Goal: Task Accomplishment & Management: Manage account settings

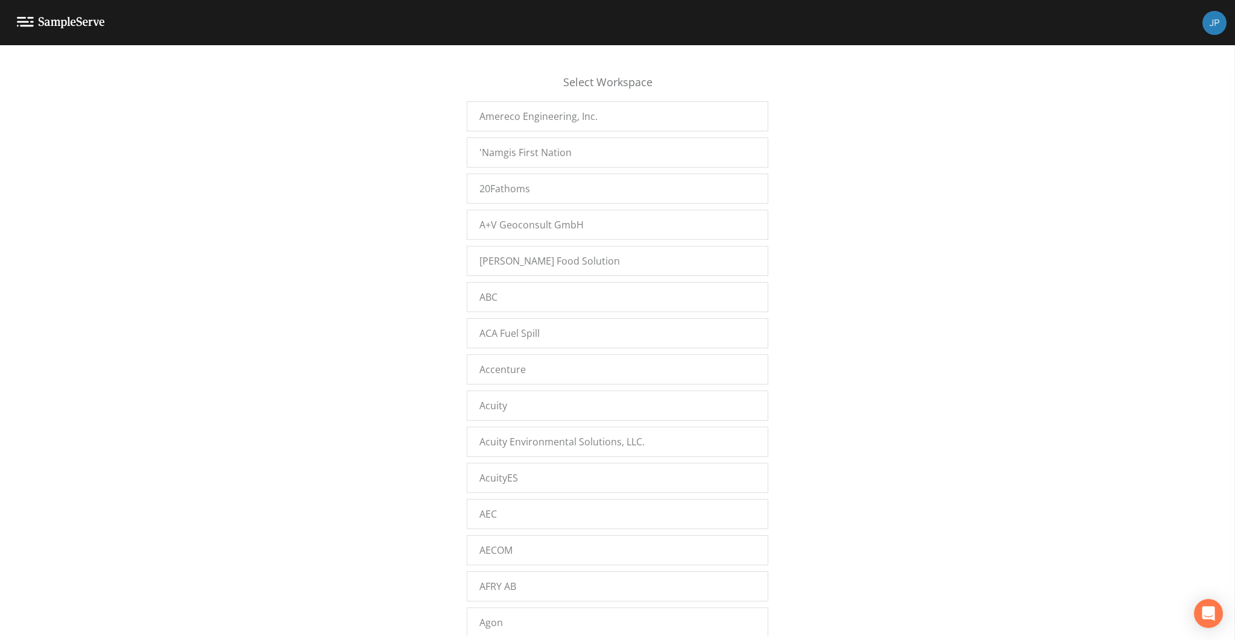
click at [843, 305] on div "Select Workspace Amereco Engineering, Inc. 'Namgis First Nation 20Fathoms A+V G…" at bounding box center [617, 346] width 1235 height 580
click at [418, 211] on div "Select Workspace Amereco Engineering, Inc. 'Namgis First Nation 20Fathoms A+V G…" at bounding box center [617, 346] width 1235 height 580
click at [417, 212] on div "Select Workspace Amereco Engineering, Inc. 'Namgis First Nation 20Fathoms A+V G…" at bounding box center [617, 346] width 1235 height 580
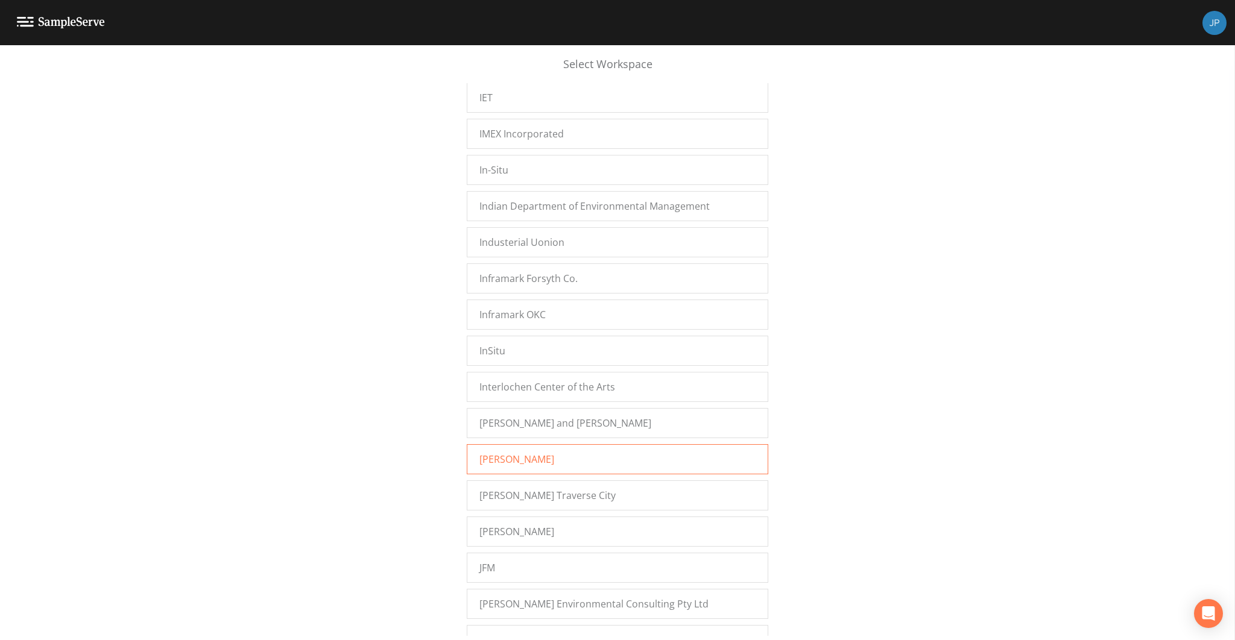
click at [507, 444] on div "[PERSON_NAME]" at bounding box center [618, 459] width 302 height 30
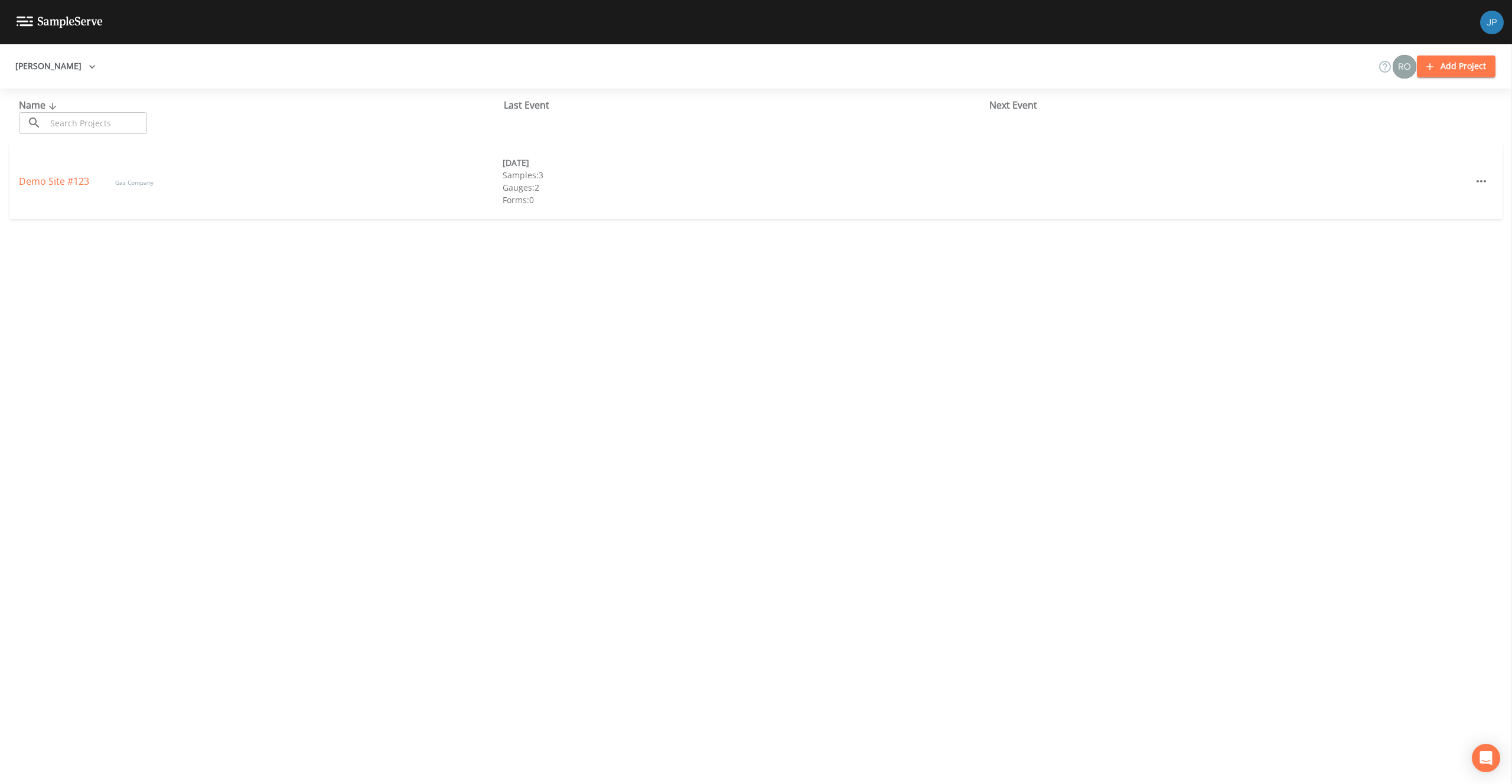
click at [1162, 67] on div "Jacobs Add Project" at bounding box center [756, 66] width 1512 height 44
click at [40, 75] on button "Jacobs" at bounding box center [56, 67] width 90 height 22
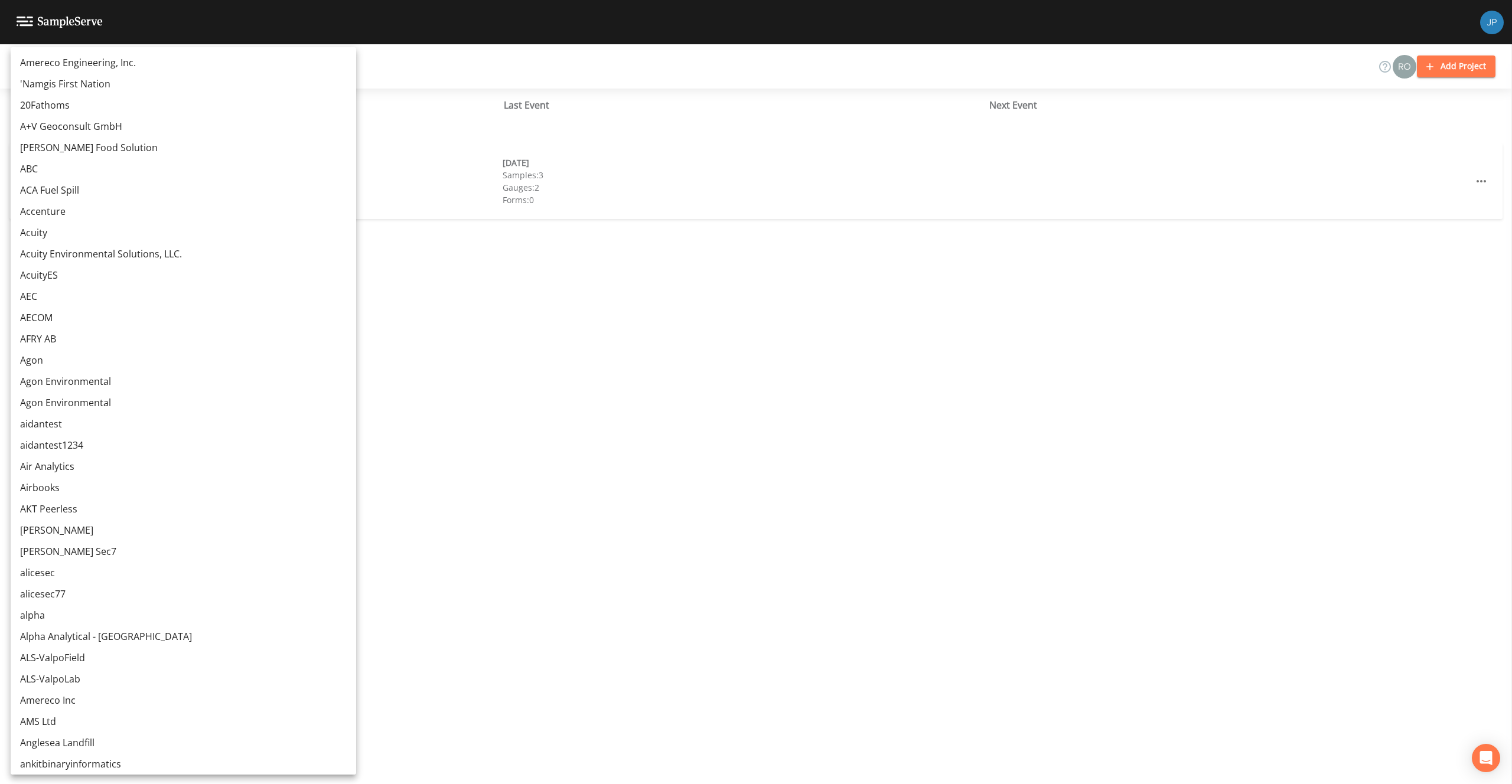
scroll to position [5134, 0]
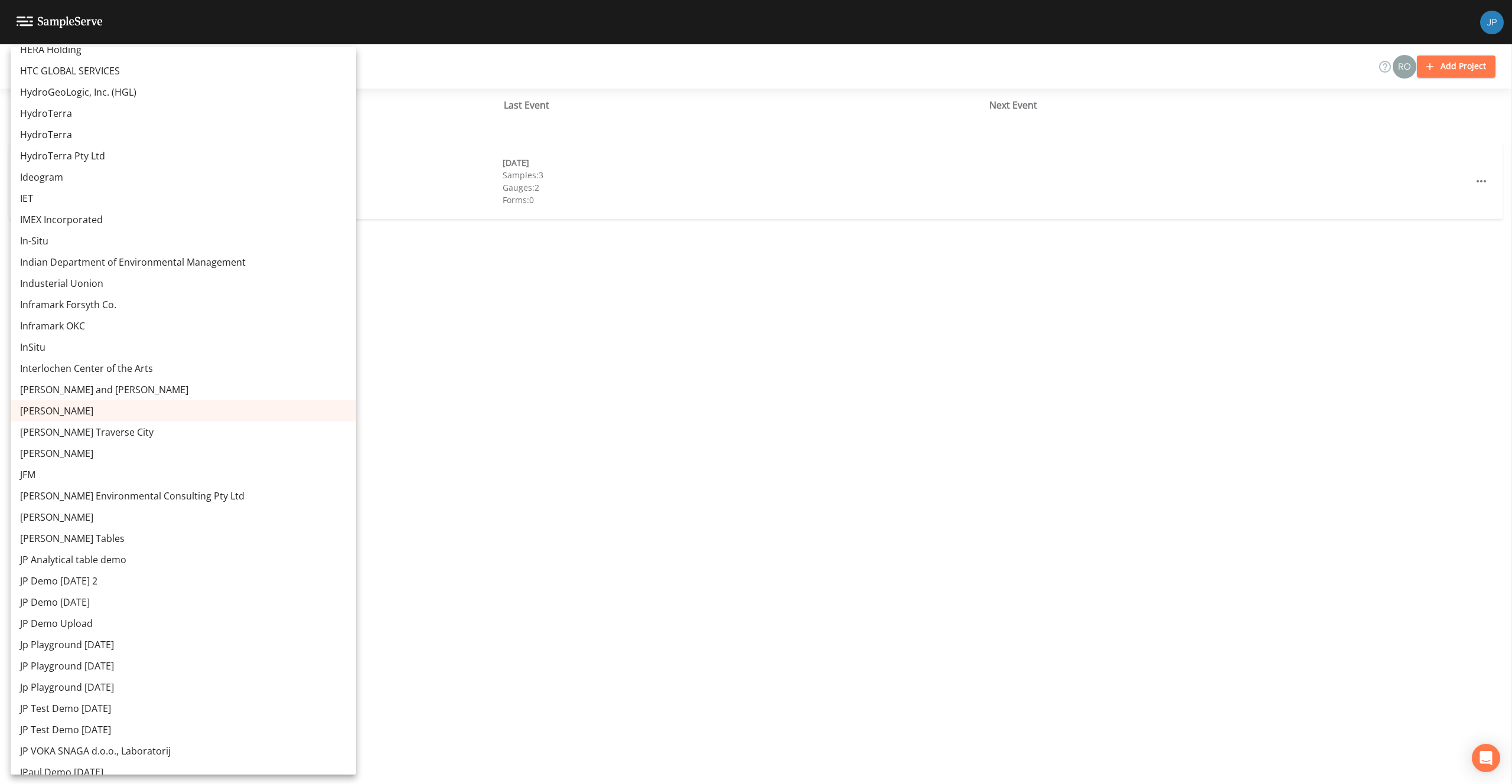
click at [380, 141] on div at bounding box center [756, 392] width 1512 height 784
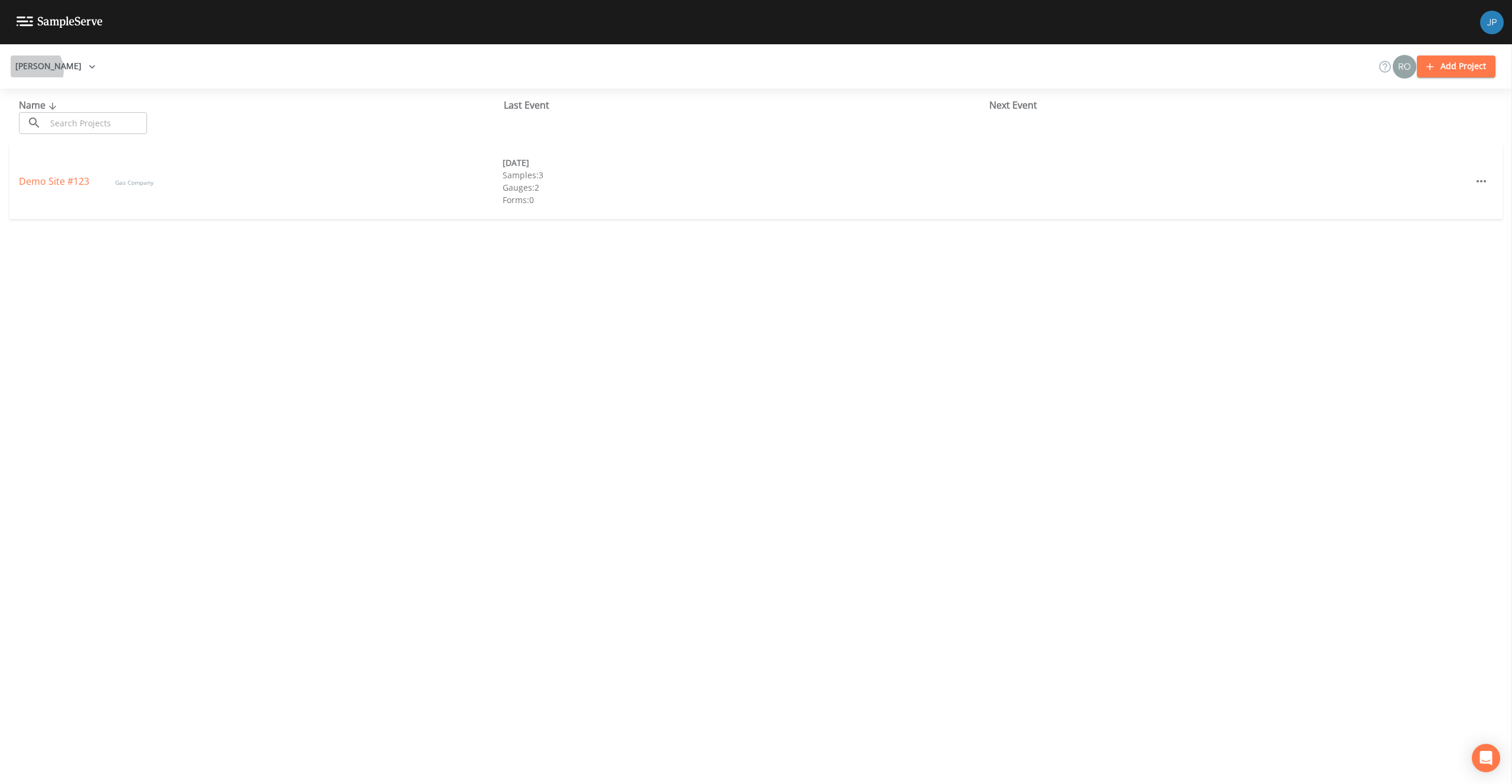
click at [33, 70] on button "Jacobs" at bounding box center [56, 67] width 90 height 22
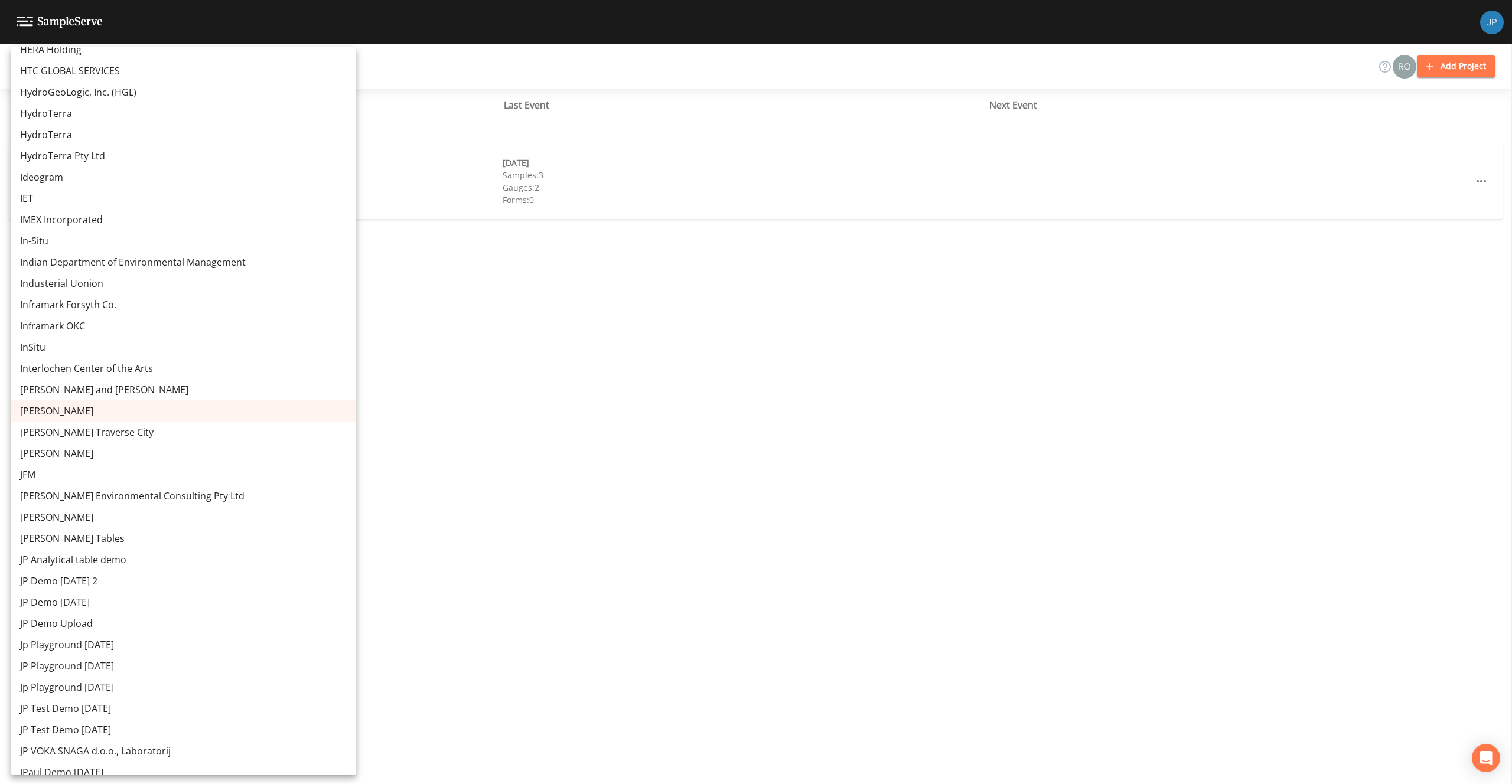
click at [96, 432] on link "Jacobs Traverse City" at bounding box center [183, 433] width 346 height 22
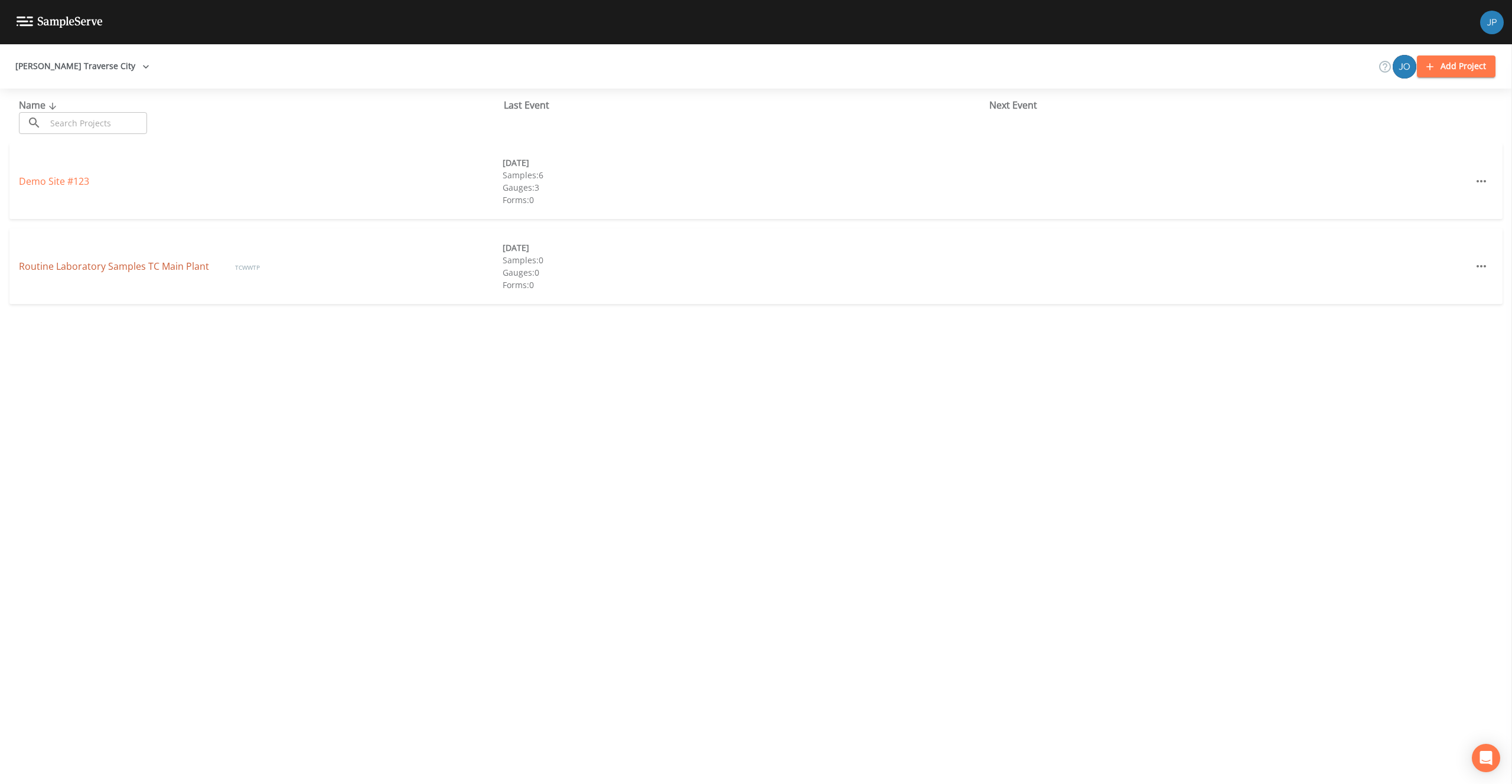
click at [167, 267] on link "Routine Laboratory Samples TC Main Plant" at bounding box center [115, 265] width 193 height 13
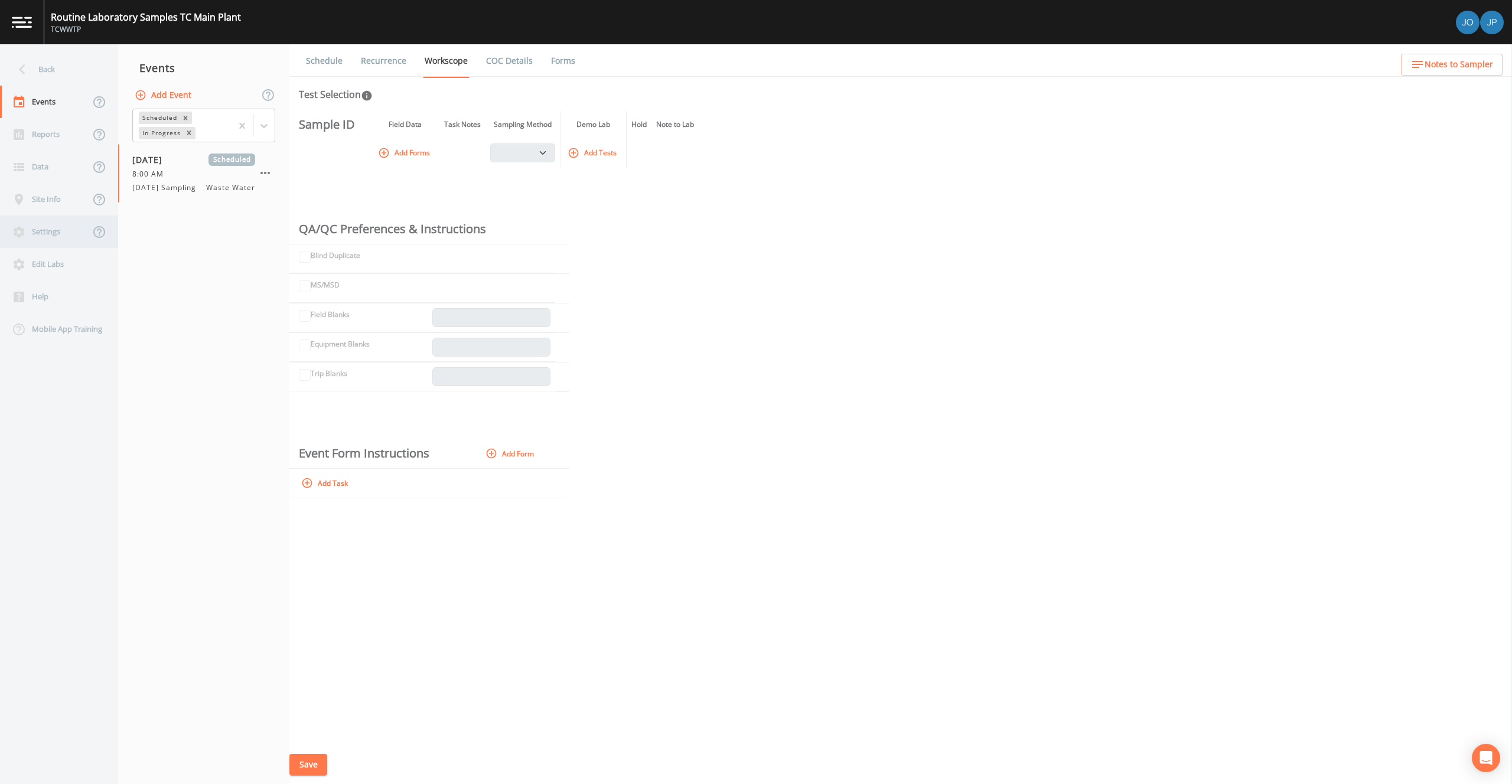
click at [55, 236] on div "Settings" at bounding box center [45, 231] width 90 height 32
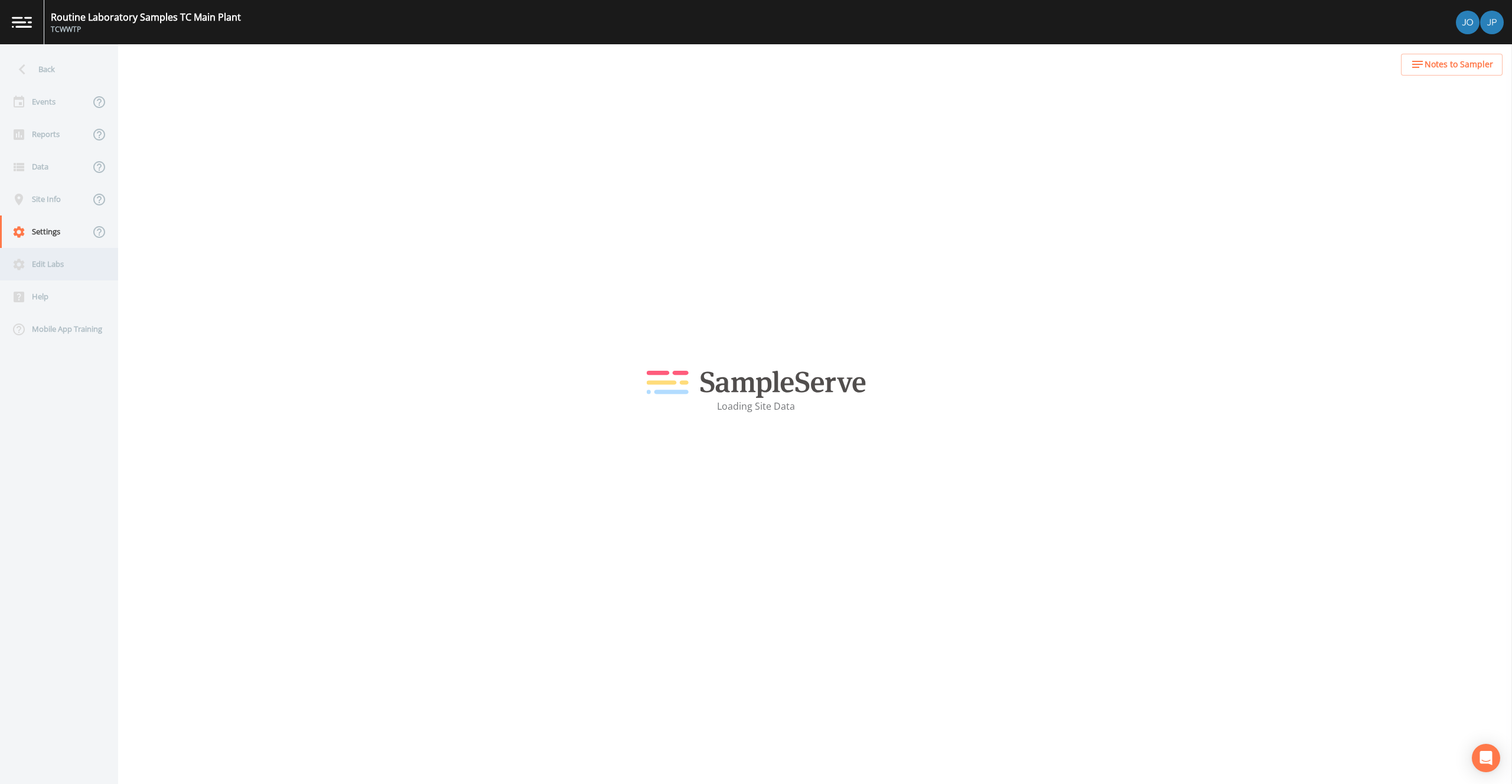
select select "47d45e13-a9d2-4a92-a30e-53aeb2a1ff48"
select select "United States"
select select "America/Detroit"
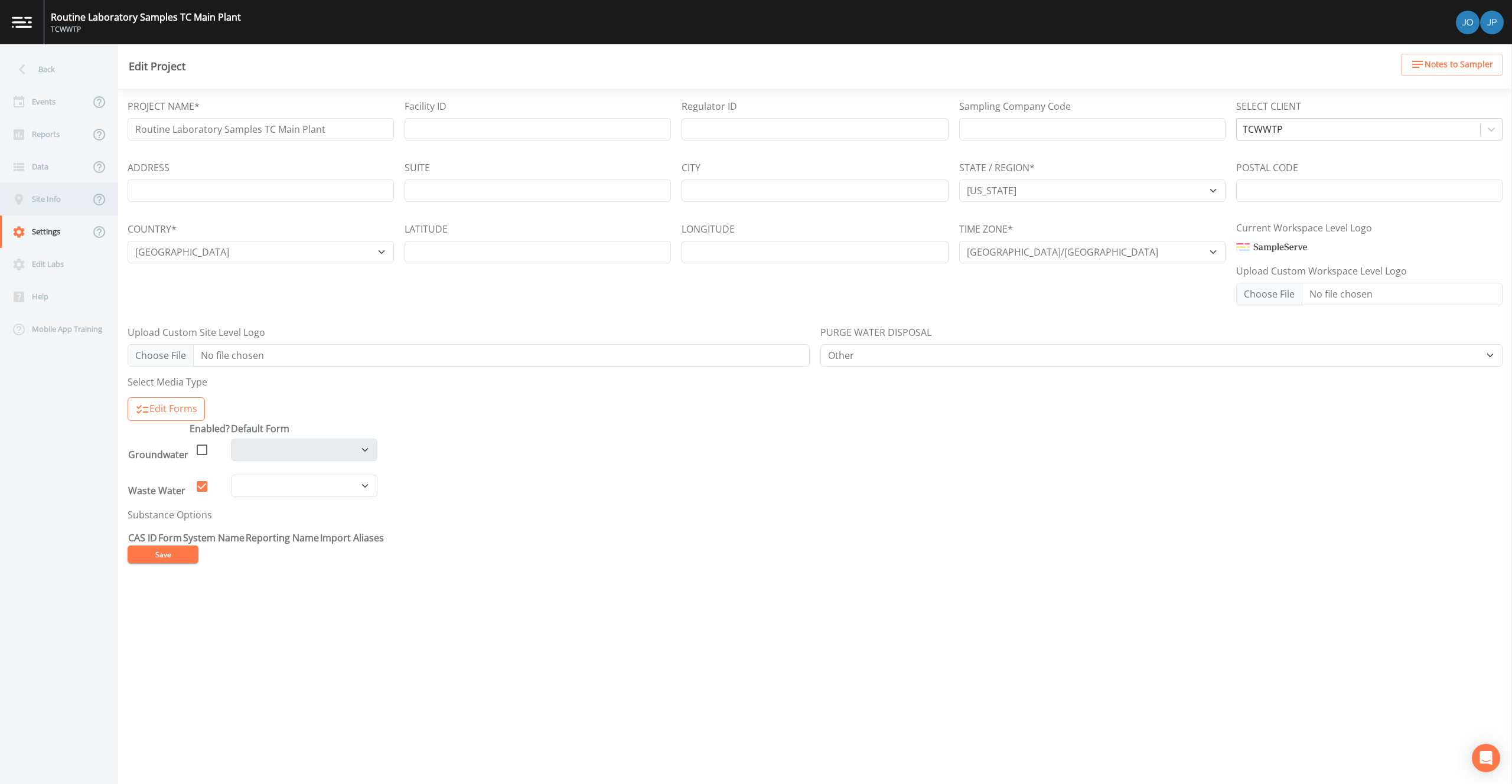
click at [48, 205] on div "Site Info" at bounding box center [45, 199] width 90 height 32
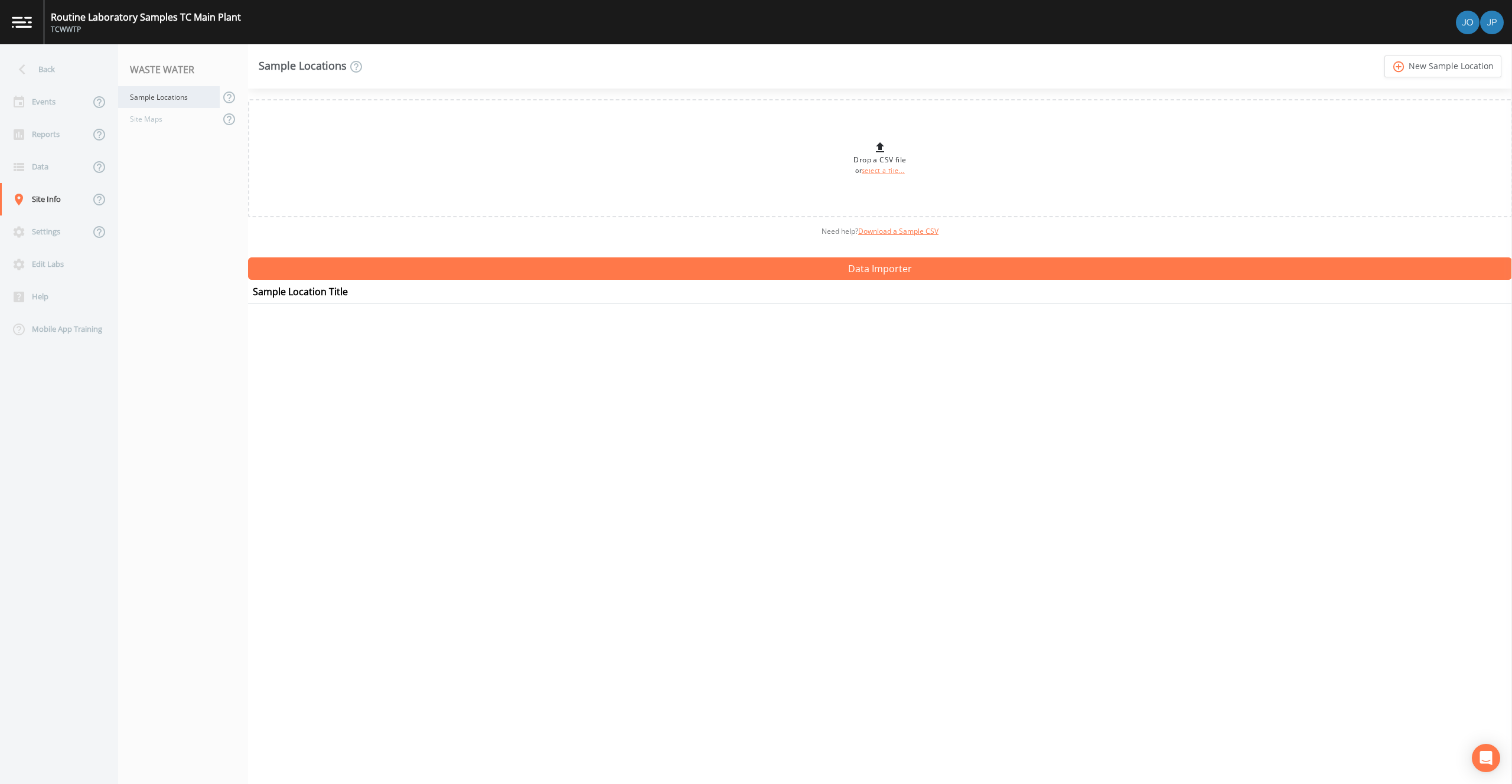
click at [153, 104] on div "Sample Locations" at bounding box center [169, 97] width 102 height 22
click at [158, 91] on div "Sample Locations" at bounding box center [169, 97] width 102 height 22
drag, startPoint x: 102, startPoint y: 19, endPoint x: 205, endPoint y: 21, distance: 103.0
click at [184, 21] on div "Routine Laboratory Samples TC Main Plant" at bounding box center [146, 17] width 190 height 14
click at [213, 21] on div "Routine Laboratory Samples TC Main Plant" at bounding box center [146, 17] width 190 height 14
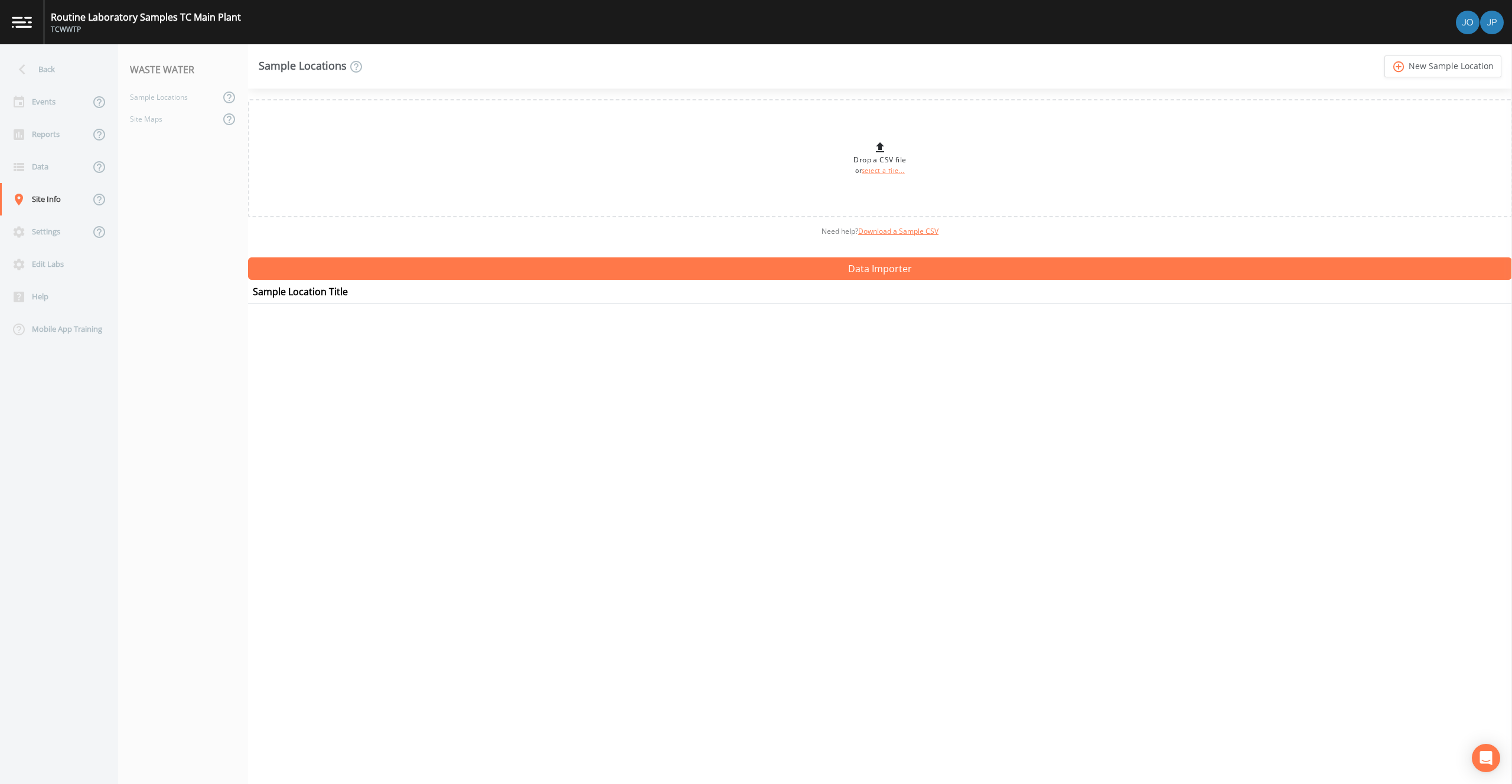
click at [226, 19] on div "Routine Laboratory Samples TC Main Plant" at bounding box center [146, 17] width 190 height 14
click at [242, 22] on div "Routine Laboratory Samples TC Main Plant TCWWTP" at bounding box center [756, 22] width 1512 height 44
click at [172, 171] on nav "WASTE WATER Sample Locations Site Maps" at bounding box center [183, 414] width 130 height 740
click at [277, 233] on div "Need help?  Download a Sample CSV" at bounding box center [879, 231] width 1263 height 28
click at [168, 103] on div "Sample Locations" at bounding box center [169, 97] width 102 height 22
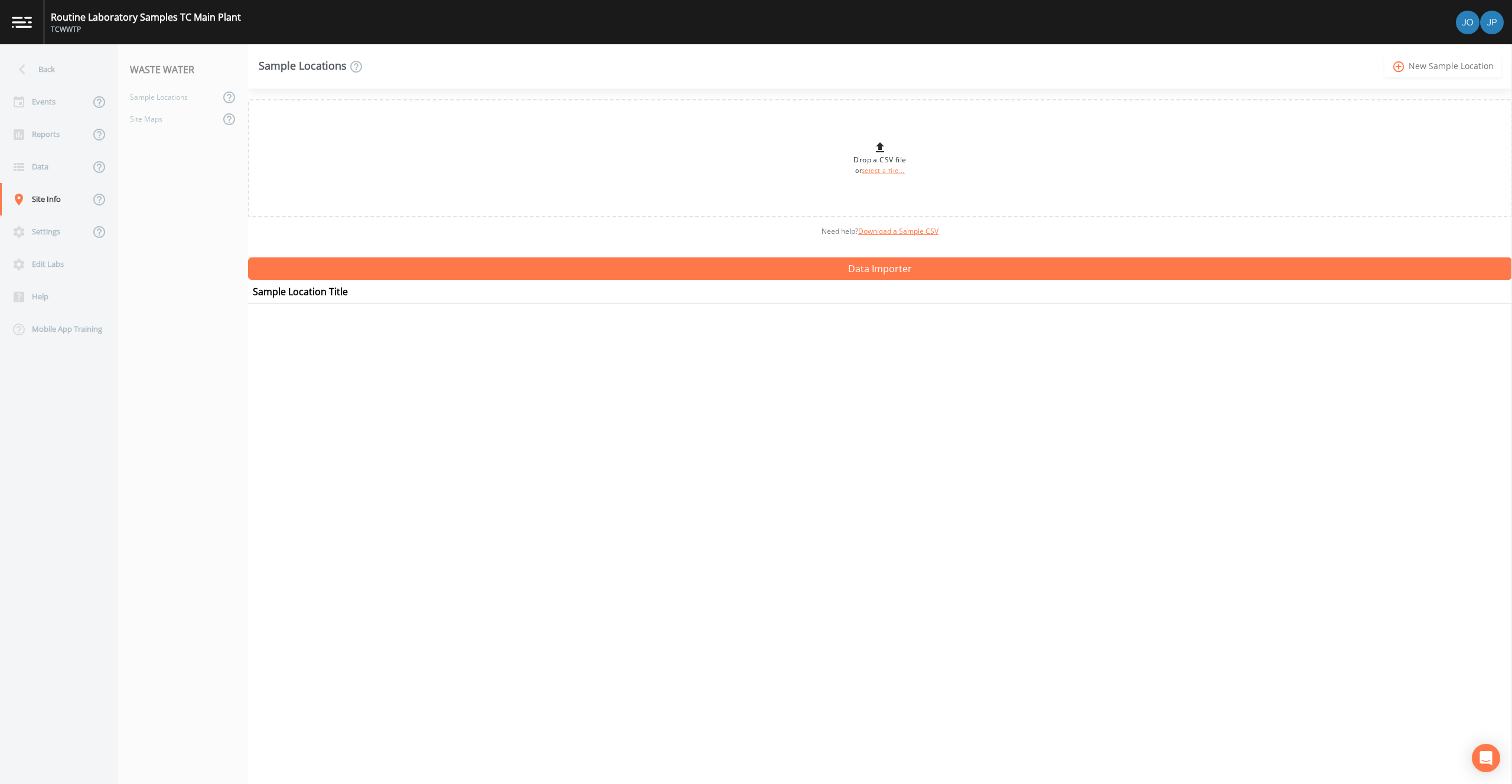
click at [1405, 72] on icon "add_circle_outline" at bounding box center [1398, 67] width 14 height 13
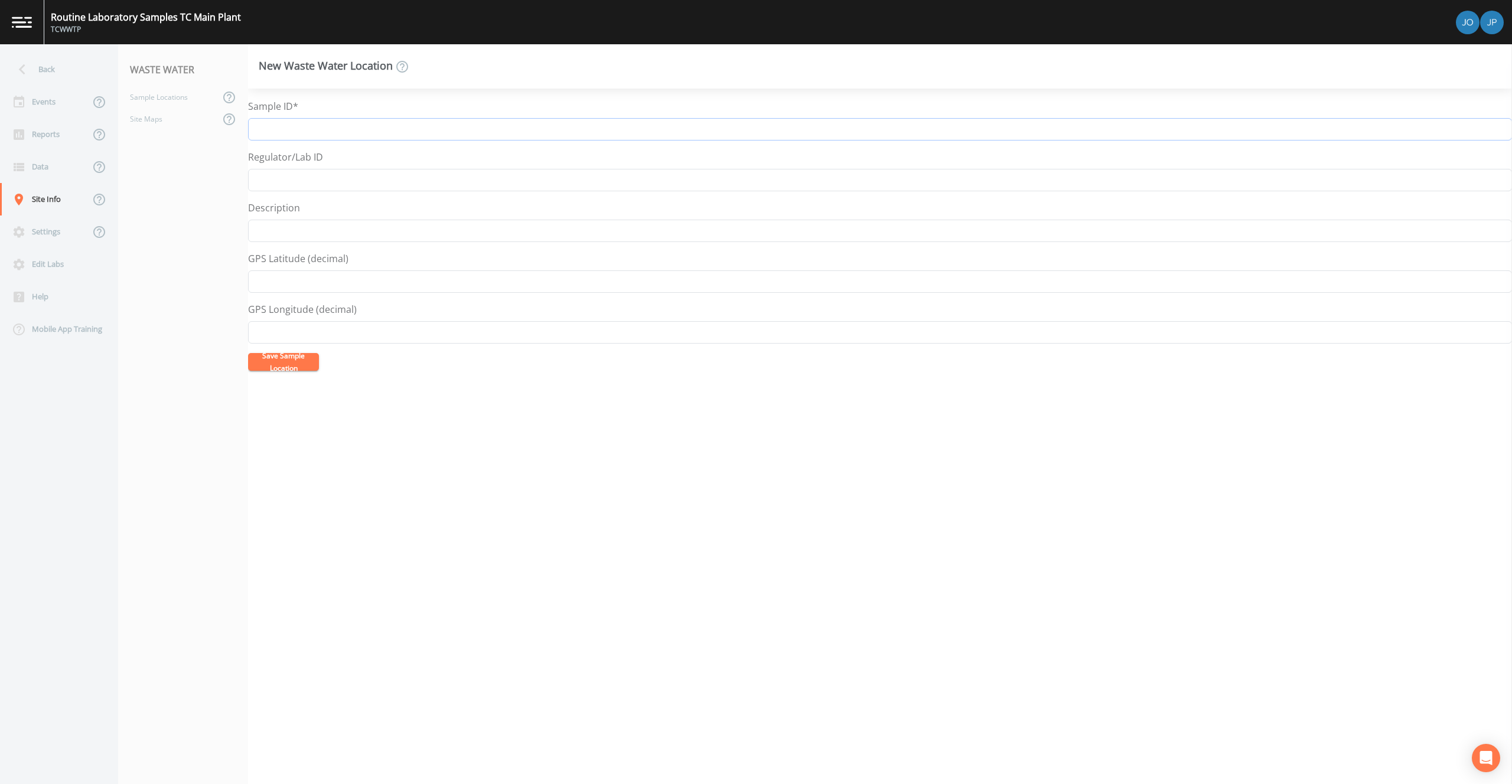
click at [325, 131] on input "Sample ID*" at bounding box center [879, 129] width 1263 height 23
click at [202, 168] on nav "WASTE WATER Sample Locations Site Maps" at bounding box center [183, 414] width 130 height 740
click at [59, 226] on div "Settings" at bounding box center [45, 231] width 90 height 32
select select "47d45e13-a9d2-4a92-a30e-53aeb2a1ff48"
select select "United States"
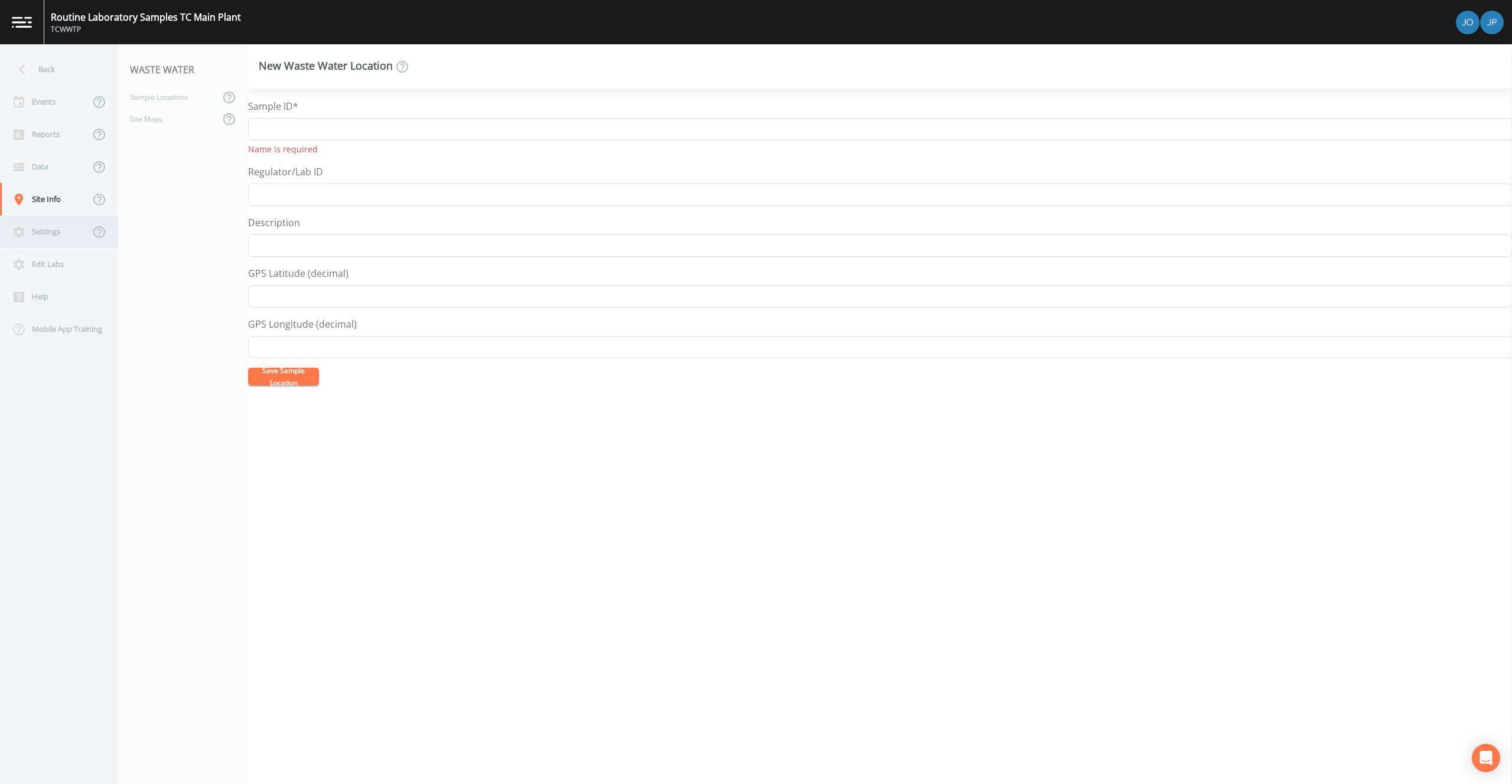
select select "America/Detroit"
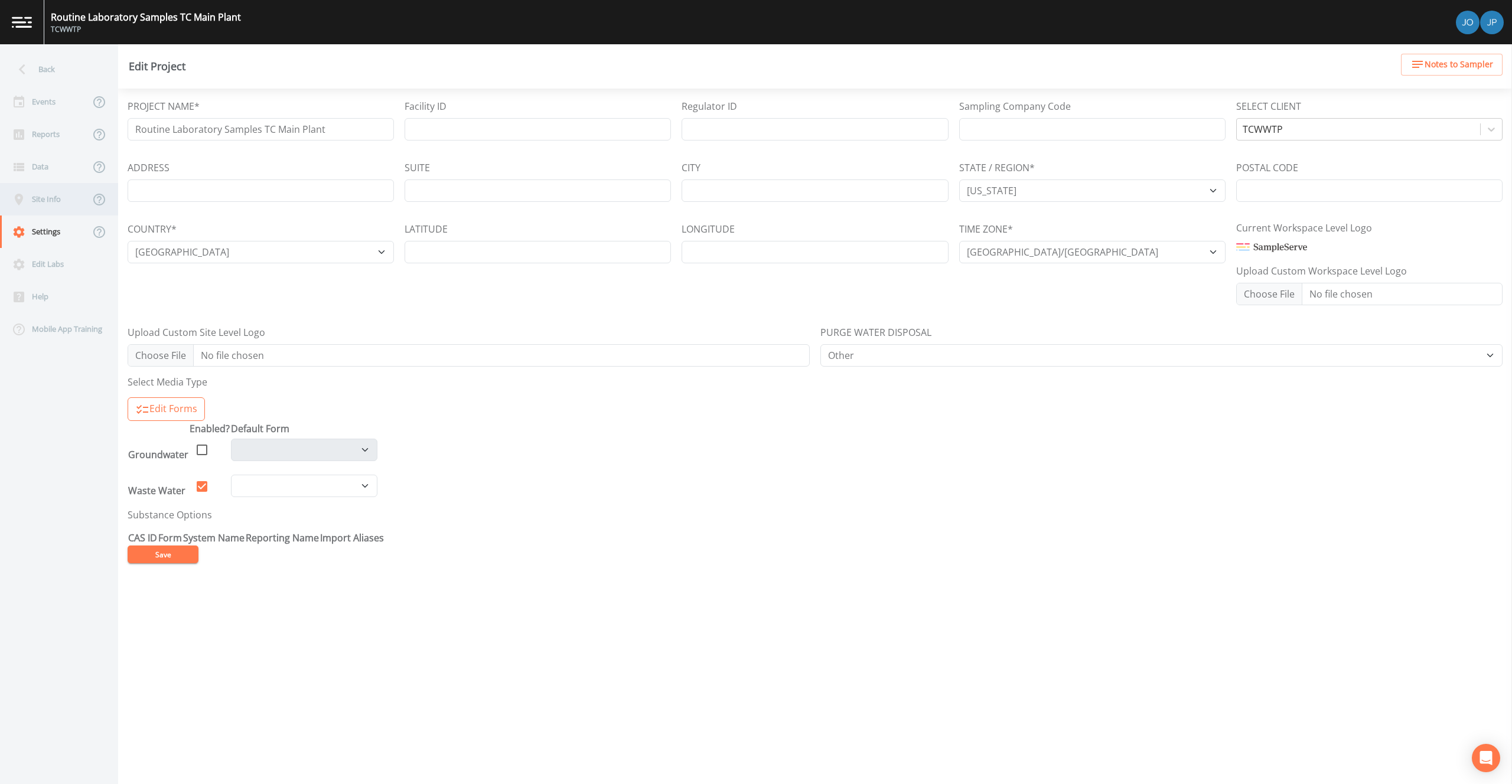
click at [56, 203] on div "Site Info" at bounding box center [45, 199] width 90 height 32
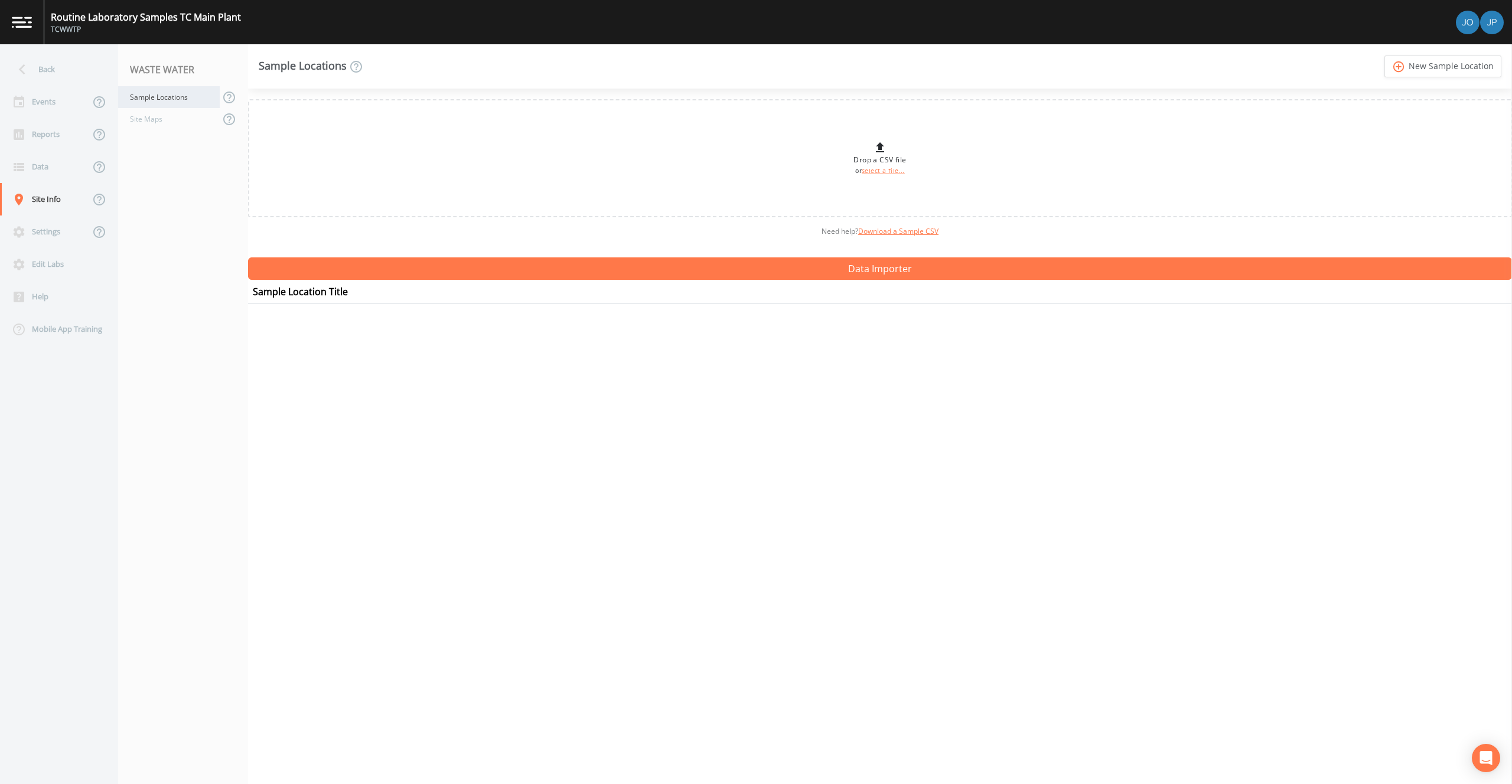
click at [174, 102] on div "Sample Locations" at bounding box center [169, 97] width 102 height 22
click at [1405, 71] on icon "add_circle_outline" at bounding box center [1398, 67] width 14 height 13
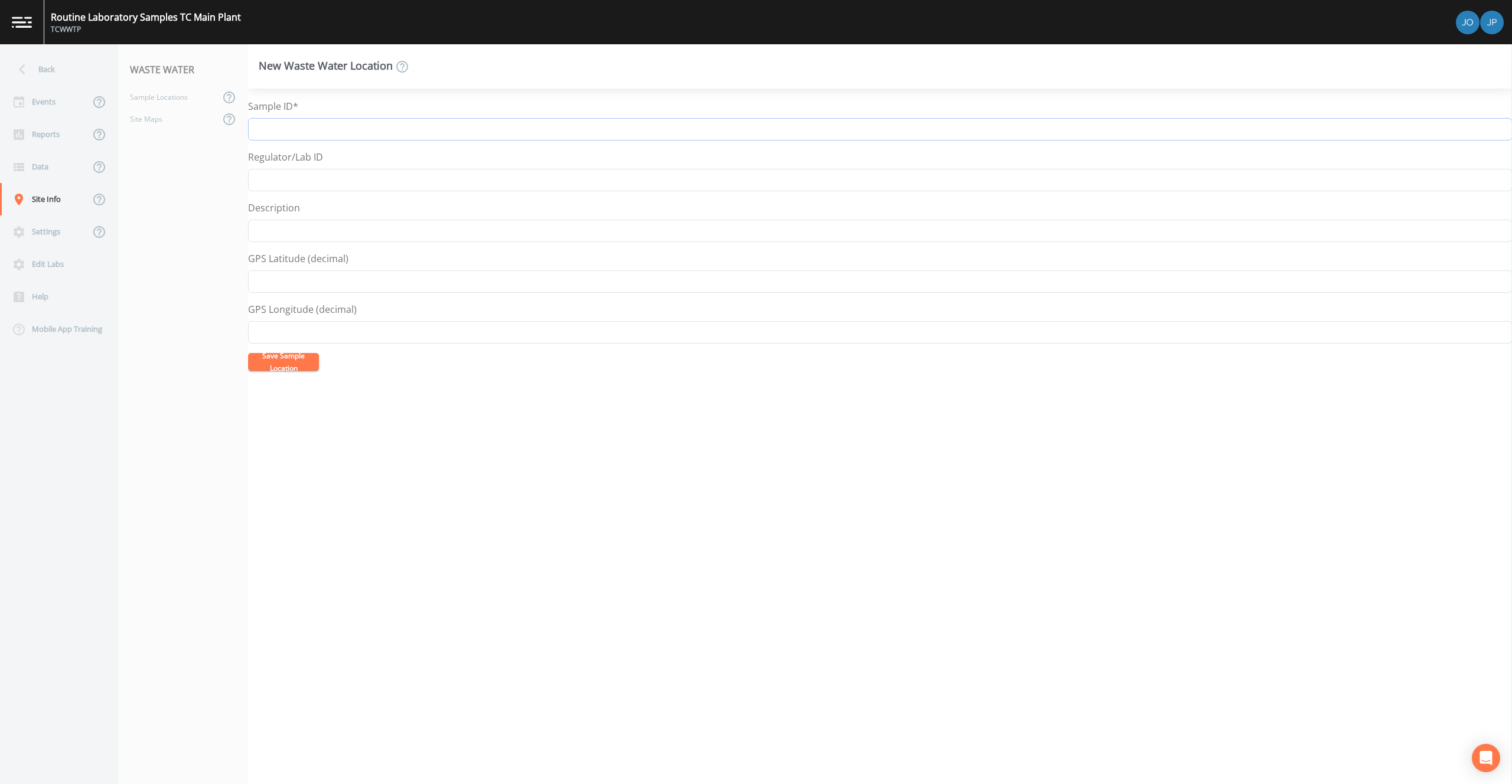
click at [395, 127] on input "Sample ID*" at bounding box center [879, 129] width 1263 height 23
type input "Final Effluent"
click at [291, 362] on button "Save Sample Location" at bounding box center [283, 362] width 71 height 18
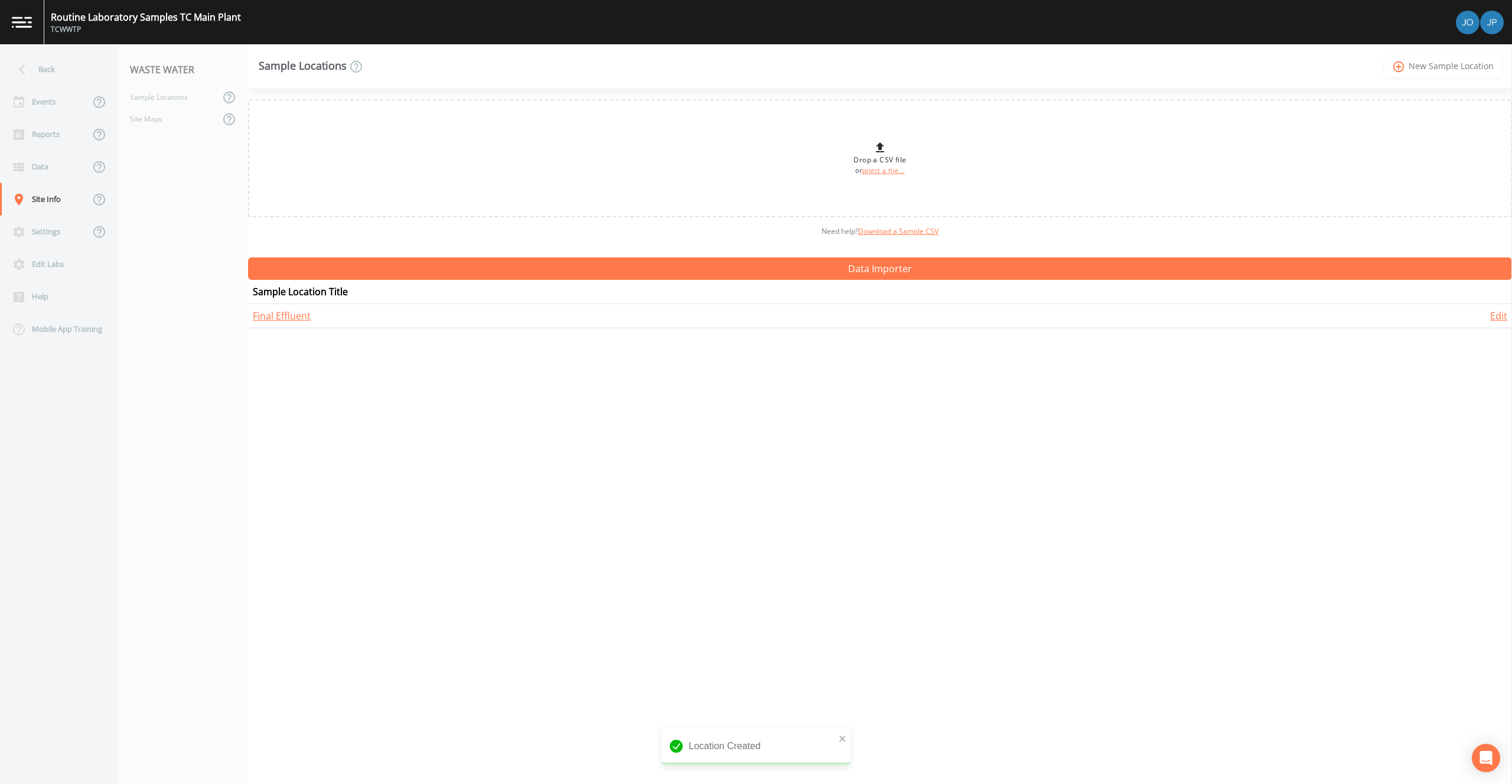
click at [1415, 66] on link "add_circle_outline New Sample Location" at bounding box center [1441, 67] width 117 height 22
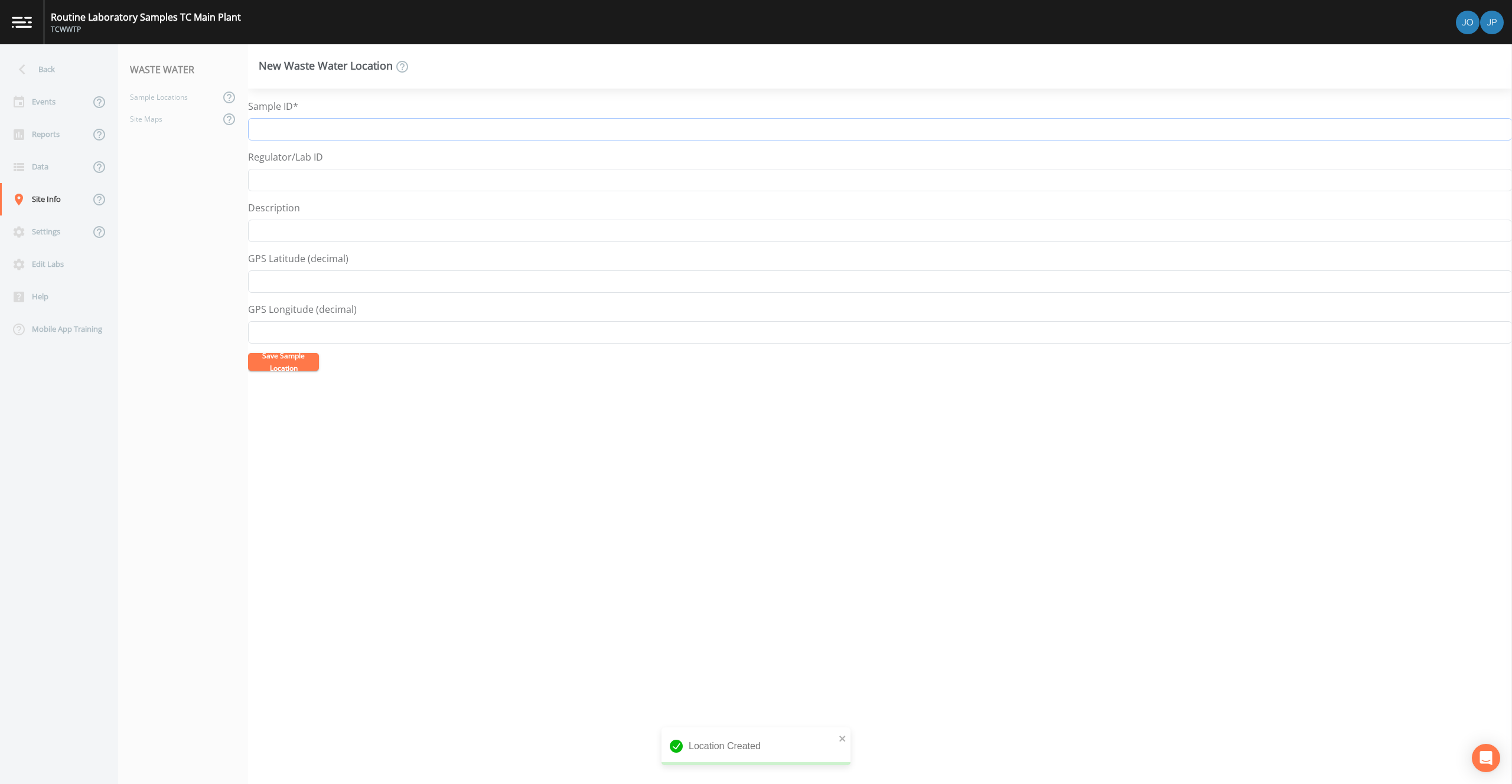
click at [595, 124] on input "Sample ID*" at bounding box center [879, 129] width 1263 height 23
click at [336, 125] on input "Sample ID*" at bounding box center [879, 129] width 1263 height 23
type input "Raw Sampler"
click at [274, 362] on button "Save Sample Location" at bounding box center [283, 362] width 71 height 18
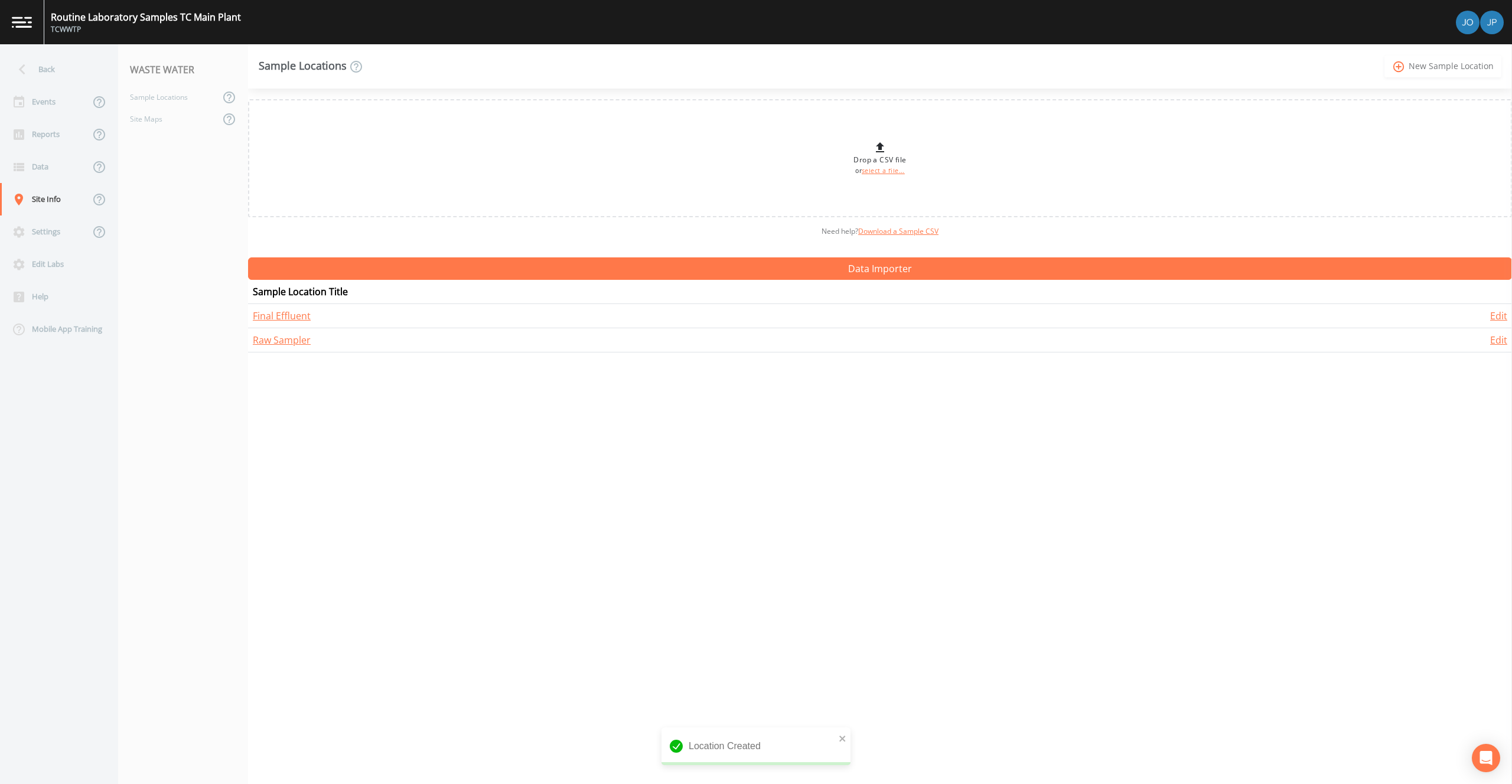
click at [1433, 73] on link "add_circle_outline New Sample Location" at bounding box center [1441, 67] width 117 height 22
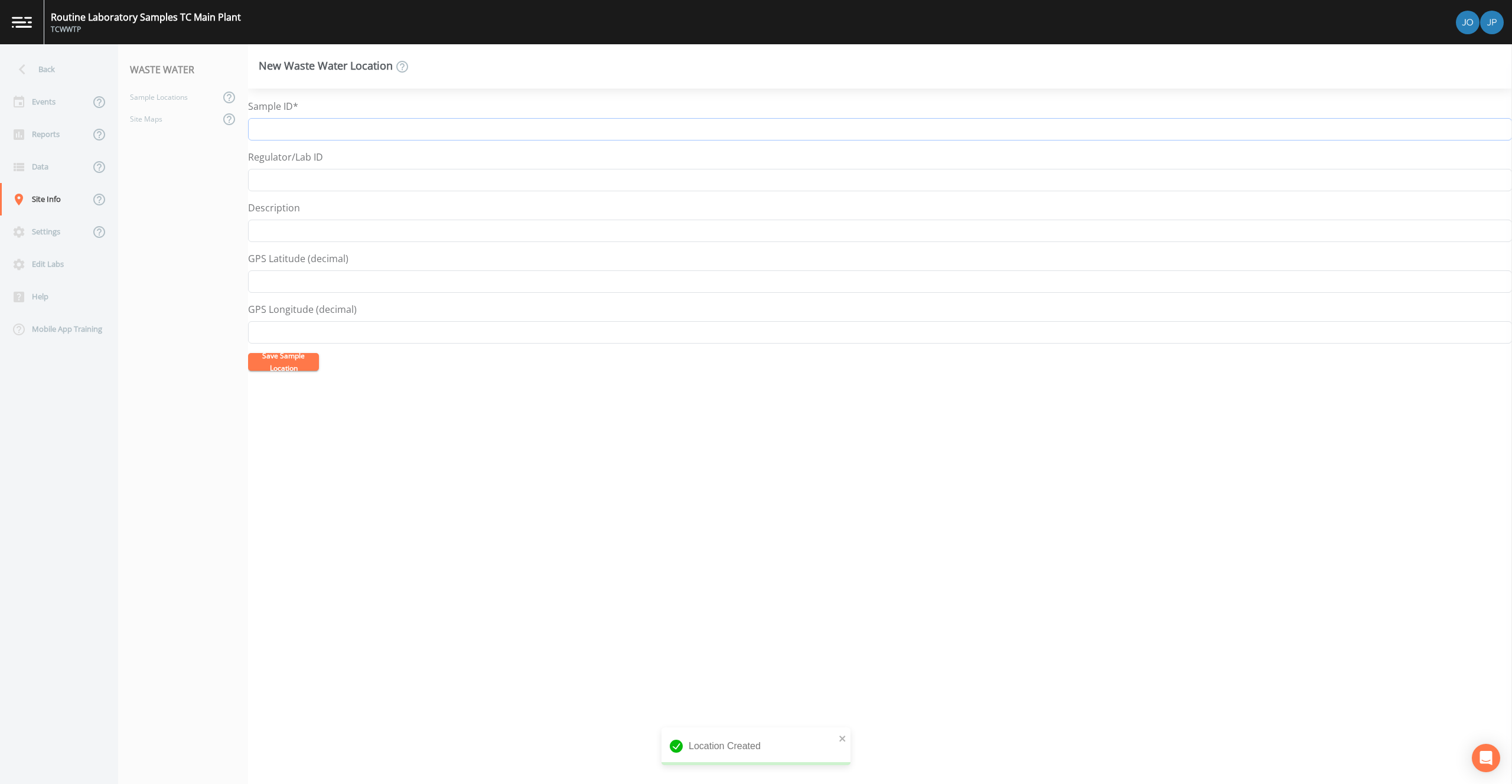
click at [541, 123] on input "Sample ID*" at bounding box center [879, 129] width 1263 height 23
click at [308, 137] on input "Sample ID*" at bounding box center [879, 129] width 1263 height 23
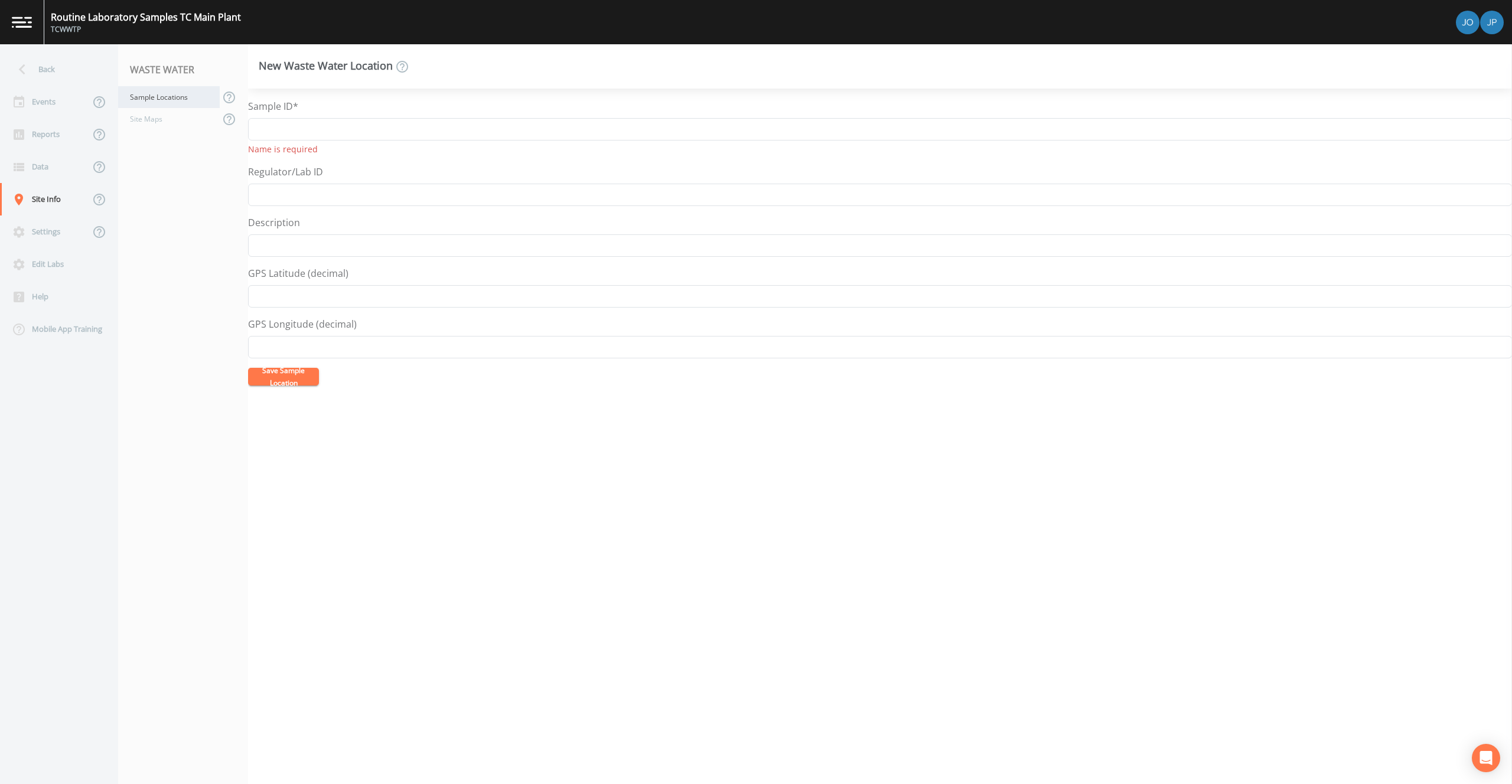
click at [159, 96] on div "Sample Locations" at bounding box center [169, 97] width 102 height 22
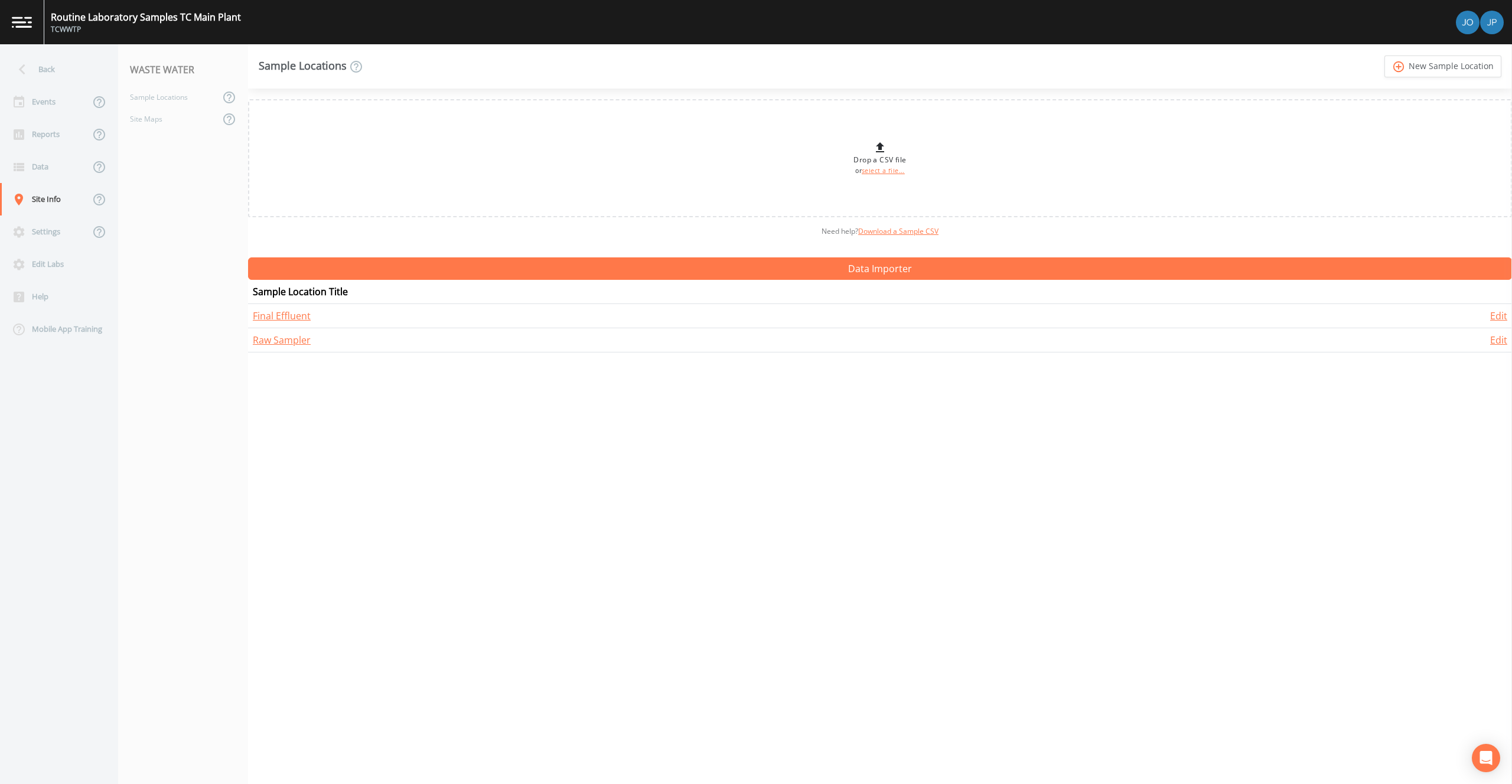
click at [939, 393] on div "Drop a CSV file or select a file... Need help?  Download a Sample CSV Data Impo…" at bounding box center [879, 436] width 1263 height 695
click at [1403, 74] on link "add_circle_outline New Sample Location" at bounding box center [1441, 67] width 117 height 22
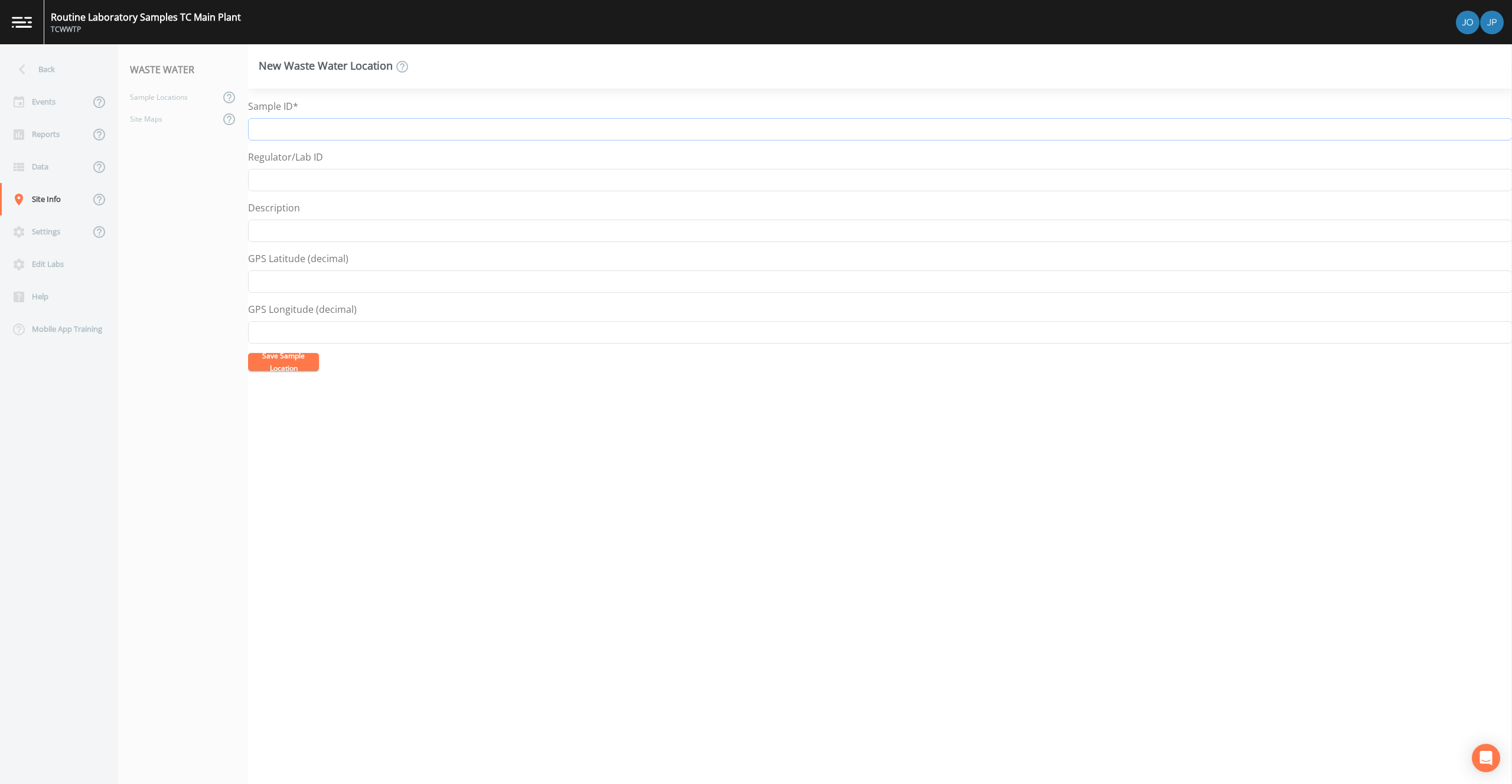
click at [653, 137] on input "Sample ID*" at bounding box center [879, 129] width 1263 height 23
type input "Final UV"
click at [291, 357] on button "Save Sample Location" at bounding box center [283, 362] width 71 height 18
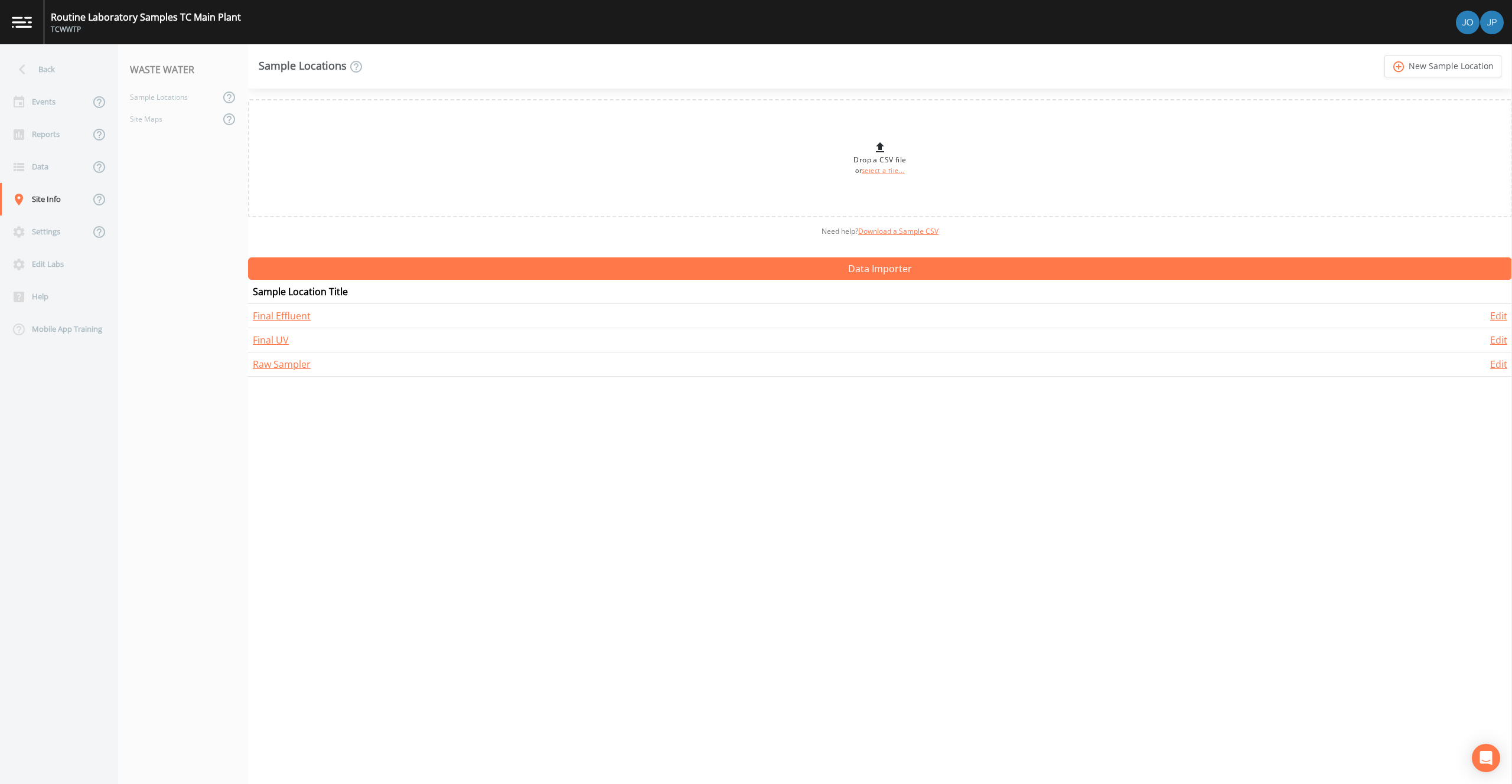
click at [1173, 484] on div "Drop a CSV file or select a file... Need help?  Download a Sample CSV Data Impo…" at bounding box center [879, 436] width 1263 height 695
click at [1437, 72] on link "add_circle_outline New Sample Location" at bounding box center [1441, 67] width 117 height 22
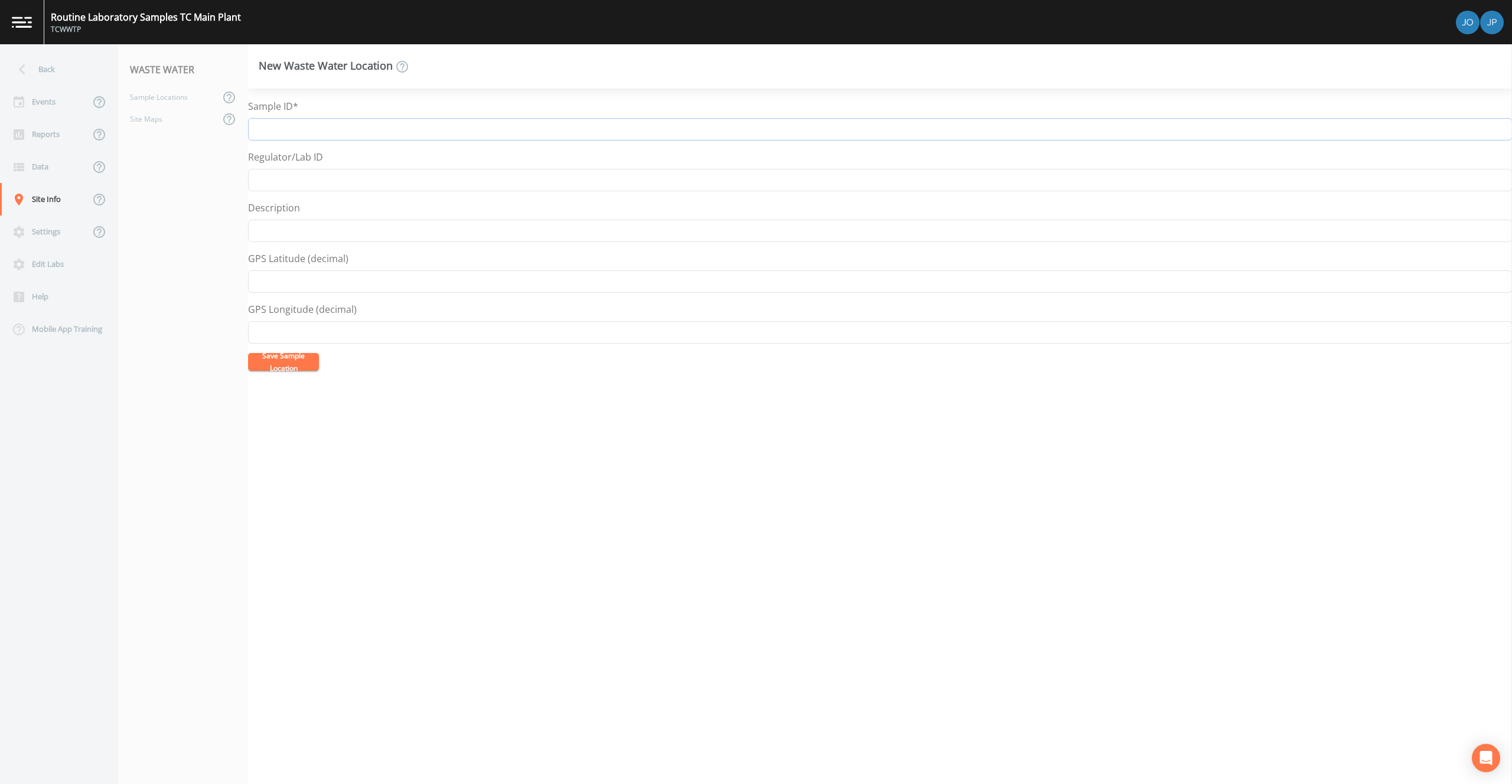
click at [644, 127] on input "Sample ID*" at bounding box center [879, 129] width 1263 height 23
type input "Final Outfall"
click at [283, 360] on button "Save Sample Location" at bounding box center [283, 362] width 71 height 18
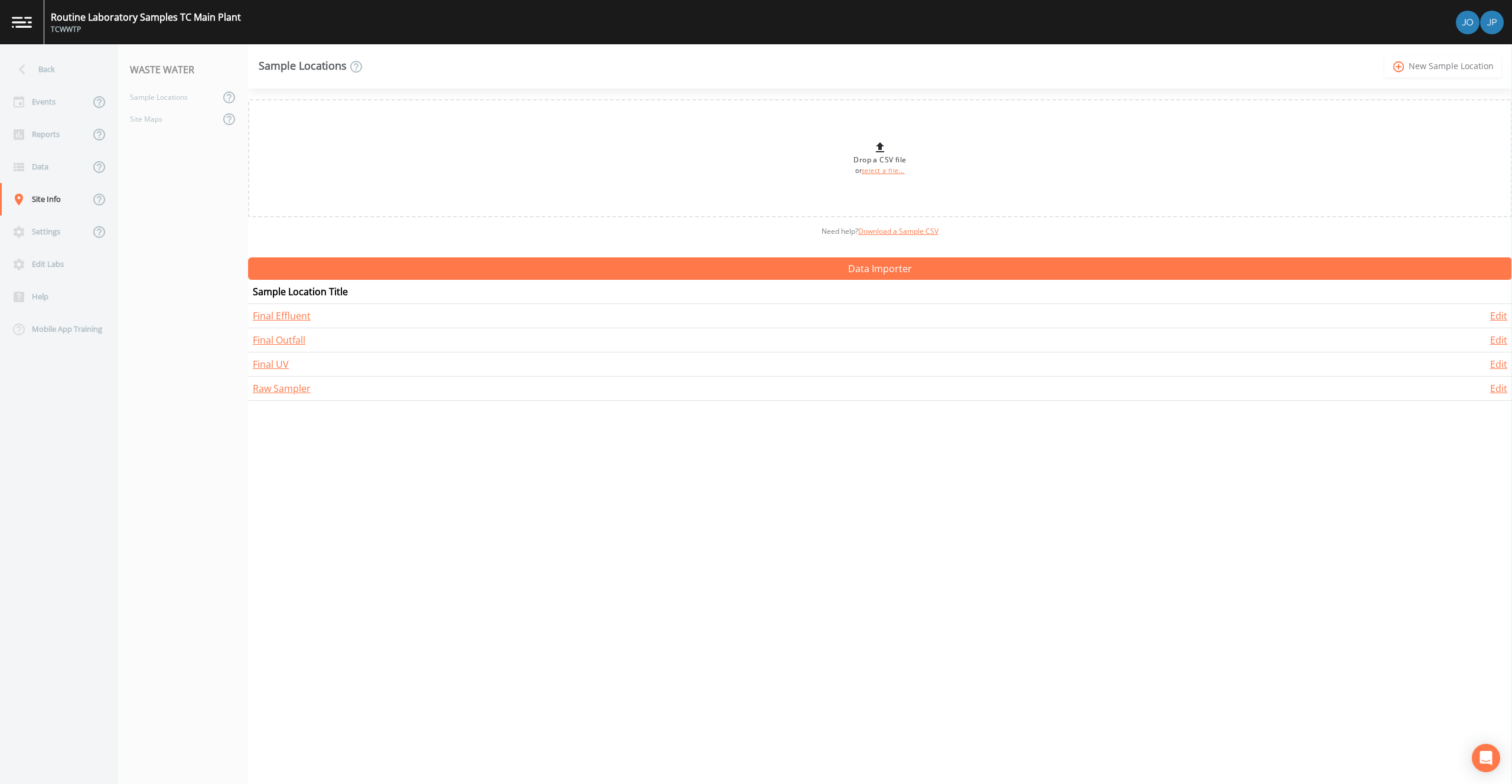
click at [1390, 75] on link "add_circle_outline New Sample Location" at bounding box center [1441, 67] width 117 height 22
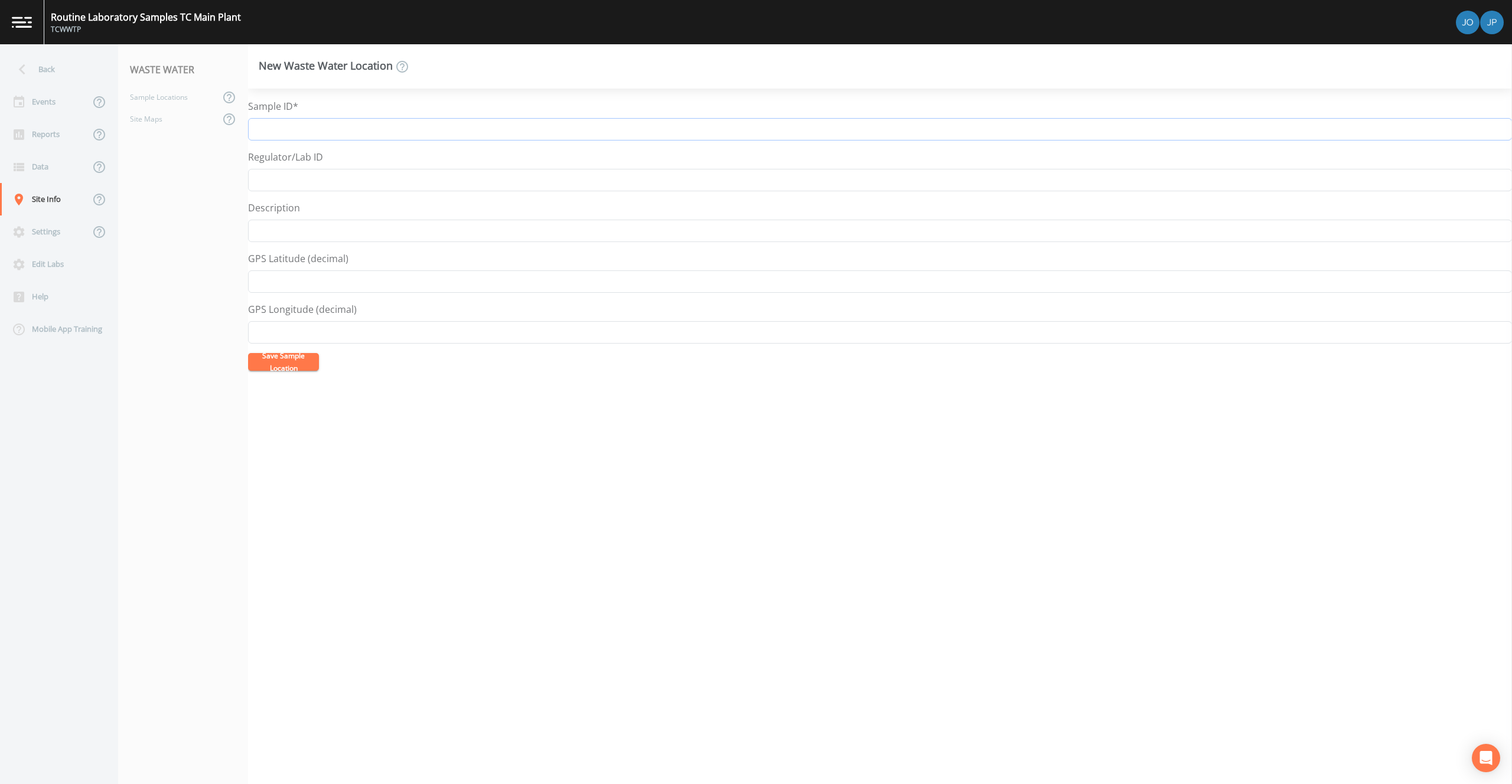
click at [886, 125] on input "Sample ID*" at bounding box center [879, 129] width 1263 height 23
type input "Biosolids"
click at [280, 362] on button "Save Sample Location" at bounding box center [283, 362] width 71 height 18
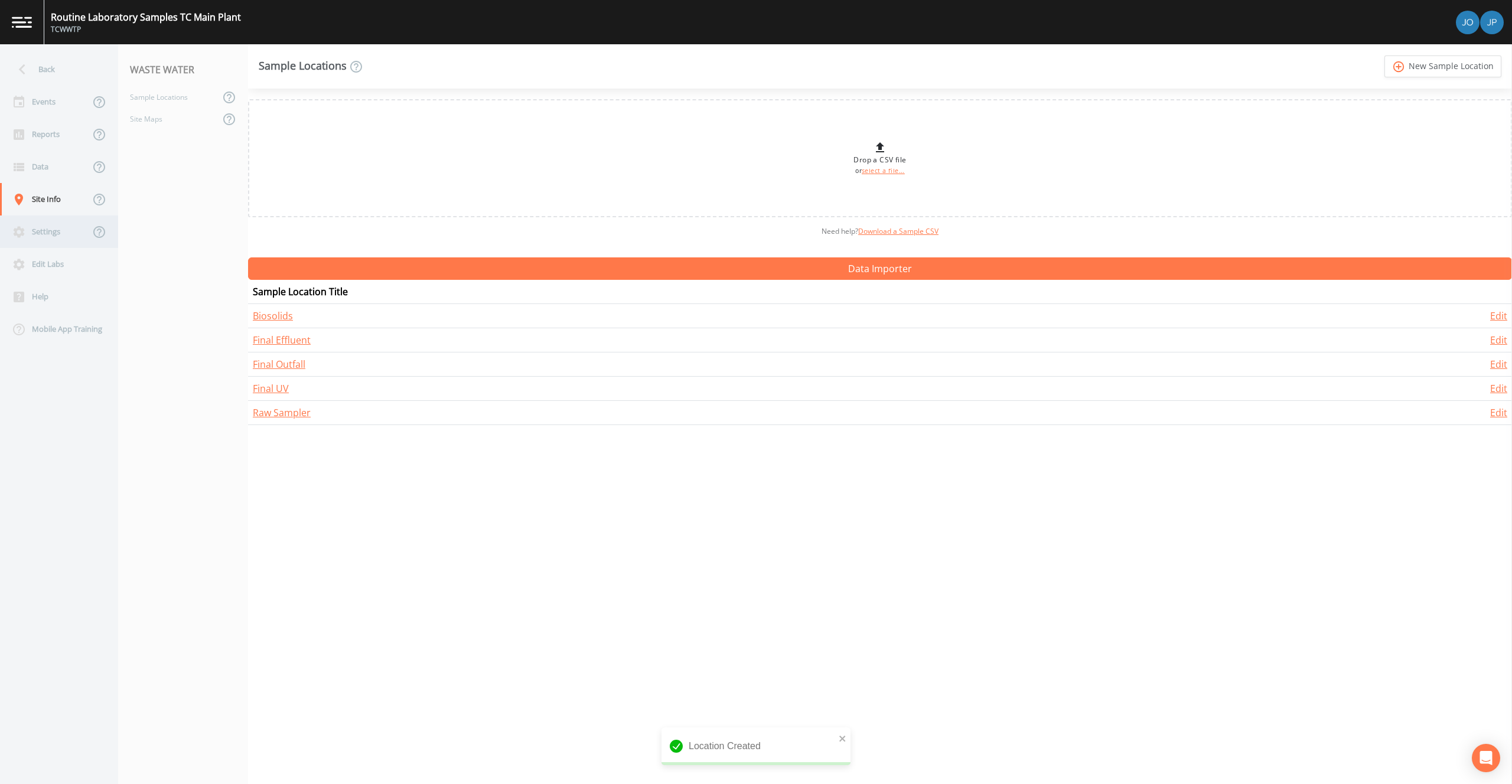
click at [62, 228] on div "Settings" at bounding box center [45, 231] width 90 height 32
select select "47d45e13-a9d2-4a92-a30e-53aeb2a1ff48"
select select "[GEOGRAPHIC_DATA]"
select select "America/Detroit"
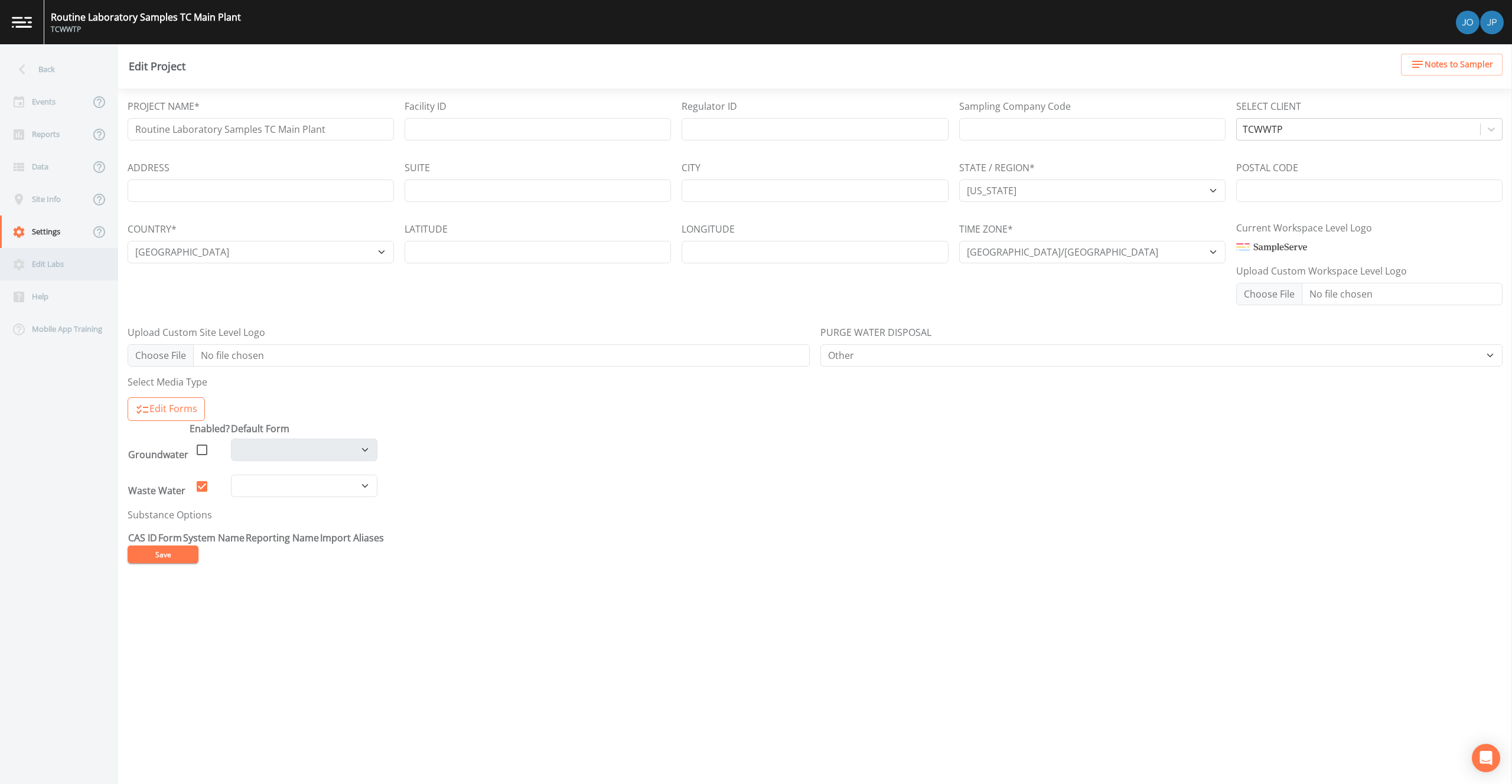
click at [62, 271] on div "Edit Labs" at bounding box center [53, 263] width 107 height 32
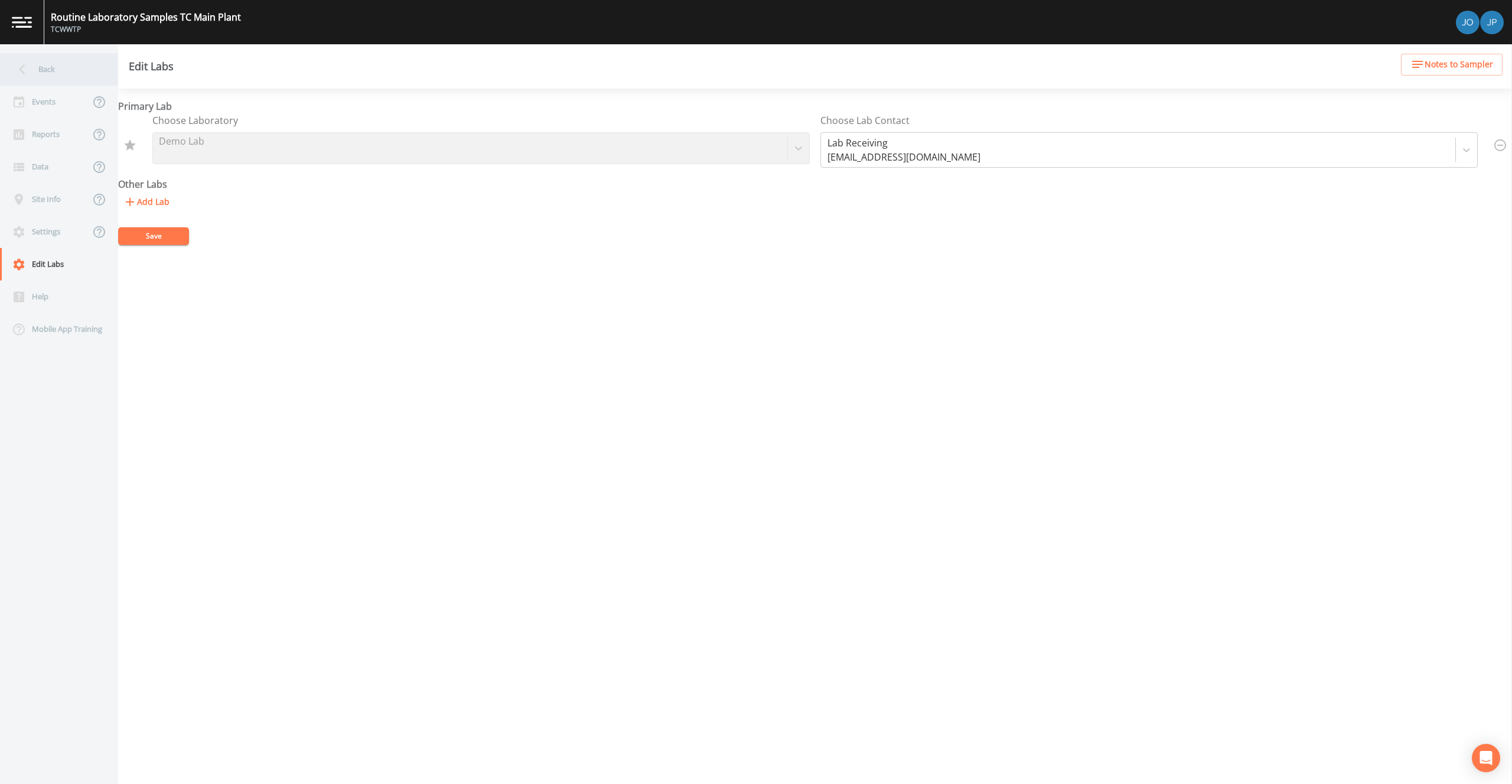
click at [55, 63] on div "Back" at bounding box center [53, 69] width 107 height 32
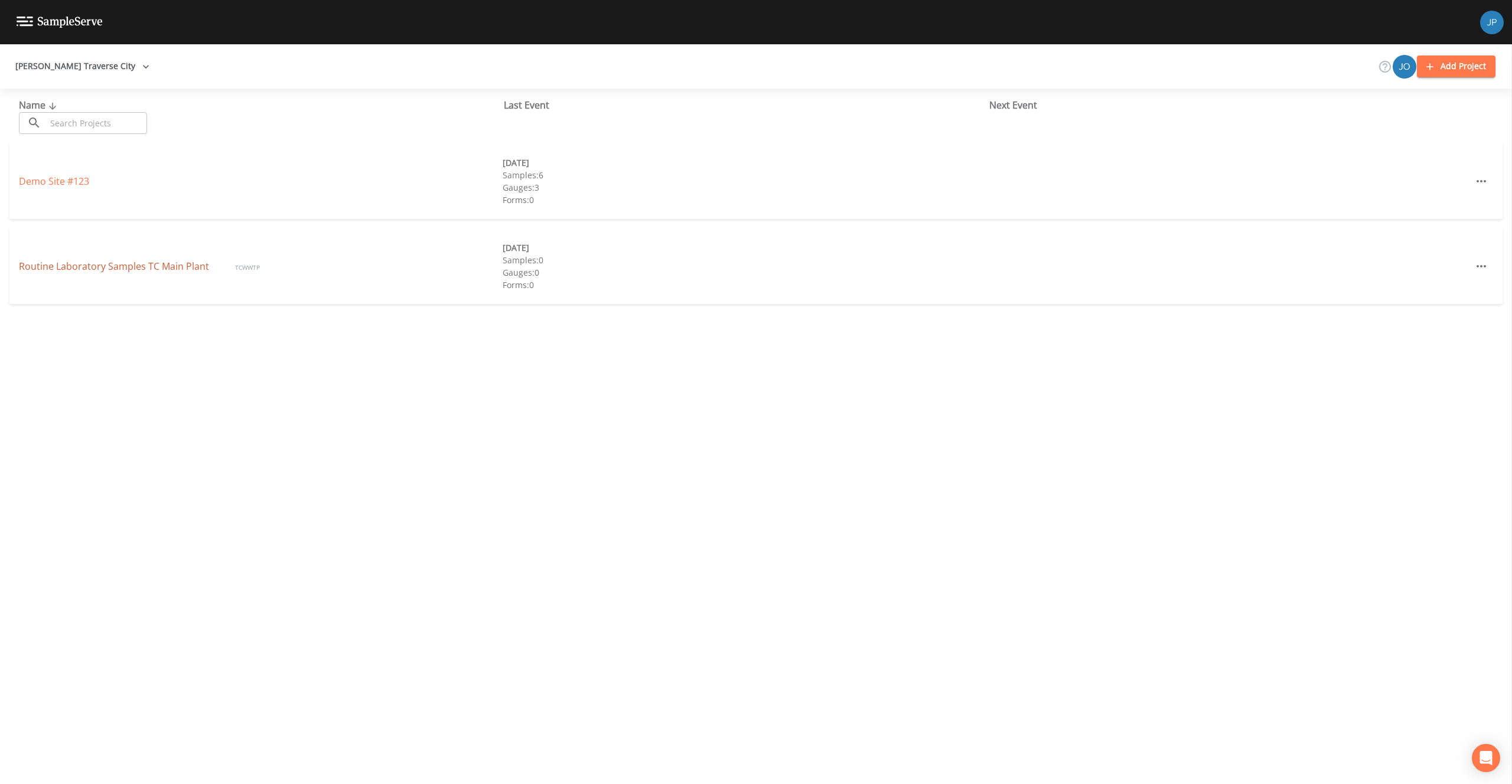
click at [93, 263] on link "Routine Laboratory Samples TC Main Plant" at bounding box center [115, 265] width 193 height 13
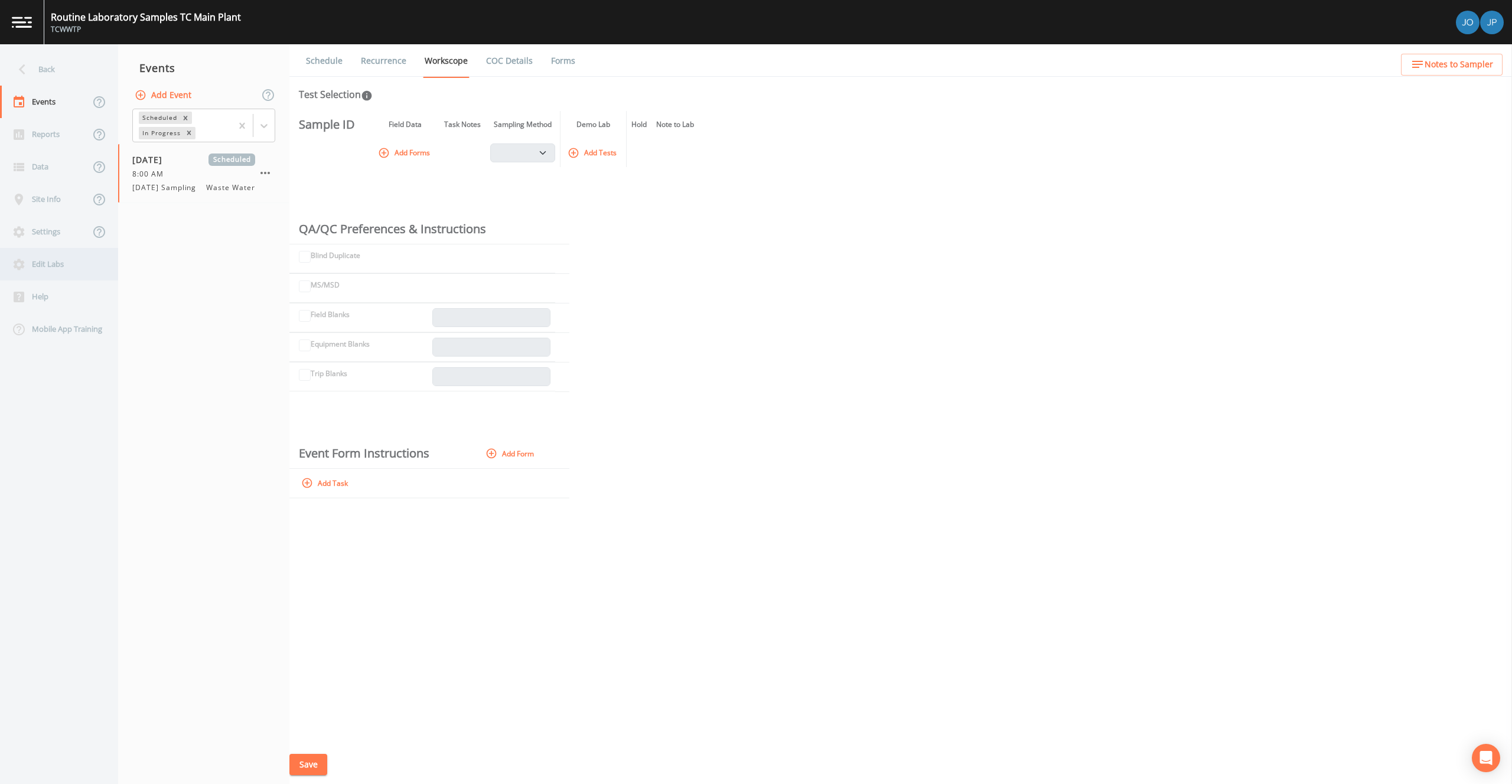
click at [42, 255] on div "Edit Labs" at bounding box center [53, 263] width 107 height 32
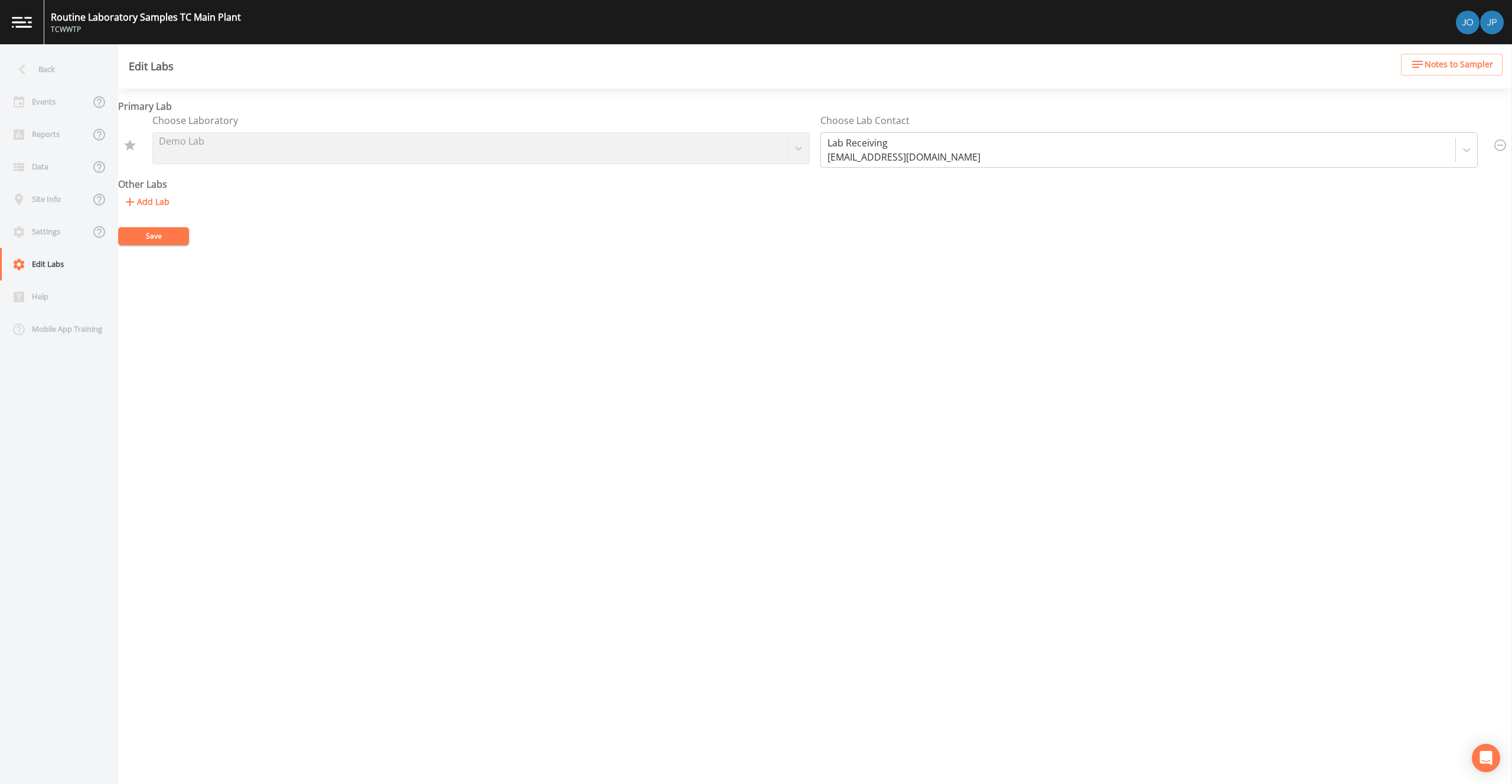
click at [156, 201] on button "Add Lab" at bounding box center [146, 202] width 56 height 22
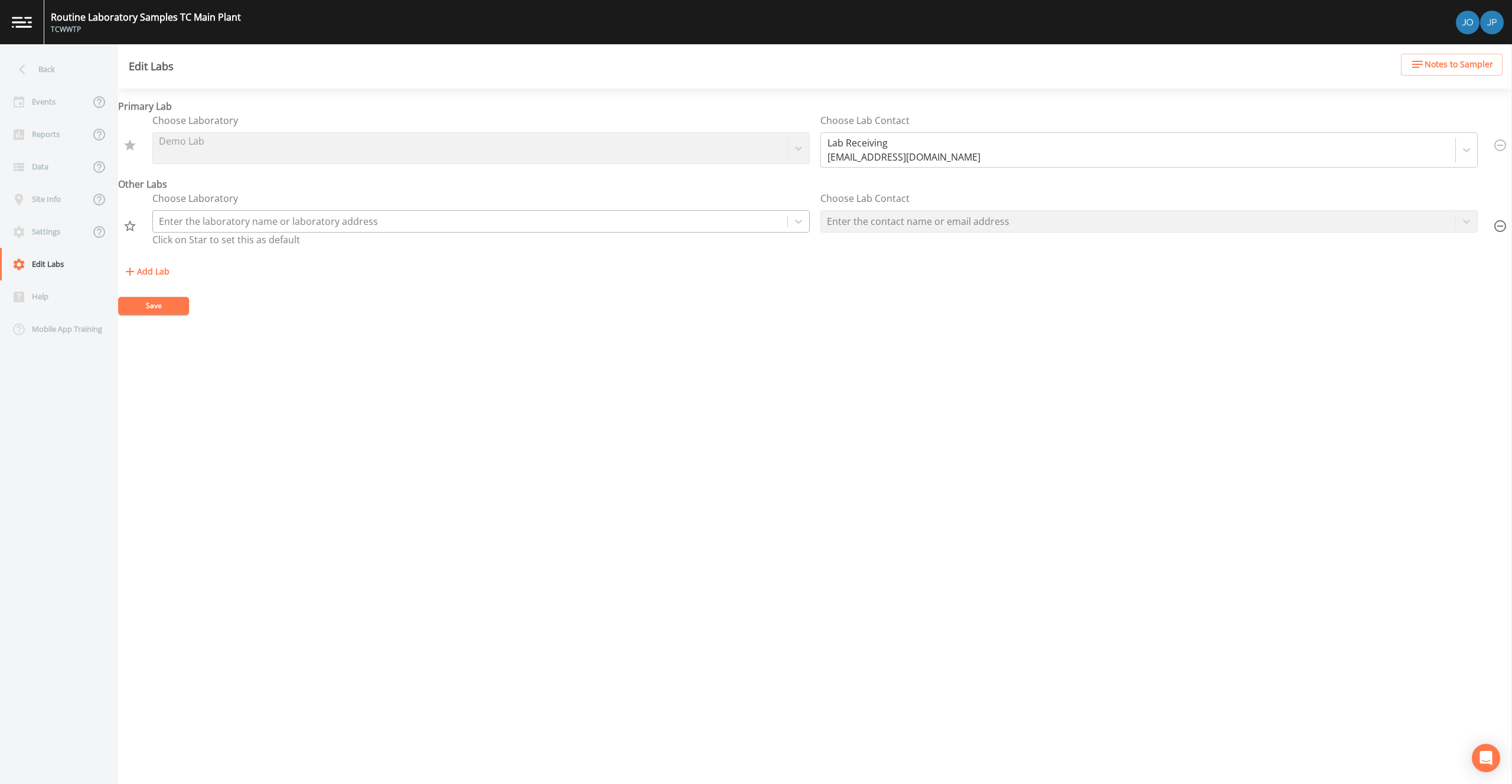
click at [259, 217] on div at bounding box center [470, 221] width 623 height 17
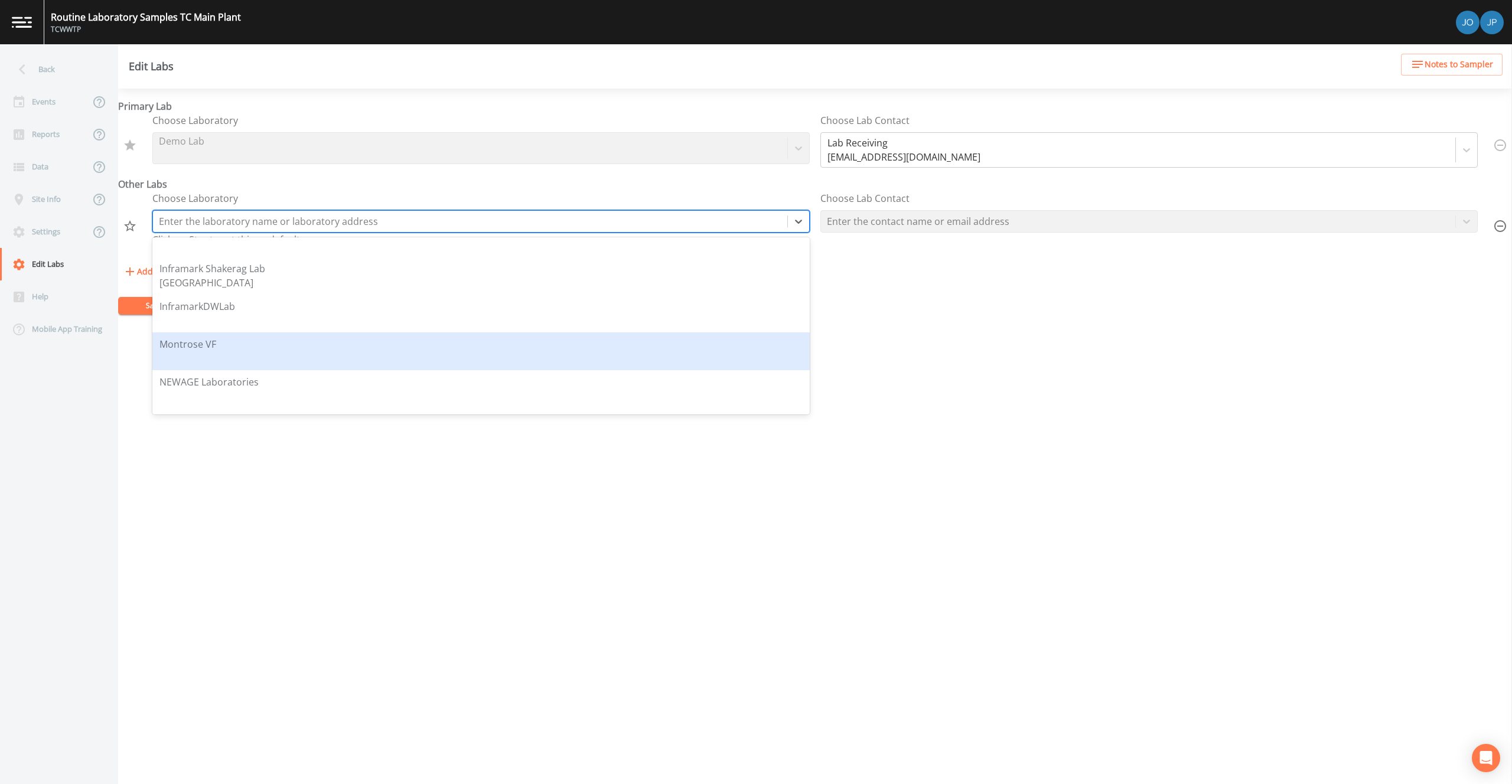
scroll to position [1184, 0]
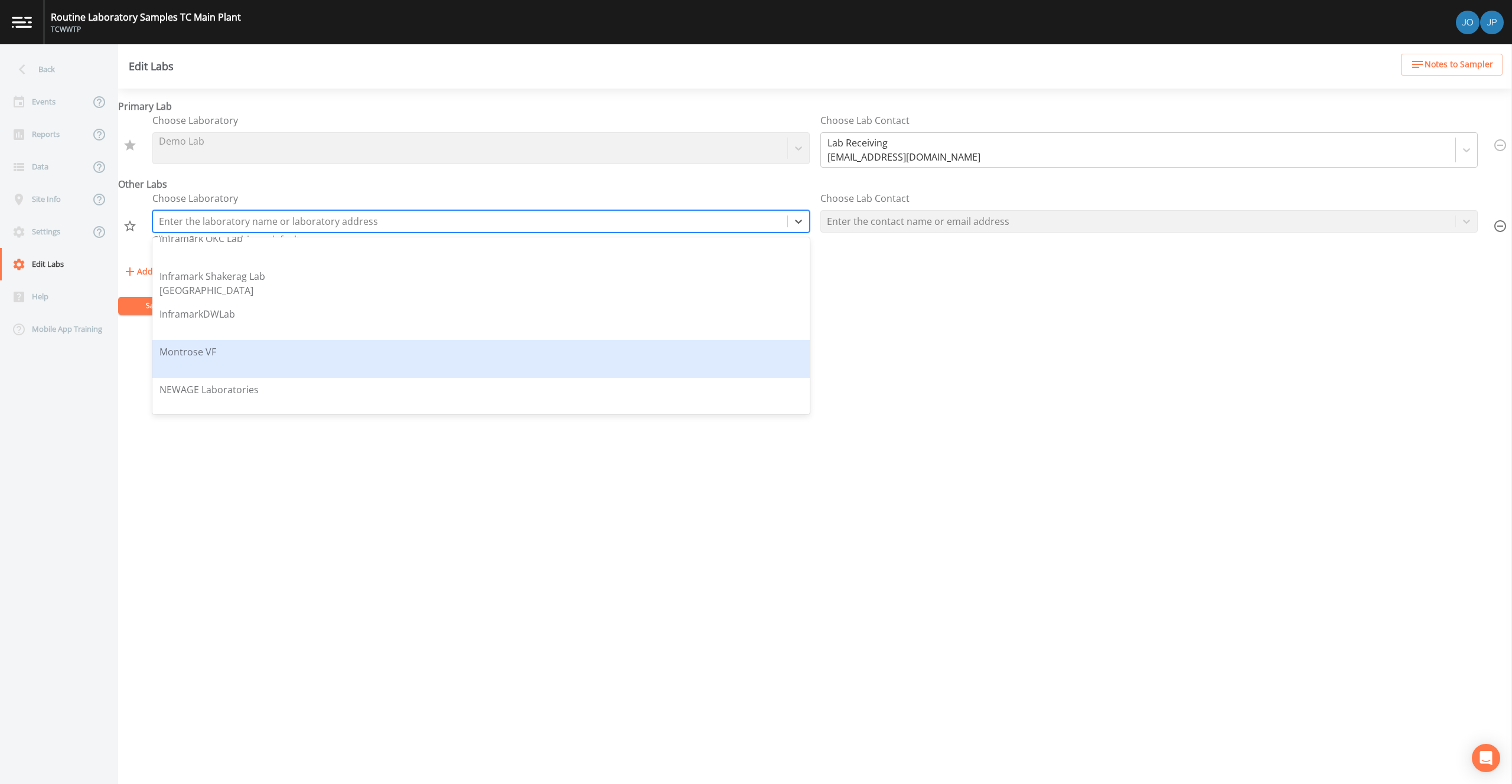
click at [297, 490] on div "Primary Lab Choose Laboratory Demo Lab Choose Lab Contact Lab Receiving lab-rec…" at bounding box center [815, 436] width 1394 height 695
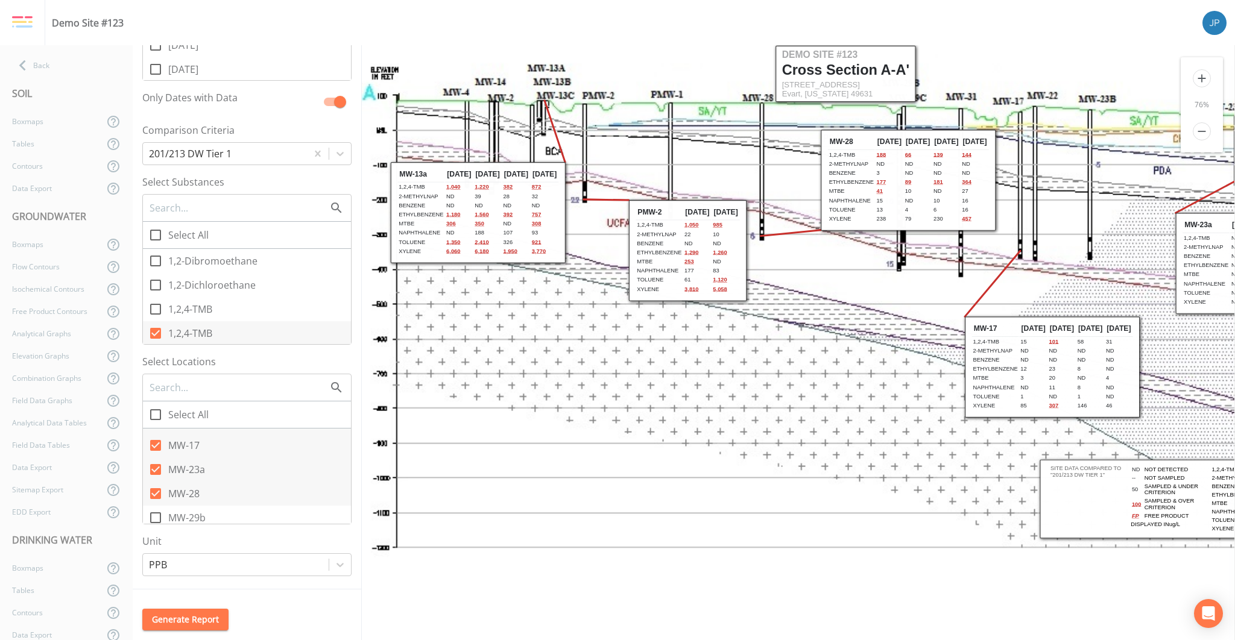
scroll to position [154, 0]
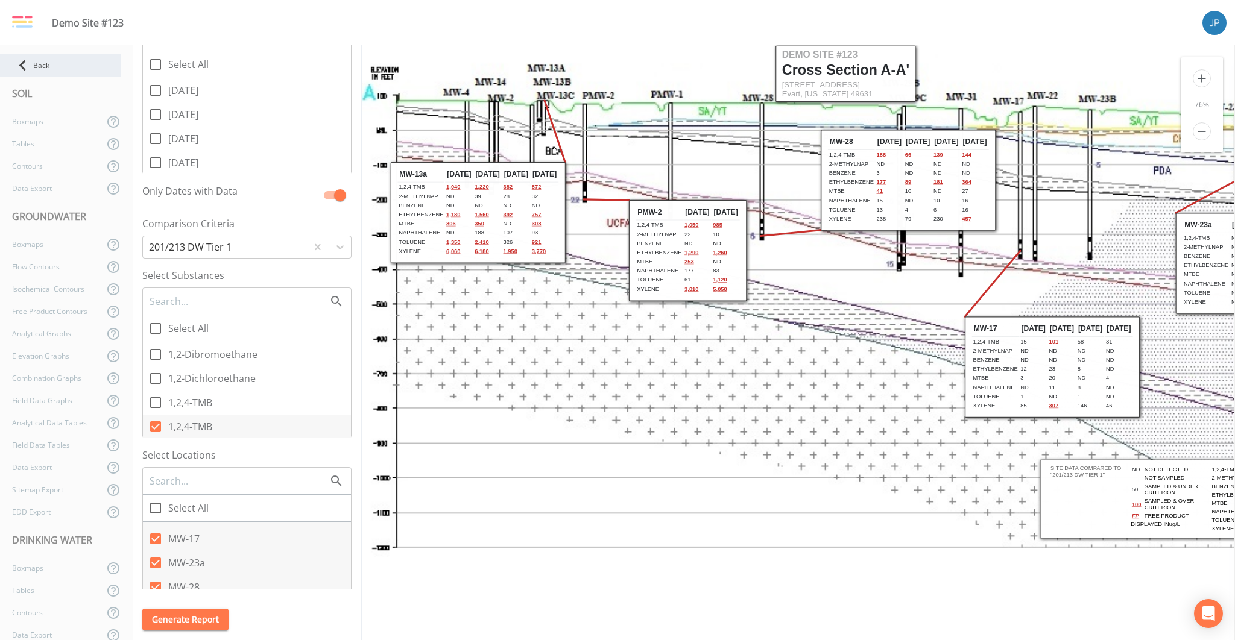
click at [37, 65] on div "Back" at bounding box center [60, 65] width 121 height 22
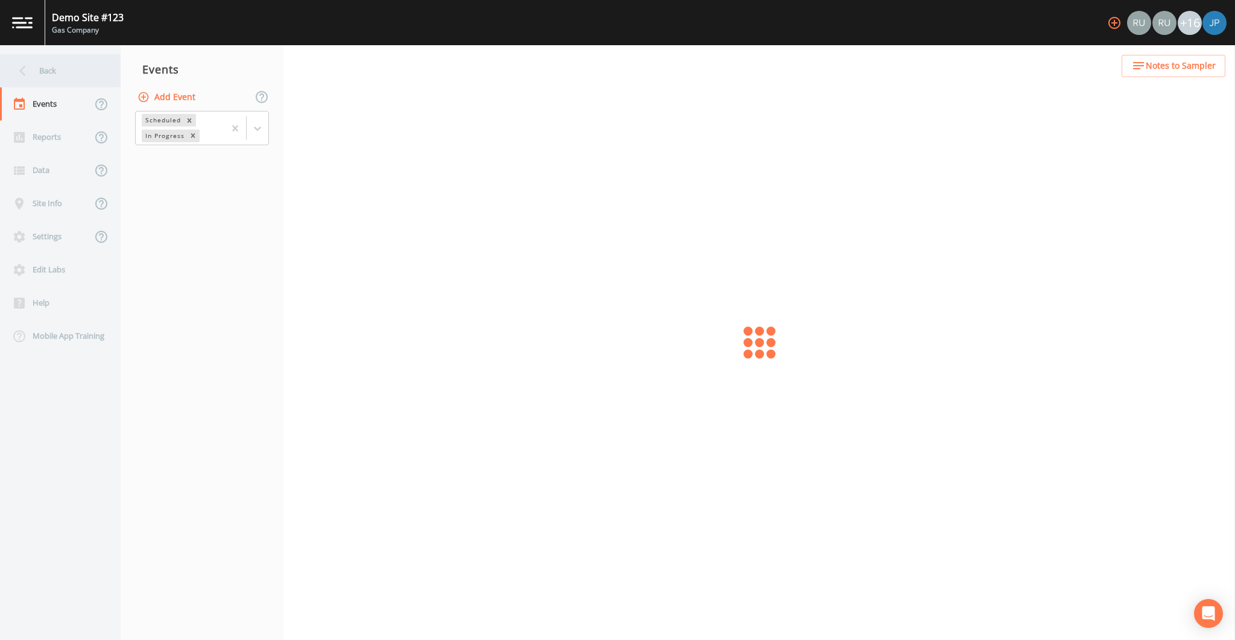
click at [49, 65] on div "Back" at bounding box center [54, 70] width 109 height 33
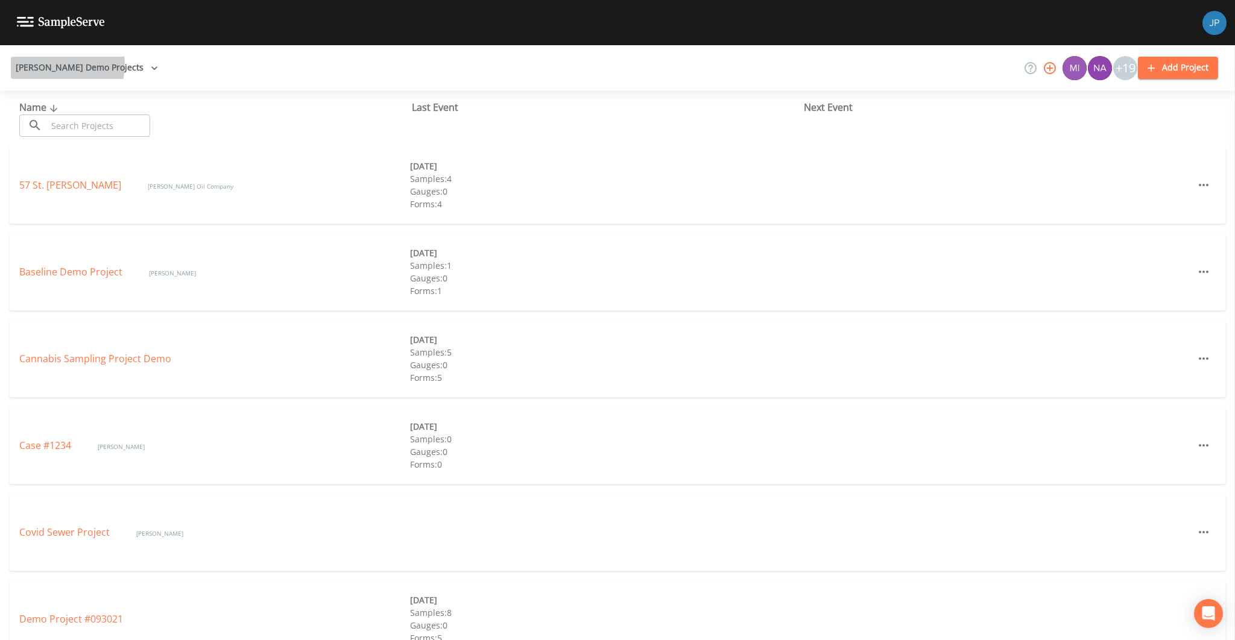
click at [51, 65] on button "Russell Demo Projects" at bounding box center [87, 68] width 152 height 22
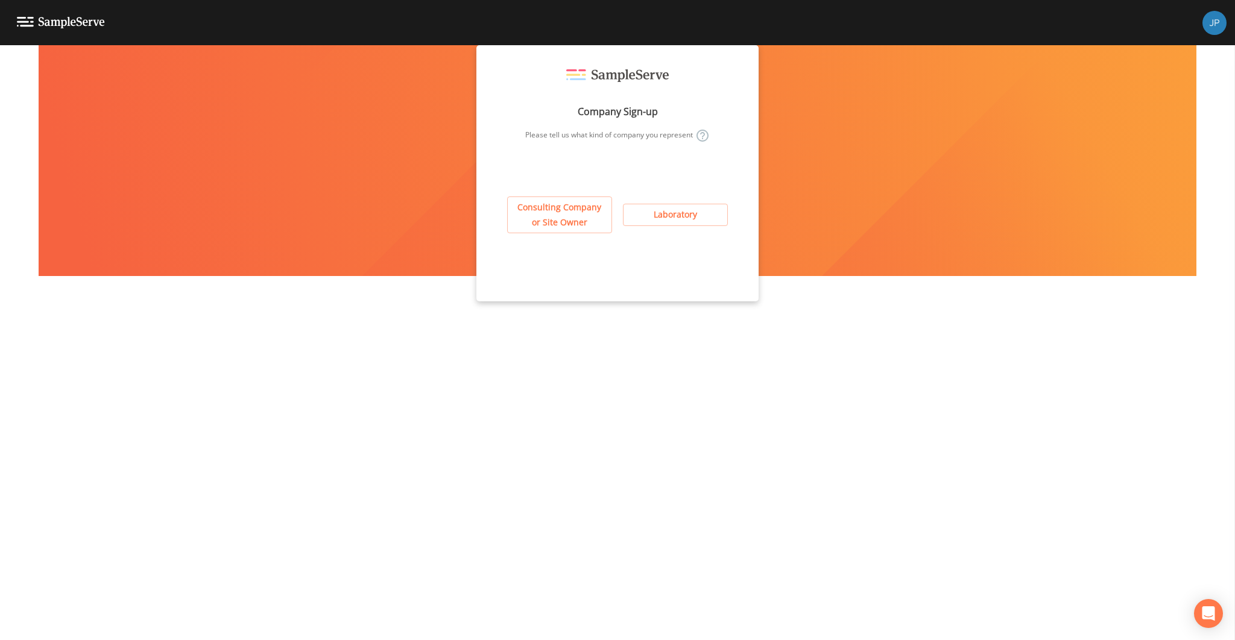
click at [642, 218] on button "Laboratory" at bounding box center [675, 215] width 105 height 22
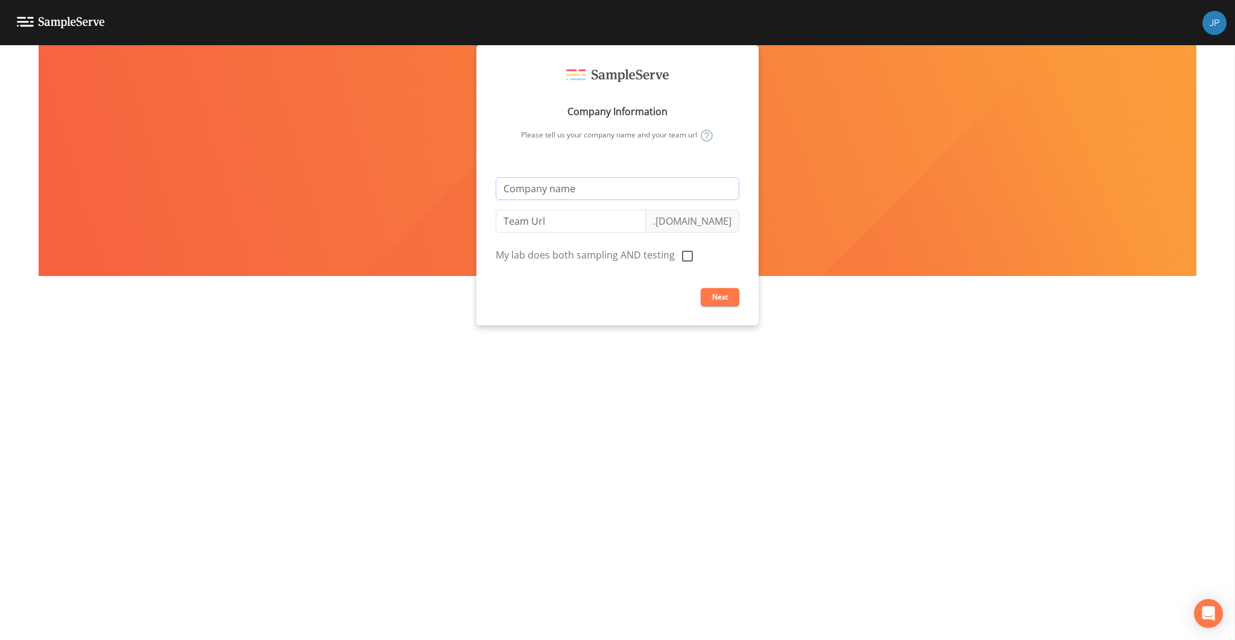
click at [582, 191] on input "text" at bounding box center [618, 188] width 244 height 23
type input "T"
type input "t"
type input "Tr"
type input "tr"
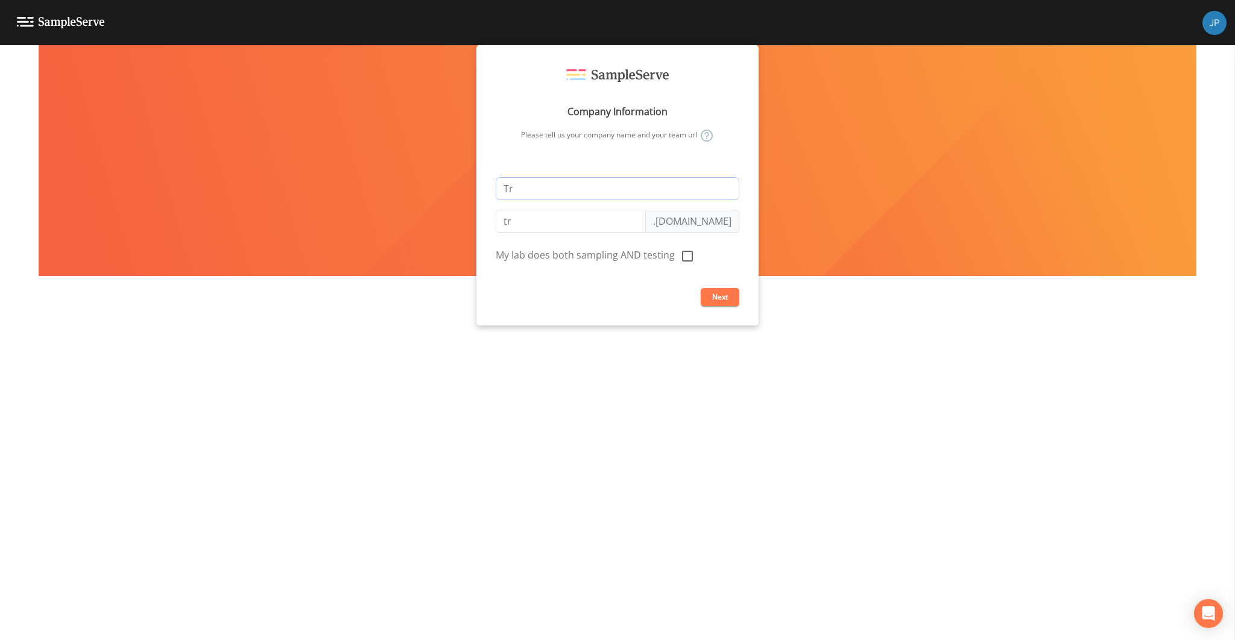
type input "T"
type input "t"
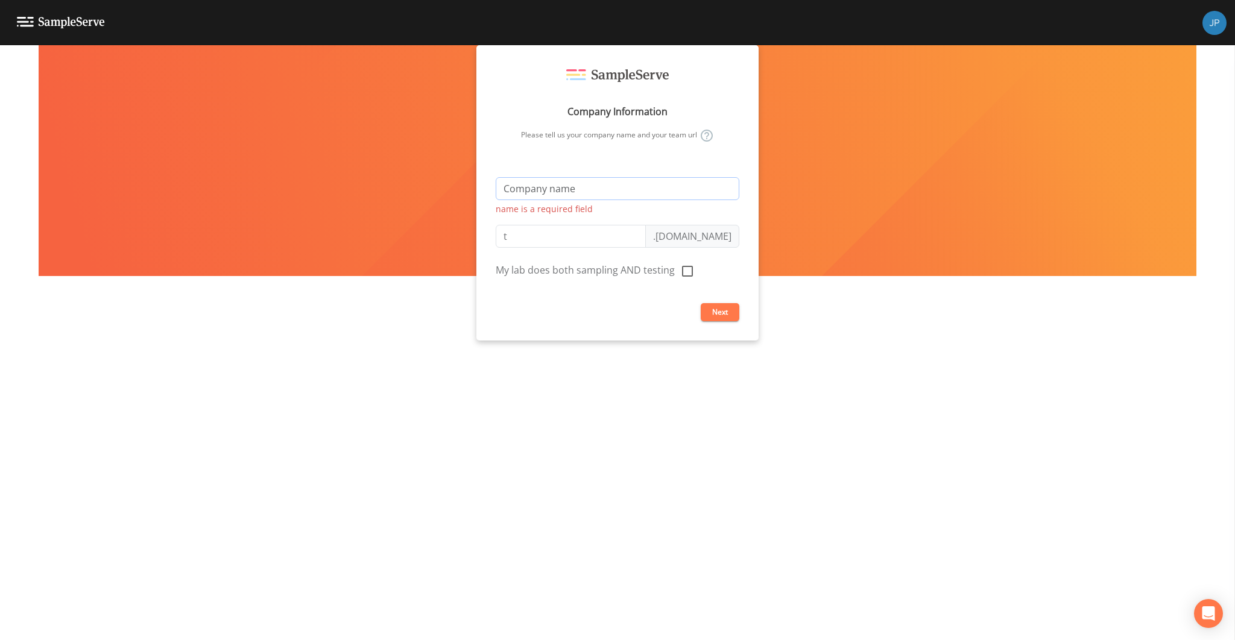
click at [526, 185] on input "text" at bounding box center [618, 188] width 244 height 23
type input "J"
type input "j"
type input "Ja"
type input "ja"
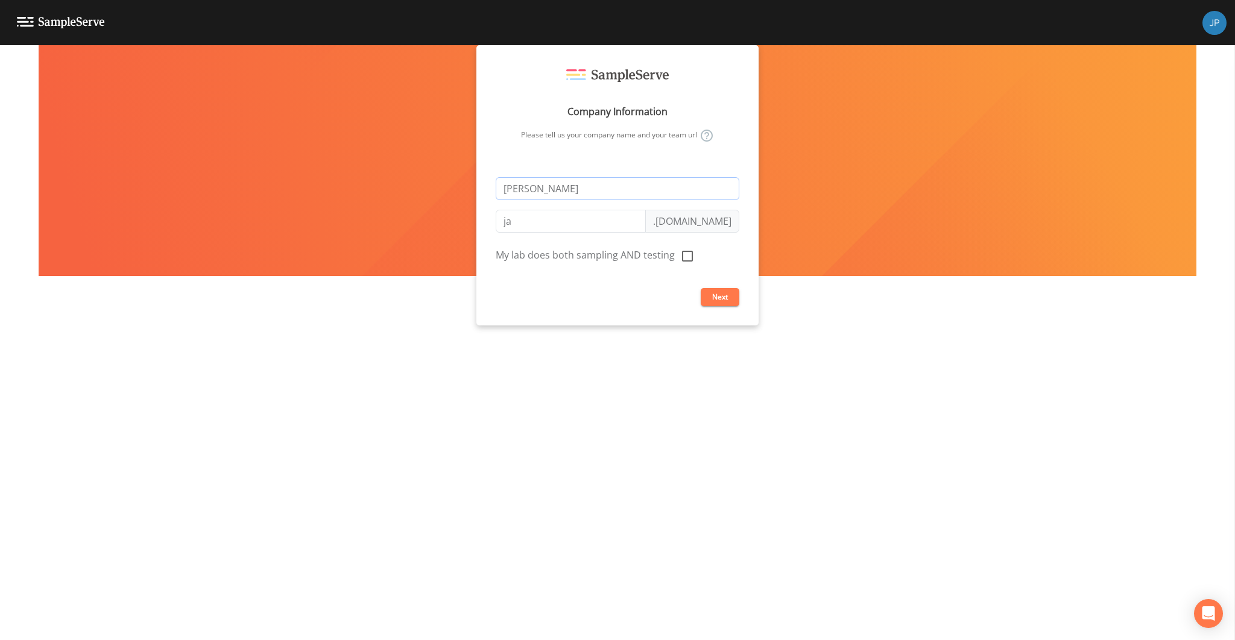
type input "Jac"
type input "jac"
type input "Jaco"
type input "jaco"
type input "Jacob"
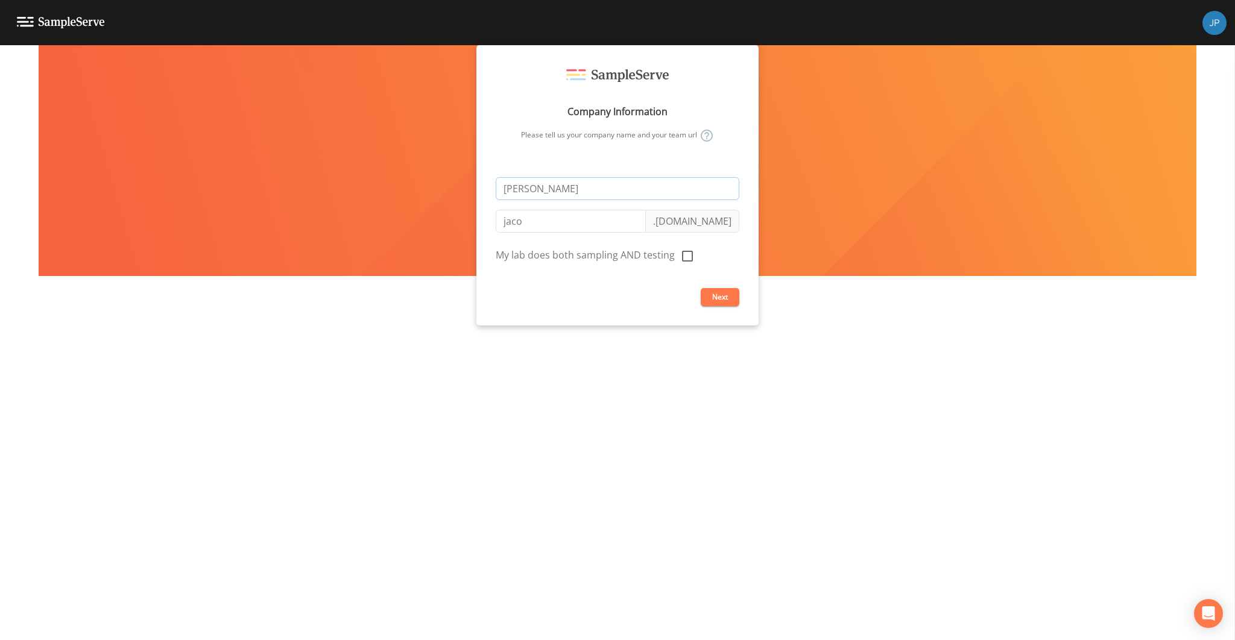
type input "jacob"
type input "Jacobs"
type input "jacobs"
type input "Jacobs T"
type input "jacobs-t"
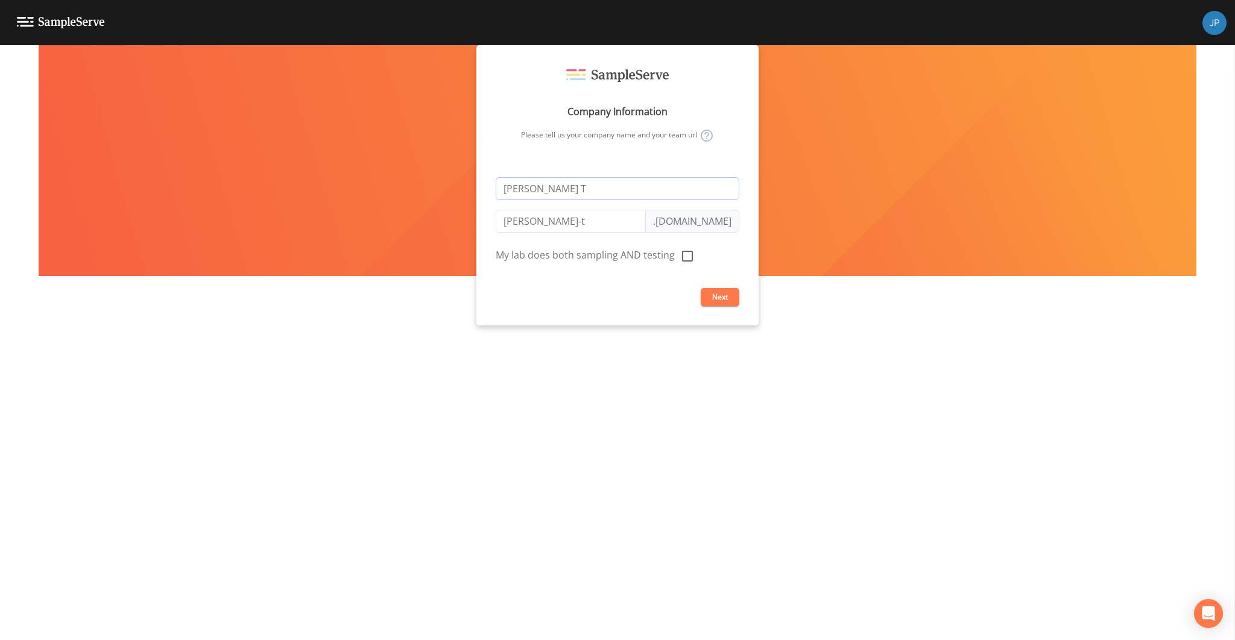
type input "Jacobs Tr"
type input "jacobs-tr"
type input "Jacobs Tra"
type input "jacobs-tra"
type input "Jacobs Trav"
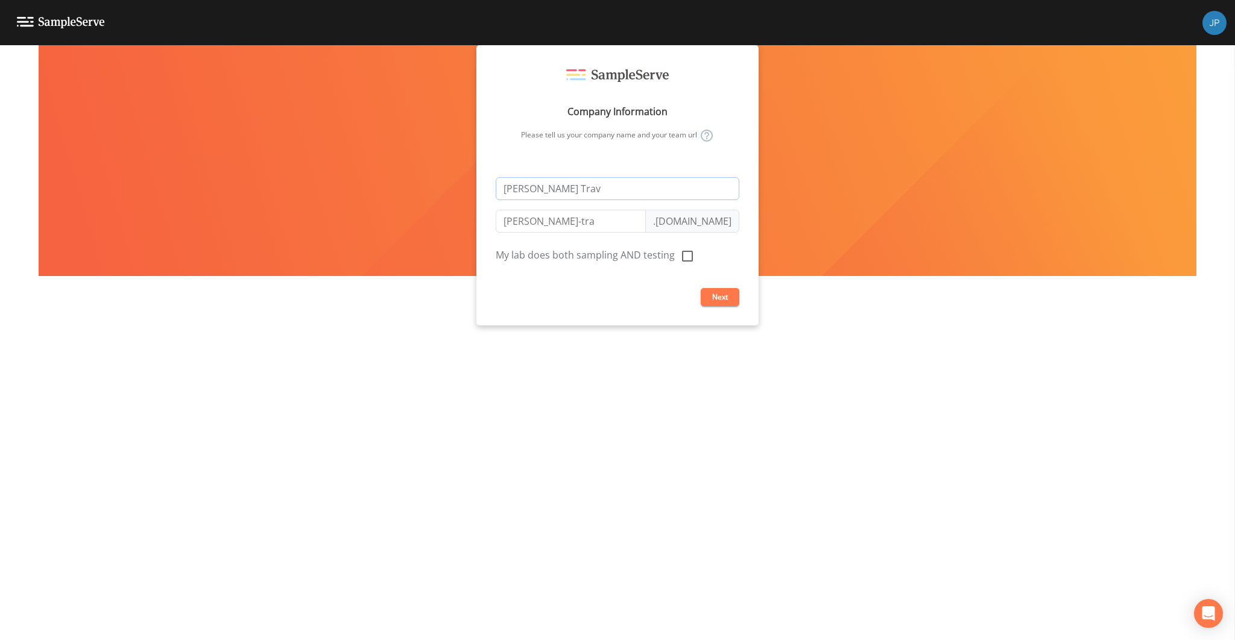
type input "jacobs-trav"
type input "Jacobs Trave"
type input "jacobs-trave"
type input "Jacobs Traver"
type input "jacobs-traver"
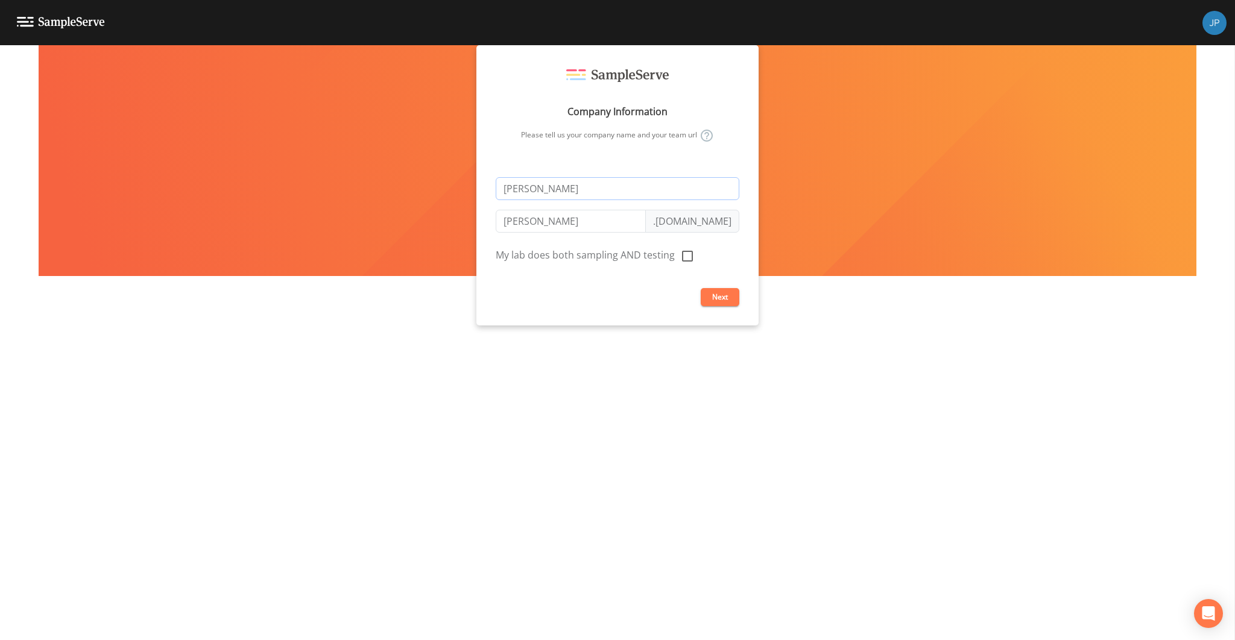
type input "Jacobs Travers"
type input "jacobs-travers"
type input "Jacobs Traverse"
type input "jacobs-traverse"
type input "Jacobs Traverse C"
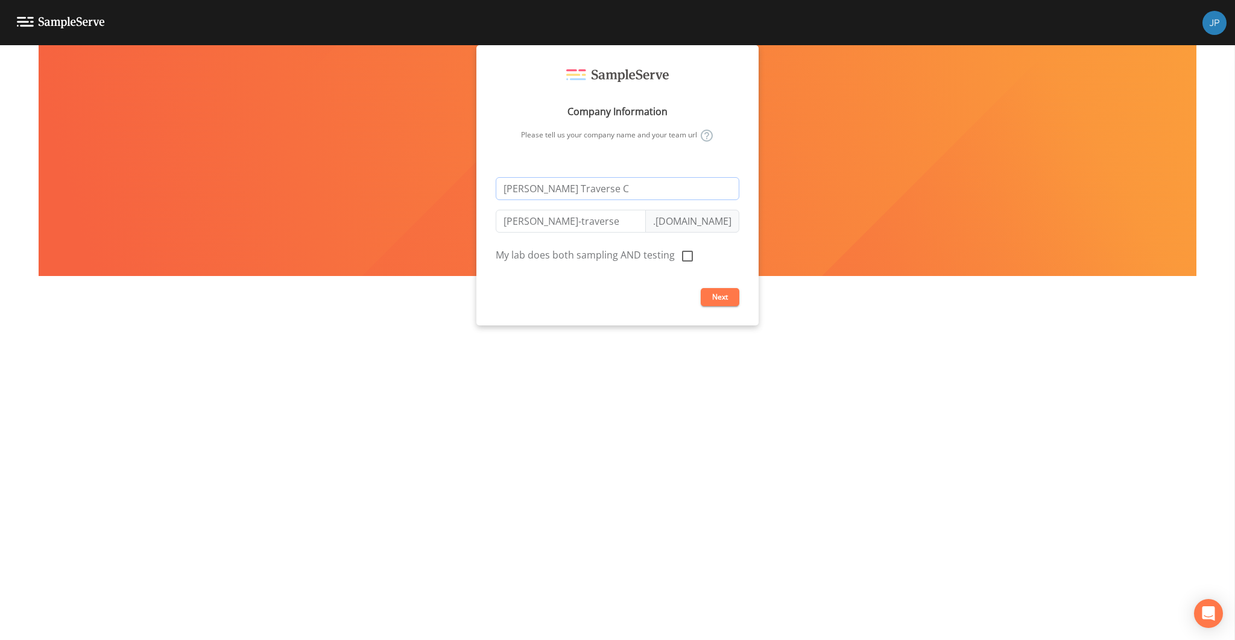
type input "jacobs-traverse-c"
type input "Jacobs Traverse Ci"
type input "jacobs-traverse-ci"
type input "Jacobs Traverse Cit"
type input "jacobs-traverse-cit"
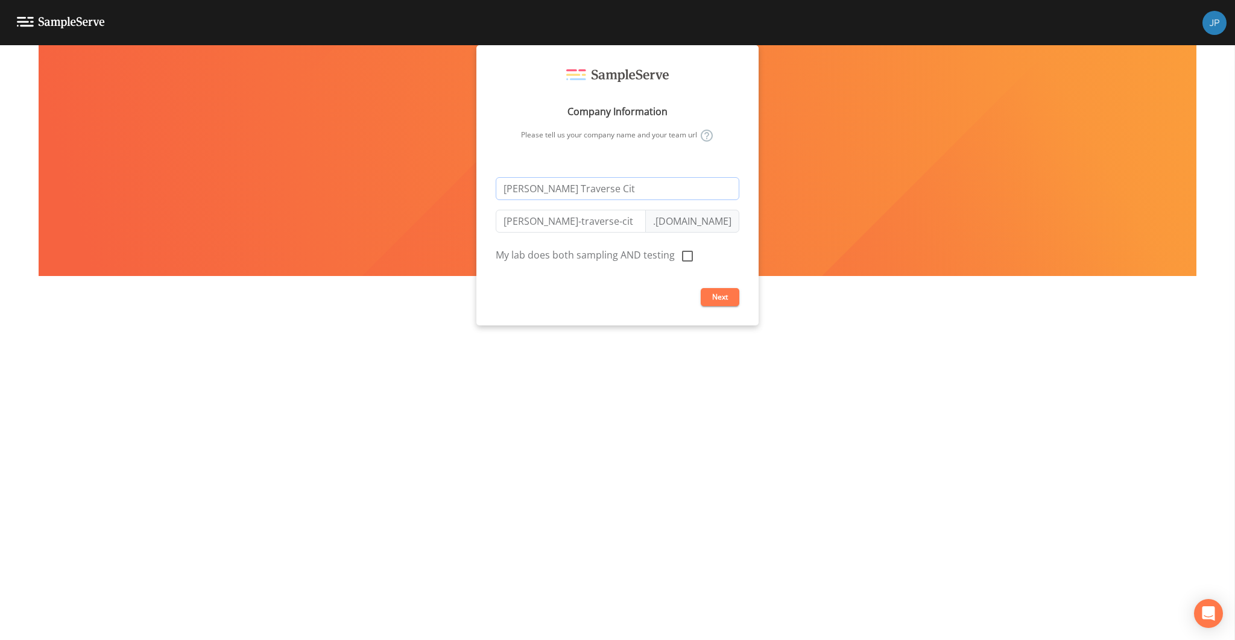
type input "Jacobs Traverse City"
type input "jacobs-traverse-city"
type input "Jacobs Traverse City L"
type input "jacobs-traverse-city-l"
type input "Jacobs Traverse City La"
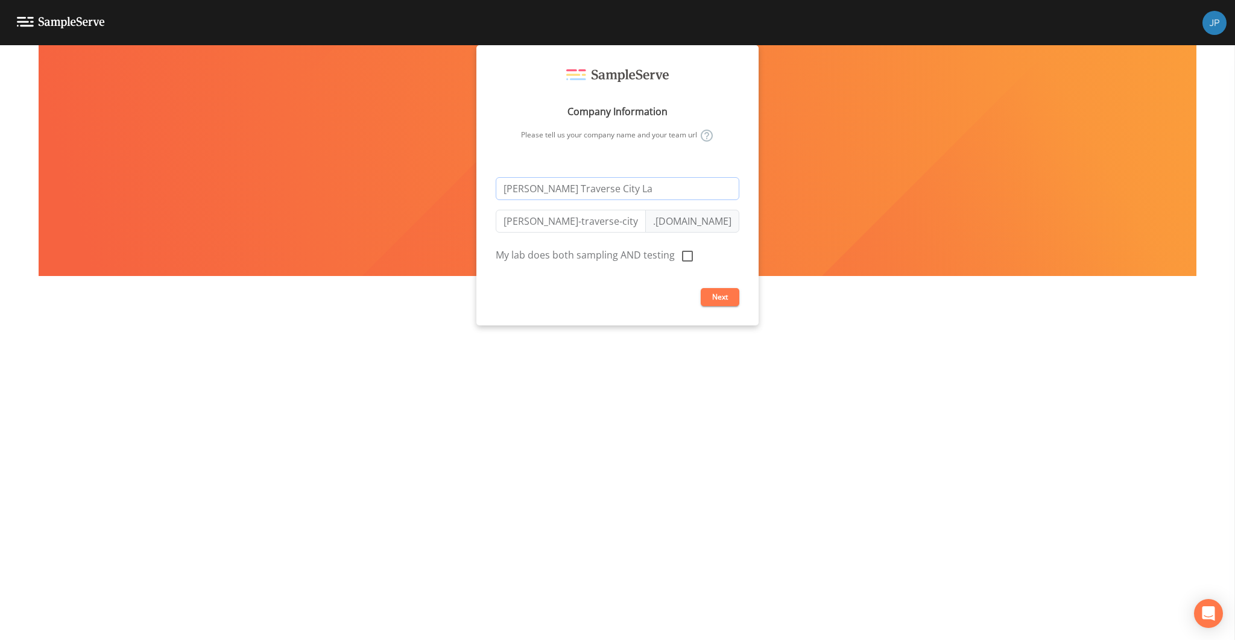
type input "jacobs-traverse-city-la"
type input "Jacobs Traverse City Lab"
type input "jacobs-traverse-city-lab"
type input "Jacobs Traverse City Labo"
type input "jacobs-traverse-city-labo"
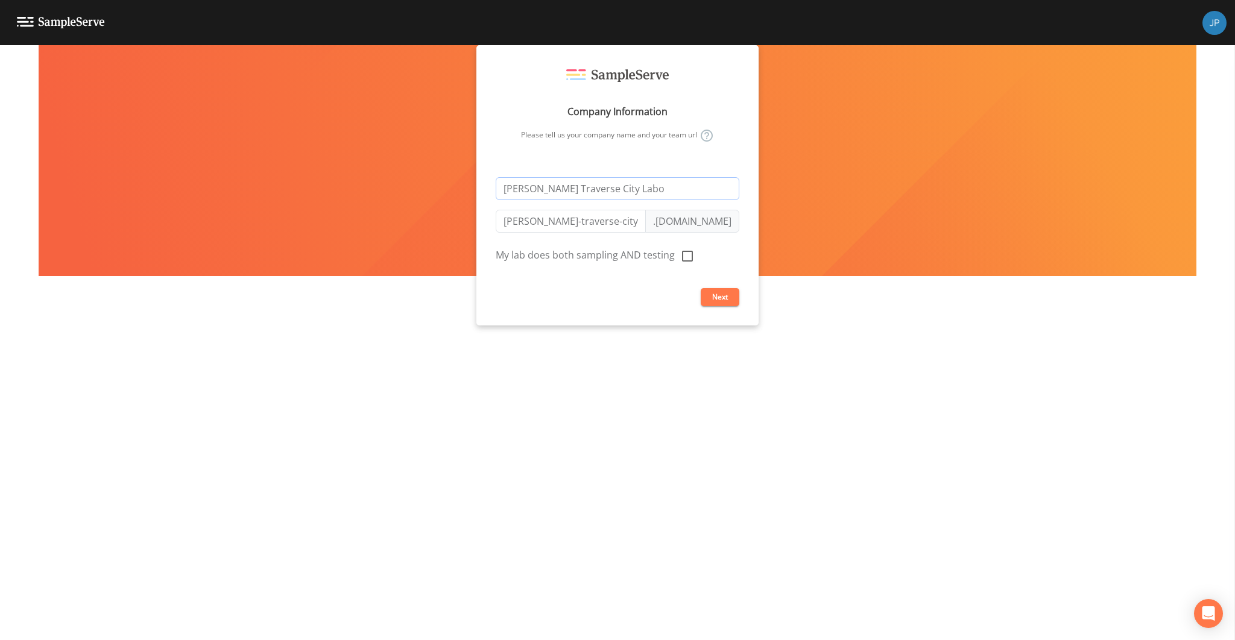
type input "Jacobs Traverse City Labor"
type input "jacobs-traverse-city-labor"
type input "Jacobs Traverse City Labora"
type input "jacobs-traverse-city-labora"
type input "Jacobs Traverse City Laborat"
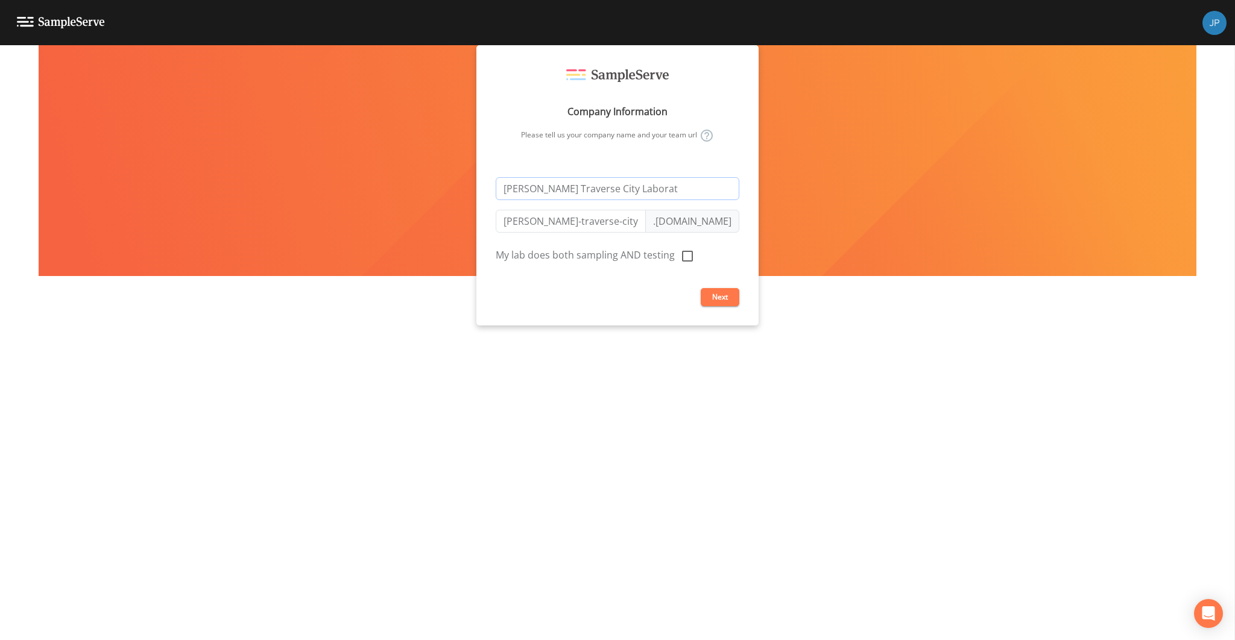
type input "jacobs-traverse-city-laborat"
type input "Jacobs Traverse City Laborato"
type input "jacobs-traverse-city-laborato"
type input "Jacobs Traverse City Laborator"
type input "jacobs-traverse-city-laborator"
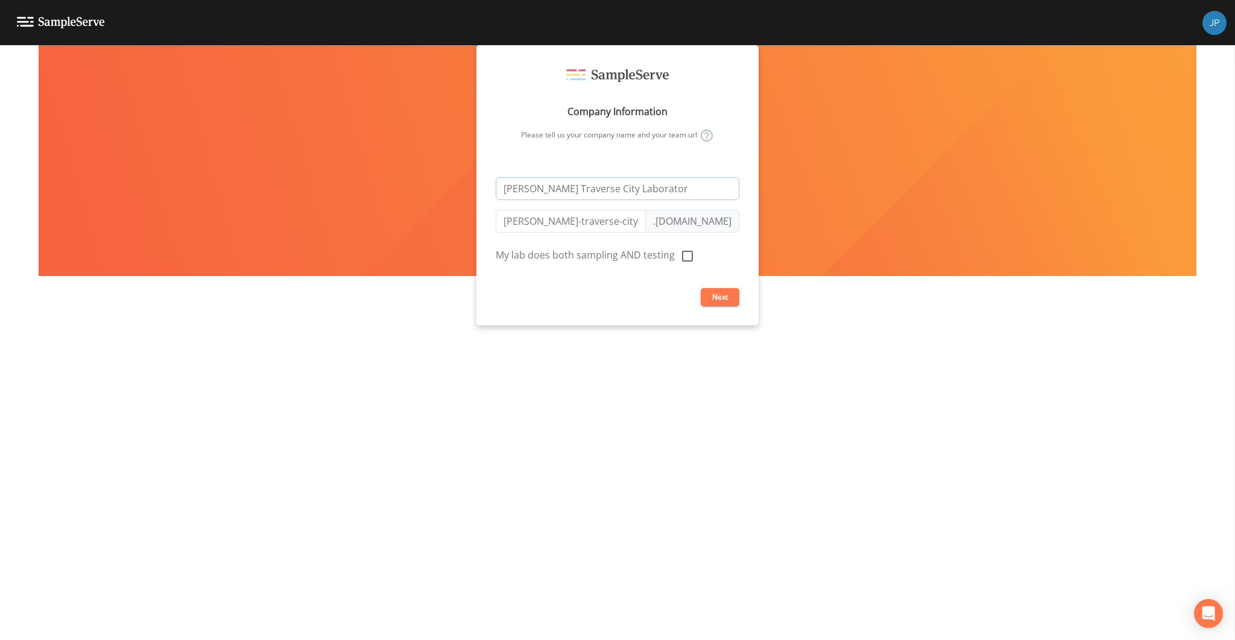
type input "[PERSON_NAME][GEOGRAPHIC_DATA]"
type input "jacobs-traverse-city-laboratory"
type input "[PERSON_NAME][GEOGRAPHIC_DATA]"
click at [724, 298] on button "Next" at bounding box center [720, 297] width 39 height 18
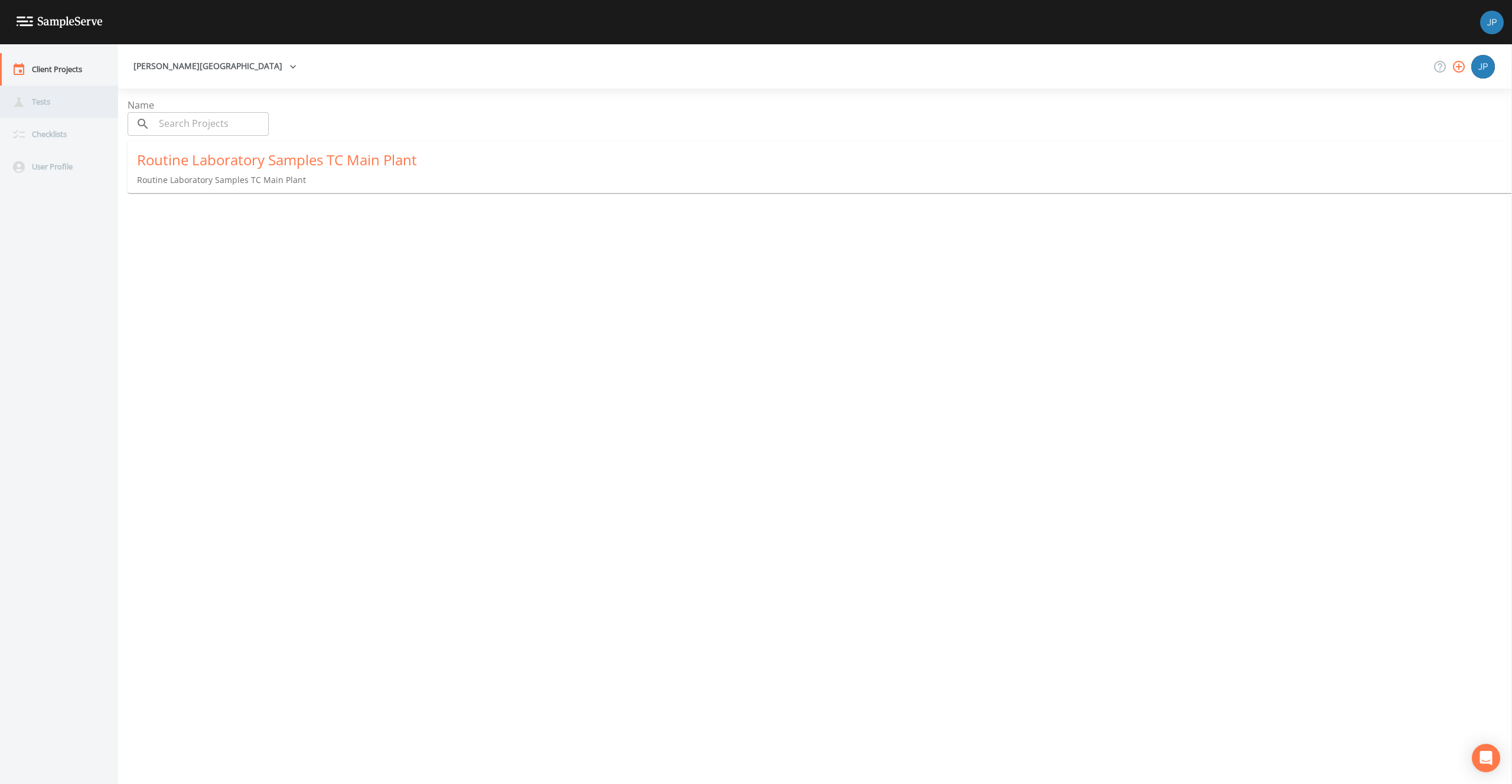
click at [57, 101] on div "Tests" at bounding box center [53, 101] width 107 height 32
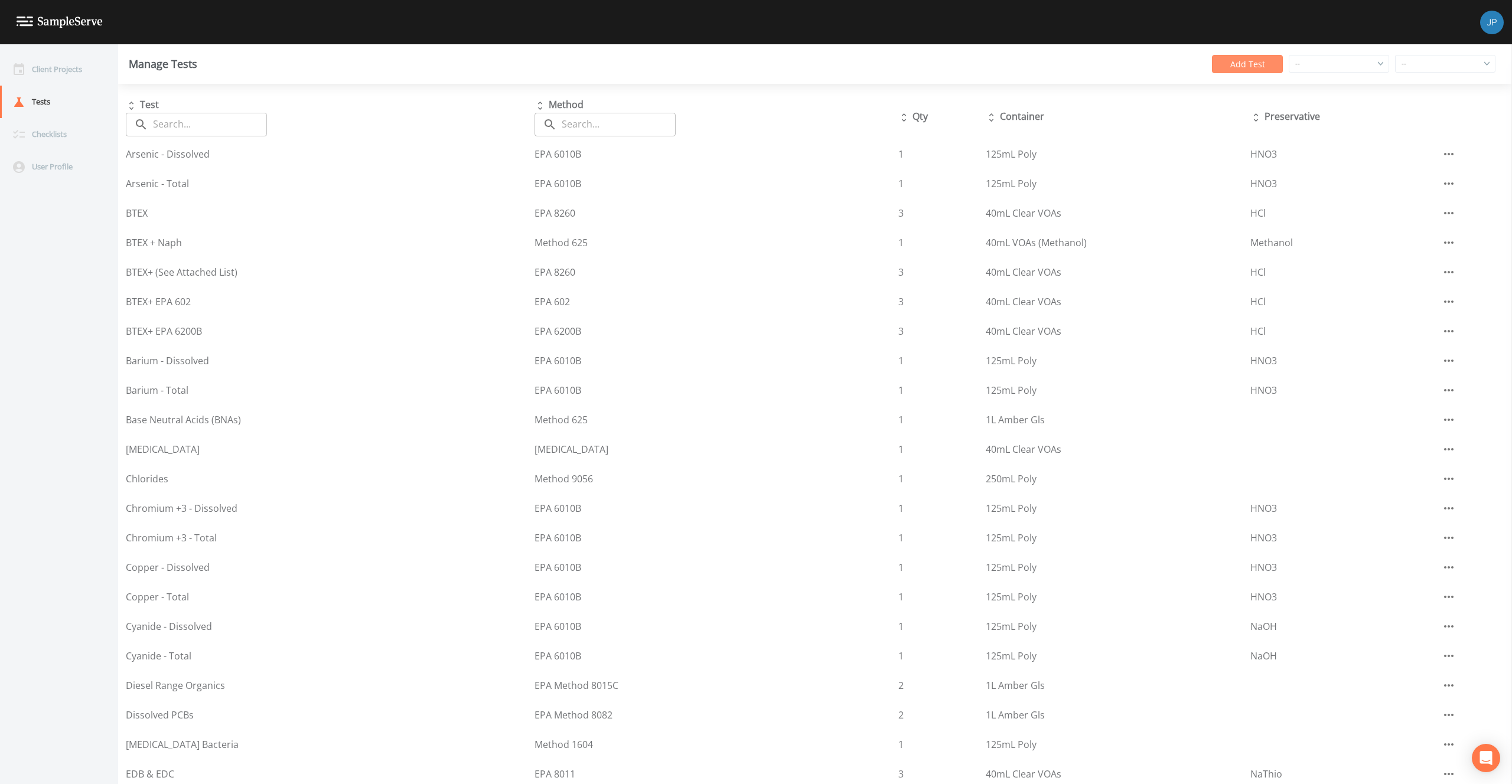
click at [1267, 62] on button "Add Test" at bounding box center [1247, 64] width 71 height 19
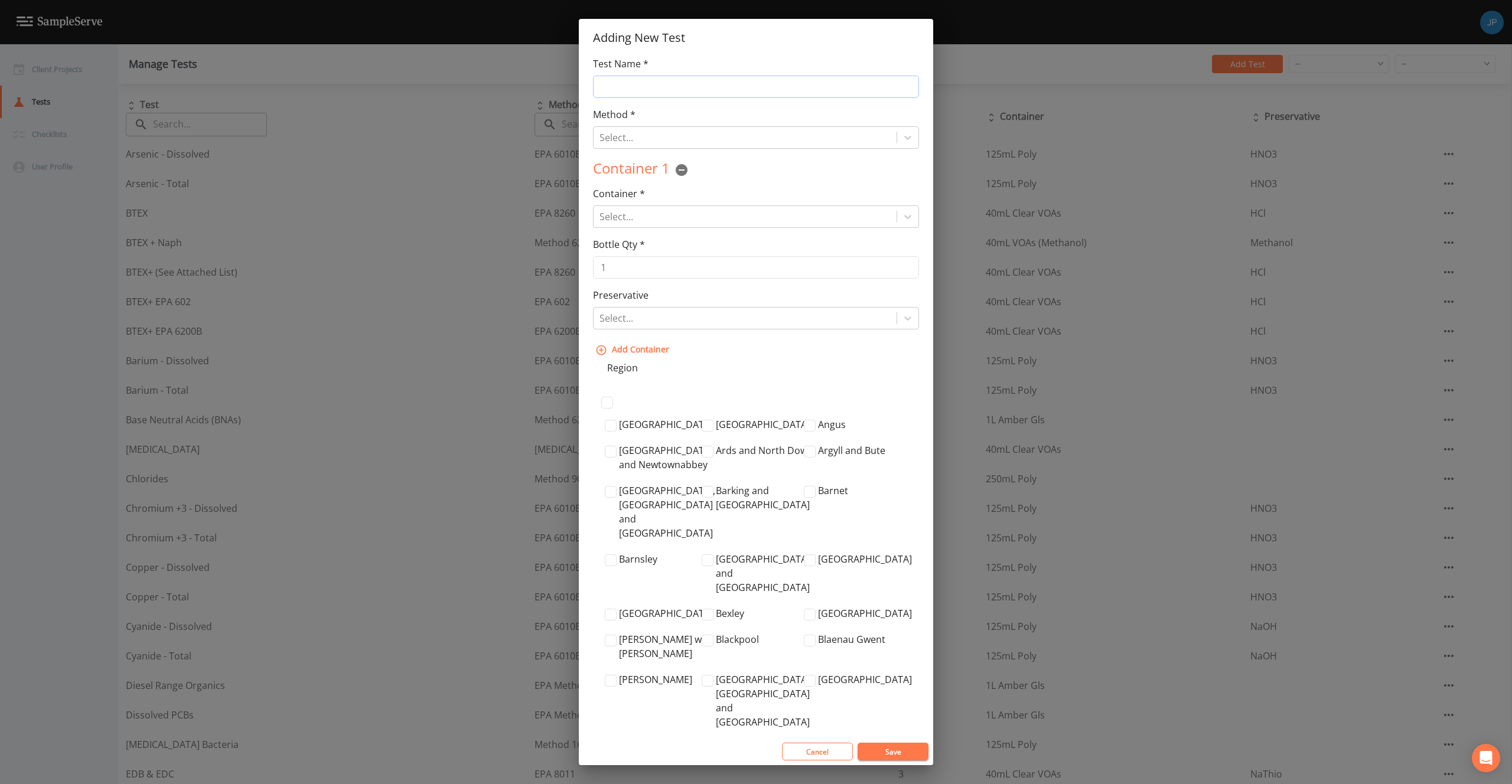
click at [682, 82] on input "Test Name *" at bounding box center [755, 86] width 326 height 23
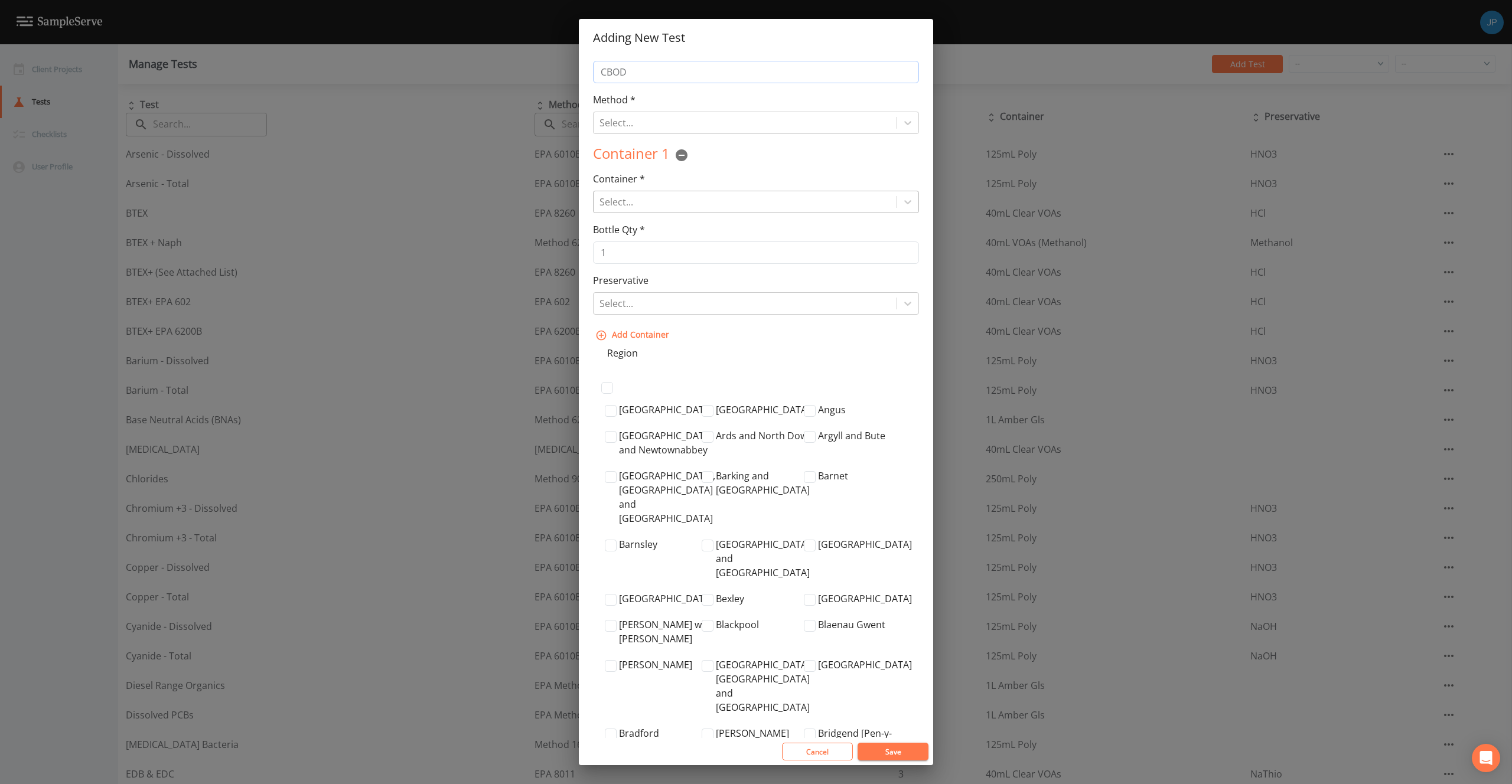
scroll to position [23, 0]
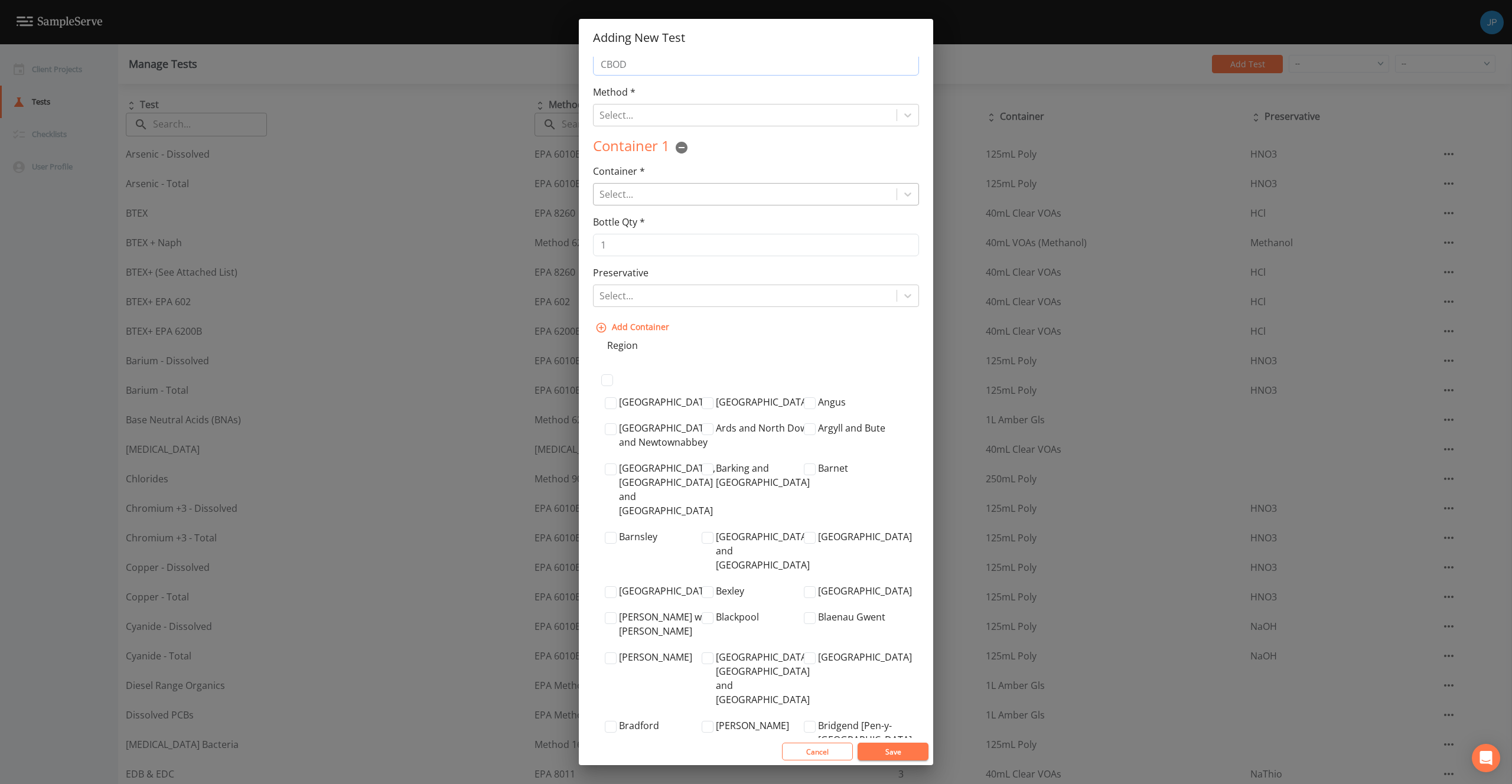
type input "CBOD"
click at [768, 193] on div at bounding box center [744, 194] width 291 height 17
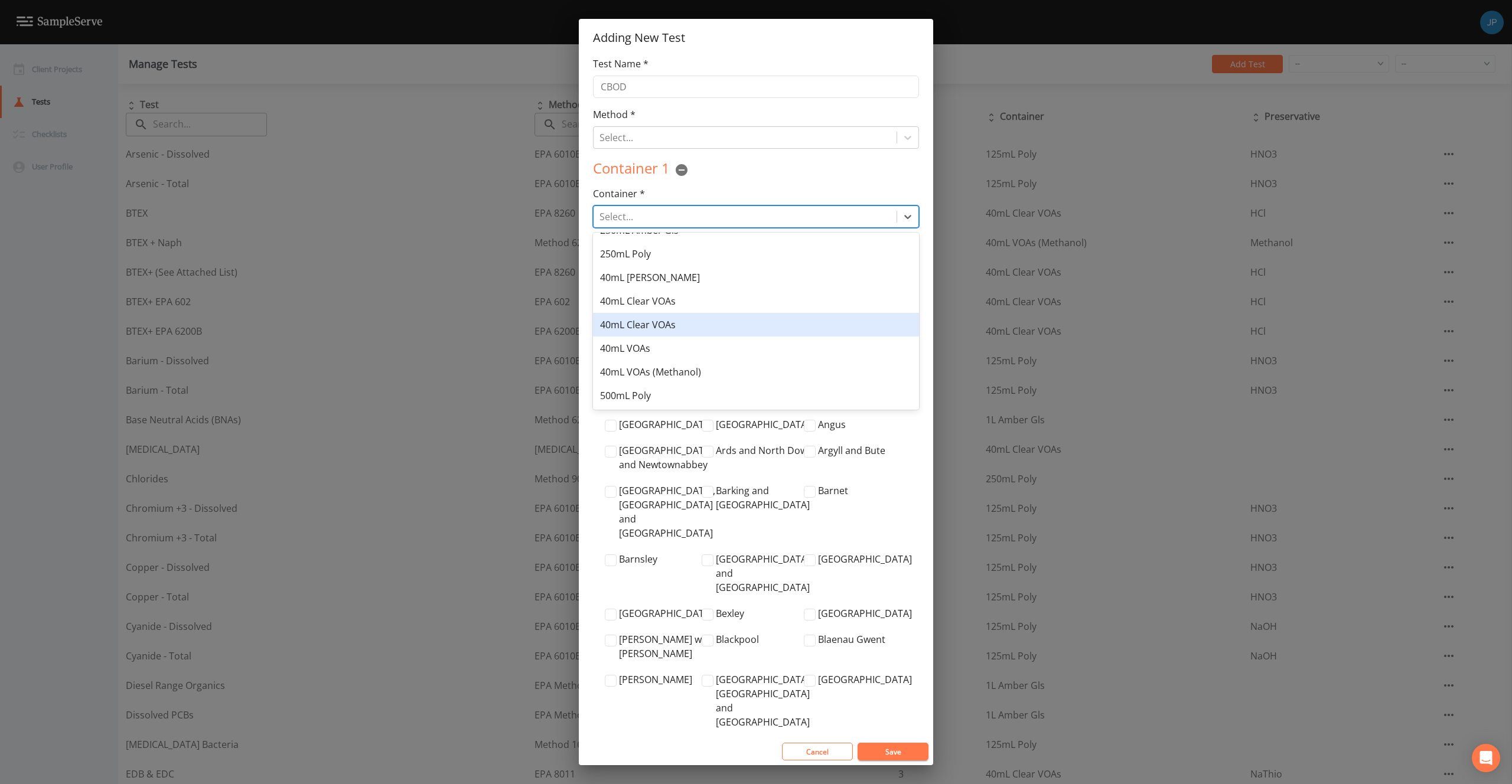
scroll to position [0, 0]
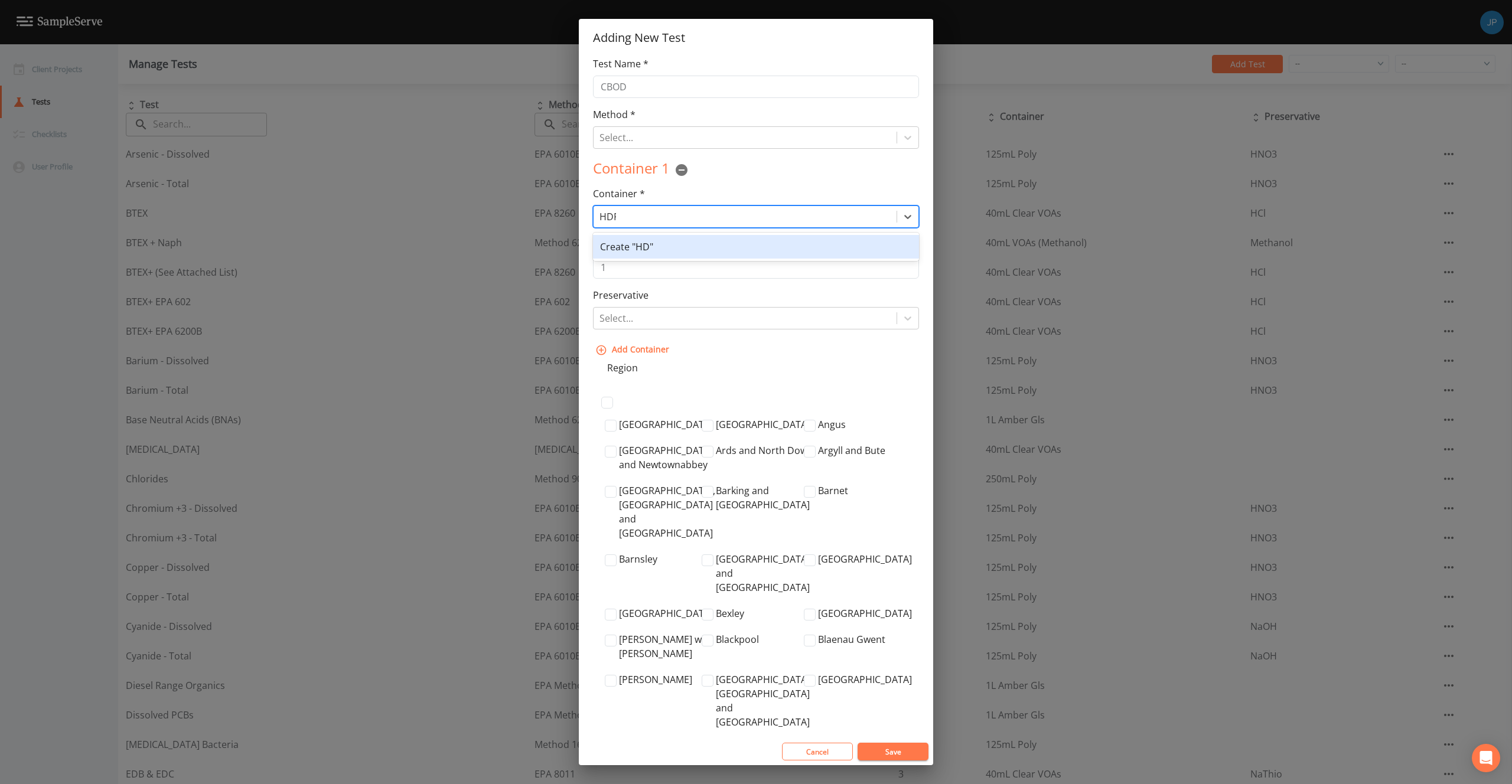
type input "HDPE"
click at [680, 245] on div "Create "HDPE"" at bounding box center [755, 247] width 326 height 23
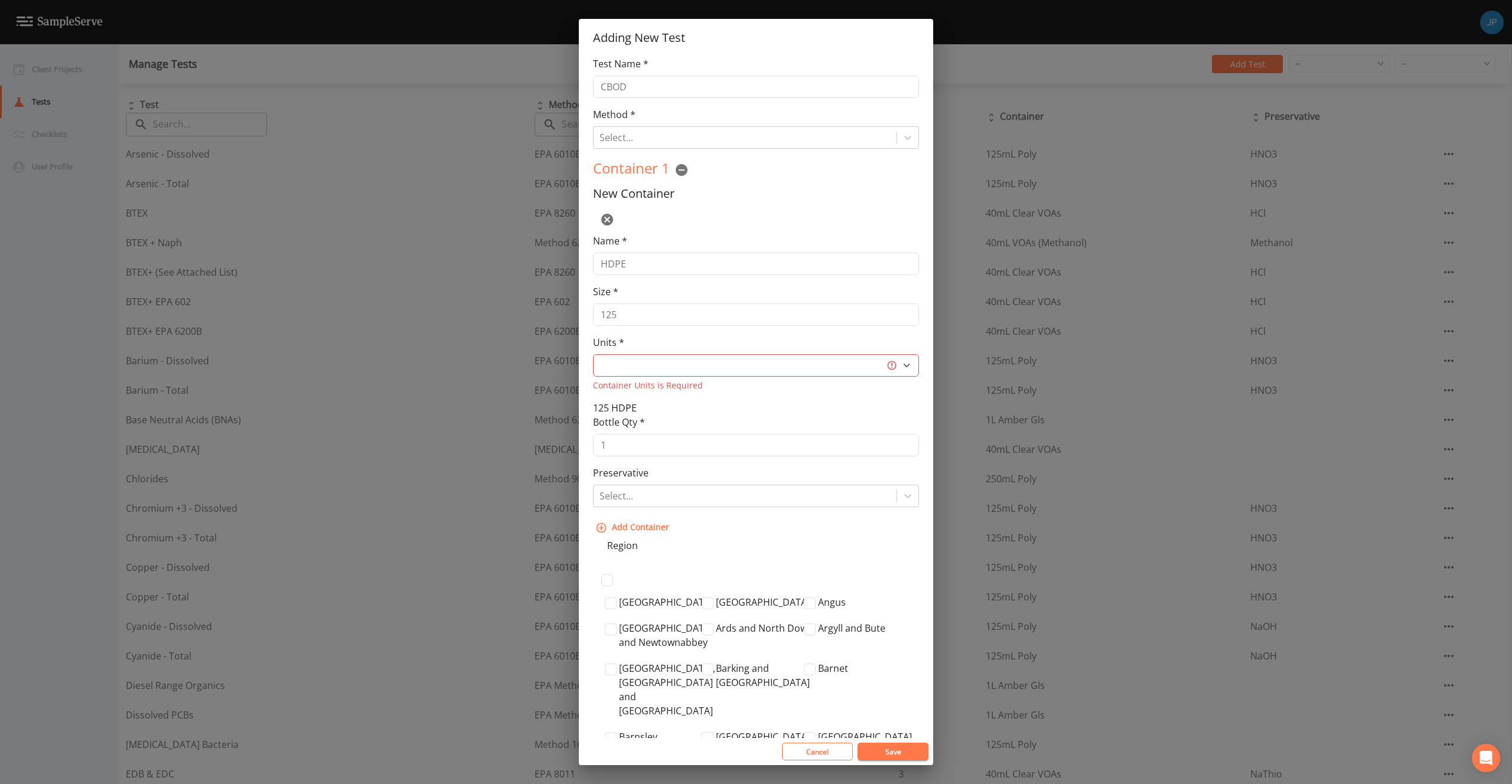
select select "L"
drag, startPoint x: 632, startPoint y: 312, endPoint x: 590, endPoint y: 310, distance: 42.0
click at [590, 310] on div "Test Name * CBOD Method * Select... Test Method is Required Container 1 New Con…" at bounding box center [756, 397] width 354 height 681
type input "1000"
click at [652, 366] on select "L gal mL oz" at bounding box center [755, 365] width 326 height 23
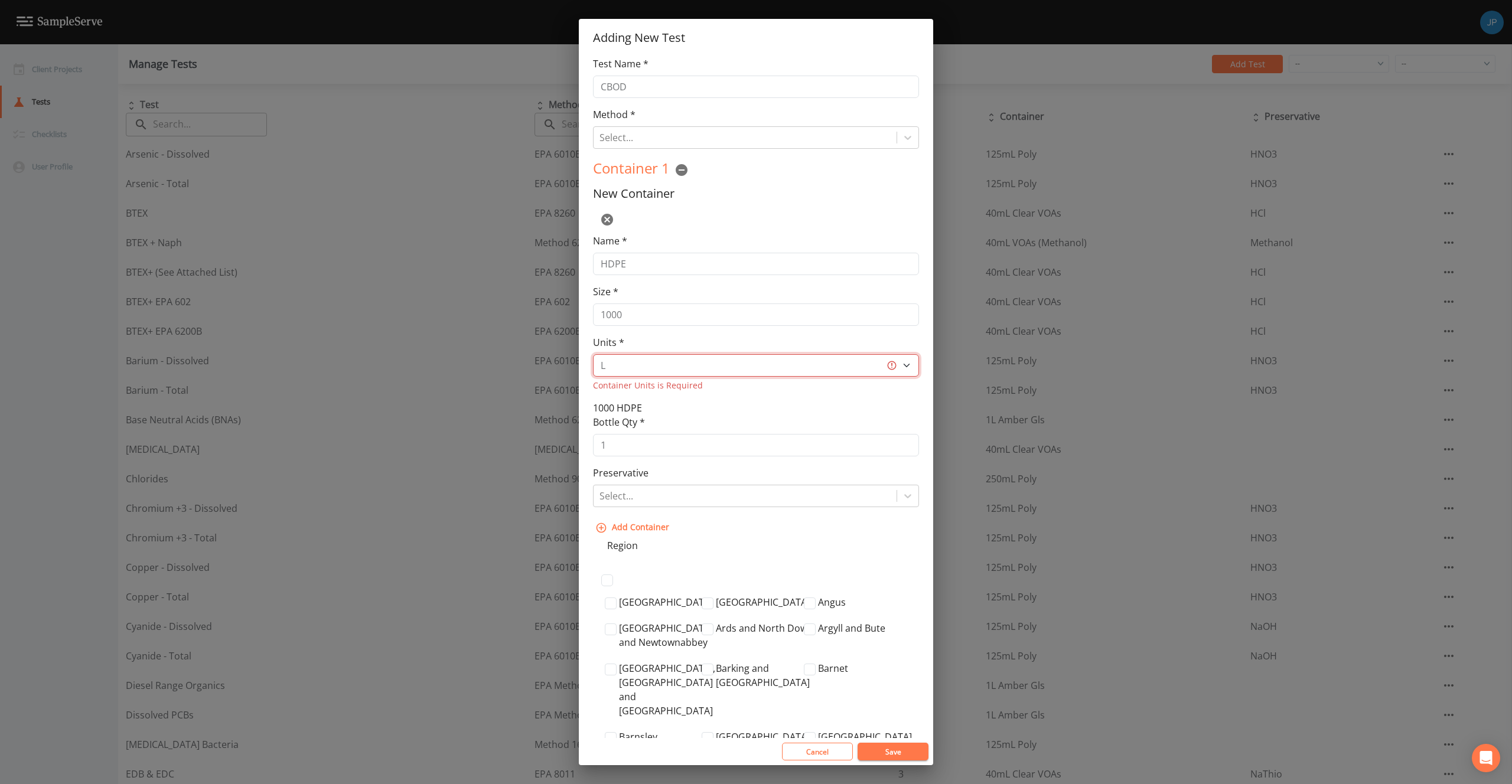
select select "mL"
click at [592, 354] on select "L gal mL oz" at bounding box center [755, 365] width 326 height 23
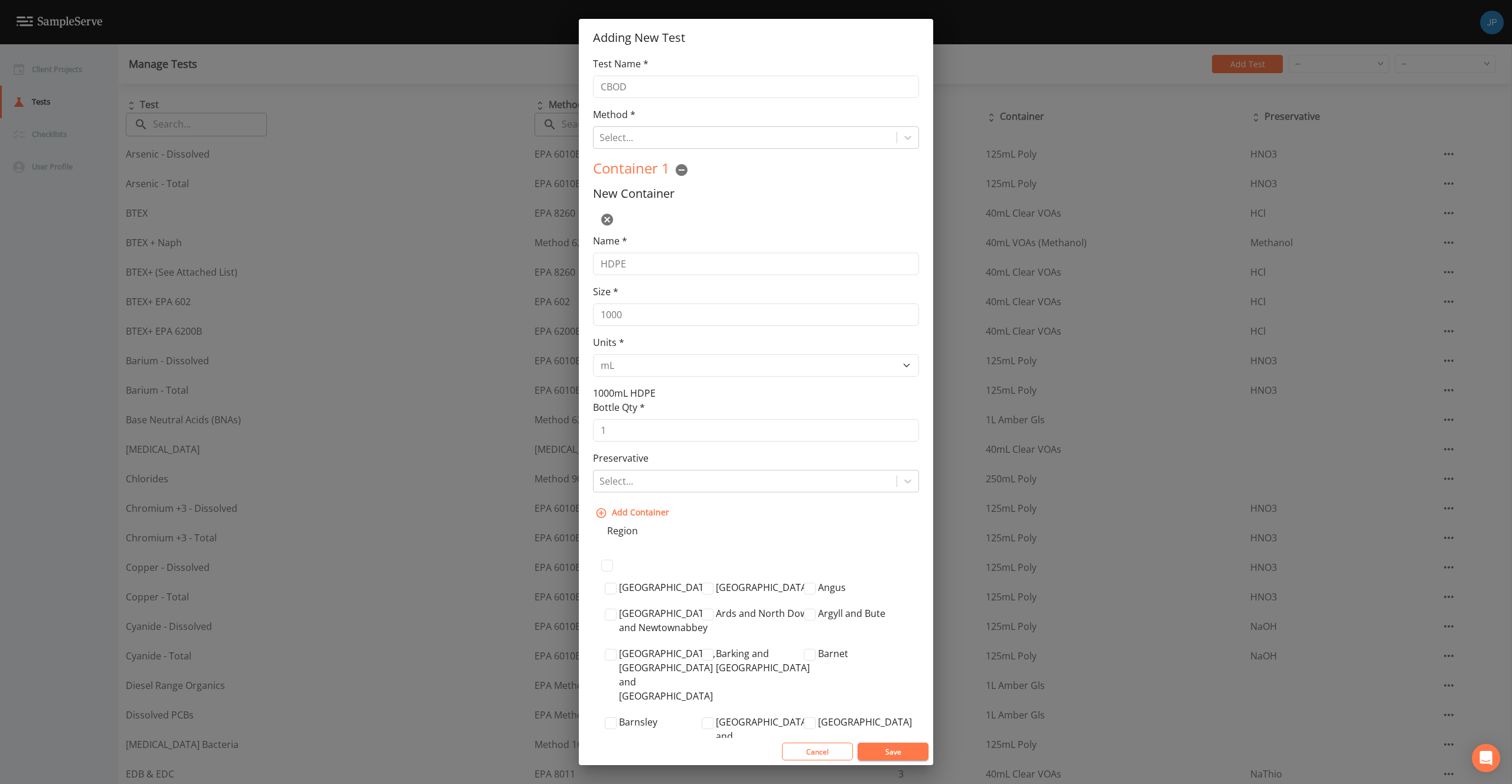
click at [781, 396] on div "New Container Name * HDPE Size * 1000 Units * L gal mL oz 1000mL HDPE" at bounding box center [755, 294] width 326 height 213
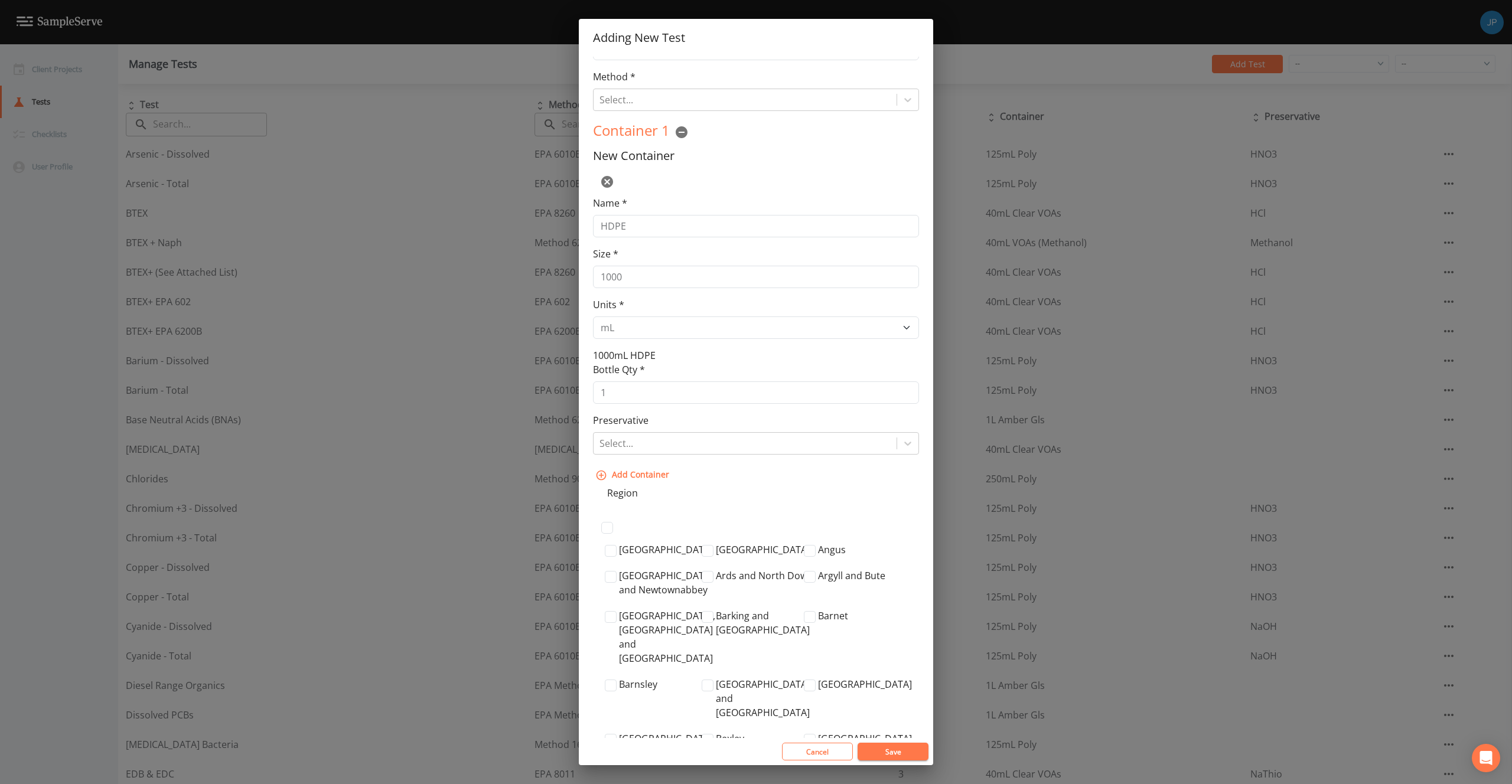
scroll to position [53, 0]
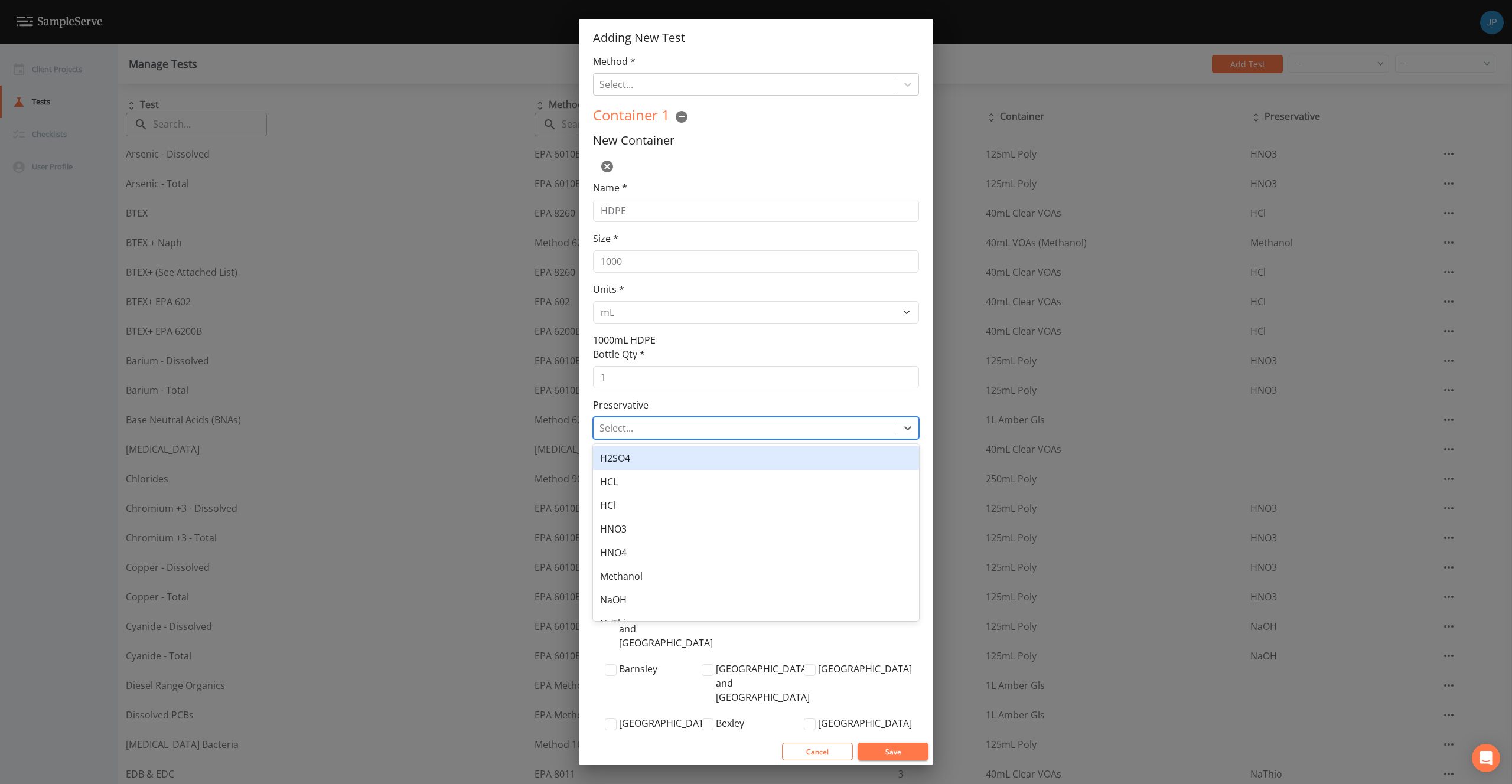
click at [759, 429] on div at bounding box center [744, 428] width 291 height 17
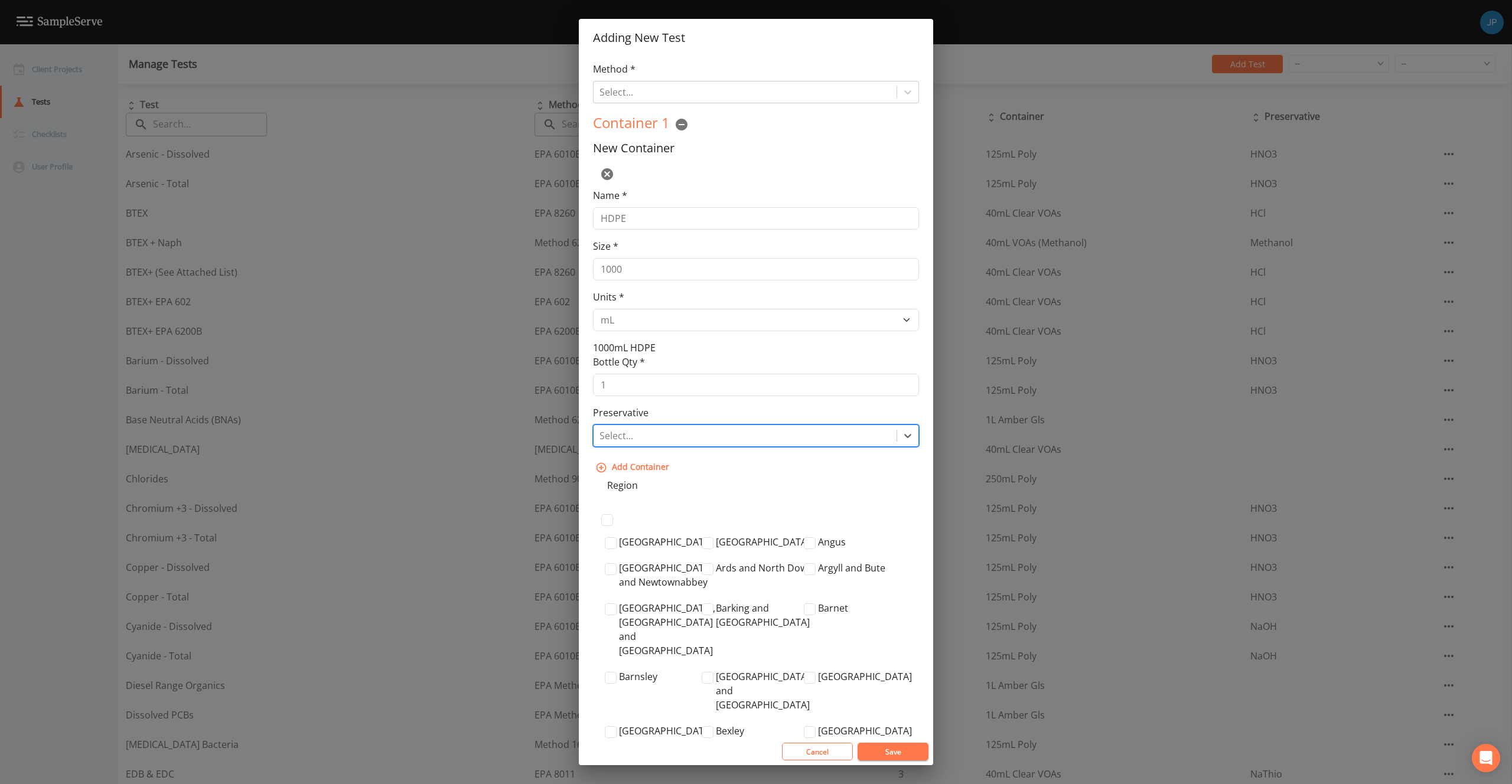
click at [693, 438] on div at bounding box center [744, 436] width 291 height 17
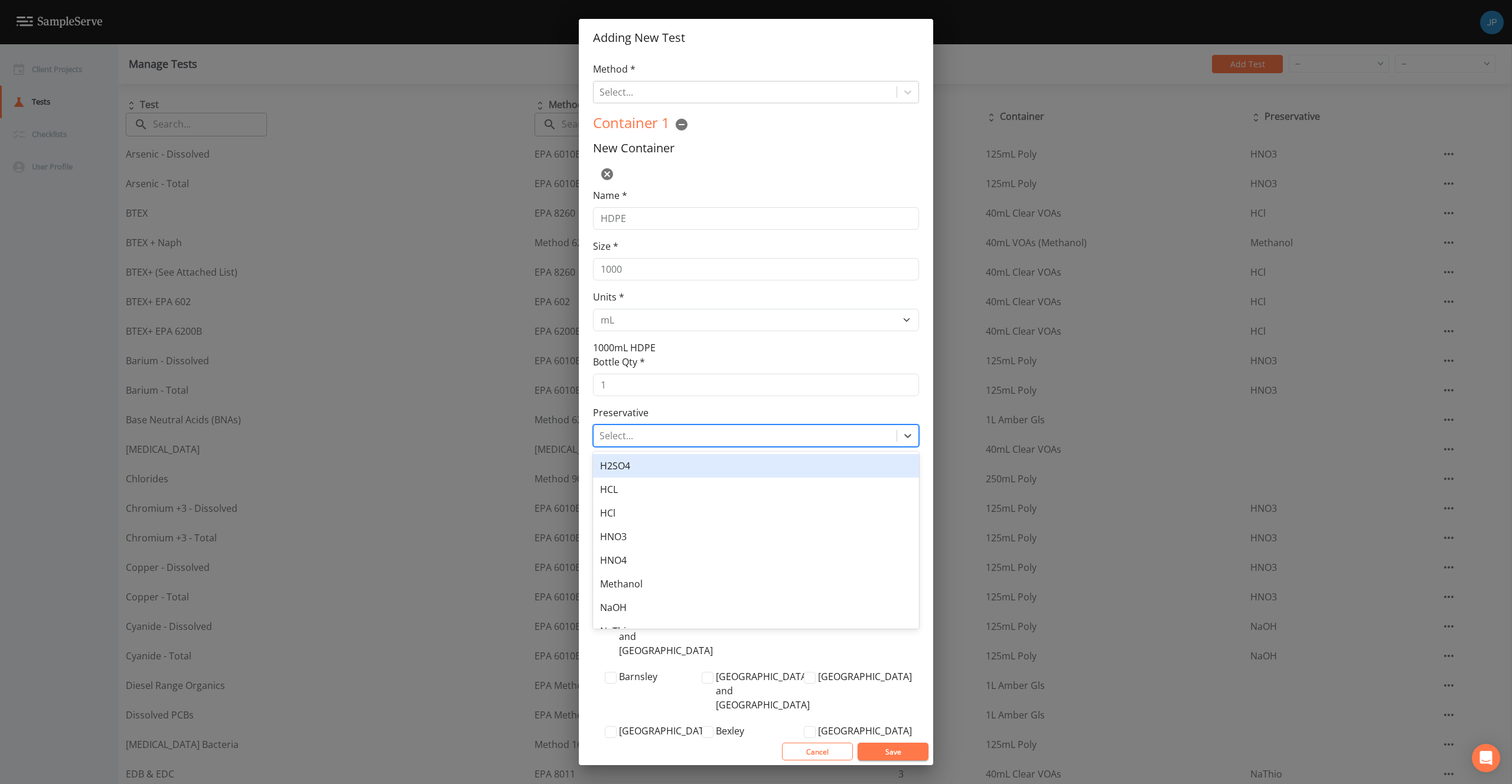
click at [693, 438] on div at bounding box center [744, 436] width 291 height 17
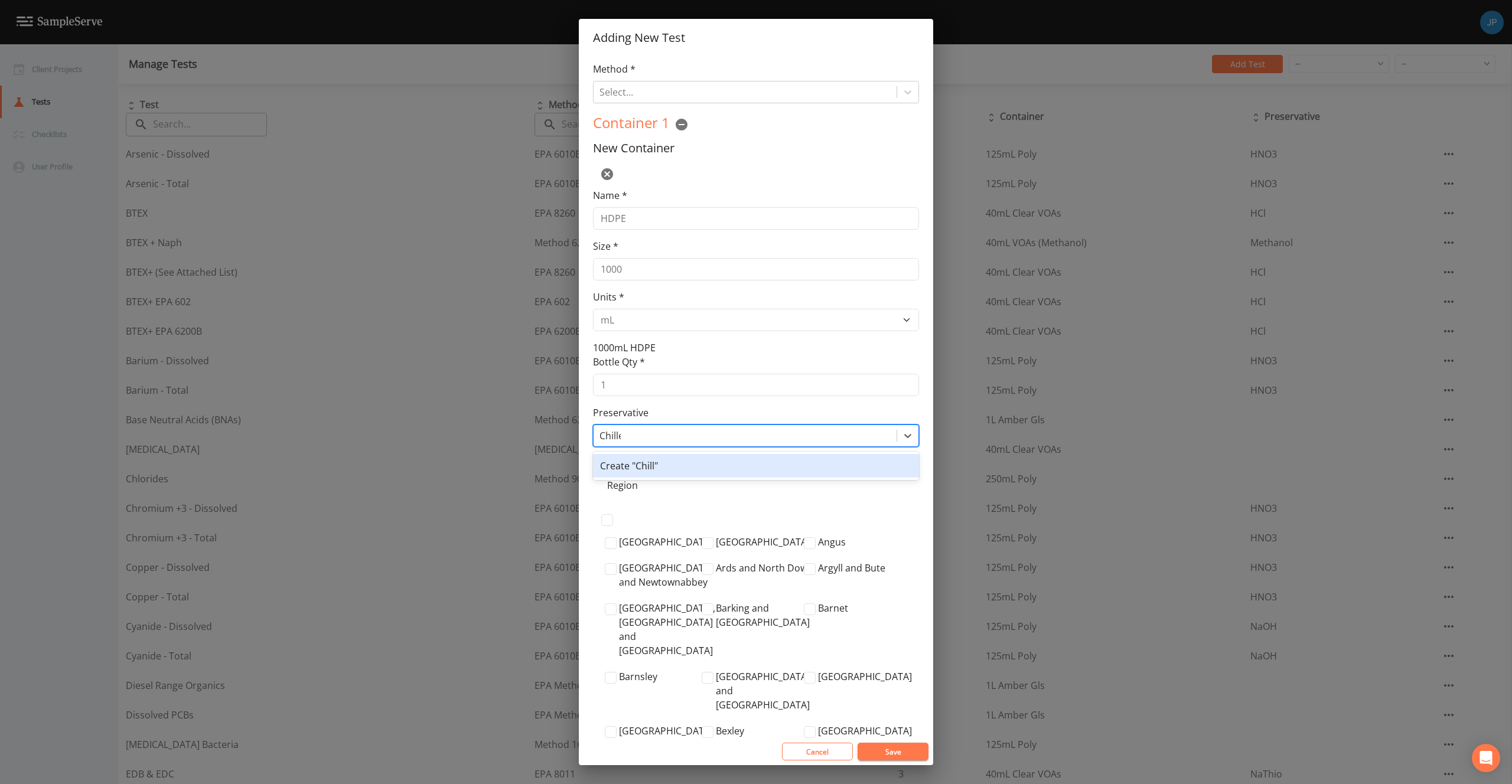
type input "Chilled"
click at [684, 468] on div "Create "Chilled"" at bounding box center [755, 466] width 326 height 23
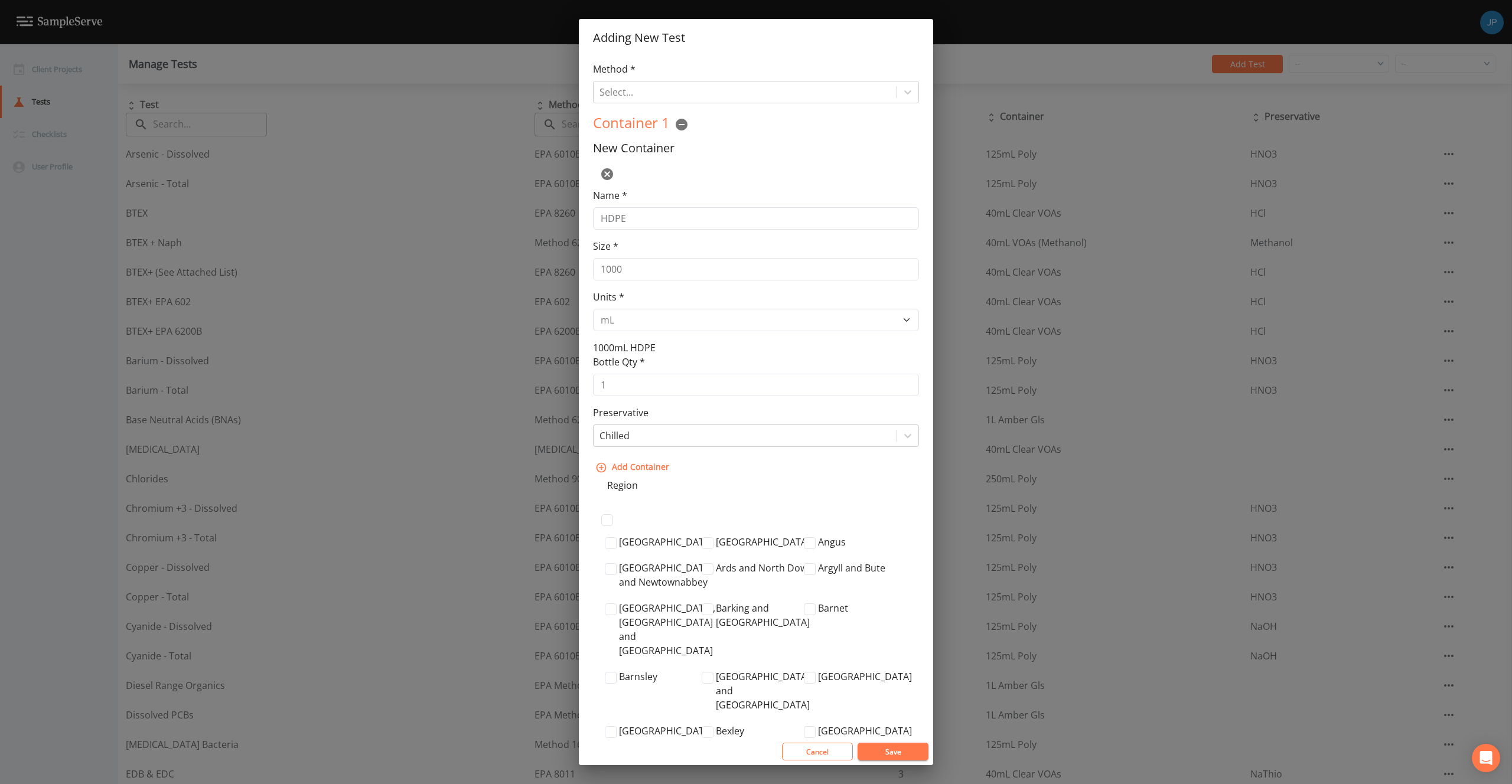
click at [741, 475] on div "Container 1 New Container Name * HDPE Size * 1000 Units * L gal mL oz 1000mL HD…" at bounding box center [755, 295] width 326 height 365
click at [674, 436] on div at bounding box center [744, 436] width 291 height 17
click at [660, 437] on div at bounding box center [744, 436] width 291 height 17
click at [658, 442] on div at bounding box center [744, 436] width 291 height 17
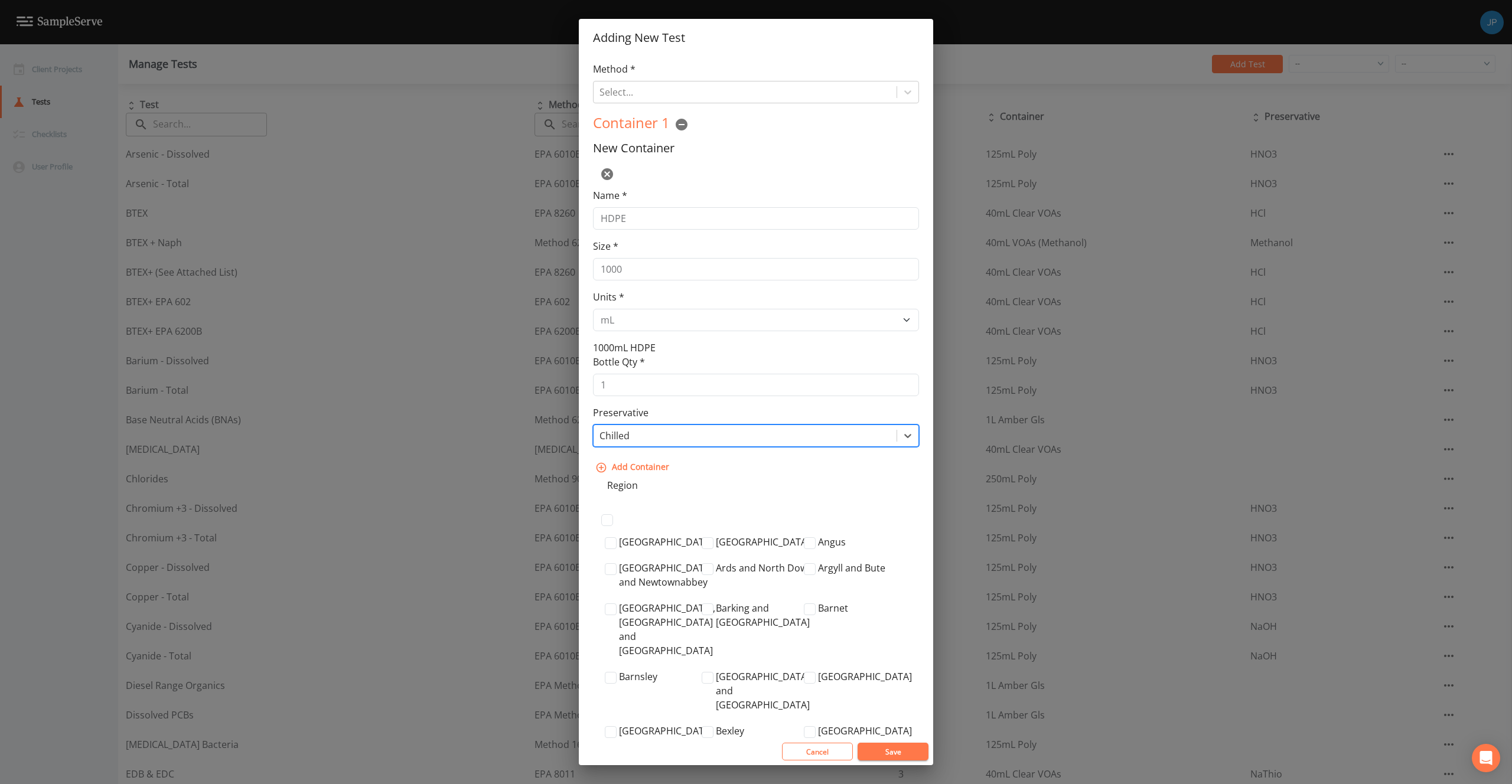
click at [658, 442] on div at bounding box center [744, 436] width 291 height 17
type input "0-6 C"
click at [636, 462] on div "Create "0-6 C"" at bounding box center [755, 466] width 326 height 23
click at [783, 469] on div "Container 1 New Container Name * HDPE Size * 1000 Units * L gal mL oz 1000mL HD…" at bounding box center [755, 295] width 326 height 365
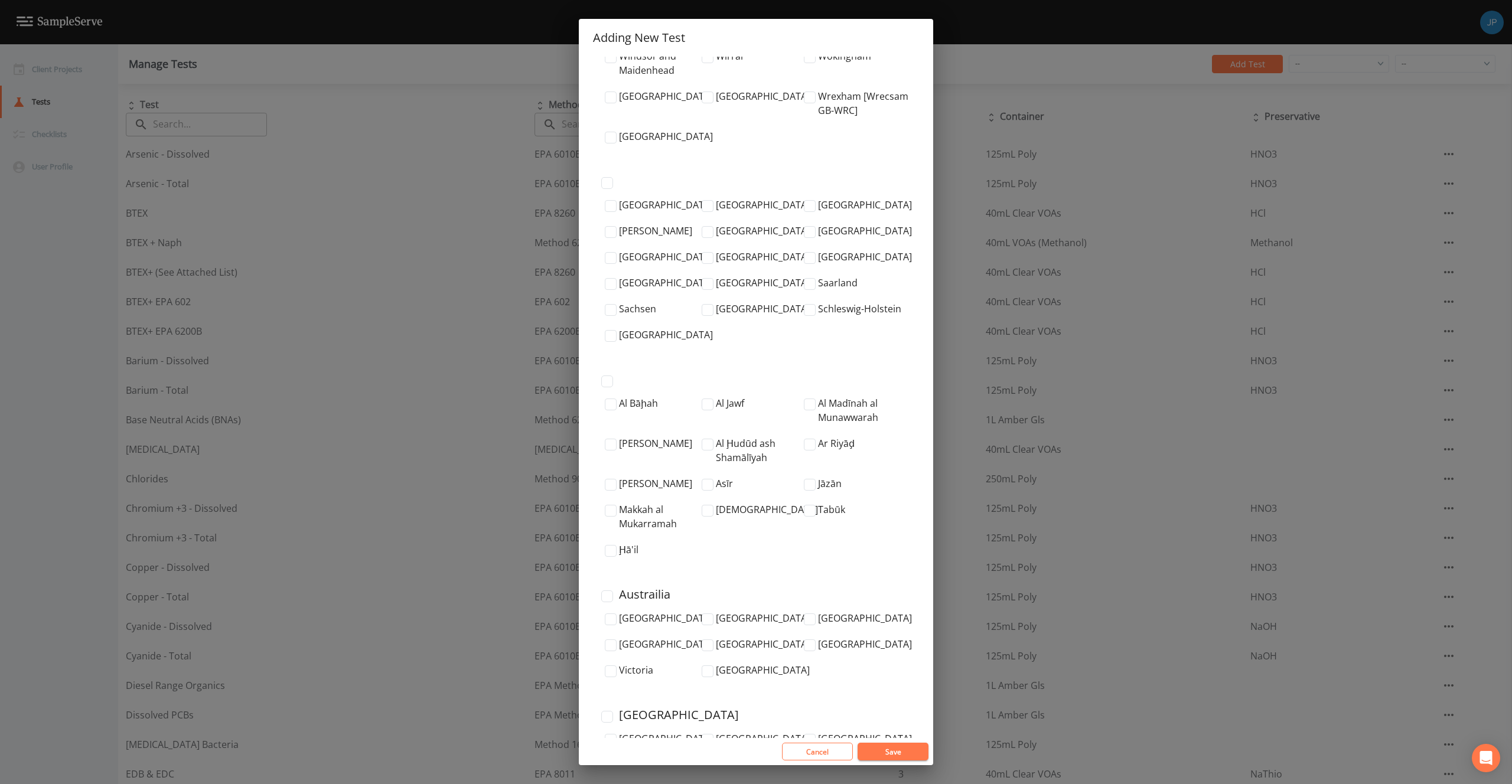
scroll to position [3864, 0]
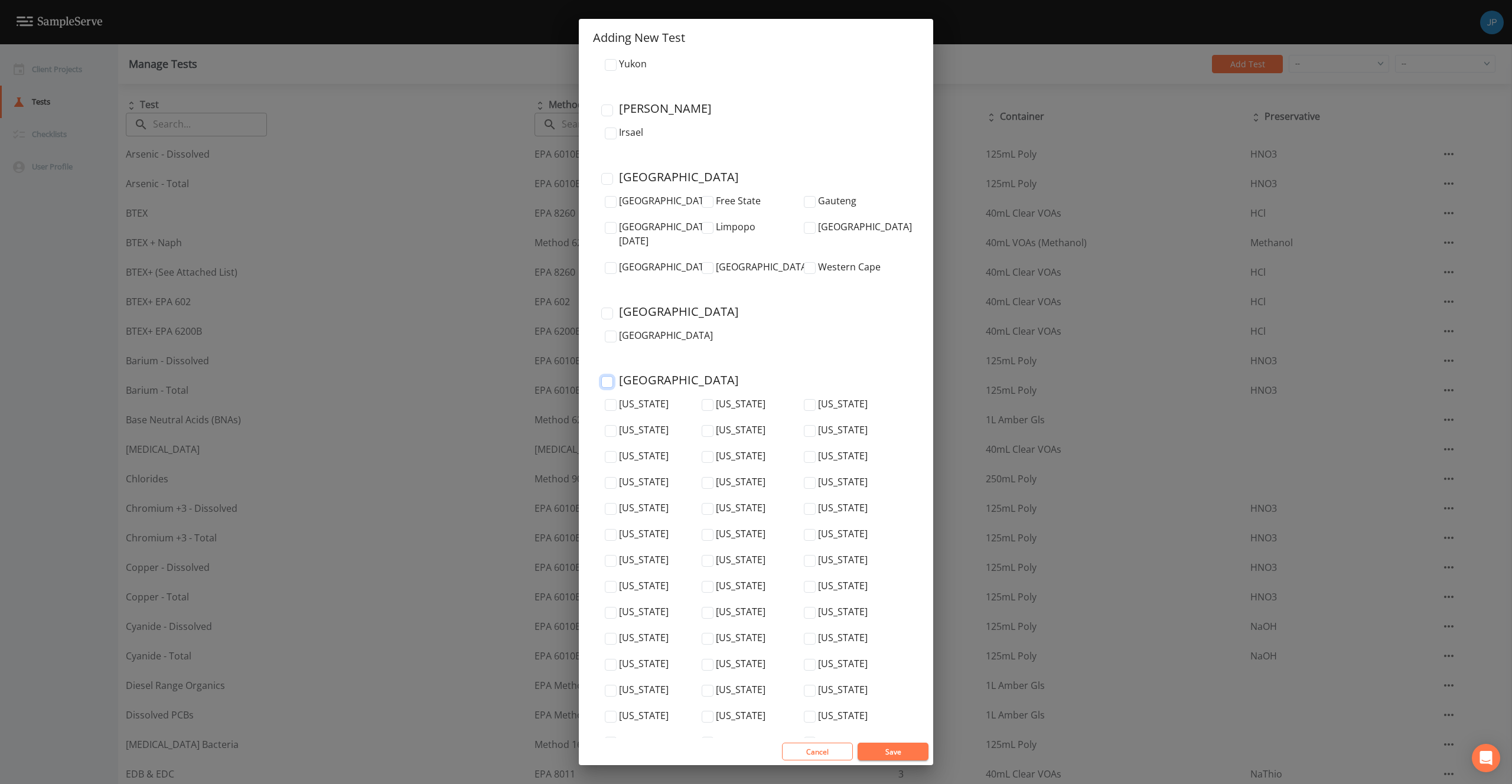
click at [603, 376] on input "United States" at bounding box center [607, 382] width 12 height 12
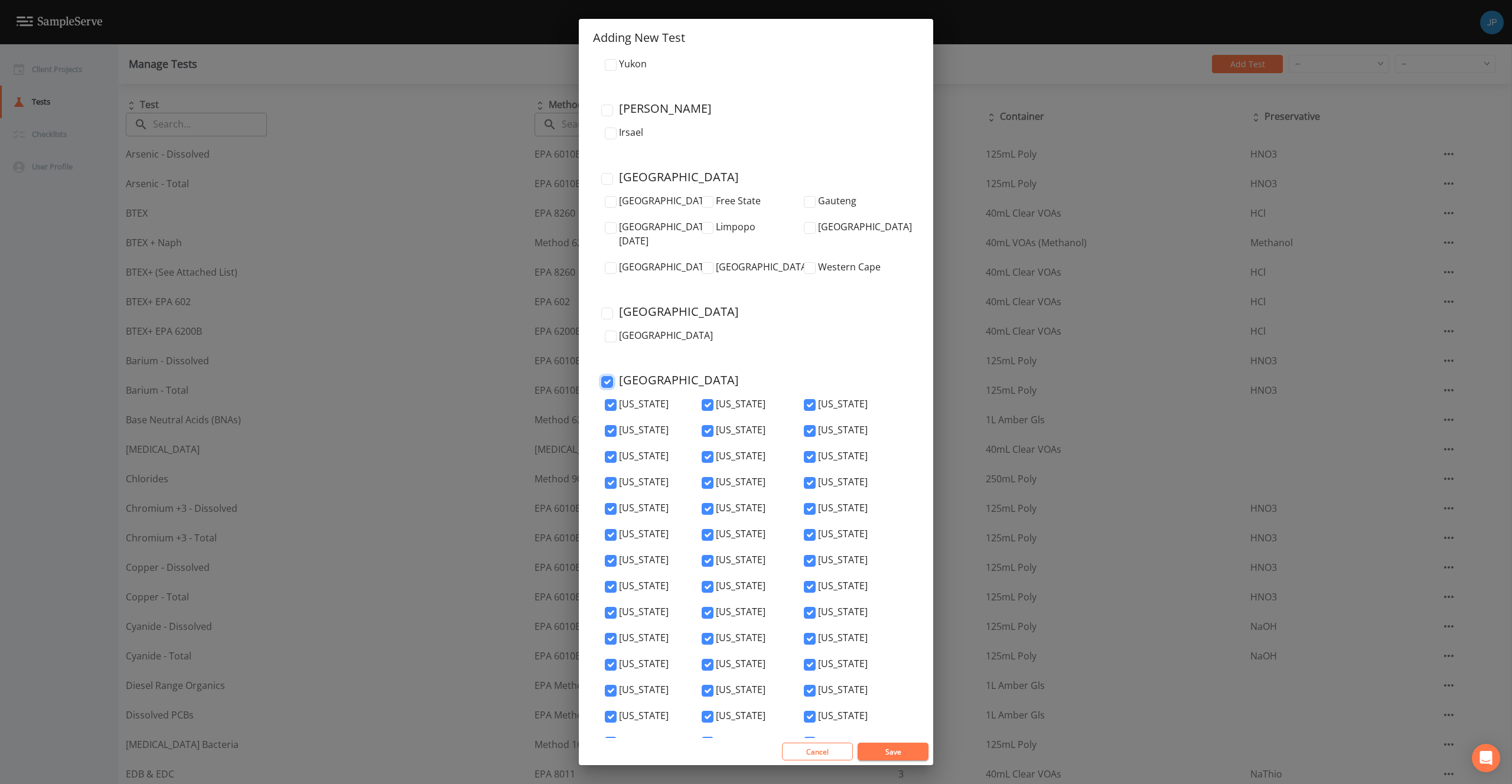
checkbox input "true"
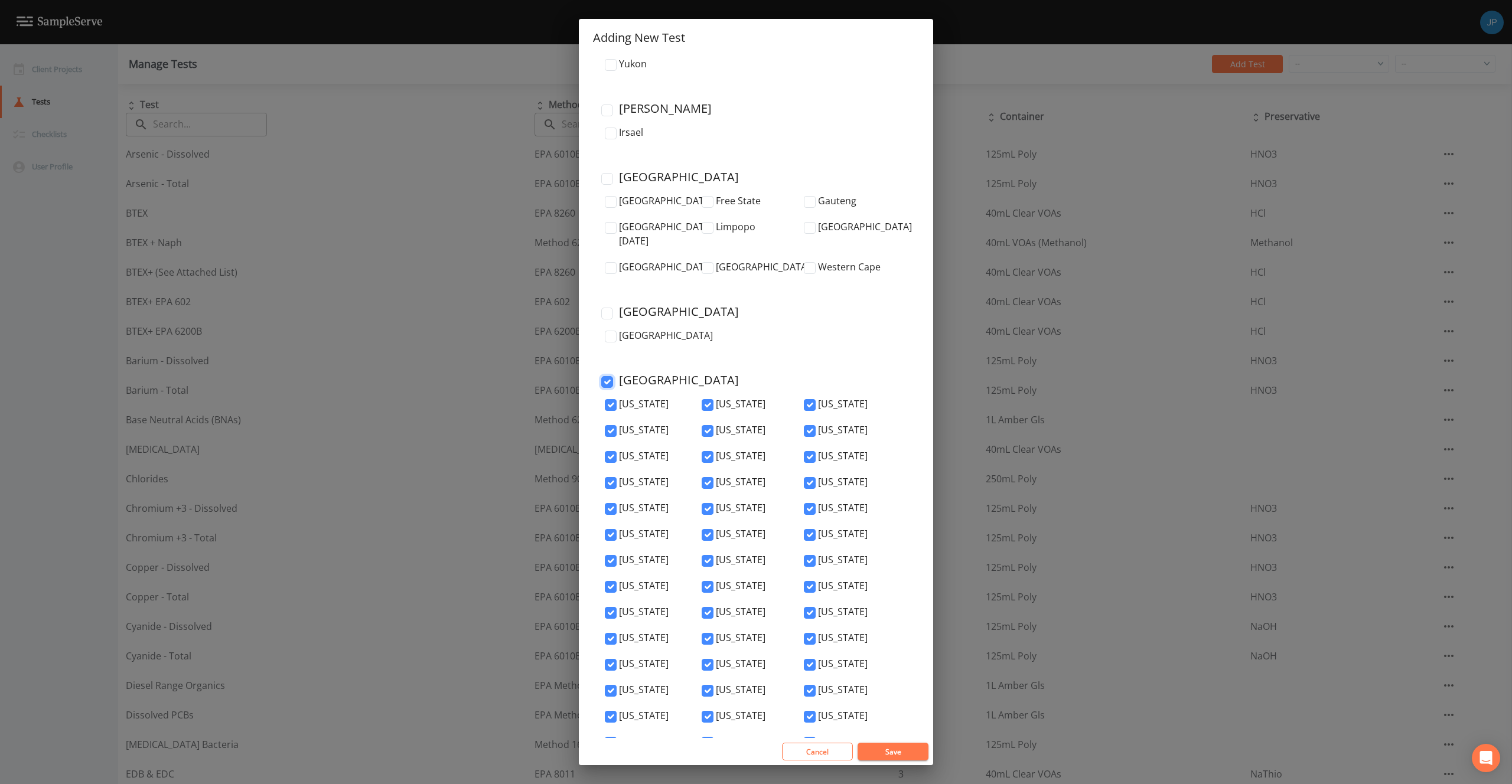
checkbox input "true"
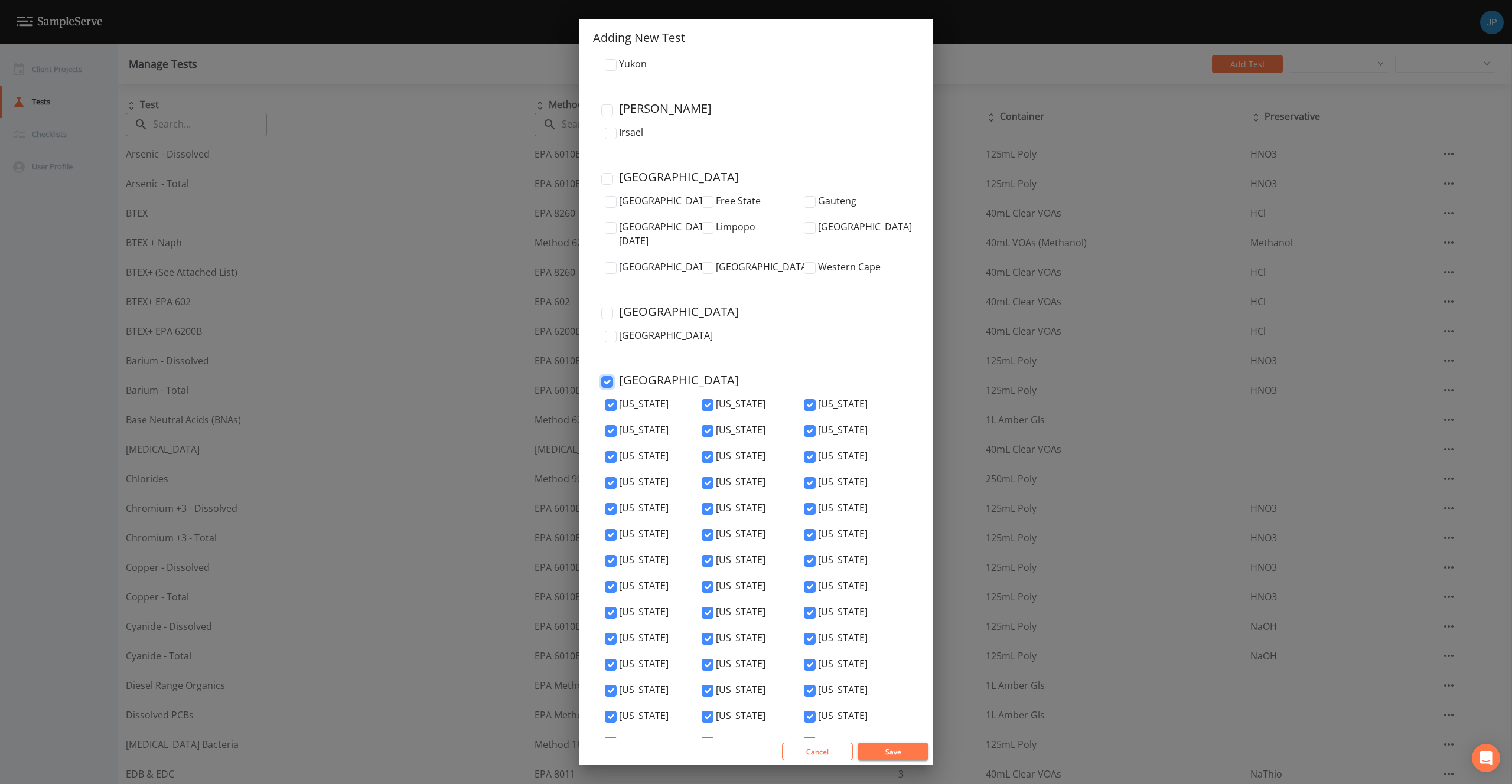
checkbox input "true"
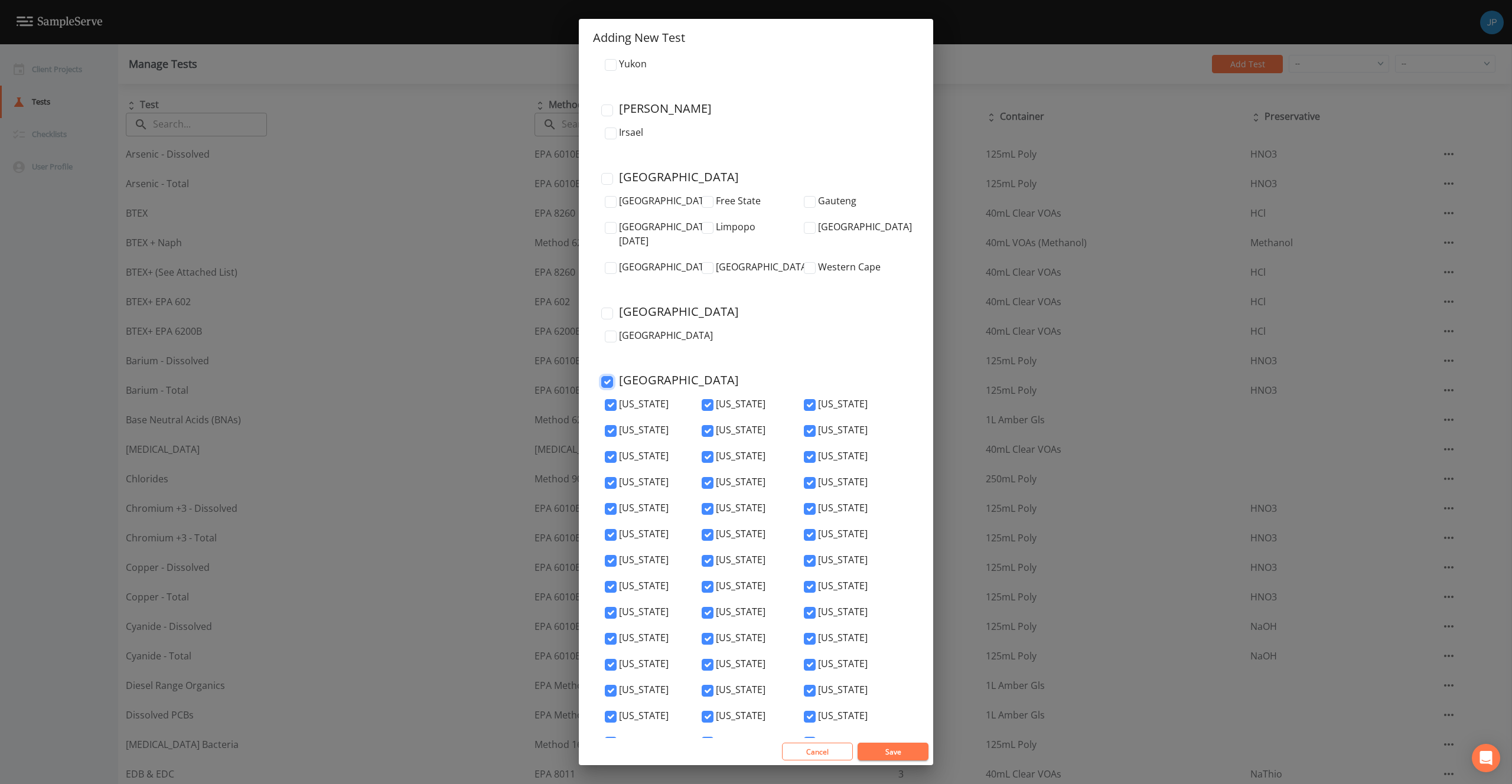
checkbox input "true"
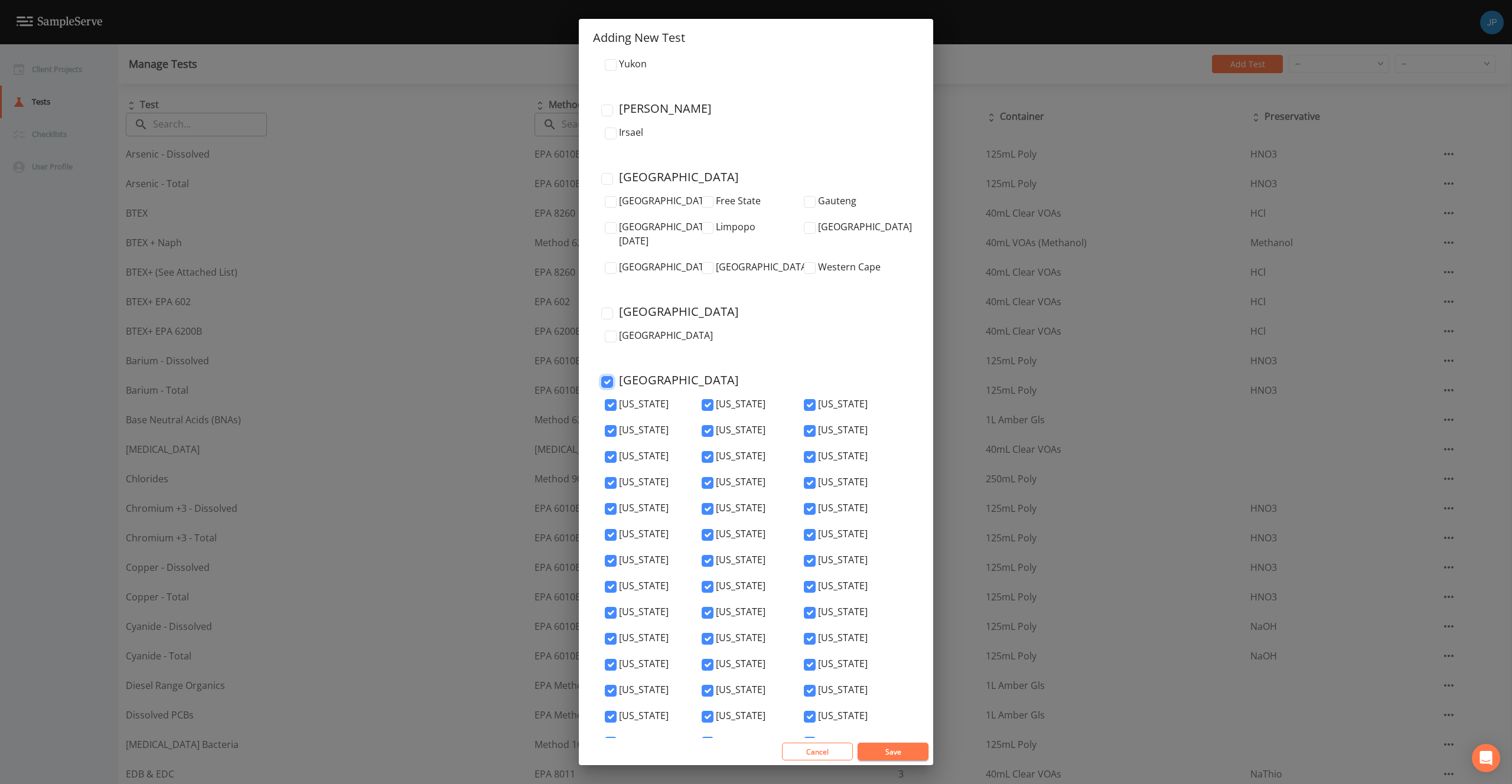
checkbox input "true"
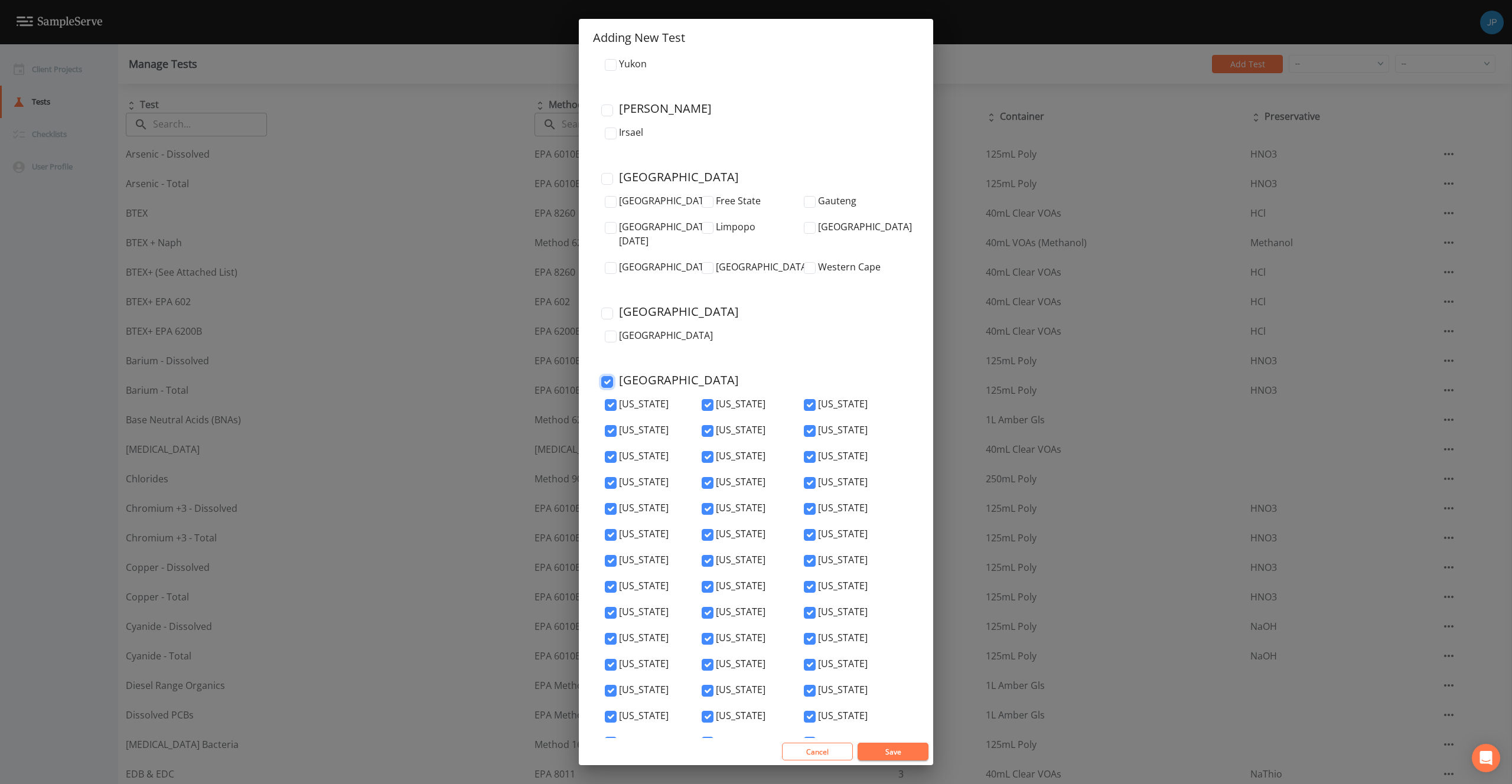
checkbox input "true"
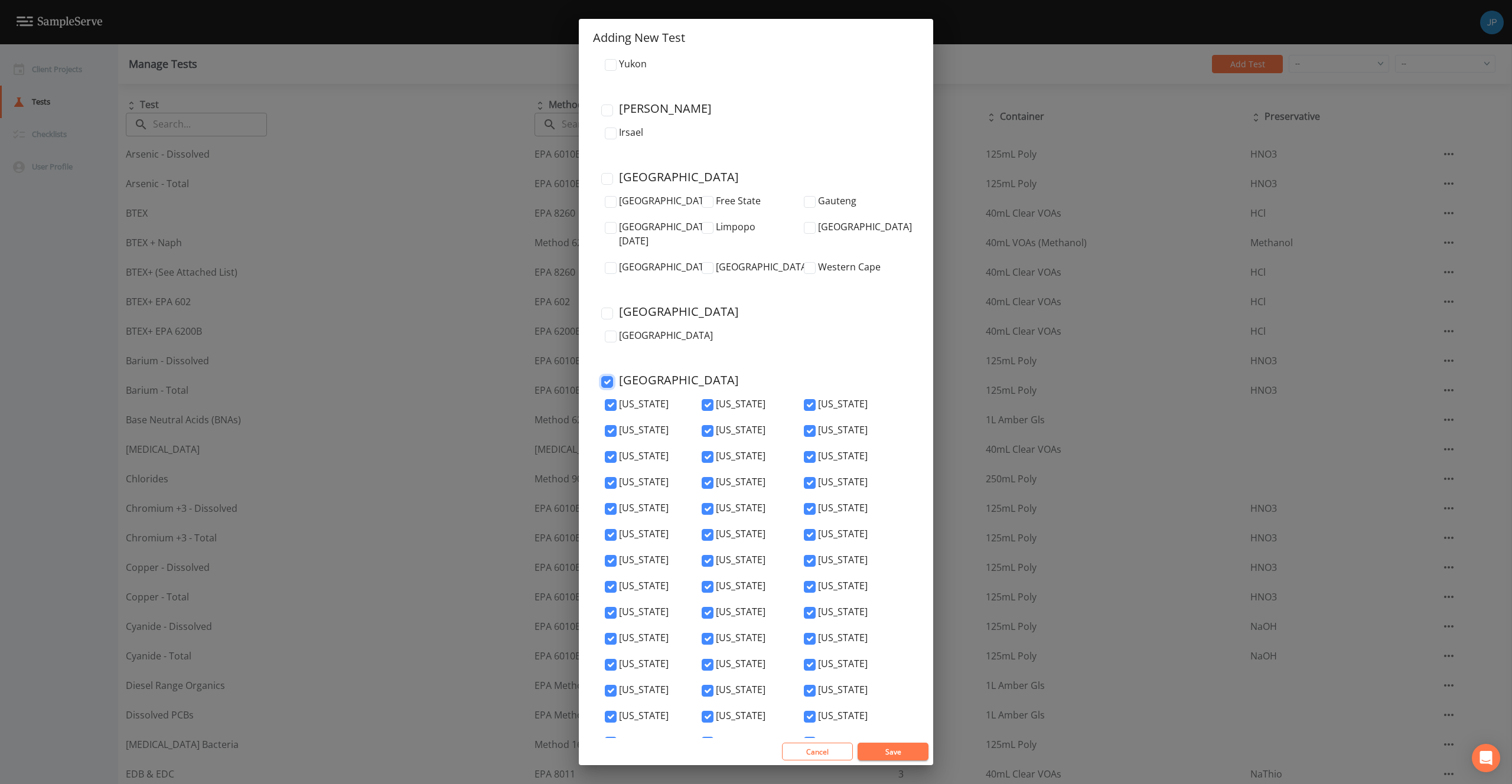
checkbox input "true"
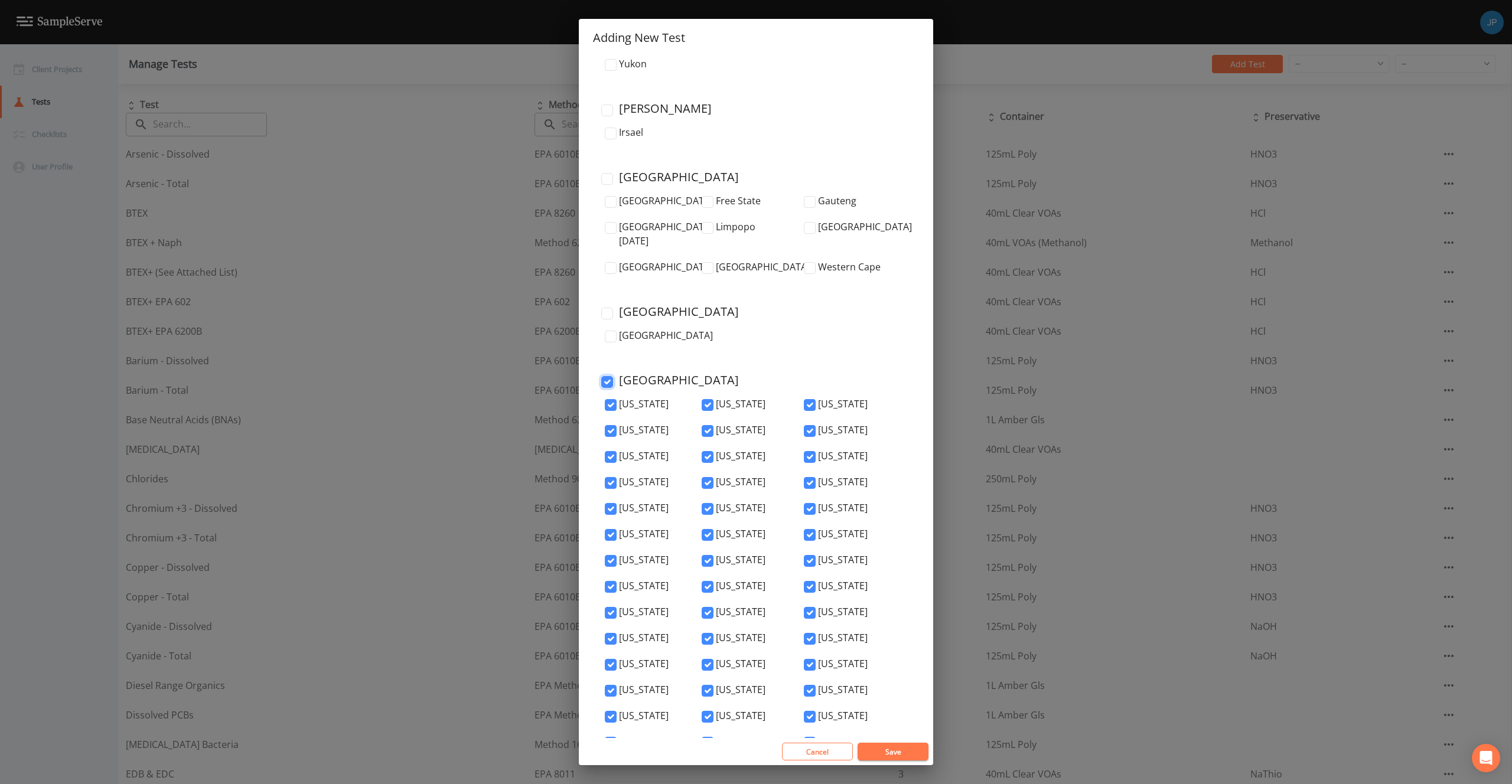
checkbox input "true"
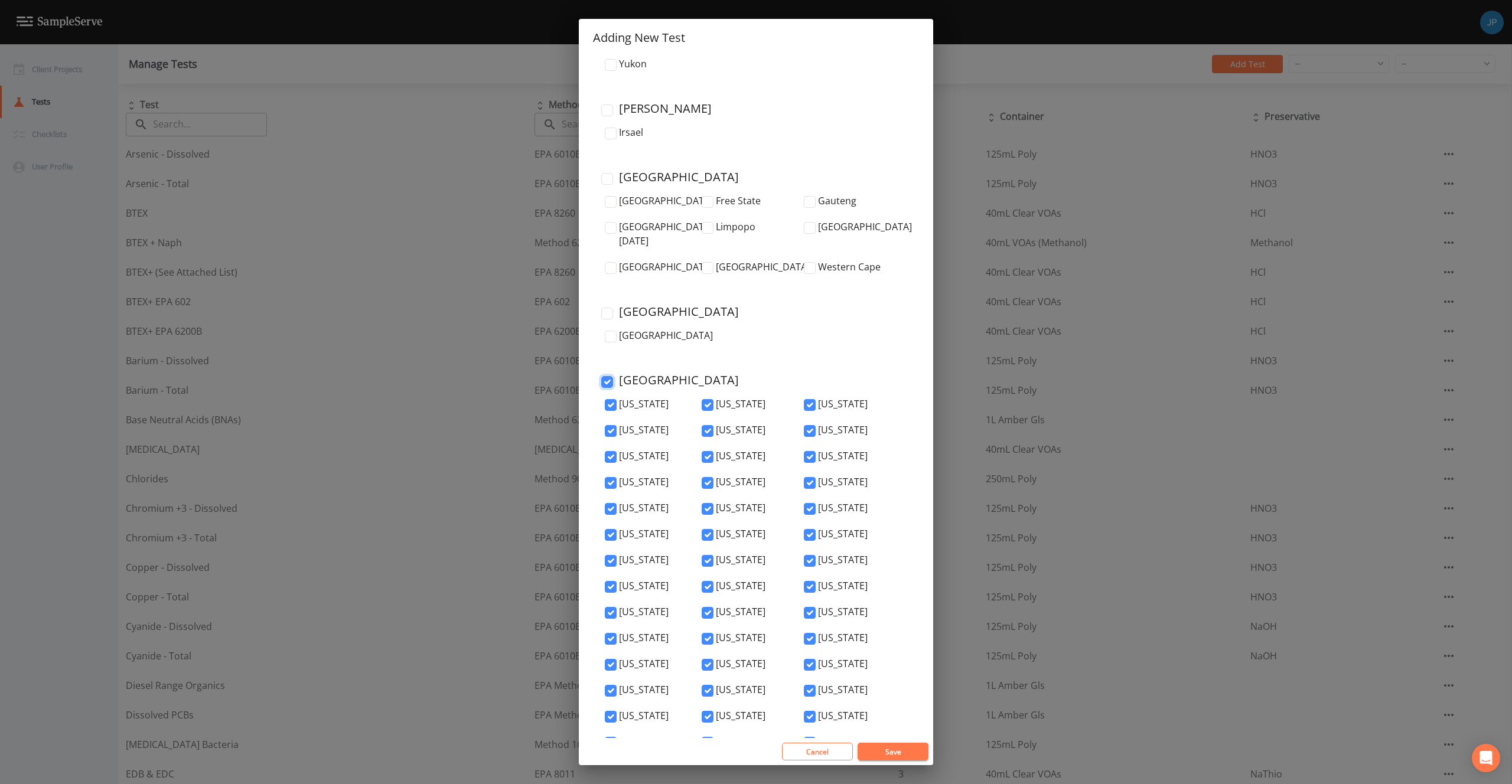
checkbox input "true"
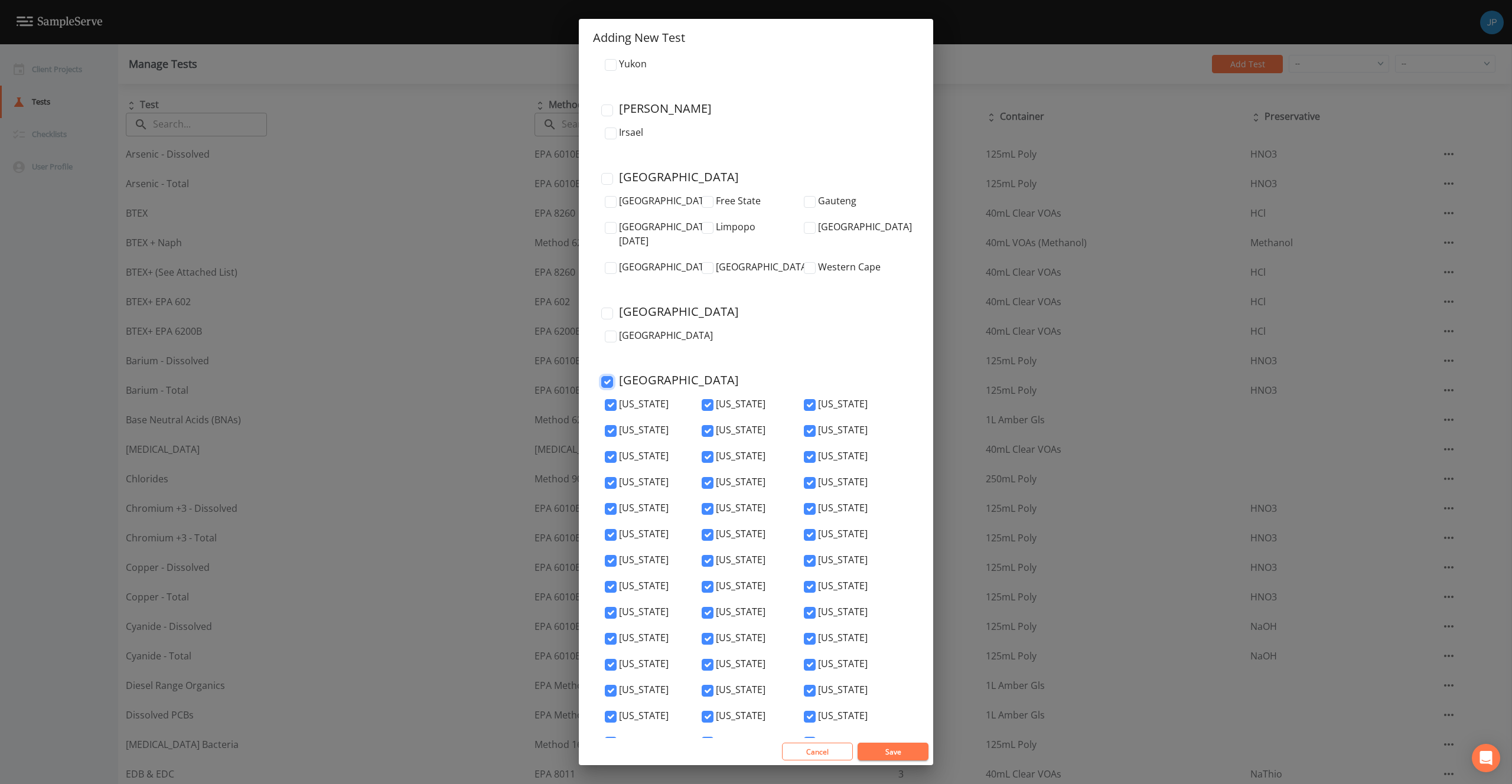
checkbox input "true"
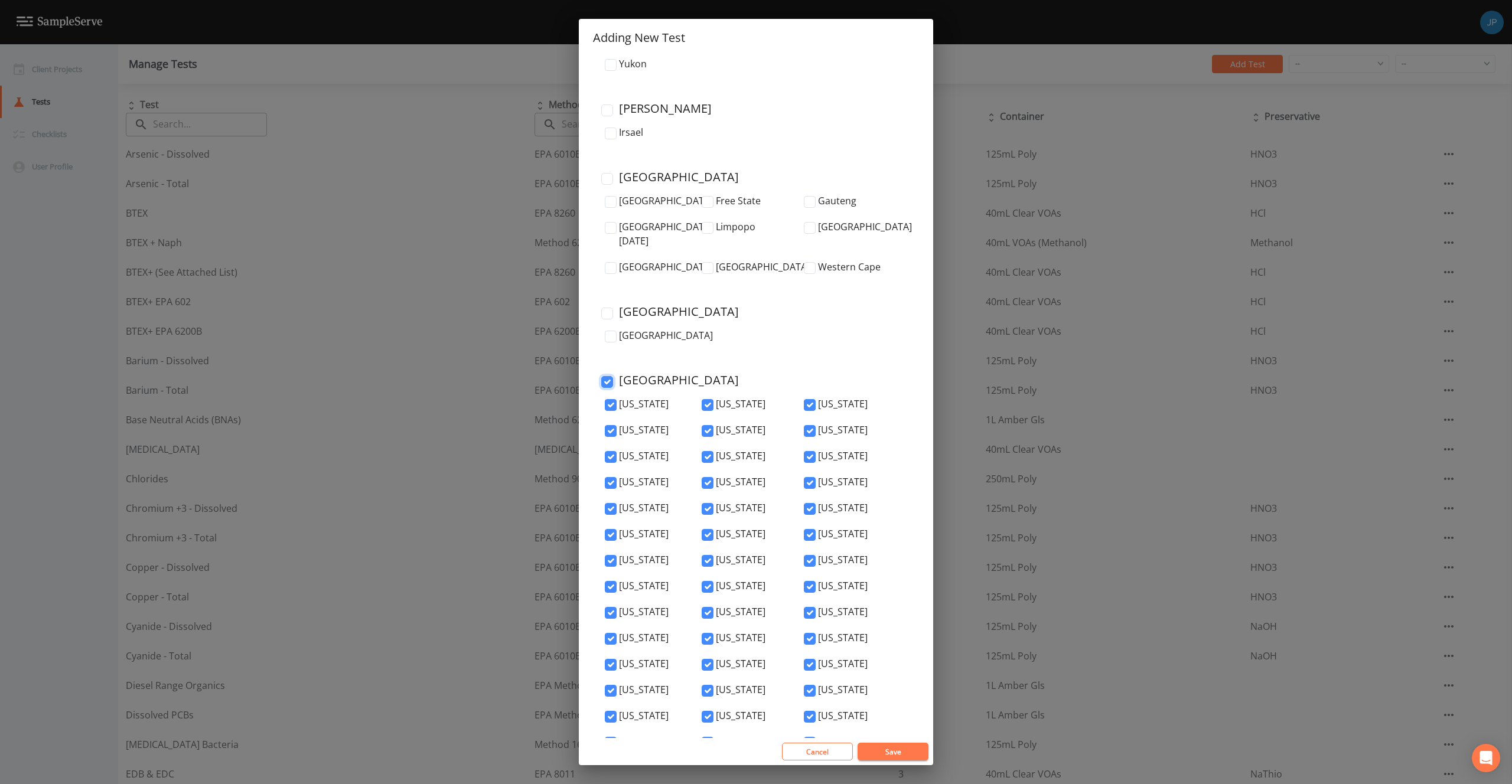
checkbox input "true"
click at [896, 755] on button "Save" at bounding box center [893, 752] width 71 height 18
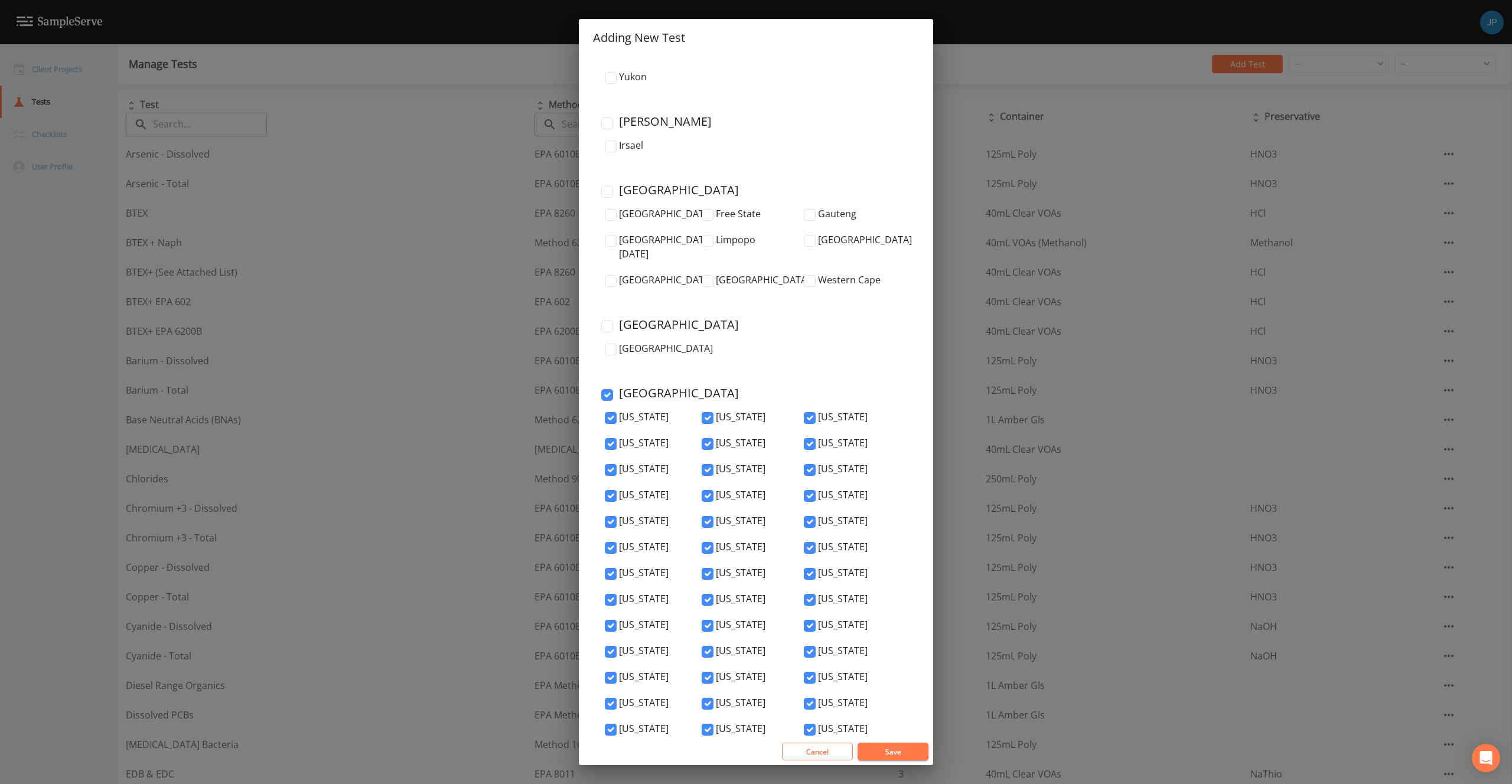
scroll to position [3877, 0]
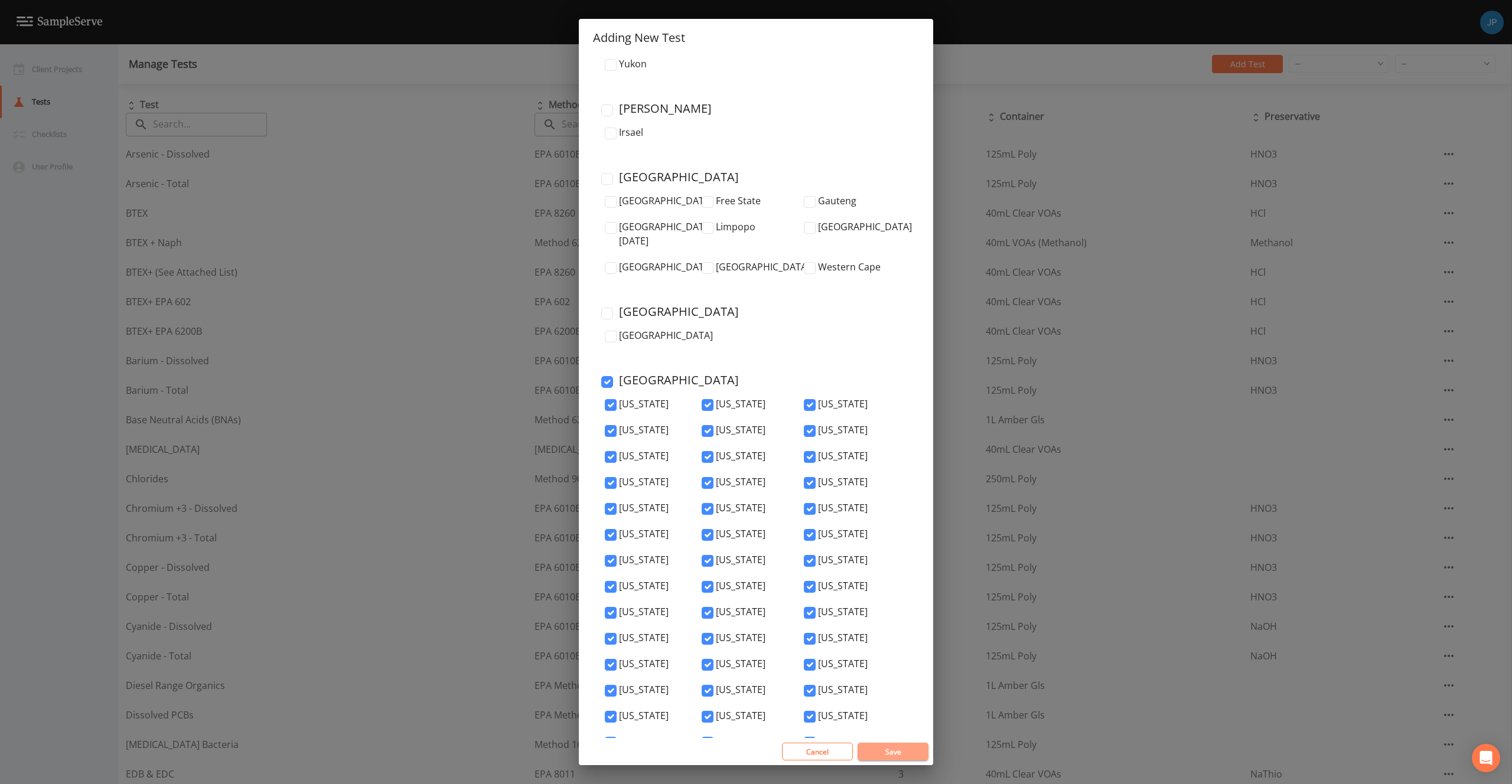
click at [884, 753] on button "Save" at bounding box center [893, 752] width 71 height 18
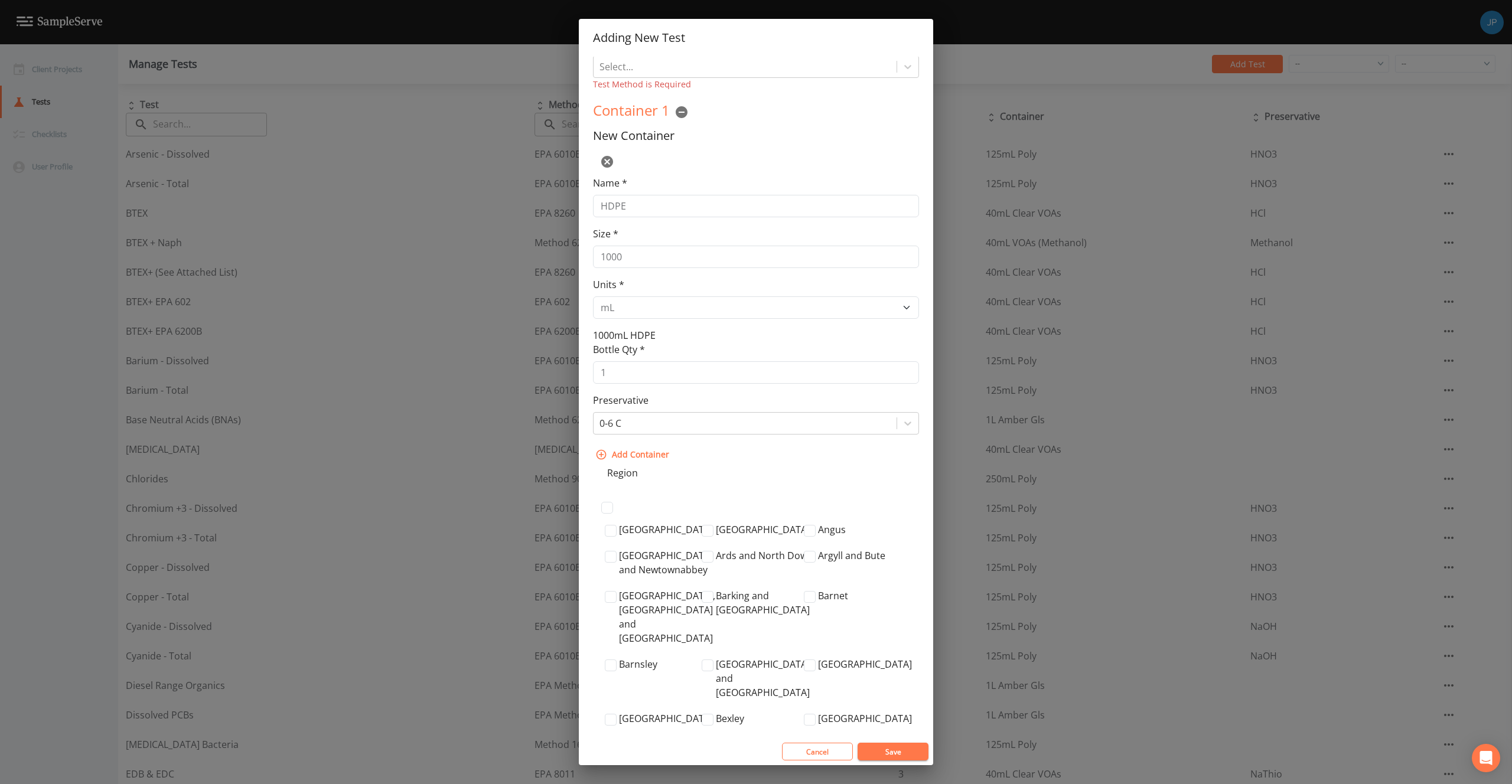
scroll to position [0, 0]
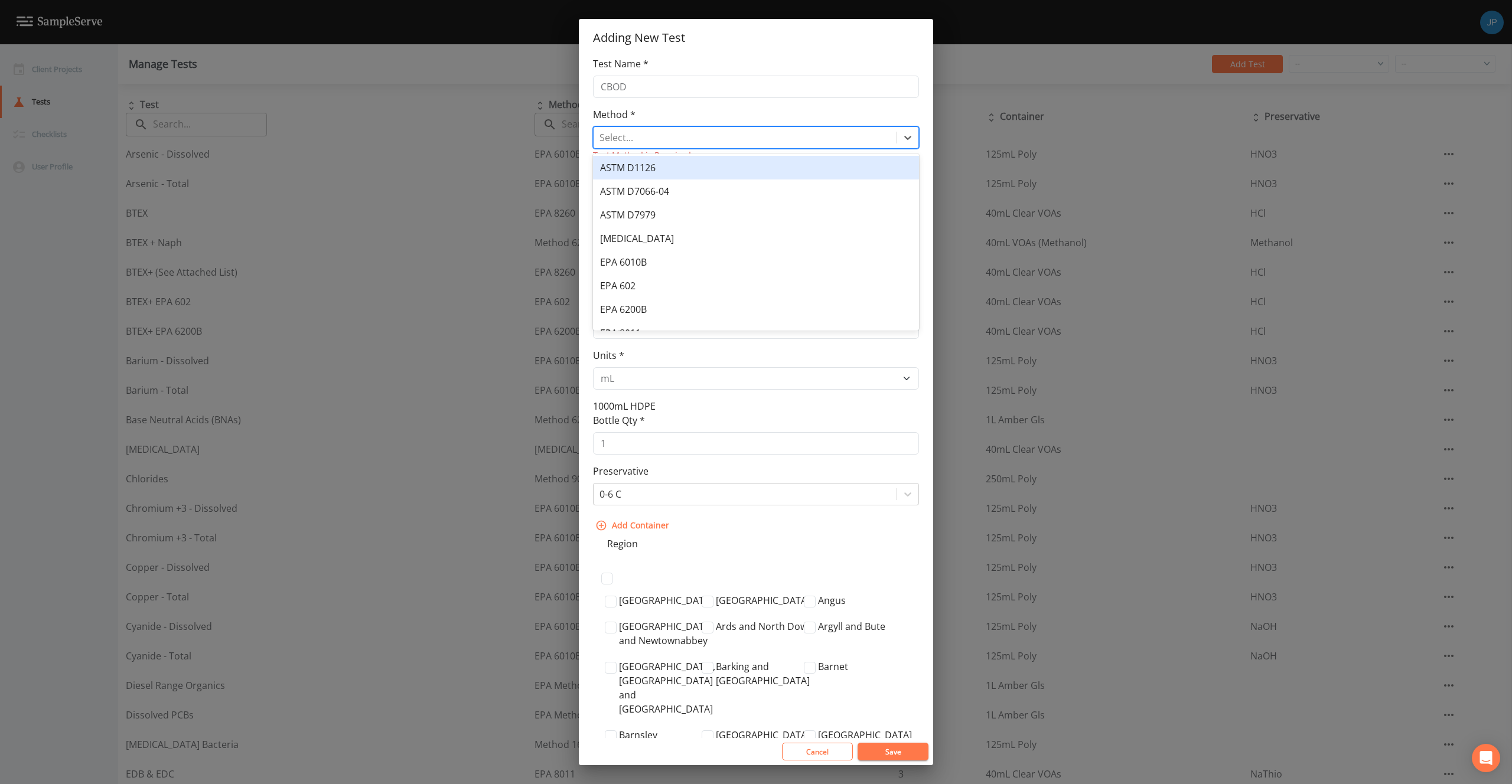
click at [724, 145] on div at bounding box center [744, 137] width 291 height 17
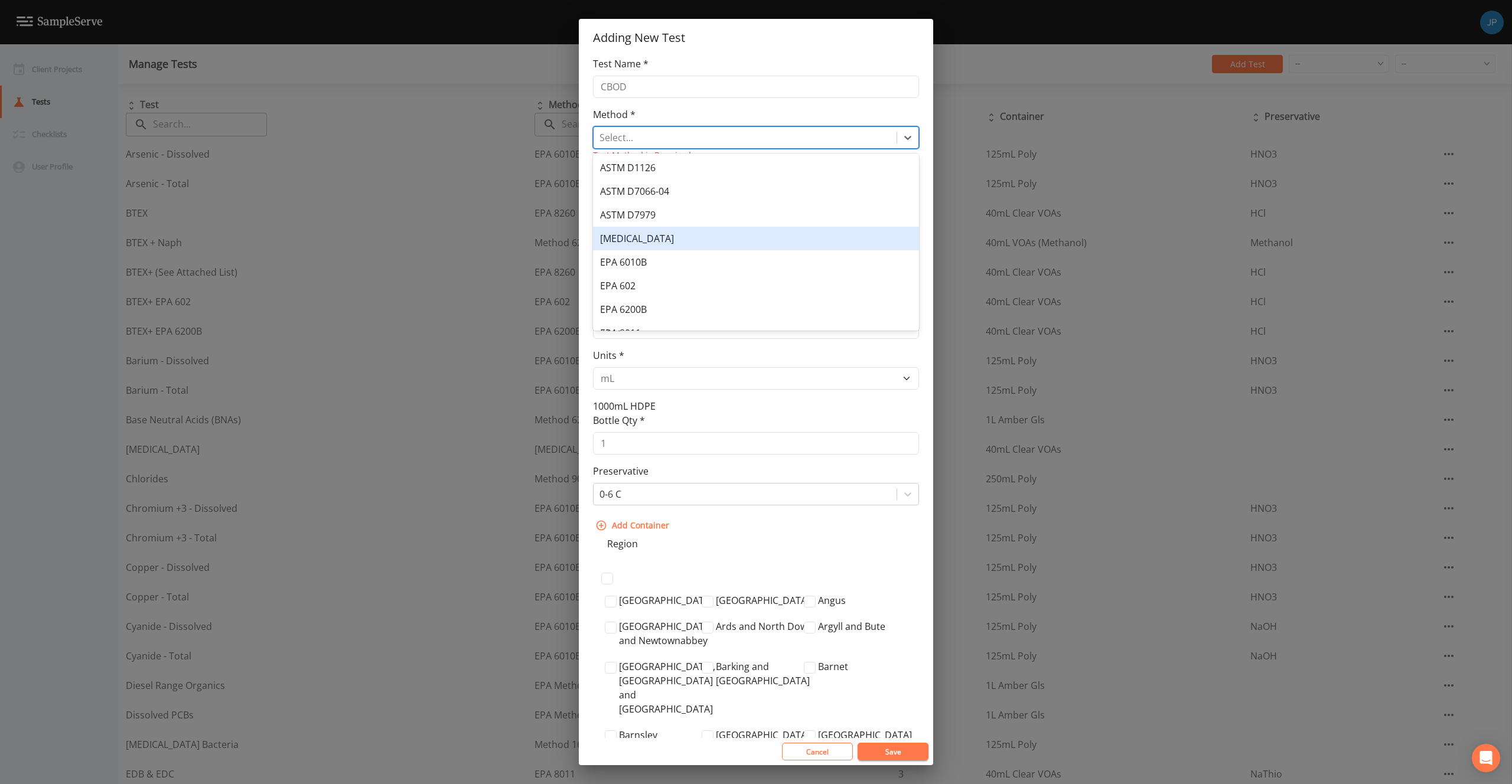
scroll to position [276, 0]
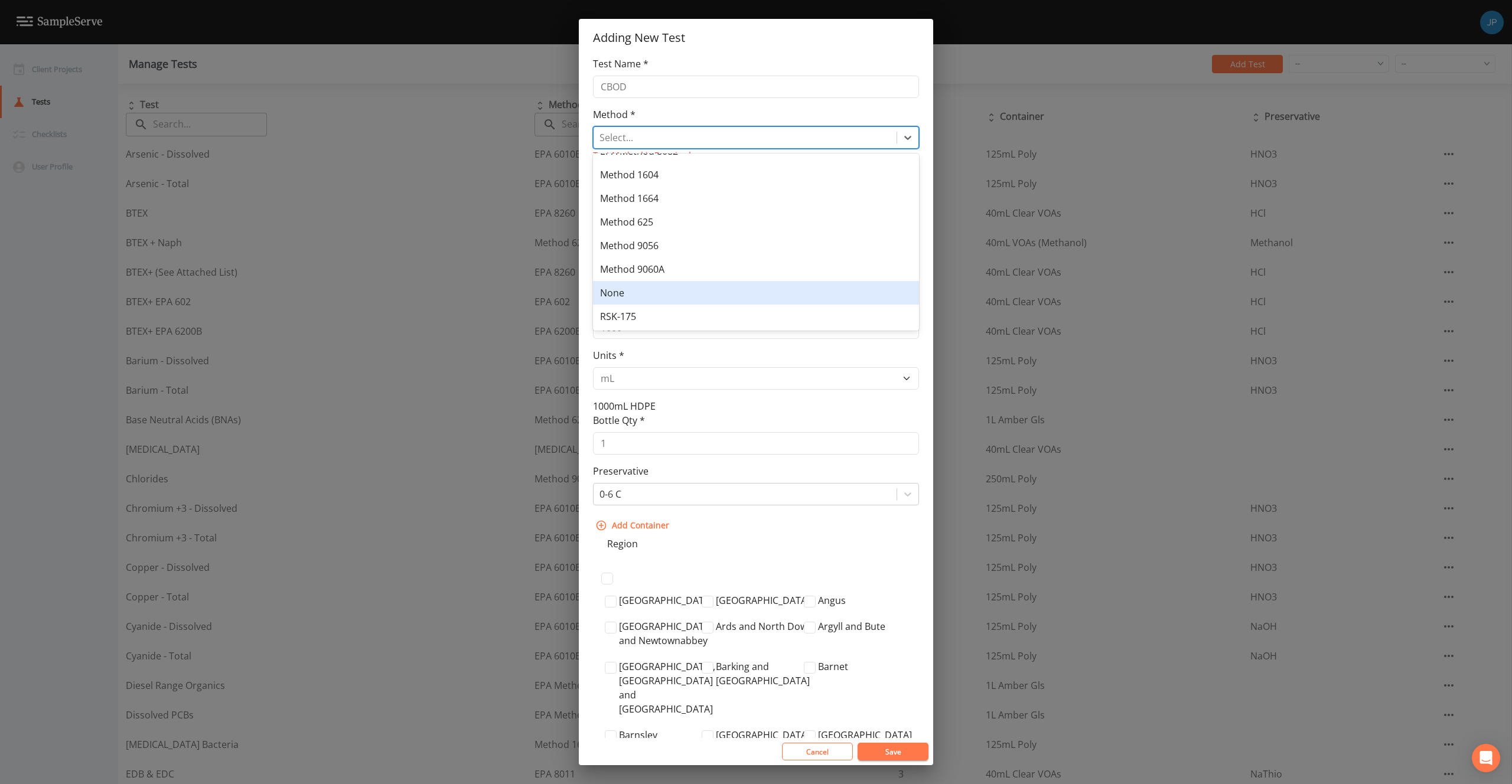
click at [686, 286] on div "None" at bounding box center [755, 293] width 326 height 23
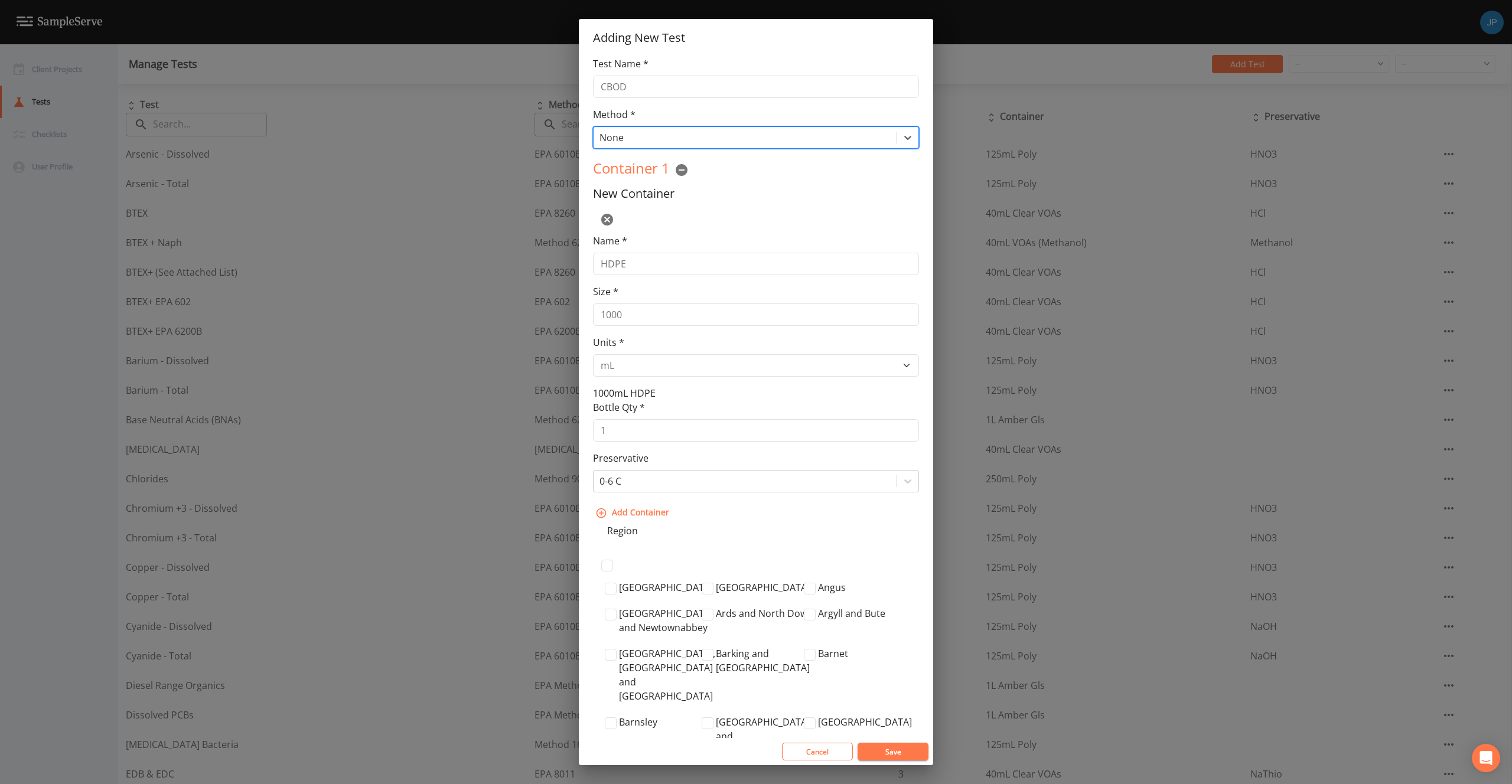
click at [718, 138] on div at bounding box center [744, 137] width 291 height 17
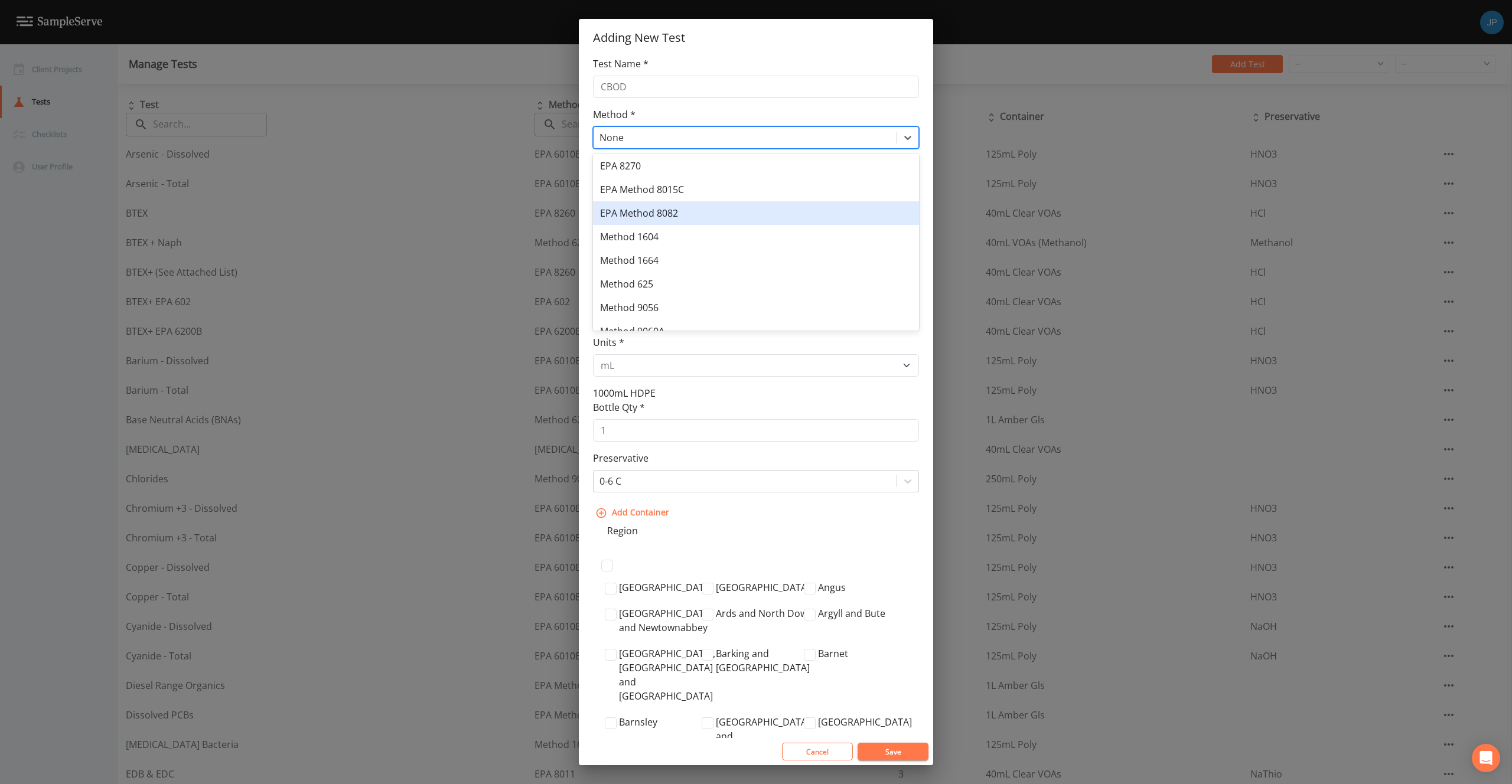
scroll to position [0, 0]
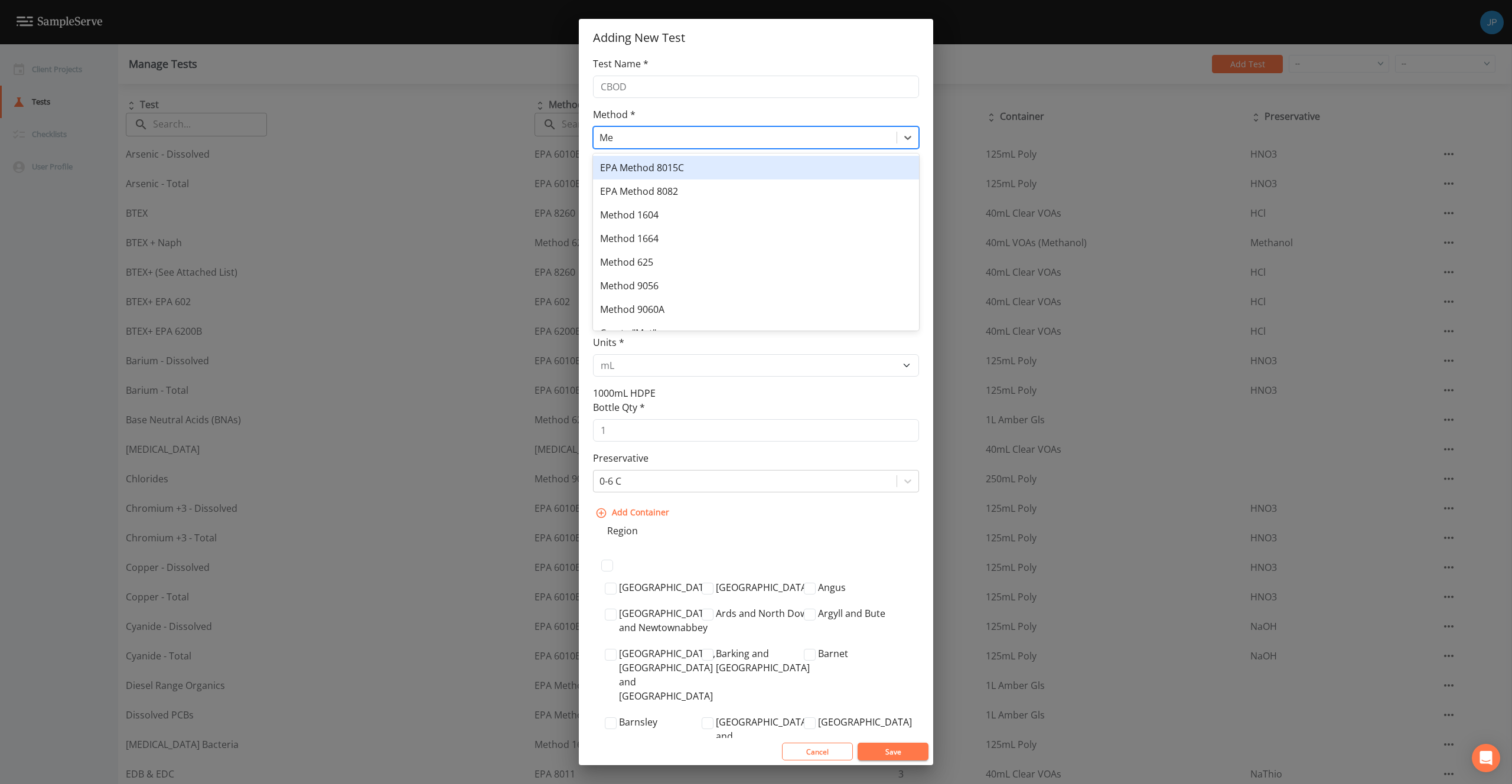
type input "M"
click at [716, 133] on div at bounding box center [744, 137] width 291 height 17
click at [701, 138] on div at bounding box center [744, 137] width 291 height 17
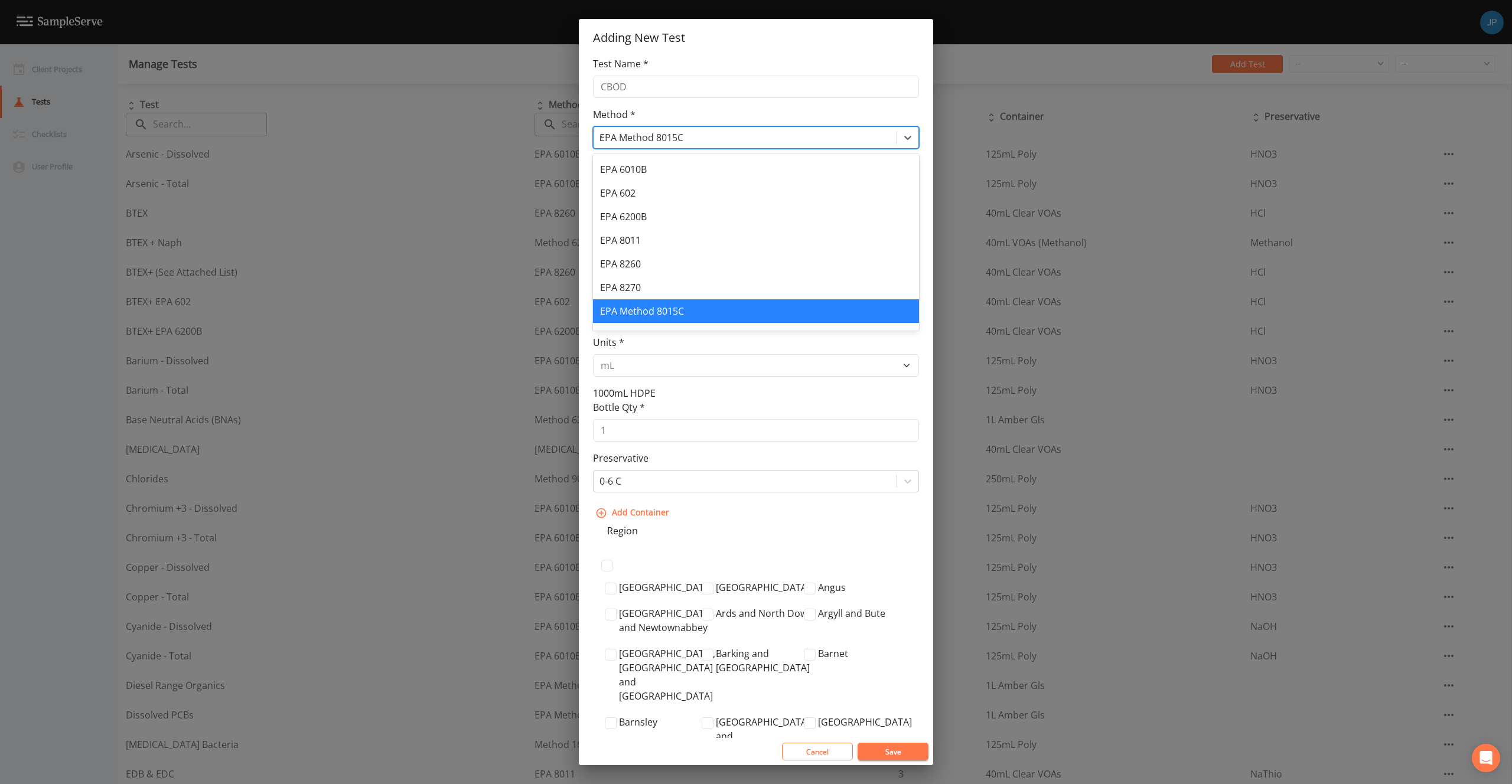
scroll to position [0, 0]
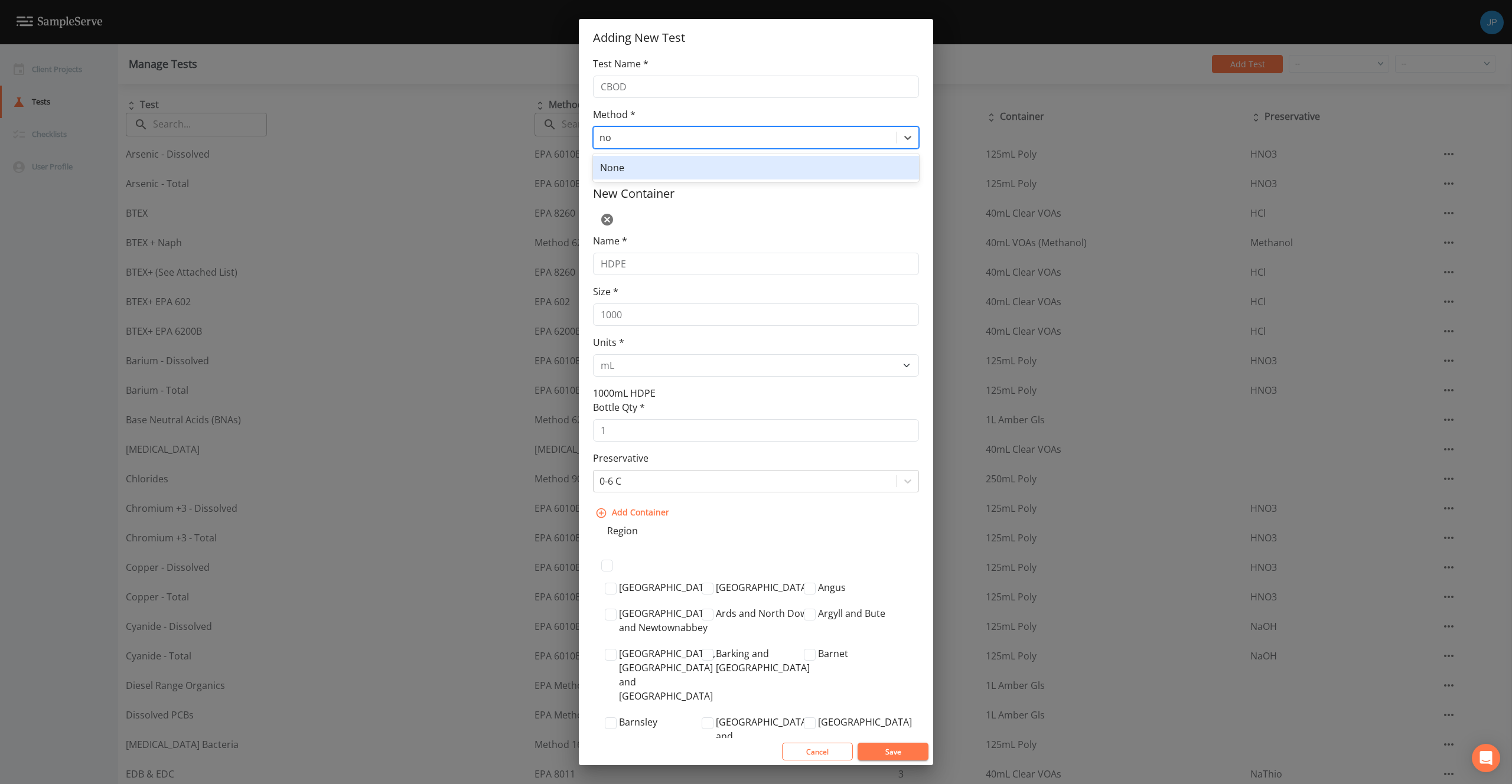
type input "n"
type input "No Method"
click at [688, 173] on div "Create "No Method"" at bounding box center [755, 167] width 326 height 23
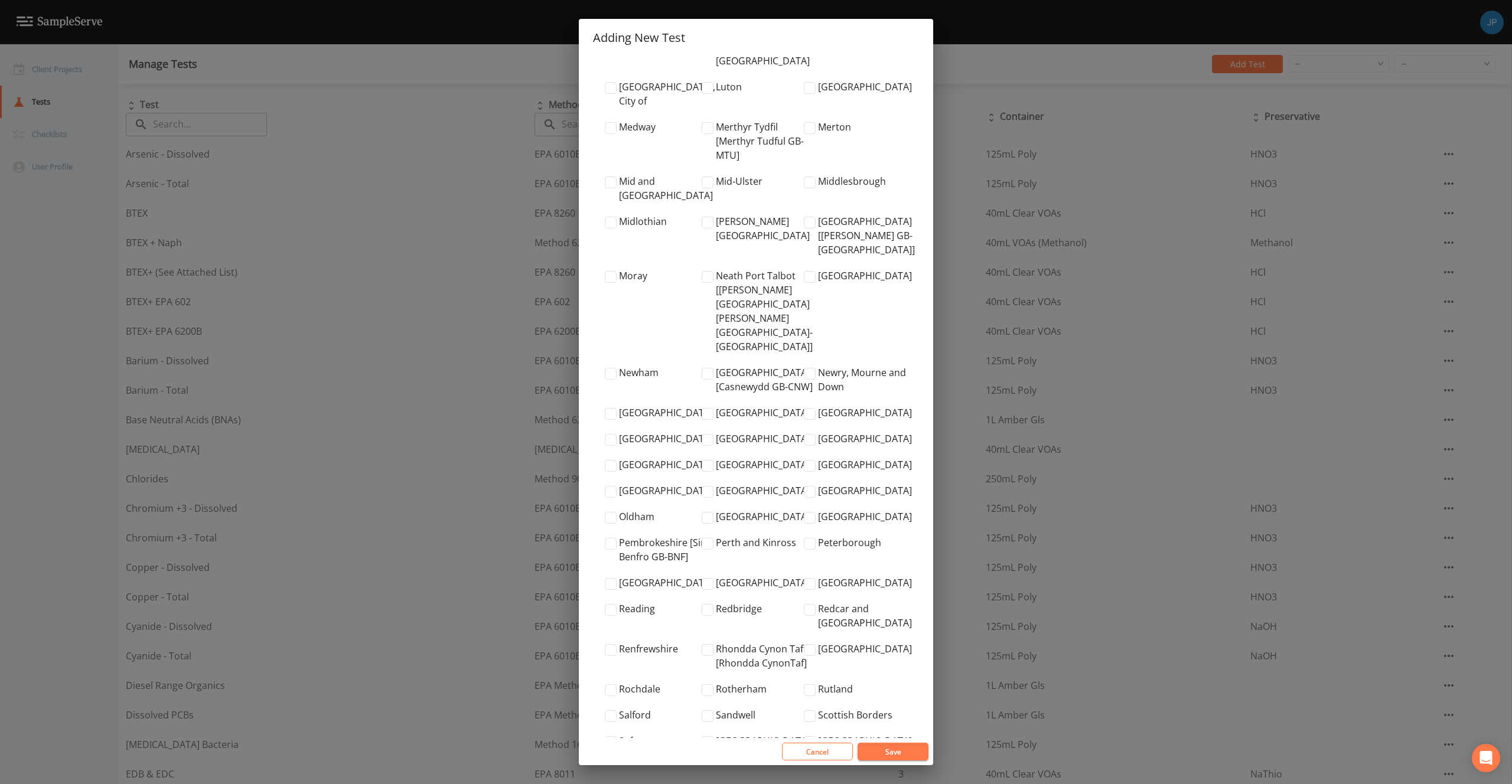
scroll to position [3864, 0]
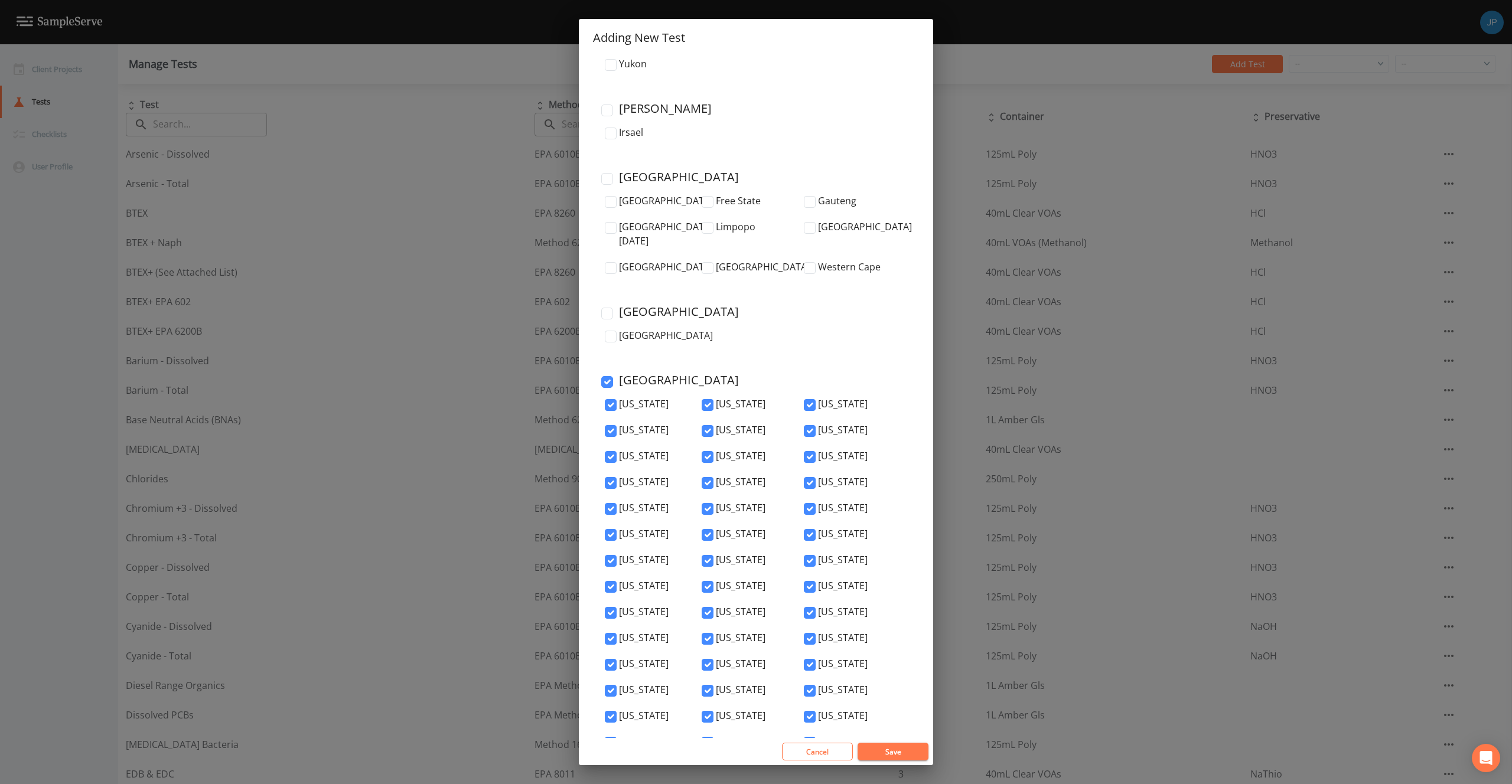
click at [887, 749] on button "Save" at bounding box center [893, 752] width 71 height 18
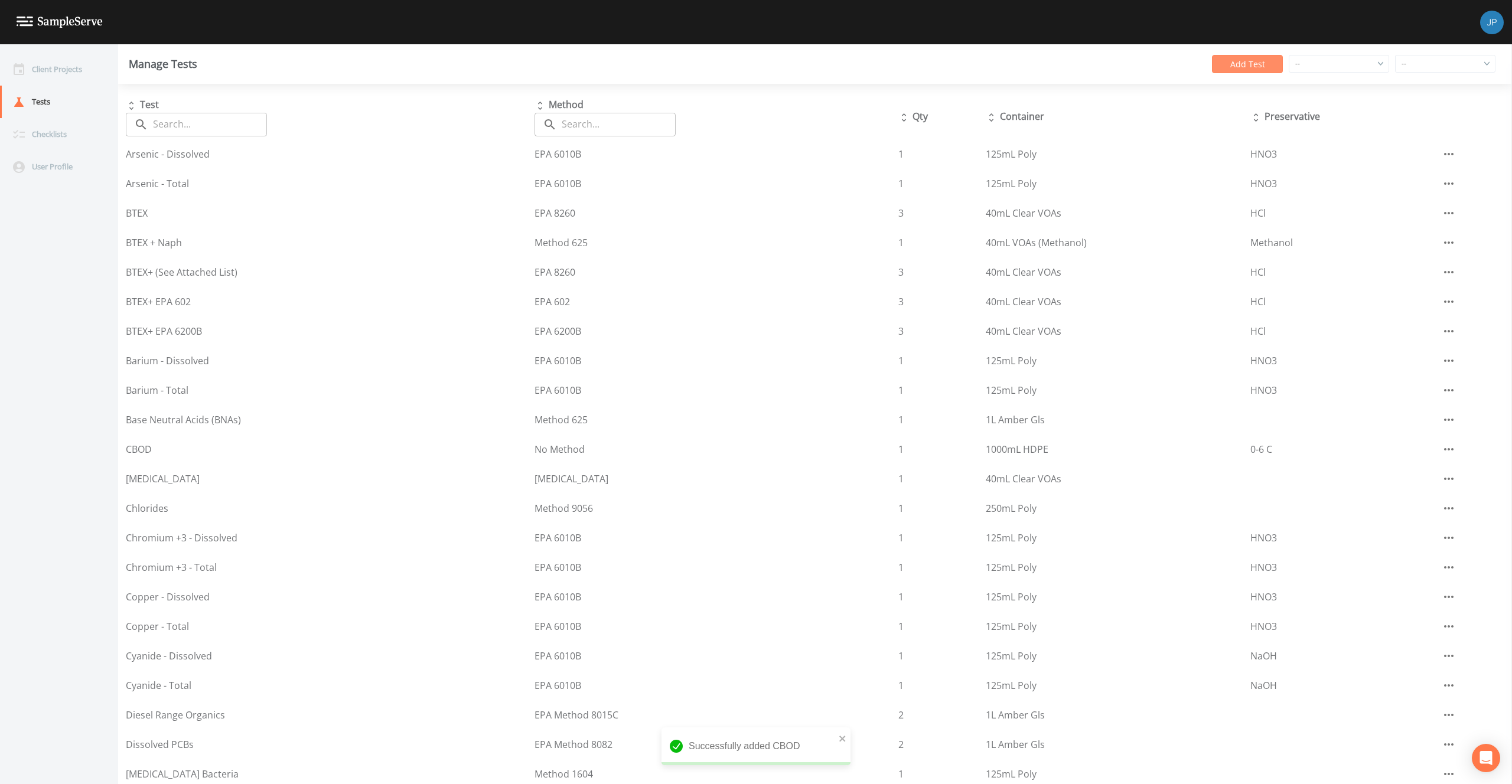
click at [1237, 63] on button "Add Test" at bounding box center [1247, 64] width 71 height 19
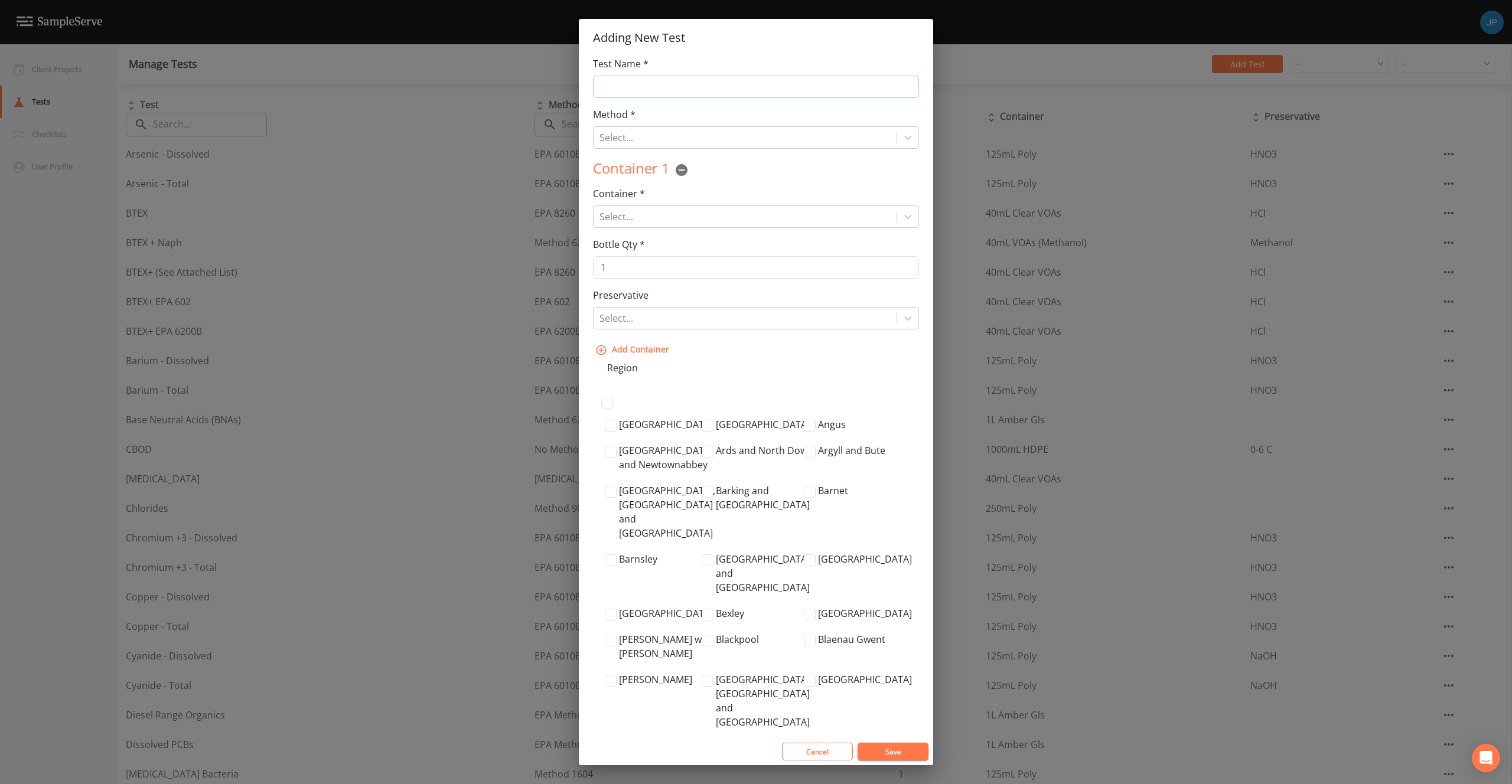
click at [693, 90] on input "Test Name *" at bounding box center [755, 86] width 326 height 23
type input "TSS"
click at [695, 132] on div at bounding box center [744, 137] width 291 height 17
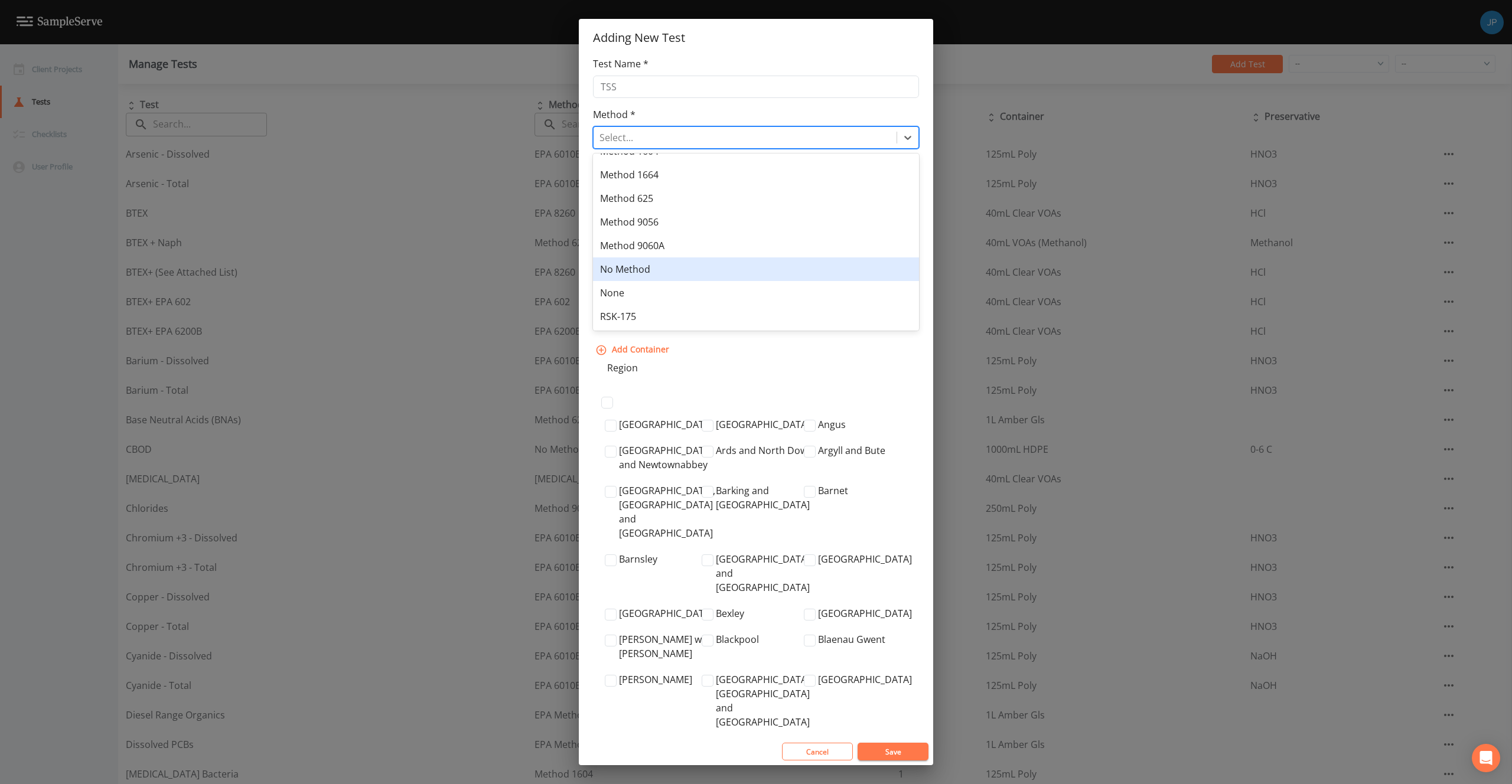
click at [669, 273] on div "No Method" at bounding box center [755, 269] width 326 height 23
click at [704, 219] on div at bounding box center [744, 216] width 291 height 17
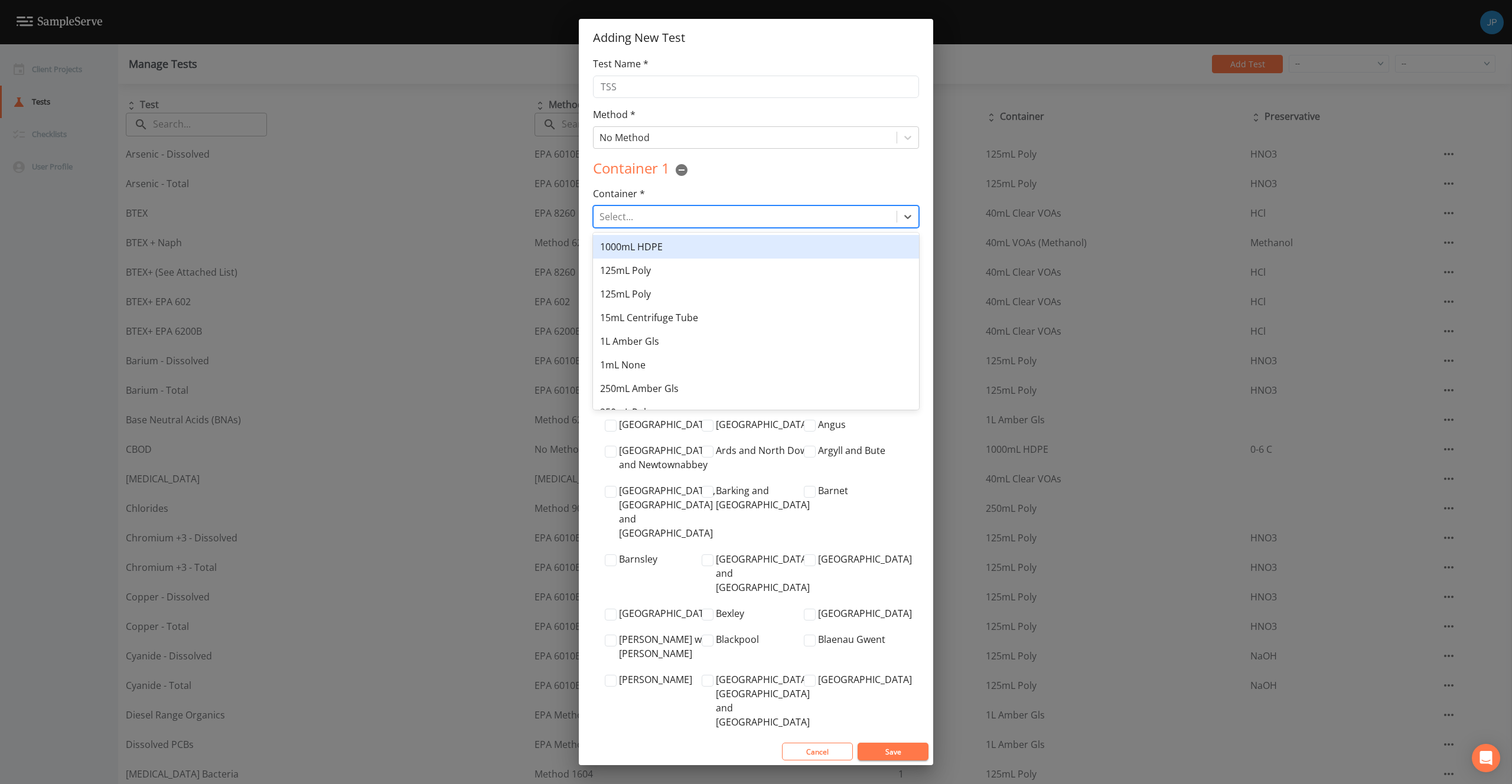
click at [697, 247] on div "1000mL HDPE" at bounding box center [755, 247] width 326 height 23
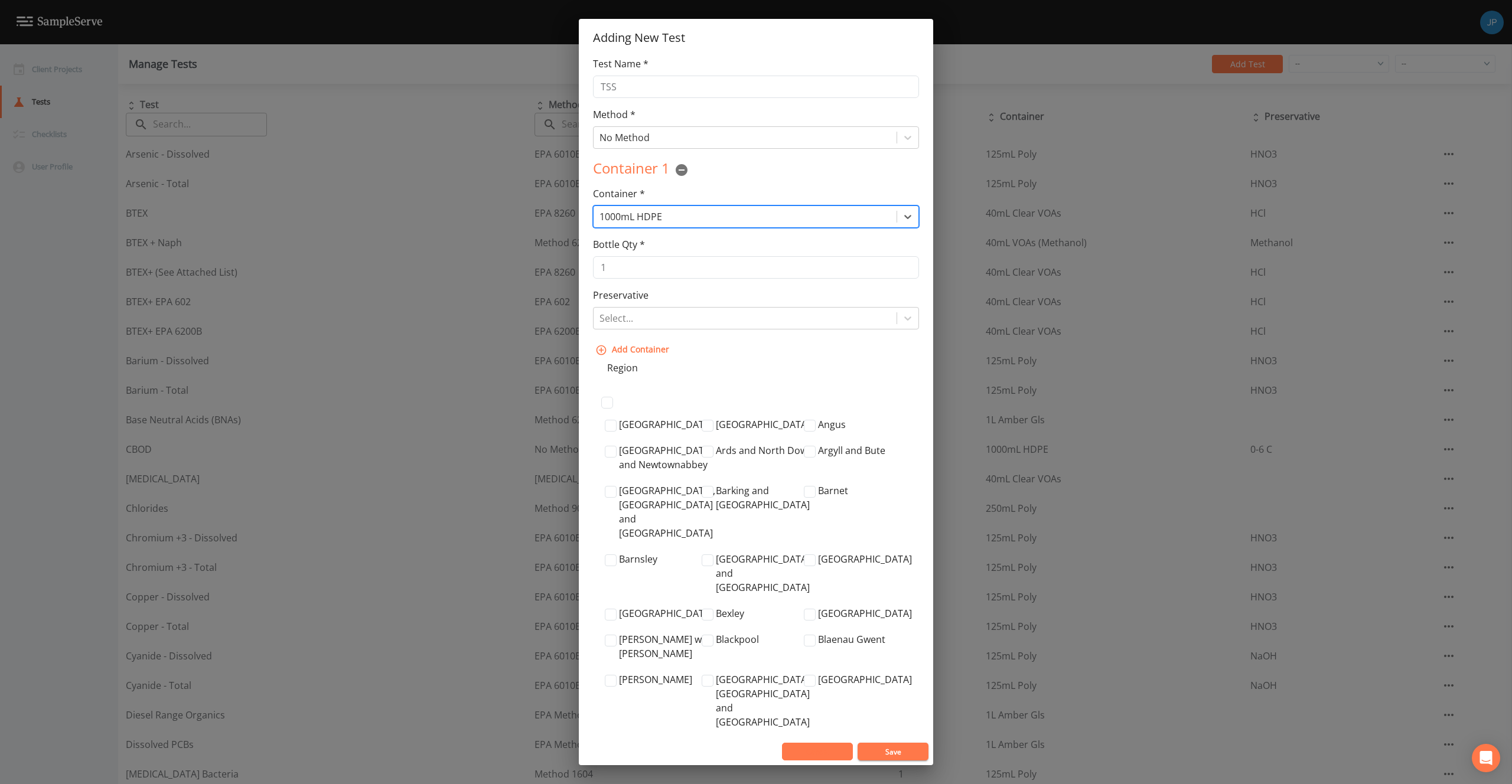
click at [816, 760] on button "Cancel" at bounding box center [817, 752] width 71 height 18
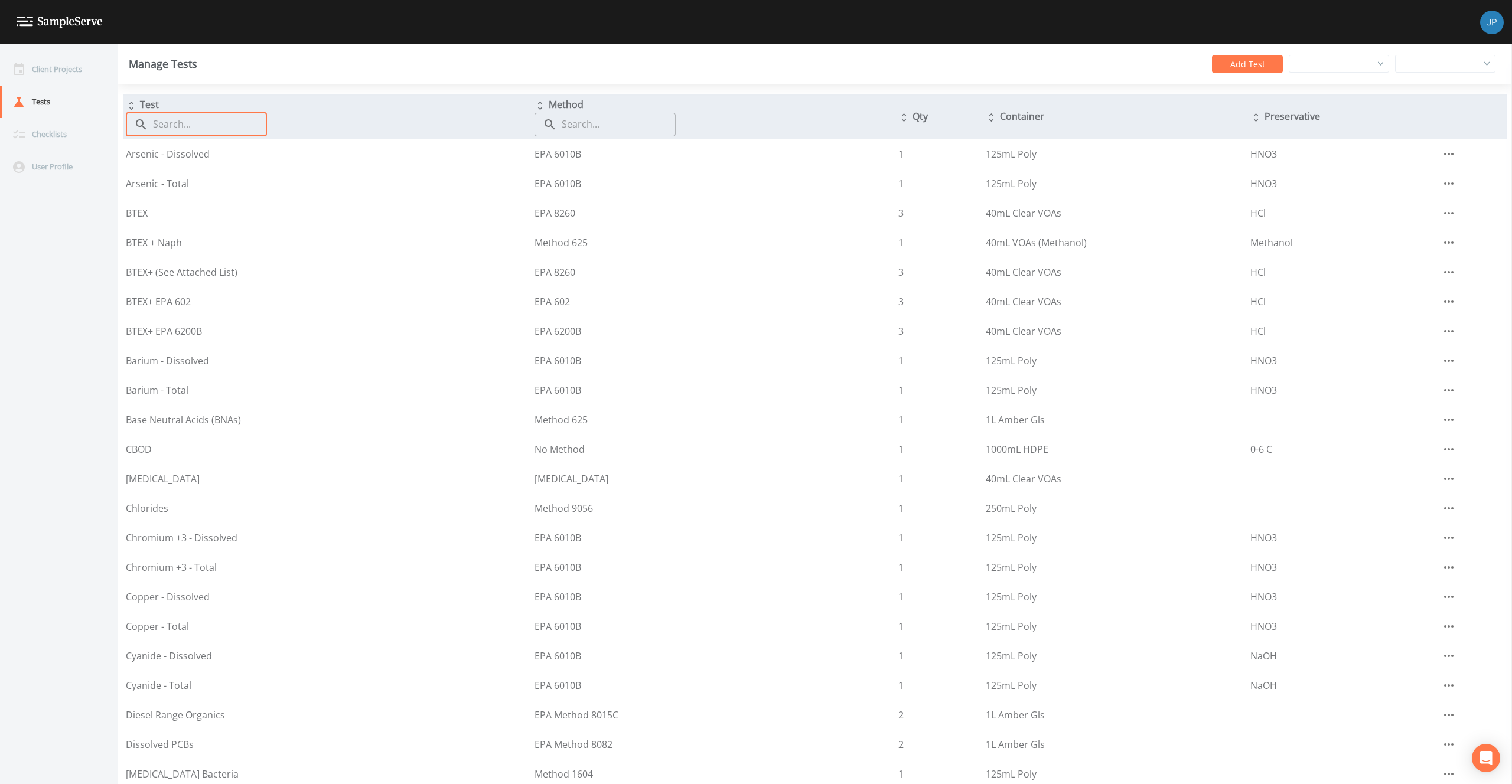
click at [223, 122] on input "text" at bounding box center [210, 124] width 114 height 23
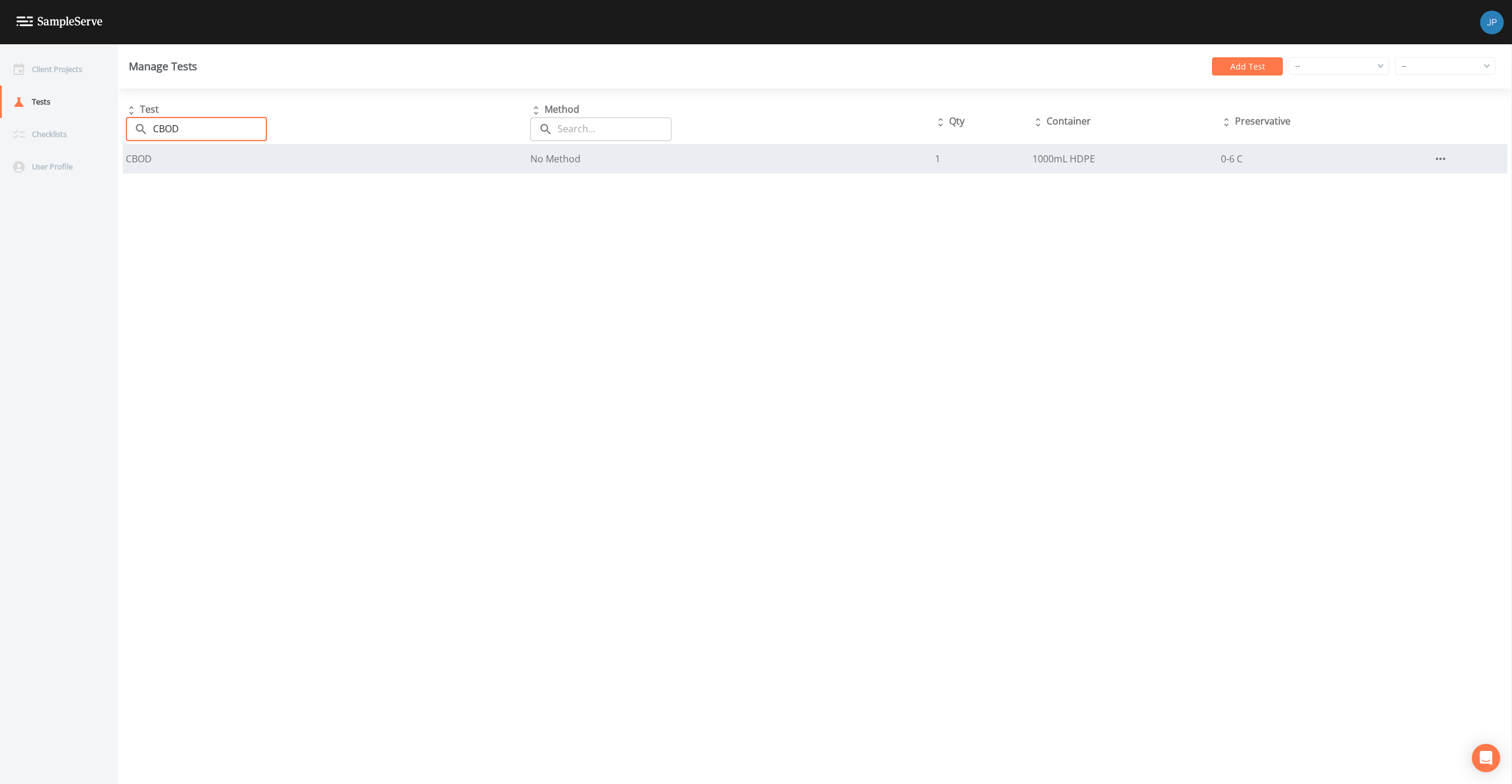
type input "CBOD"
click at [1438, 160] on icon "button" at bounding box center [1441, 159] width 14 height 14
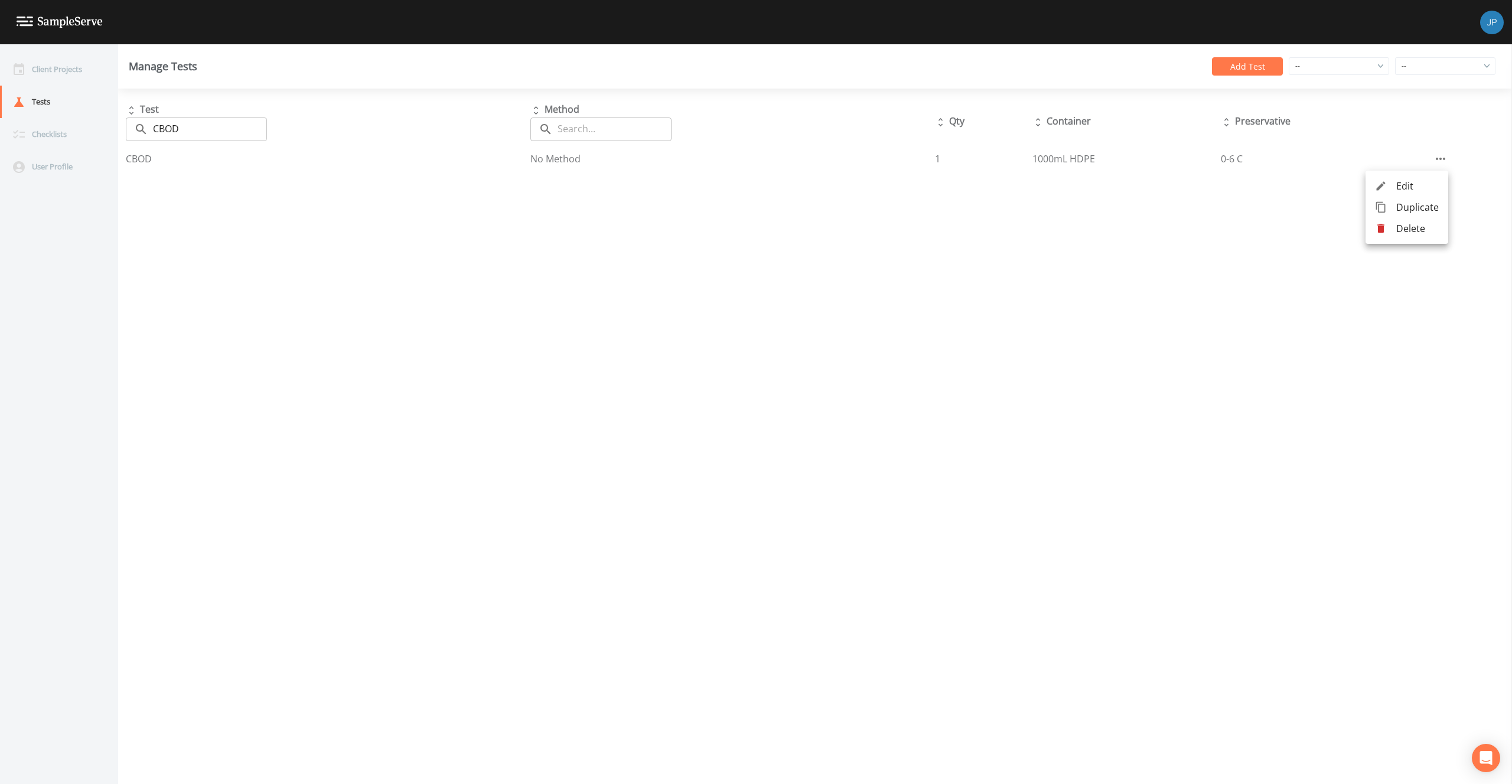
click at [1389, 182] on div at bounding box center [1386, 186] width 22 height 12
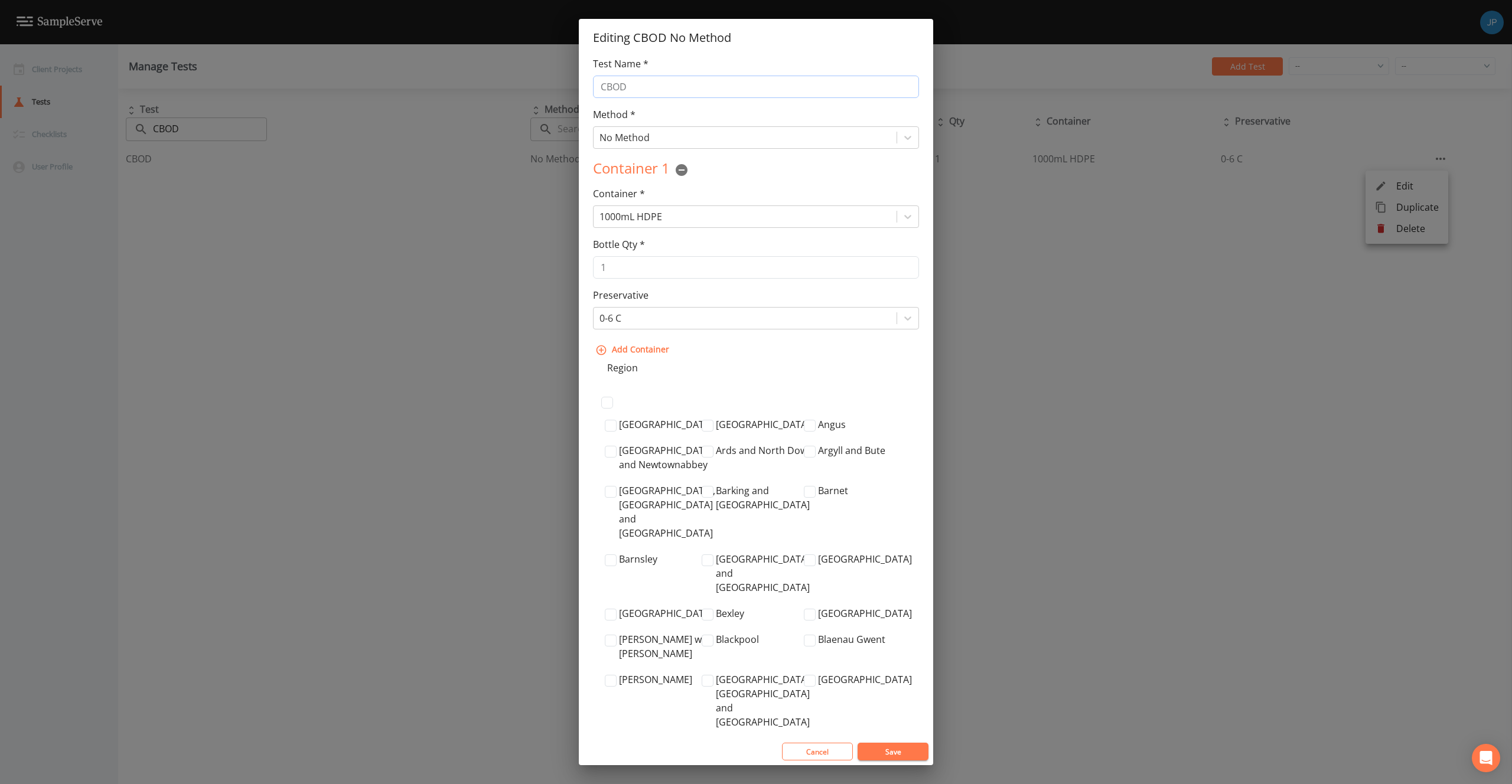
click at [698, 78] on input "CBOD" at bounding box center [755, 86] width 326 height 23
click at [694, 85] on input "CBOD" at bounding box center [755, 86] width 326 height 23
type input "CBOD / TSS"
click at [818, 351] on div "Container 1 Container * 1000mL HDPE Bottle Qty * 1 Preservative 0-6 C Add Conta…" at bounding box center [755, 259] width 326 height 203
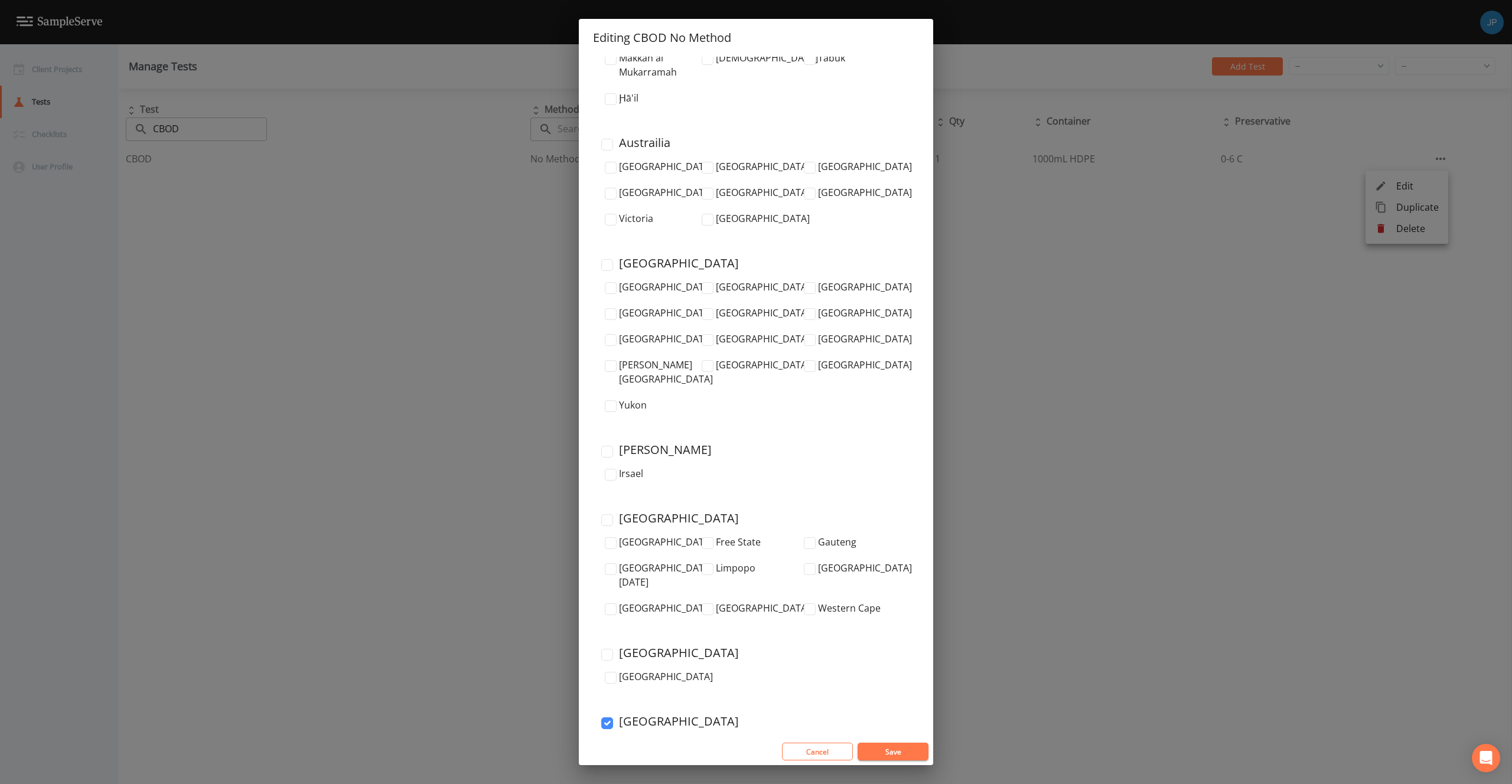
scroll to position [3702, 0]
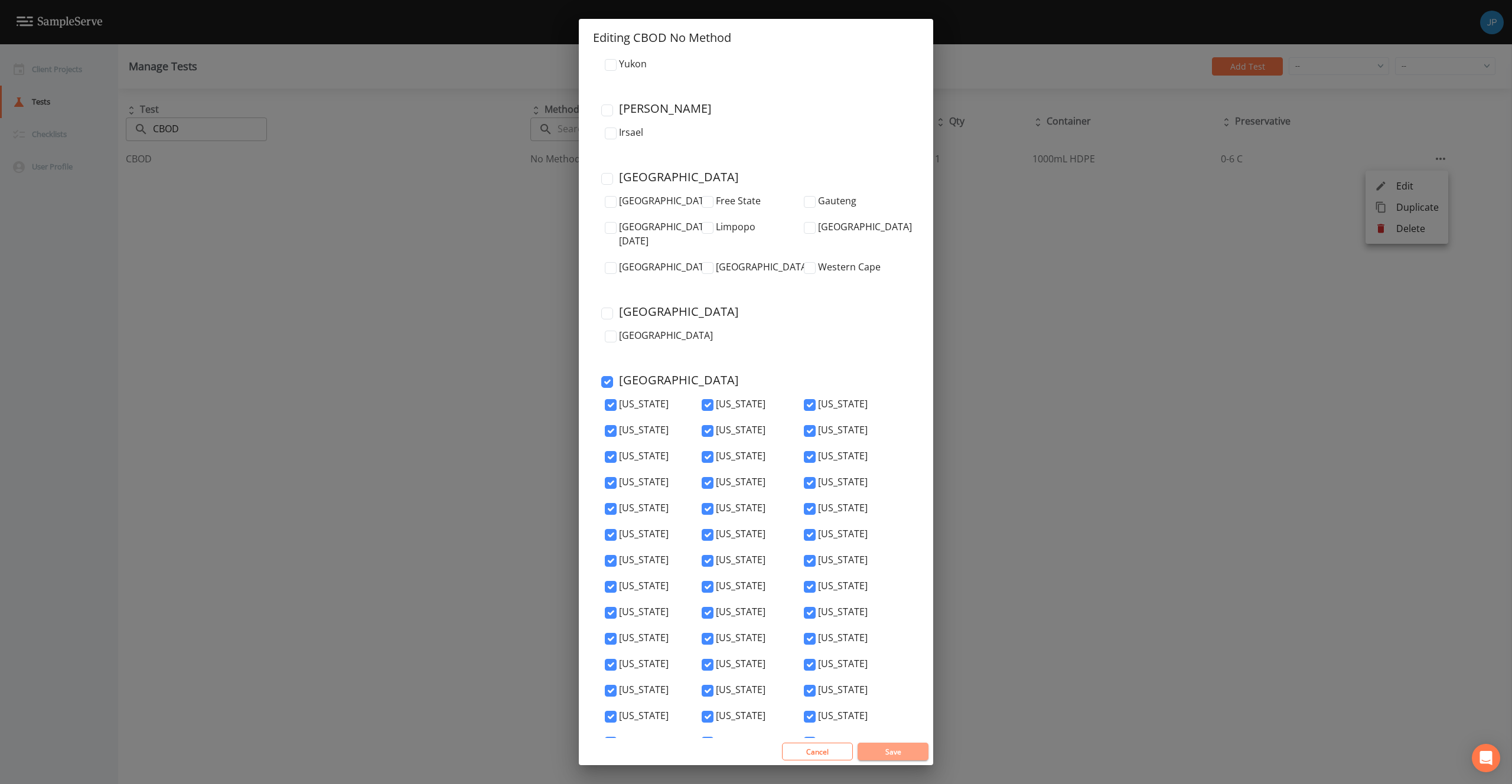
click at [902, 753] on button "Save" at bounding box center [893, 752] width 71 height 18
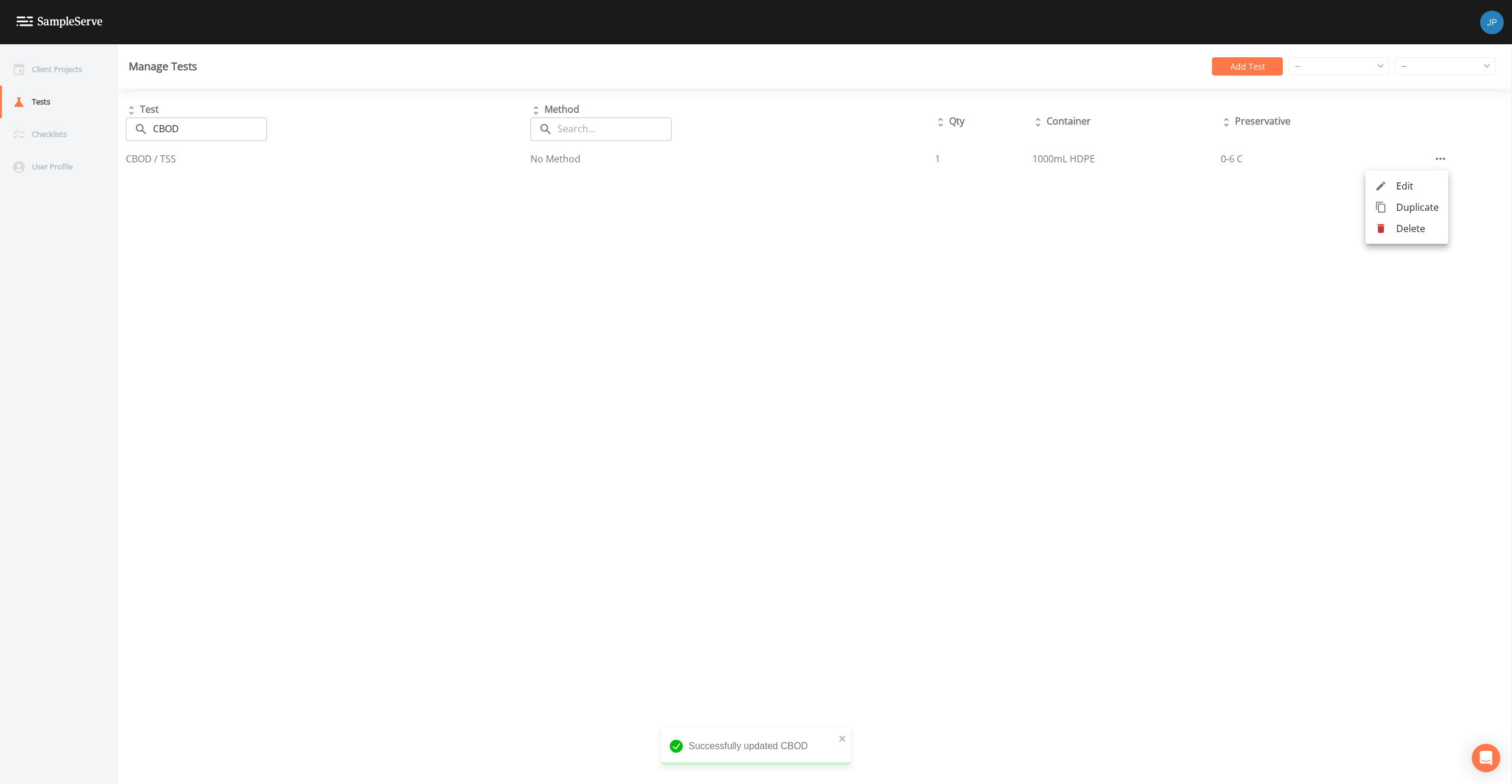
click at [1263, 67] on div at bounding box center [756, 392] width 1512 height 784
click at [1260, 68] on button "Add Test" at bounding box center [1247, 66] width 71 height 19
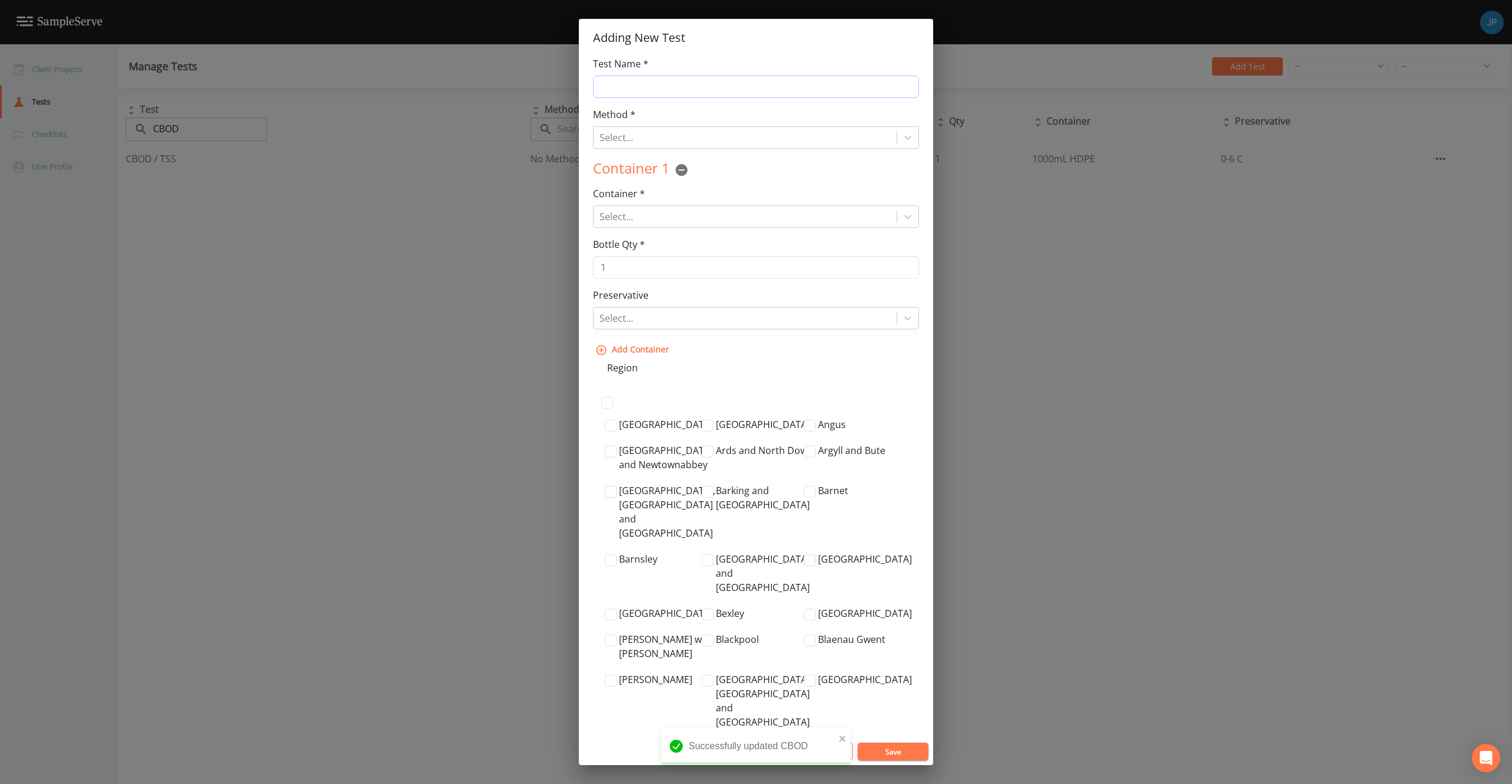
click at [648, 91] on input "Test Name *" at bounding box center [755, 86] width 326 height 23
type input "NH3"
click at [643, 135] on div at bounding box center [744, 137] width 291 height 17
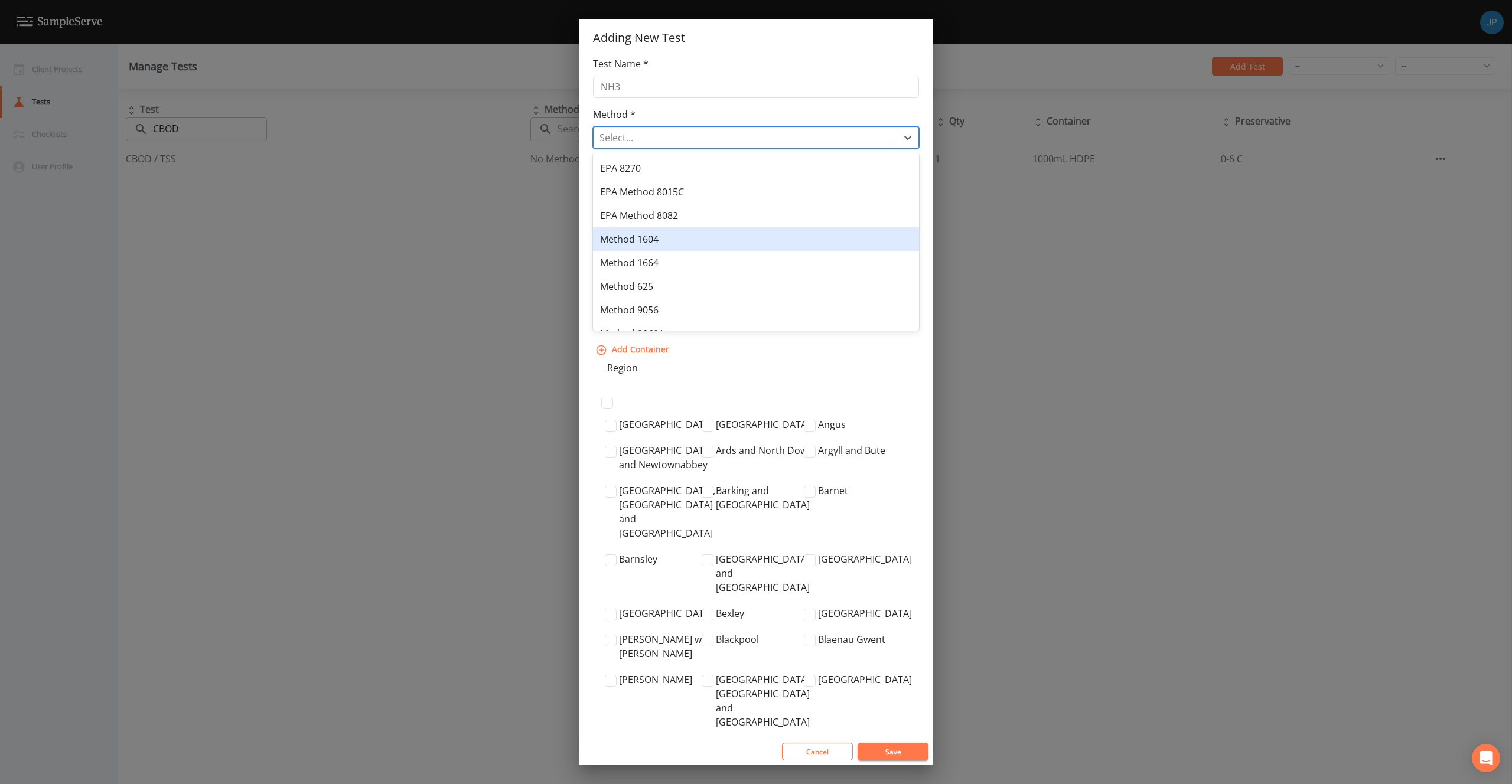
scroll to position [300, 0]
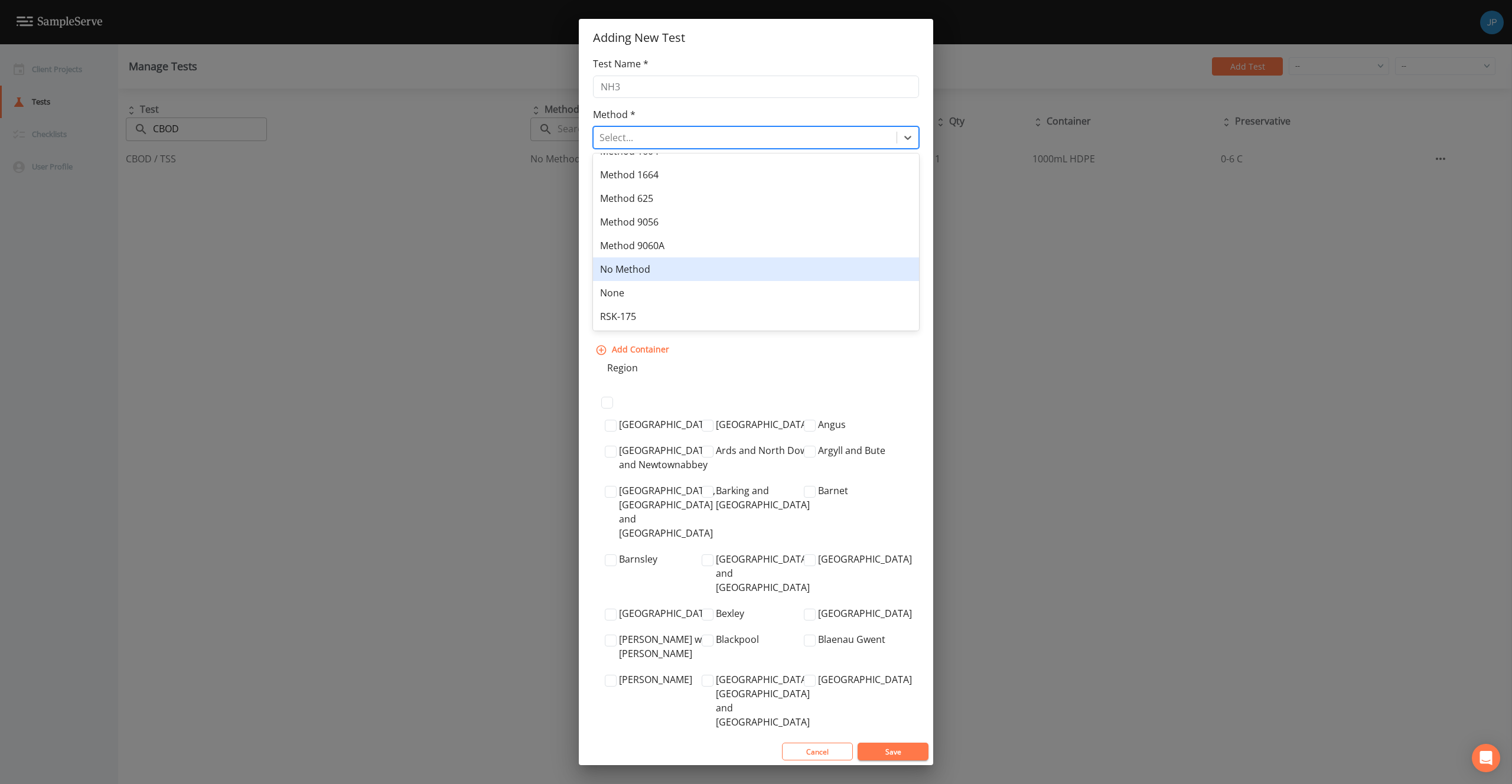
click at [664, 262] on div "No Method" at bounding box center [755, 269] width 326 height 23
click at [667, 217] on div at bounding box center [744, 216] width 291 height 17
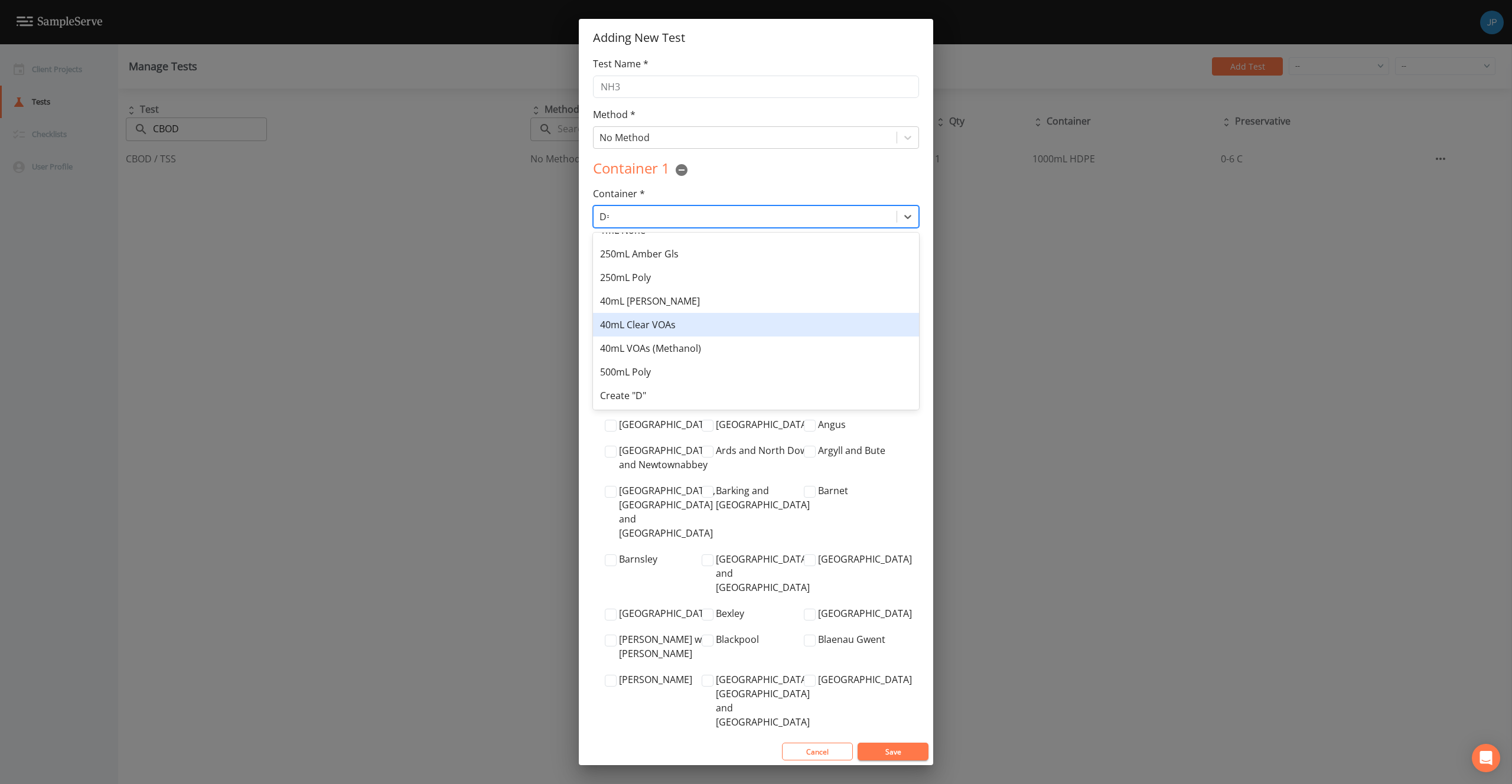
scroll to position [0, 0]
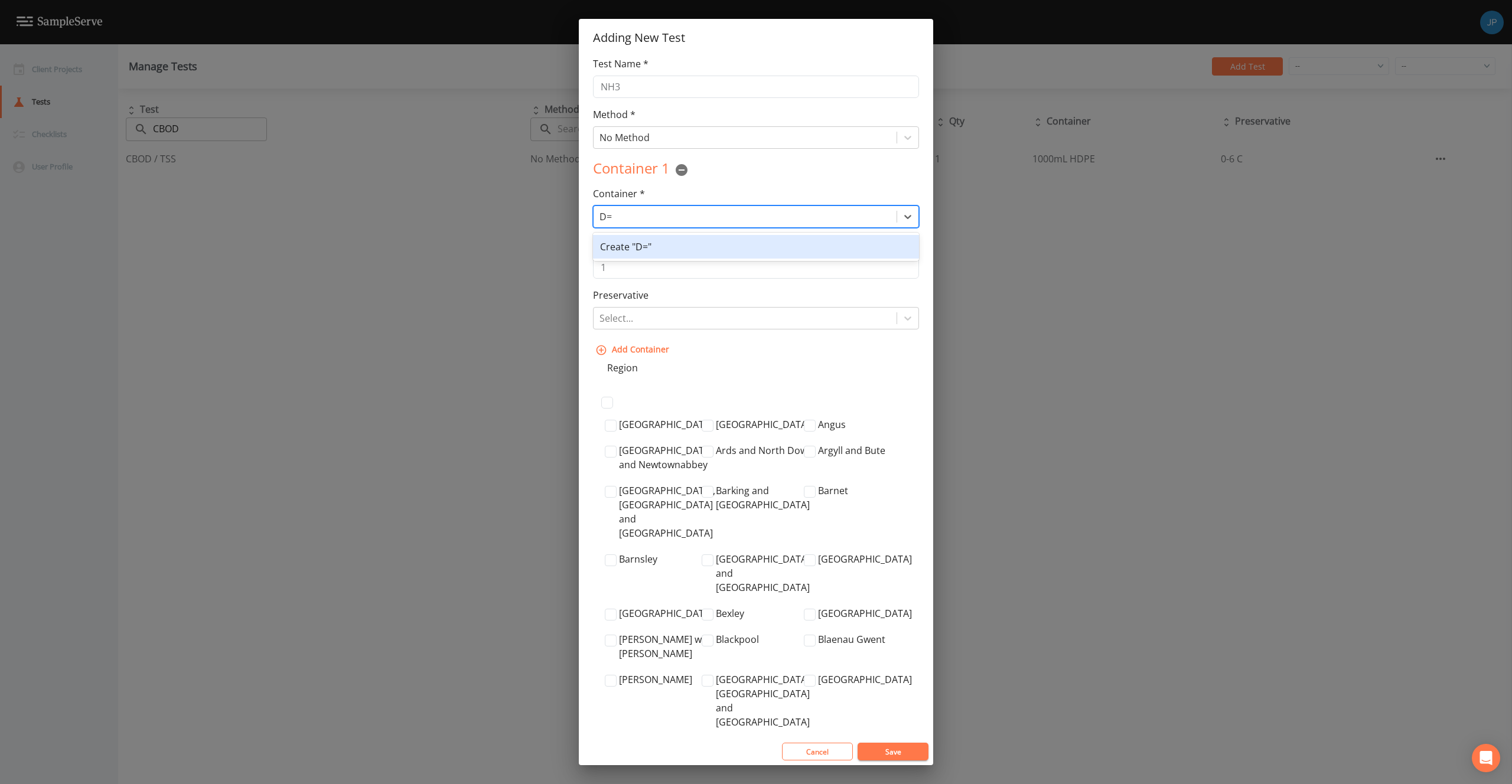
type input "D"
type input "G"
type input "HDPE"
click at [666, 268] on div "Create "HDPE"" at bounding box center [755, 270] width 326 height 23
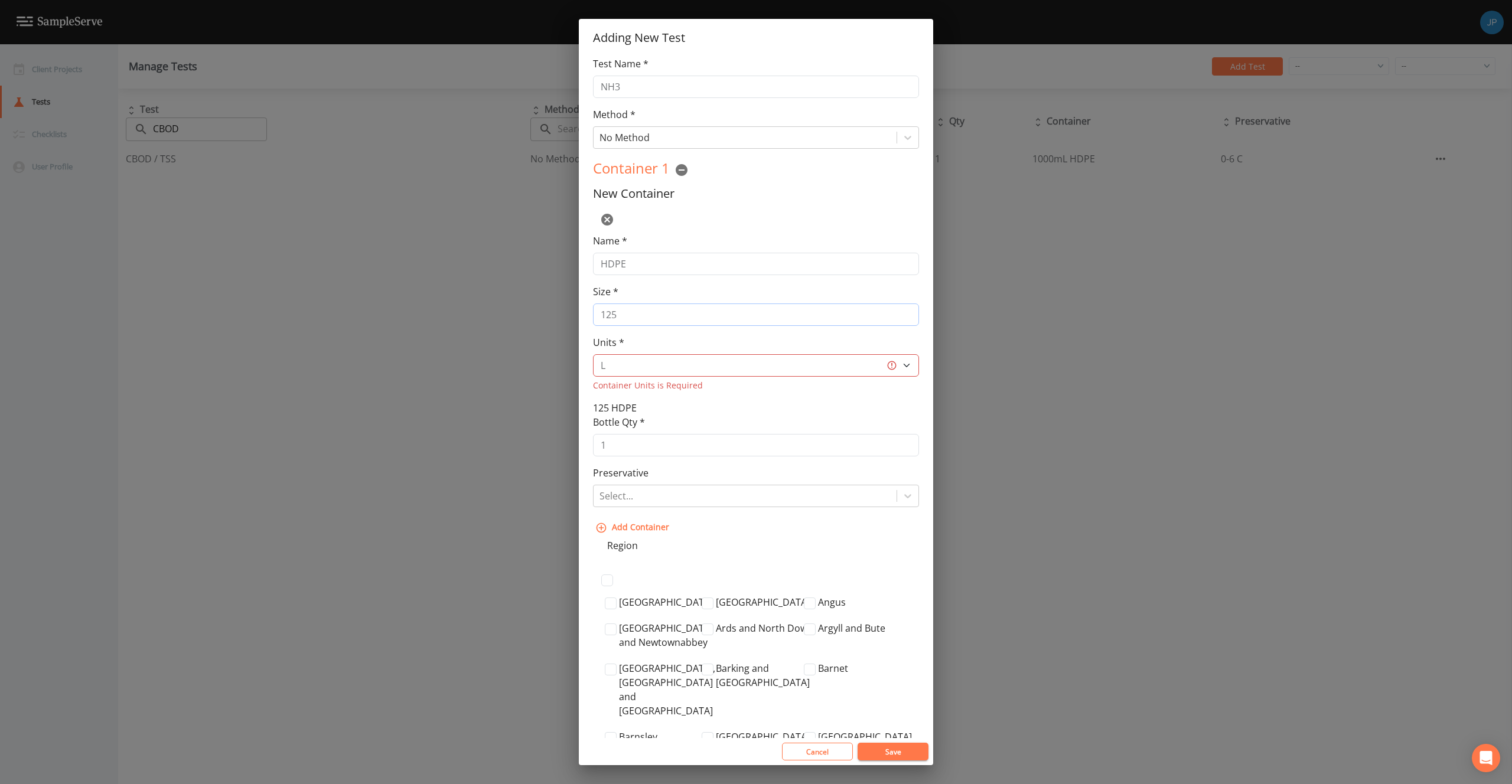
drag, startPoint x: 648, startPoint y: 320, endPoint x: 586, endPoint y: 317, distance: 62.1
click at [586, 317] on div "Test Name * NH3 Method * No Method Container 1 New Container Name * HDPE Size *…" at bounding box center [756, 397] width 354 height 681
type input "500"
click at [694, 363] on select "L gal mL oz" at bounding box center [755, 365] width 326 height 23
select select "mL"
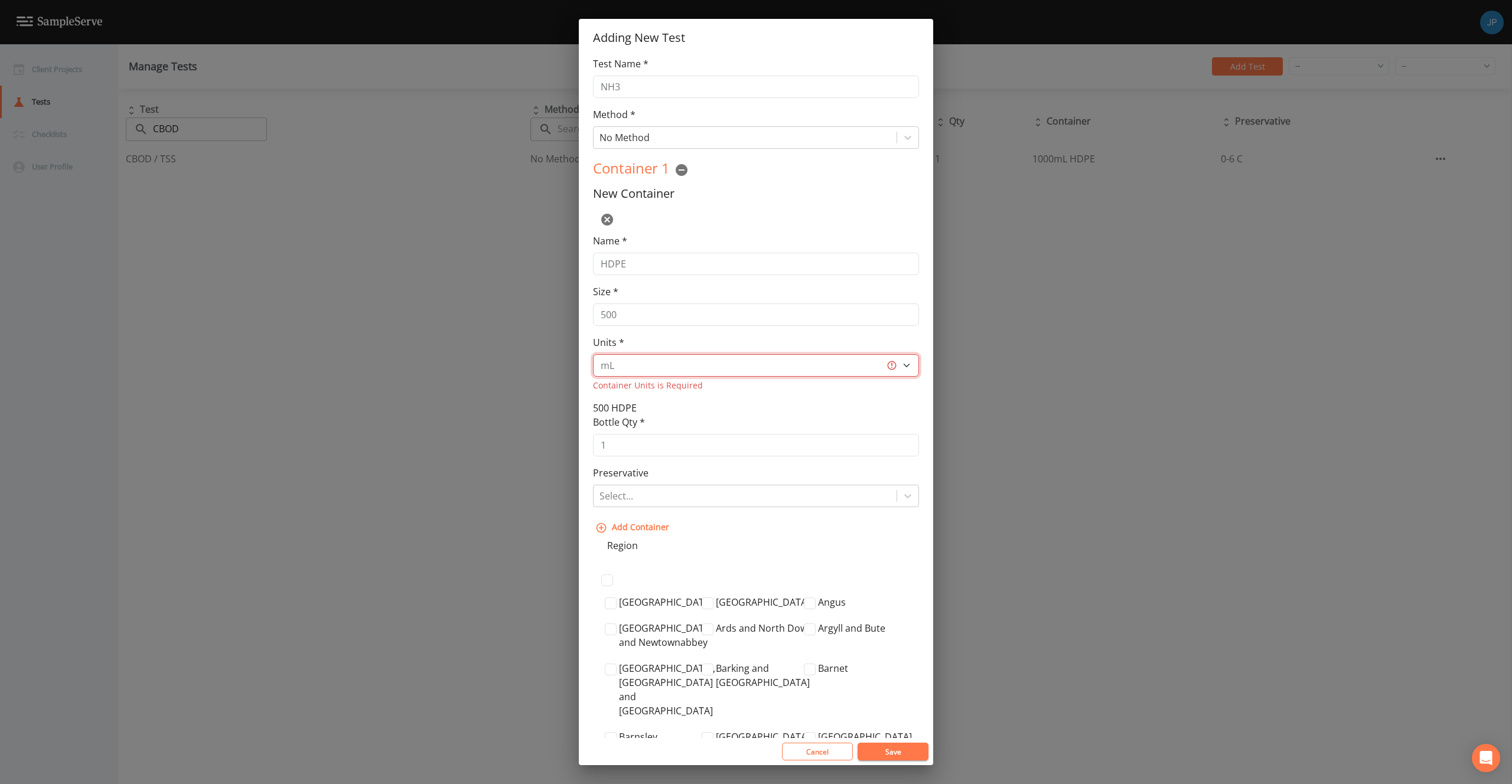
click at [592, 354] on select "L gal mL oz" at bounding box center [755, 365] width 326 height 23
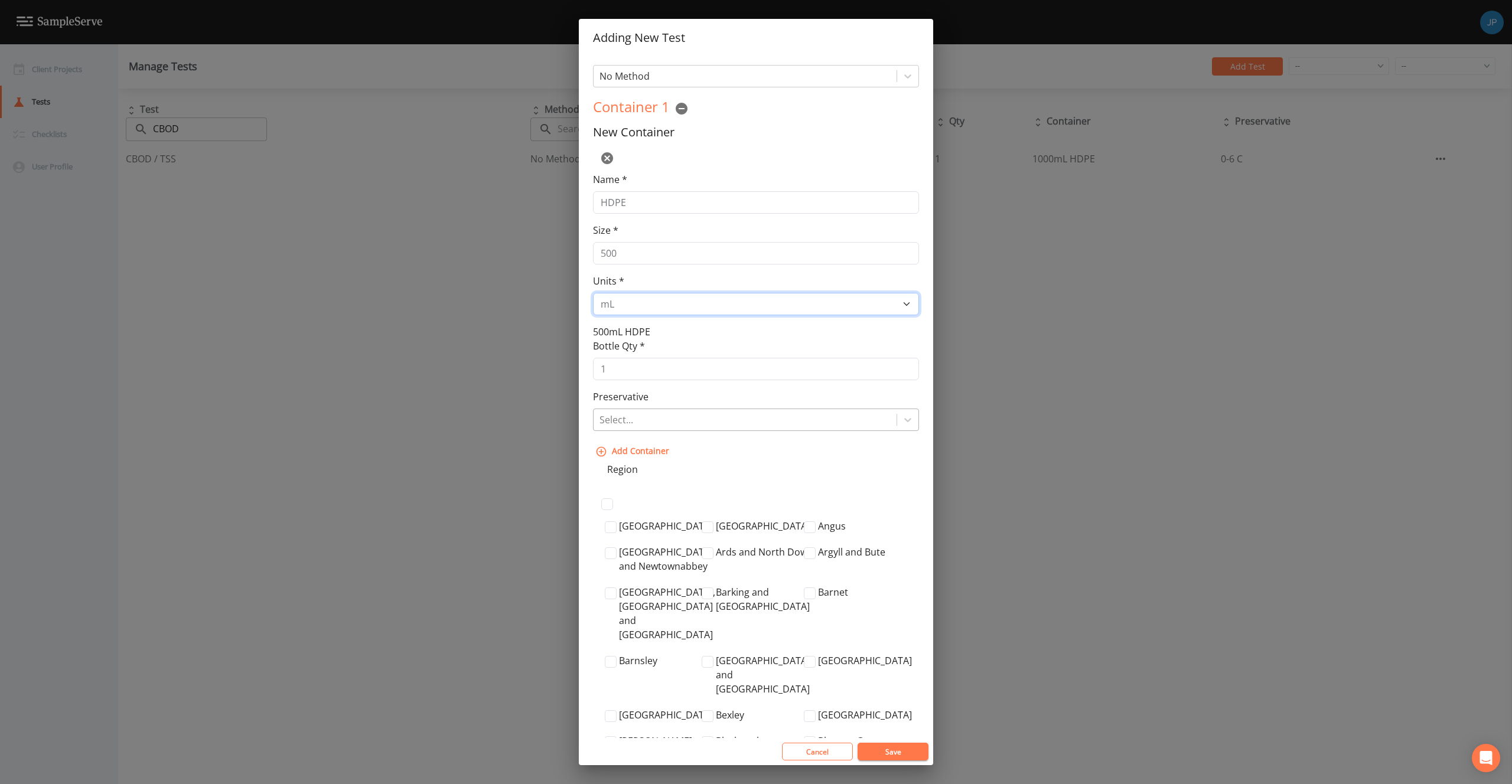
scroll to position [69, 0]
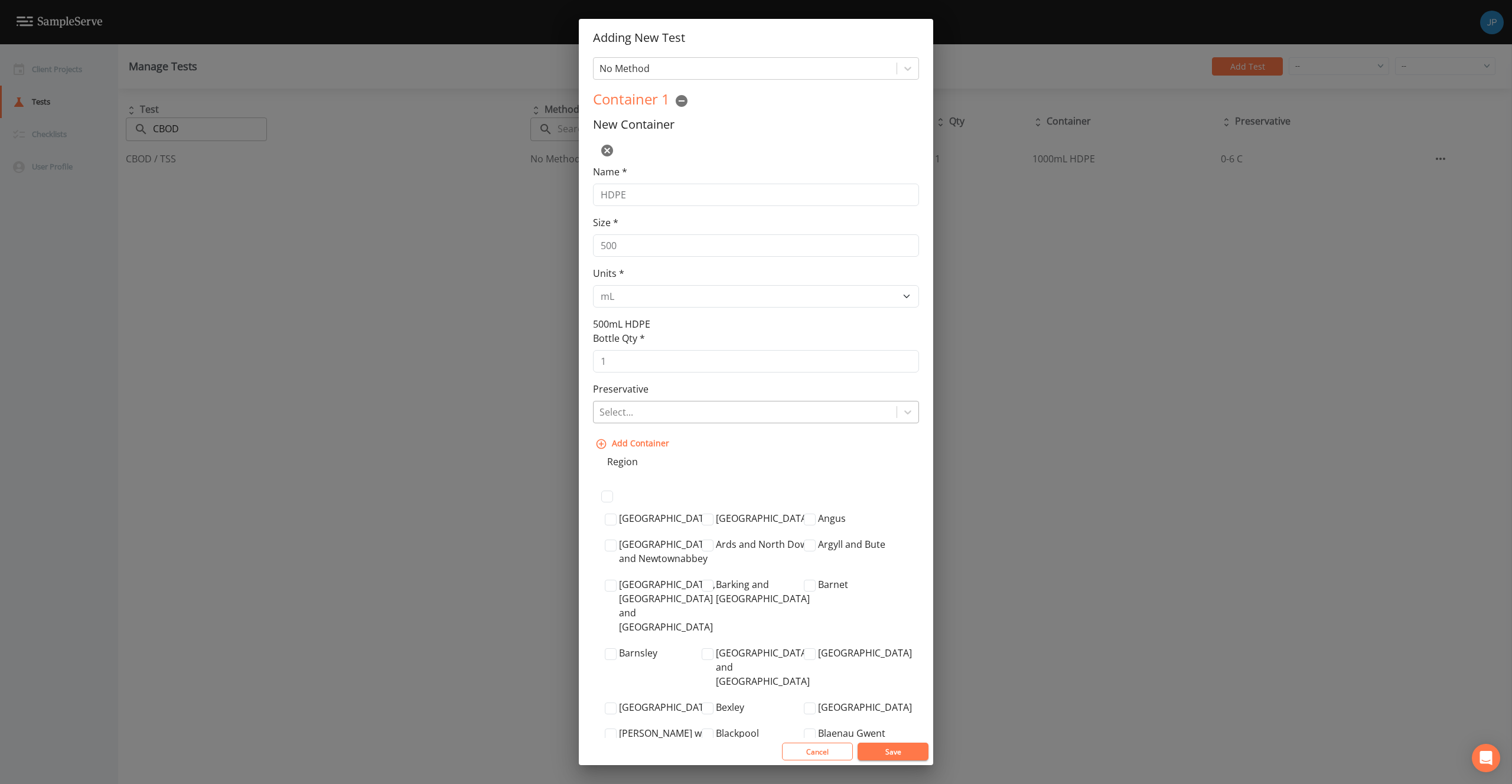
click at [758, 420] on div at bounding box center [744, 411] width 291 height 17
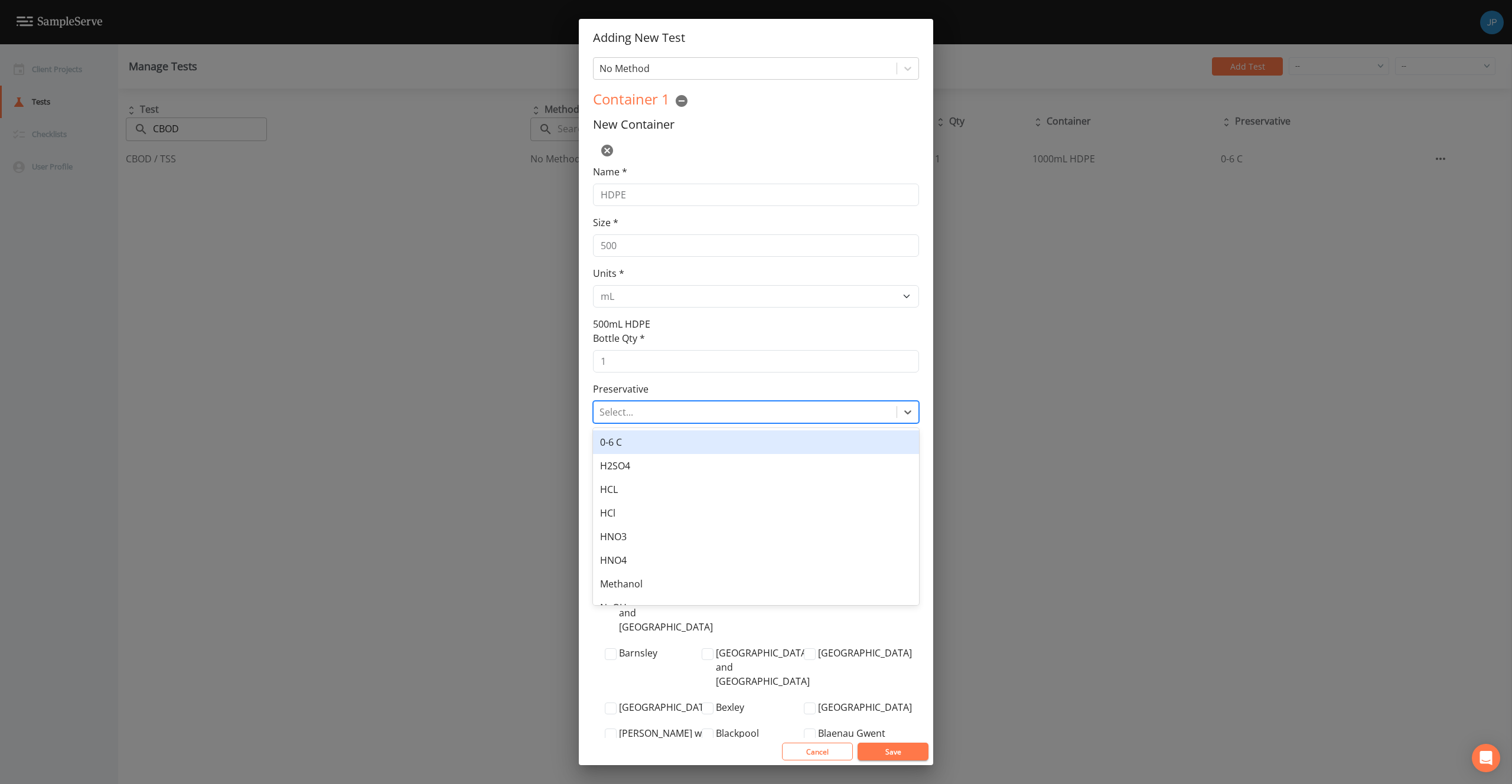
click at [719, 450] on div "0-6 C" at bounding box center [755, 442] width 326 height 23
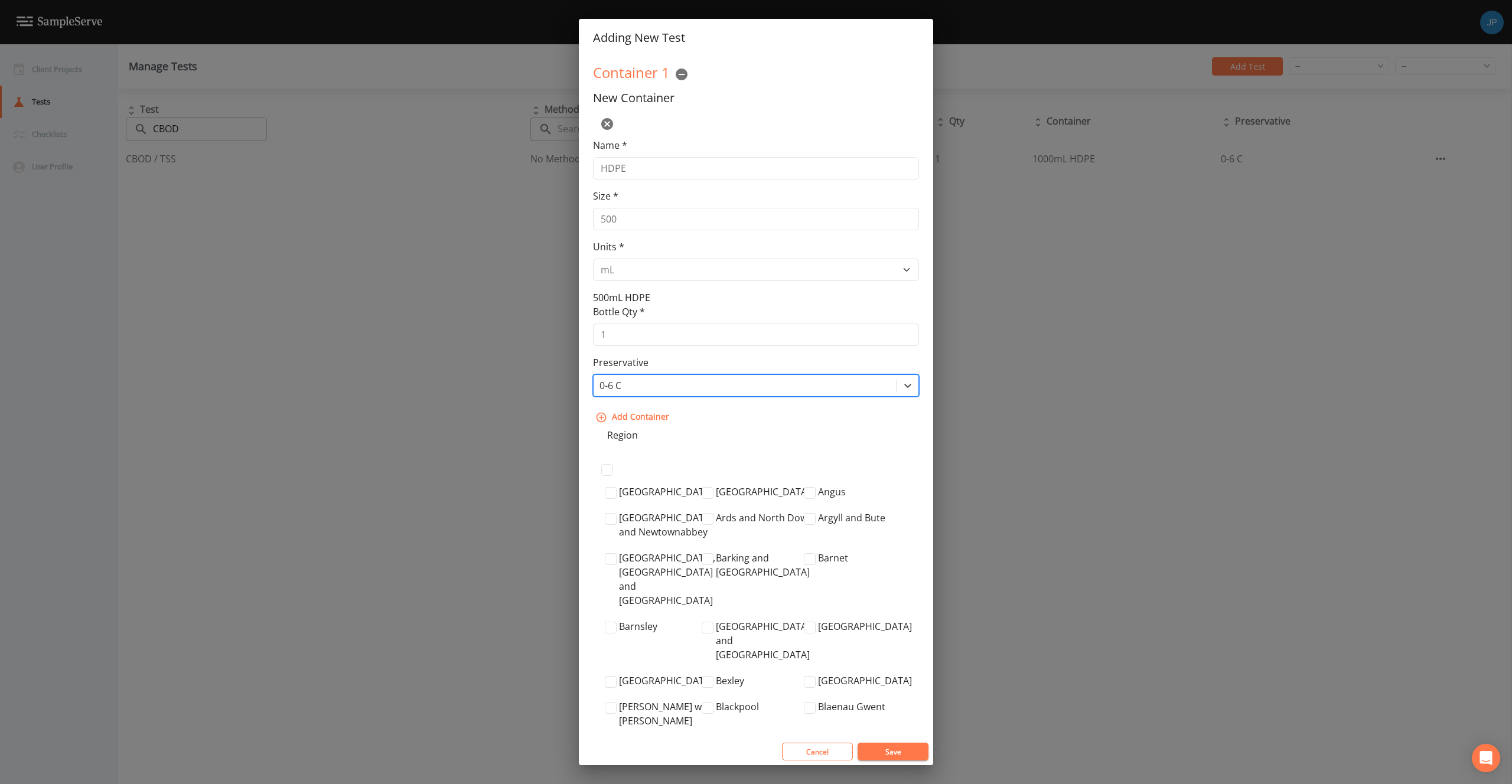
scroll to position [0, 0]
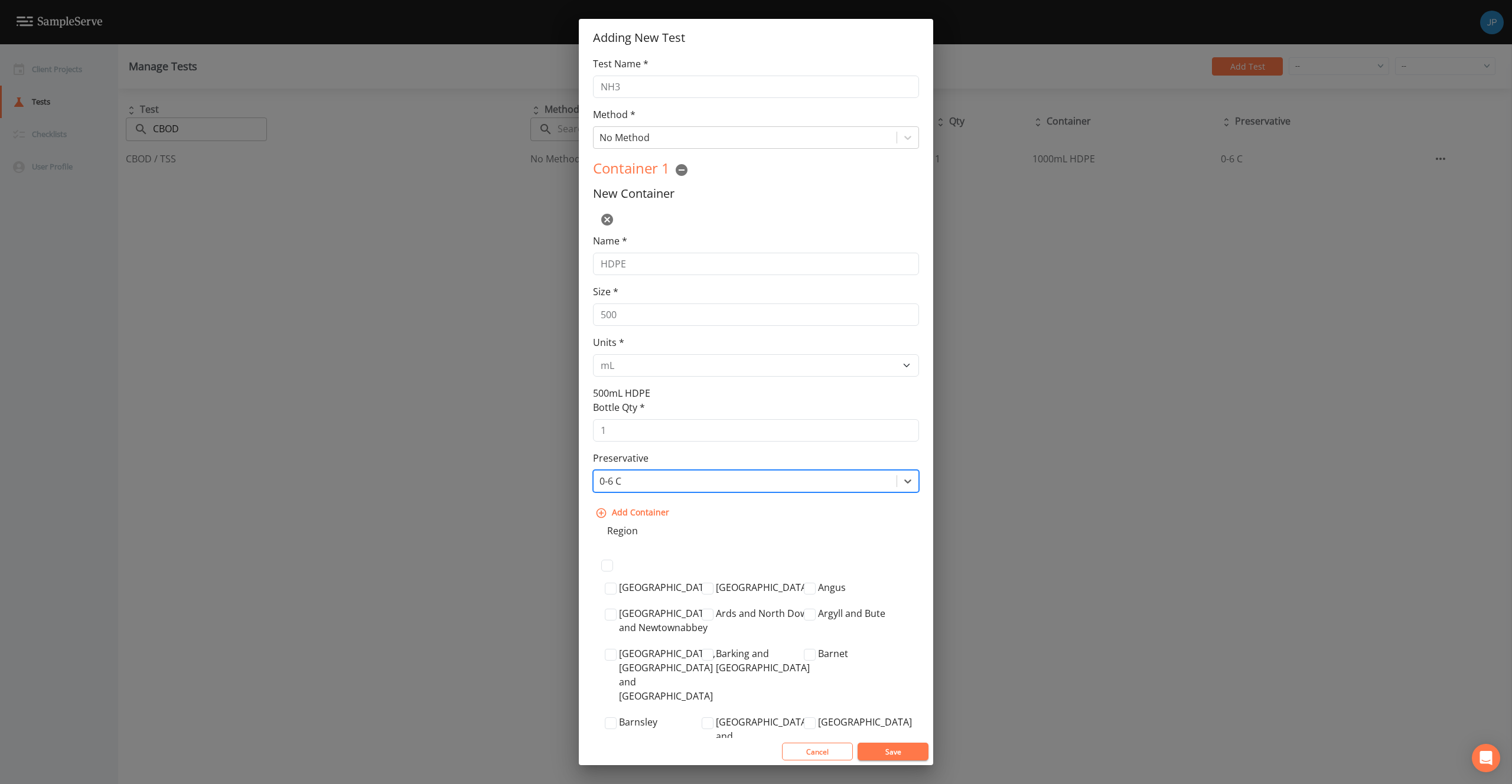
click at [666, 484] on div at bounding box center [744, 481] width 291 height 17
click at [661, 484] on div at bounding box center [744, 481] width 291 height 17
click at [634, 485] on div at bounding box center [744, 481] width 291 height 17
type input "H2SO4"
click at [652, 511] on div "H2SO4" at bounding box center [755, 511] width 326 height 23
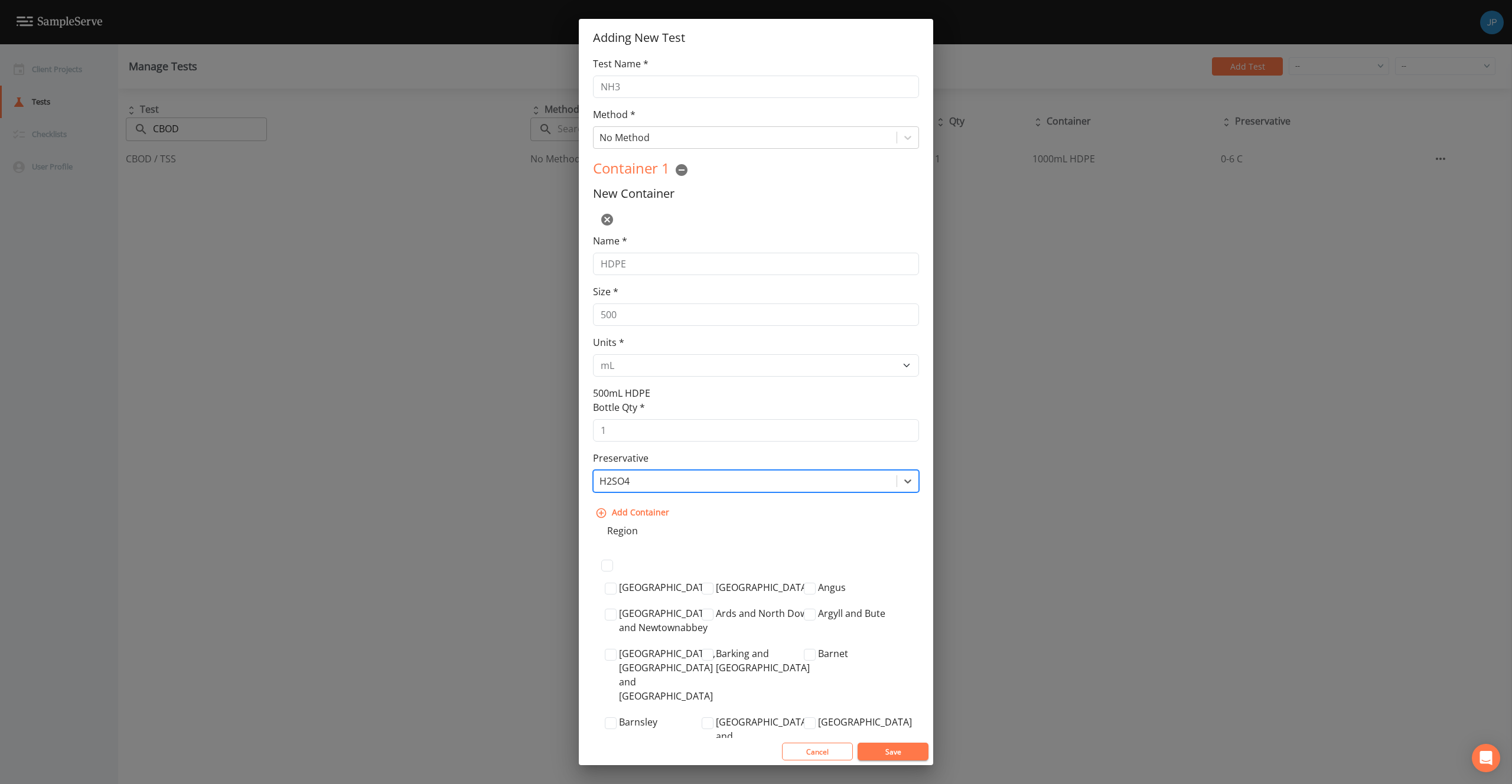
click at [719, 499] on div "Container 1 New Container Name * HDPE Size * 500 Units * L gal mL oz 500mL HDPE…" at bounding box center [755, 341] width 326 height 365
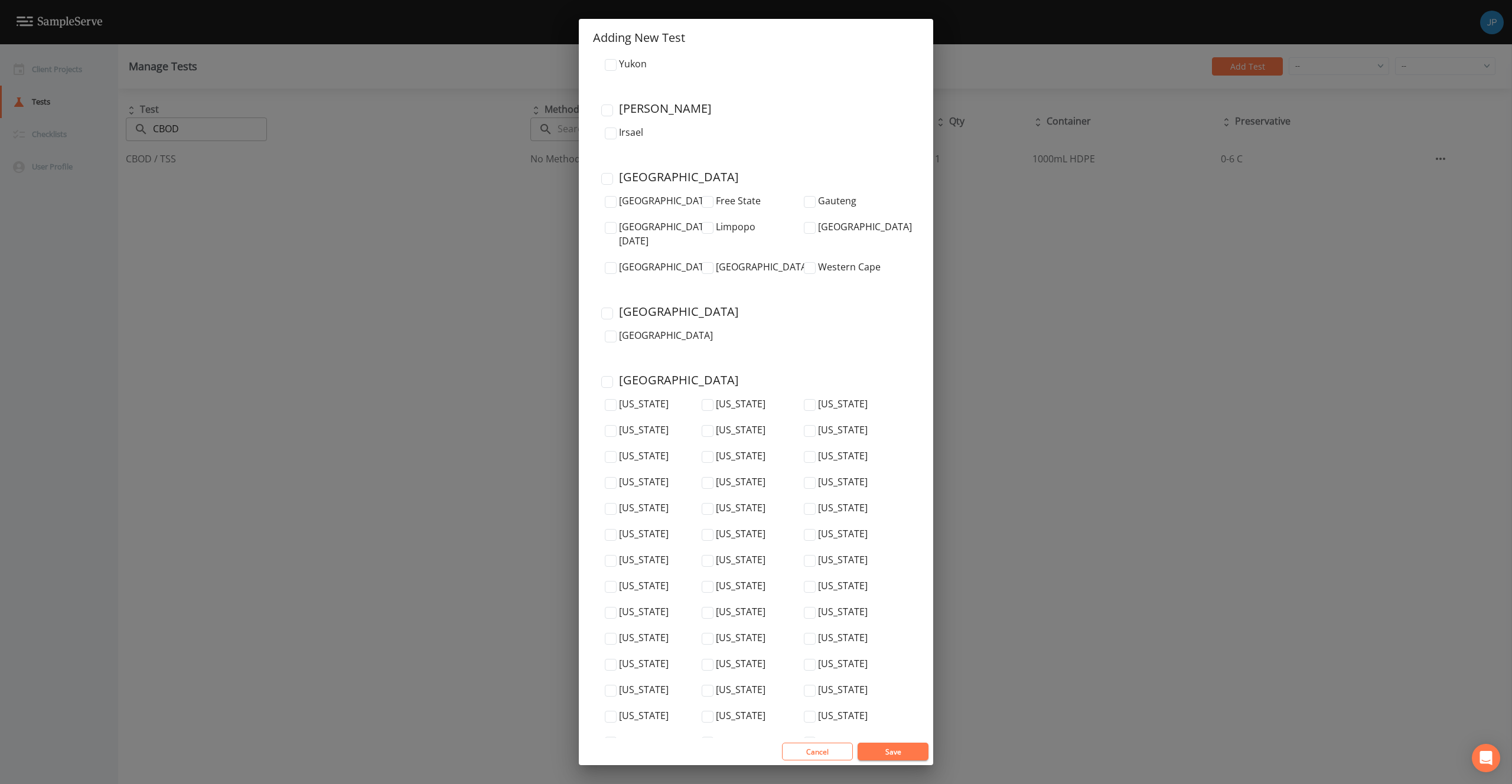
scroll to position [3722, 0]
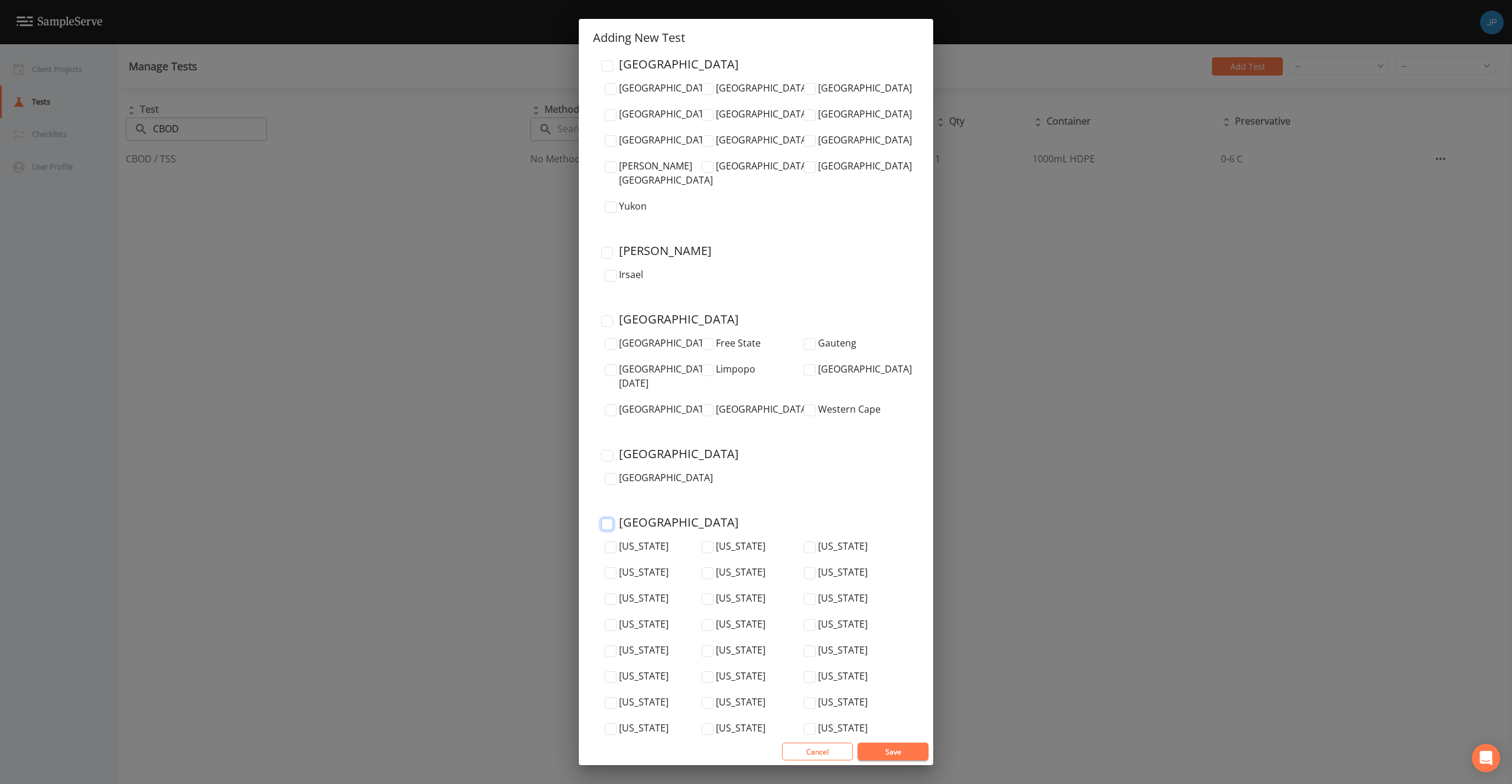
click at [602, 518] on input "United States" at bounding box center [607, 524] width 12 height 12
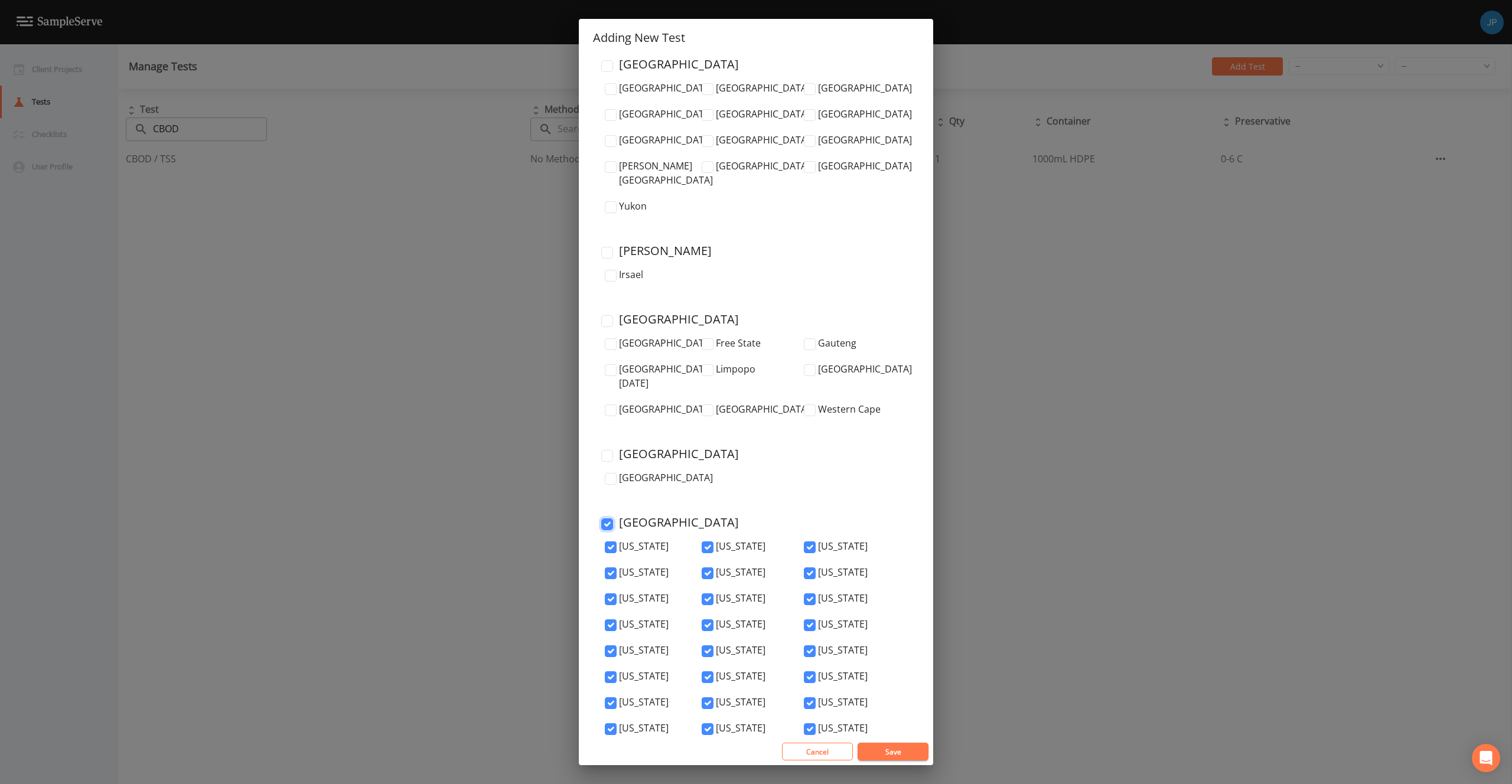
checkbox input "true"
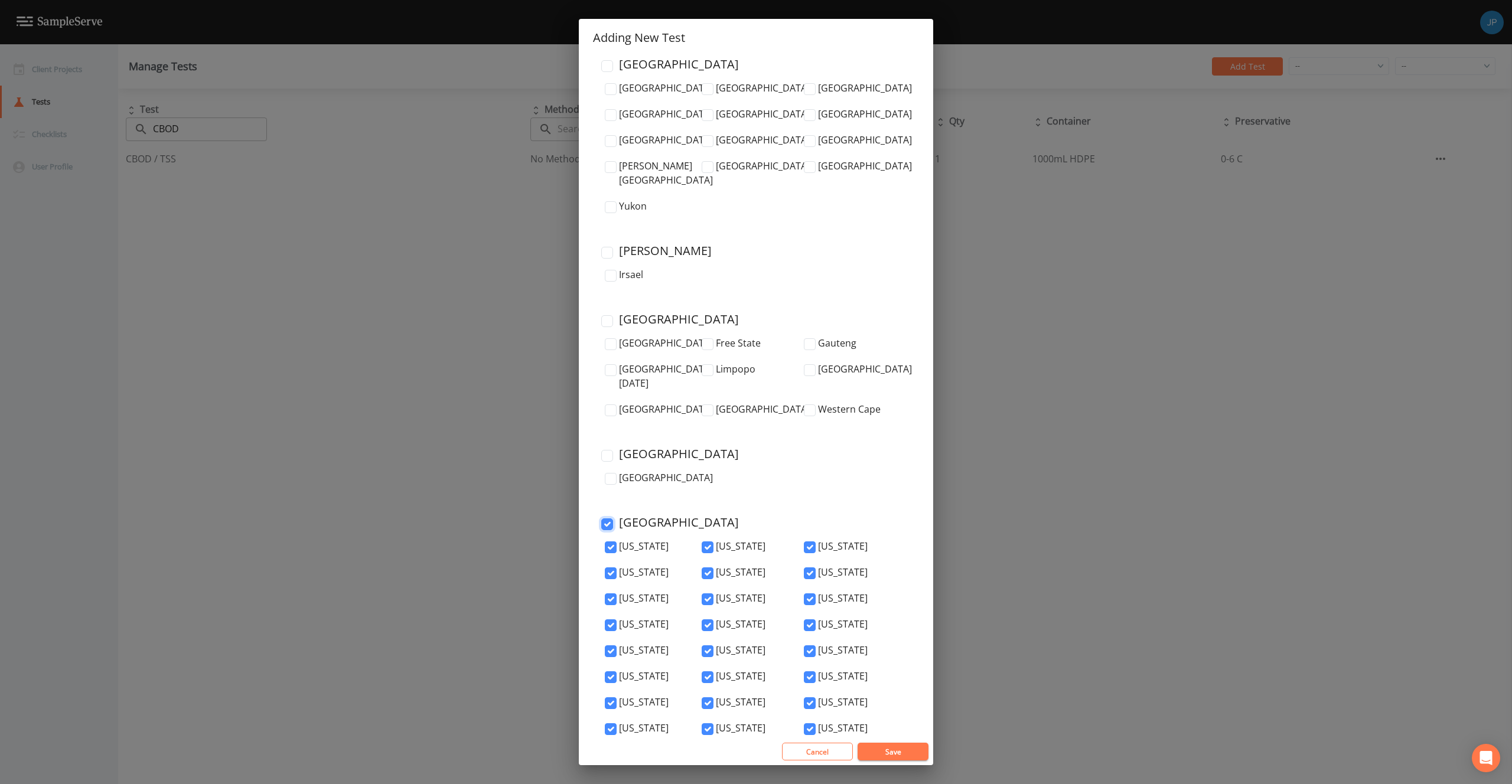
checkbox input "true"
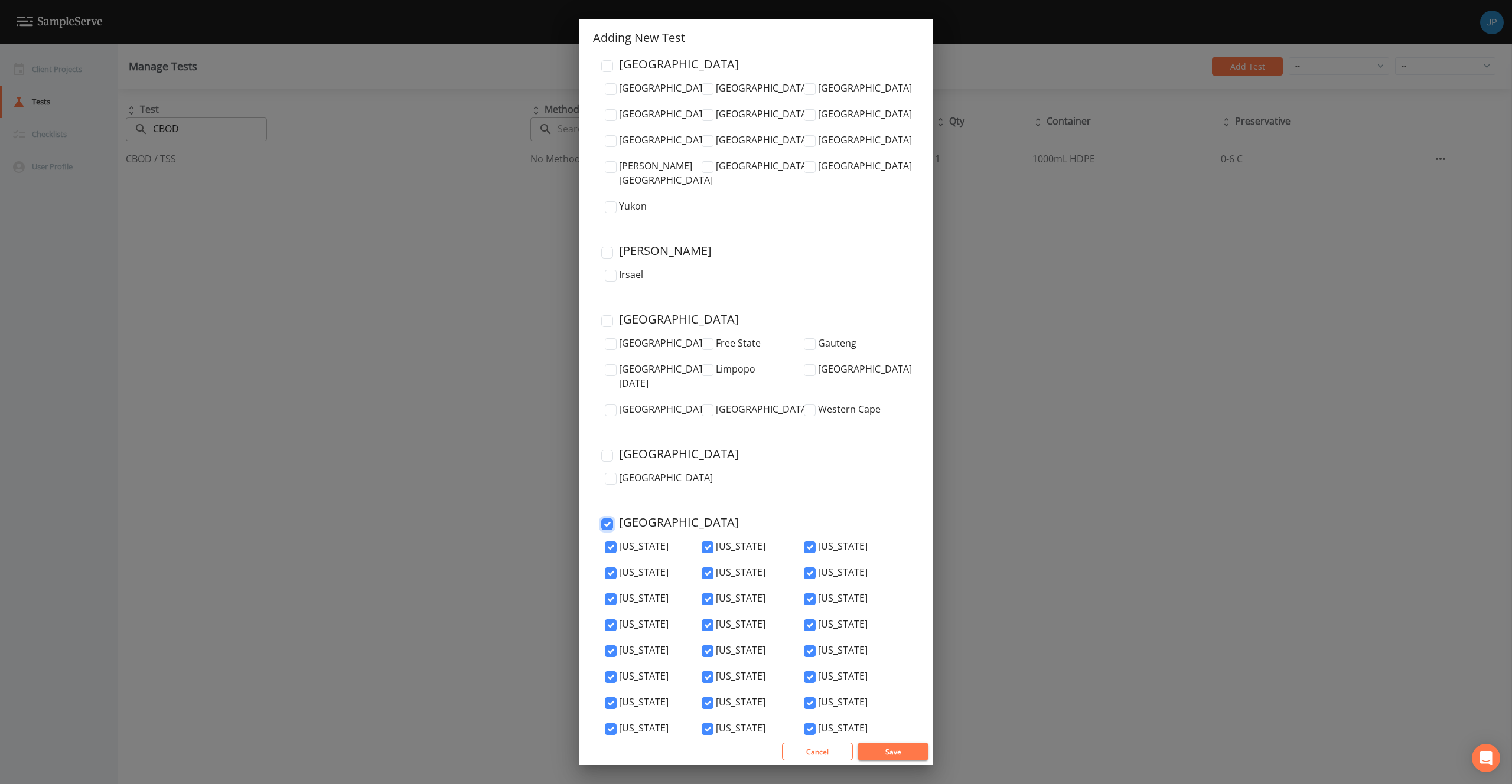
checkbox input "true"
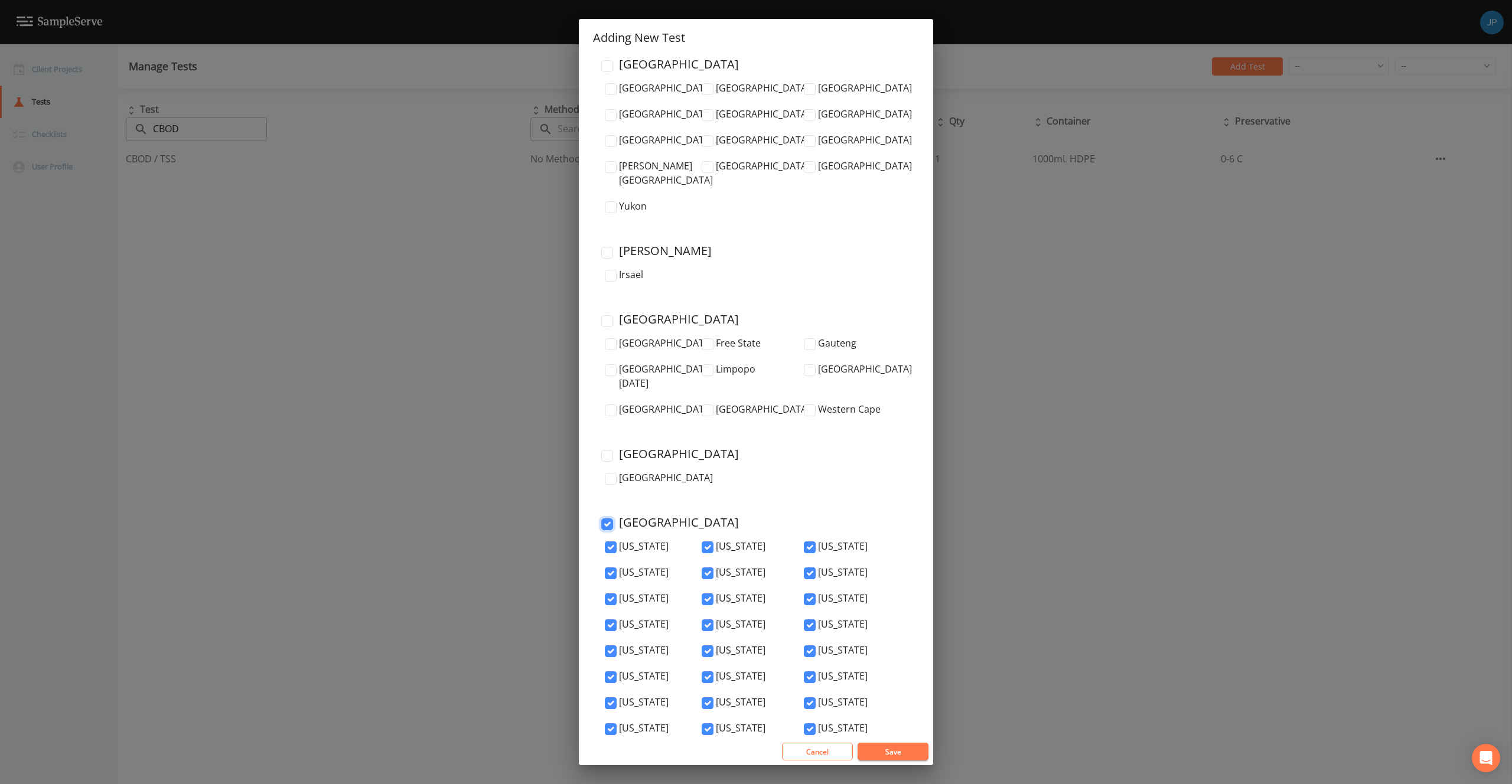
checkbox input "true"
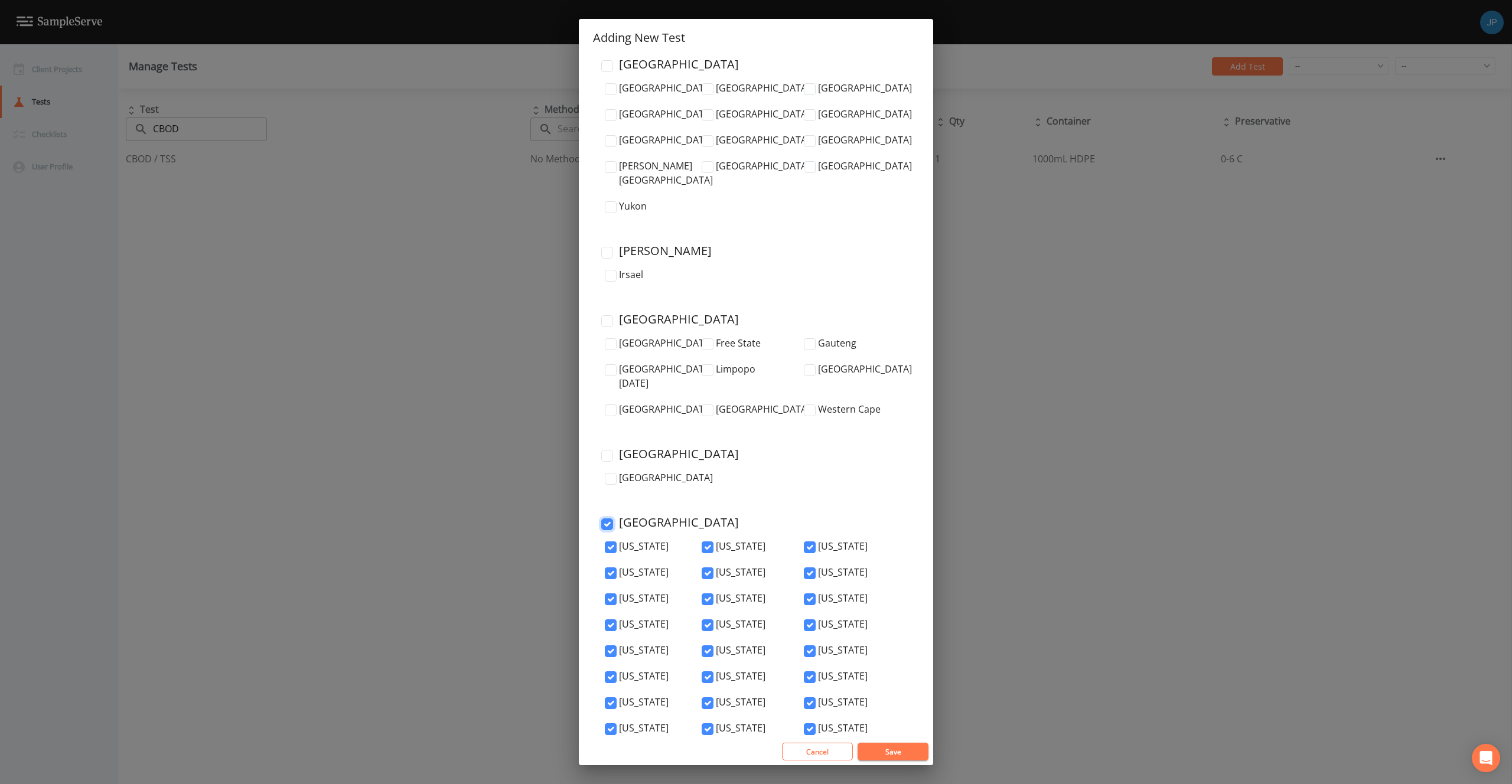
checkbox input "true"
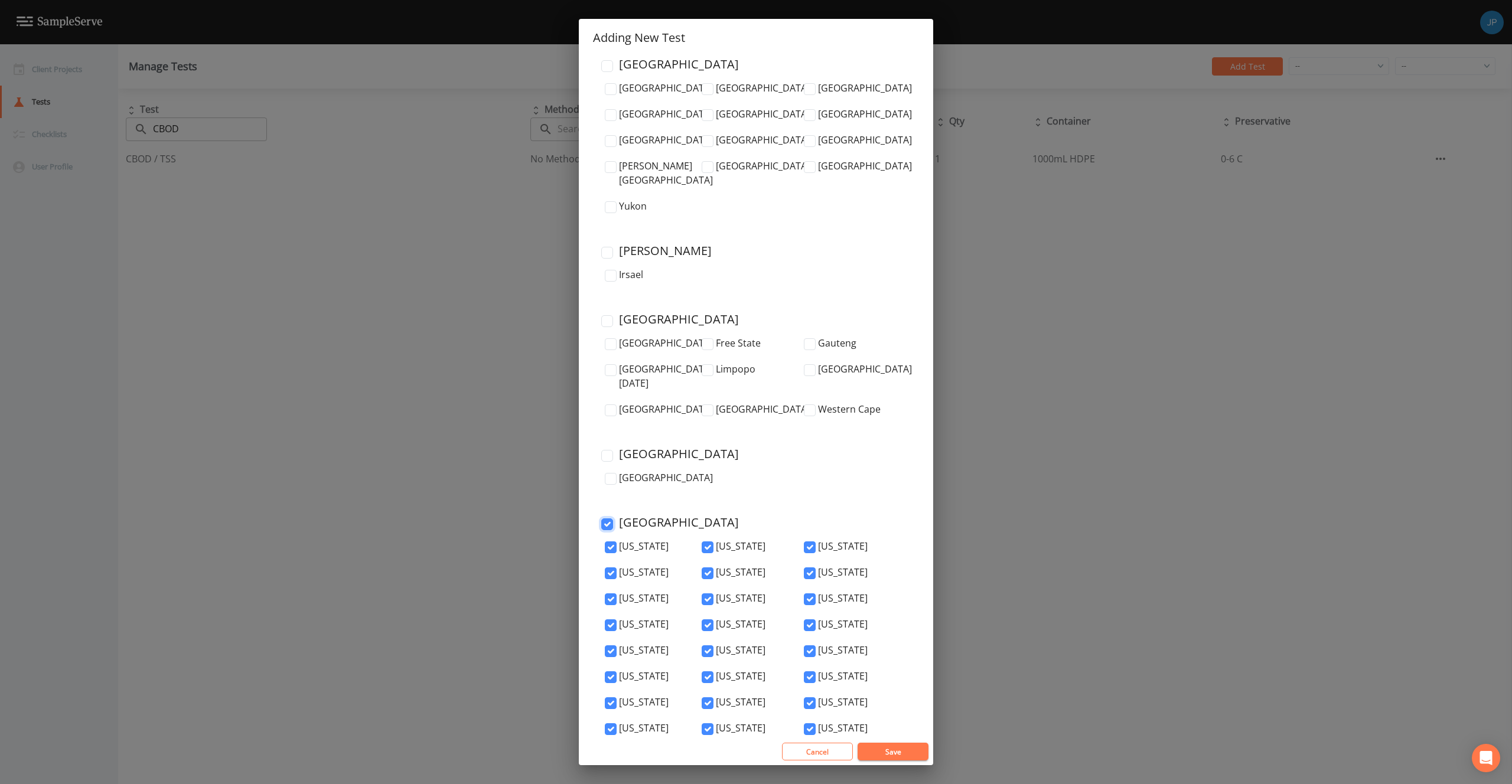
checkbox input "true"
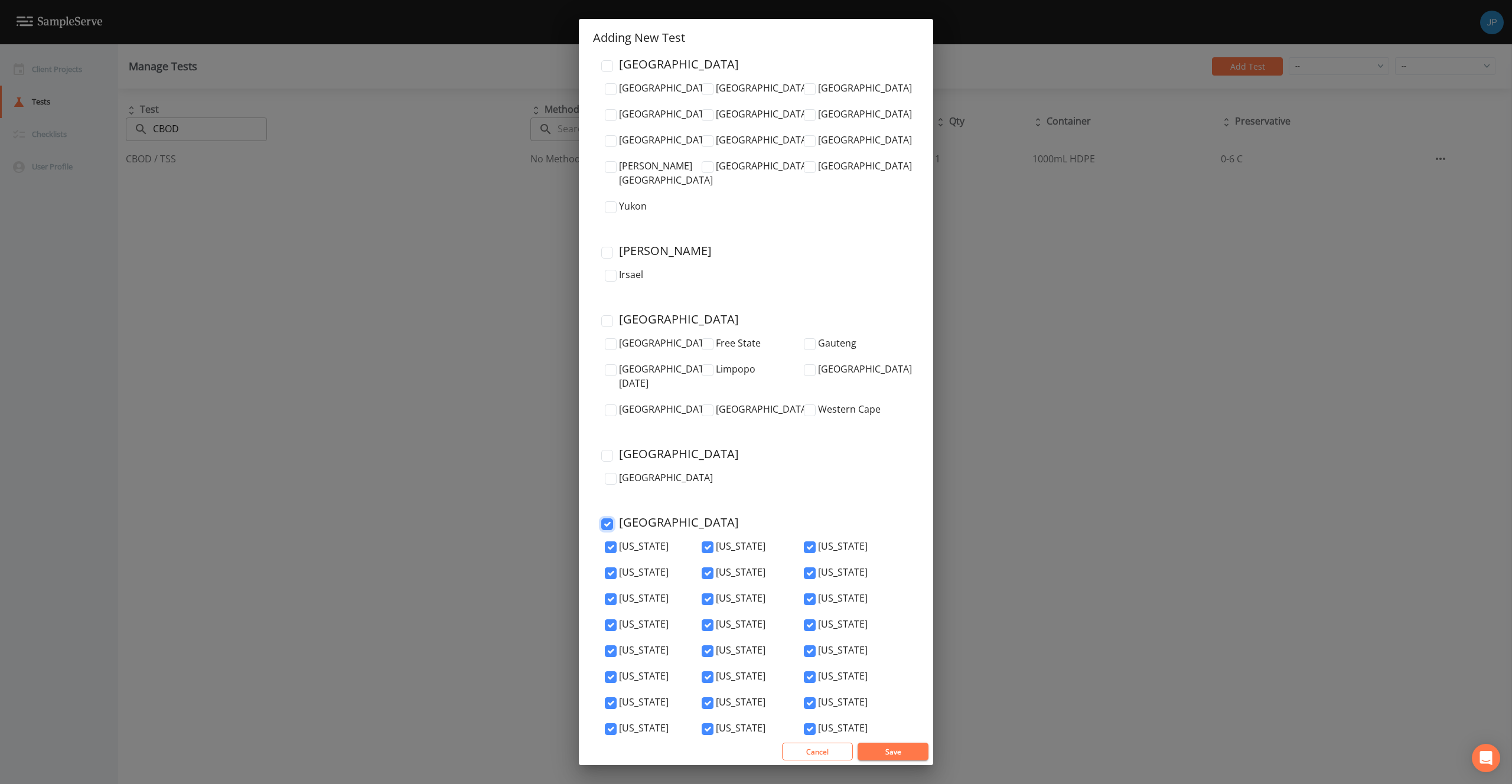
checkbox input "true"
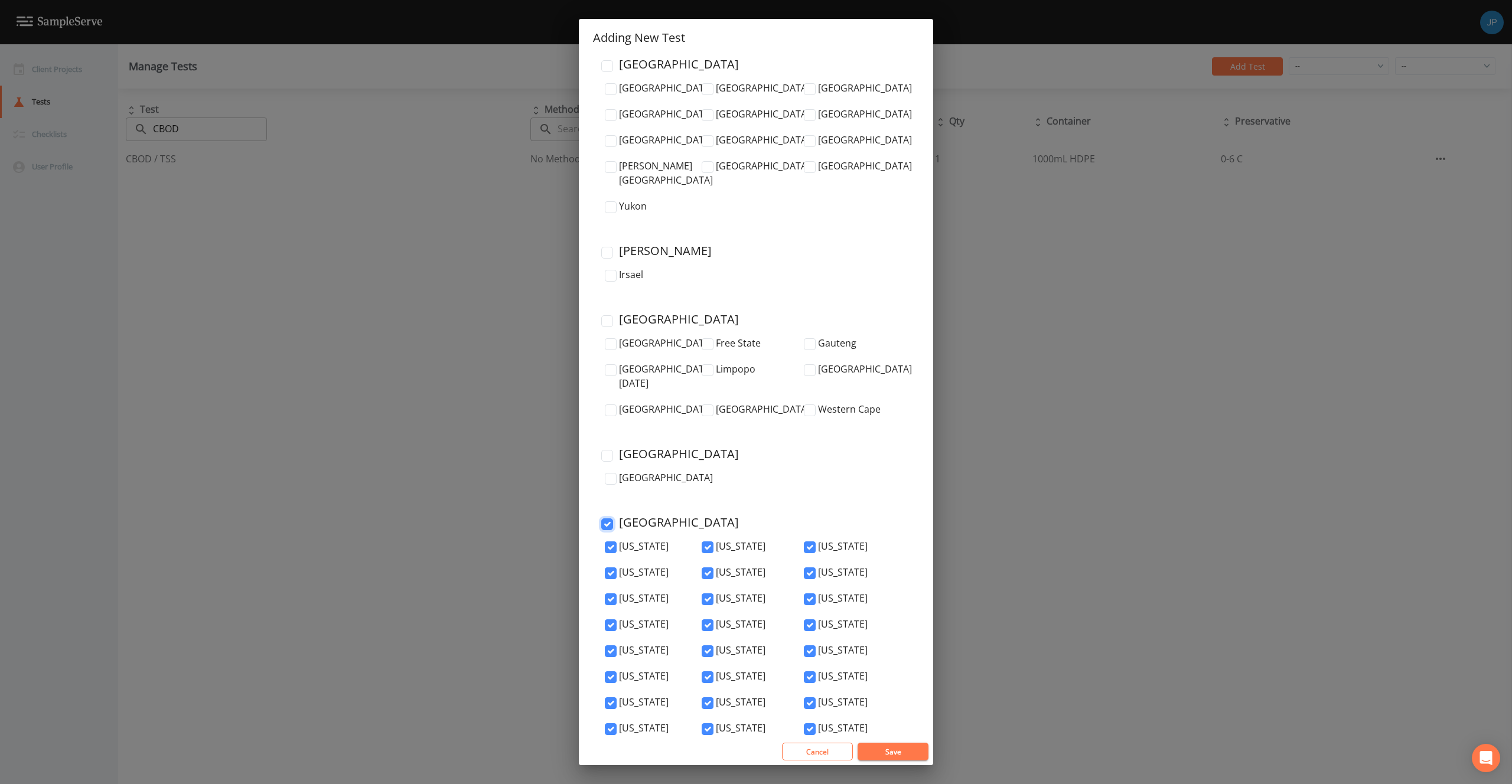
checkbox input "true"
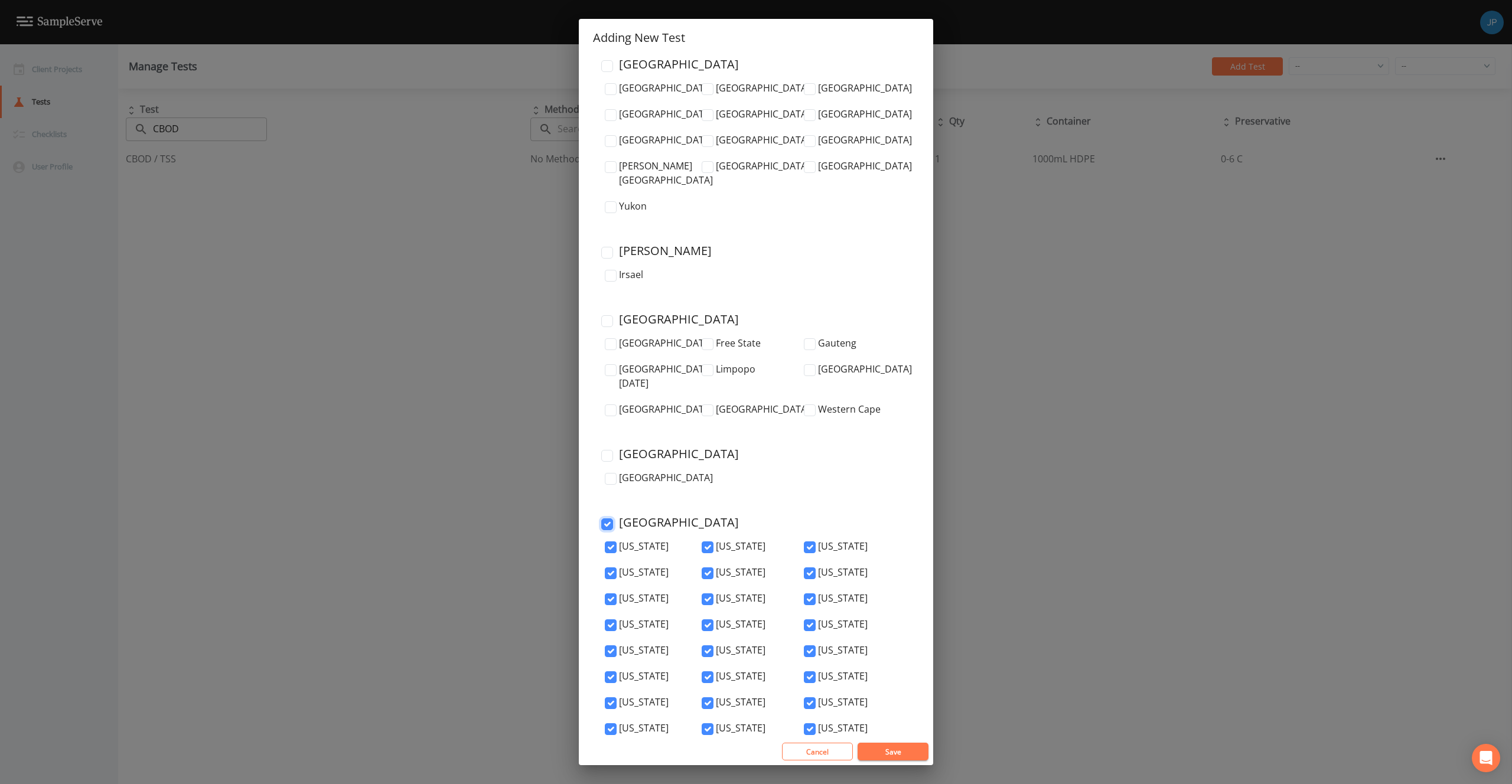
checkbox input "true"
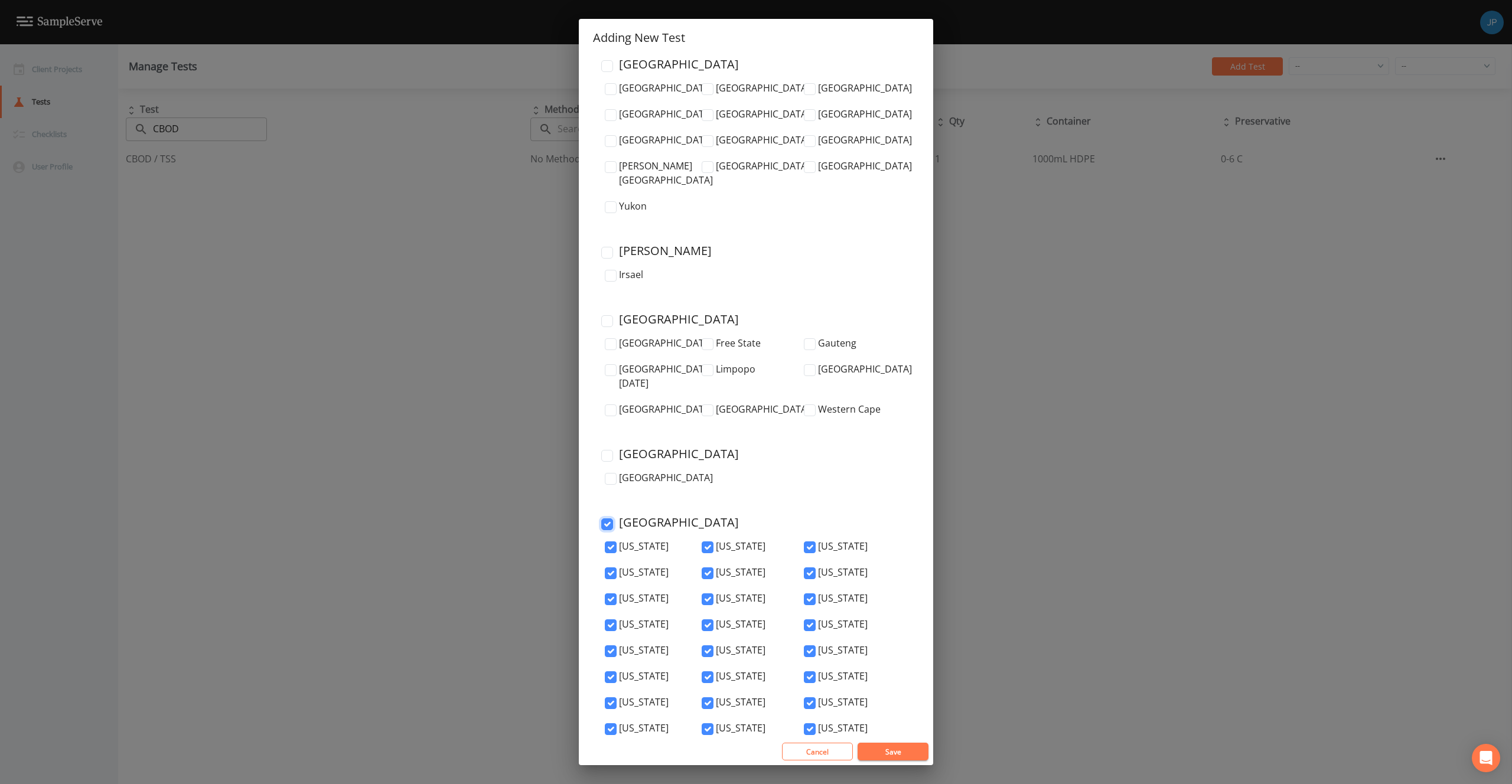
checkbox input "true"
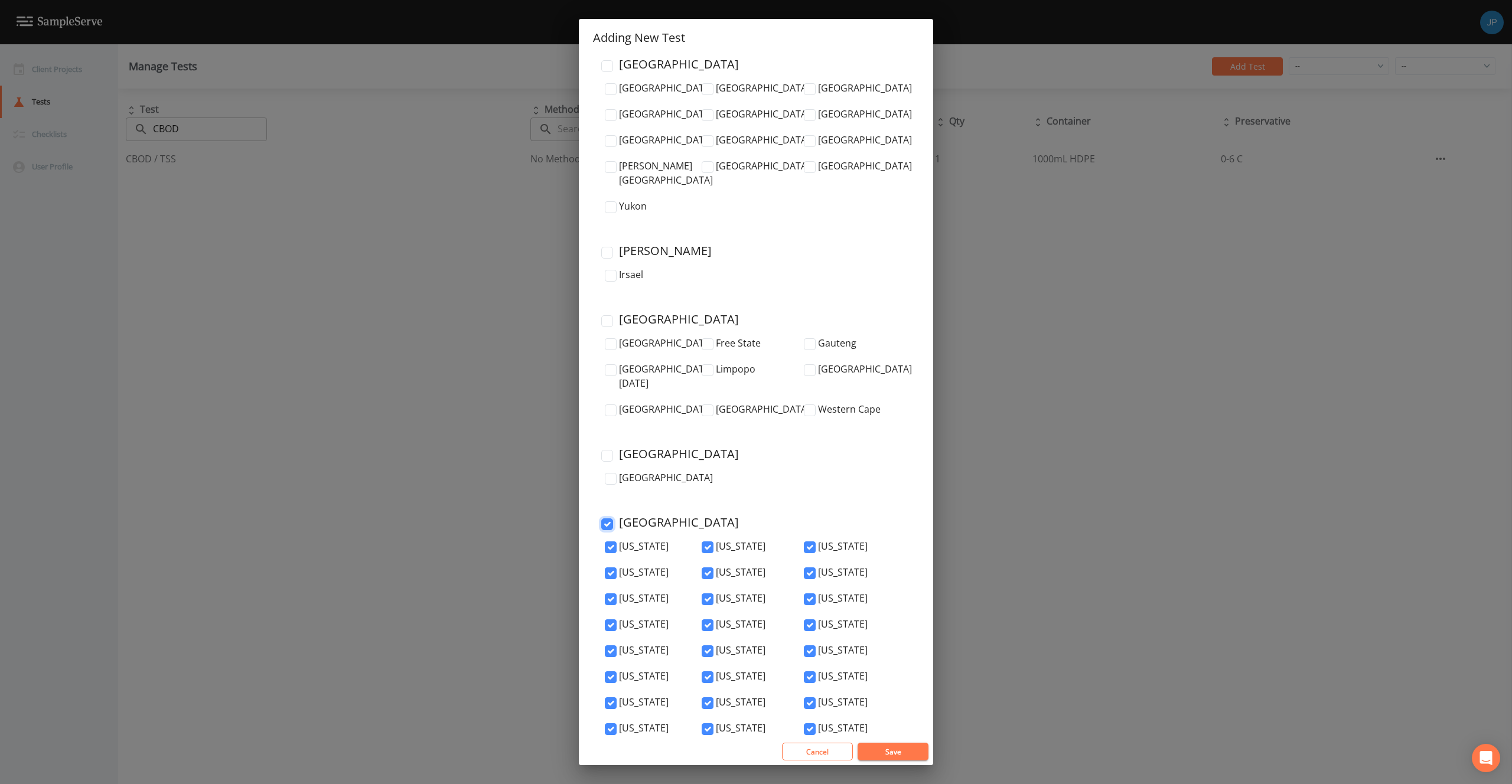
checkbox input "true"
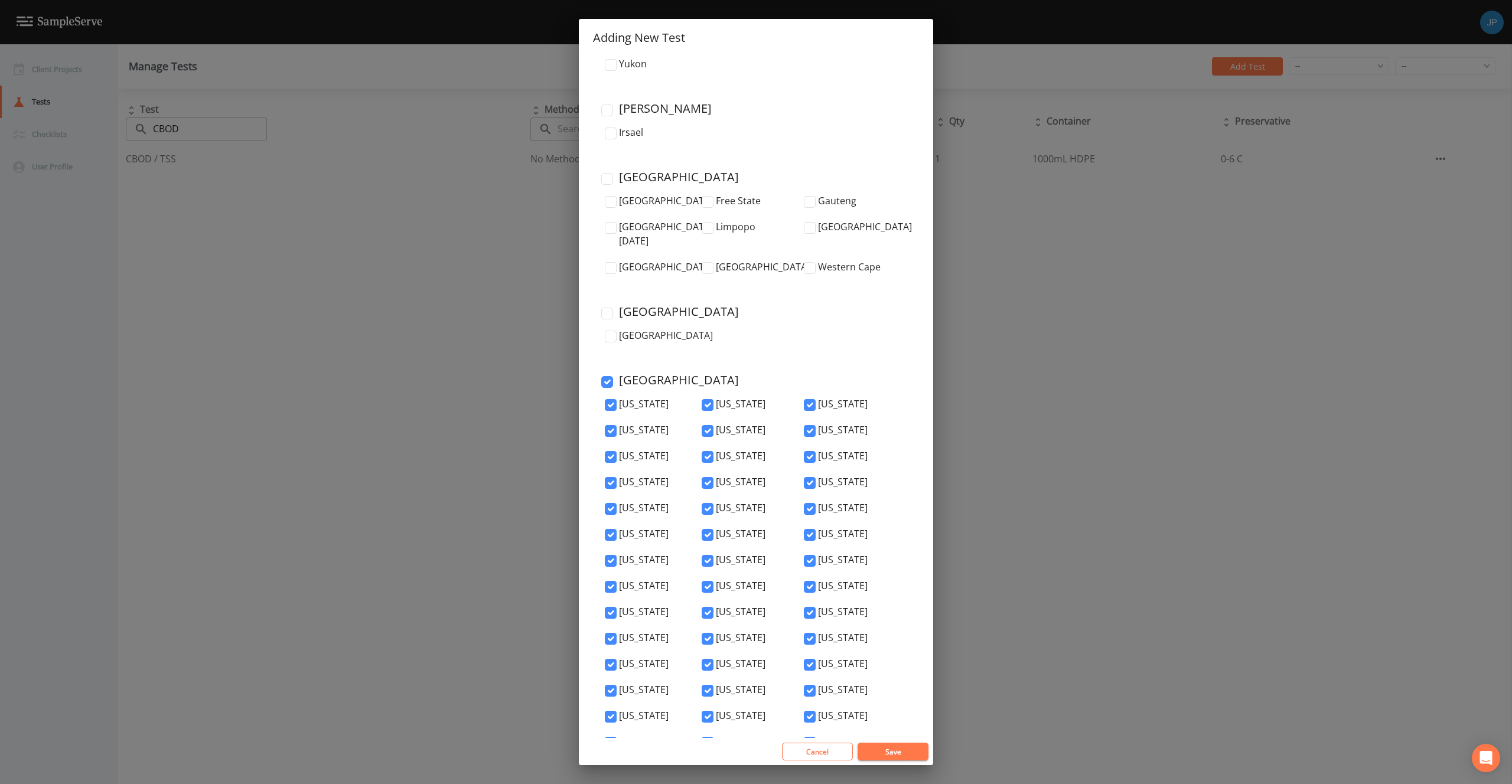
checkbox input "true"
click at [894, 755] on button "Save" at bounding box center [893, 752] width 71 height 18
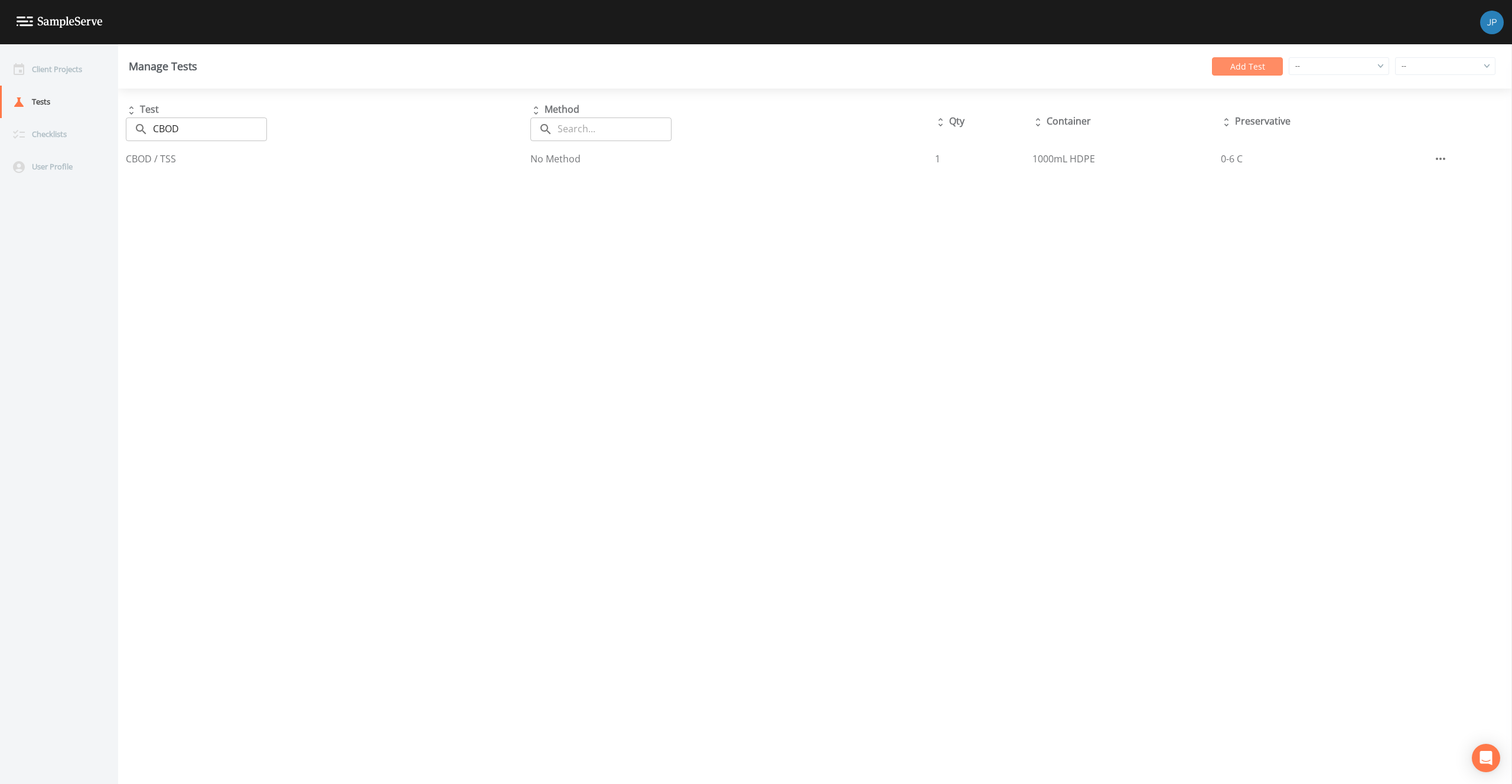
click at [1231, 70] on button "Add Test" at bounding box center [1247, 66] width 71 height 19
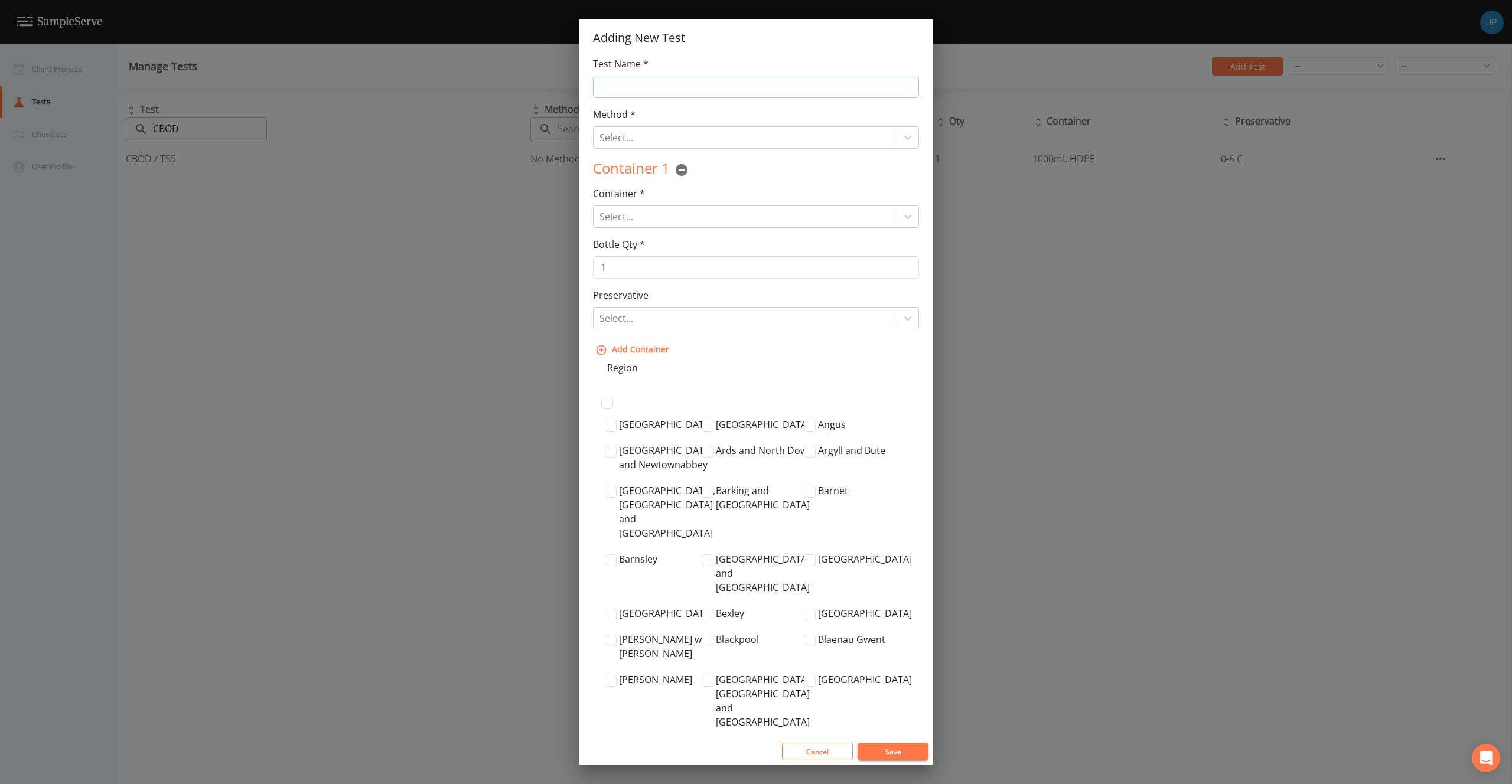
click at [763, 87] on input "Test Name *" at bounding box center [755, 86] width 326 height 23
type input "Total Phosphorus"
click at [752, 138] on div at bounding box center [744, 137] width 291 height 17
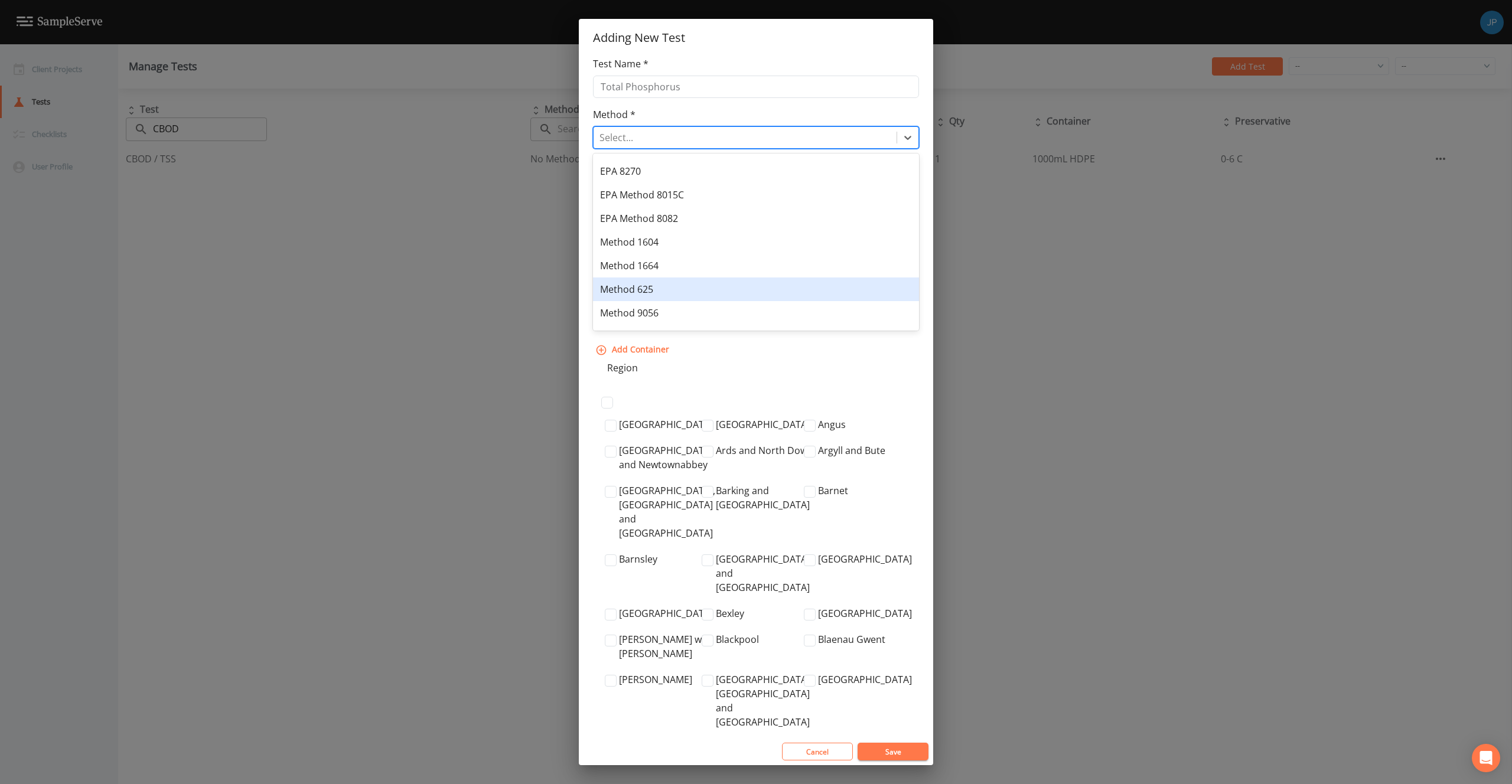
scroll to position [300, 0]
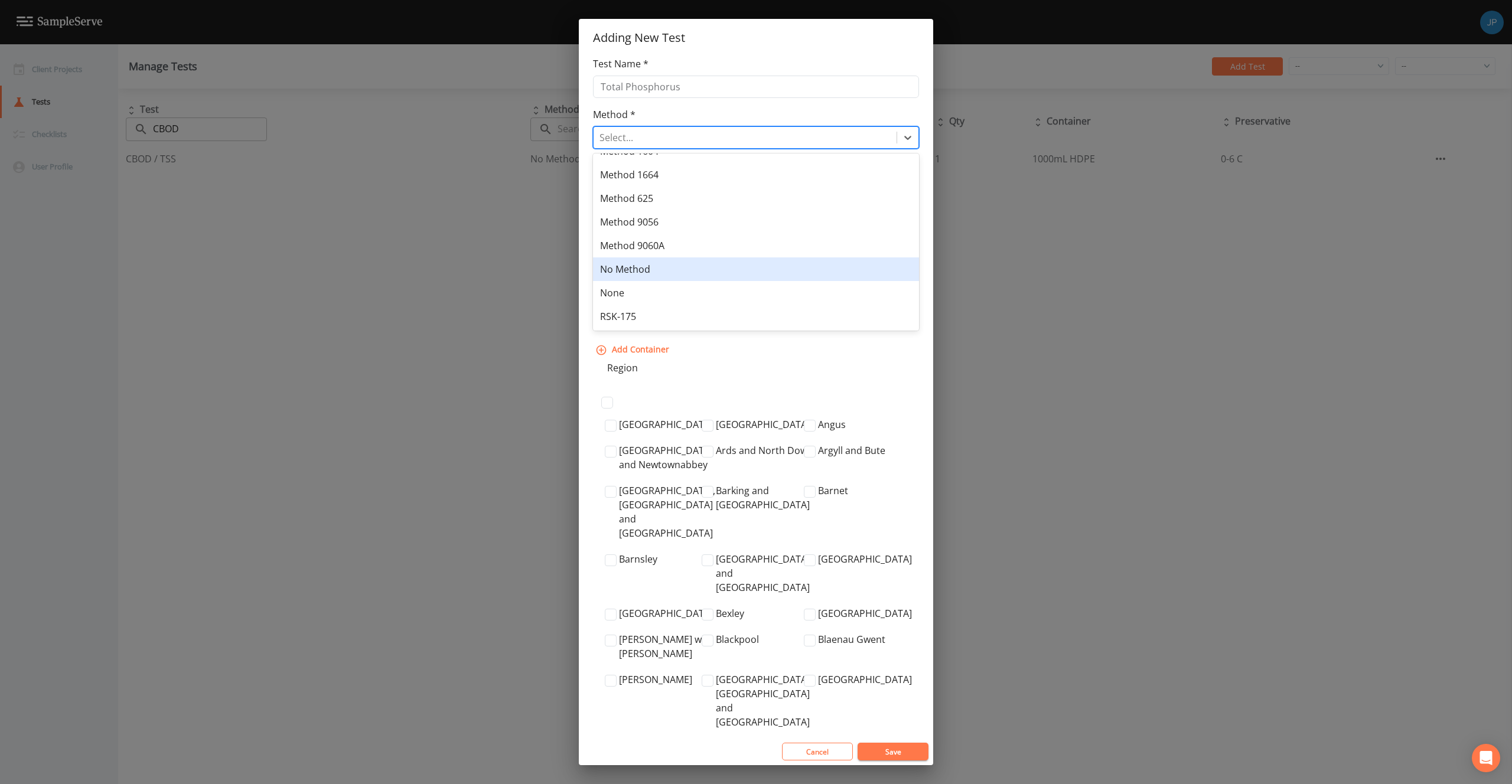
click at [701, 264] on div "No Method" at bounding box center [755, 269] width 326 height 23
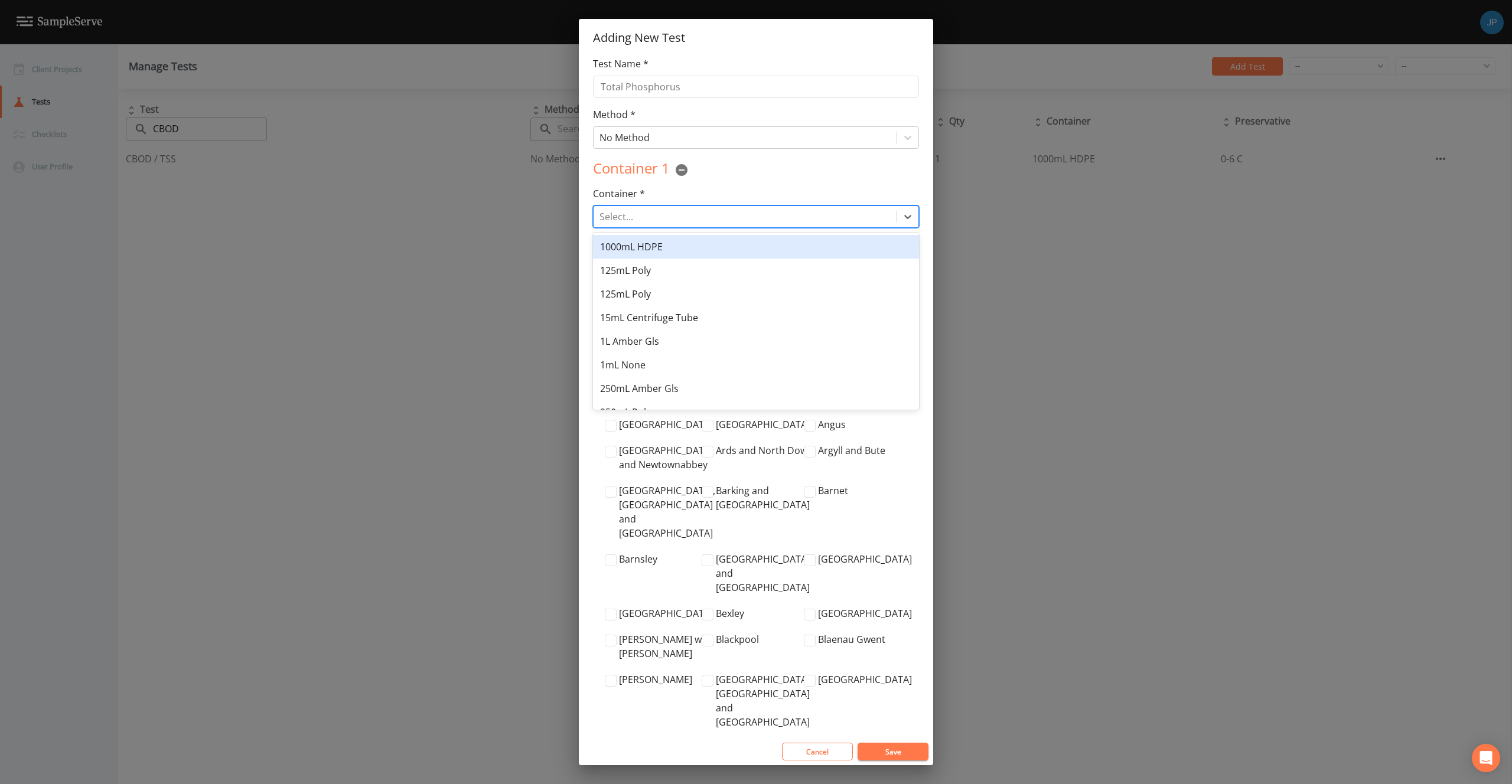
click at [744, 216] on div at bounding box center [744, 216] width 291 height 17
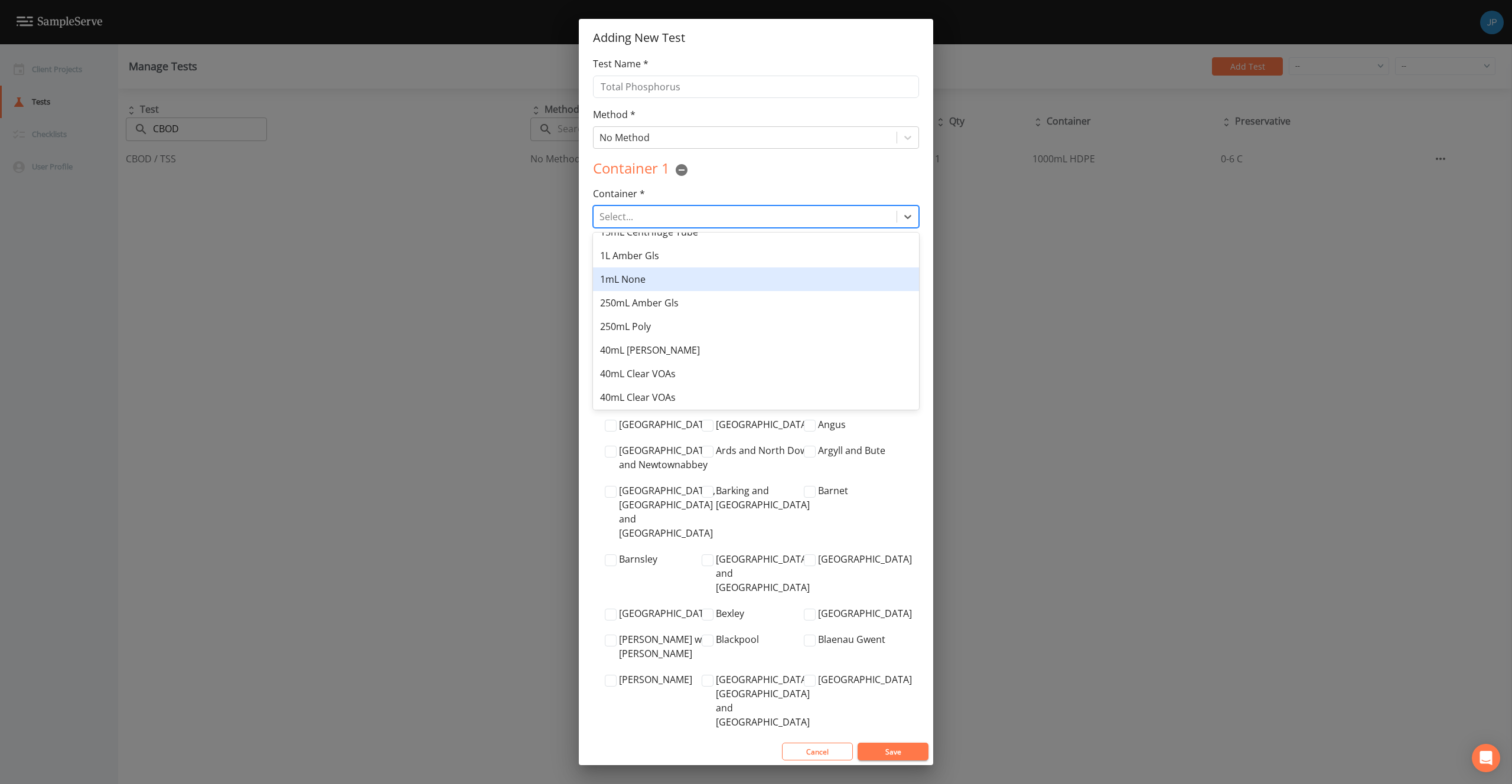
scroll to position [182, 0]
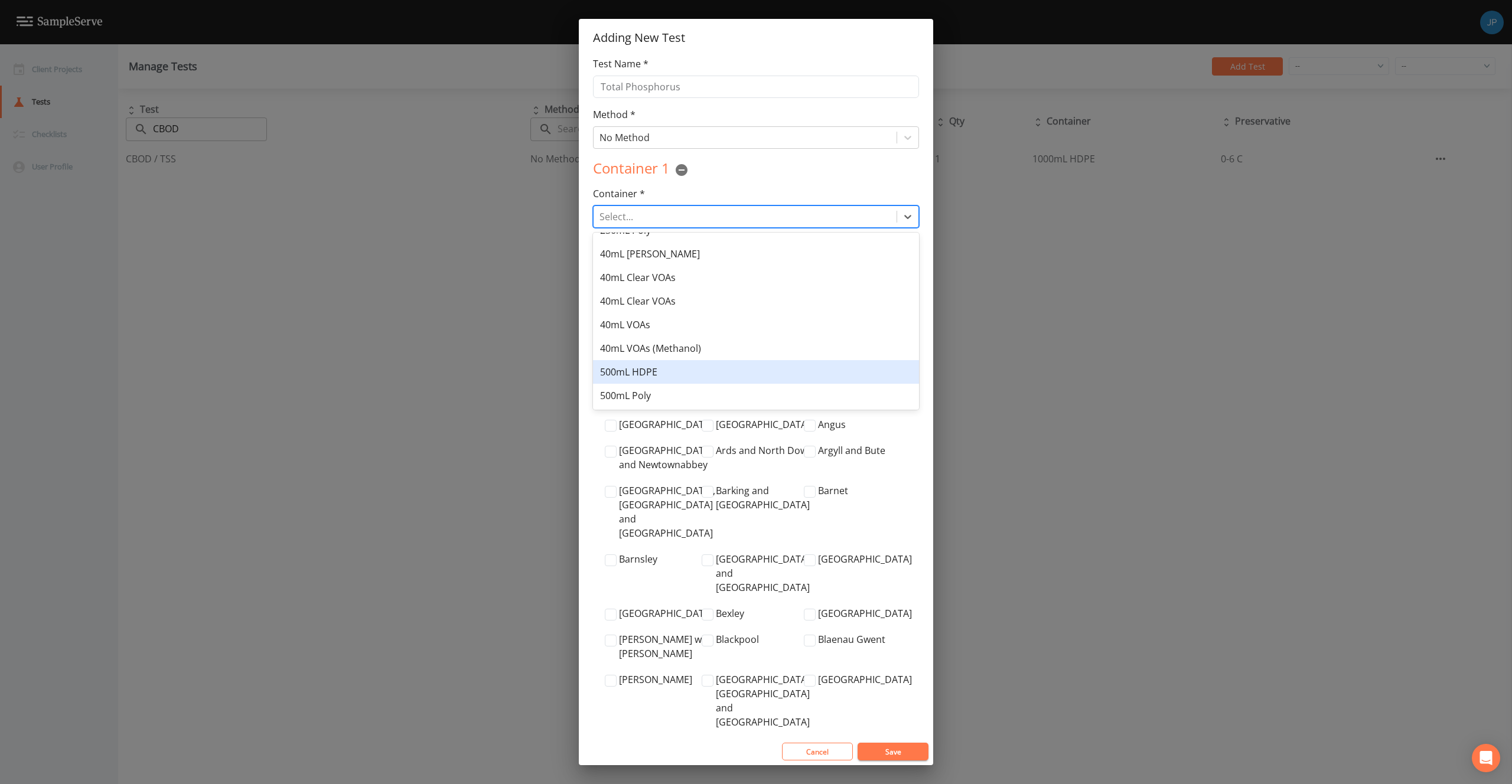
click at [682, 375] on div "500mL HDPE" at bounding box center [755, 372] width 326 height 23
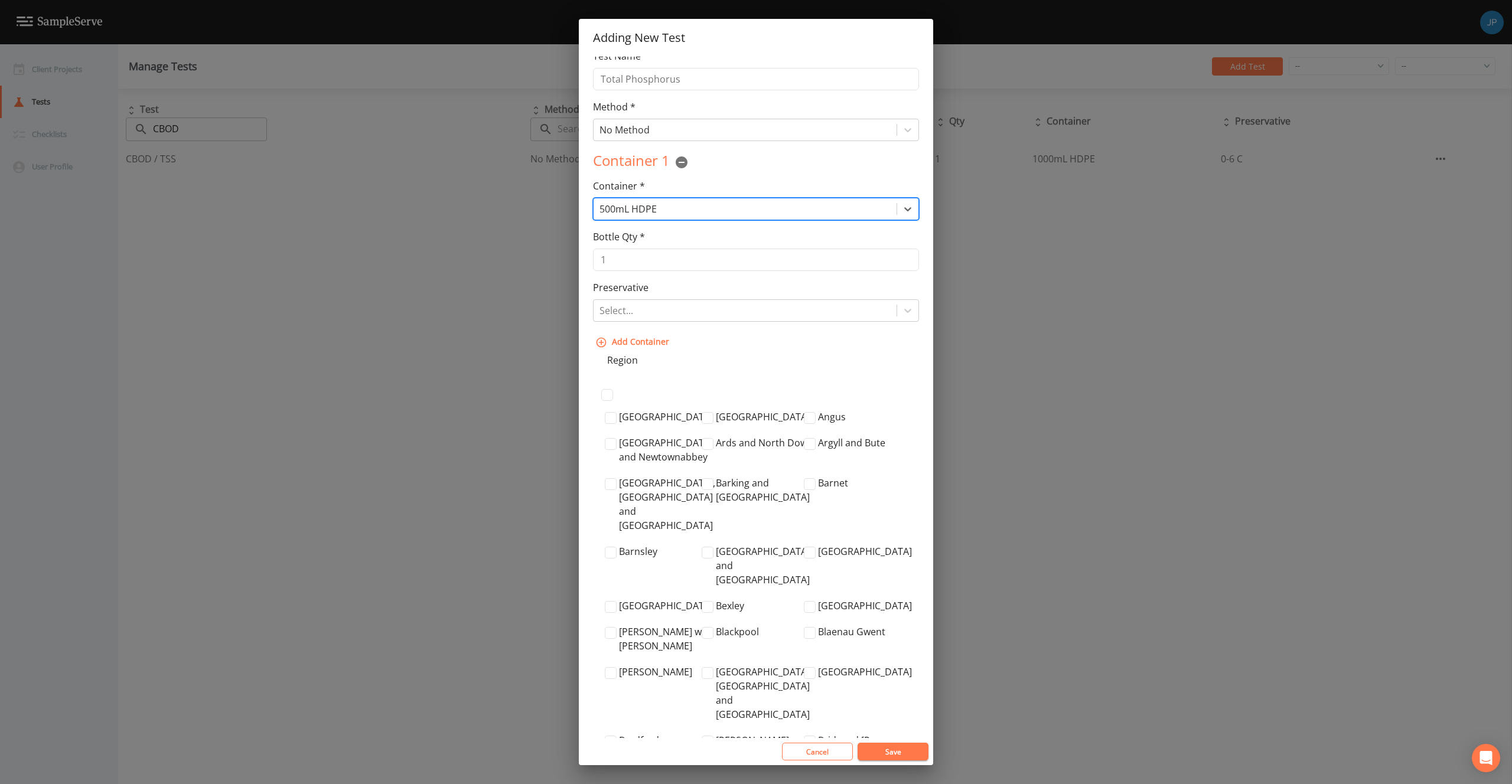
scroll to position [16, 0]
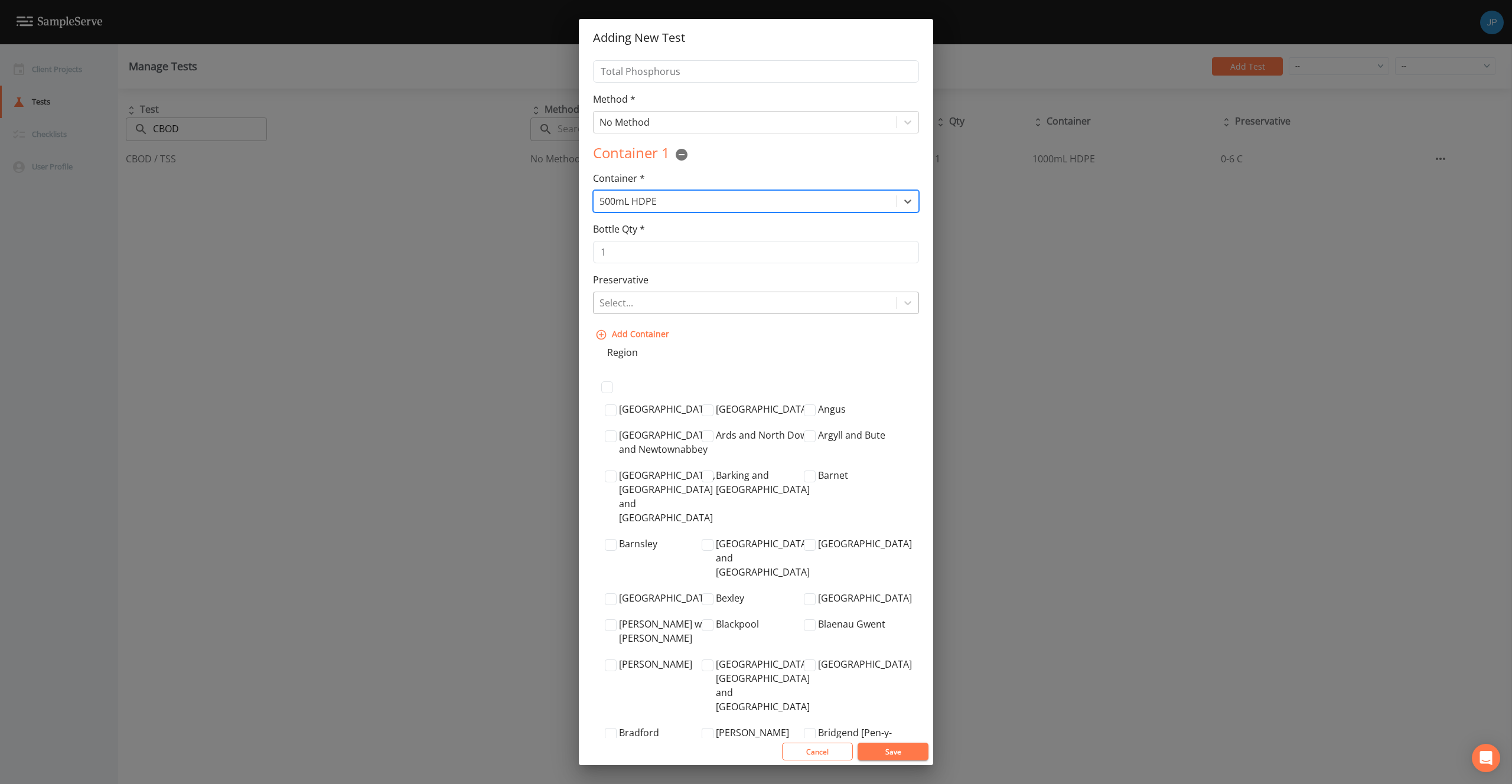
click at [708, 309] on div at bounding box center [744, 302] width 291 height 17
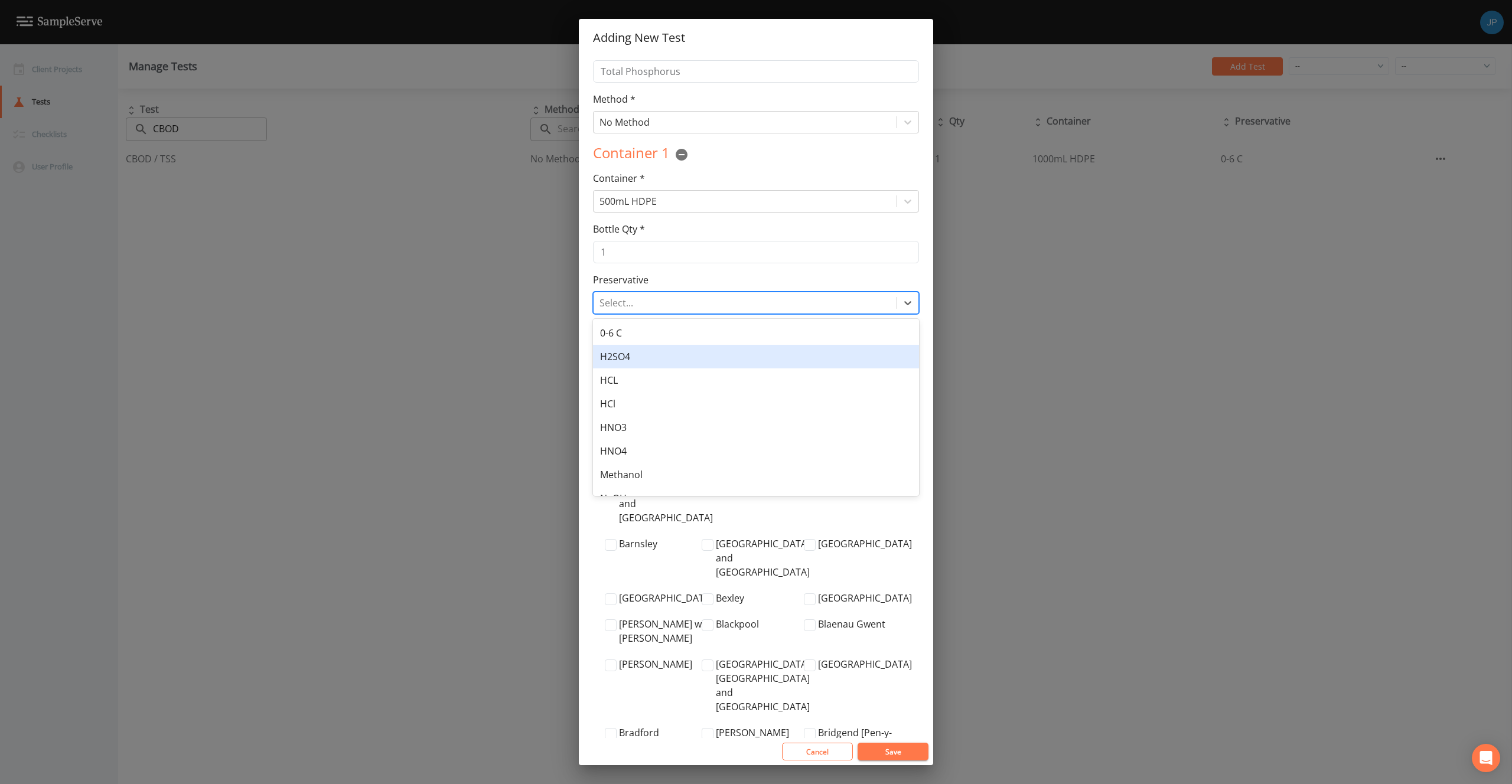
click at [716, 352] on div "H2SO4" at bounding box center [755, 356] width 326 height 23
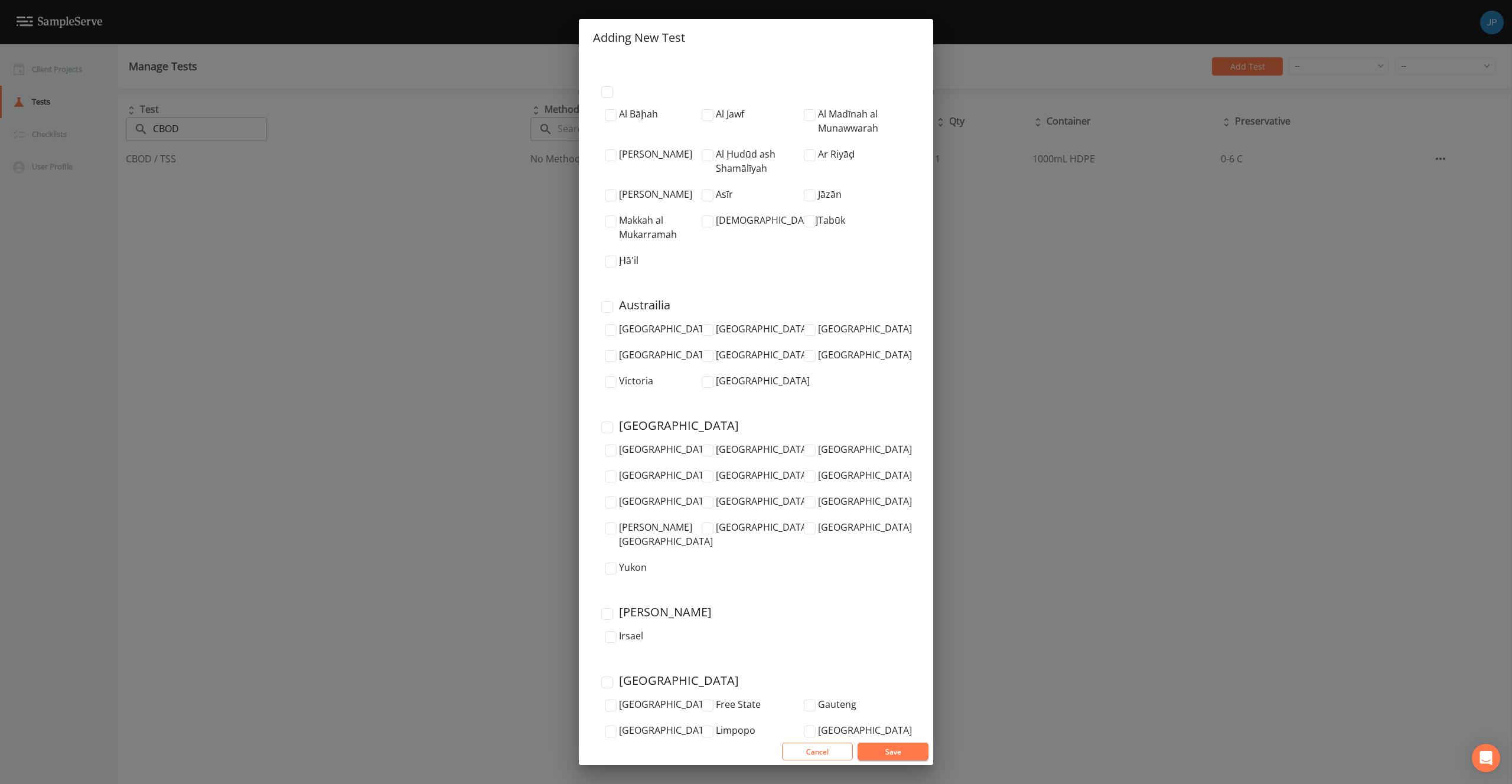
scroll to position [3702, 0]
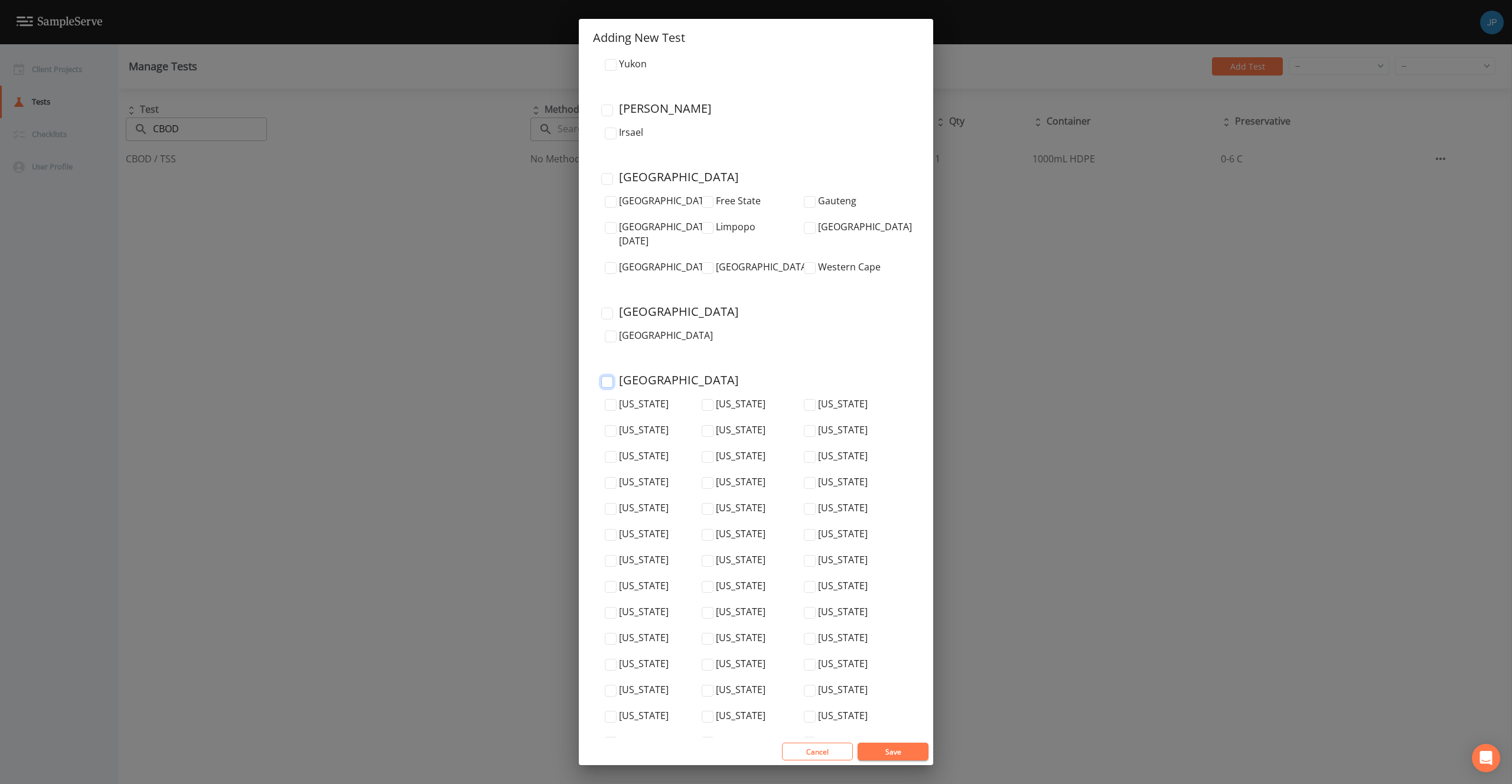
click at [611, 376] on input "United States" at bounding box center [607, 382] width 12 height 12
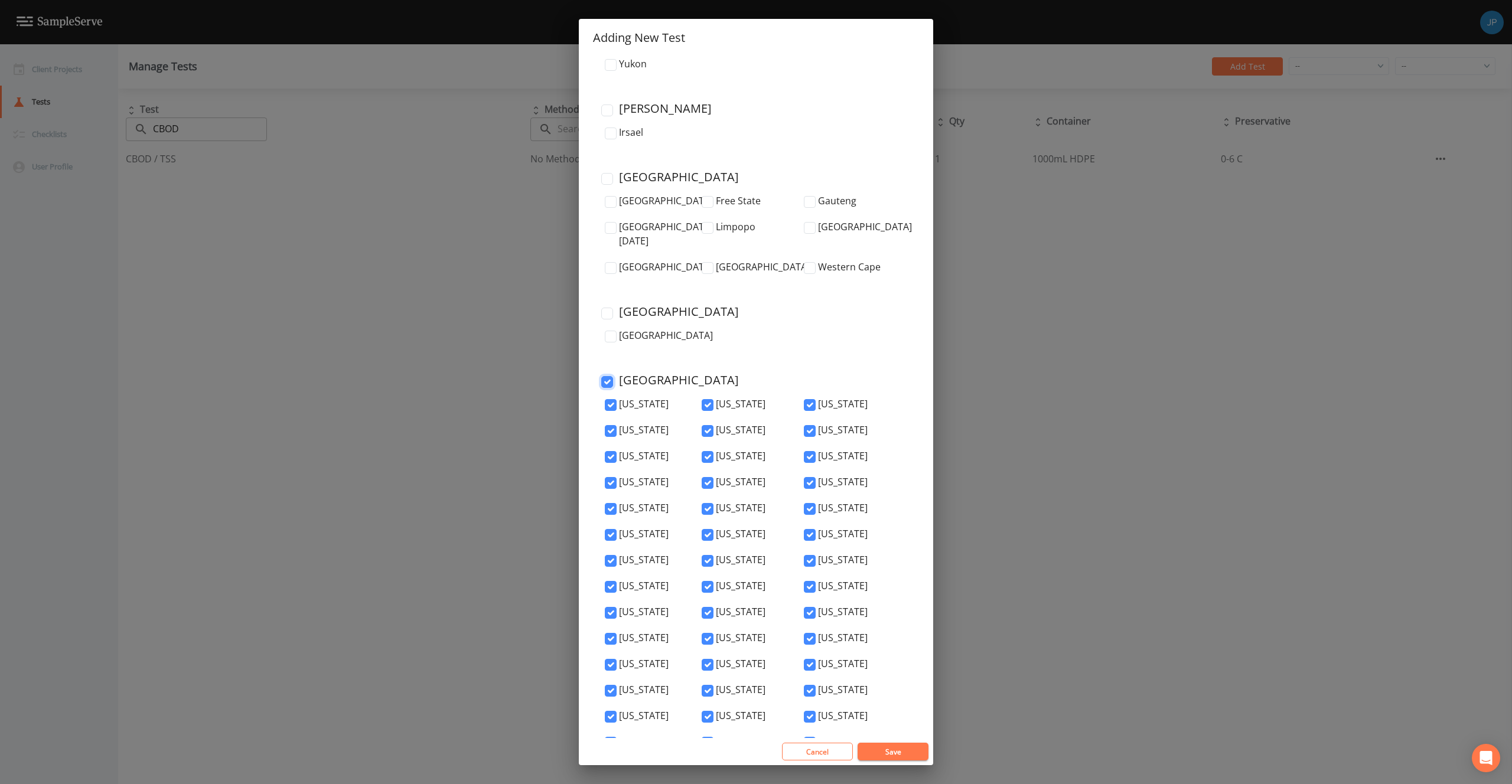
checkbox input "true"
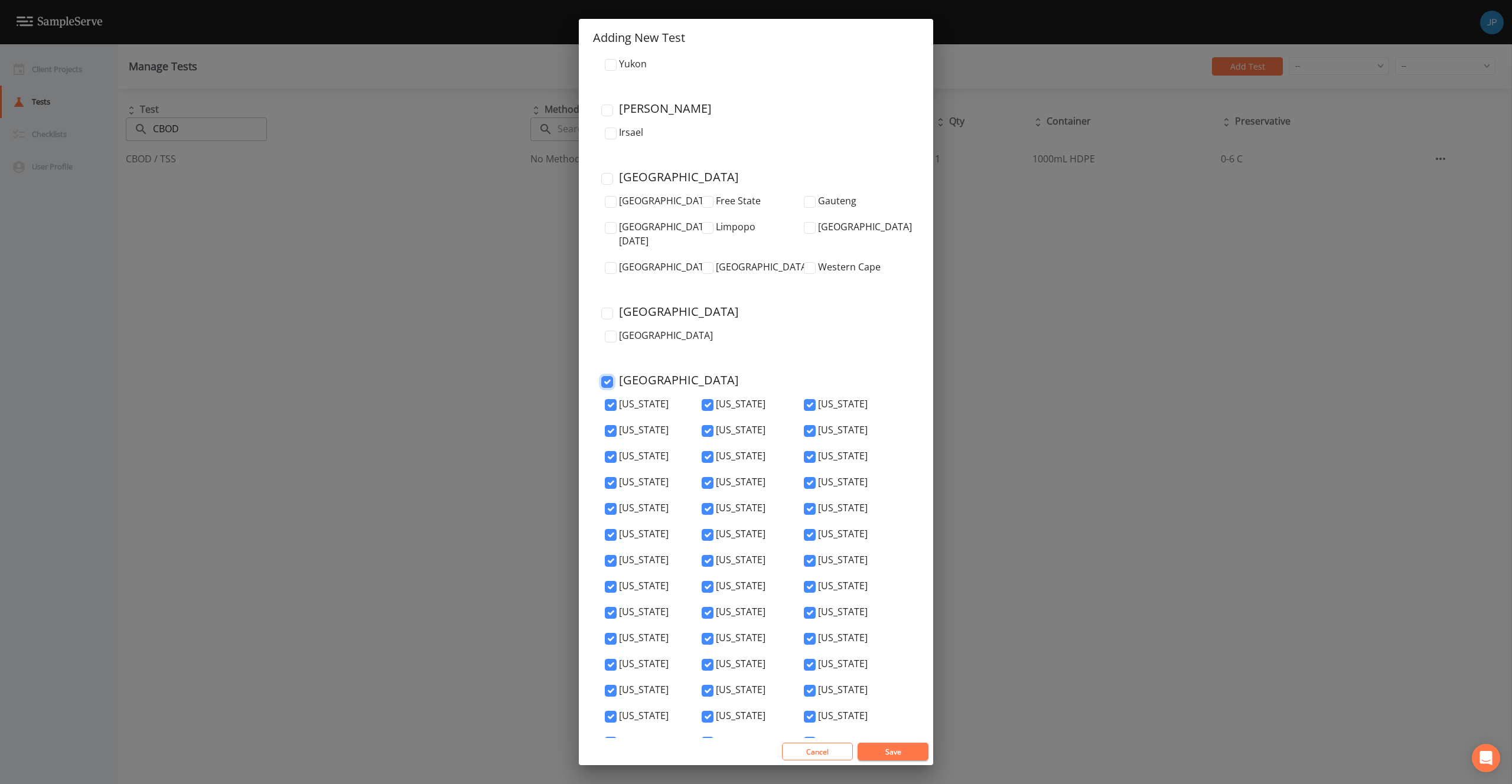
checkbox input "true"
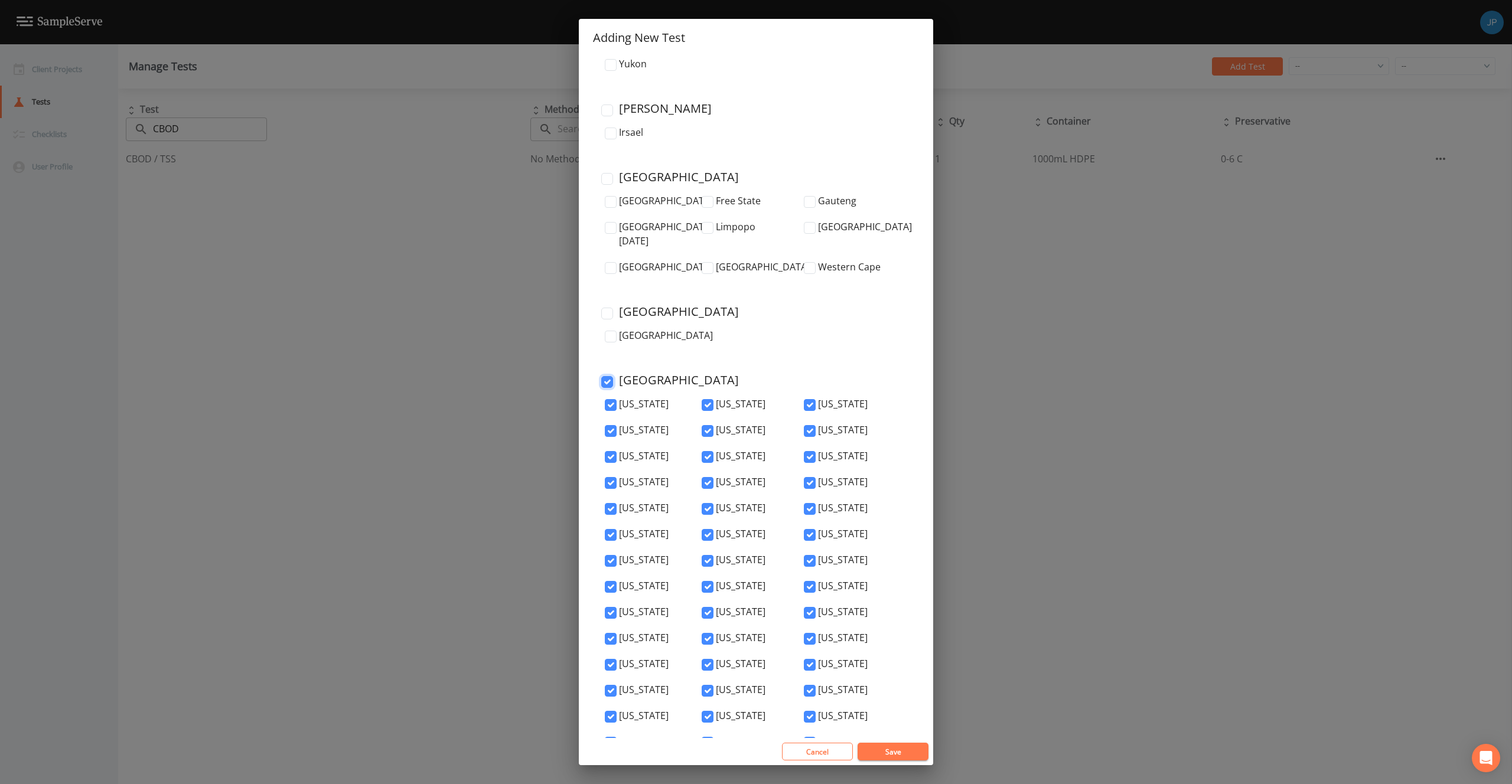
checkbox input "true"
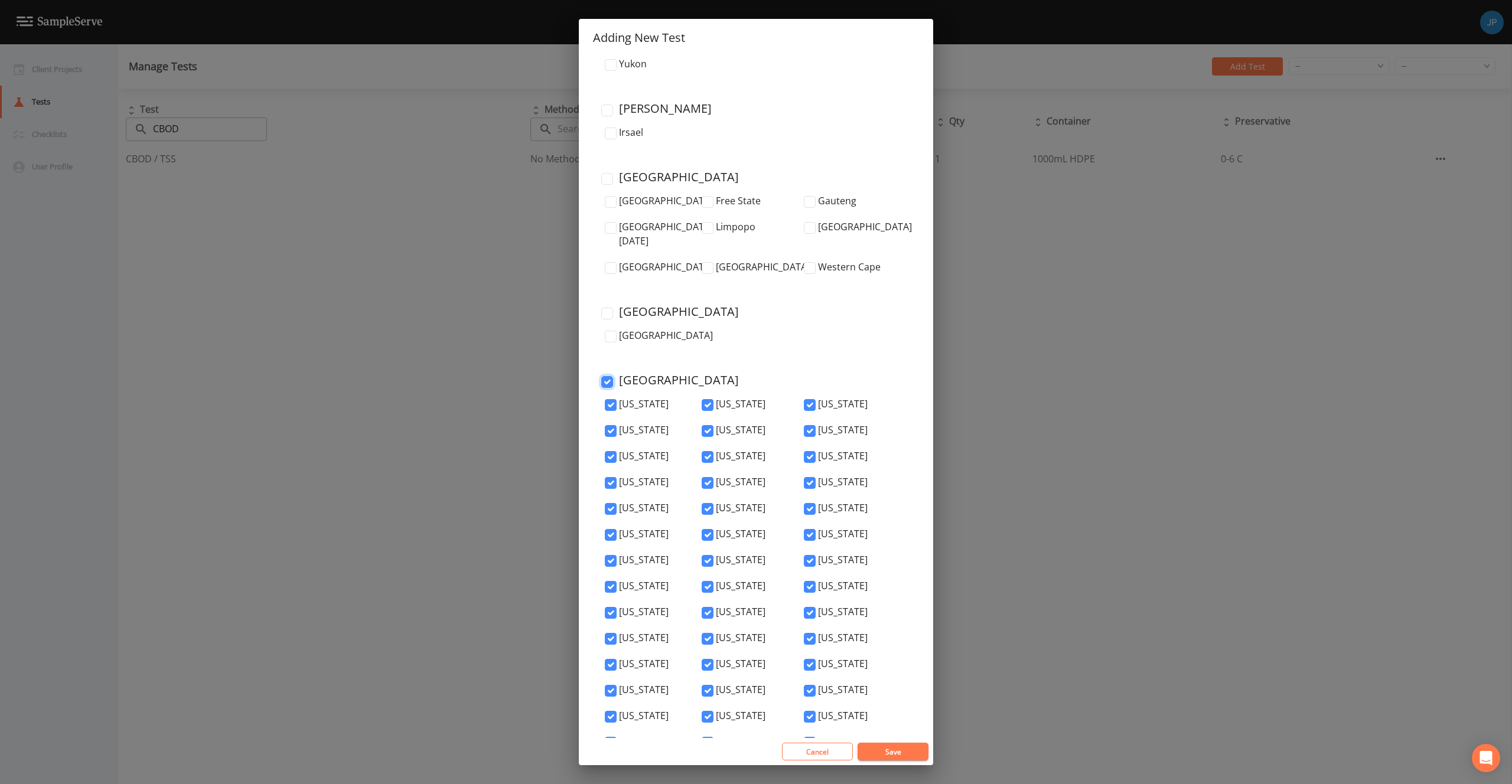
checkbox input "true"
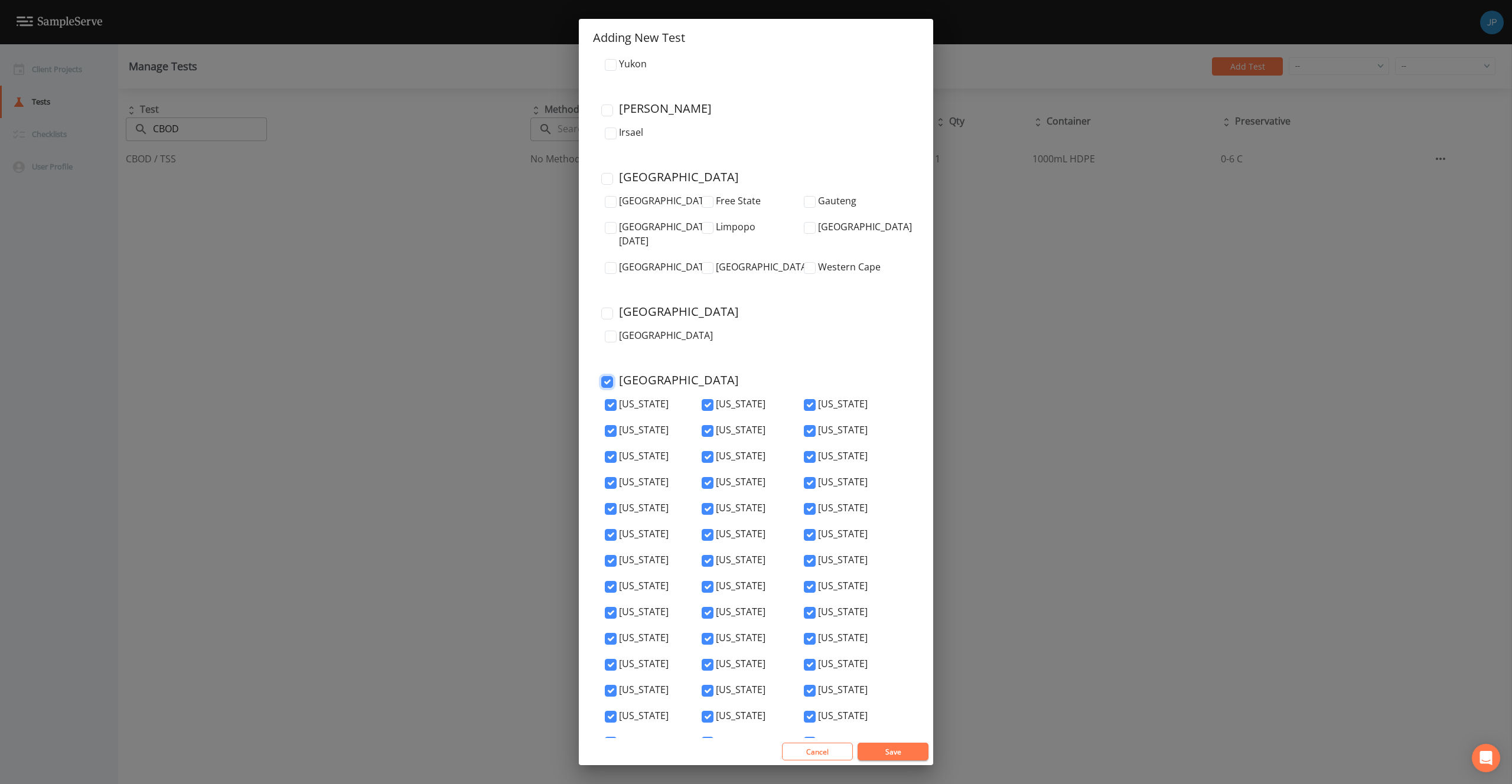
checkbox input "true"
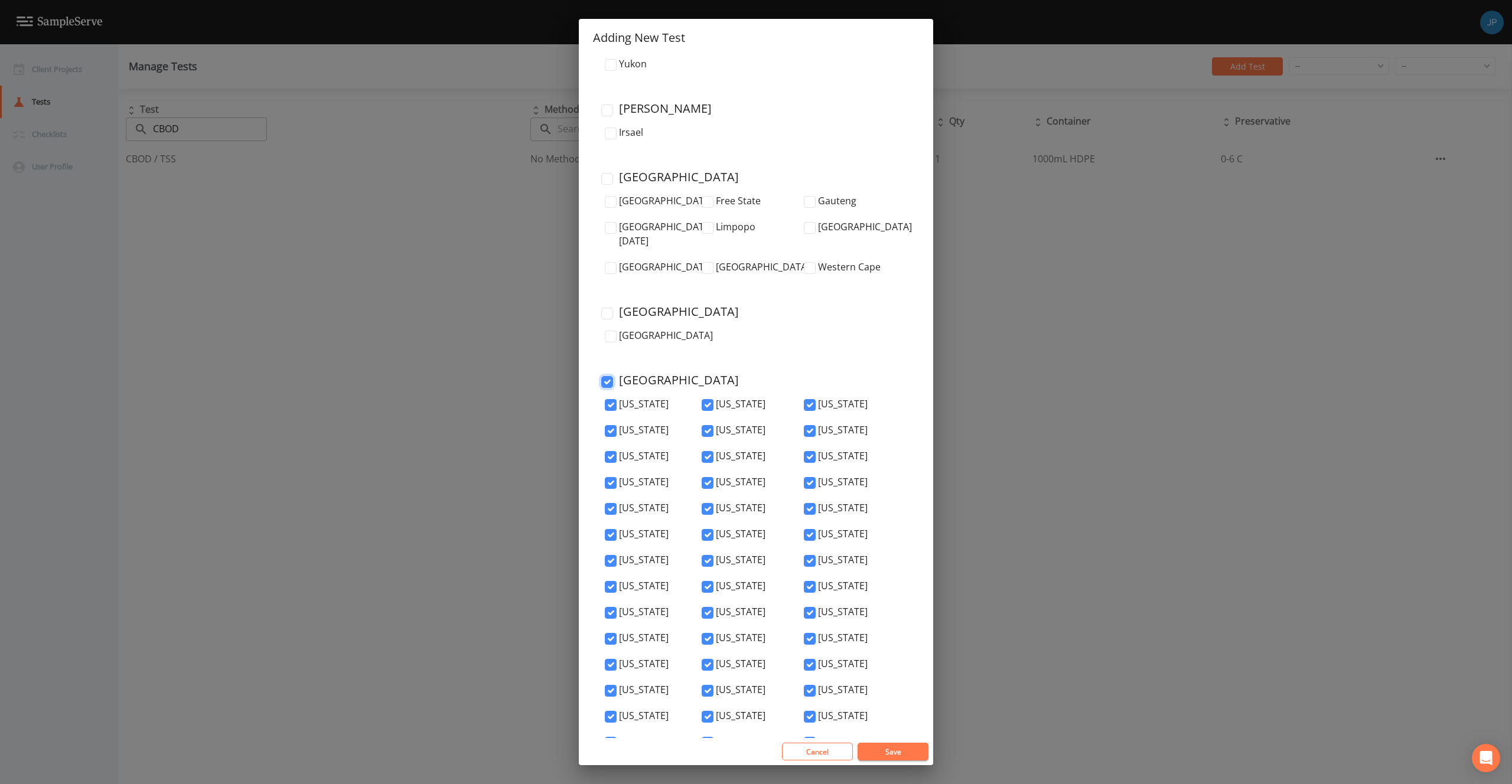
checkbox input "true"
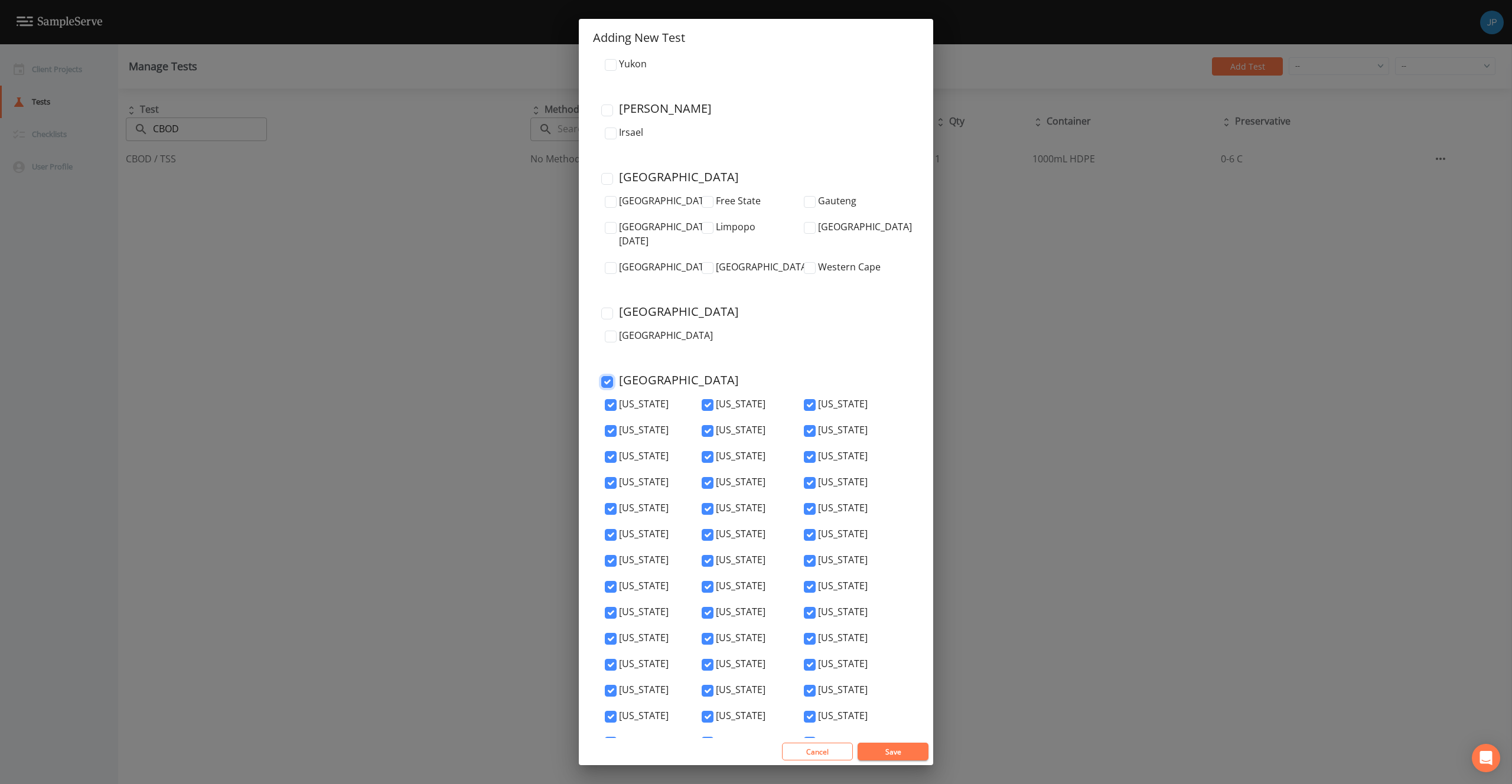
checkbox input "true"
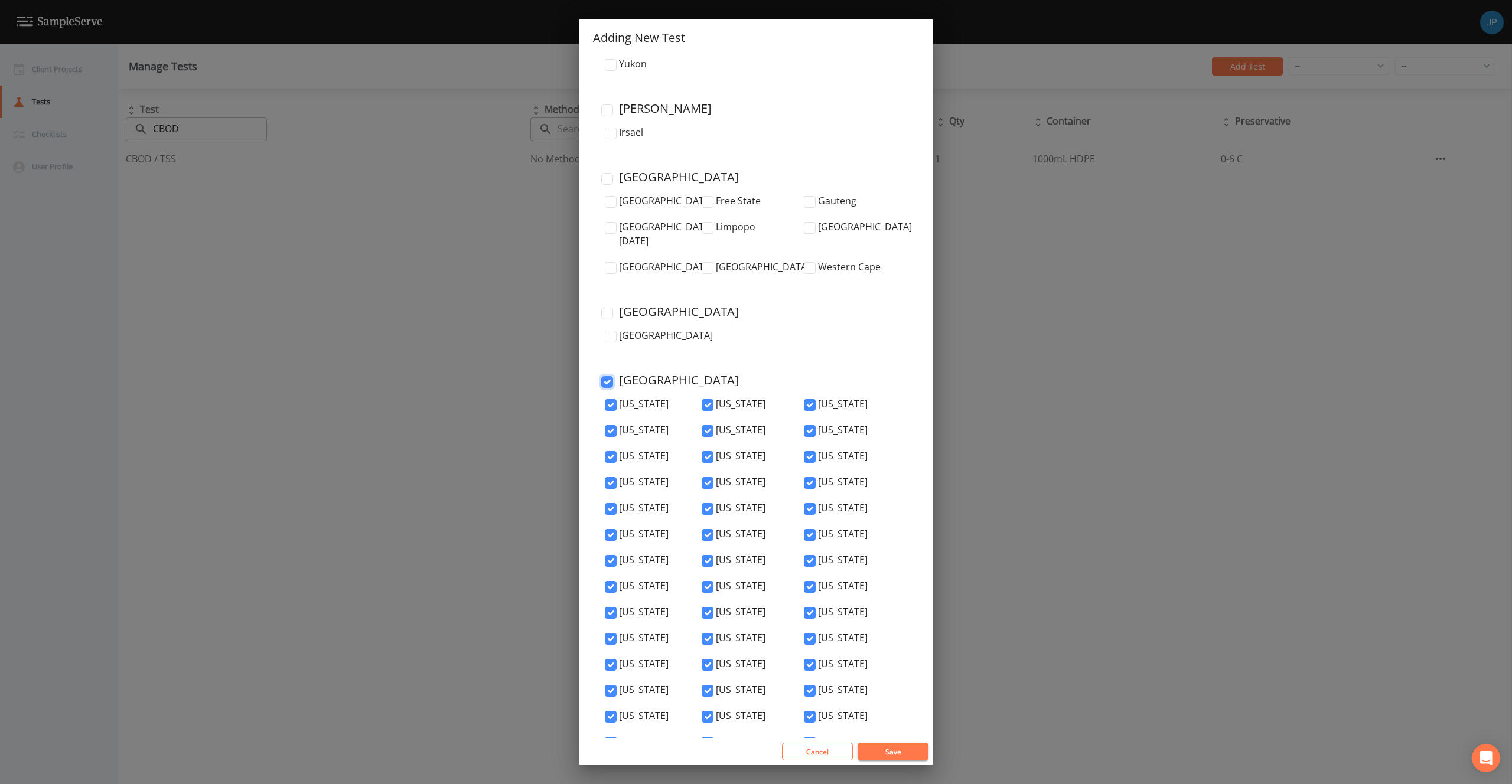
checkbox input "true"
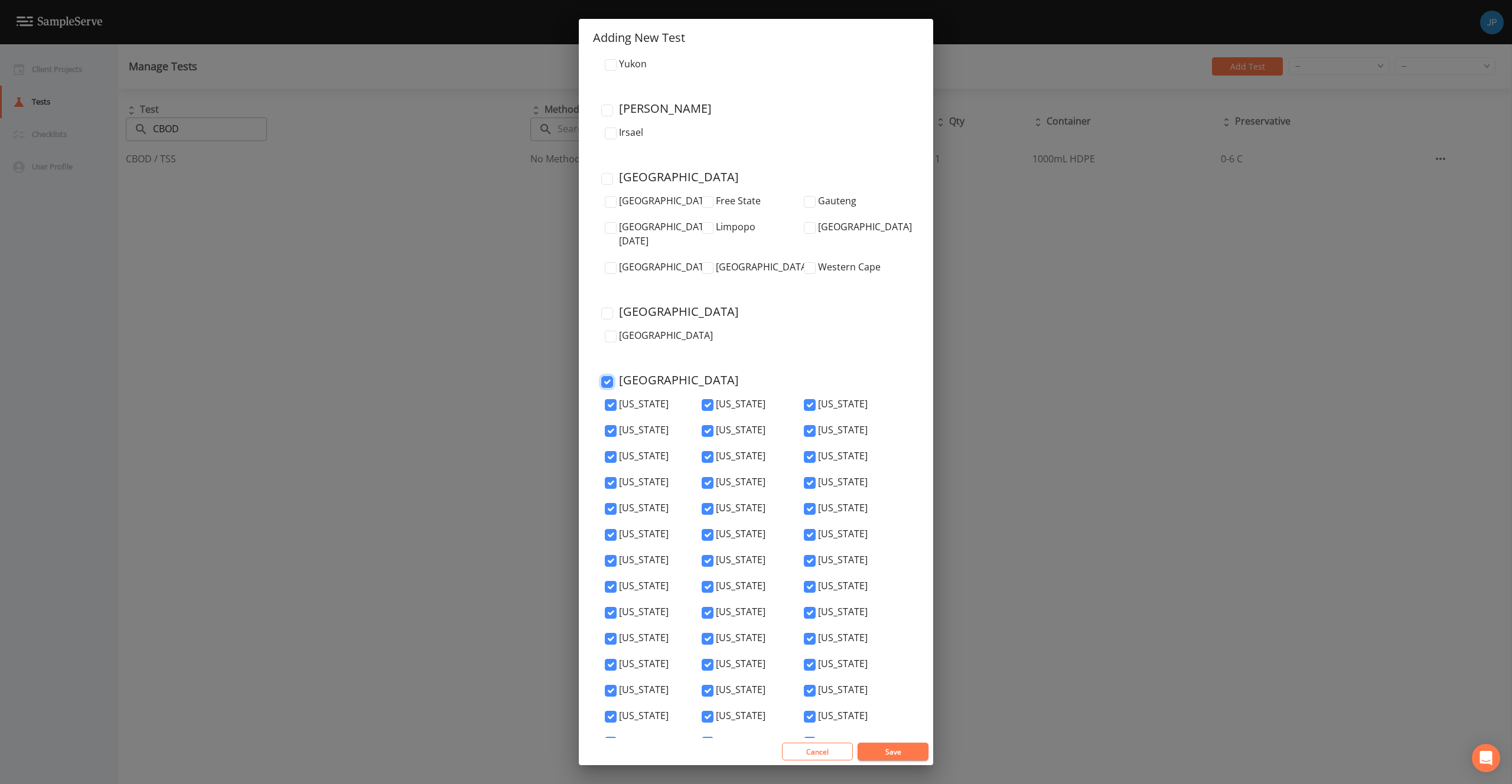
checkbox input "true"
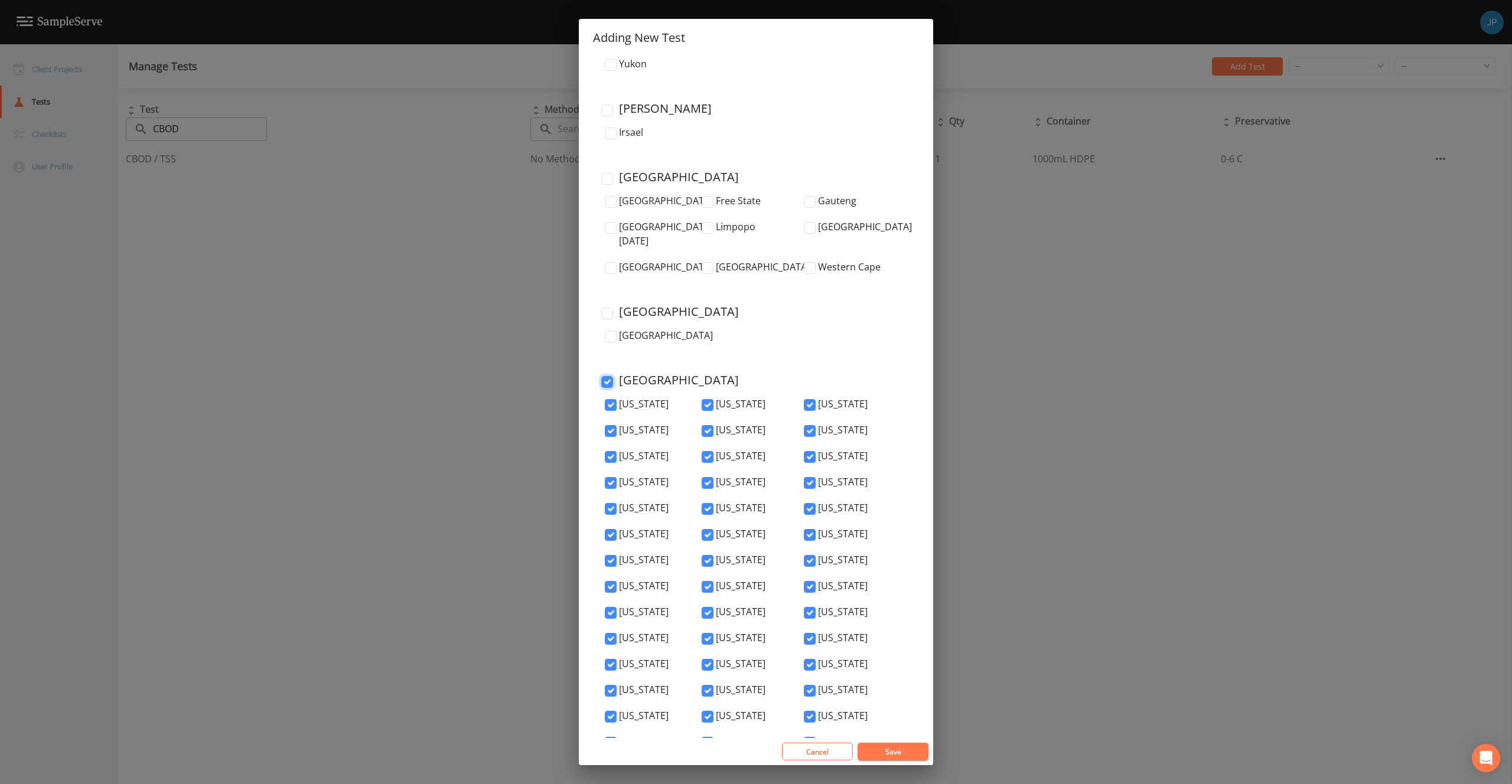
checkbox input "true"
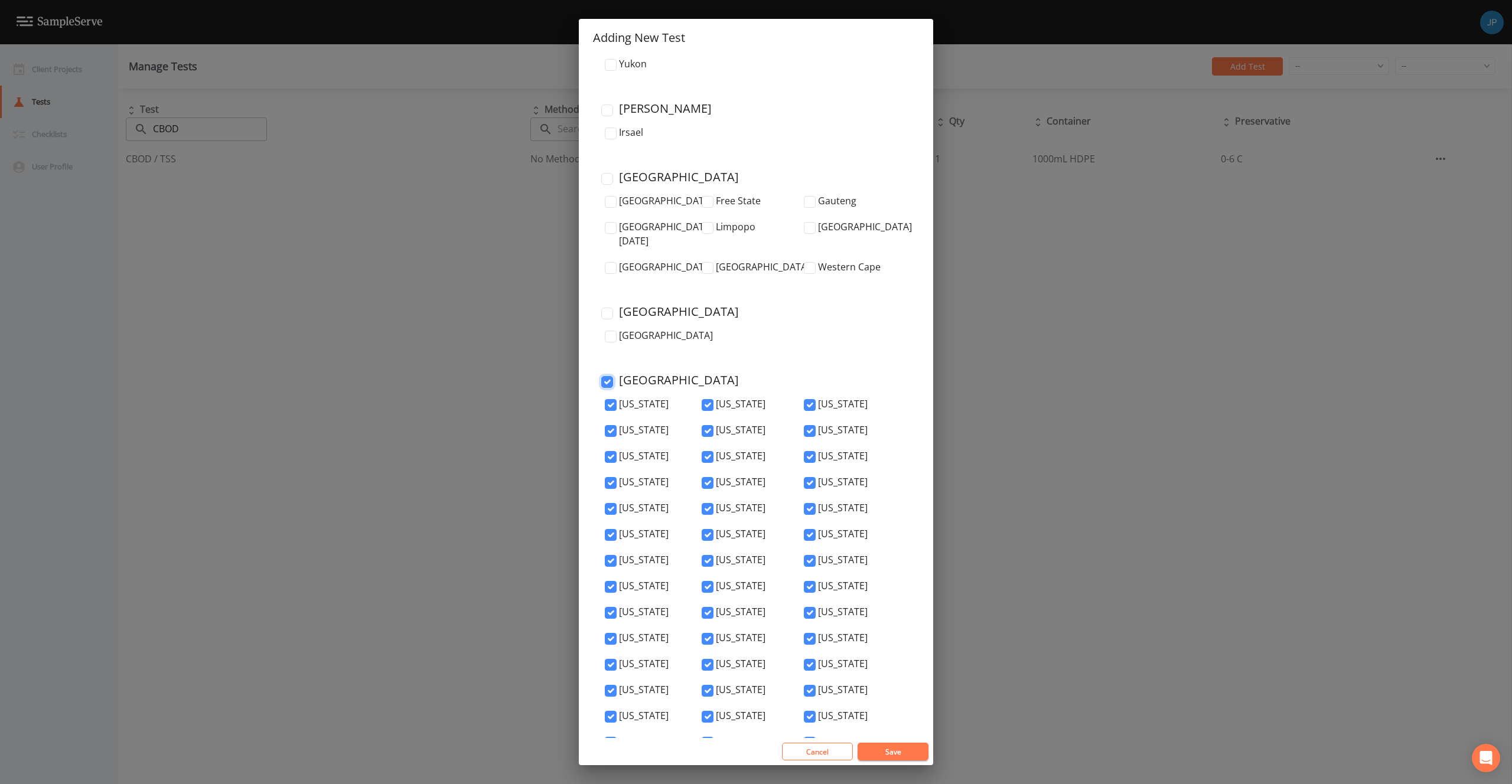
checkbox input "true"
click at [889, 751] on button "Save" at bounding box center [893, 752] width 71 height 18
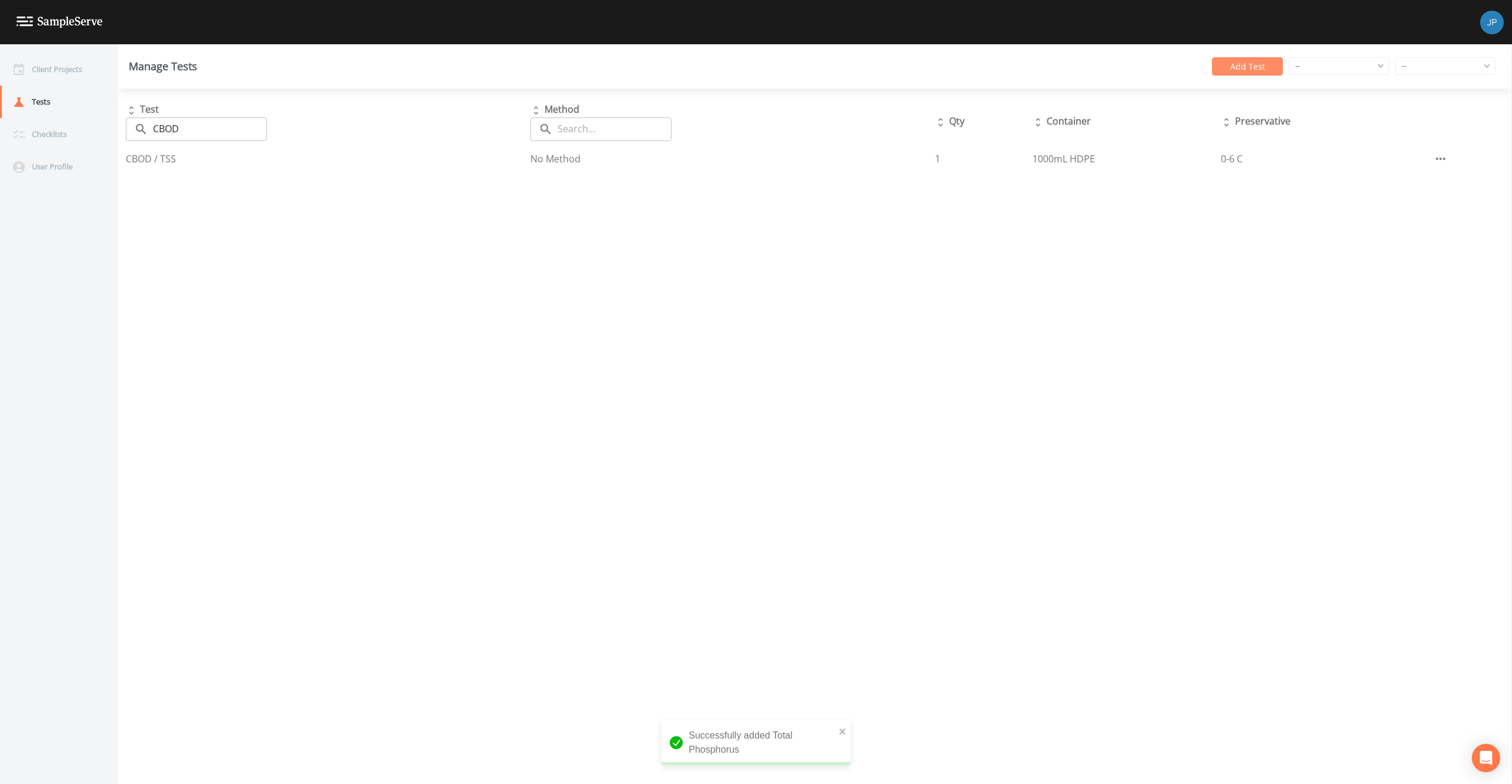
click at [1242, 69] on button "Add Test" at bounding box center [1247, 66] width 71 height 19
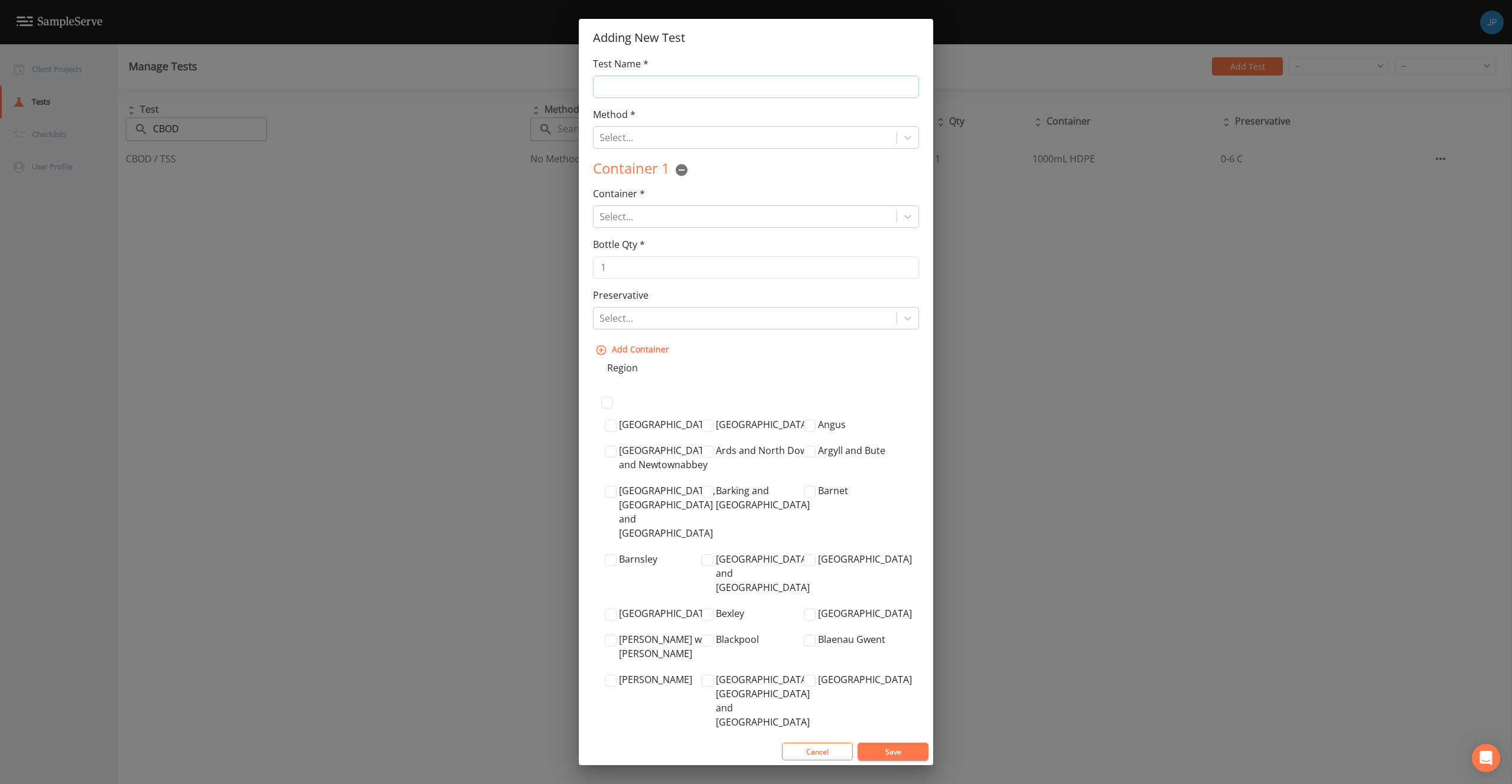
click at [717, 91] on input "Test Name *" at bounding box center [755, 86] width 326 height 23
type input "Chloride / Sulfate"
click at [700, 139] on div at bounding box center [744, 137] width 291 height 17
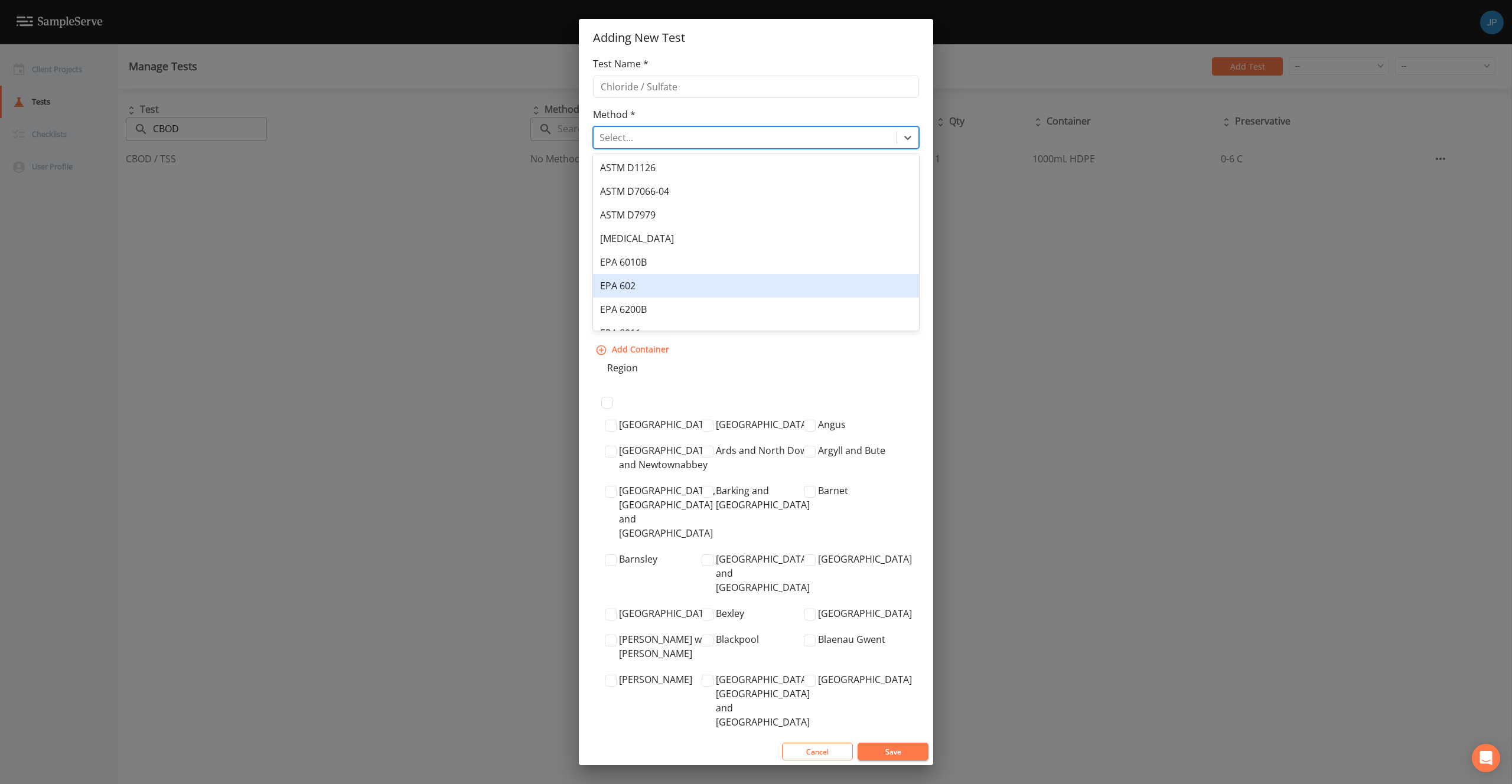
scroll to position [300, 0]
click at [688, 272] on div "No Method" at bounding box center [755, 269] width 326 height 23
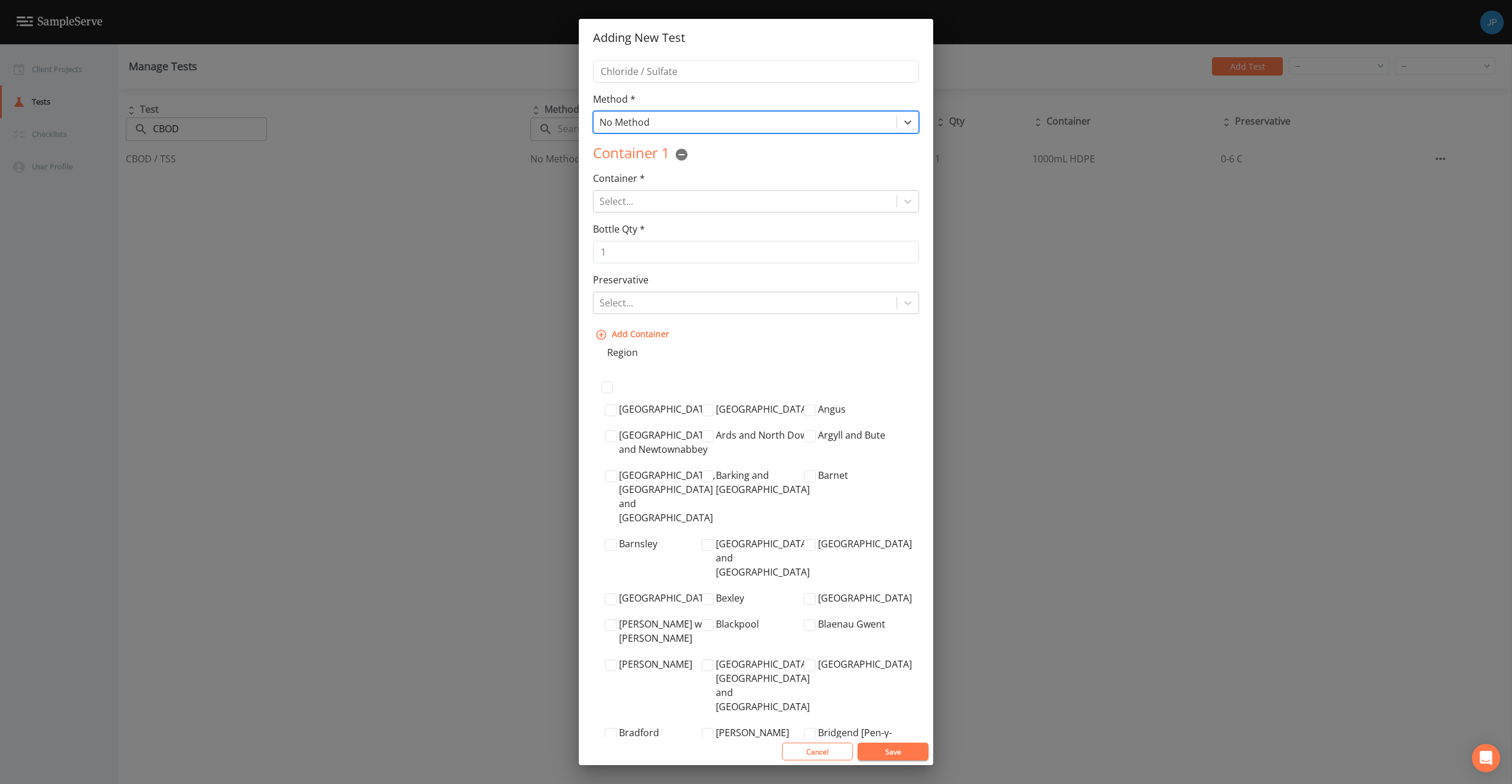
scroll to position [30, 0]
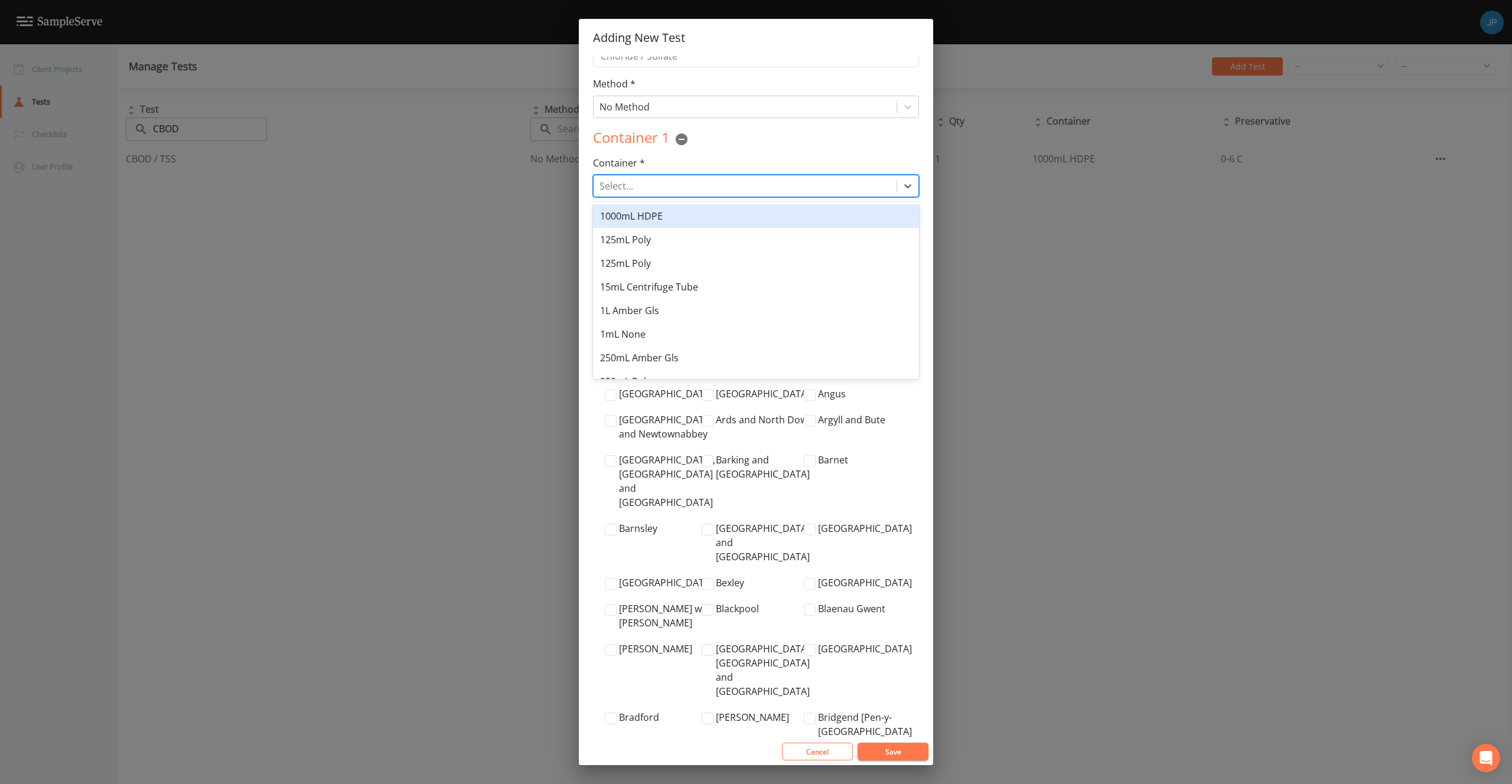
click at [685, 190] on div at bounding box center [744, 186] width 291 height 17
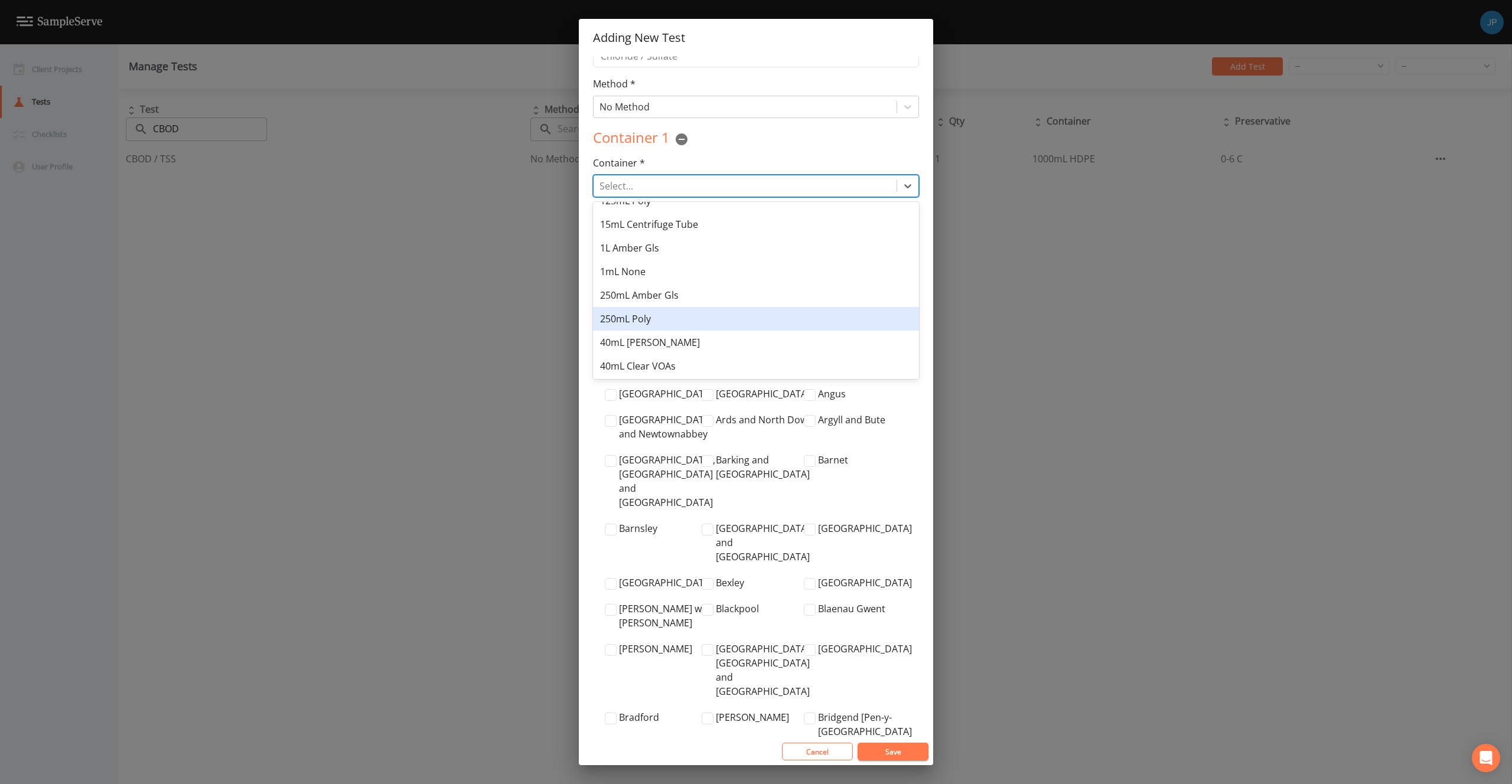
scroll to position [182, 0]
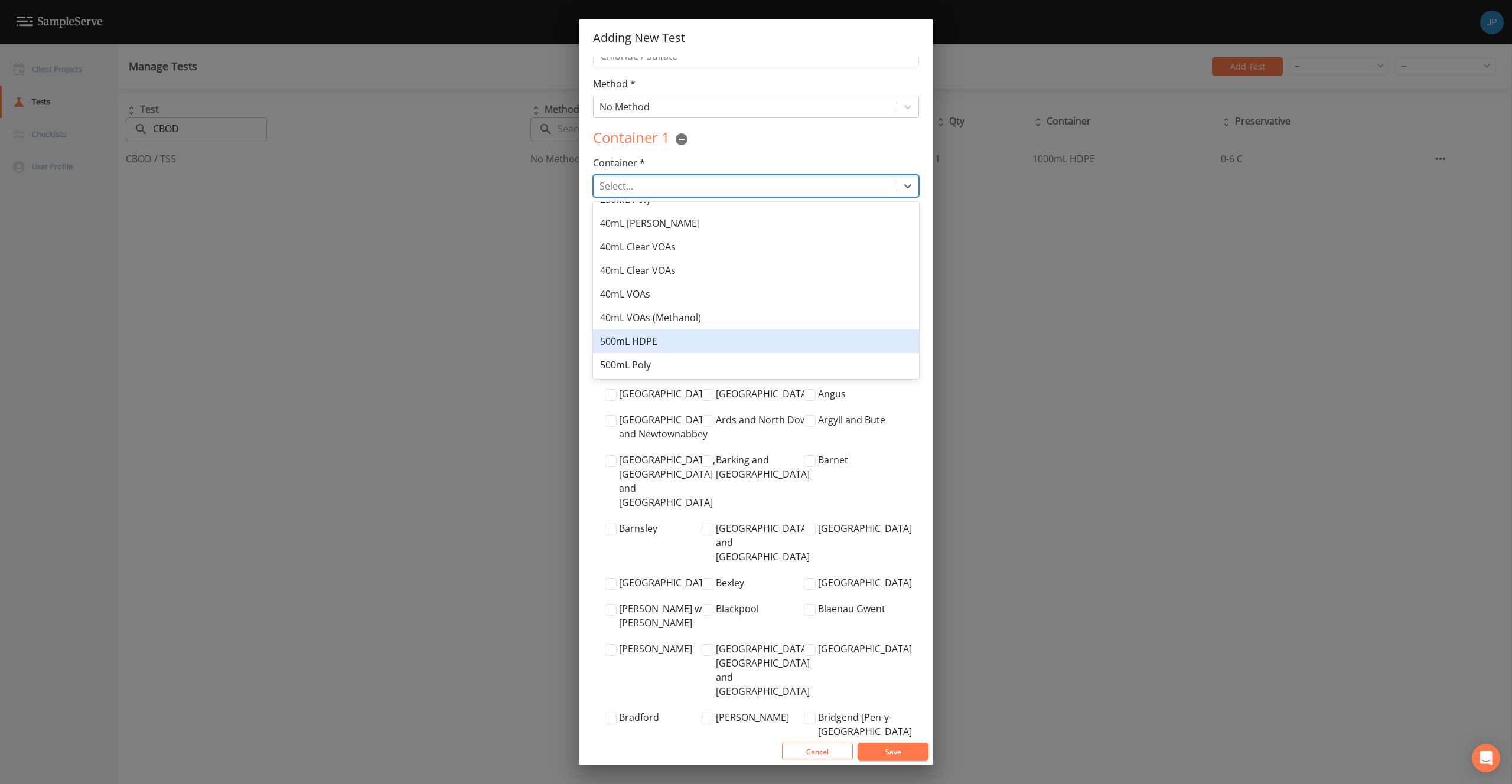
click at [691, 346] on div "500mL HDPE" at bounding box center [755, 341] width 326 height 23
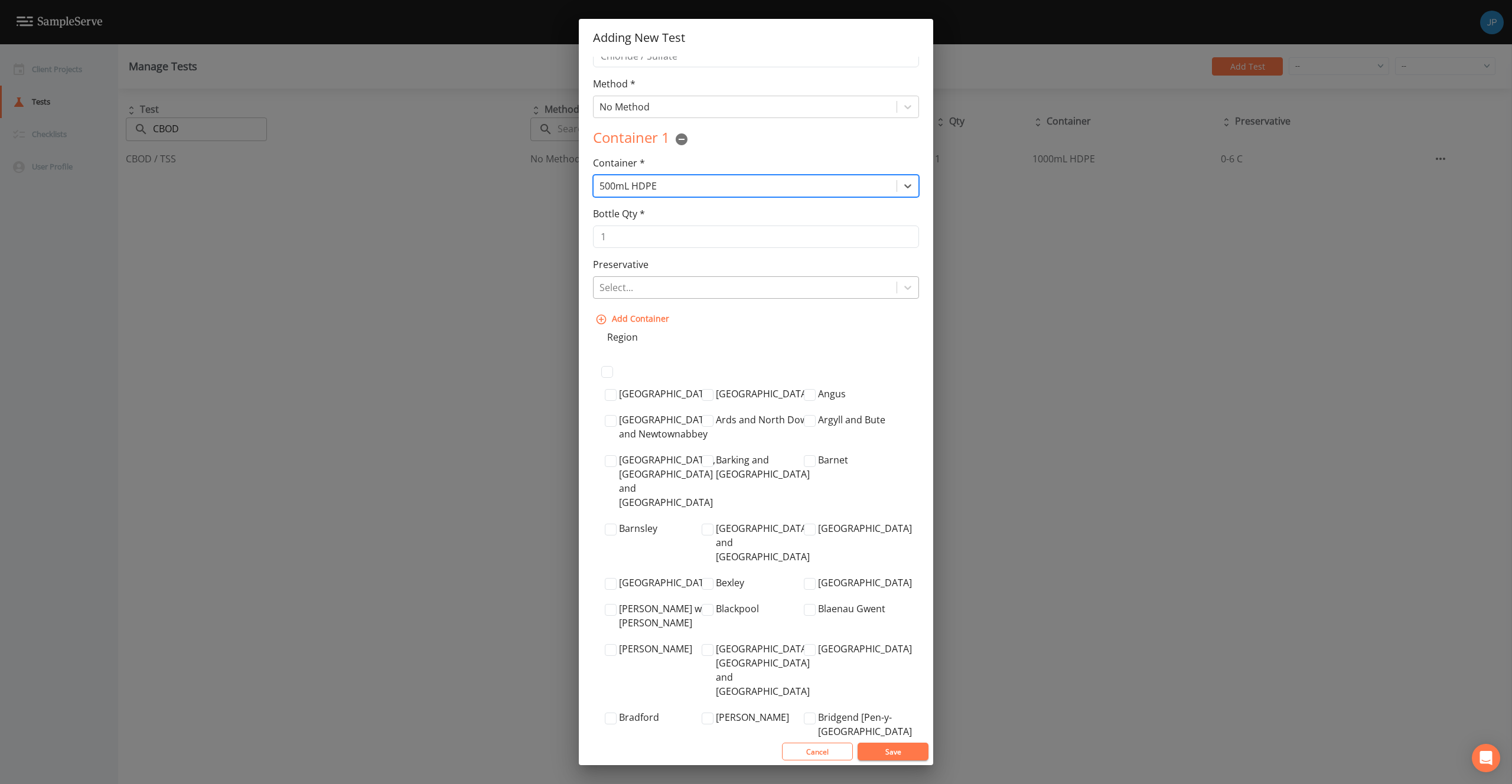
click at [667, 290] on div at bounding box center [744, 287] width 291 height 17
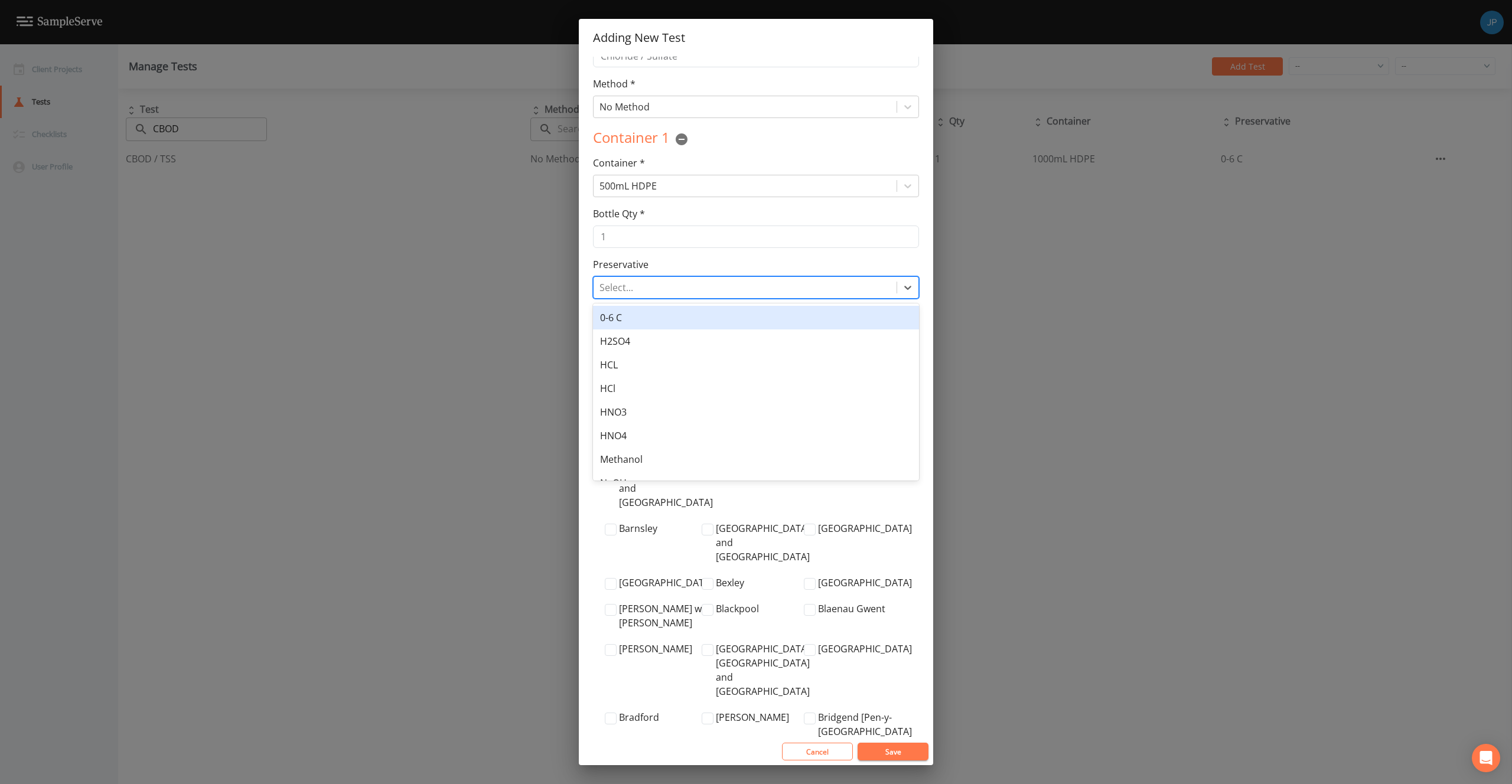
click at [688, 321] on div "0-6 C" at bounding box center [755, 317] width 326 height 23
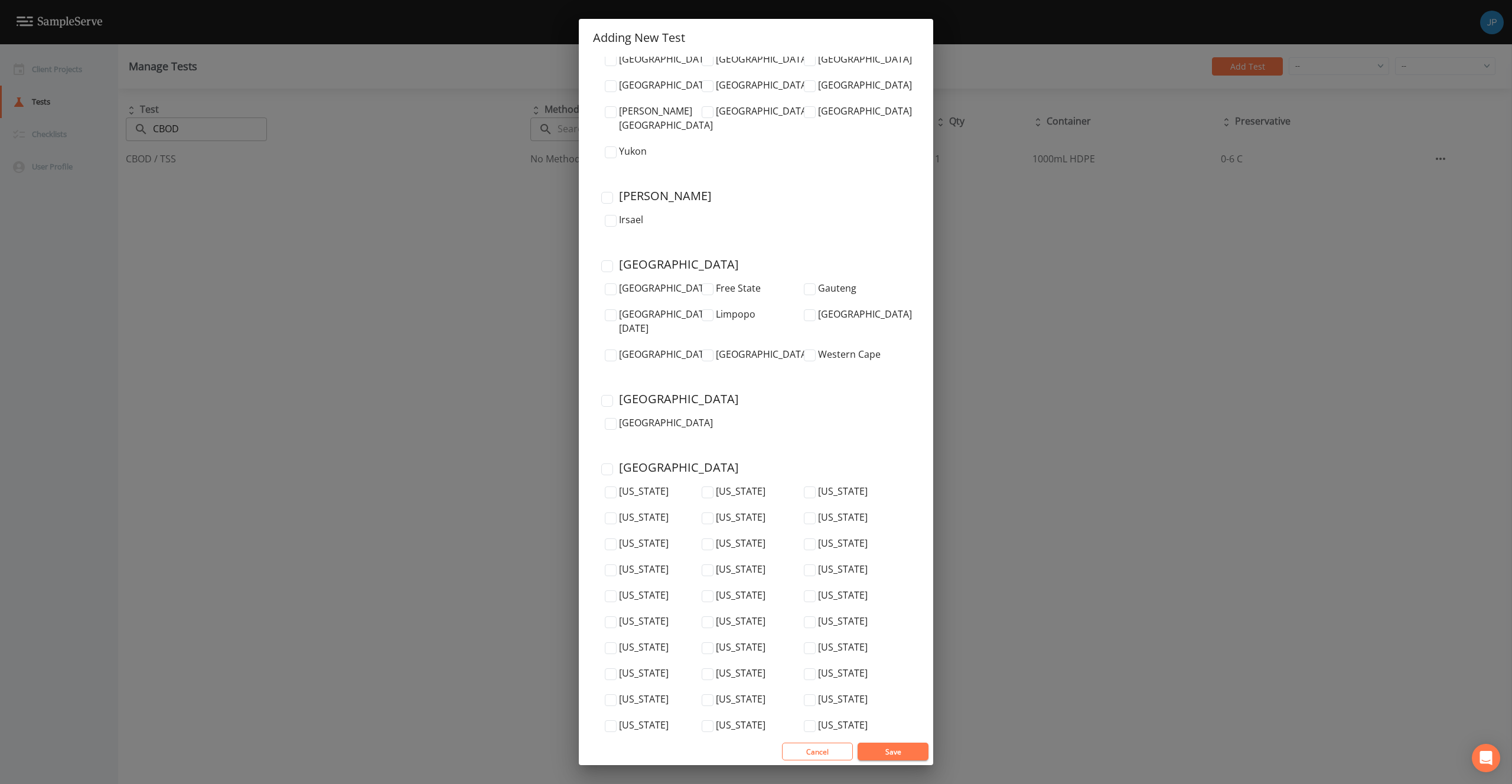
scroll to position [3645, 0]
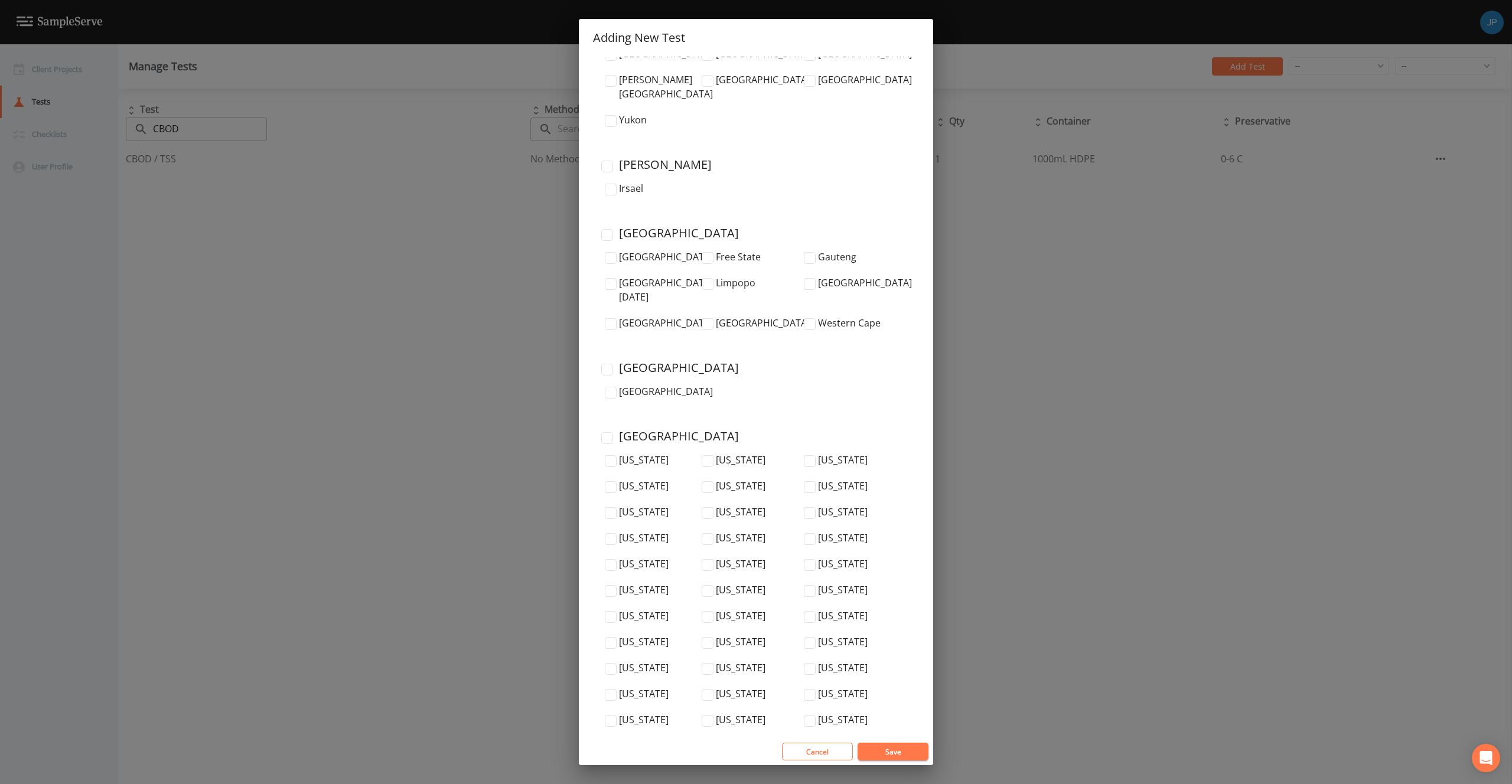
click at [611, 432] on input "United States" at bounding box center [607, 438] width 12 height 12
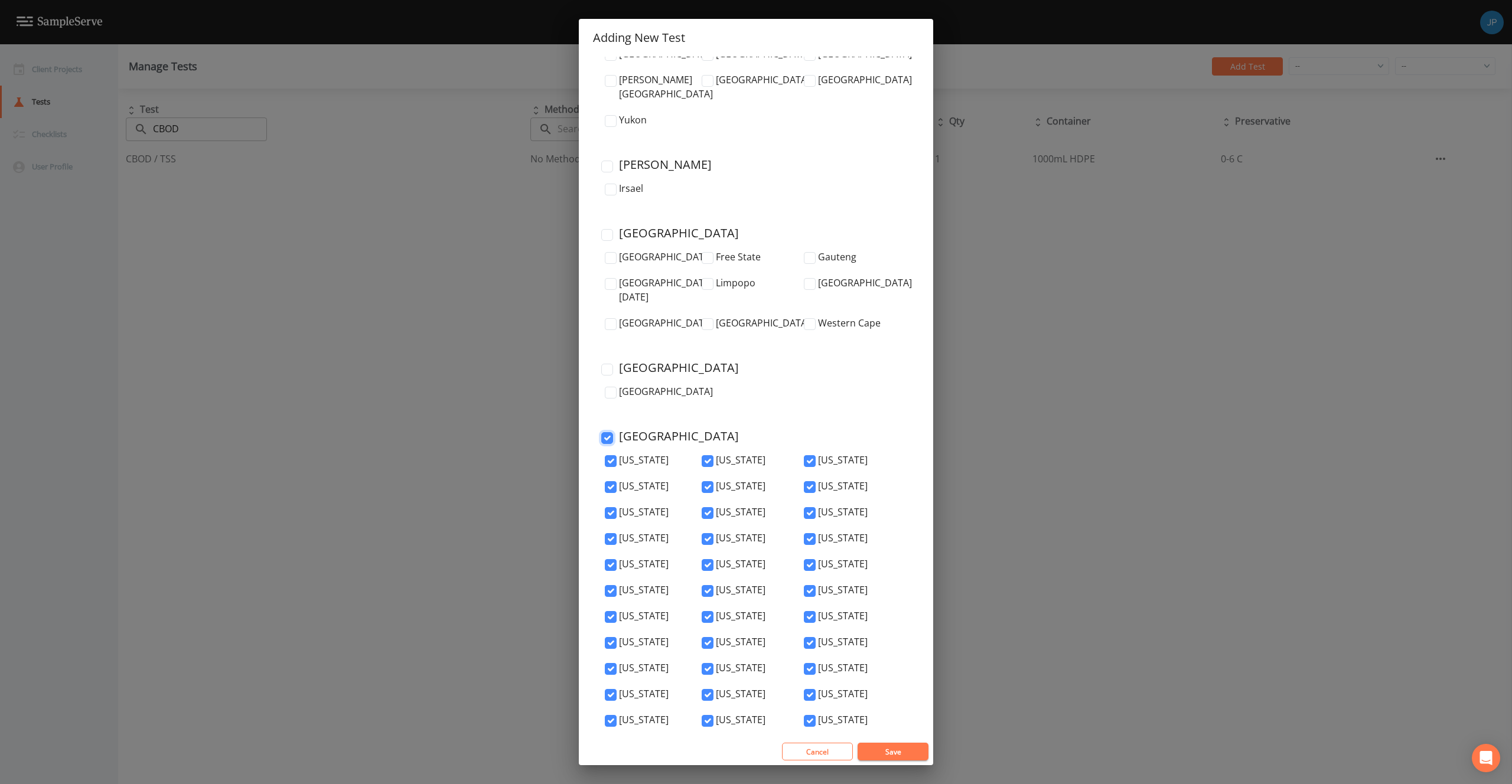
checkbox input "true"
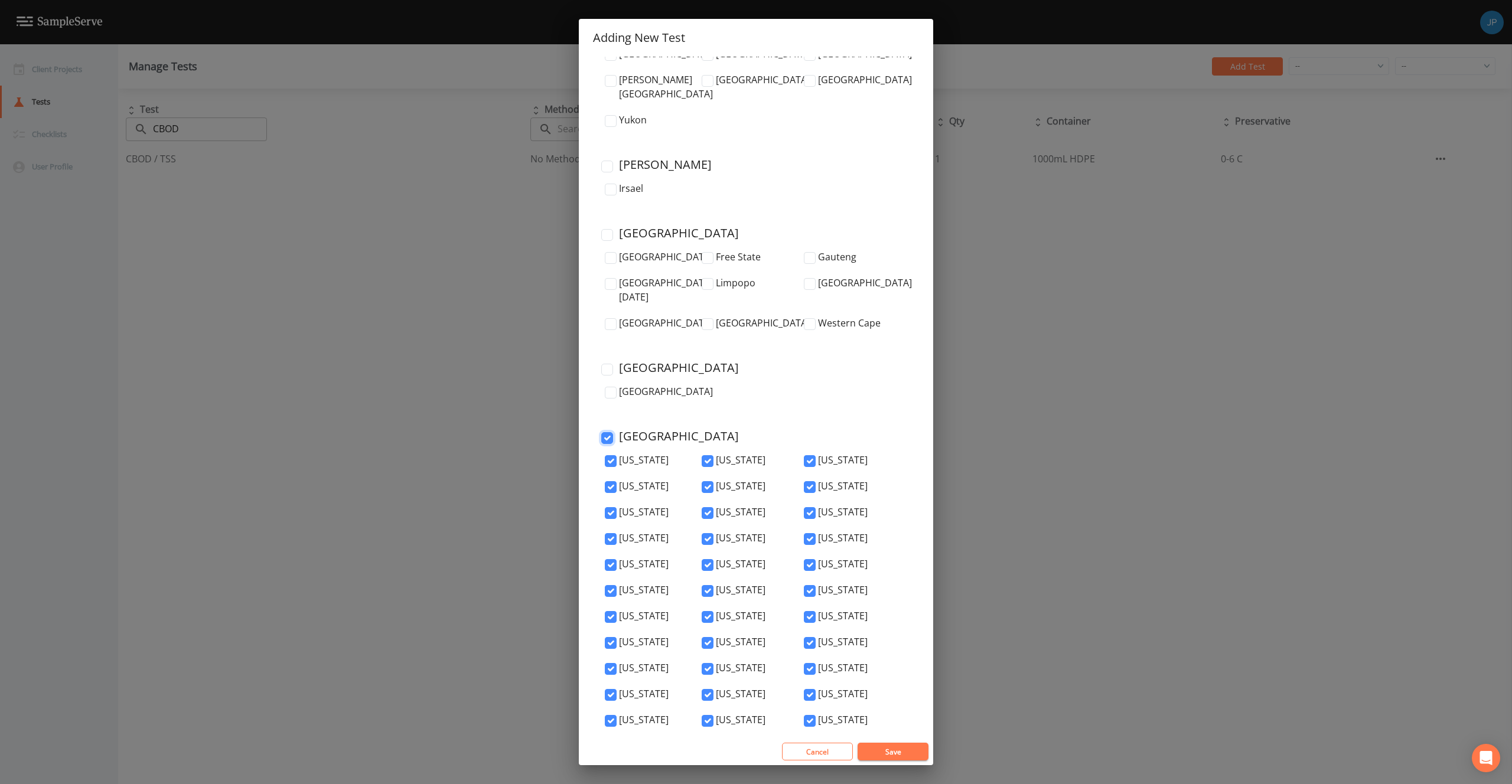
checkbox input "true"
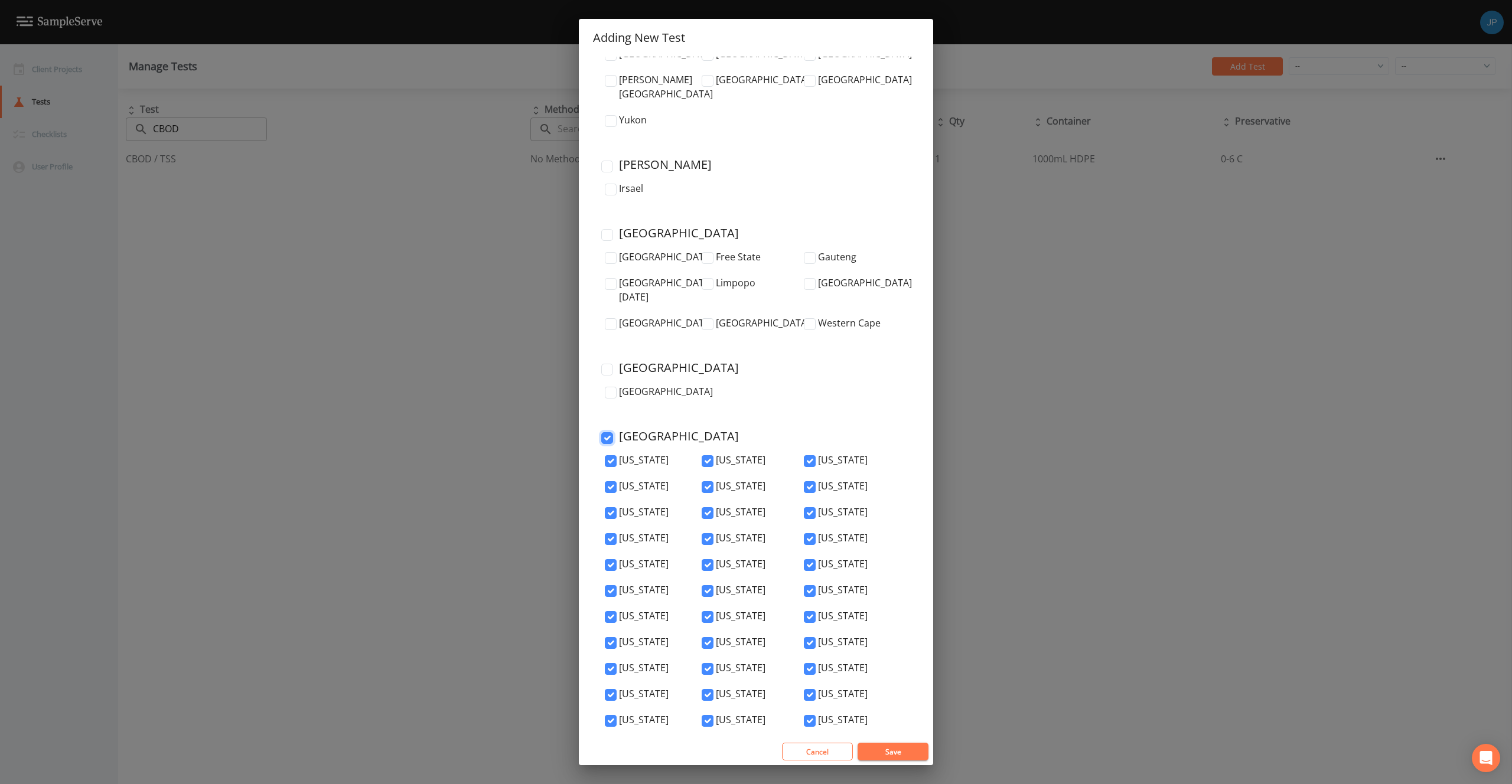
checkbox input "true"
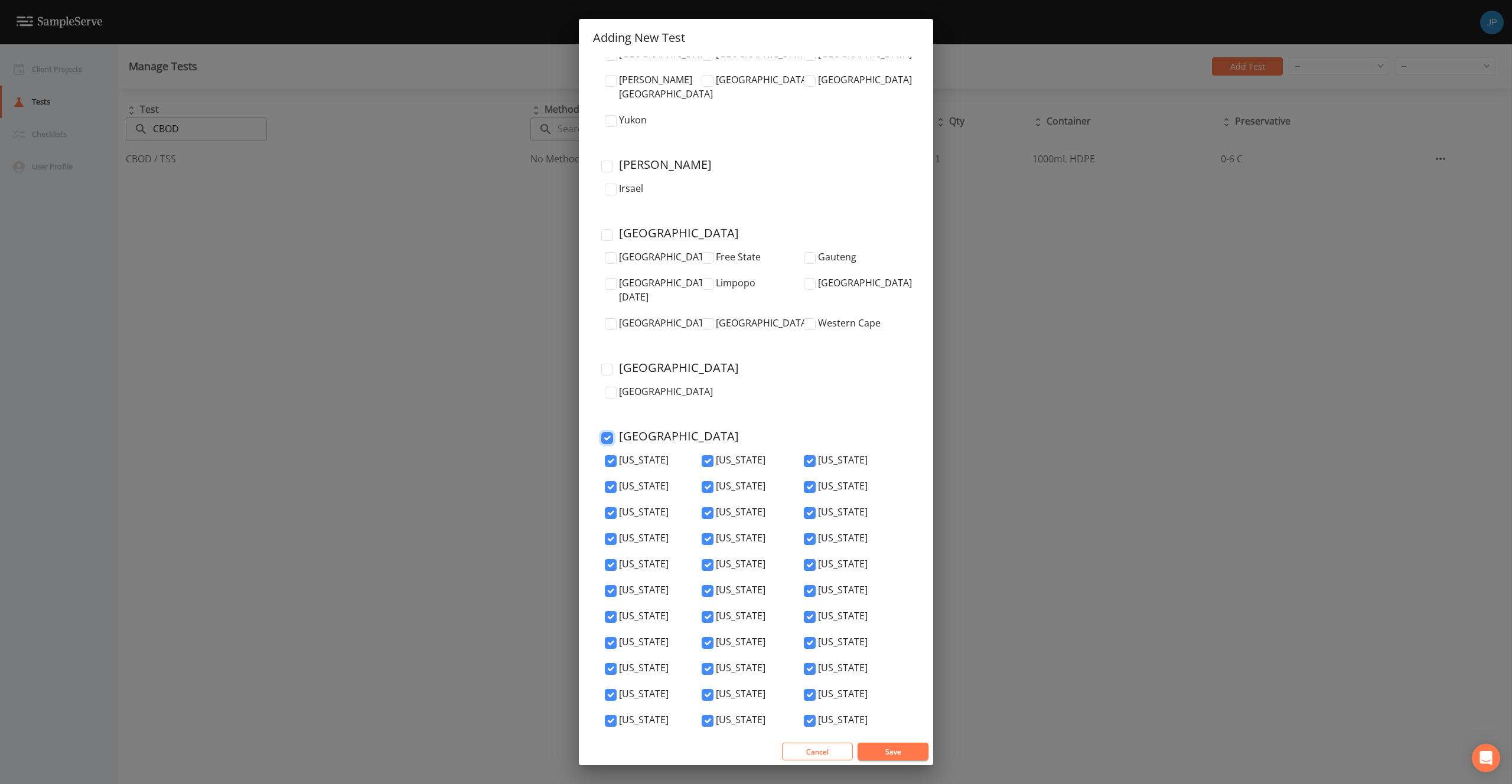
checkbox input "true"
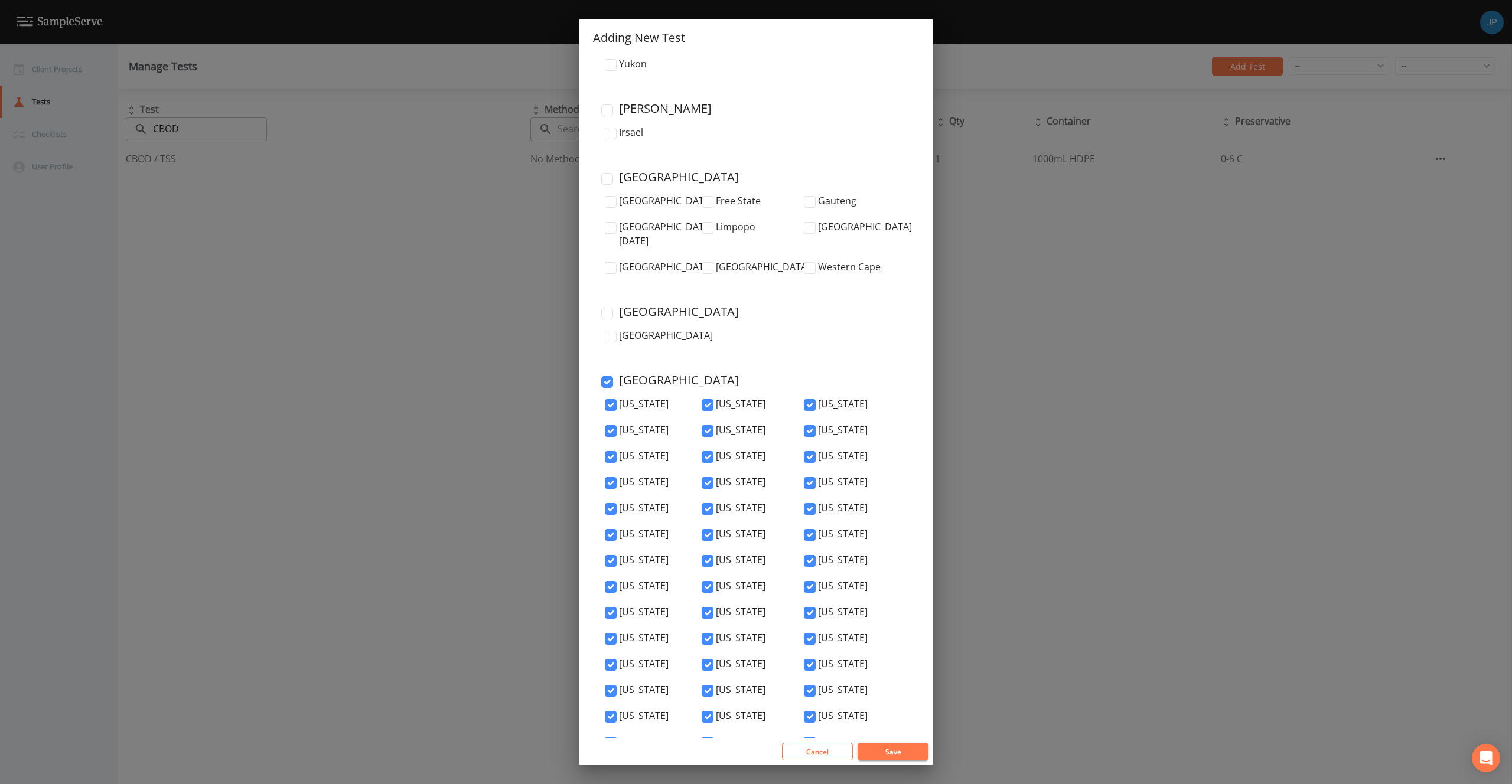
click at [910, 755] on button "Save" at bounding box center [893, 752] width 71 height 18
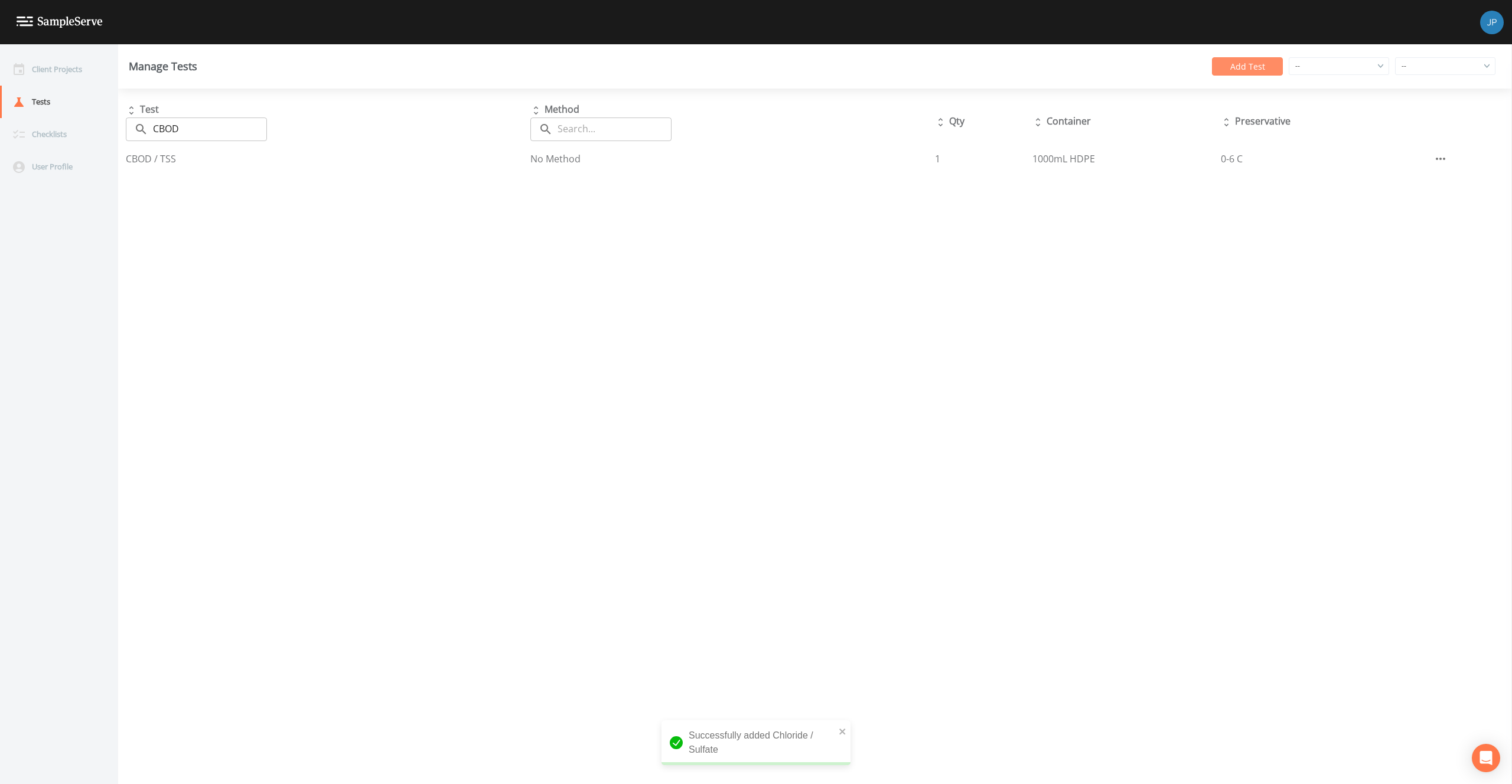
click at [1225, 65] on button "Add Test" at bounding box center [1247, 66] width 71 height 19
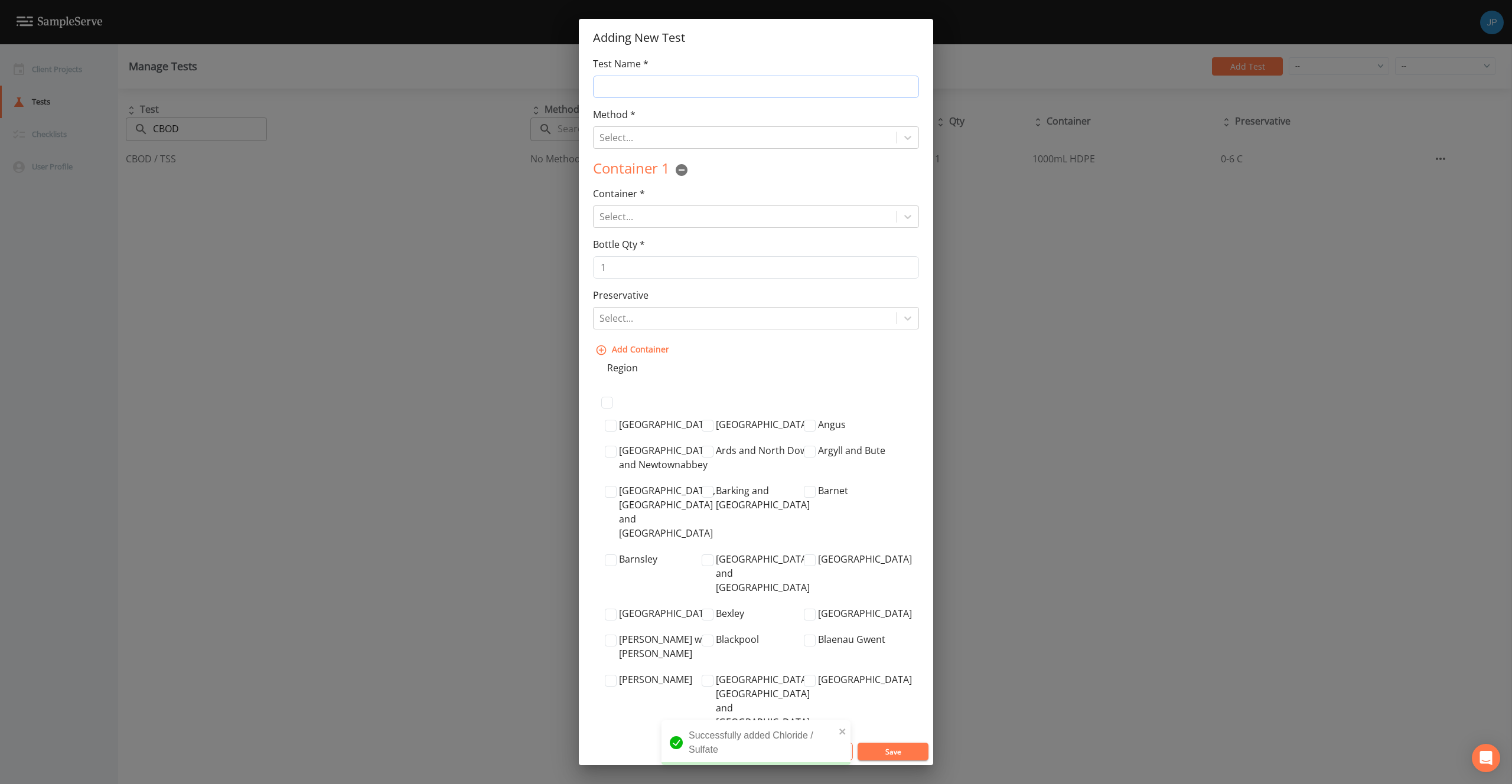
click at [804, 86] on input "Test Name *" at bounding box center [755, 86] width 326 height 23
click at [639, 112] on div "Method * Select... Test Method is Required" at bounding box center [755, 128] width 326 height 41
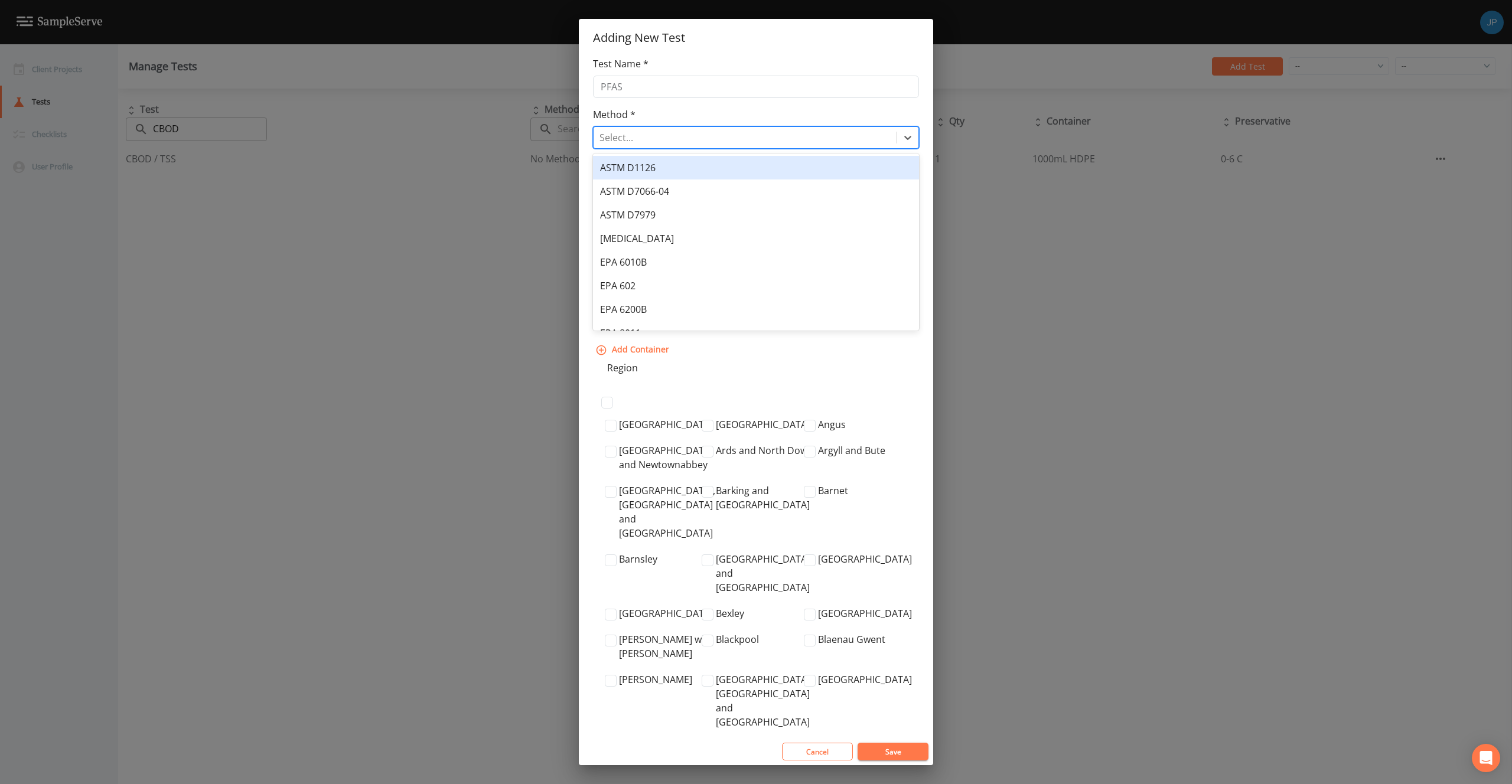
click at [642, 129] on div at bounding box center [744, 137] width 291 height 17
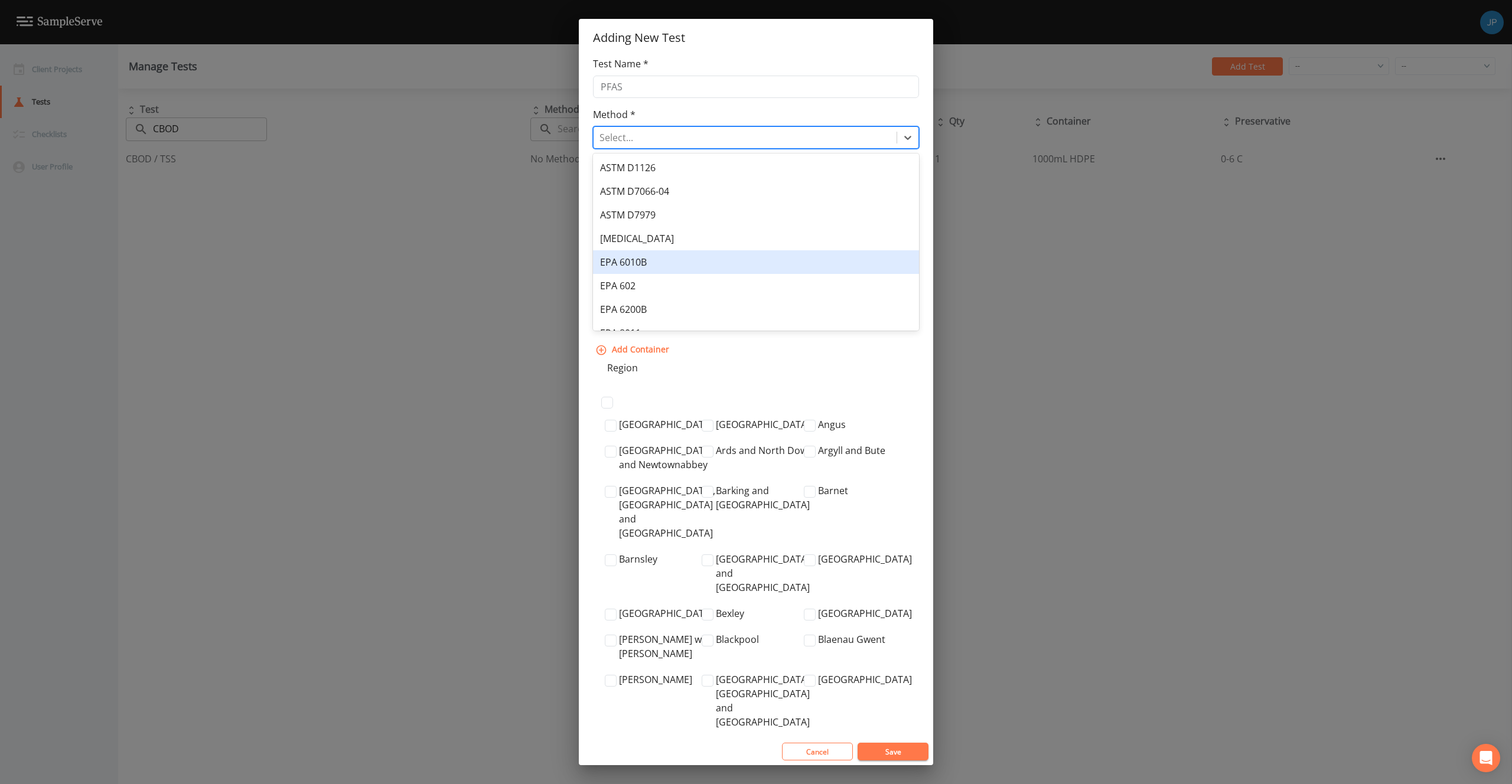
scroll to position [300, 0]
click at [654, 264] on div "No Method" at bounding box center [755, 269] width 326 height 23
click at [666, 224] on div at bounding box center [744, 216] width 291 height 17
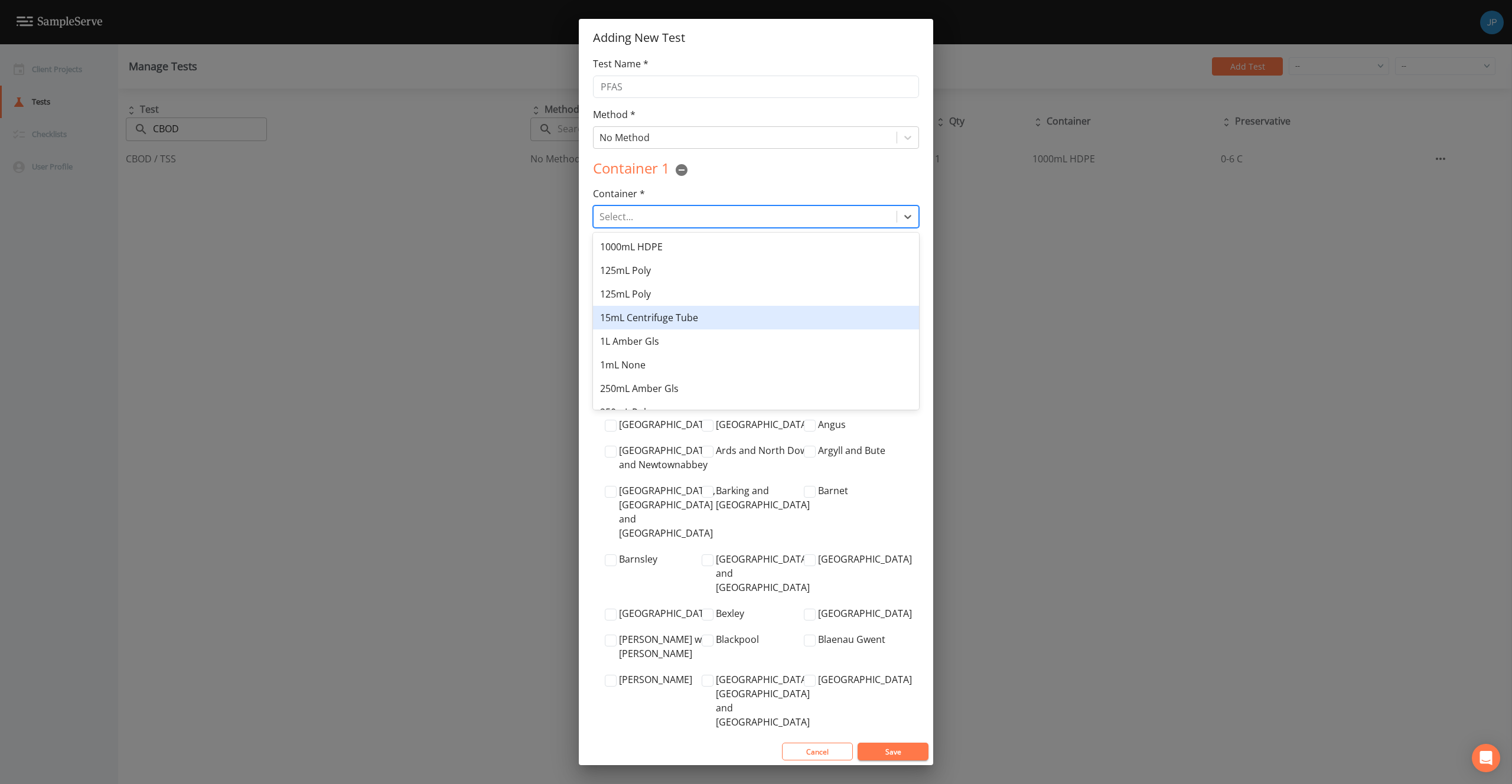
scroll to position [182, 0]
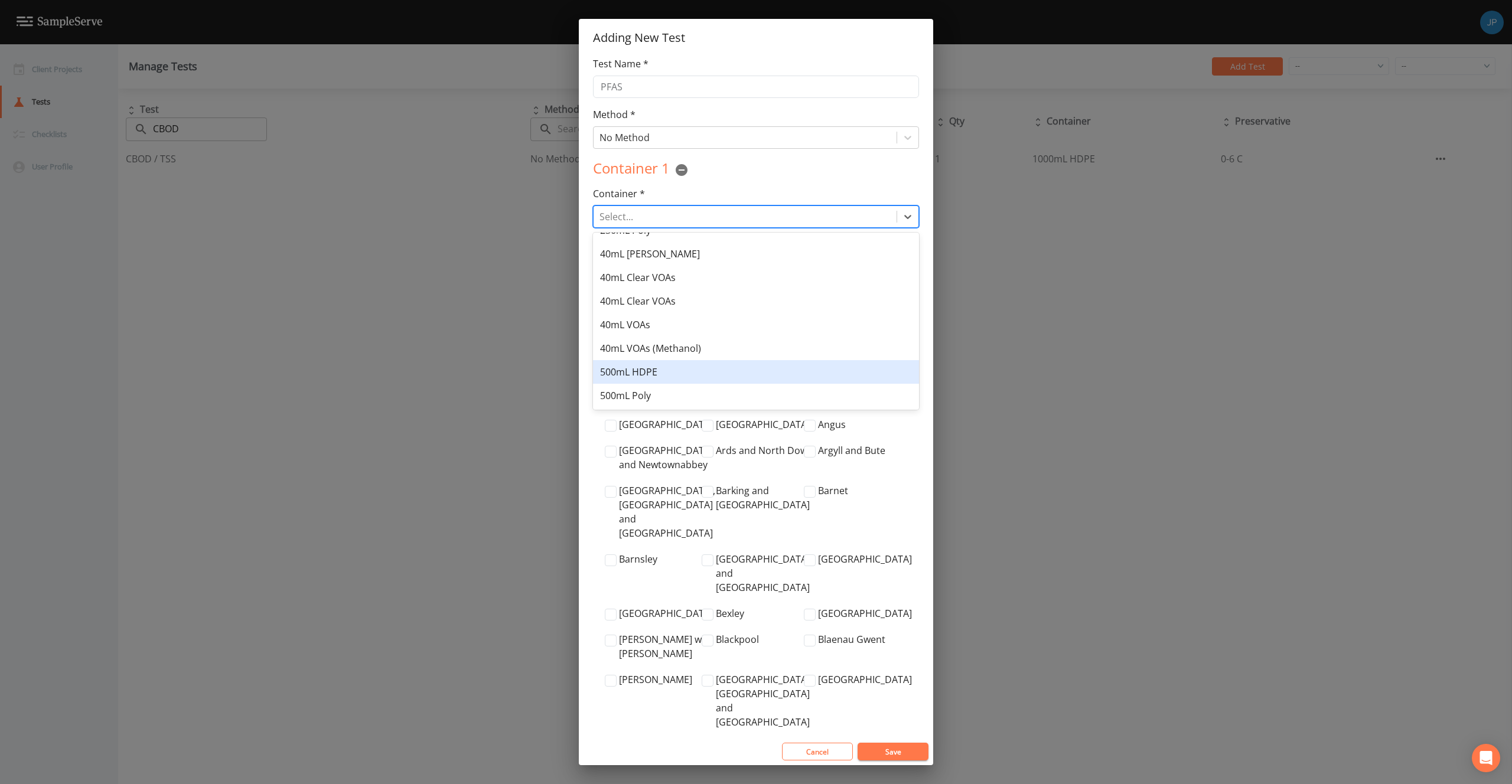
click at [677, 365] on div "500mL HDPE" at bounding box center [755, 372] width 326 height 23
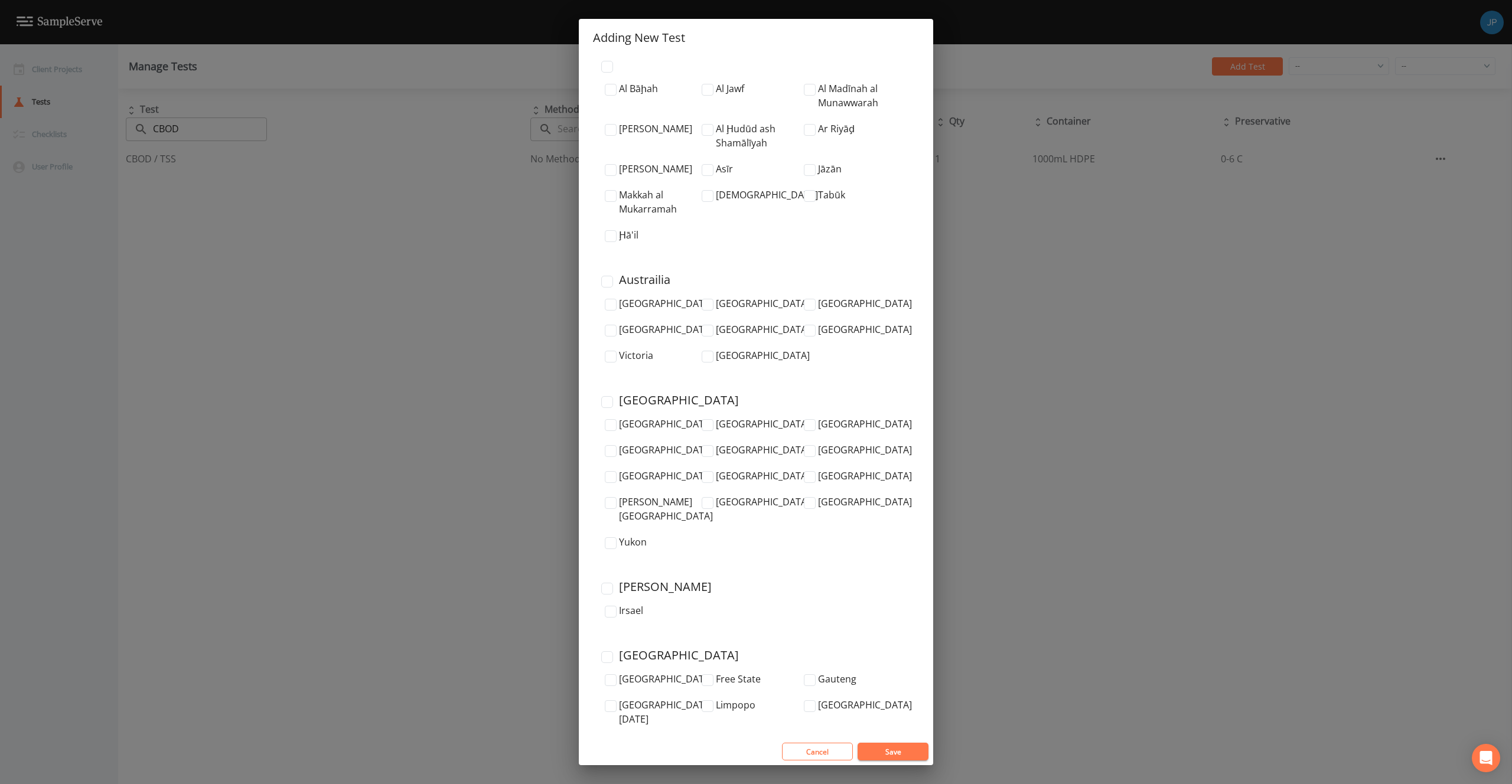
scroll to position [3471, 0]
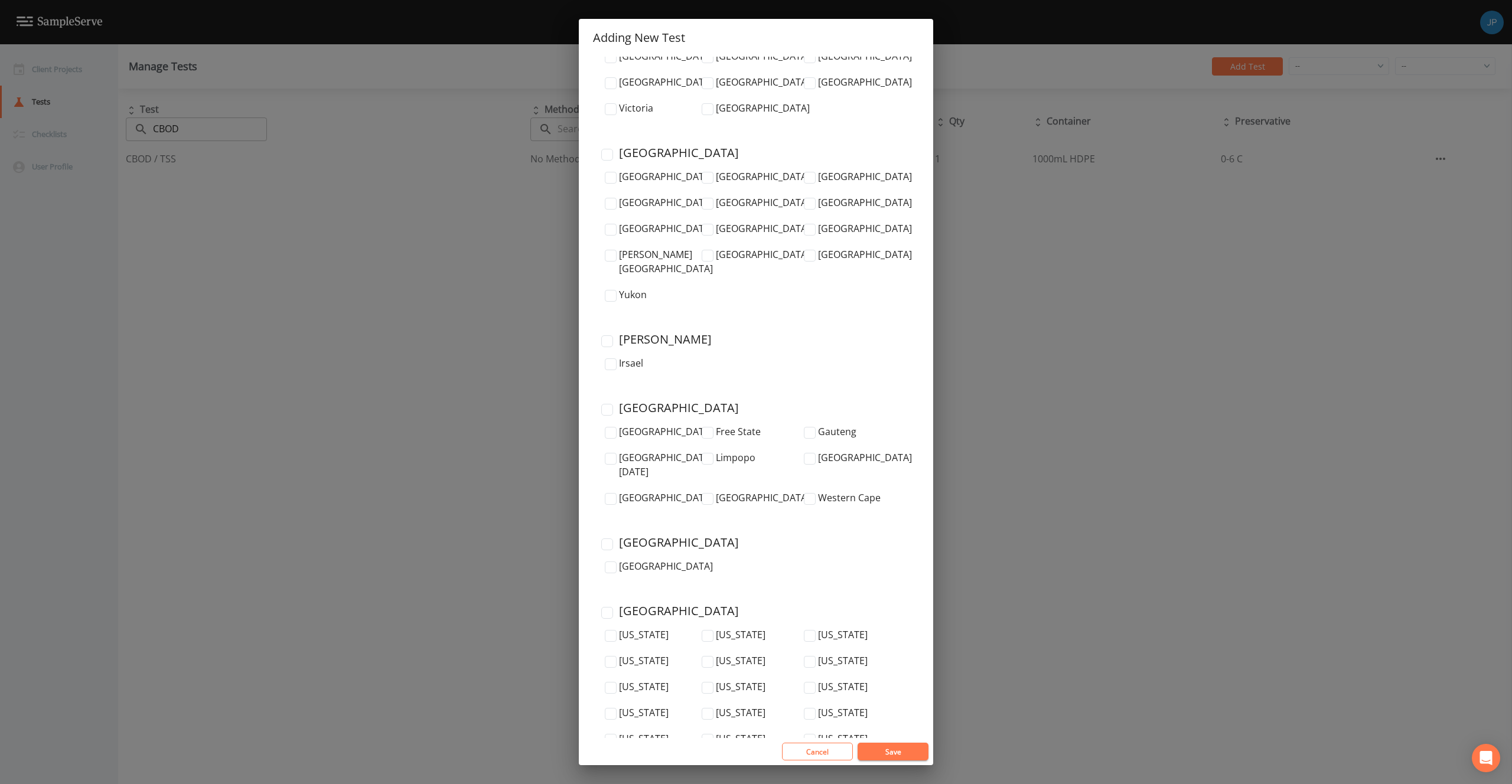
click at [611, 607] on input "United States" at bounding box center [607, 613] width 12 height 12
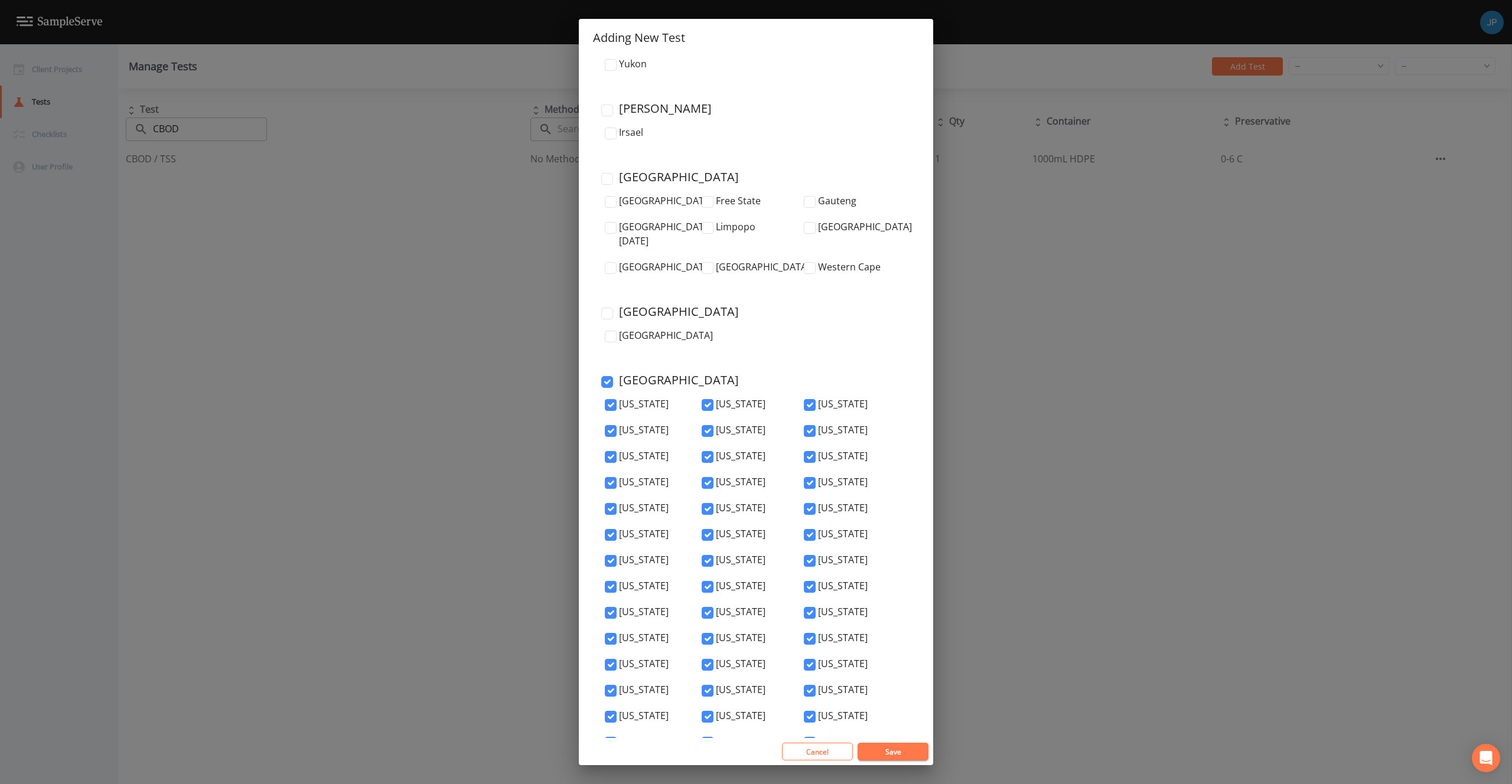
click at [887, 753] on button "Save" at bounding box center [893, 752] width 71 height 18
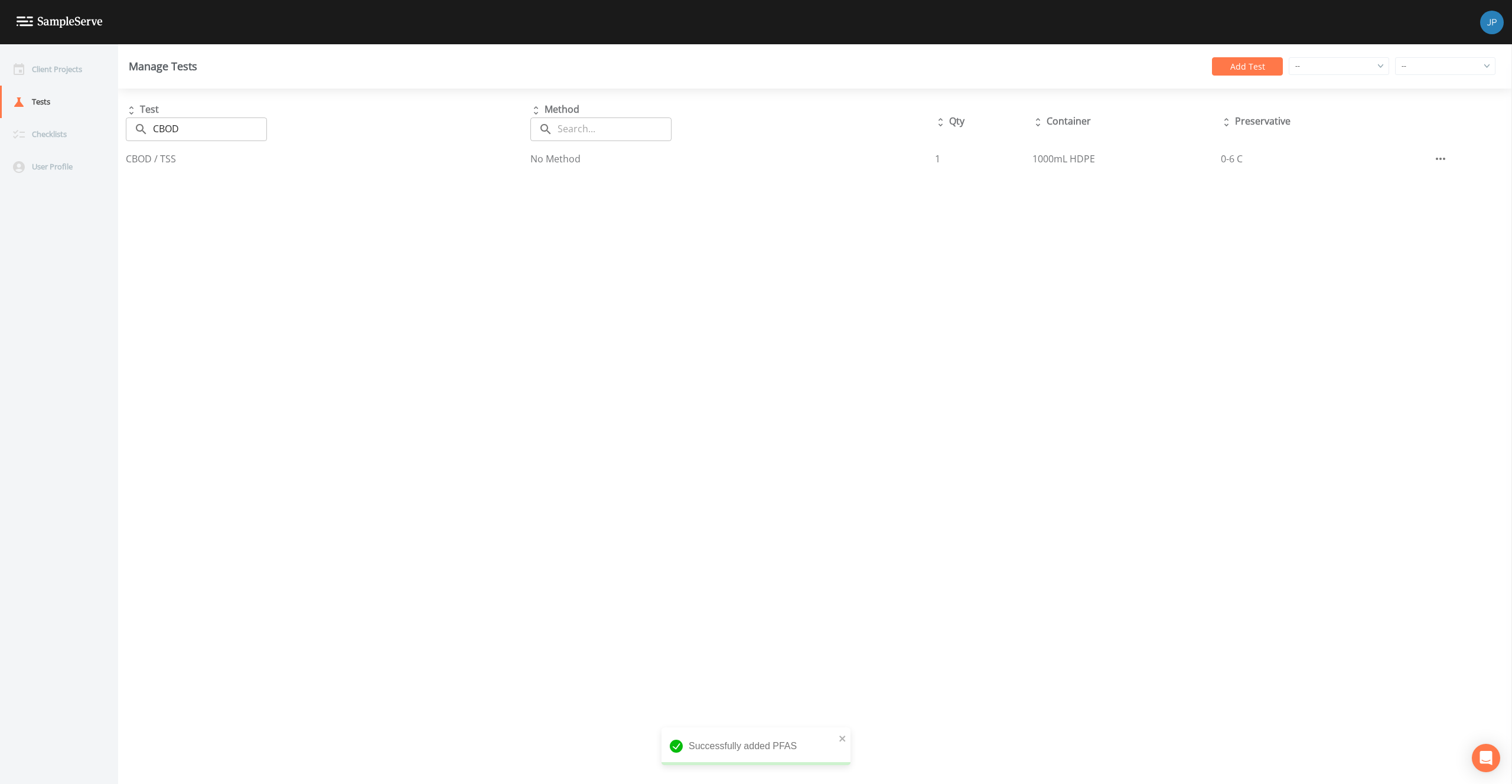
click at [1216, 78] on div "Manage Tests Add Test -- -- South Gloucestershire Northwest Territories Hertfor…" at bounding box center [815, 66] width 1394 height 44
click at [1220, 70] on button "Add Test" at bounding box center [1247, 66] width 71 height 19
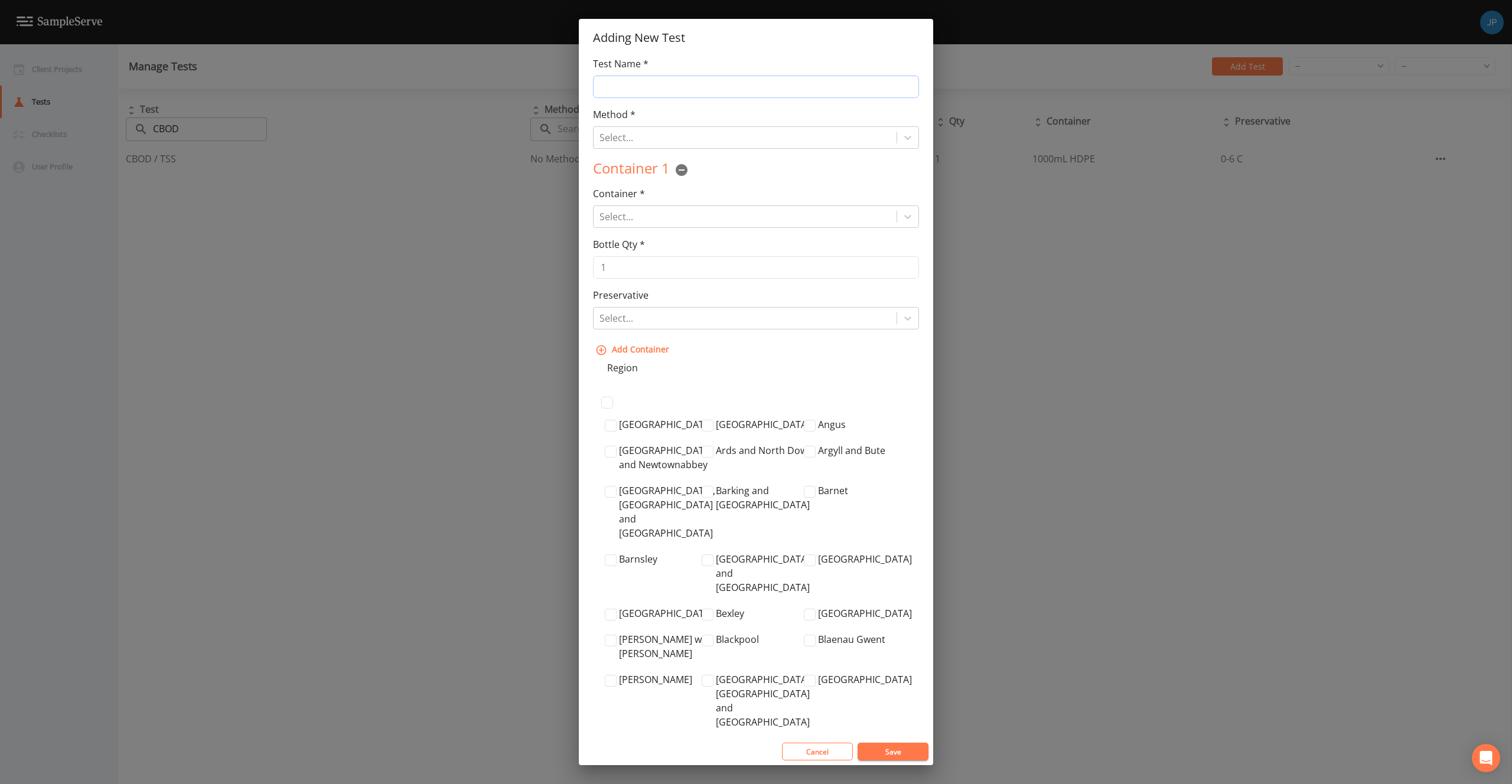
click at [730, 87] on input "Test Name *" at bounding box center [755, 86] width 326 height 23
click at [664, 137] on div at bounding box center [744, 137] width 291 height 17
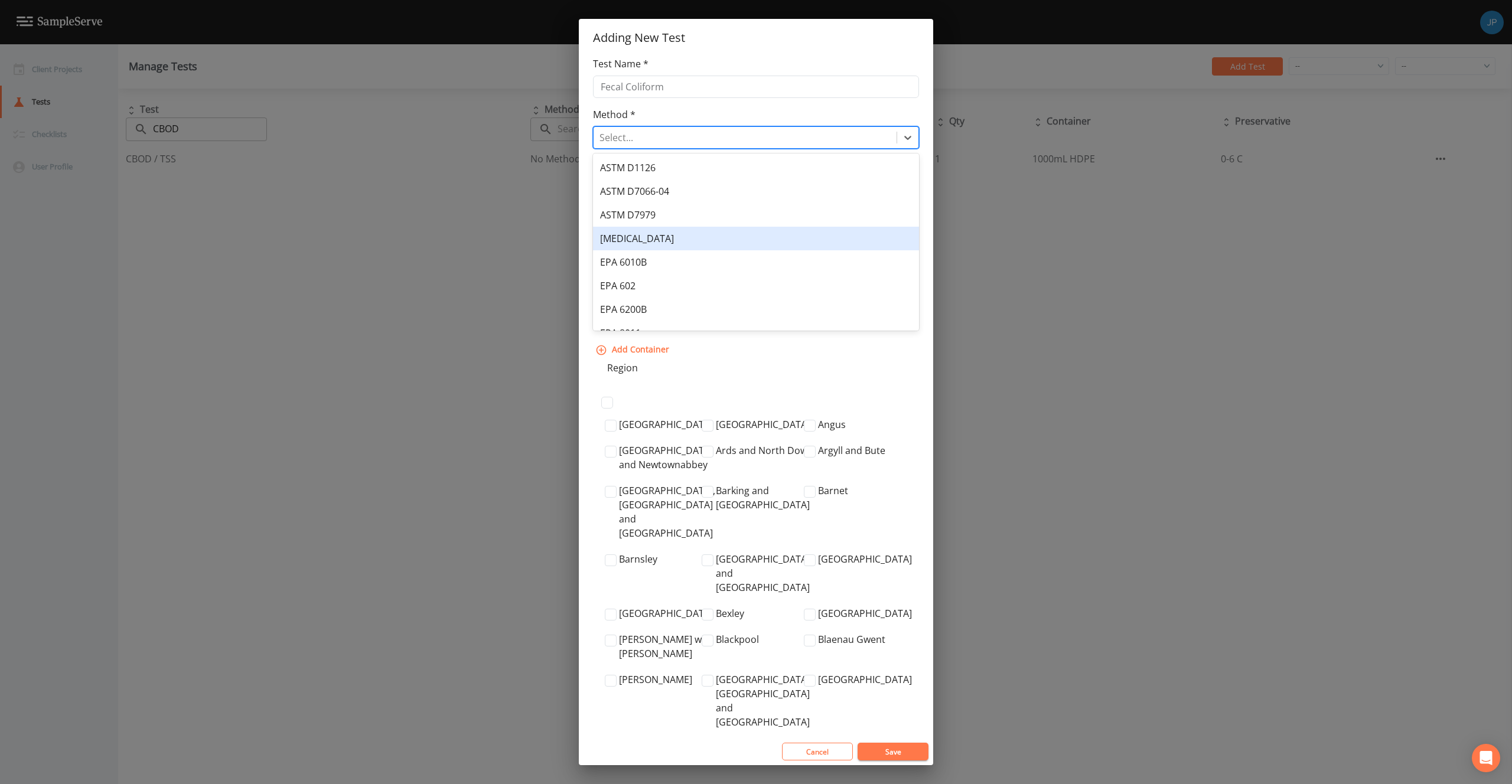
scroll to position [300, 0]
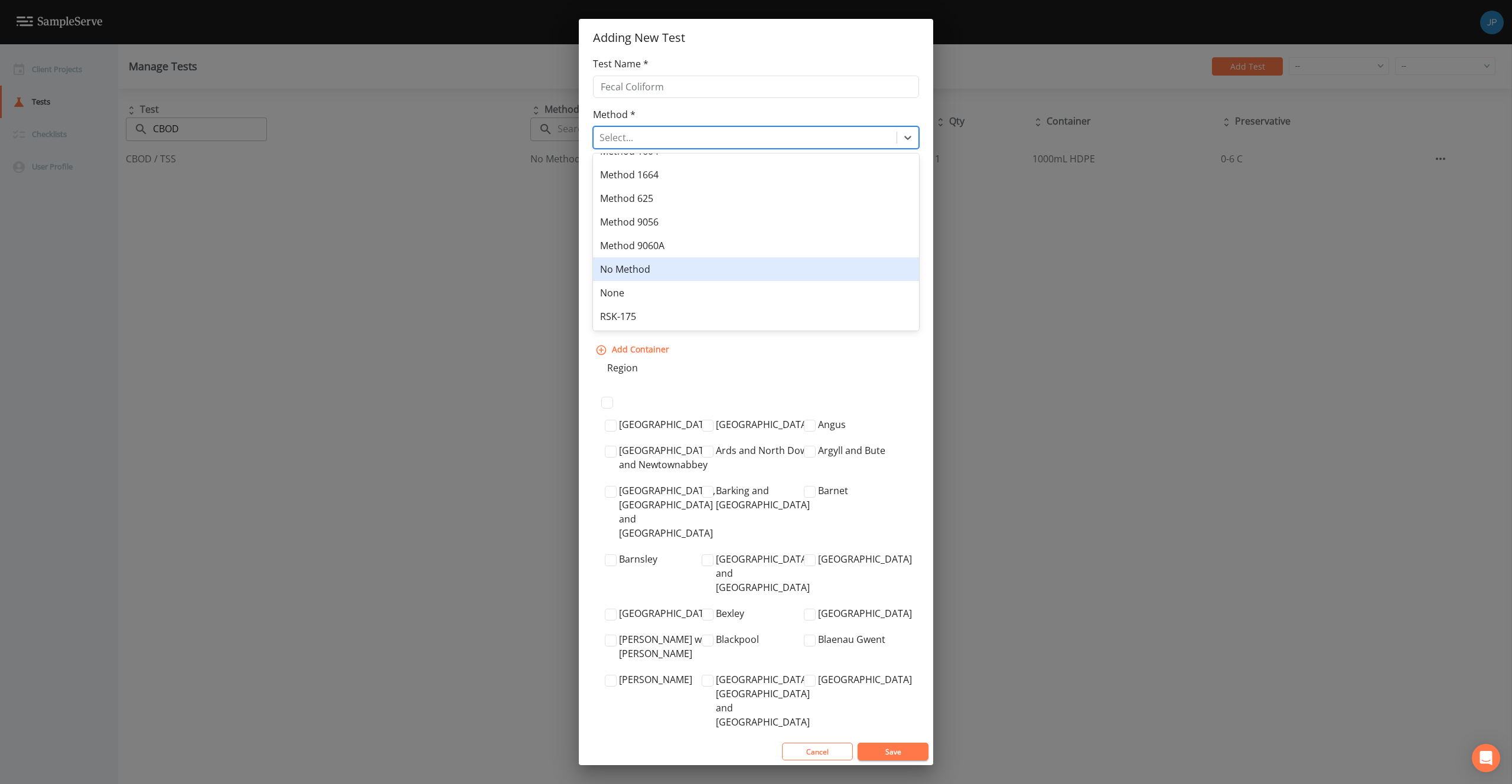
click at [673, 261] on div "No Method" at bounding box center [755, 269] width 326 height 23
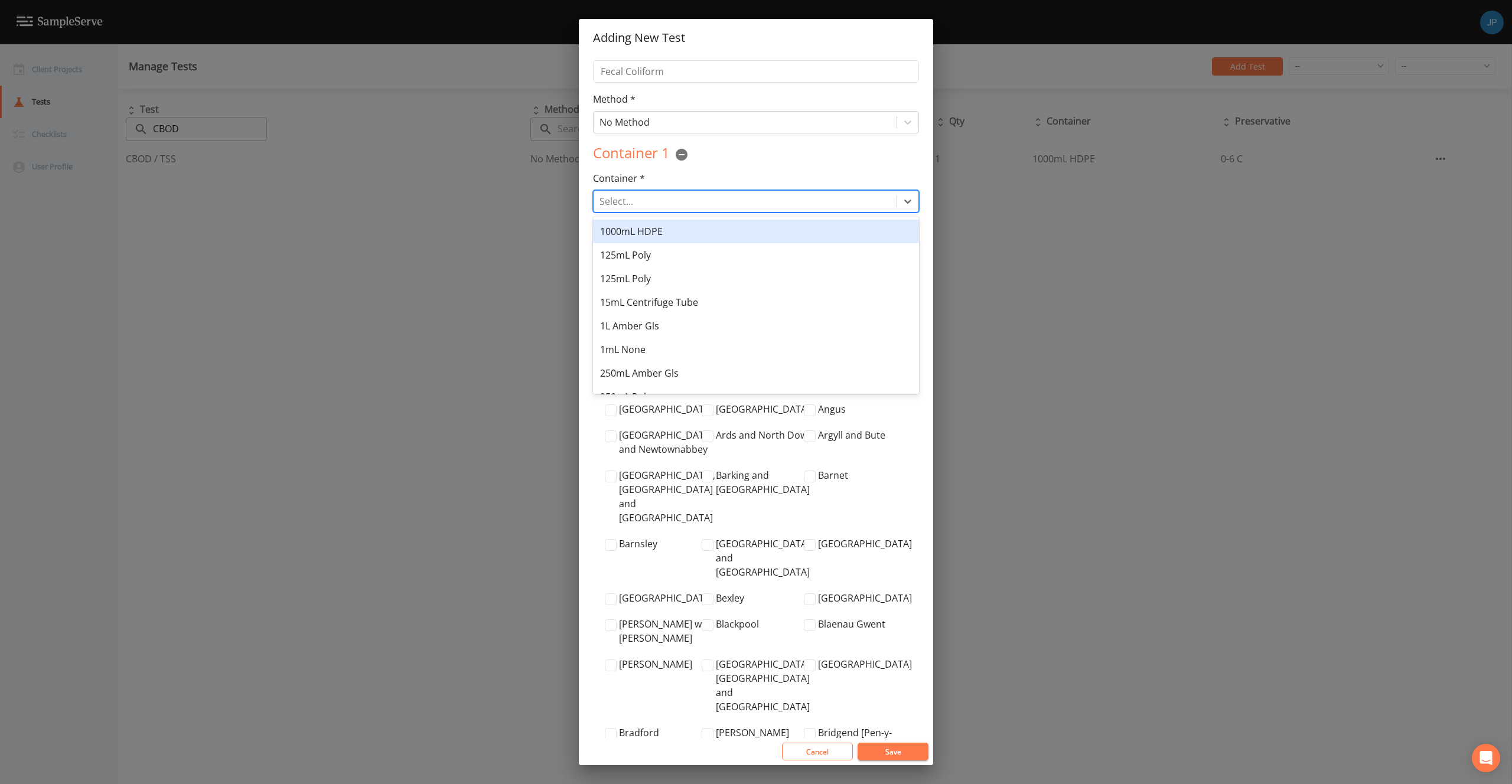
click at [684, 199] on div at bounding box center [744, 201] width 291 height 17
click at [675, 200] on div at bounding box center [744, 201] width 291 height 17
click at [665, 234] on div "Create "Plastic"" at bounding box center [755, 231] width 326 height 23
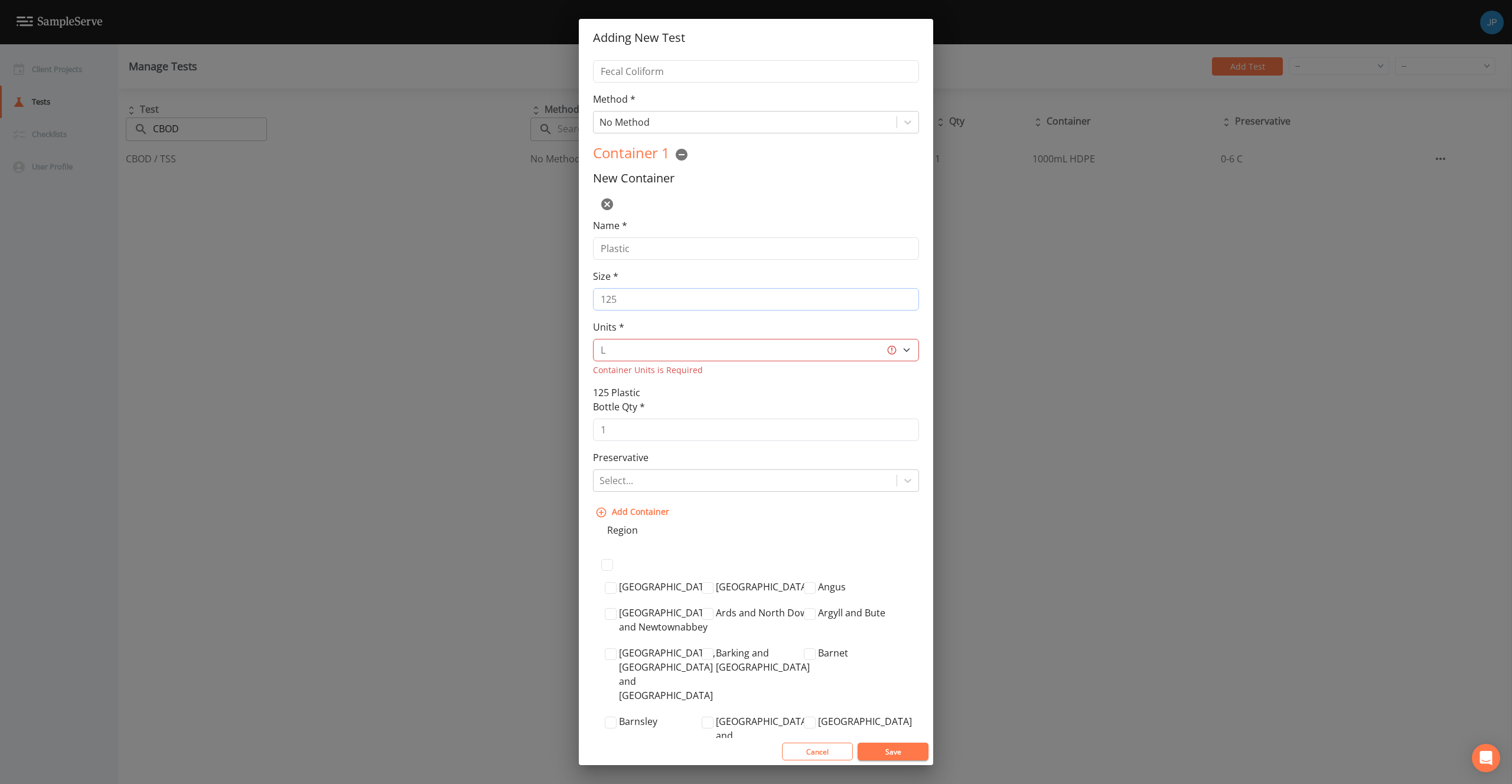
click at [624, 308] on input "125" at bounding box center [755, 299] width 326 height 23
drag, startPoint x: 623, startPoint y: 306, endPoint x: 584, endPoint y: 294, distance: 40.8
click at [584, 294] on div "Test Name * Fecal Coliform Method * No Method Container 1 New Container Name * …" at bounding box center [756, 397] width 354 height 681
click at [657, 357] on select "L gal mL oz" at bounding box center [755, 349] width 326 height 23
click at [592, 339] on select "L gal mL oz" at bounding box center [755, 349] width 326 height 23
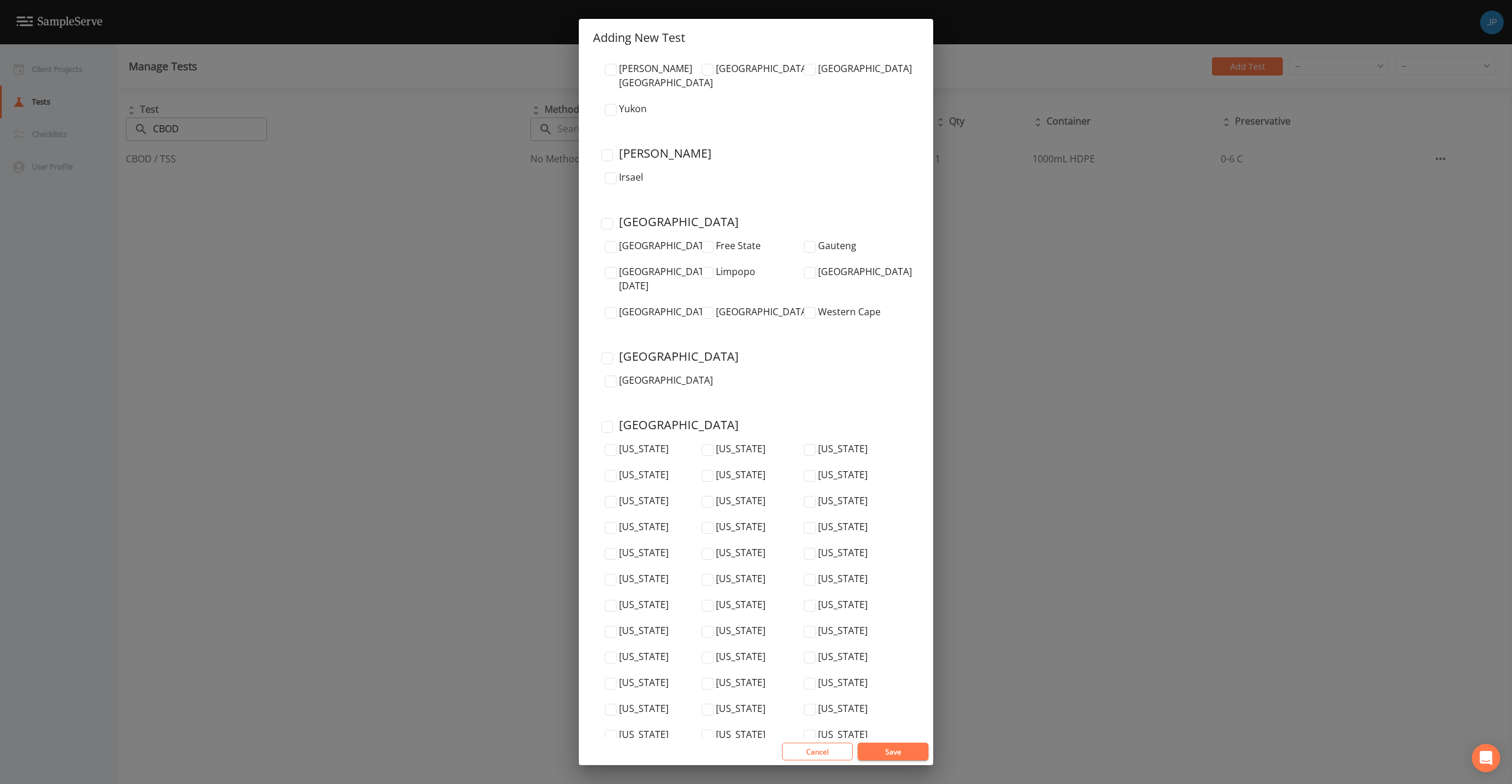
scroll to position [3864, 0]
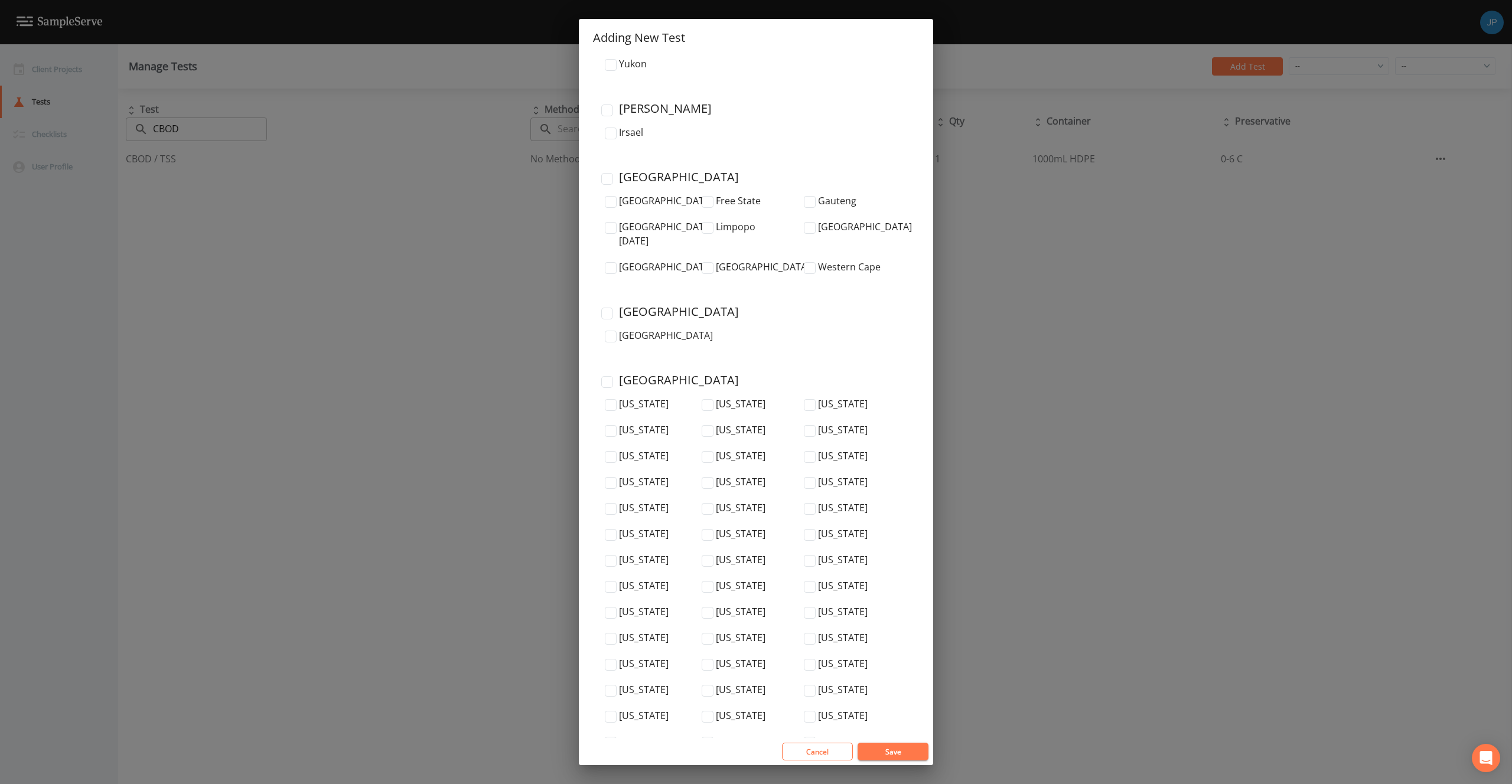
click at [610, 376] on input "United States" at bounding box center [607, 382] width 12 height 12
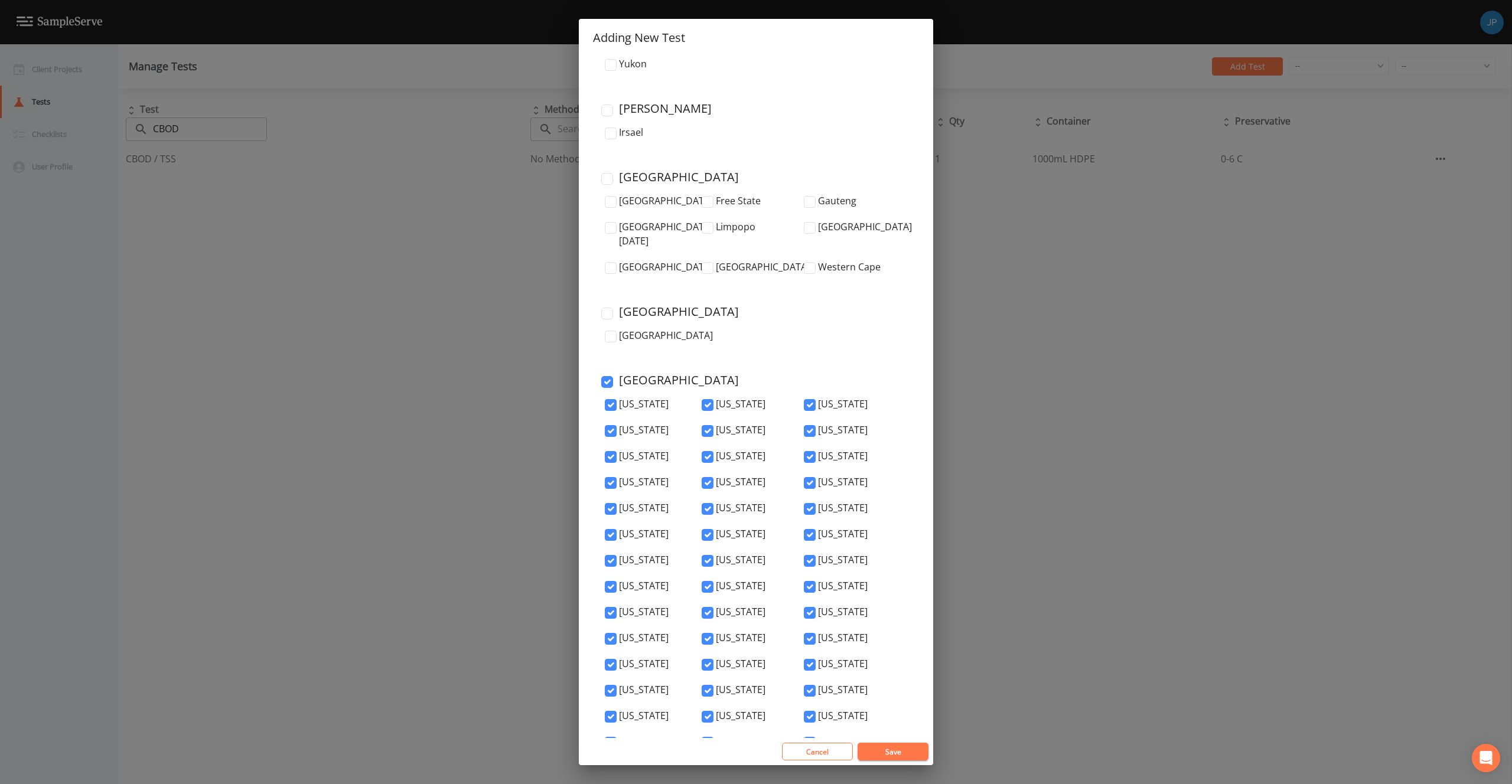
click at [893, 749] on button "Save" at bounding box center [893, 752] width 71 height 18
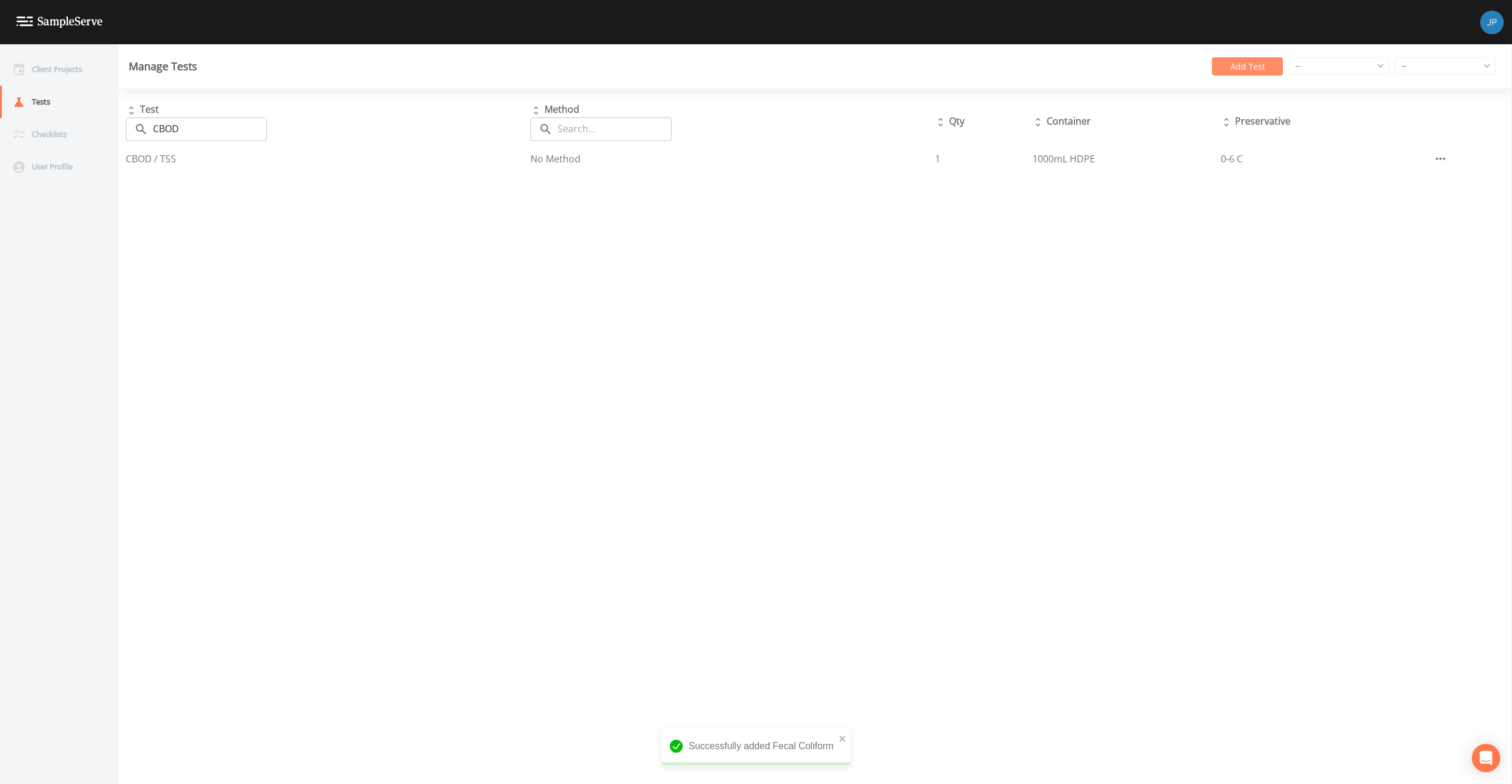
click at [1229, 70] on button "Add Test" at bounding box center [1247, 66] width 71 height 19
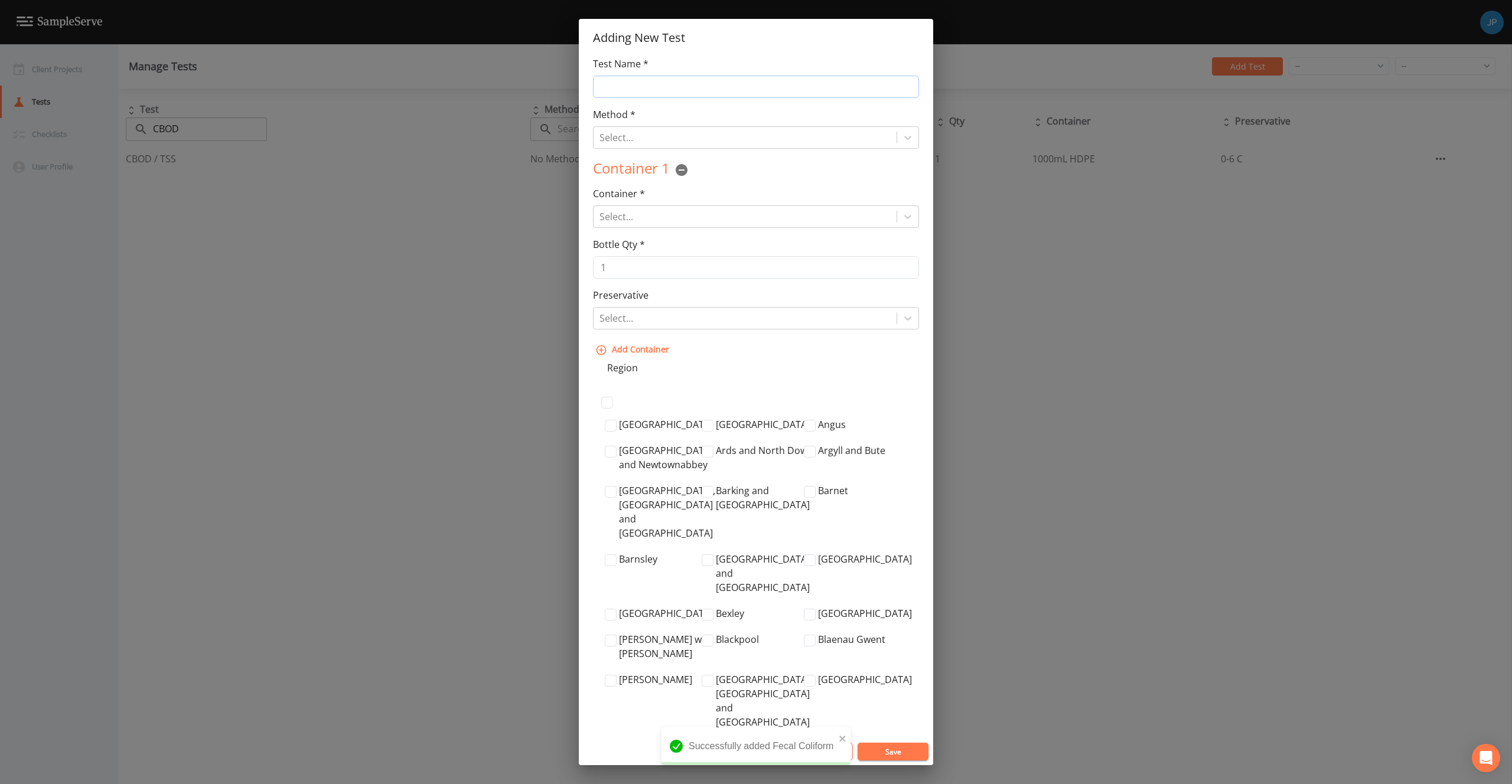
click at [669, 93] on input "Test Name *" at bounding box center [755, 86] width 326 height 23
click at [649, 140] on div at bounding box center [744, 137] width 291 height 17
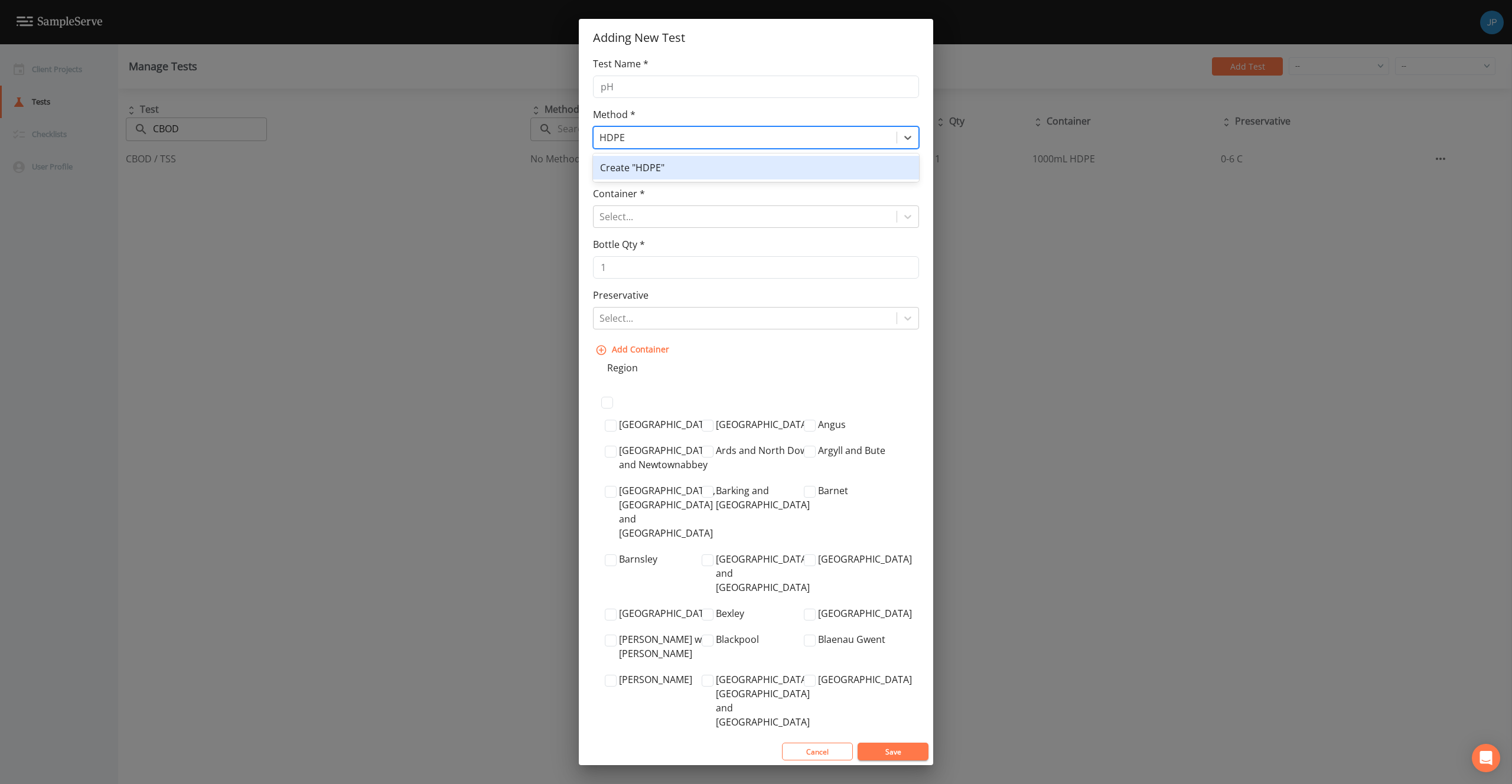
click at [652, 165] on div "Create "HDPE"" at bounding box center [755, 167] width 326 height 23
click at [650, 221] on div at bounding box center [744, 216] width 291 height 17
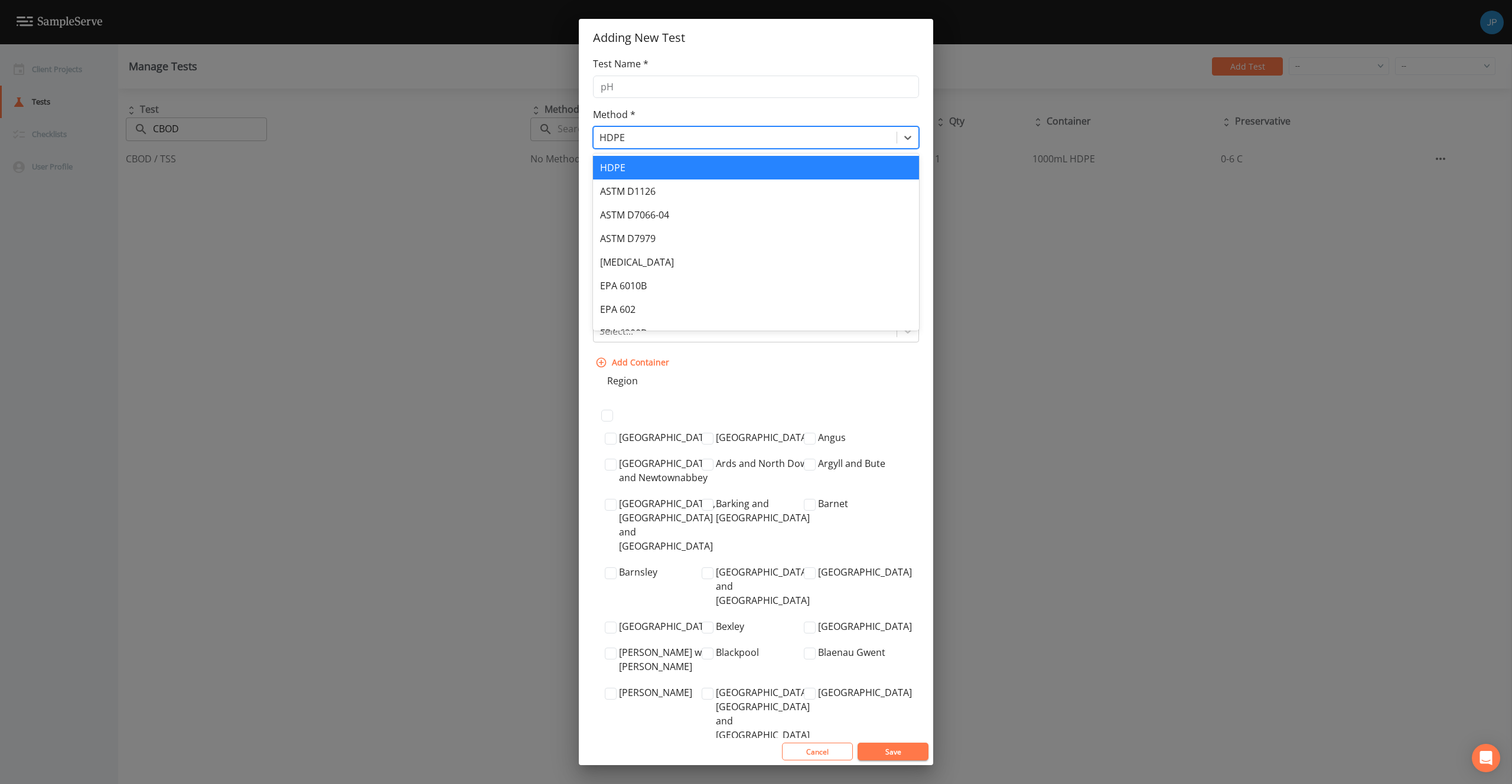
click at [630, 139] on div at bounding box center [744, 137] width 291 height 17
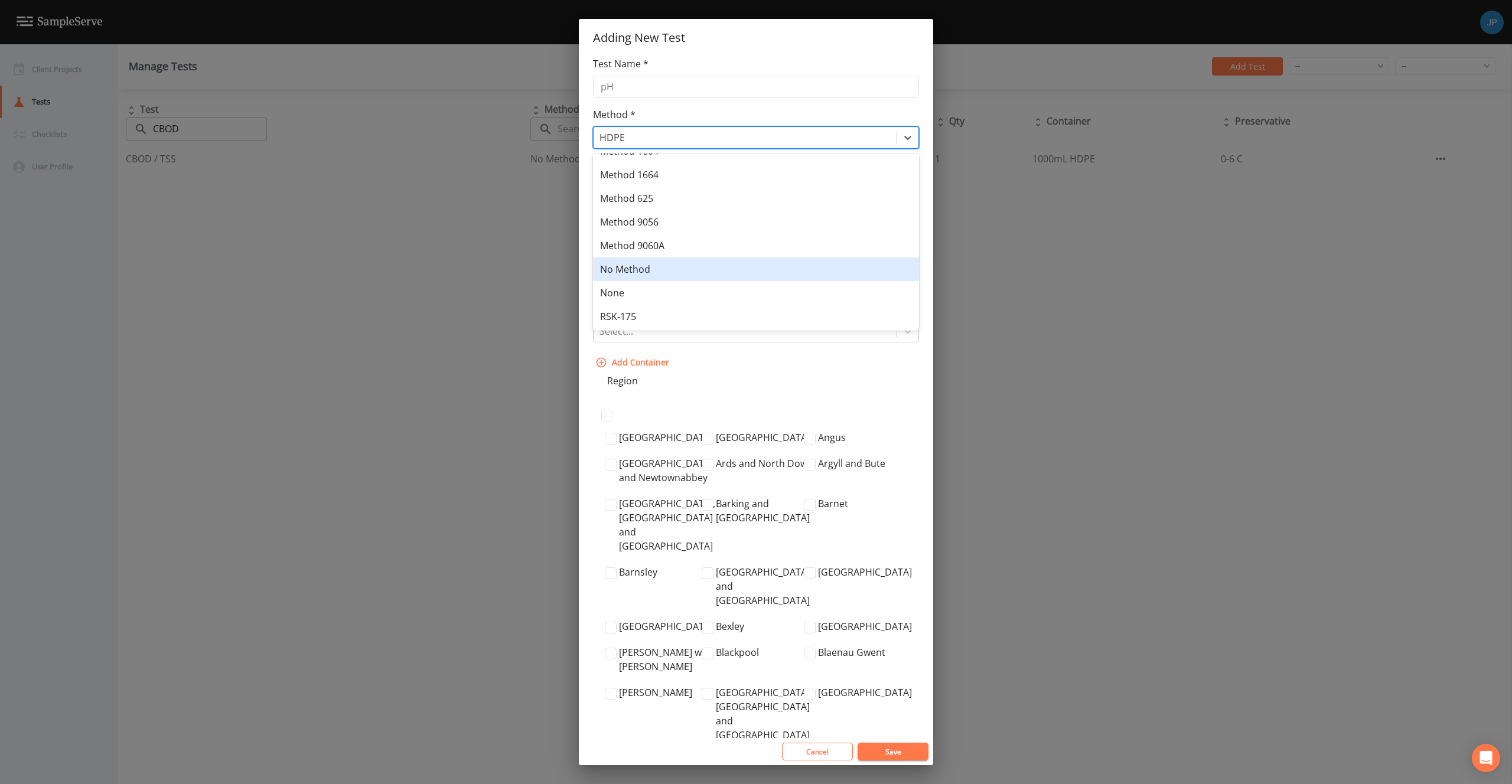
click at [682, 271] on div "No Method" at bounding box center [755, 269] width 326 height 23
click at [650, 211] on div at bounding box center [744, 216] width 291 height 17
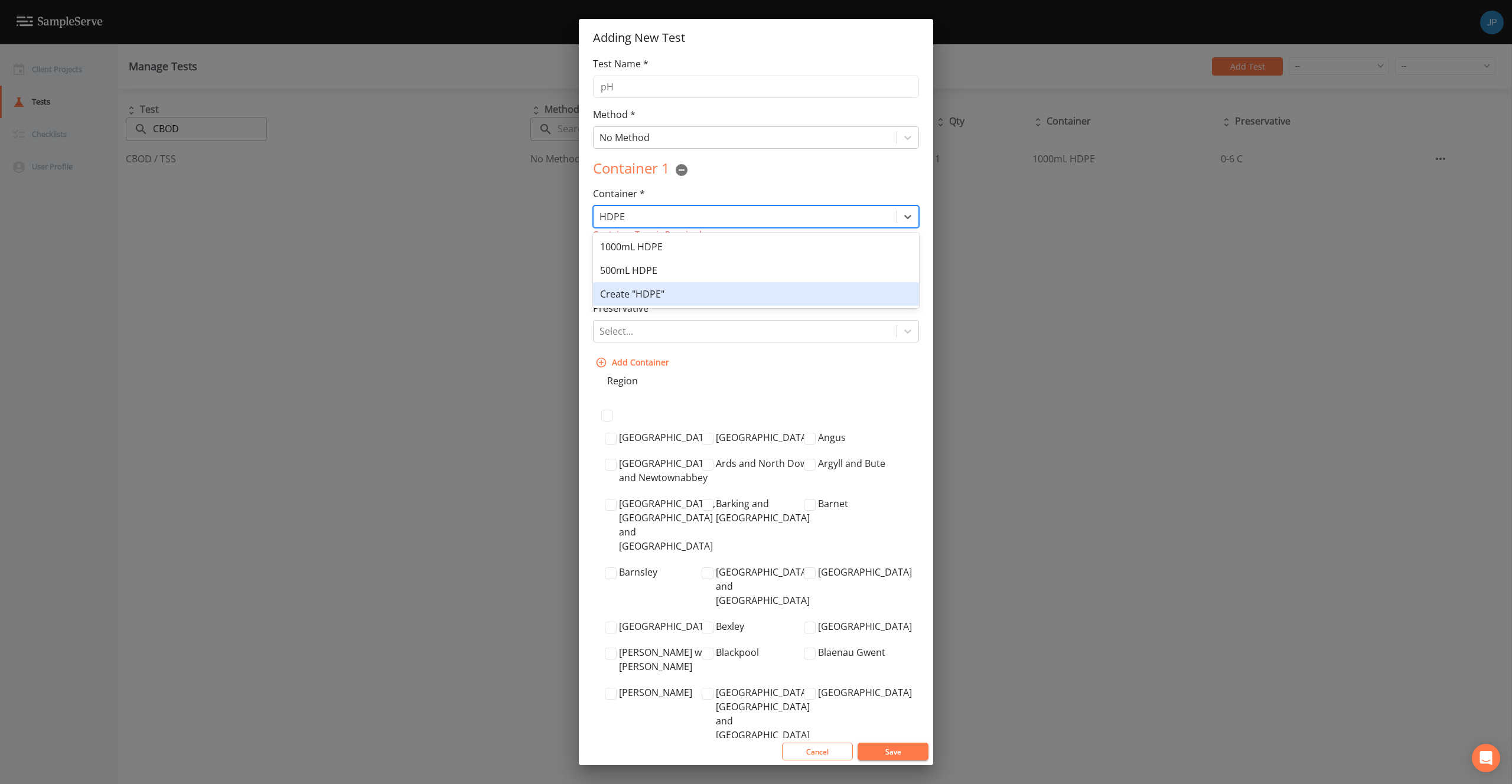
click at [679, 299] on div "Create "HDPE"" at bounding box center [755, 294] width 326 height 23
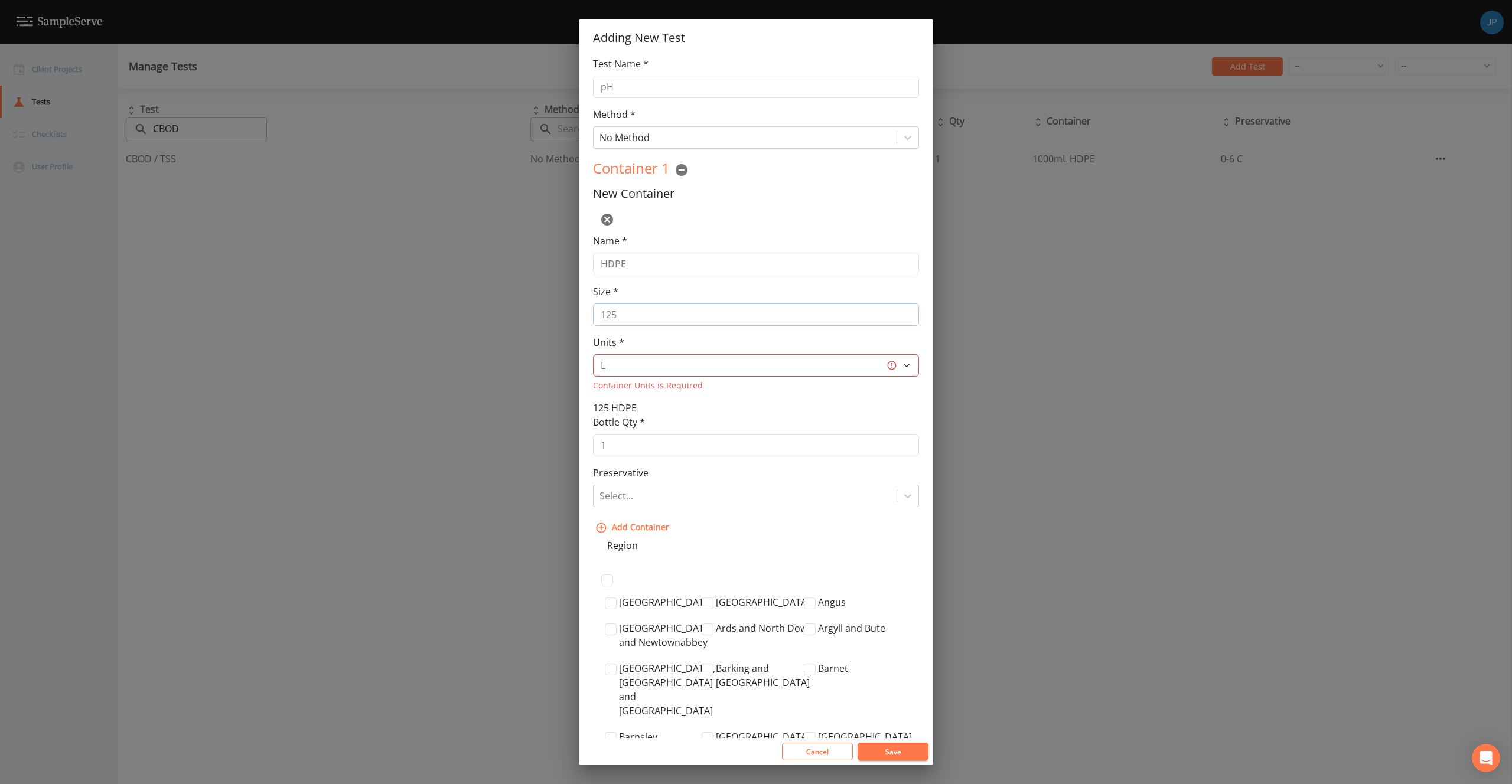
click at [624, 318] on input "125" at bounding box center [755, 314] width 326 height 23
drag, startPoint x: 624, startPoint y: 318, endPoint x: 589, endPoint y: 312, distance: 35.5
click at [590, 312] on div "Test Name * pH Method * No Method Container 1 New Container Name * HDPE Size * …" at bounding box center [756, 397] width 354 height 681
click at [633, 367] on select "L gal mL oz" at bounding box center [755, 365] width 326 height 23
click at [592, 354] on select "L gal mL oz" at bounding box center [755, 365] width 326 height 23
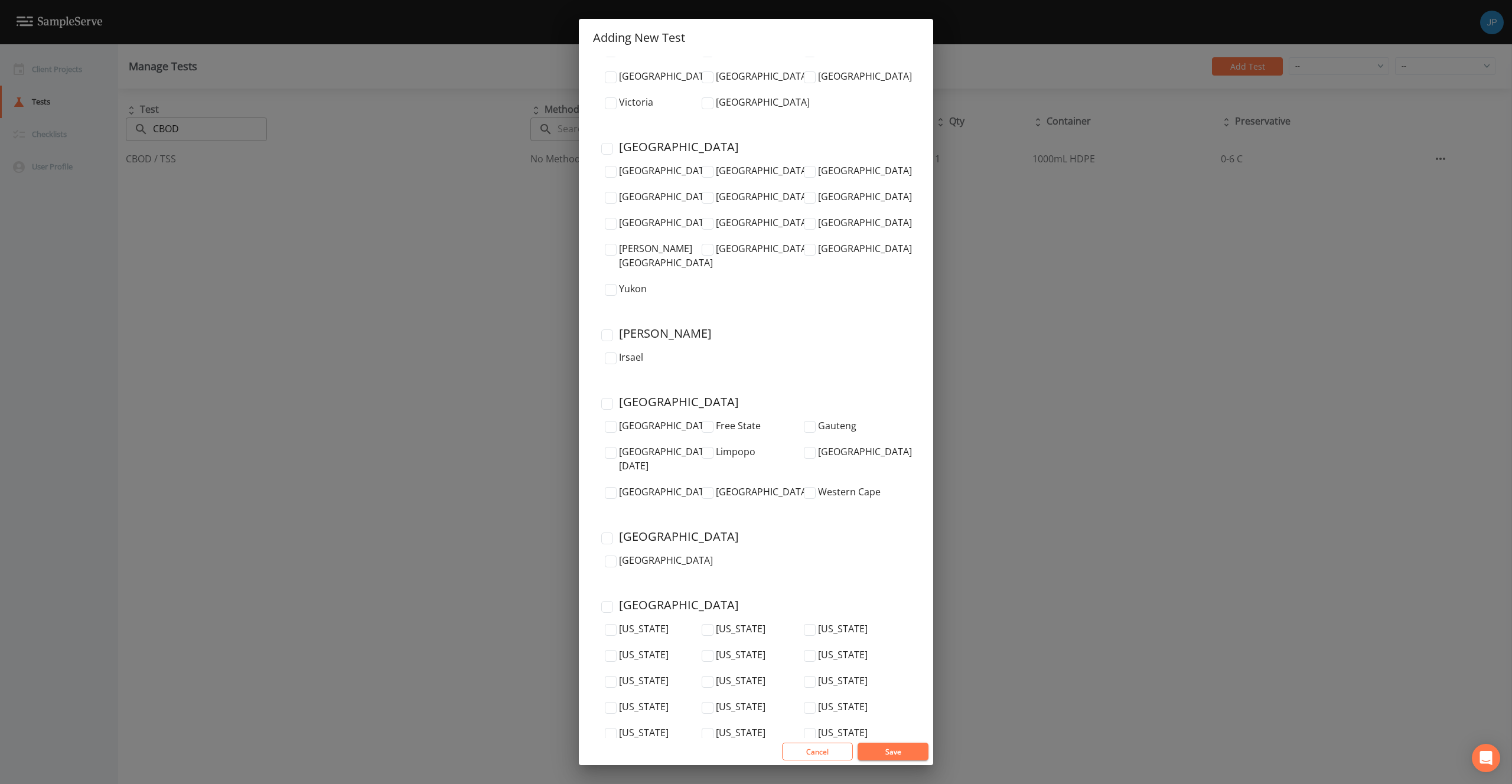
scroll to position [3864, 0]
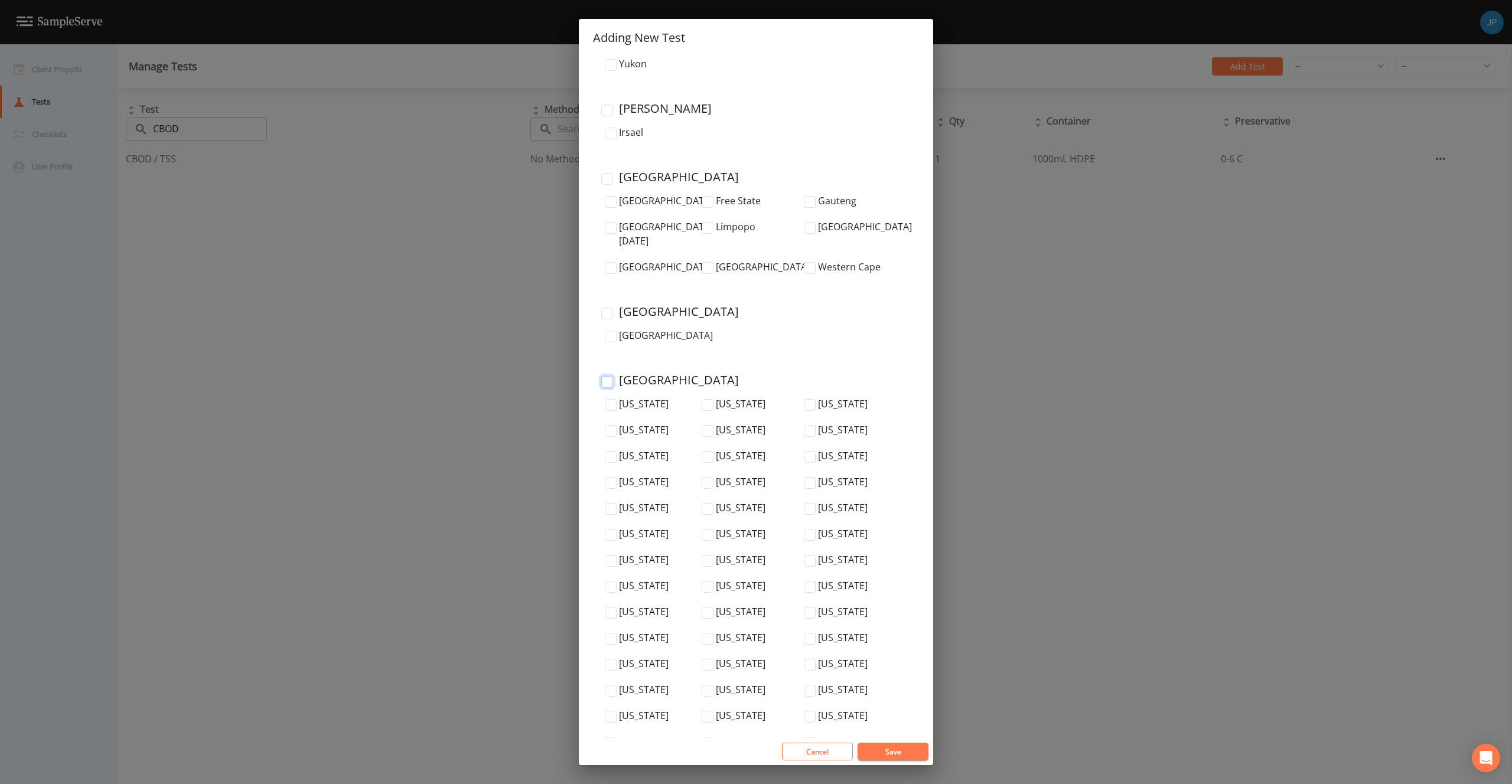
click at [611, 376] on input "United States" at bounding box center [607, 382] width 12 height 12
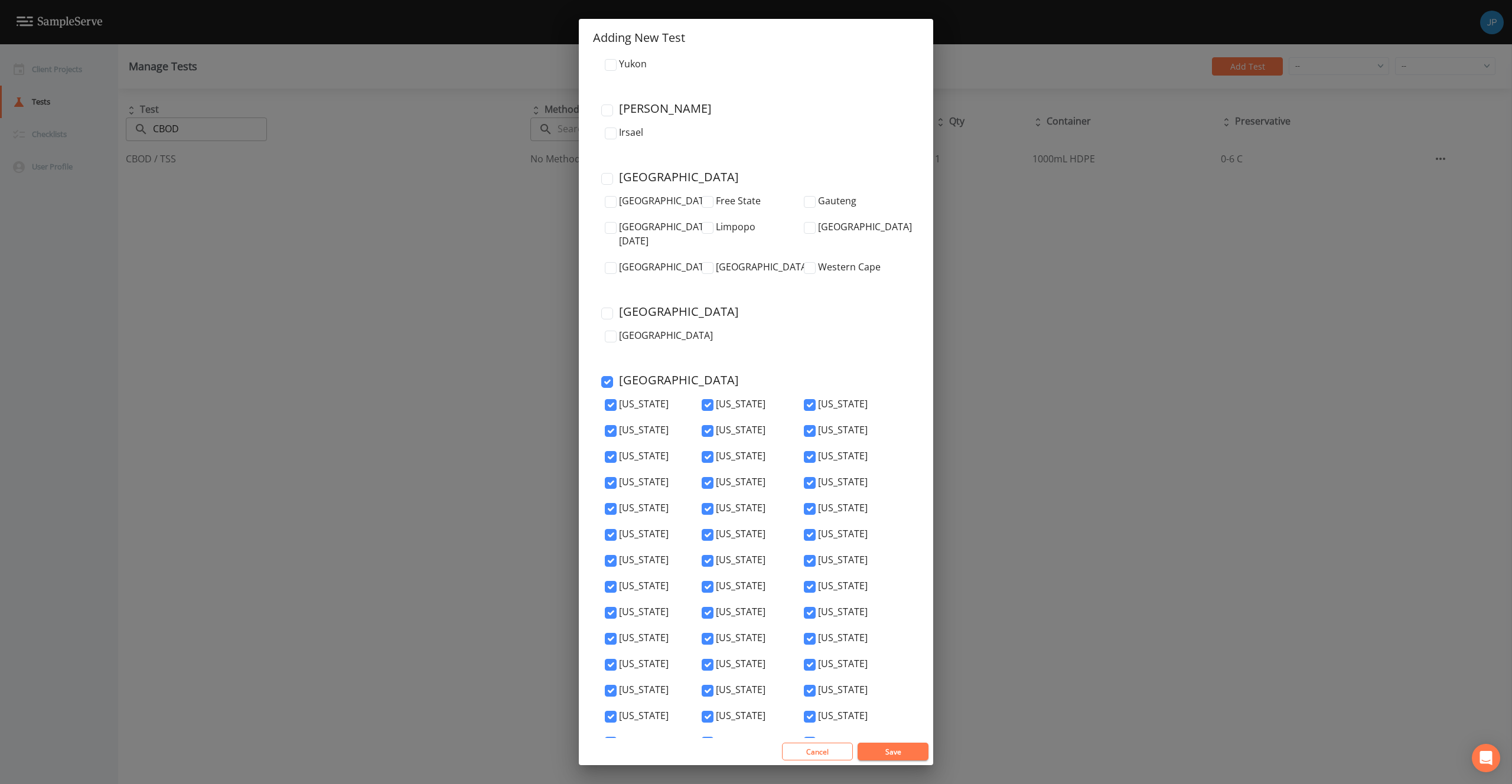
click at [885, 747] on button "Save" at bounding box center [893, 752] width 71 height 18
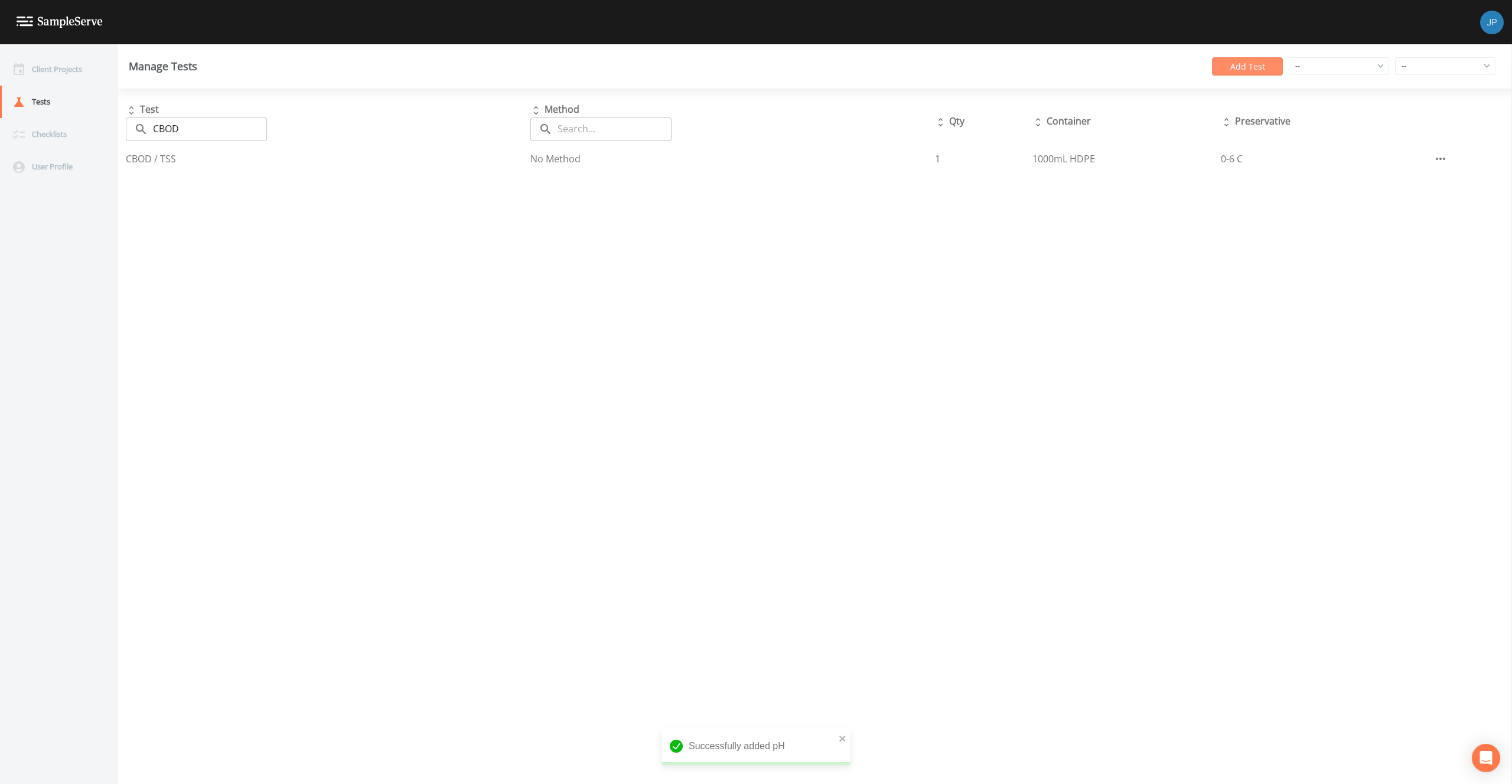
click at [1235, 69] on button "Add Test" at bounding box center [1247, 66] width 71 height 19
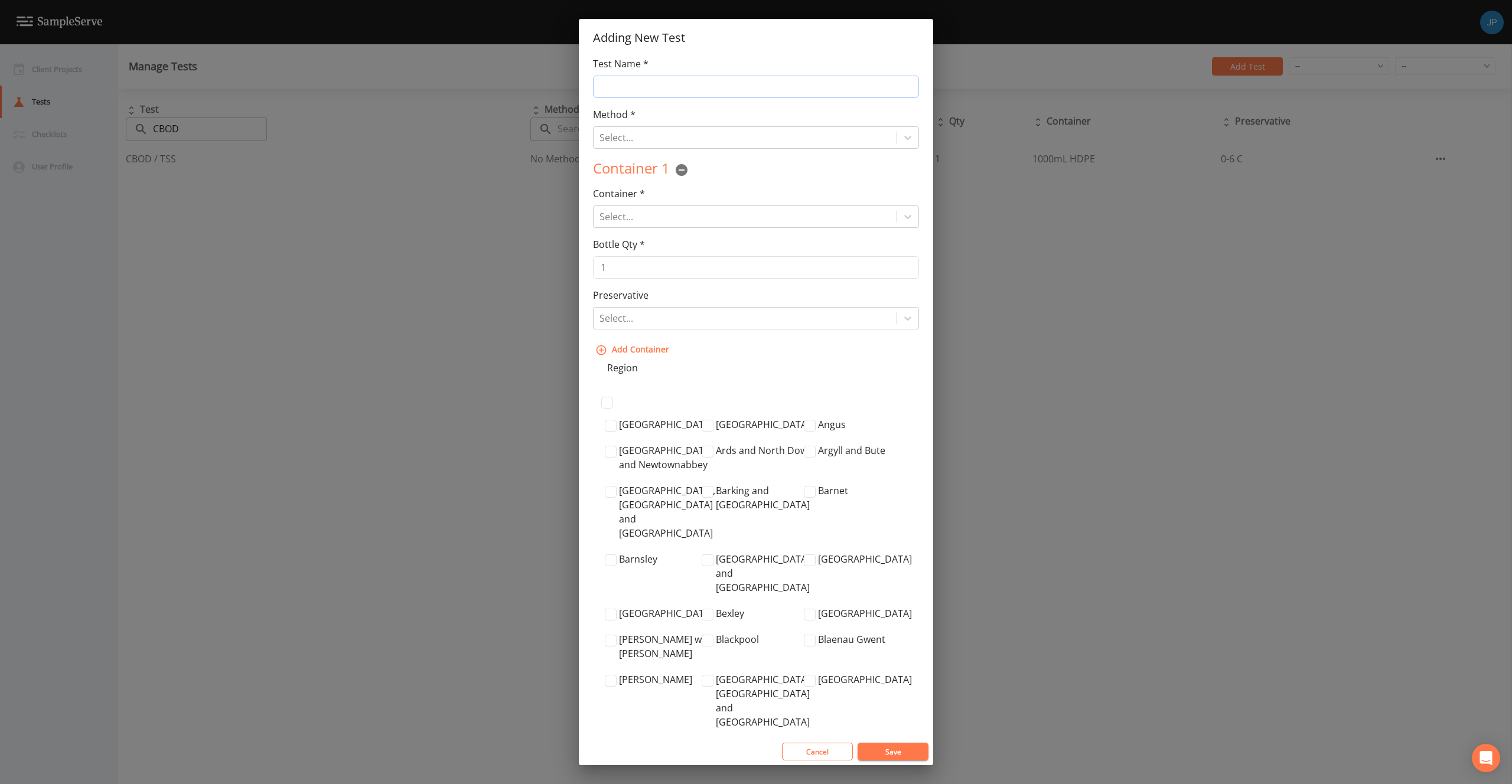
click at [670, 90] on input "Test Name *" at bounding box center [755, 86] width 326 height 23
click at [699, 138] on div at bounding box center [744, 137] width 291 height 17
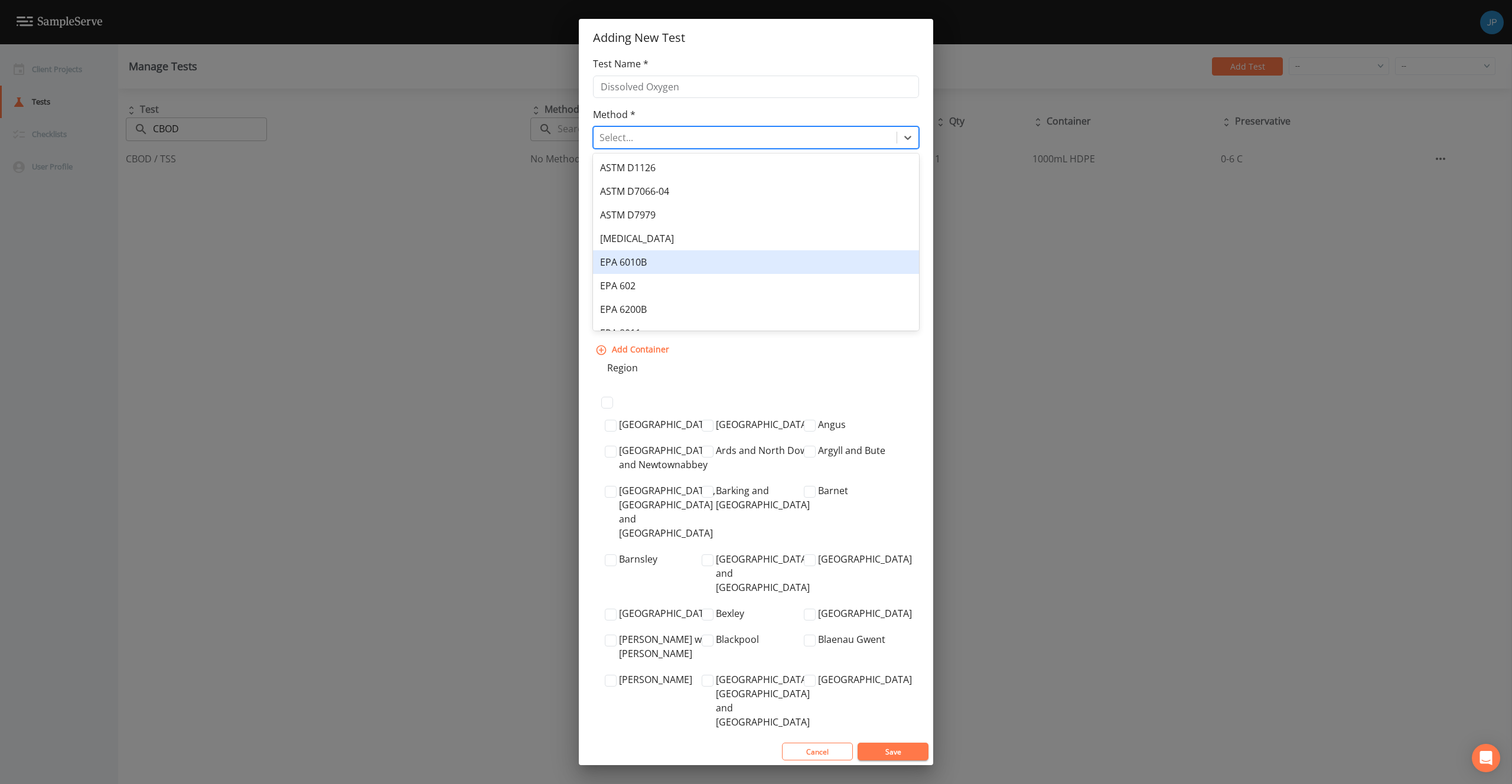
scroll to position [300, 0]
click at [720, 265] on div "No Method" at bounding box center [755, 269] width 326 height 23
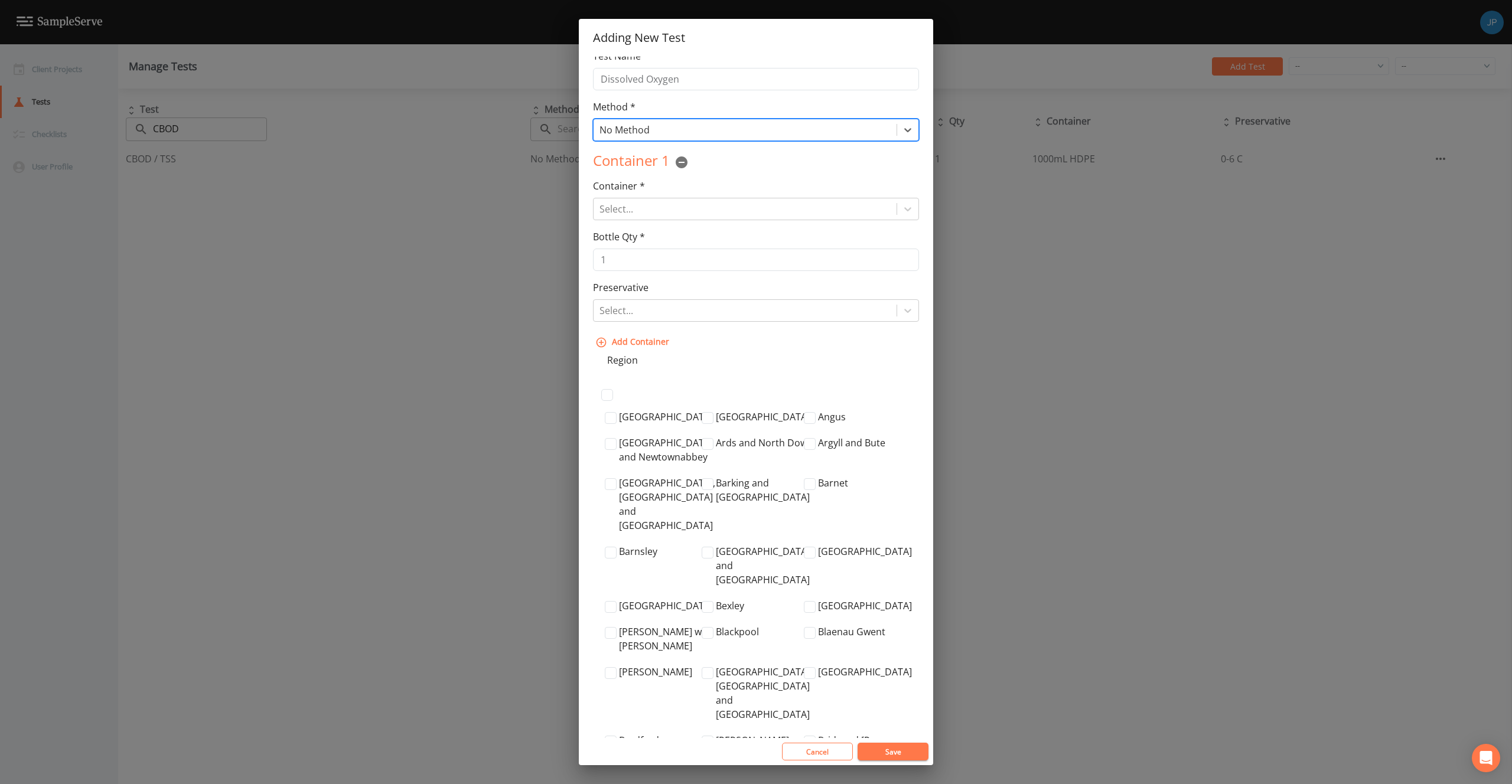
scroll to position [16, 0]
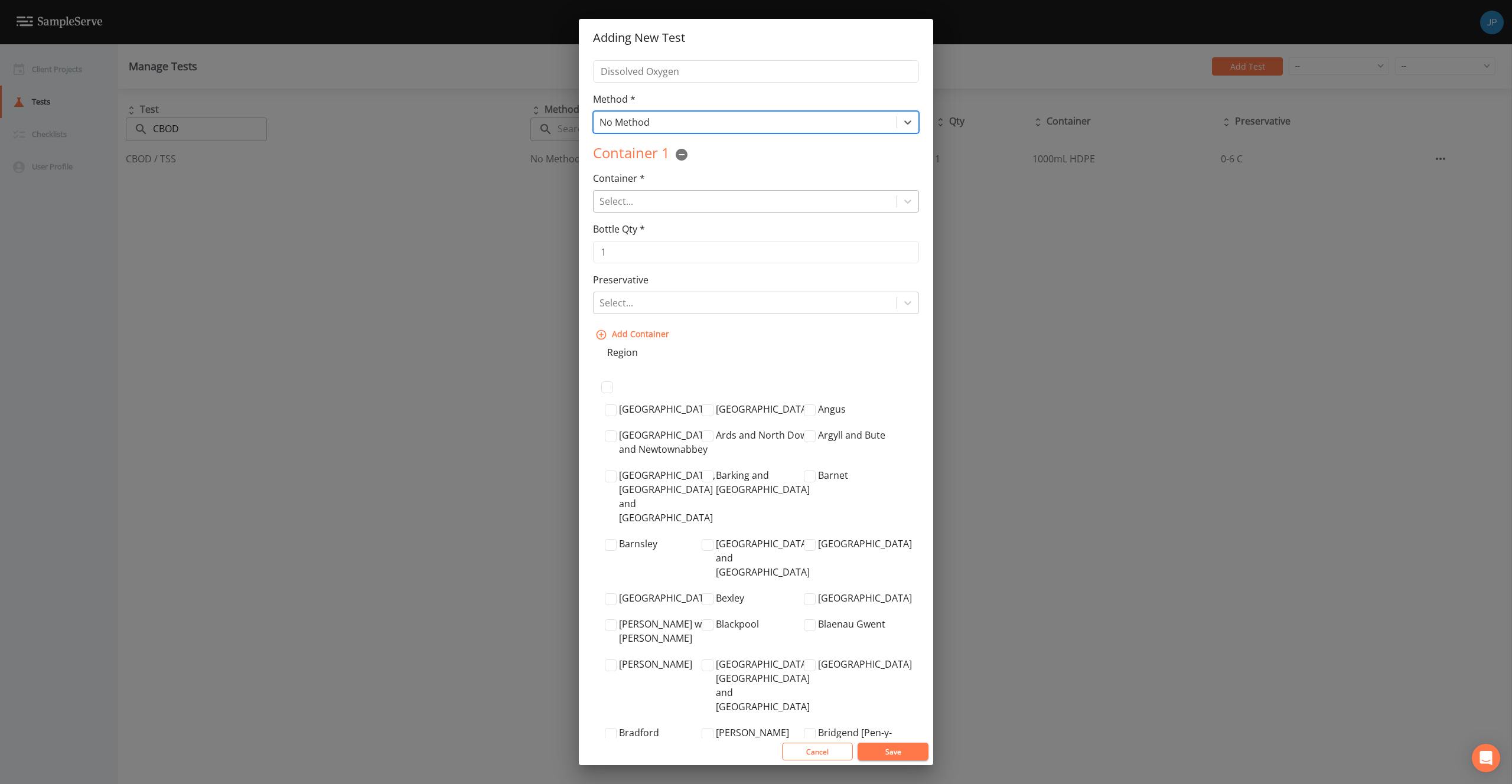
click at [732, 203] on div at bounding box center [744, 201] width 291 height 17
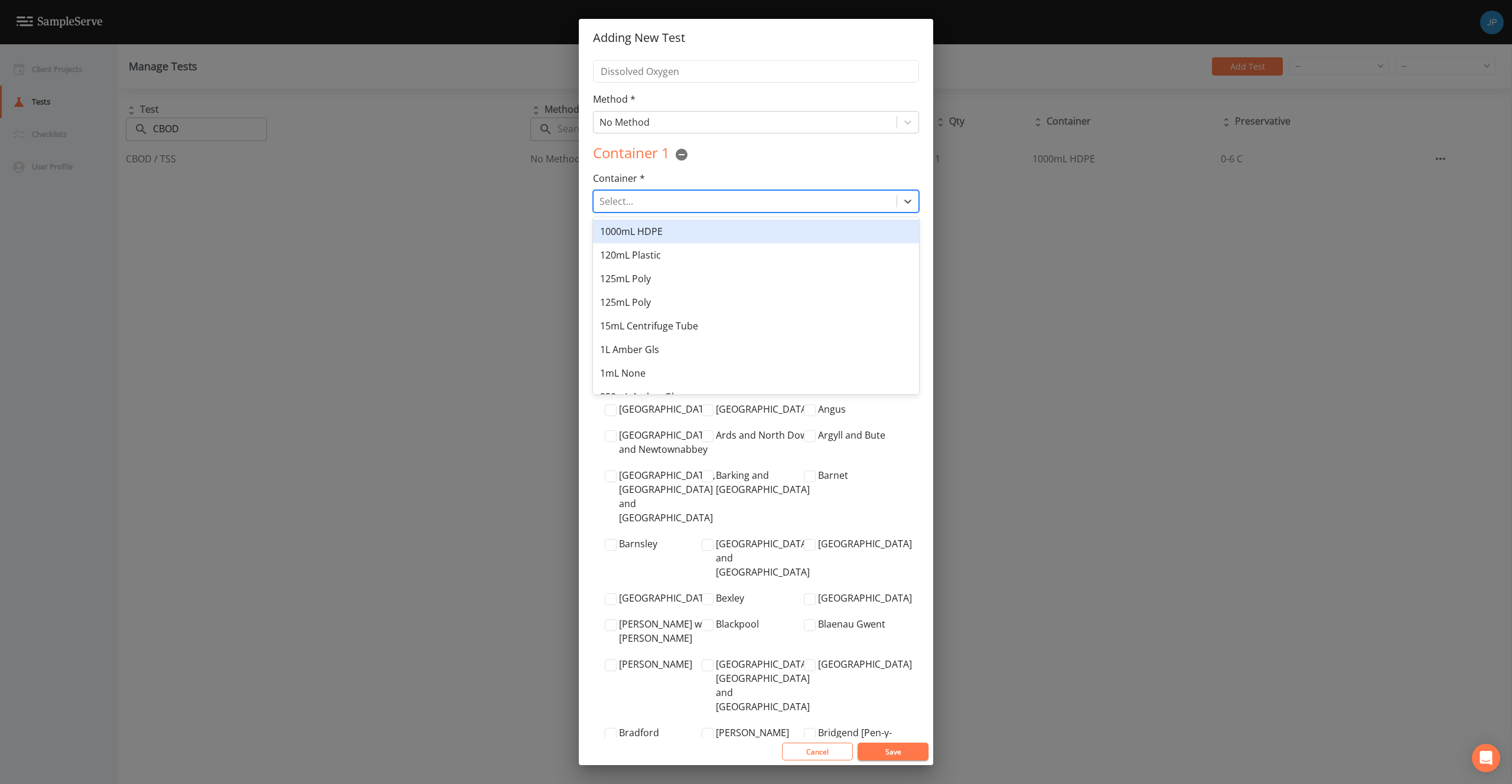
click at [752, 163] on div "Container 1" at bounding box center [755, 155] width 326 height 23
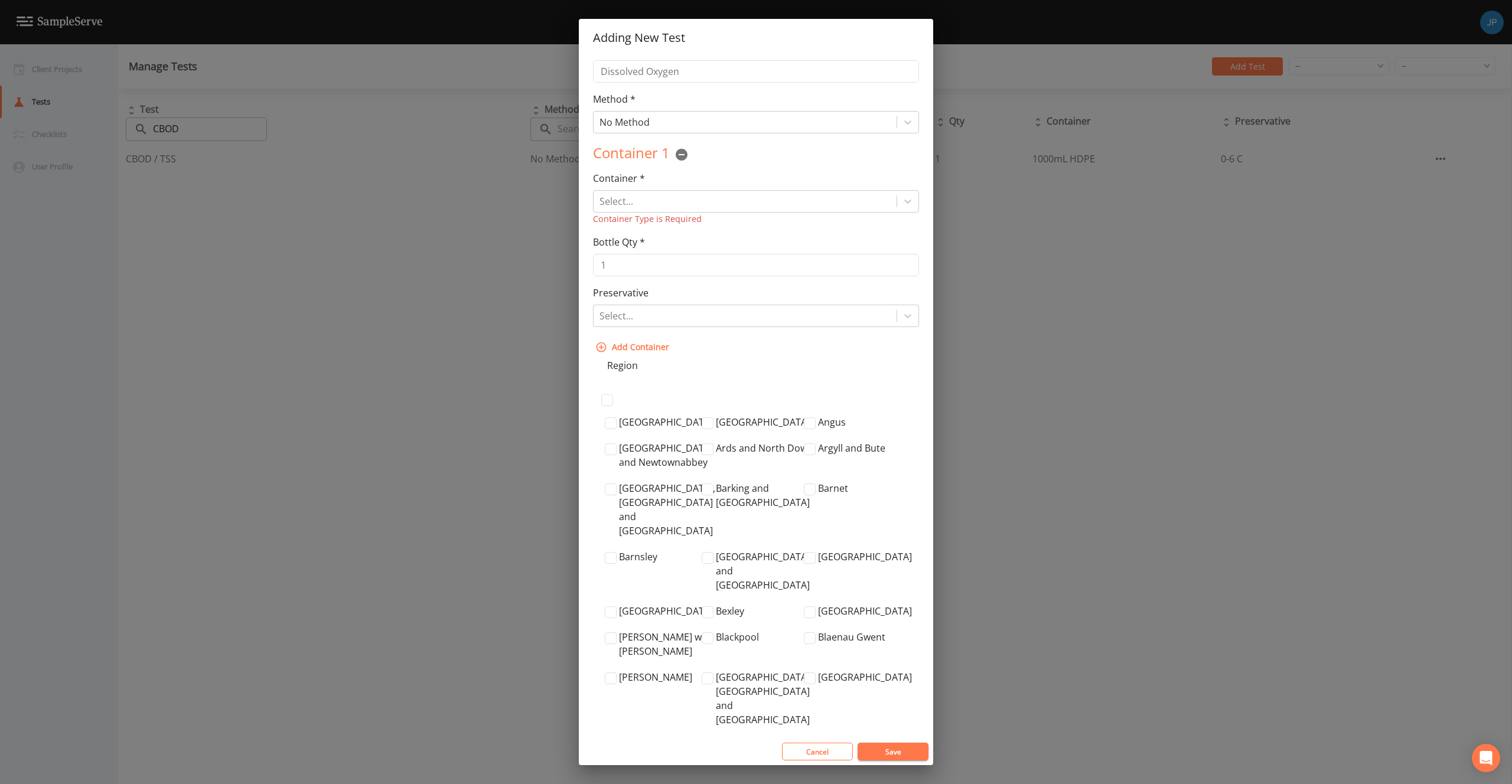
scroll to position [0, 0]
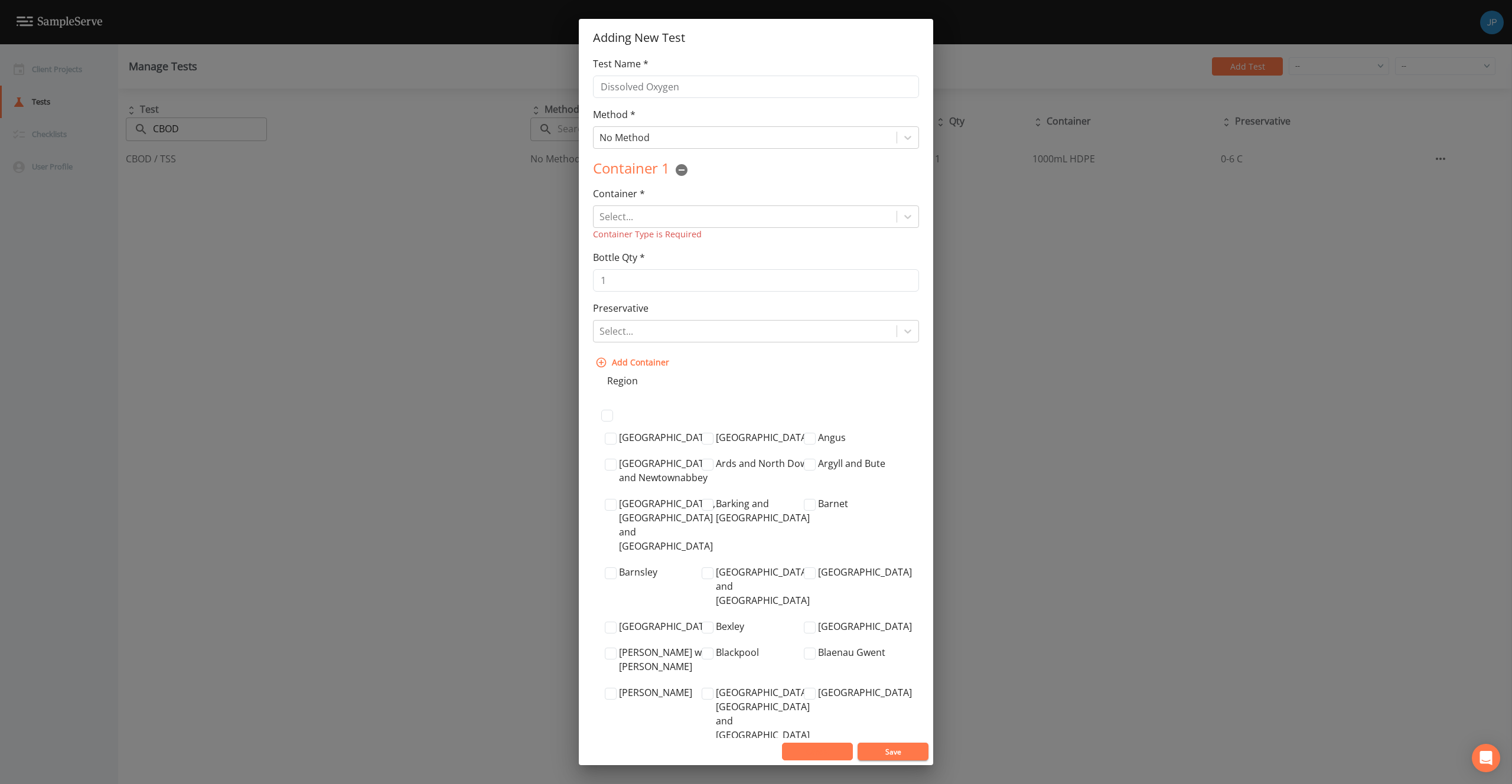
click at [829, 755] on button "Cancel" at bounding box center [817, 752] width 71 height 18
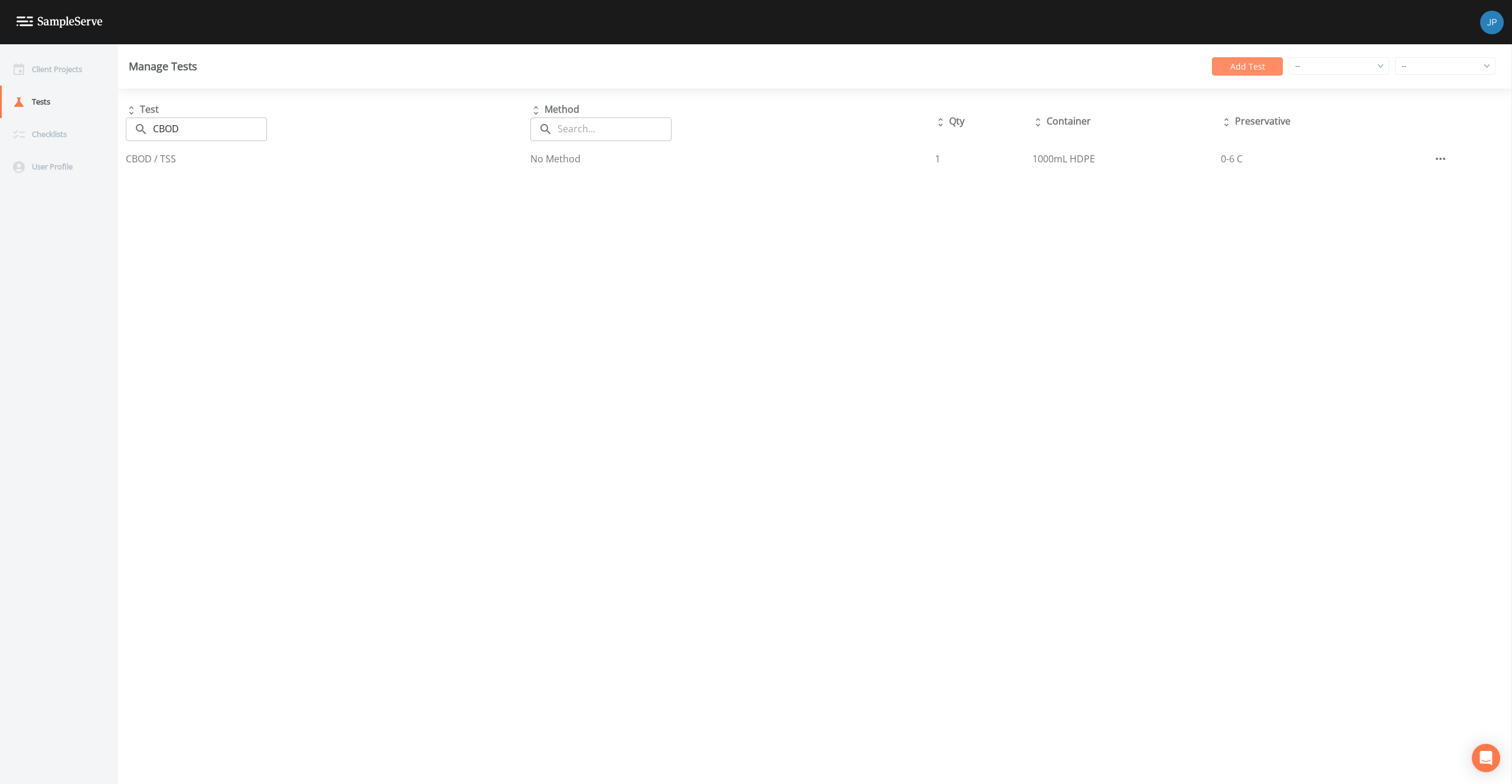
click at [1219, 72] on button "Add Test" at bounding box center [1247, 66] width 71 height 19
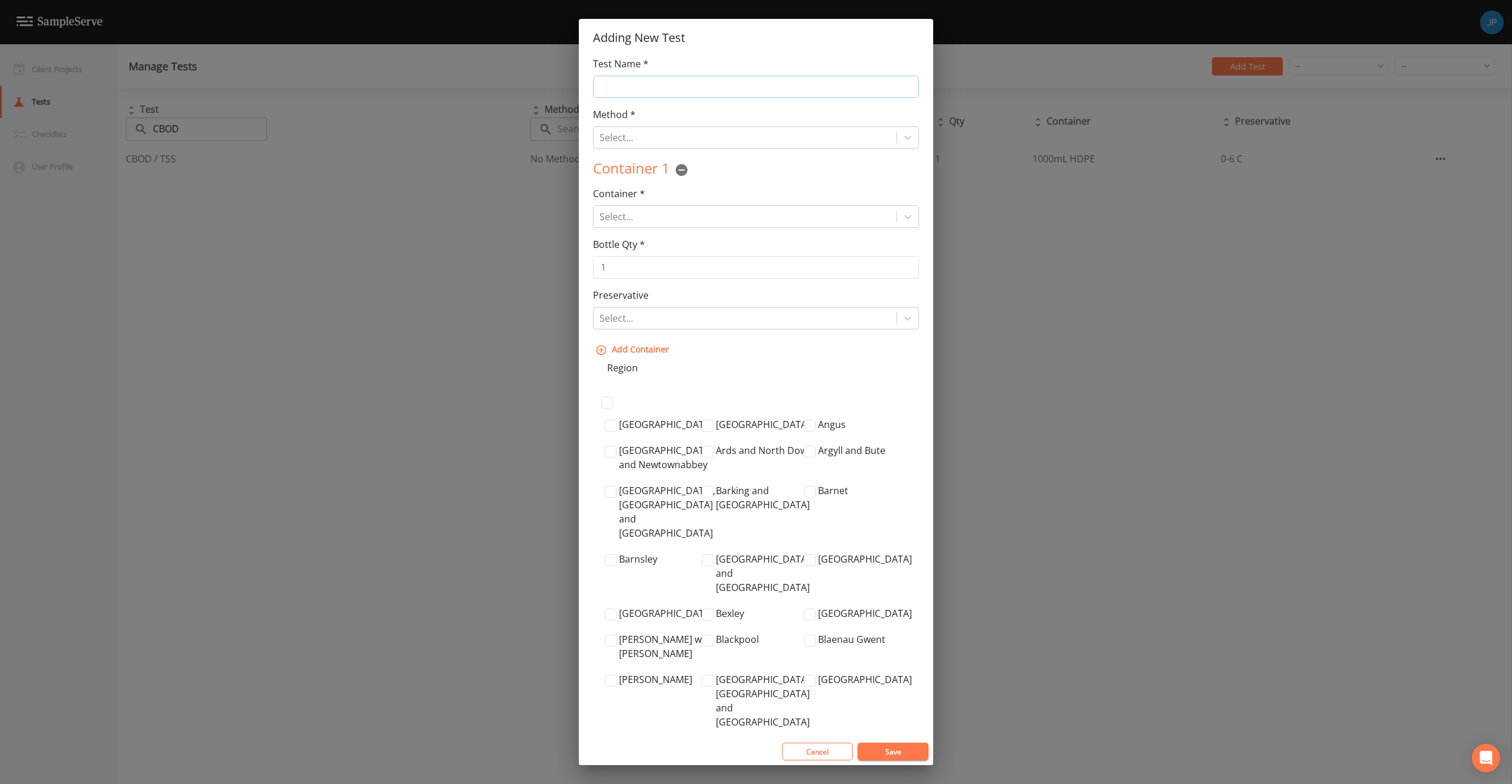
click at [752, 81] on input "Test Name *" at bounding box center [755, 86] width 326 height 23
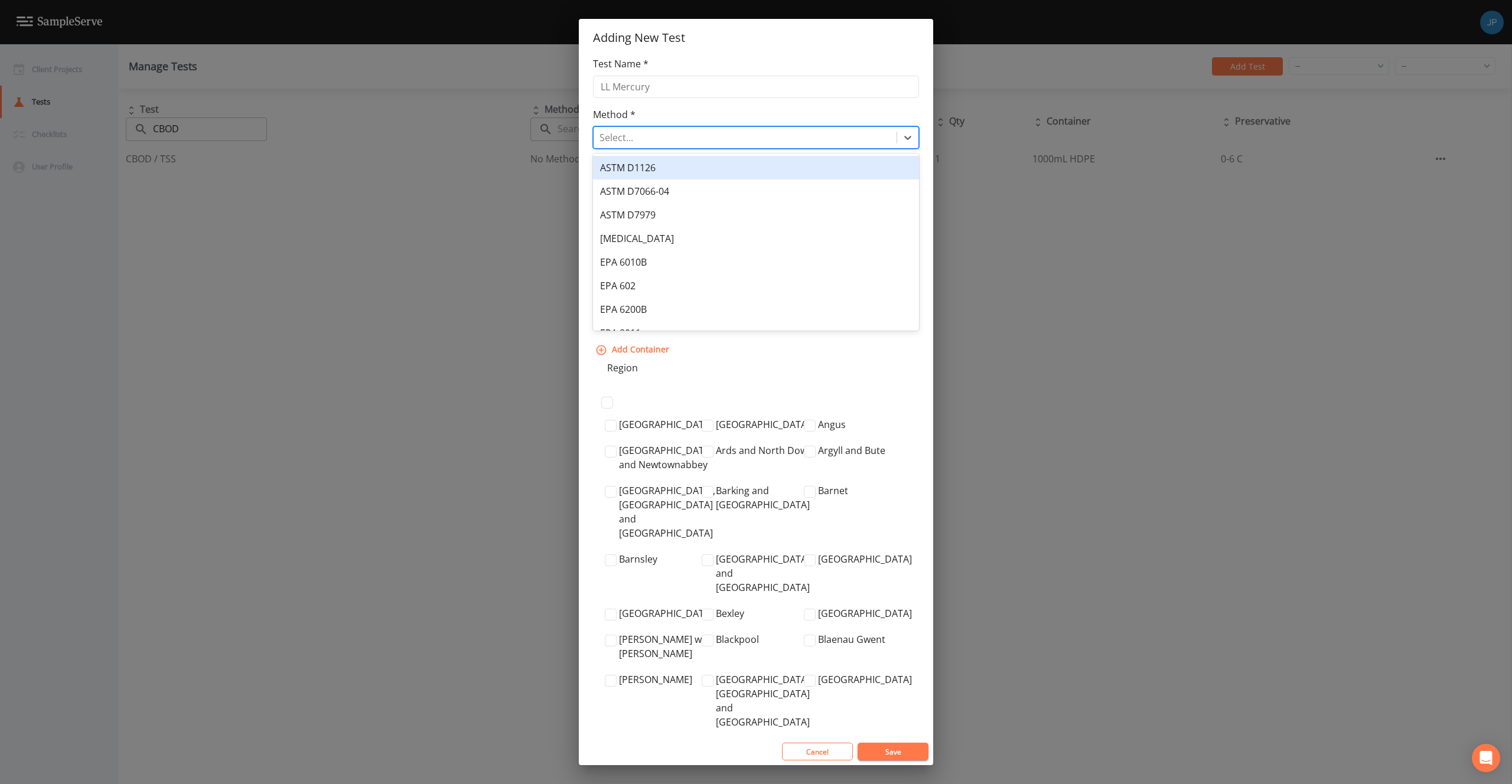
click at [676, 142] on div at bounding box center [744, 137] width 291 height 17
click at [758, 118] on div "Method * ASTM D1126 , 1 of 20. 20 results available. Use Up and Down to choose …" at bounding box center [755, 128] width 326 height 41
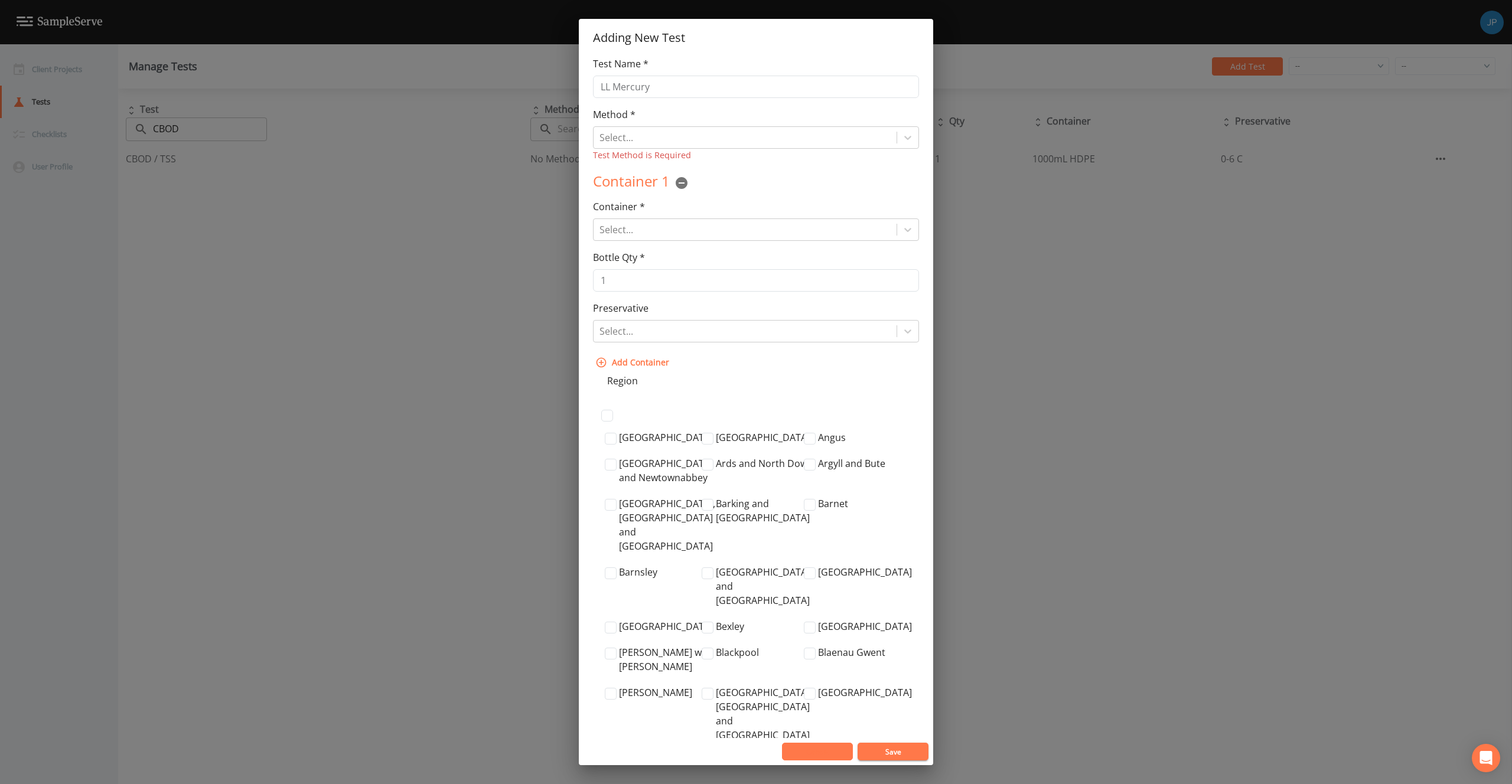
click at [842, 749] on button "Cancel" at bounding box center [817, 752] width 71 height 18
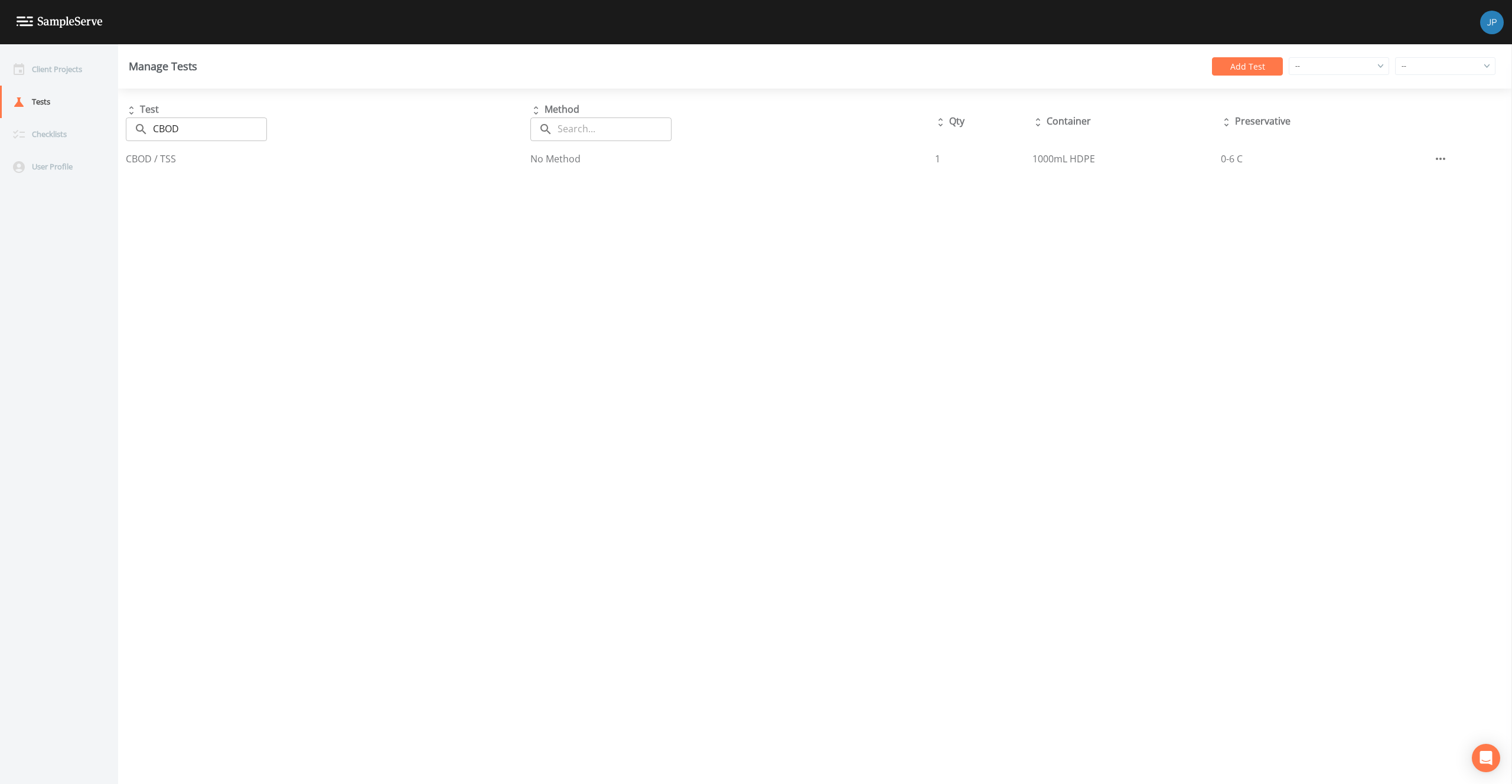
click at [917, 419] on div "Test ​ CBOD ​ Method ​ ​ Qty Container Preservative CBOD / TSS No Method 1 1000…" at bounding box center [815, 436] width 1394 height 695
click at [1237, 64] on button "Add Test" at bounding box center [1247, 66] width 71 height 19
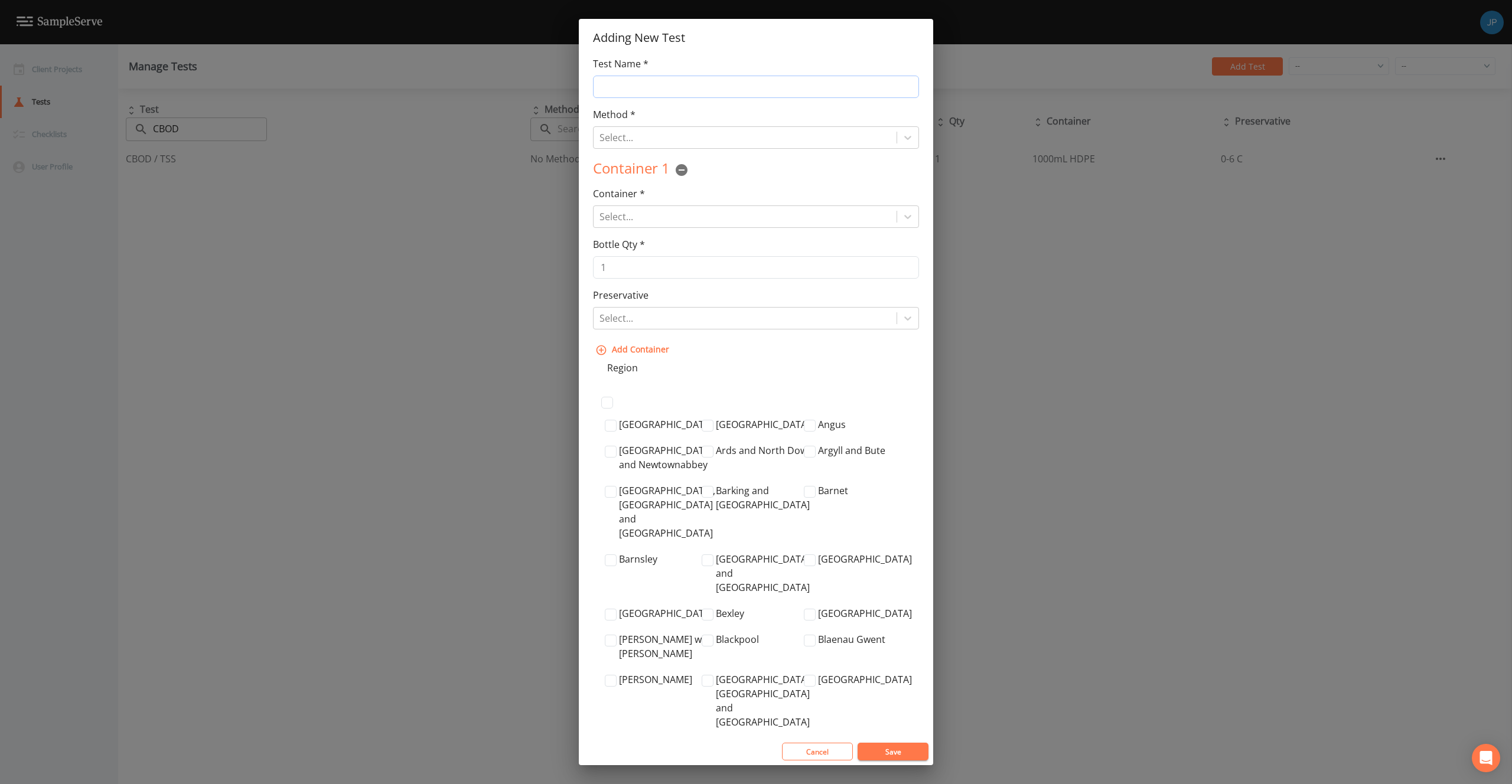
click at [652, 81] on input "Test Name *" at bounding box center [755, 86] width 326 height 23
click at [630, 140] on div at bounding box center [744, 137] width 291 height 17
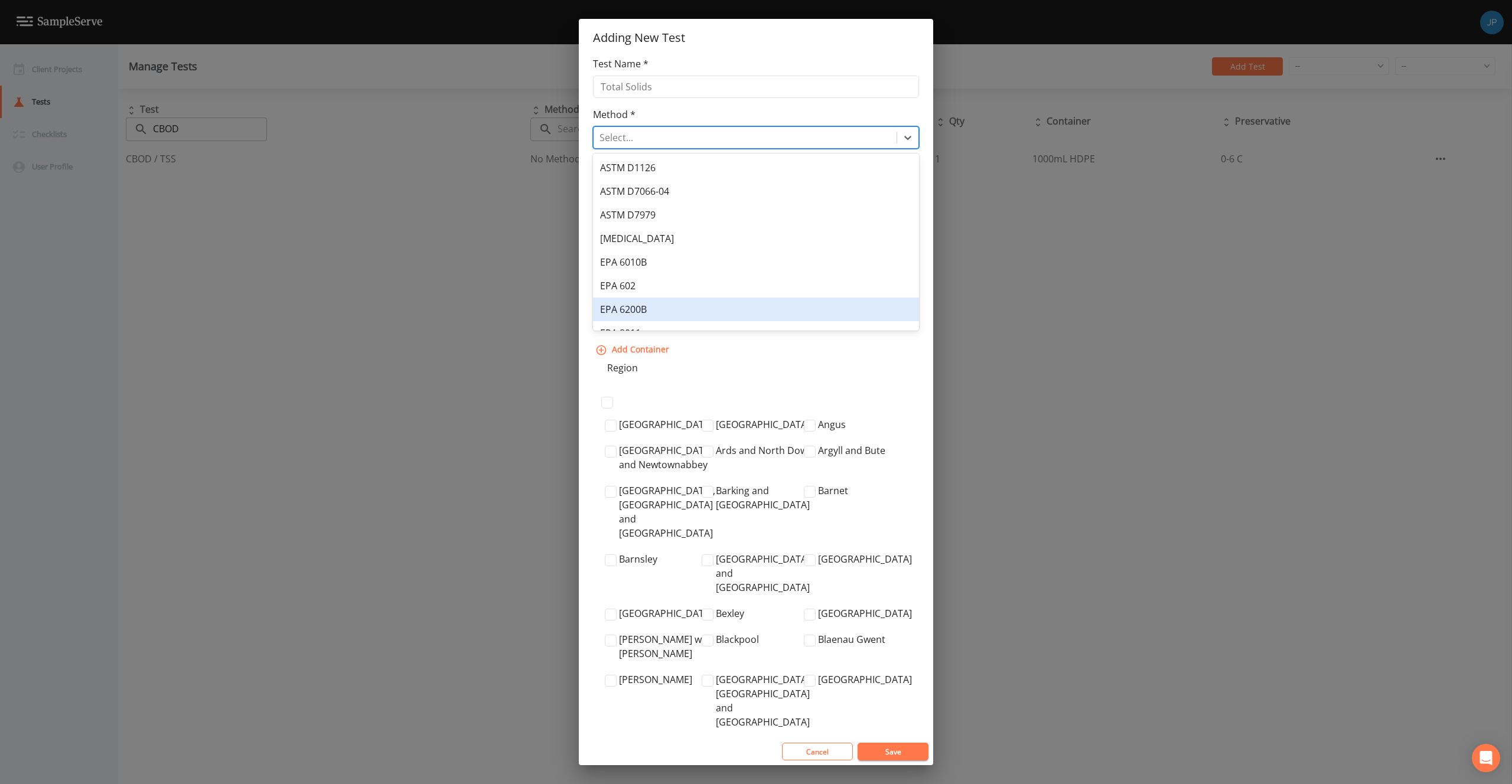
scroll to position [300, 0]
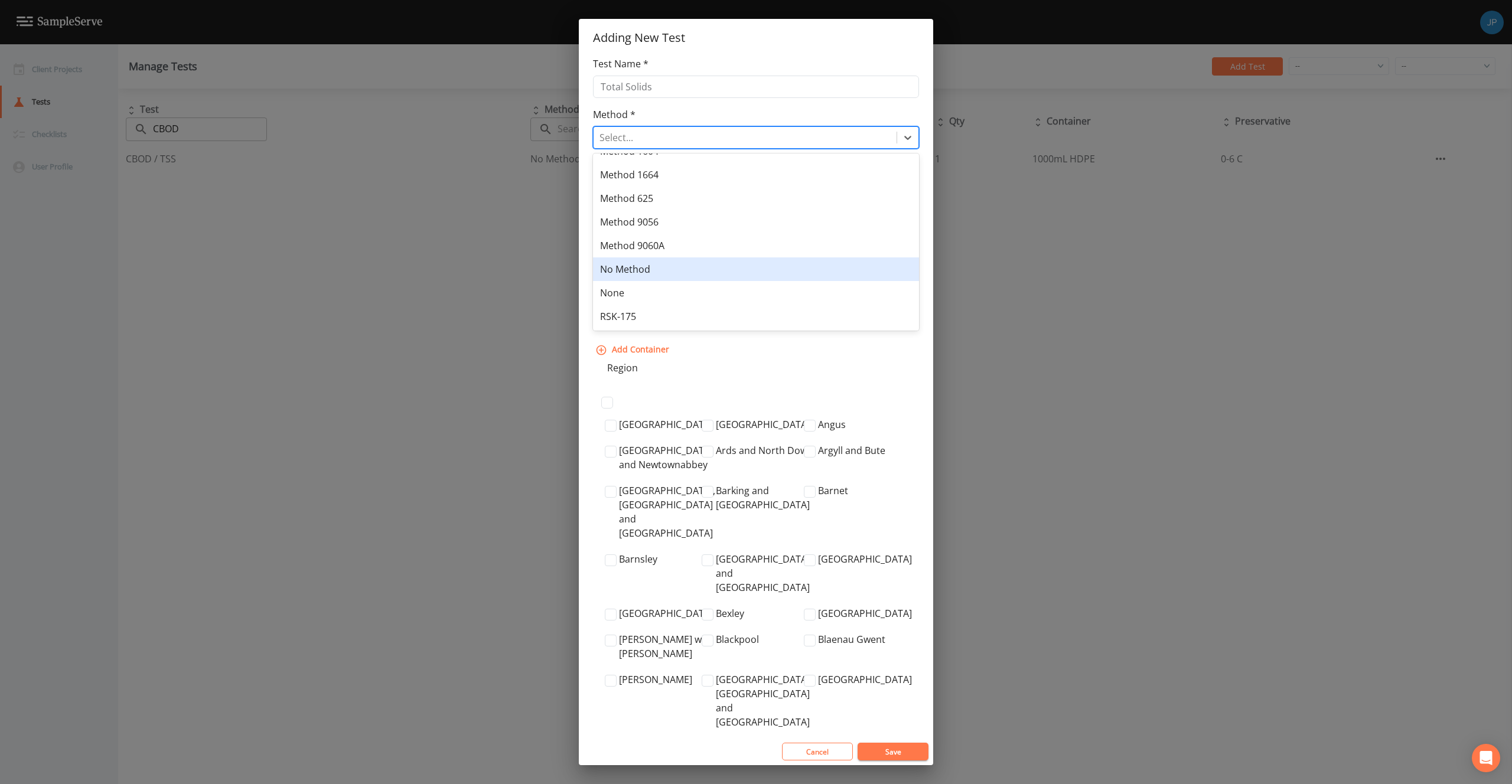
click at [674, 258] on div "No Method" at bounding box center [755, 269] width 326 height 23
click at [692, 220] on div at bounding box center [744, 216] width 291 height 17
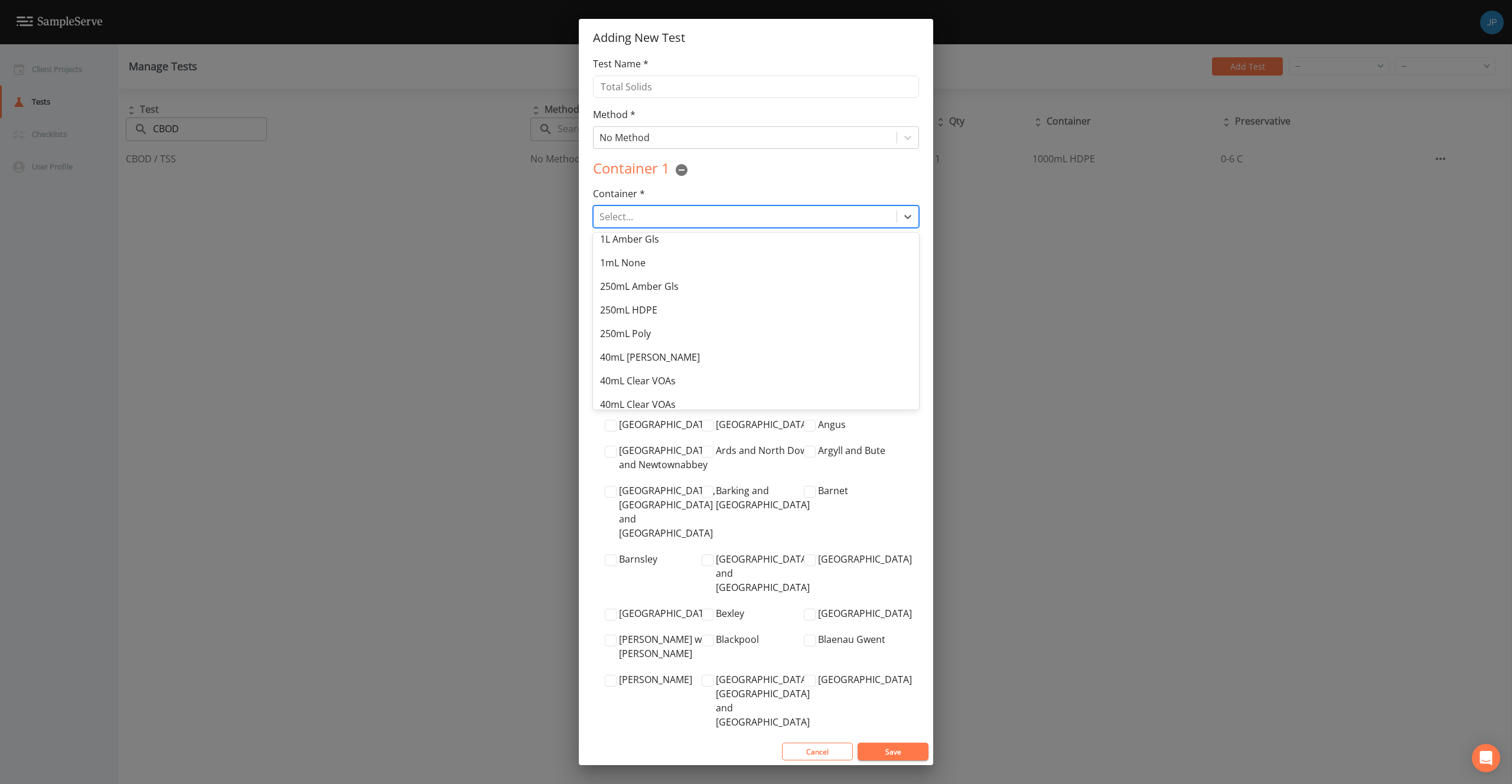
scroll to position [229, 0]
click at [688, 369] on div "500mL HDPE" at bounding box center [755, 372] width 326 height 23
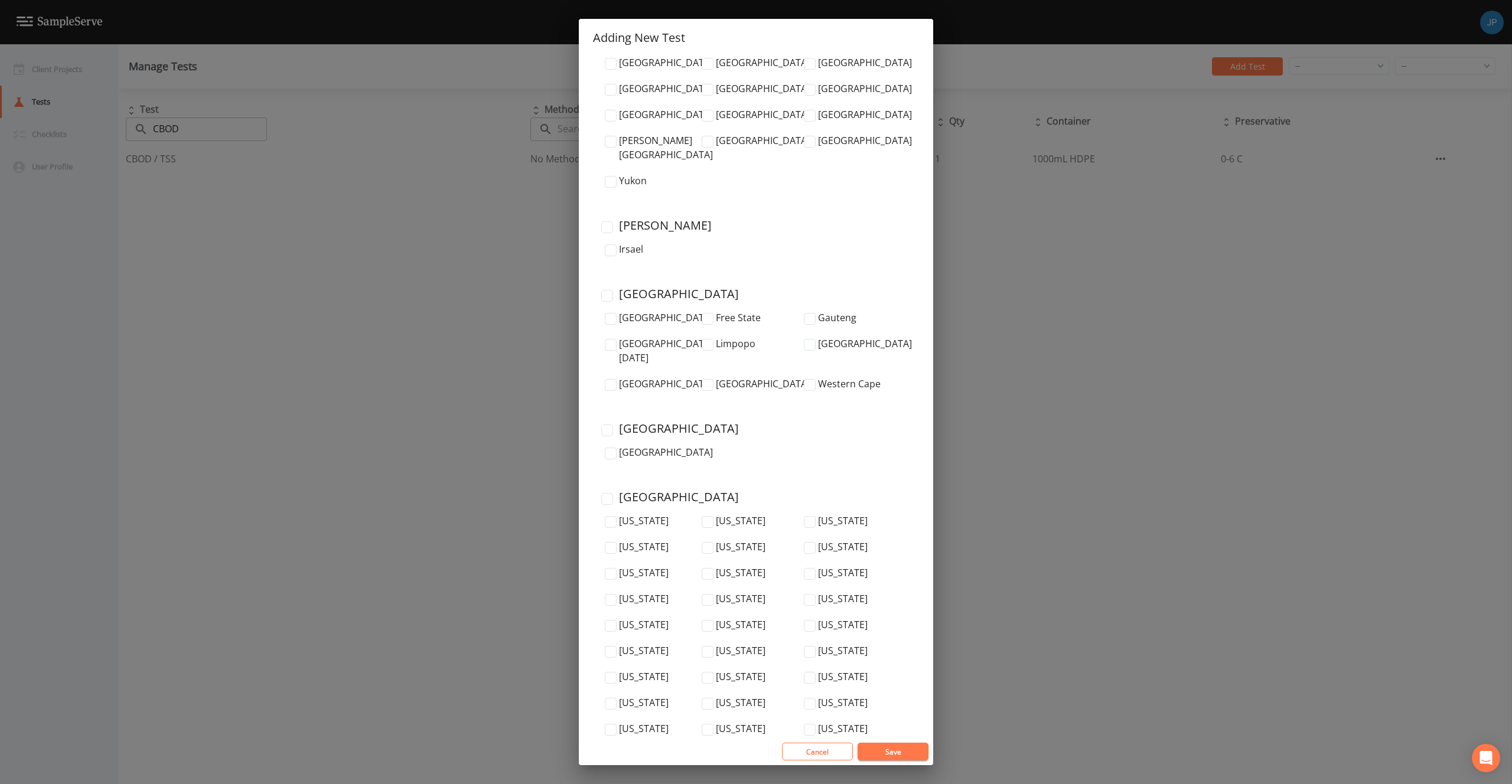
scroll to position [3702, 0]
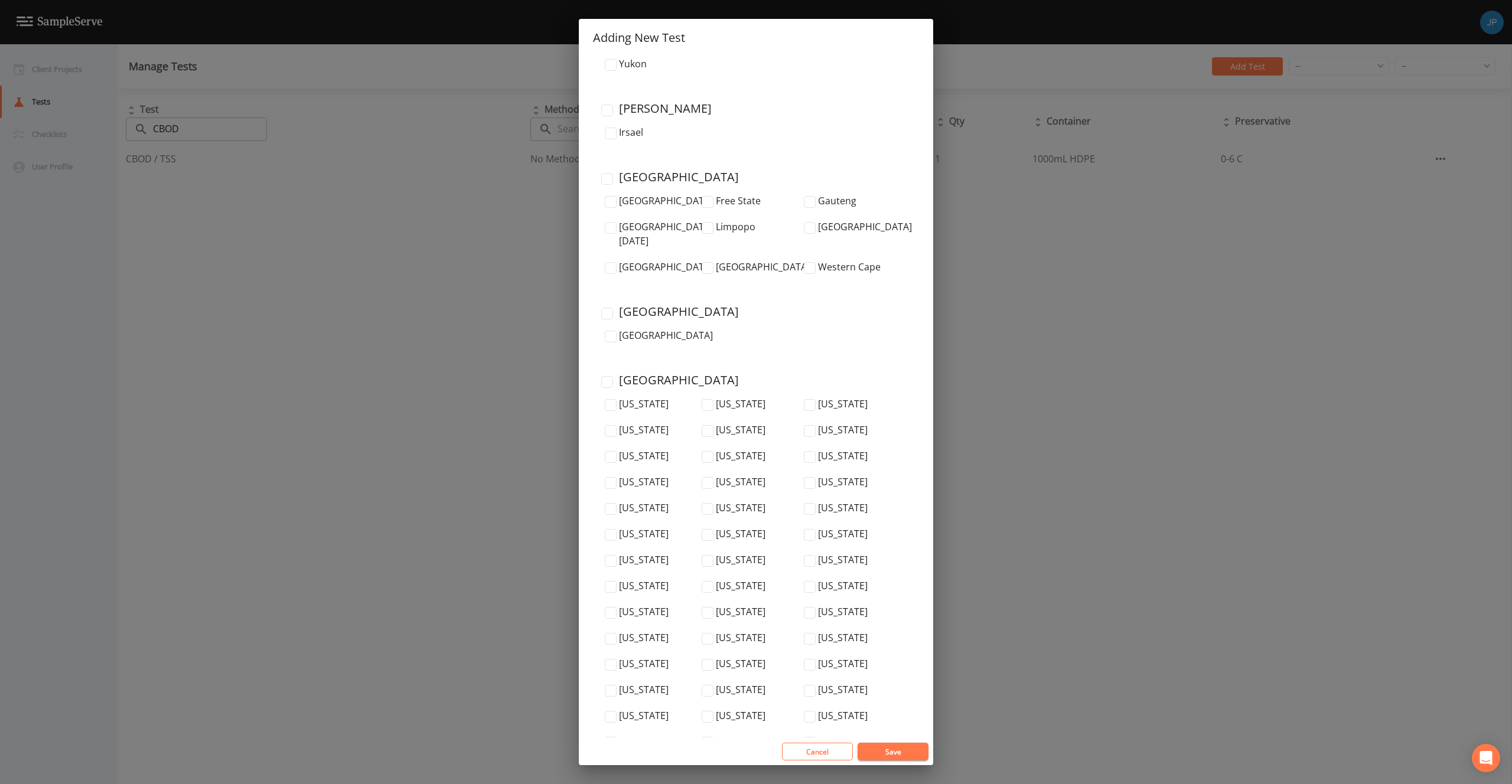
click at [606, 376] on input "United States" at bounding box center [607, 382] width 12 height 12
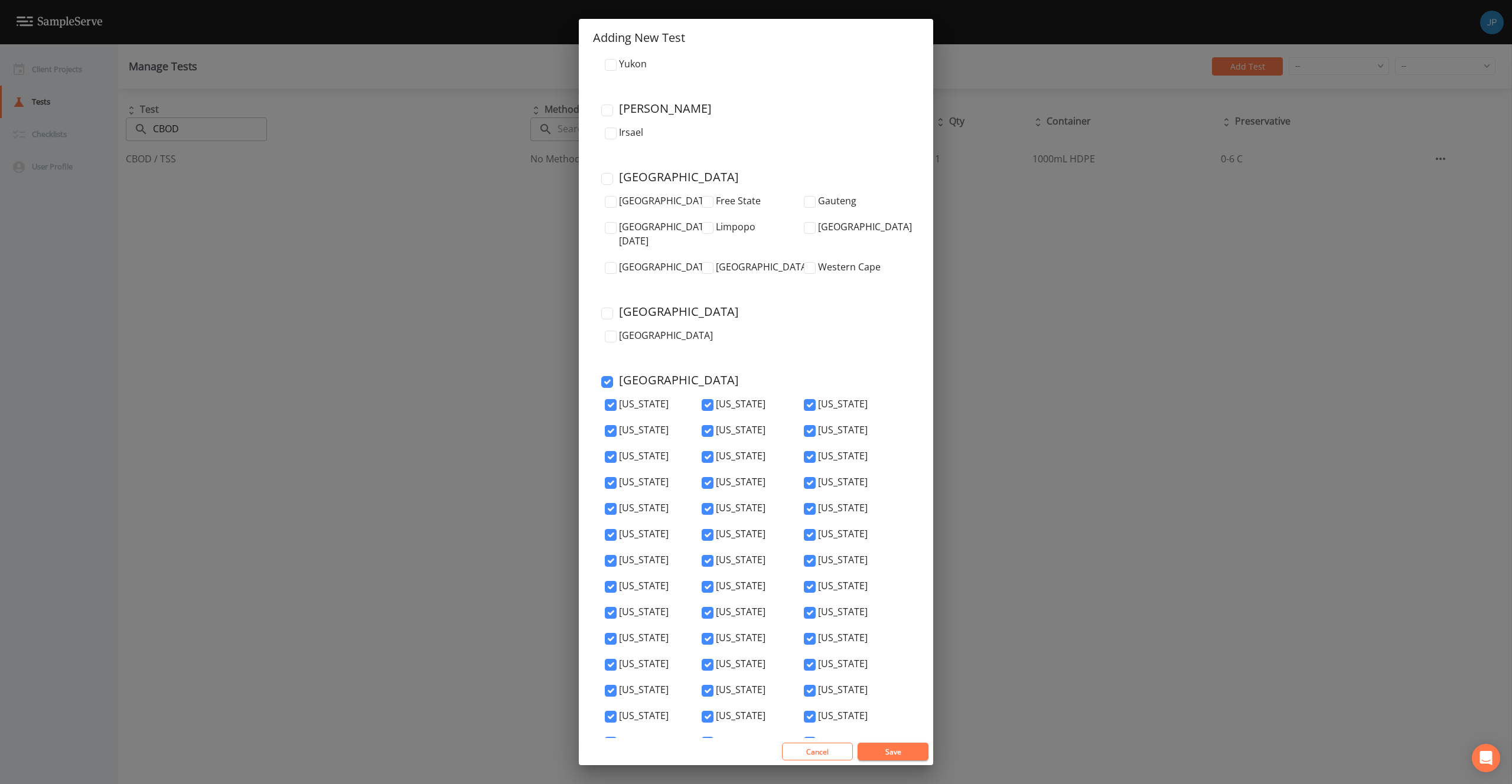
click at [889, 747] on button "Save" at bounding box center [893, 752] width 71 height 18
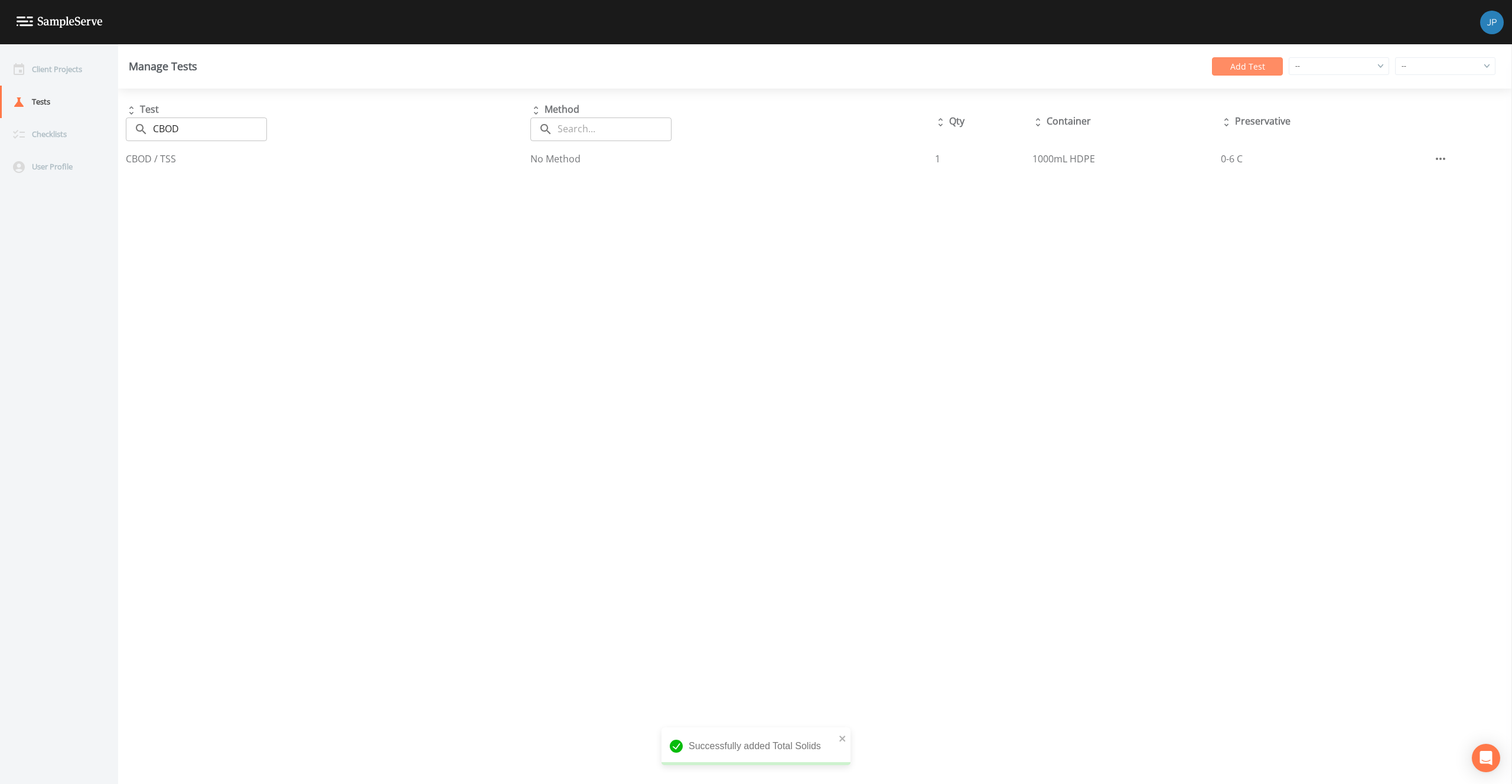
click at [1239, 68] on button "Add Test" at bounding box center [1247, 66] width 71 height 19
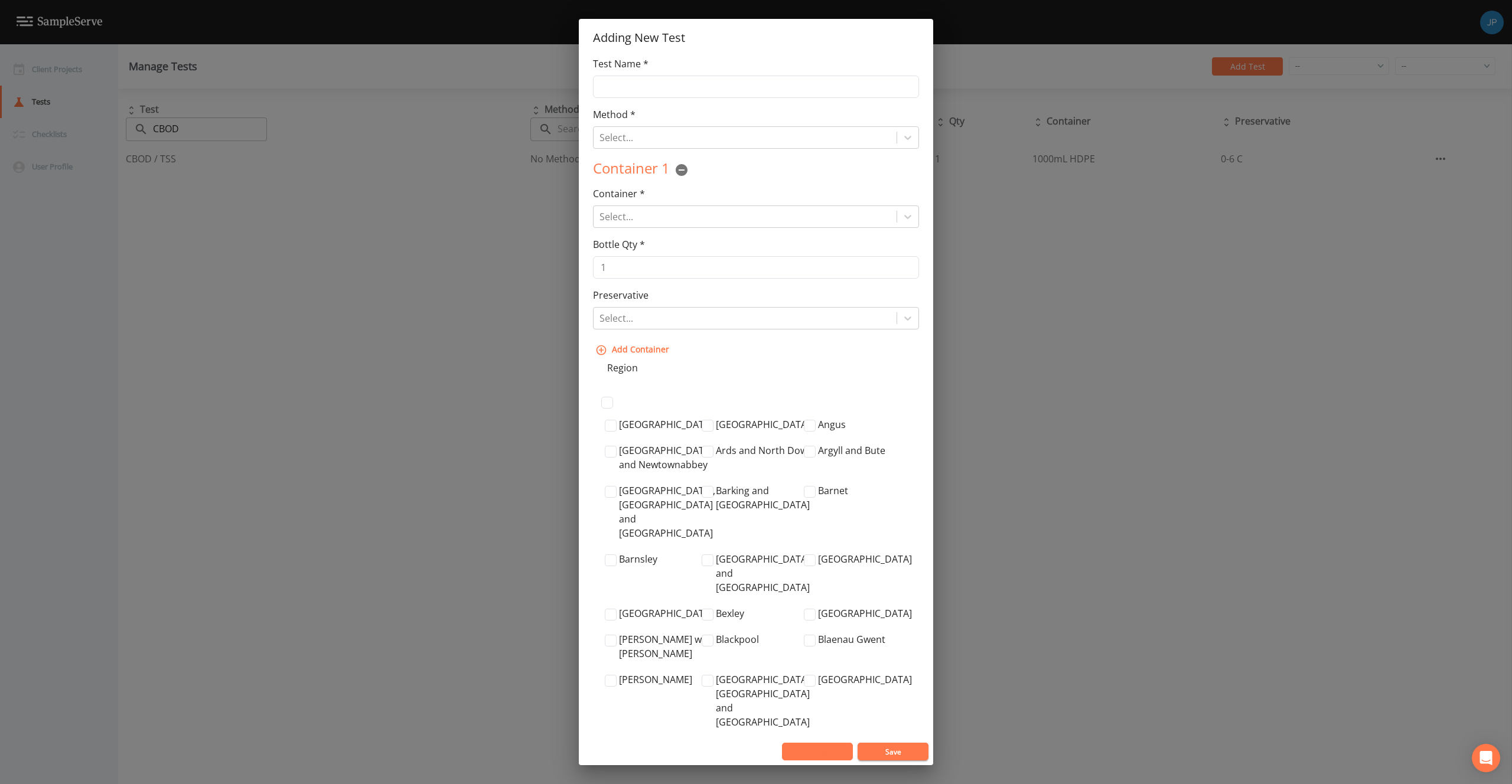
click at [810, 744] on button "Cancel" at bounding box center [817, 752] width 71 height 18
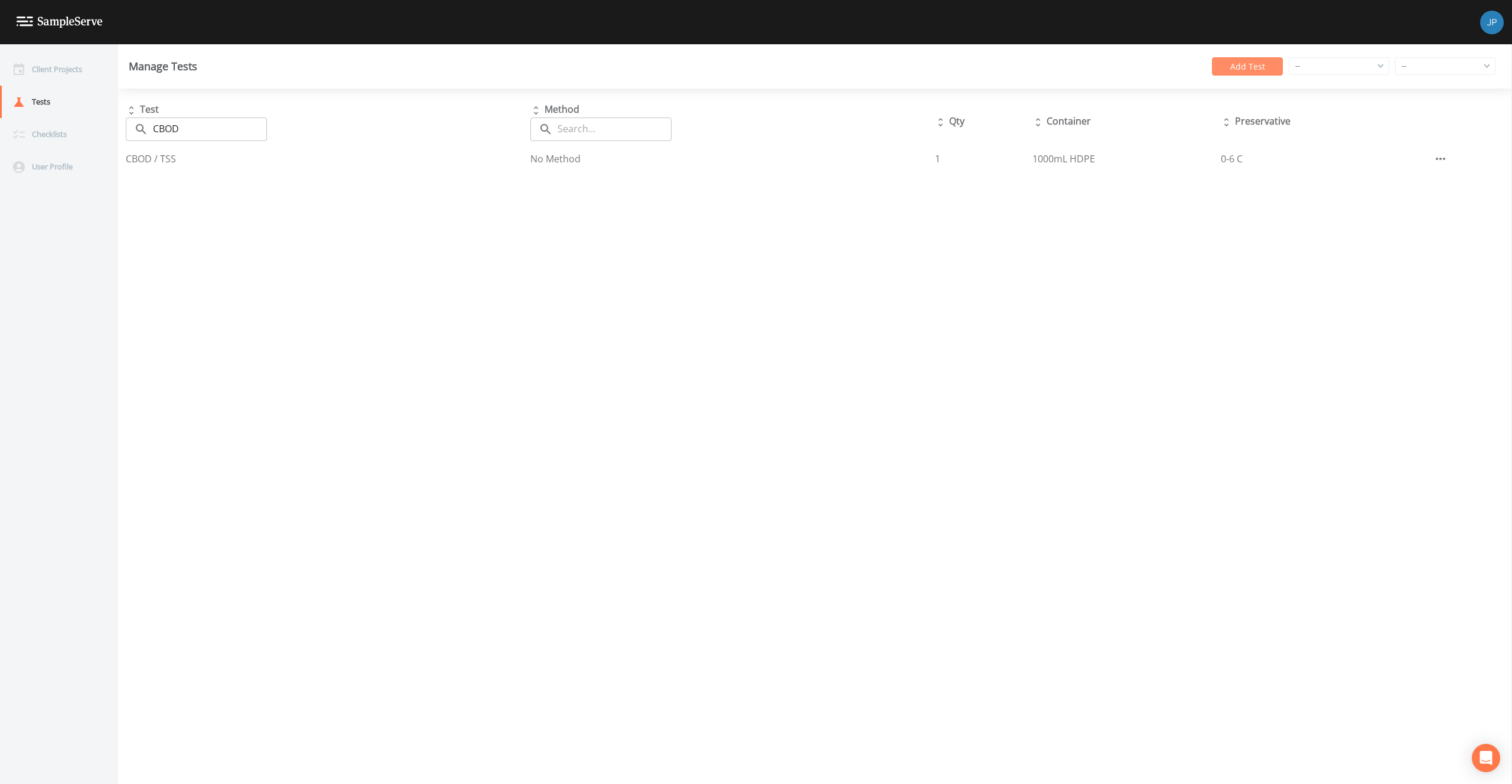
click at [1248, 70] on button "Add Test" at bounding box center [1247, 66] width 71 height 19
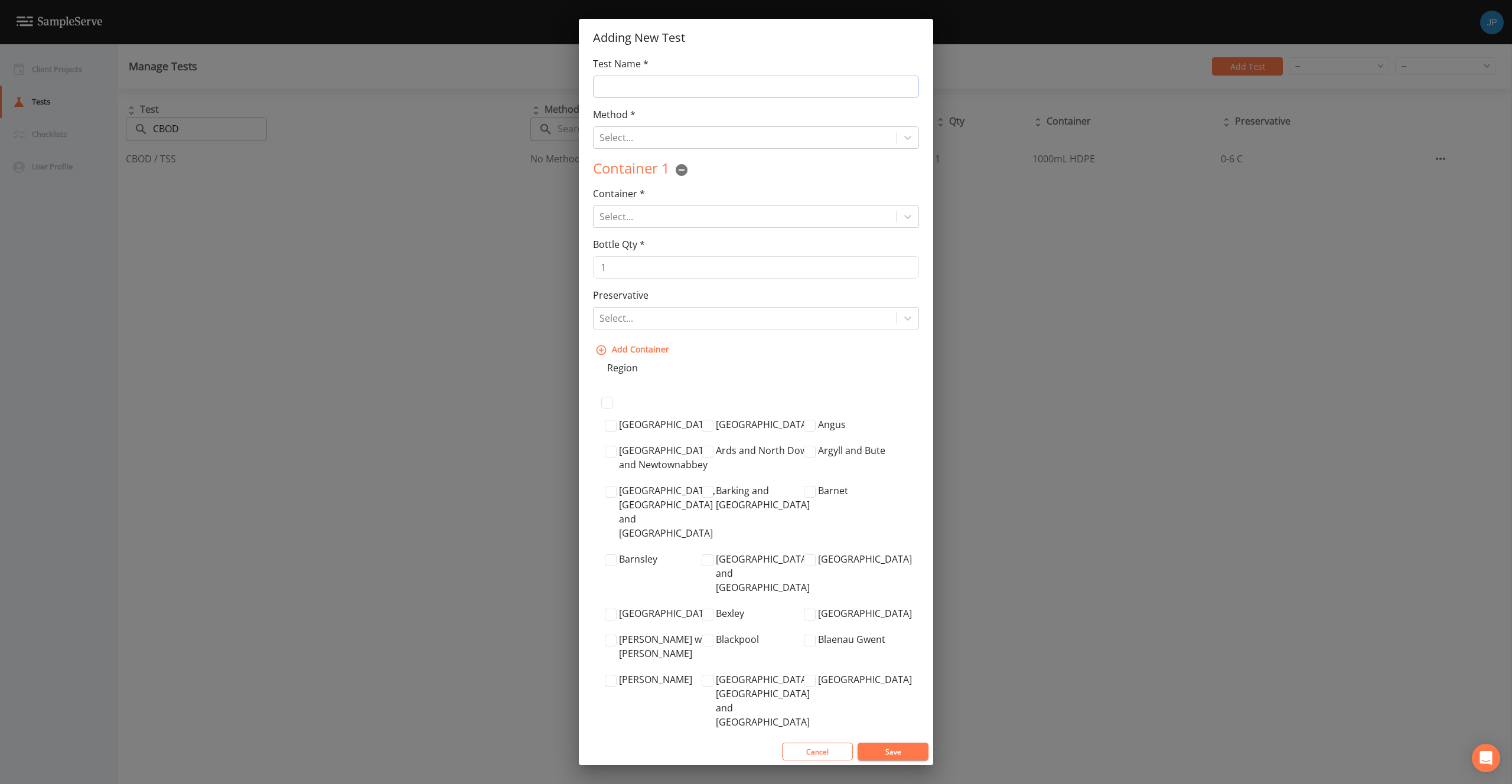
click at [768, 90] on input "Test Name *" at bounding box center [755, 86] width 326 height 23
click at [762, 90] on input "Test Name *" at bounding box center [755, 86] width 326 height 23
click at [644, 85] on input "TSS, BOD. P" at bounding box center [755, 86] width 326 height 23
click at [648, 85] on input "TSS, BOD. P" at bounding box center [755, 86] width 326 height 23
click at [644, 93] on input "TSS, BOD. TP" at bounding box center [755, 86] width 326 height 23
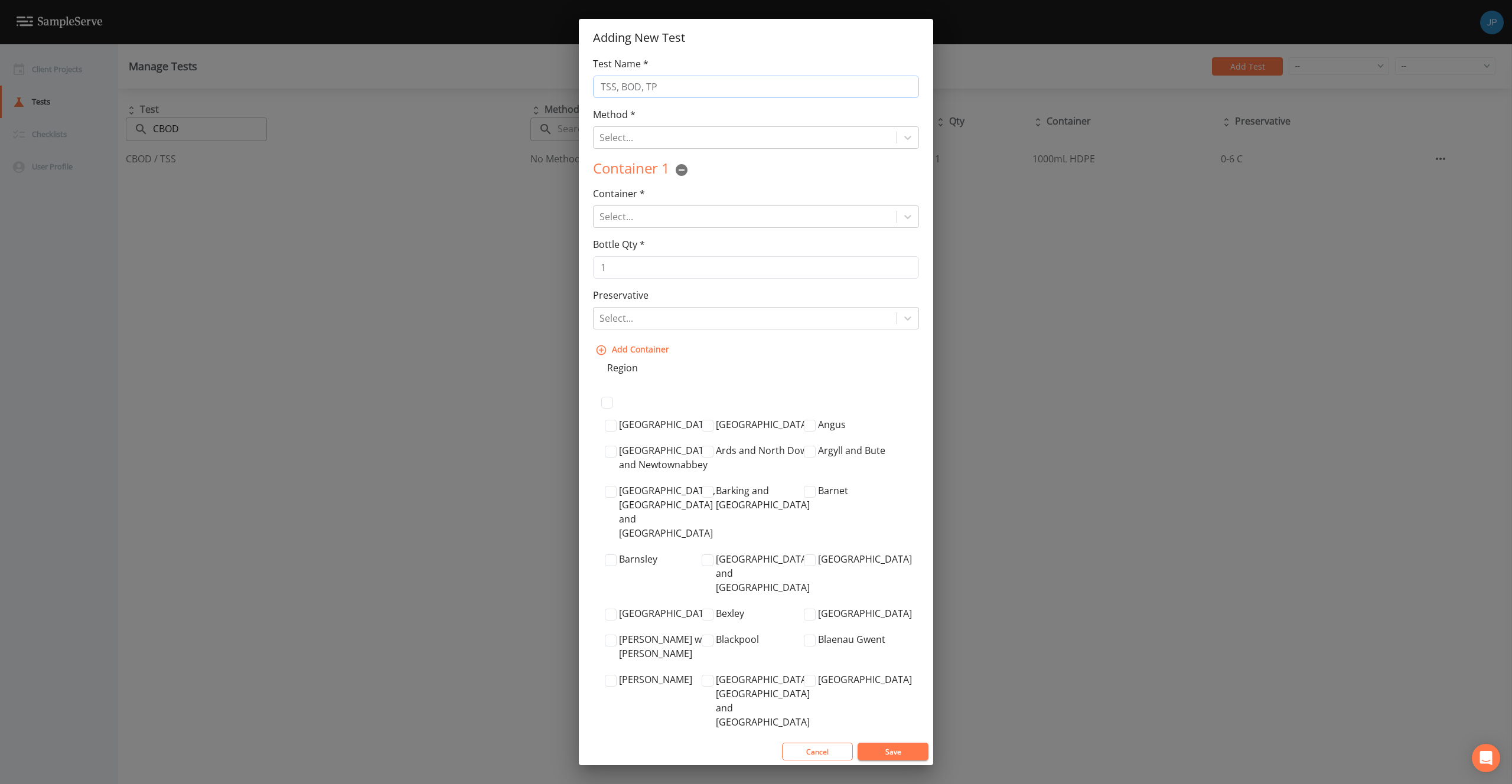
click at [676, 85] on input "TSS, BOD, TP" at bounding box center [755, 86] width 326 height 23
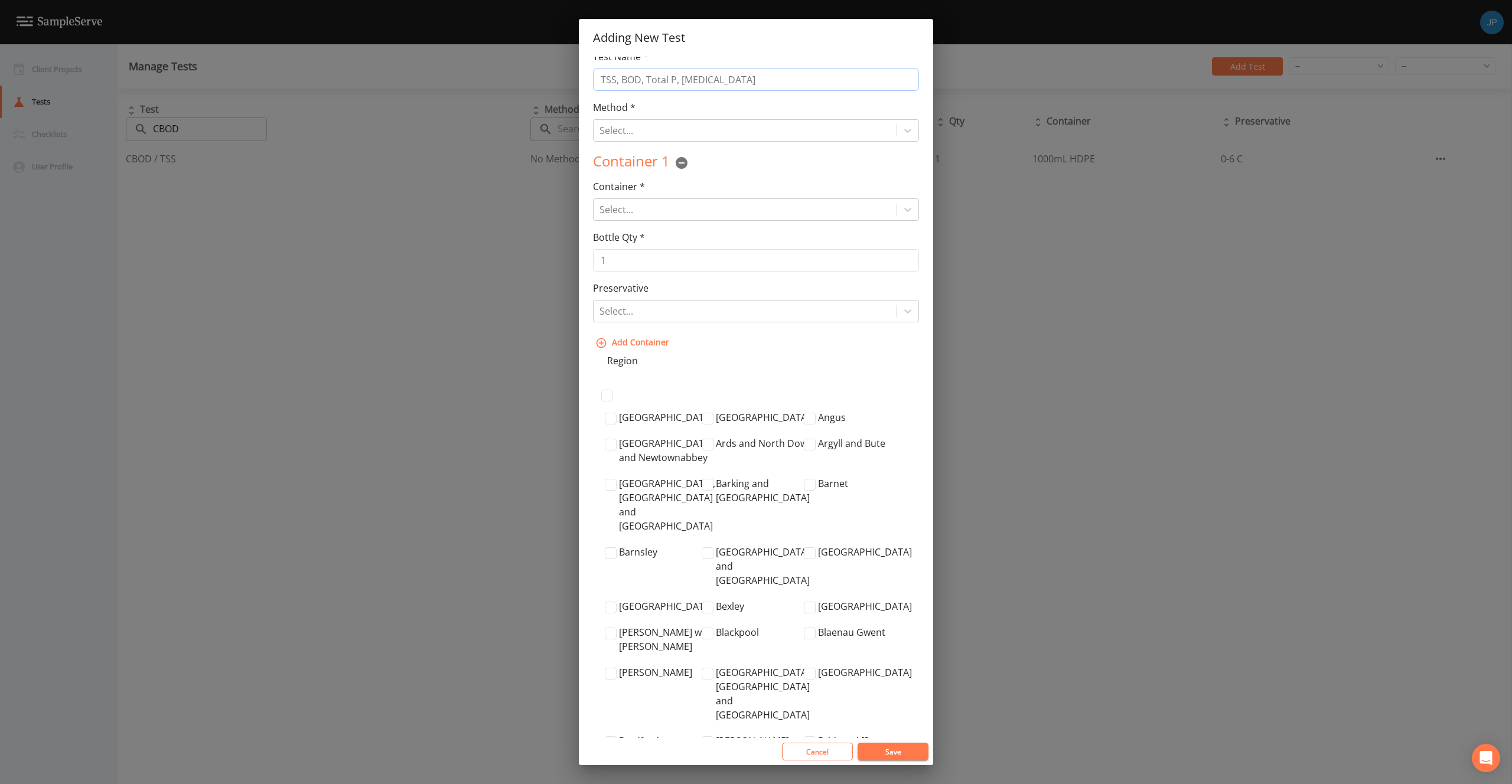
scroll to position [15, 0]
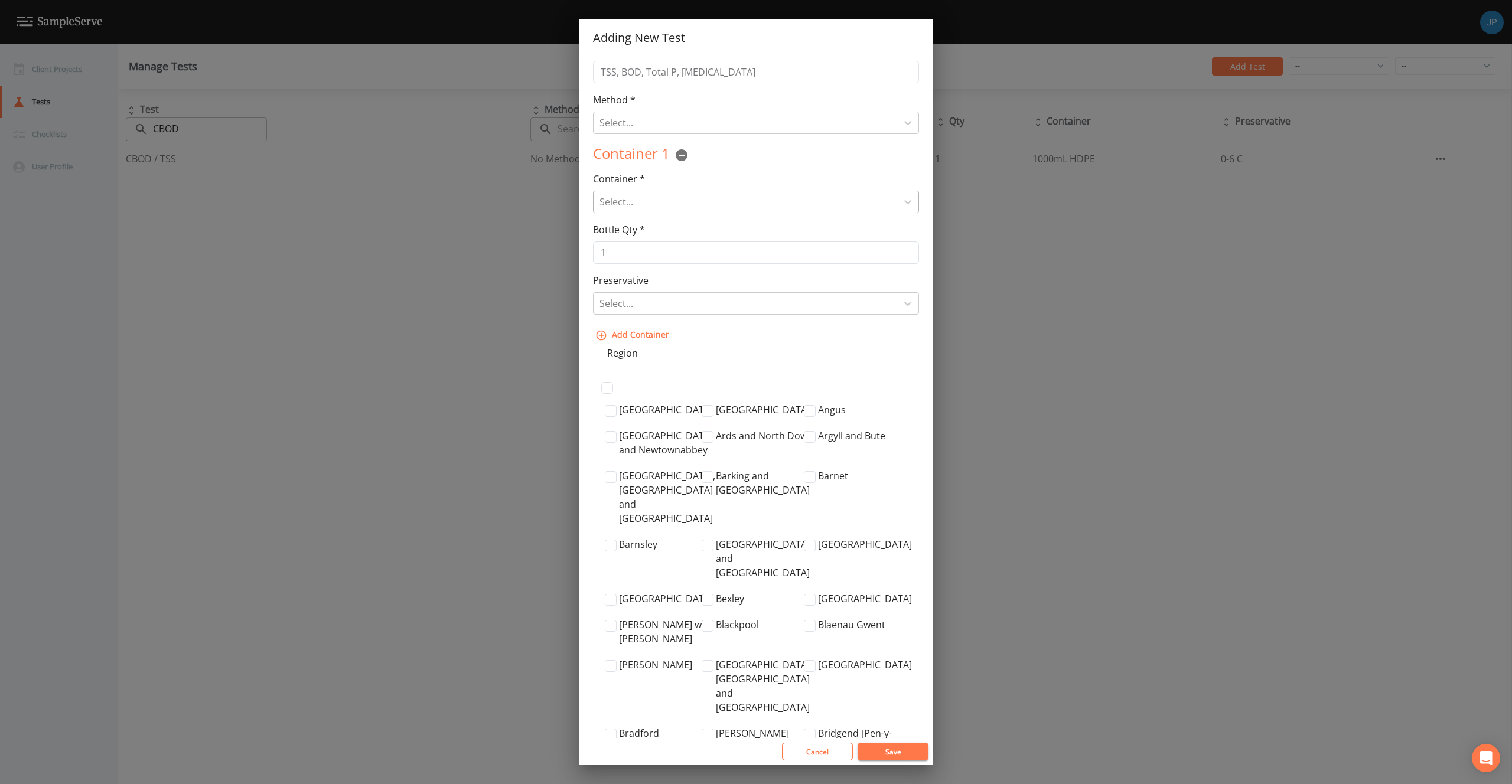
click at [729, 200] on div at bounding box center [744, 202] width 291 height 17
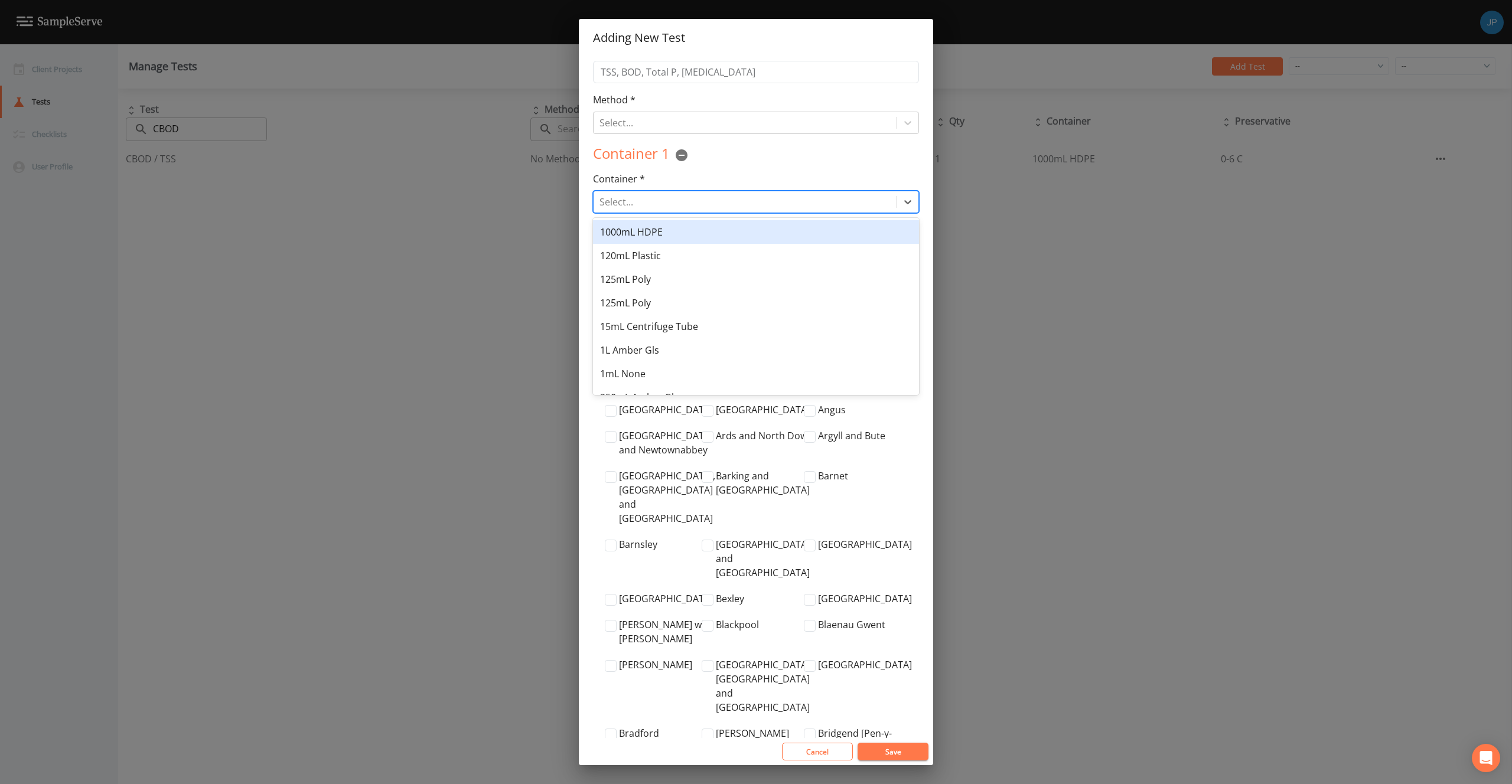
click at [694, 231] on div "1000mL HDPE" at bounding box center [755, 232] width 326 height 23
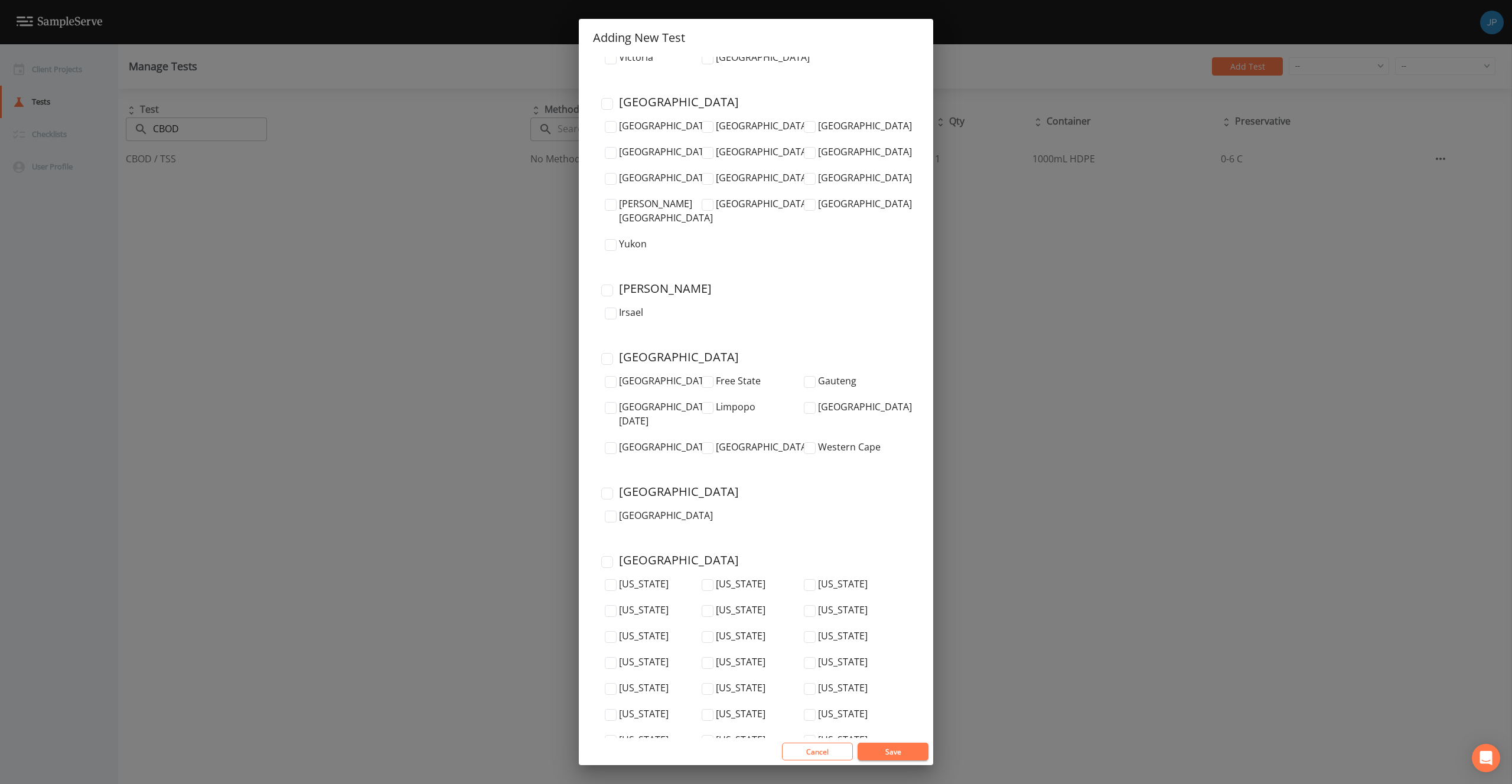
scroll to position [3702, 0]
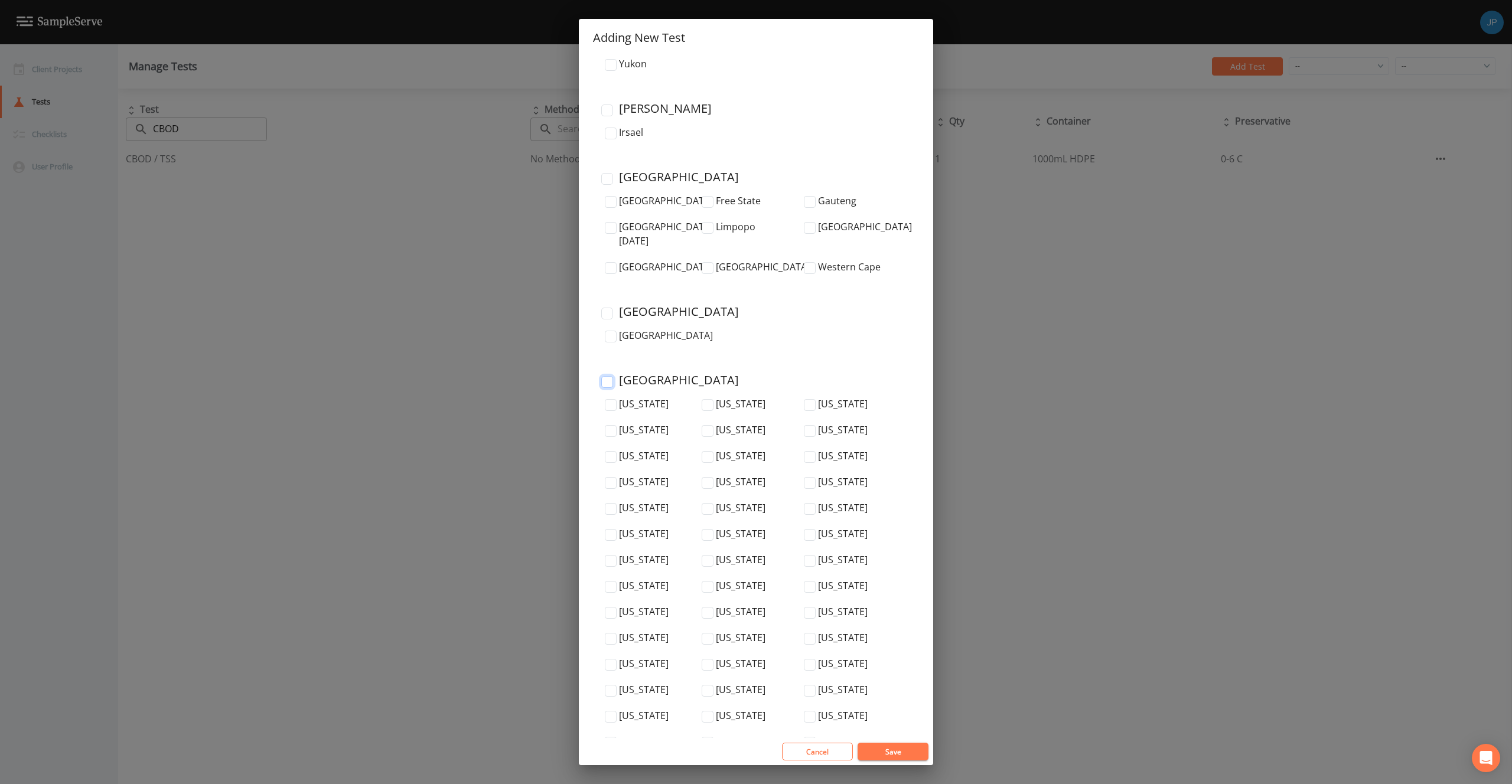
click at [604, 376] on input "United States" at bounding box center [607, 382] width 12 height 12
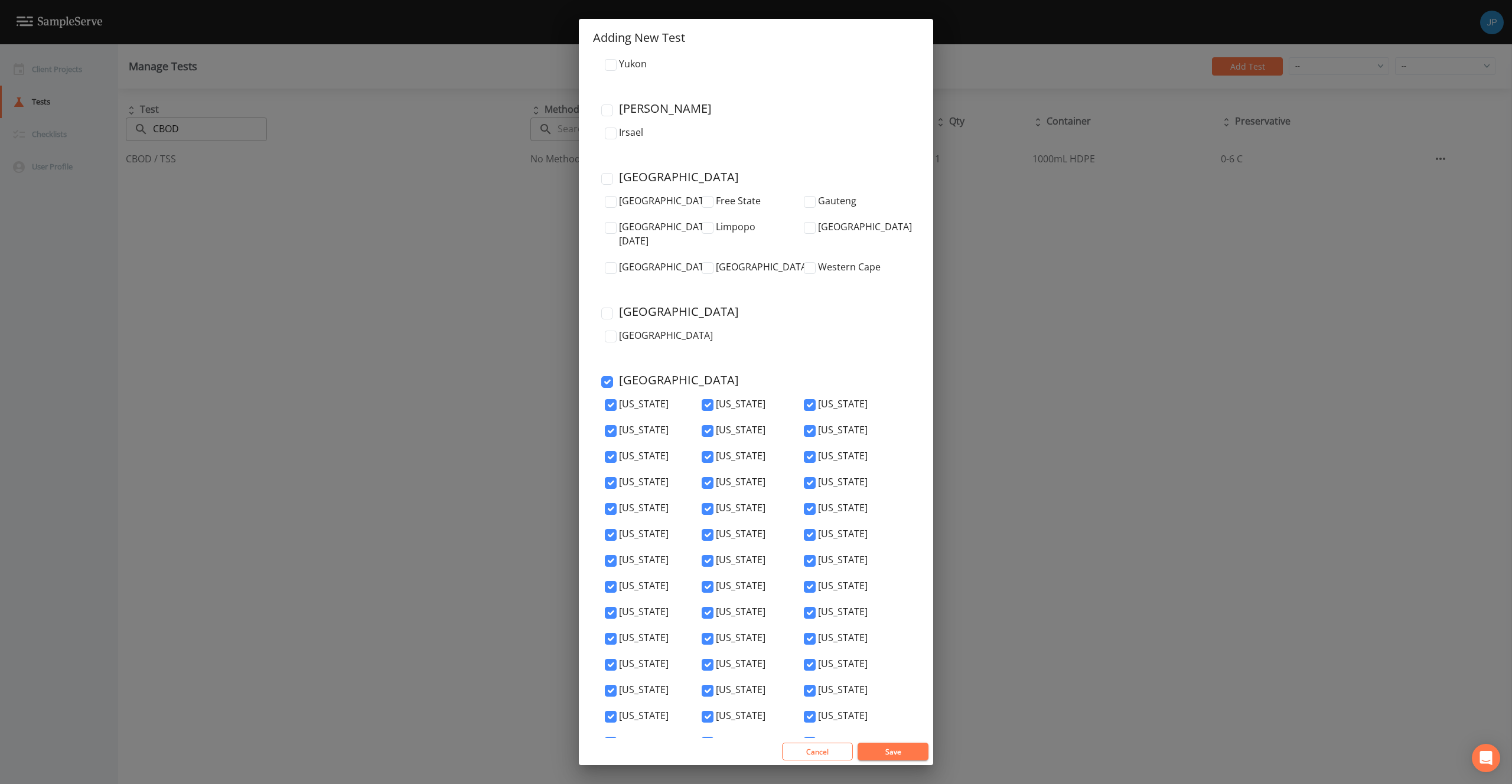
click at [888, 750] on button "Save" at bounding box center [893, 752] width 71 height 18
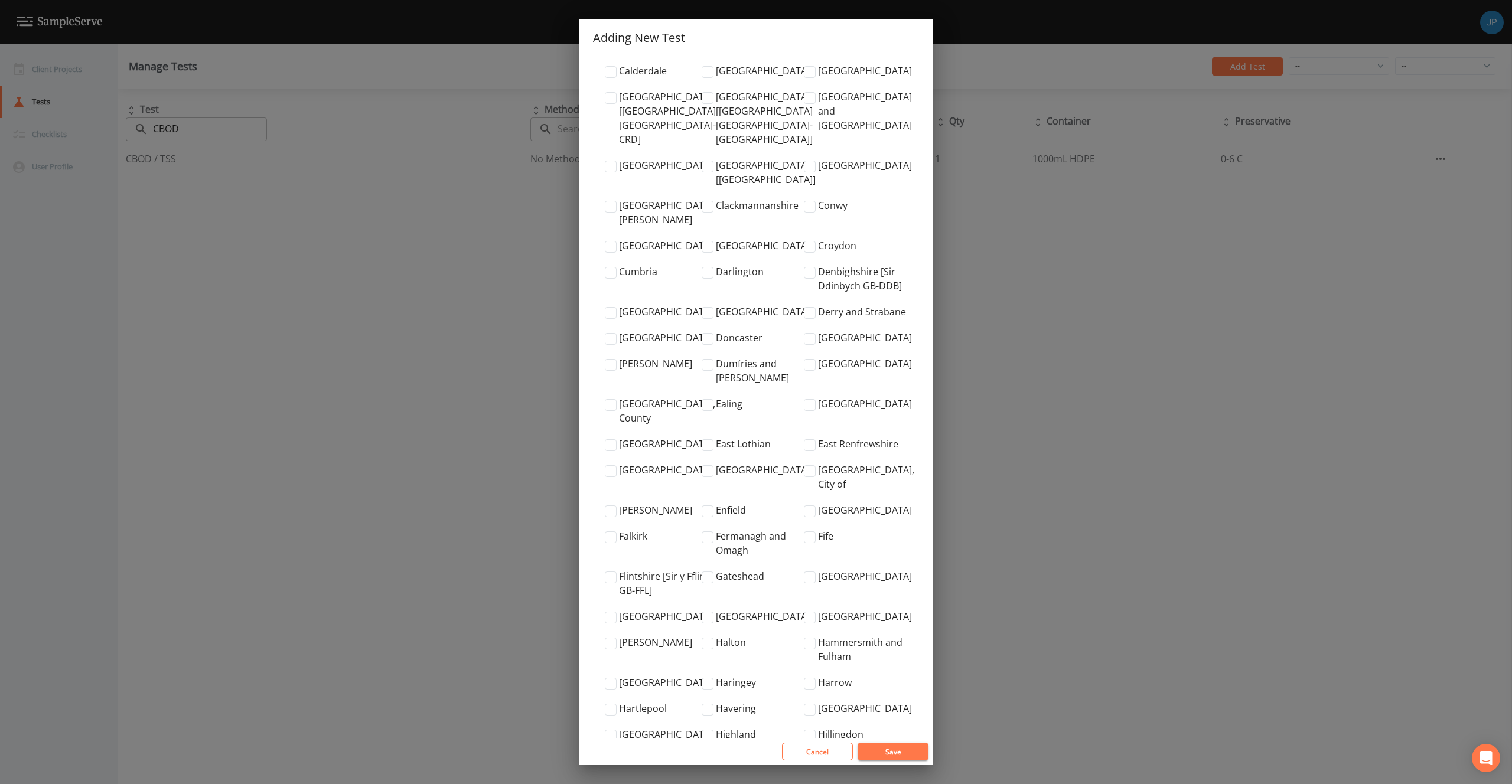
scroll to position [0, 0]
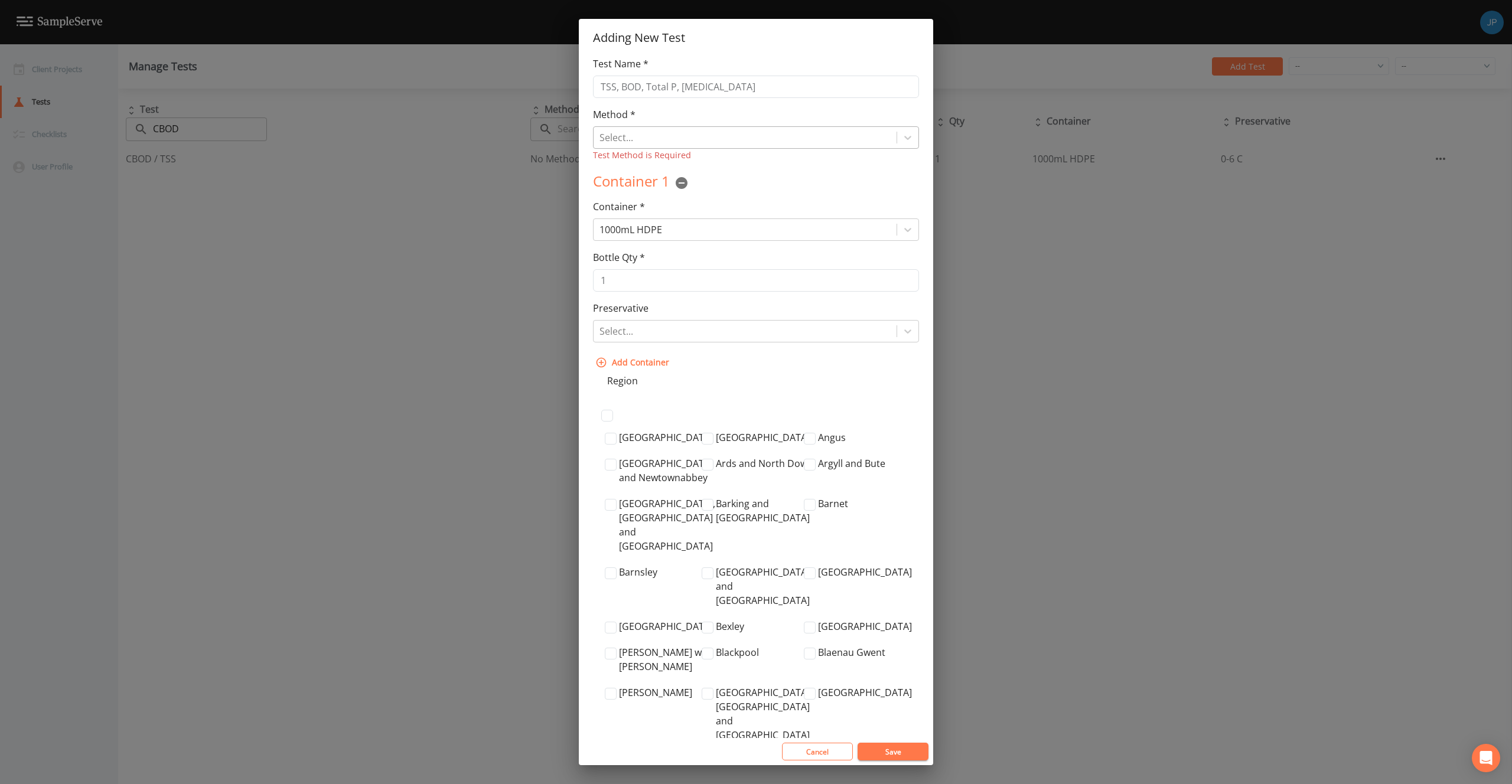
click at [685, 141] on div at bounding box center [744, 137] width 291 height 17
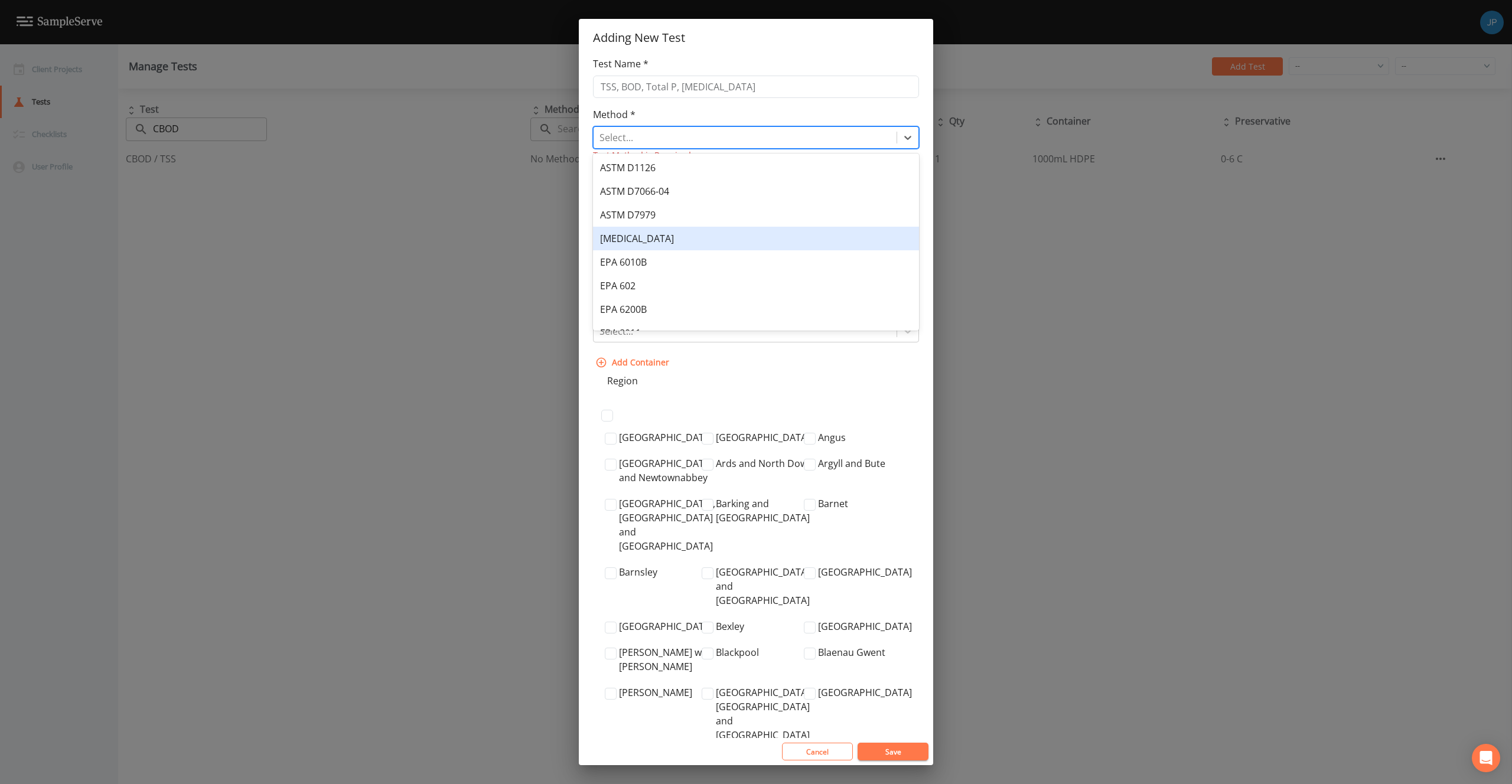
scroll to position [300, 0]
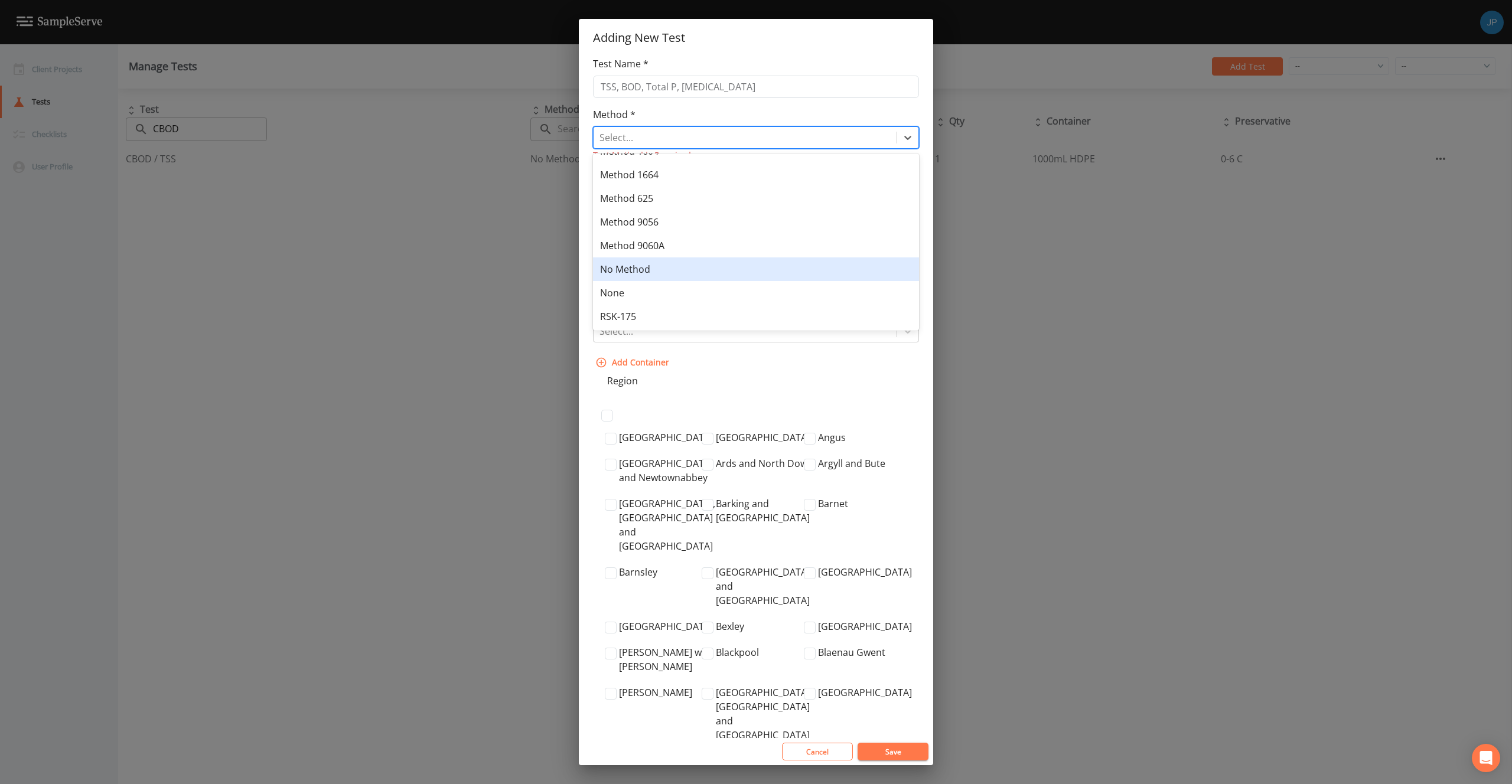
click at [706, 265] on div "No Method" at bounding box center [755, 269] width 326 height 23
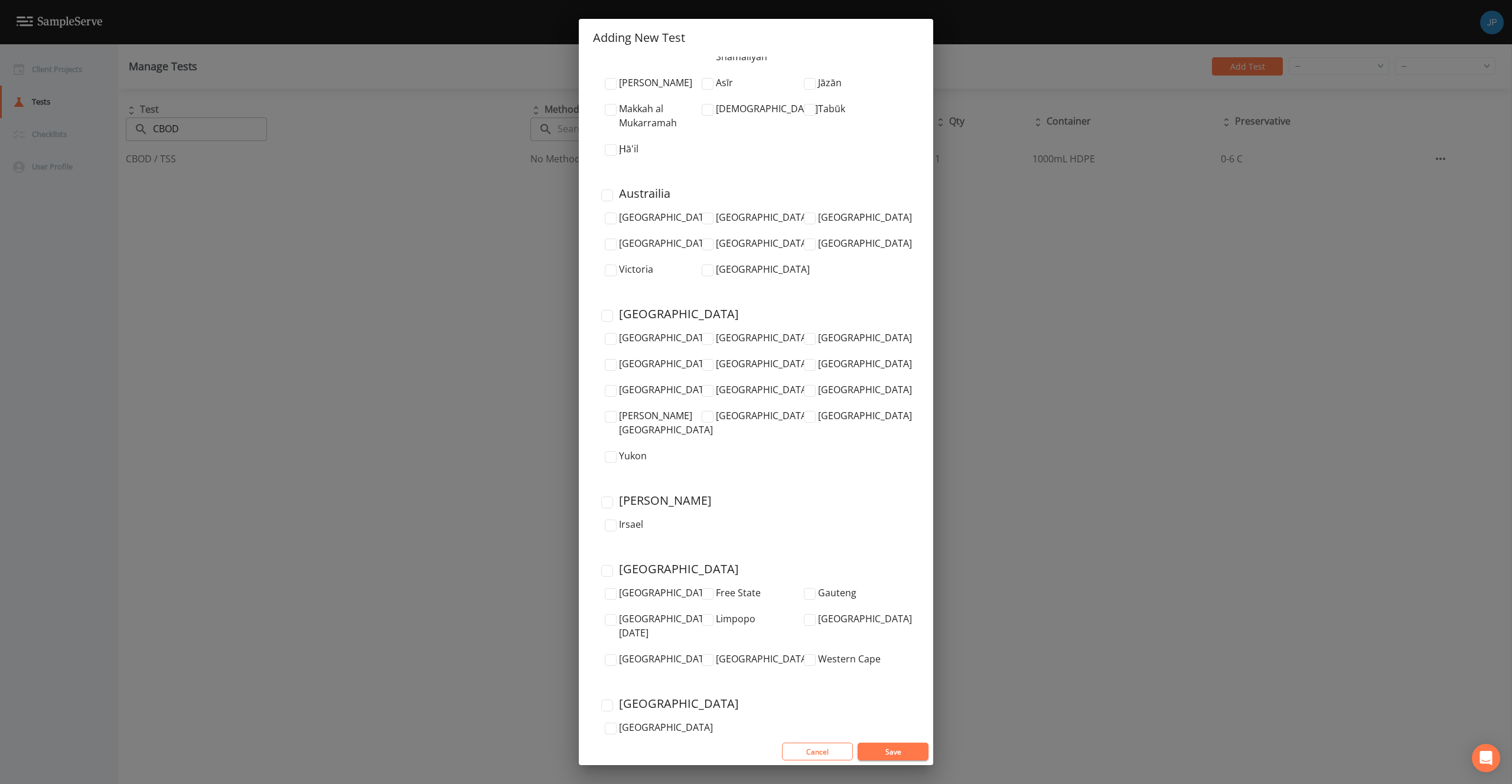
scroll to position [3702, 0]
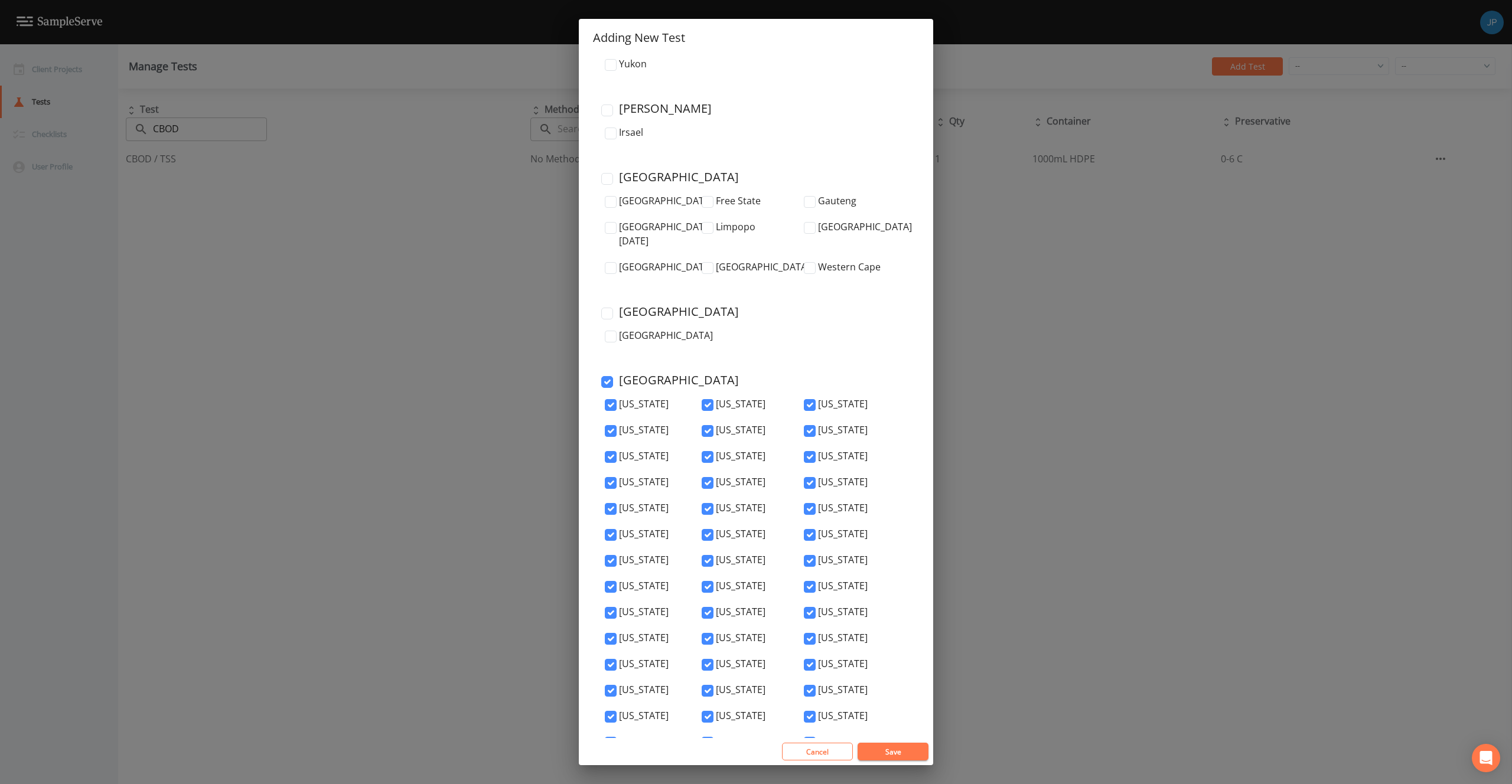
click at [901, 747] on button "Save" at bounding box center [893, 752] width 71 height 18
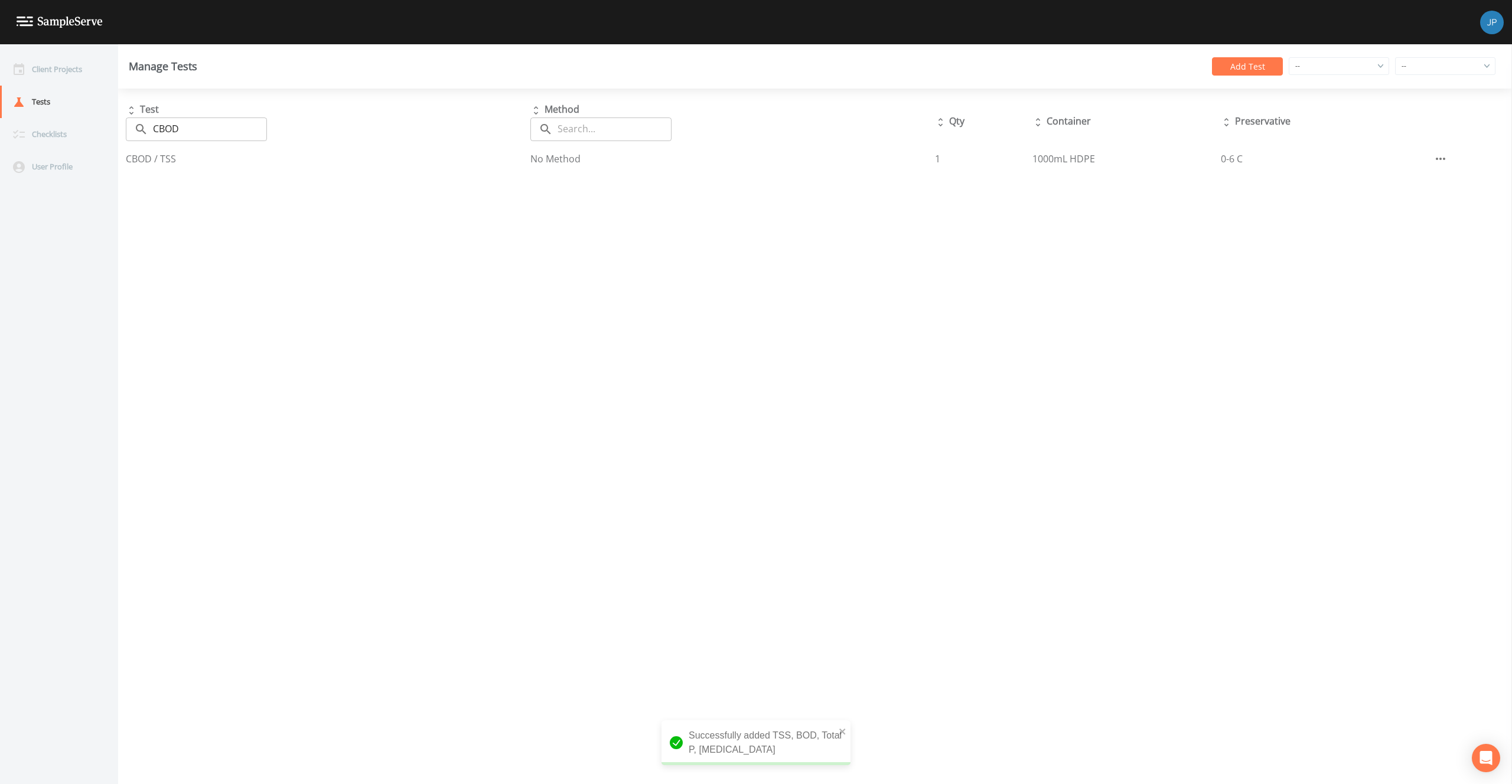
click at [829, 271] on div "Test ​ CBOD ​ Method ​ ​ Qty Container Preservative CBOD / TSS No Method 1 1000…" at bounding box center [815, 436] width 1394 height 695
click at [642, 239] on div "Test ​ CBOD ​ Method ​ ​ Qty Container Preservative CBOD / TSS No Method 1 1000…" at bounding box center [815, 436] width 1394 height 695
click at [673, 74] on div "Manage Tests Add Test -- -- South Gloucestershire Northwest Territories Hertfor…" at bounding box center [815, 66] width 1394 height 44
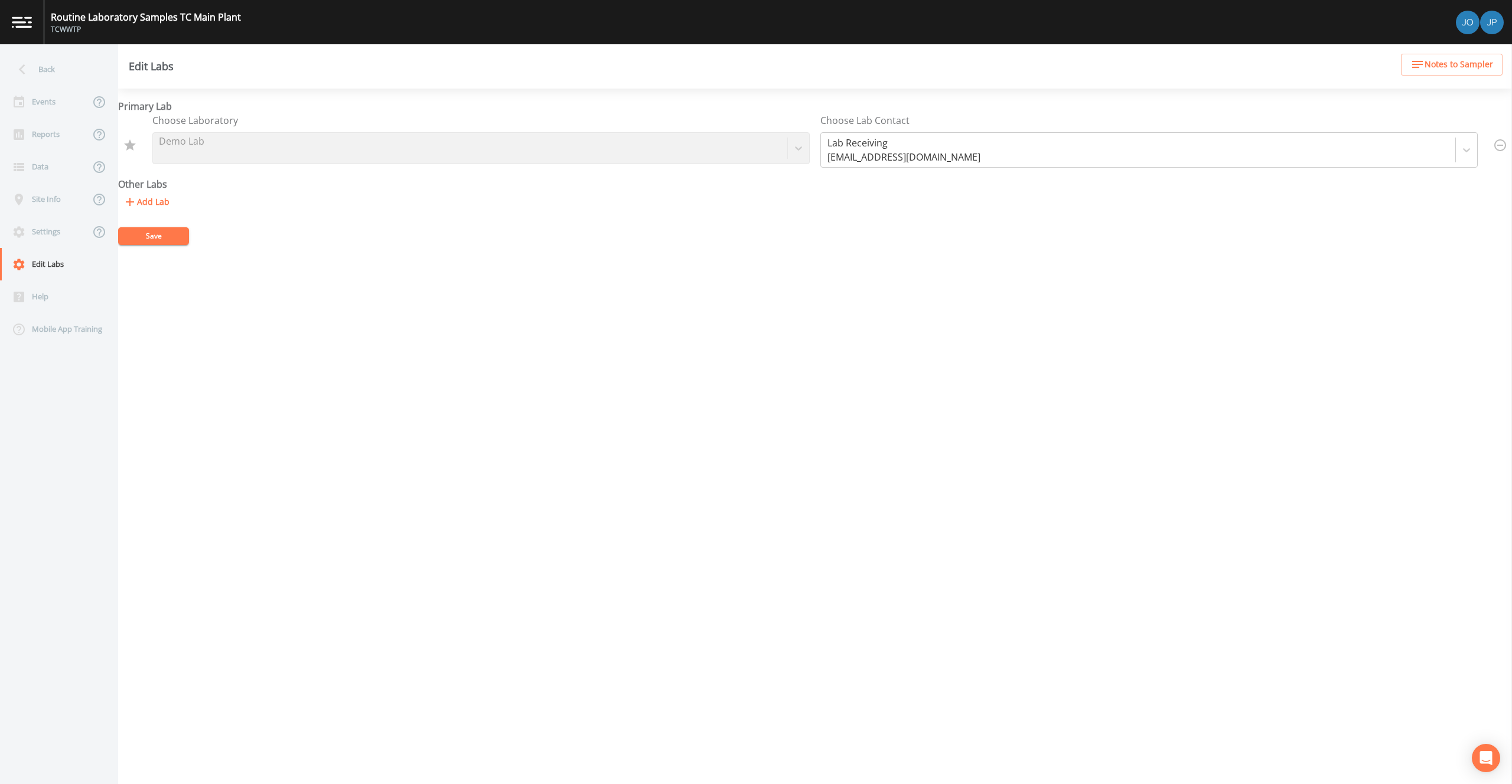
click at [160, 200] on button "Add Lab" at bounding box center [146, 202] width 56 height 22
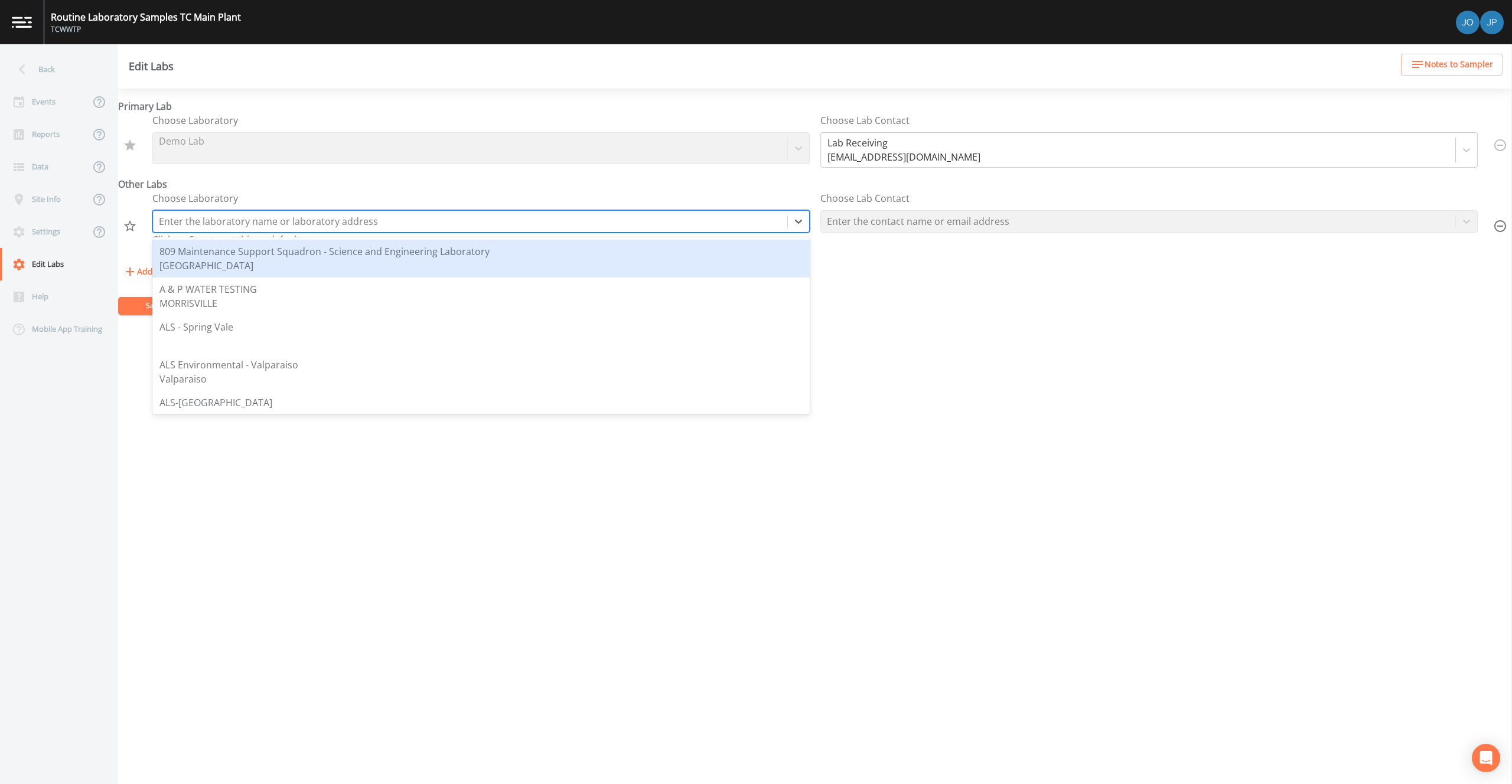
click at [309, 214] on div at bounding box center [470, 221] width 623 height 17
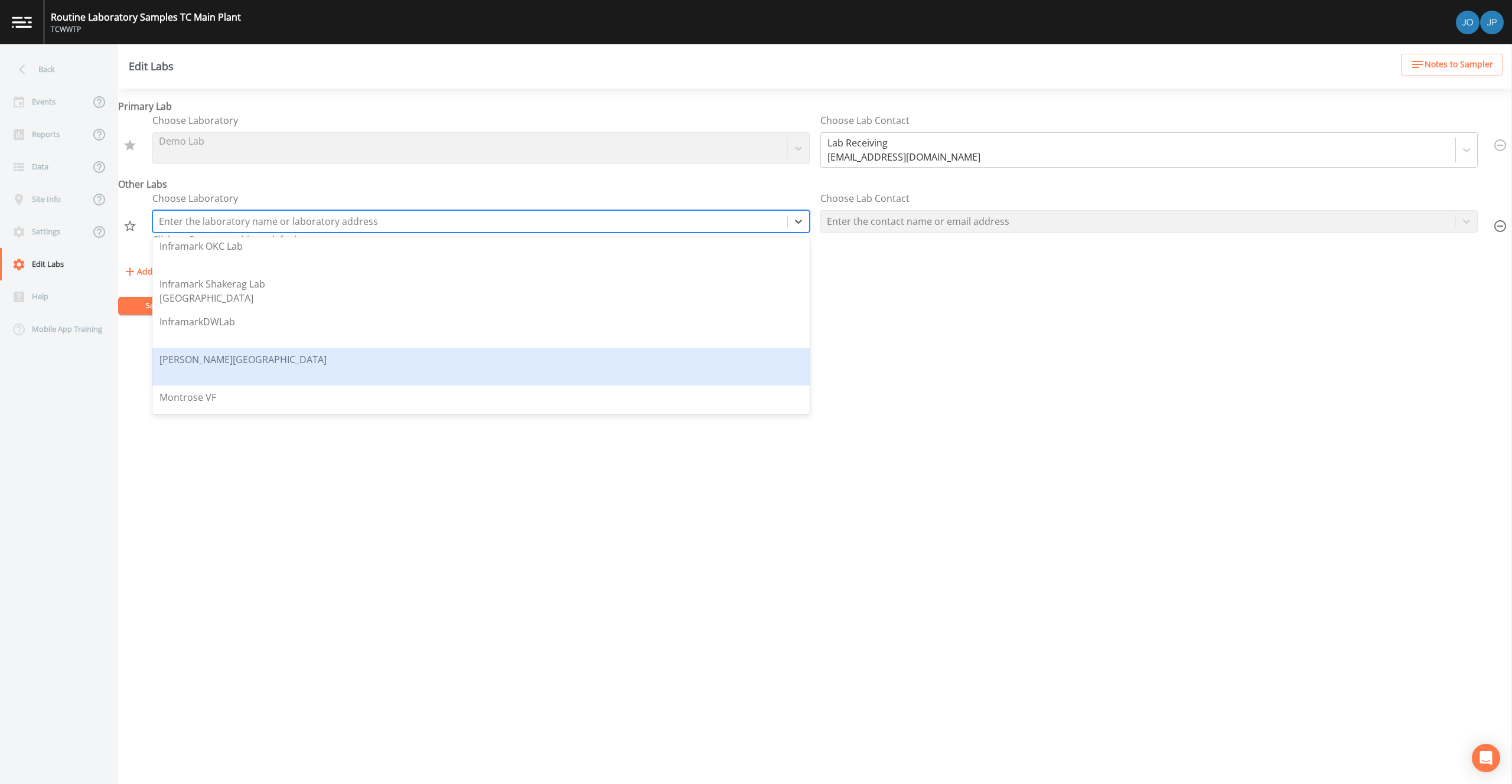
scroll to position [1184, 0]
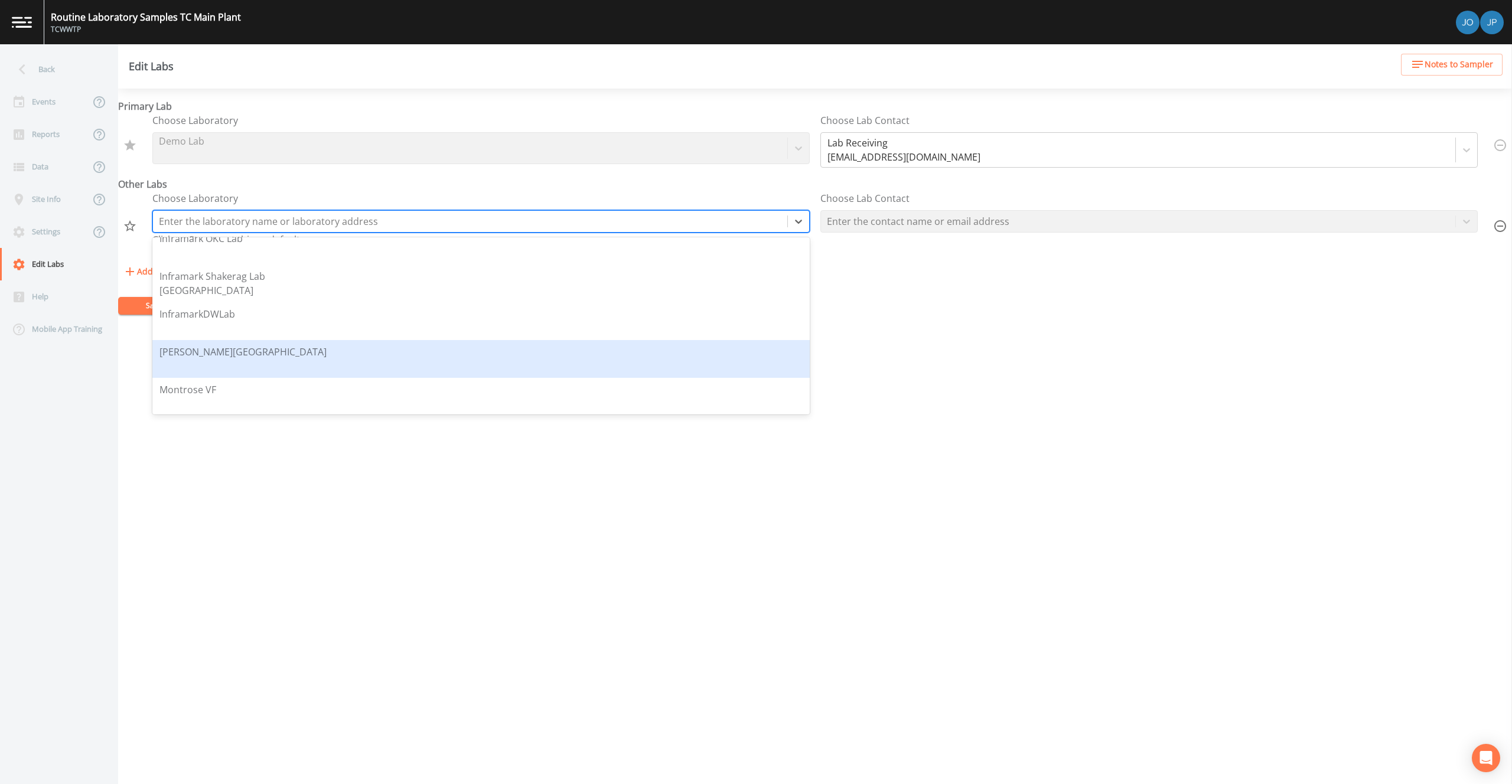
click at [307, 354] on div "[PERSON_NAME][GEOGRAPHIC_DATA]" at bounding box center [481, 358] width 643 height 28
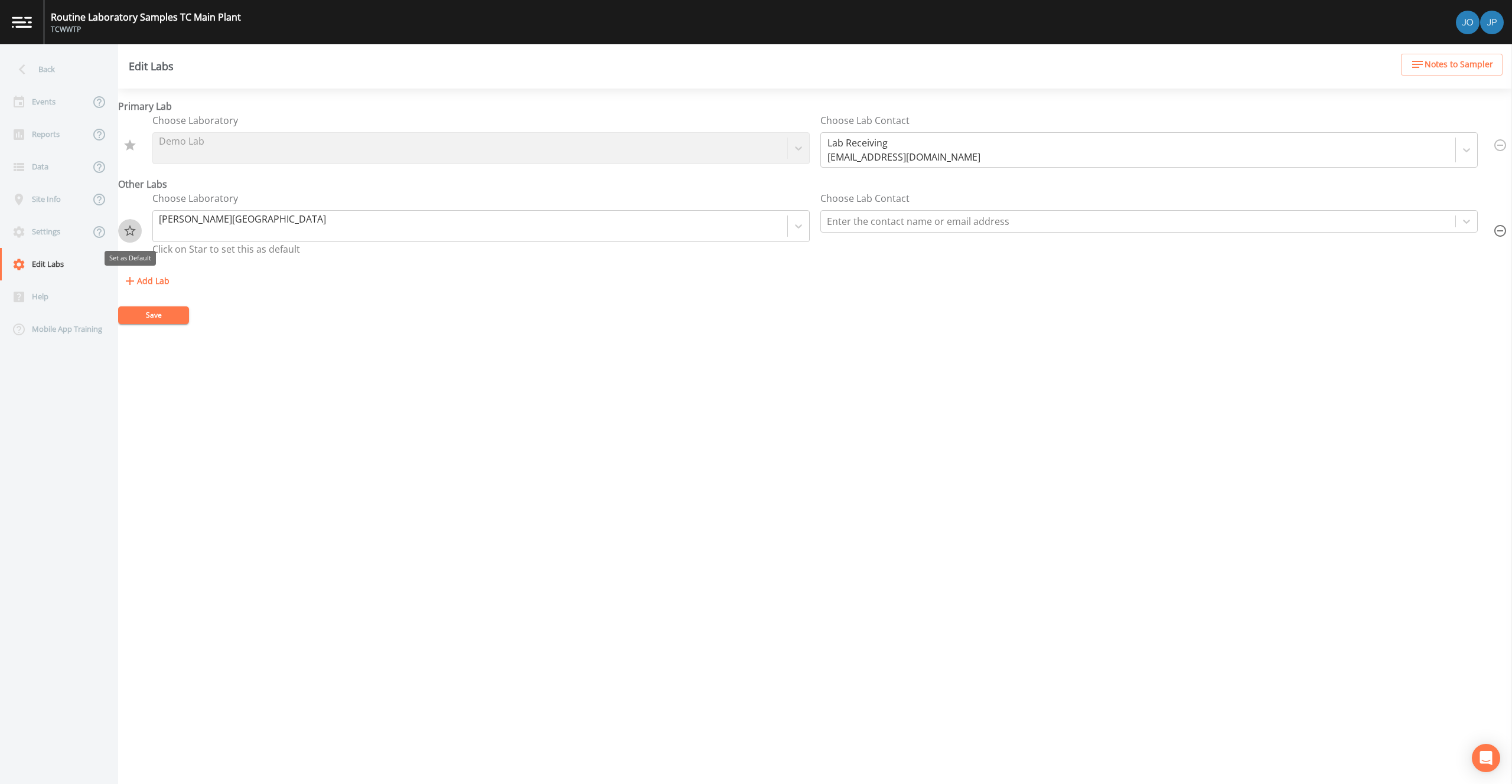
click at [132, 234] on icon "Set as Default" at bounding box center [130, 230] width 12 height 11
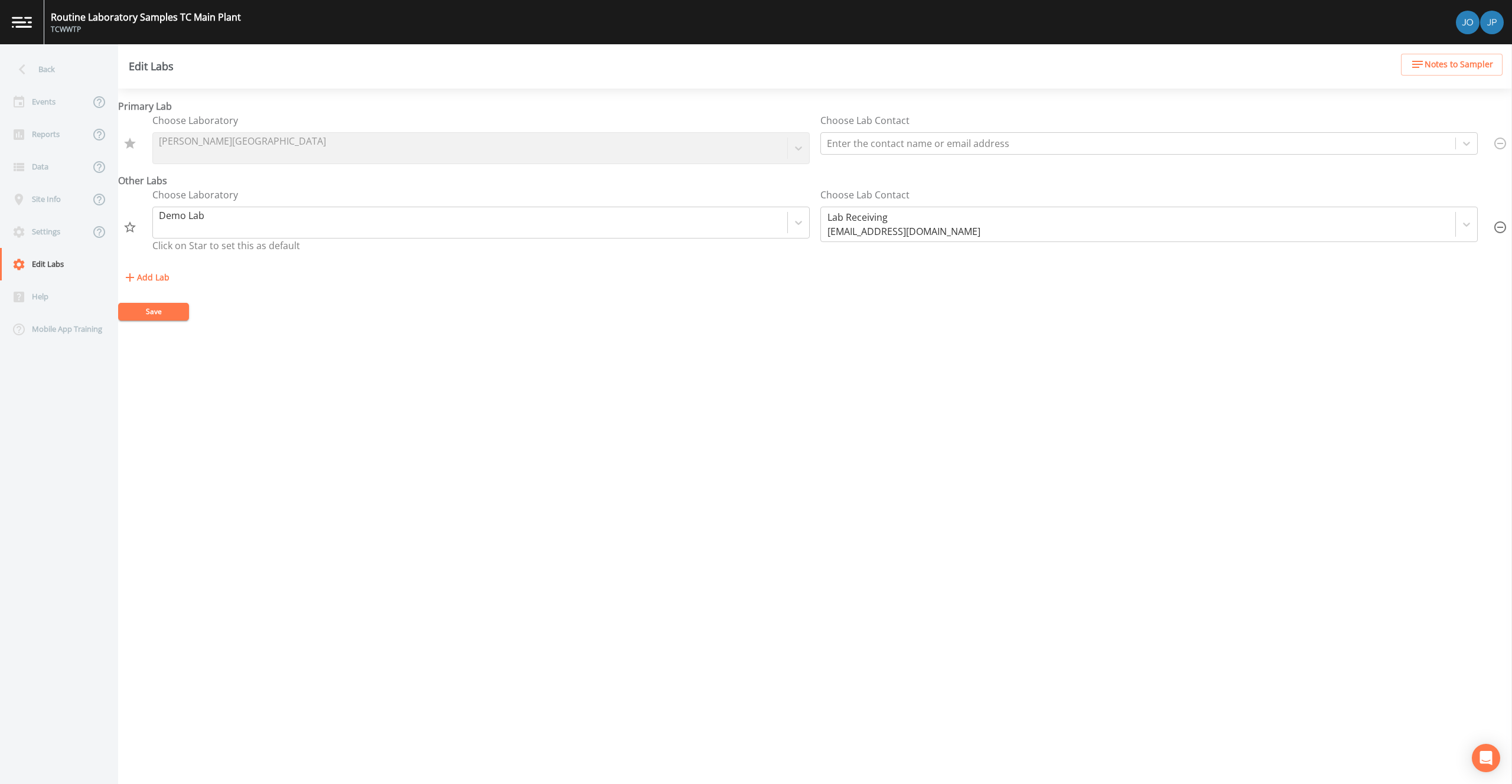
click at [1492, 228] on icon "button" at bounding box center [1499, 227] width 14 height 14
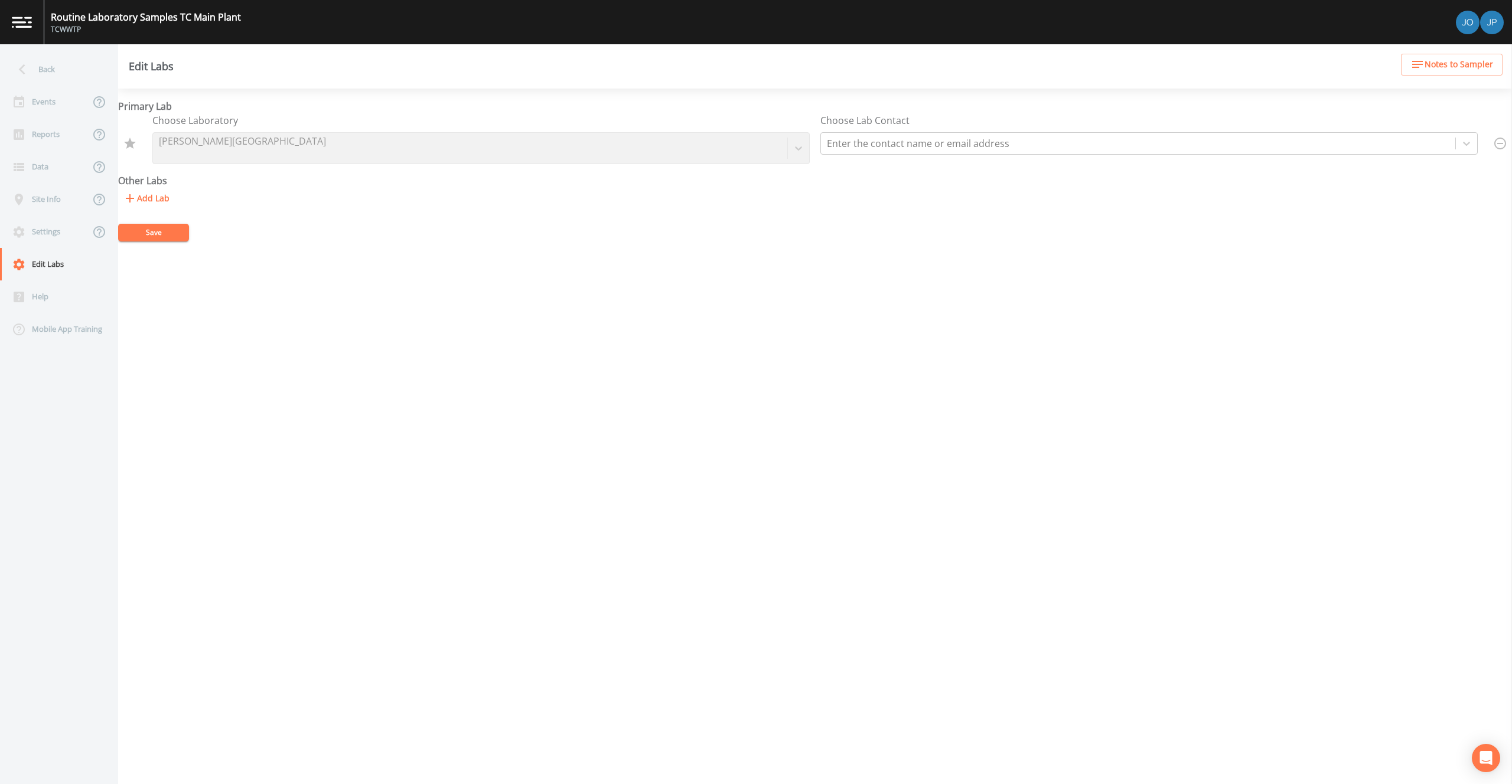
click at [145, 236] on button "Save" at bounding box center [154, 233] width 71 height 18
click at [51, 210] on div "Site Info" at bounding box center [45, 199] width 90 height 32
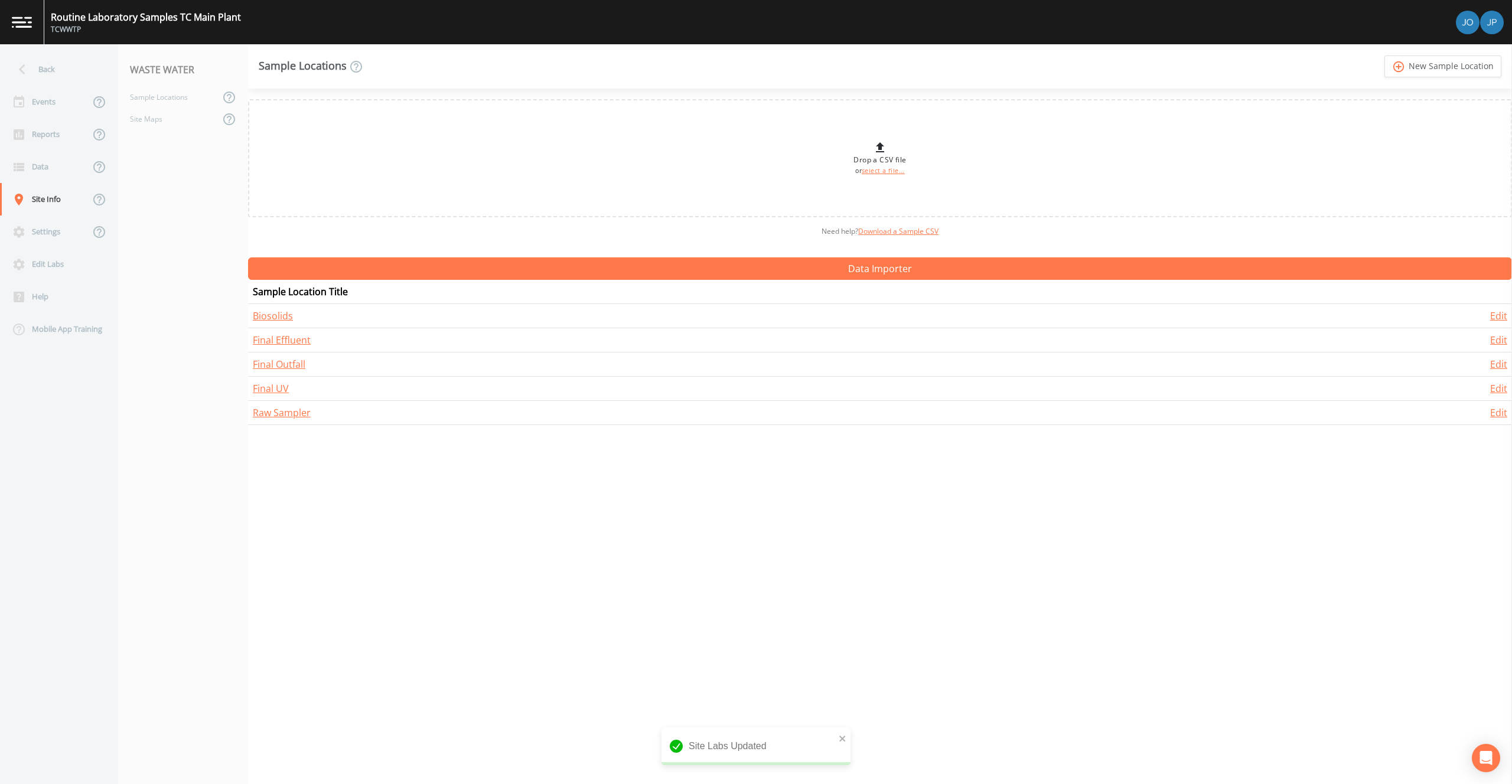
click at [351, 245] on div "Need help?  Download a Sample CSV" at bounding box center [879, 231] width 1263 height 28
click at [145, 189] on nav "WASTE WATER Sample Locations Site Maps" at bounding box center [183, 414] width 130 height 740
click at [66, 101] on div "Events" at bounding box center [45, 101] width 90 height 32
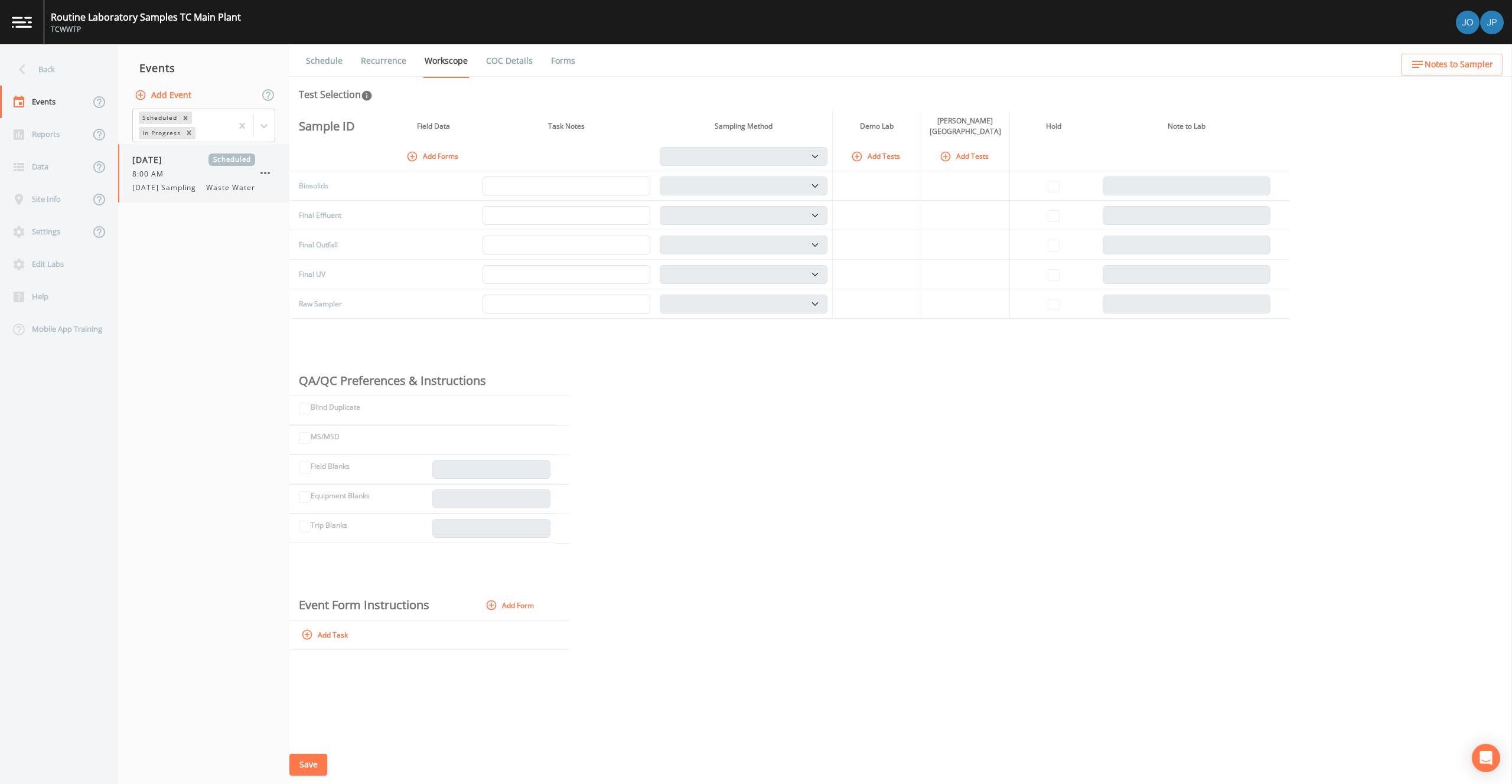
click at [197, 184] on span "Wednesday Sampling" at bounding box center [167, 187] width 71 height 11
click at [268, 180] on icon "button" at bounding box center [265, 172] width 14 height 14
click at [306, 250] on p "Delete" at bounding box center [324, 247] width 76 height 14
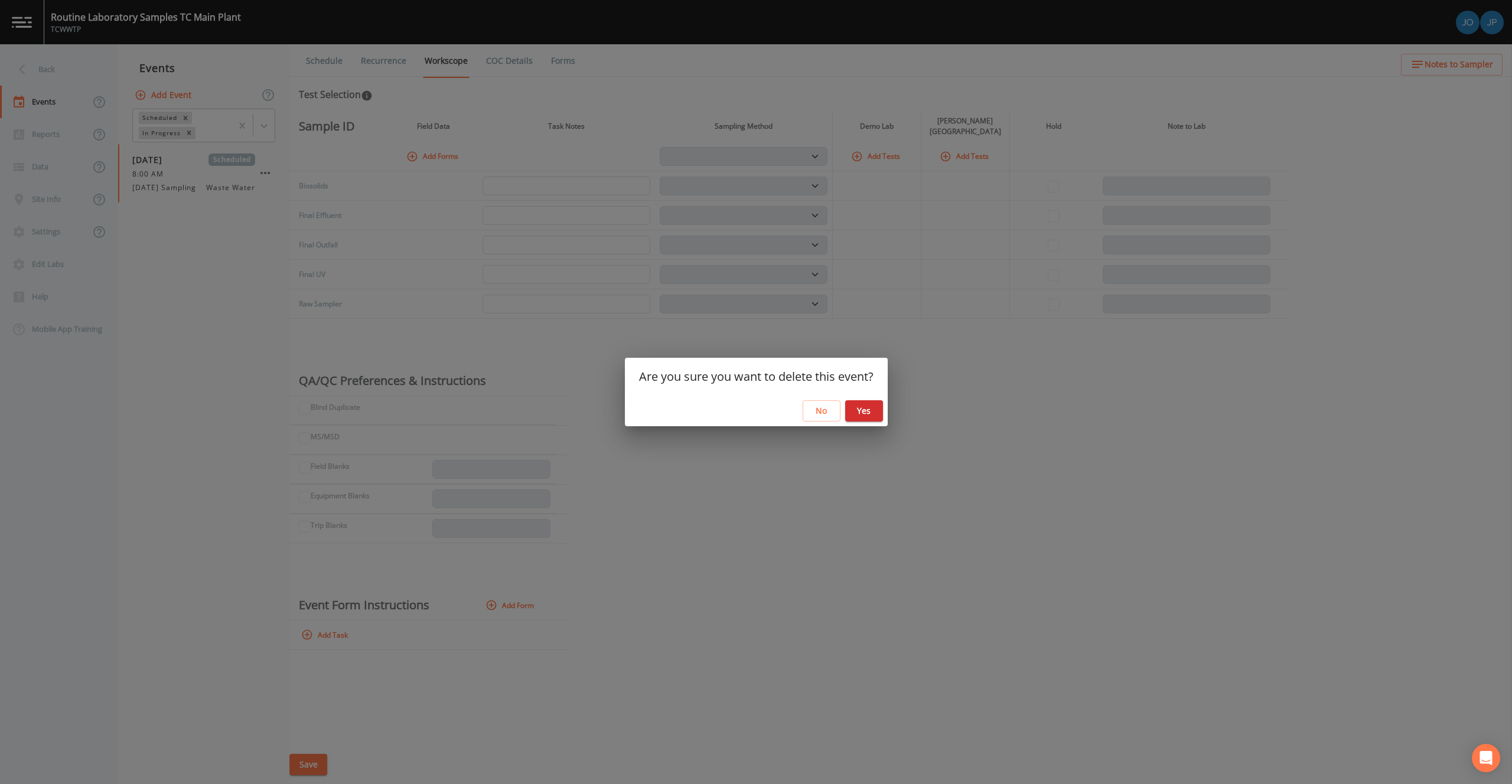
click at [864, 415] on button "Yes" at bounding box center [864, 411] width 38 height 22
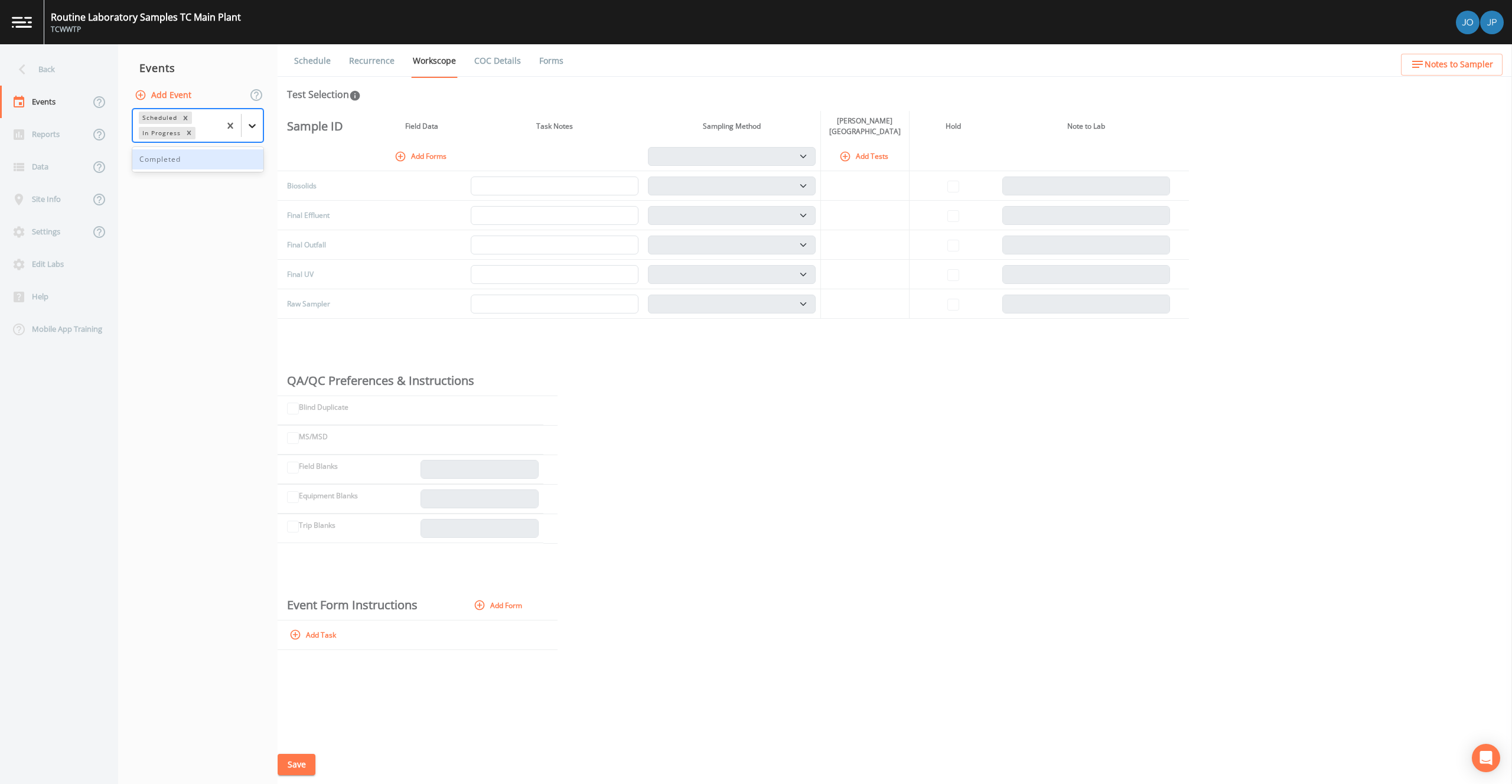
click at [256, 121] on icon at bounding box center [252, 125] width 12 height 12
click at [219, 160] on div "Completed" at bounding box center [198, 160] width 131 height 21
click at [185, 151] on icon "Remove Completed" at bounding box center [186, 148] width 8 height 8
click at [163, 98] on button "Add Event" at bounding box center [164, 95] width 64 height 22
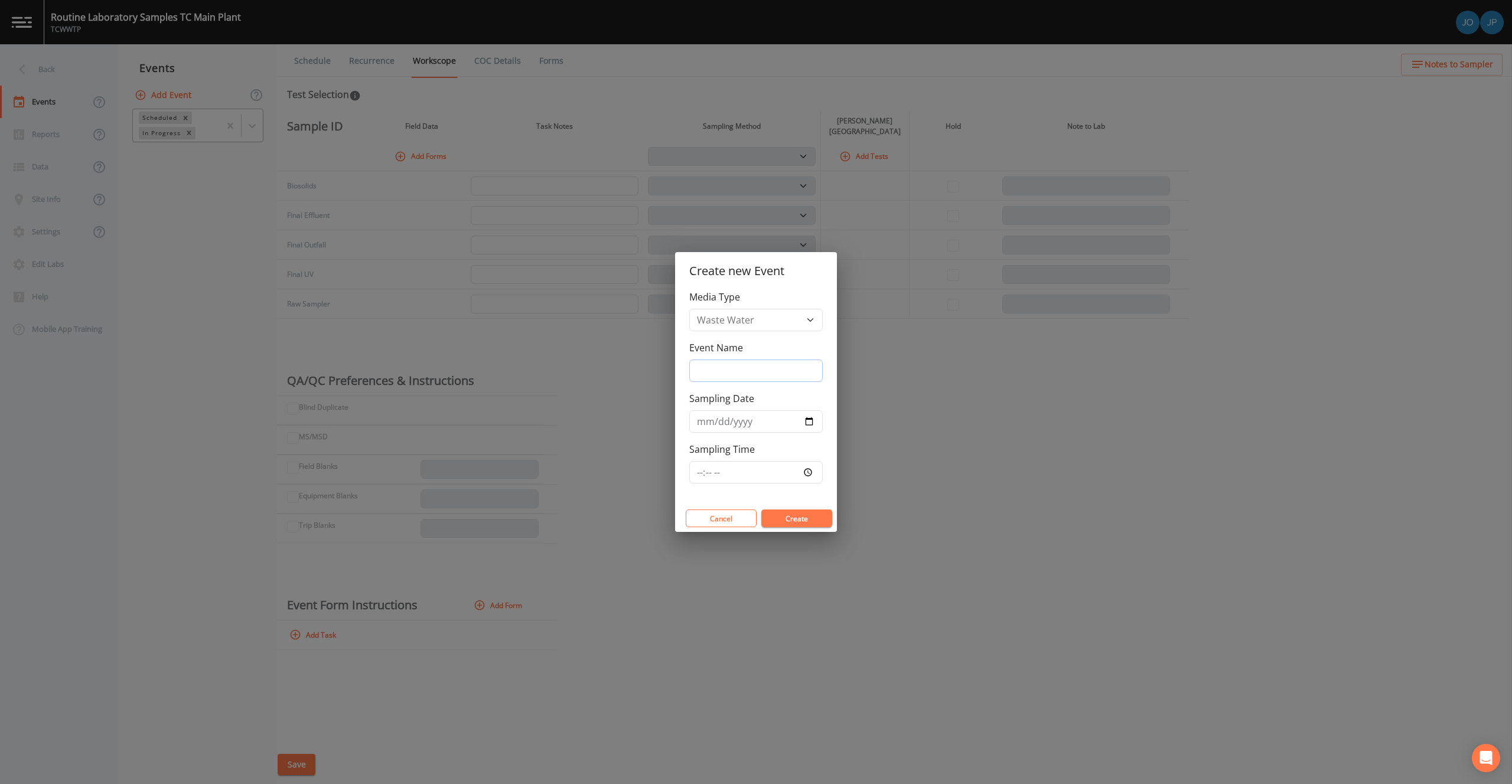
click at [745, 363] on input "Event Name" at bounding box center [756, 370] width 133 height 23
type input "Final Effluent"
click at [808, 422] on input "Sampling Date" at bounding box center [756, 421] width 133 height 23
type input "[DATE]"
click at [807, 473] on input "Sampling Time" at bounding box center [756, 472] width 133 height 23
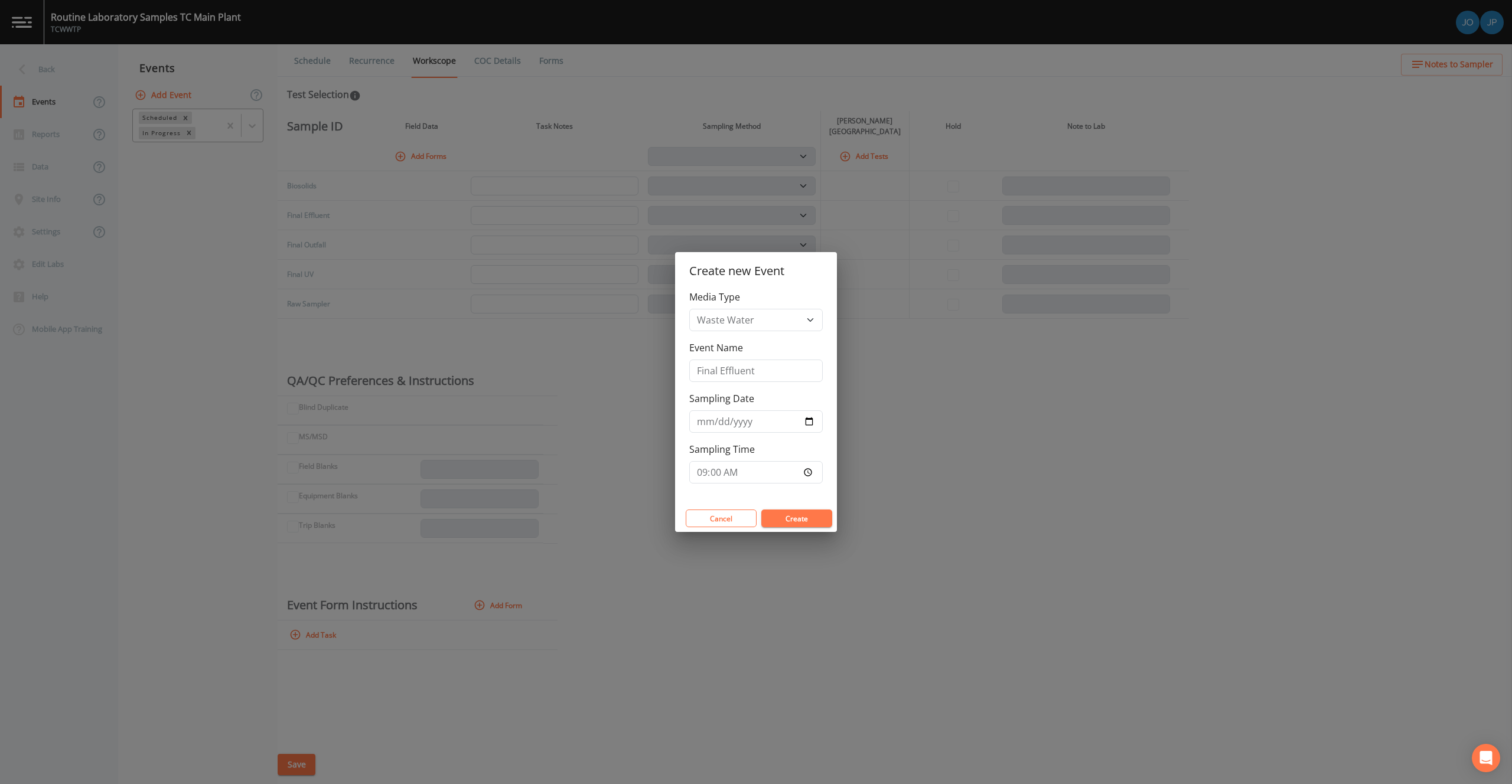
type input "09:00"
click at [801, 496] on div "Media Type Waste Water Event Name Final Effluent Sampling Date 2025-09-15 Sampl…" at bounding box center [755, 396] width 162 height 214
click at [801, 523] on button "Create" at bounding box center [796, 518] width 71 height 18
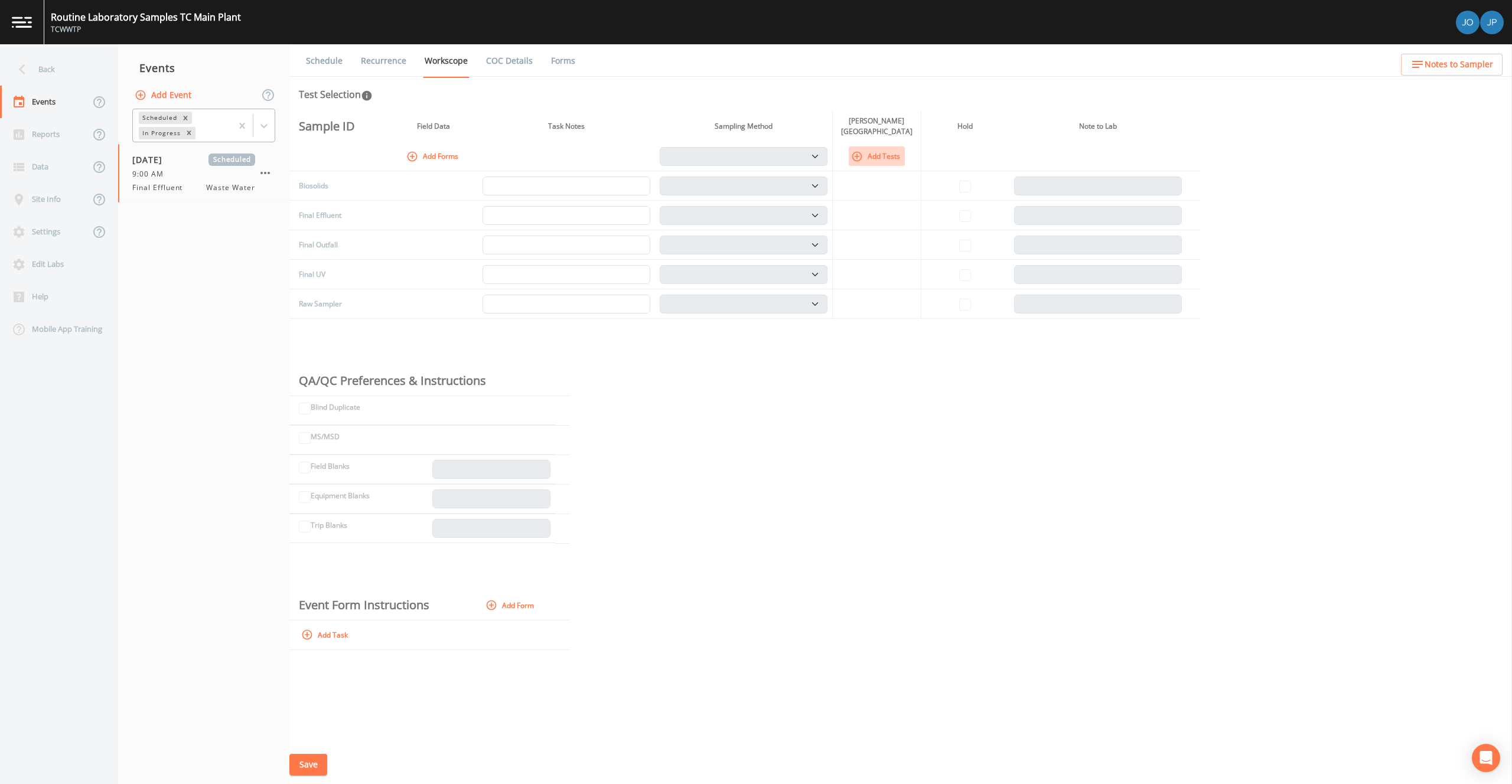
click at [876, 156] on button "Add Tests" at bounding box center [876, 157] width 56 height 20
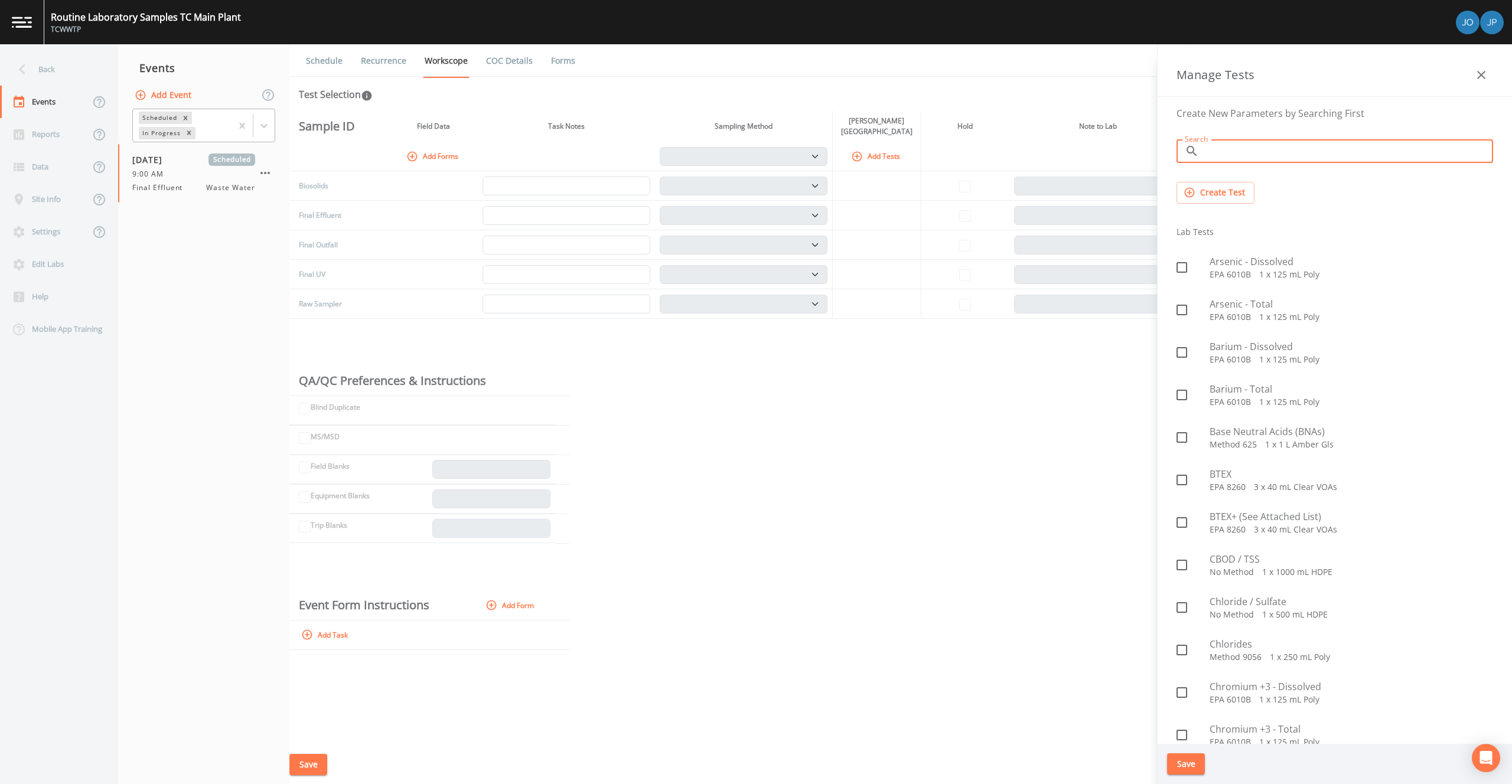
click at [1247, 157] on input "Search" at bounding box center [1347, 151] width 289 height 23
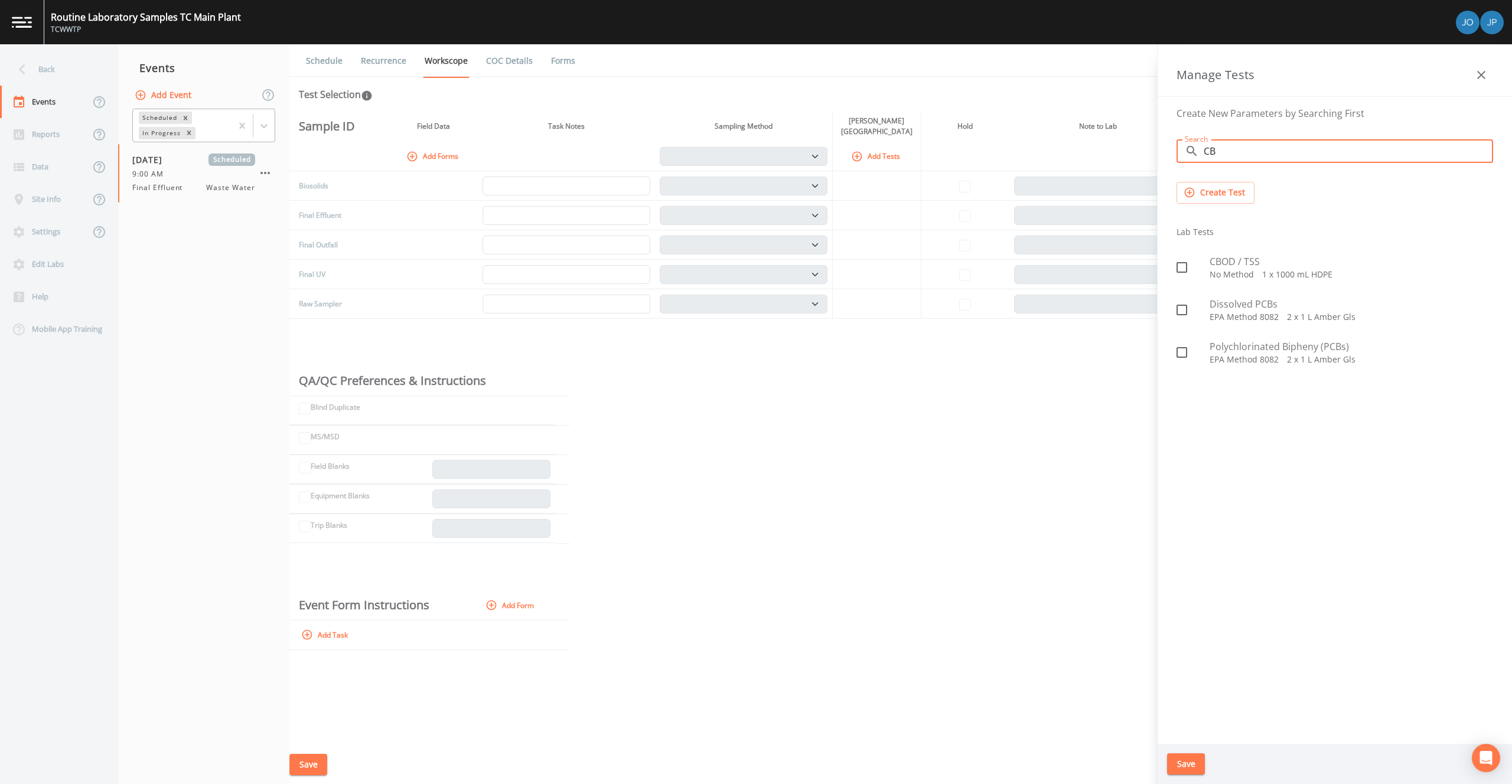
type input "CB"
click at [1182, 271] on icon at bounding box center [1181, 267] width 14 height 14
checkbox input "true"
drag, startPoint x: 1230, startPoint y: 148, endPoint x: 1188, endPoint y: 149, distance: 42.0
click at [1188, 149] on div "​ CB Search" at bounding box center [1334, 151] width 316 height 23
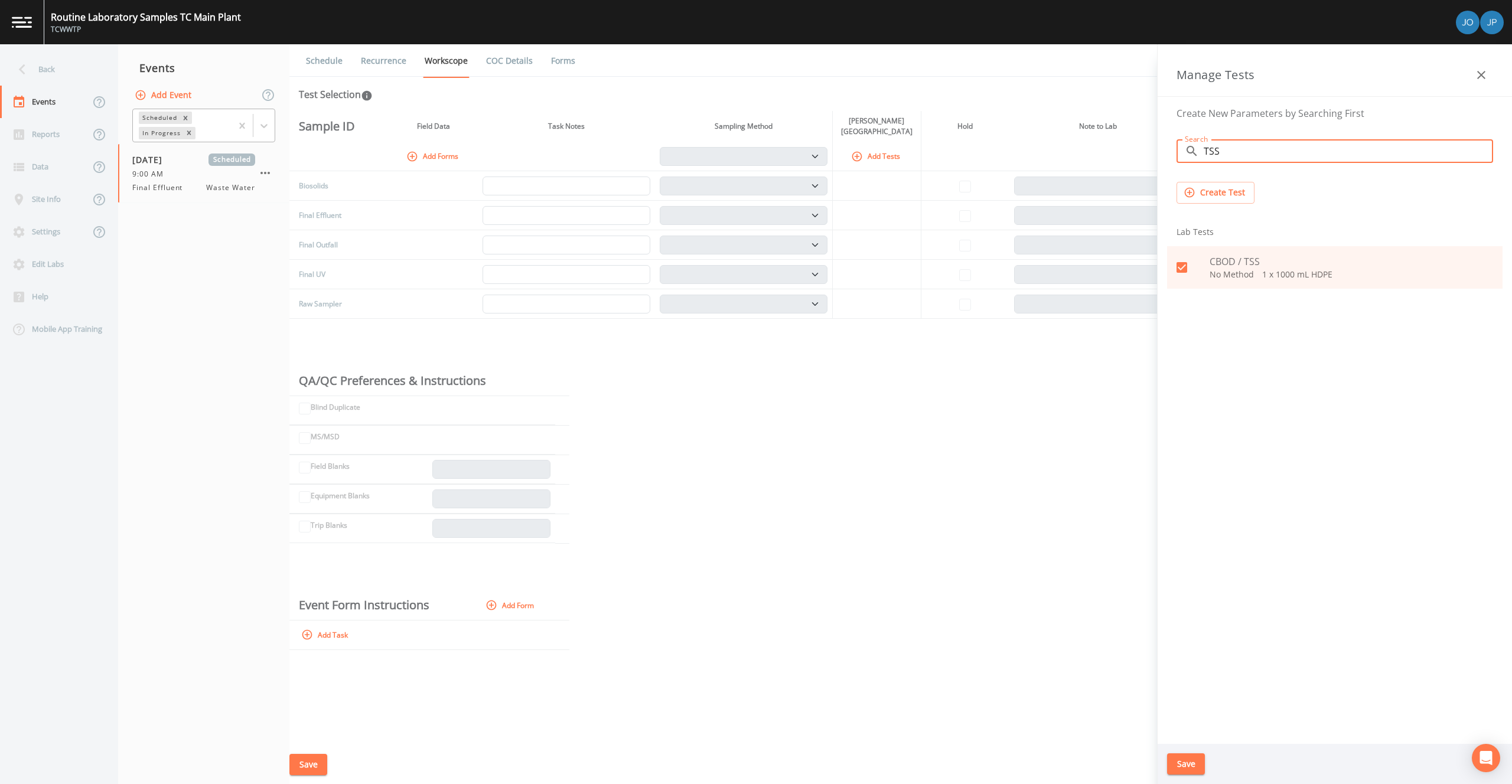
drag, startPoint x: 1227, startPoint y: 151, endPoint x: 1191, endPoint y: 150, distance: 36.0
click at [1191, 150] on div "​ TSS Search" at bounding box center [1334, 151] width 316 height 23
type input "NH"
click at [1180, 265] on input "checkbox" at bounding box center [1175, 261] width 12 height 12
checkbox input "true"
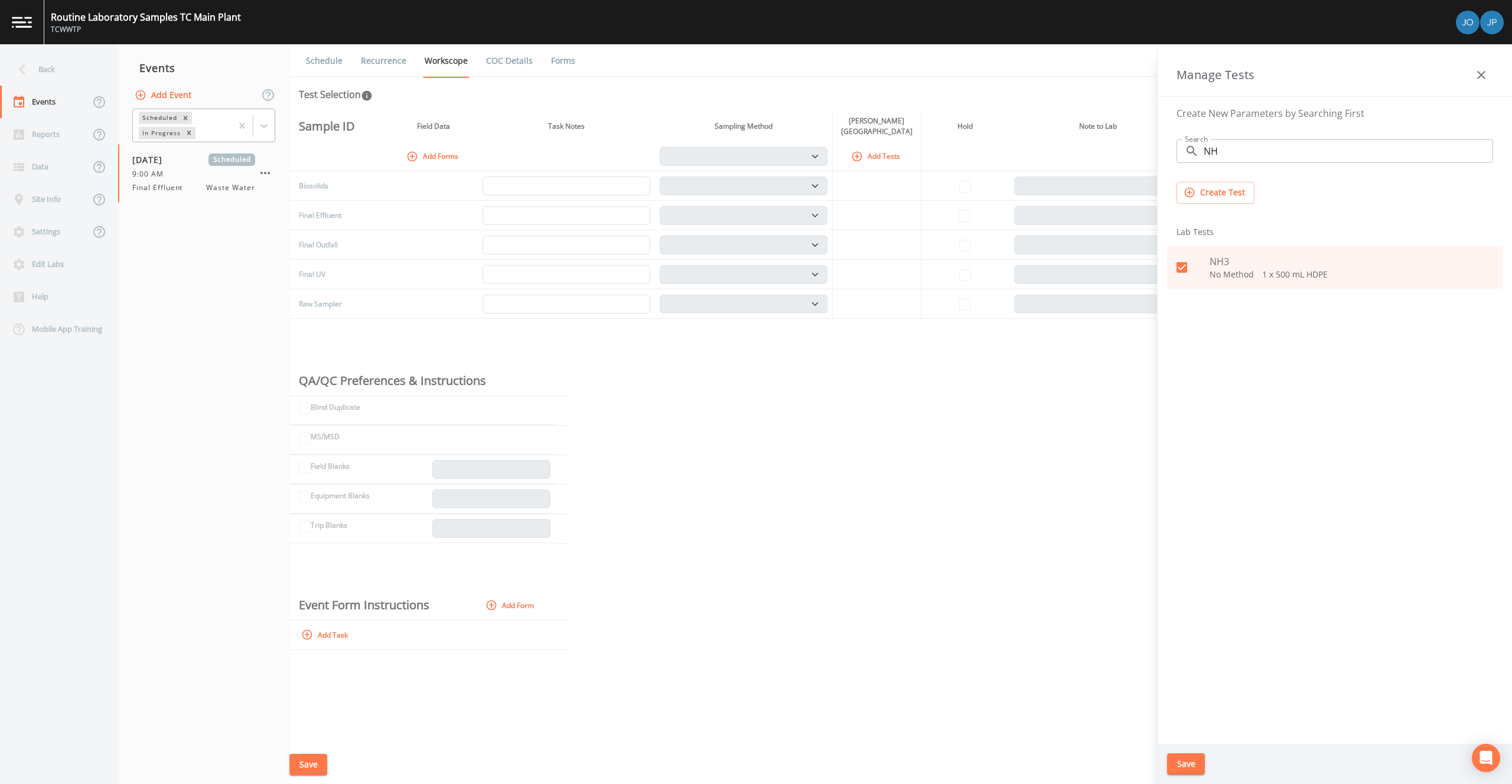
click at [1197, 756] on button "Save" at bounding box center [1186, 763] width 38 height 22
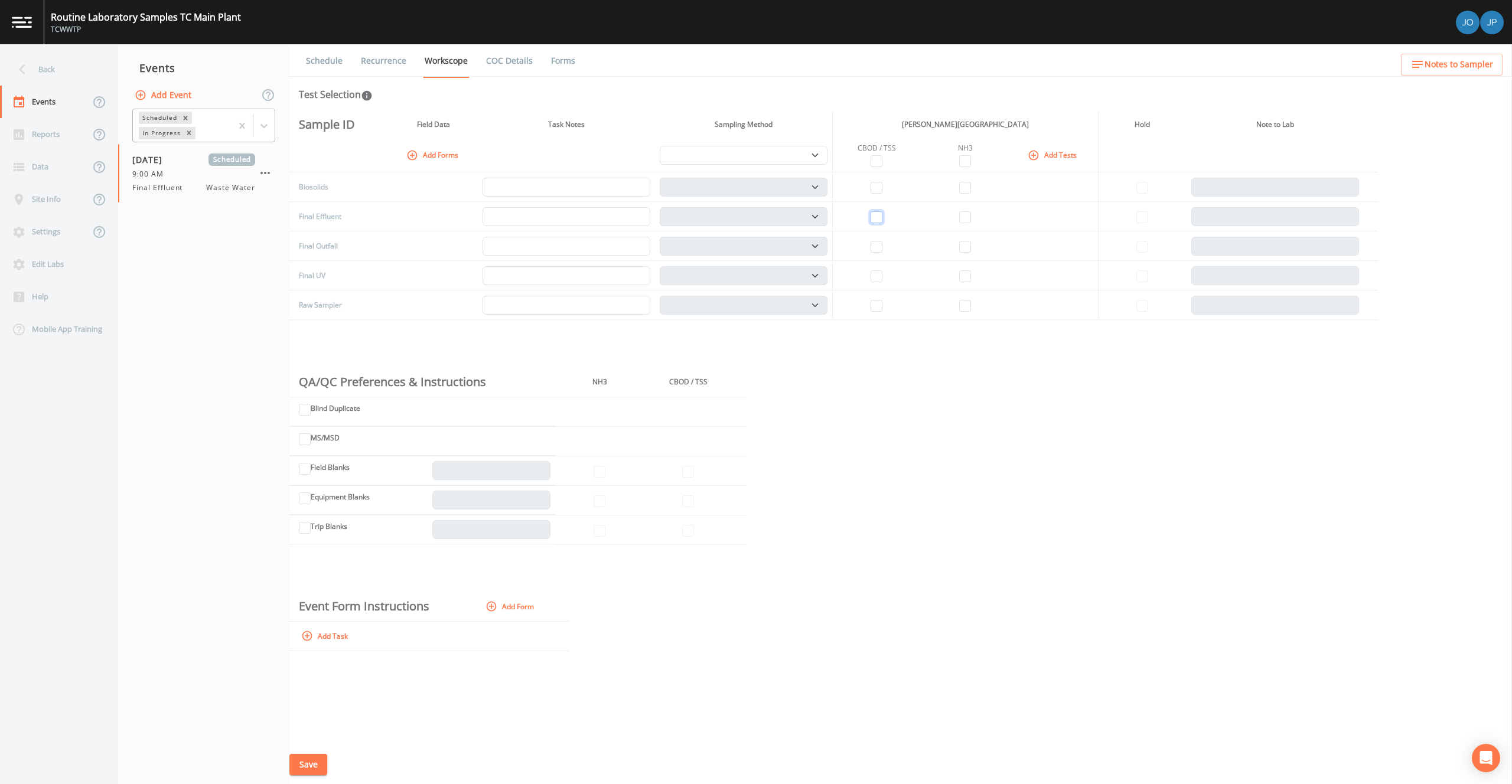
click at [875, 214] on input "checkbox" at bounding box center [876, 217] width 12 height 12
checkbox input "true"
select select "b6a3c313-748b-4795-a028-792ad310bd60"
click at [961, 218] on input "checkbox" at bounding box center [965, 217] width 12 height 12
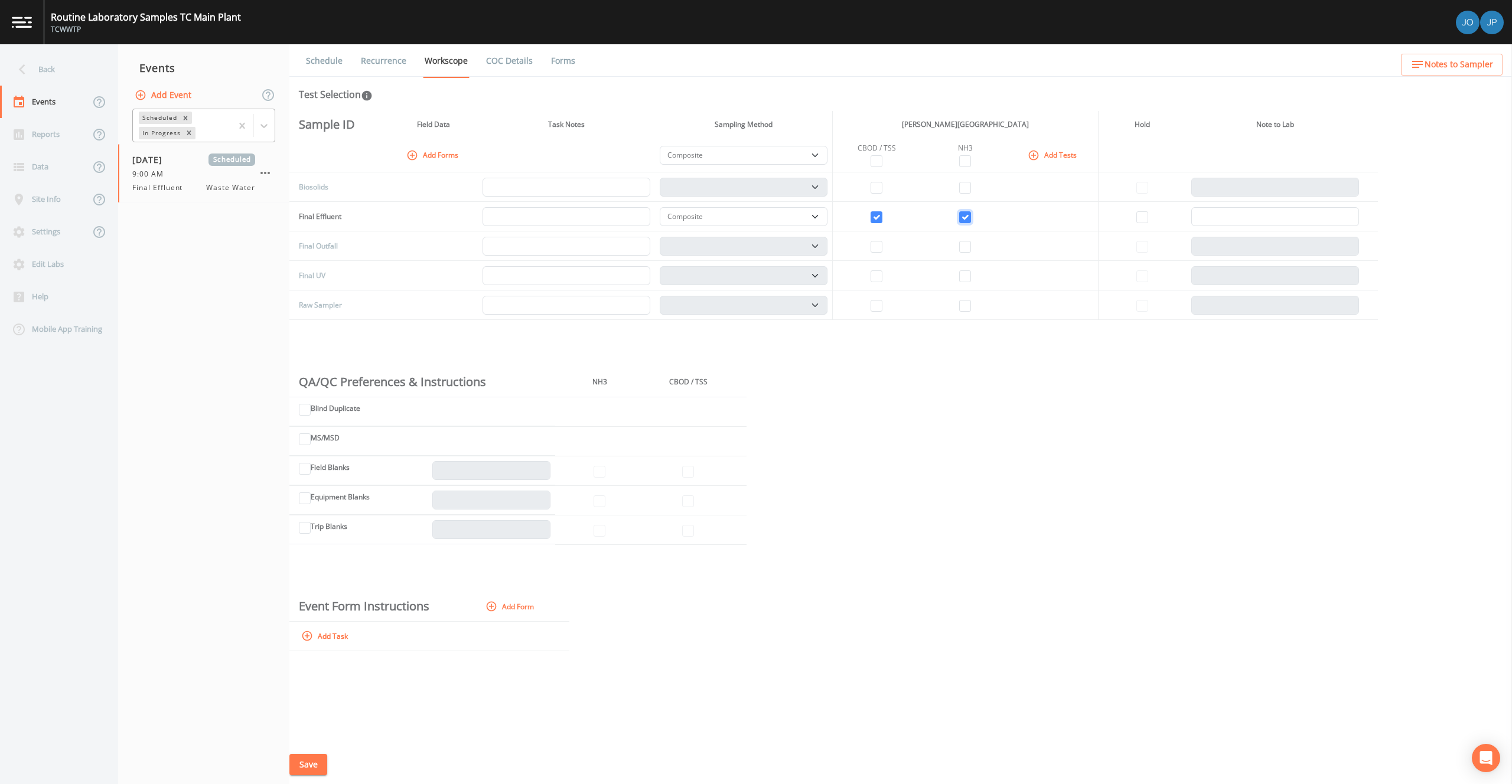
checkbox input "true"
click at [303, 761] on button "Save" at bounding box center [307, 764] width 38 height 22
click at [398, 69] on link "Recurrence" at bounding box center [384, 61] width 49 height 33
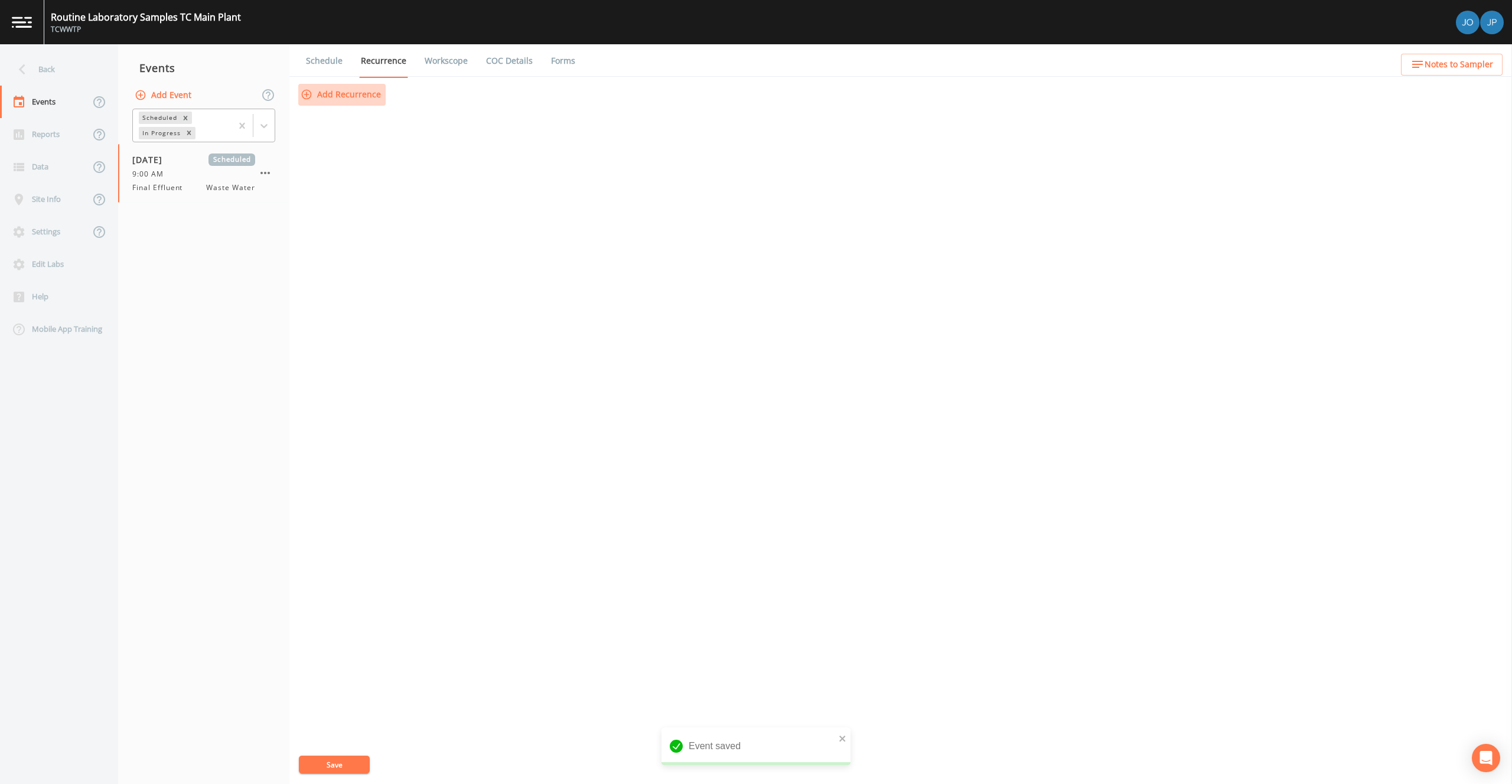
click at [360, 89] on button "Add Recurrence" at bounding box center [342, 95] width 87 height 22
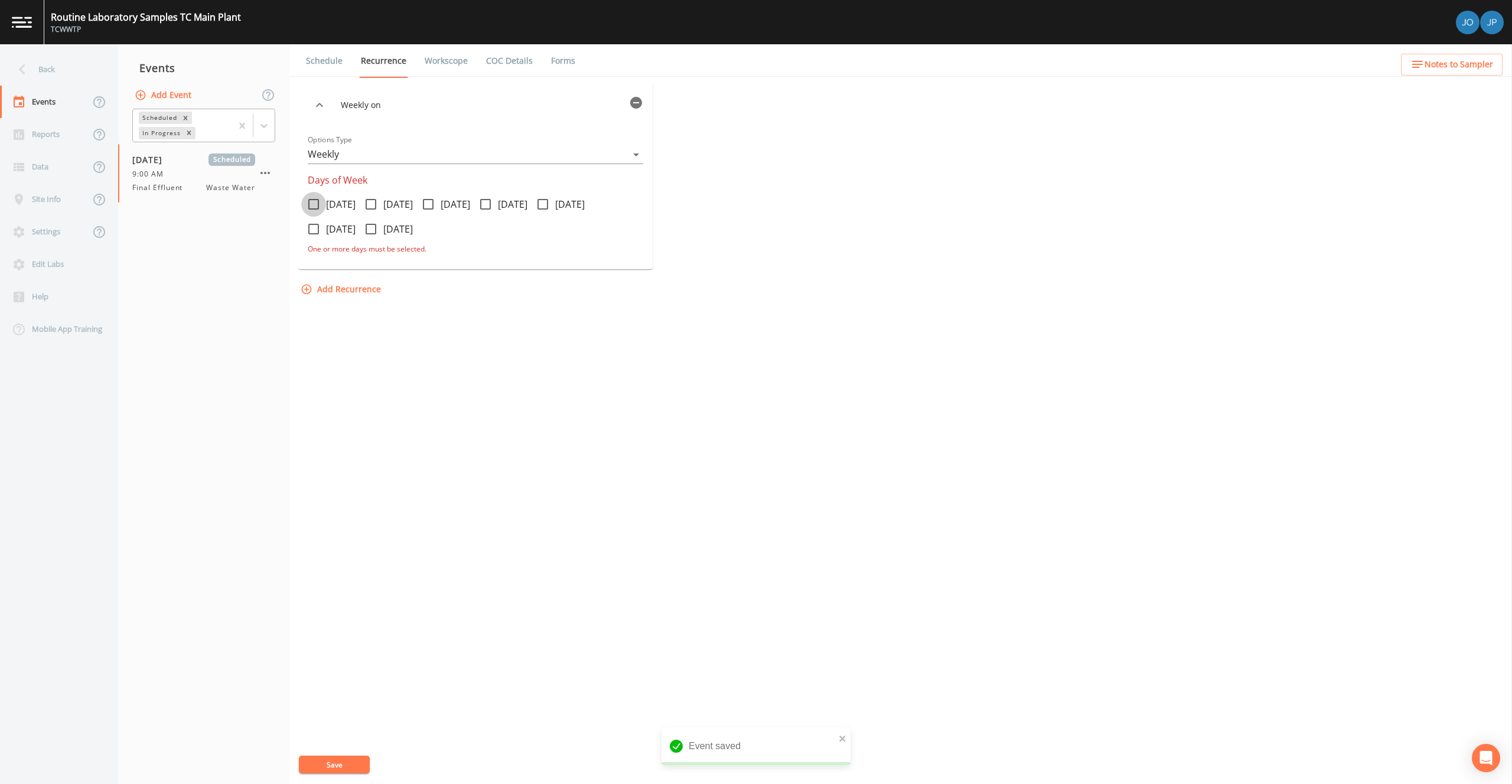
click at [322, 205] on span at bounding box center [313, 204] width 24 height 24
click at [313, 204] on input "[DATE]" at bounding box center [307, 198] width 12 height 12
checkbox input "true"
click at [435, 205] on icon at bounding box center [428, 204] width 14 height 14
click at [428, 204] on input "[DATE]" at bounding box center [422, 198] width 12 height 12
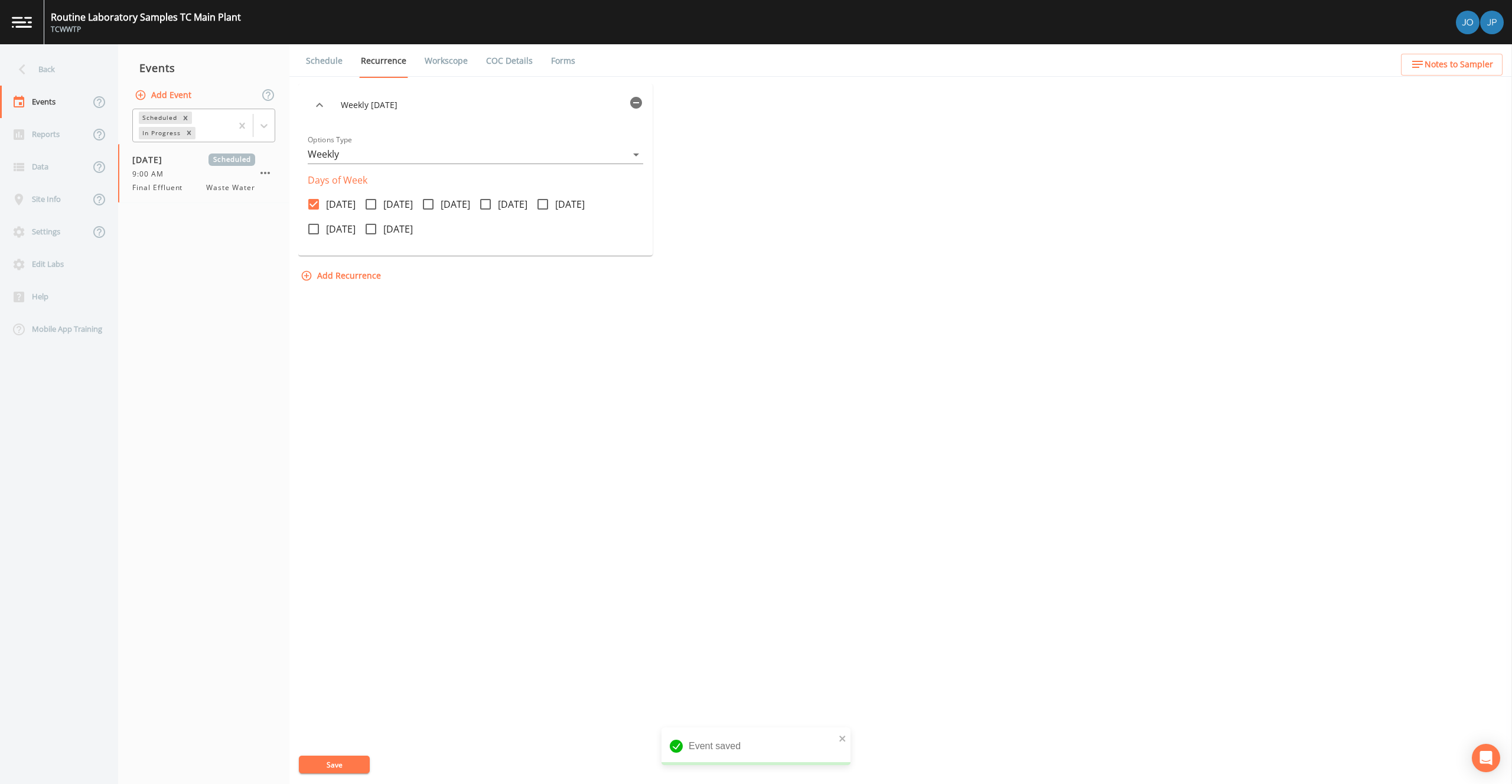
checkbox input "true"
click at [493, 207] on icon at bounding box center [485, 204] width 14 height 14
click at [485, 204] on input "[DATE]" at bounding box center [479, 198] width 12 height 12
checkbox input "true"
click at [339, 769] on button "Save" at bounding box center [334, 764] width 71 height 18
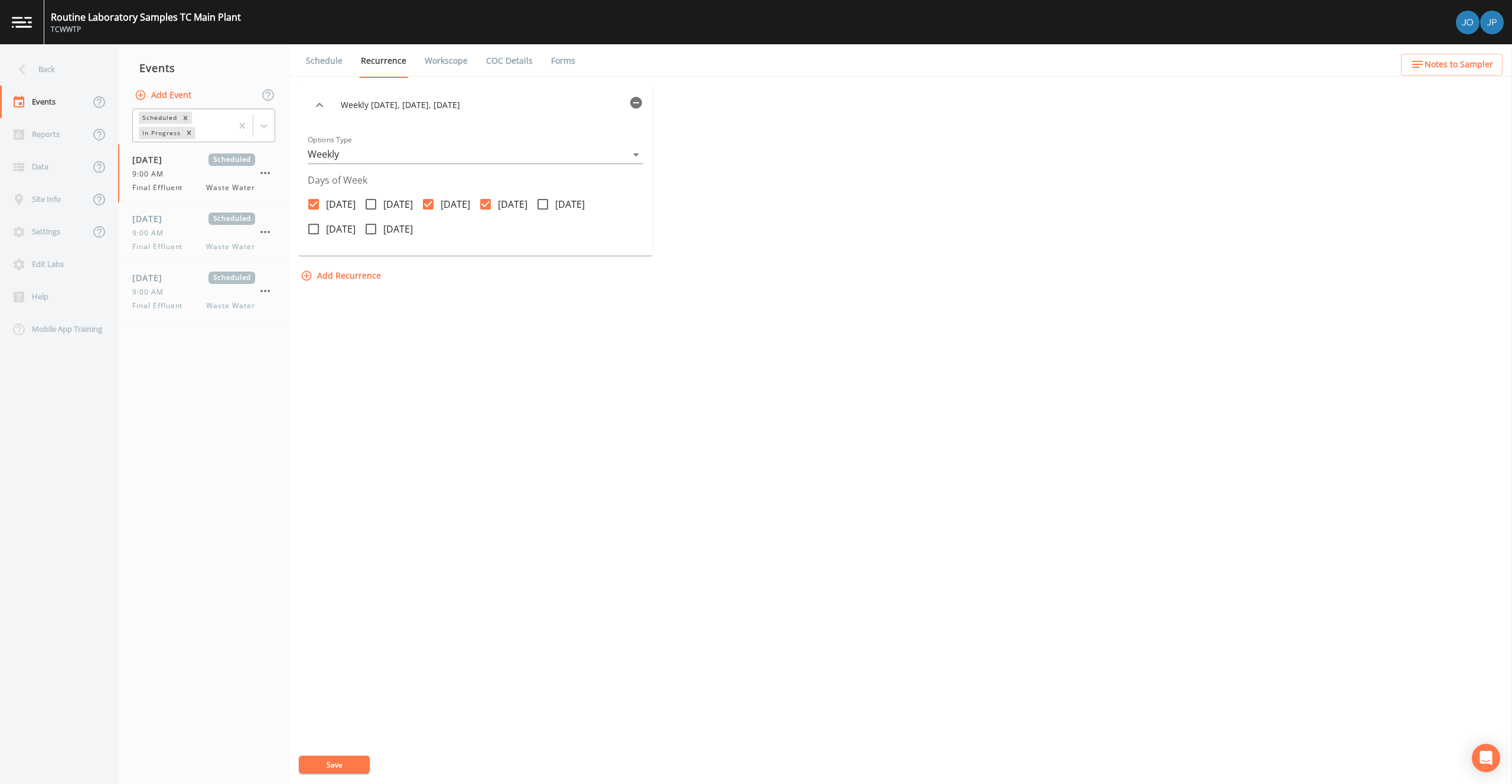
click at [784, 388] on div "Weekly on Monday, Wednesday, Thursday Options Type Weekly WEEKLY Days of Week M…" at bounding box center [901, 434] width 1205 height 700
click at [268, 173] on icon "button" at bounding box center [265, 172] width 10 height 2
click at [555, 292] on div at bounding box center [756, 392] width 1512 height 784
click at [634, 107] on icon "button" at bounding box center [636, 103] width 12 height 12
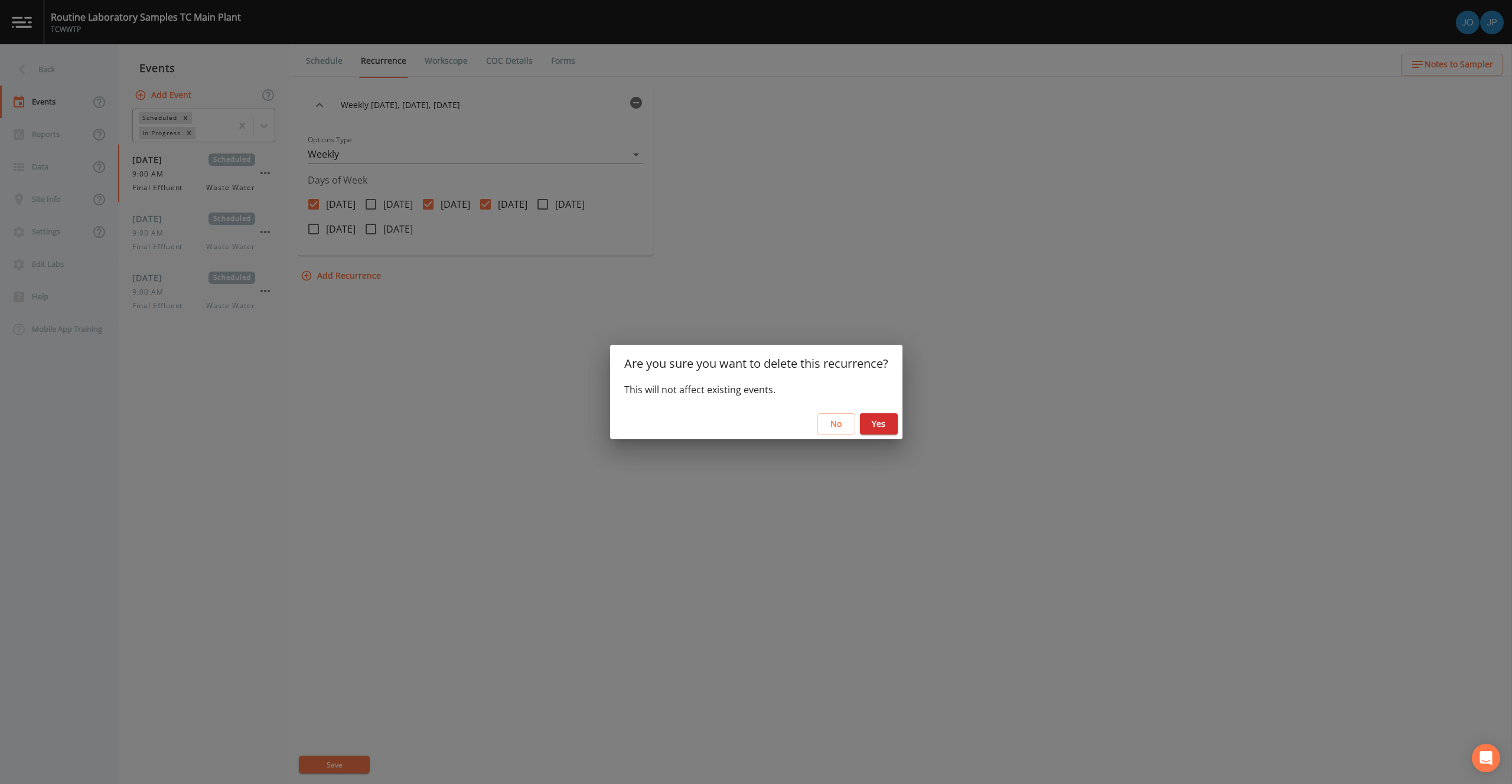
click at [879, 425] on button "Yes" at bounding box center [878, 424] width 38 height 22
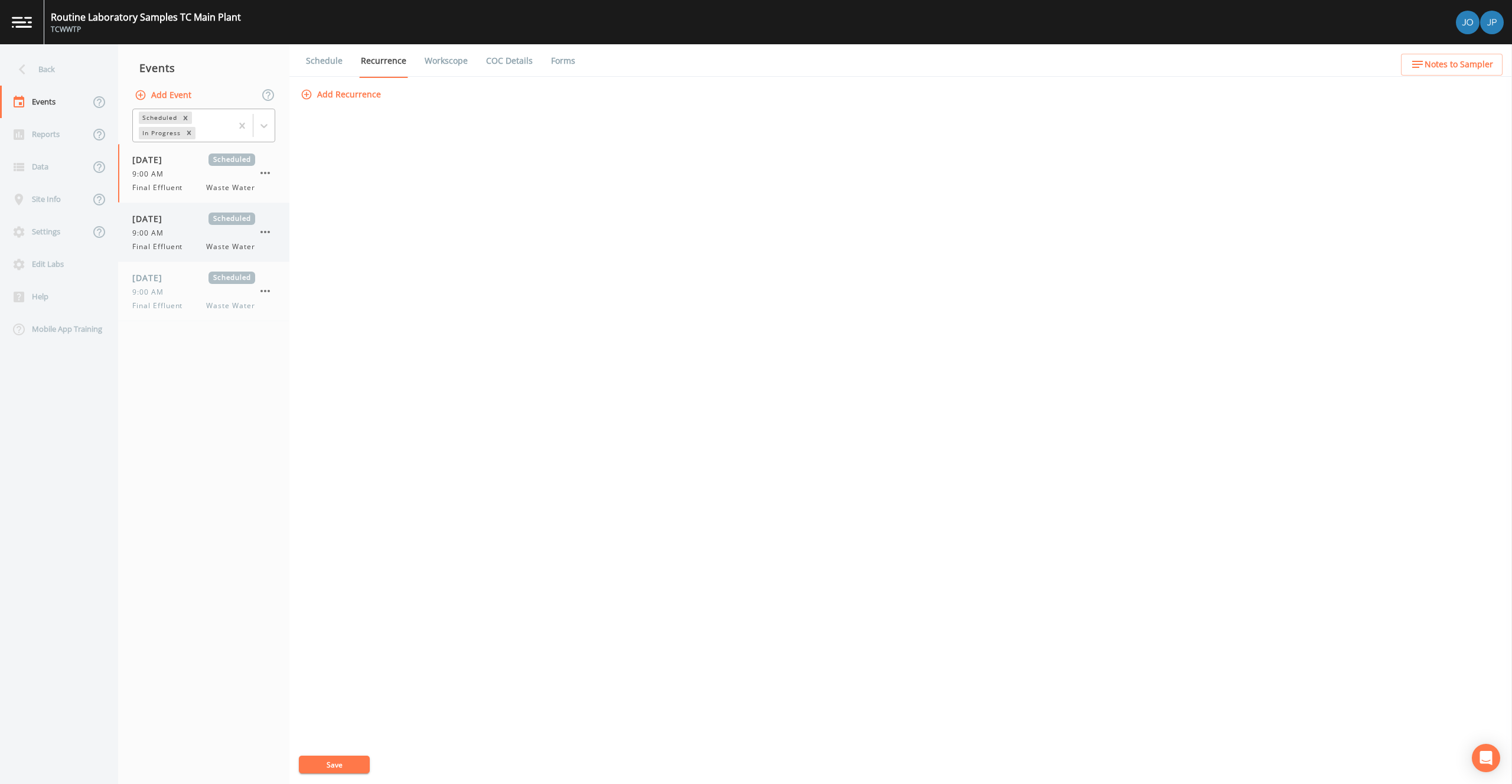
click at [202, 240] on div "[DATE] Scheduled 9:00 AM Final Effluent Waste Water" at bounding box center [193, 232] width 122 height 39
click at [267, 234] on icon "button" at bounding box center [265, 232] width 14 height 14
select select "b6a3c313-748b-4795-a028-792ad310bd60"
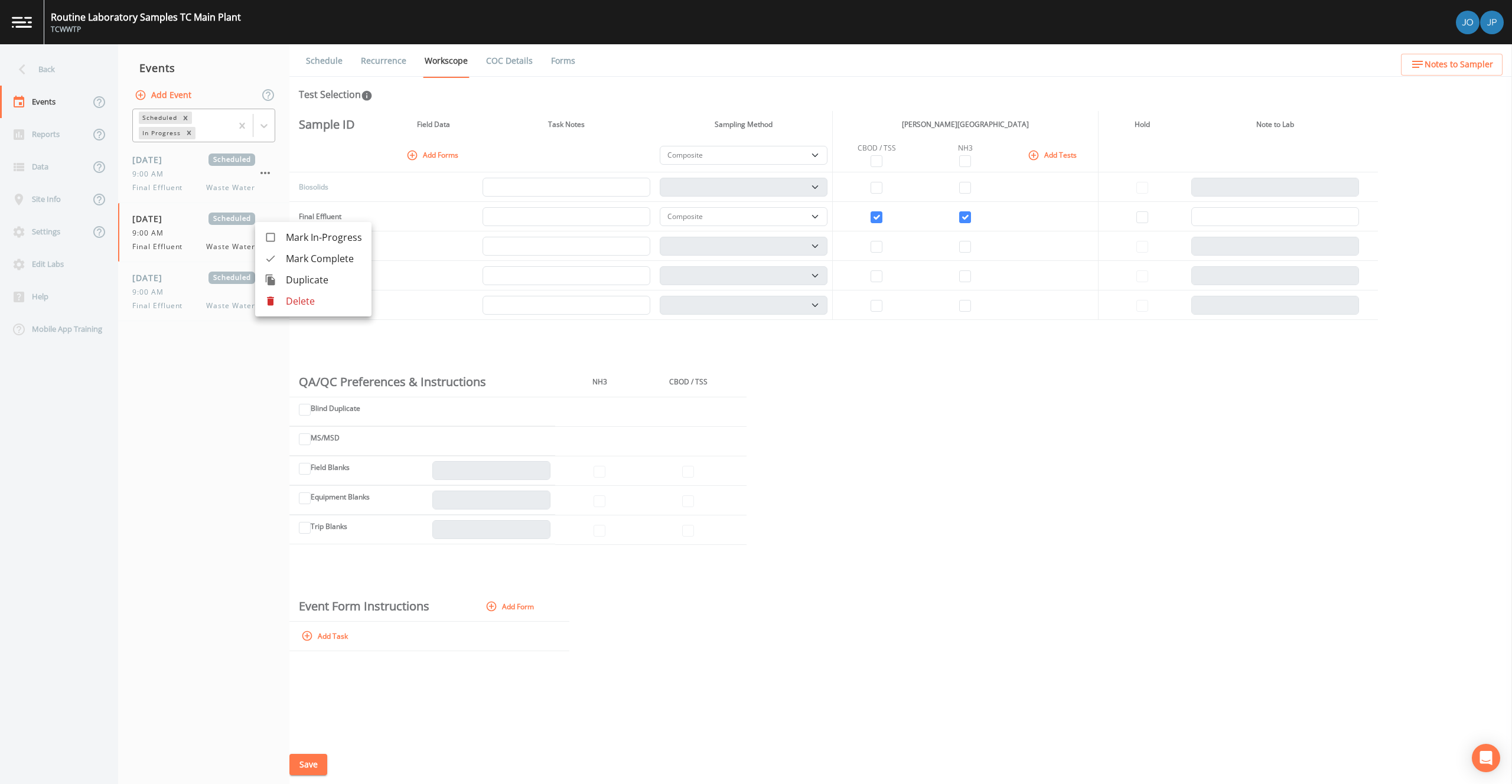
click at [306, 296] on p "Delete" at bounding box center [324, 300] width 76 height 14
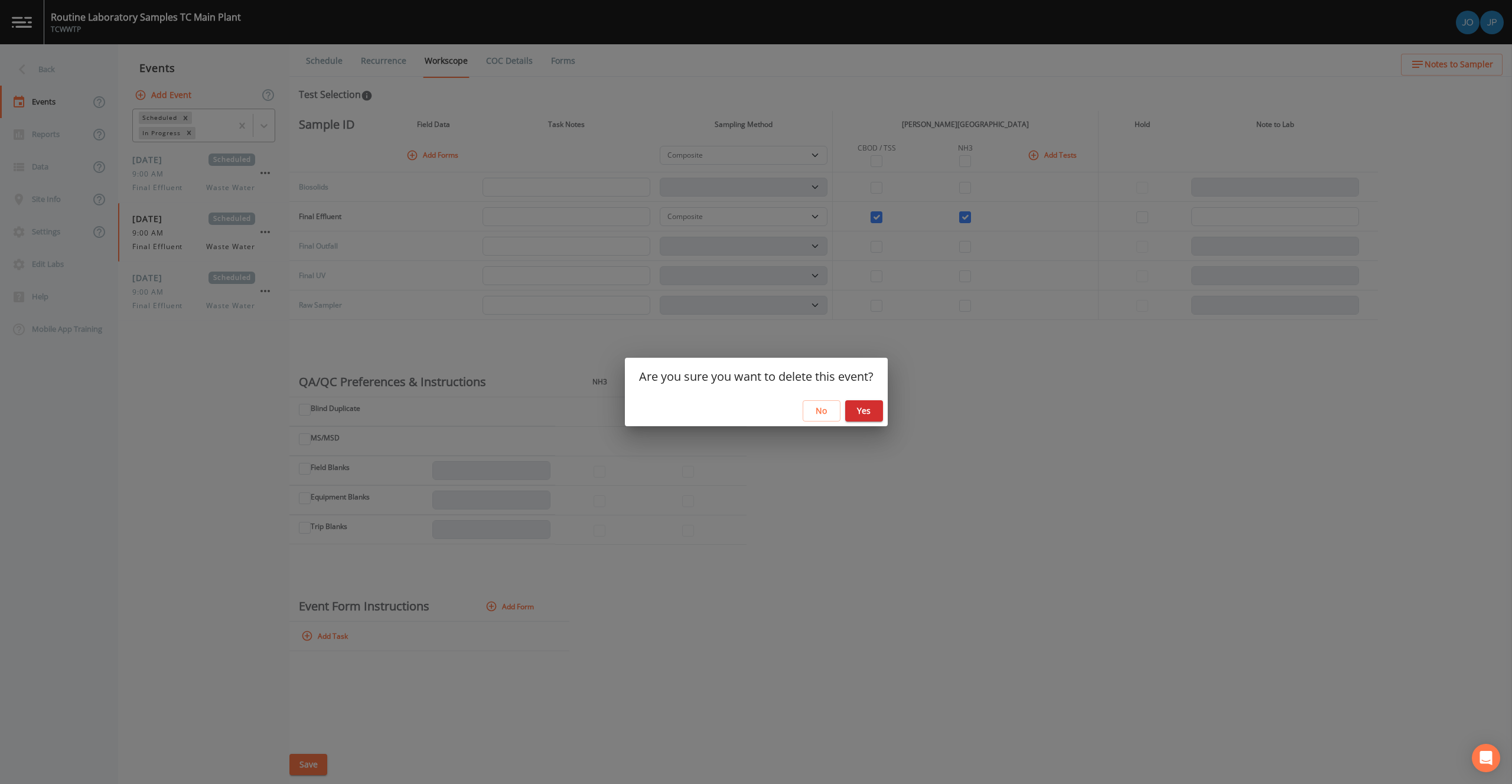
click at [807, 415] on button "No" at bounding box center [821, 411] width 38 height 22
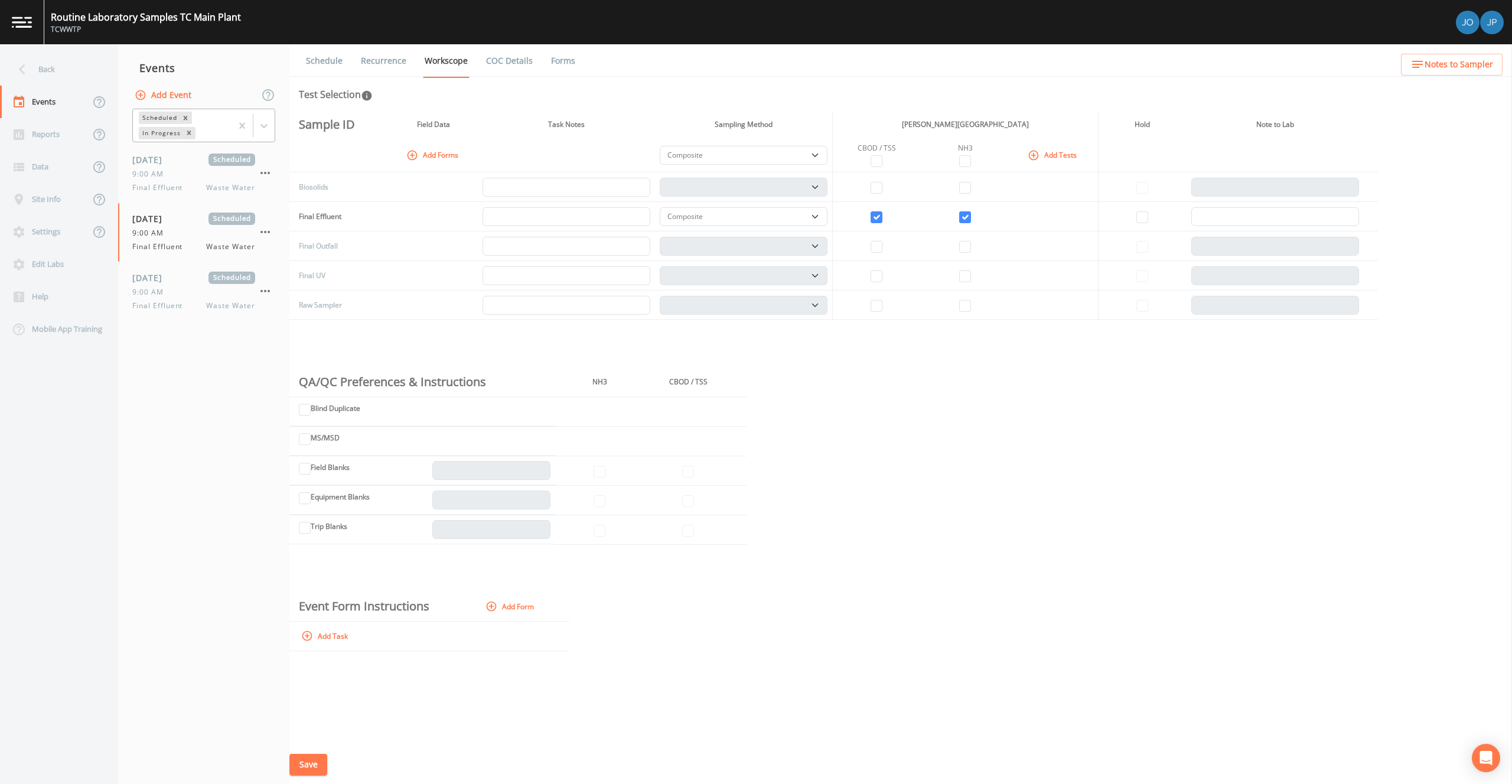
click at [395, 67] on link "Recurrence" at bounding box center [384, 61] width 49 height 33
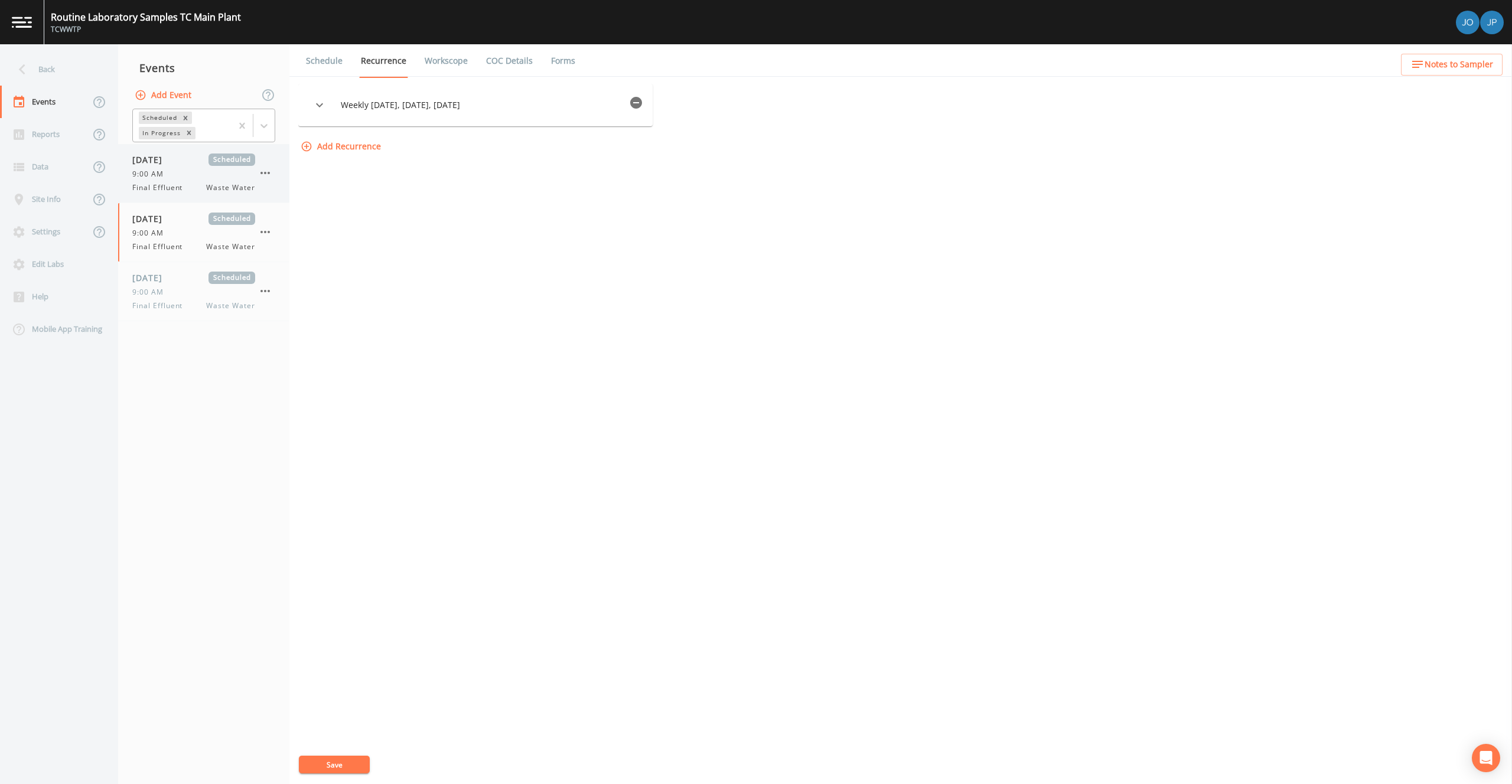
click at [222, 165] on div "[DATE] Scheduled 9:00 AM Final Effluent Waste Water" at bounding box center [193, 173] width 122 height 39
select select "b6a3c313-748b-4795-a028-792ad310bd60"
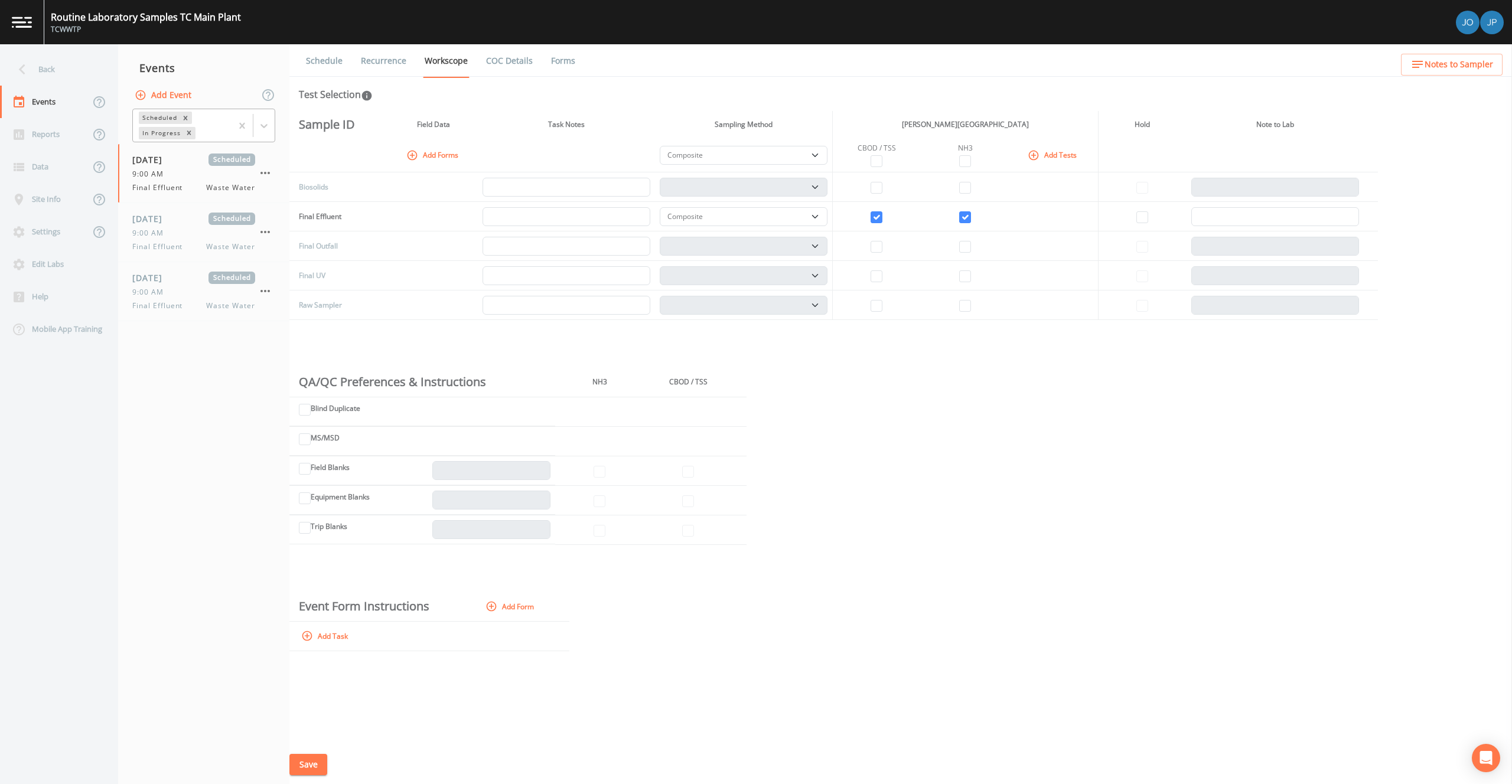
click at [389, 58] on link "Recurrence" at bounding box center [384, 61] width 49 height 33
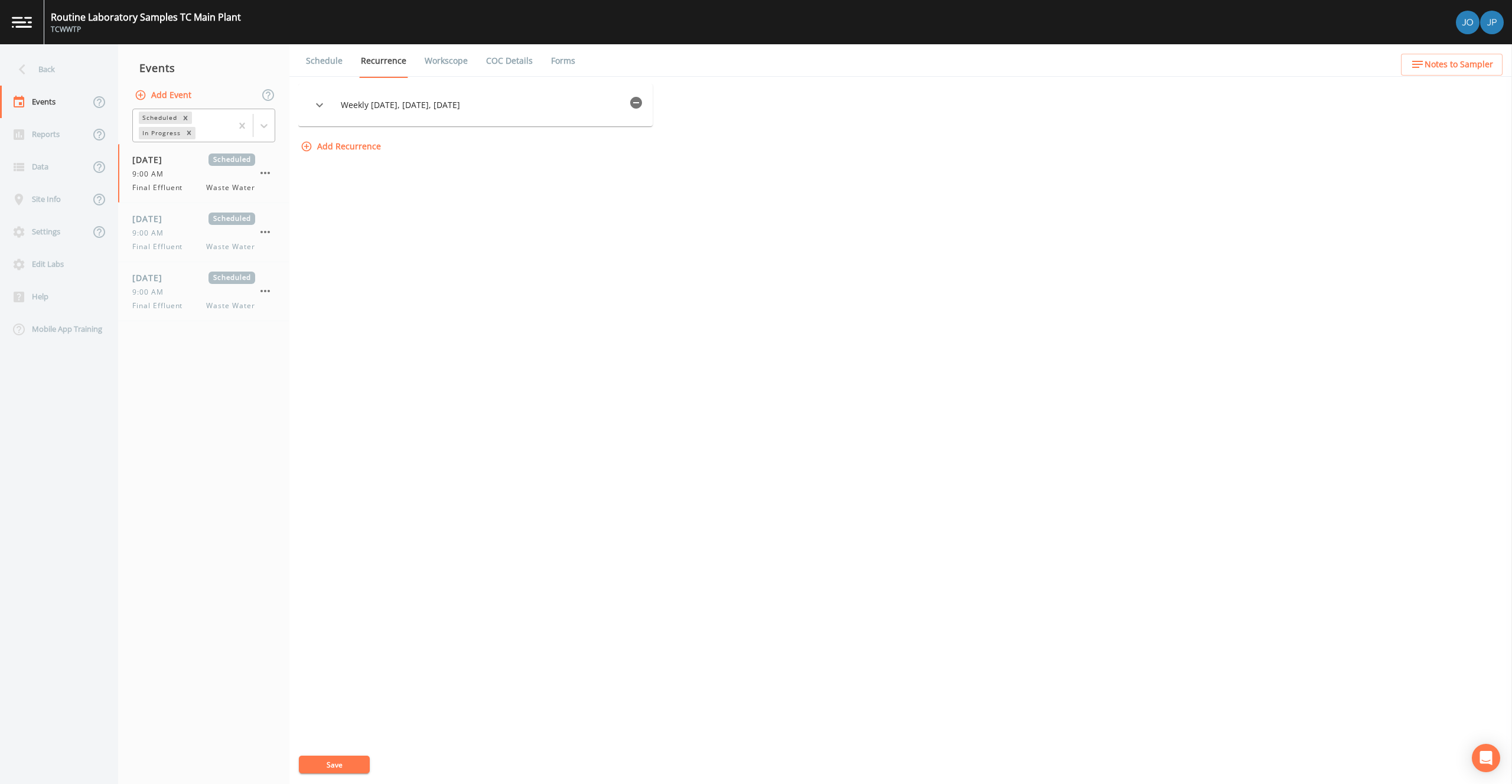
click at [629, 108] on icon "button" at bounding box center [636, 103] width 14 height 14
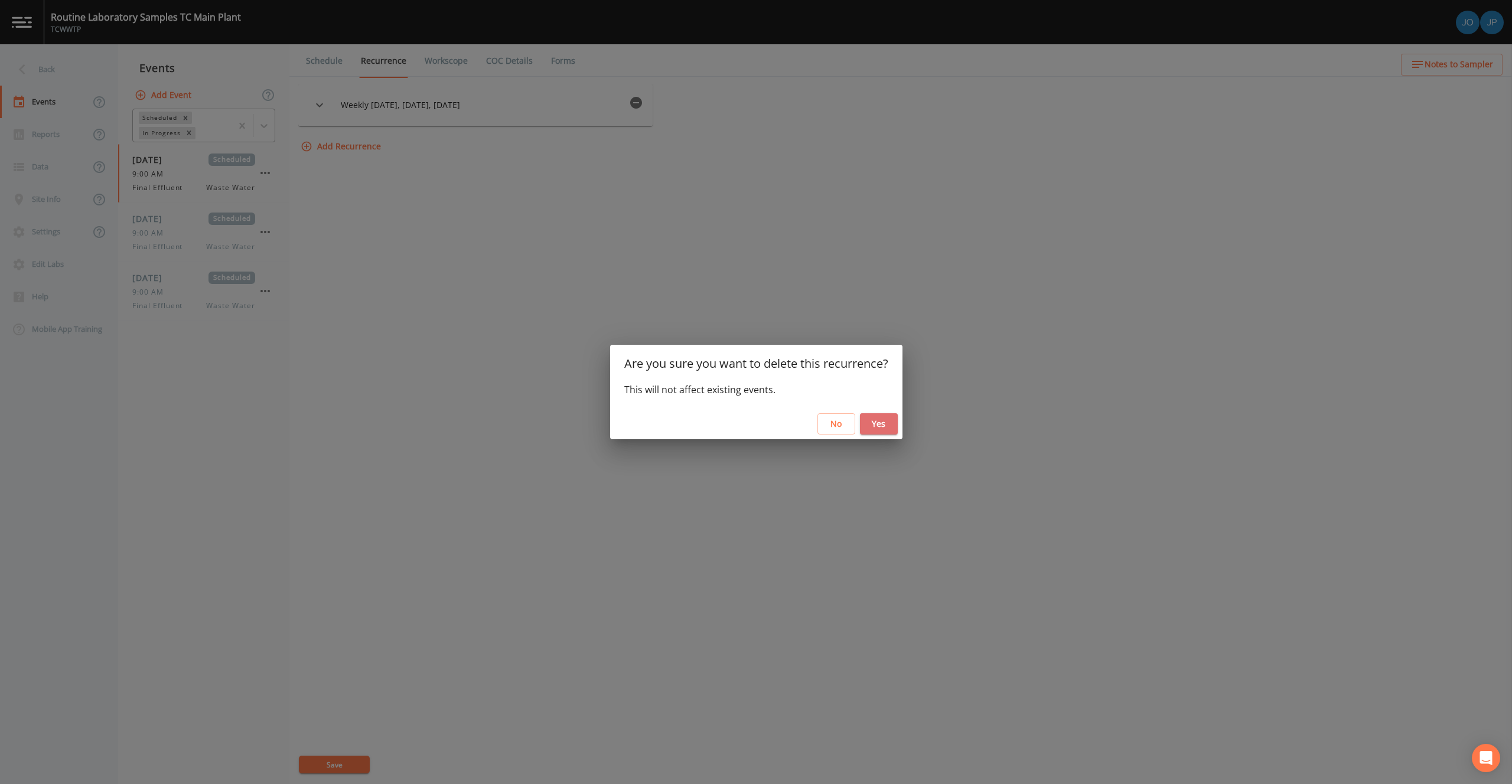
click at [888, 420] on button "Yes" at bounding box center [878, 424] width 38 height 22
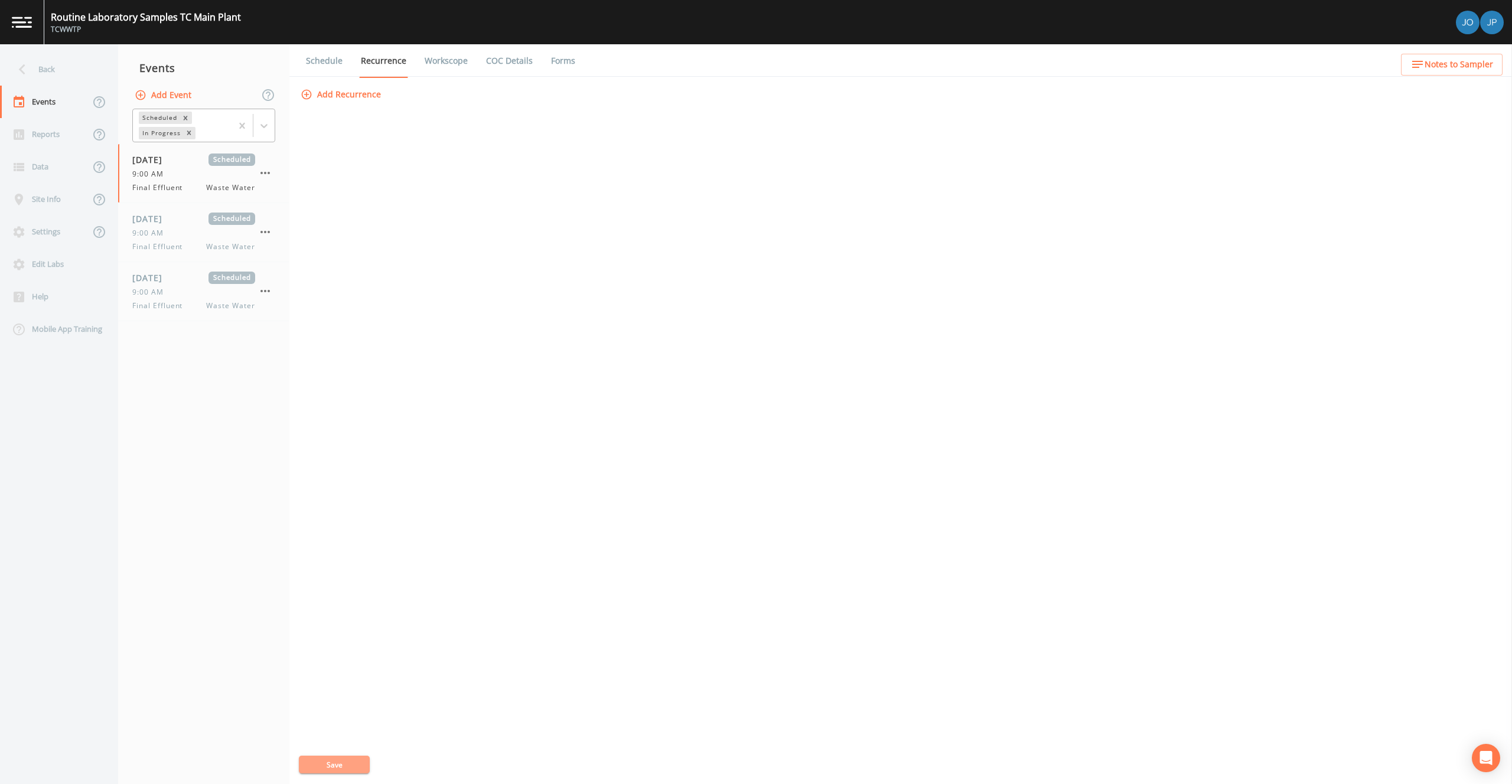
click at [358, 766] on button "Save" at bounding box center [334, 764] width 71 height 18
click at [201, 226] on div "[DATE] Scheduled 9:00 AM Final Effluent Waste Water" at bounding box center [193, 232] width 122 height 39
select select "b6a3c313-748b-4795-a028-792ad310bd60"
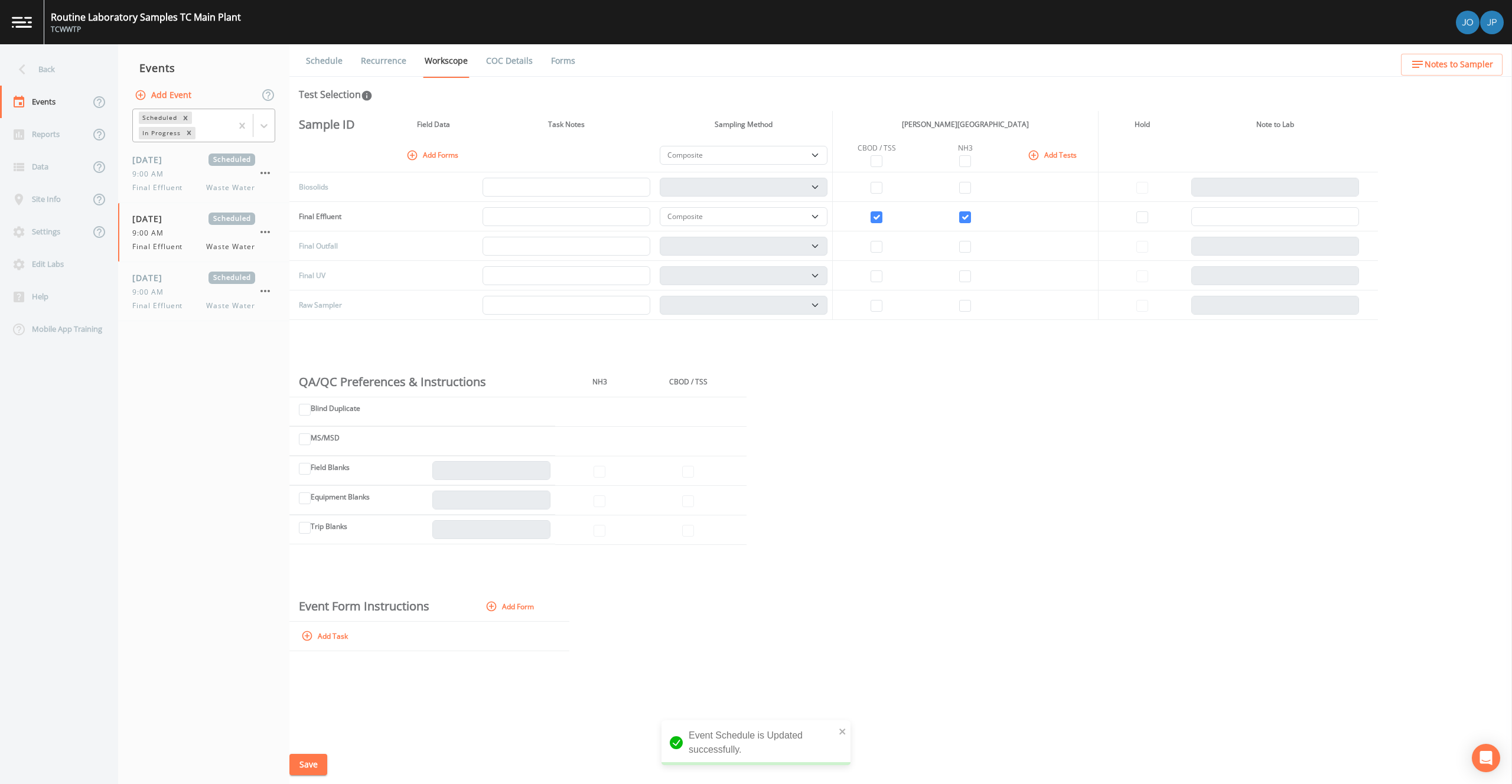
click at [369, 67] on link "Recurrence" at bounding box center [384, 61] width 49 height 33
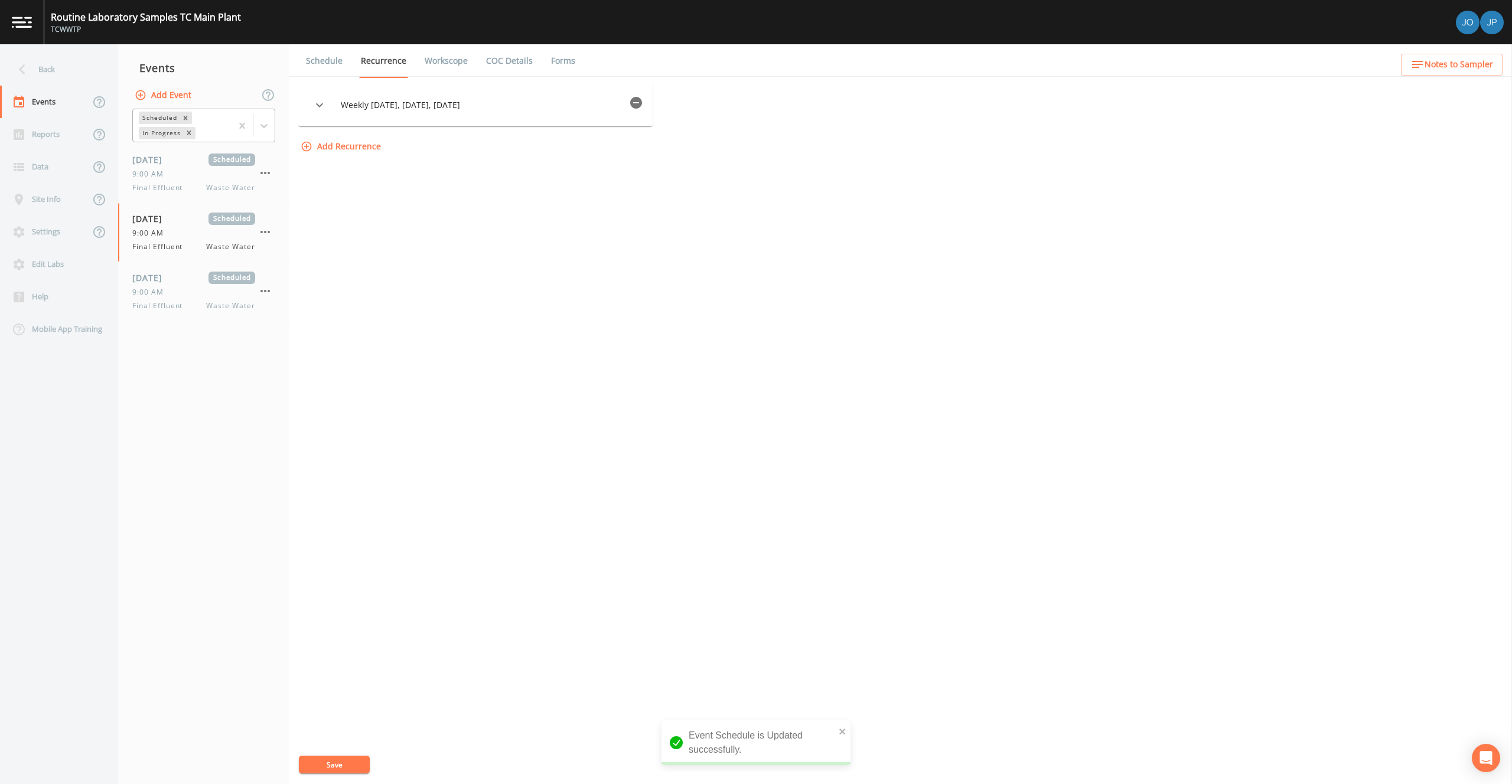
click at [635, 105] on icon "button" at bounding box center [636, 103] width 12 height 12
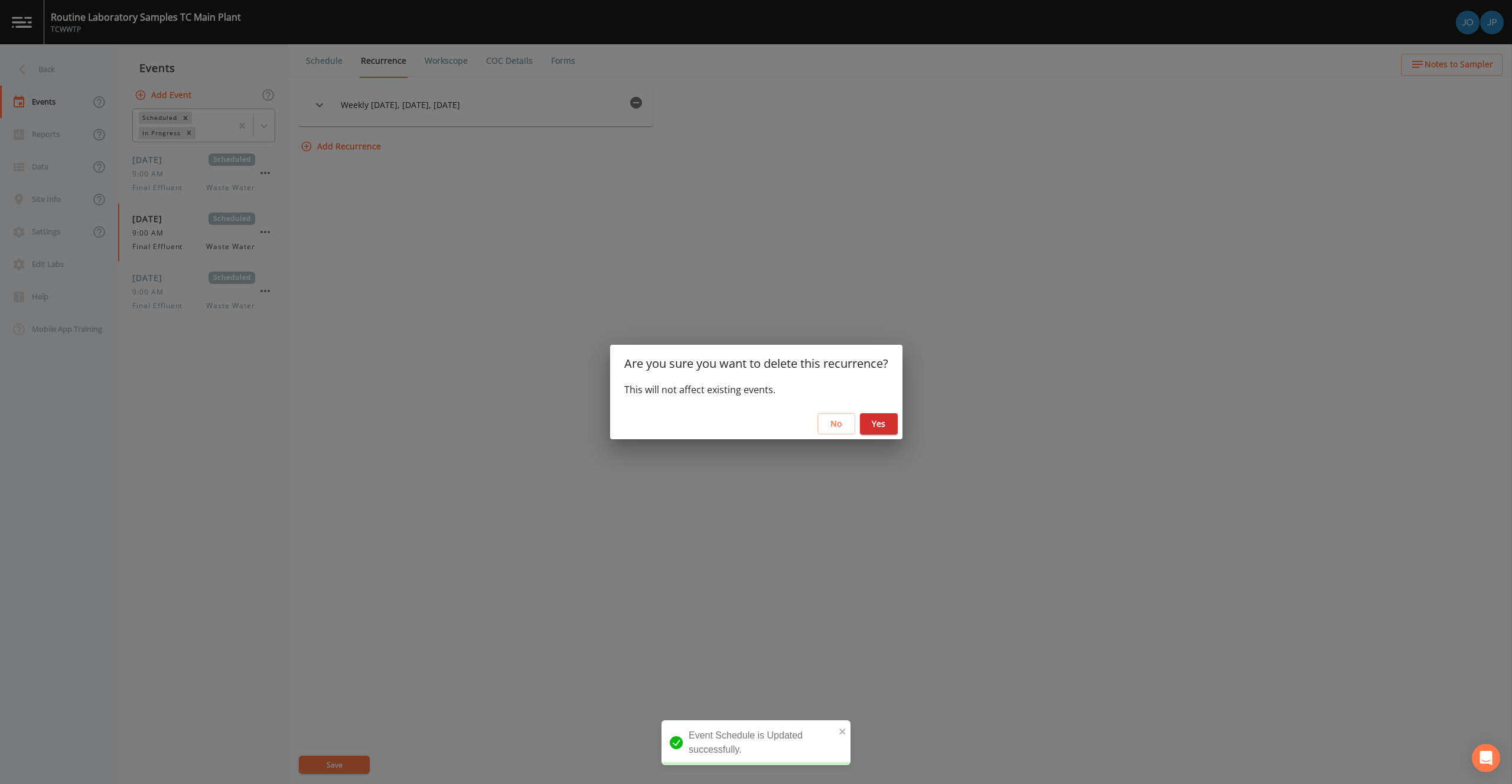
click at [875, 429] on button "Yes" at bounding box center [878, 424] width 38 height 22
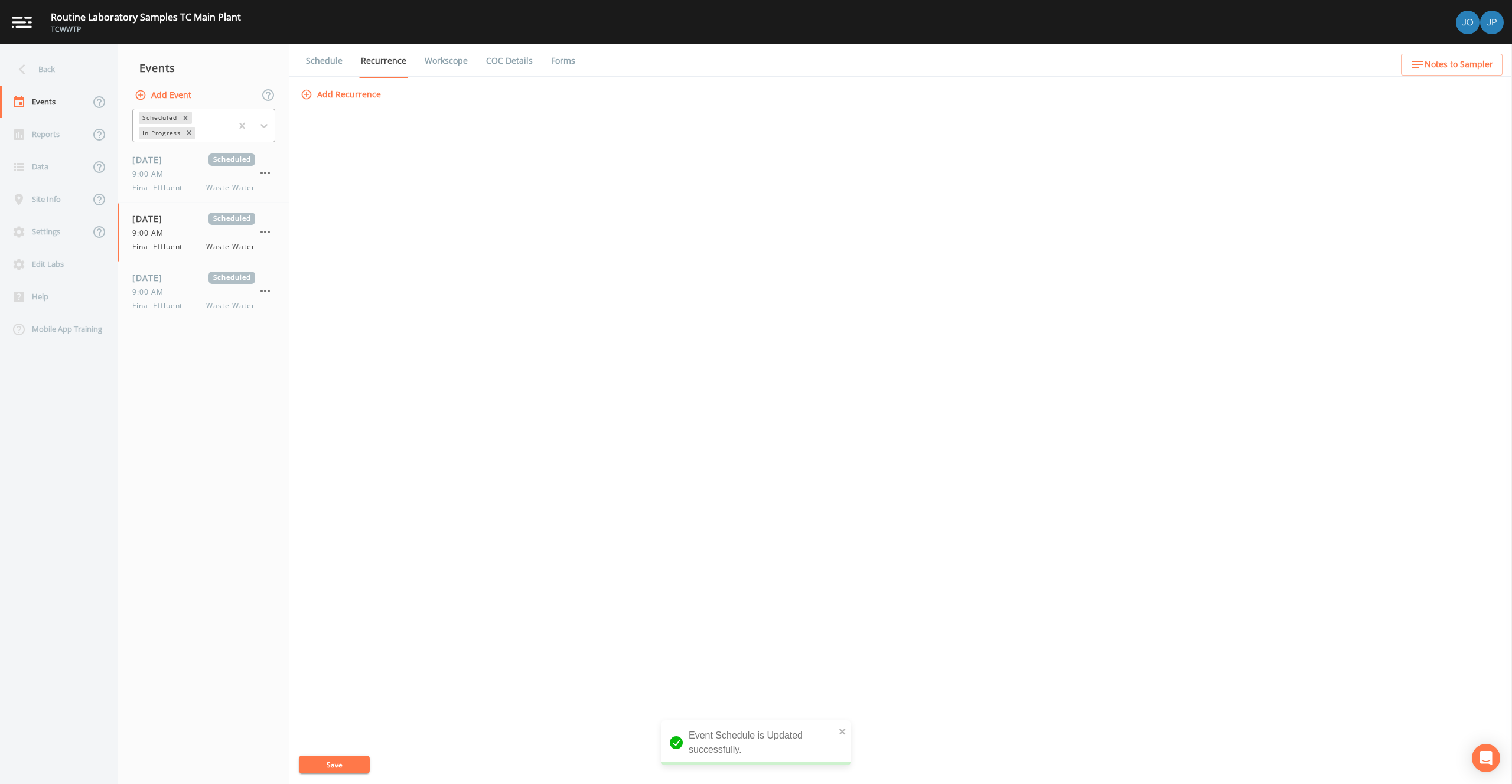
click at [339, 758] on button "Save" at bounding box center [334, 764] width 71 height 18
click at [203, 288] on div "9:00 AM" at bounding box center [193, 292] width 122 height 11
select select "b6a3c313-748b-4795-a028-792ad310bd60"
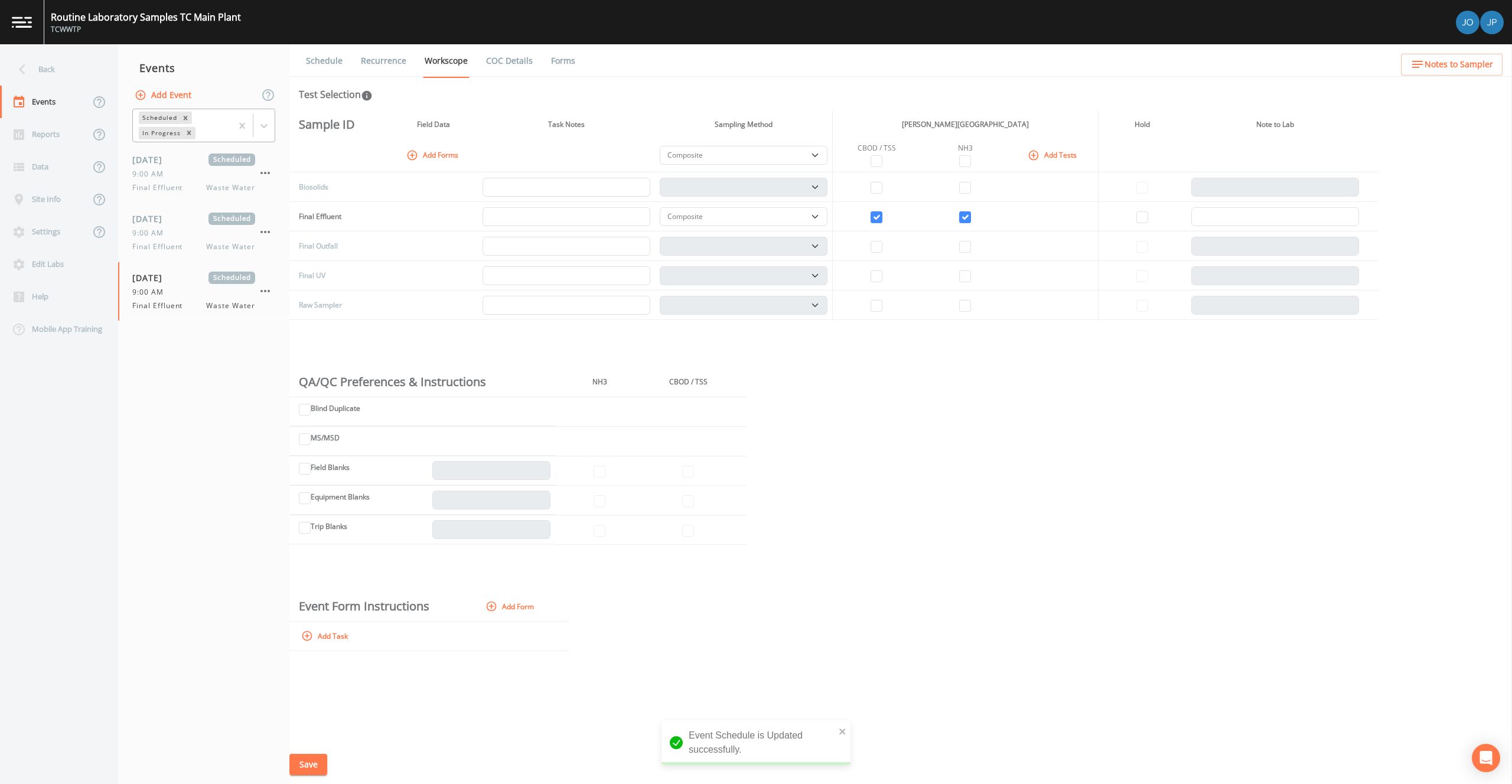
click at [388, 65] on link "Recurrence" at bounding box center [384, 61] width 49 height 33
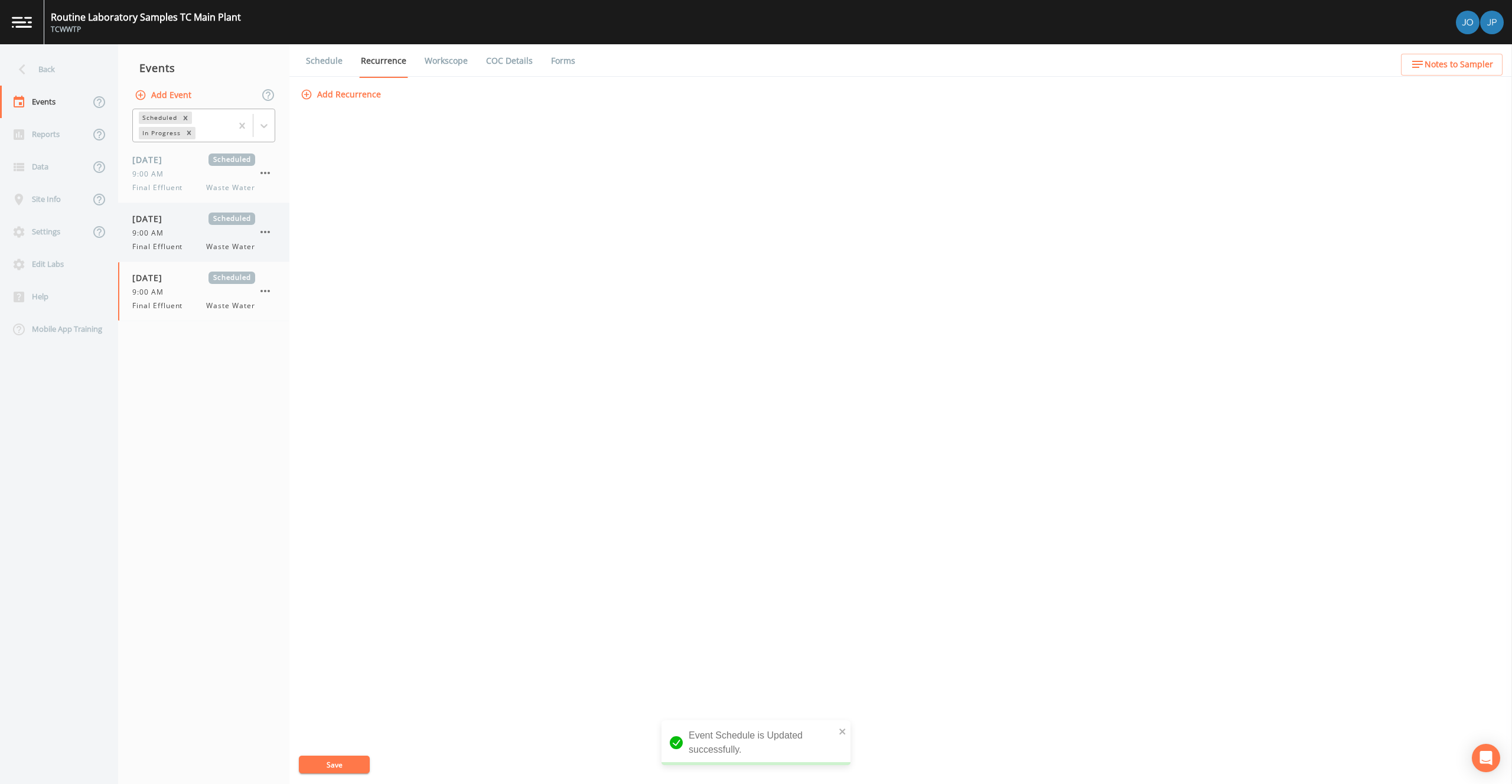
click at [209, 223] on span "Scheduled" at bounding box center [232, 218] width 47 height 13
select select "b6a3c313-748b-4795-a028-792ad310bd60"
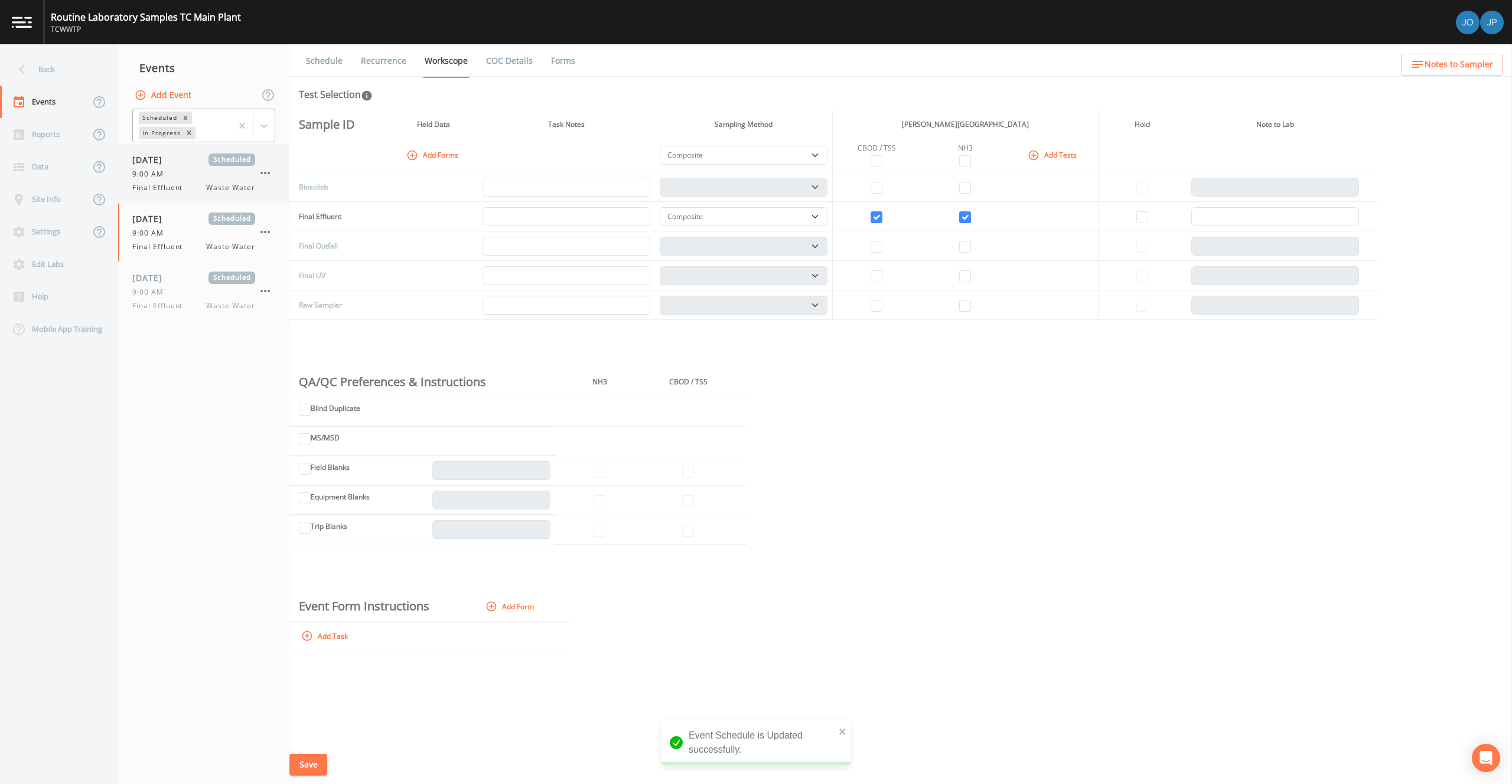
click at [182, 171] on div "9:00 AM" at bounding box center [193, 173] width 122 height 11
select select "b6a3c313-748b-4795-a028-792ad310bd60"
click at [207, 222] on div "[DATE] Scheduled" at bounding box center [193, 218] width 122 height 13
select select "b6a3c313-748b-4795-a028-792ad310bd60"
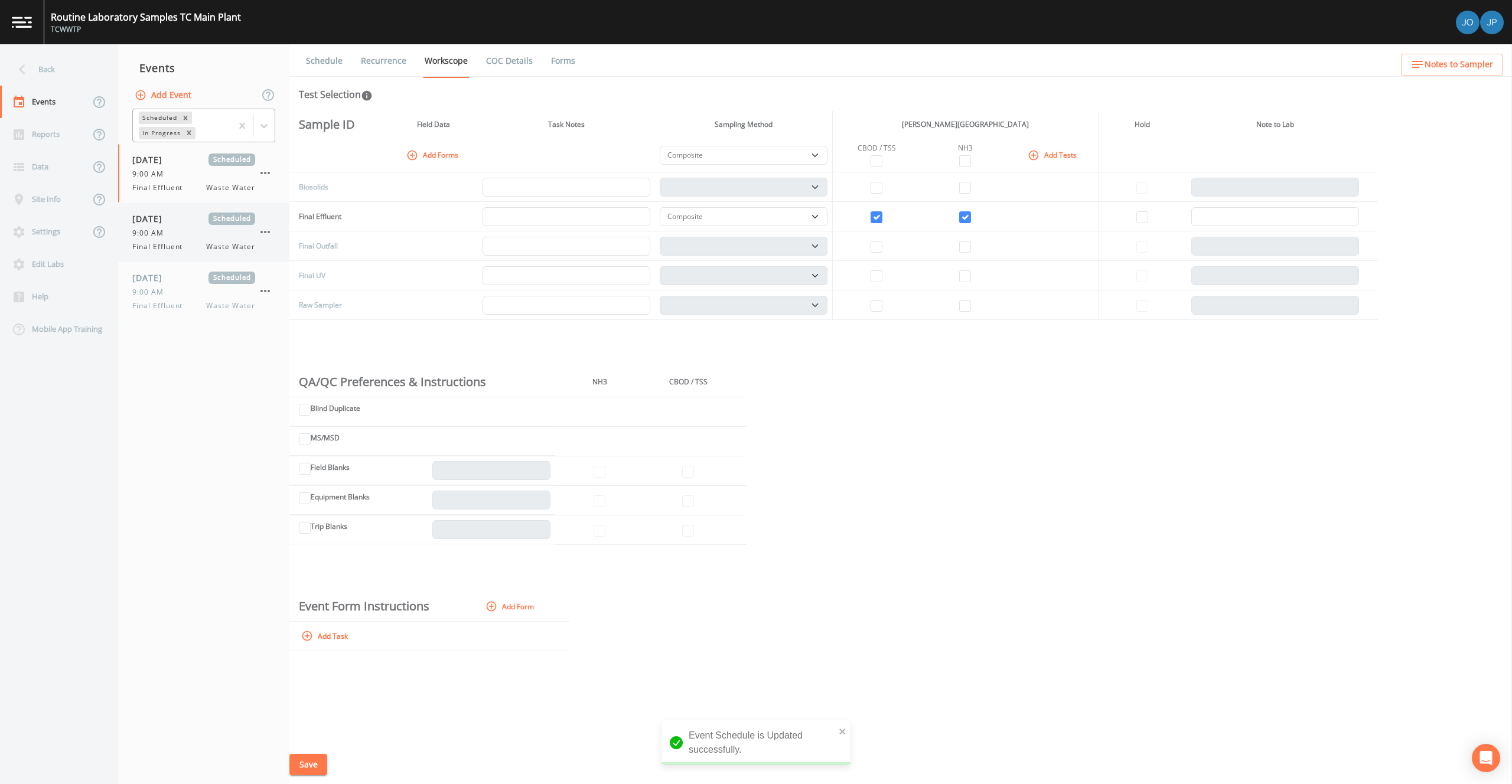
select select "b6a3c313-748b-4795-a028-792ad310bd60"
click at [266, 229] on icon "button" at bounding box center [265, 232] width 14 height 14
click at [351, 305] on p "Delete" at bounding box center [324, 300] width 76 height 14
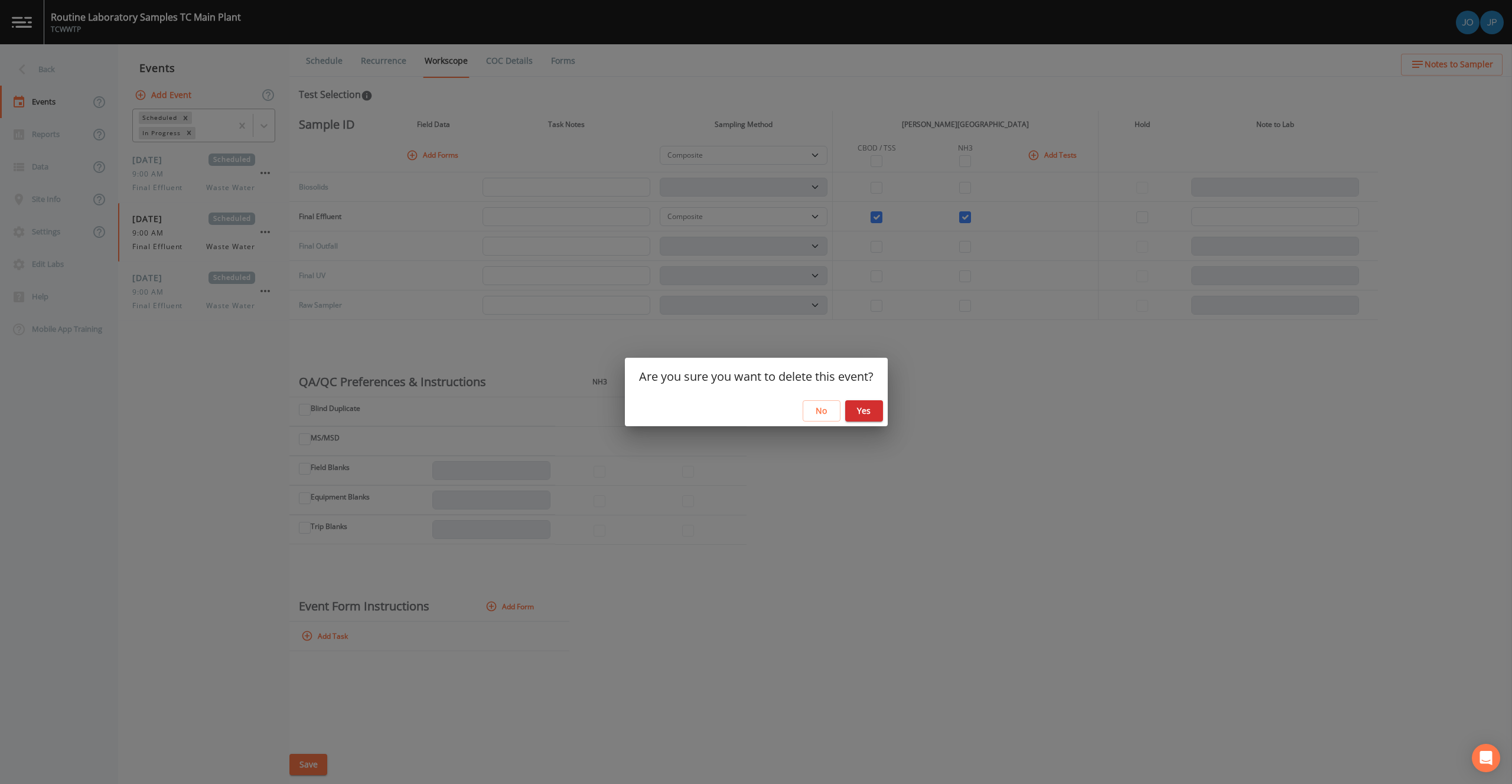
click at [855, 409] on button "Yes" at bounding box center [864, 411] width 38 height 22
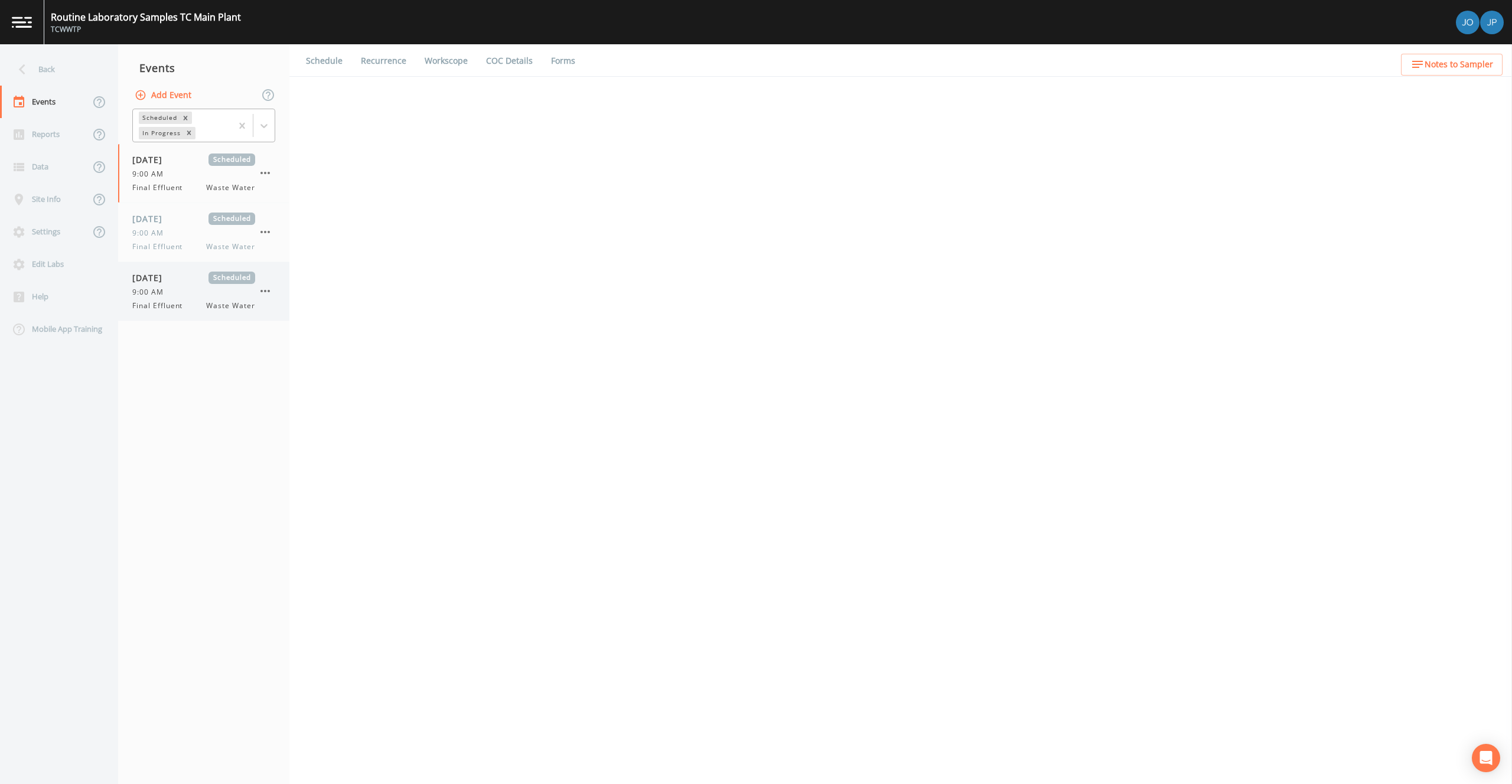
select select "b6a3c313-748b-4795-a028-792ad310bd60"
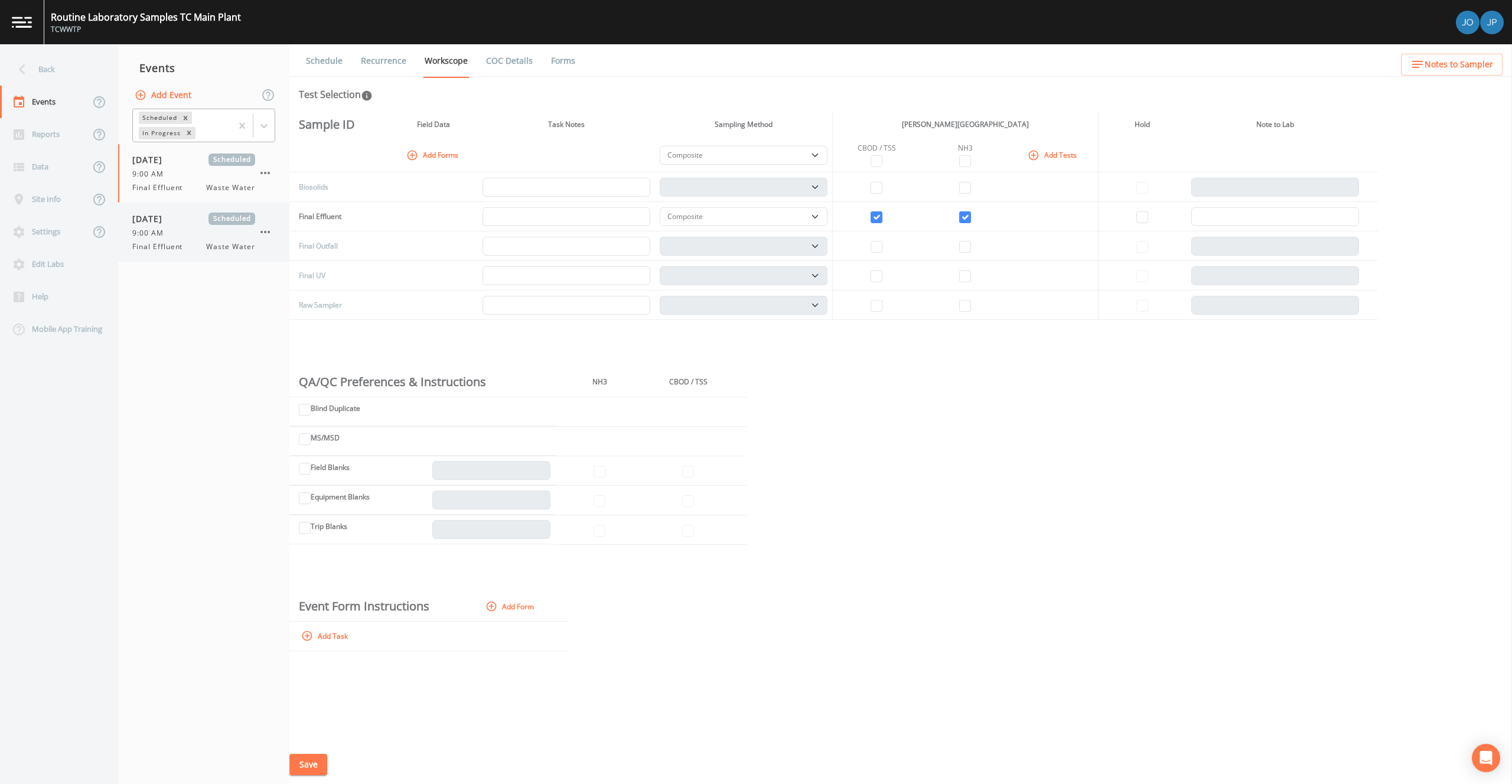
click at [194, 236] on div "9:00 AM" at bounding box center [193, 233] width 122 height 11
select select "b6a3c313-748b-4795-a028-792ad310bd60"
click at [268, 238] on icon "button" at bounding box center [265, 232] width 14 height 14
click at [308, 291] on li "Delete" at bounding box center [313, 301] width 117 height 22
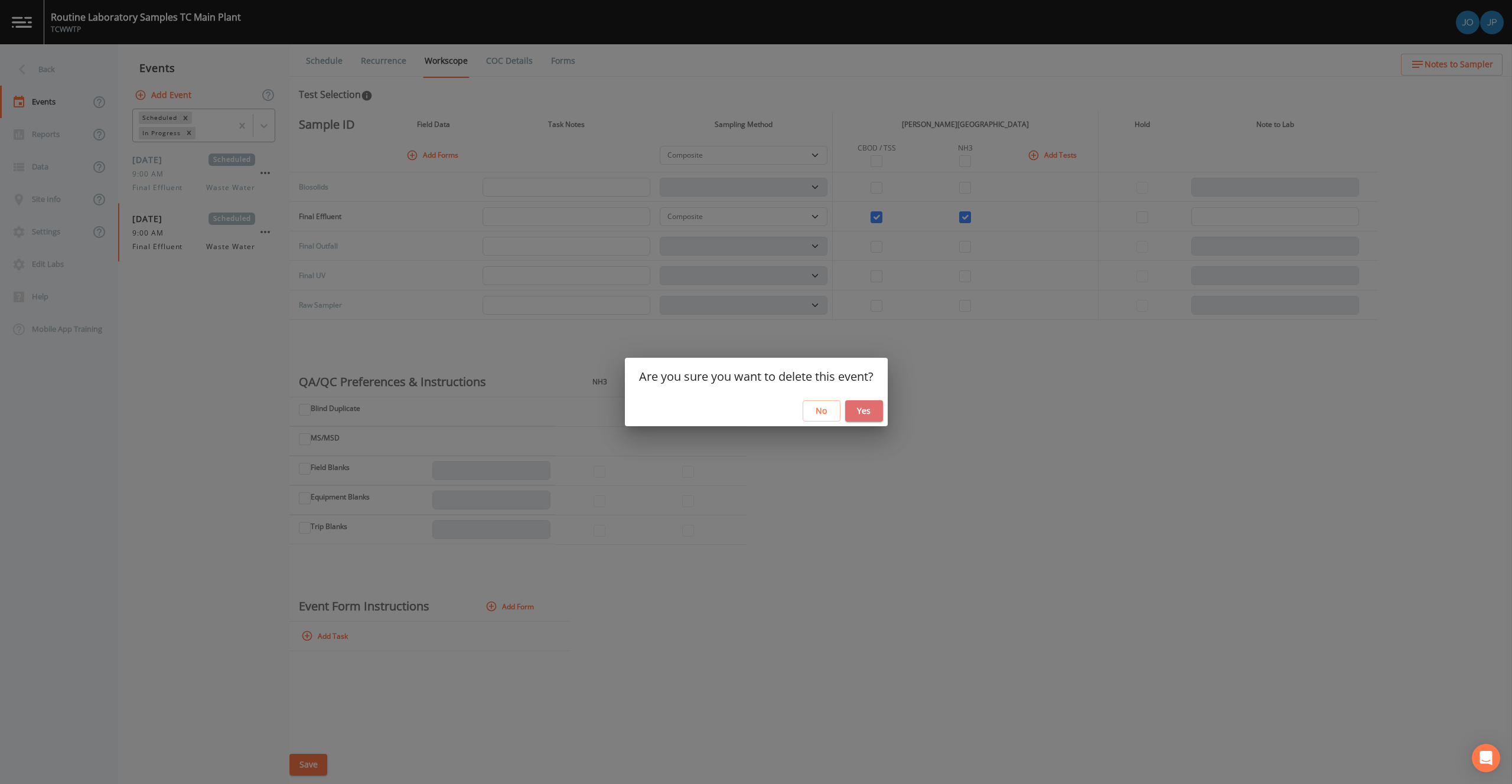
click at [870, 412] on button "Yes" at bounding box center [864, 411] width 38 height 22
select select "b6a3c313-748b-4795-a028-792ad310bd60"
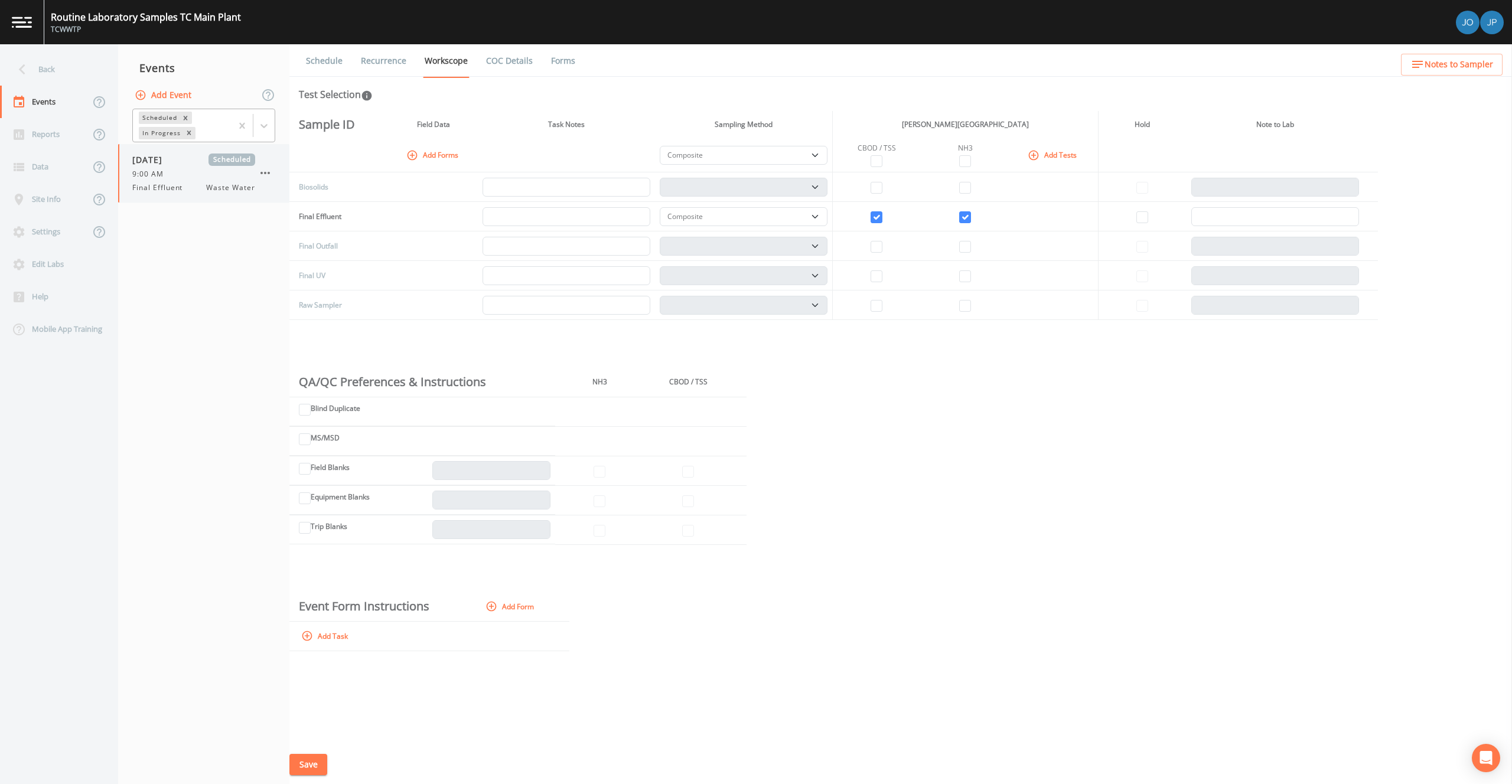
click at [196, 182] on div "Final Effluent Waste Water" at bounding box center [193, 187] width 122 height 11
select select "b6a3c313-748b-4795-a028-792ad310bd60"
click at [1030, 153] on icon "button" at bounding box center [1033, 156] width 12 height 12
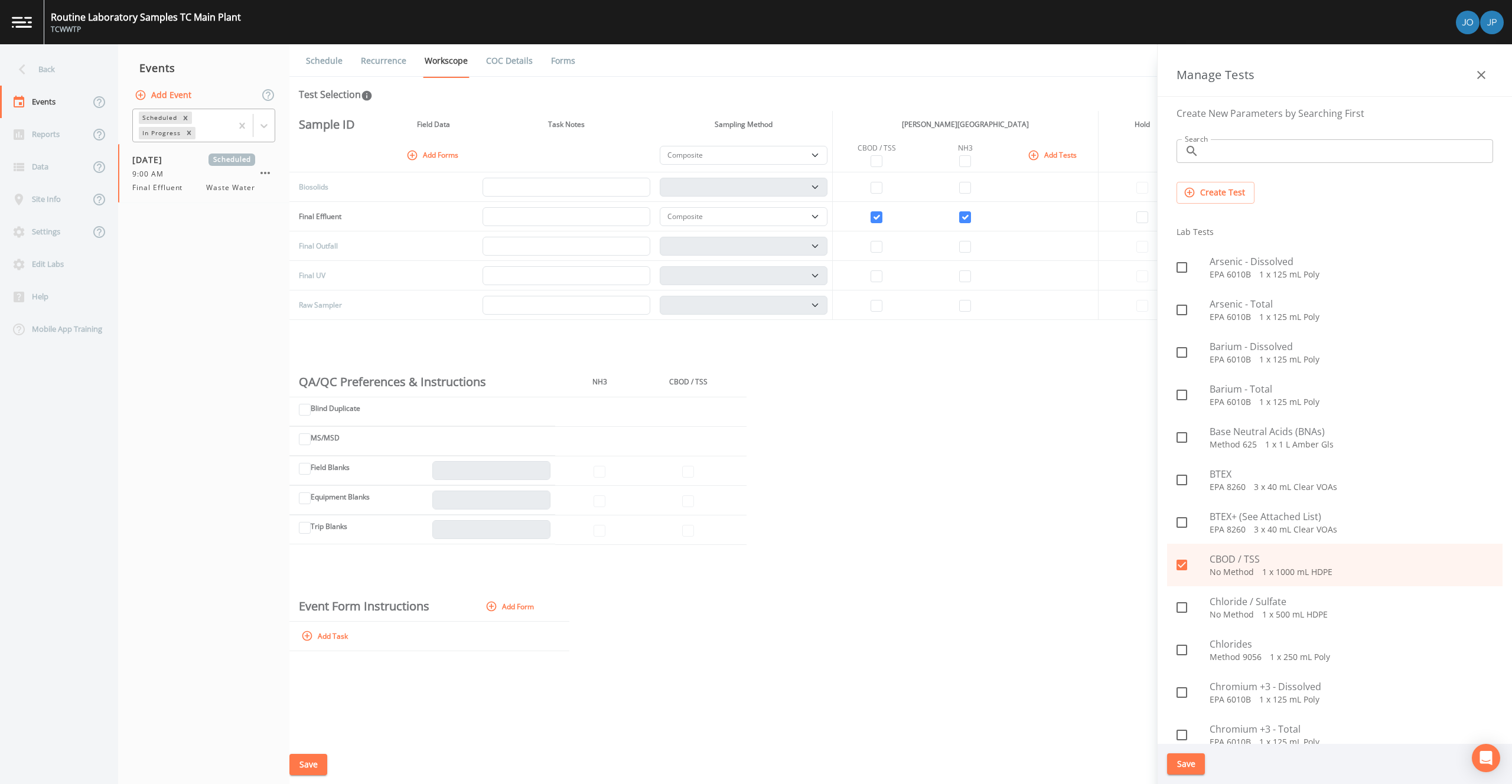
click at [1266, 151] on input "Search" at bounding box center [1347, 151] width 289 height 23
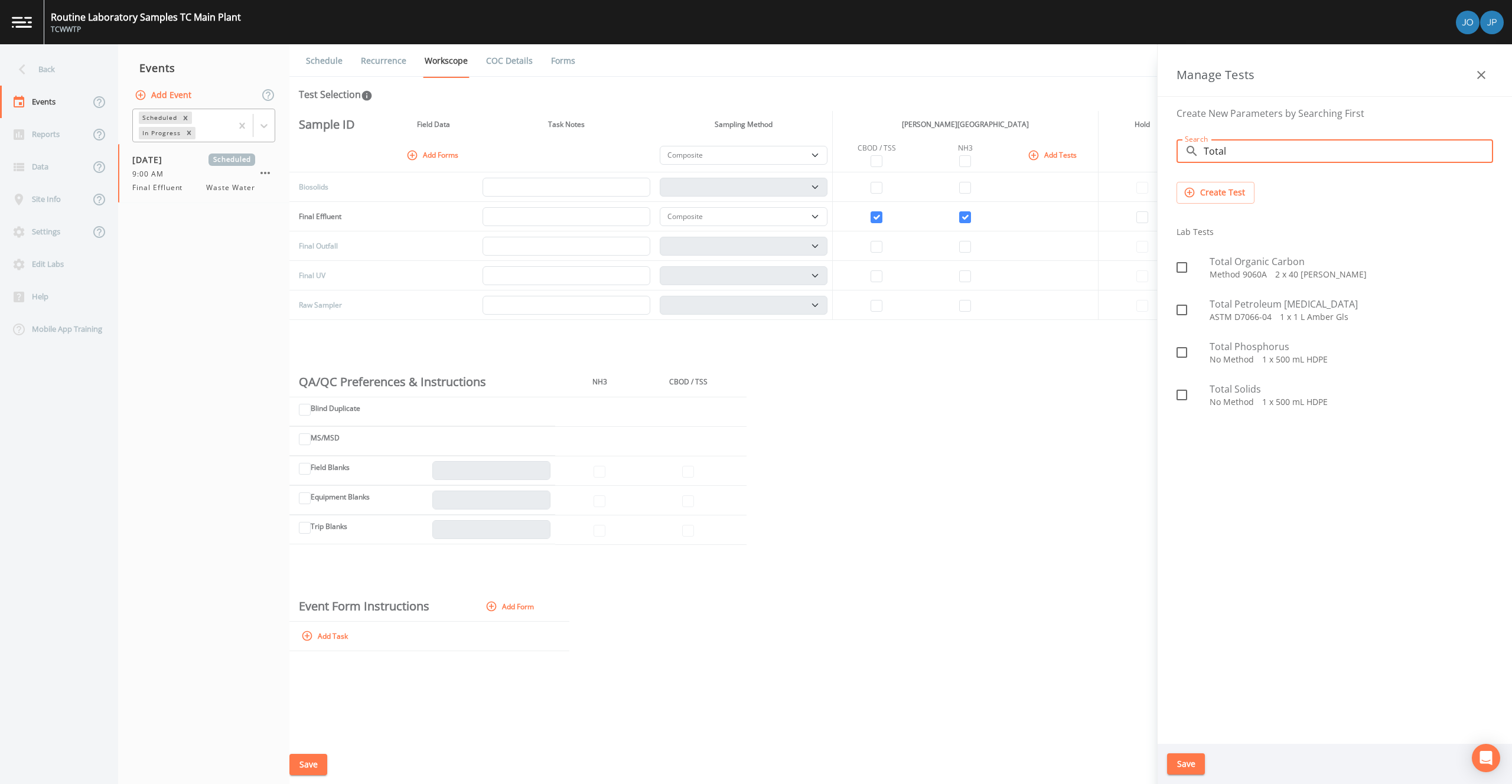
type input "Total"
click at [1186, 355] on icon at bounding box center [1181, 352] width 11 height 11
checkbox input "true"
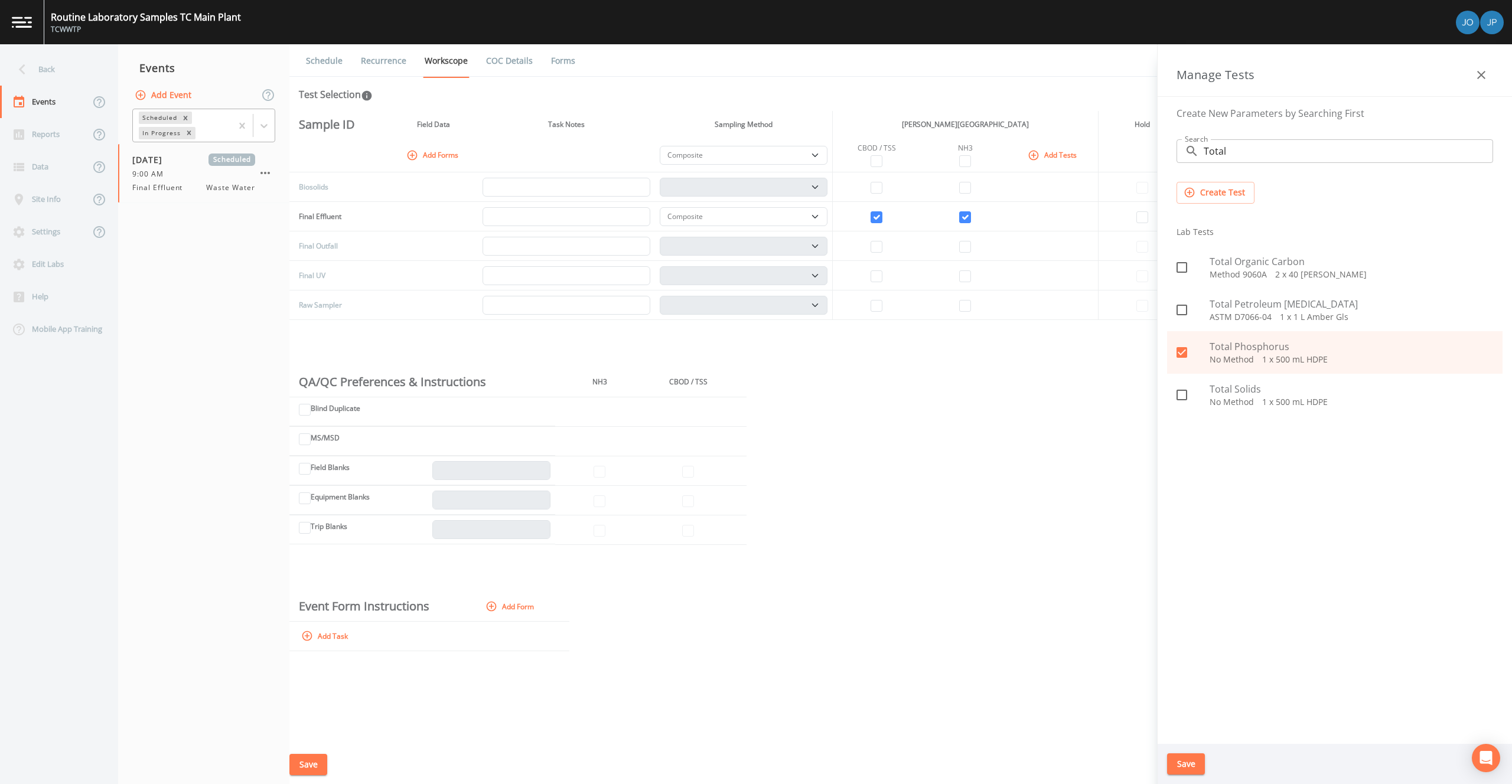
click at [1183, 771] on button "Save" at bounding box center [1186, 763] width 38 height 22
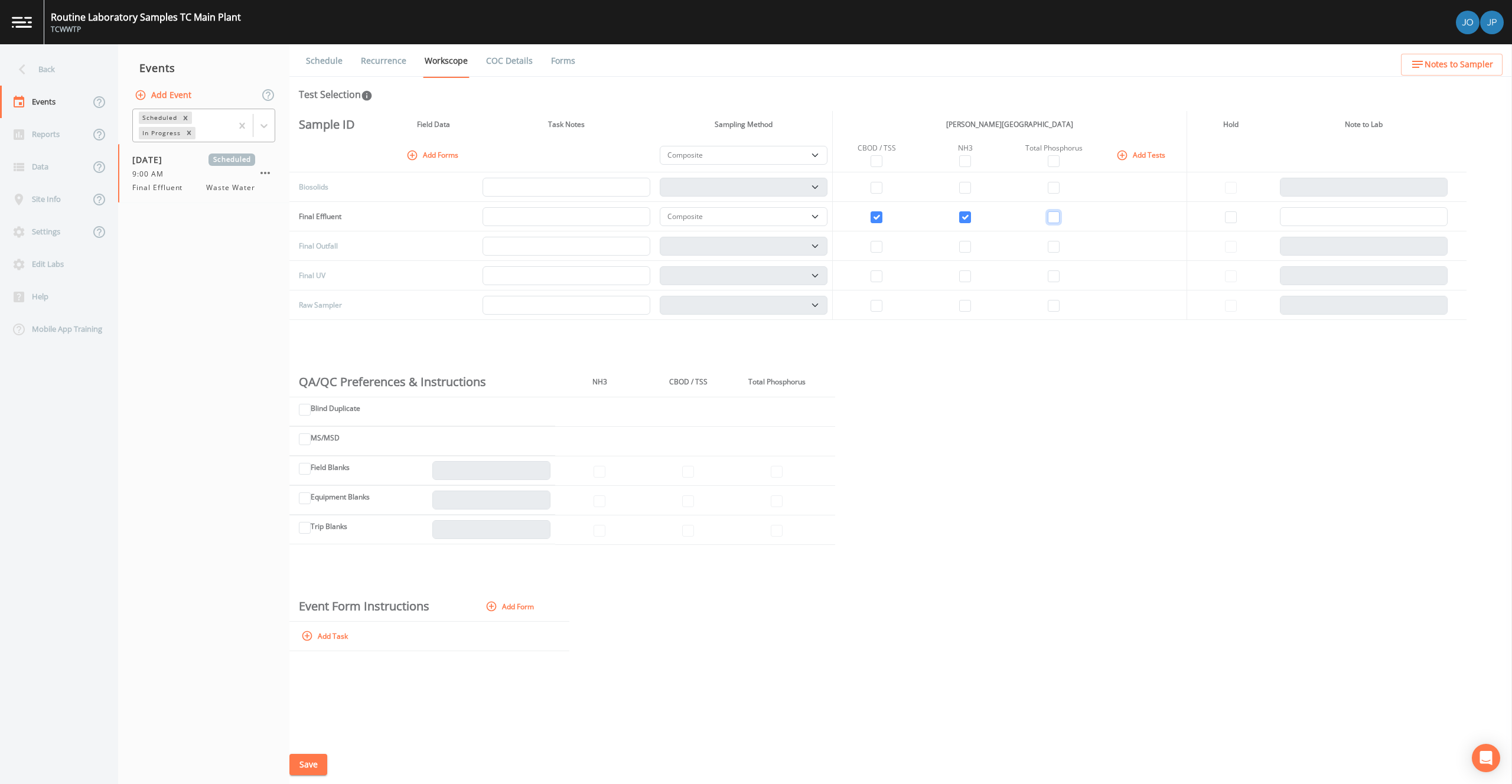
click at [1051, 212] on input "checkbox" at bounding box center [1054, 217] width 12 height 12
click at [1052, 214] on input "checkbox" at bounding box center [1054, 217] width 12 height 12
click at [1054, 214] on input "checkbox" at bounding box center [1054, 217] width 12 height 12
checkbox input "true"
click at [440, 151] on button "Add Forms" at bounding box center [433, 155] width 59 height 20
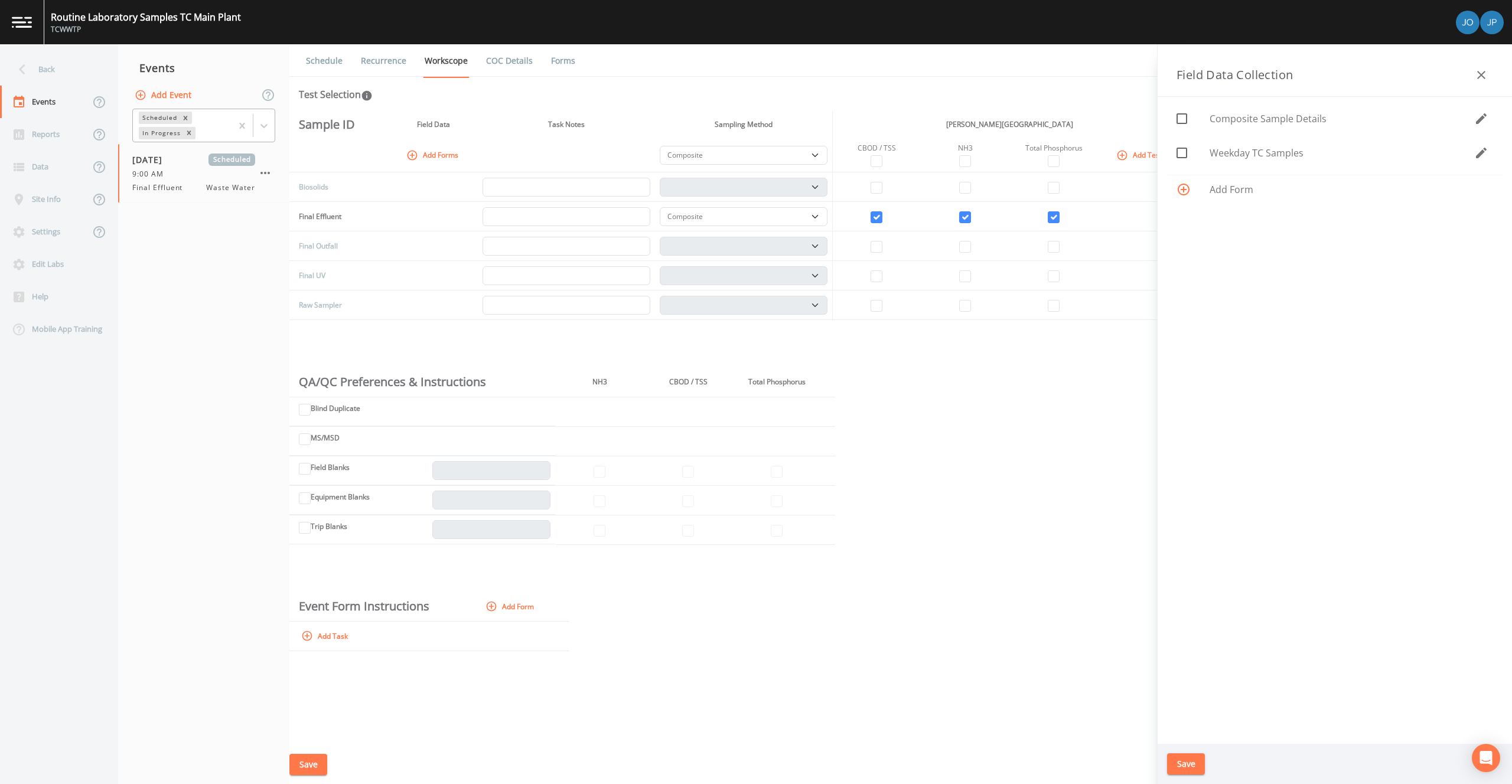
click at [1486, 153] on icon "button" at bounding box center [1481, 153] width 14 height 14
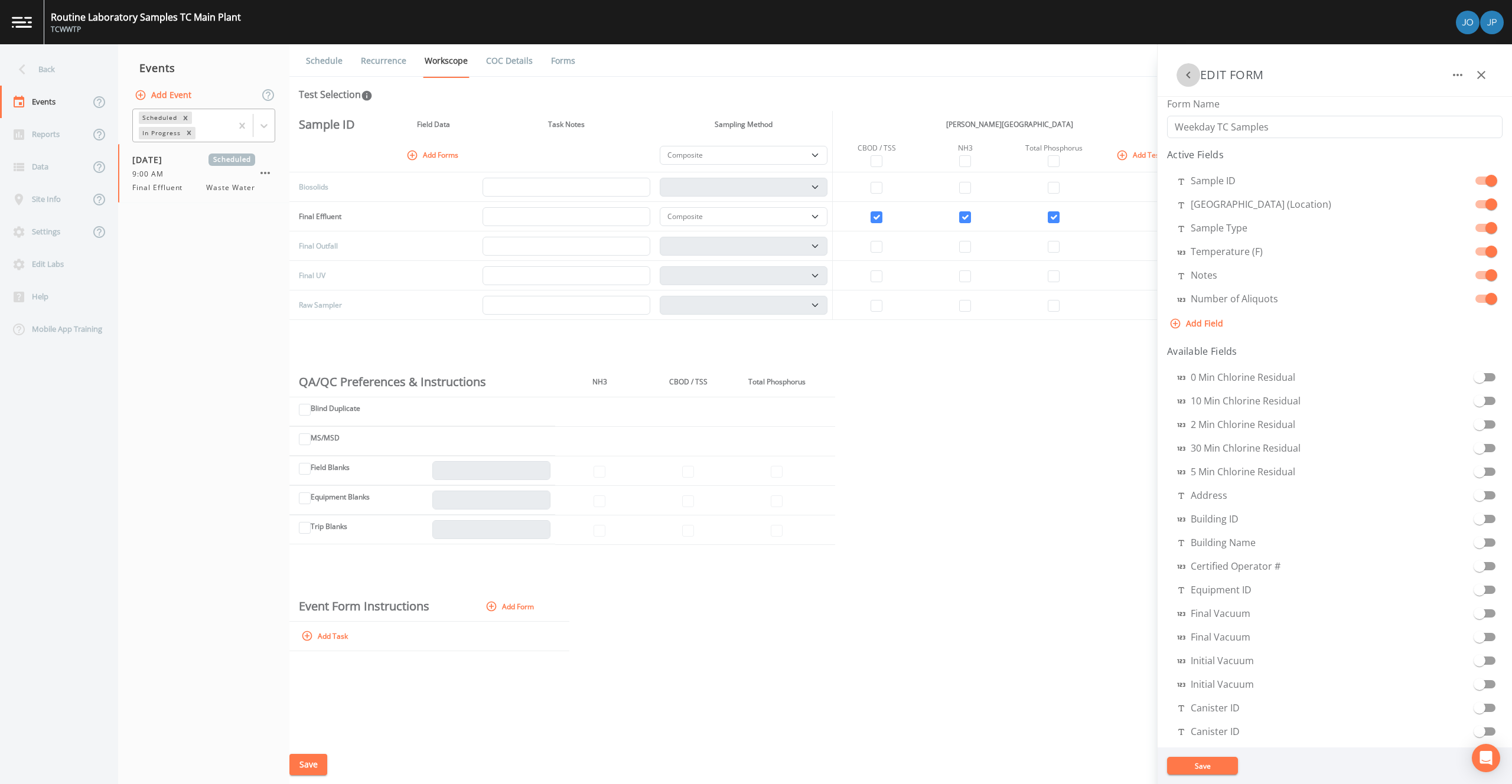
click at [1185, 72] on icon "button" at bounding box center [1188, 74] width 14 height 14
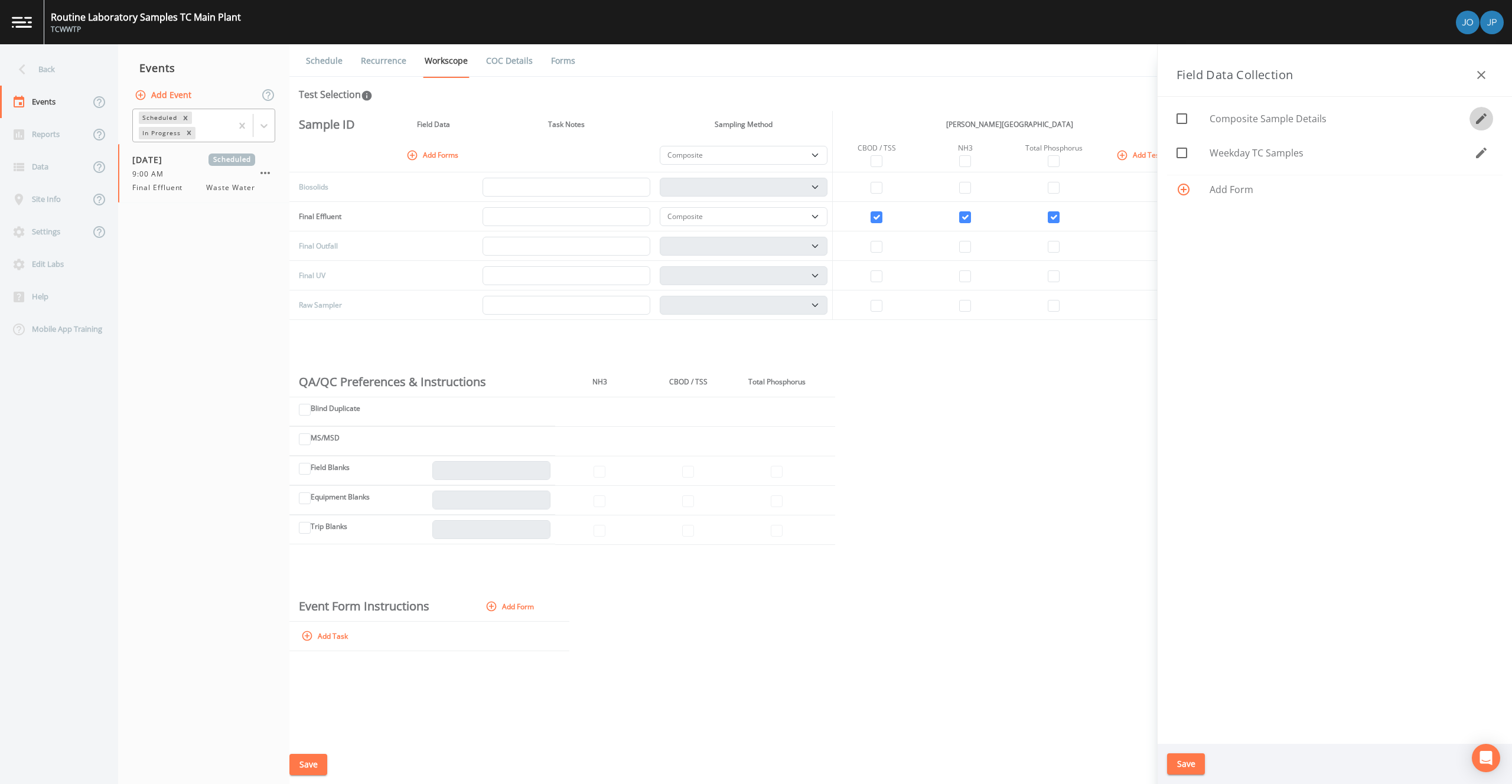
click at [1477, 118] on icon "button" at bounding box center [1481, 118] width 14 height 14
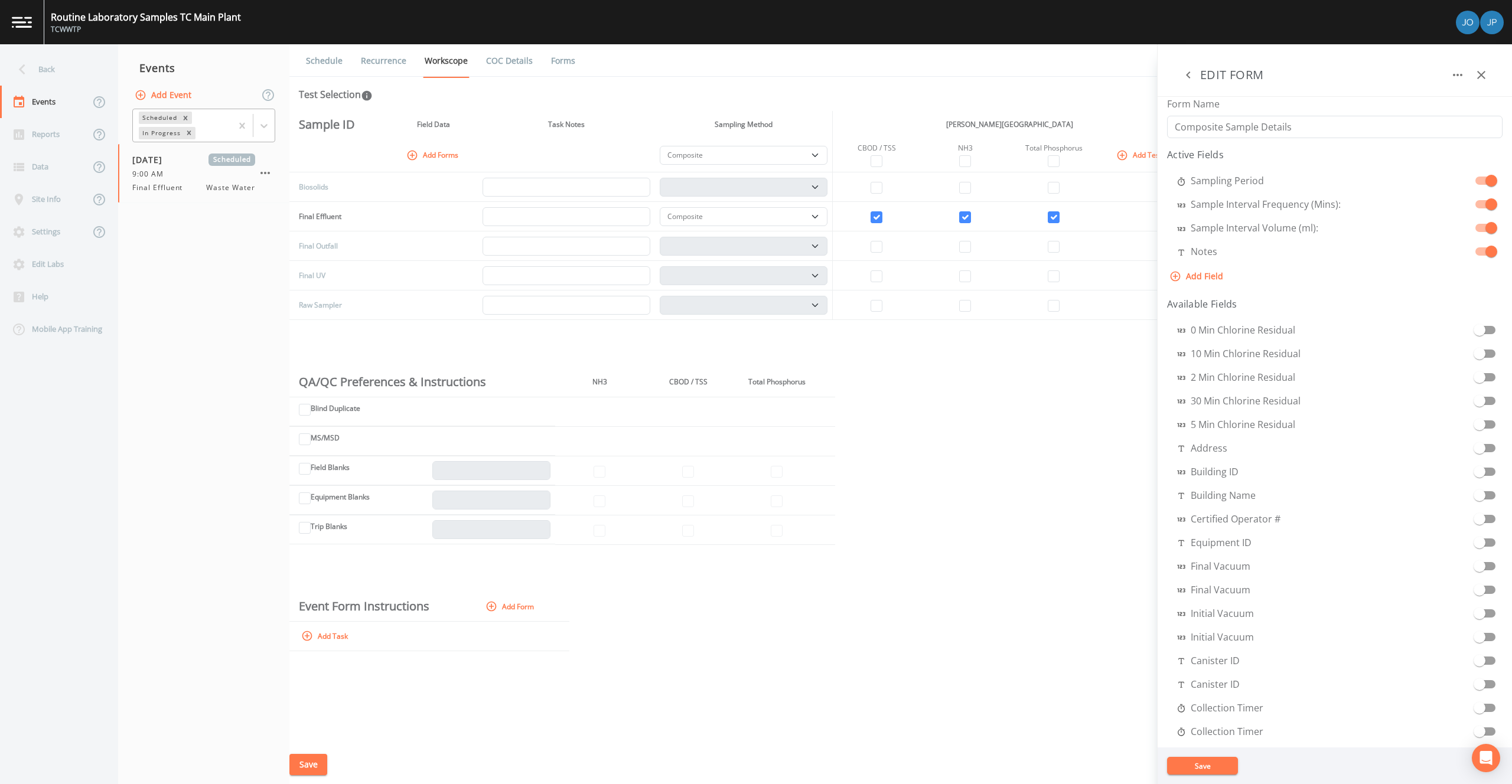
click at [1194, 77] on icon "button" at bounding box center [1188, 74] width 14 height 14
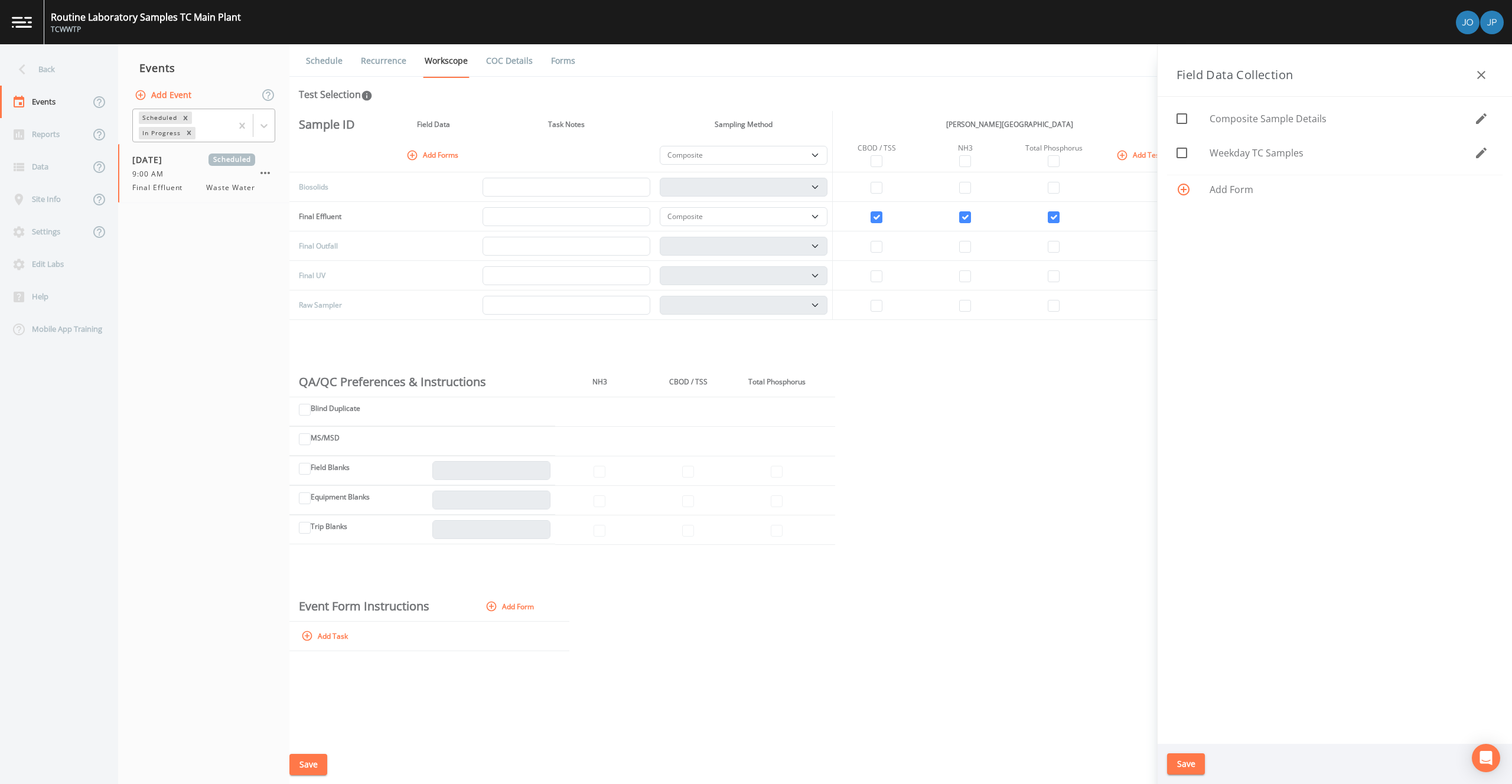
click at [1232, 194] on span "Add Form" at bounding box center [1350, 189] width 283 height 14
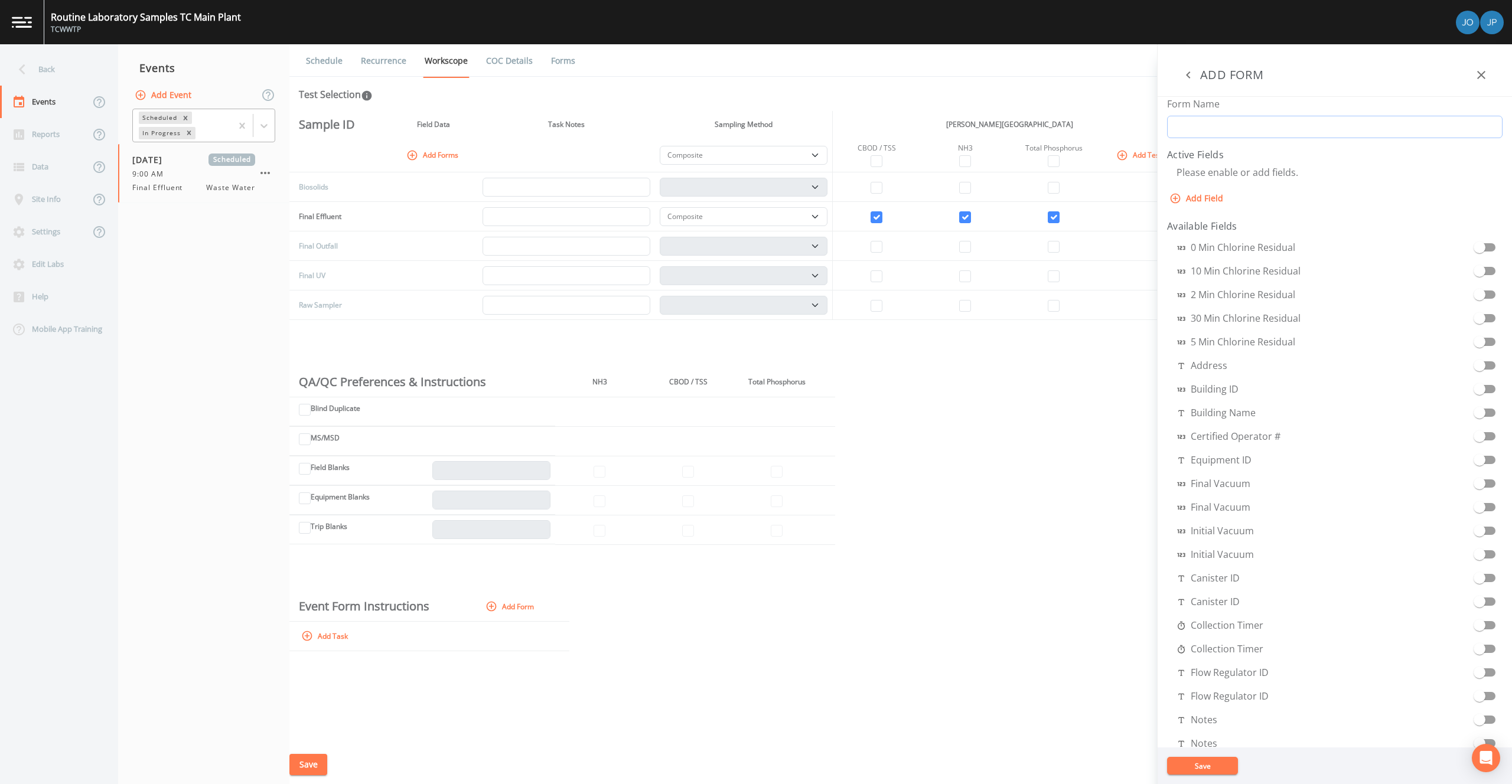
click at [1226, 133] on input "Form Name" at bounding box center [1335, 126] width 336 height 23
type input "DO Form"
click at [1205, 197] on button "Add Field" at bounding box center [1198, 199] width 61 height 22
select select "STRING"
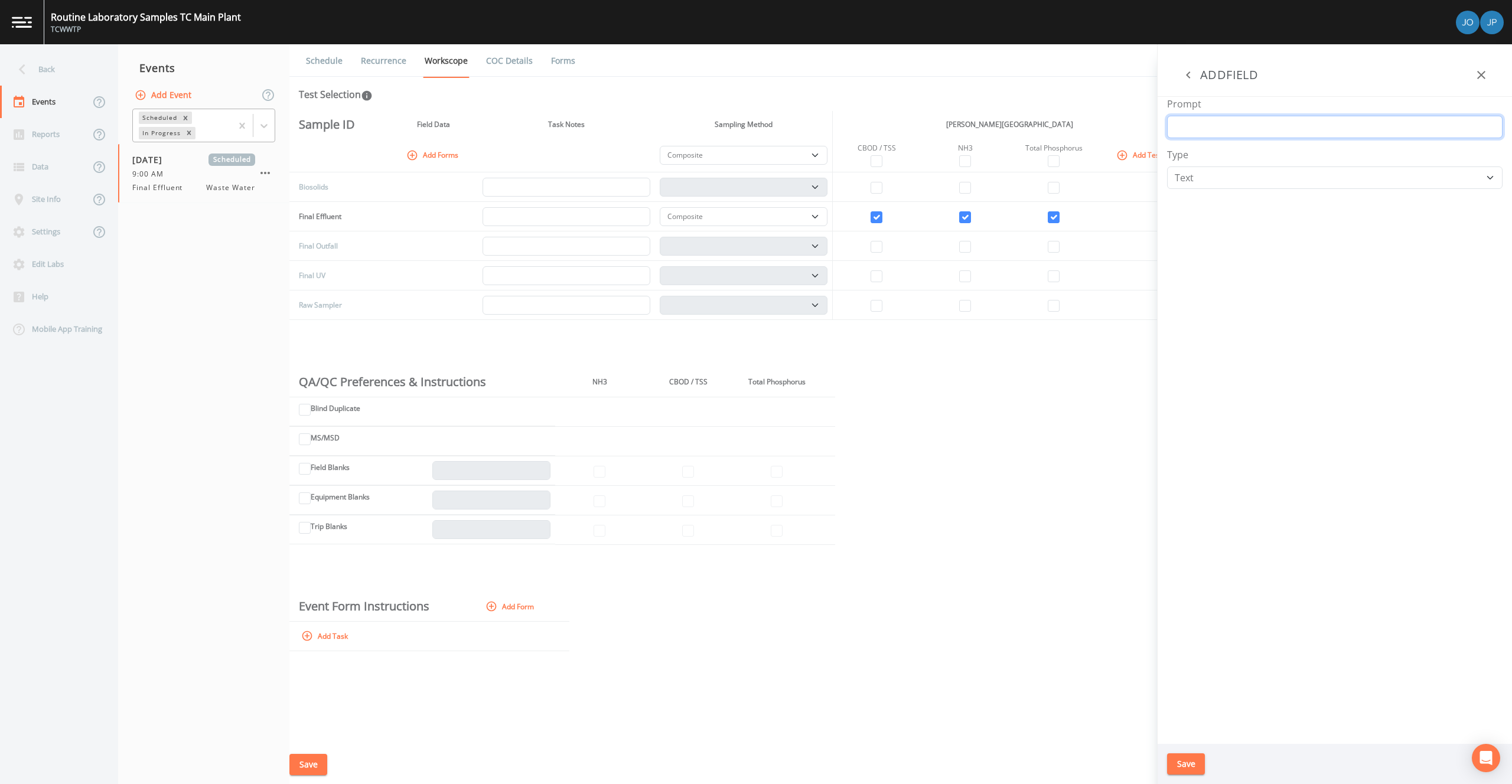
click at [1203, 123] on input "Prompt" at bounding box center [1335, 126] width 336 height 23
type input "DO"
click at [1208, 179] on select "Number Photo Select One Signature Text Timer" at bounding box center [1335, 177] width 336 height 23
select select "NUMBER"
click at [1167, 166] on select "Number Photo Select One Signature Text Timer" at bounding box center [1335, 177] width 336 height 23
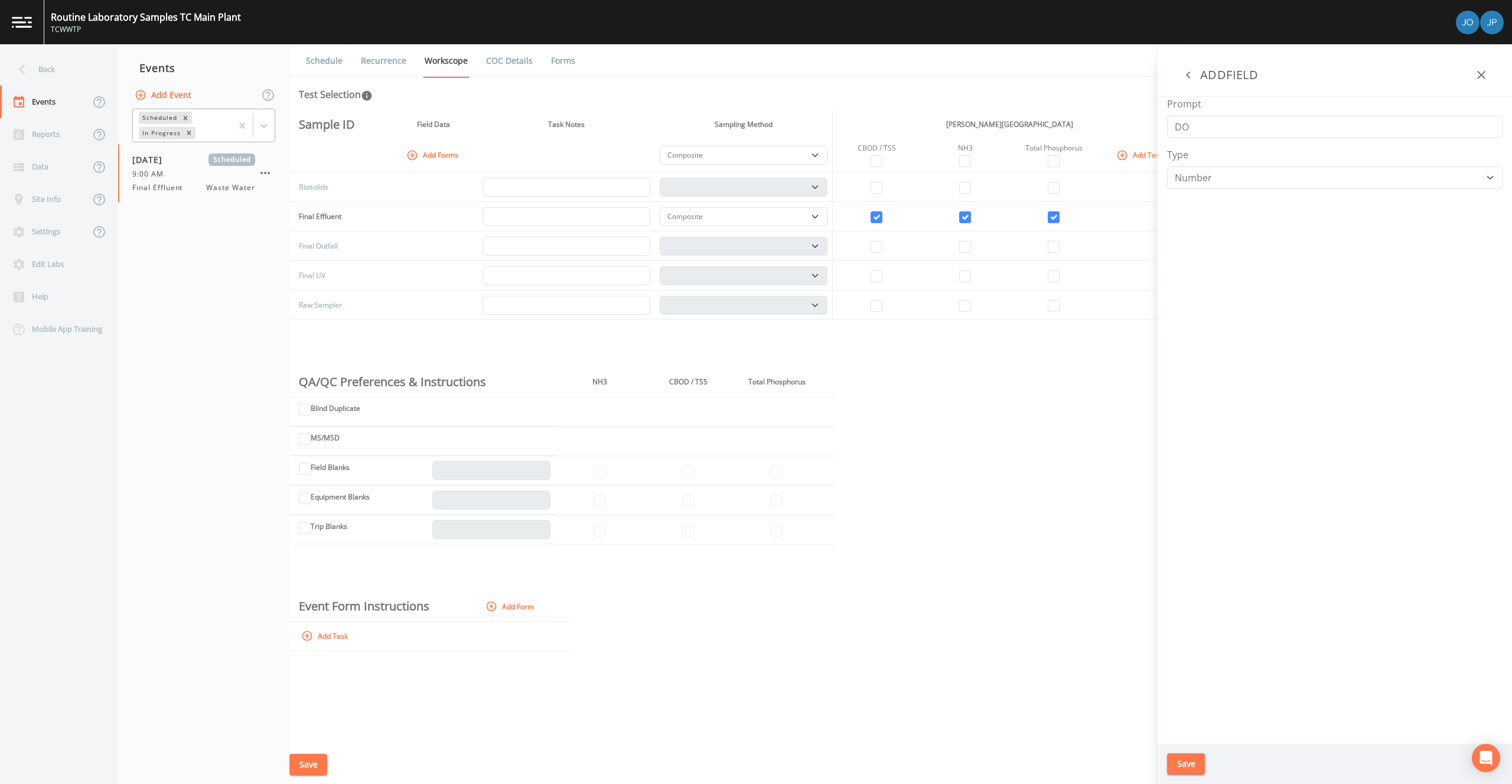
drag, startPoint x: 1208, startPoint y: 179, endPoint x: 1229, endPoint y: 258, distance: 81.7
click at [1229, 258] on div "Prompt DO Type Number Photo Select One Signature Text Timer" at bounding box center [1335, 420] width 354 height 647
click at [1198, 759] on button "Save" at bounding box center [1186, 763] width 38 height 22
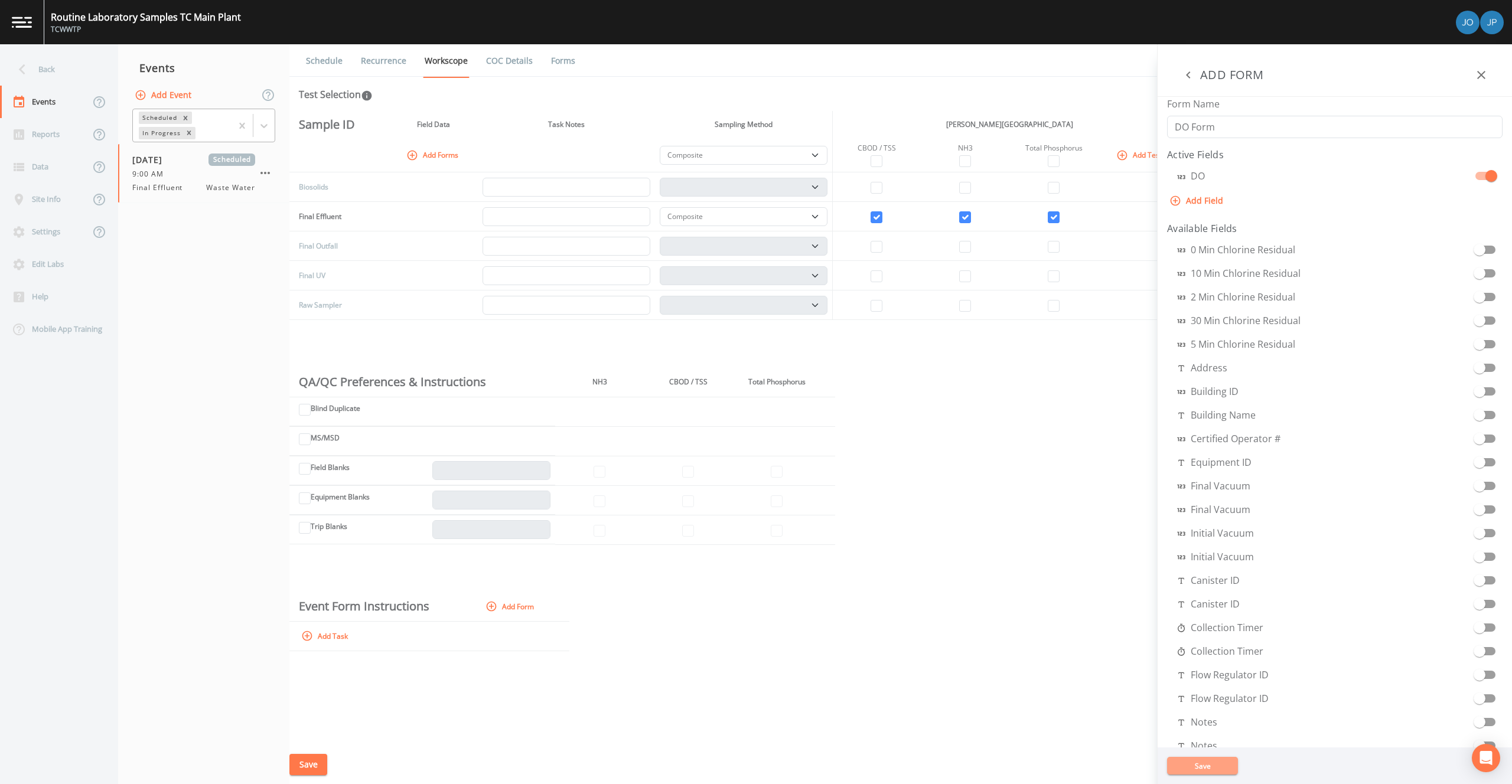
click at [1184, 769] on button "Save" at bounding box center [1203, 765] width 71 height 18
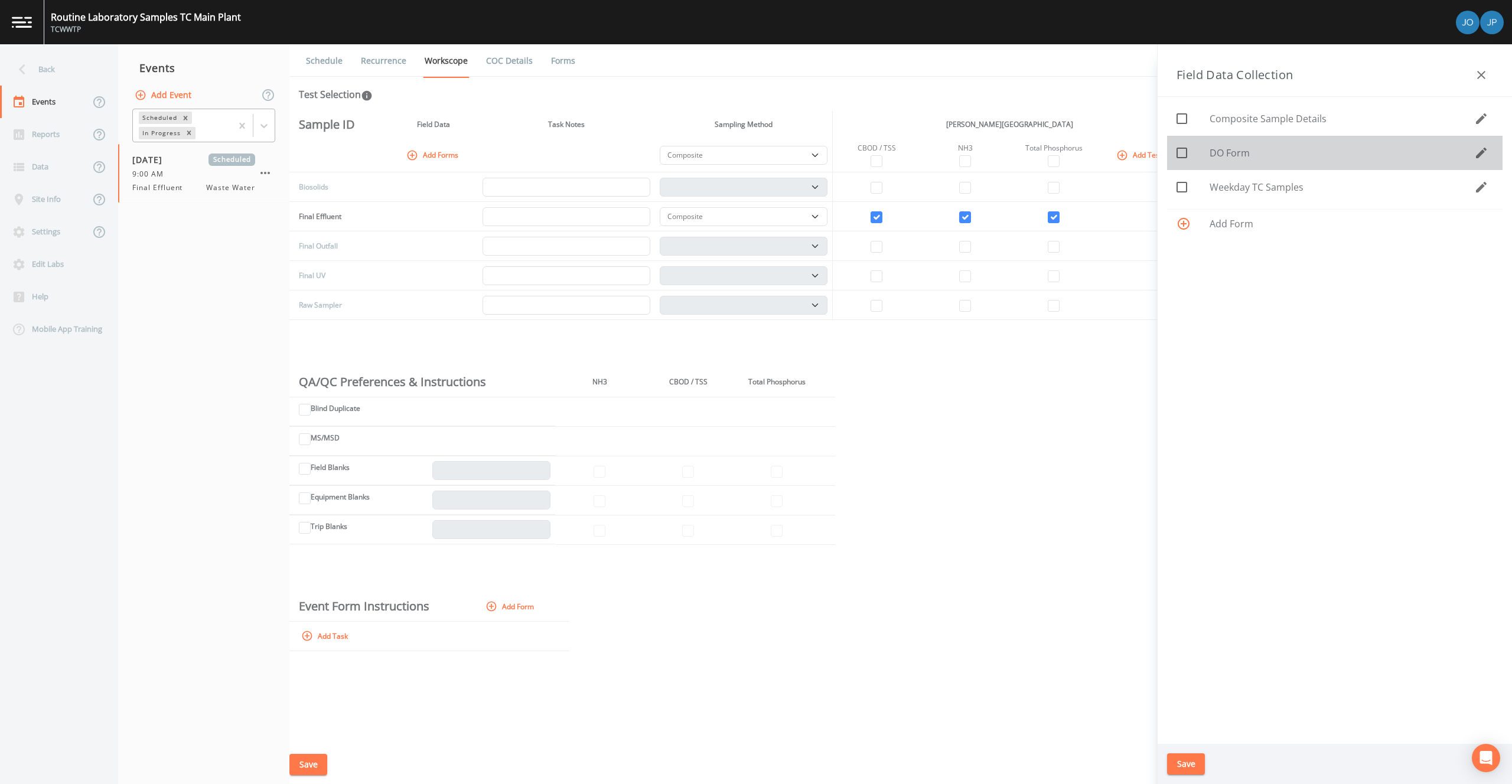
click at [1184, 150] on icon at bounding box center [1181, 153] width 14 height 14
checkbox input "true"
click at [1187, 769] on button "Save" at bounding box center [1186, 763] width 38 height 22
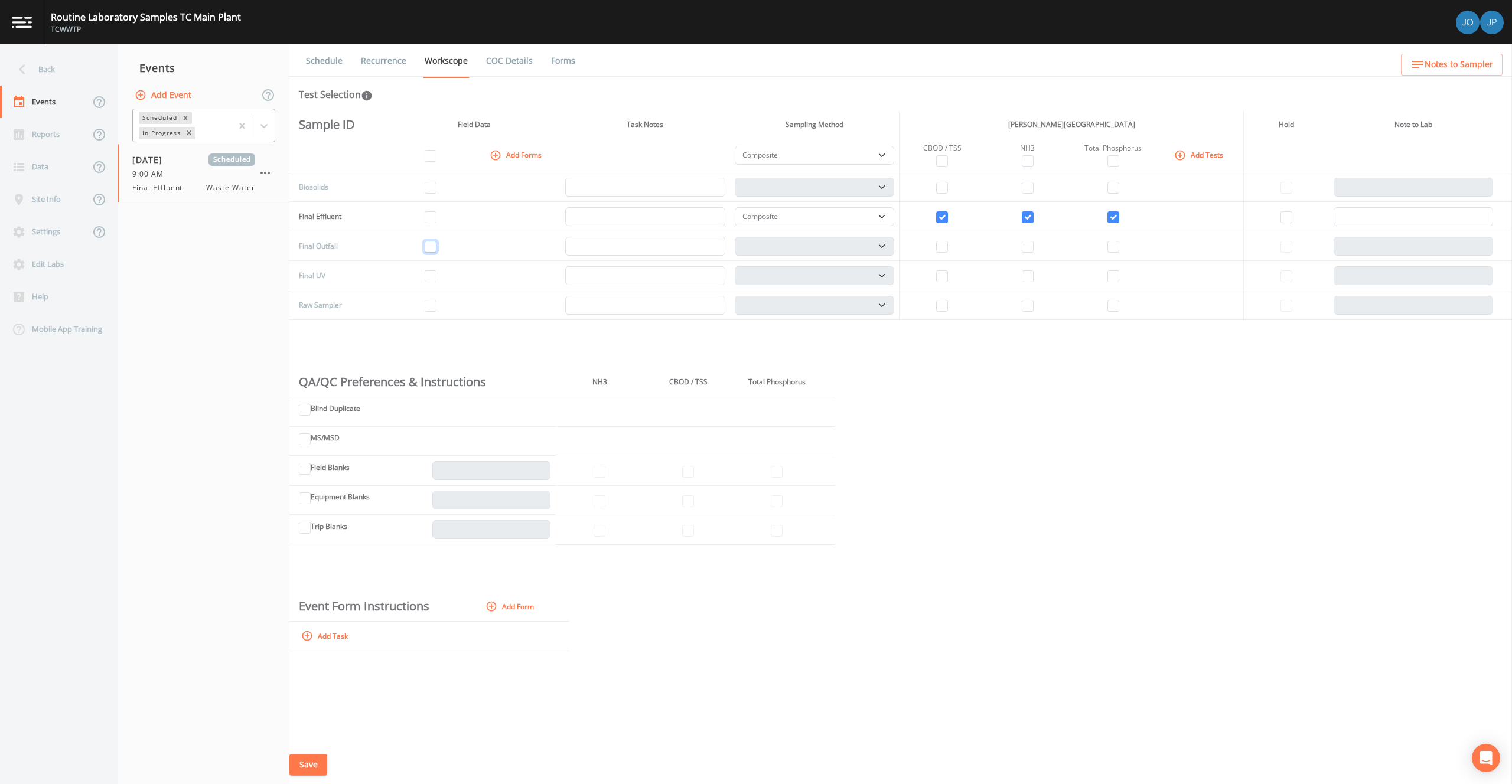
click at [432, 249] on input "checkbox" at bounding box center [431, 247] width 12 height 12
click at [478, 262] on td at bounding box center [516, 276] width 87 height 29
click at [436, 245] on input "checkbox" at bounding box center [431, 247] width 12 height 12
checkbox input "false"
click at [464, 264] on td at bounding box center [430, 276] width 85 height 29
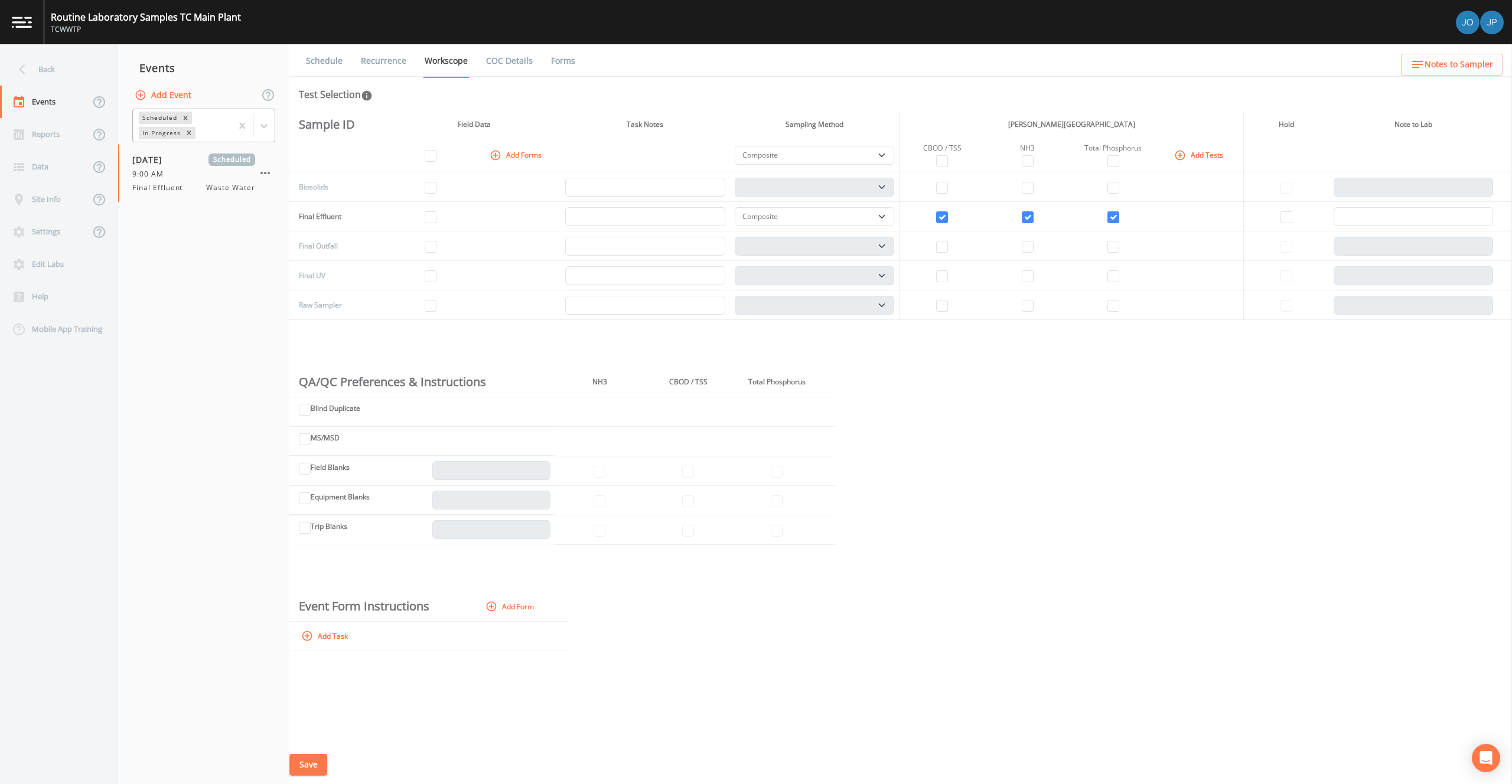
click at [958, 223] on td at bounding box center [941, 216] width 85 height 29
click at [1027, 371] on div "Sample ID Field Data Task Notes Sampling Method Jacobs Traverse City Laboratory…" at bounding box center [900, 428] width 1222 height 634
click at [319, 766] on button "Save" at bounding box center [307, 764] width 38 height 22
click at [1064, 332] on div "Sample ID Field Data Task Notes Sampling Method Jacobs Traverse City Laboratory…" at bounding box center [900, 428] width 1222 height 634
click at [47, 210] on div "Site Info" at bounding box center [45, 199] width 90 height 32
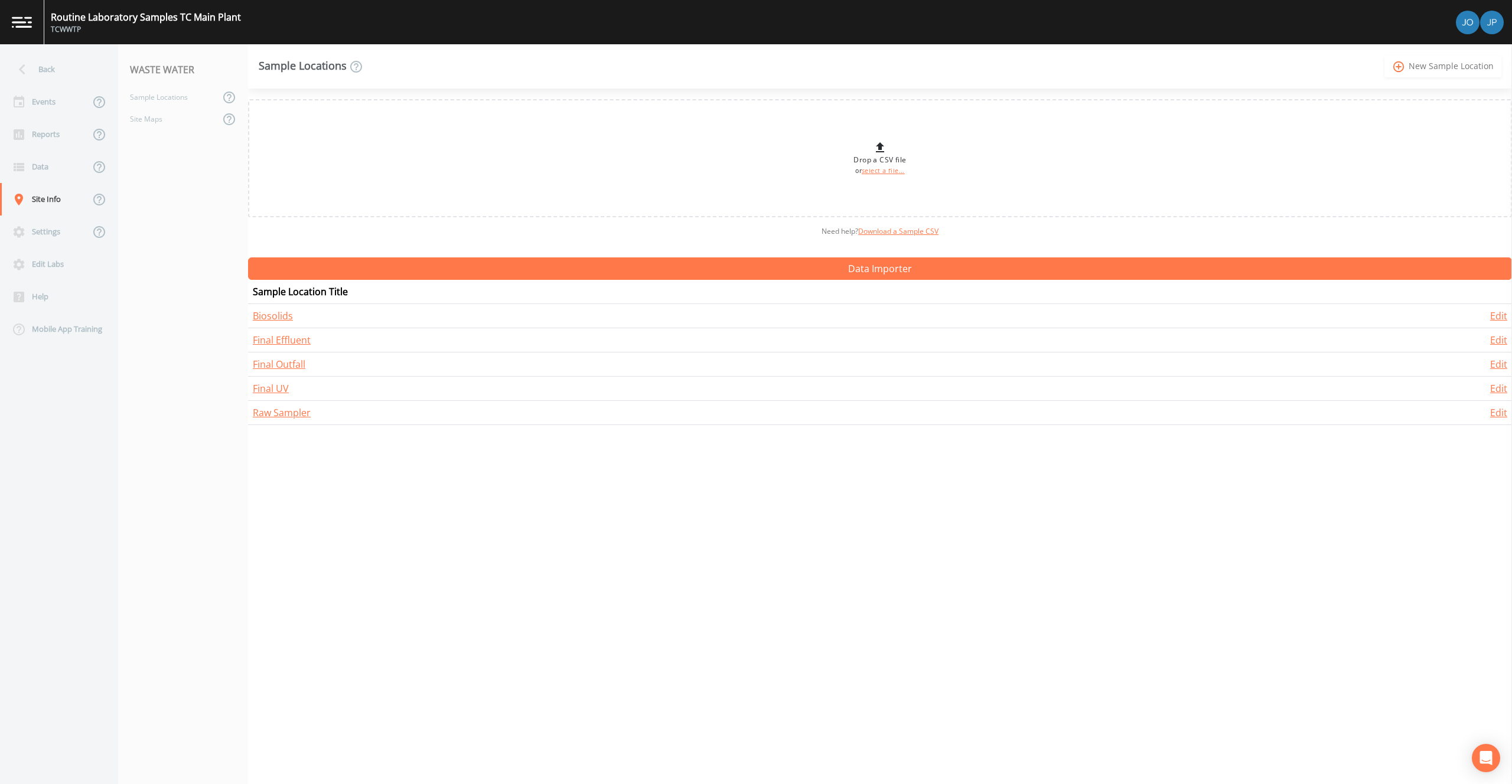
click at [1452, 69] on link "add_circle_outline New Sample Location" at bounding box center [1441, 67] width 117 height 22
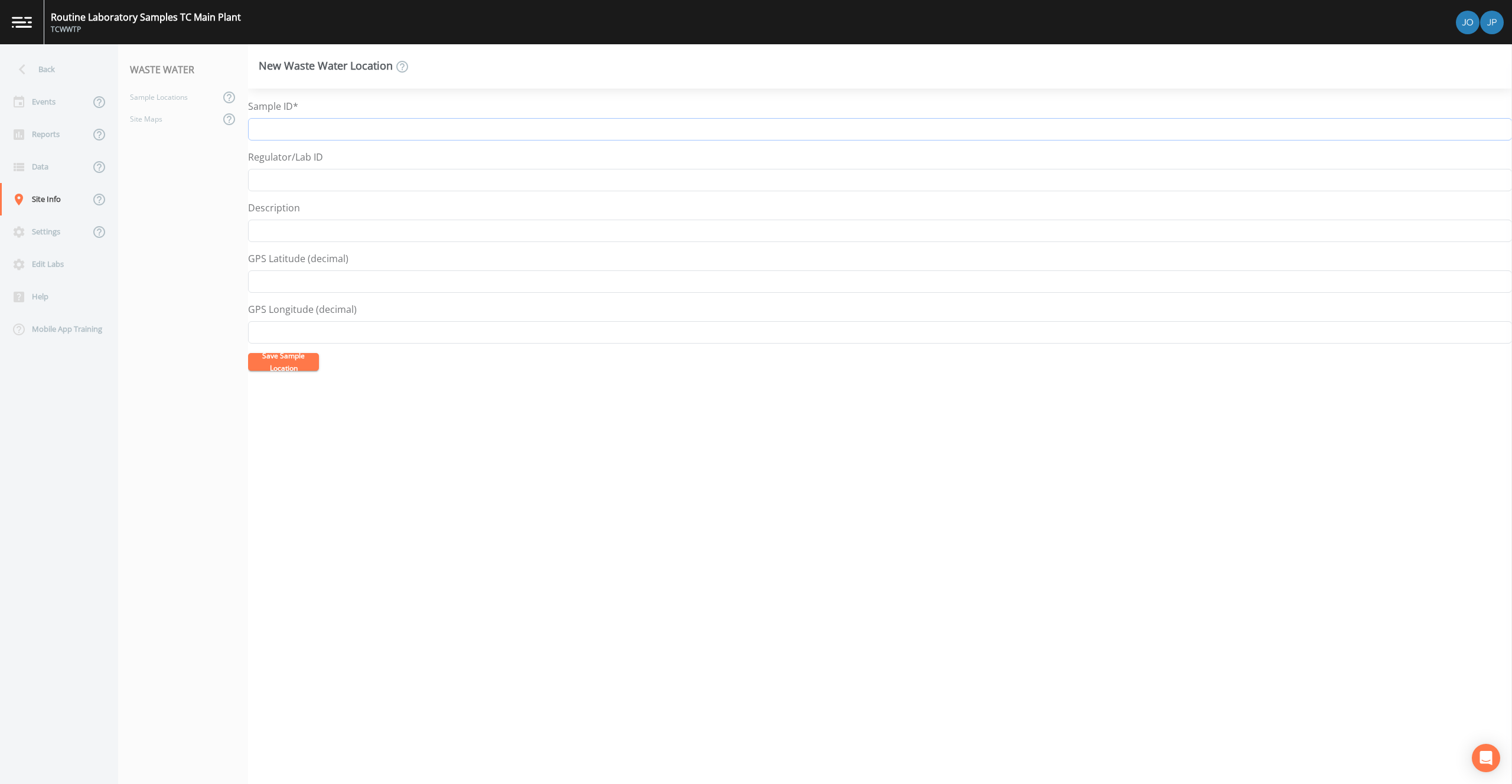
click at [803, 122] on input "Sample ID*" at bounding box center [879, 129] width 1263 height 23
type input "Primary Effluent"
click at [283, 363] on button "Save Sample Location" at bounding box center [283, 362] width 71 height 18
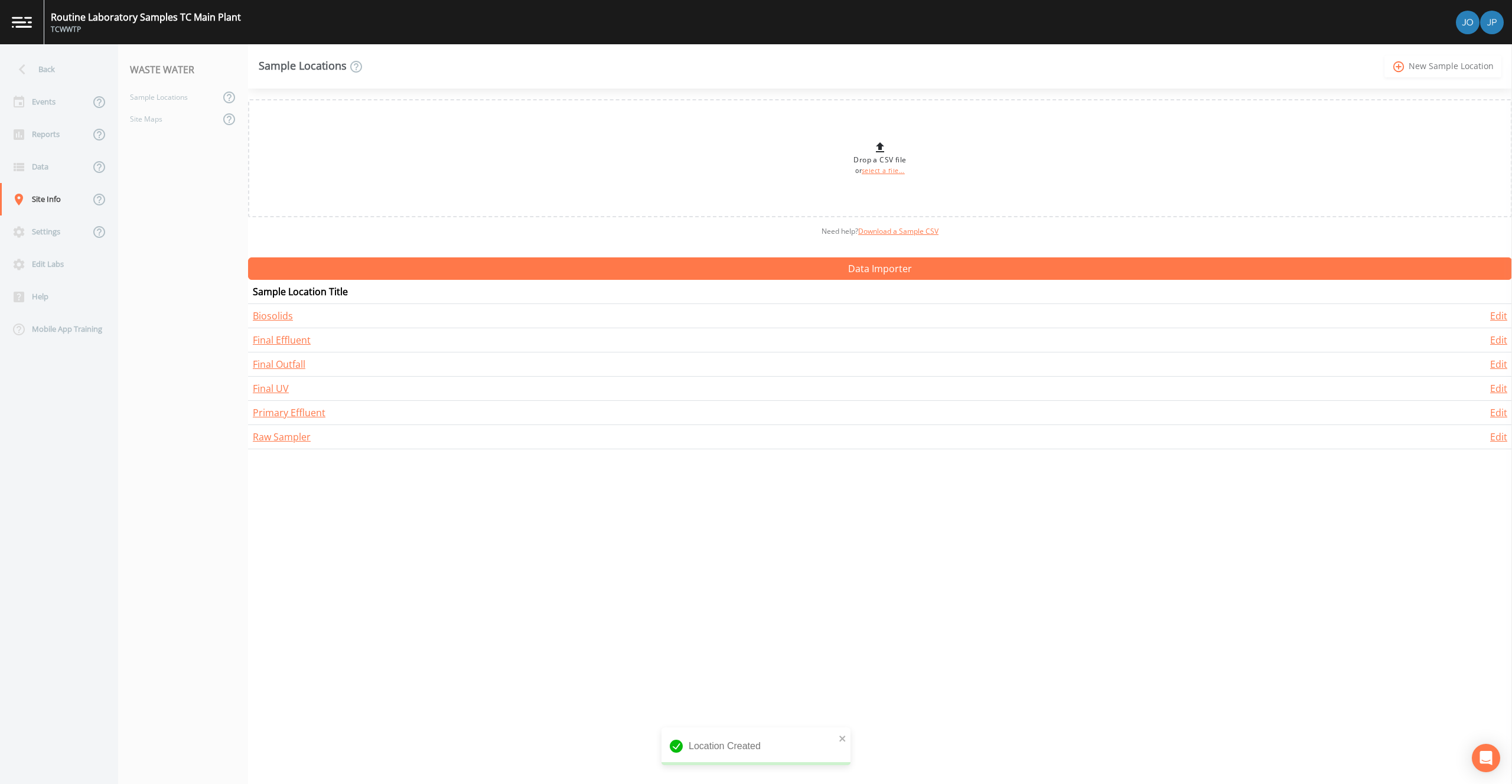
click at [1434, 69] on link "add_circle_outline New Sample Location" at bounding box center [1441, 67] width 117 height 22
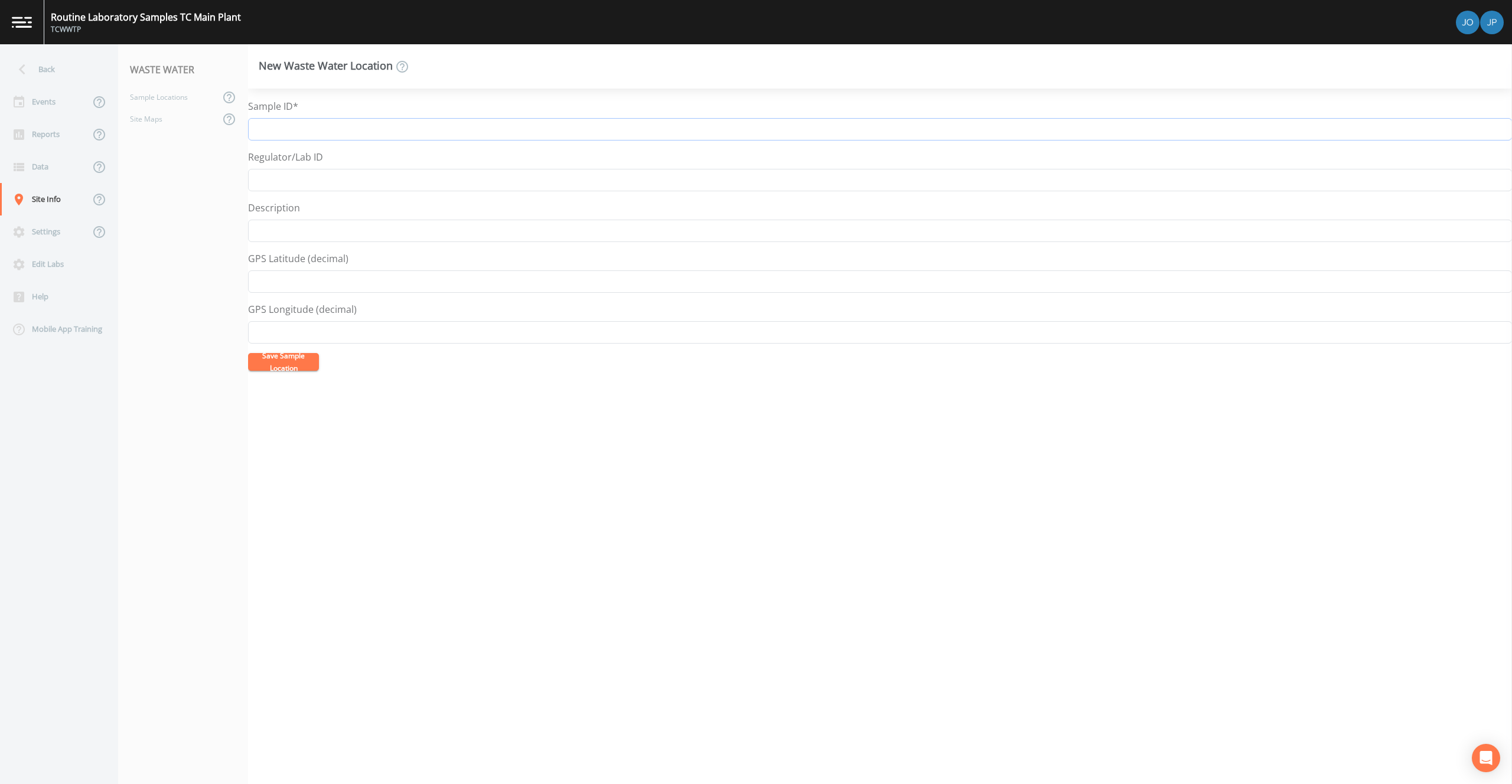
click at [732, 126] on input "Sample ID*" at bounding box center [879, 129] width 1263 height 23
type input "Raw Efflluent"
click at [302, 362] on button "Save Sample Location" at bounding box center [283, 362] width 71 height 18
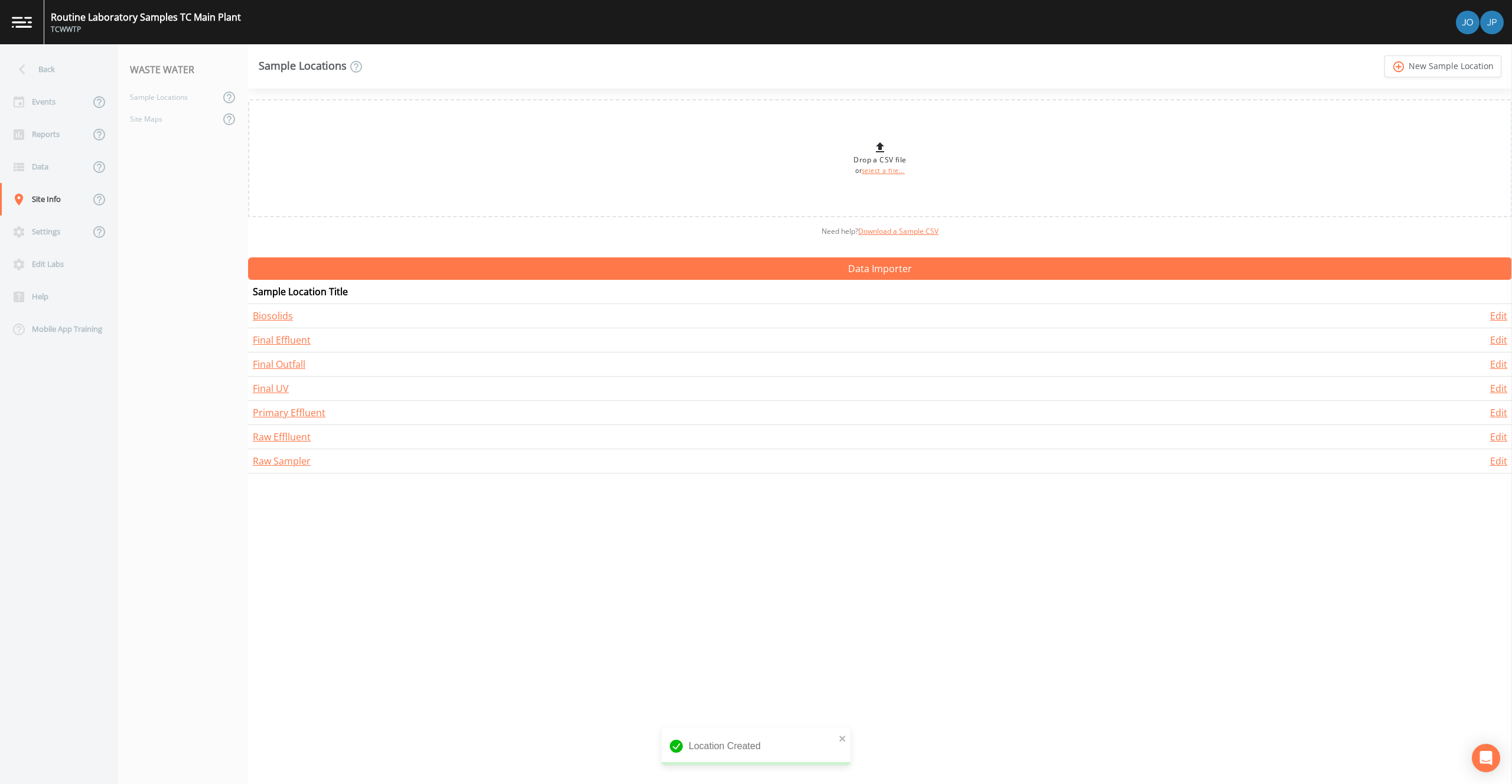
click at [394, 513] on div "Drop a CSV file or select a file... Need help?  Download a Sample CSV Data Impo…" at bounding box center [879, 436] width 1263 height 695
click at [66, 111] on div "Events" at bounding box center [45, 101] width 90 height 32
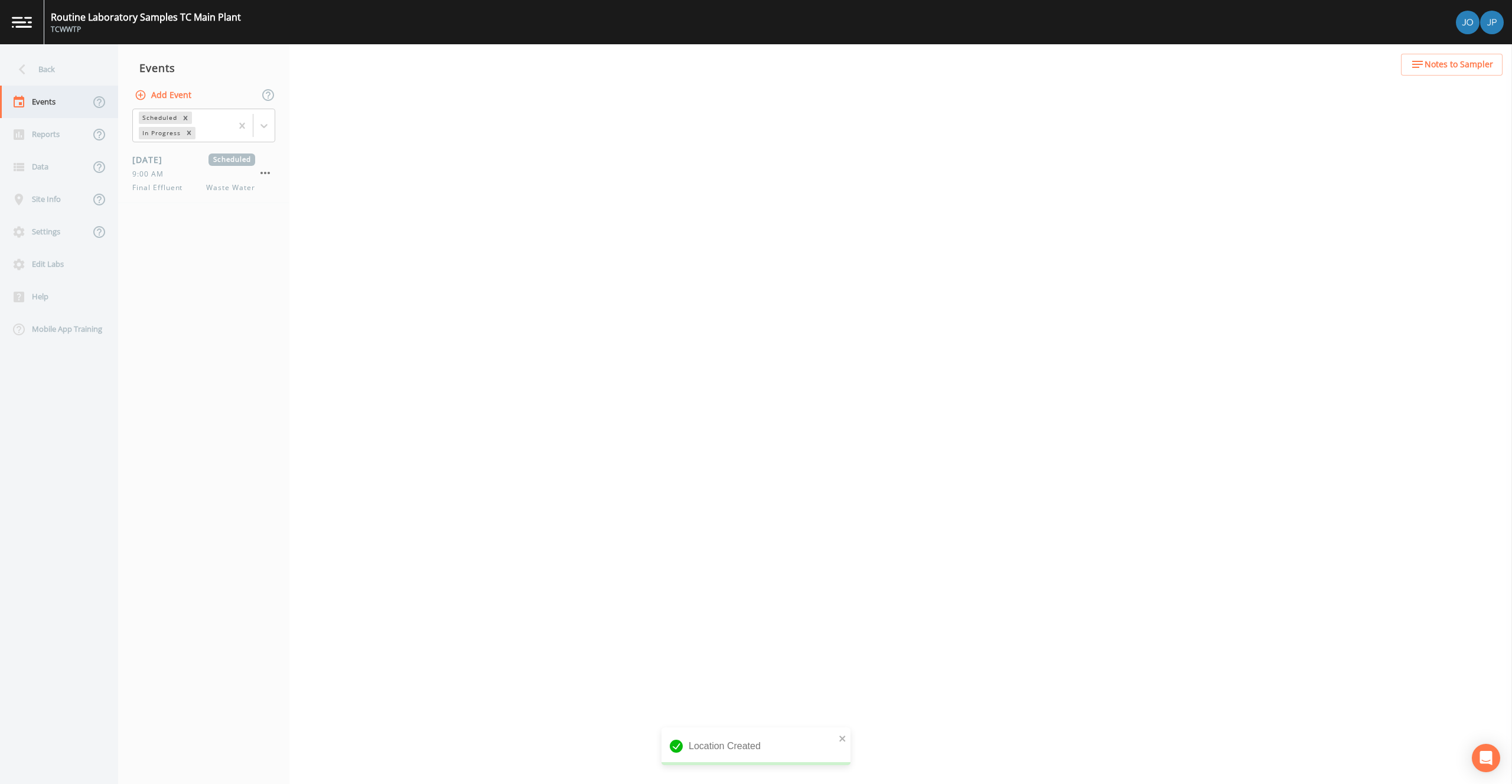
select select "b6a3c313-748b-4795-a028-792ad310bd60"
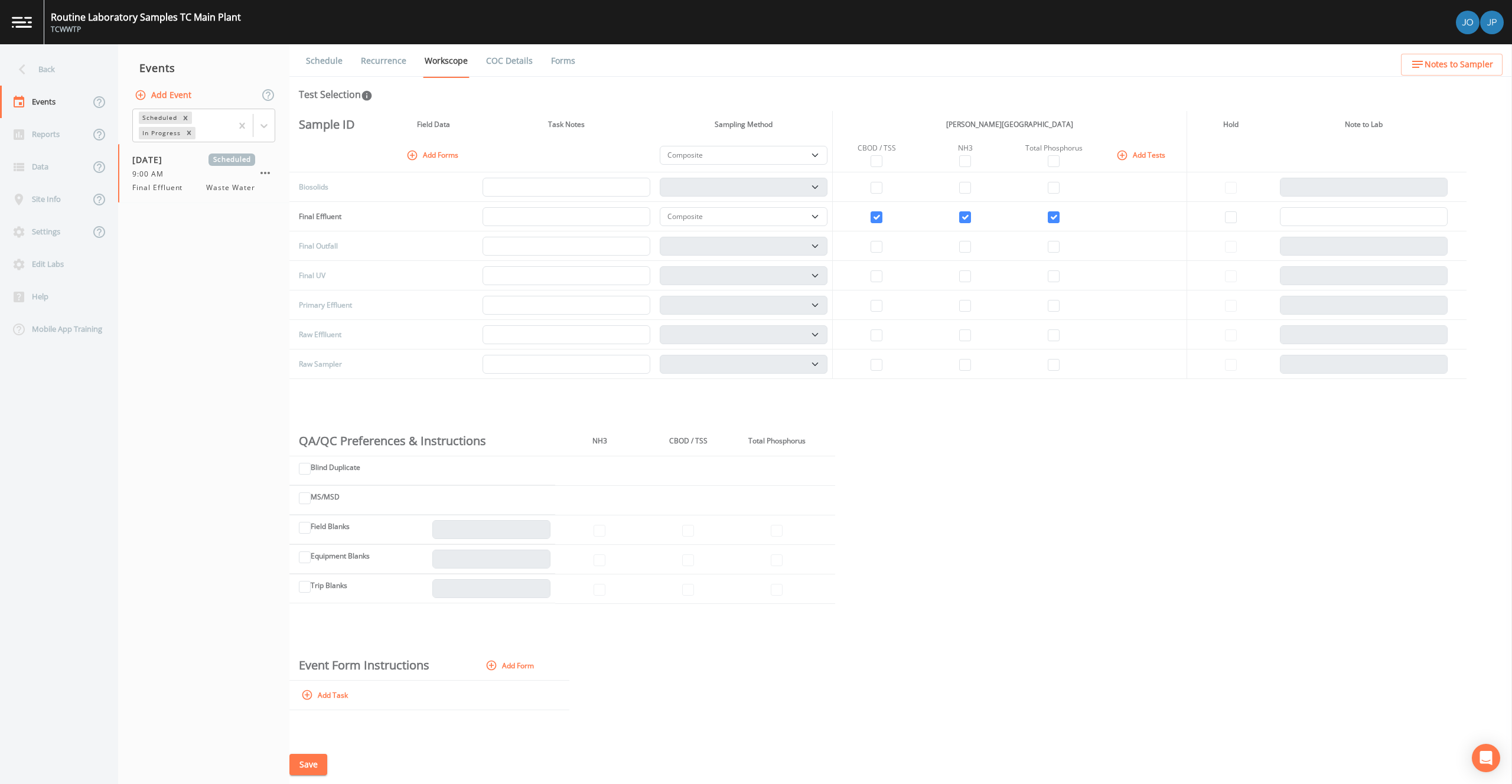
click at [1124, 150] on icon "button" at bounding box center [1122, 156] width 12 height 12
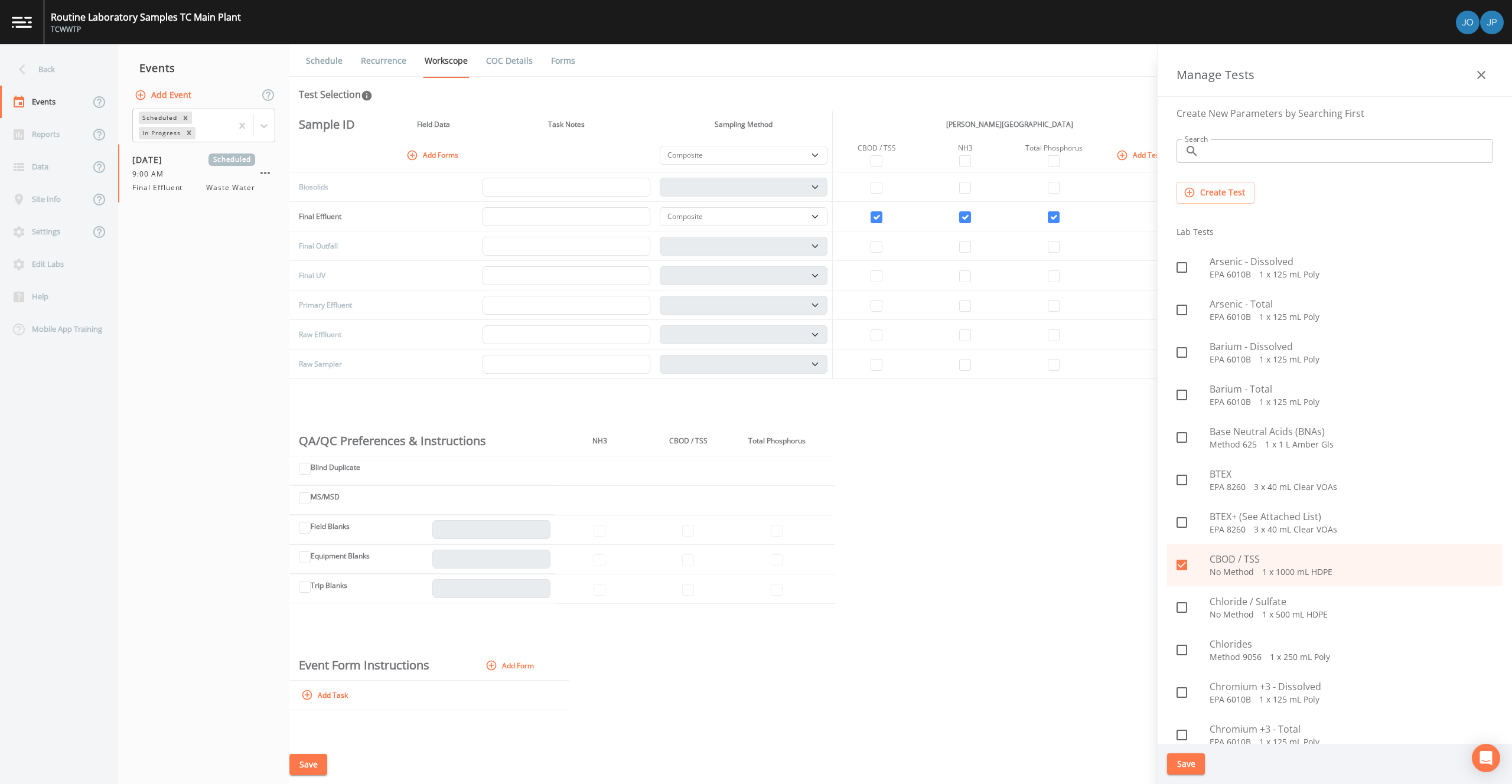
click at [1216, 150] on input "Search" at bounding box center [1347, 151] width 289 height 23
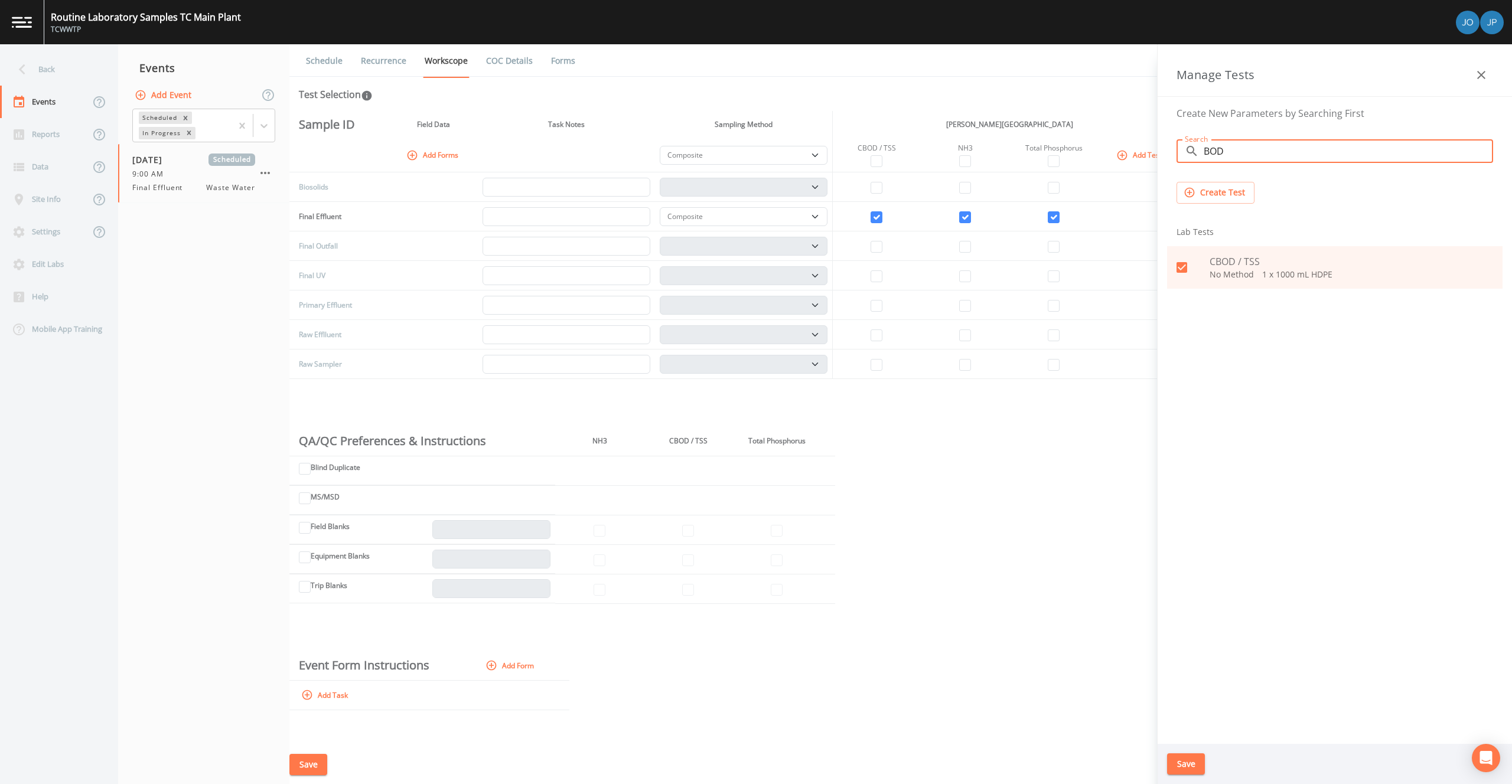
type input "BOD"
click at [1482, 75] on icon "button" at bounding box center [1481, 74] width 8 height 8
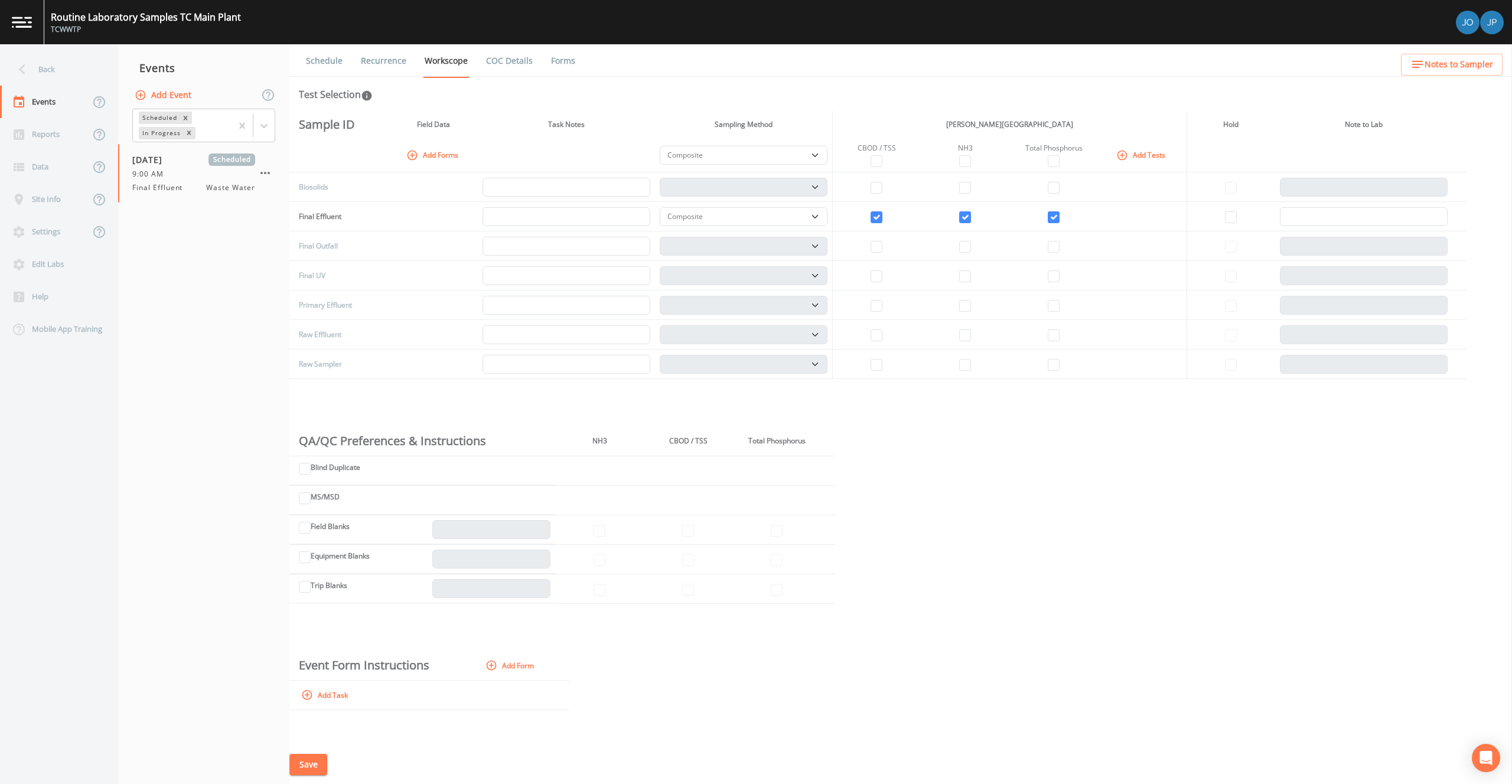
click at [446, 228] on td at bounding box center [433, 216] width 88 height 29
click at [444, 233] on td at bounding box center [433, 246] width 88 height 29
click at [1025, 408] on div "Sample ID Field Data Task Notes Sampling Method [PERSON_NAME] Traverse City Lab…" at bounding box center [900, 428] width 1222 height 634
click at [306, 763] on button "Save" at bounding box center [307, 764] width 38 height 22
click at [366, 57] on link "Recurrence" at bounding box center [384, 61] width 49 height 33
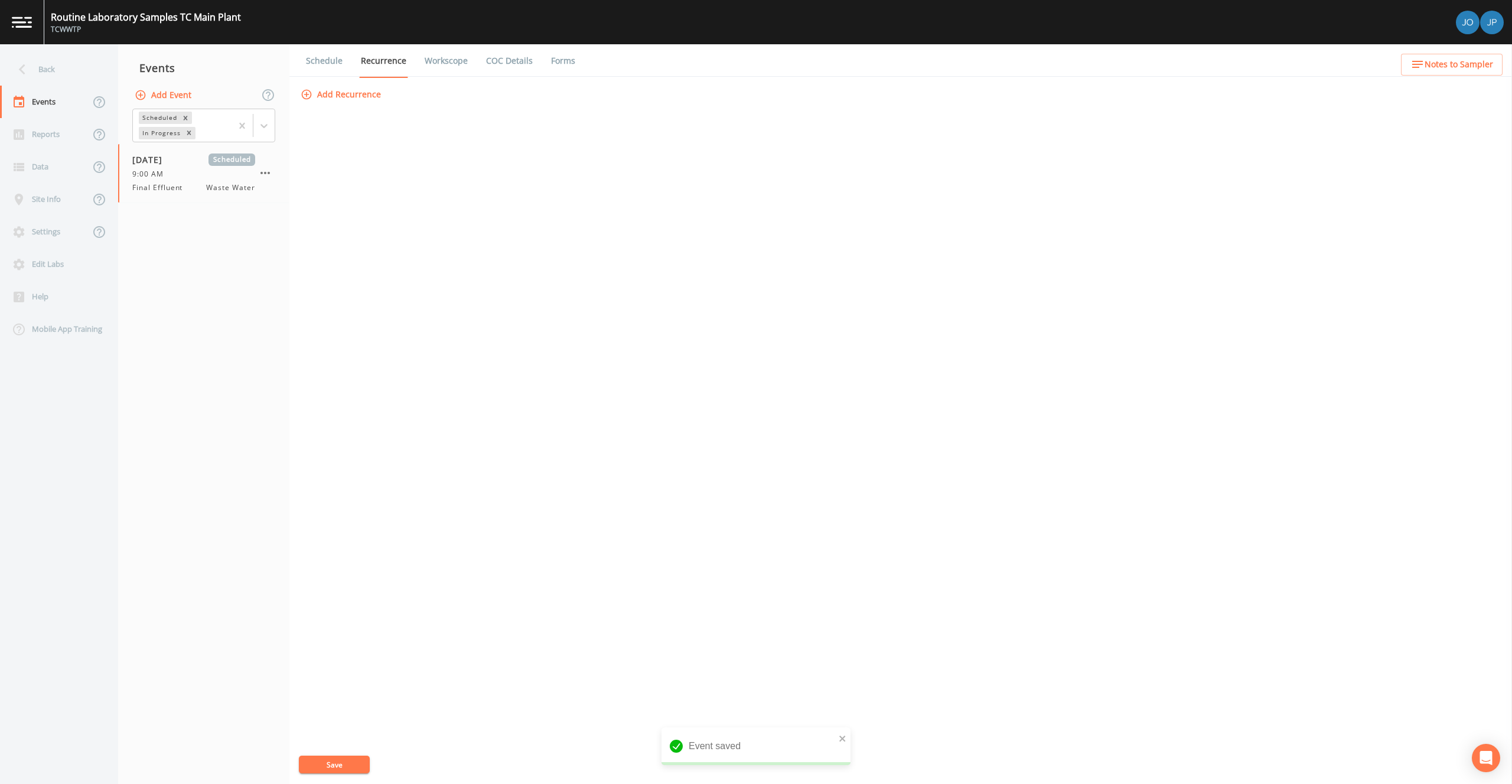
click at [356, 96] on button "Add Recurrence" at bounding box center [342, 95] width 87 height 22
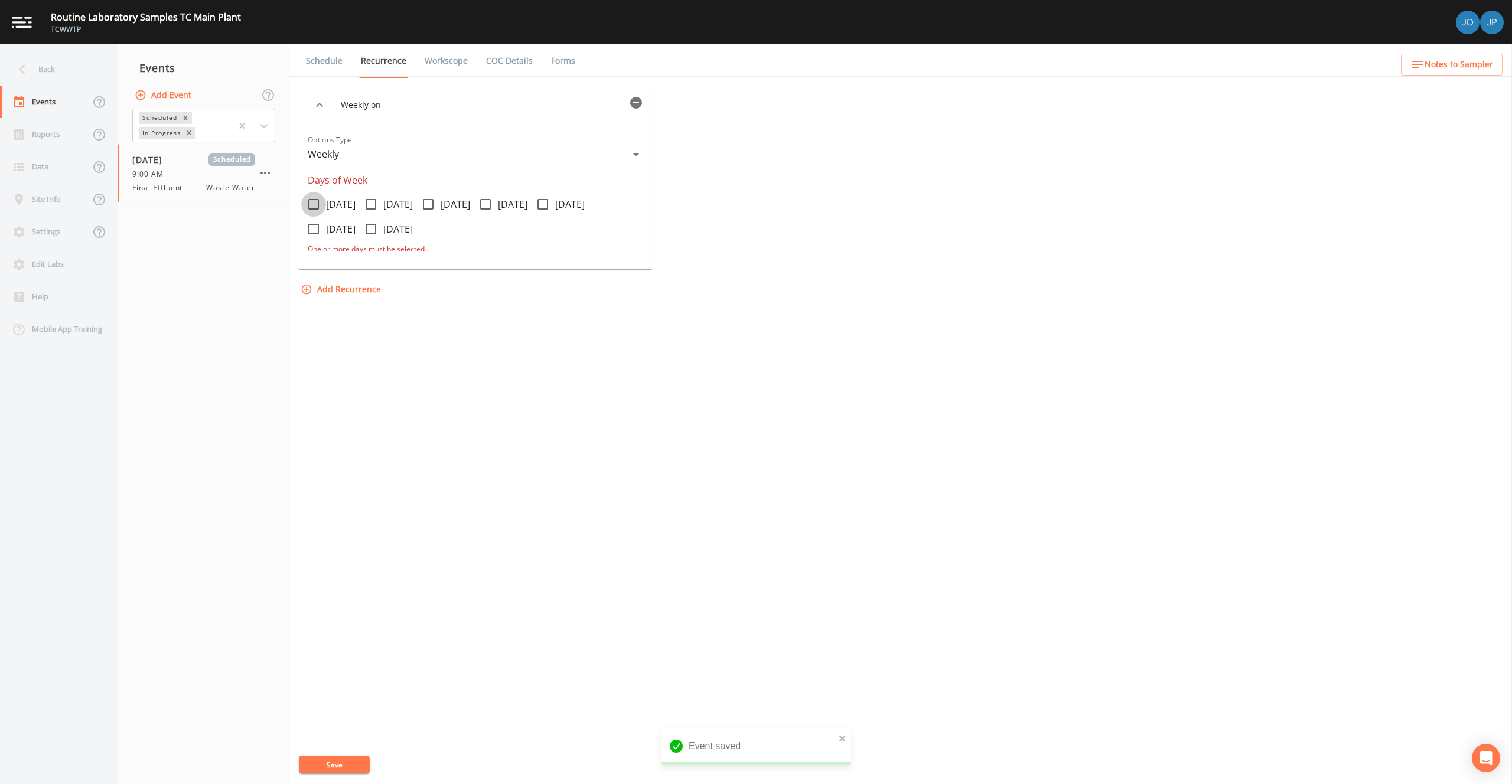
click at [317, 205] on icon at bounding box center [313, 204] width 11 height 11
click at [313, 204] on input "Monday" at bounding box center [307, 198] width 12 height 12
checkbox input "true"
click at [435, 208] on icon at bounding box center [428, 204] width 14 height 14
click at [428, 204] on input "Wednesday" at bounding box center [422, 198] width 12 height 12
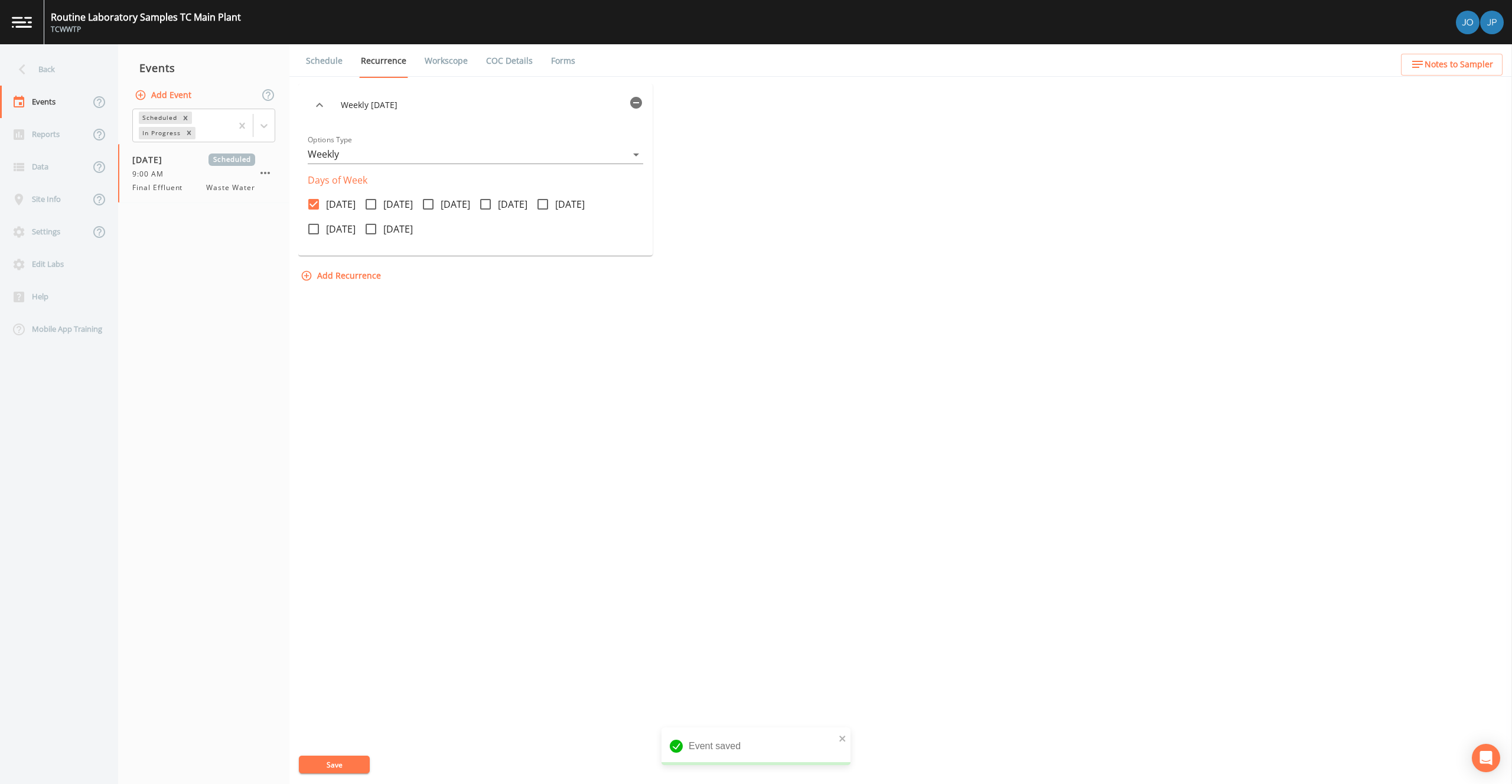
checkbox input "true"
click at [493, 205] on icon at bounding box center [485, 204] width 14 height 14
click at [485, 204] on input "Thursday" at bounding box center [479, 198] width 12 height 12
checkbox input "true"
click at [346, 761] on button "Save" at bounding box center [334, 764] width 71 height 18
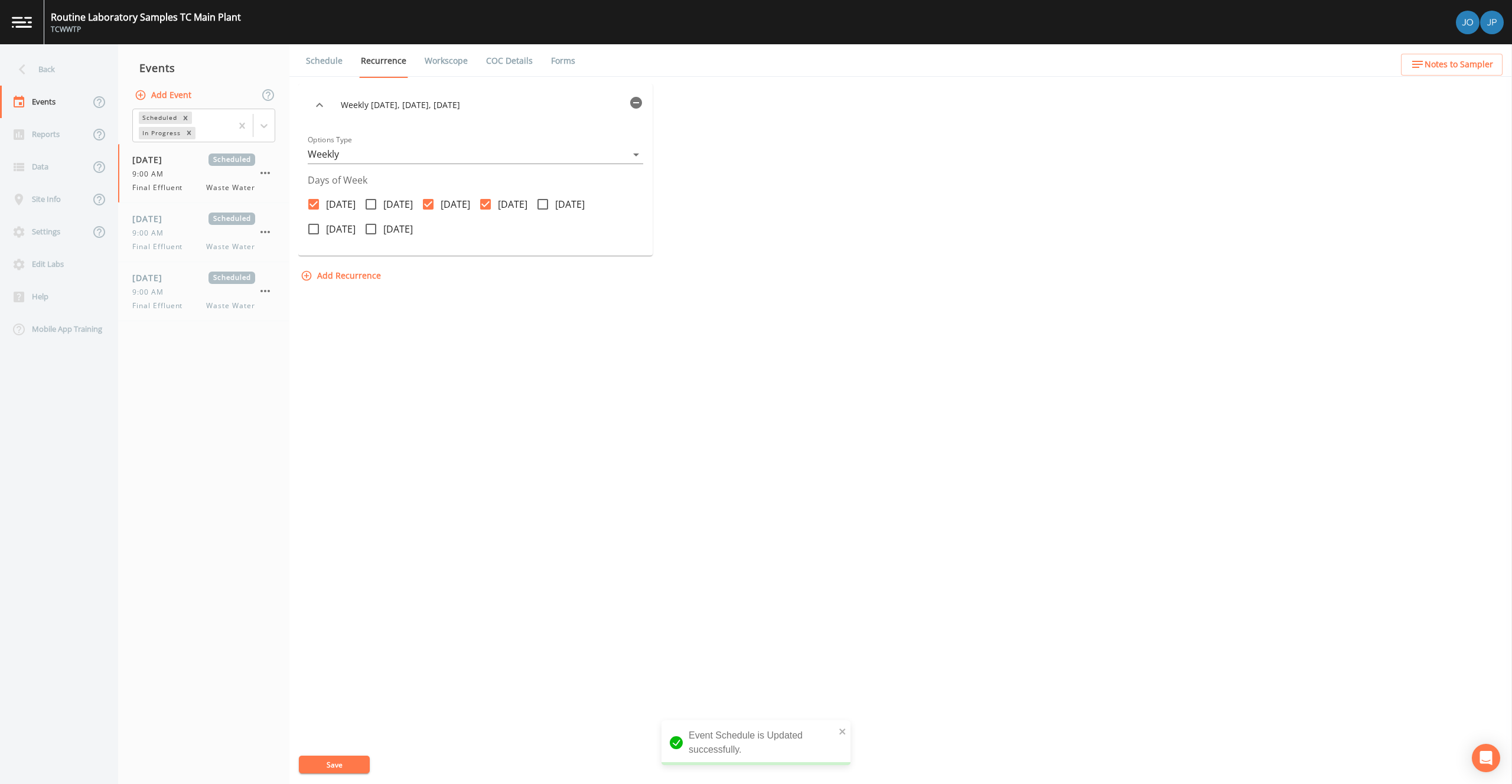
click at [173, 94] on button "Add Event" at bounding box center [164, 95] width 64 height 22
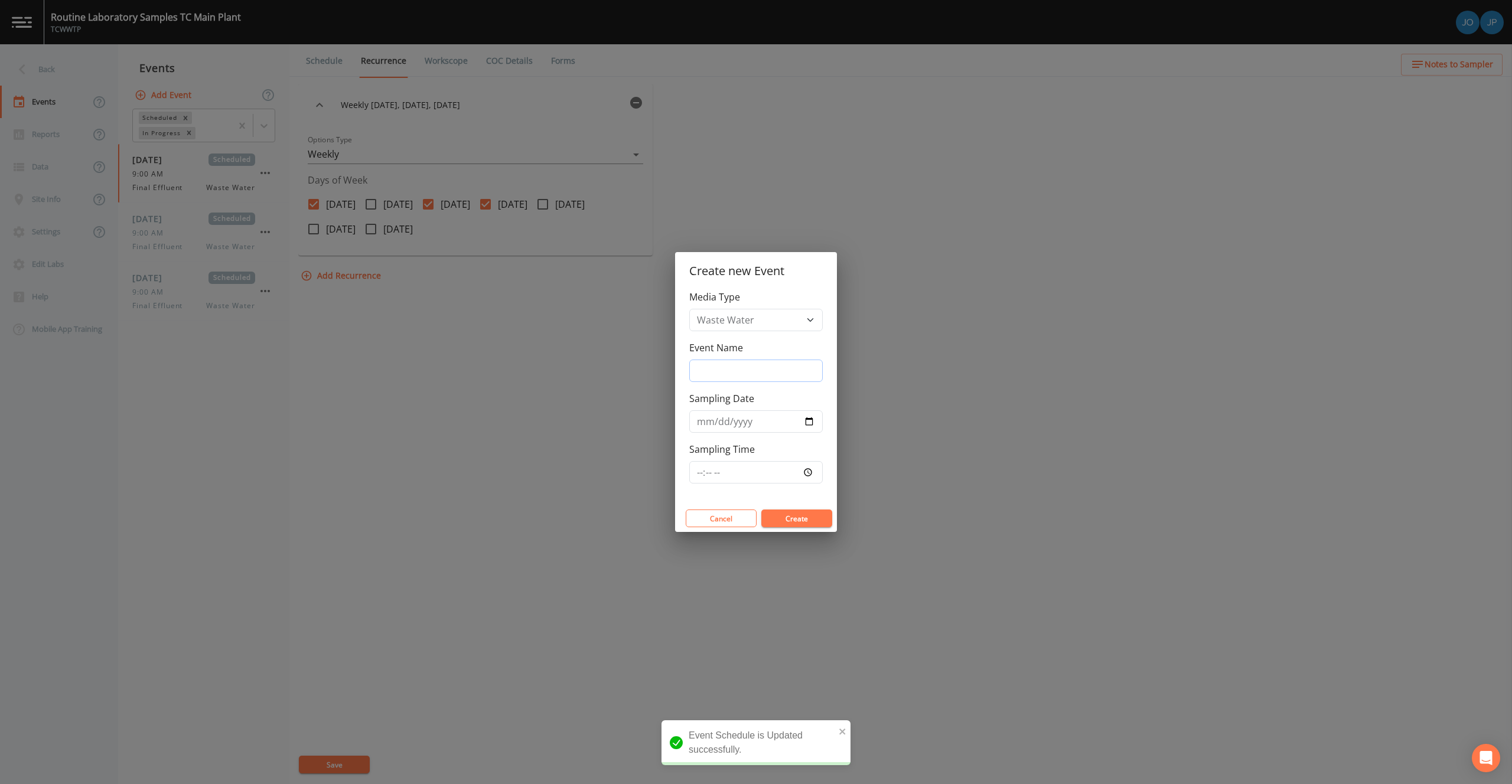
click at [723, 376] on input "Event Name" at bounding box center [756, 370] width 133 height 23
type input "/"
type input "Final Effluent Phosphorus"
click at [804, 427] on input "Sampling Date" at bounding box center [756, 421] width 133 height 23
type input "2025-09-16"
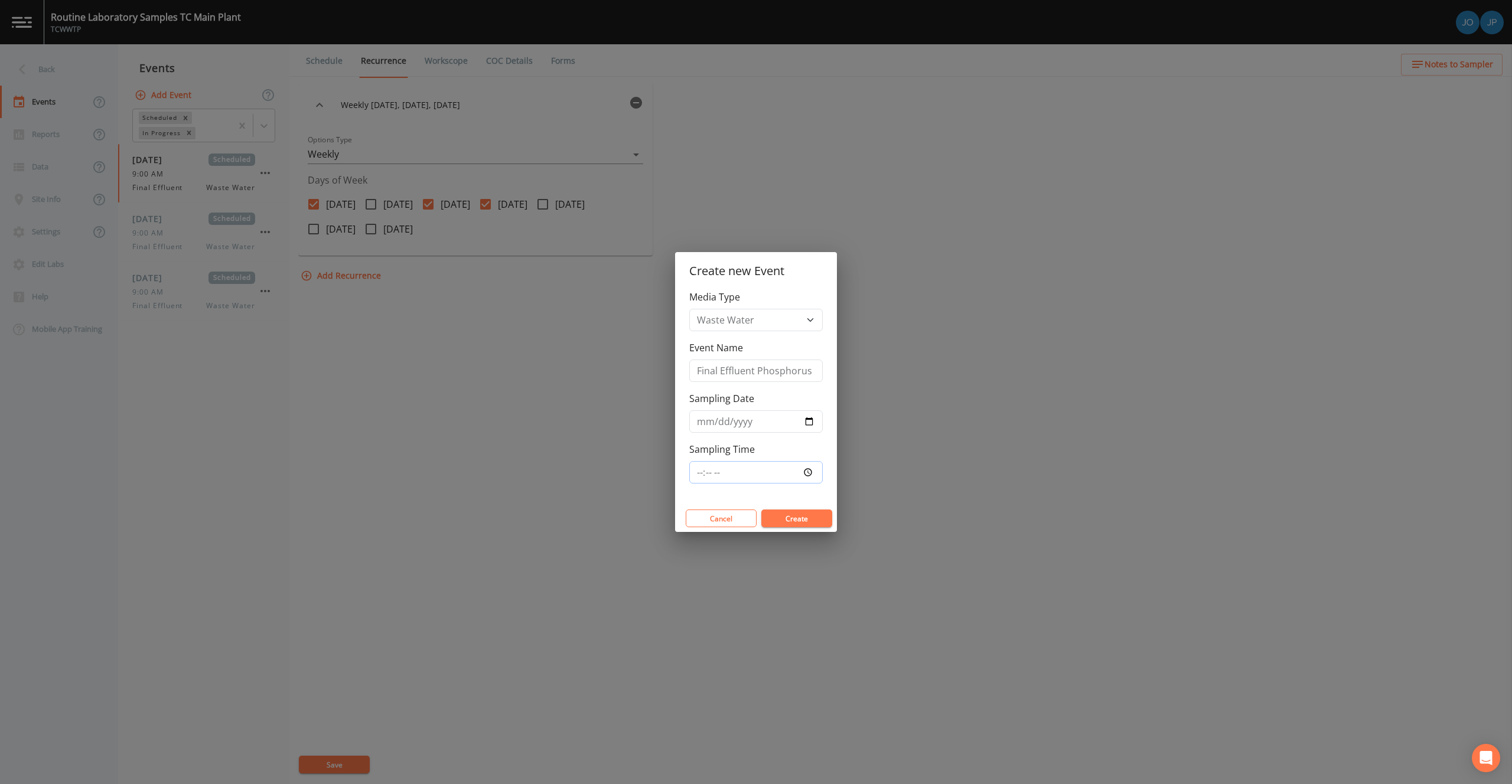
click at [811, 475] on input "Sampling Time" at bounding box center [756, 472] width 133 height 23
type input "09:00"
click at [807, 499] on div "Media Type Waste Water Event Name Final Effluent Phosphorus Sampling Date 2025-…" at bounding box center [755, 396] width 162 height 214
click at [805, 519] on button "Create" at bounding box center [796, 518] width 71 height 18
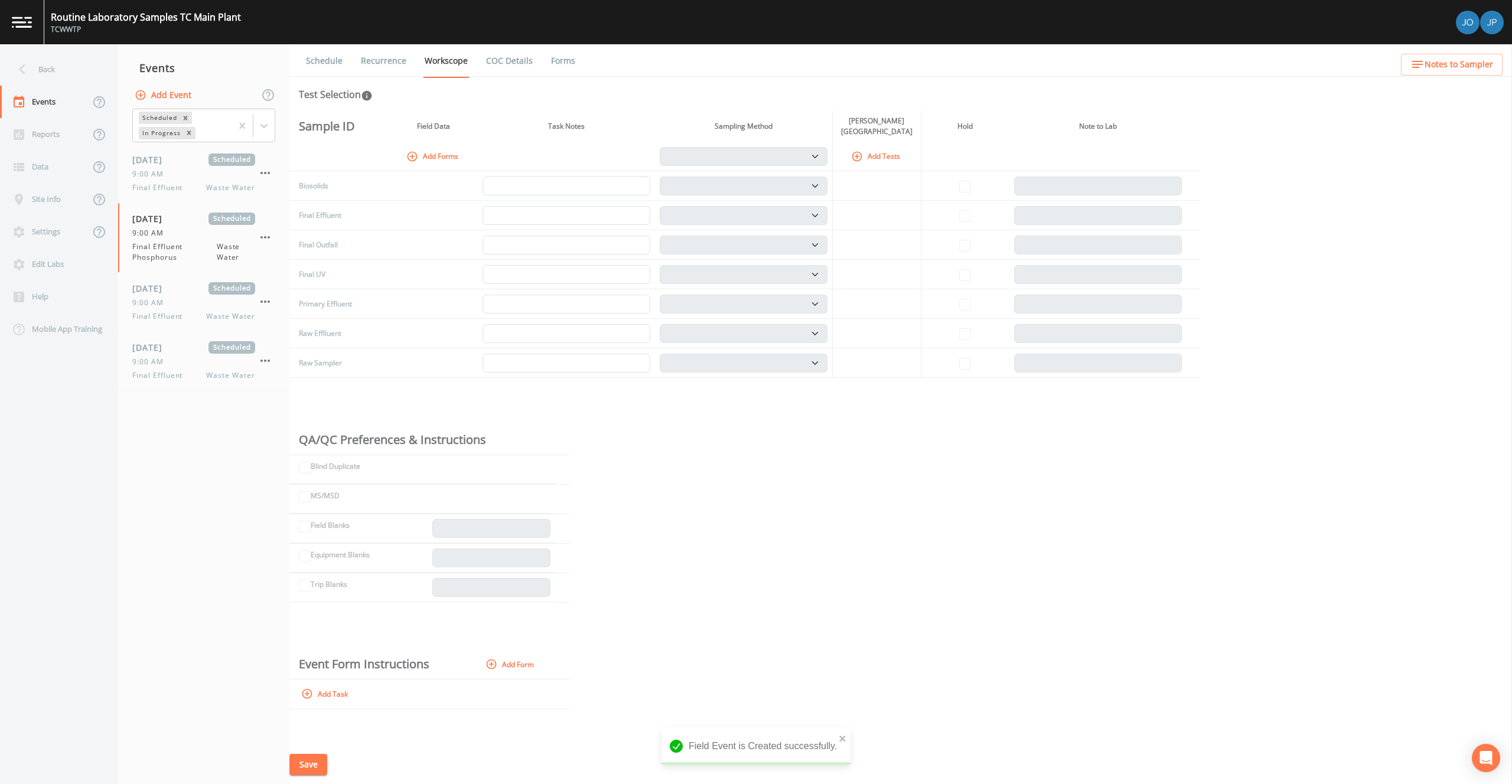
click at [877, 150] on button "Add Tests" at bounding box center [876, 157] width 56 height 20
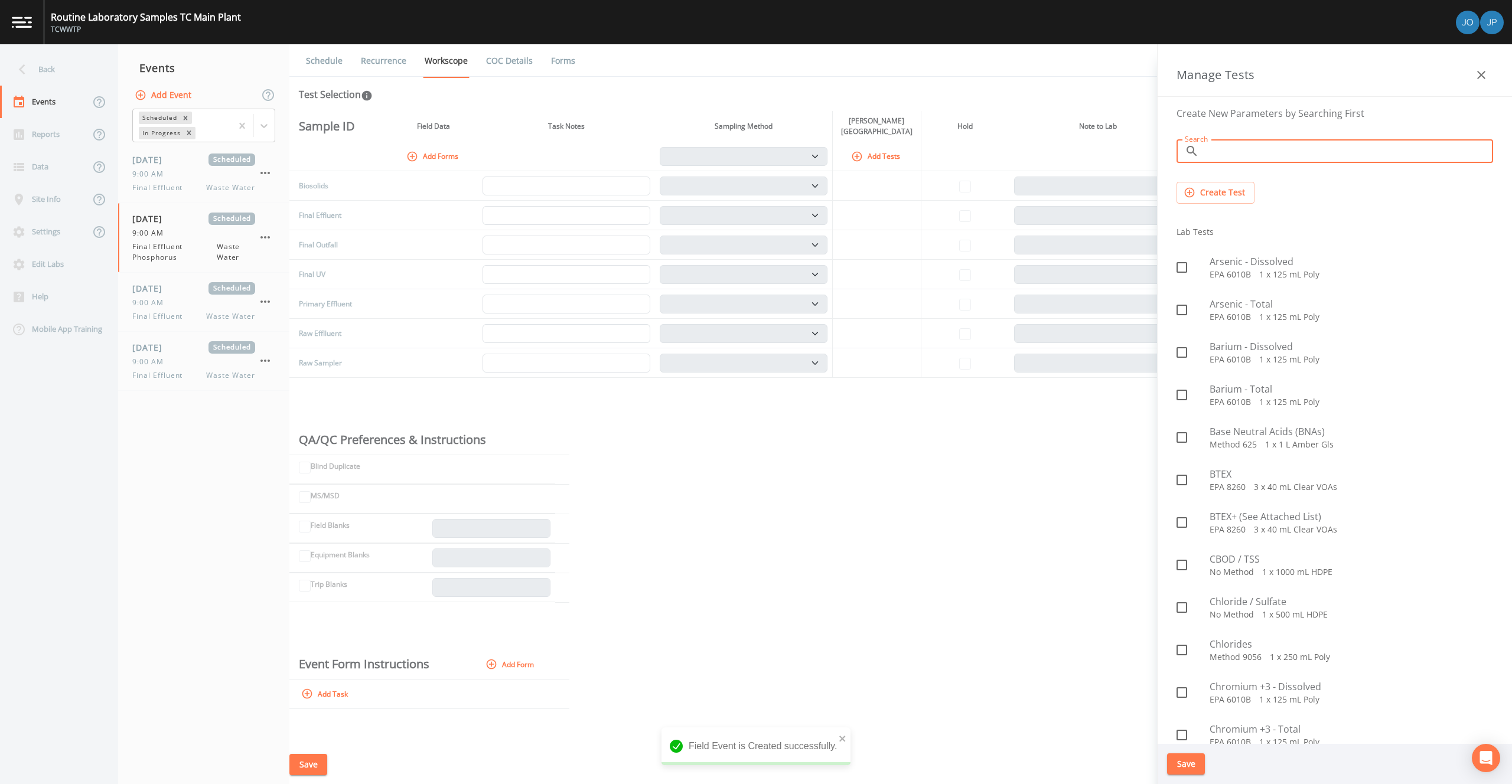
click at [1251, 148] on input "Search" at bounding box center [1347, 151] width 289 height 23
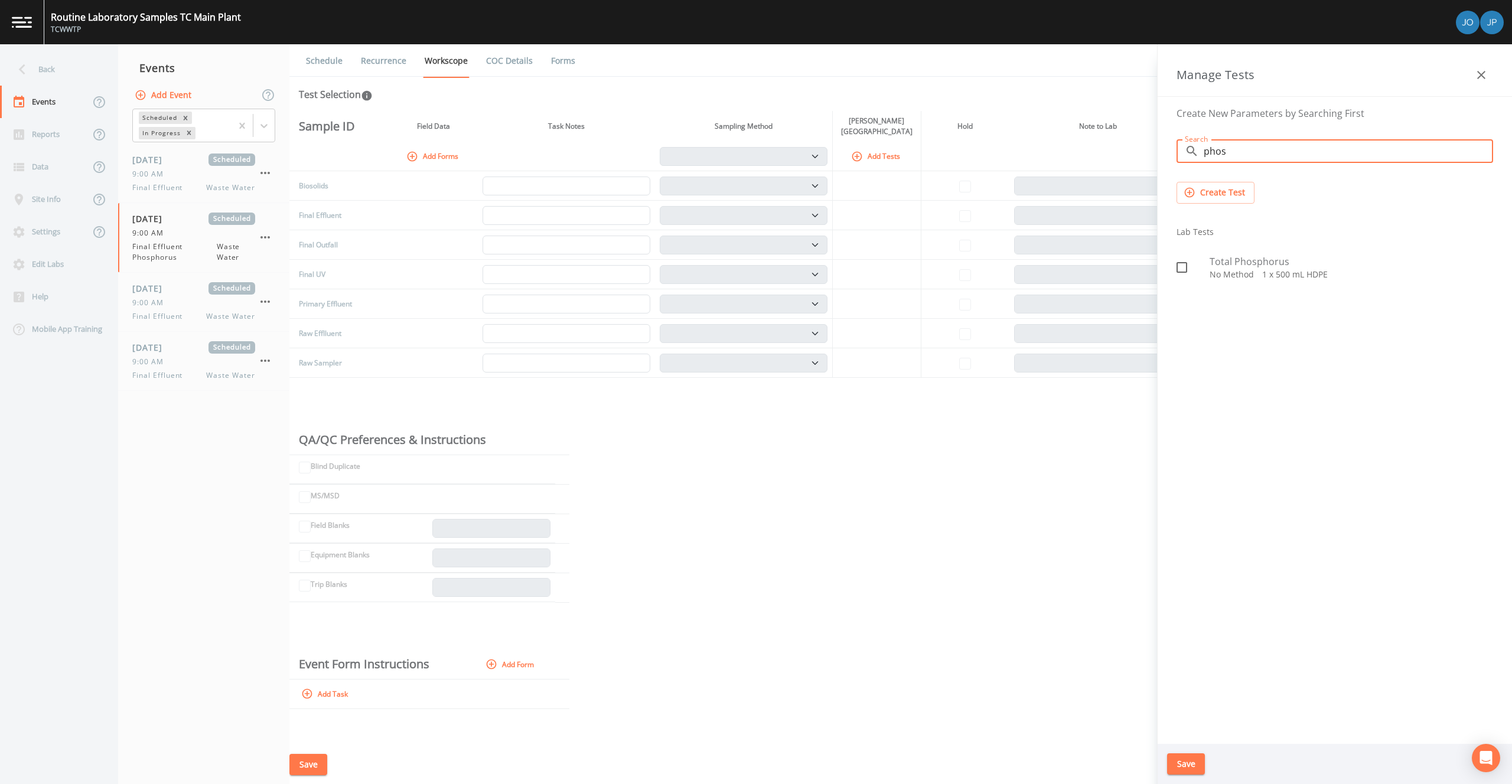
type input "phos"
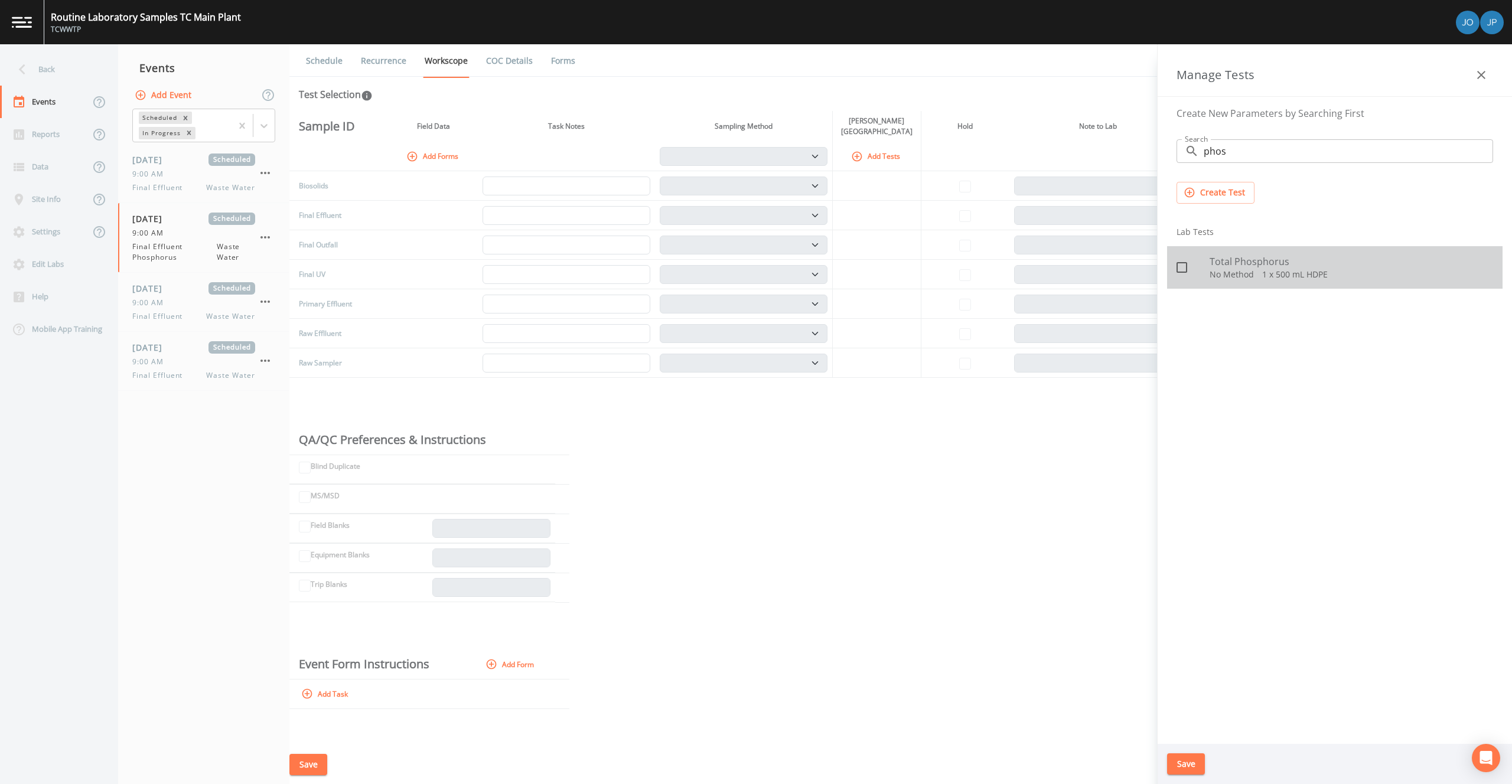
click at [1187, 265] on icon at bounding box center [1181, 267] width 14 height 14
checkbox input "true"
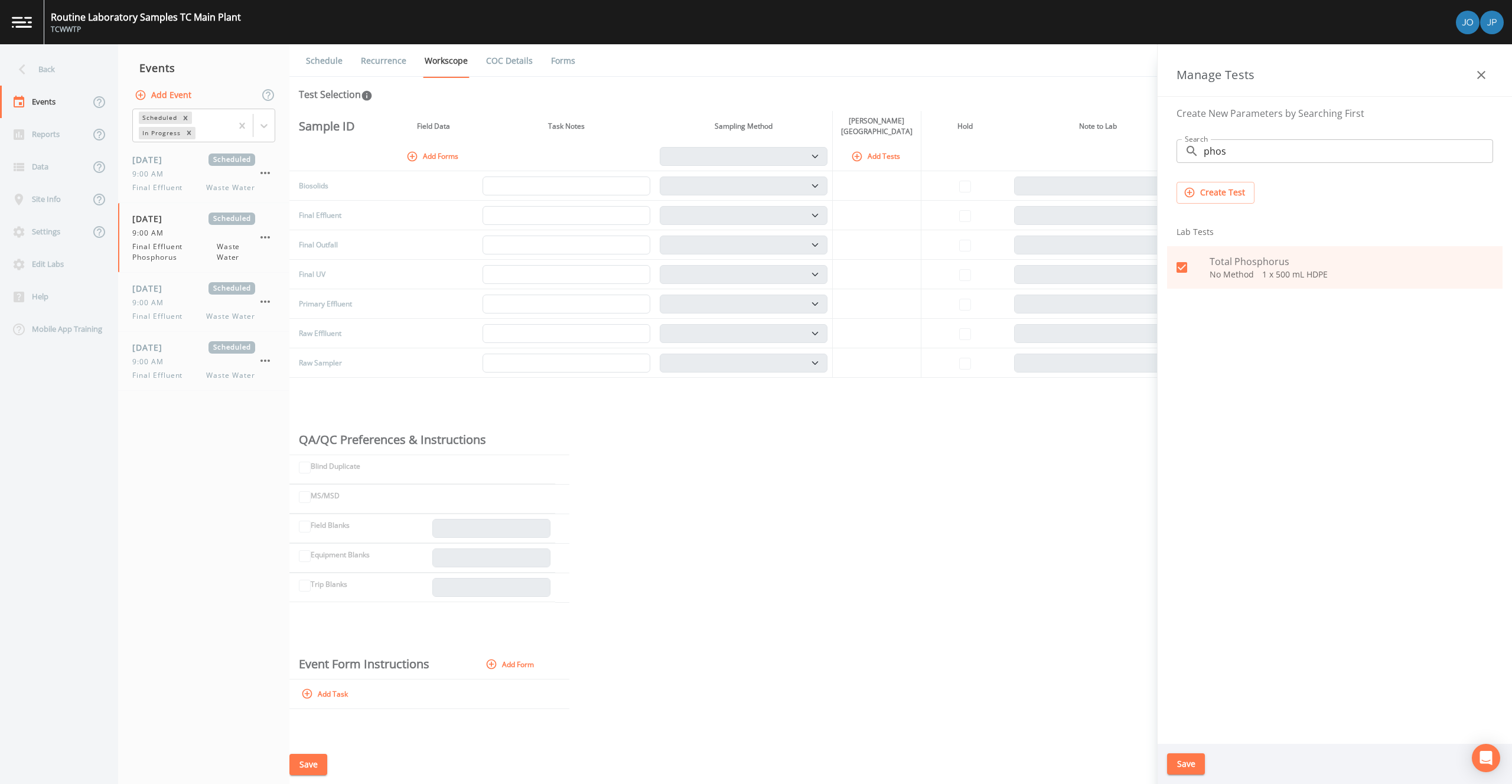
click at [1177, 761] on button "Save" at bounding box center [1186, 763] width 38 height 22
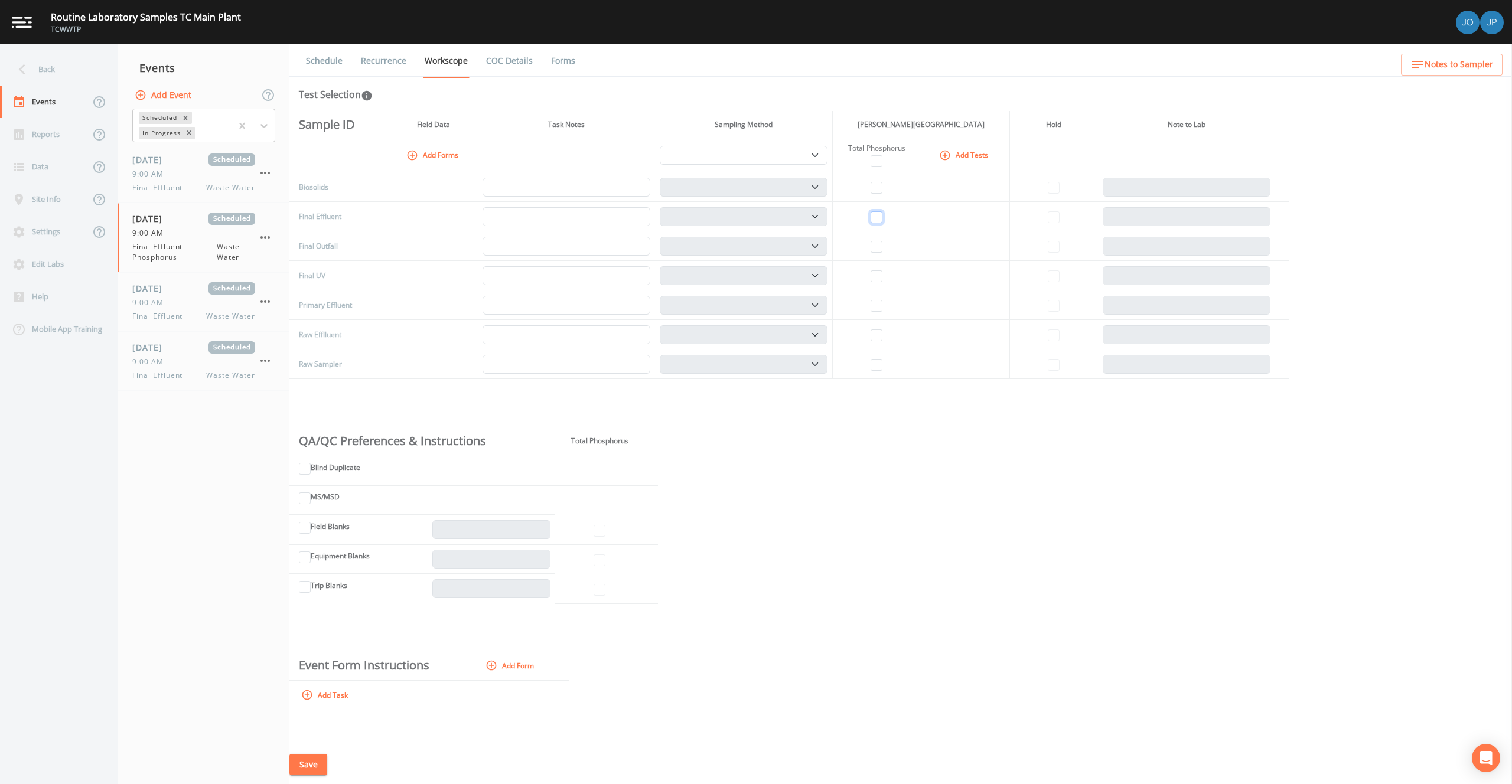
click at [876, 222] on input "checkbox" at bounding box center [876, 217] width 12 height 12
checkbox input "true"
select select "b6a3c313-748b-4795-a028-792ad310bd60"
click at [308, 761] on button "Save" at bounding box center [307, 764] width 38 height 22
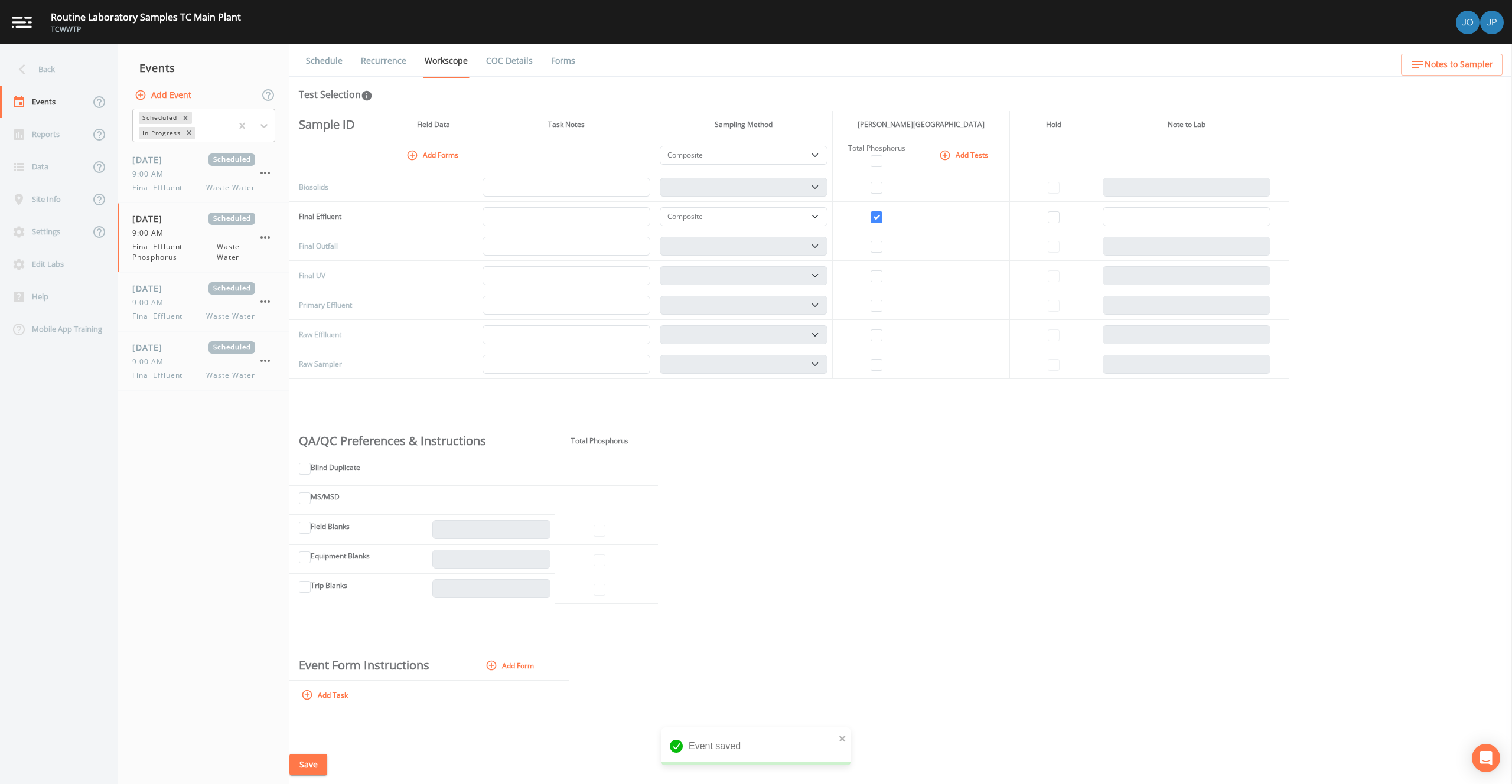
click at [386, 61] on link "Recurrence" at bounding box center [384, 61] width 49 height 33
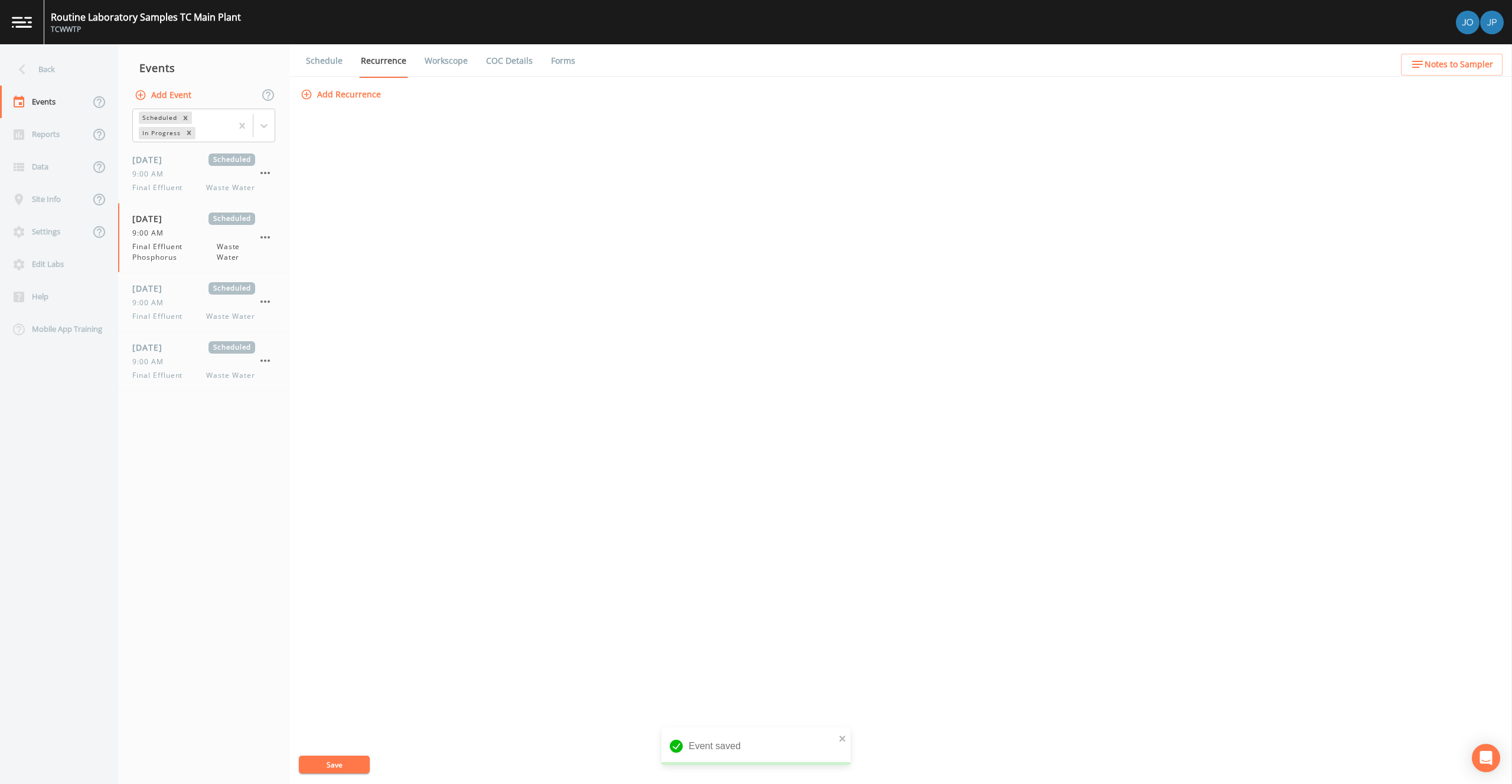
click at [374, 97] on button "Add Recurrence" at bounding box center [342, 95] width 87 height 22
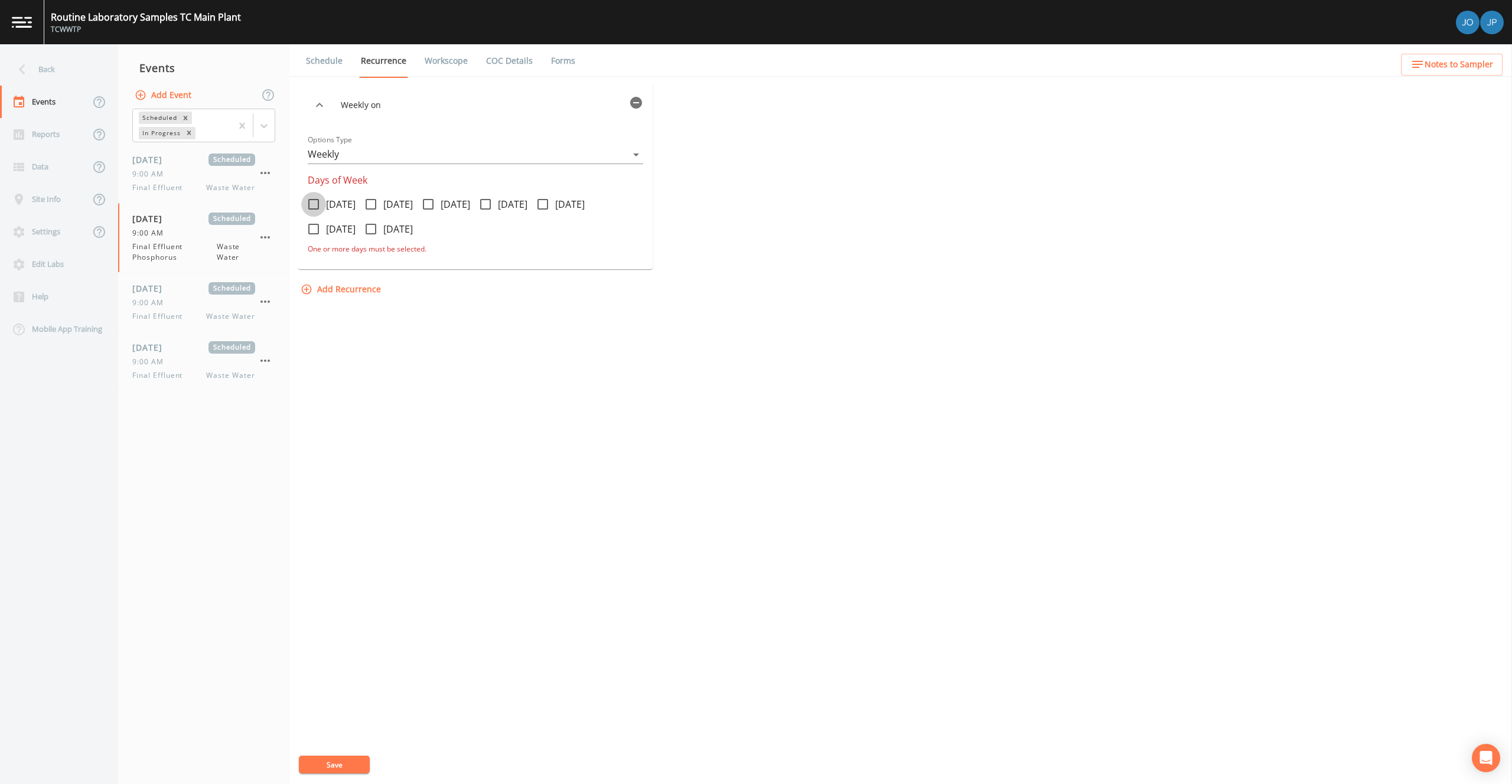
click at [314, 206] on icon at bounding box center [313, 204] width 14 height 14
click at [313, 204] on input "[DATE]" at bounding box center [307, 198] width 12 height 12
click at [319, 208] on icon at bounding box center [313, 204] width 14 height 14
click at [313, 204] on input "[DATE]" at bounding box center [307, 198] width 12 height 12
checkbox input "false"
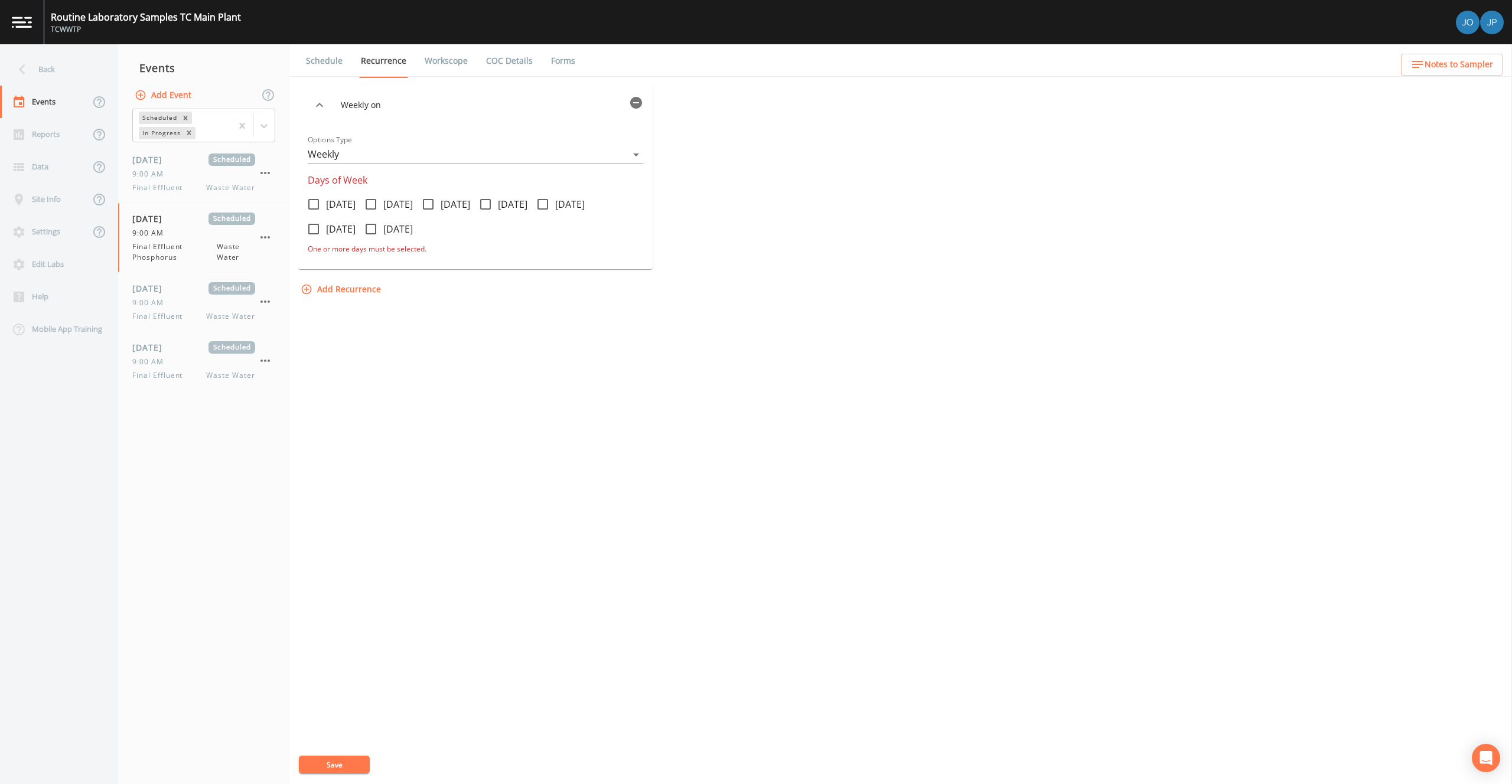
click at [378, 208] on icon at bounding box center [370, 204] width 14 height 14
click at [370, 204] on input "[DATE]" at bounding box center [364, 198] width 12 height 12
checkbox input "true"
click at [549, 203] on icon at bounding box center [543, 204] width 14 height 14
click at [543, 203] on input "[DATE]" at bounding box center [537, 198] width 12 height 12
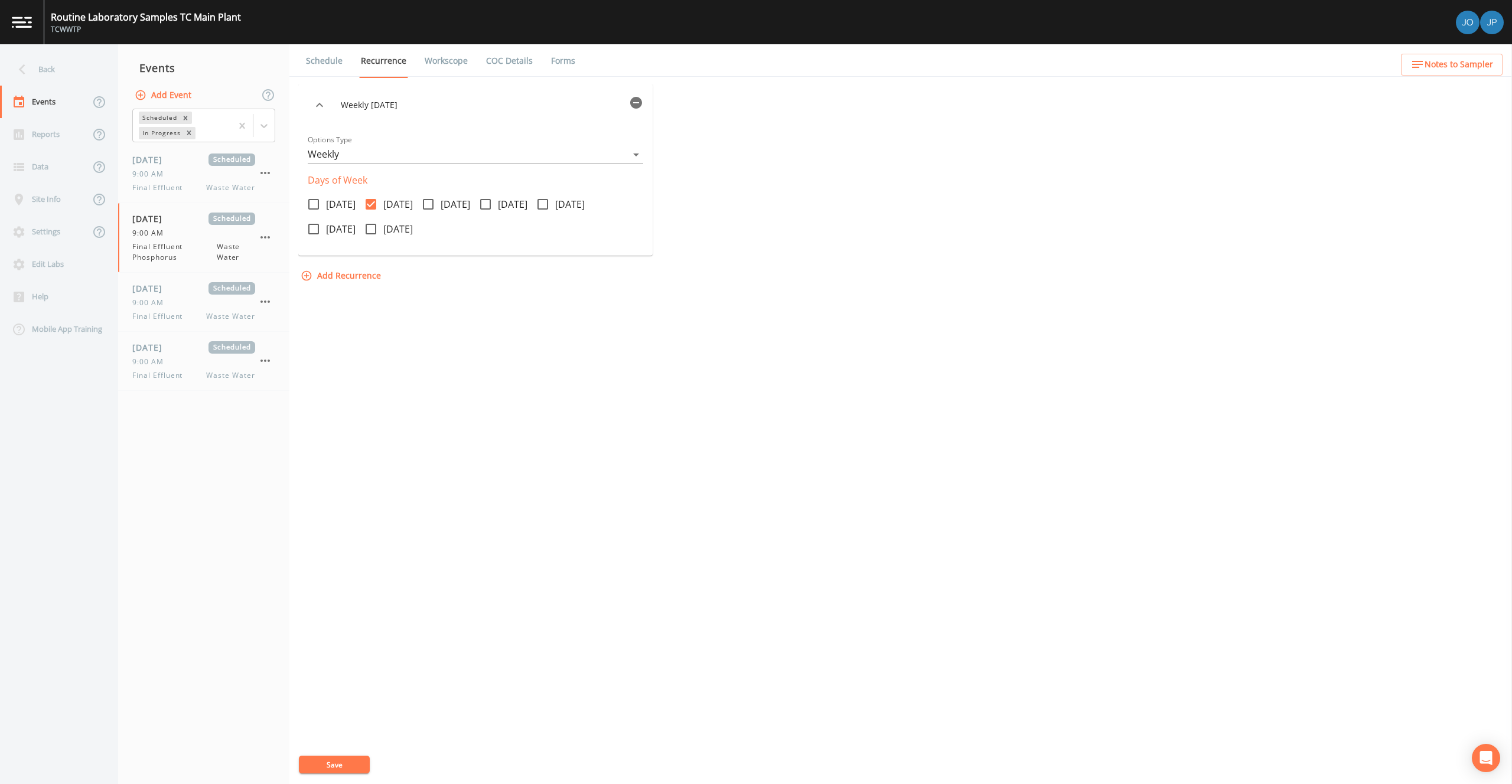
checkbox input "true"
click at [354, 764] on button "Save" at bounding box center [334, 764] width 71 height 18
click at [472, 361] on div "Weekly on Tuesday, Friday Options Type Weekly WEEKLY Days of Week Monday Tuesda…" at bounding box center [901, 434] width 1205 height 700
click at [436, 65] on link "Workscope" at bounding box center [447, 61] width 47 height 33
select select "b6a3c313-748b-4795-a028-792ad310bd60"
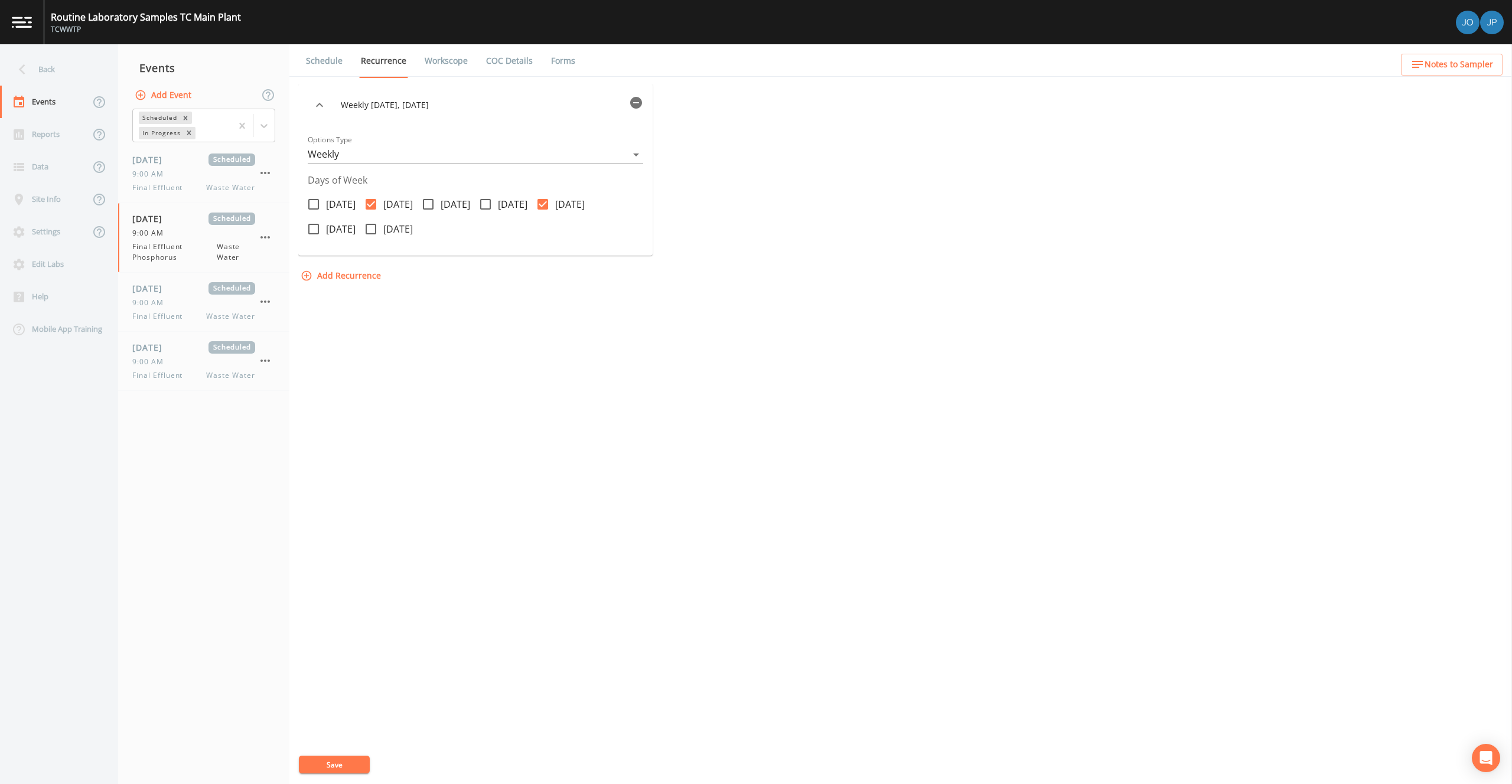
select select "b6a3c313-748b-4795-a028-792ad310bd60"
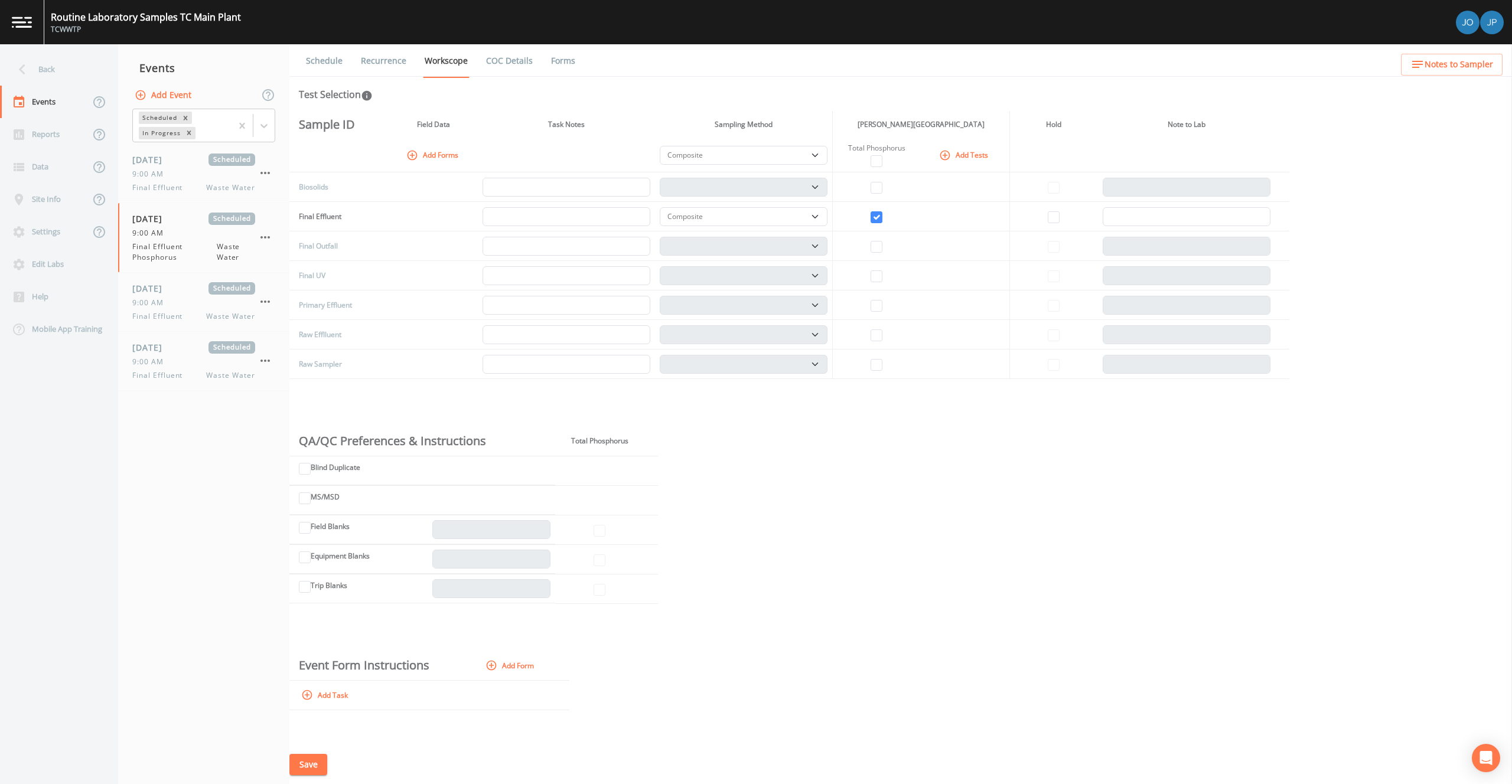
click at [784, 446] on div "Sample ID Field Data Task Notes Sampling Method [PERSON_NAME] Traverse City Lab…" at bounding box center [900, 428] width 1222 height 634
click at [184, 96] on button "Add Event" at bounding box center [164, 95] width 64 height 22
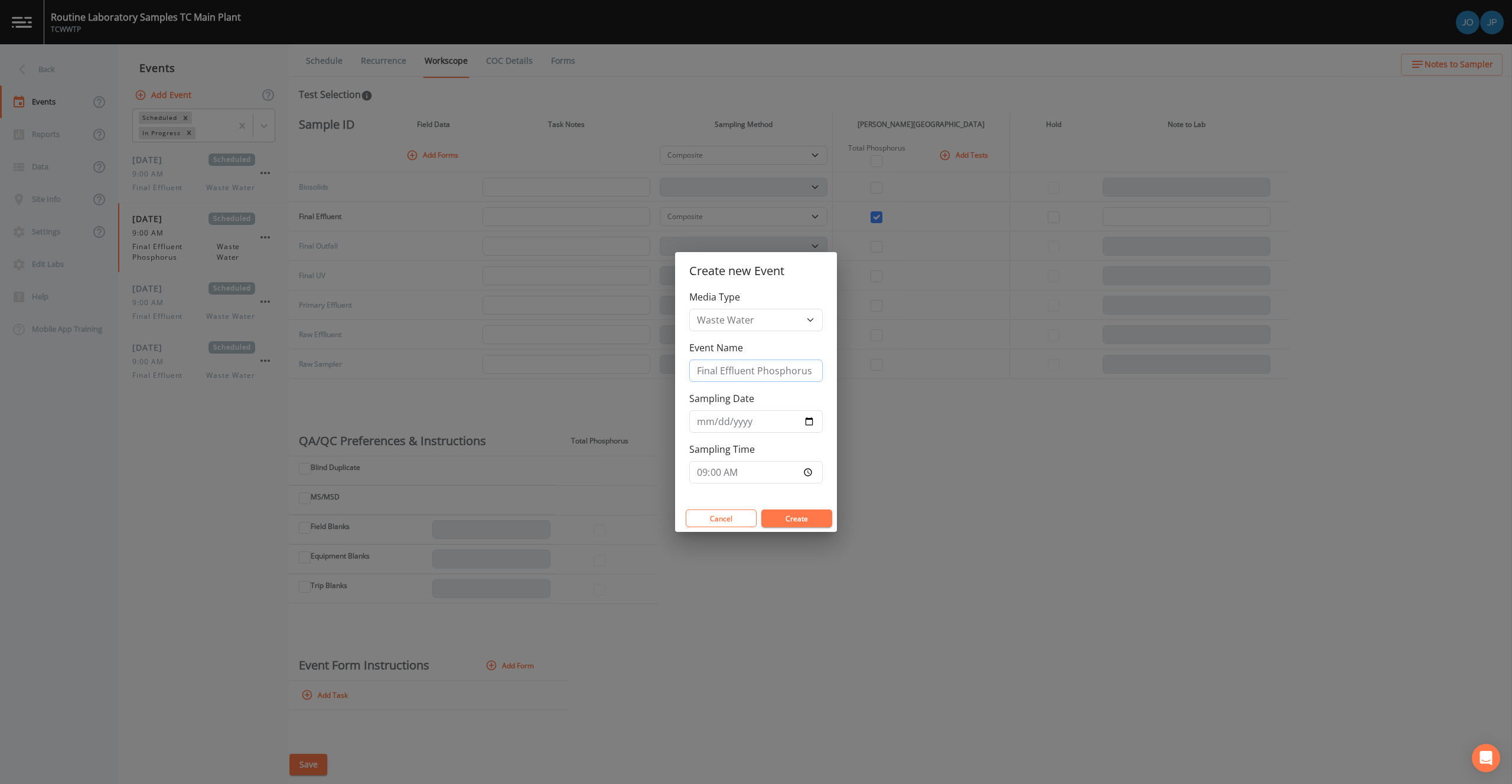
click at [734, 376] on input "Final Effluent Phosphorus" at bounding box center [756, 370] width 133 height 23
type input "Final Outfall DO"
click at [812, 424] on input "[DATE]" at bounding box center [756, 421] width 133 height 23
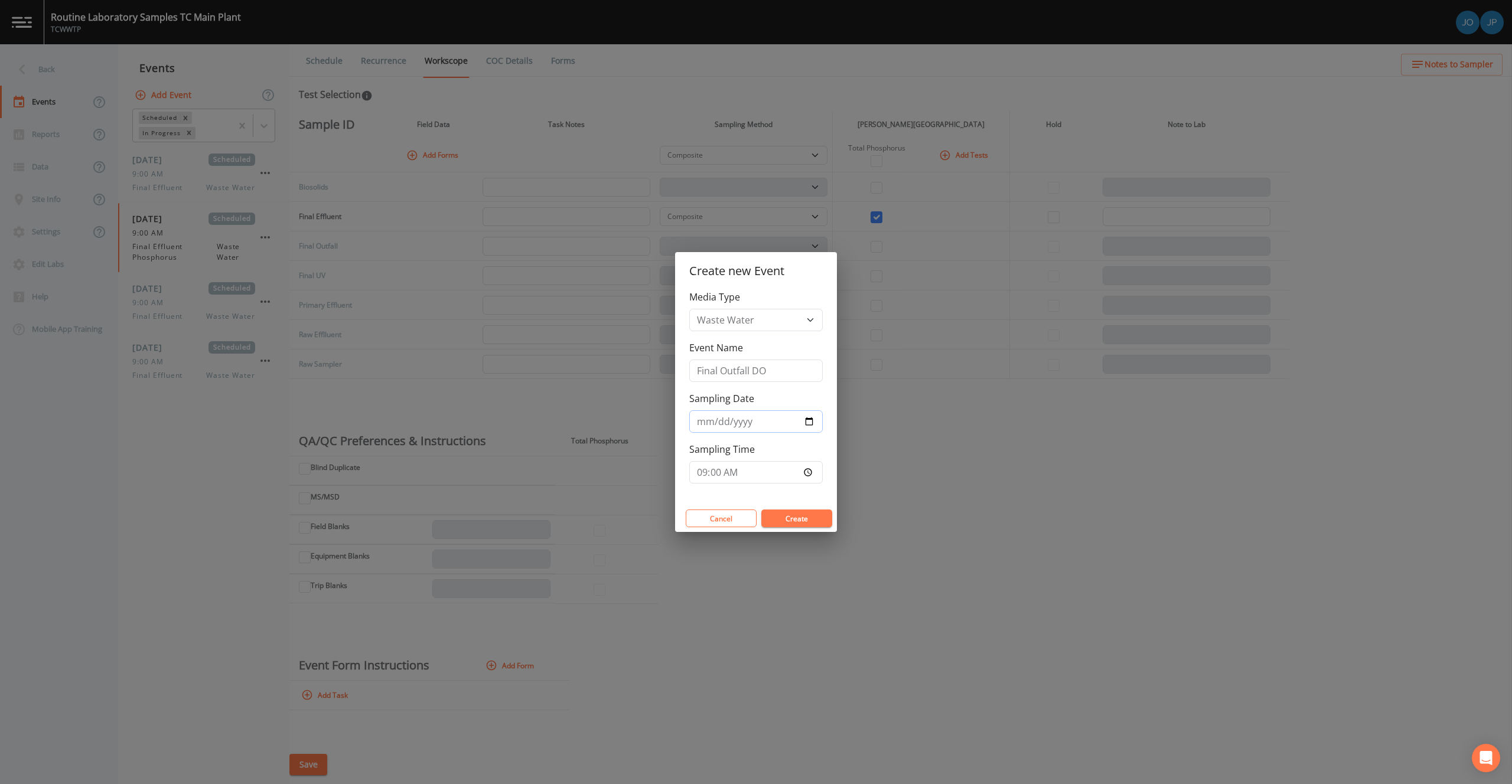
type input "[DATE]"
click at [809, 490] on div "Media Type Waste Water Event Name Final Outfall DO Sampling Date 2025-09-15 Sam…" at bounding box center [755, 396] width 162 height 214
click at [799, 520] on button "Create" at bounding box center [796, 518] width 71 height 18
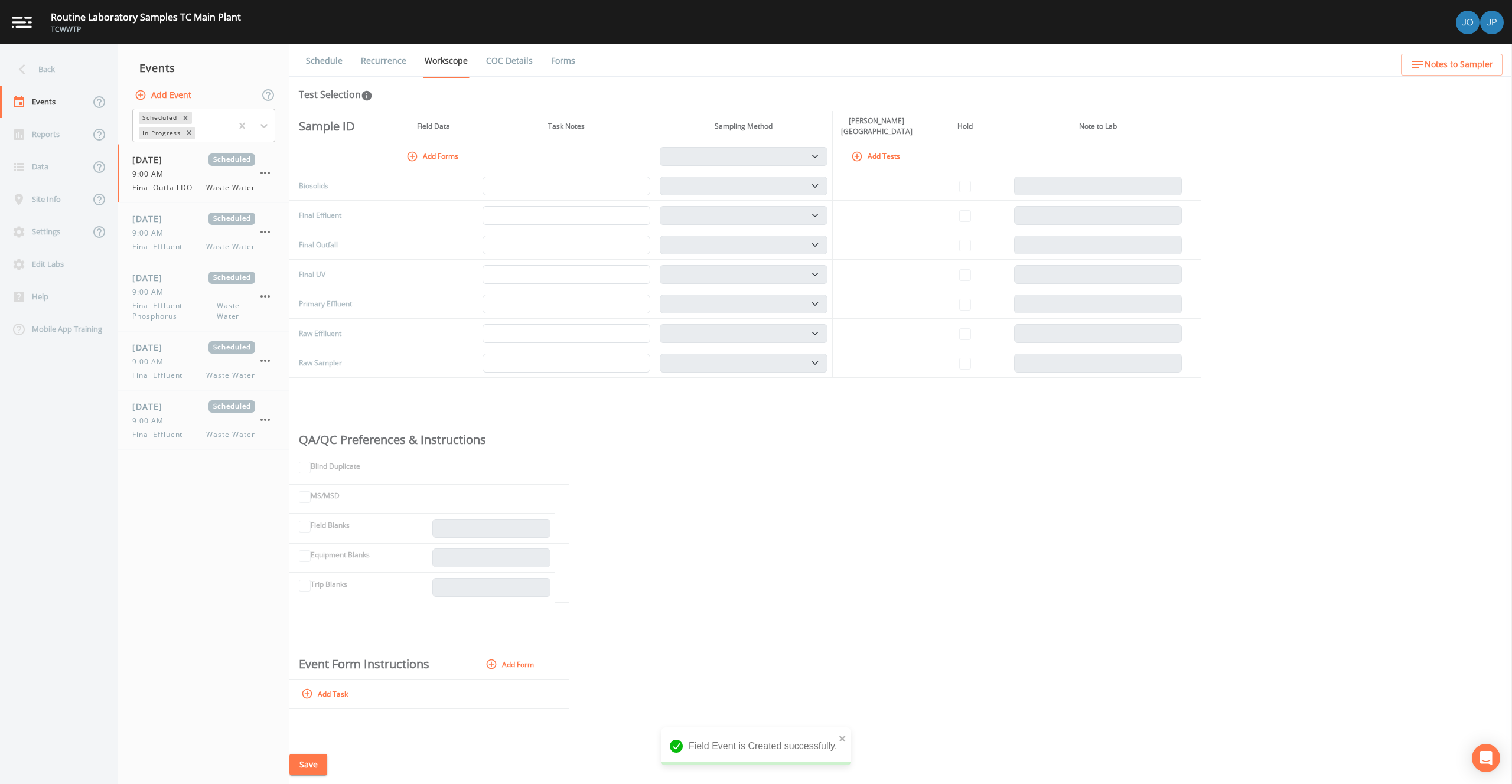
click at [441, 153] on button "Add Forms" at bounding box center [433, 157] width 59 height 20
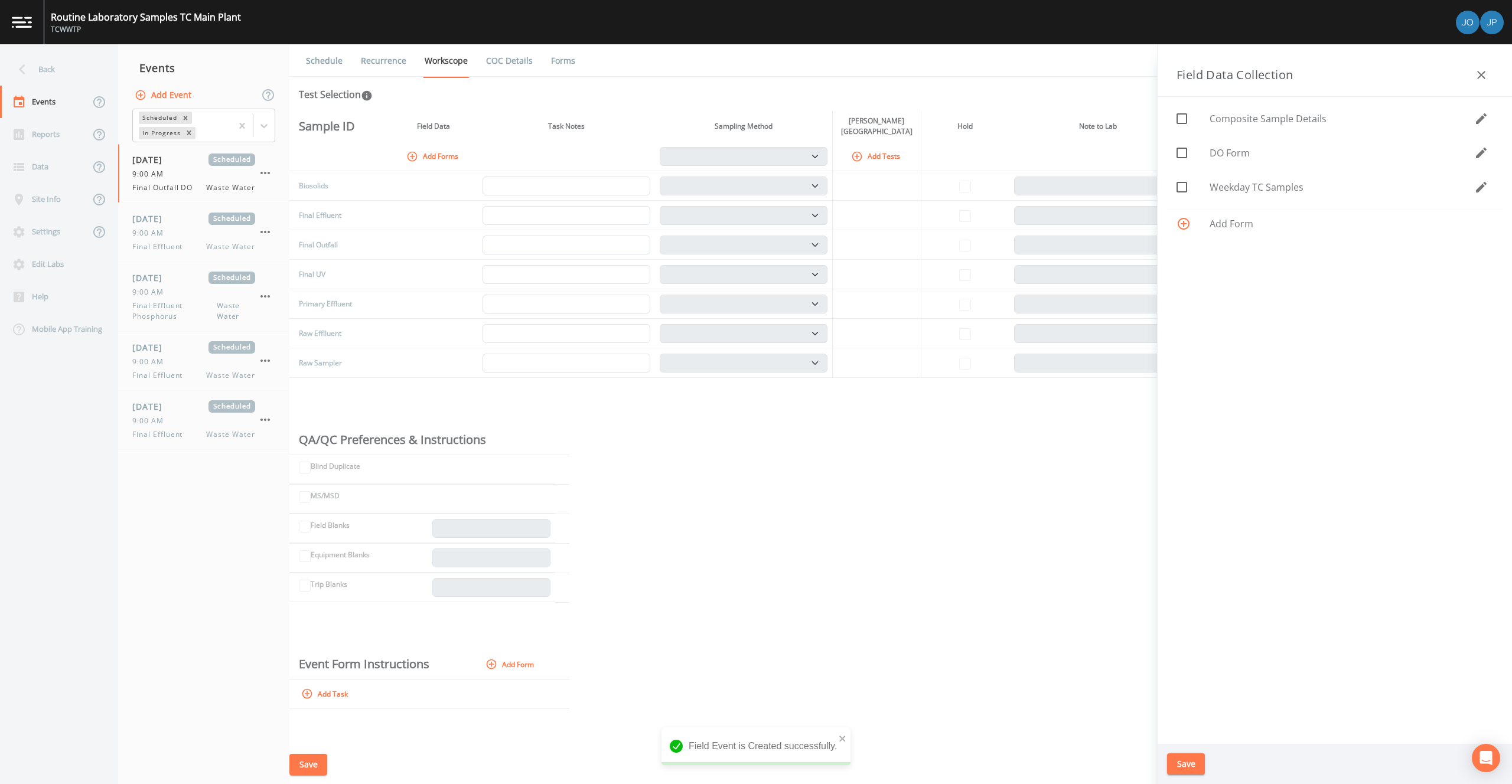
click at [1186, 153] on icon at bounding box center [1181, 153] width 11 height 11
checkbox input "true"
click at [1186, 759] on button "Save" at bounding box center [1186, 763] width 38 height 22
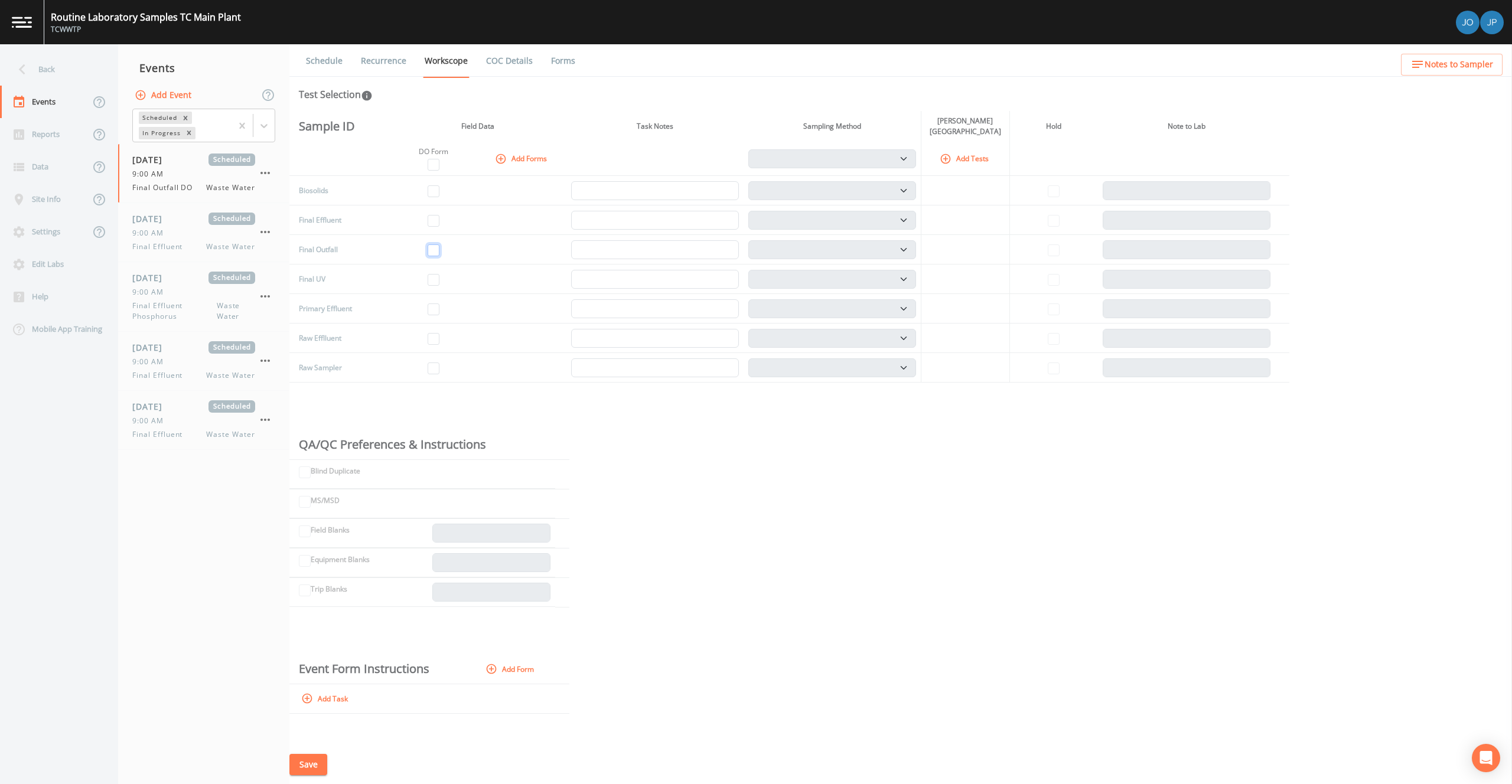
click at [434, 252] on input "checkbox" at bounding box center [434, 251] width 12 height 12
checkbox input "true"
click at [308, 772] on button "Save" at bounding box center [307, 764] width 38 height 22
click at [385, 54] on link "Recurrence" at bounding box center [384, 61] width 49 height 33
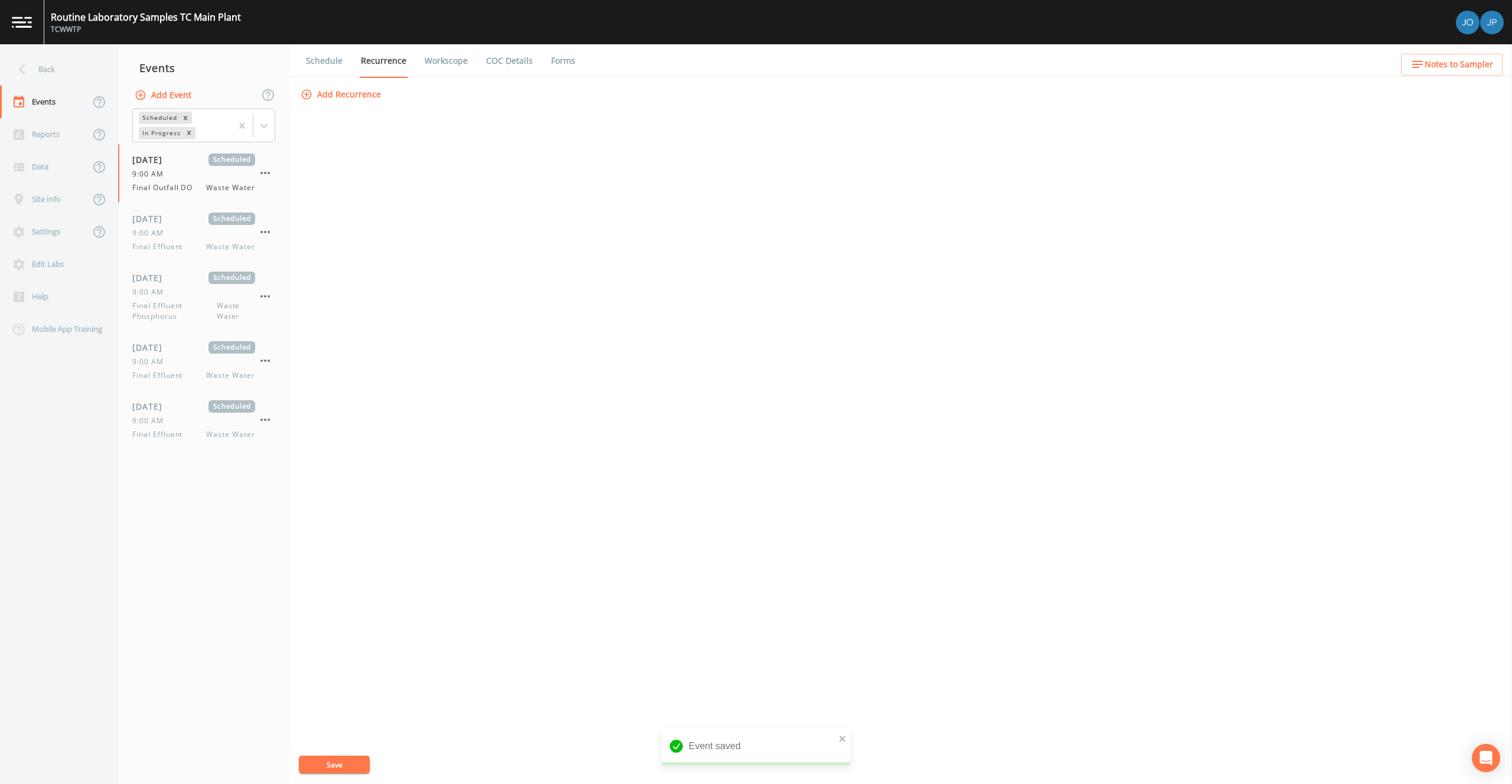
click at [365, 96] on button "Add Recurrence" at bounding box center [342, 95] width 87 height 22
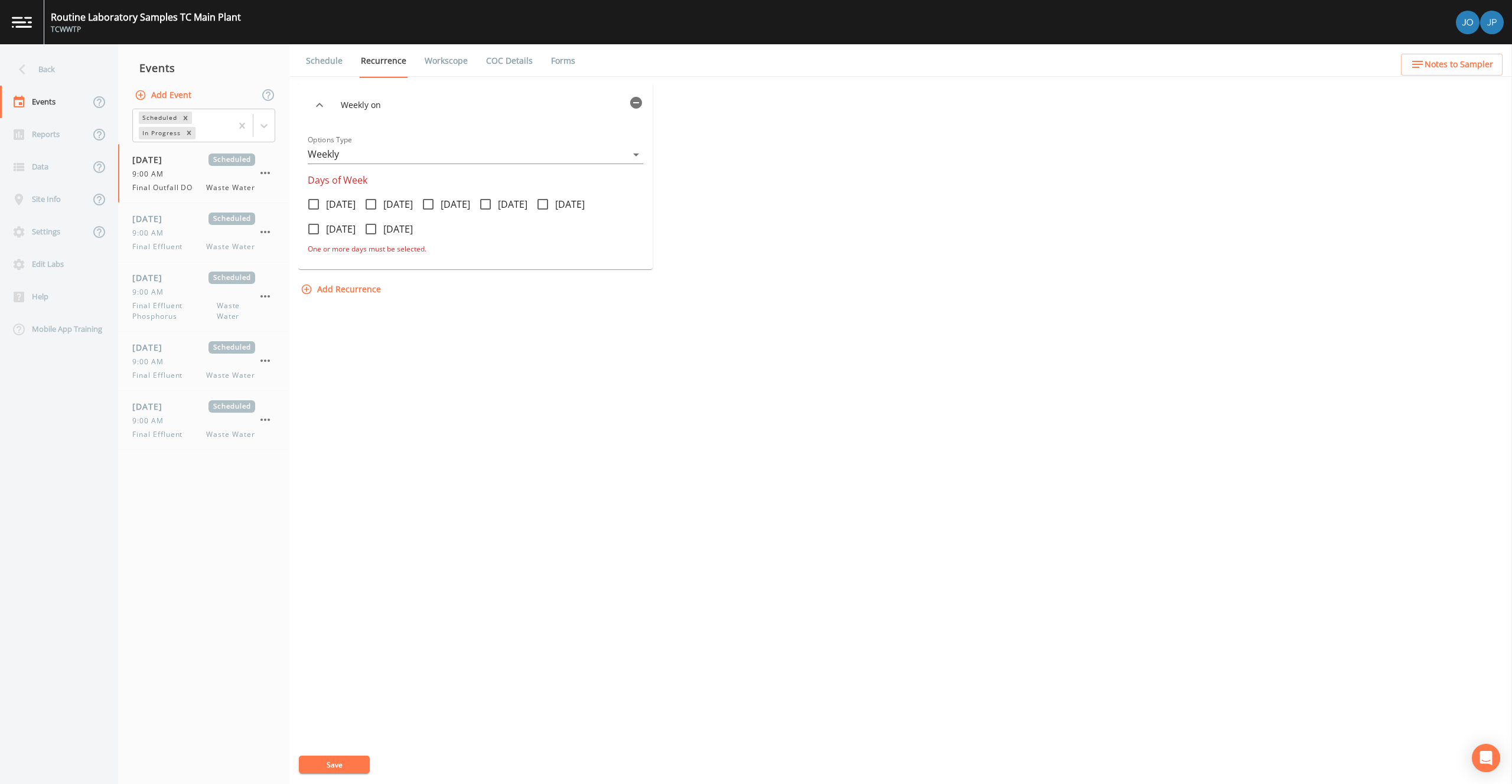
click at [318, 202] on icon at bounding box center [313, 204] width 11 height 11
click at [313, 202] on input "[DATE]" at bounding box center [307, 198] width 12 height 12
checkbox input "true"
click at [434, 203] on icon at bounding box center [428, 204] width 11 height 11
click at [428, 203] on input "[DATE]" at bounding box center [422, 198] width 12 height 12
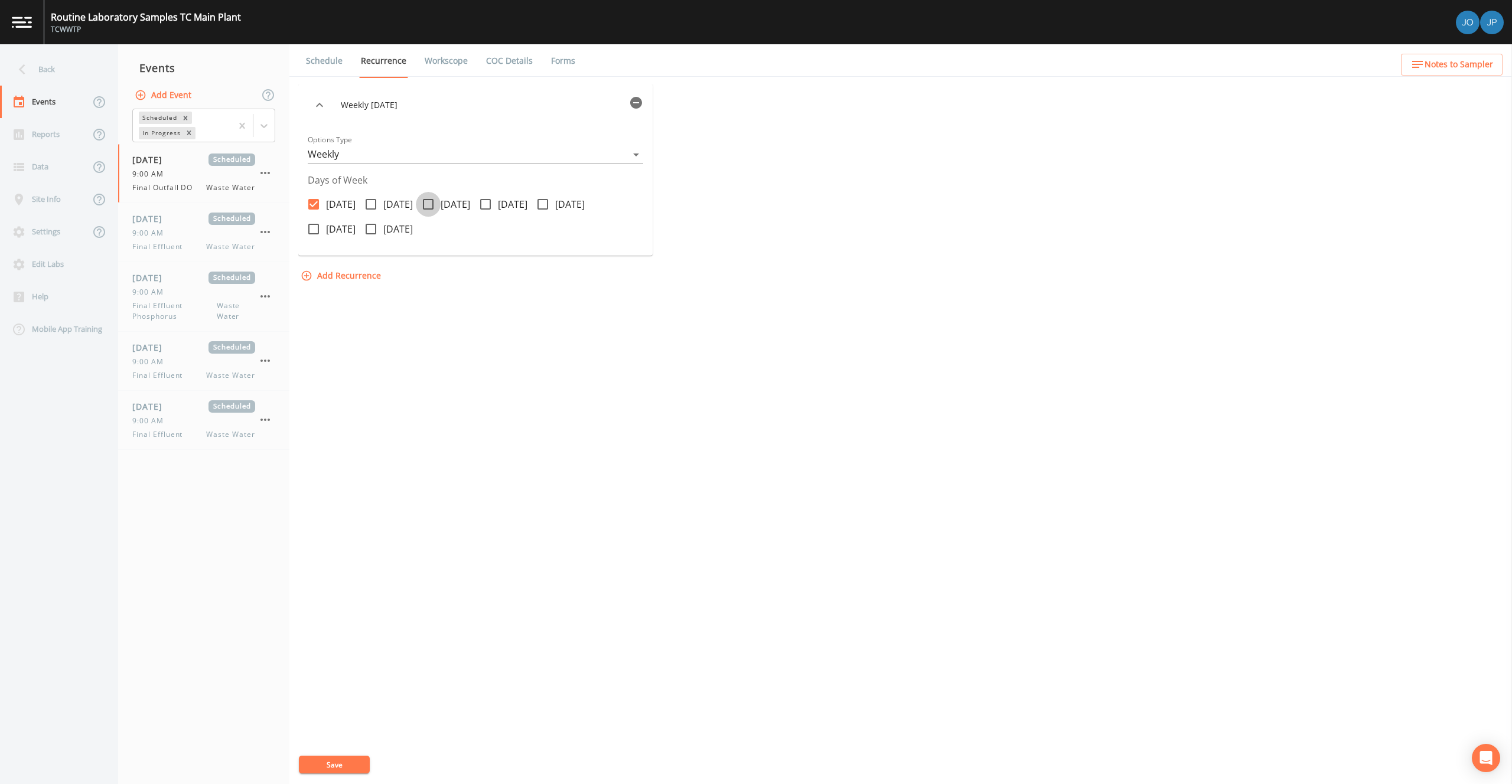
checkbox input "true"
click at [549, 203] on icon at bounding box center [543, 204] width 14 height 14
click at [543, 203] on input "[DATE]" at bounding box center [537, 198] width 12 height 12
checkbox input "true"
click at [335, 761] on button "Save" at bounding box center [334, 764] width 71 height 18
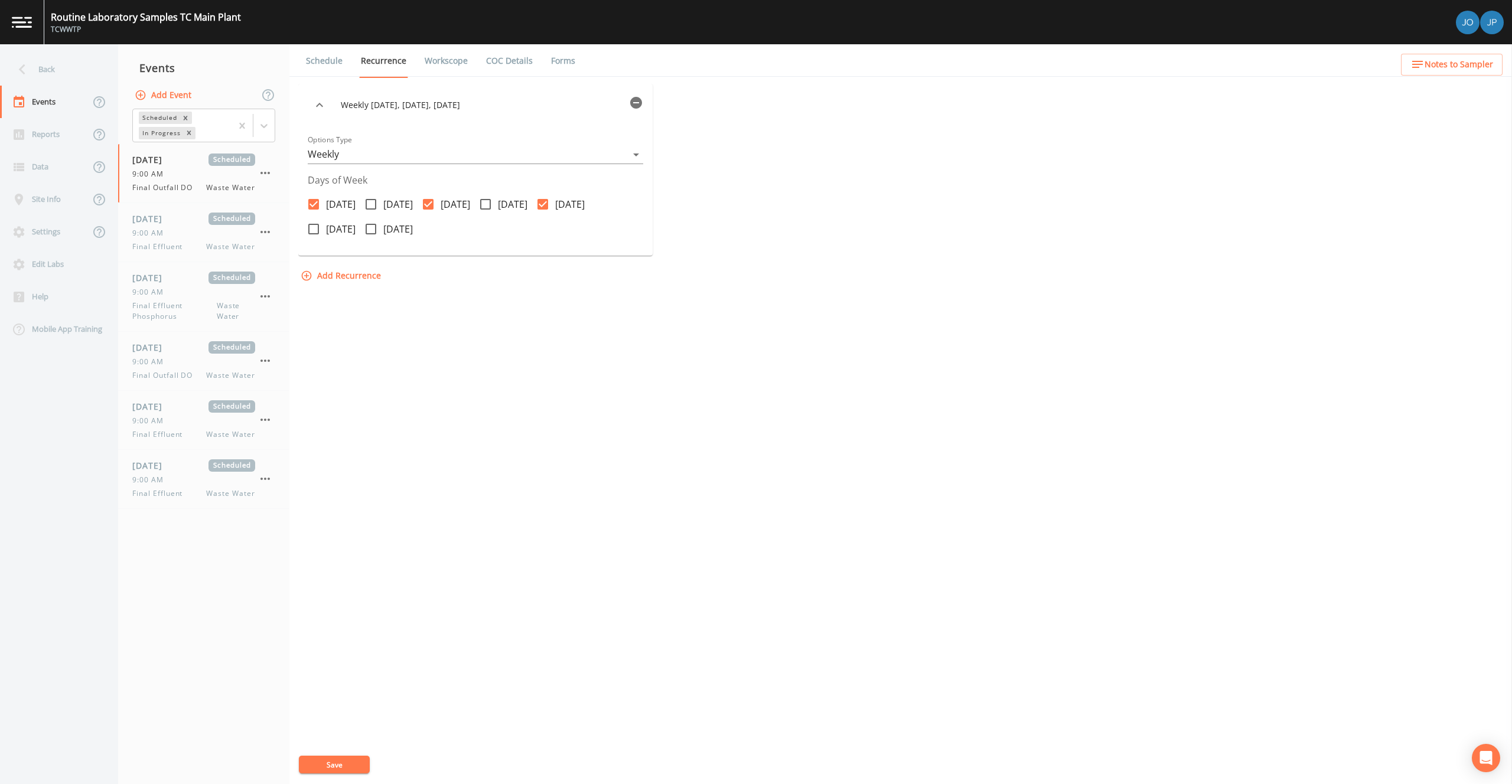
click at [649, 354] on div "Weekly on Monday, Wednesday, Friday Options Type Weekly WEEKLY Days of Week Mon…" at bounding box center [901, 434] width 1205 height 700
click at [320, 59] on link "Schedule" at bounding box center [324, 61] width 40 height 33
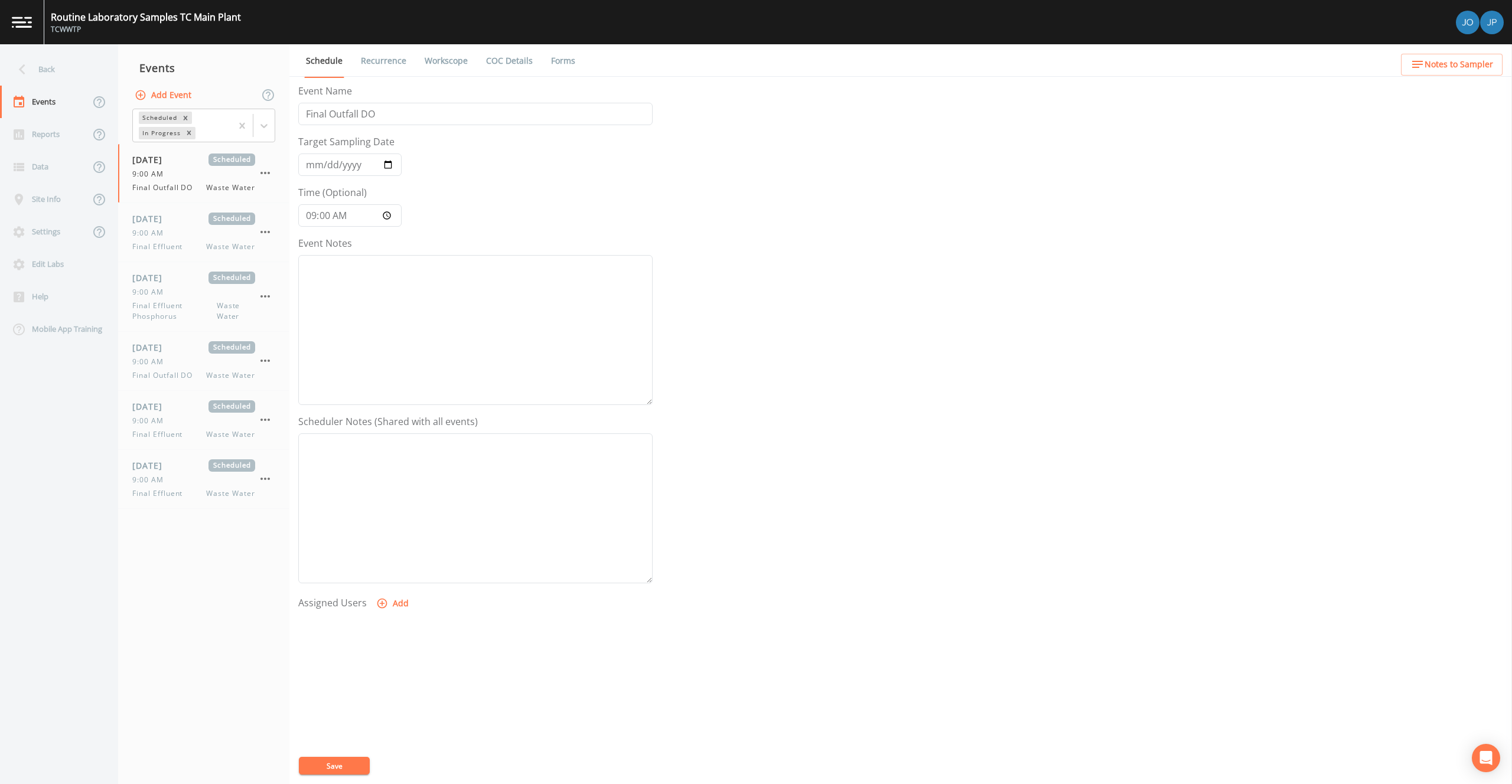
click at [361, 64] on link "Recurrence" at bounding box center [384, 61] width 49 height 33
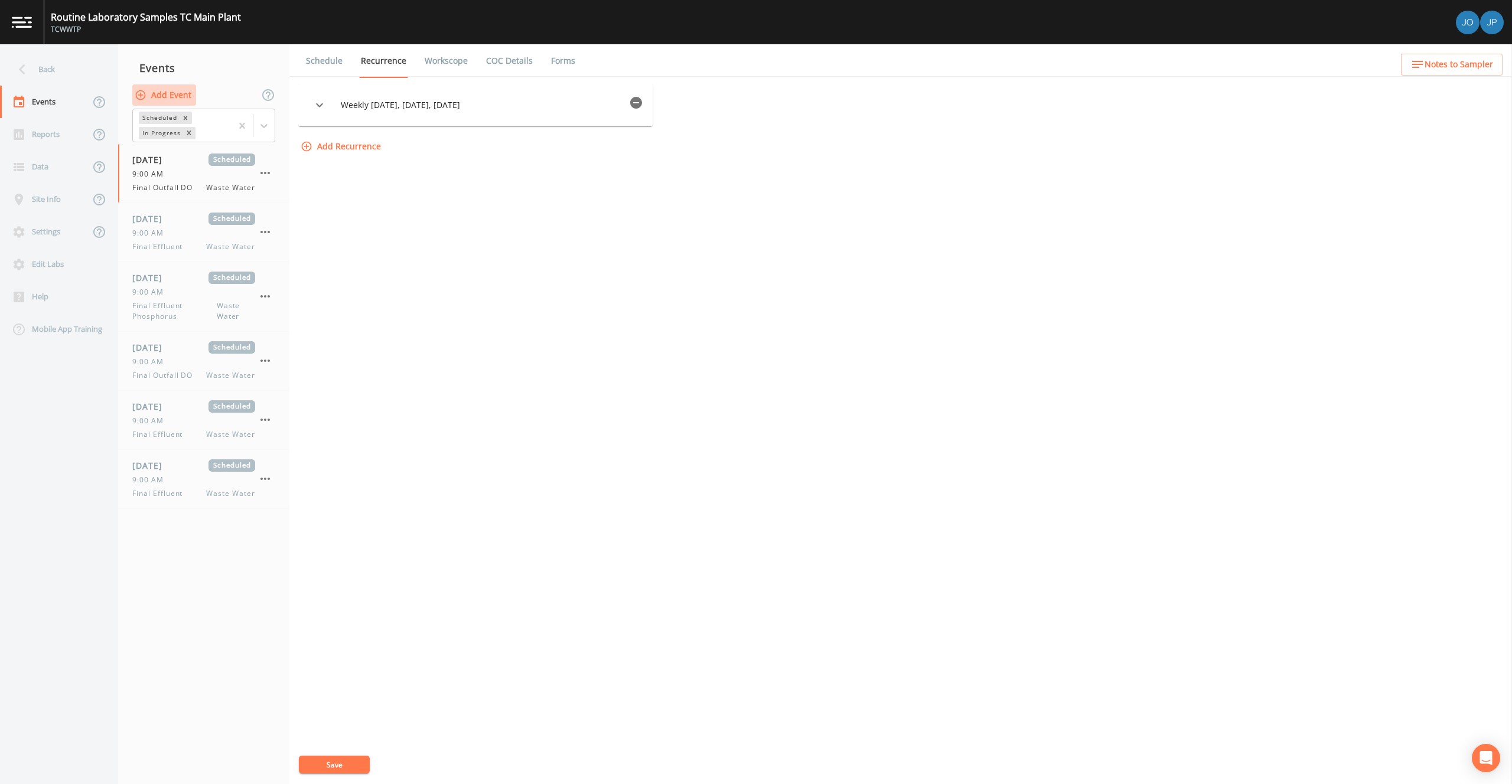
click at [181, 96] on button "Add Event" at bounding box center [164, 95] width 64 height 22
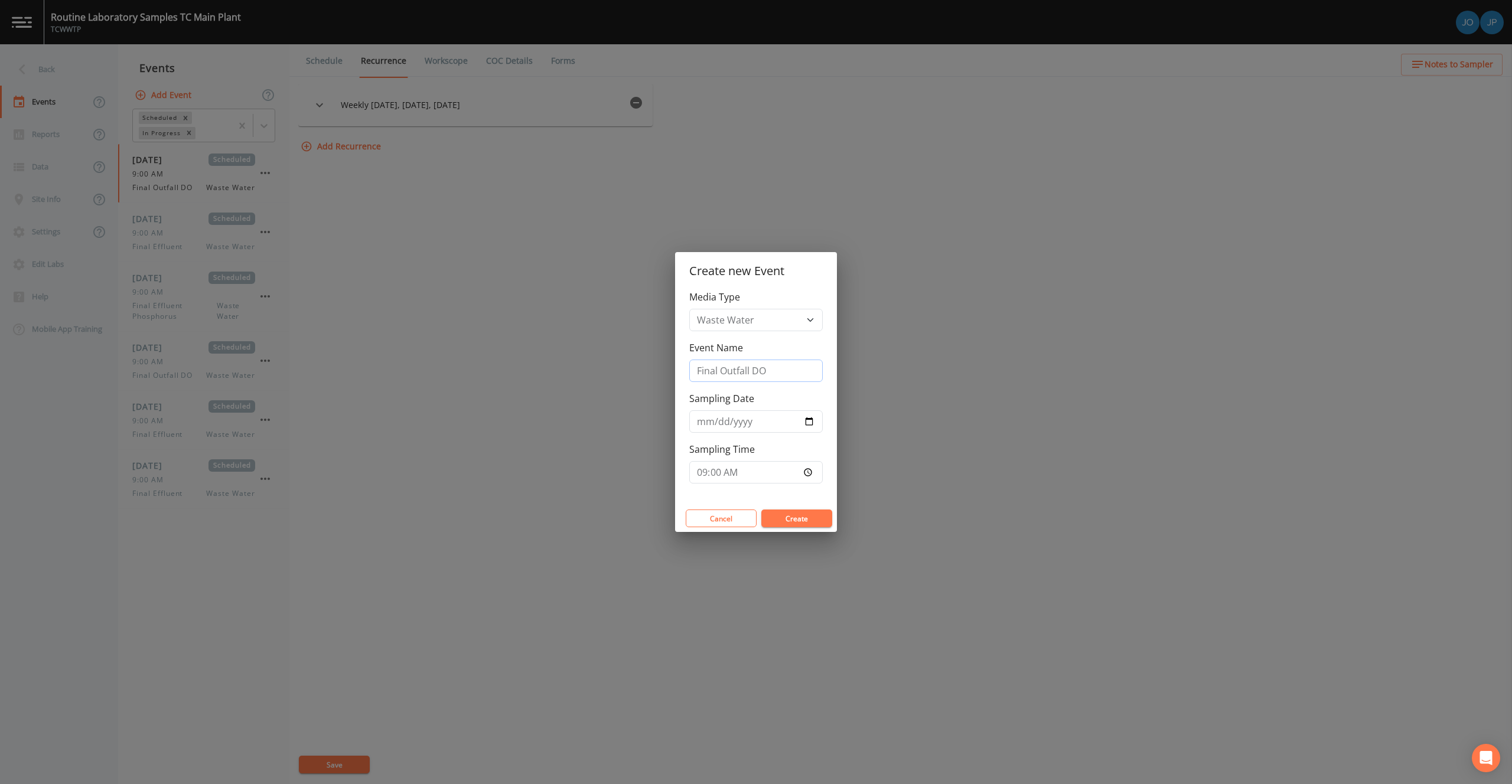
click at [732, 376] on input "Final Outfall DO" at bounding box center [756, 370] width 133 height 23
type input "Primary Effluent"
click at [720, 517] on button "Cancel" at bounding box center [721, 518] width 71 height 18
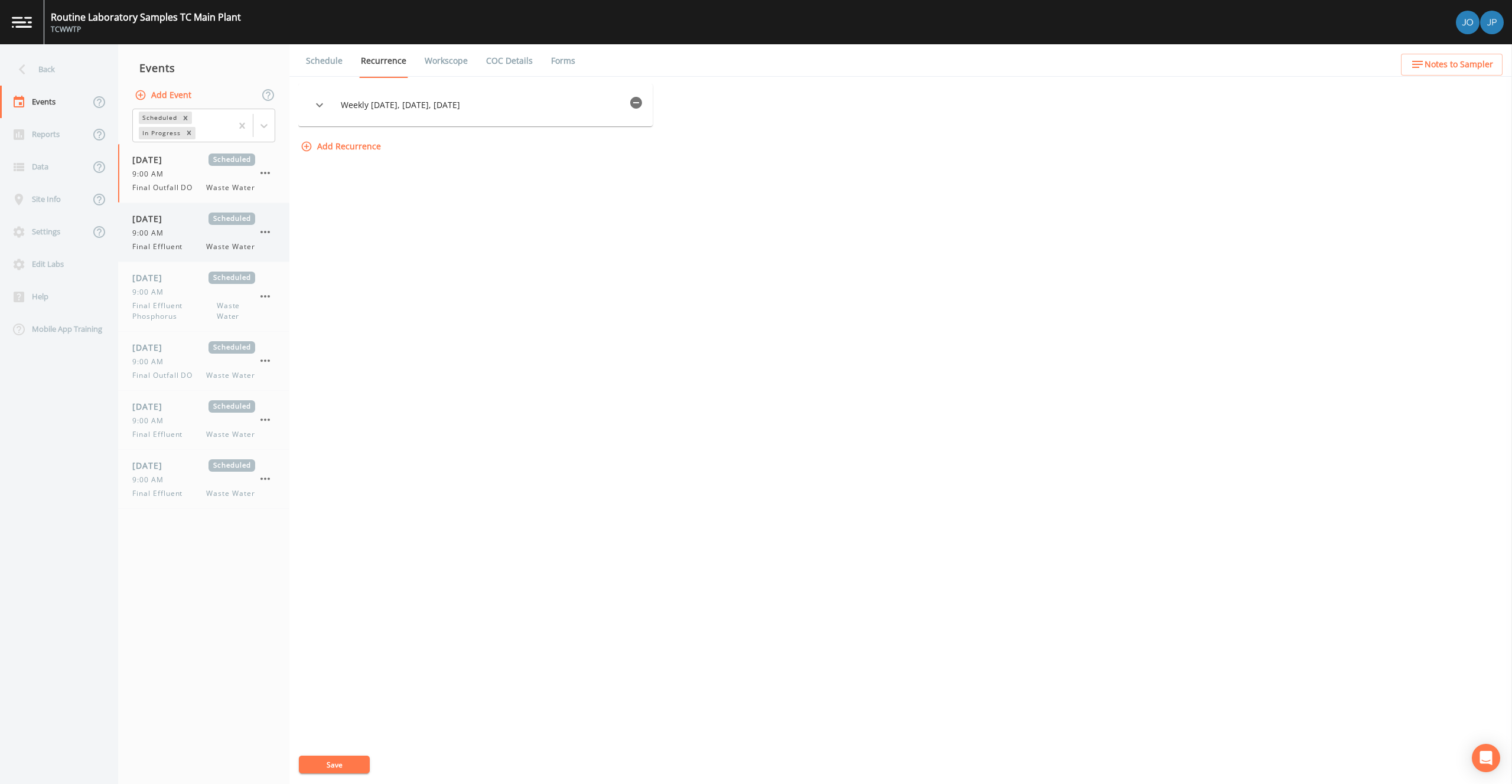
click at [174, 231] on div "9:00 AM" at bounding box center [193, 233] width 122 height 11
select select "b6a3c313-748b-4795-a028-792ad310bd60"
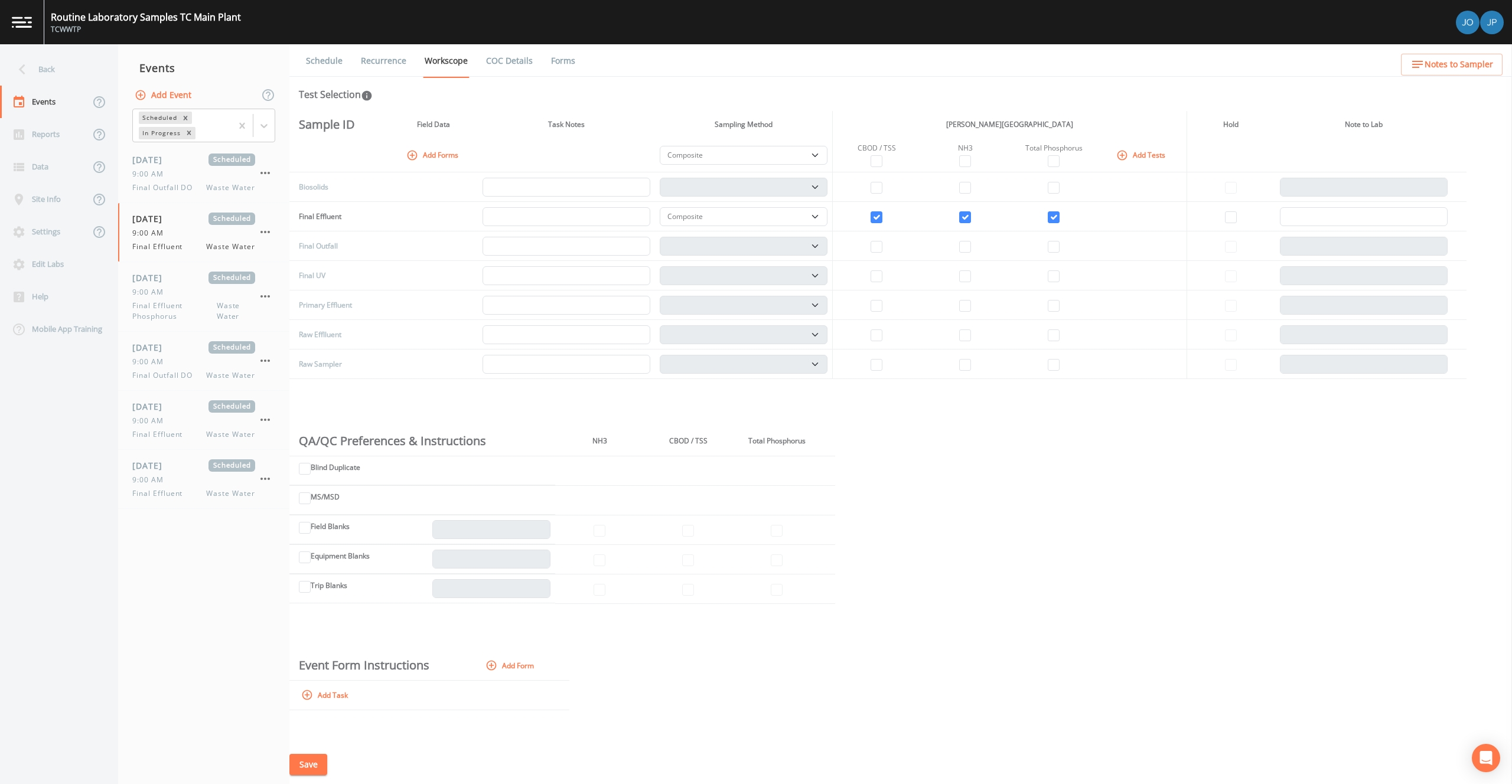
click at [167, 94] on button "Add Event" at bounding box center [164, 95] width 64 height 22
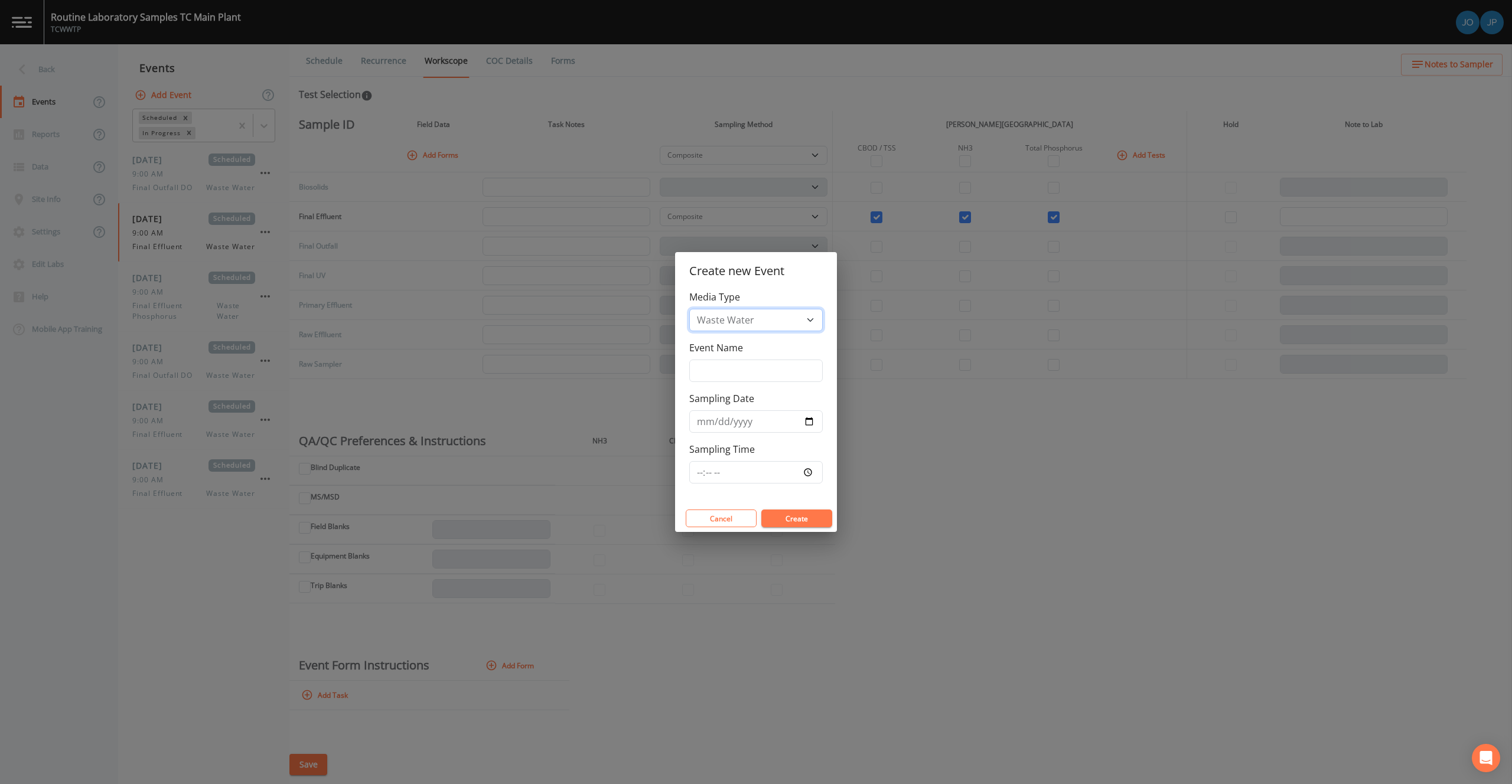
click at [709, 328] on select "Waste Water" at bounding box center [756, 319] width 133 height 23
click at [720, 364] on input "Event Name" at bounding box center [756, 370] width 133 height 23
type input "Primary Effluent"
click at [701, 402] on label "Sampling Date" at bounding box center [722, 398] width 65 height 14
click at [701, 410] on input "Sampling Date" at bounding box center [756, 421] width 133 height 23
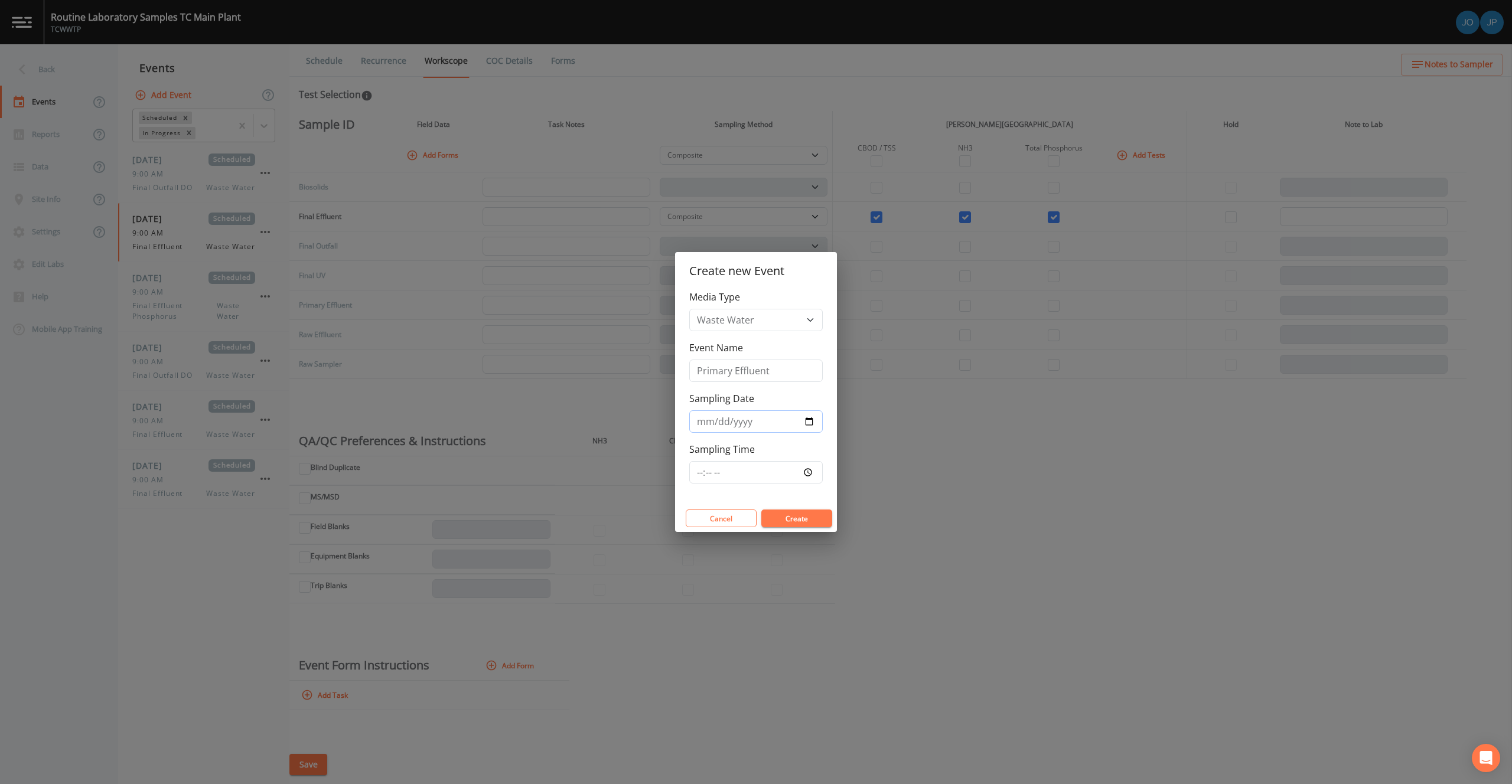
click at [810, 416] on input "Sampling Date" at bounding box center [756, 421] width 133 height 23
type input "[DATE]"
click at [756, 497] on div "Media Type Waste Water Event Name Primary Effluent Sampling Date 2025-09-15 Sam…" at bounding box center [755, 396] width 162 height 214
click at [809, 474] on input "Sampling Time" at bounding box center [756, 472] width 133 height 23
type input "09:00"
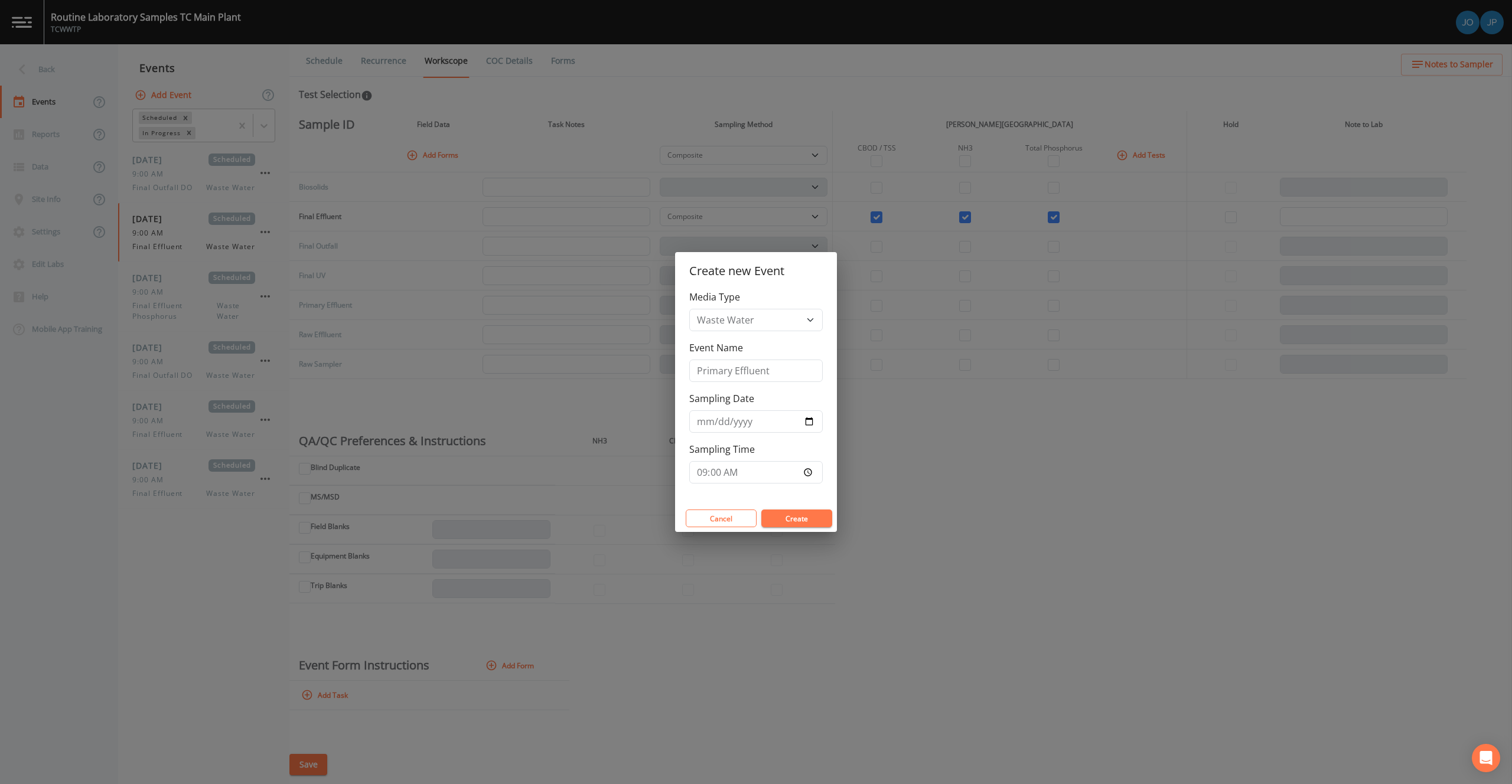
click at [797, 499] on div "Media Type Waste Water Event Name Primary Effluent Sampling Date 2025-09-15 Sam…" at bounding box center [755, 396] width 162 height 214
click at [801, 517] on button "Create" at bounding box center [796, 518] width 71 height 18
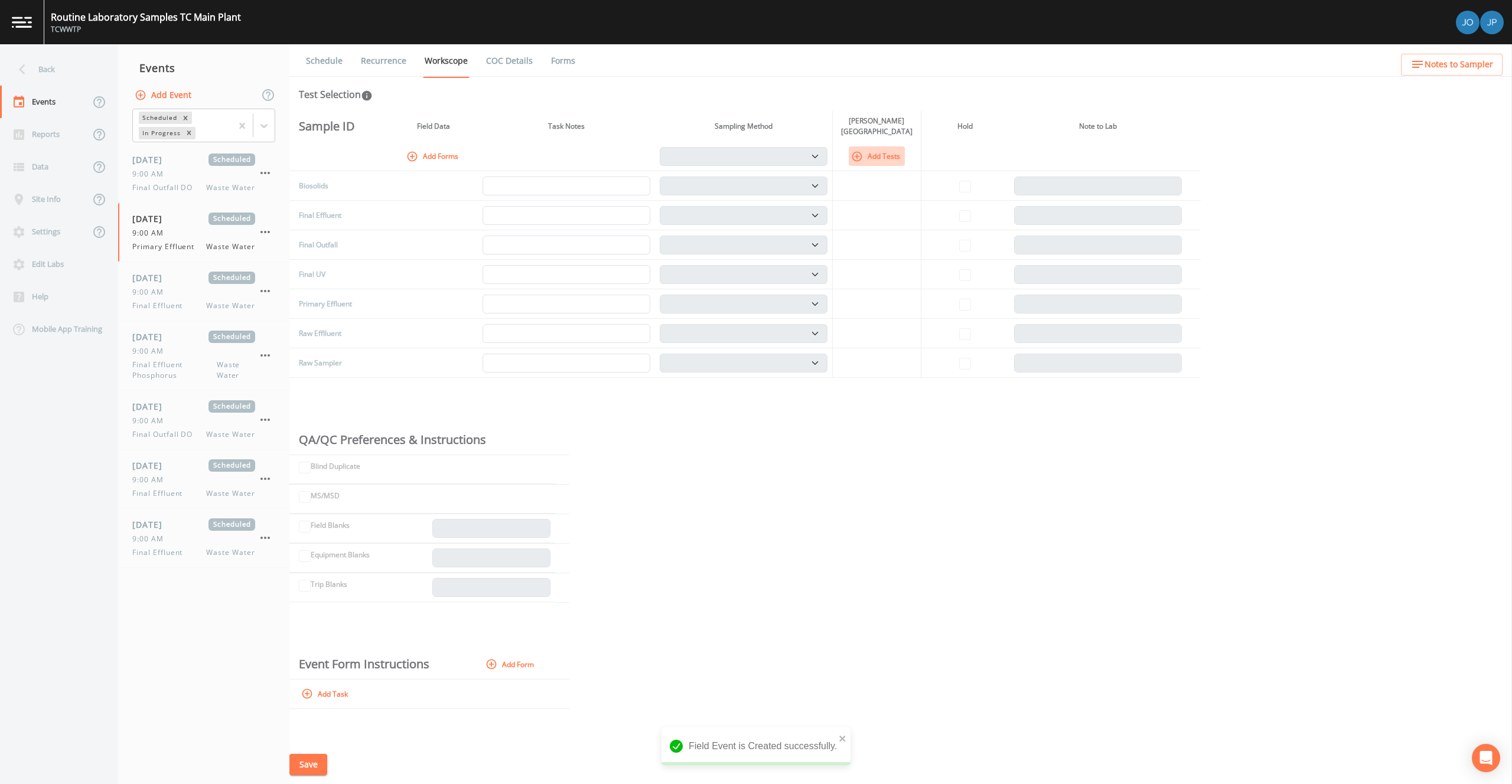
click at [868, 157] on button "Add Tests" at bounding box center [876, 157] width 56 height 20
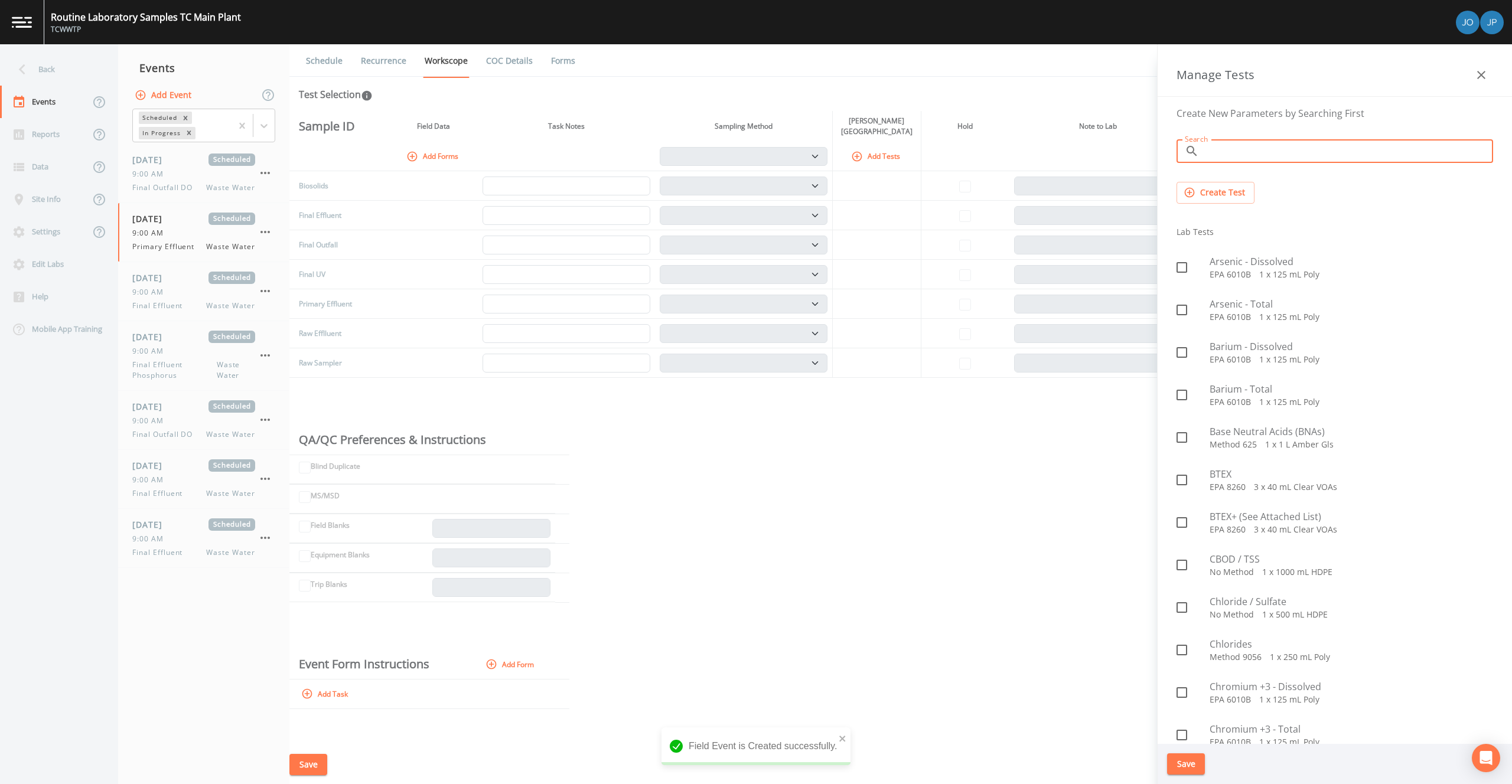
click at [1217, 152] on input "Search" at bounding box center [1347, 151] width 289 height 23
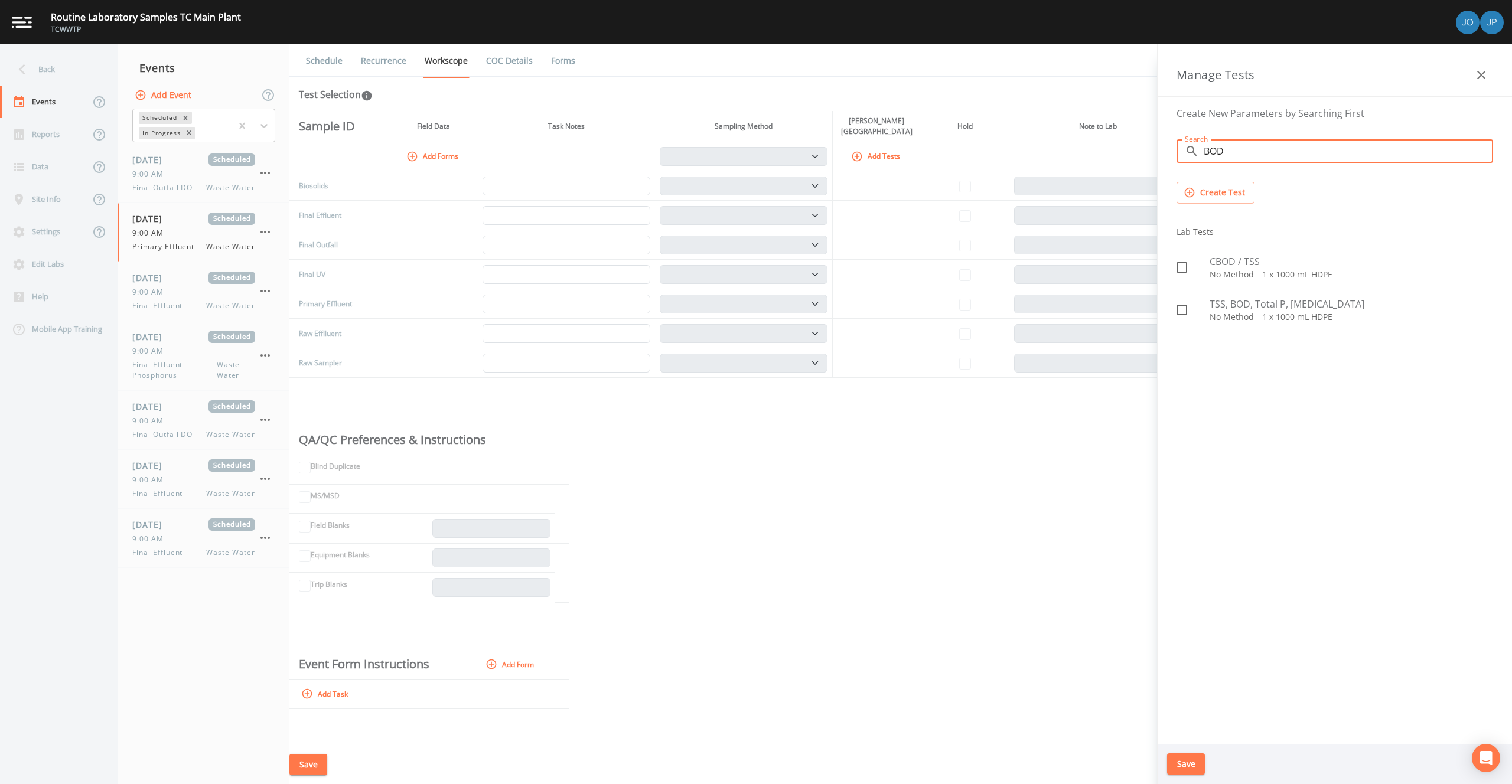
type input "BOD"
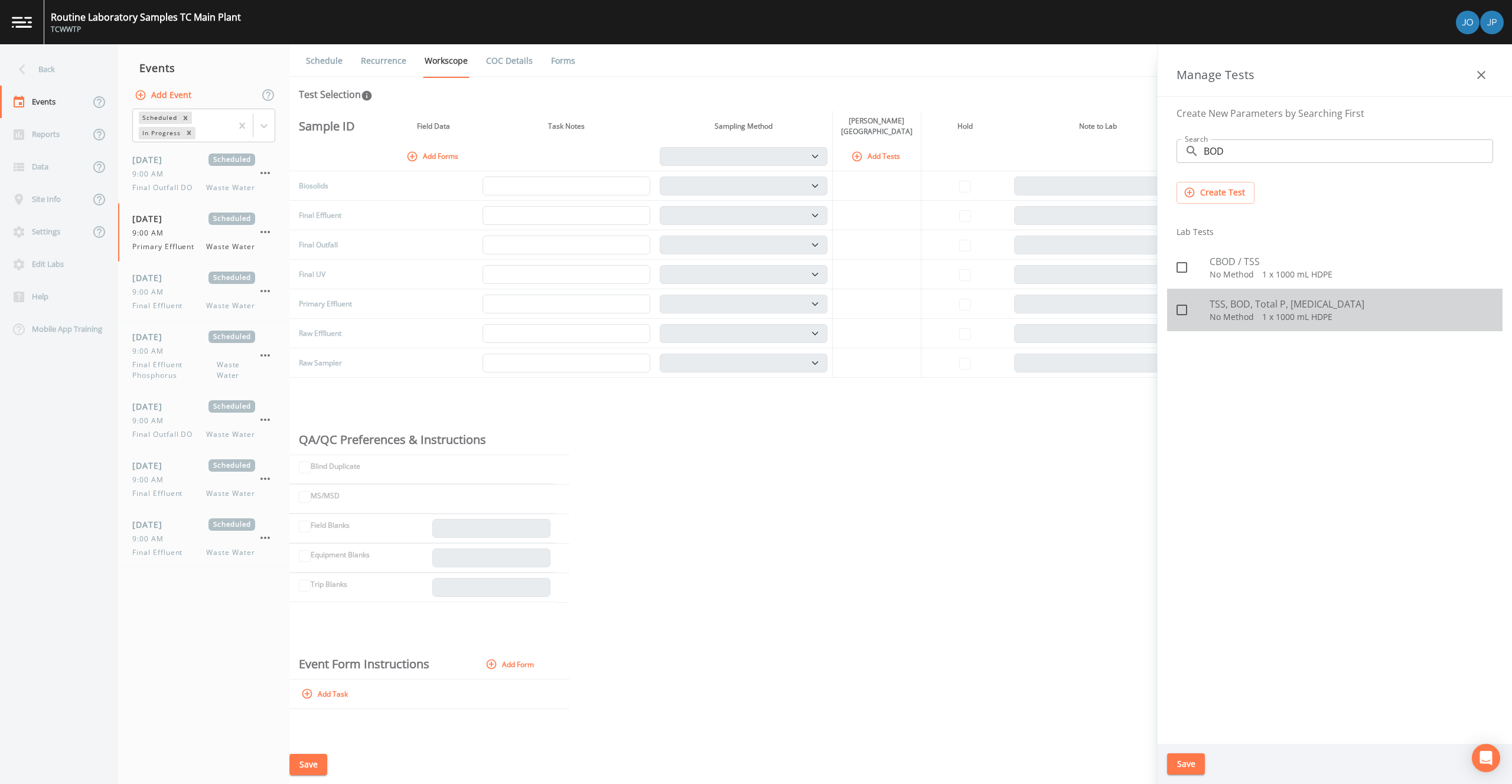
click at [1182, 312] on icon at bounding box center [1181, 309] width 14 height 14
checkbox input "true"
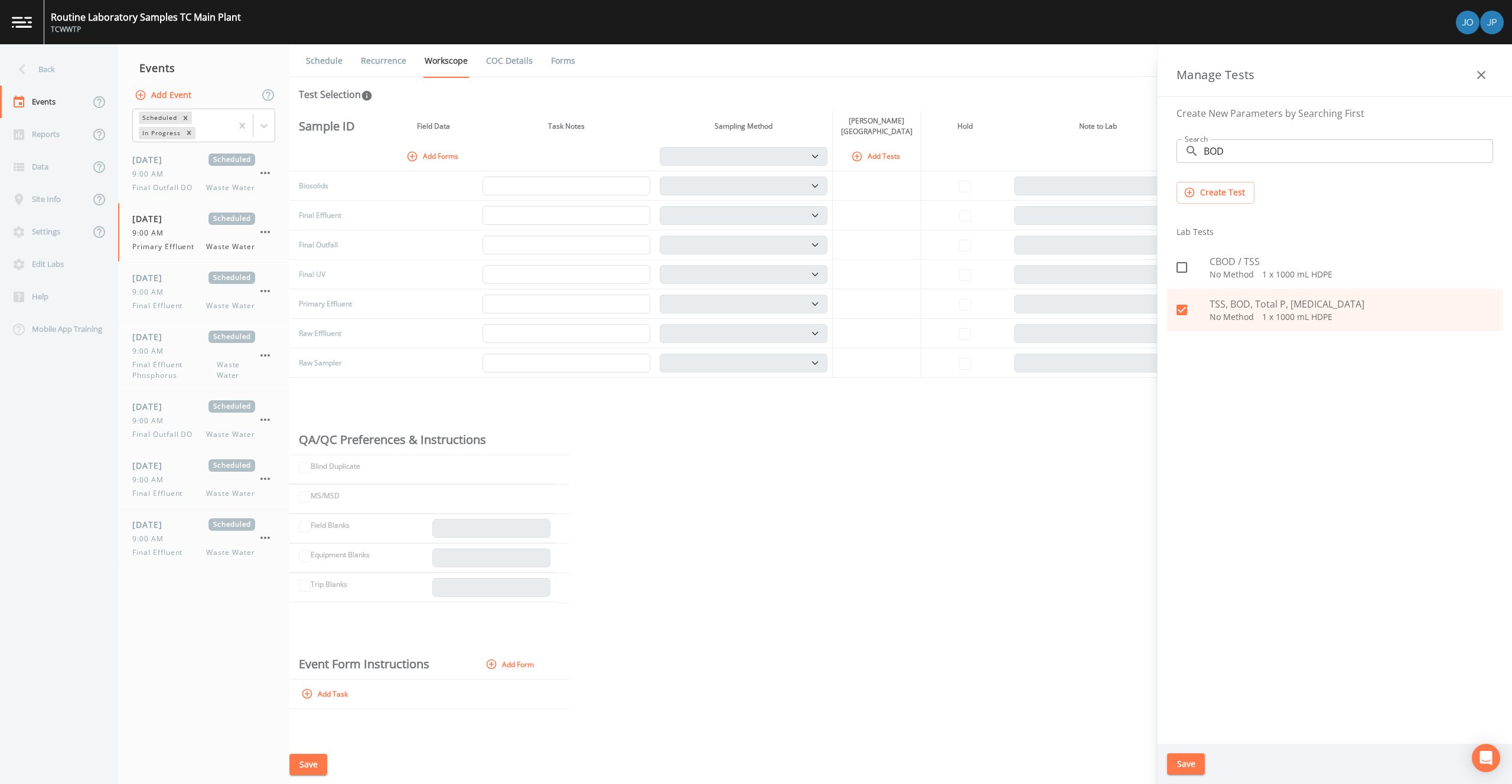
click at [1194, 762] on button "Save" at bounding box center [1186, 763] width 38 height 22
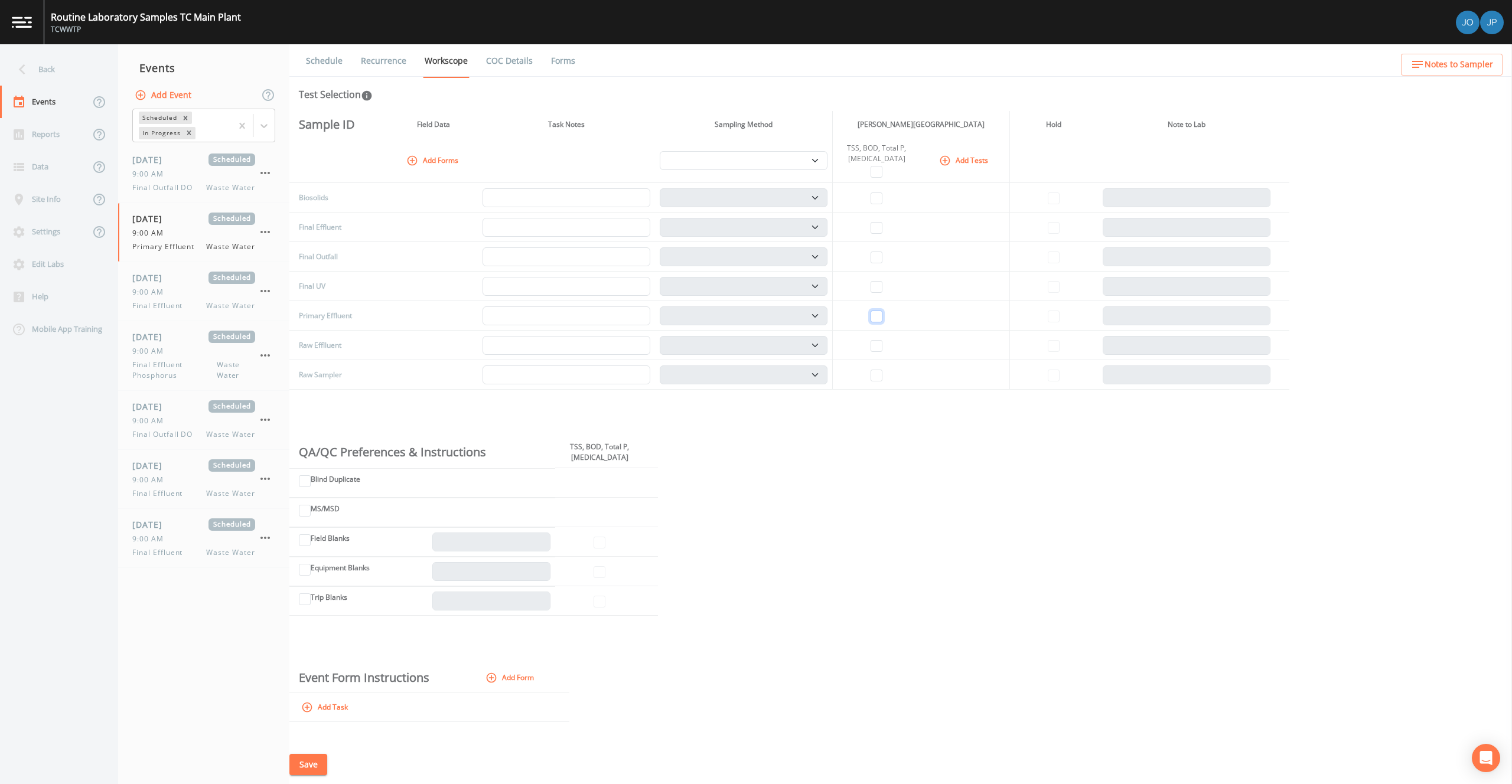
click at [873, 317] on input "checkbox" at bounding box center [876, 316] width 12 height 12
checkbox input "true"
select select "b6a3c313-748b-4795-a028-792ad310bd60"
click at [314, 758] on button "Save" at bounding box center [307, 764] width 38 height 22
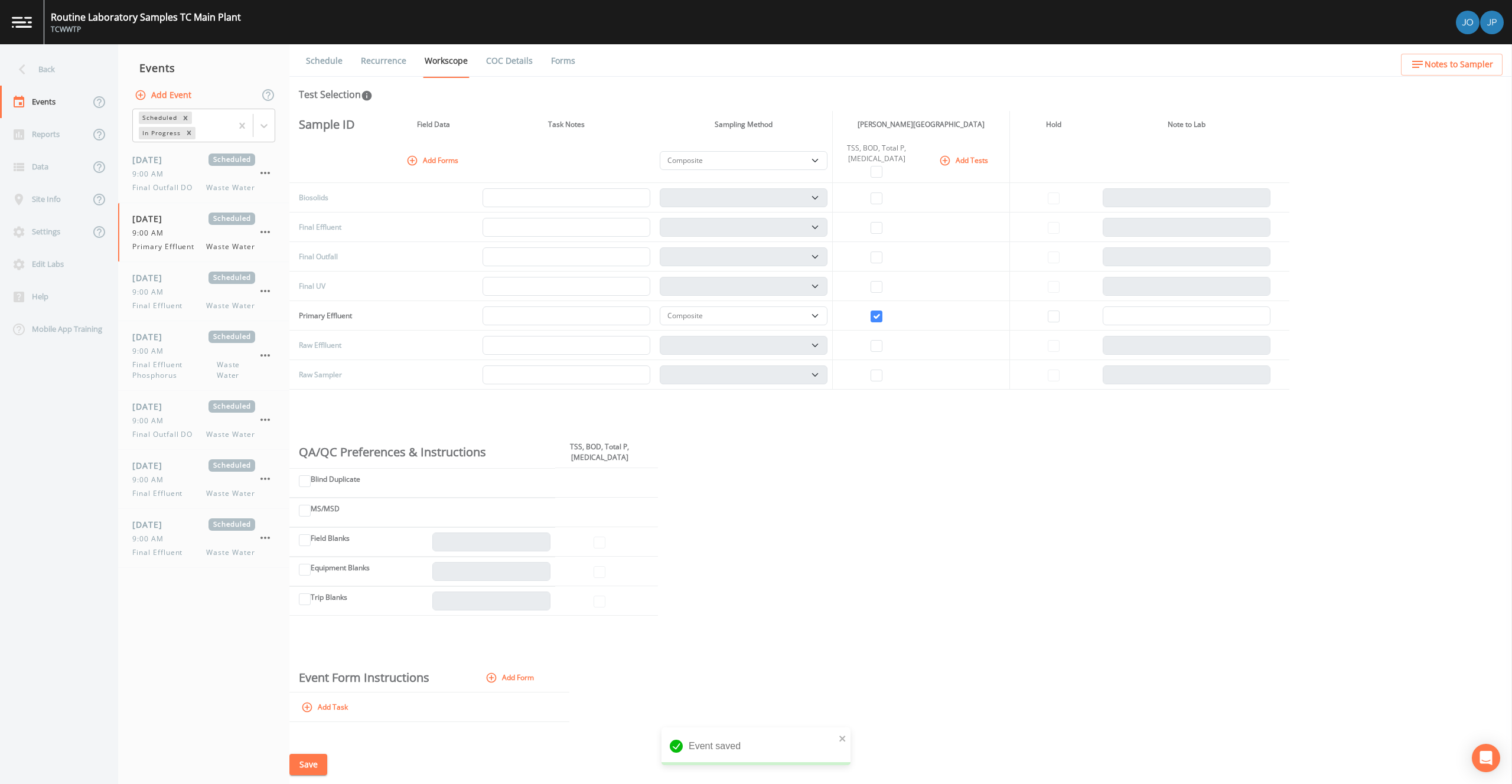
click at [374, 64] on link "Recurrence" at bounding box center [384, 61] width 49 height 33
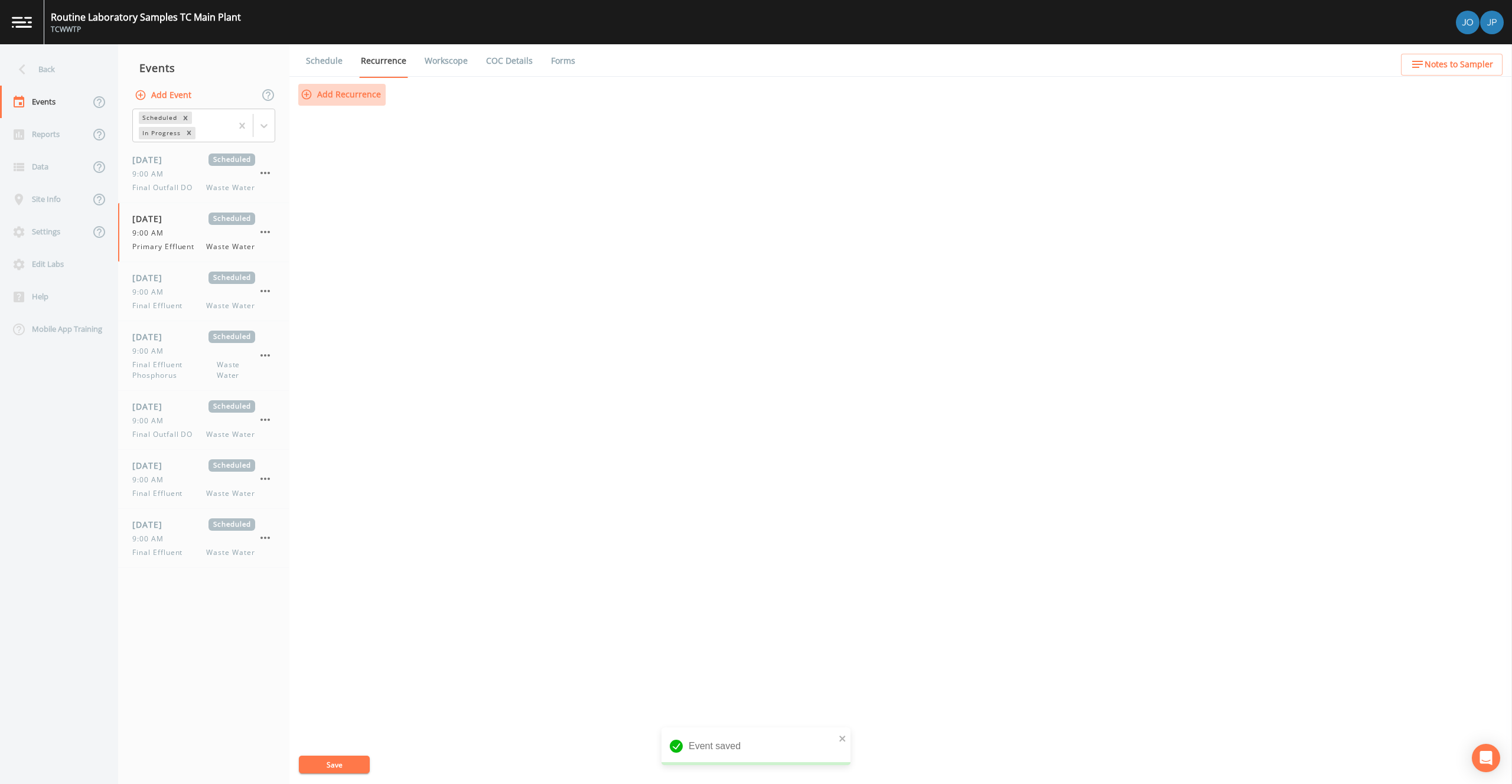
click at [368, 104] on button "Add Recurrence" at bounding box center [342, 95] width 87 height 22
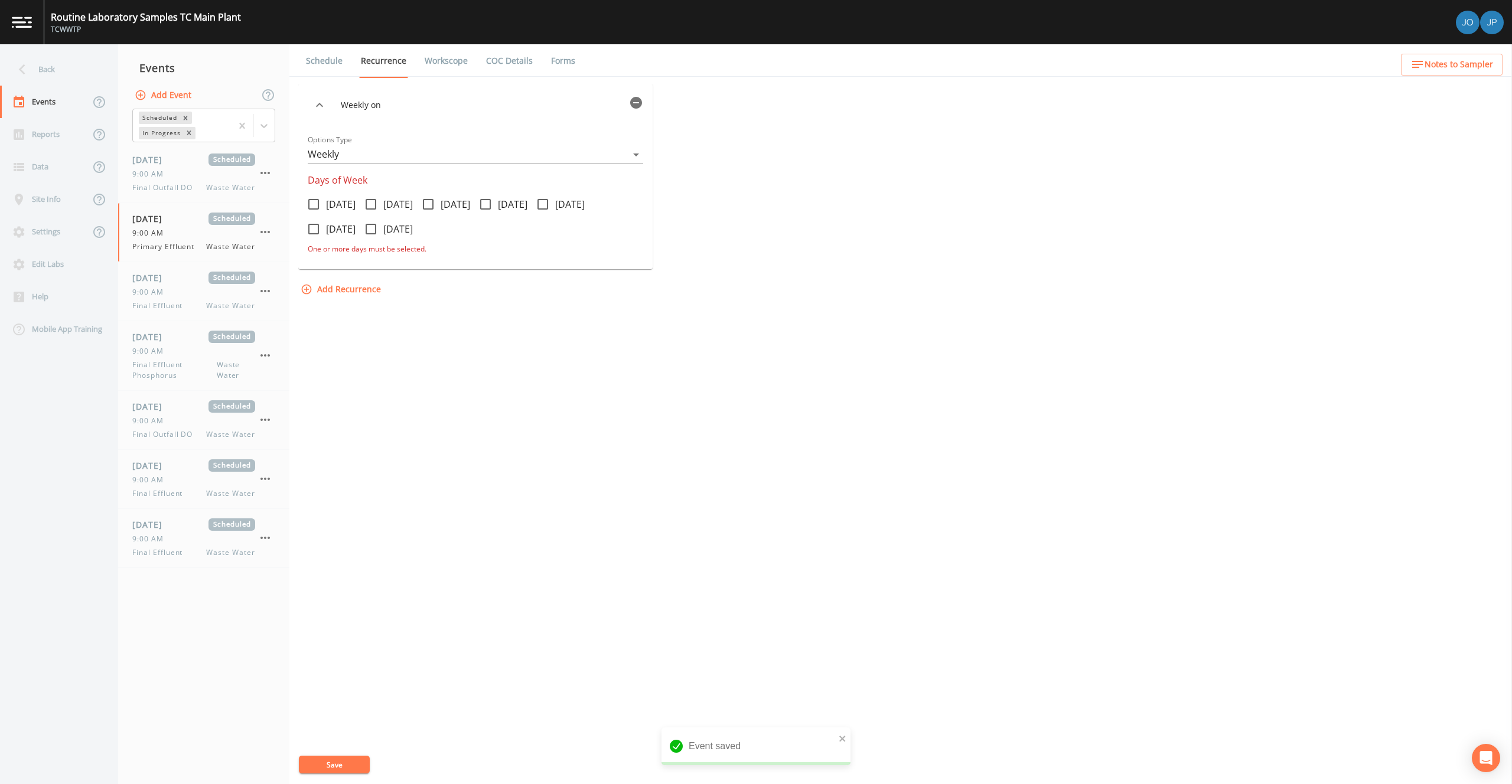
click at [317, 206] on icon at bounding box center [313, 204] width 11 height 11
click at [313, 204] on input "[DATE]" at bounding box center [307, 198] width 12 height 12
checkbox input "true"
click at [435, 208] on icon at bounding box center [428, 204] width 14 height 14
click at [428, 204] on input "[DATE]" at bounding box center [422, 198] width 12 height 12
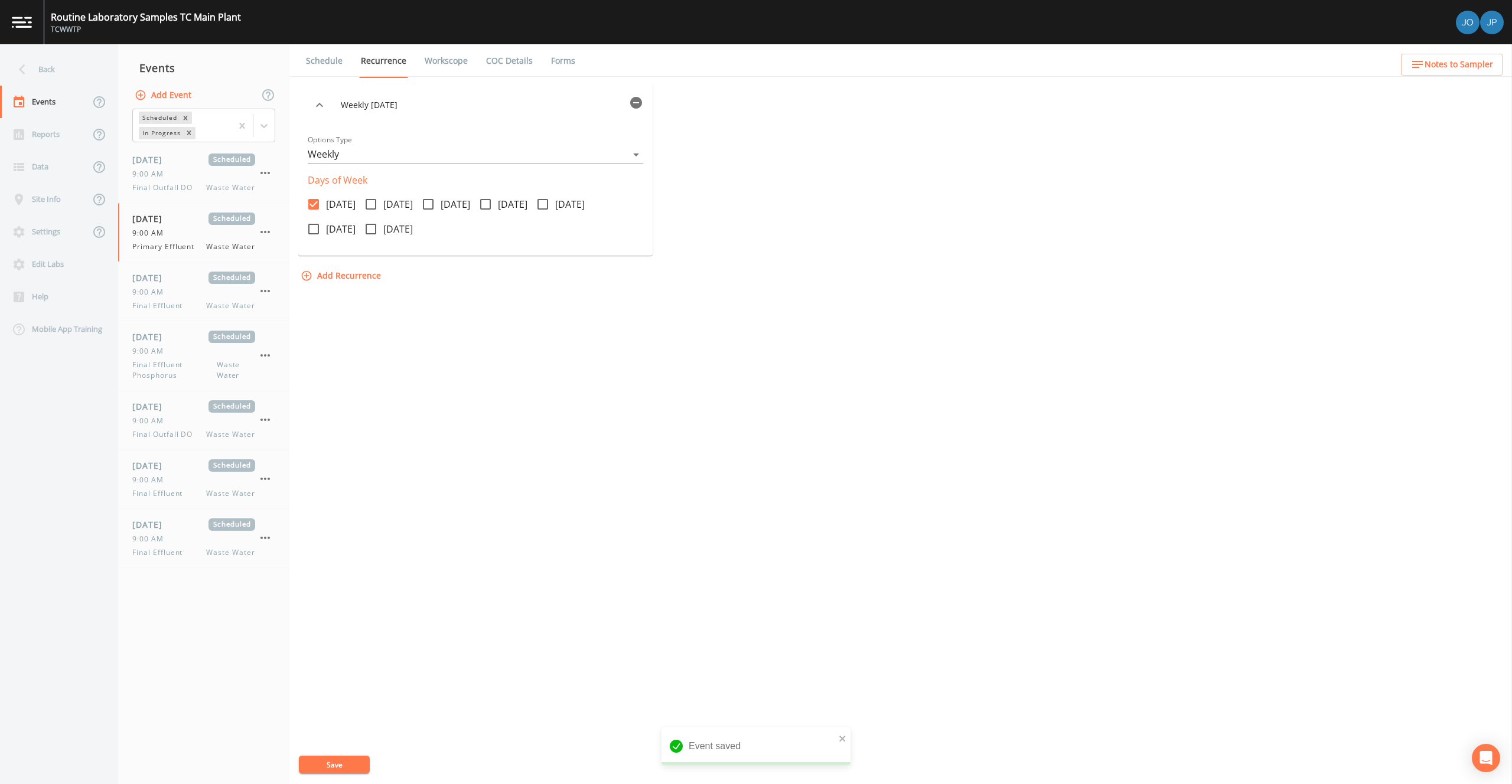
checkbox input "true"
click at [548, 208] on icon at bounding box center [543, 204] width 11 height 11
click at [543, 204] on input "[DATE]" at bounding box center [537, 198] width 12 height 12
checkbox input "true"
click at [346, 763] on button "Save" at bounding box center [334, 764] width 71 height 18
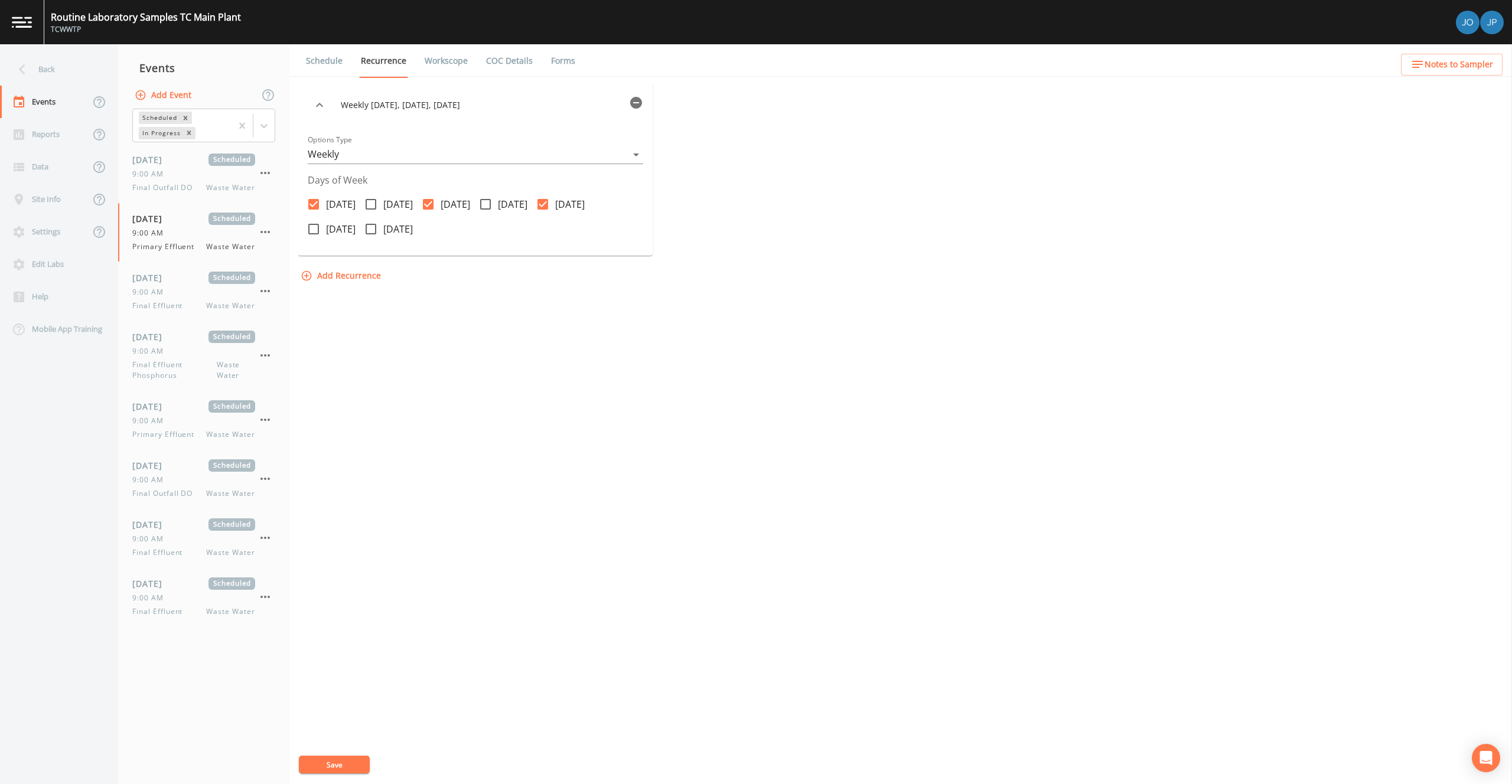
click at [326, 64] on link "Schedule" at bounding box center [324, 61] width 40 height 33
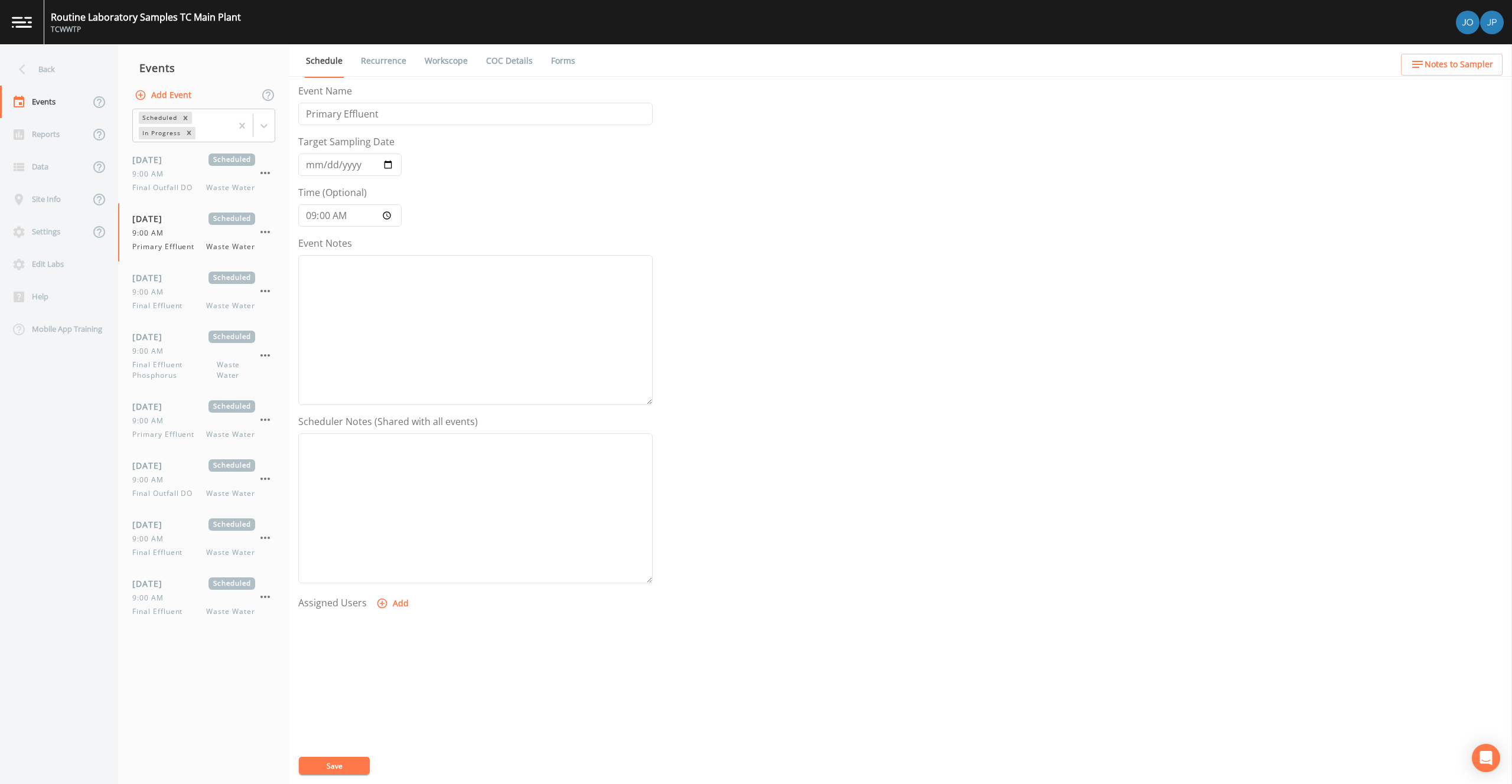
click at [466, 206] on form "Event Name Primary Effluent Target Sampling Date 2025-09-15 Time (Optional) 09:…" at bounding box center [476, 411] width 354 height 655
click at [395, 64] on link "Recurrence" at bounding box center [384, 61] width 49 height 33
click at [442, 65] on link "Workscope" at bounding box center [447, 61] width 47 height 33
select select "b6a3c313-748b-4795-a028-792ad310bd60"
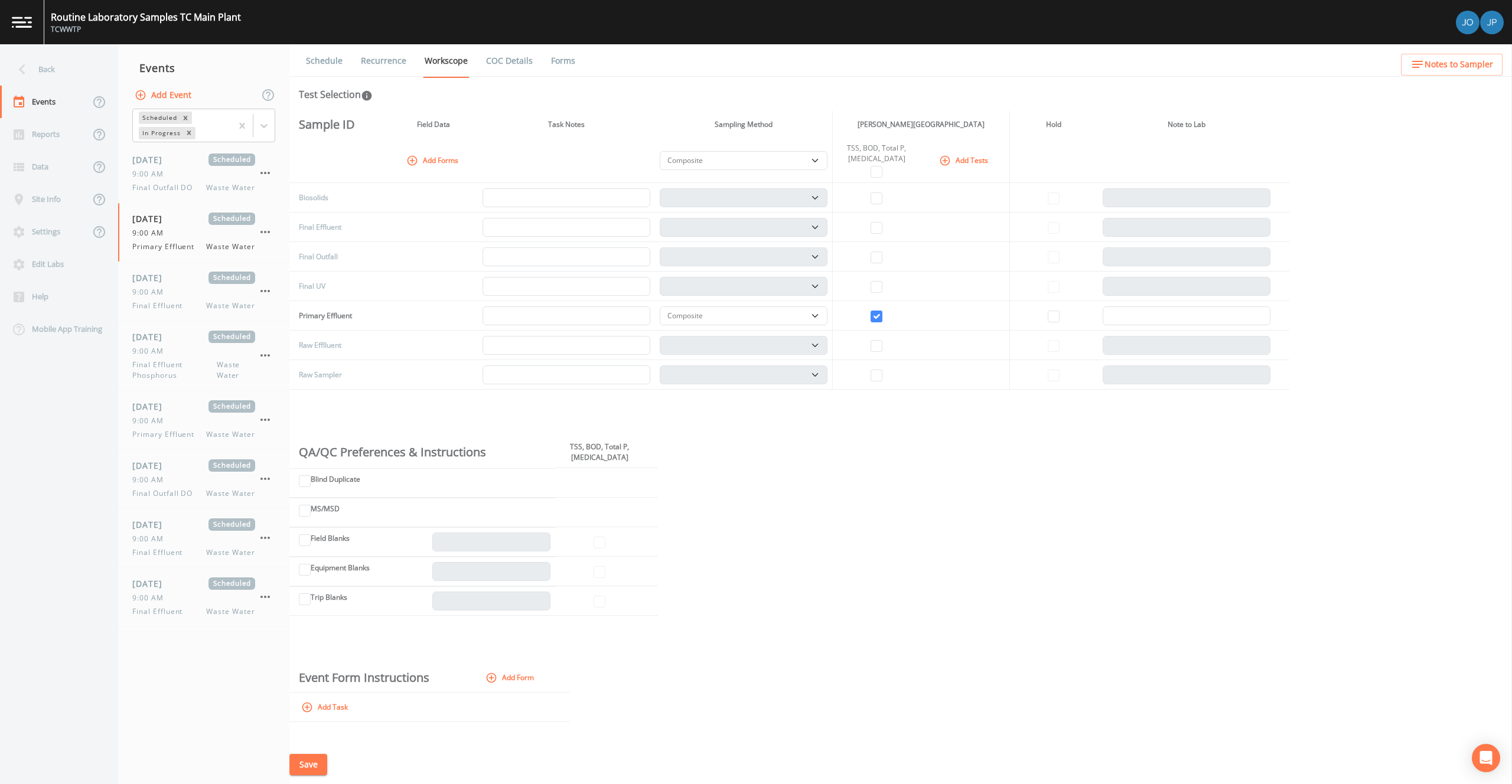
click at [495, 61] on link "COC Details" at bounding box center [508, 61] width 50 height 33
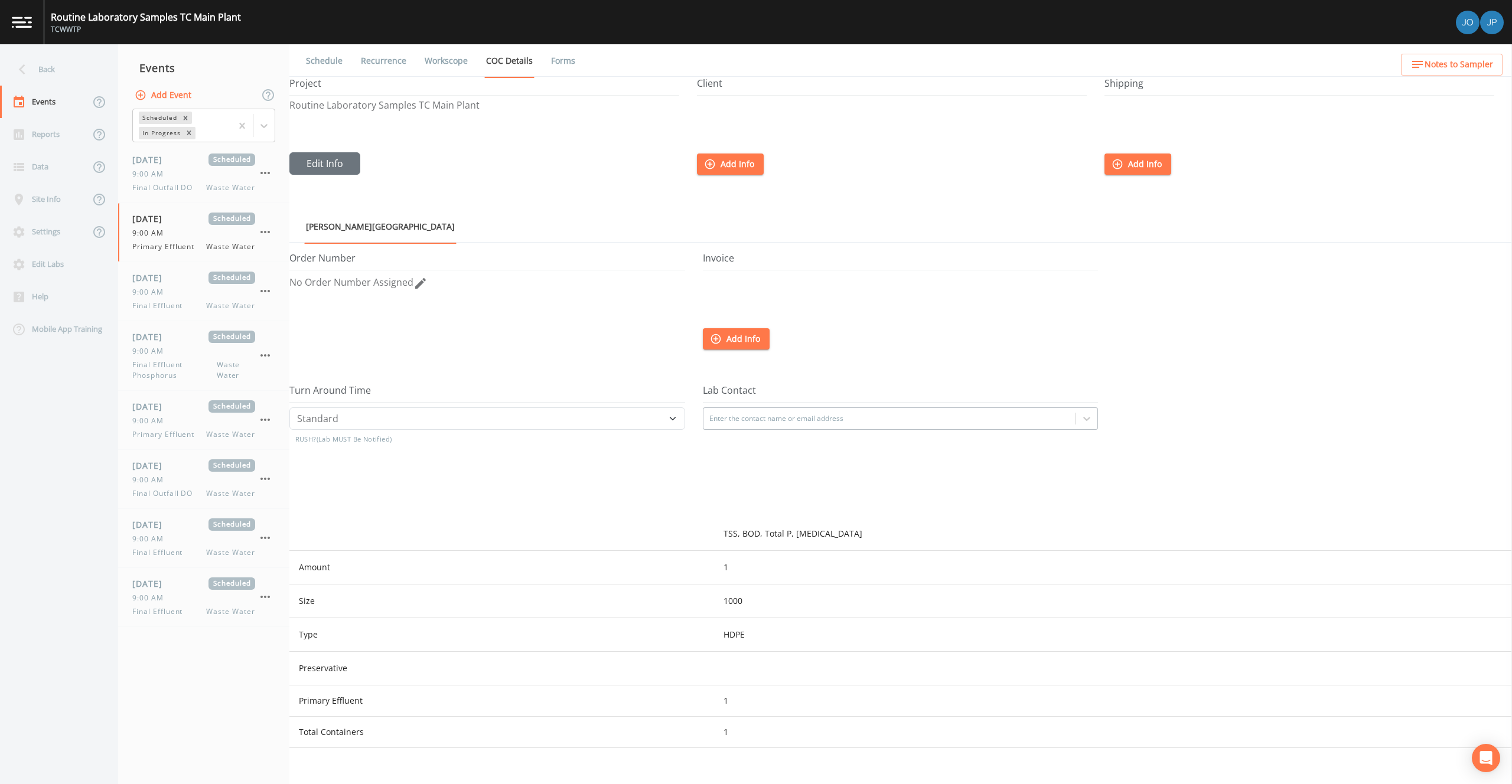
click at [453, 60] on link "Workscope" at bounding box center [447, 61] width 47 height 33
select select "b6a3c313-748b-4795-a028-792ad310bd60"
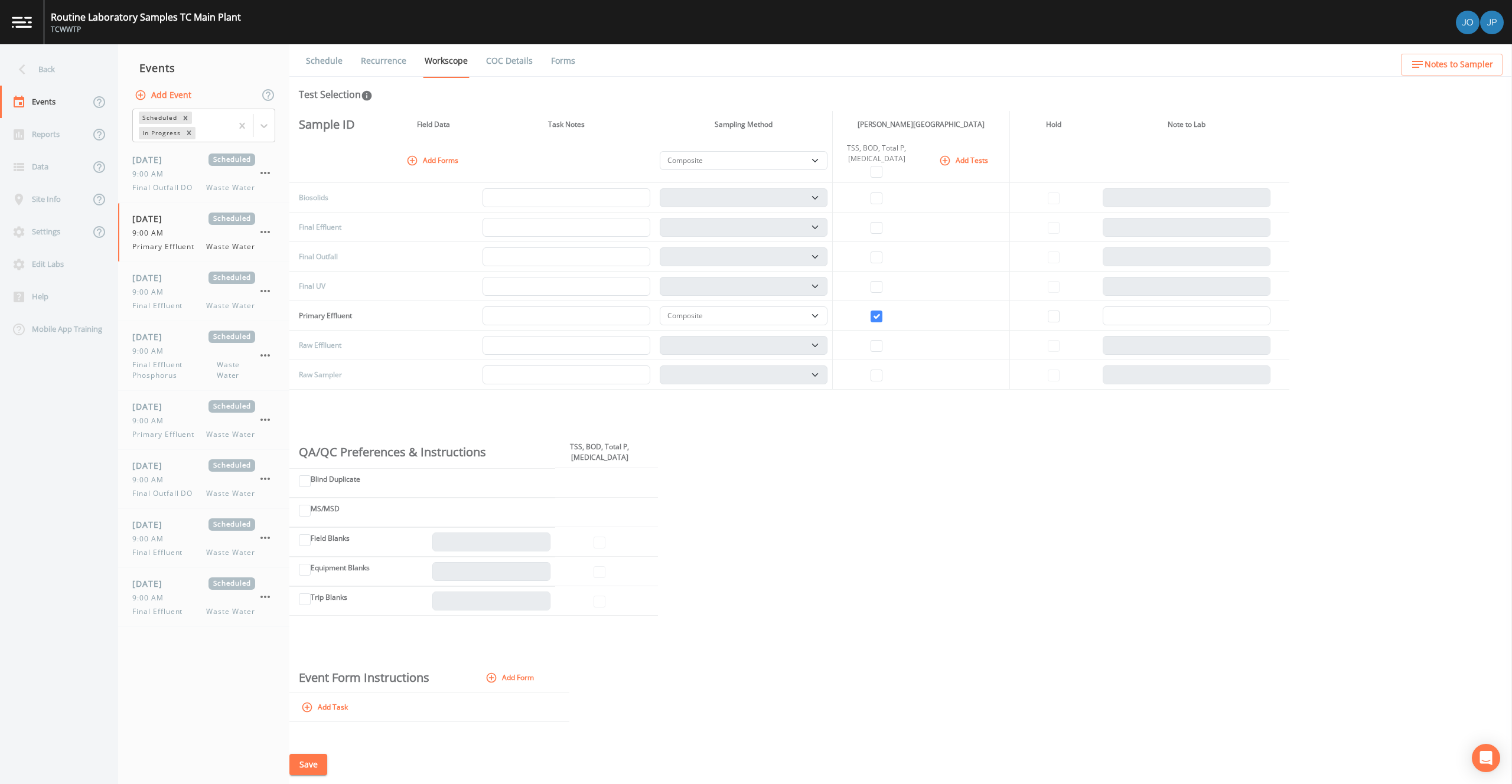
click at [391, 63] on link "Recurrence" at bounding box center [384, 61] width 49 height 33
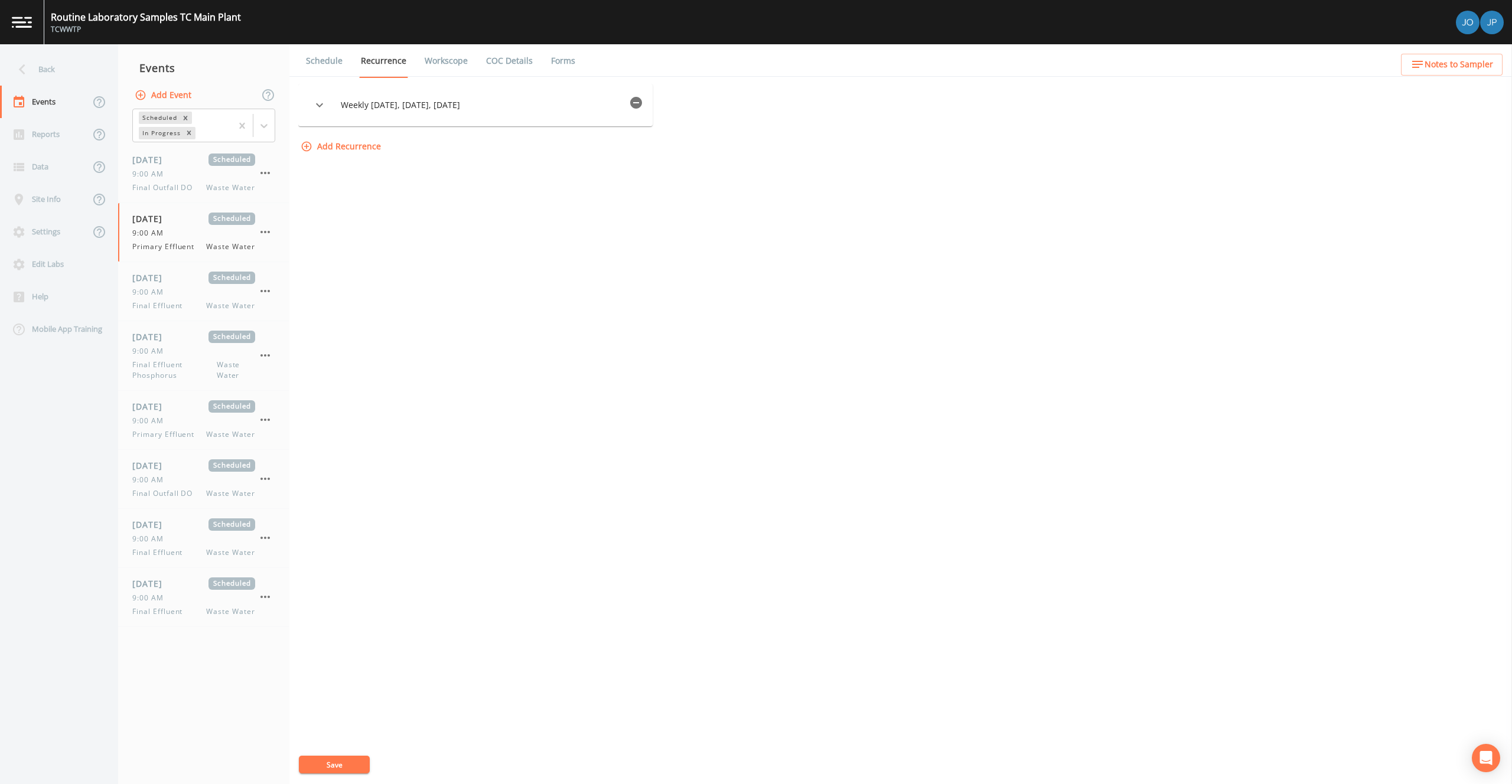
click at [323, 64] on link "Schedule" at bounding box center [324, 61] width 40 height 33
click at [604, 223] on form "Event Name Primary Effluent Target Sampling Date 2025-09-15 Time (Optional) 09:…" at bounding box center [476, 411] width 354 height 655
click at [603, 204] on form "Event Name Primary Effluent Target Sampling Date 2025-09-15 Time (Optional) 09:…" at bounding box center [476, 411] width 354 height 655
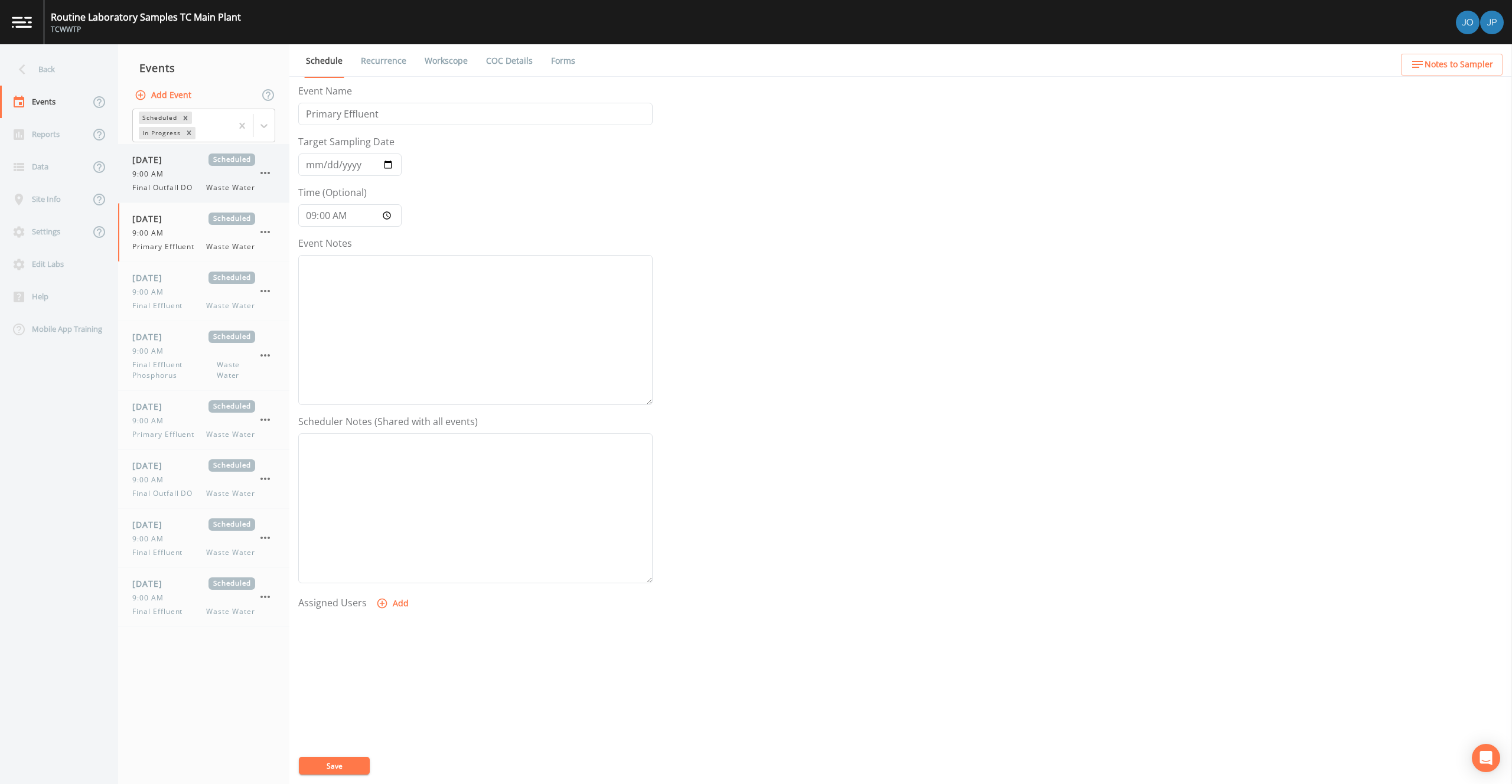
click at [211, 176] on div "9:00 AM" at bounding box center [193, 173] width 122 height 11
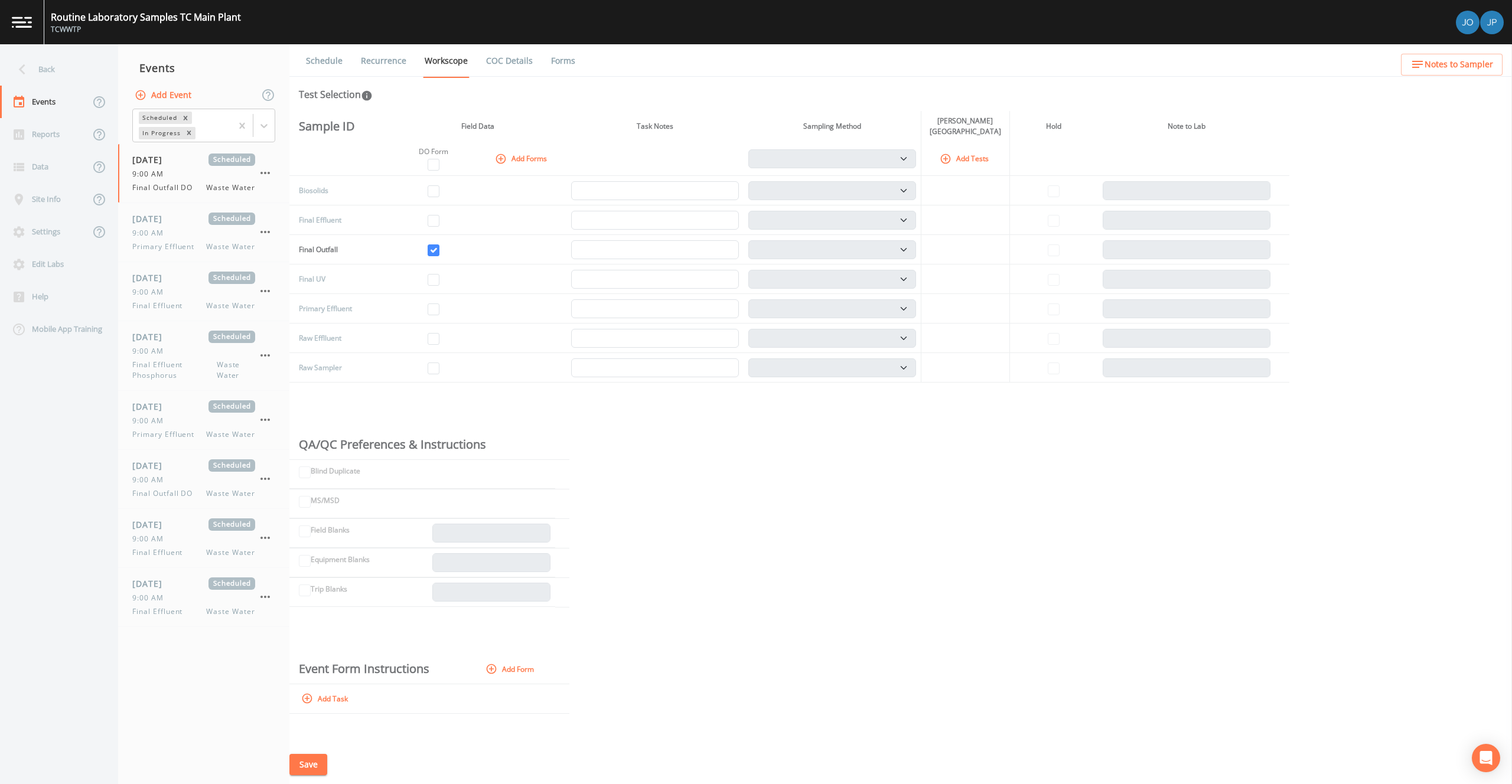
click at [500, 116] on th "Field Data" at bounding box center [477, 125] width 177 height 30
click at [648, 420] on div "Sample ID Field Data Task Notes Sampling Method Jacobs Traverse City Laboratory…" at bounding box center [900, 428] width 1222 height 634
click at [573, 130] on th "Task Notes" at bounding box center [654, 125] width 177 height 30
click at [570, 122] on th "Task Notes" at bounding box center [654, 125] width 177 height 30
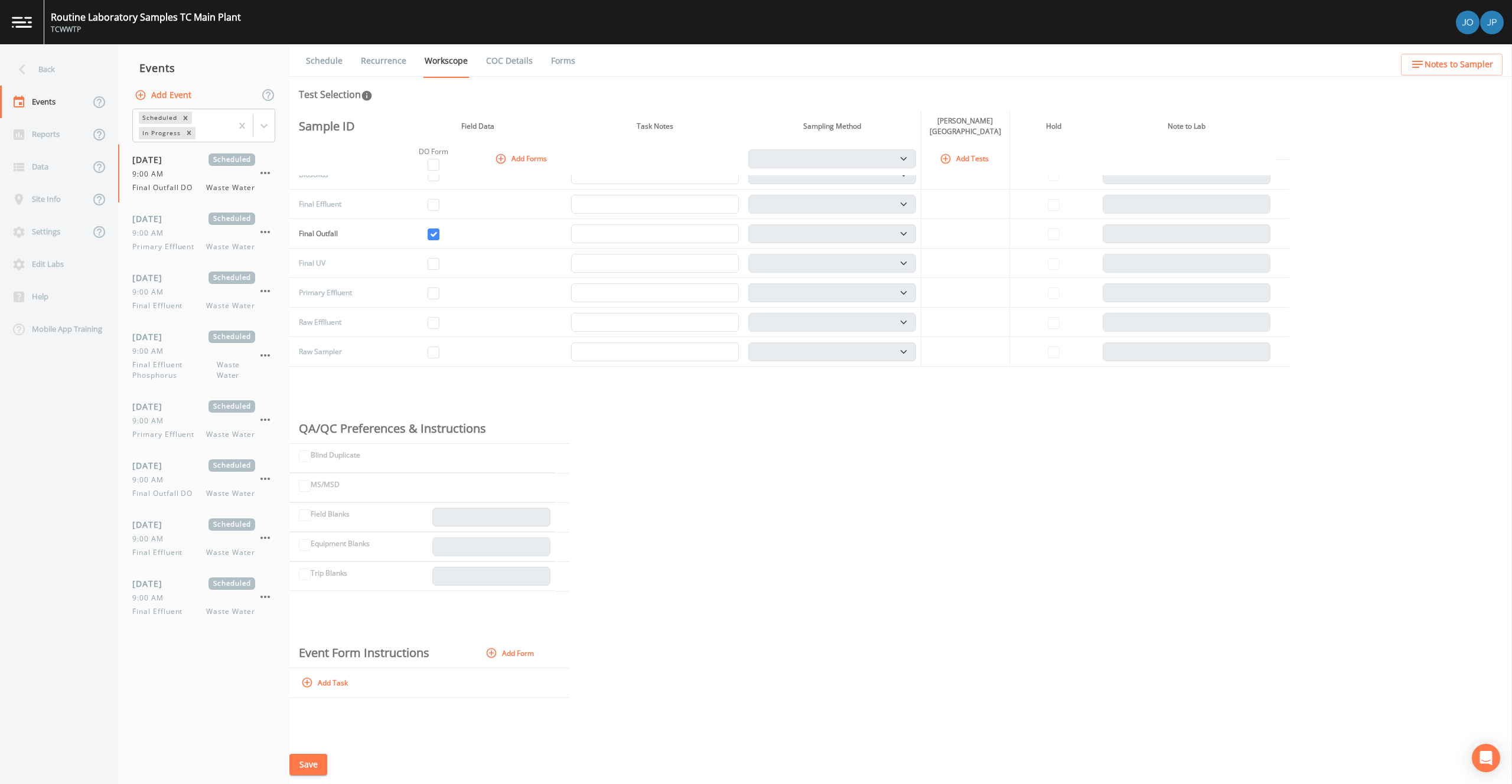
scroll to position [8, 0]
click at [706, 429] on div "Sample ID Field Data Task Notes Sampling Method Jacobs Traverse City Laboratory…" at bounding box center [900, 428] width 1222 height 634
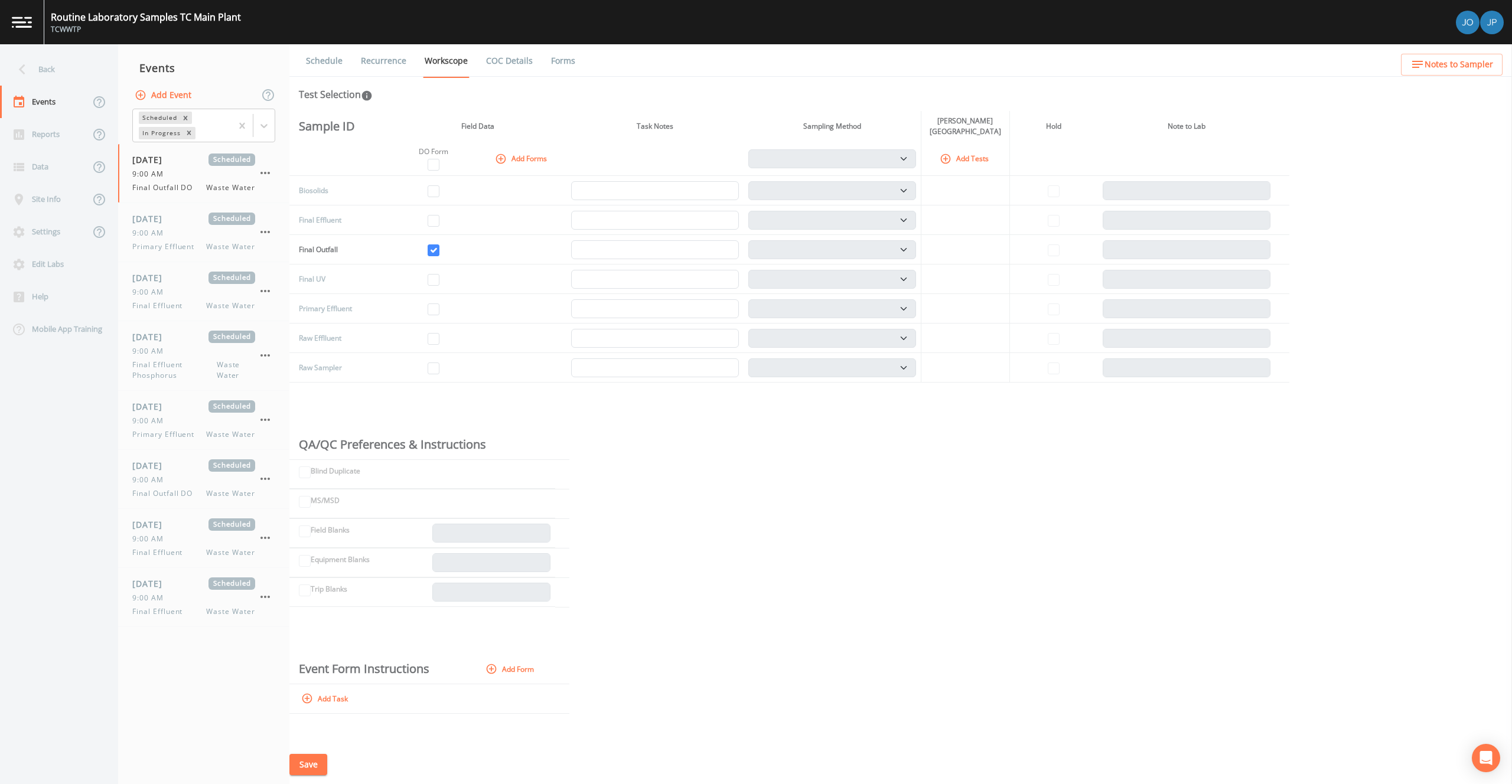
click at [624, 102] on div "Schedule Recurrence Workscope COC Details Forms Test Selection Sample ID Field …" at bounding box center [900, 414] width 1222 height 740
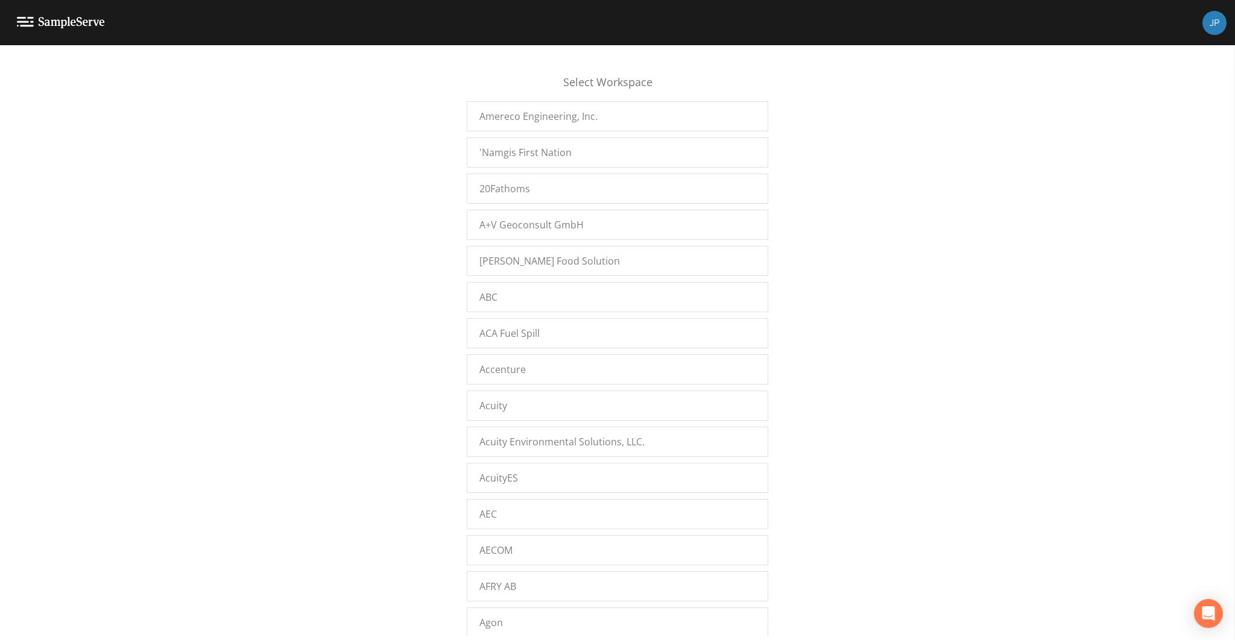
click at [407, 244] on div "Select Workspace Amereco Engineering, Inc. 'Namgis First Nation 20Fathoms A+V G…" at bounding box center [617, 346] width 1235 height 580
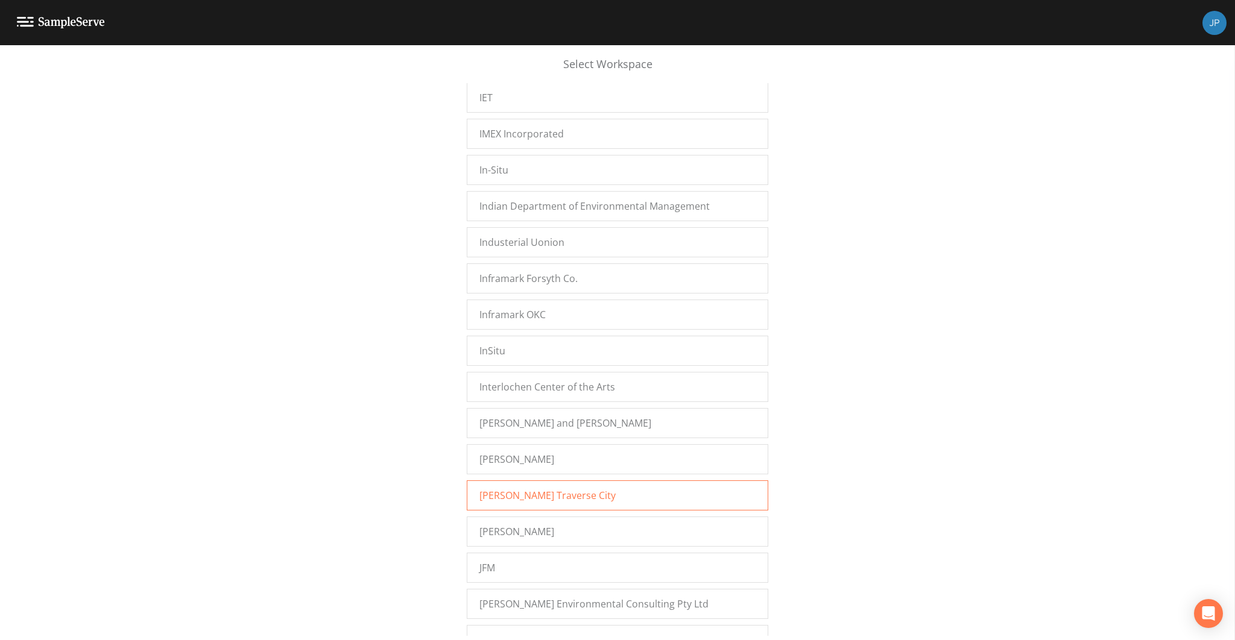
click at [511, 488] on span "[PERSON_NAME] Traverse City" at bounding box center [547, 495] width 136 height 14
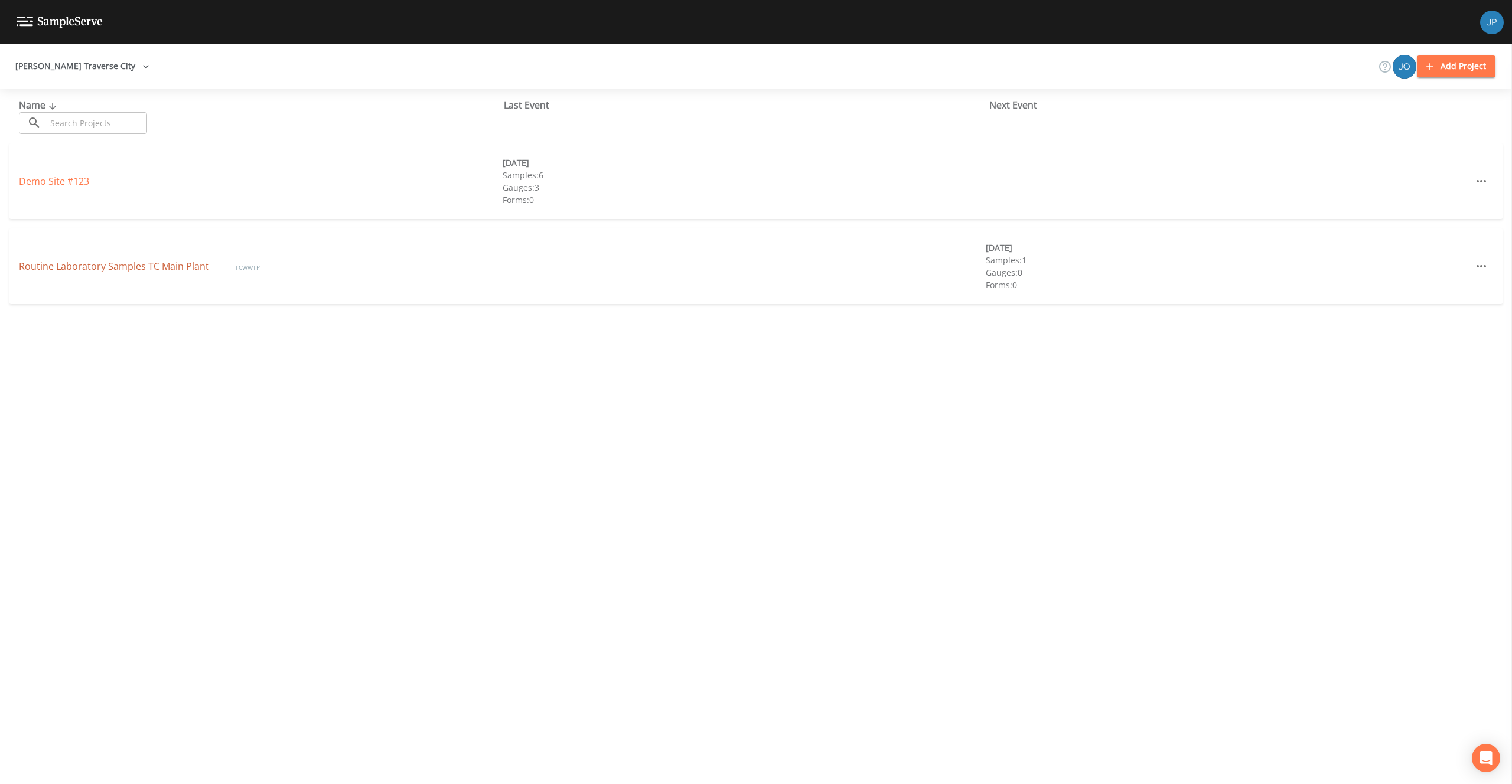
click at [157, 267] on link "Routine Laboratory Samples TC Main Plant" at bounding box center [115, 265] width 193 height 13
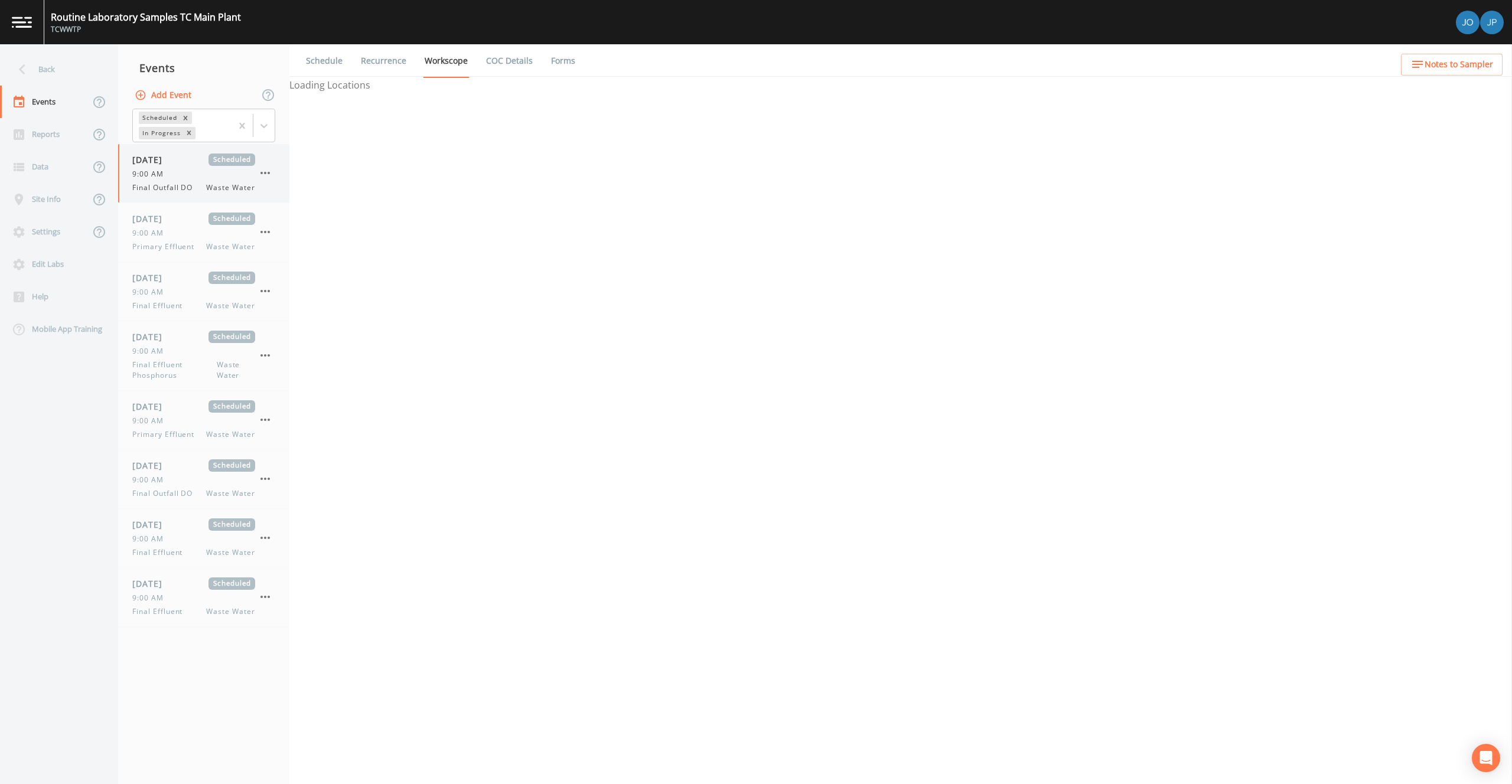
click at [188, 176] on div "9:00 AM" at bounding box center [193, 173] width 122 height 11
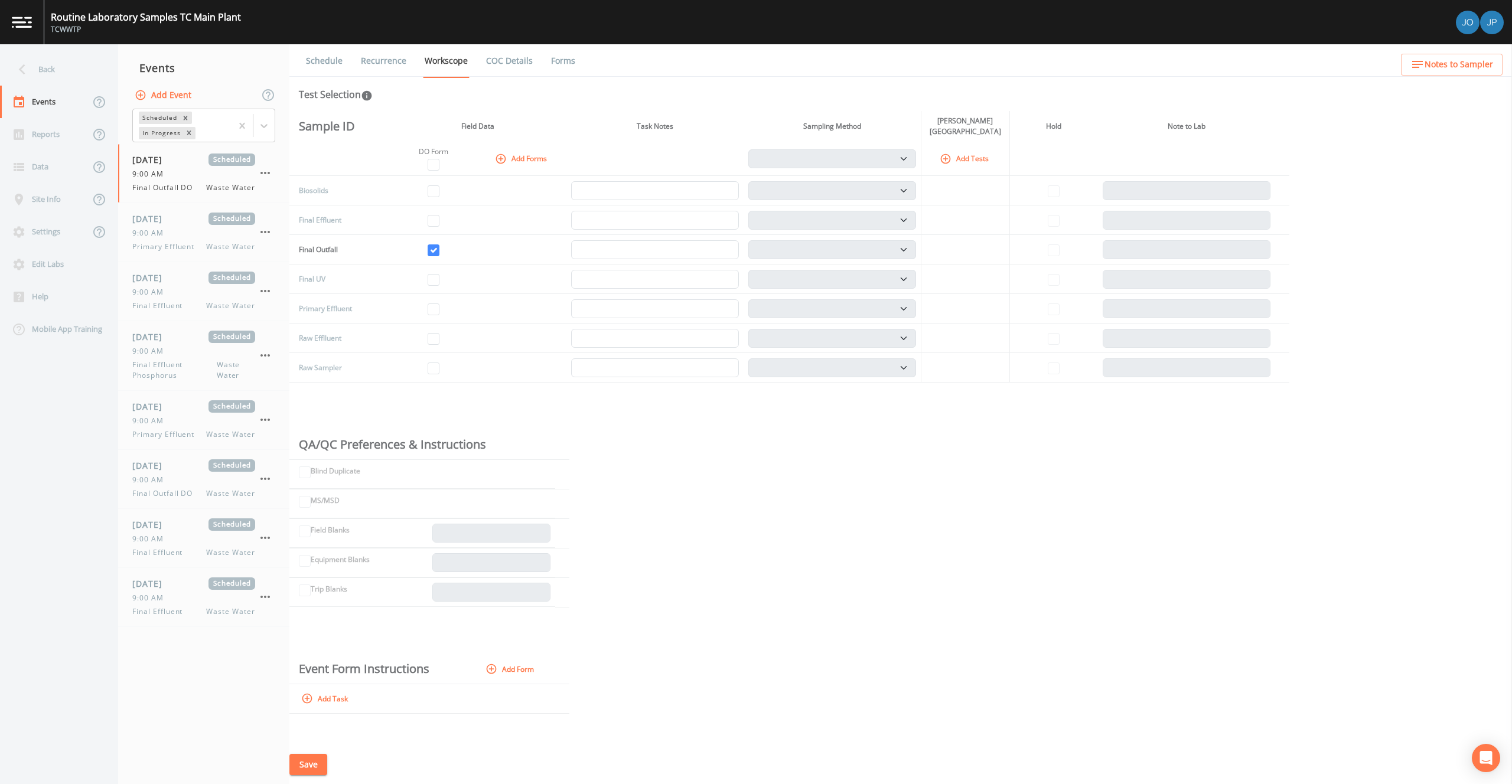
click at [366, 66] on link "Recurrence" at bounding box center [384, 61] width 49 height 33
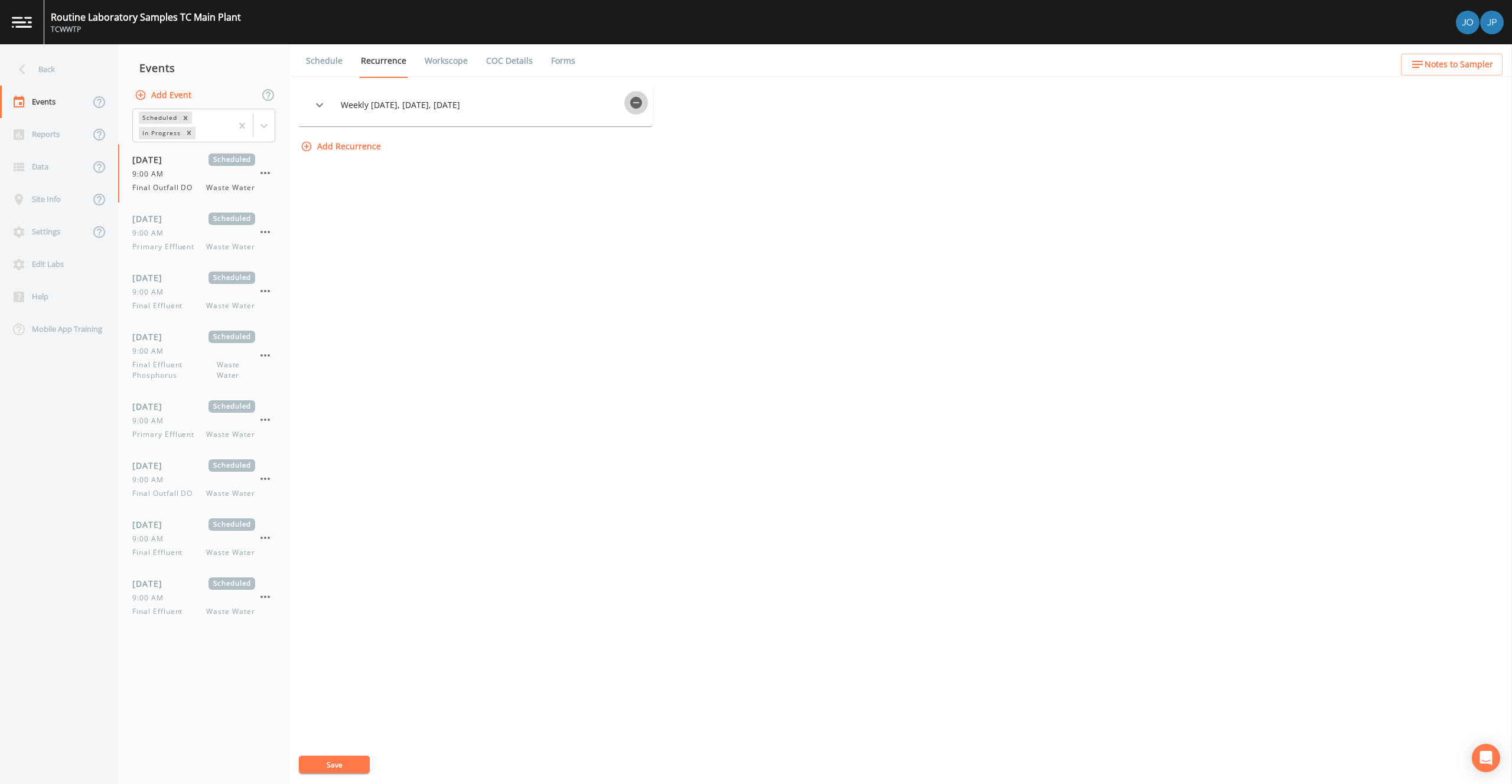
click at [638, 101] on icon "button" at bounding box center [636, 103] width 12 height 12
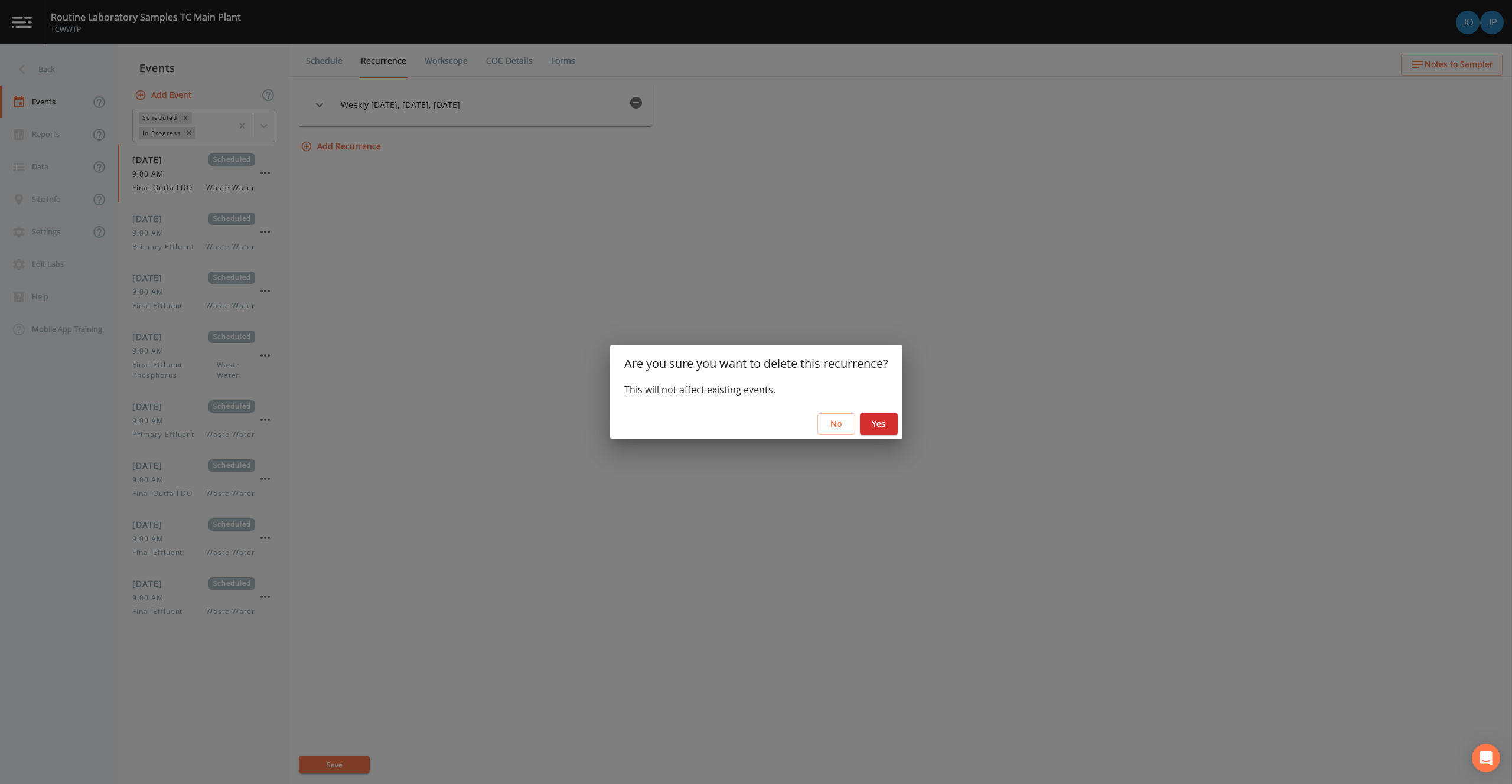
click at [890, 431] on button "Yes" at bounding box center [878, 424] width 38 height 22
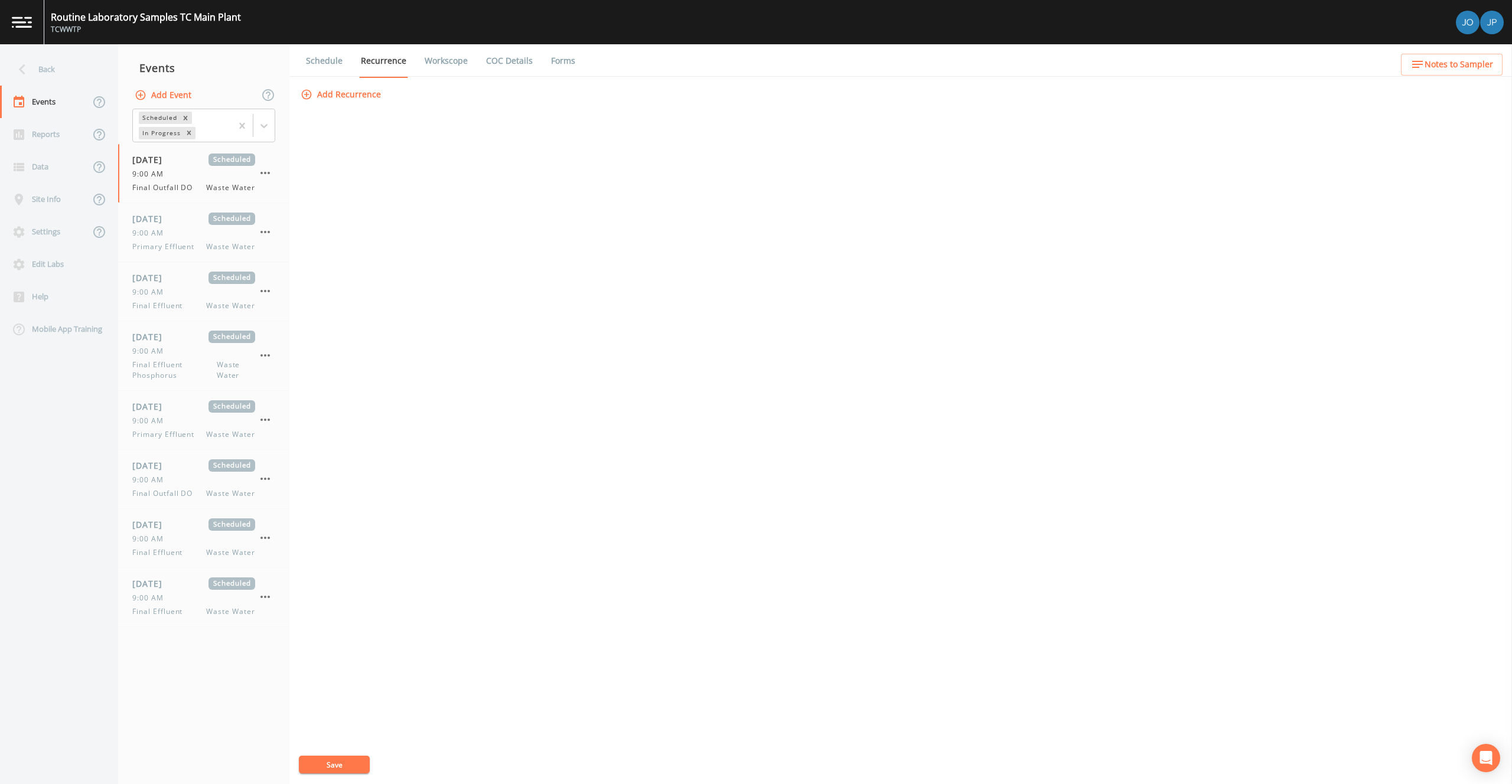
click at [325, 777] on div "Save" at bounding box center [896, 769] width 1196 height 28
click at [326, 757] on button "Save" at bounding box center [334, 764] width 71 height 18
click at [170, 220] on span "[DATE]" at bounding box center [151, 218] width 38 height 13
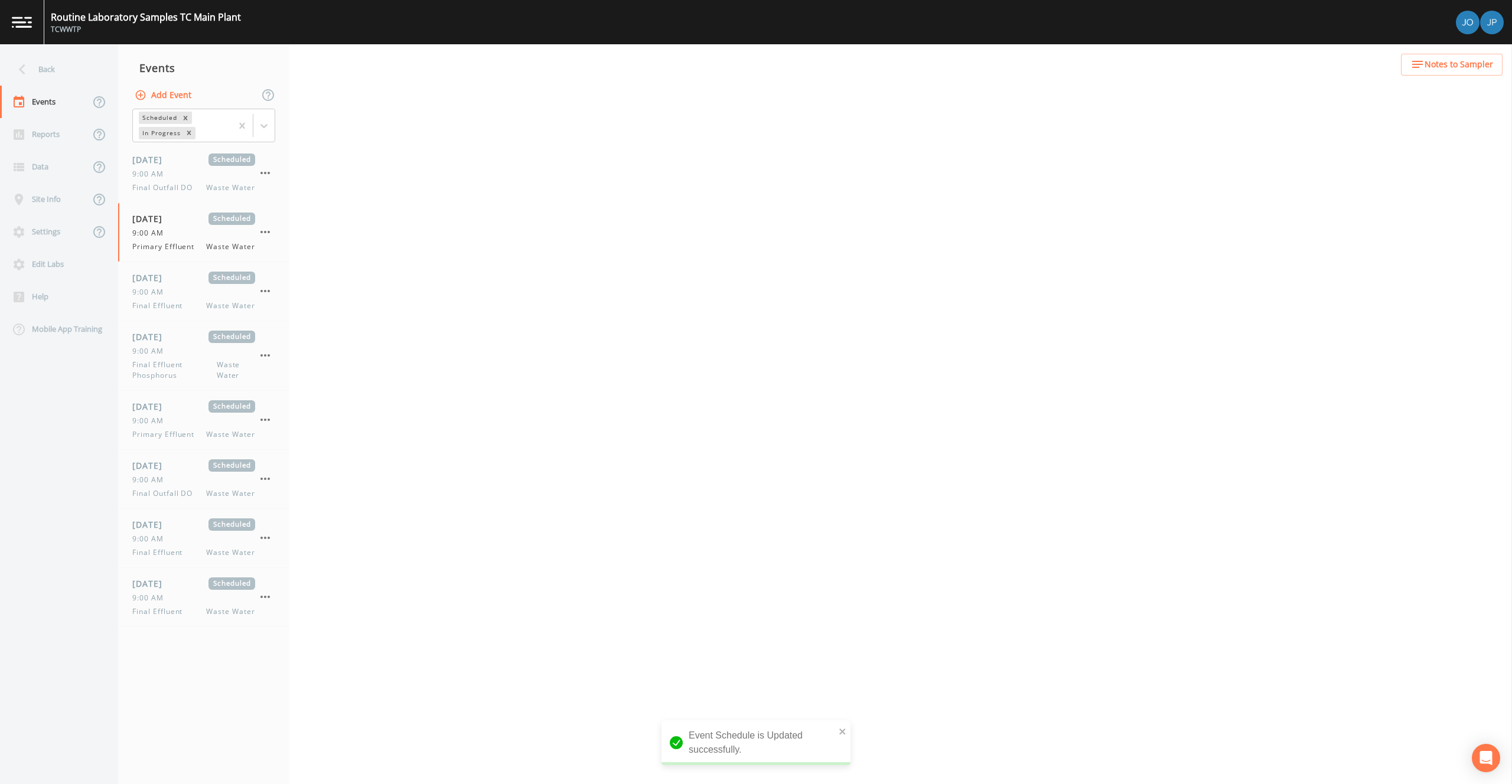
select select "b6a3c313-748b-4795-a028-792ad310bd60"
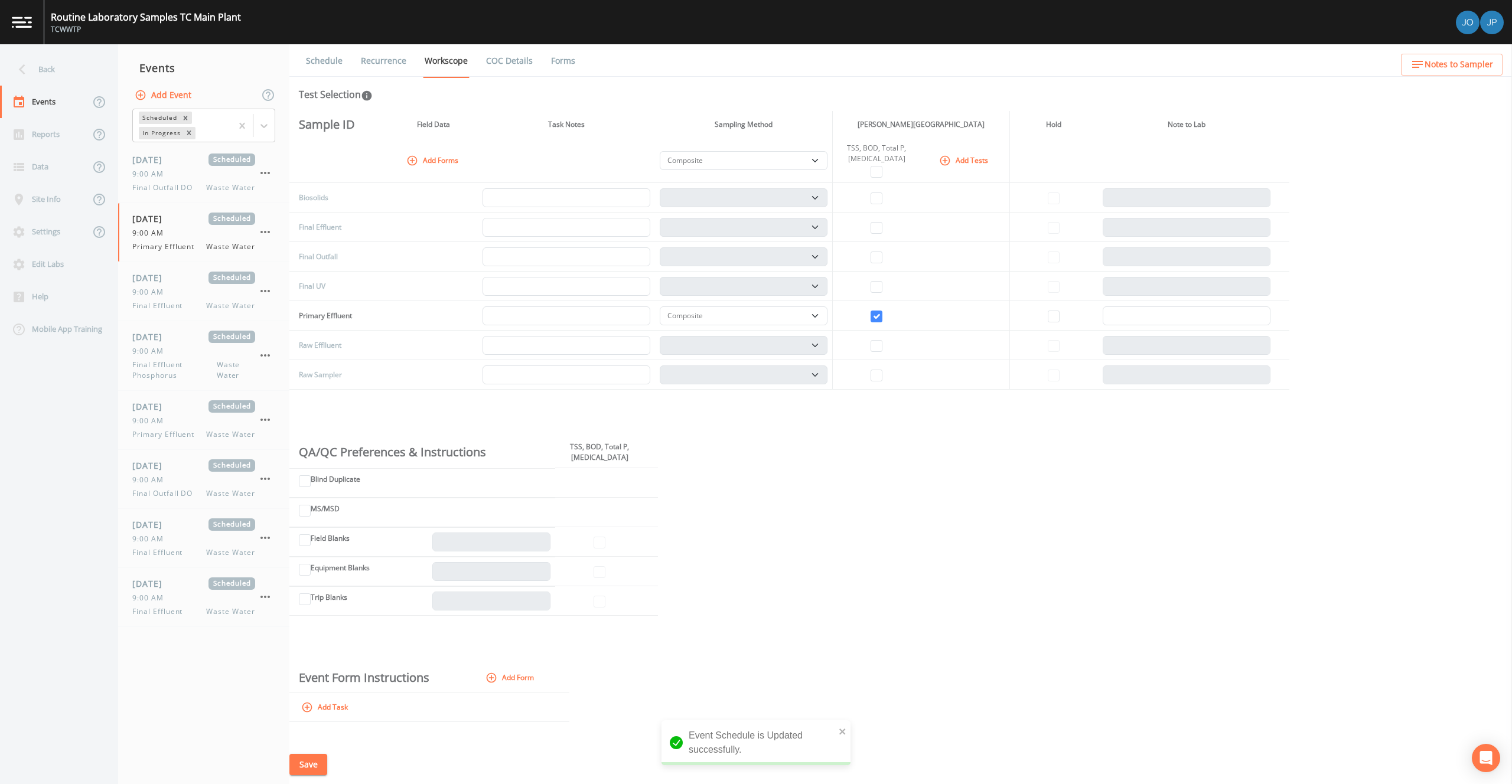
click at [388, 65] on link "Recurrence" at bounding box center [384, 61] width 49 height 33
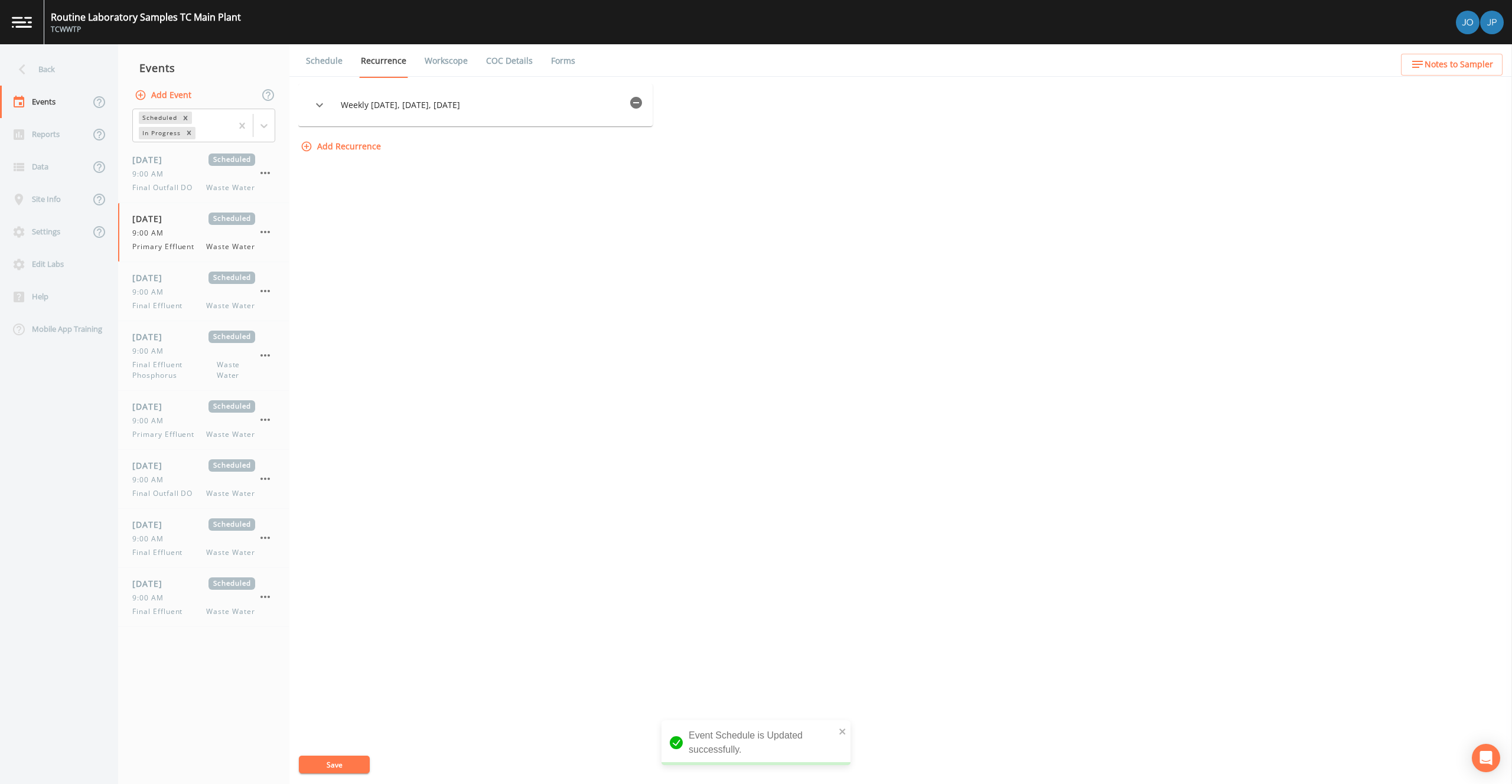
click at [475, 101] on span "Weekly [DATE], [DATE], [DATE]" at bounding box center [482, 105] width 283 height 12
click at [635, 101] on icon "button" at bounding box center [636, 103] width 12 height 12
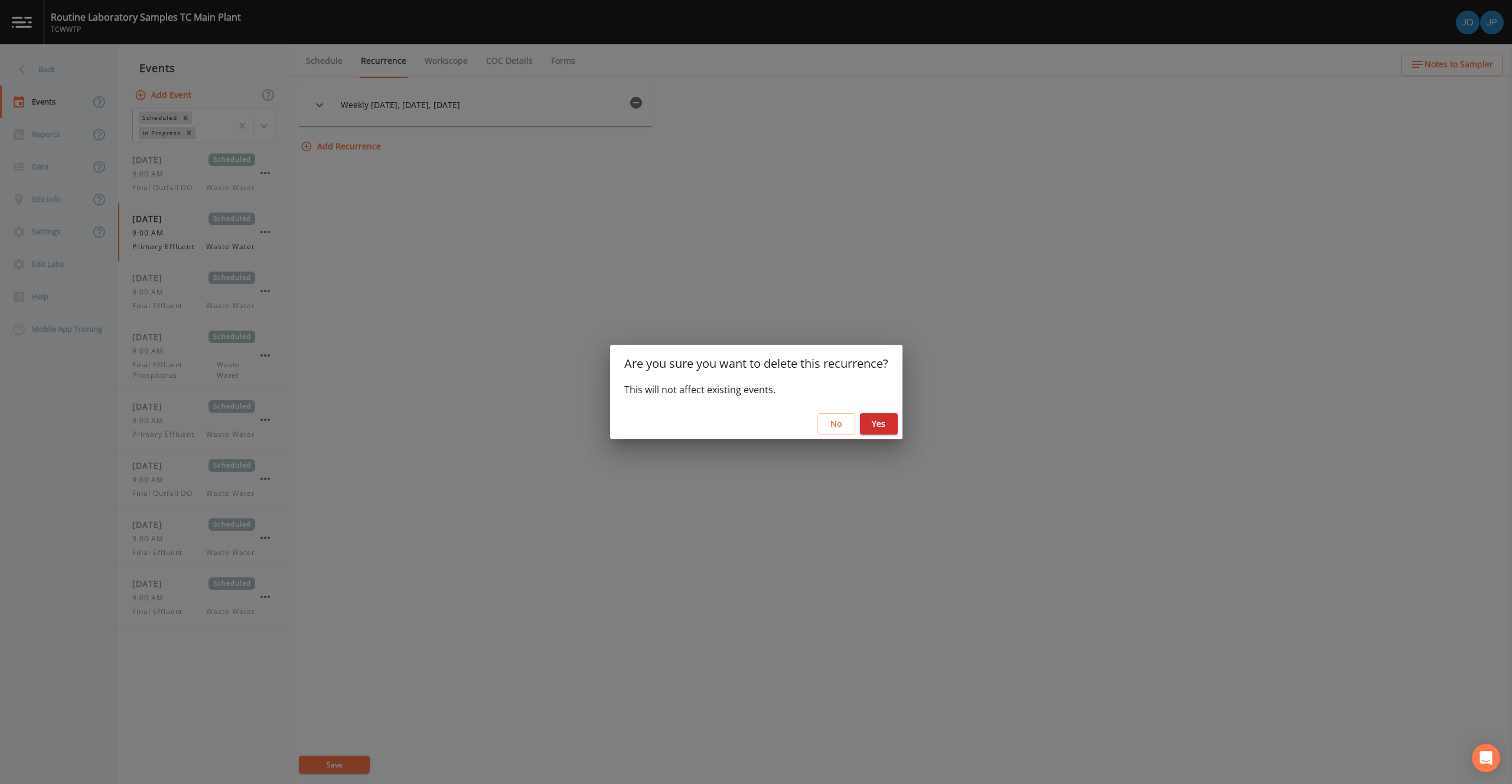
click at [870, 422] on button "Yes" at bounding box center [878, 424] width 38 height 22
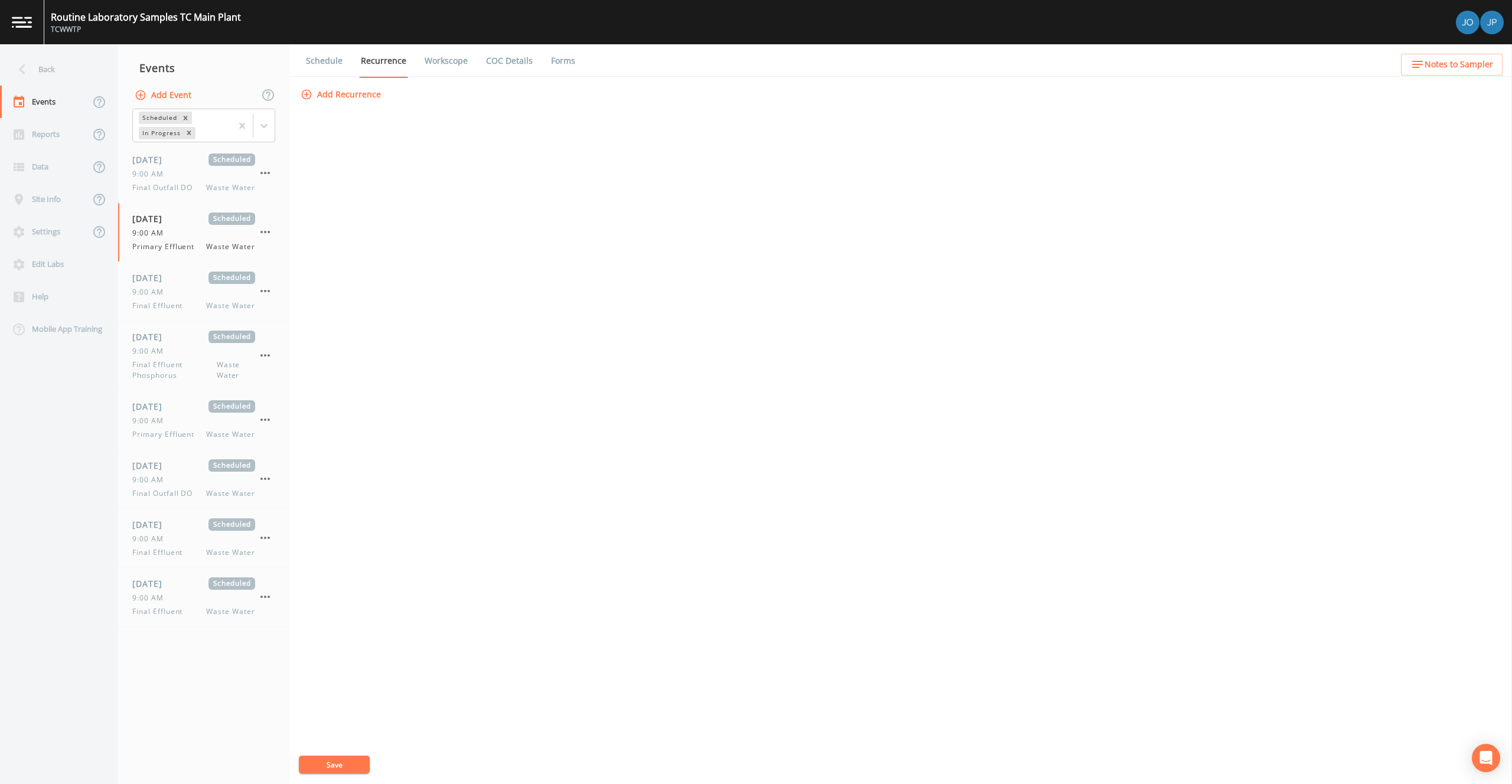
click at [342, 767] on button "Save" at bounding box center [334, 764] width 71 height 18
click at [189, 301] on span "Final Effluent" at bounding box center [161, 305] width 57 height 11
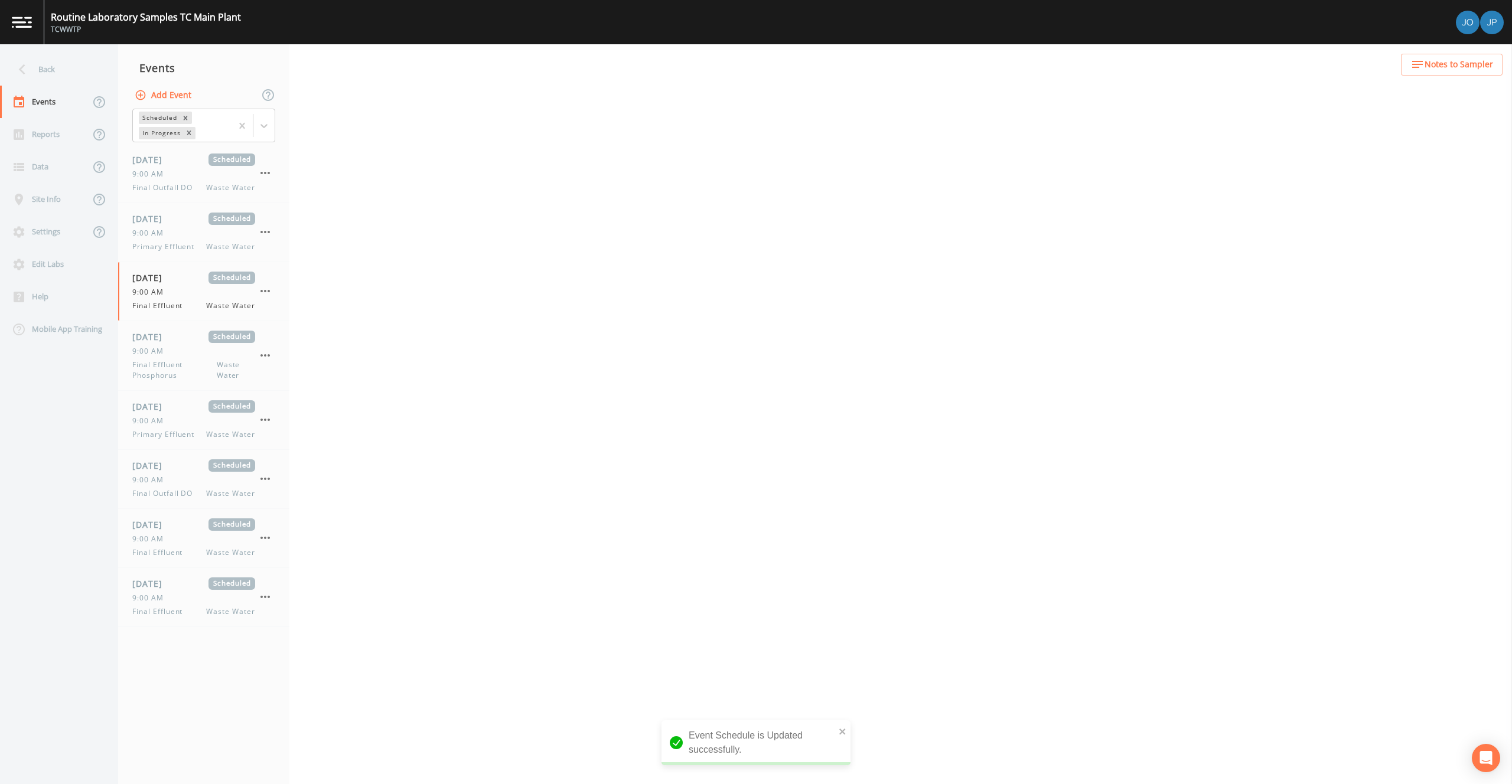
select select "b6a3c313-748b-4795-a028-792ad310bd60"
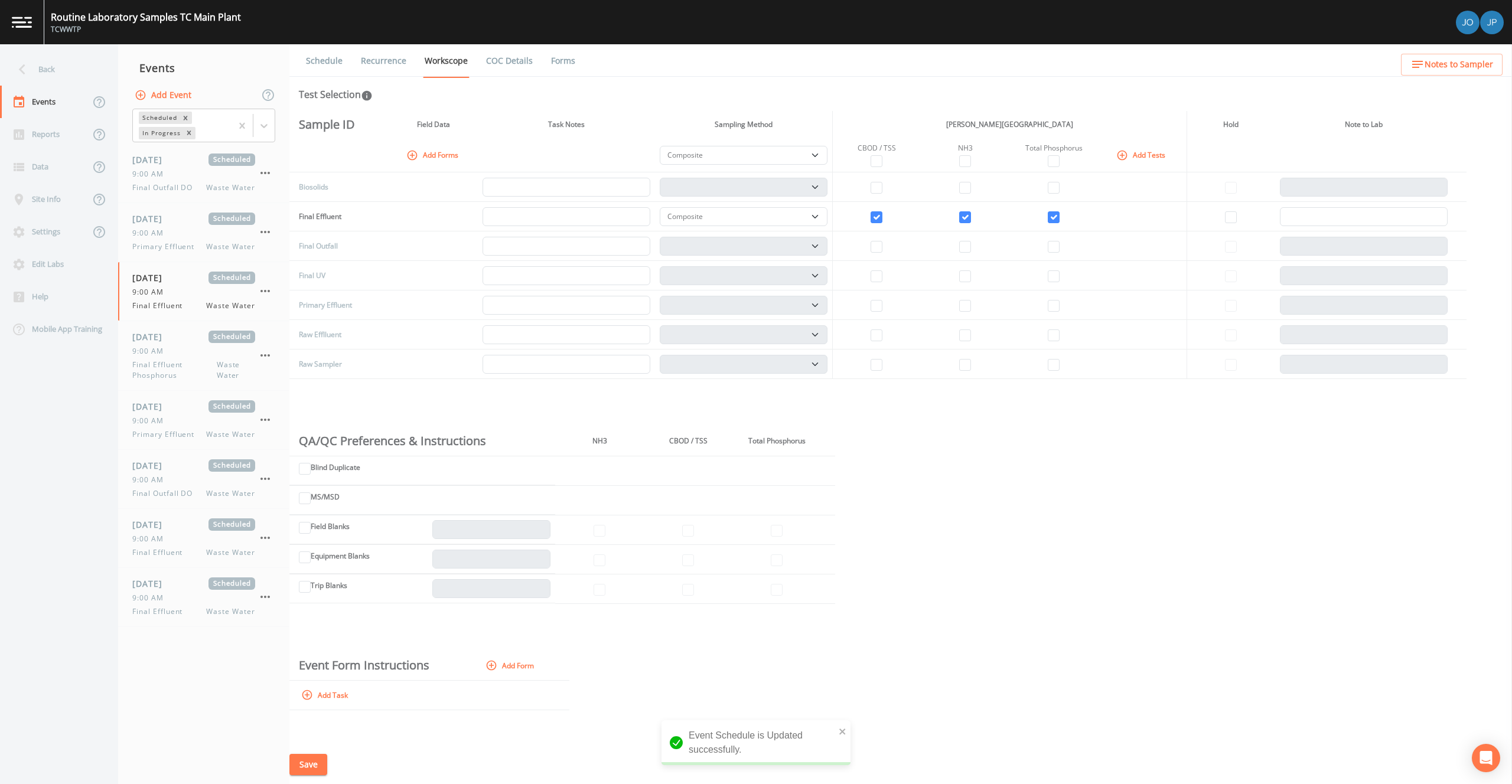
click at [396, 65] on link "Recurrence" at bounding box center [384, 61] width 49 height 33
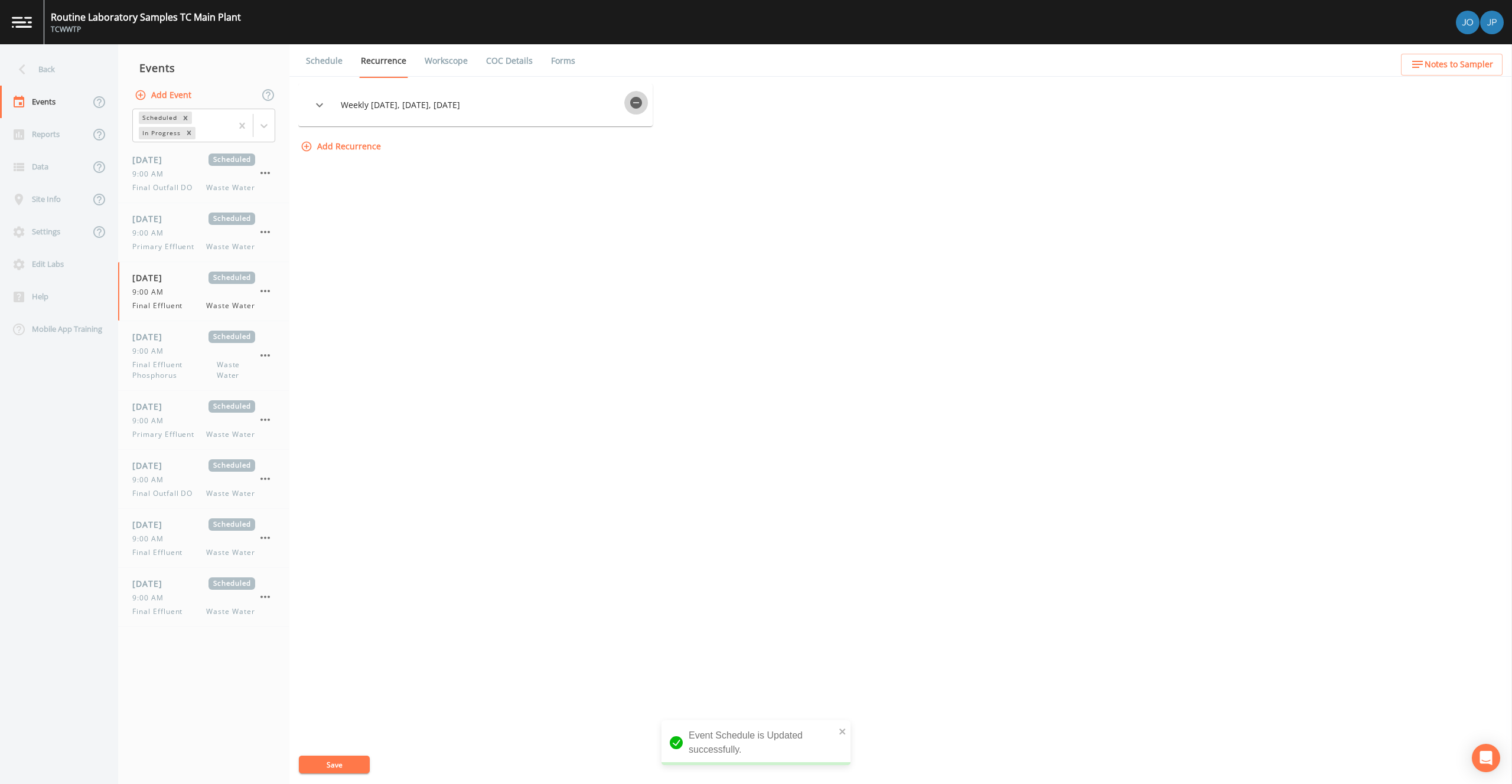
click at [636, 103] on icon "button" at bounding box center [636, 103] width 14 height 14
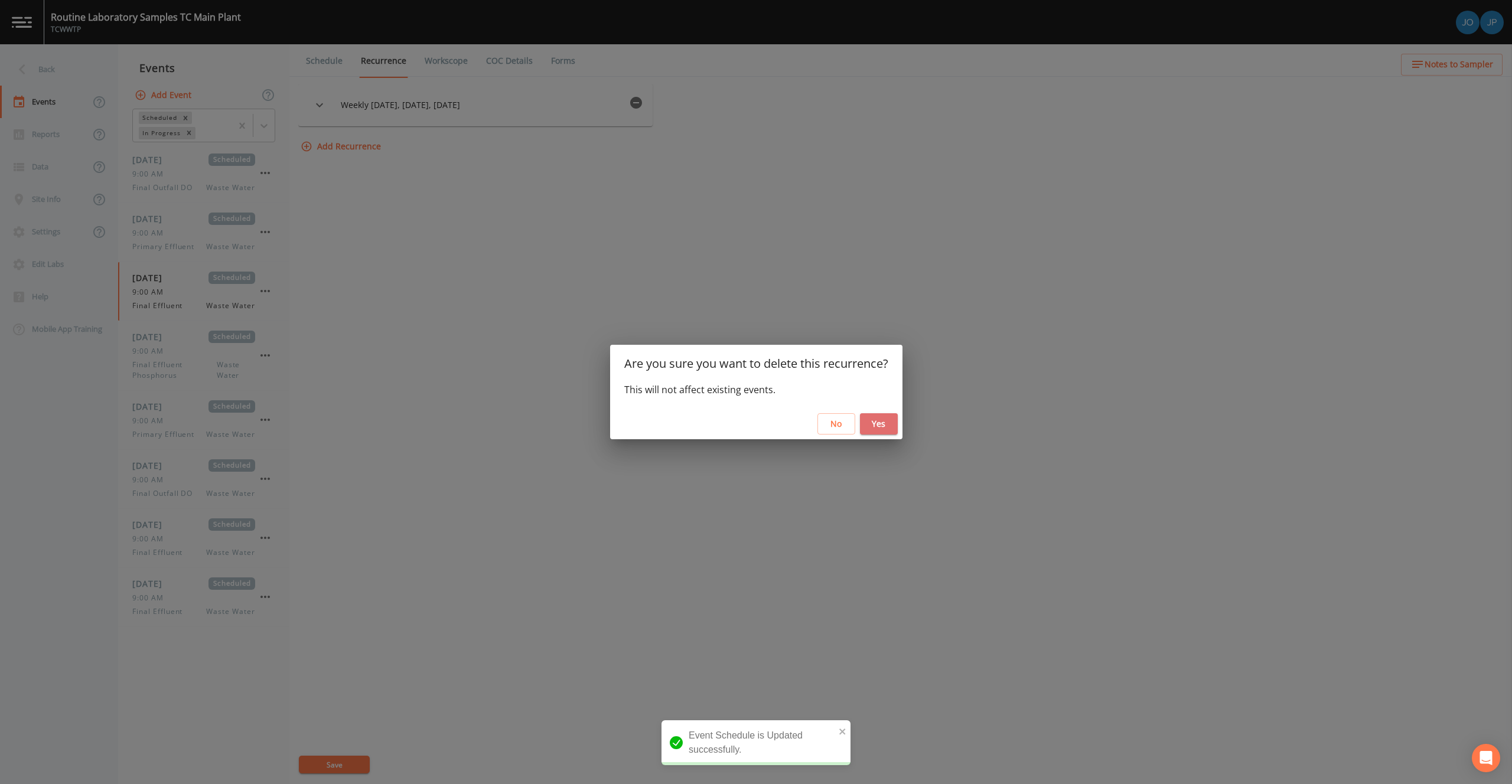
click at [875, 429] on button "Yes" at bounding box center [878, 424] width 38 height 22
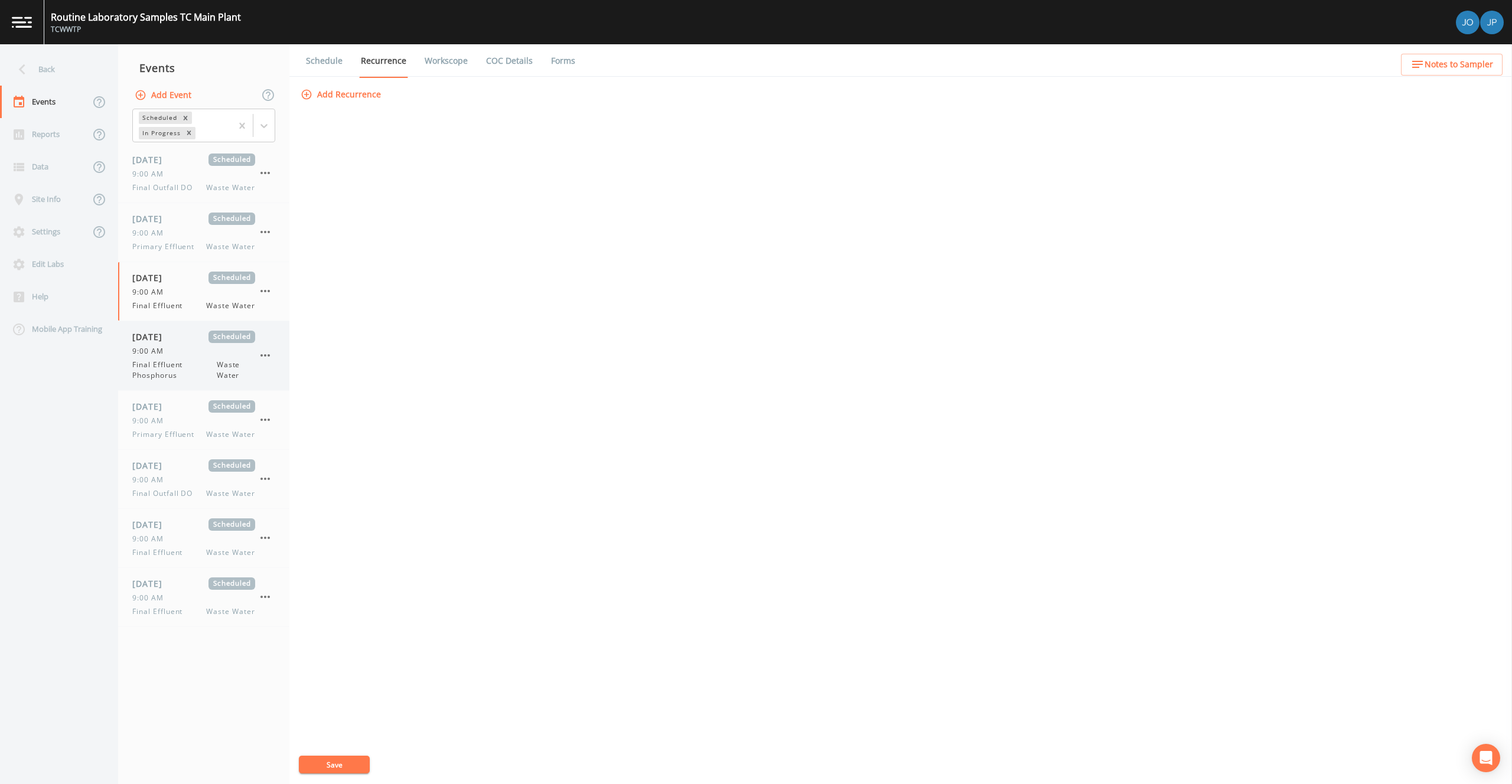
click at [187, 359] on span "Final Effluent Phosphorus" at bounding box center [174, 370] width 84 height 22
select select "b6a3c313-748b-4795-a028-792ad310bd60"
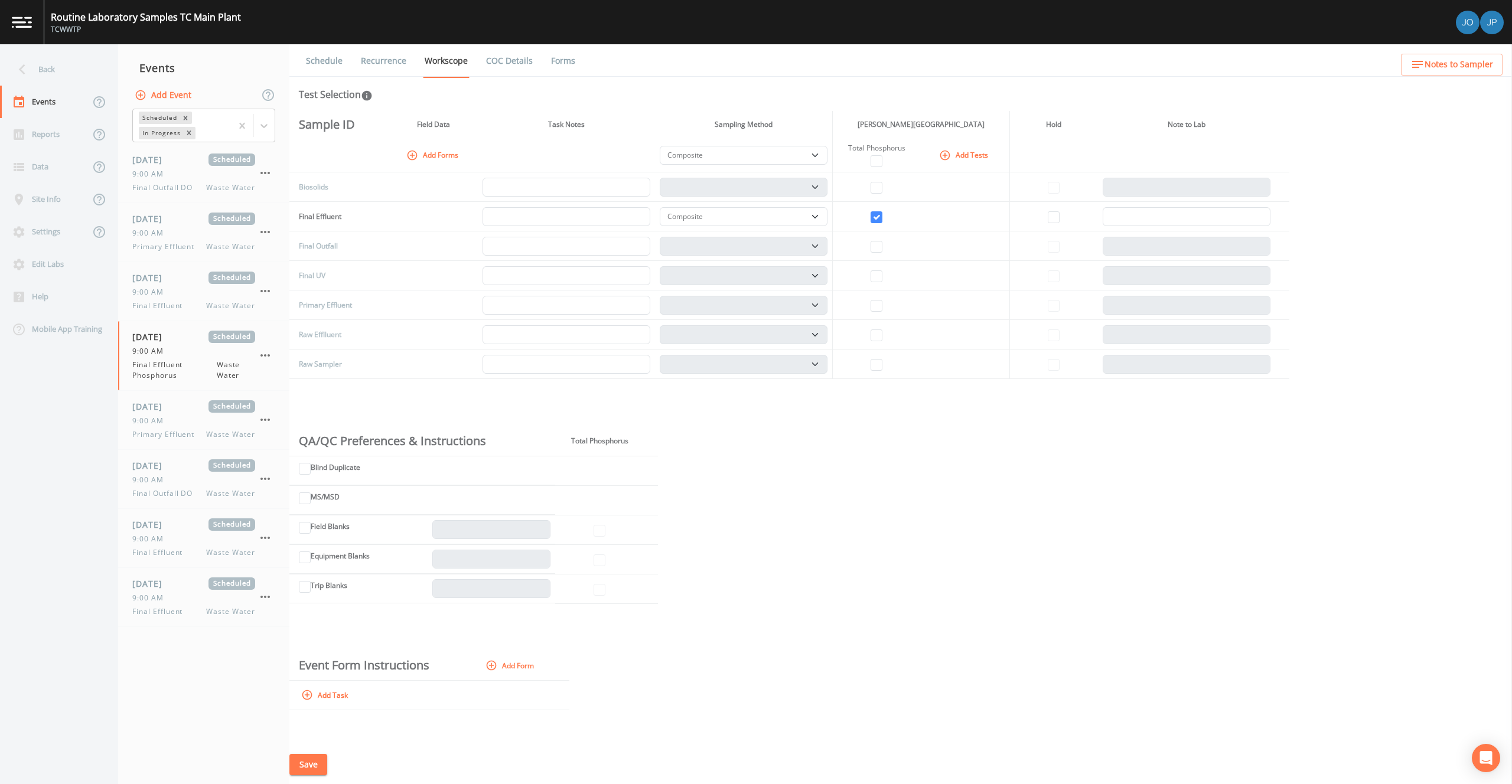
click at [363, 64] on link "Recurrence" at bounding box center [384, 61] width 49 height 33
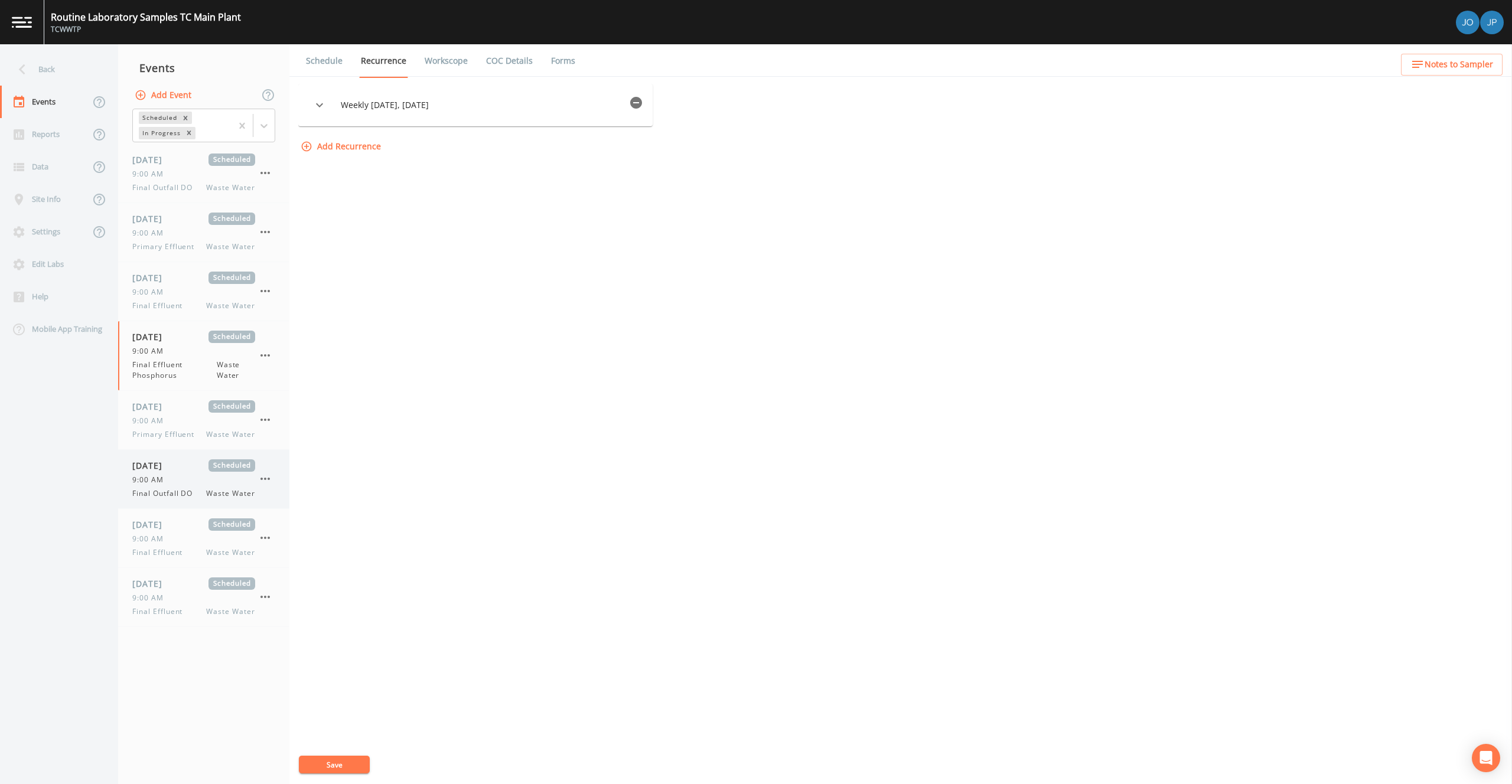
click at [196, 486] on div "[DATE] Scheduled 9:00 AM Final Outfall DO Waste Water" at bounding box center [193, 479] width 122 height 39
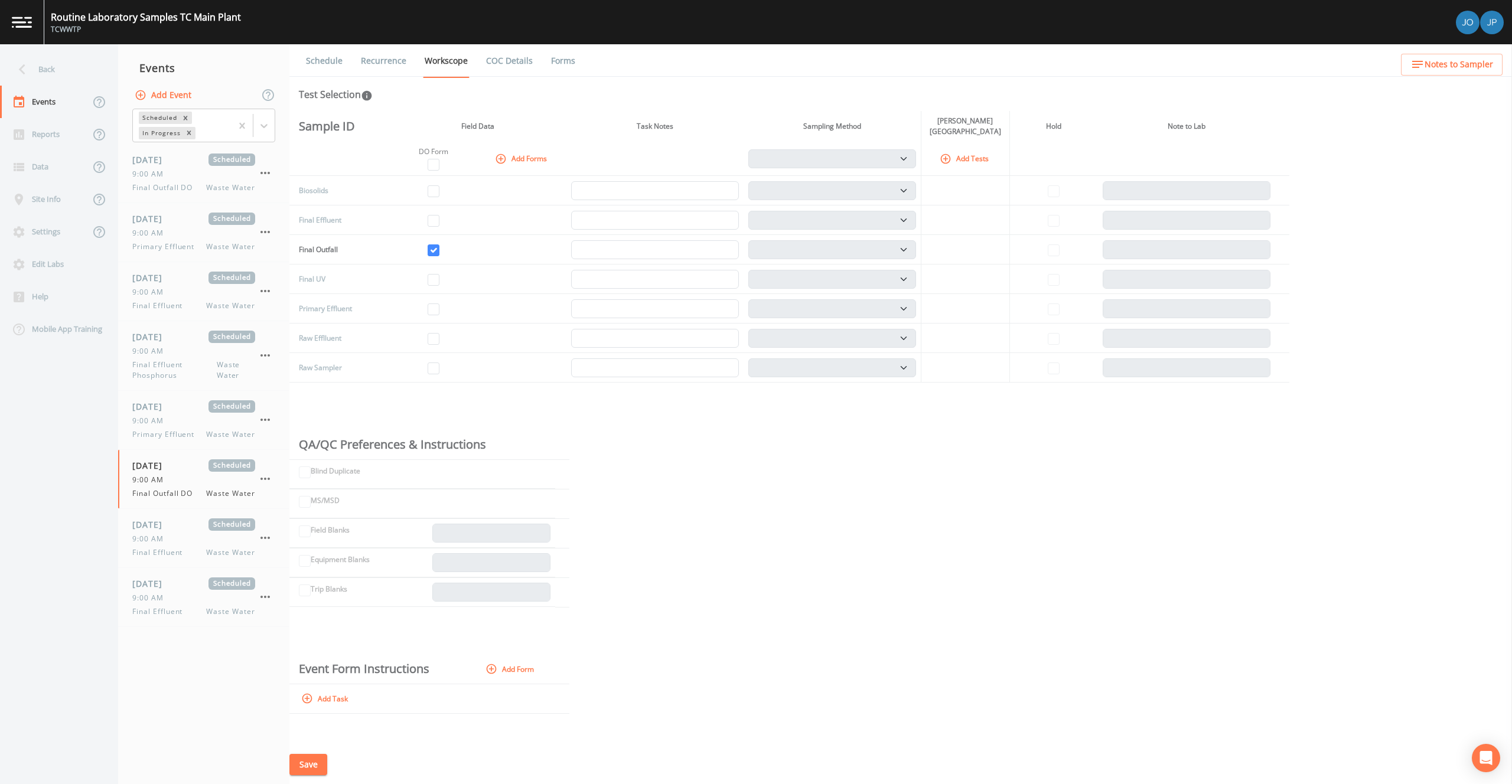
click at [362, 64] on link "Recurrence" at bounding box center [384, 61] width 49 height 33
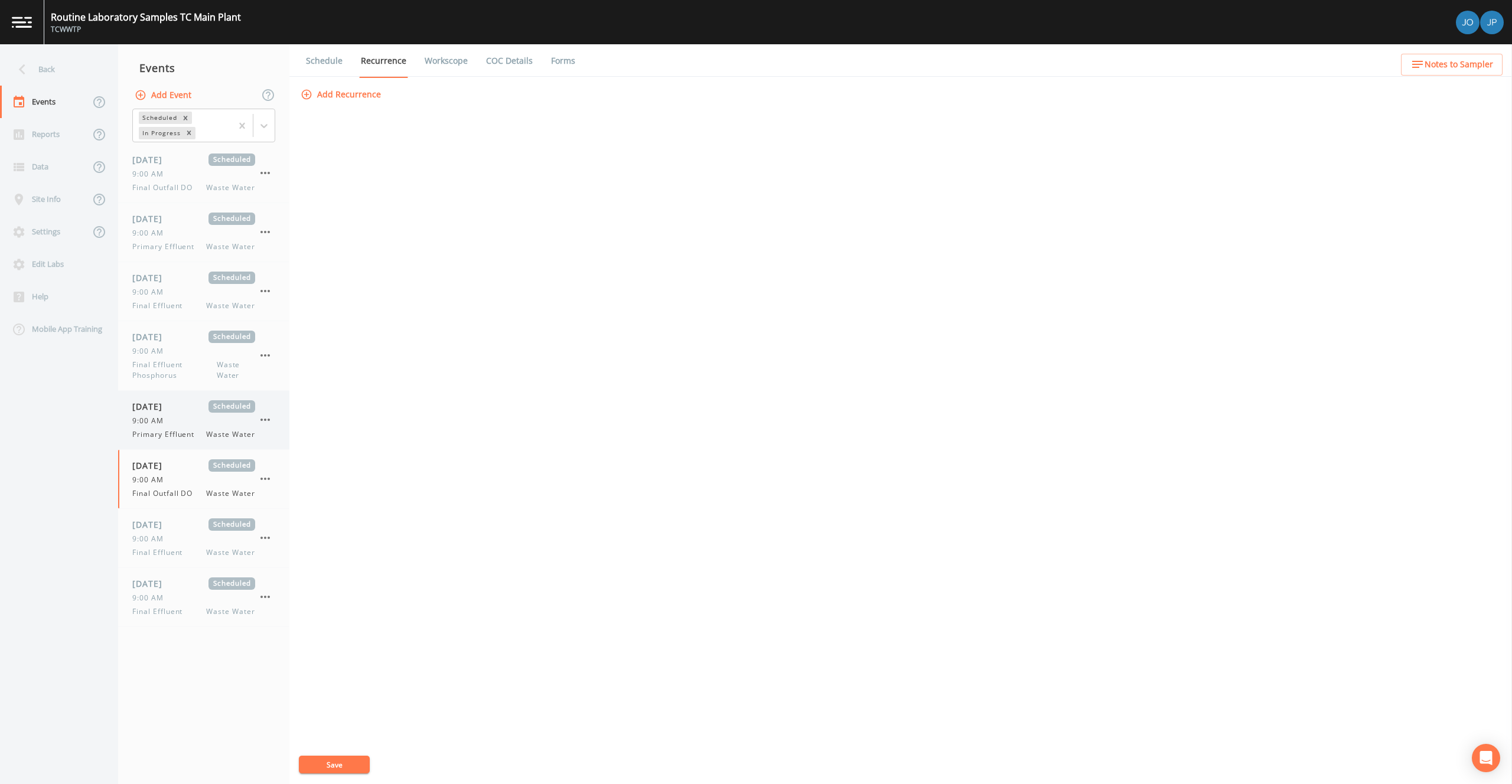
click at [150, 411] on span "[DATE]" at bounding box center [151, 406] width 38 height 13
select select "b6a3c313-748b-4795-a028-792ad310bd60"
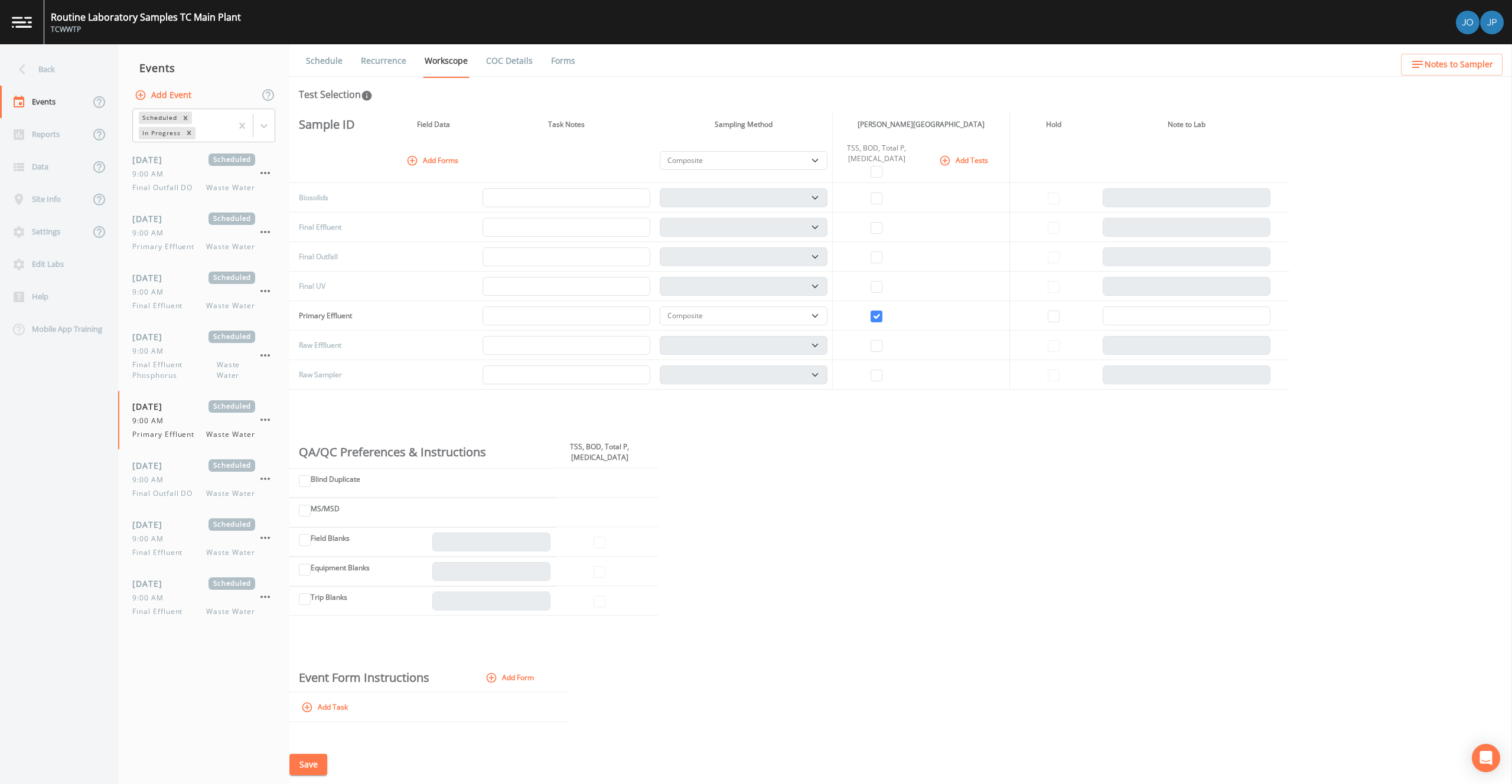
click at [379, 68] on link "Recurrence" at bounding box center [384, 61] width 49 height 33
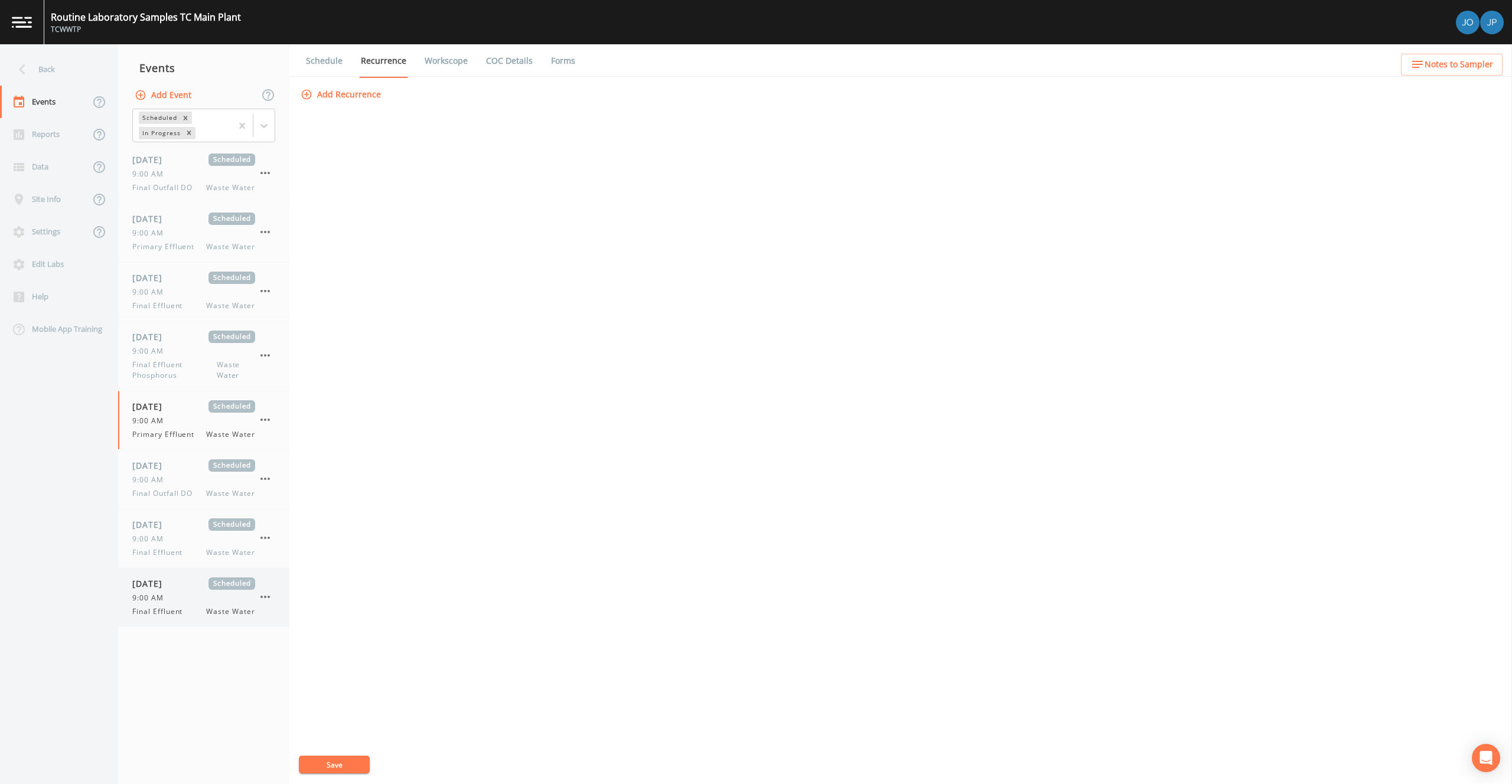
click at [170, 582] on span "[DATE]" at bounding box center [151, 583] width 38 height 13
select select "b6a3c313-748b-4795-a028-792ad310bd60"
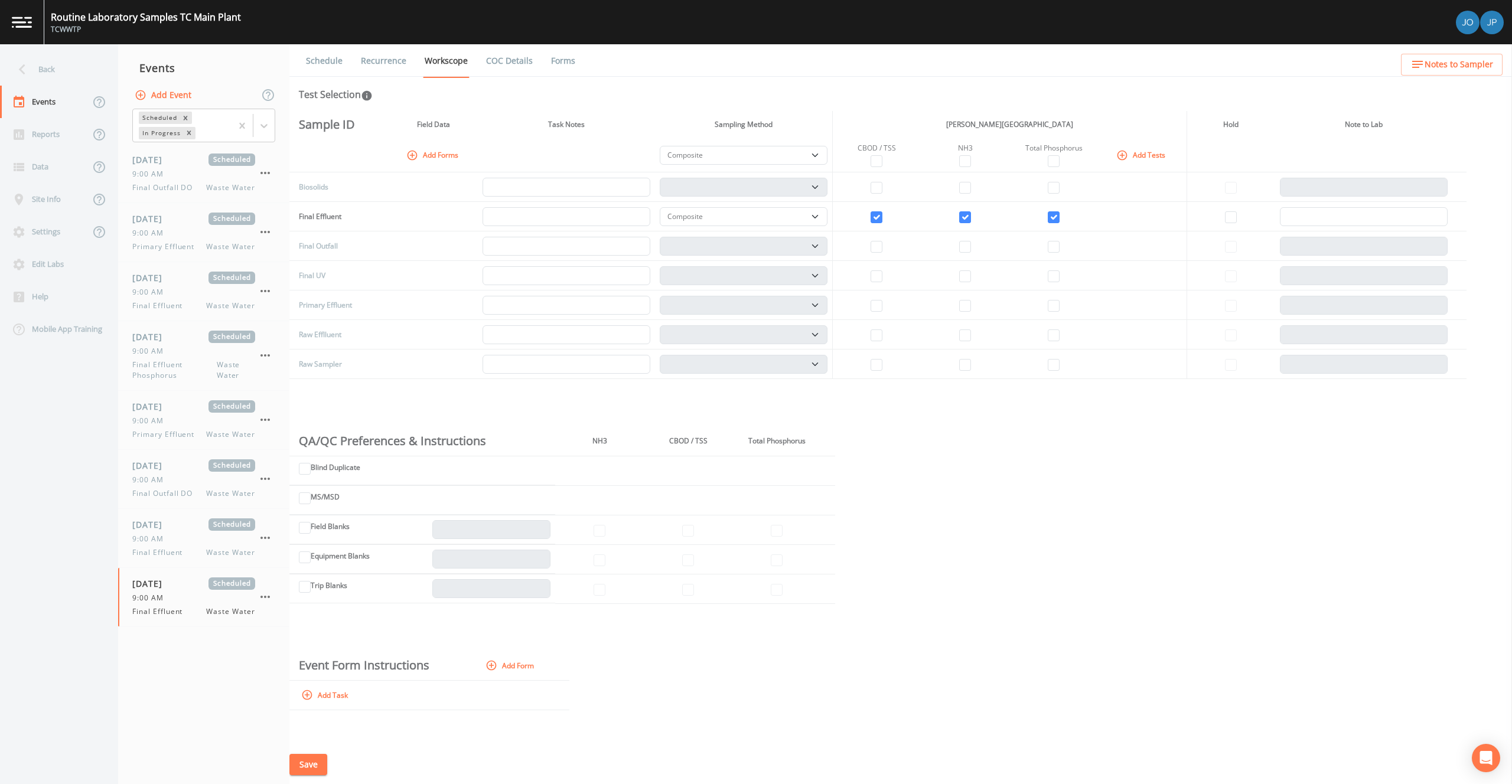
click at [382, 58] on link "Recurrence" at bounding box center [384, 61] width 49 height 33
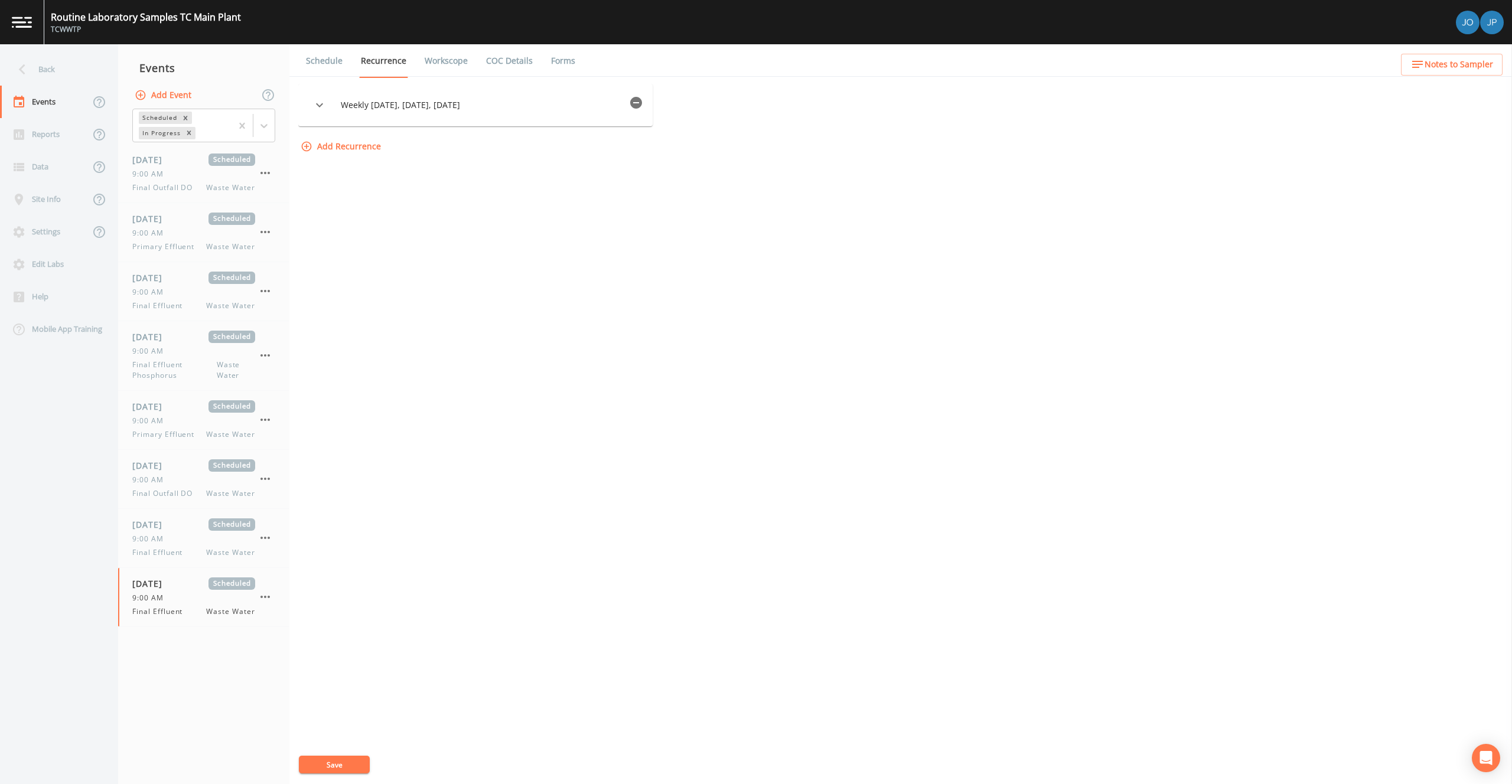
click at [638, 103] on icon "button" at bounding box center [636, 103] width 14 height 14
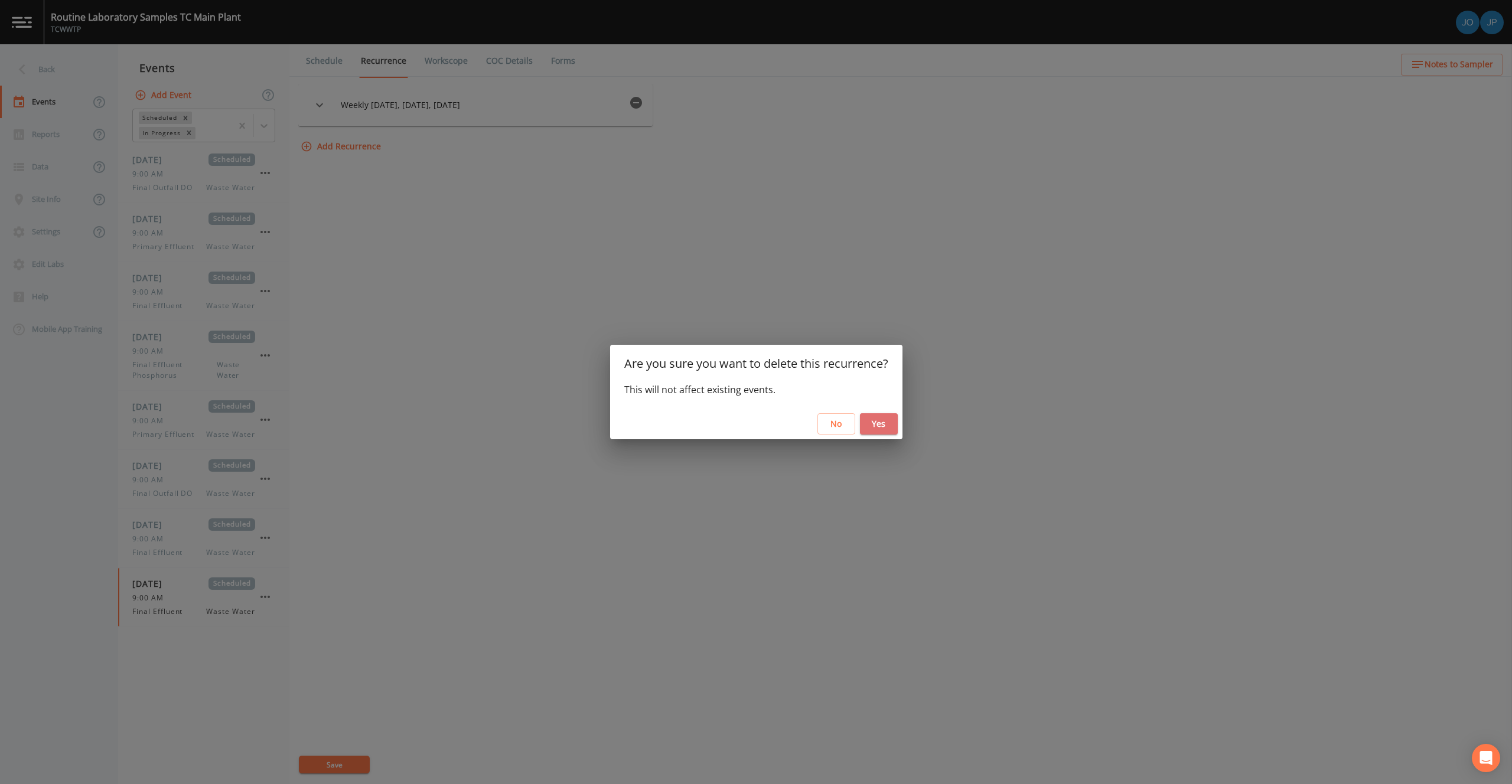
click at [883, 425] on button "Yes" at bounding box center [878, 424] width 38 height 22
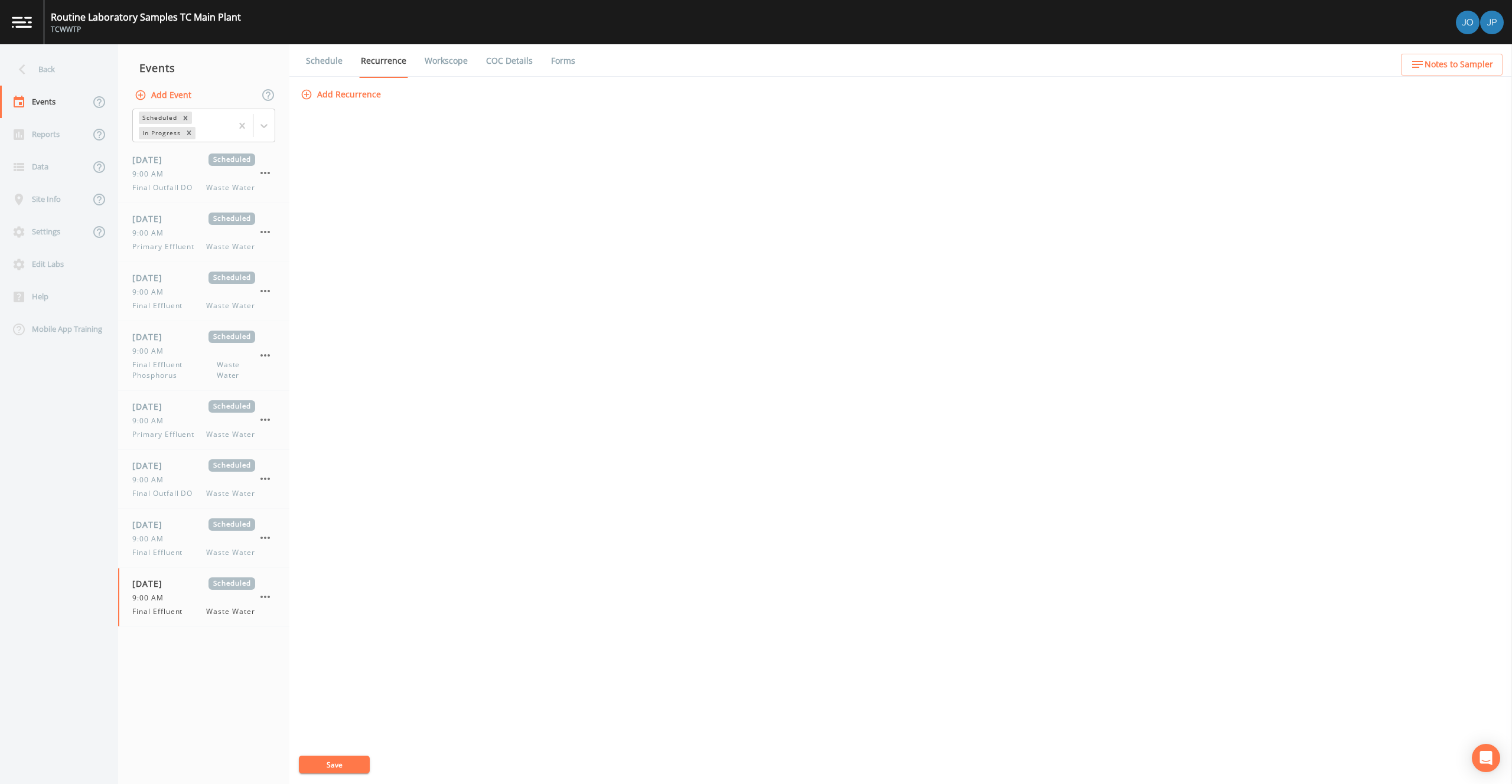
click at [334, 769] on button "Save" at bounding box center [334, 764] width 71 height 18
click at [175, 170] on div "9:00 AM" at bounding box center [193, 173] width 122 height 11
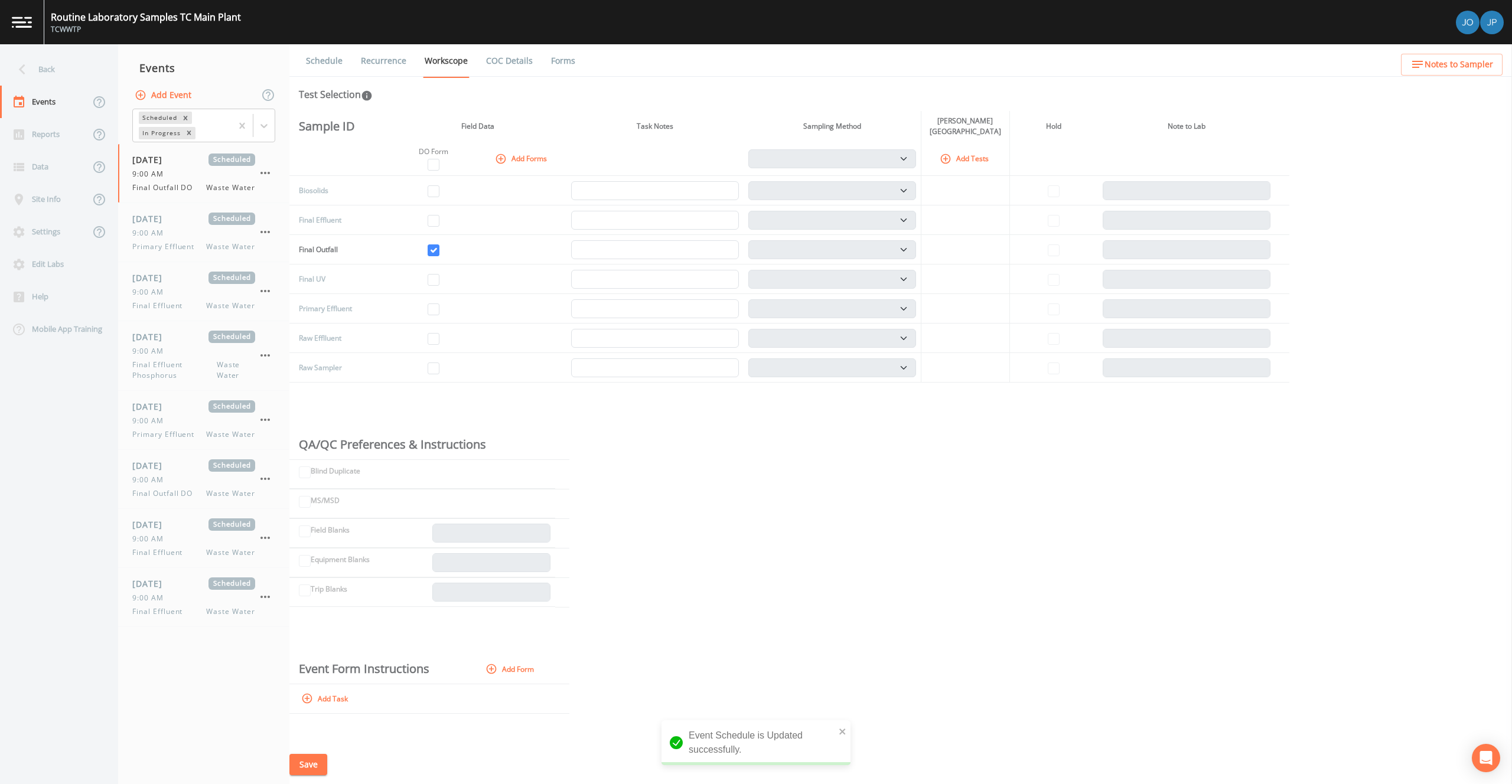
click at [380, 63] on link "Recurrence" at bounding box center [384, 61] width 49 height 33
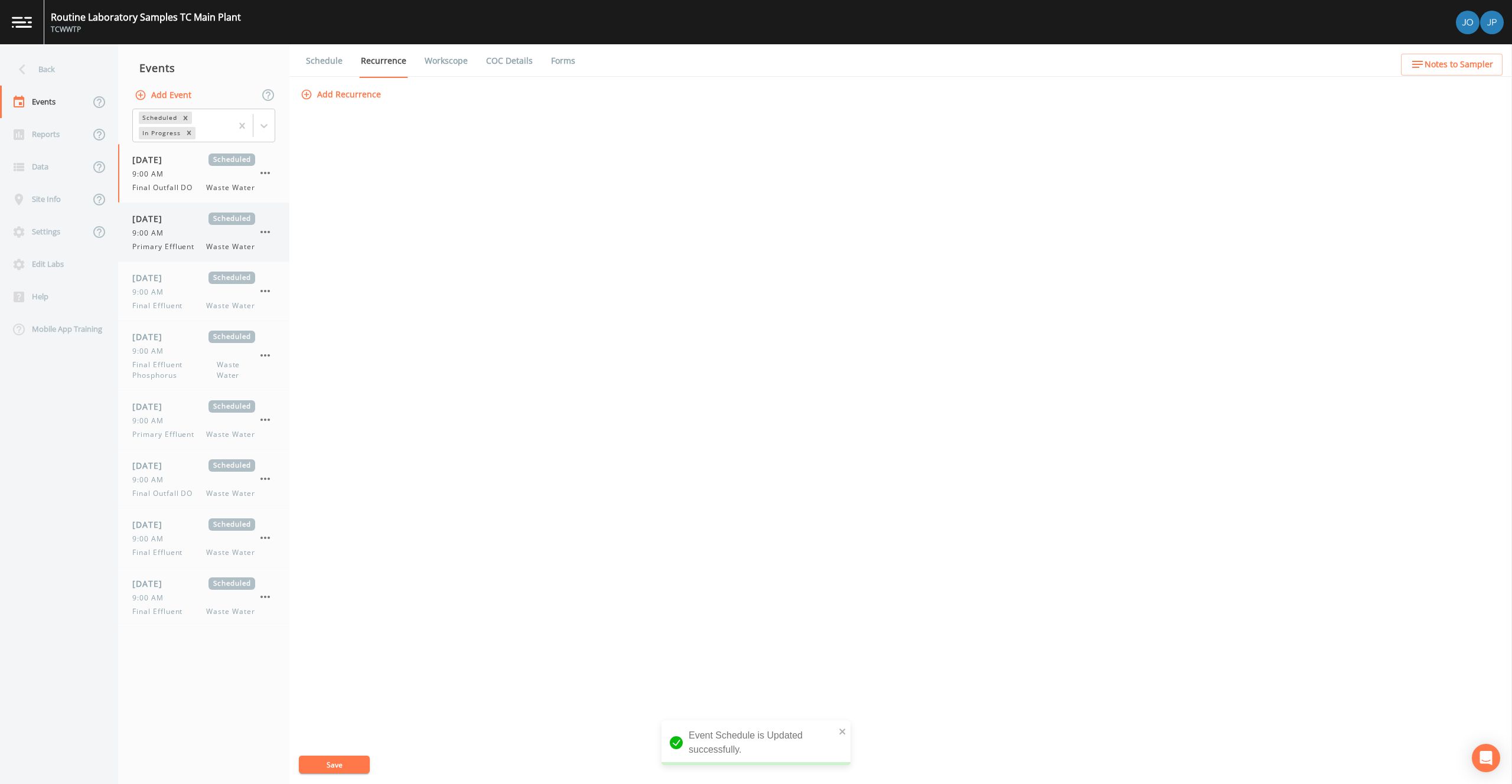
click at [196, 227] on div "[DATE] Scheduled 9:00 AM Primary Effluent Waste Water" at bounding box center [193, 232] width 122 height 39
select select "b6a3c313-748b-4795-a028-792ad310bd60"
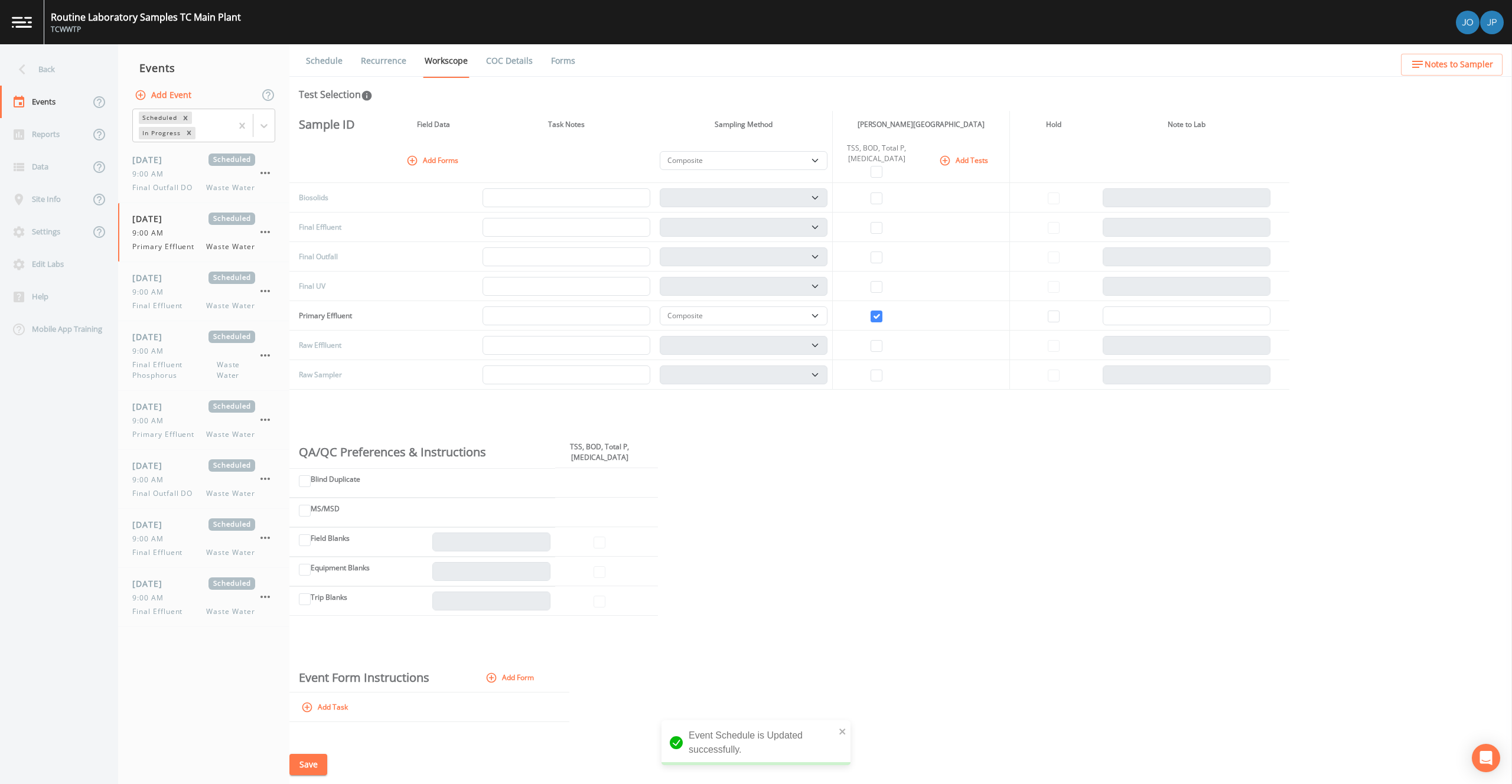
click at [368, 64] on link "Recurrence" at bounding box center [384, 61] width 49 height 33
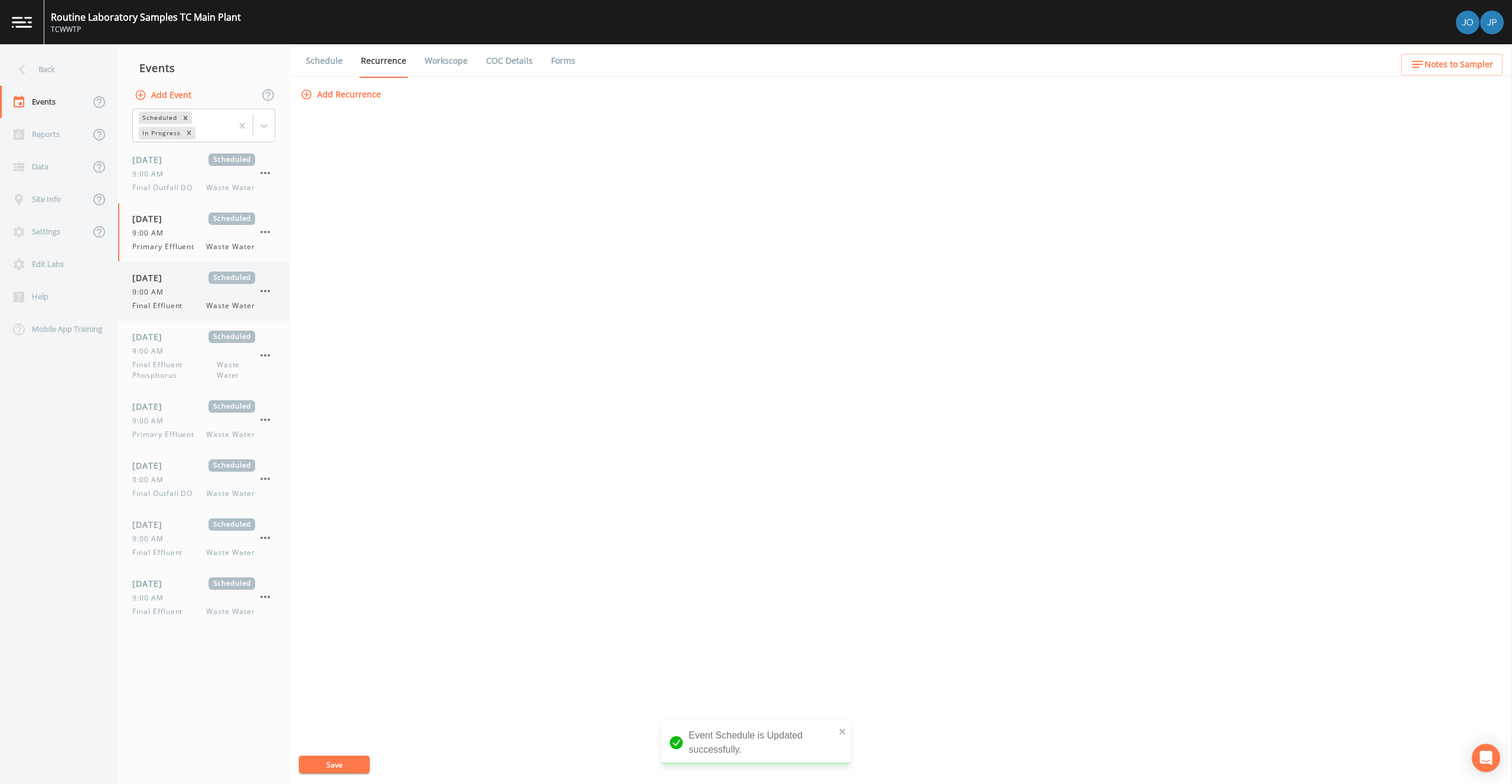
click at [171, 307] on span "Final Effluent" at bounding box center [161, 305] width 57 height 11
select select "b6a3c313-748b-4795-a028-792ad310bd60"
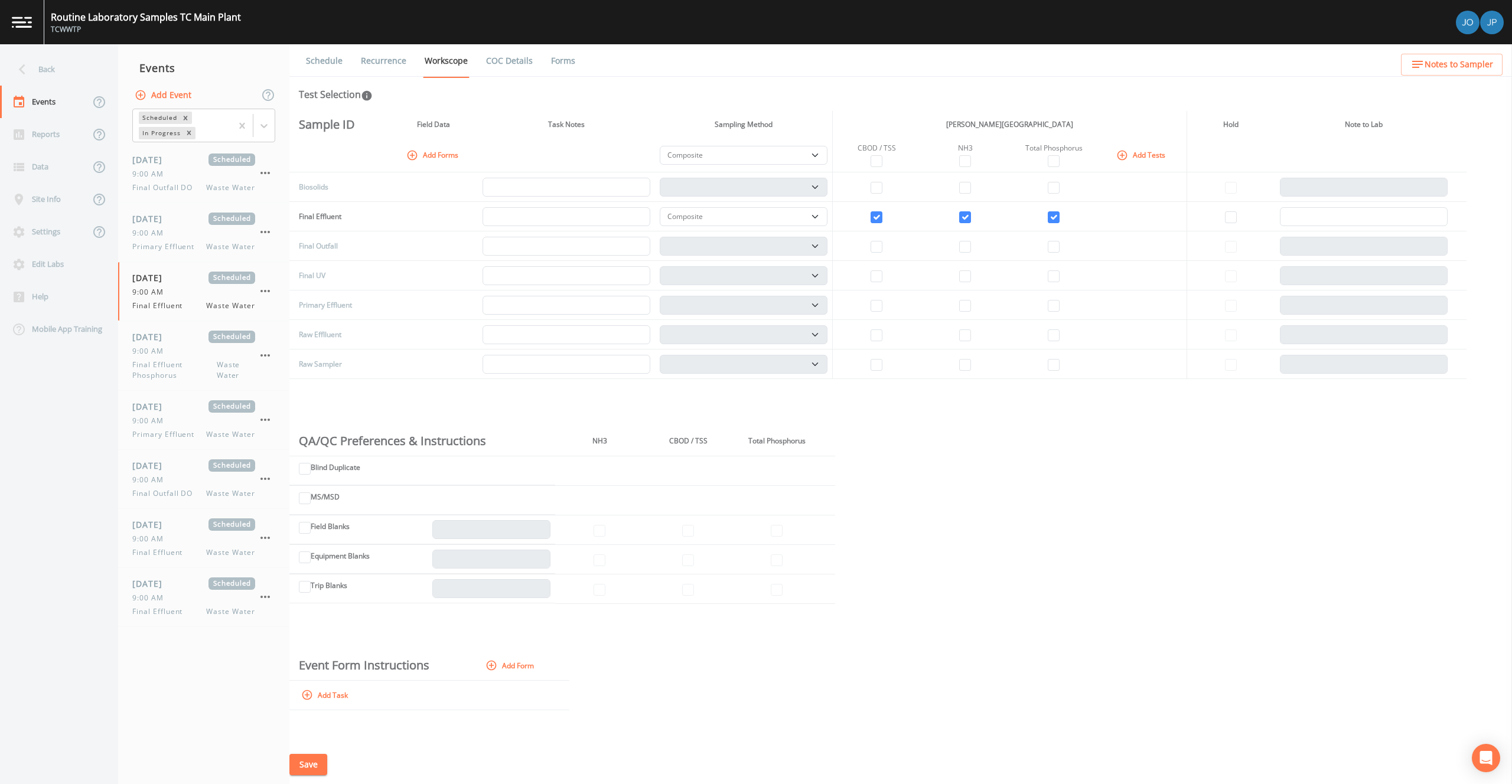
click at [366, 73] on link "Recurrence" at bounding box center [384, 61] width 49 height 33
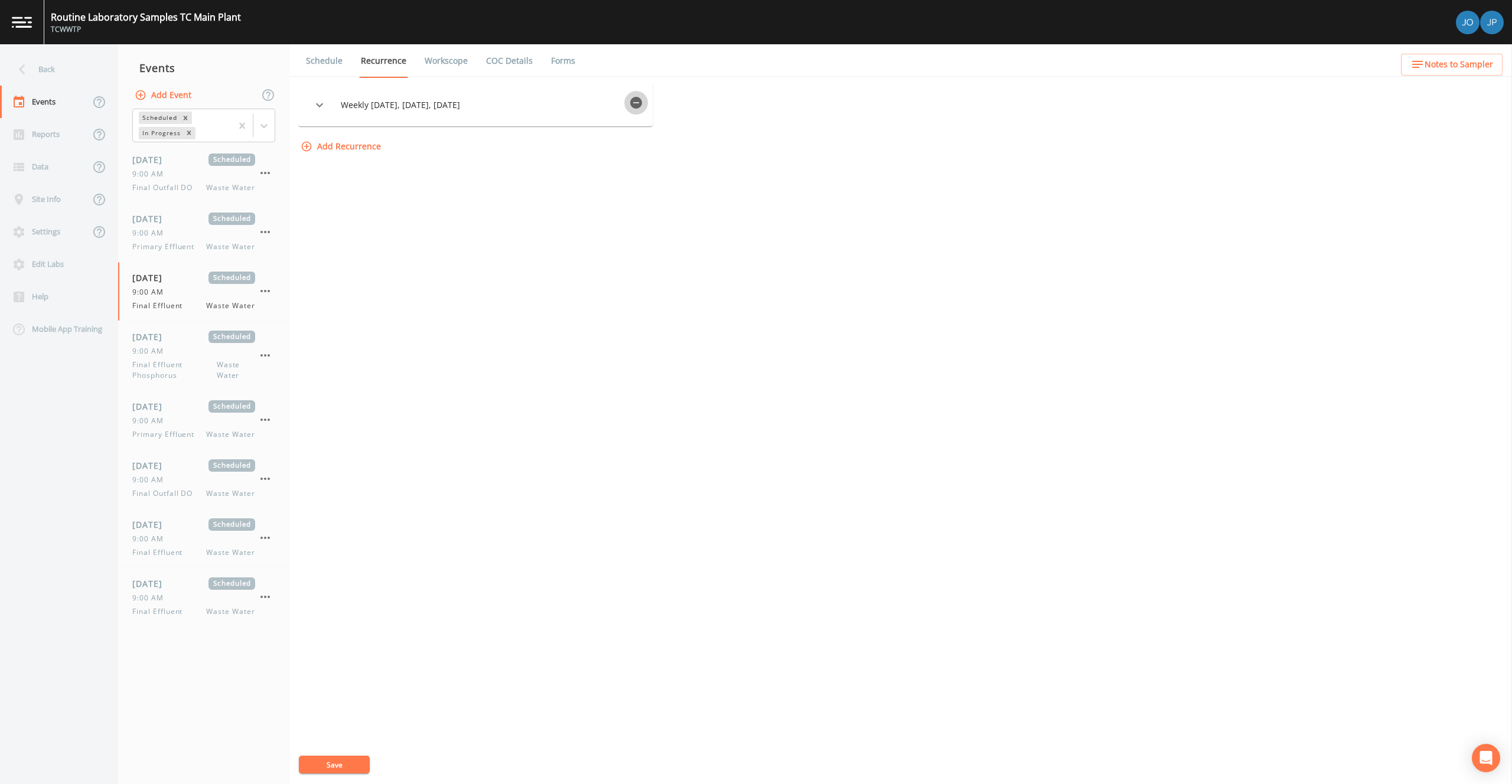
click at [635, 101] on icon "button" at bounding box center [636, 103] width 12 height 12
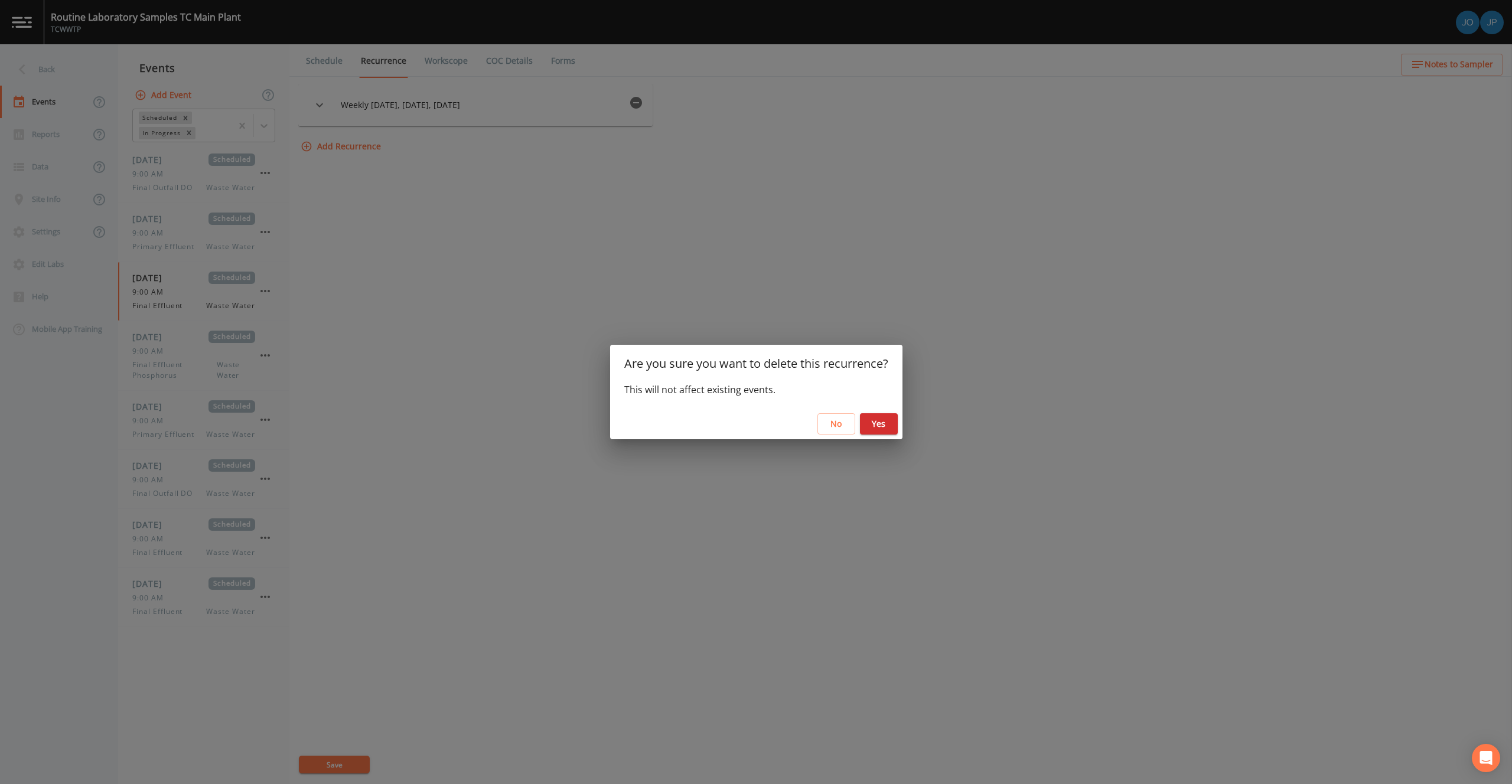
click at [870, 423] on button "Yes" at bounding box center [878, 424] width 38 height 22
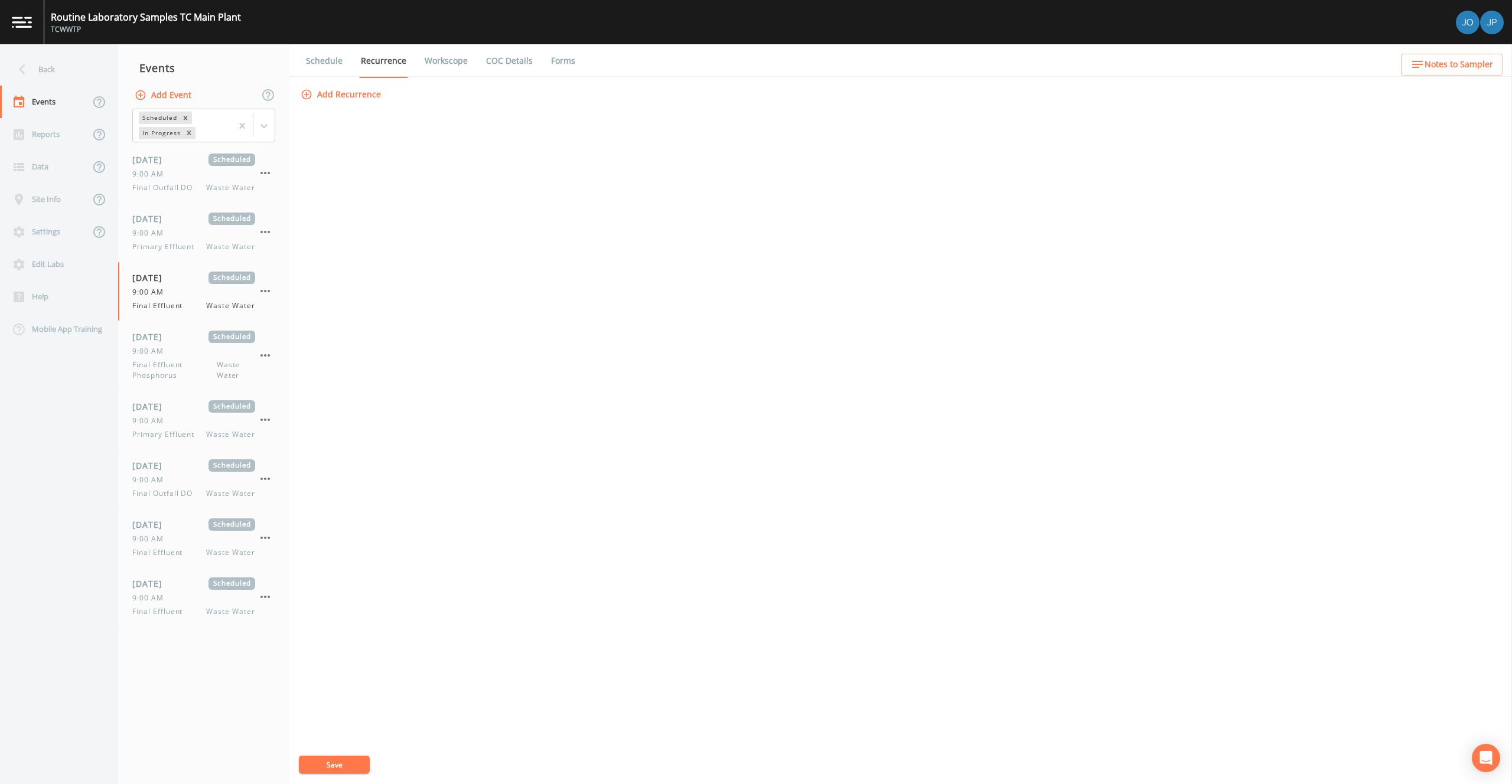
click at [332, 766] on button "Save" at bounding box center [334, 764] width 71 height 18
click at [405, 407] on div "Add Recurrence Save" at bounding box center [901, 434] width 1205 height 700
click at [199, 360] on span "Final Effluent Phosphorus" at bounding box center [174, 370] width 84 height 22
select select "b6a3c313-748b-4795-a028-792ad310bd60"
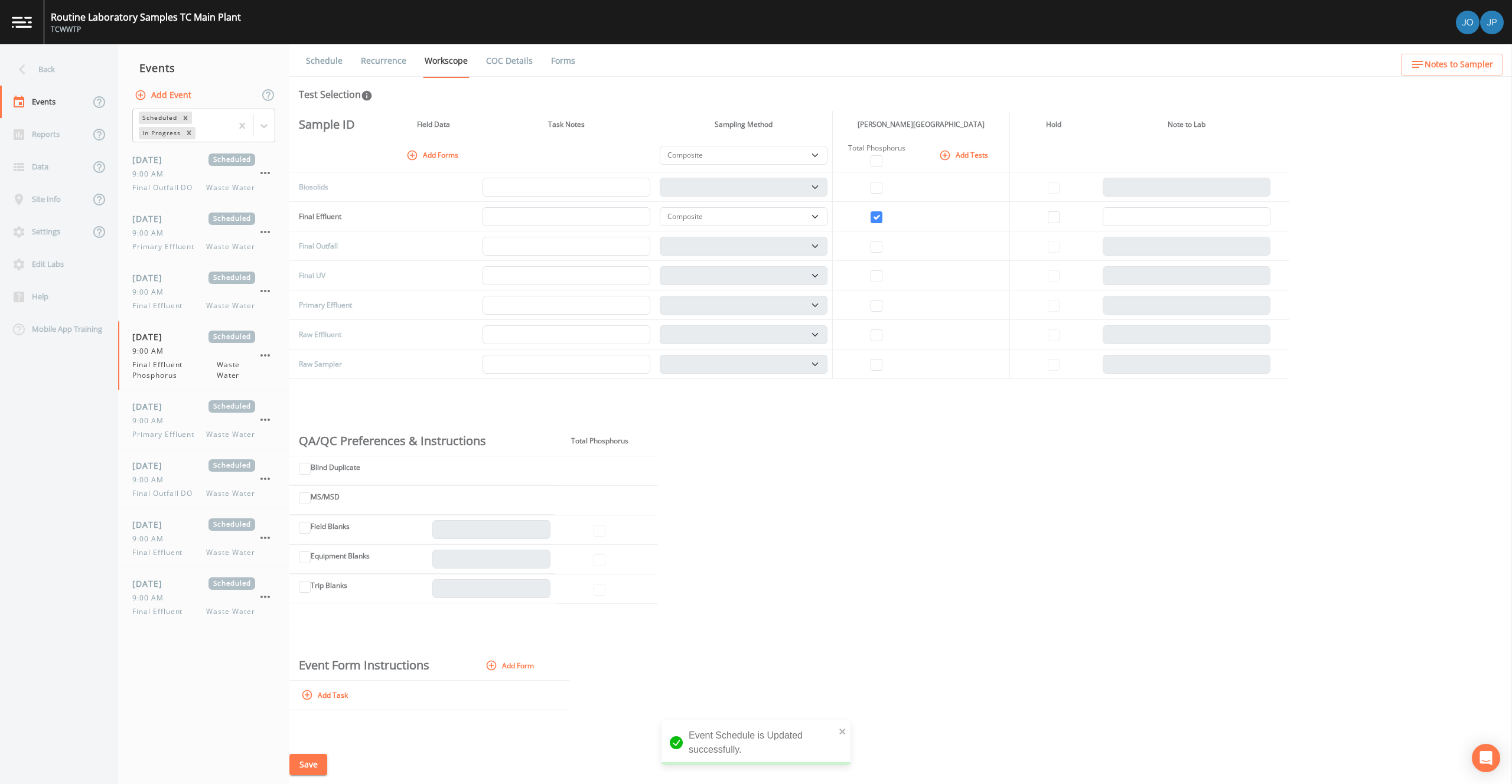
click at [364, 52] on link "Recurrence" at bounding box center [384, 61] width 49 height 33
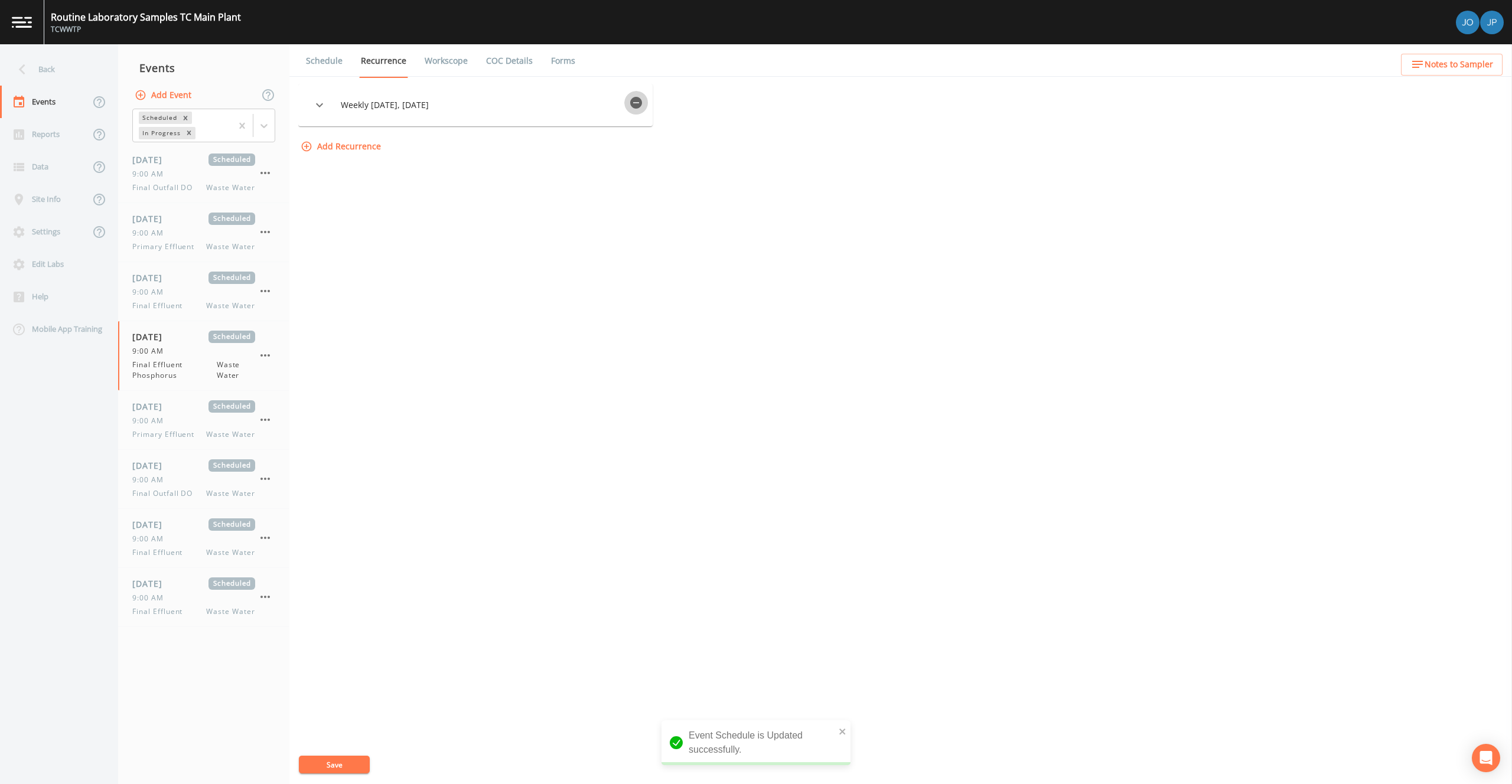
click at [634, 102] on icon "button" at bounding box center [636, 103] width 14 height 14
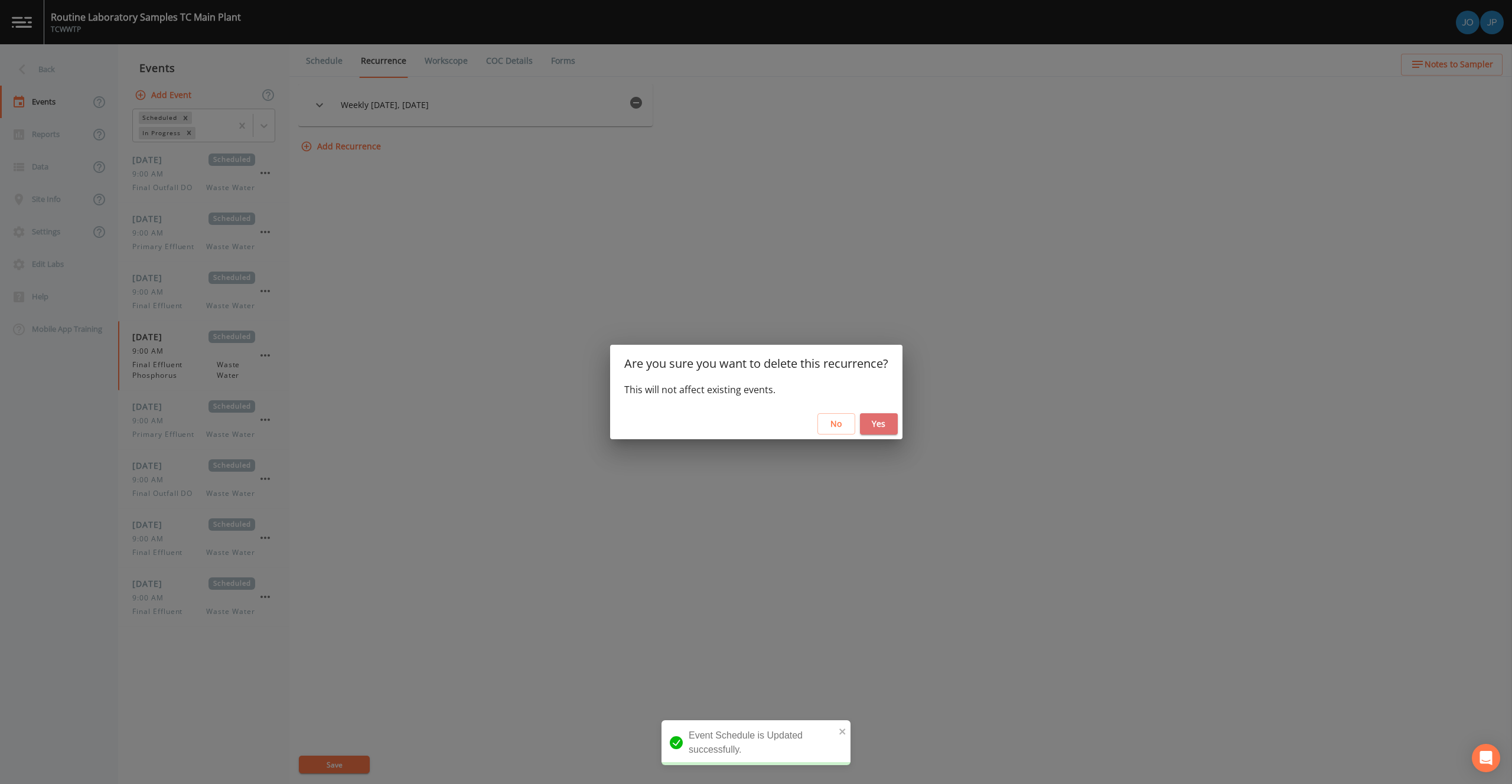
click at [864, 416] on button "Yes" at bounding box center [878, 424] width 38 height 22
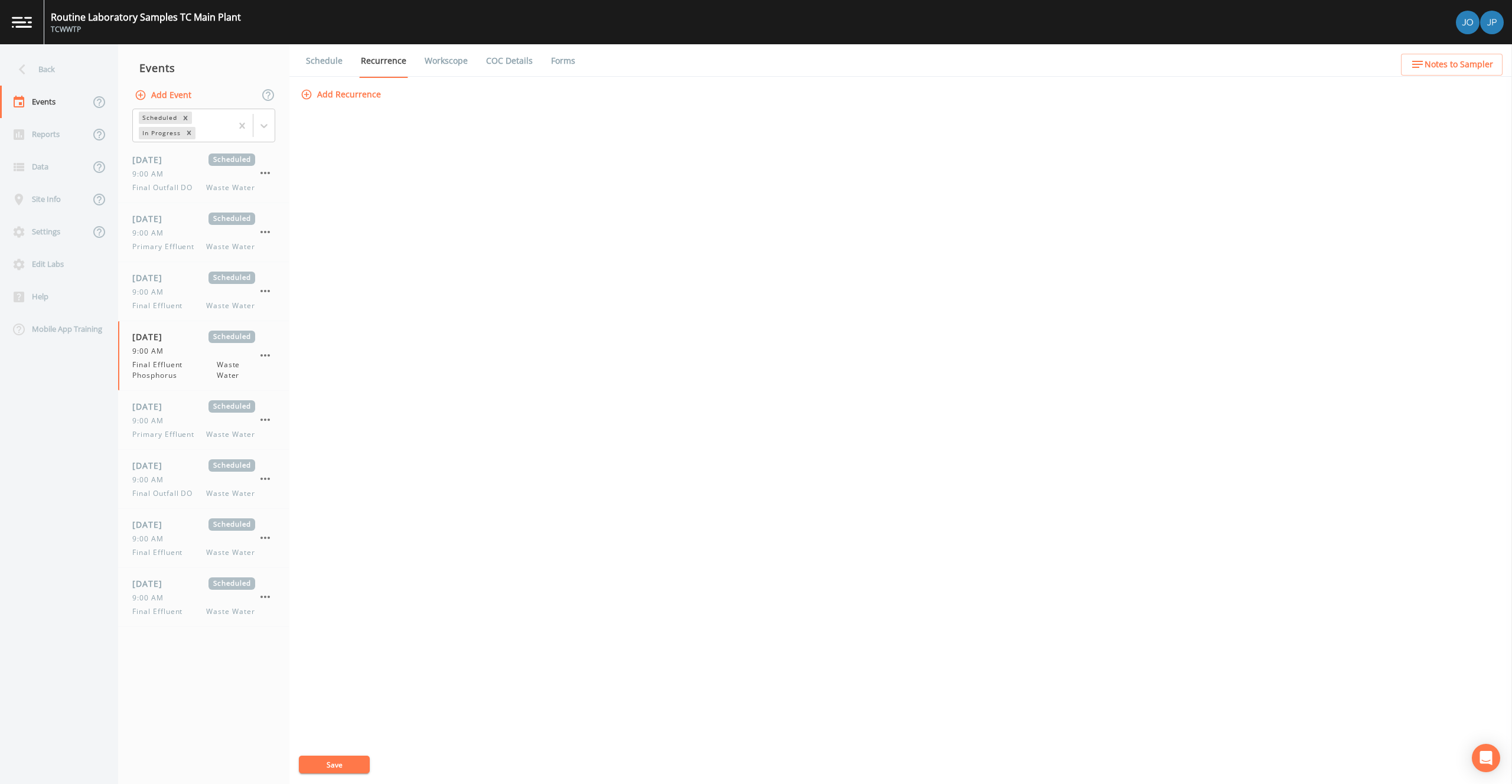
click at [340, 766] on button "Save" at bounding box center [334, 764] width 71 height 18
click at [183, 414] on div "[DATE] Scheduled 9:00 AM Primary Effluent Waste Water" at bounding box center [193, 420] width 122 height 39
select select "b6a3c313-748b-4795-a028-792ad310bd60"
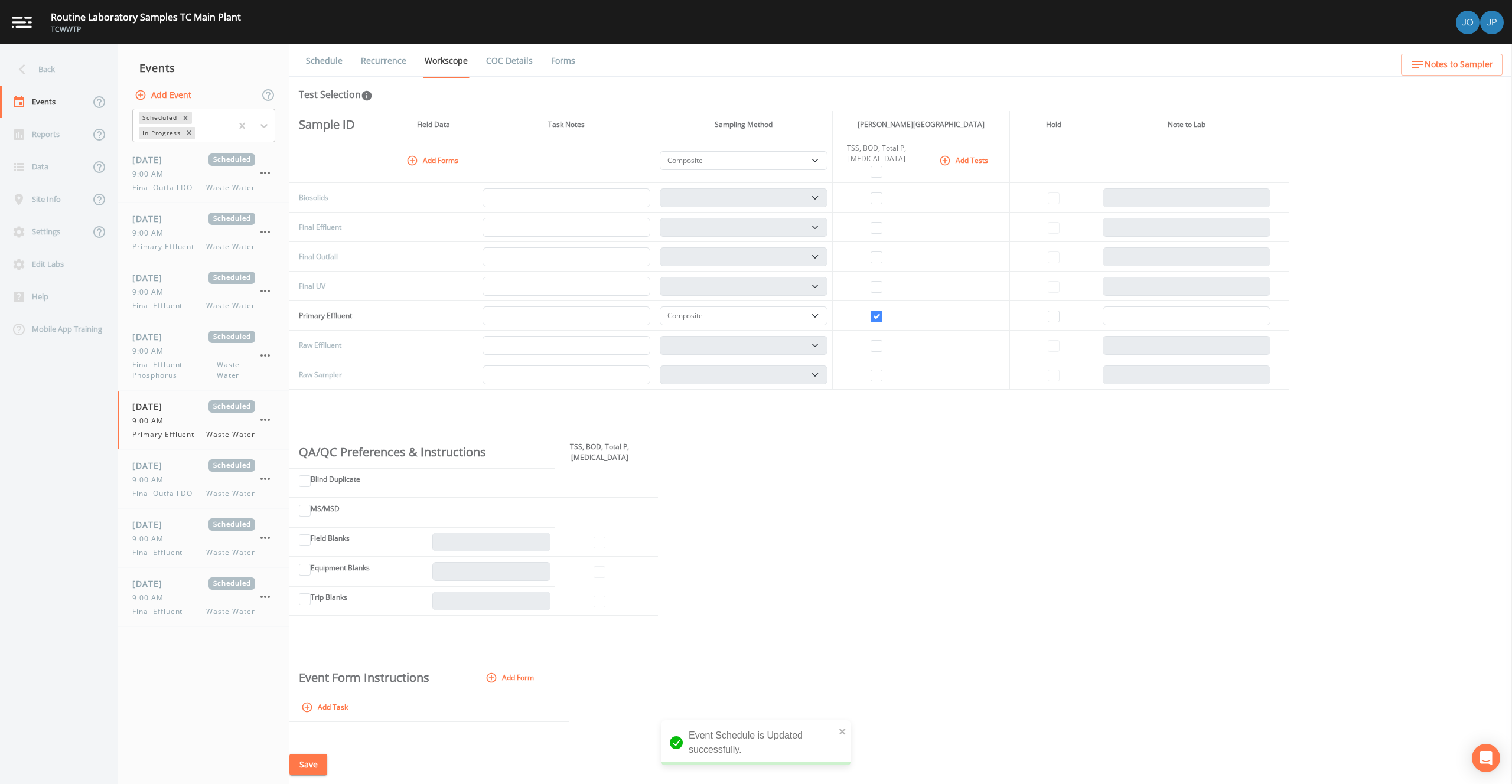
click at [386, 48] on link "Recurrence" at bounding box center [384, 61] width 49 height 33
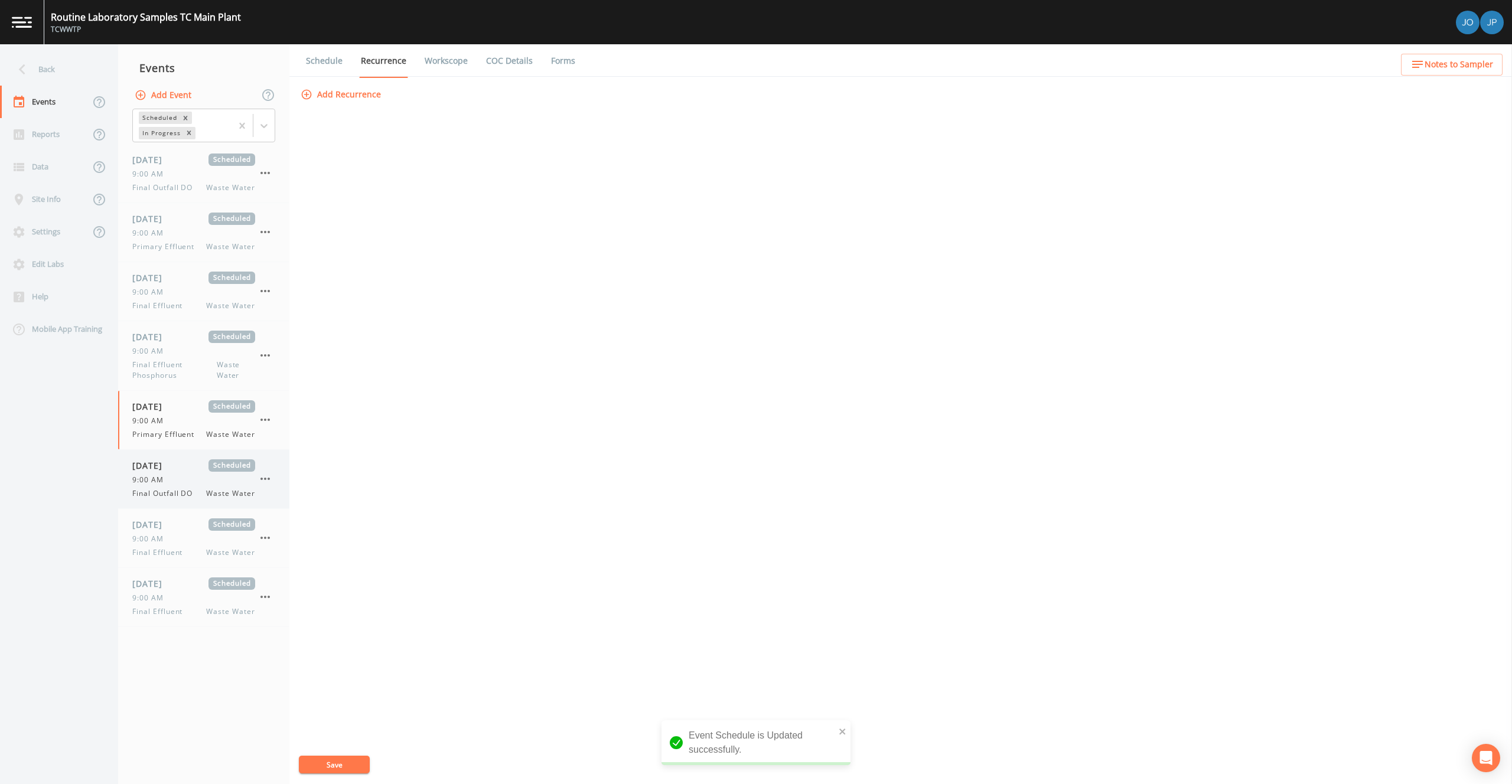
click at [190, 463] on div "[DATE] Scheduled" at bounding box center [193, 465] width 122 height 13
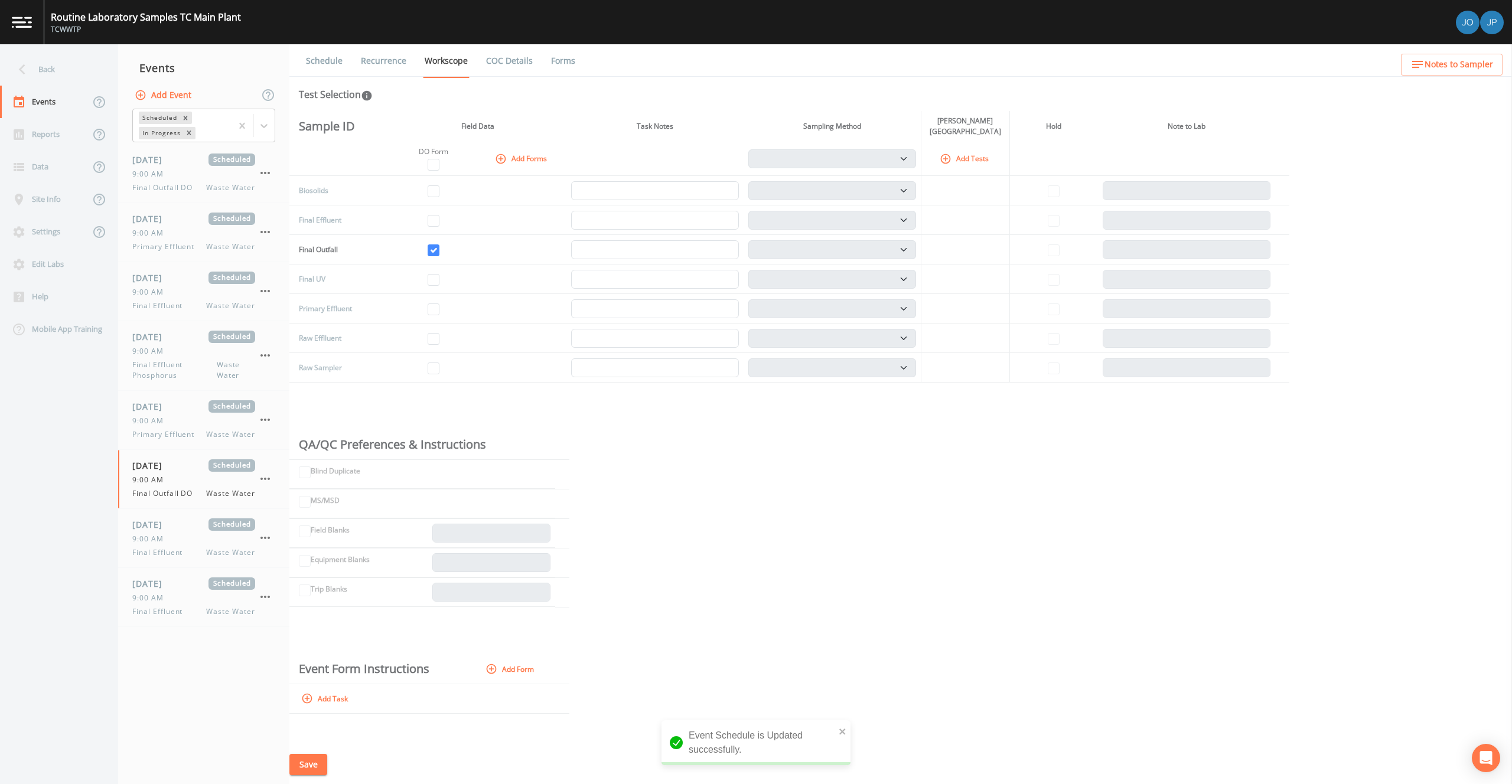
click at [373, 57] on link "Recurrence" at bounding box center [384, 61] width 49 height 33
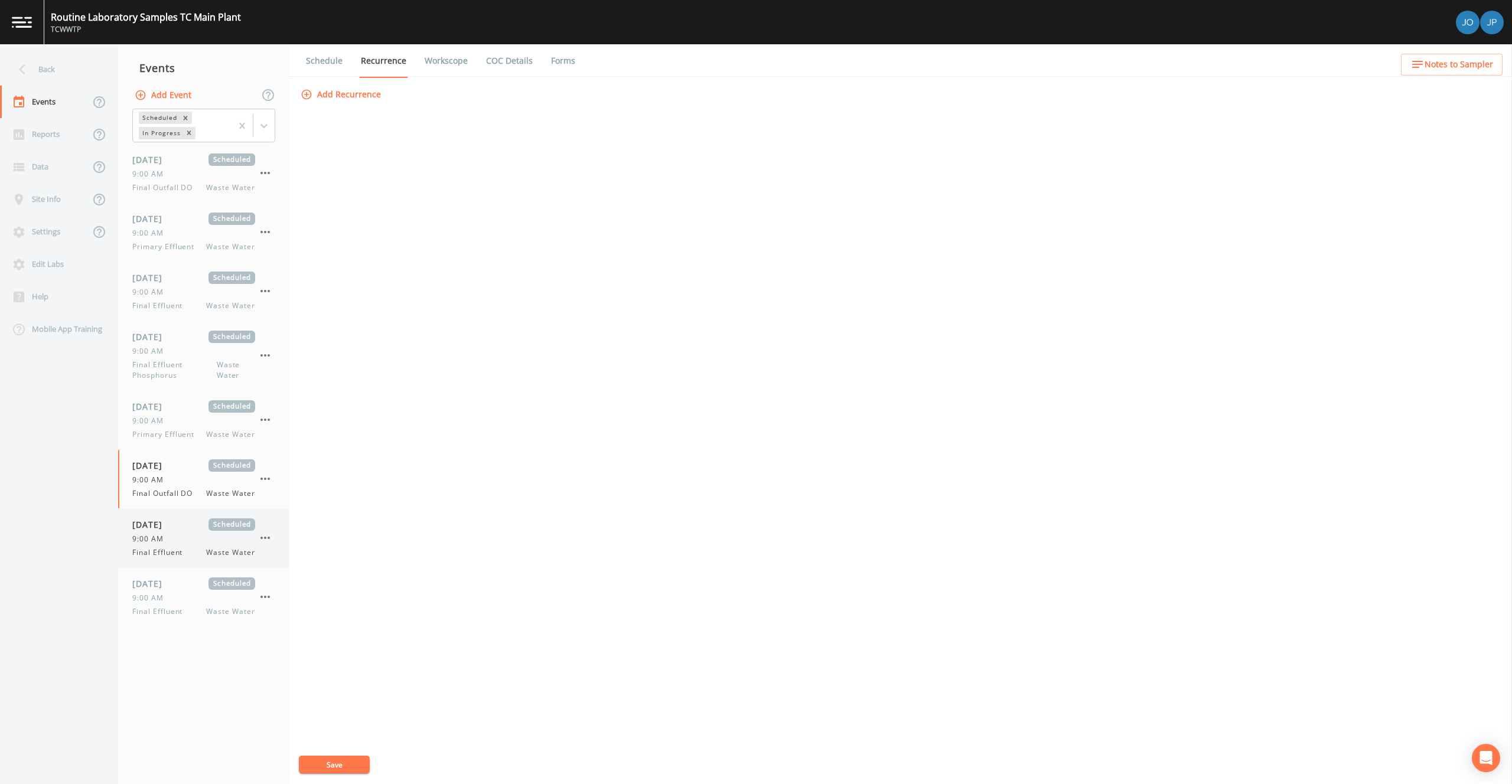
click at [174, 532] on div "[DATE] Scheduled 9:00 AM Final Effluent Waste Water" at bounding box center [193, 537] width 122 height 39
select select "b6a3c313-748b-4795-a028-792ad310bd60"
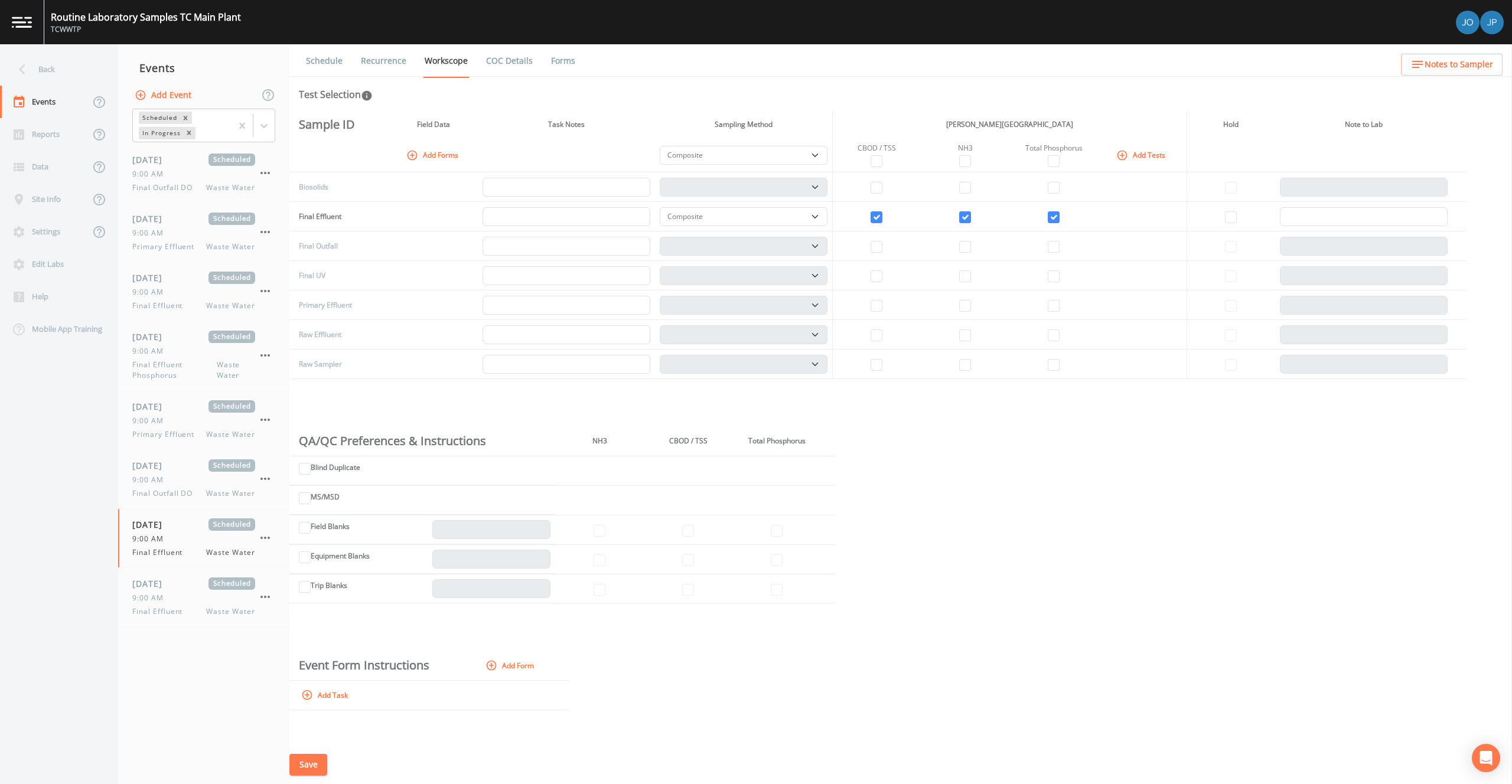
click at [374, 62] on link "Recurrence" at bounding box center [384, 61] width 49 height 33
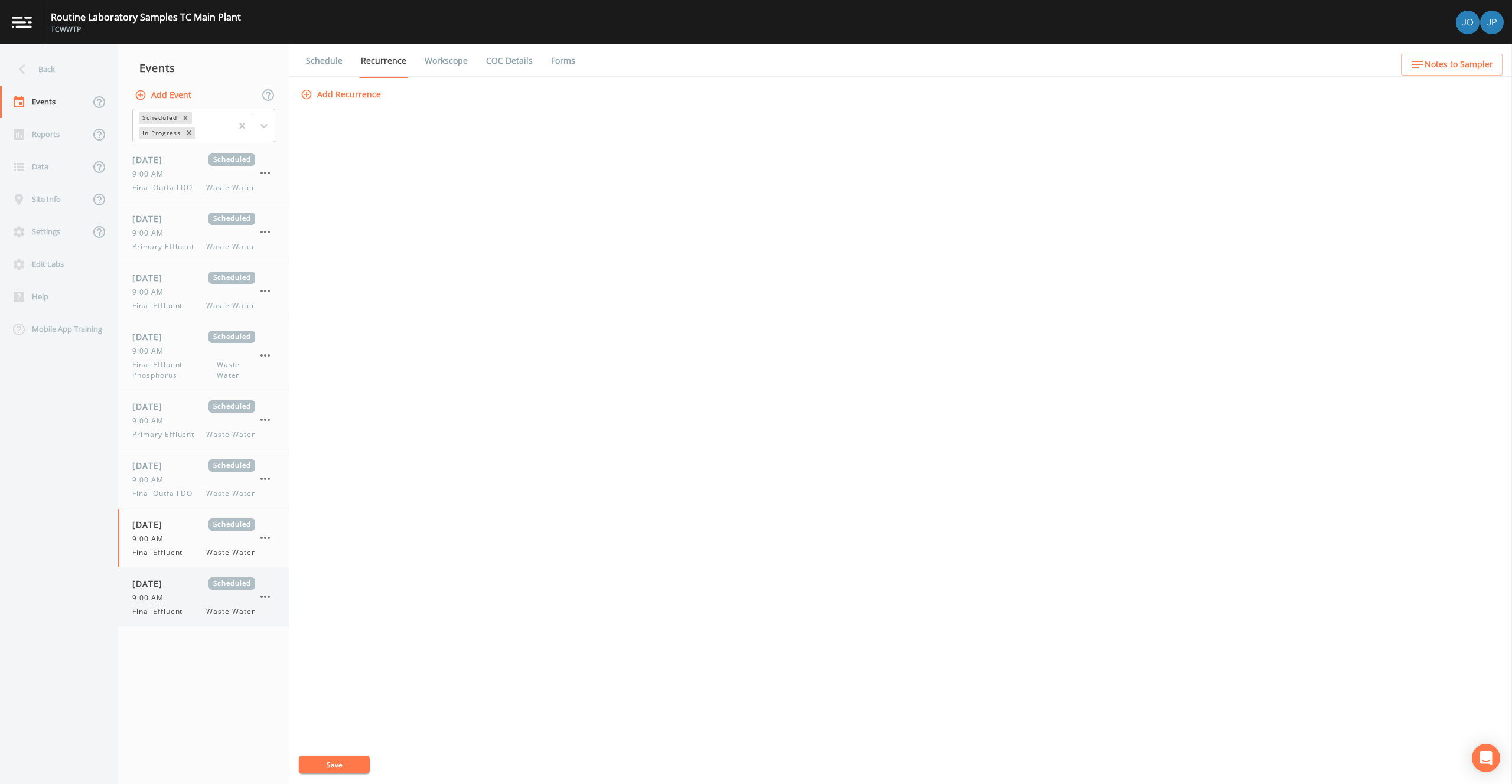
click at [181, 592] on div "9:00 AM" at bounding box center [193, 597] width 122 height 11
select select "b6a3c313-748b-4795-a028-792ad310bd60"
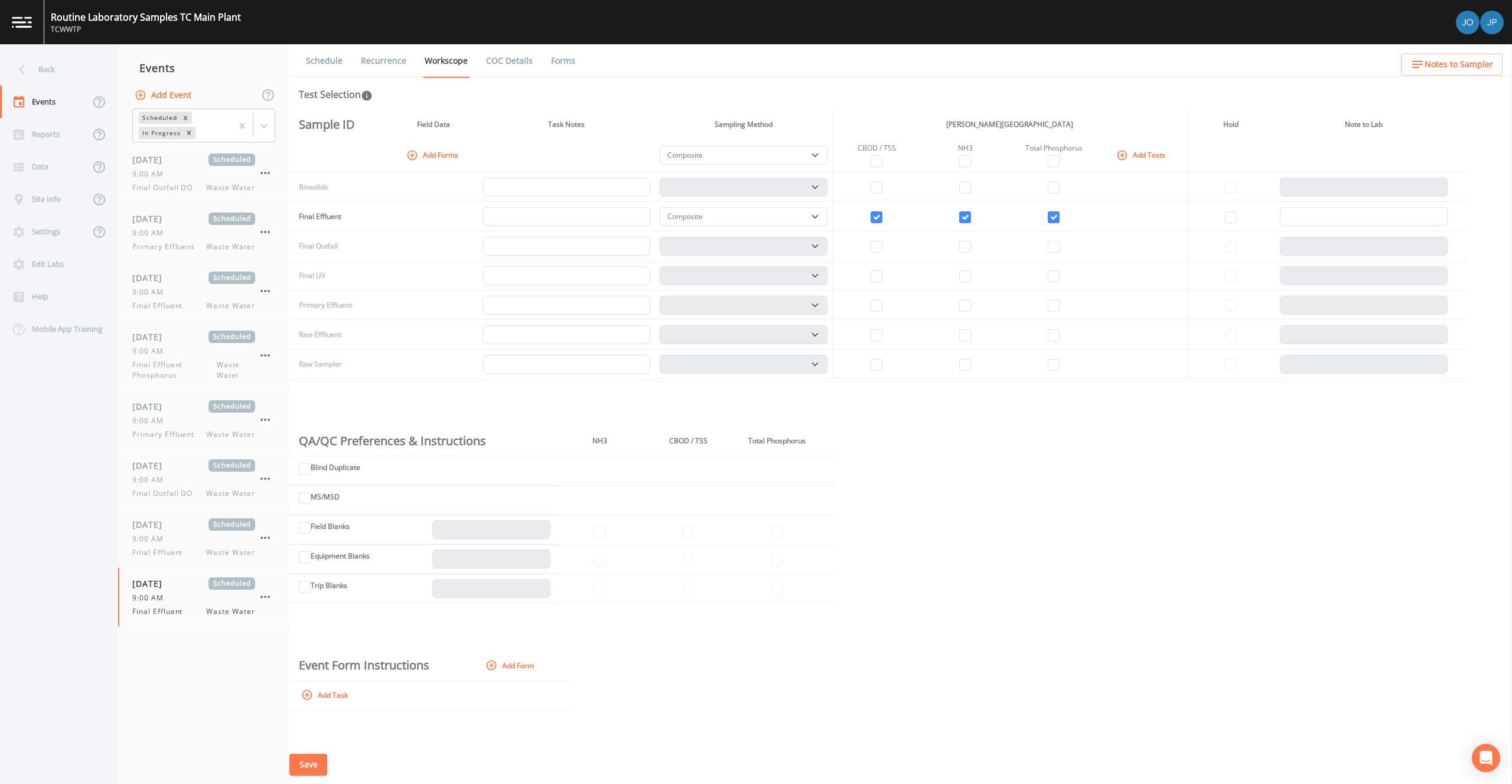
click at [382, 52] on link "Recurrence" at bounding box center [384, 61] width 49 height 33
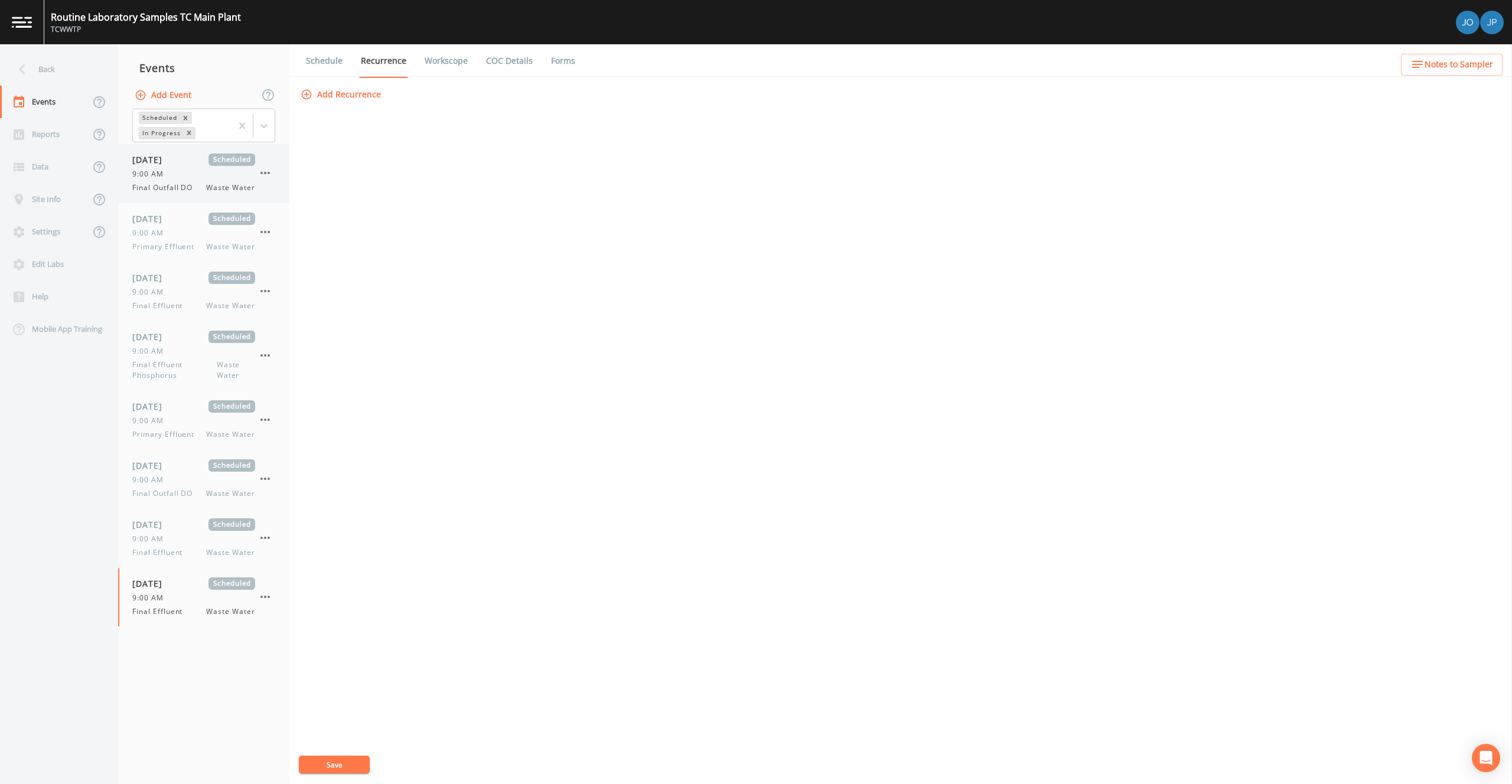
click at [165, 193] on span "Final Outfall DO" at bounding box center [165, 187] width 68 height 11
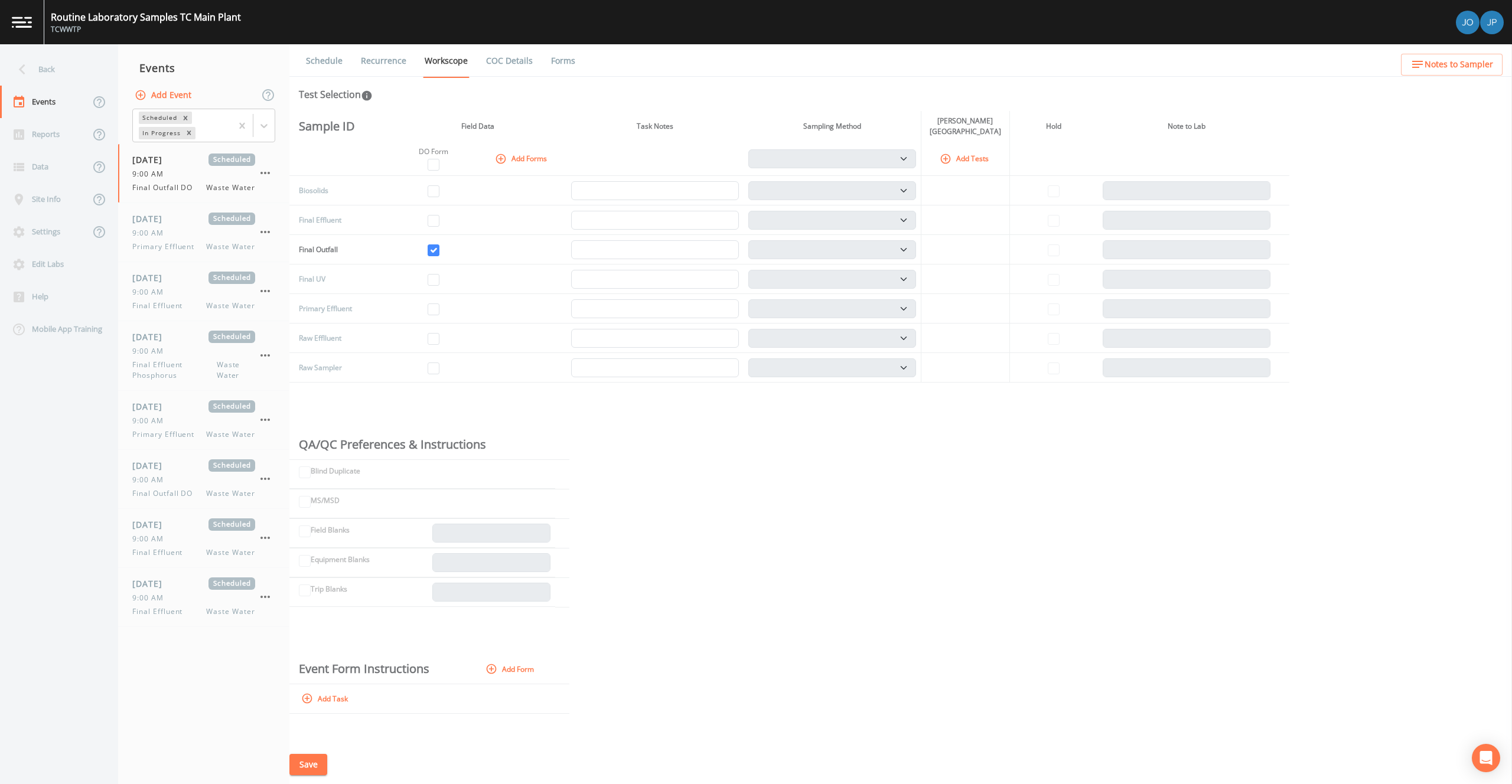
click at [379, 67] on link "Recurrence" at bounding box center [384, 61] width 49 height 33
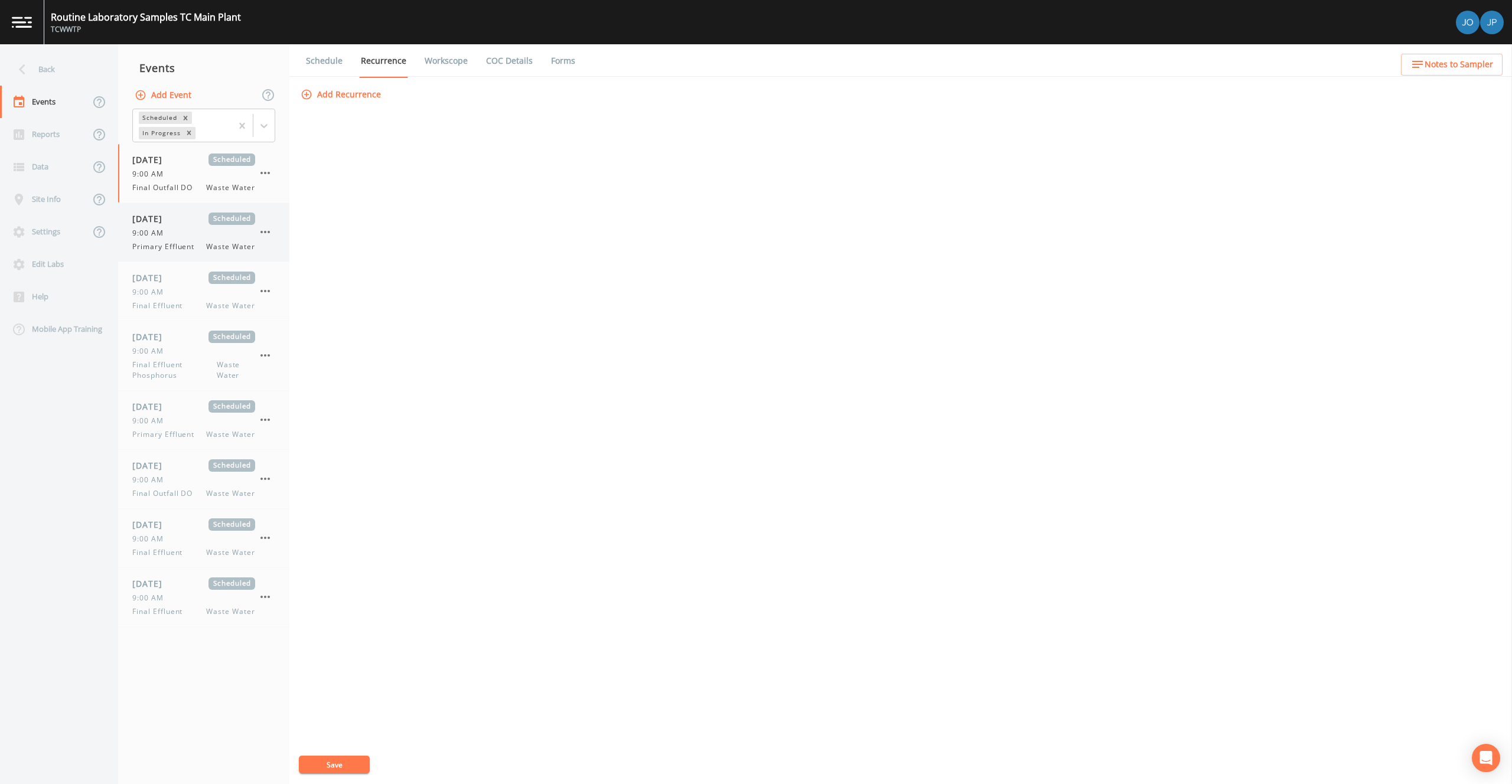
click at [173, 230] on div "9:00 AM" at bounding box center [193, 233] width 122 height 11
select select "b6a3c313-748b-4795-a028-792ad310bd60"
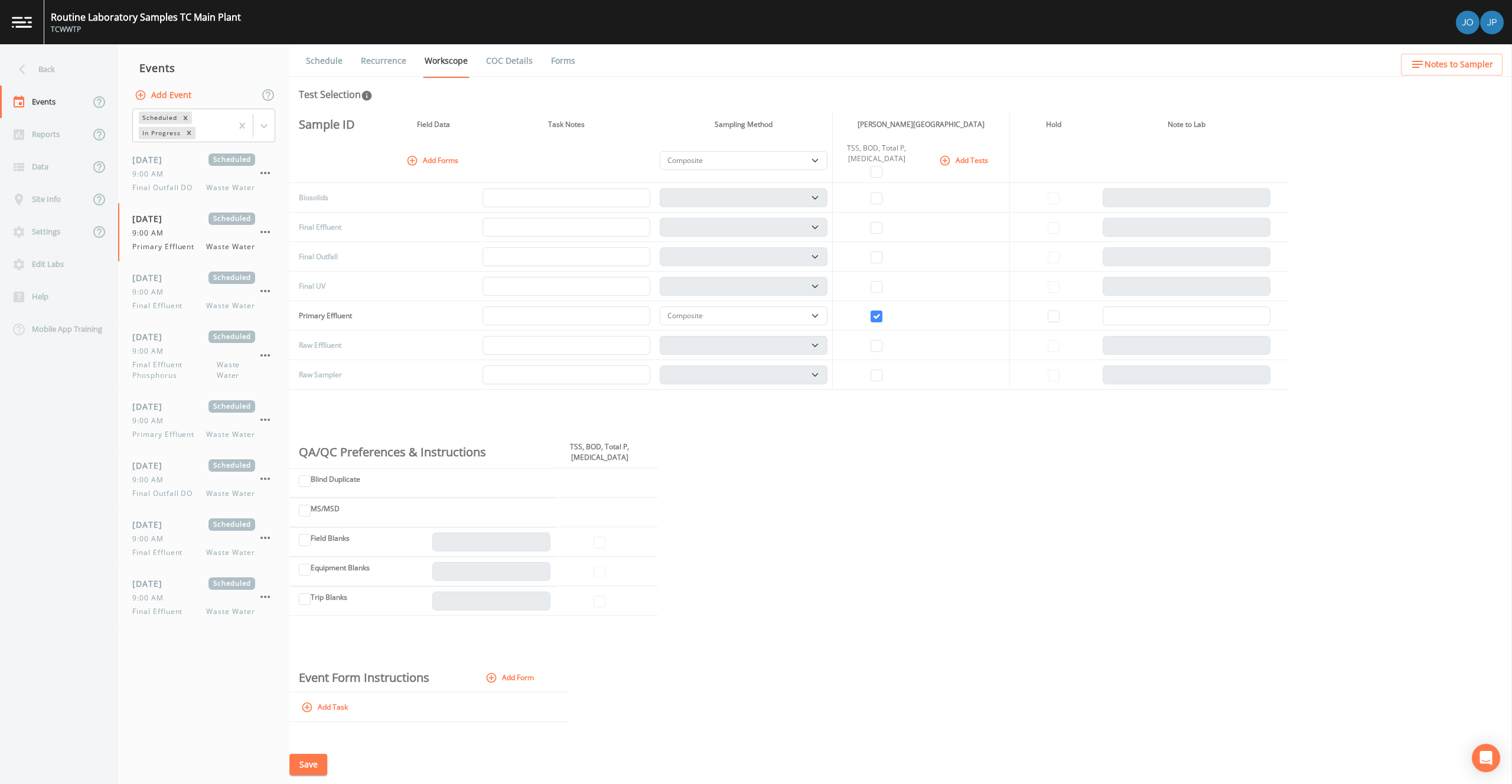
click at [360, 65] on link "Recurrence" at bounding box center [384, 61] width 49 height 33
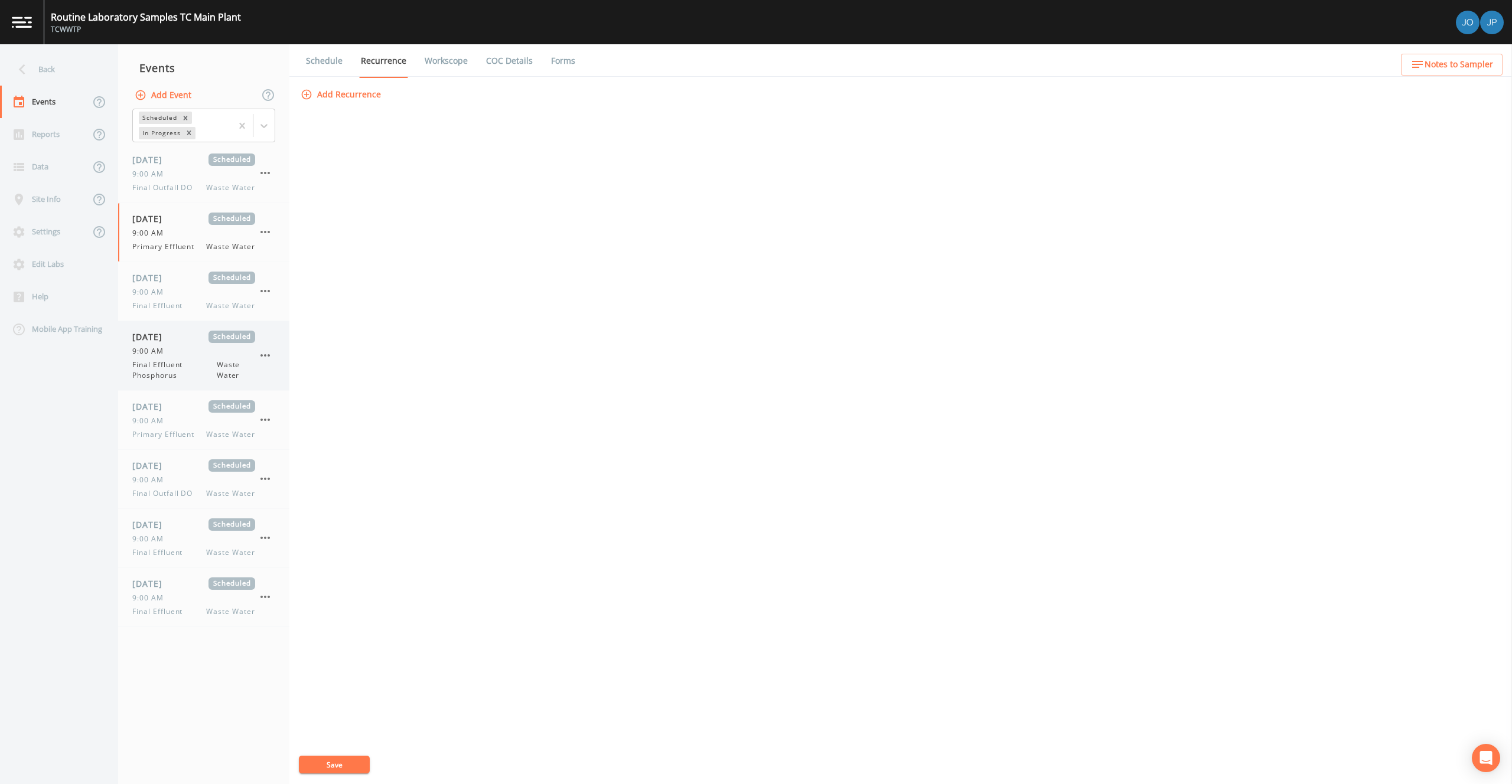
click at [170, 338] on span "[DATE]" at bounding box center [151, 337] width 38 height 13
select select "b6a3c313-748b-4795-a028-792ad310bd60"
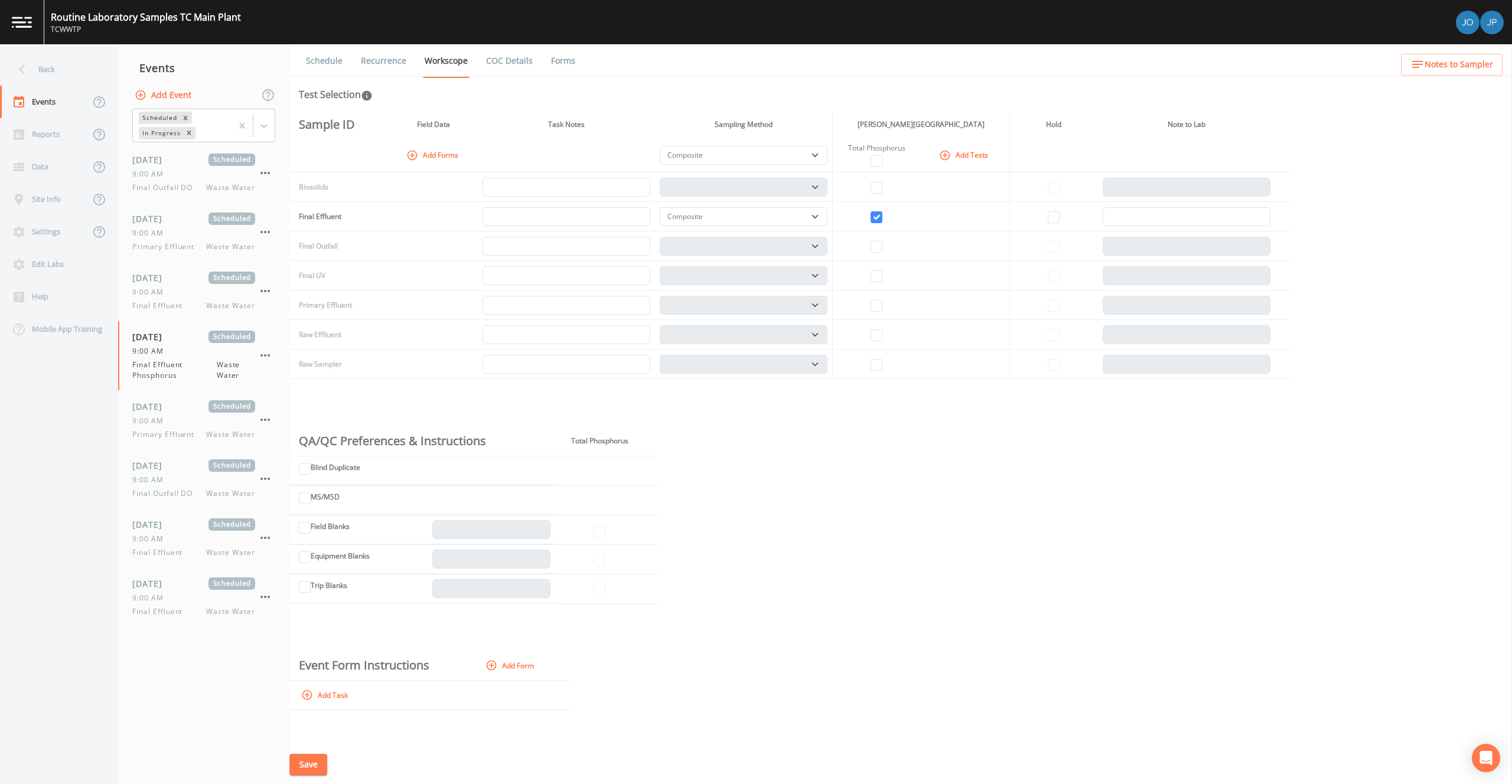
click at [382, 70] on link "Recurrence" at bounding box center [384, 61] width 49 height 33
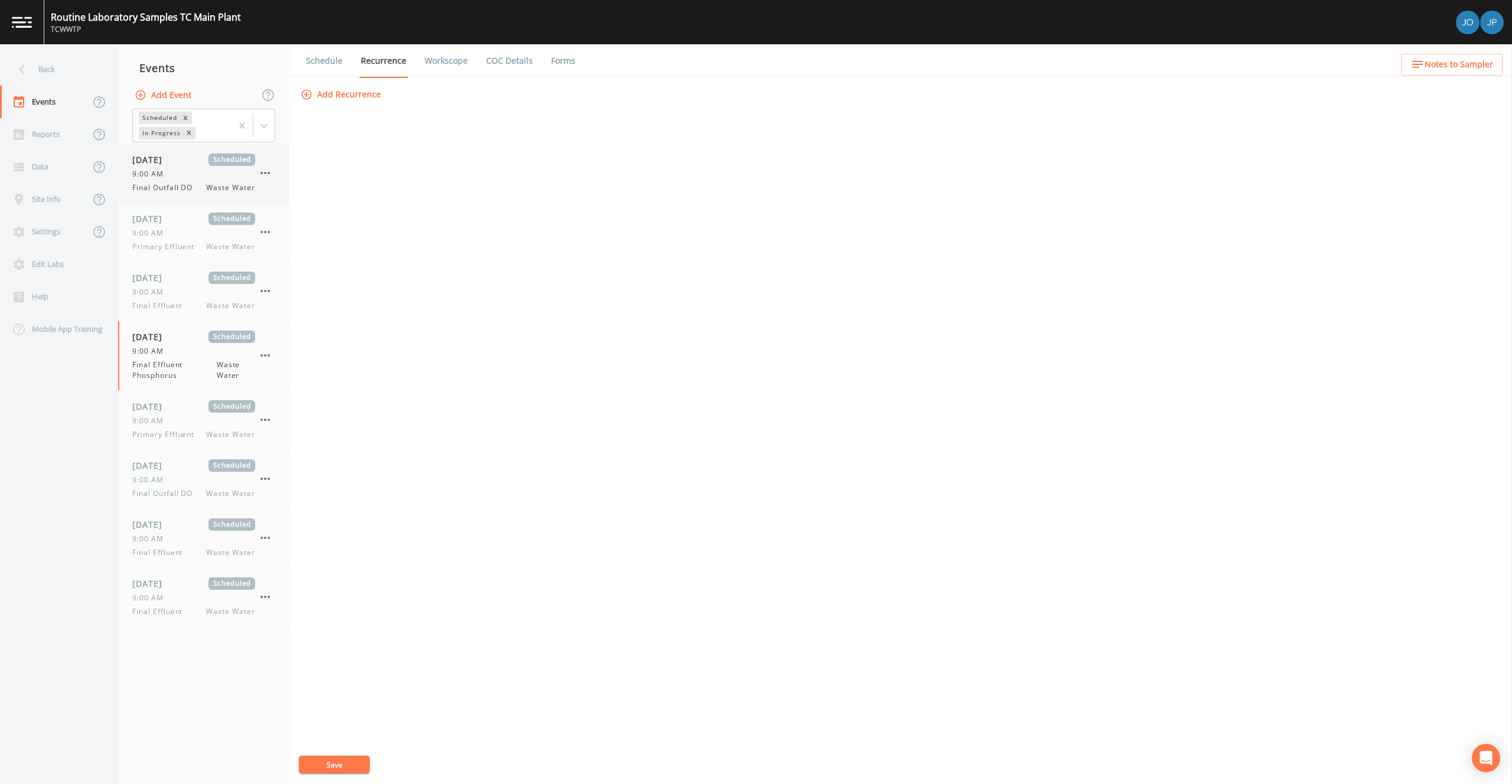
click at [191, 184] on span "Final Outfall DO" at bounding box center [165, 187] width 68 height 11
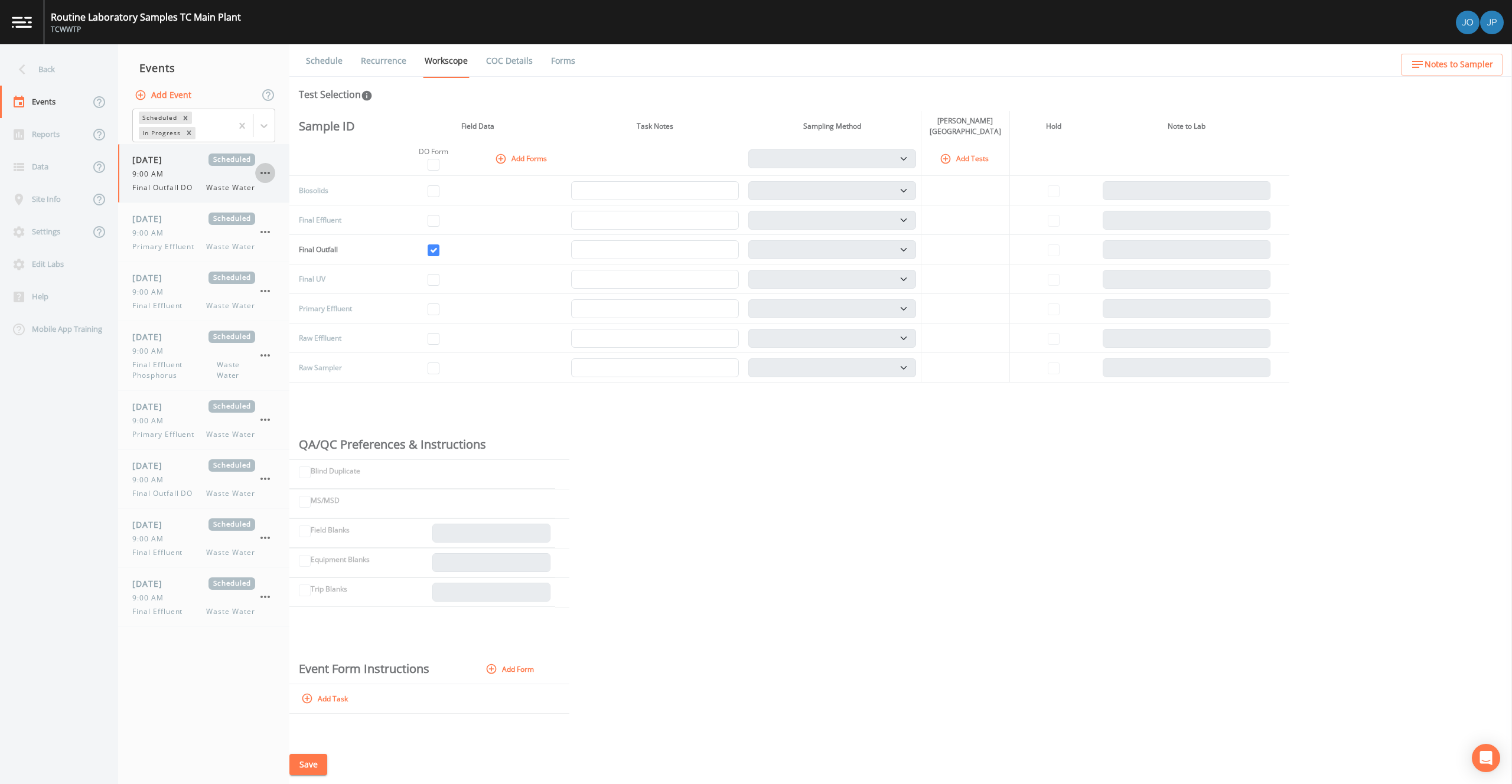
click at [266, 171] on icon "button" at bounding box center [265, 172] width 14 height 14
click at [321, 251] on li "Delete" at bounding box center [313, 242] width 117 height 22
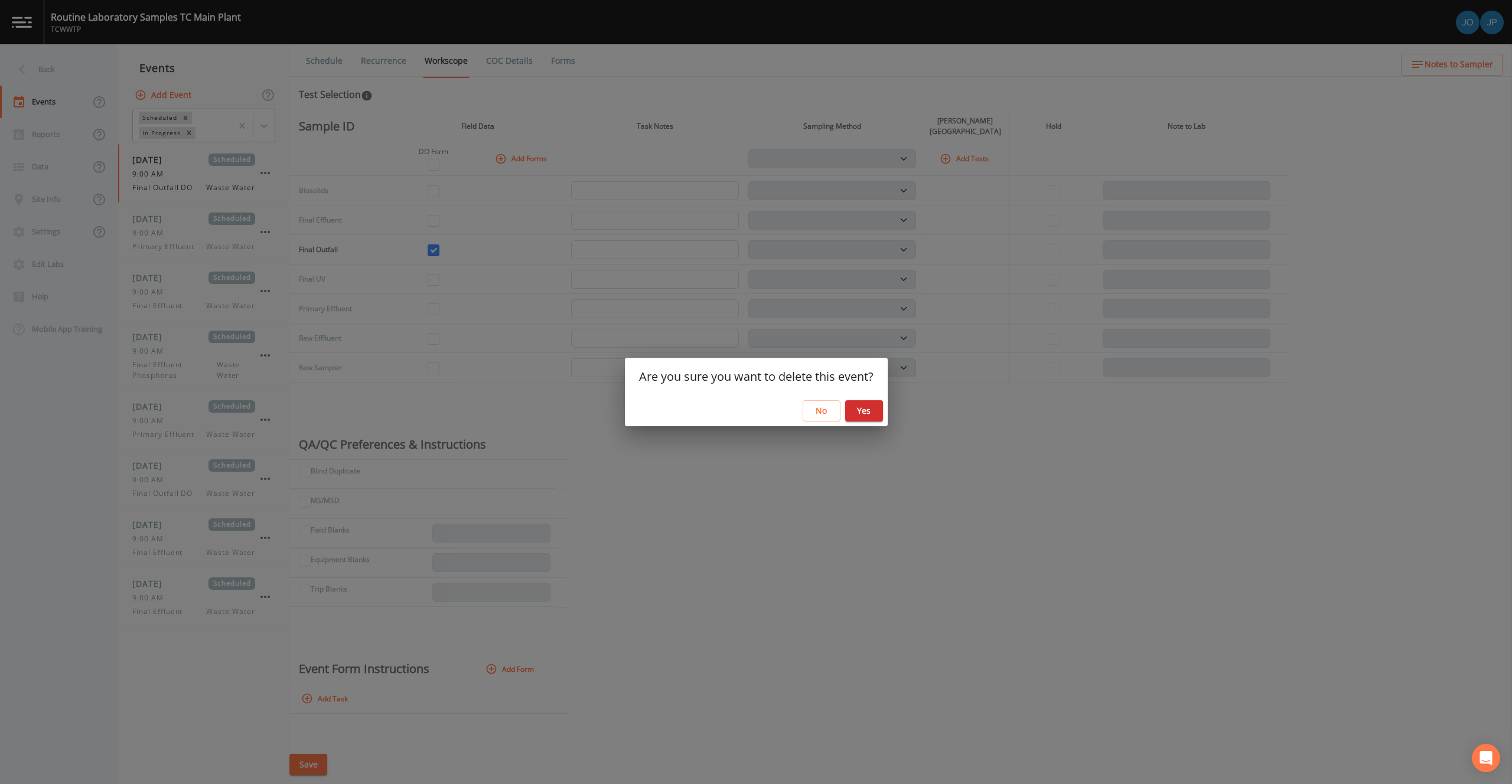
click at [863, 412] on button "Yes" at bounding box center [864, 411] width 38 height 22
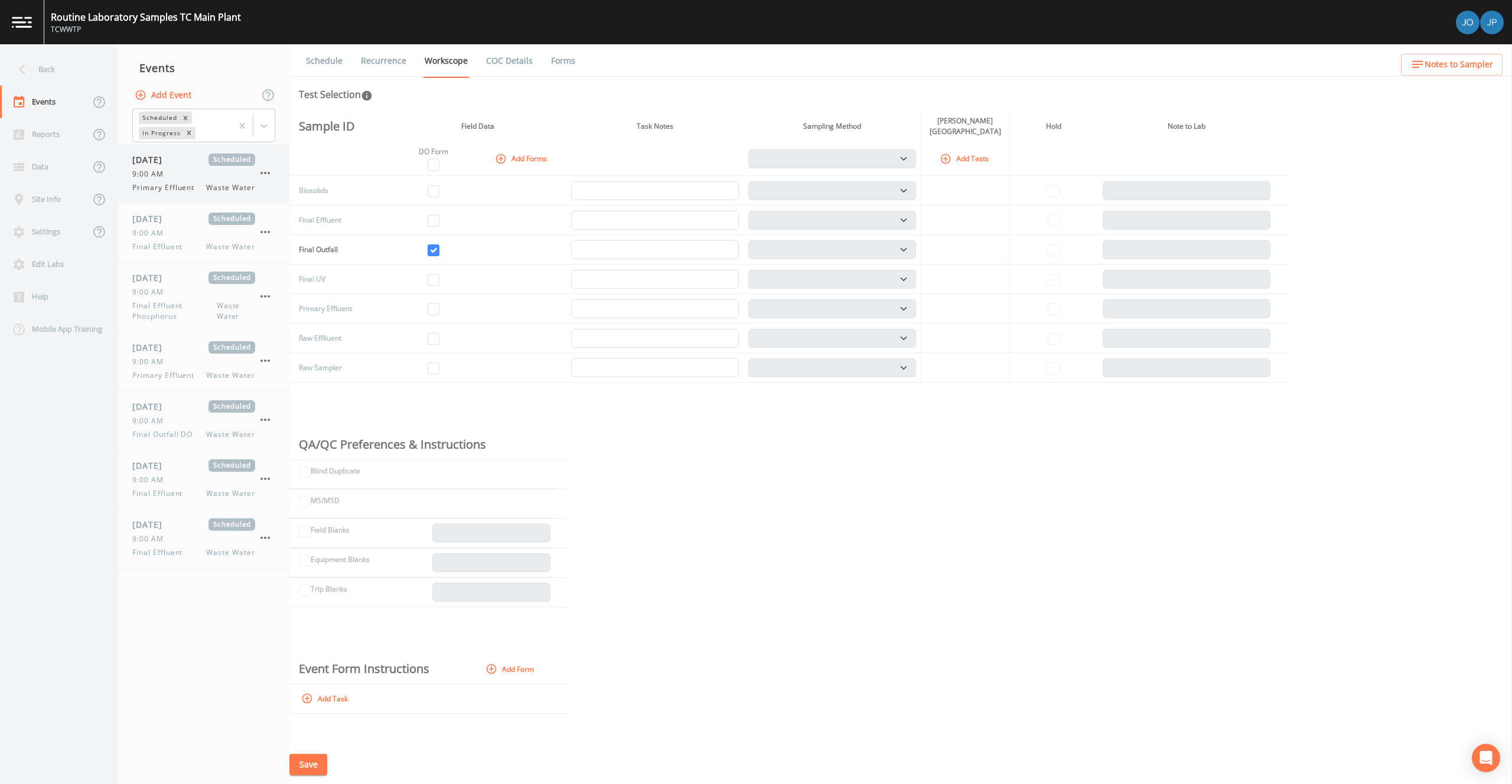
click at [268, 179] on icon "button" at bounding box center [265, 172] width 14 height 14
click at [298, 241] on p "Delete" at bounding box center [324, 242] width 76 height 14
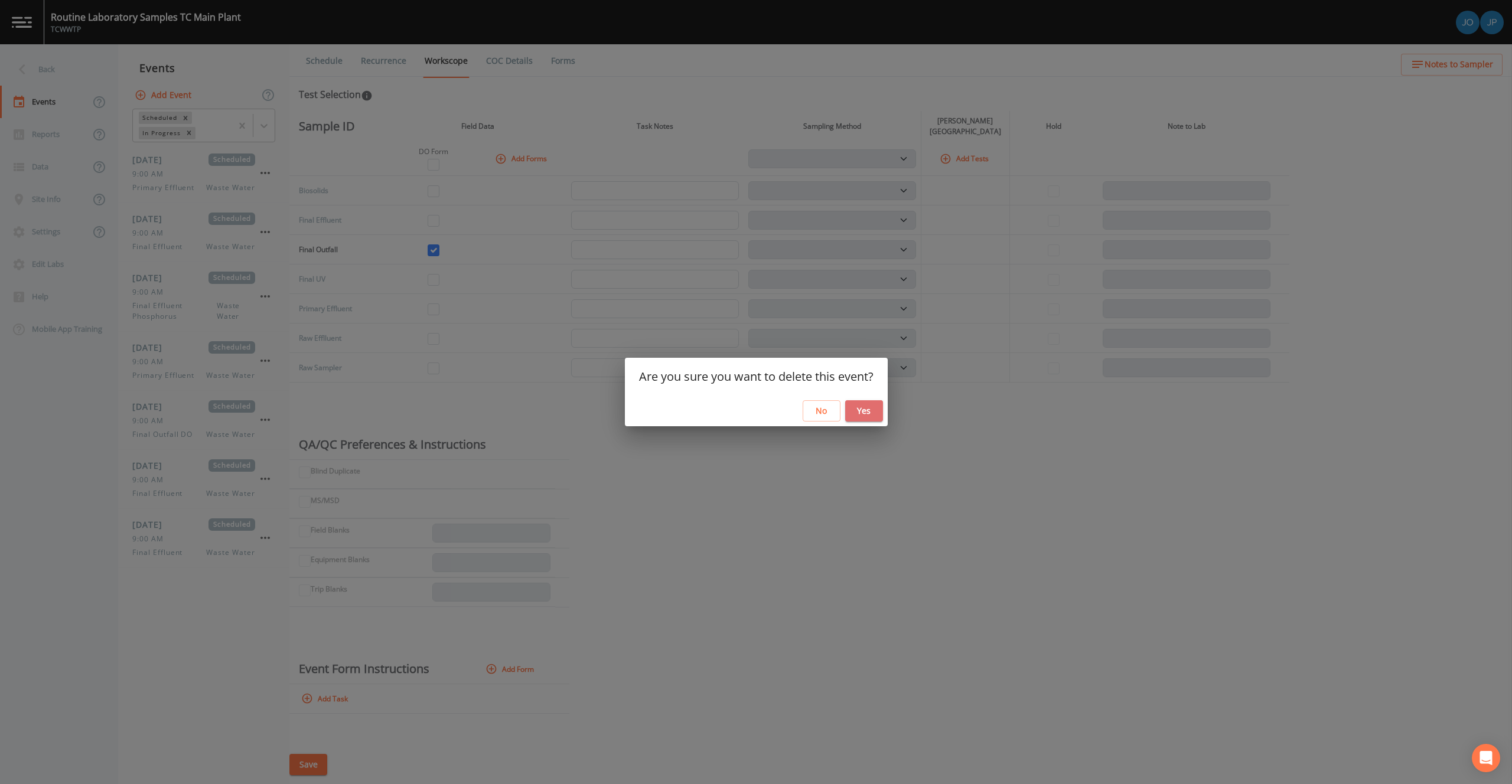
click at [861, 413] on button "Yes" at bounding box center [864, 411] width 38 height 22
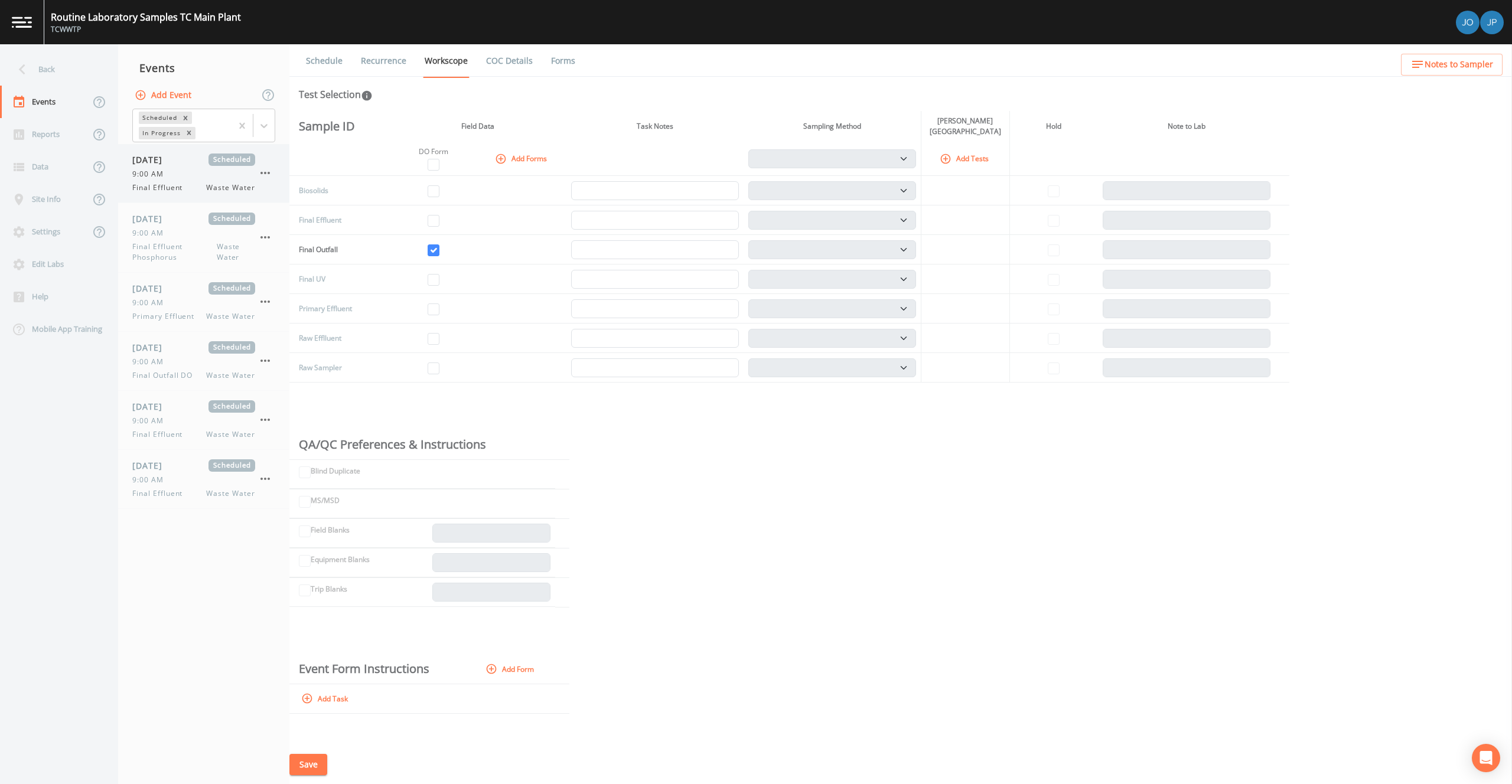
click at [266, 176] on icon "button" at bounding box center [265, 172] width 14 height 14
click at [328, 239] on p "Delete" at bounding box center [324, 242] width 76 height 14
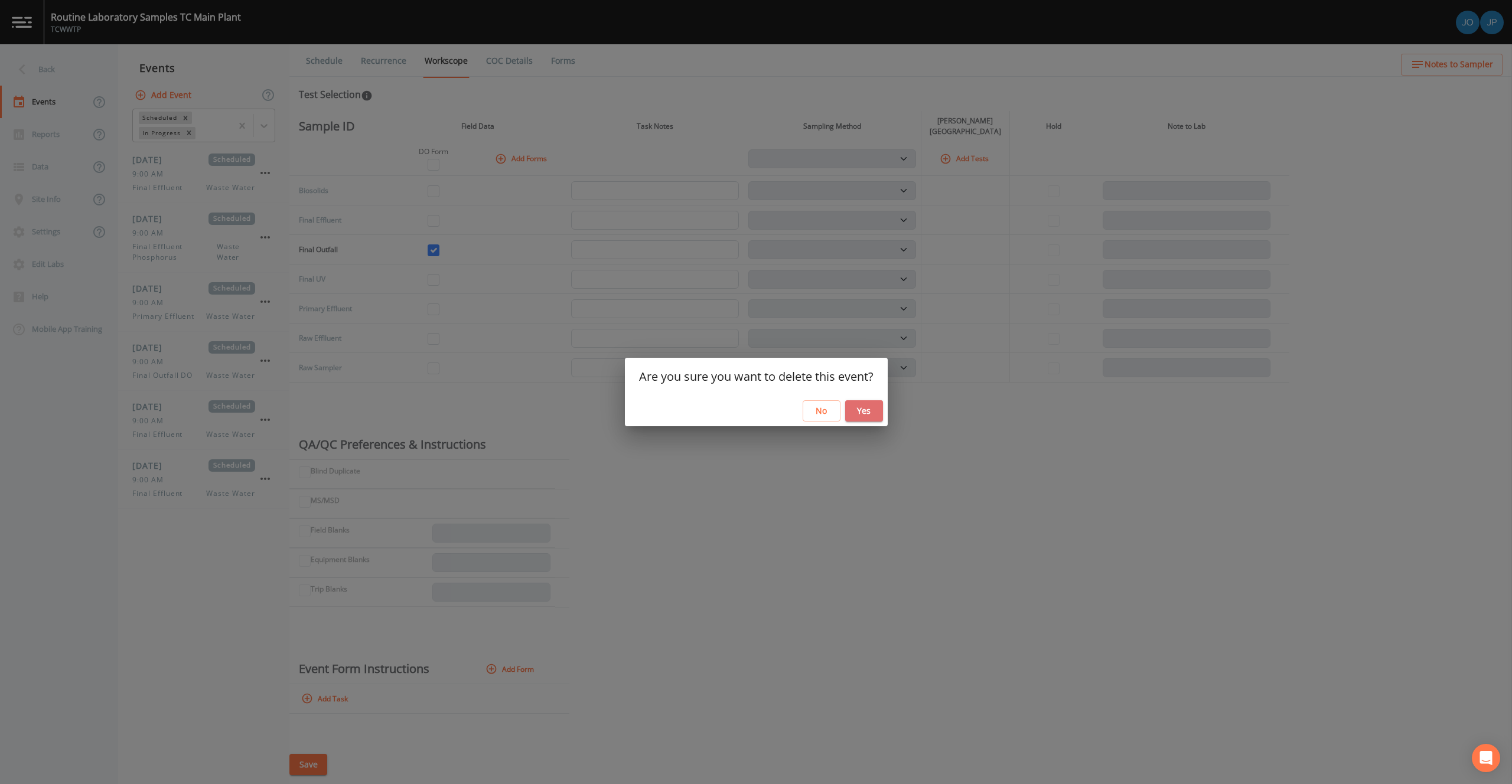
click at [858, 416] on button "Yes" at bounding box center [864, 411] width 38 height 22
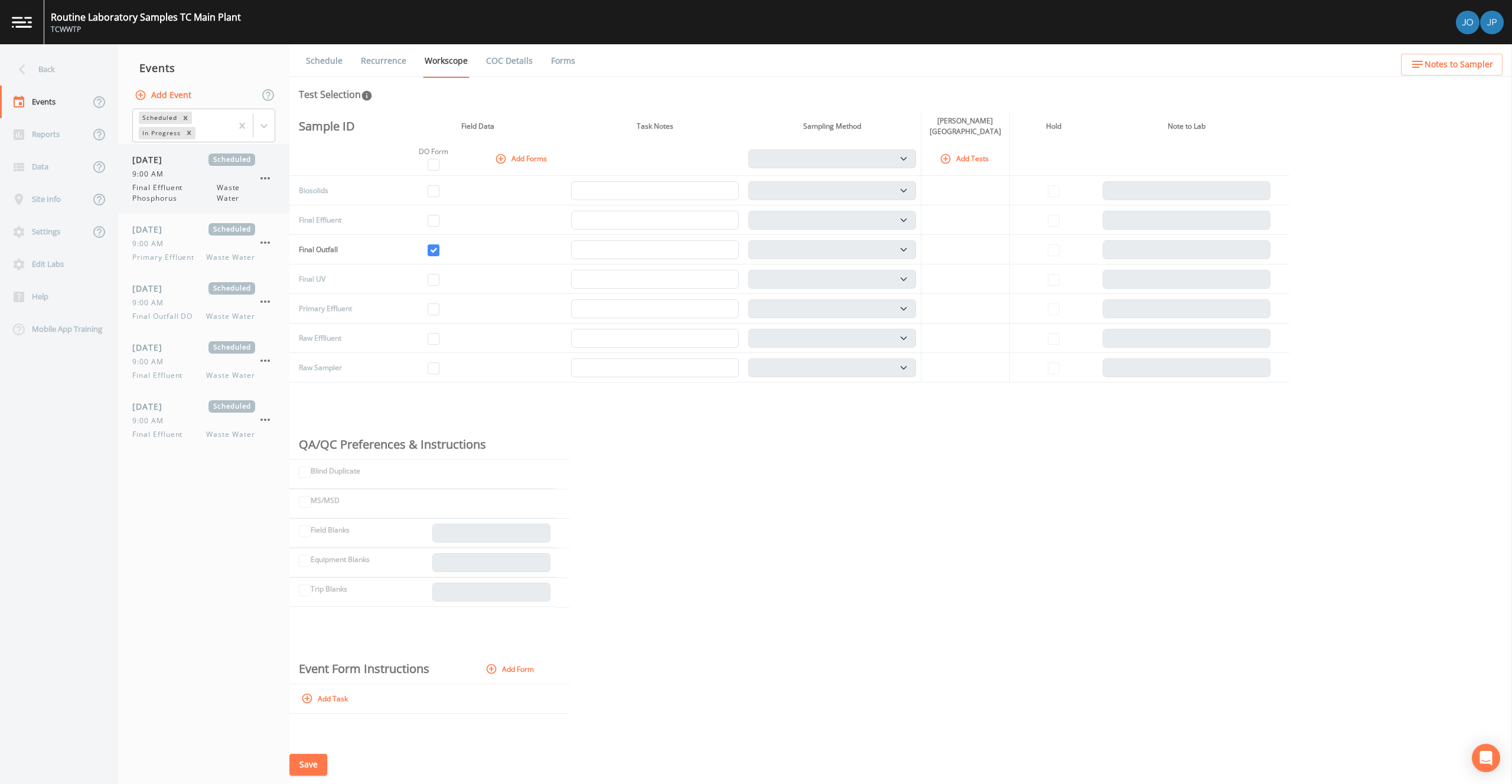
click at [263, 171] on icon "button" at bounding box center [265, 178] width 14 height 14
click at [303, 253] on p "Delete" at bounding box center [324, 247] width 76 height 14
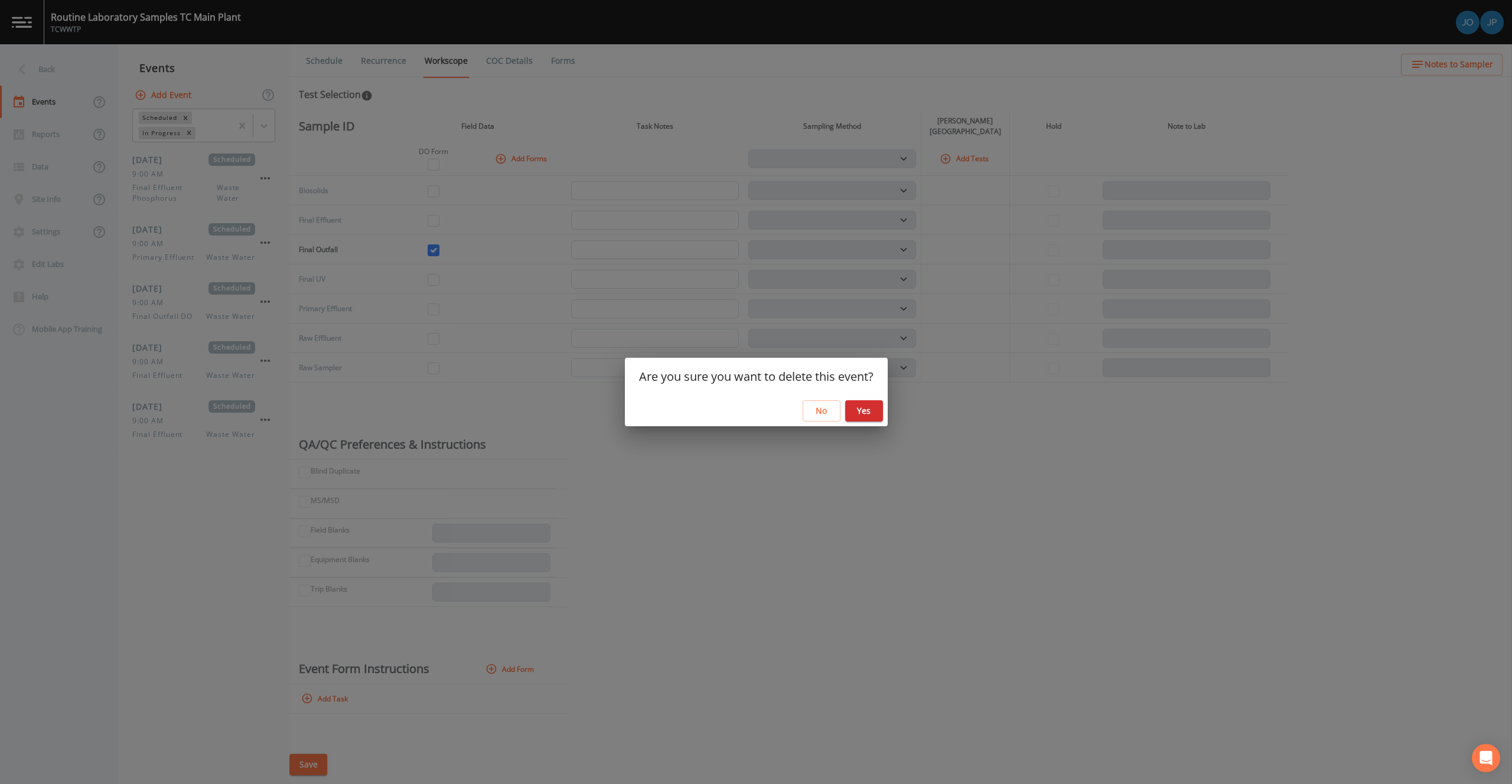
click at [853, 403] on button "Yes" at bounding box center [864, 411] width 38 height 22
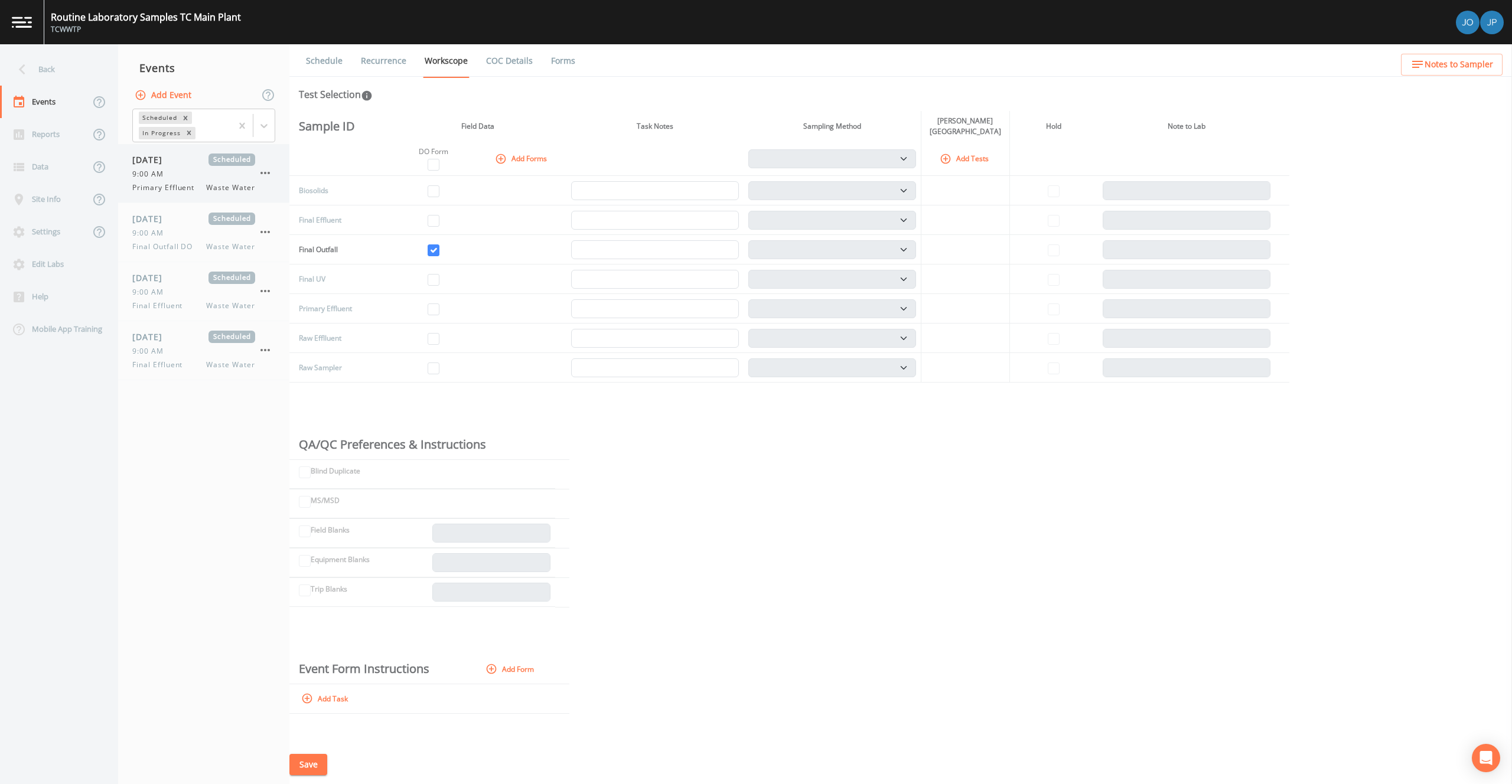
click at [265, 178] on icon "button" at bounding box center [265, 172] width 14 height 14
click at [291, 242] on p "Delete" at bounding box center [324, 242] width 76 height 14
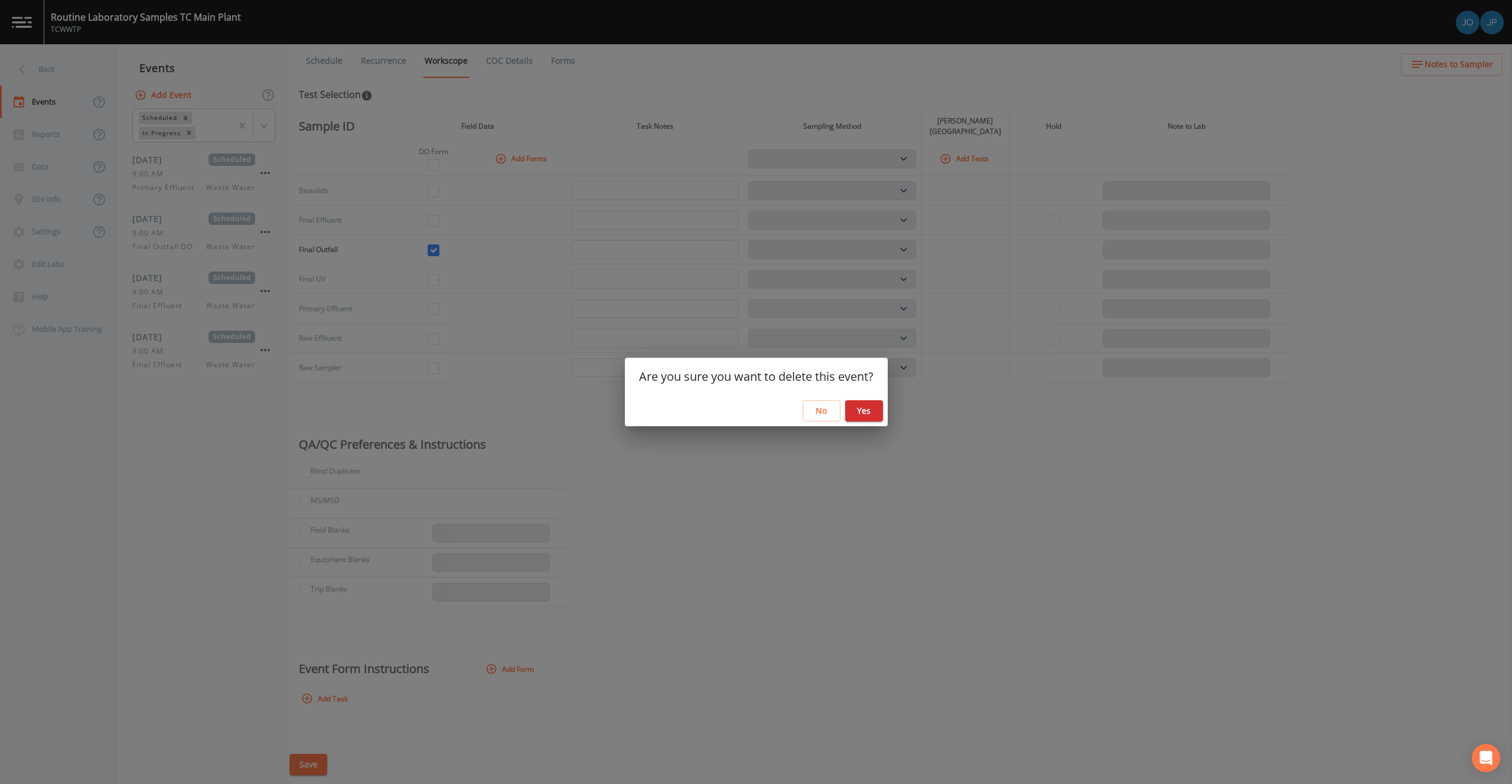
click at [868, 403] on button "Yes" at bounding box center [864, 411] width 38 height 22
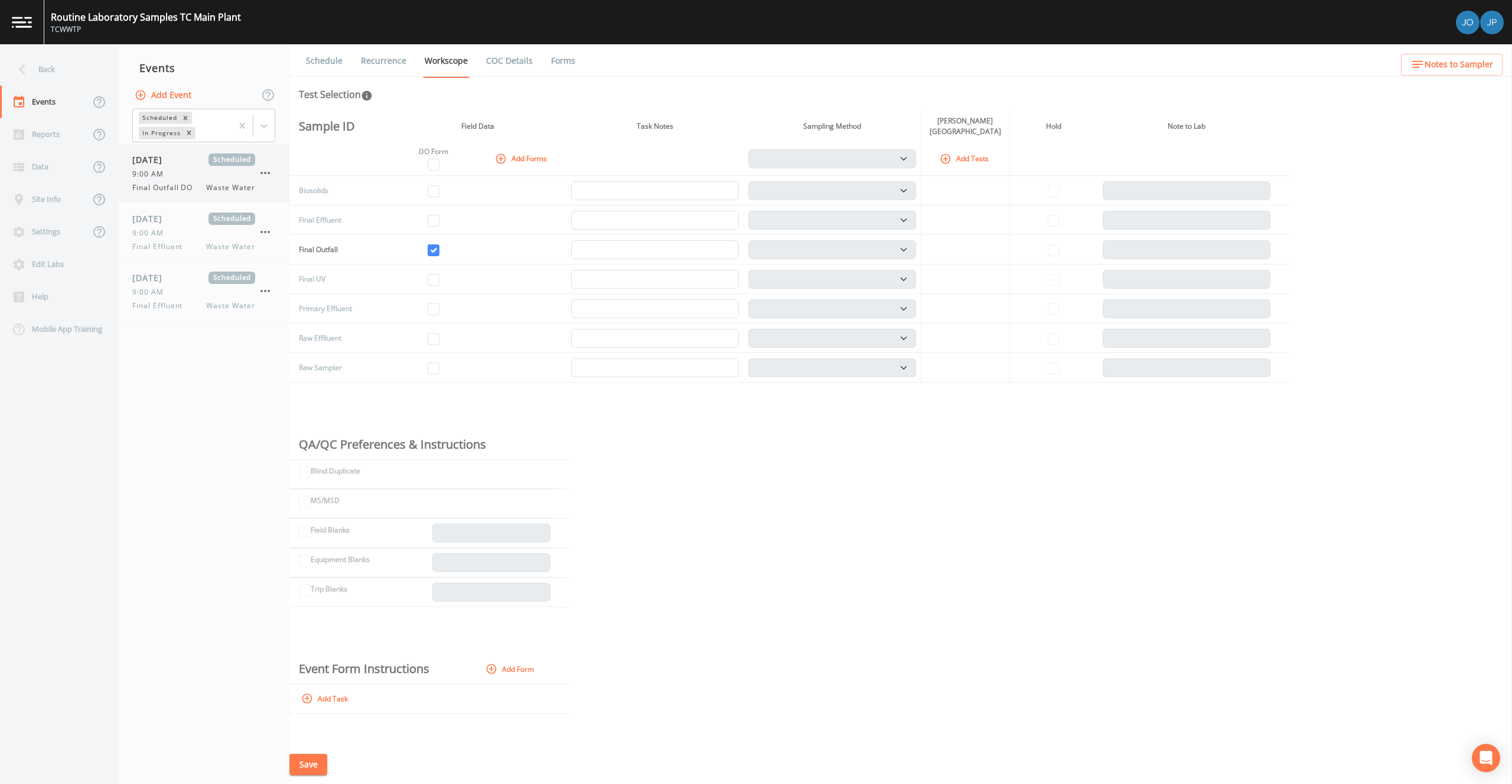
click at [261, 178] on icon "button" at bounding box center [265, 172] width 14 height 14
click at [286, 240] on p "Delete" at bounding box center [324, 242] width 76 height 14
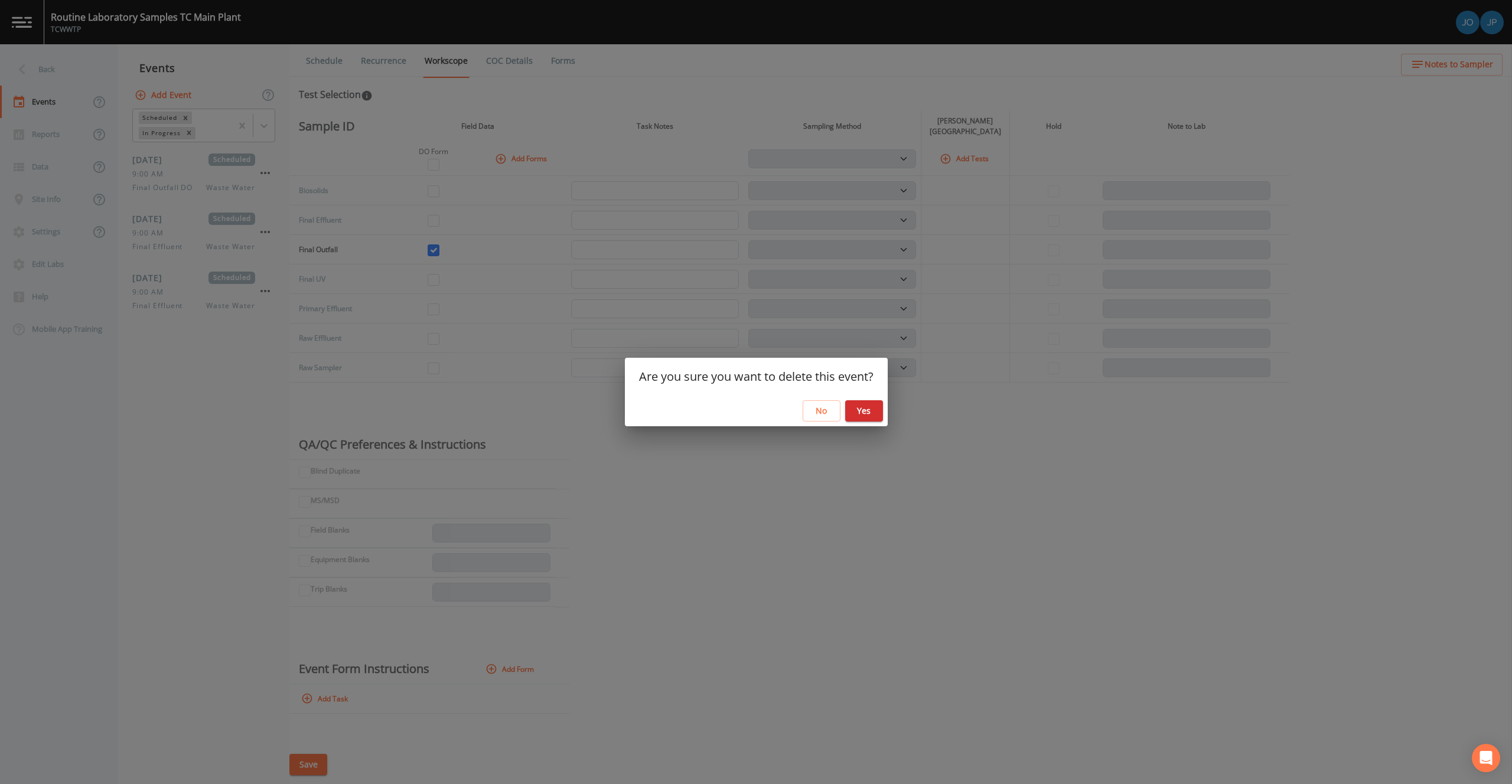
click at [851, 412] on button "Yes" at bounding box center [864, 411] width 38 height 22
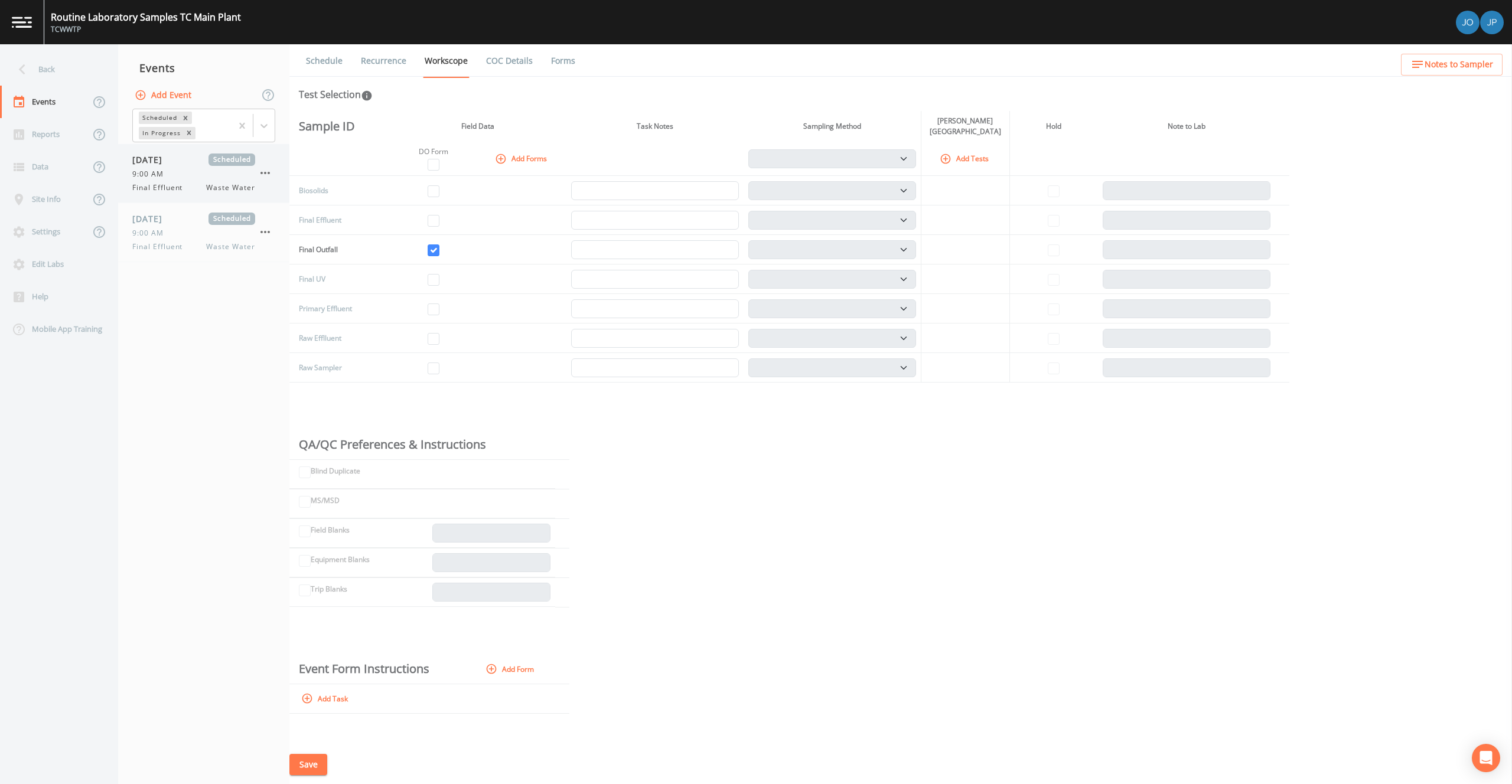
click at [261, 176] on icon "button" at bounding box center [265, 172] width 14 height 14
click at [284, 239] on div at bounding box center [275, 242] width 22 height 12
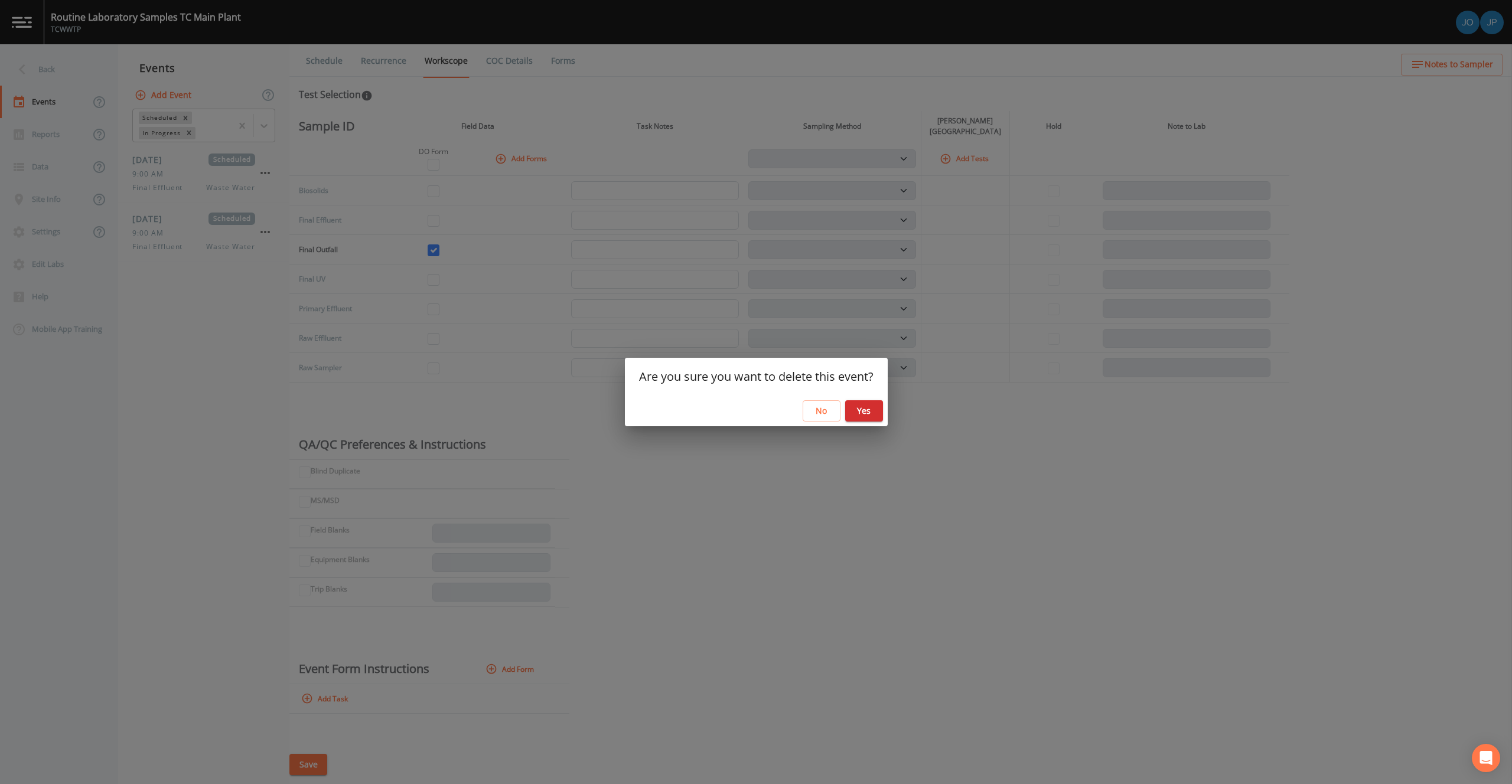
click at [872, 417] on button "Yes" at bounding box center [864, 411] width 38 height 22
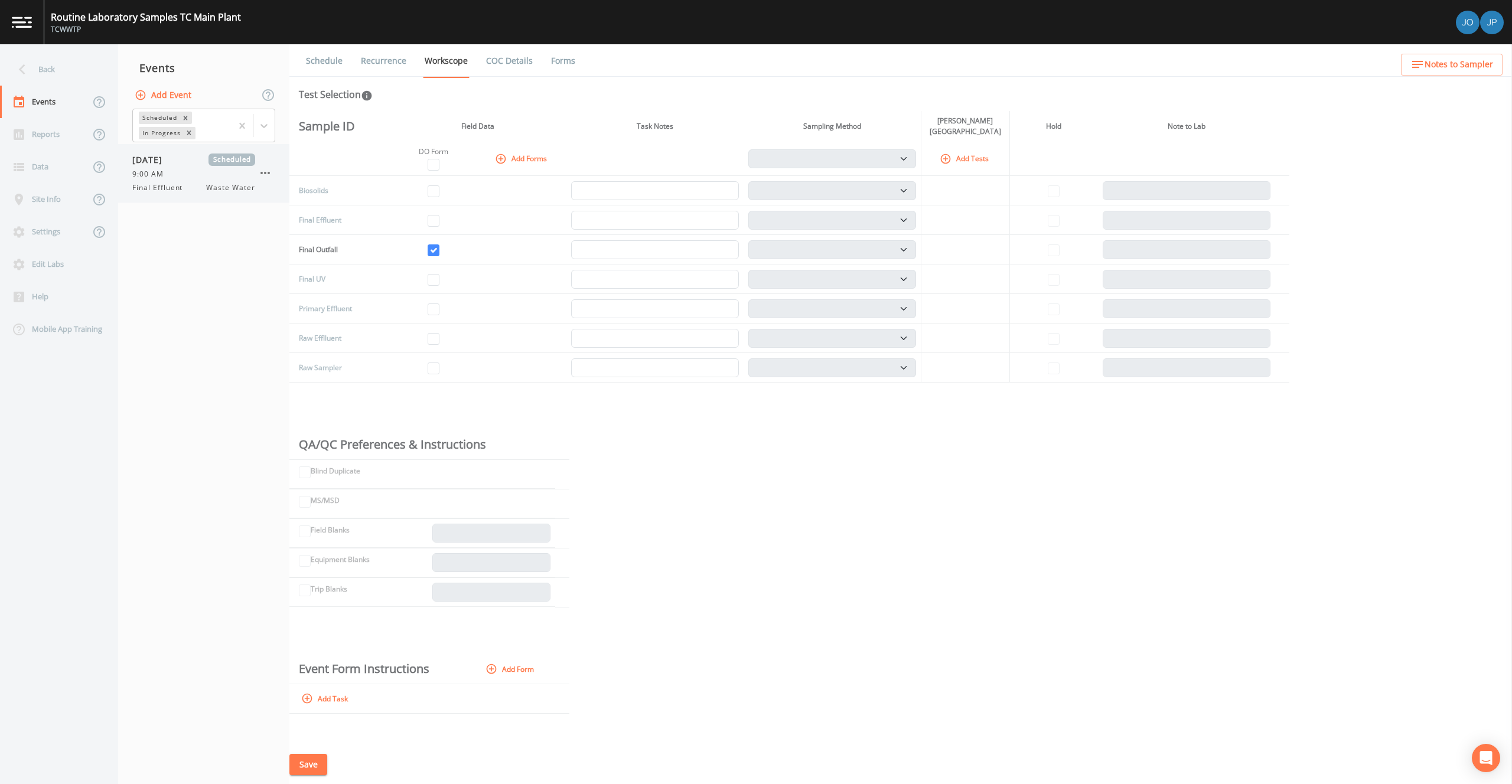
click at [266, 171] on icon "button" at bounding box center [265, 172] width 14 height 14
click at [341, 243] on p "Delete" at bounding box center [324, 242] width 76 height 14
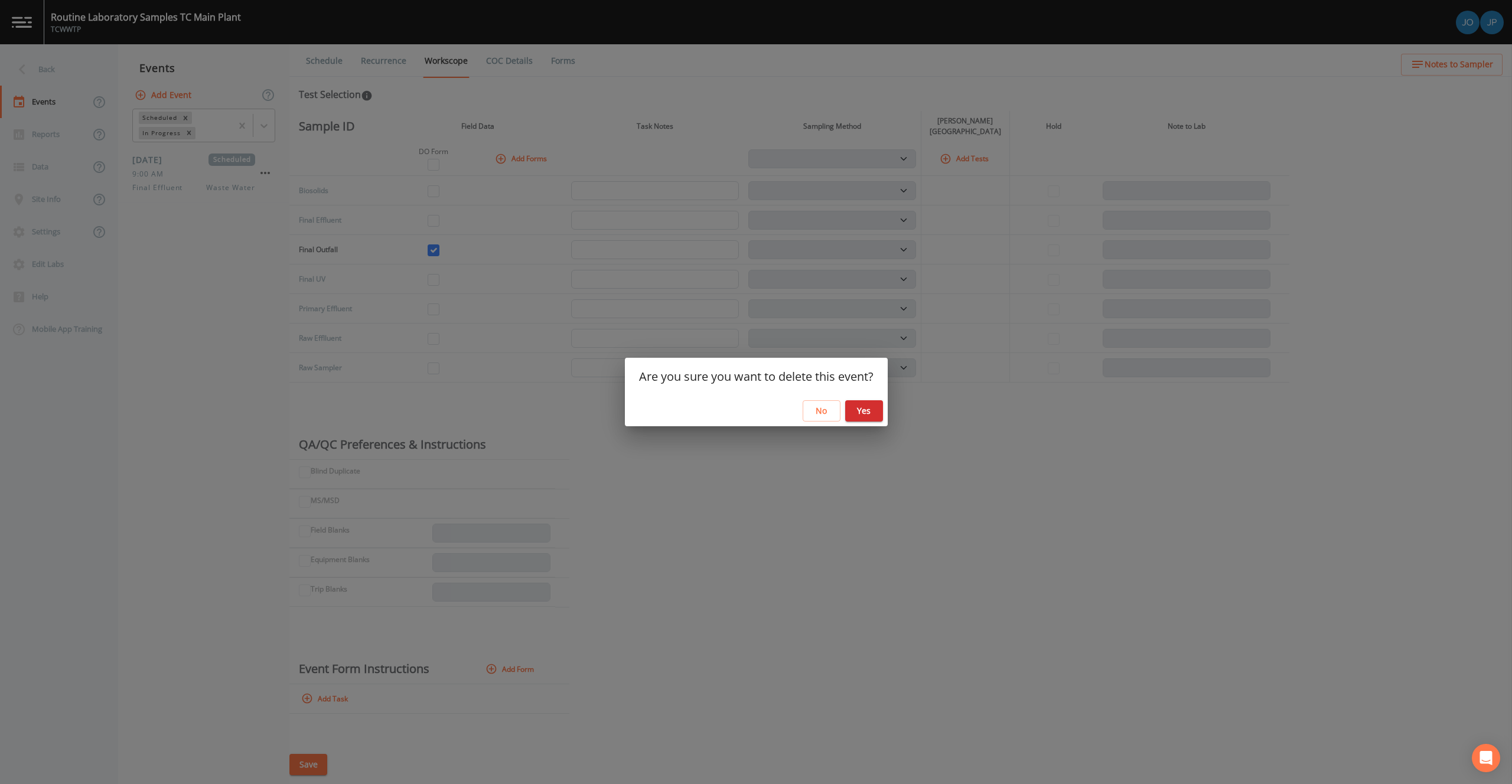
click at [867, 406] on button "Yes" at bounding box center [864, 411] width 38 height 22
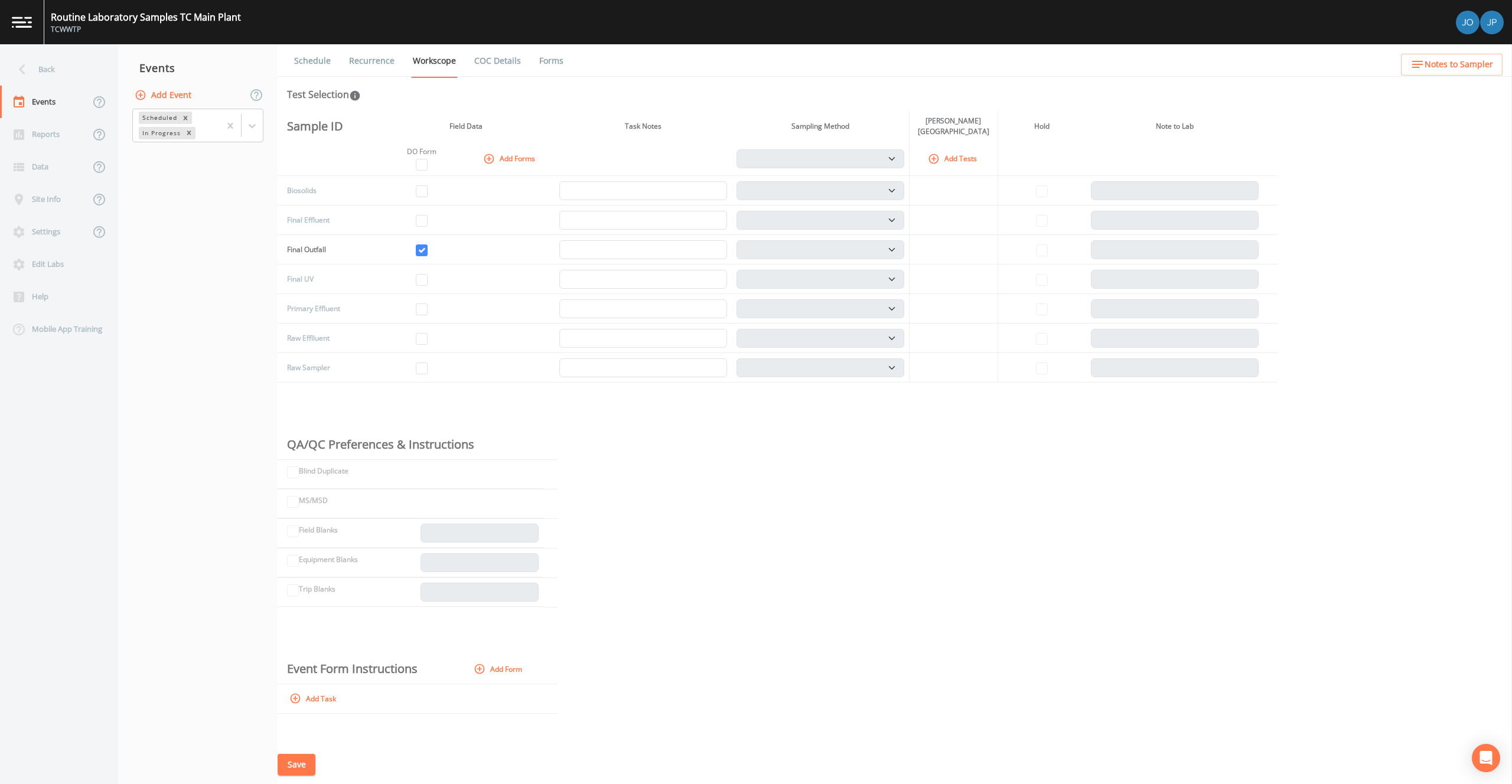
click at [165, 93] on button "Add Event" at bounding box center [164, 95] width 64 height 22
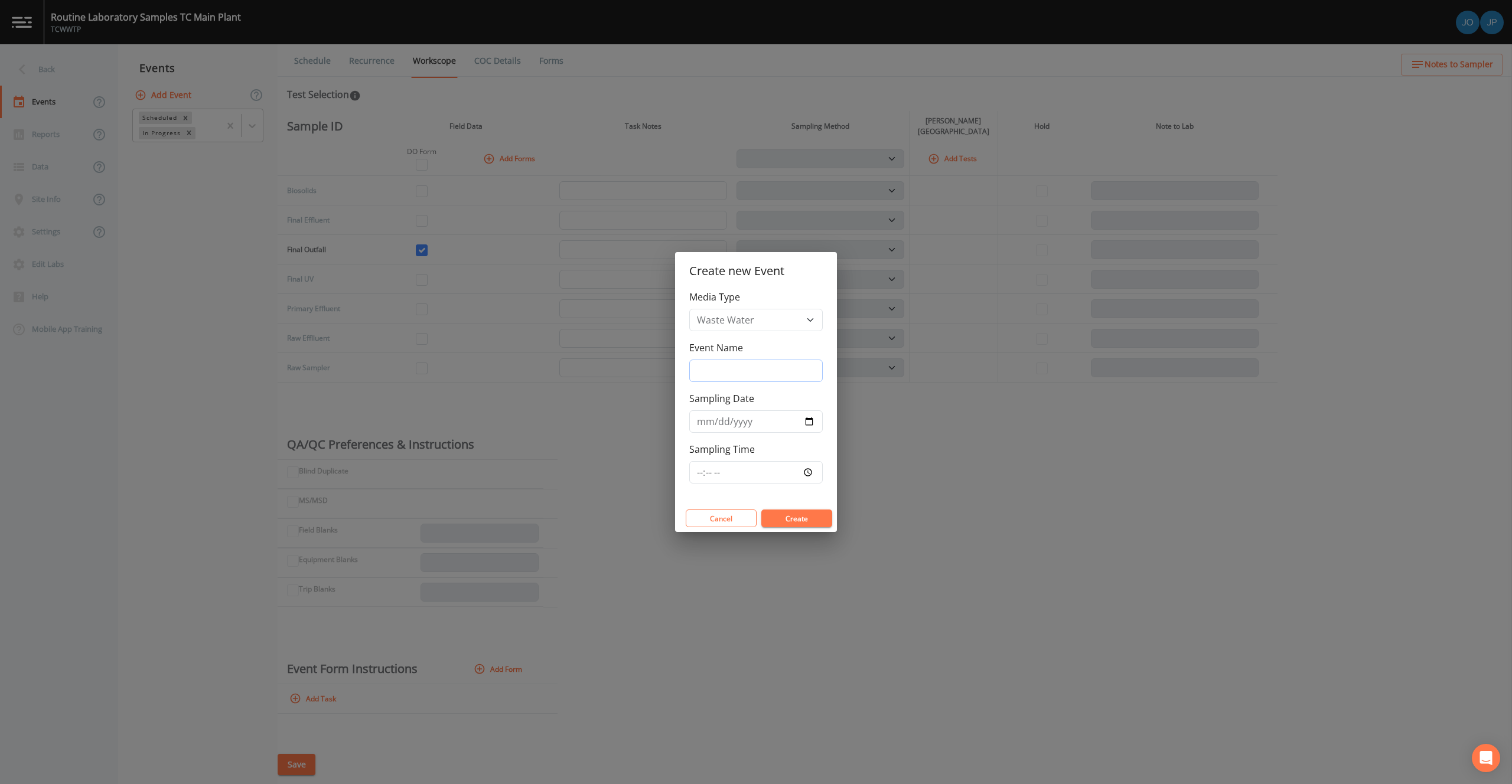
click at [713, 365] on input "Event Name" at bounding box center [756, 370] width 133 height 23
type input "[DATE] Sampling"
click at [808, 430] on input "Sampling Date" at bounding box center [756, 421] width 133 height 23
click at [807, 427] on input "Sampling Date" at bounding box center [756, 421] width 133 height 23
type input "[DATE]"
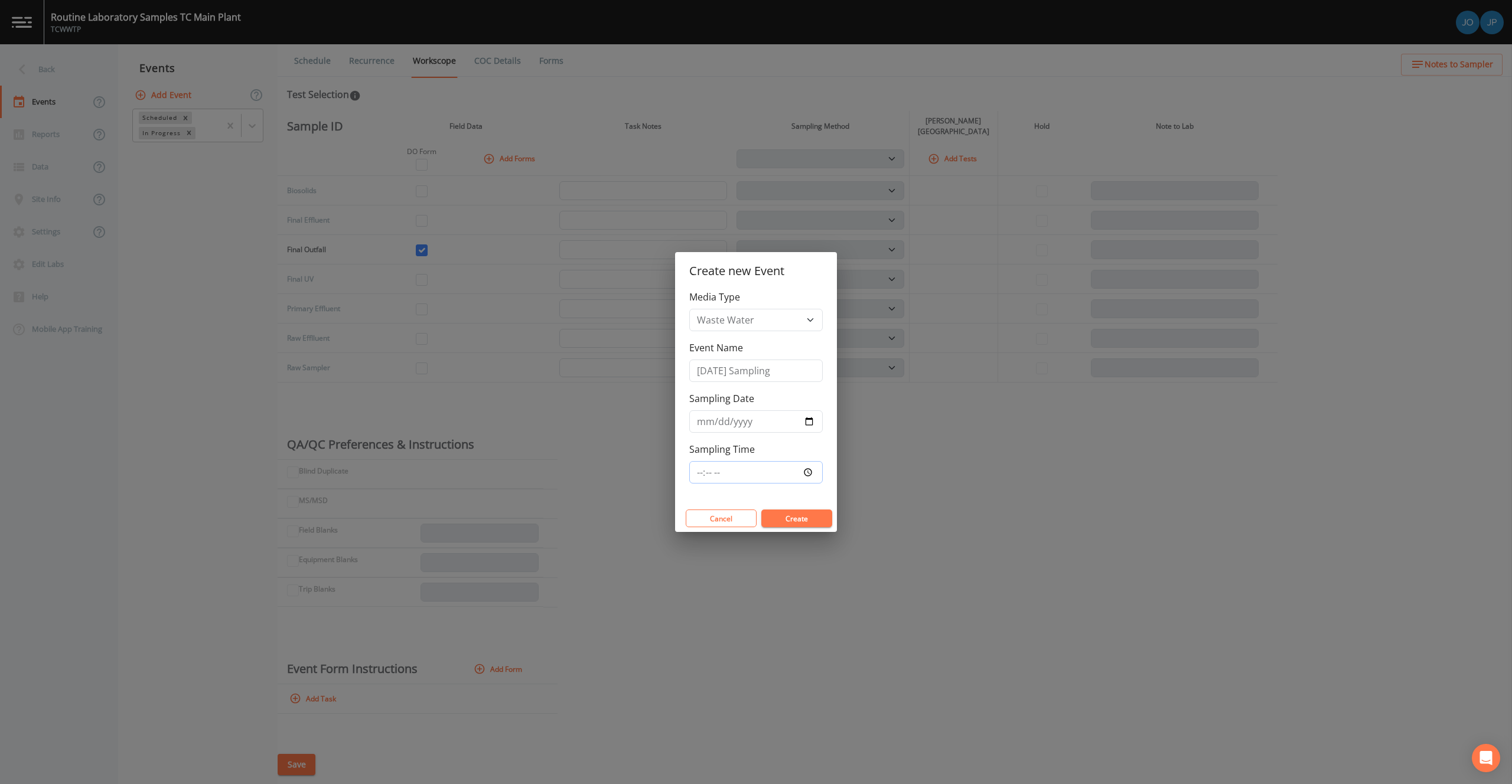
click at [812, 475] on input "Sampling Time" at bounding box center [756, 472] width 133 height 23
type input "09:00"
click at [812, 500] on div "Media Type Waste Water Event Name [DATE] Sampling Sampling Date [DATE] Sampling…" at bounding box center [755, 396] width 162 height 214
click at [809, 520] on button "Create" at bounding box center [796, 518] width 71 height 18
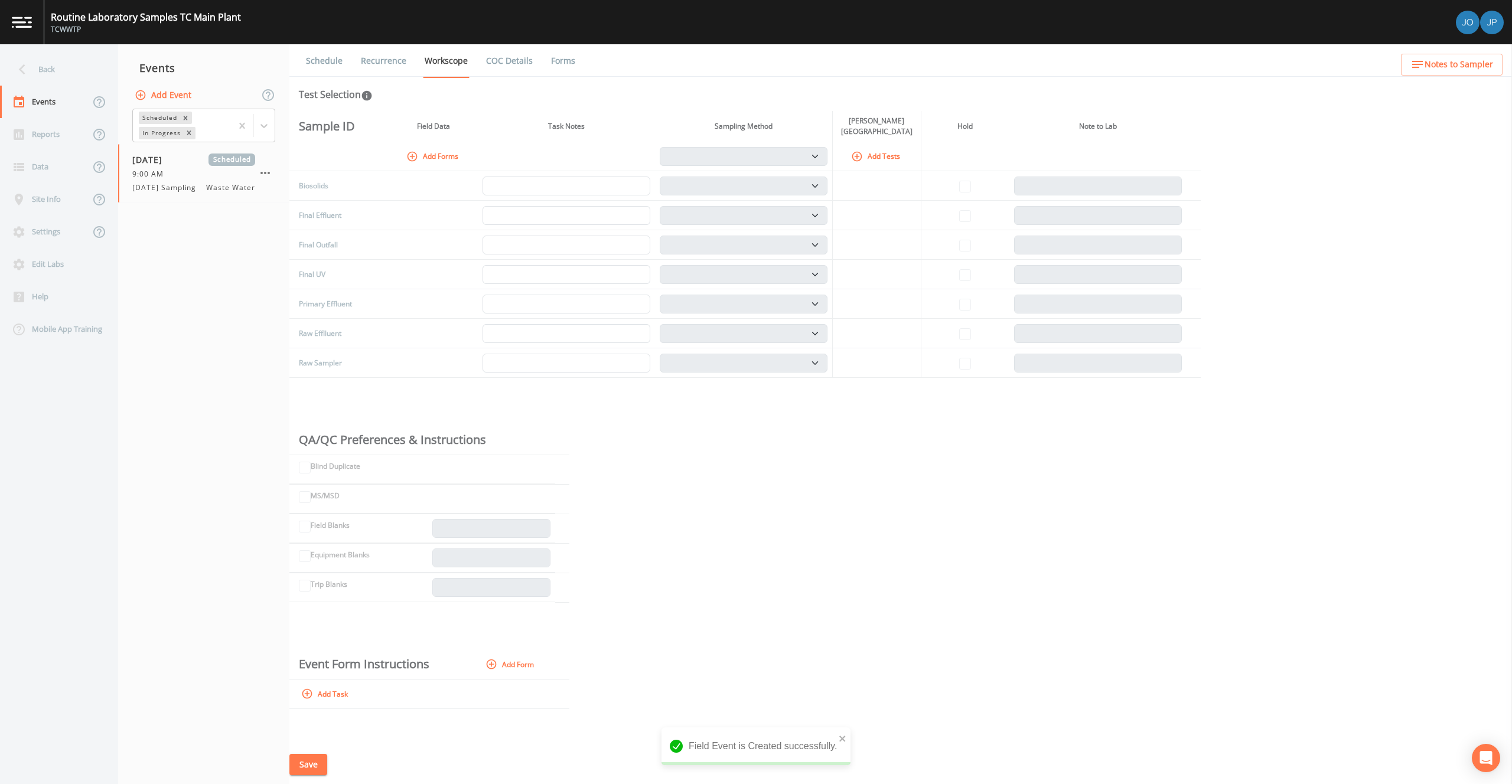
click at [870, 153] on button "Add Tests" at bounding box center [876, 157] width 56 height 20
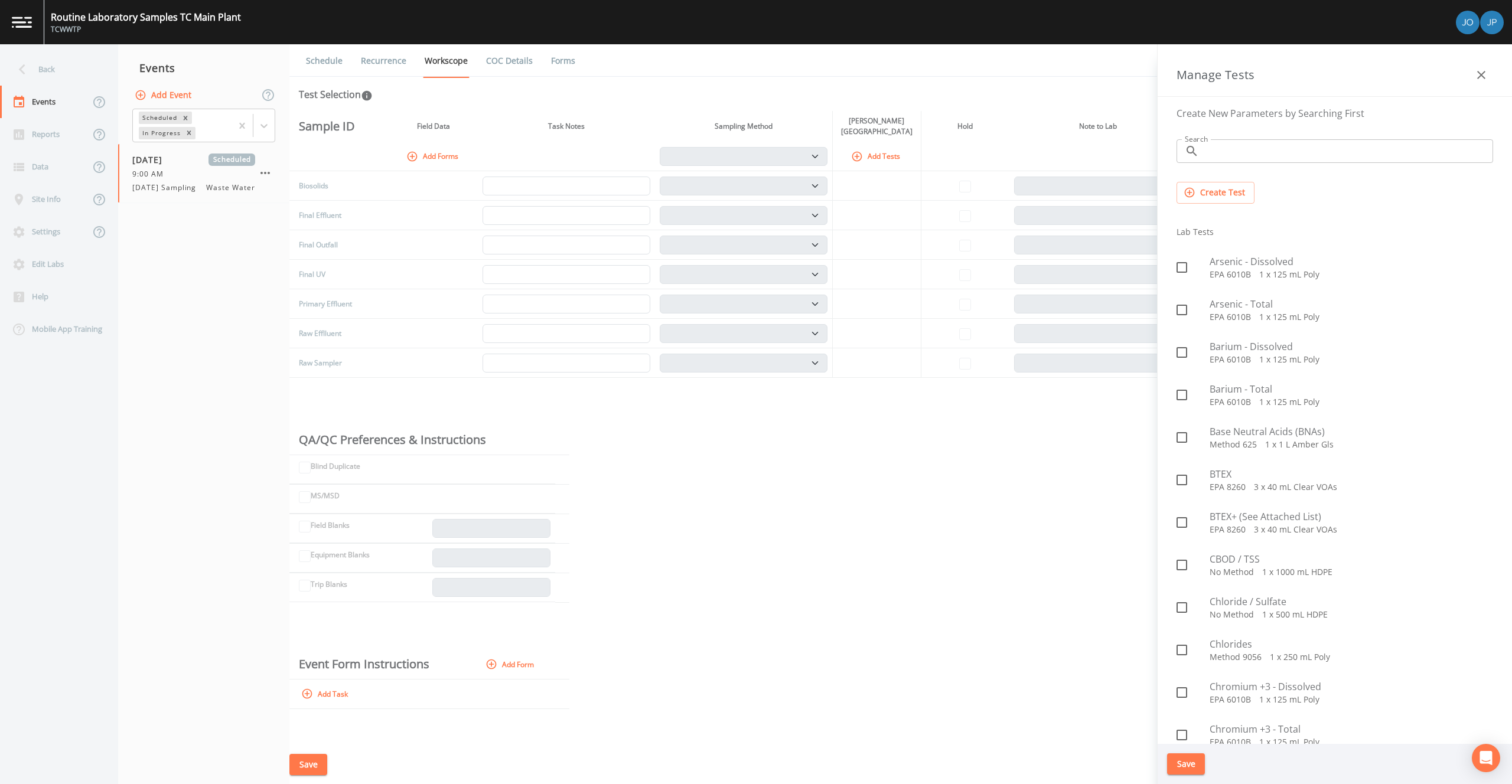
click at [1249, 155] on input "Search" at bounding box center [1347, 151] width 289 height 23
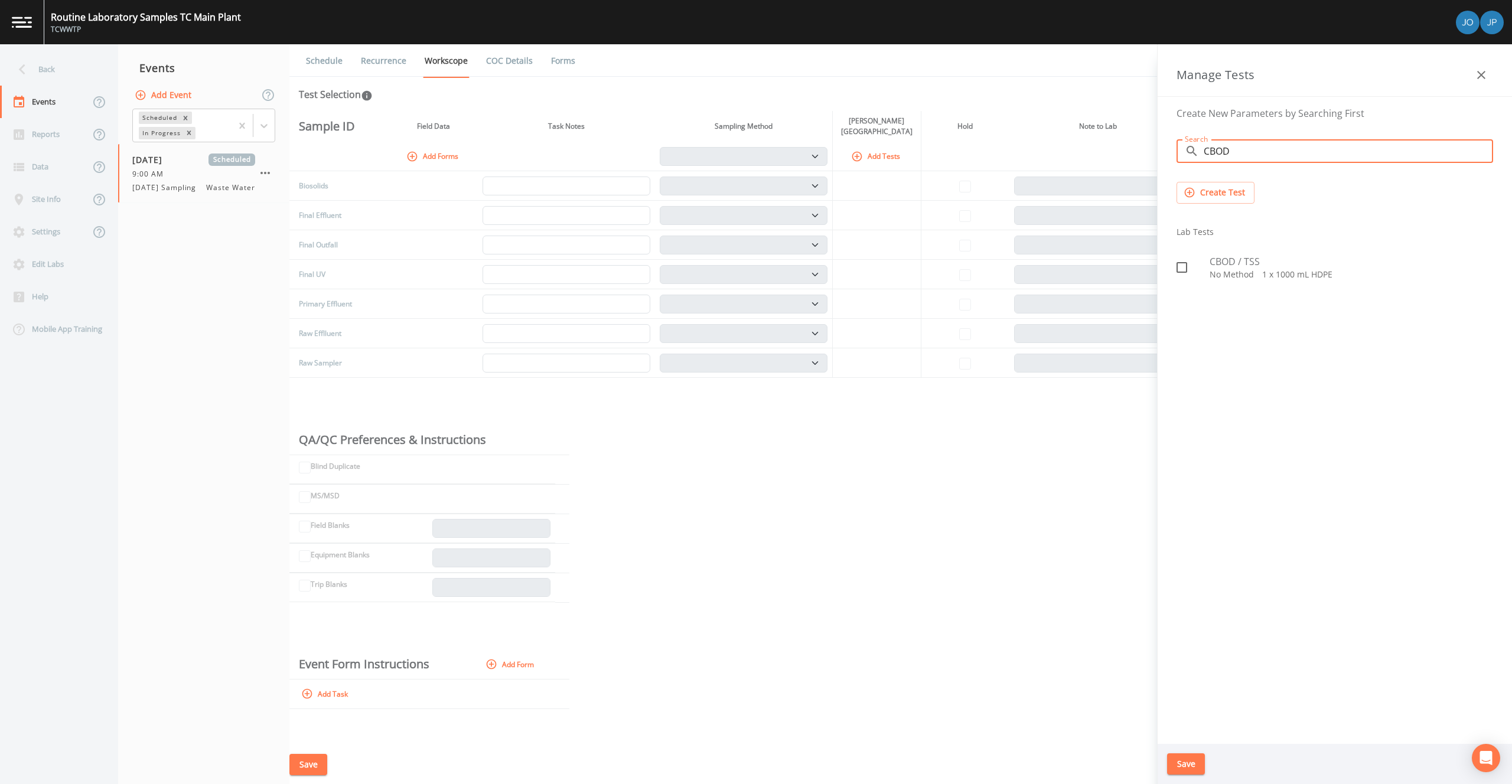
type input "CBOD"
click at [1185, 267] on icon at bounding box center [1181, 267] width 14 height 14
checkbox input "true"
drag, startPoint x: 1233, startPoint y: 148, endPoint x: 1177, endPoint y: 149, distance: 56.0
click at [1177, 149] on div "​ CBOD Search" at bounding box center [1334, 151] width 316 height 23
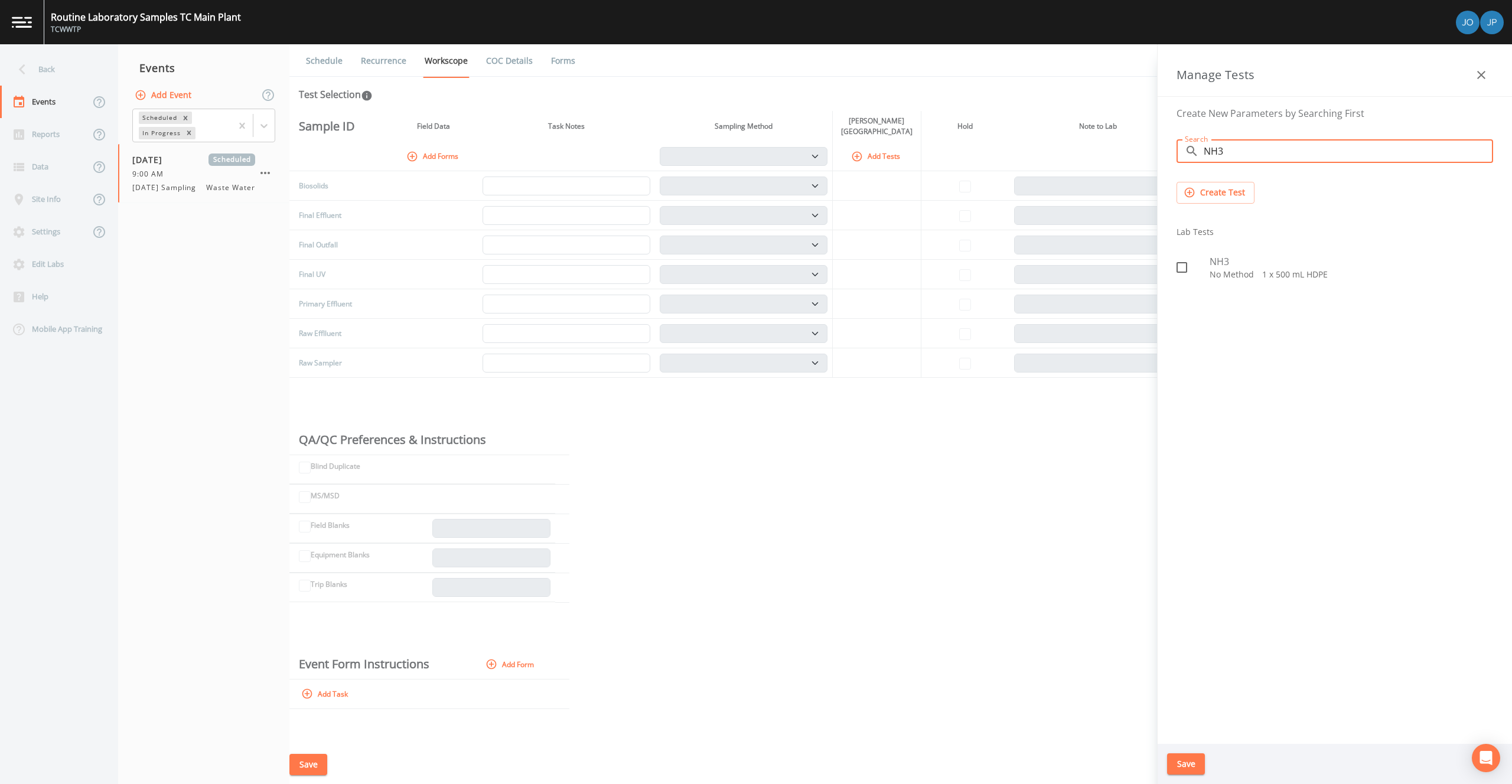
type input "NH3"
click at [1178, 274] on icon at bounding box center [1181, 267] width 14 height 14
checkbox input "true"
drag, startPoint x: 1241, startPoint y: 150, endPoint x: 1185, endPoint y: 153, distance: 56.1
click at [1185, 153] on div "​ NH3 Search" at bounding box center [1334, 151] width 316 height 23
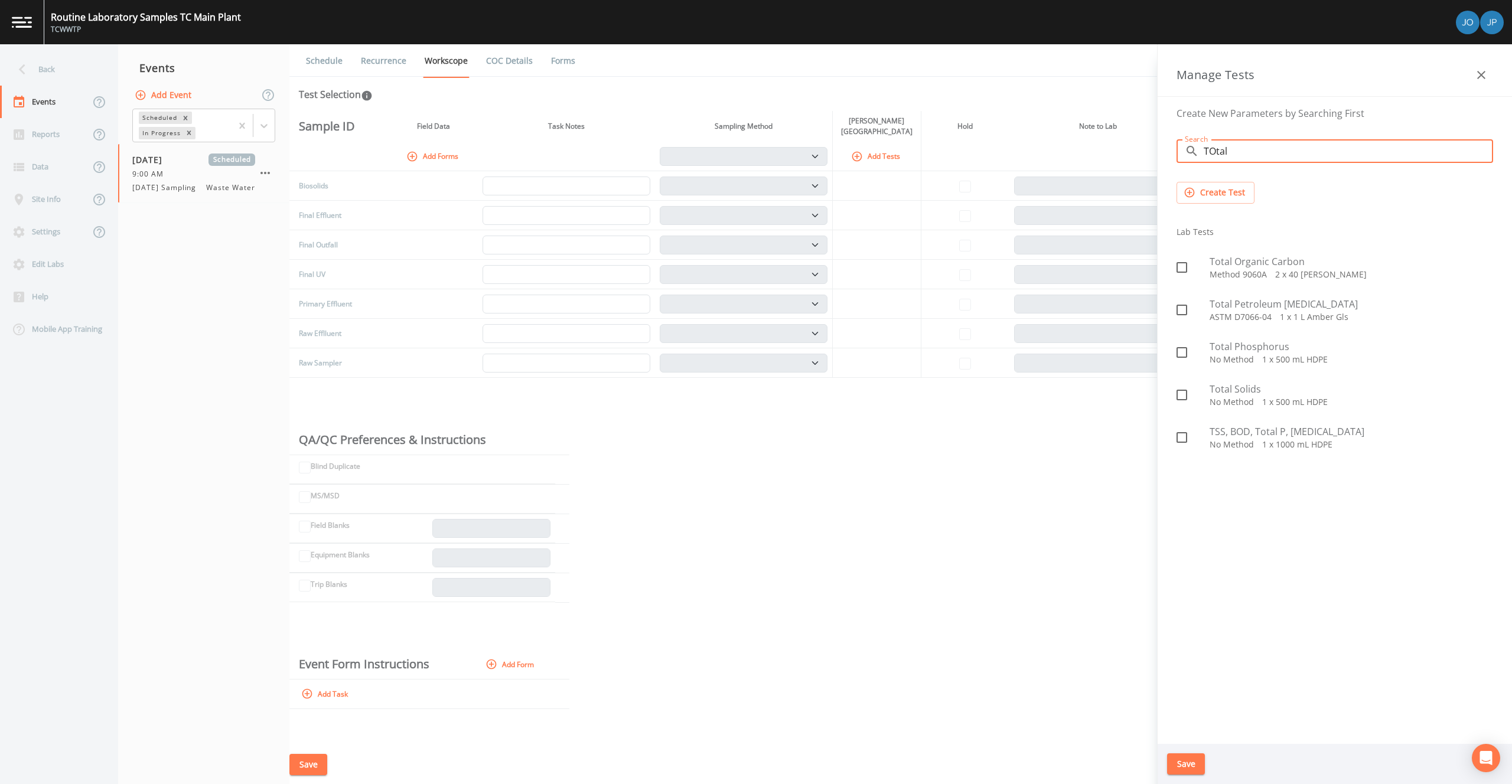
type input "TOtal"
click at [1185, 350] on icon at bounding box center [1181, 352] width 14 height 14
checkbox input "true"
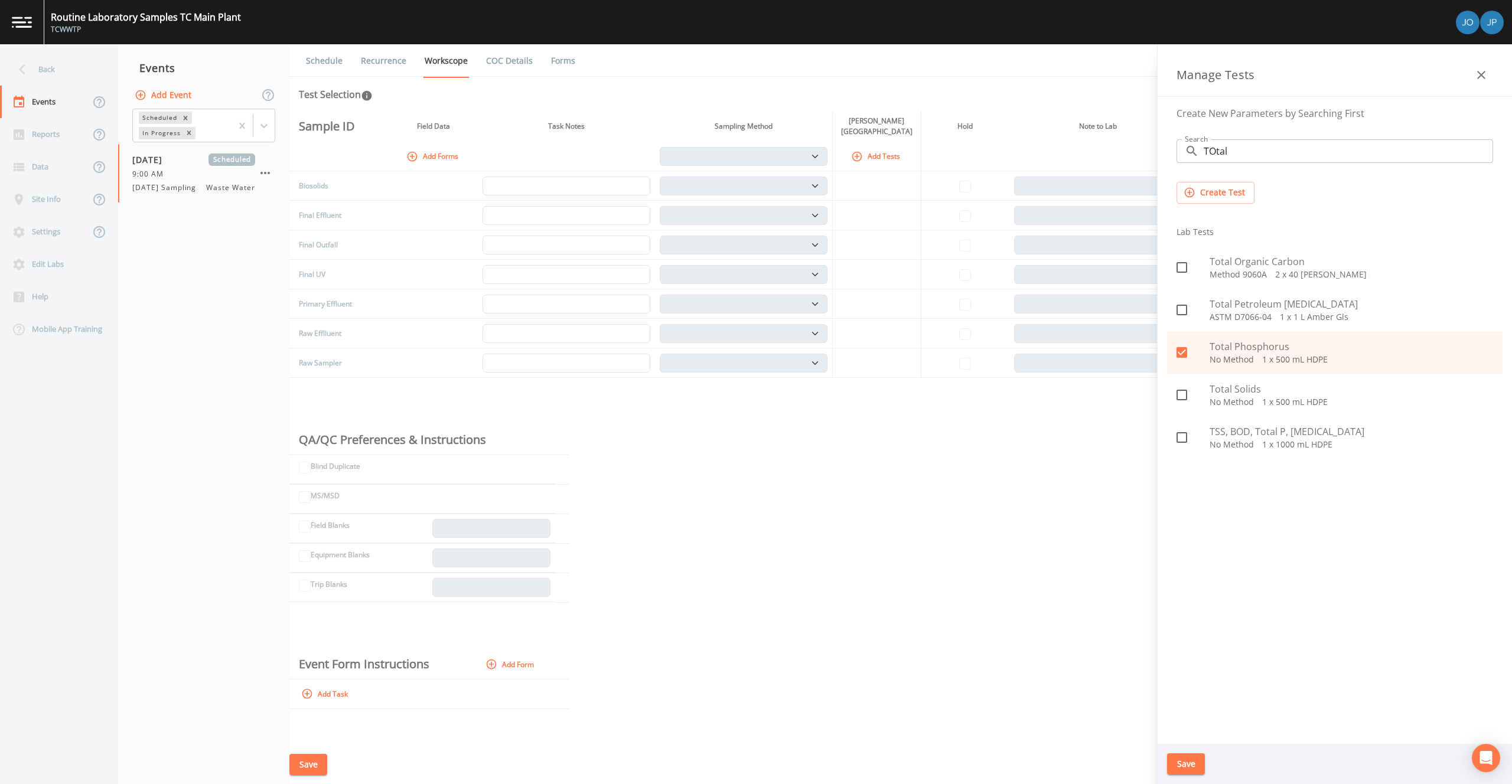
click at [1185, 432] on icon at bounding box center [1181, 437] width 11 height 11
checkbox input "true"
click at [1188, 759] on button "Save" at bounding box center [1186, 763] width 38 height 22
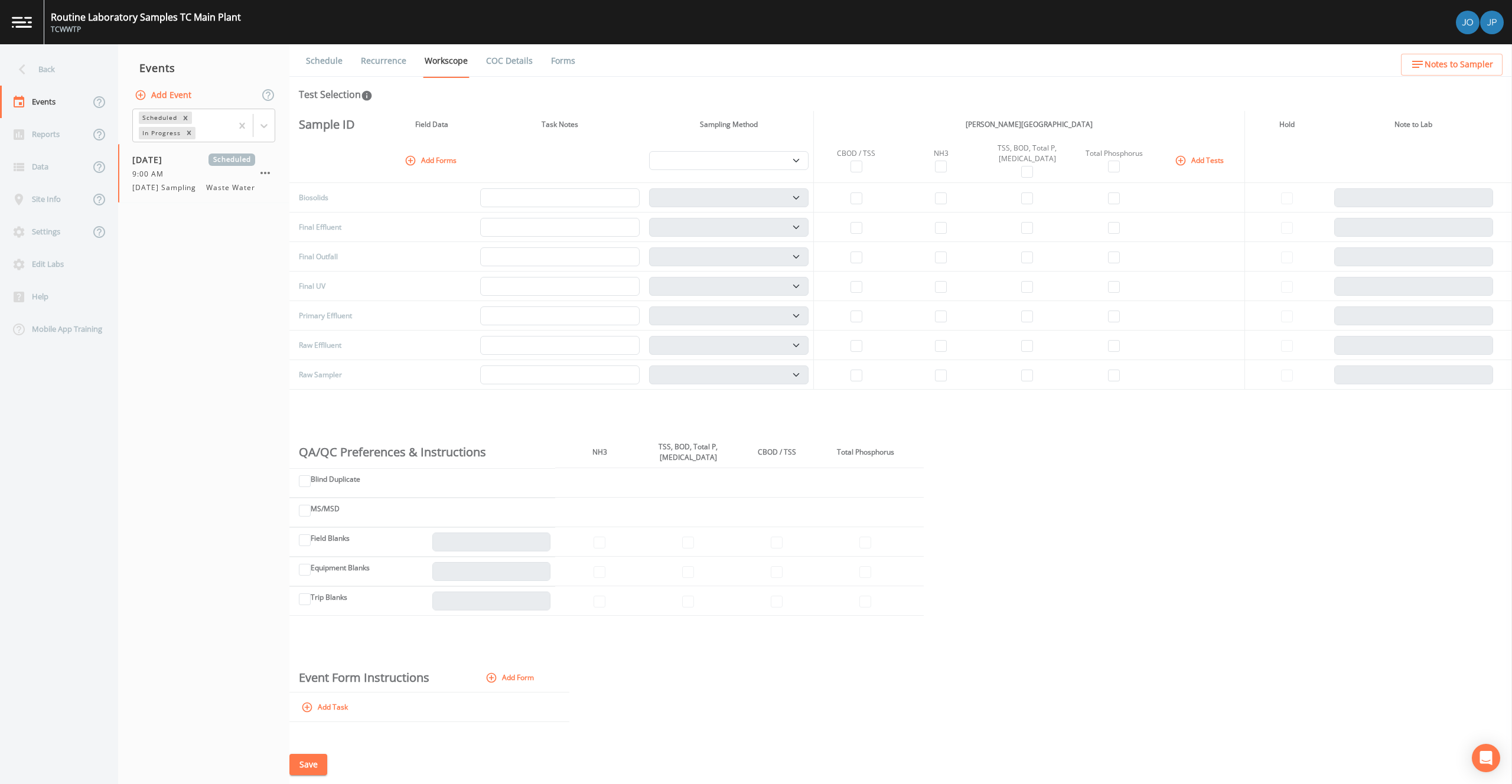
click at [1079, 208] on td at bounding box center [1113, 198] width 86 height 29
click at [1200, 157] on button "Add Tests" at bounding box center [1200, 161] width 56 height 20
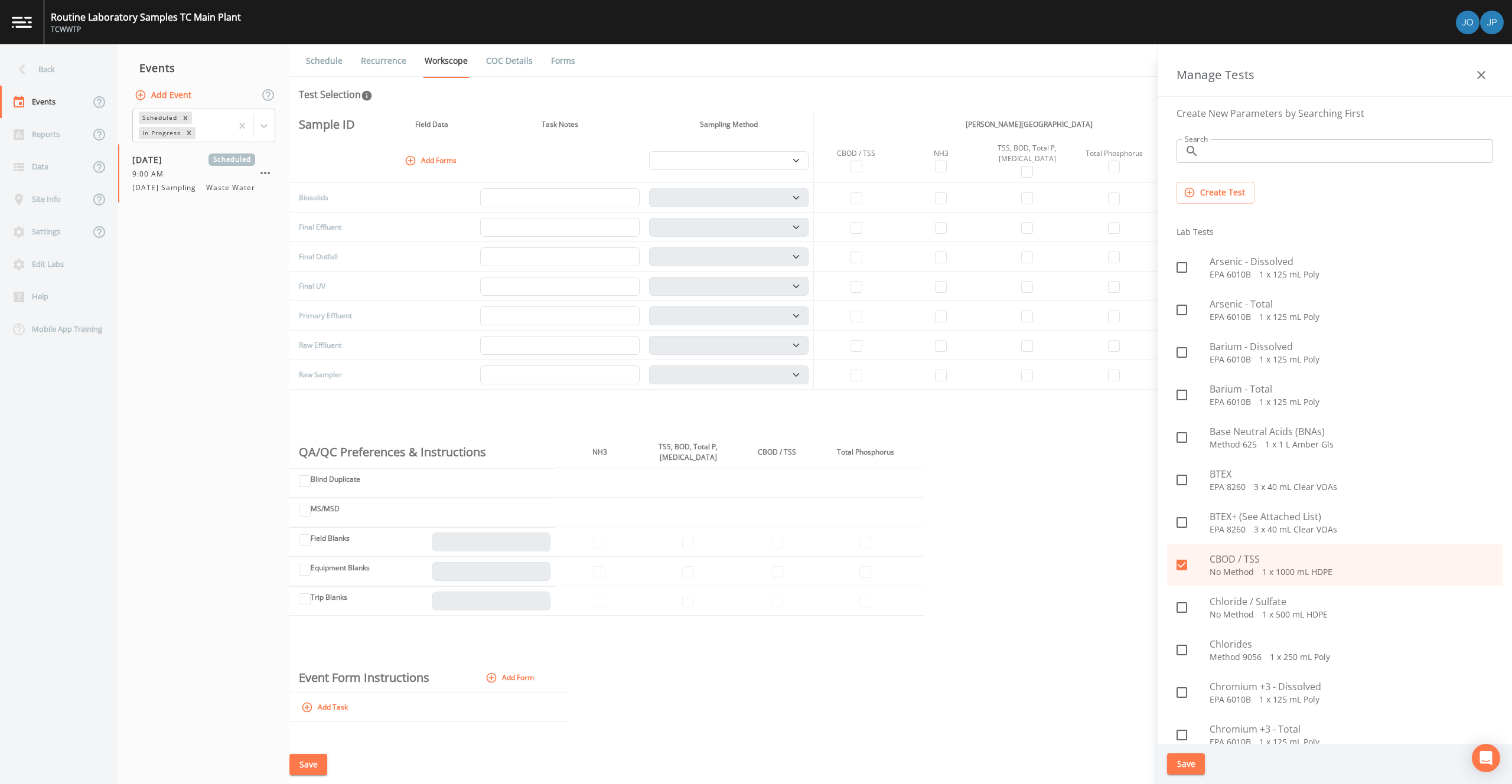
click at [1209, 159] on input "Search" at bounding box center [1347, 151] width 289 height 23
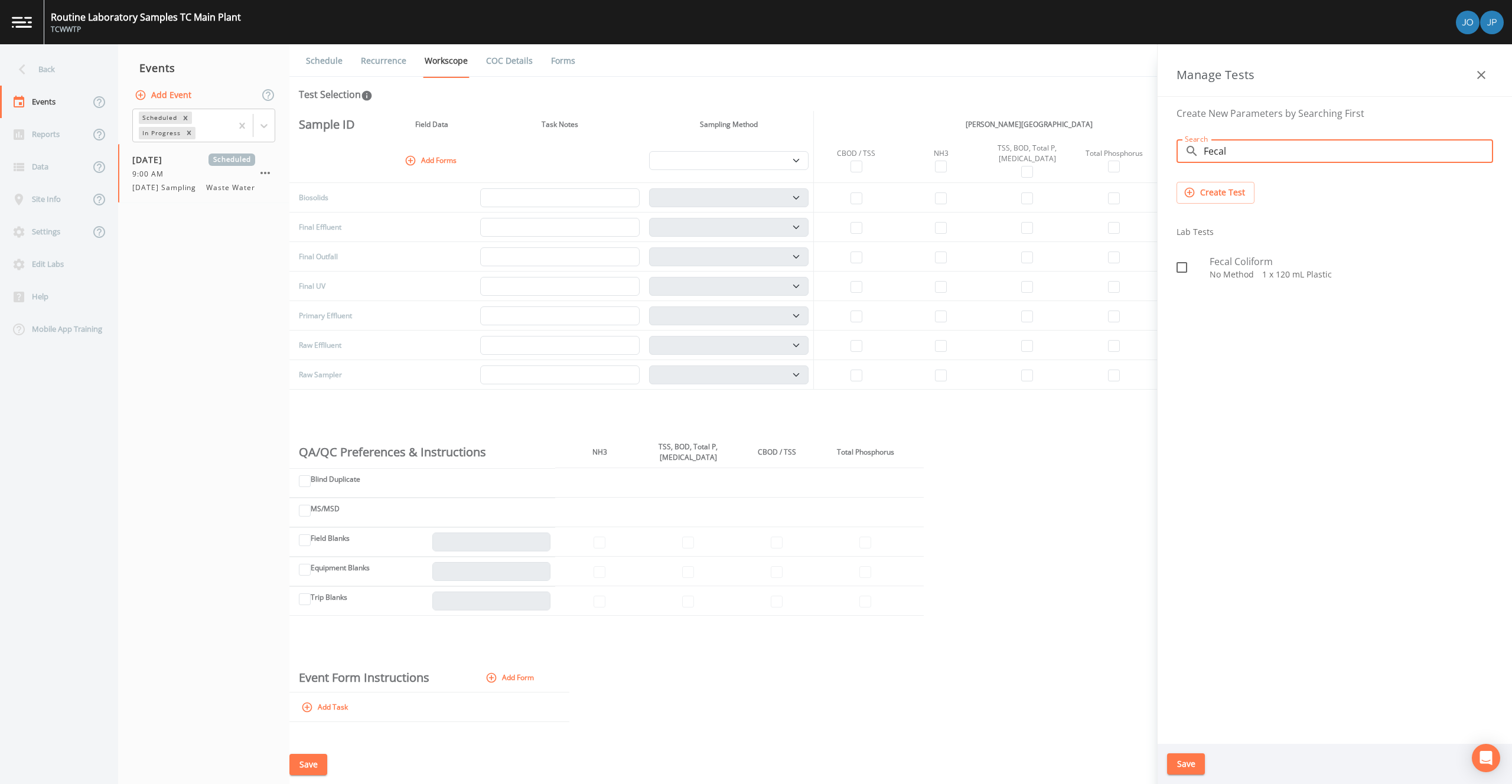
type input "Fecal"
click at [1177, 271] on icon at bounding box center [1181, 267] width 14 height 14
checkbox input "true"
click at [1188, 762] on button "Save" at bounding box center [1186, 763] width 38 height 22
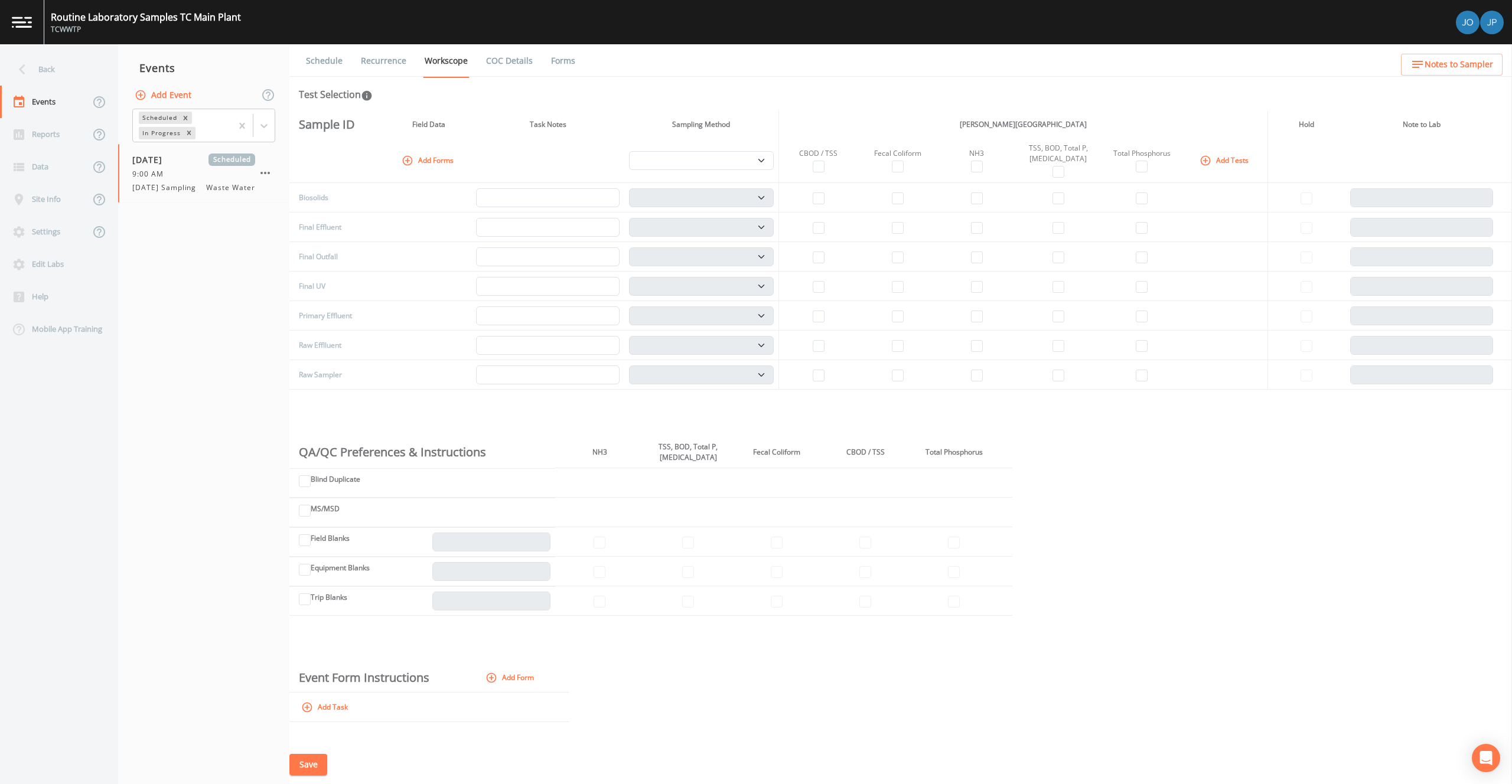
click at [1211, 163] on button "Add Tests" at bounding box center [1224, 161] width 56 height 20
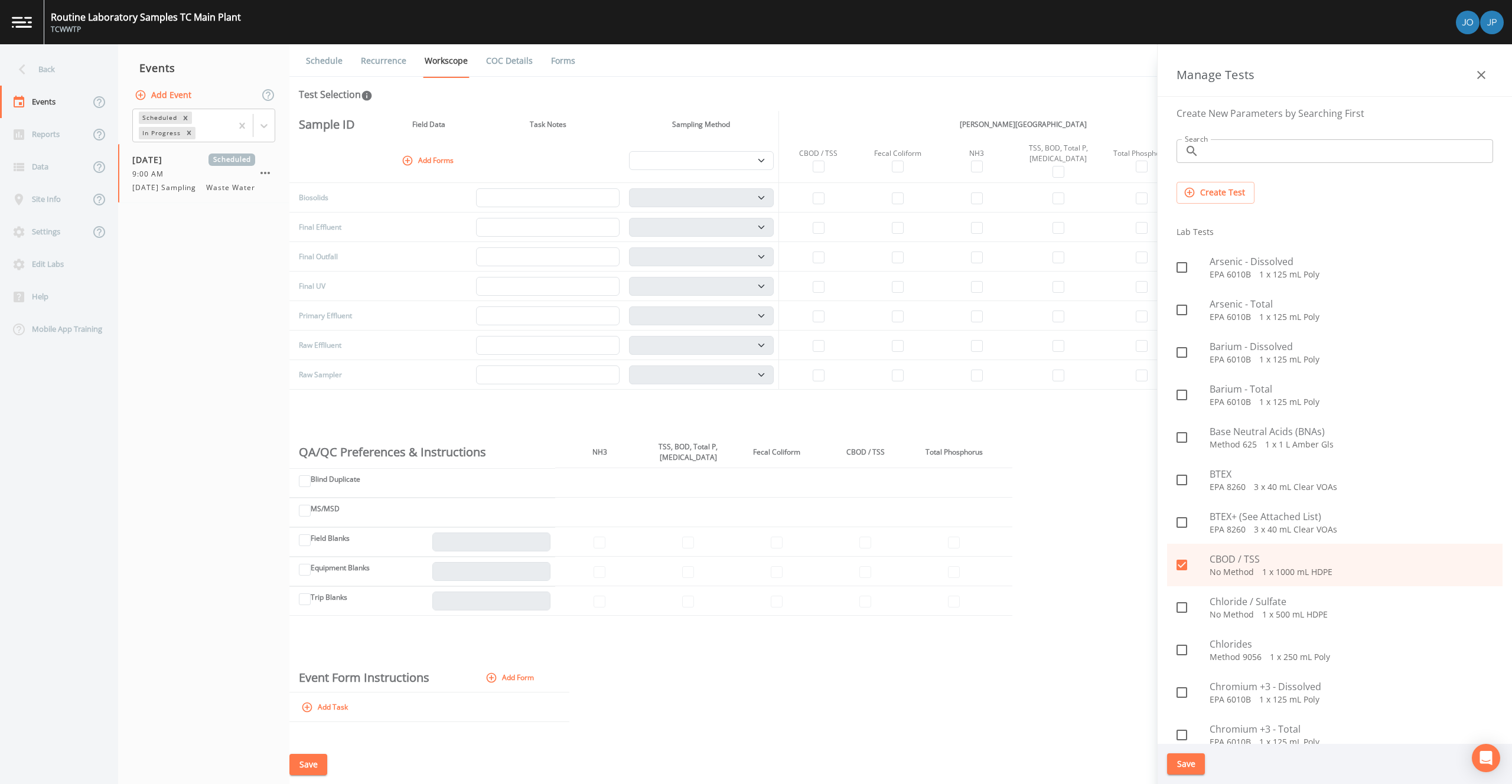
click at [1228, 156] on input "Search" at bounding box center [1347, 151] width 289 height 23
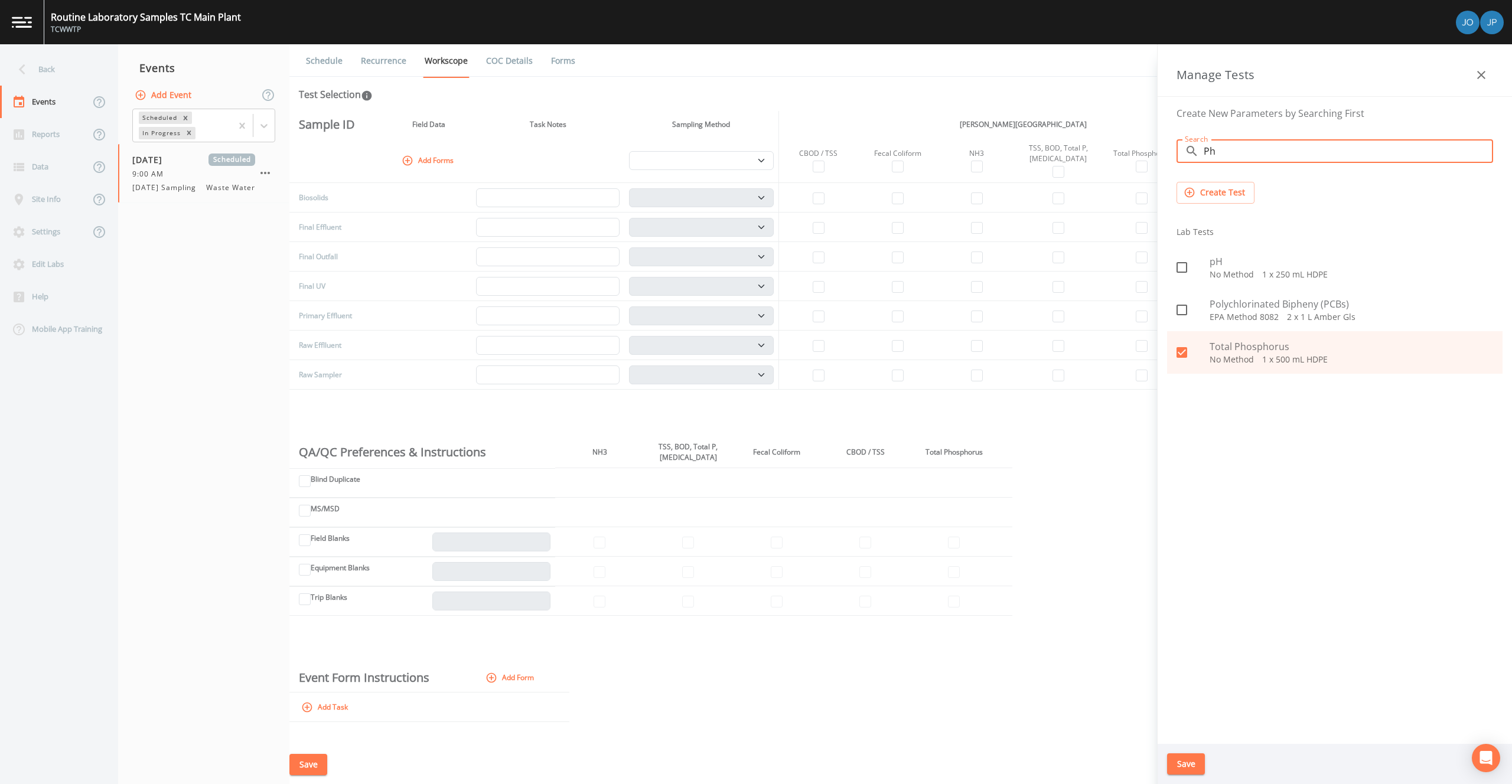
type input "Ph"
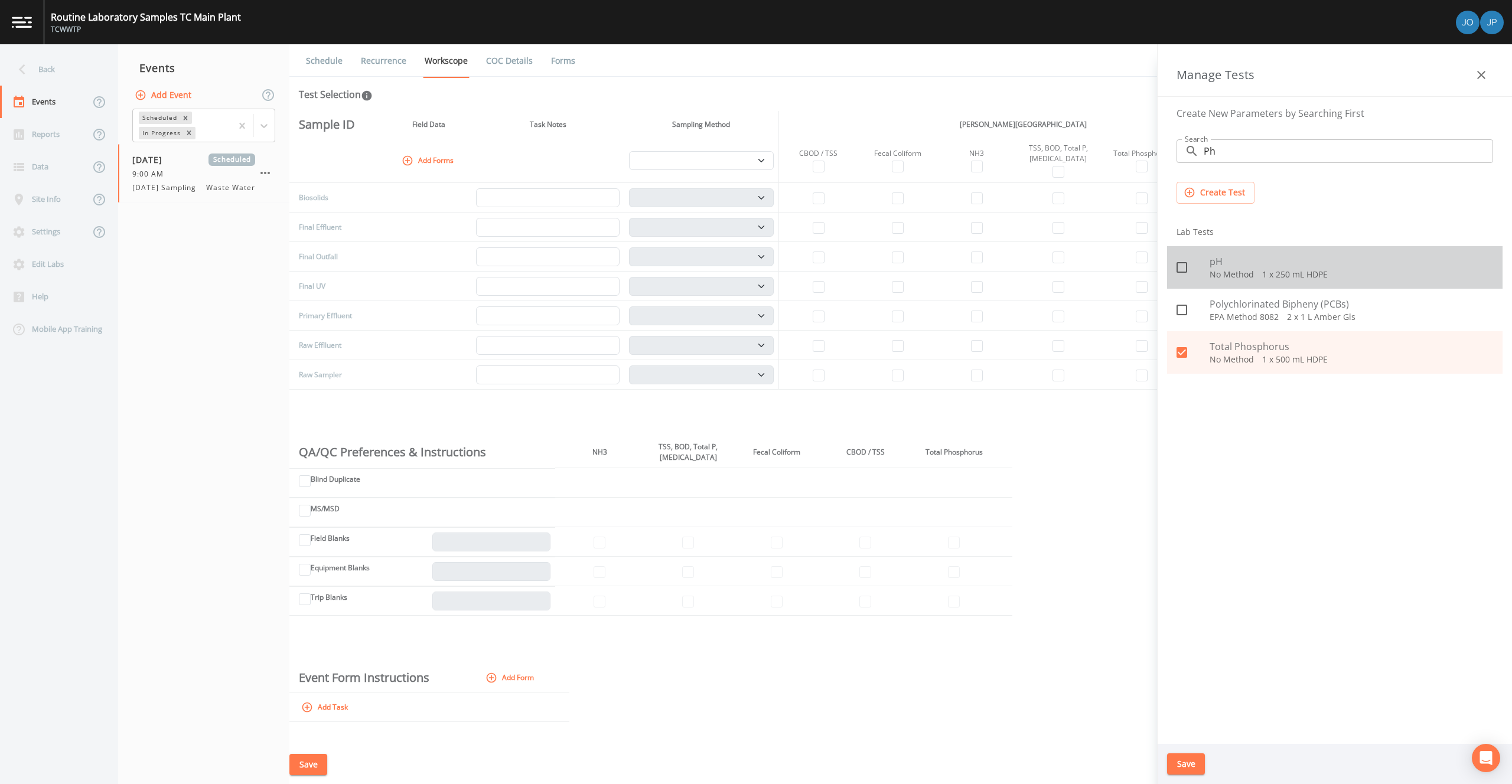
click at [1182, 271] on icon at bounding box center [1181, 267] width 11 height 11
checkbox input "true"
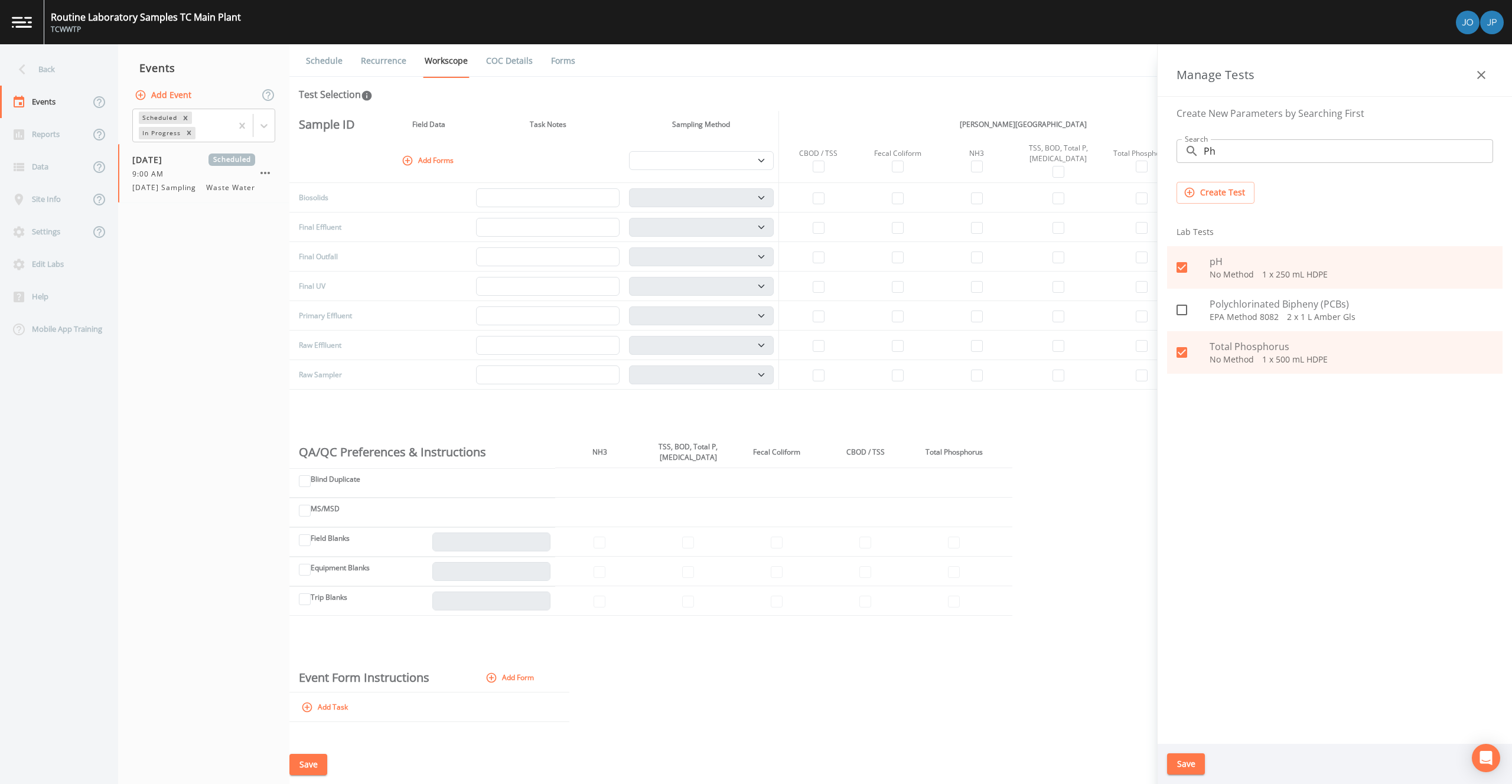
click at [1196, 755] on button "Save" at bounding box center [1186, 763] width 38 height 22
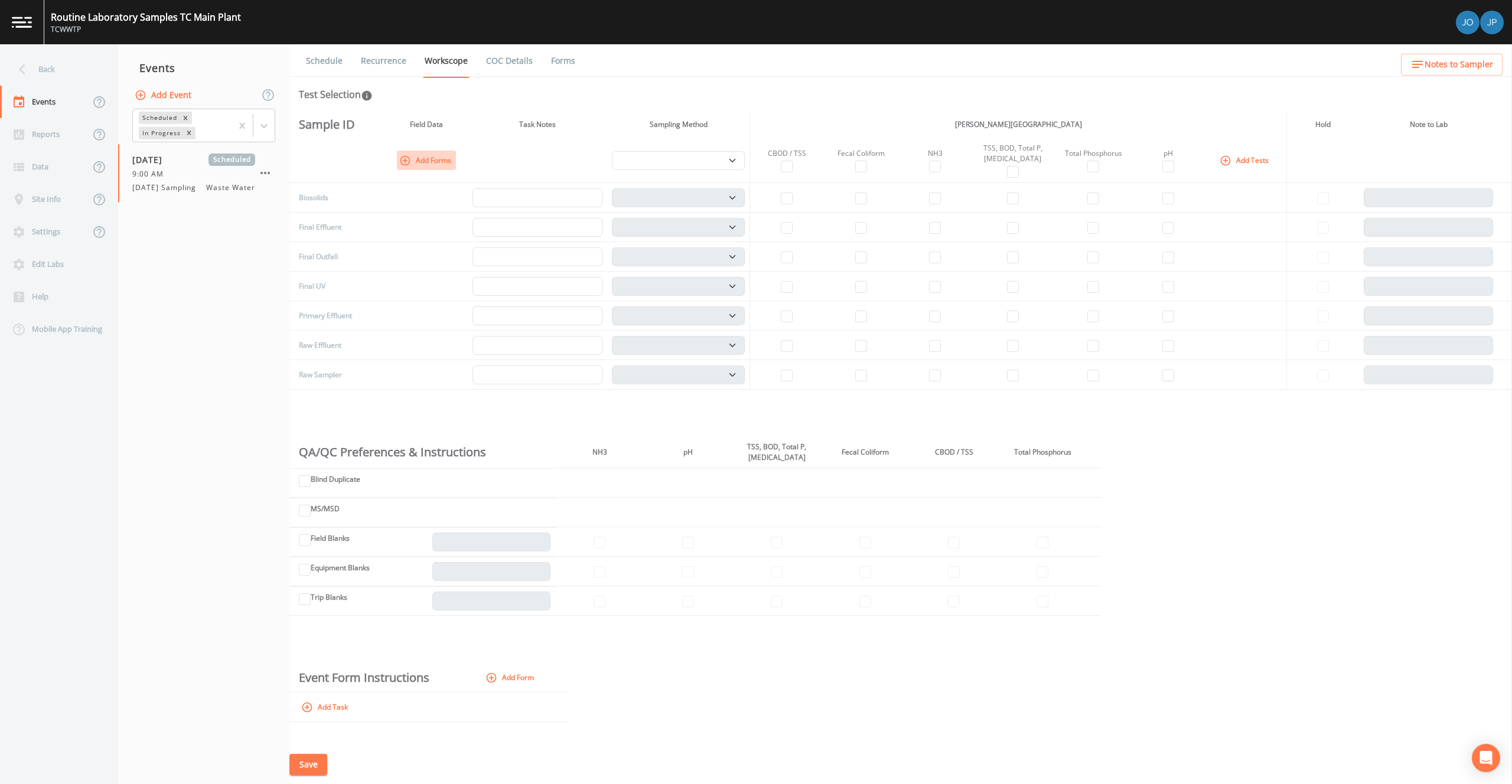
click at [436, 157] on button "Add Forms" at bounding box center [426, 161] width 59 height 20
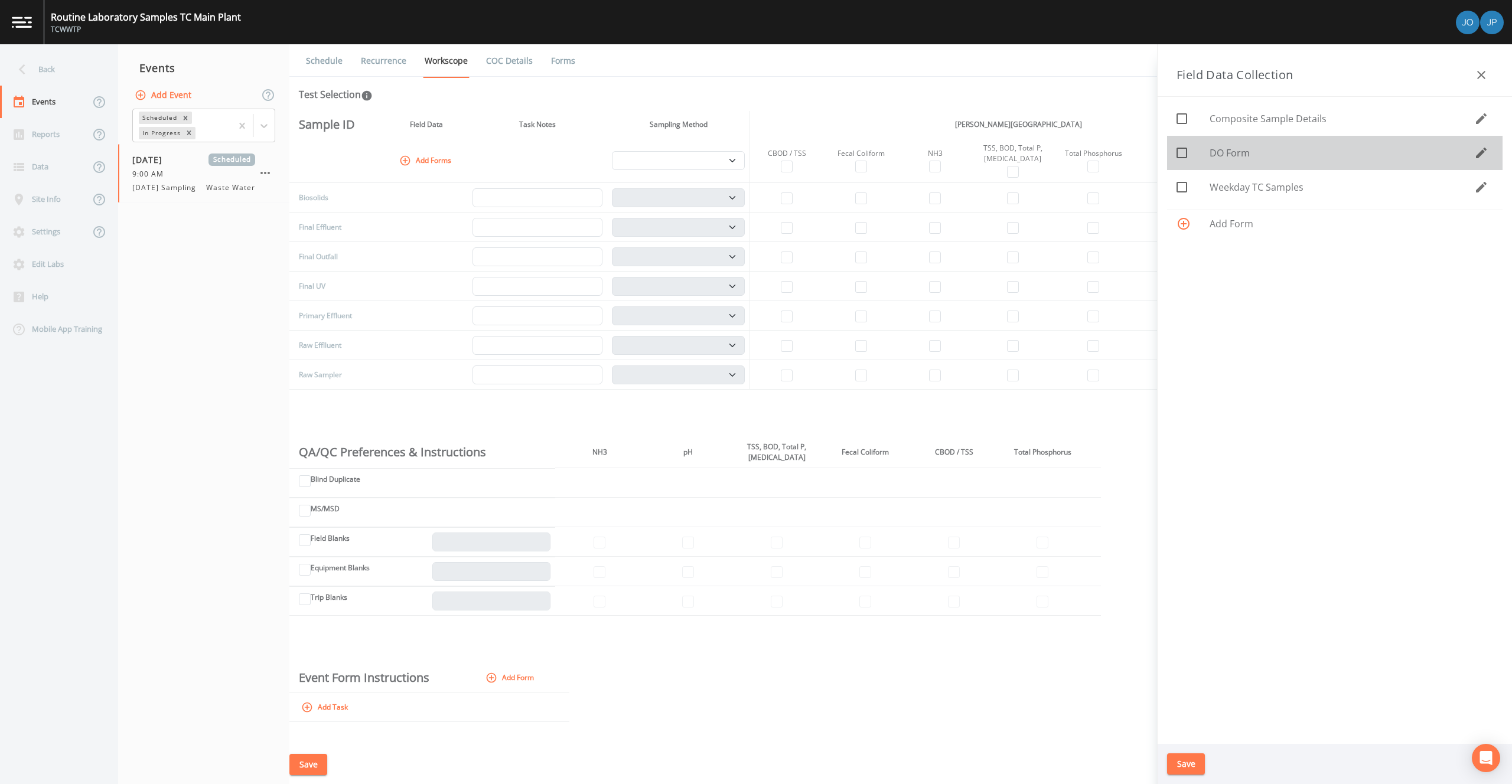
click at [1188, 156] on icon at bounding box center [1181, 153] width 14 height 14
checkbox input "true"
click at [1187, 763] on button "Save" at bounding box center [1186, 763] width 38 height 22
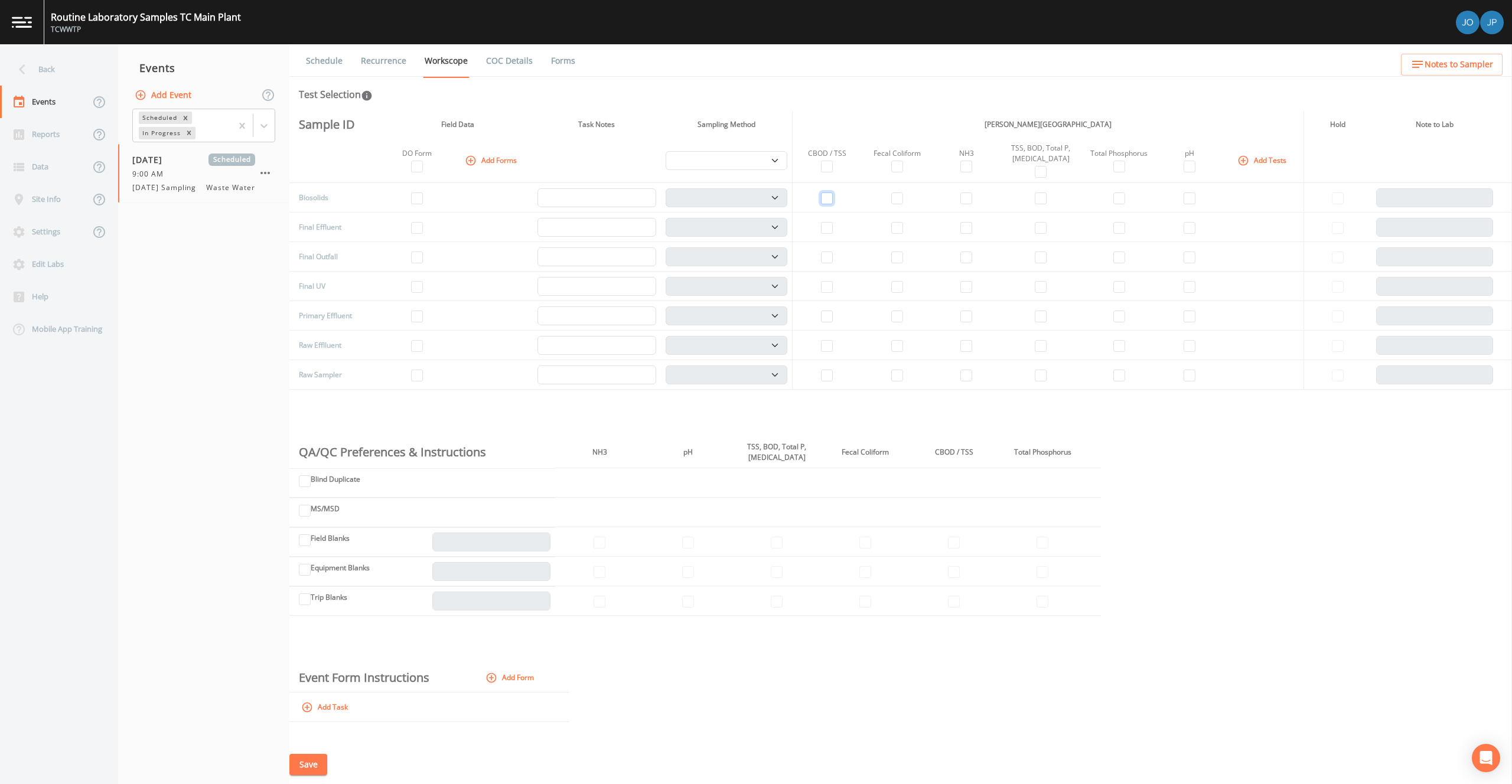
click at [825, 203] on input "checkbox" at bounding box center [827, 199] width 12 height 12
checkbox input "true"
select select "b6a3c313-748b-4795-a028-792ad310bd60"
click at [827, 202] on input "checkbox" at bounding box center [827, 199] width 12 height 12
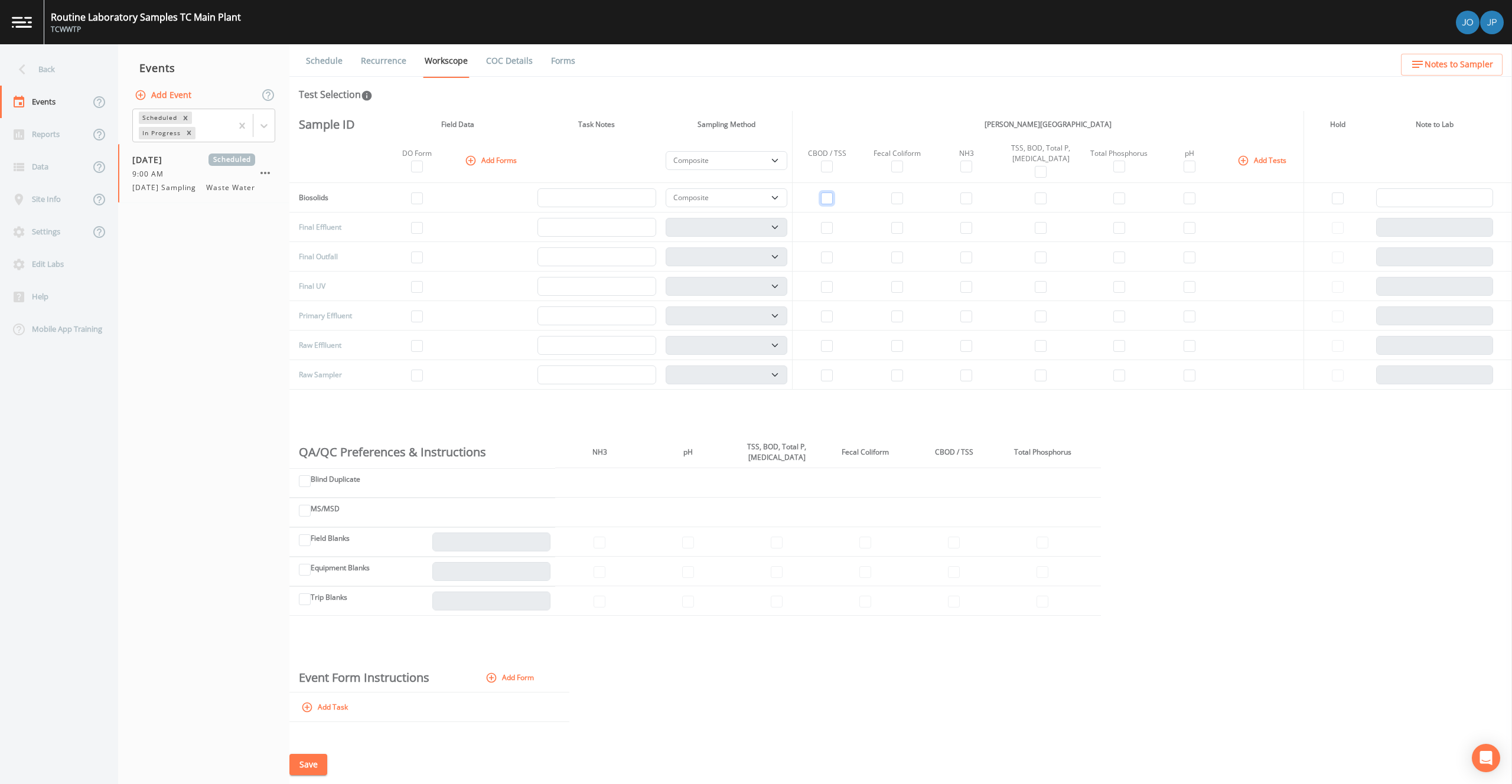
checkbox input "false"
select select
click at [829, 228] on input "checkbox" at bounding box center [827, 228] width 12 height 12
checkbox input "true"
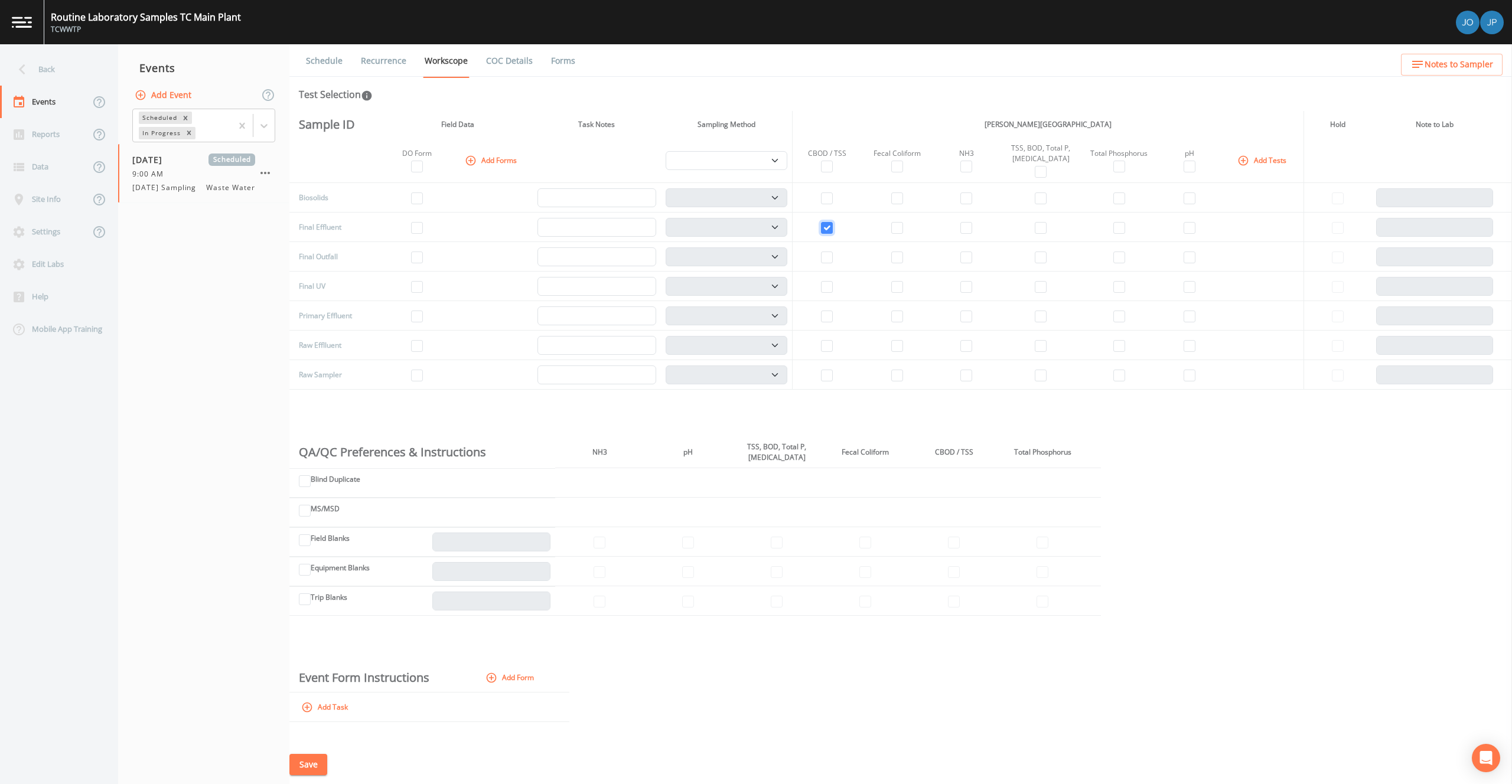
select select "b6a3c313-748b-4795-a028-792ad310bd60"
click at [969, 227] on input "checkbox" at bounding box center [967, 228] width 12 height 12
checkbox input "true"
click at [1113, 230] on input "checkbox" at bounding box center [1119, 228] width 12 height 12
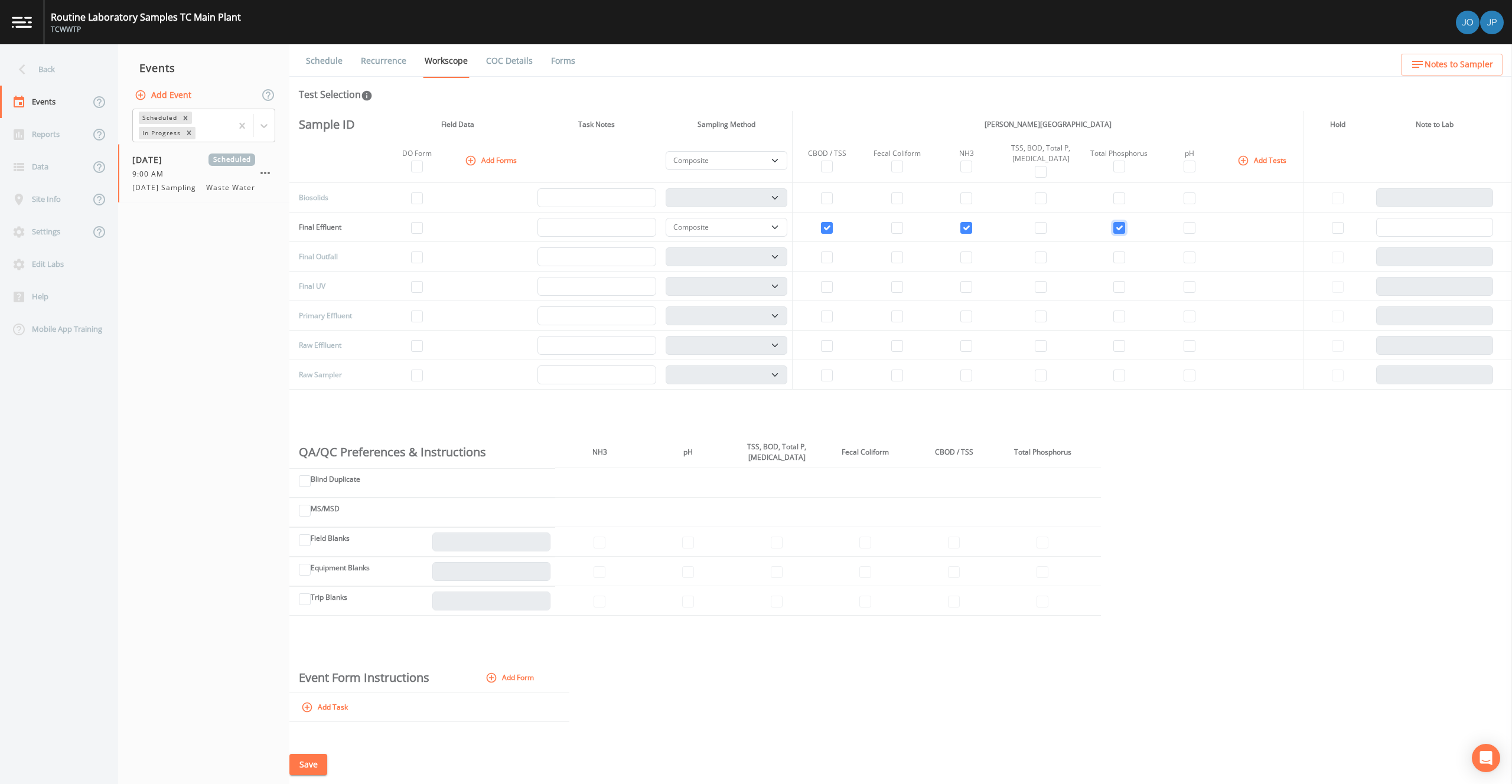
checkbox input "true"
click at [903, 288] on input "checkbox" at bounding box center [897, 287] width 12 height 12
checkbox input "true"
select select "b6a3c313-748b-4795-a028-792ad310bd60"
click at [1183, 289] on input "checkbox" at bounding box center [1189, 287] width 12 height 12
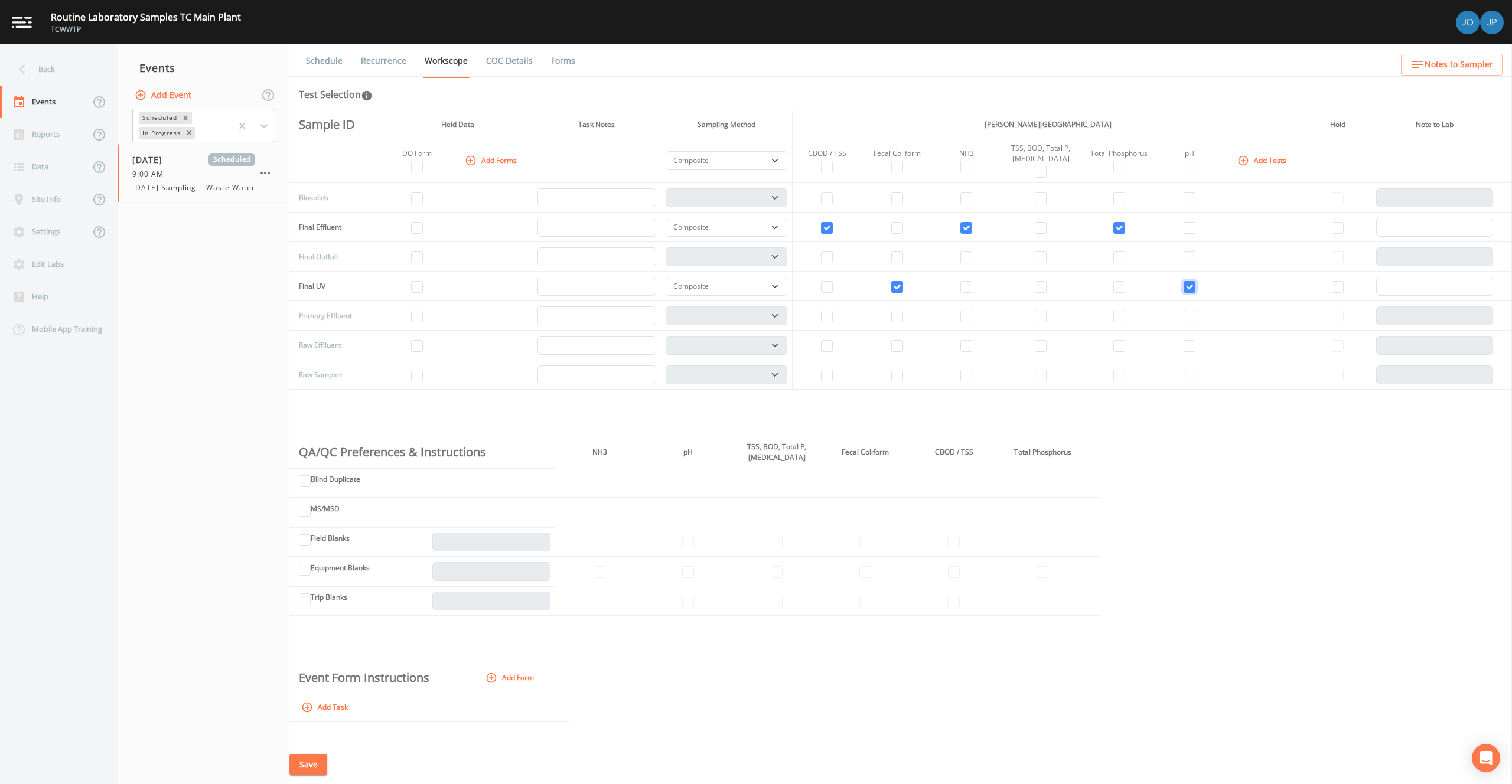
checkbox input "true"
click at [417, 256] on input "checkbox" at bounding box center [417, 257] width 12 height 12
checkbox input "true"
click at [718, 288] on select "Composite Grab" at bounding box center [727, 286] width 121 height 19
select select "092b3f94-5697-4c94-9891-da161916fdbb"
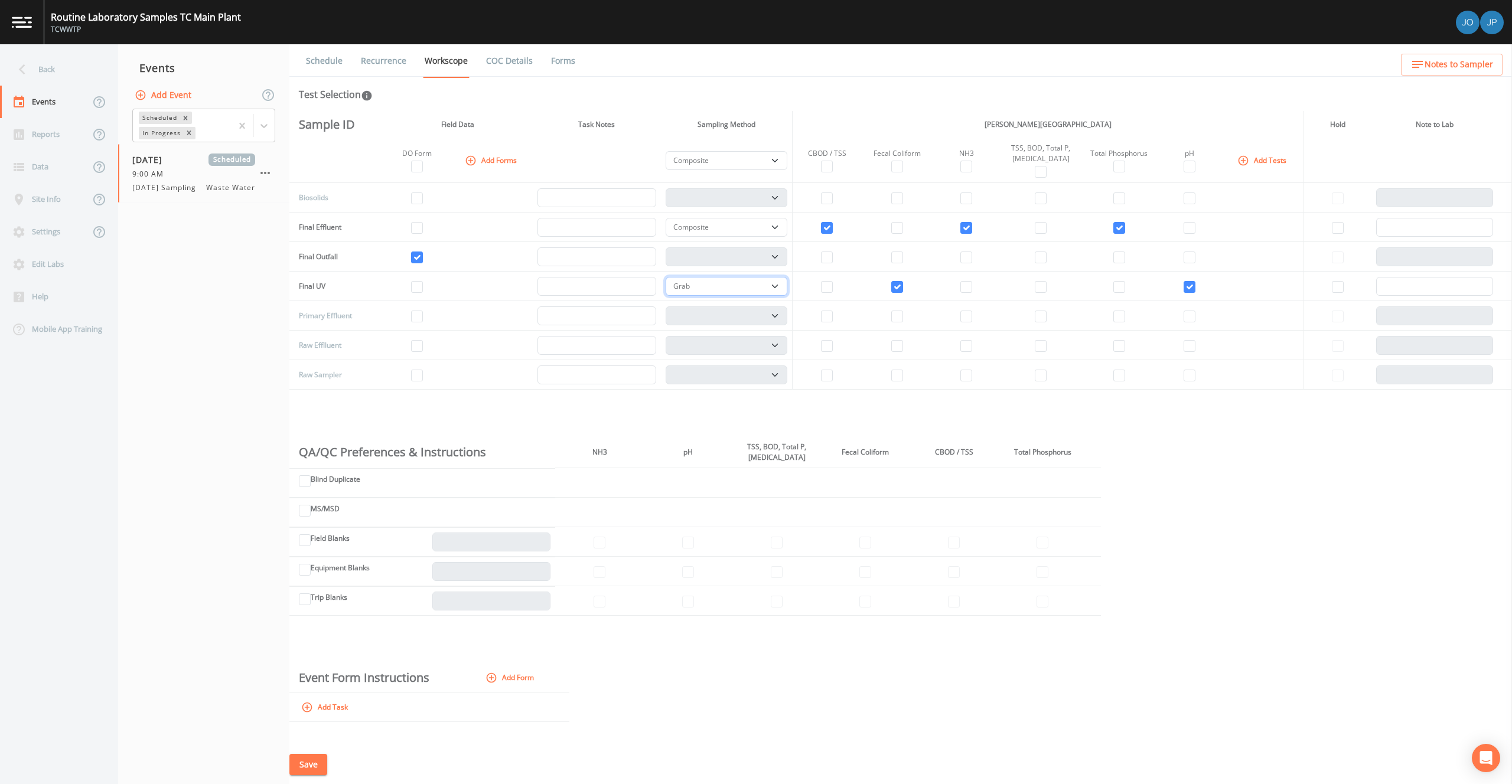
click at [666, 277] on select "Composite Grab" at bounding box center [727, 286] width 121 height 19
select select
click at [832, 376] on input "checkbox" at bounding box center [827, 375] width 12 height 12
checkbox input "true"
select select "b6a3c313-748b-4795-a028-792ad310bd60"
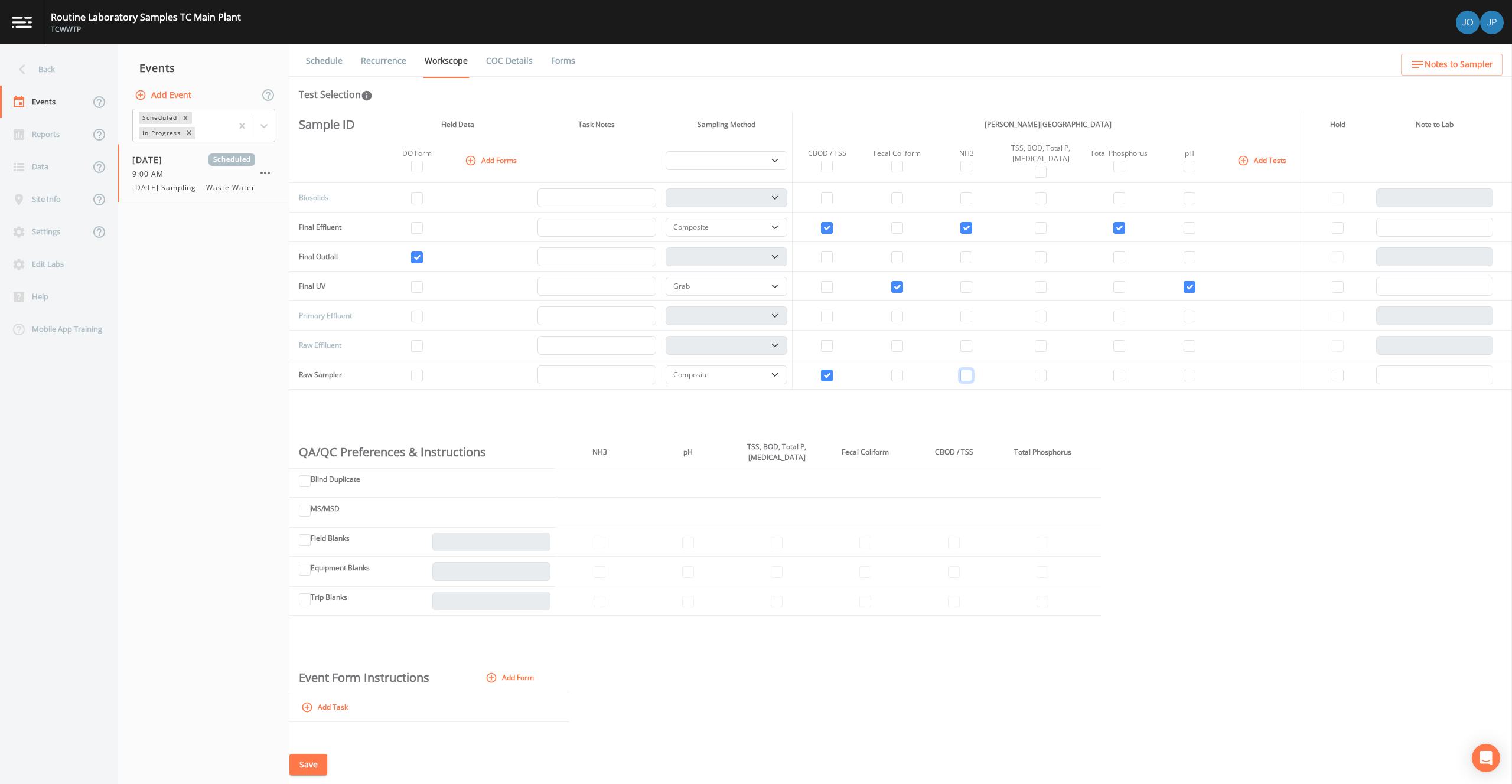
click at [967, 379] on input "checkbox" at bounding box center [967, 375] width 12 height 12
checkbox input "true"
click at [1113, 376] on input "checkbox" at bounding box center [1119, 375] width 12 height 12
checkbox input "true"
click at [1039, 313] on input "checkbox" at bounding box center [1040, 316] width 12 height 12
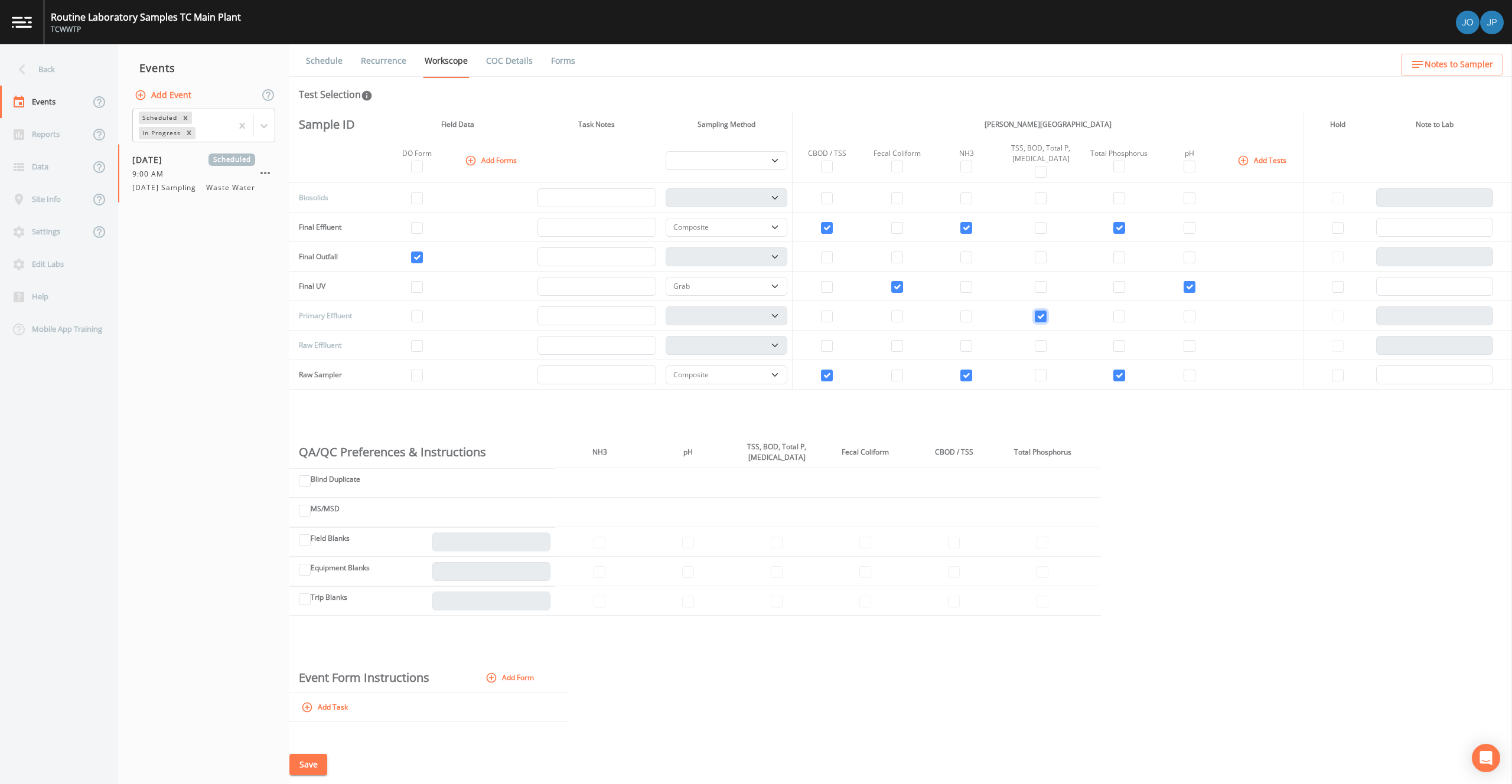
checkbox input "true"
select select "b6a3c313-748b-4795-a028-792ad310bd60"
click at [318, 757] on button "Save" at bounding box center [307, 764] width 38 height 22
click at [265, 173] on icon "button" at bounding box center [265, 172] width 14 height 14
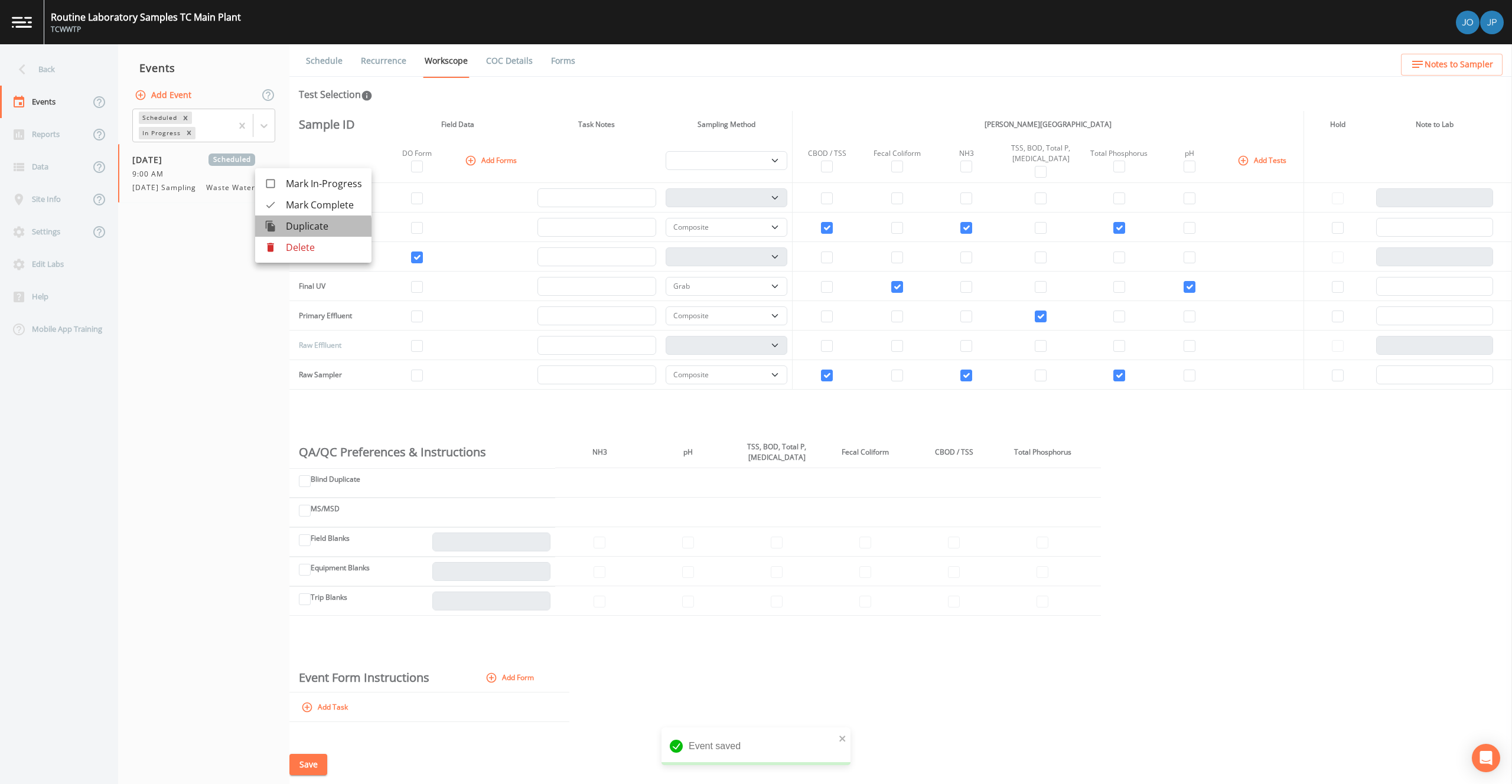
click at [297, 228] on span "Duplicate" at bounding box center [324, 226] width 76 height 14
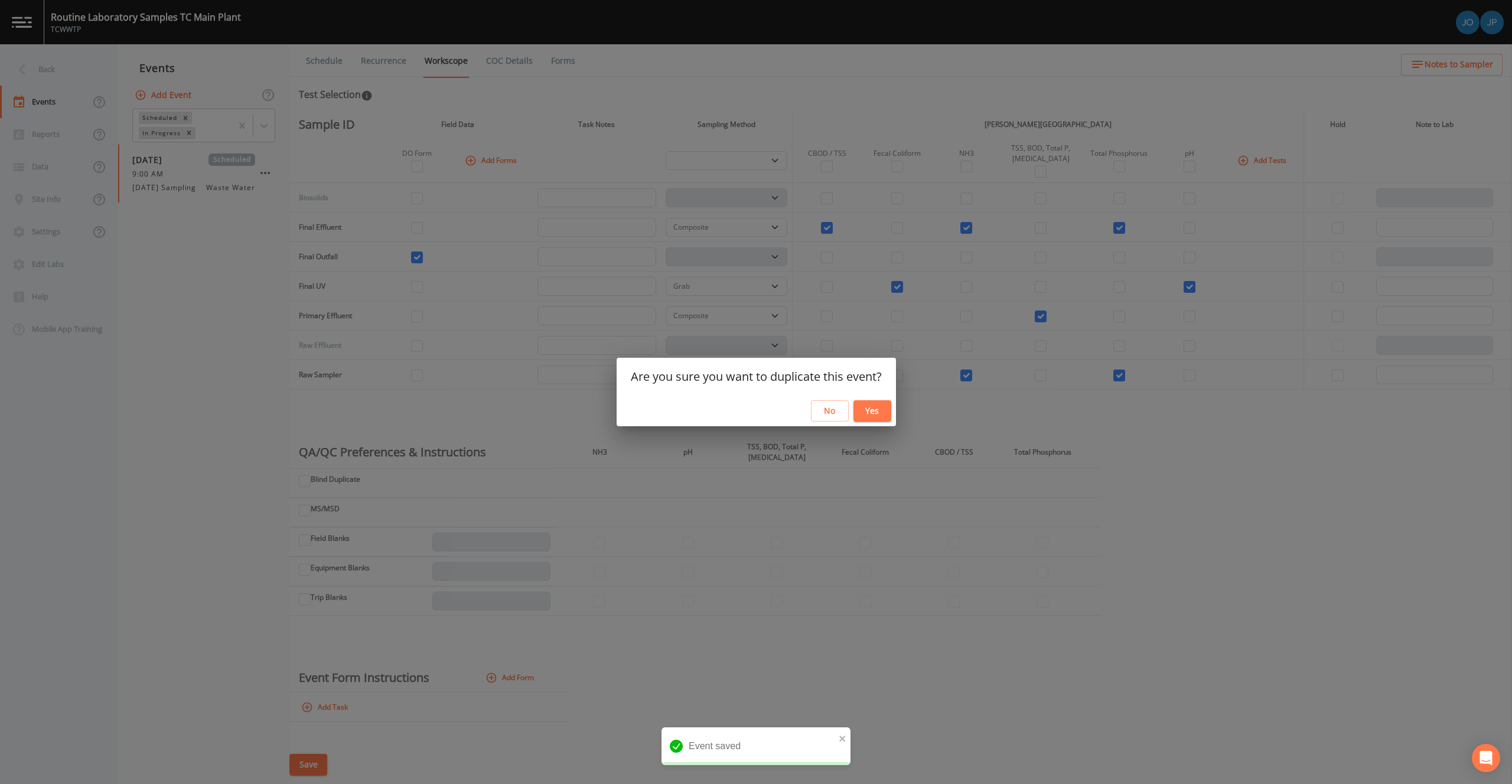
click at [883, 416] on button "Yes" at bounding box center [872, 411] width 38 height 22
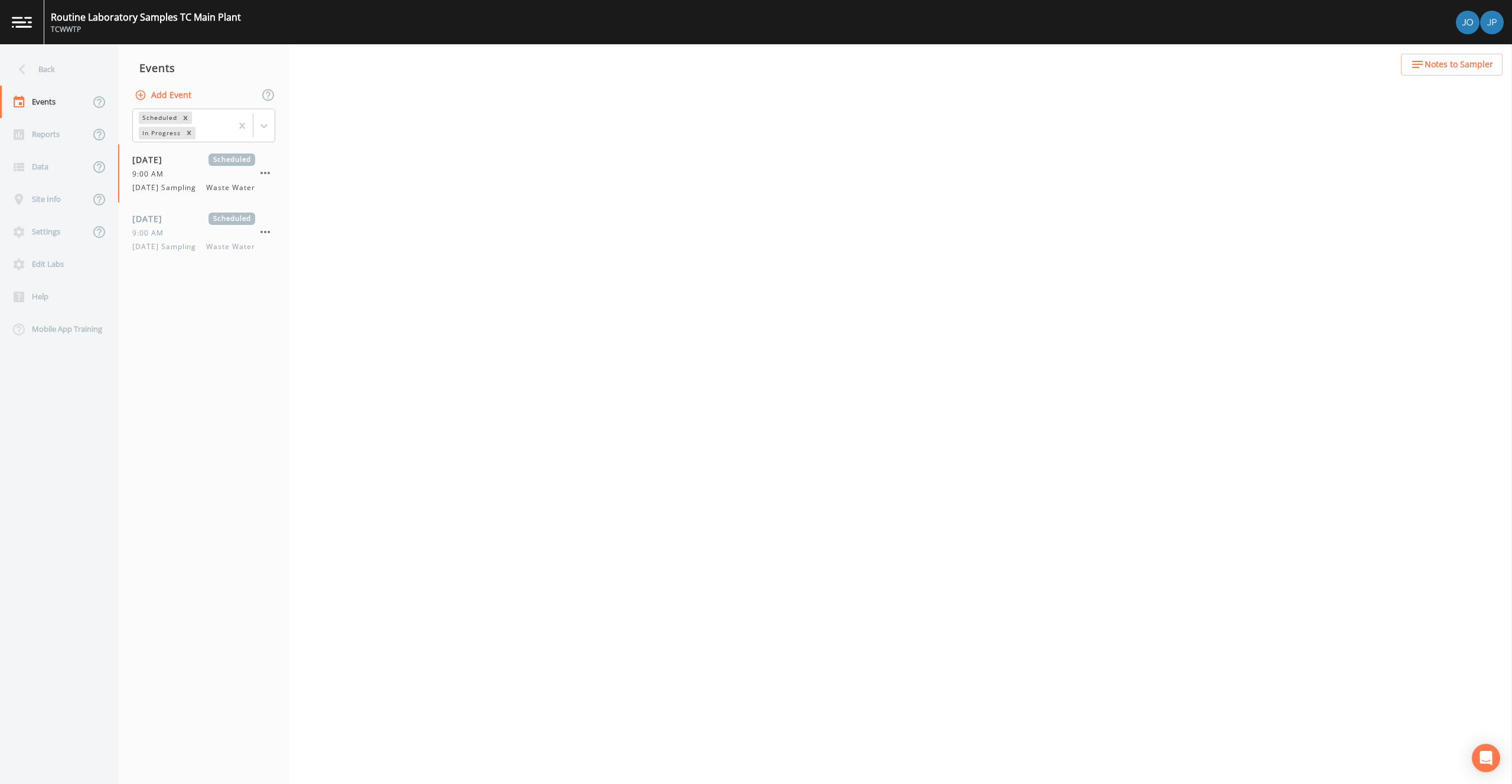
select select "b6a3c313-748b-4795-a028-792ad310bd60"
select select "092b3f94-5697-4c94-9891-da161916fdbb"
select select "b6a3c313-748b-4795-a028-792ad310bd60"
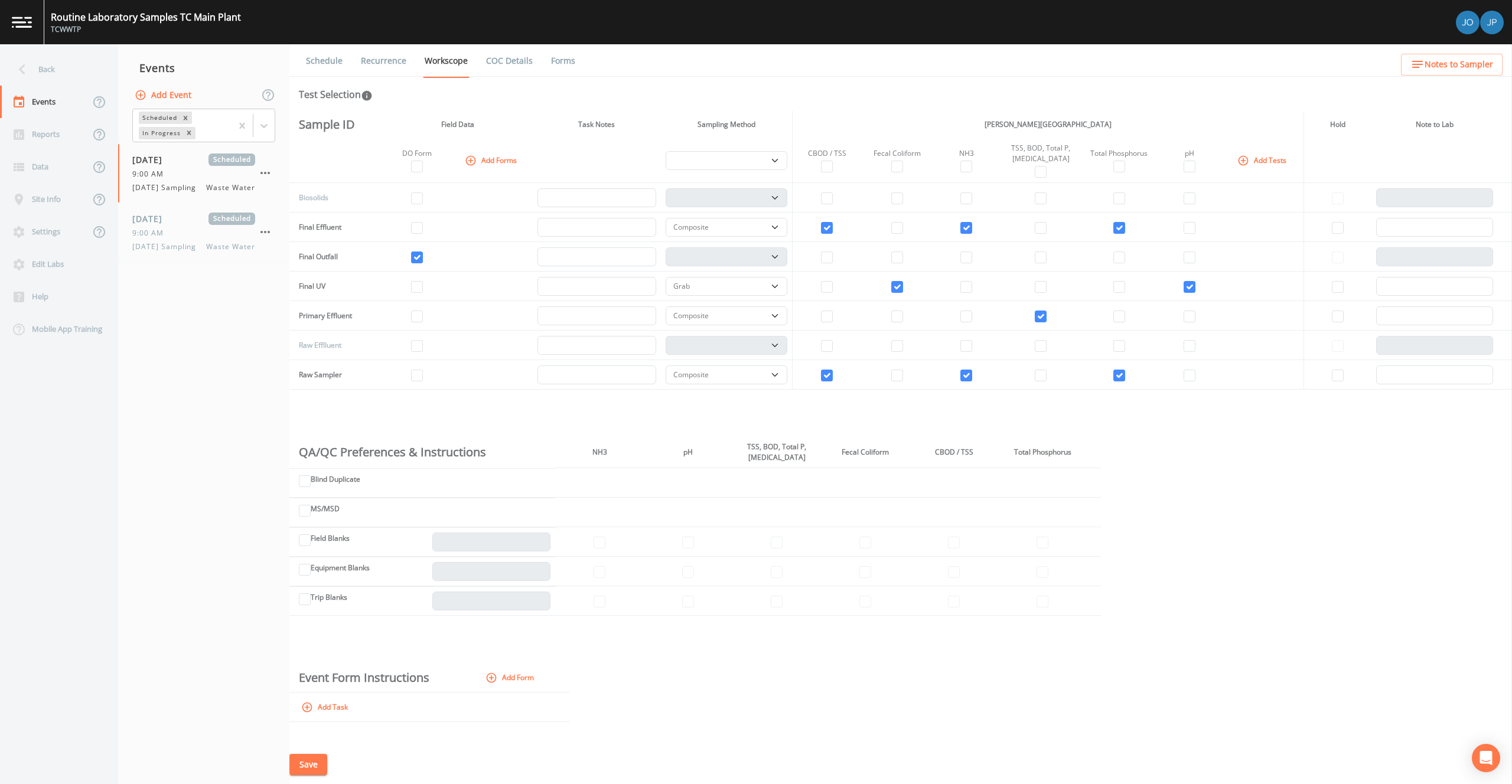
click at [327, 63] on link "Schedule" at bounding box center [324, 61] width 40 height 33
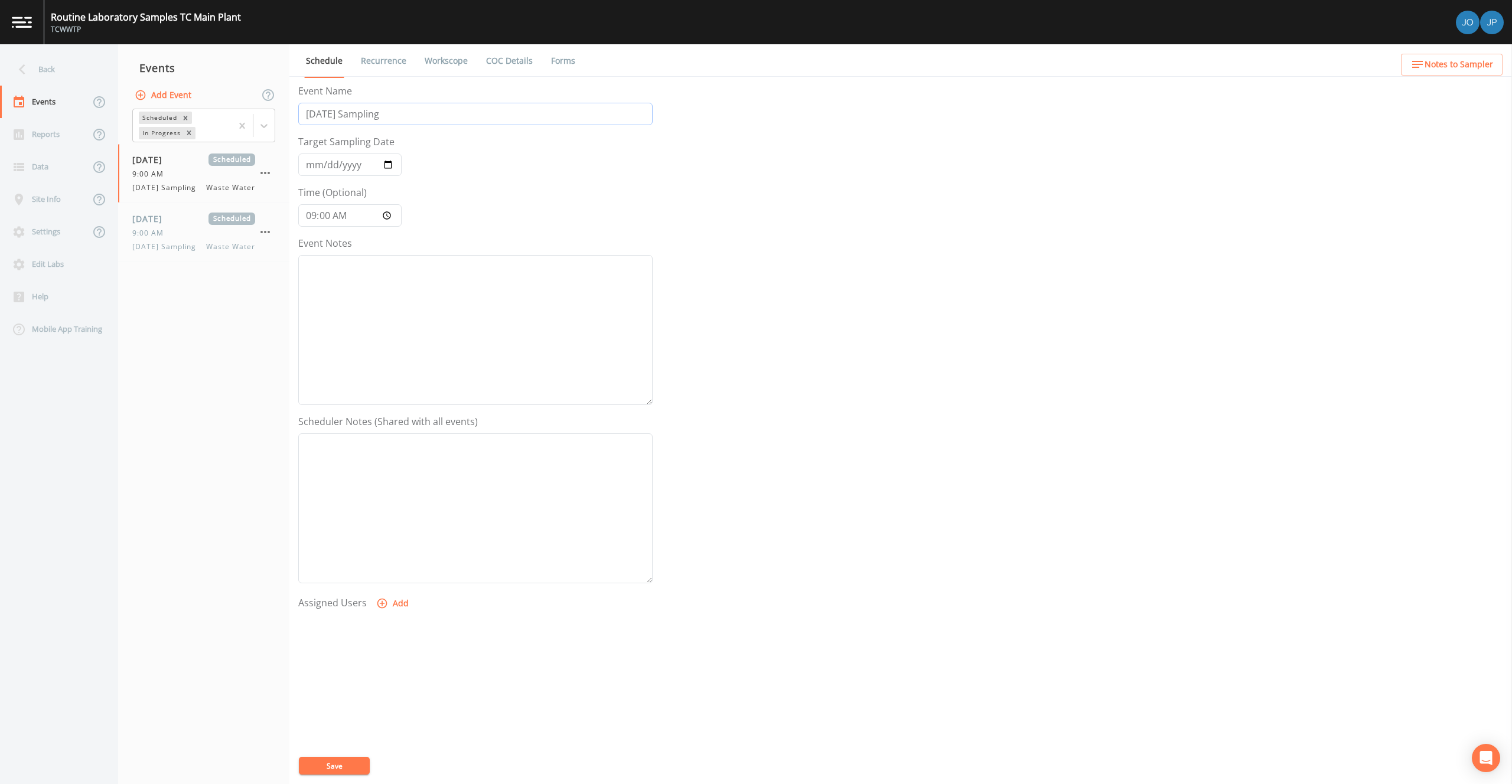
click at [342, 112] on input "[DATE] Sampling" at bounding box center [476, 114] width 354 height 23
drag, startPoint x: 340, startPoint y: 113, endPoint x: 289, endPoint y: 113, distance: 51.0
click at [289, 113] on div "Schedule Recurrence Workscope COC Details Forms Event Name [DATE] Sampling Targ…" at bounding box center [900, 414] width 1222 height 740
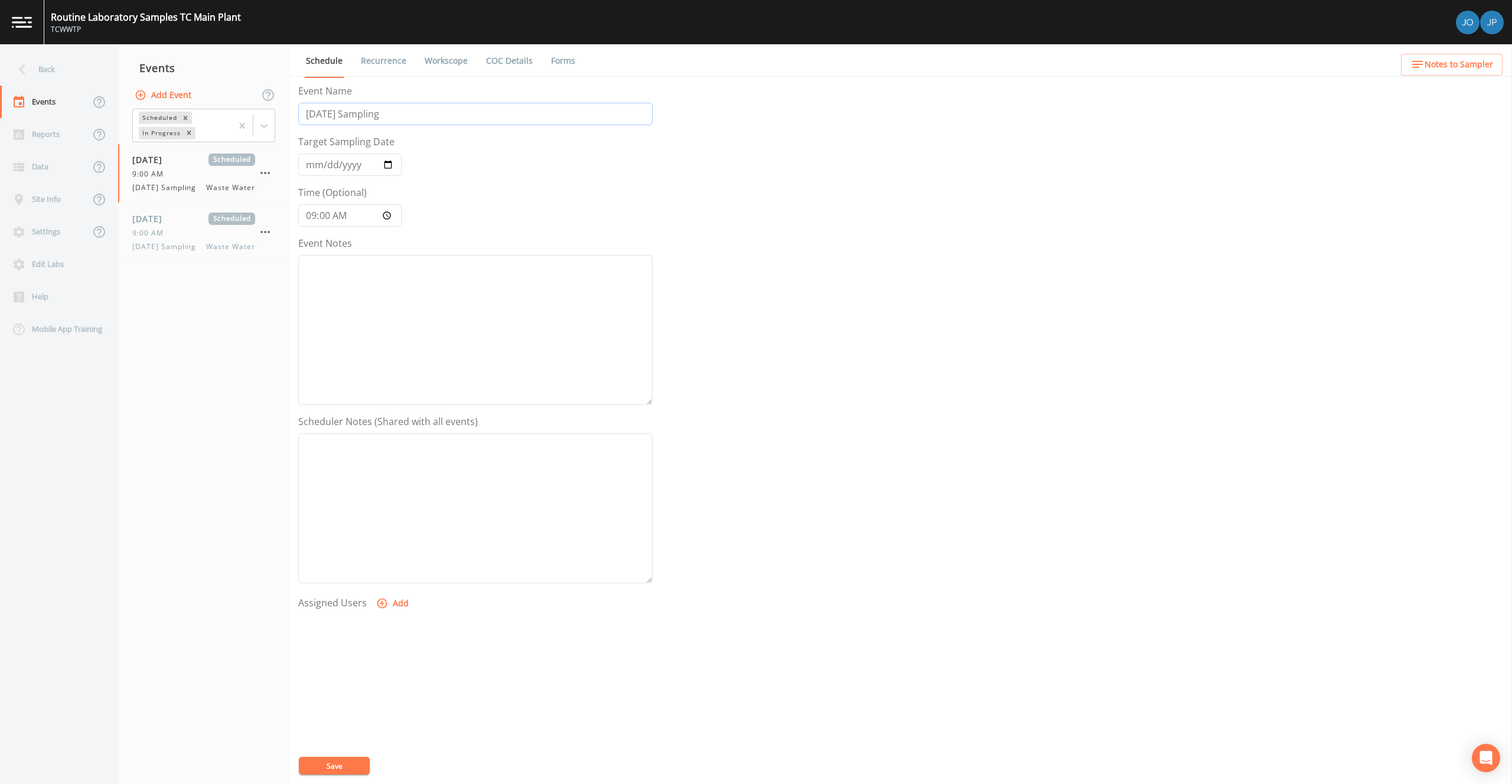
type input "[DATE] Sampling"
click at [389, 161] on input "[DATE]" at bounding box center [351, 164] width 104 height 23
type input "[DATE]"
click at [345, 760] on button "Save" at bounding box center [334, 765] width 71 height 18
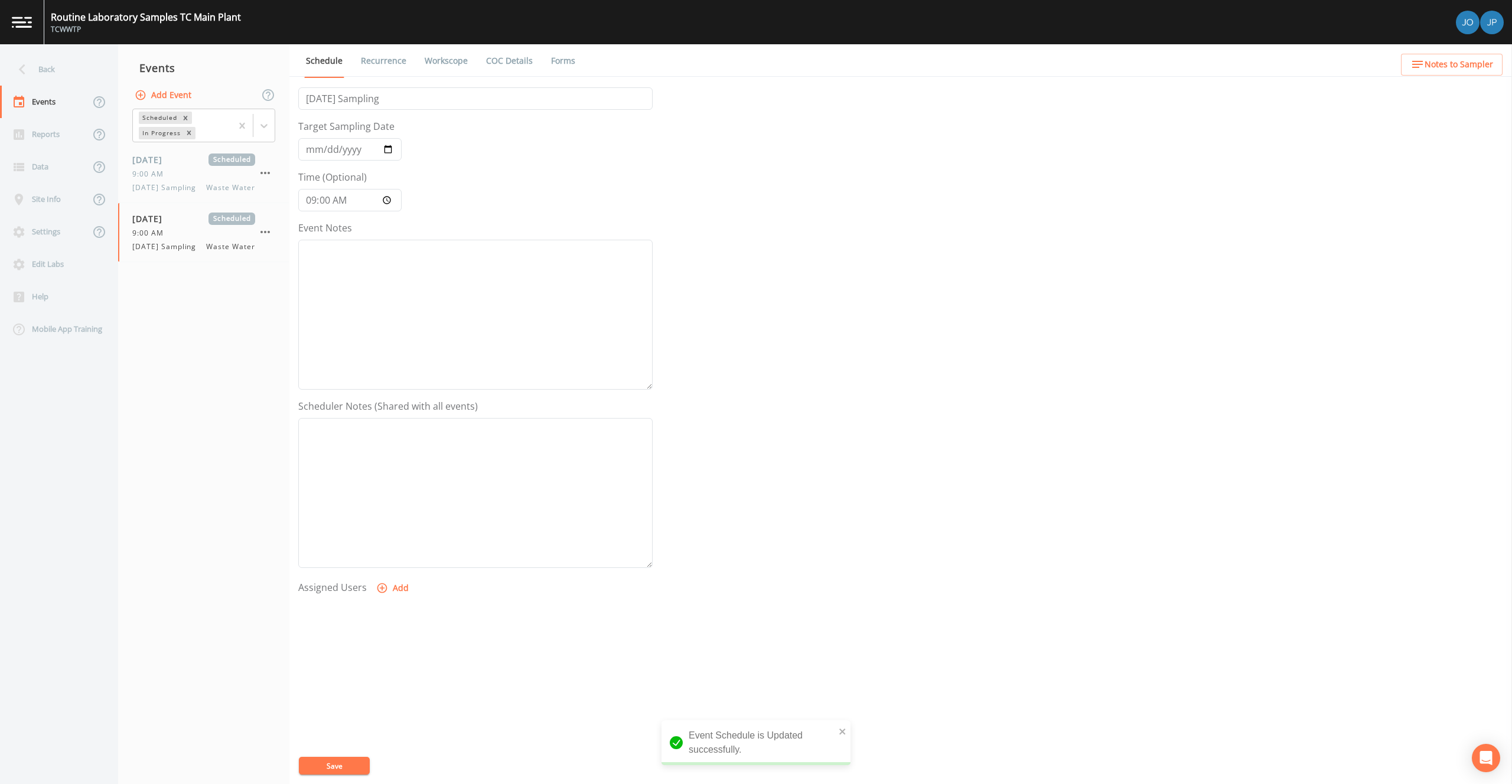
scroll to position [0, 0]
click at [271, 239] on icon "button" at bounding box center [265, 232] width 14 height 14
click at [294, 300] on span "Duplicate" at bounding box center [324, 296] width 76 height 14
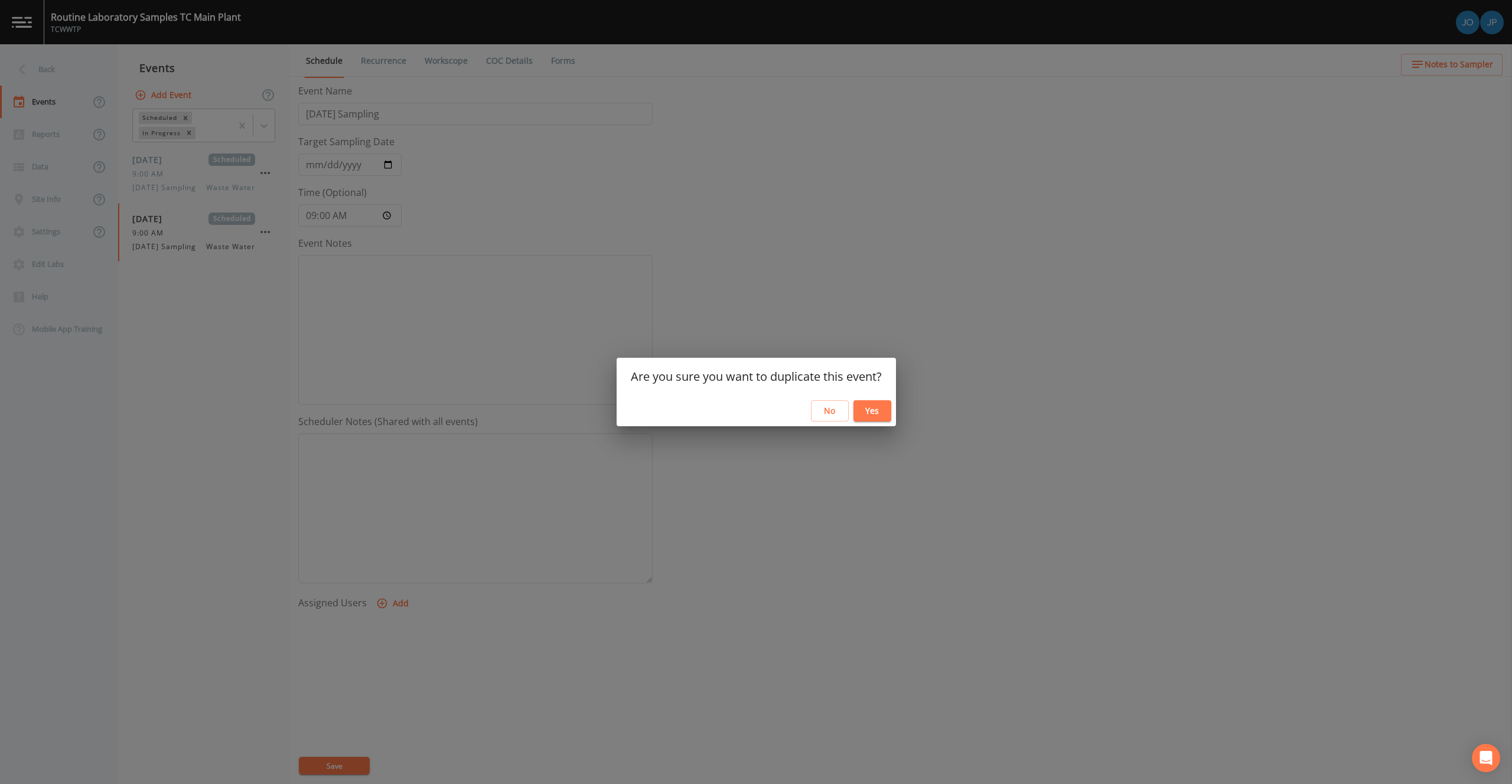
click at [865, 413] on button "Yes" at bounding box center [872, 411] width 38 height 22
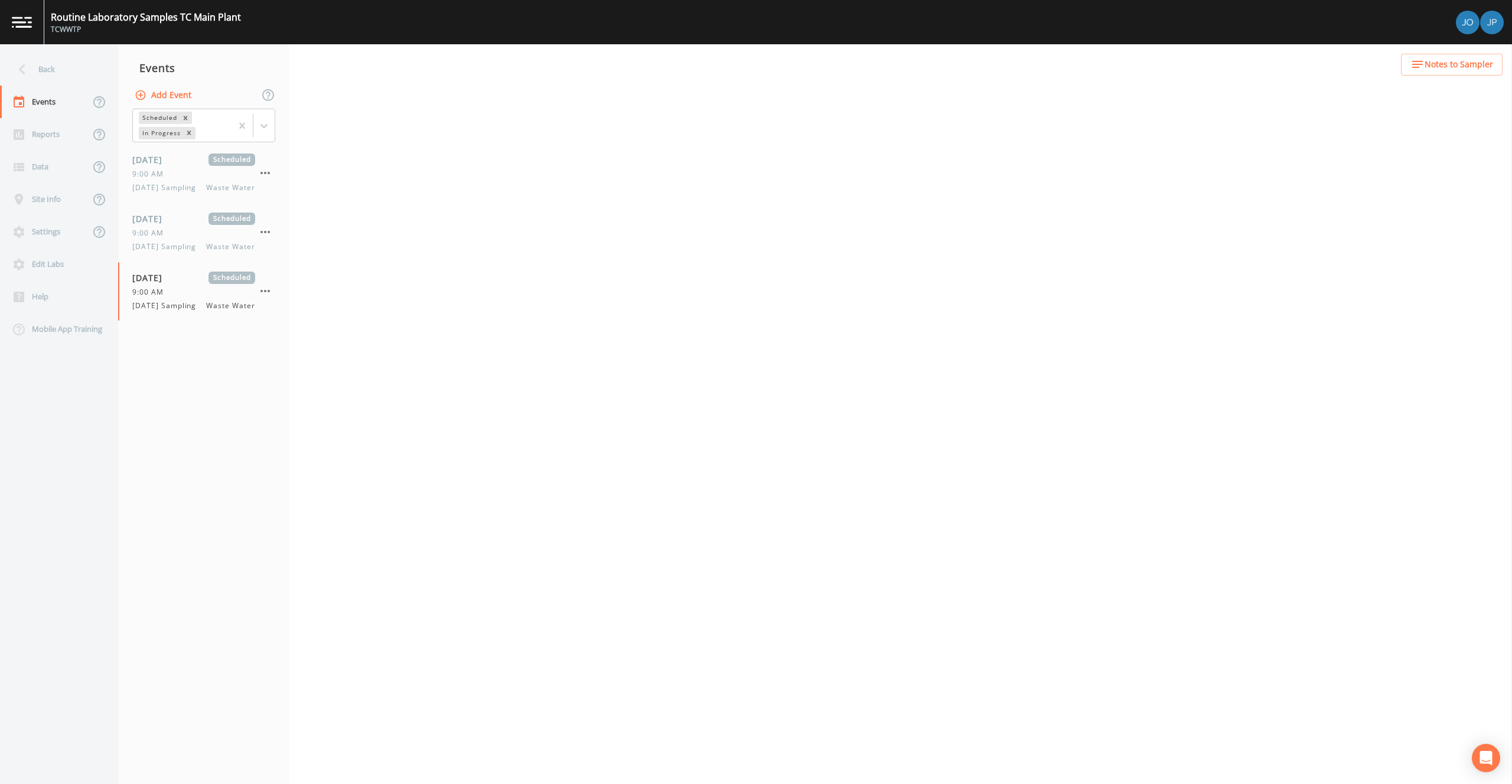
select select "b6a3c313-748b-4795-a028-792ad310bd60"
select select "092b3f94-5697-4c94-9891-da161916fdbb"
select select "b6a3c313-748b-4795-a028-792ad310bd60"
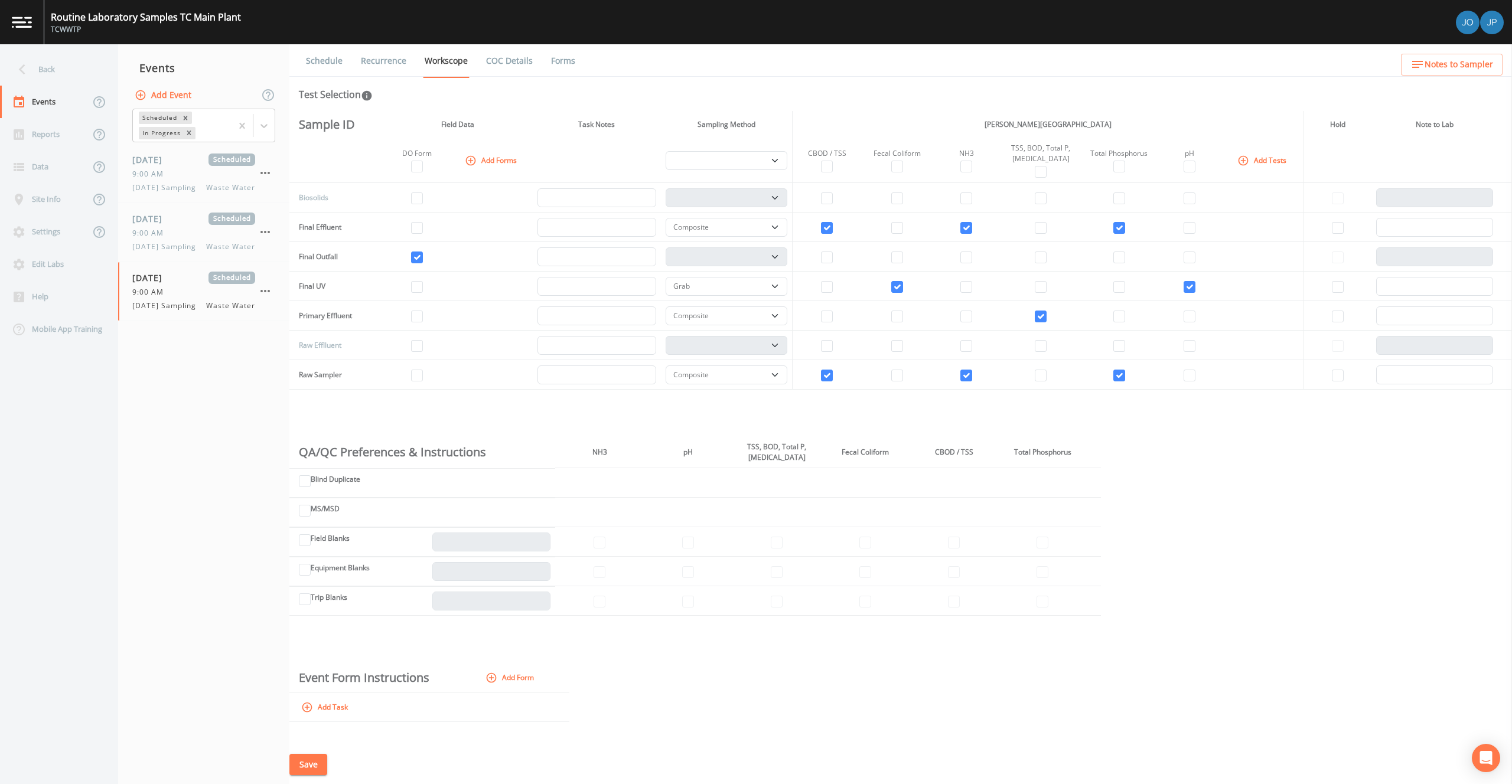
click at [329, 57] on link "Schedule" at bounding box center [324, 61] width 40 height 33
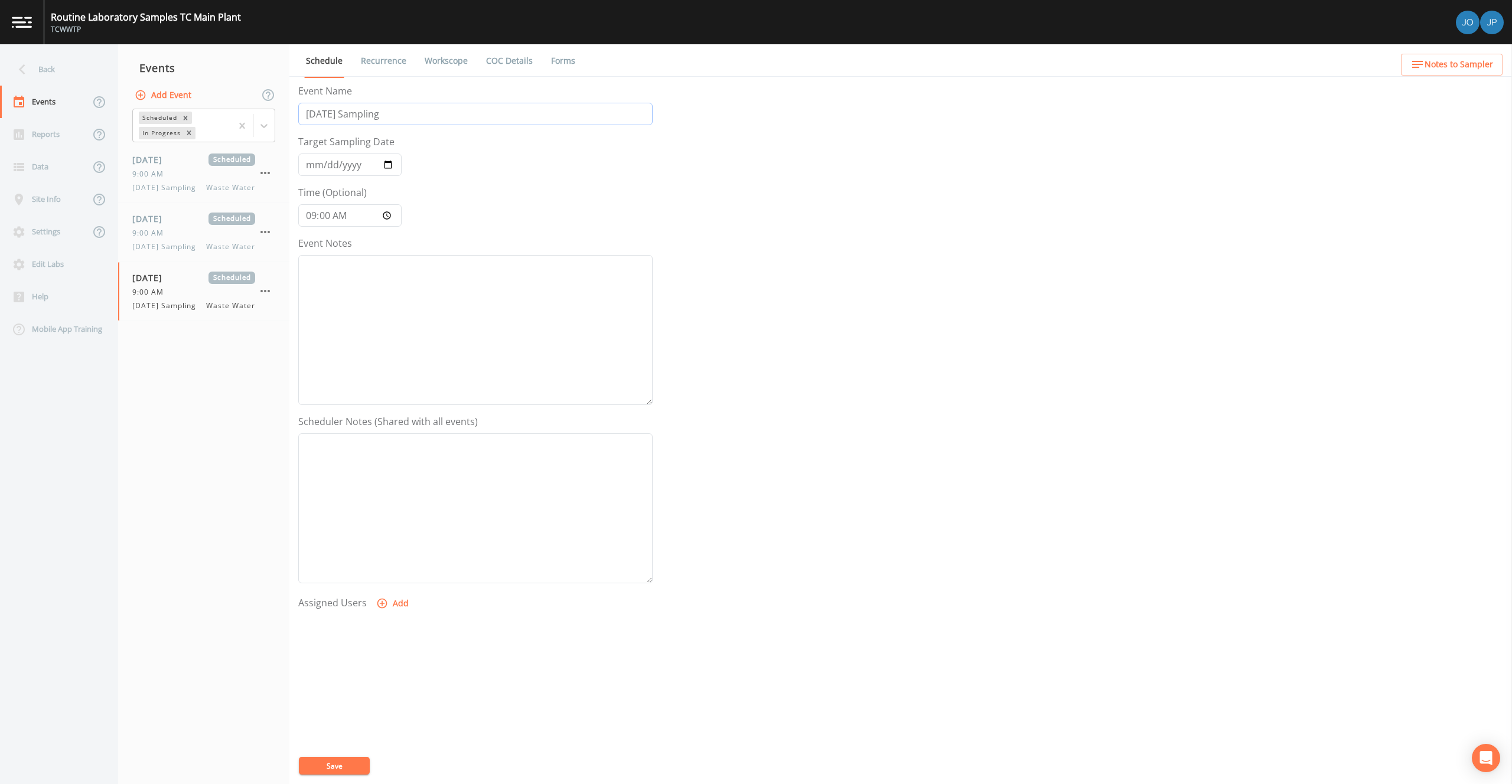
click at [356, 117] on input "[DATE] Sampling" at bounding box center [476, 114] width 354 height 23
click at [394, 115] on input "[DATE] Sampling" at bounding box center [476, 114] width 354 height 23
drag, startPoint x: 357, startPoint y: 115, endPoint x: 286, endPoint y: 116, distance: 71.0
click at [286, 116] on div "Back Events Reports Data Site Info Settings Edit Labs Help Mobile App Training …" at bounding box center [756, 414] width 1512 height 740
type input "[DATE] Sampling"
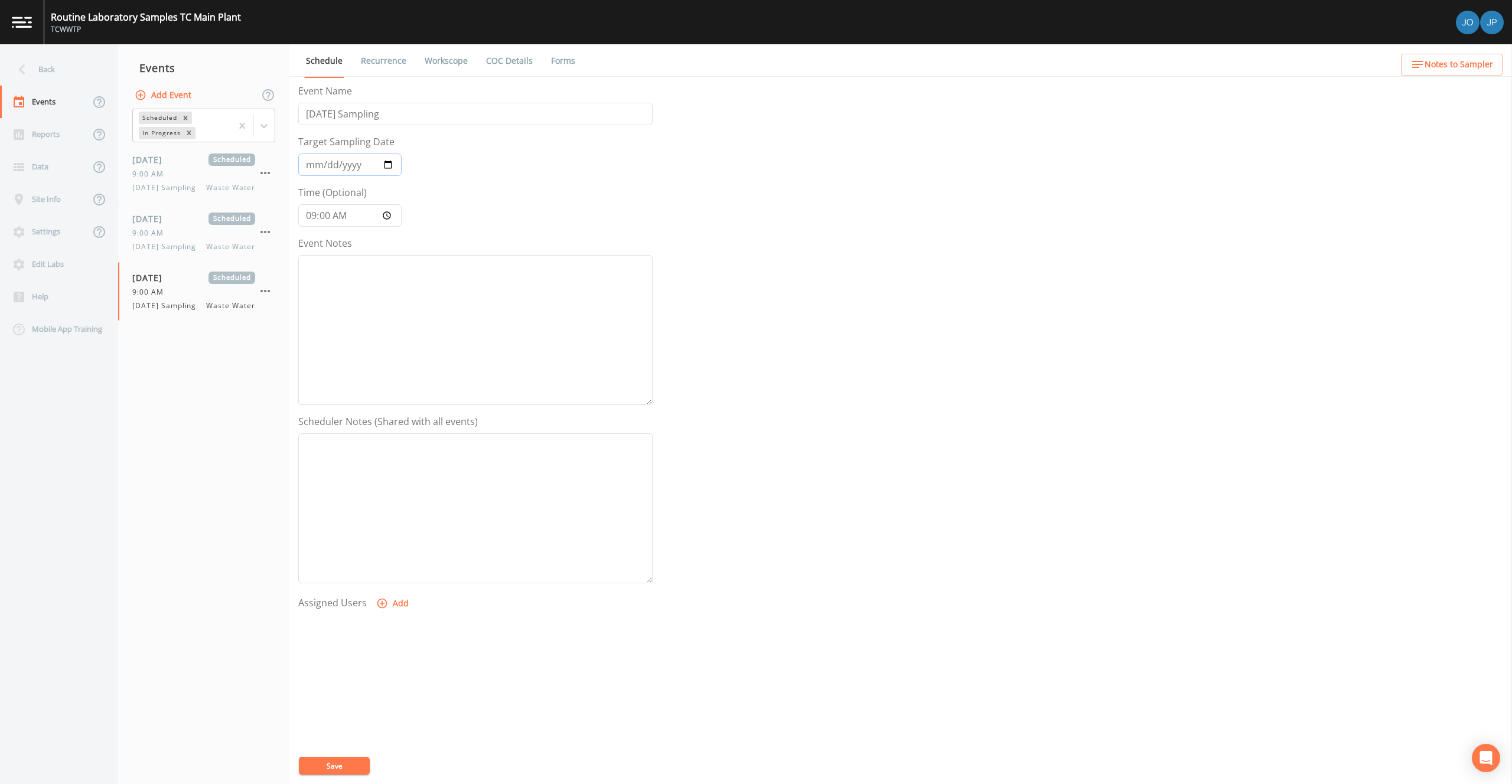
click at [386, 167] on input "[DATE]" at bounding box center [351, 164] width 104 height 23
type input "[DATE]"
click at [481, 229] on form "Event Name [DATE] Sampling Target Sampling Date [DATE] Time (Optional) 09:00:00…" at bounding box center [476, 411] width 354 height 655
click at [352, 767] on button "Save" at bounding box center [334, 765] width 71 height 18
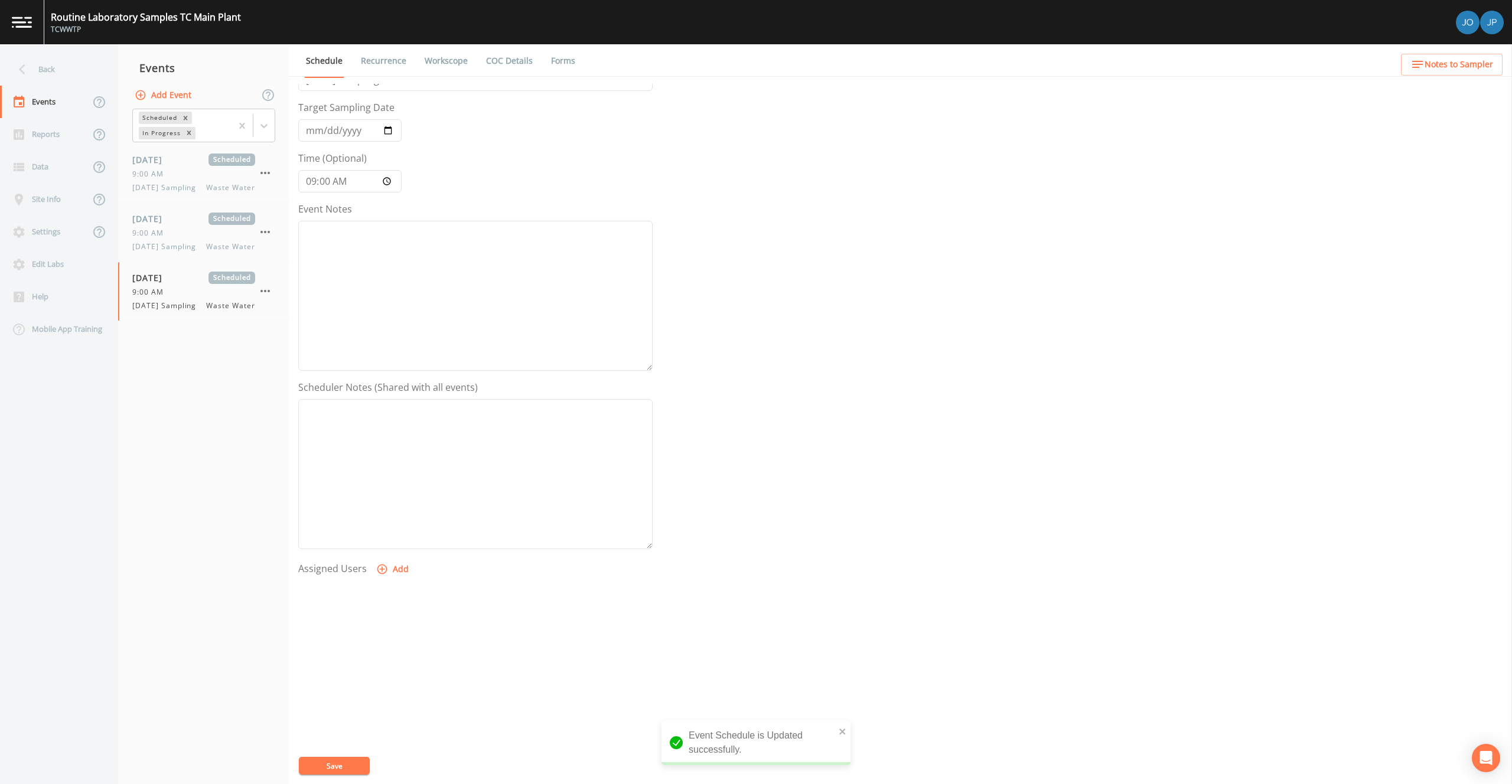
scroll to position [20, 0]
click at [196, 252] on span "[DATE] Sampling" at bounding box center [167, 247] width 71 height 11
select select "b6a3c313-748b-4795-a028-792ad310bd60"
select select "092b3f94-5697-4c94-9891-da161916fdbb"
select select "b6a3c313-748b-4795-a028-792ad310bd60"
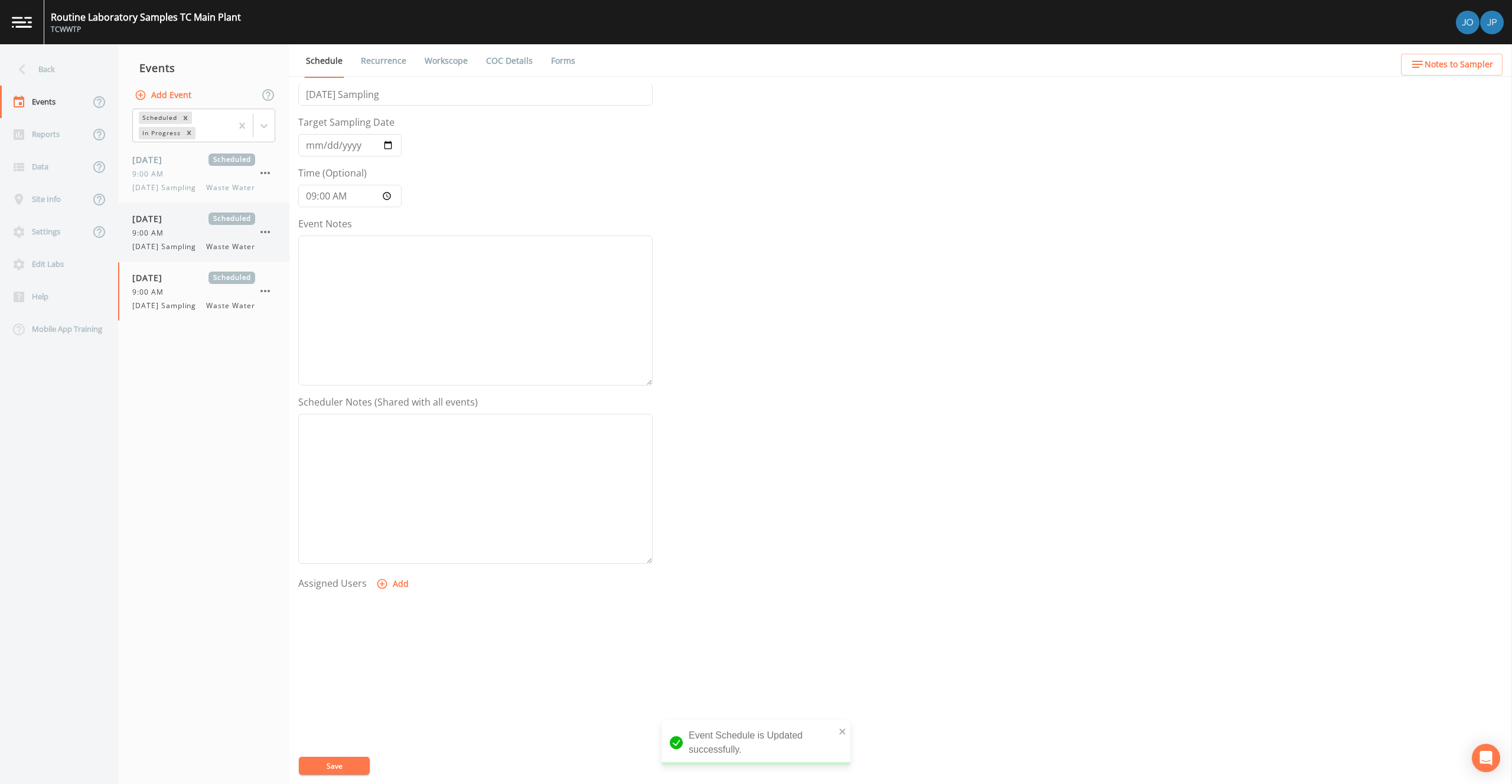
select select "b6a3c313-748b-4795-a028-792ad310bd60"
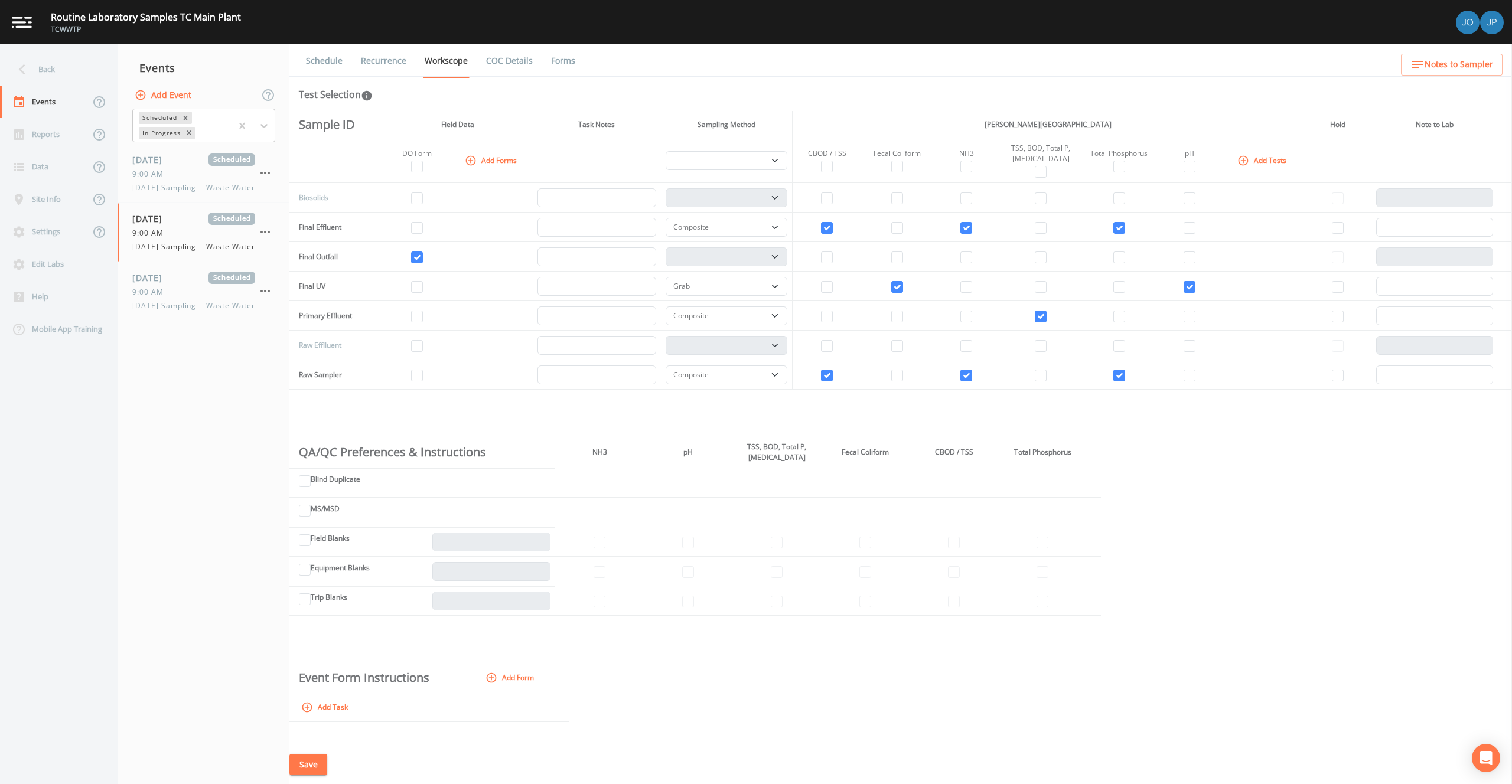
click at [171, 104] on button "Add Event" at bounding box center [164, 95] width 64 height 22
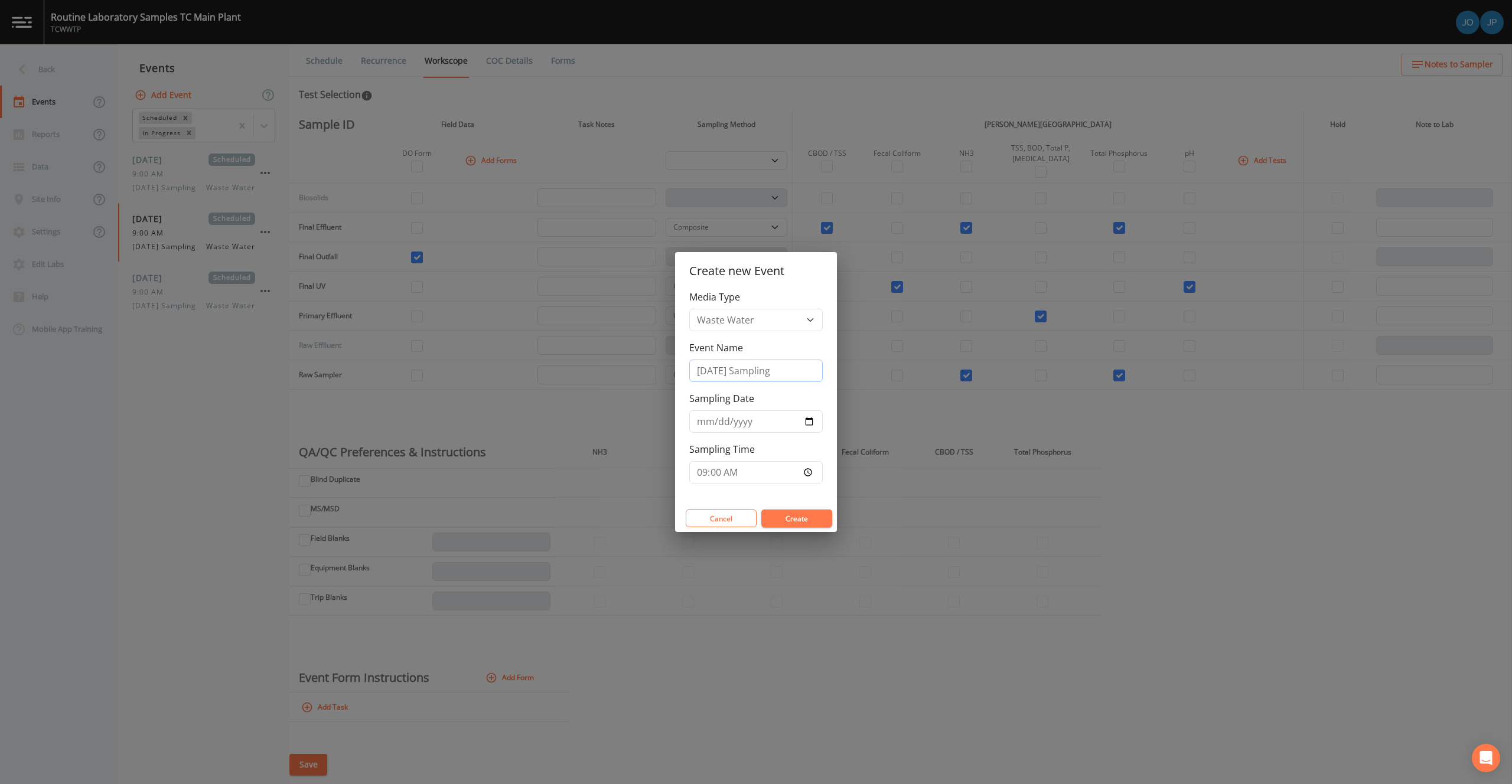
drag, startPoint x: 734, startPoint y: 368, endPoint x: 689, endPoint y: 368, distance: 45.0
click at [689, 368] on input "[DATE] Sampling" at bounding box center [756, 370] width 133 height 23
type input "[DATE] Sampling"
click at [813, 426] on input "[DATE]" at bounding box center [756, 421] width 133 height 23
type input "[DATE]"
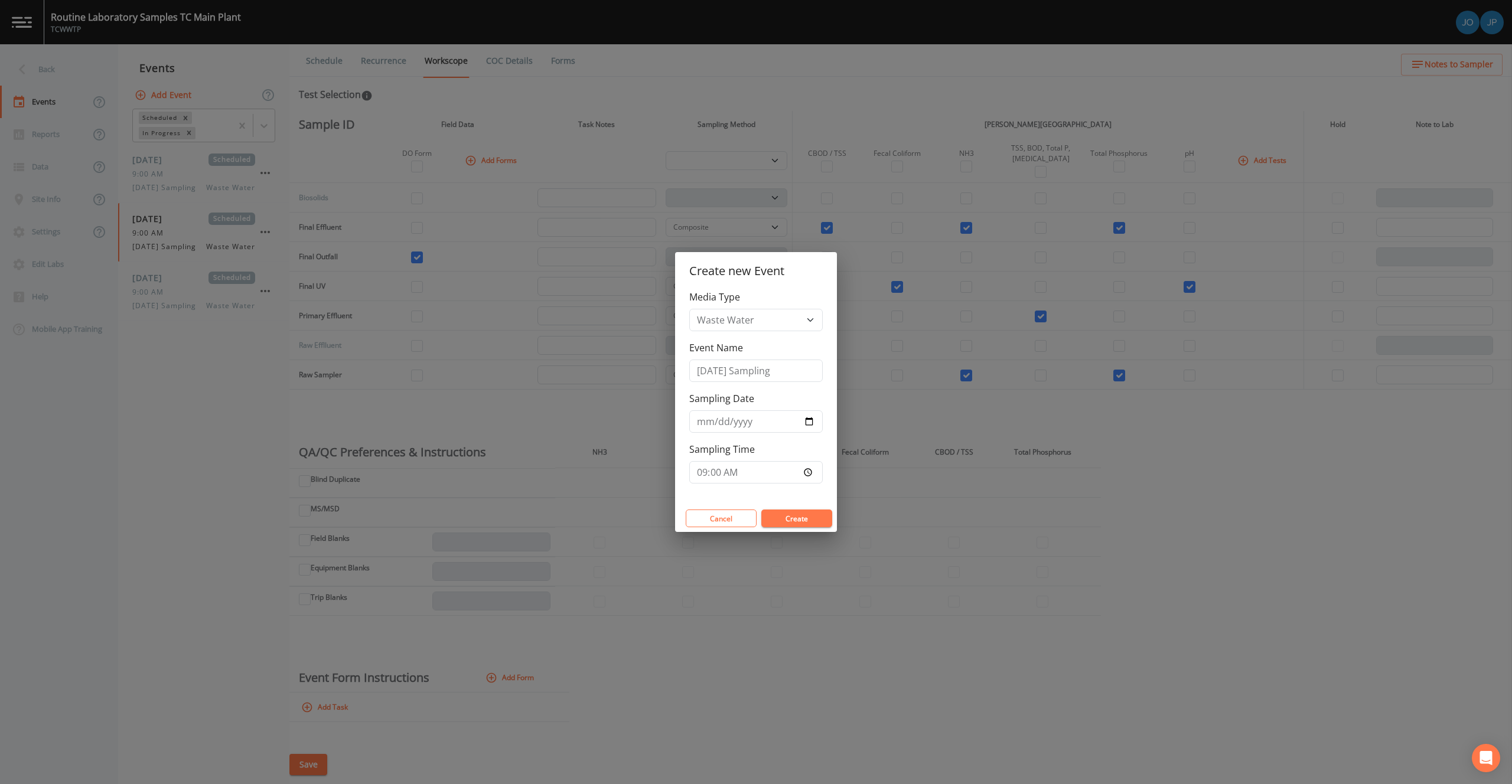
click at [801, 512] on button "Create" at bounding box center [796, 518] width 71 height 18
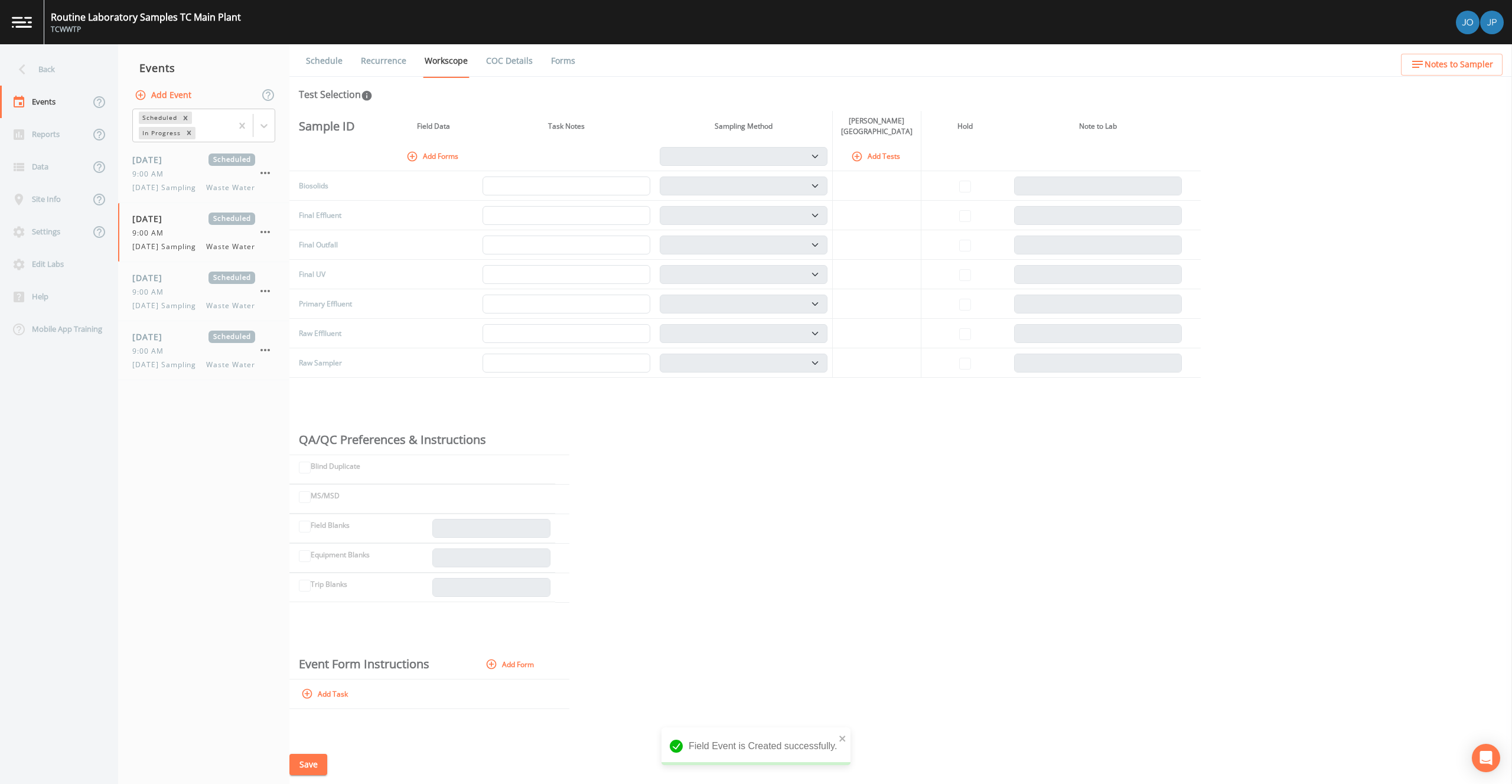
click at [388, 64] on link "Recurrence" at bounding box center [384, 61] width 49 height 33
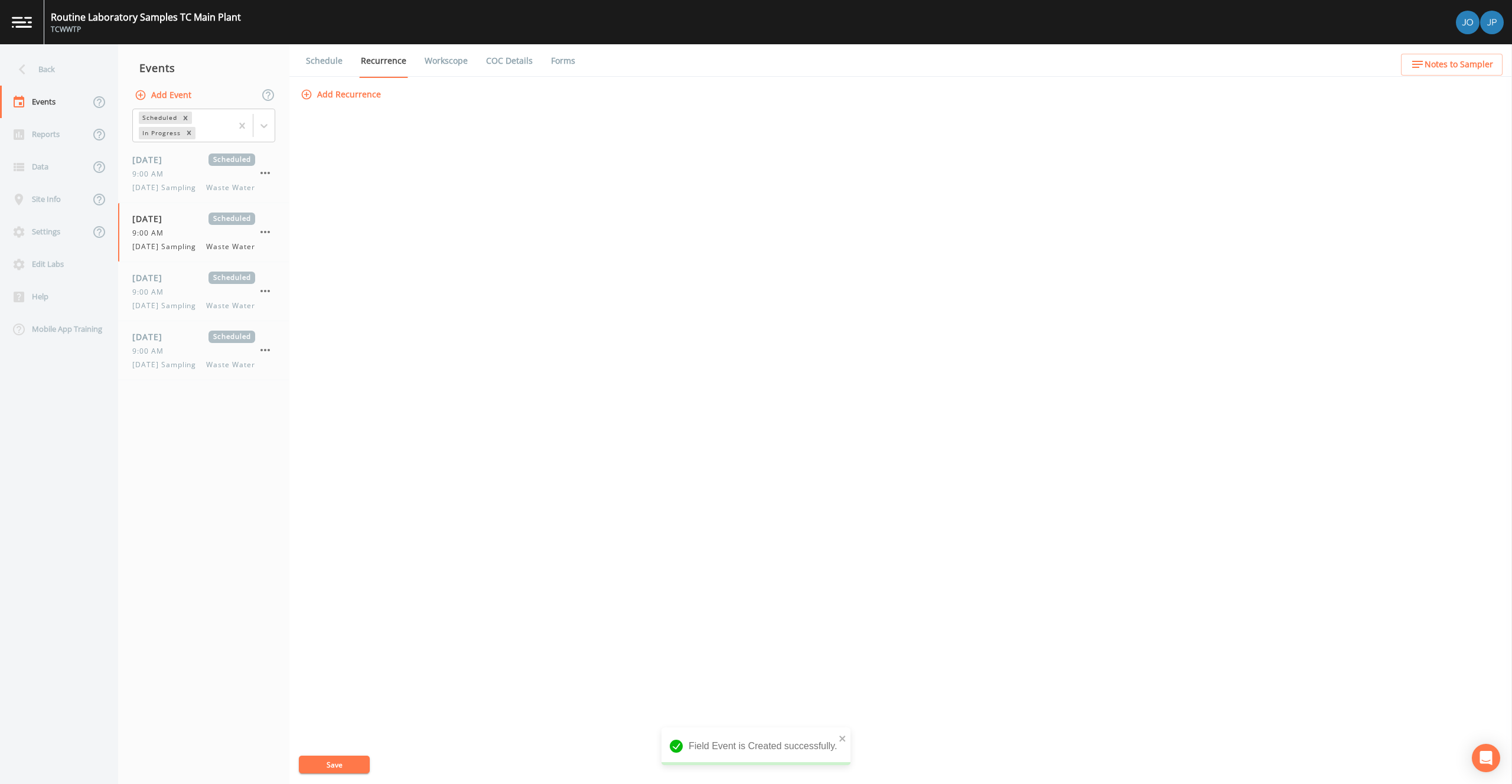
click at [427, 67] on link "Workscope" at bounding box center [447, 61] width 47 height 33
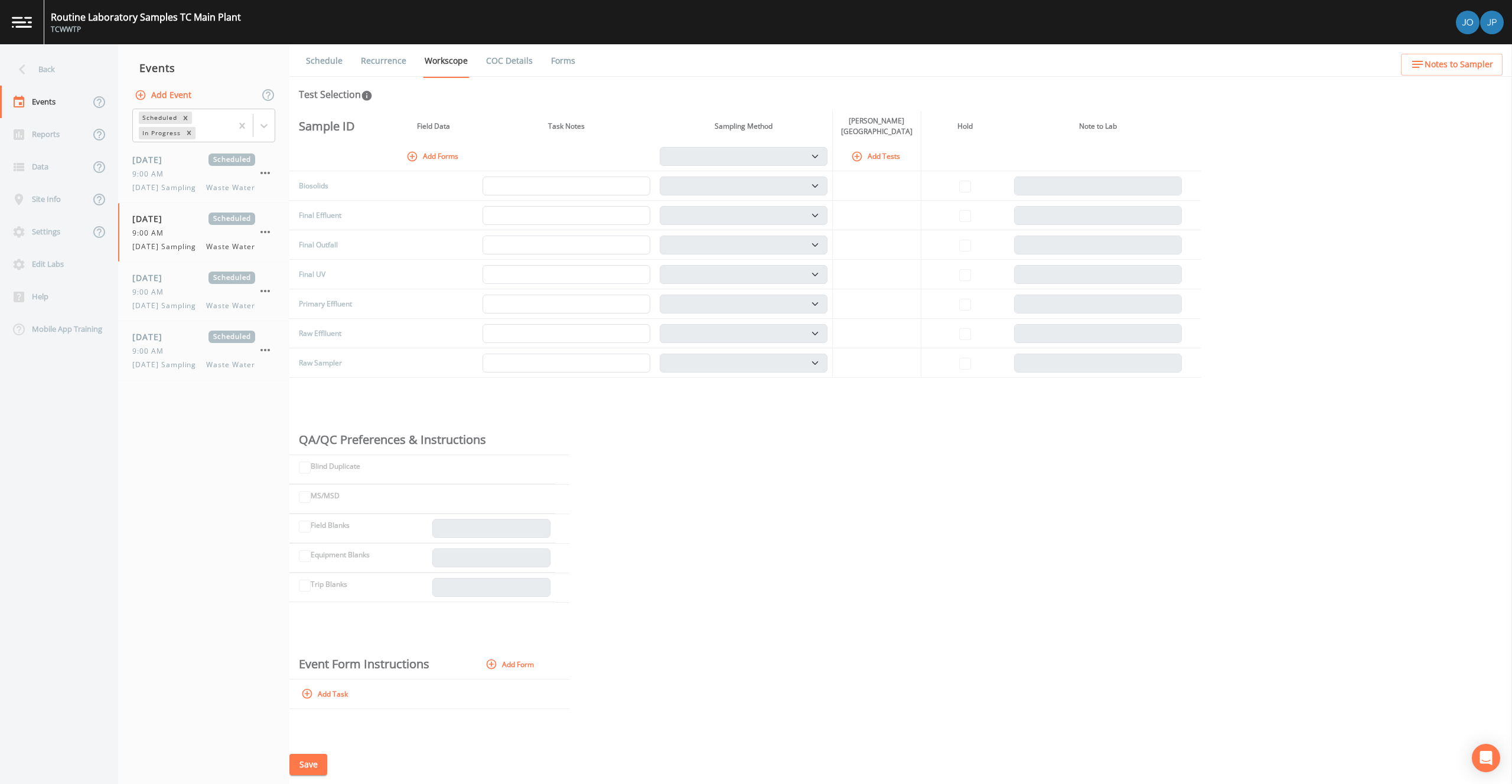
click at [883, 157] on button "Add Tests" at bounding box center [876, 157] width 56 height 20
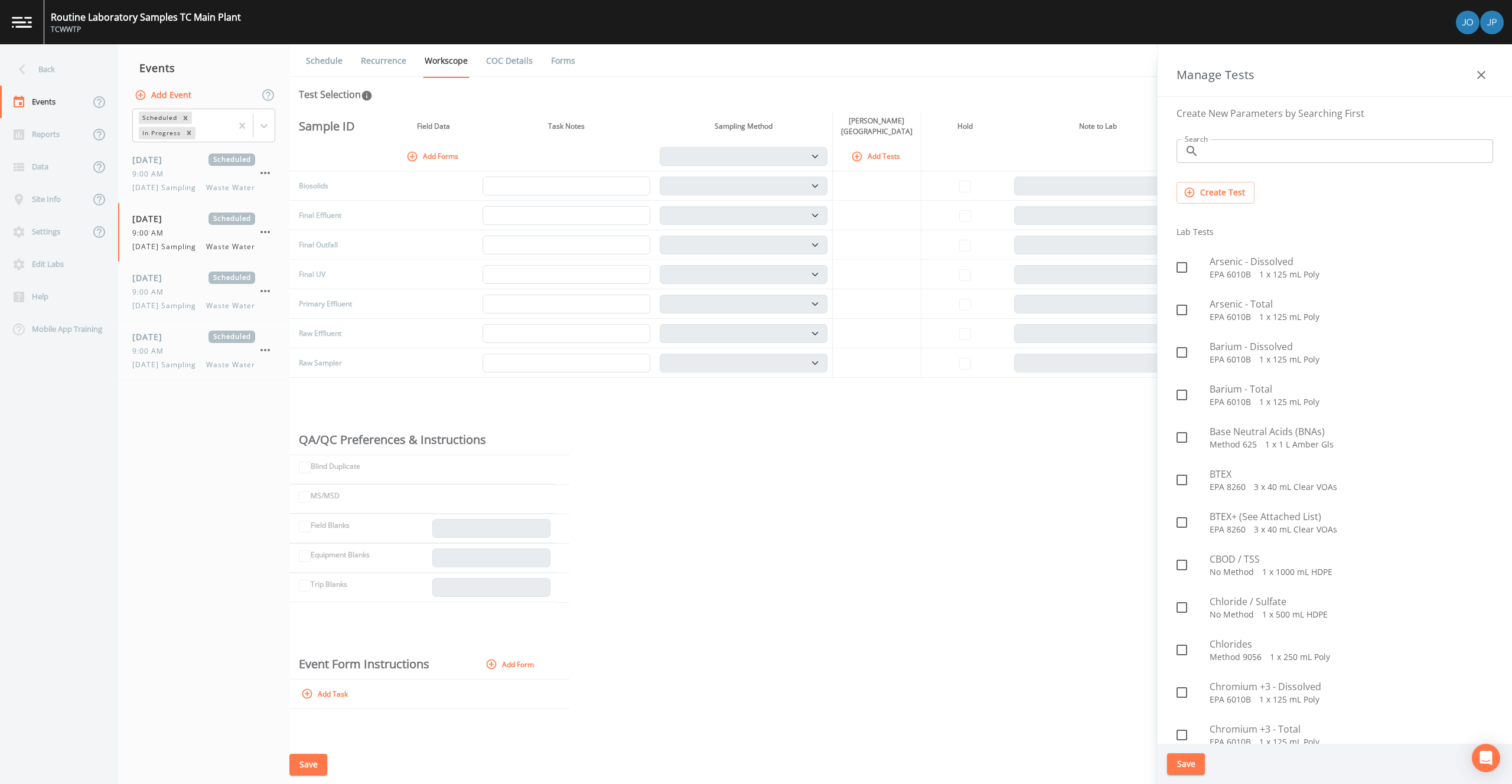
click at [1243, 156] on input "Search" at bounding box center [1347, 151] width 289 height 23
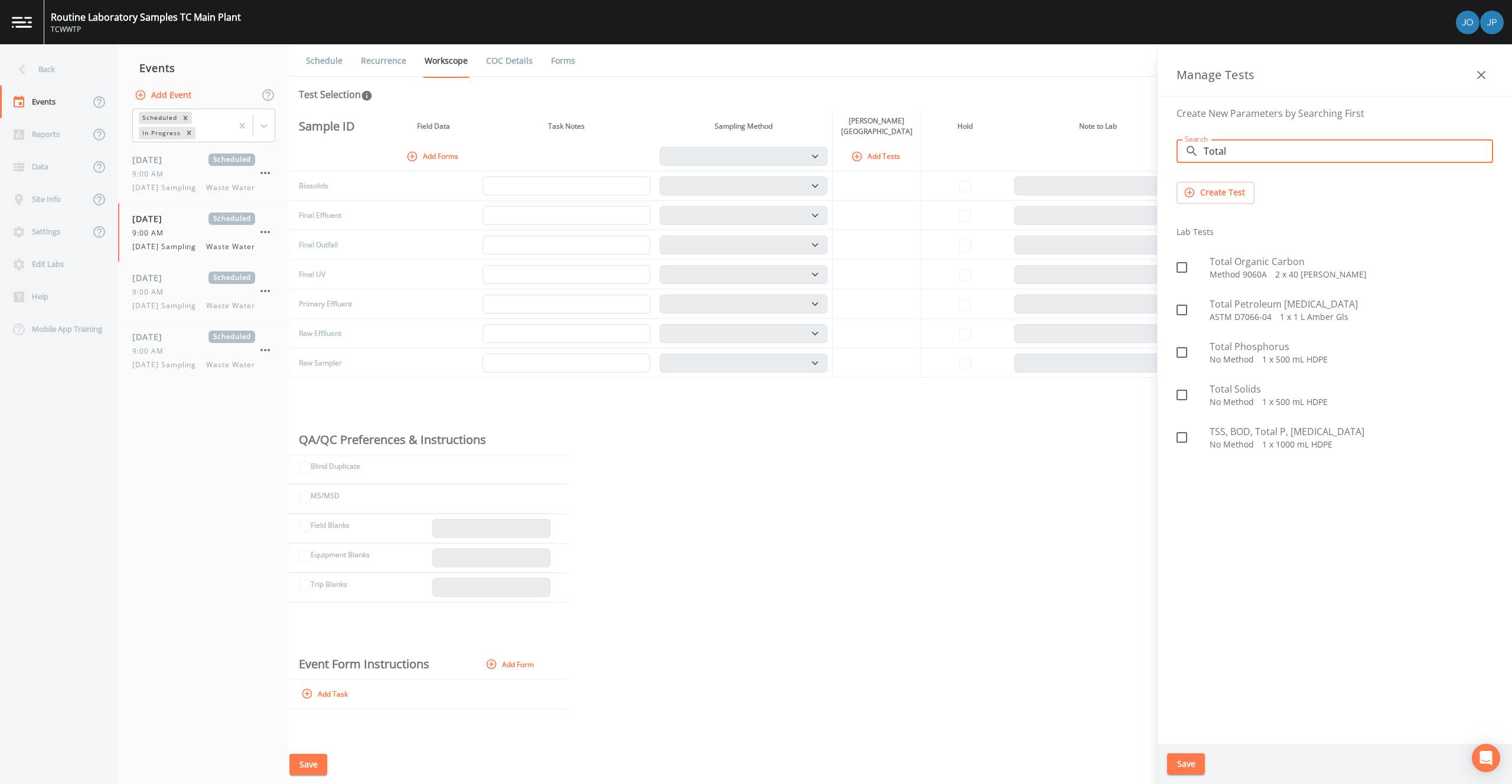
type input "Total"
click at [1191, 349] on span at bounding box center [1181, 351] width 24 height 24
checkbox input "true"
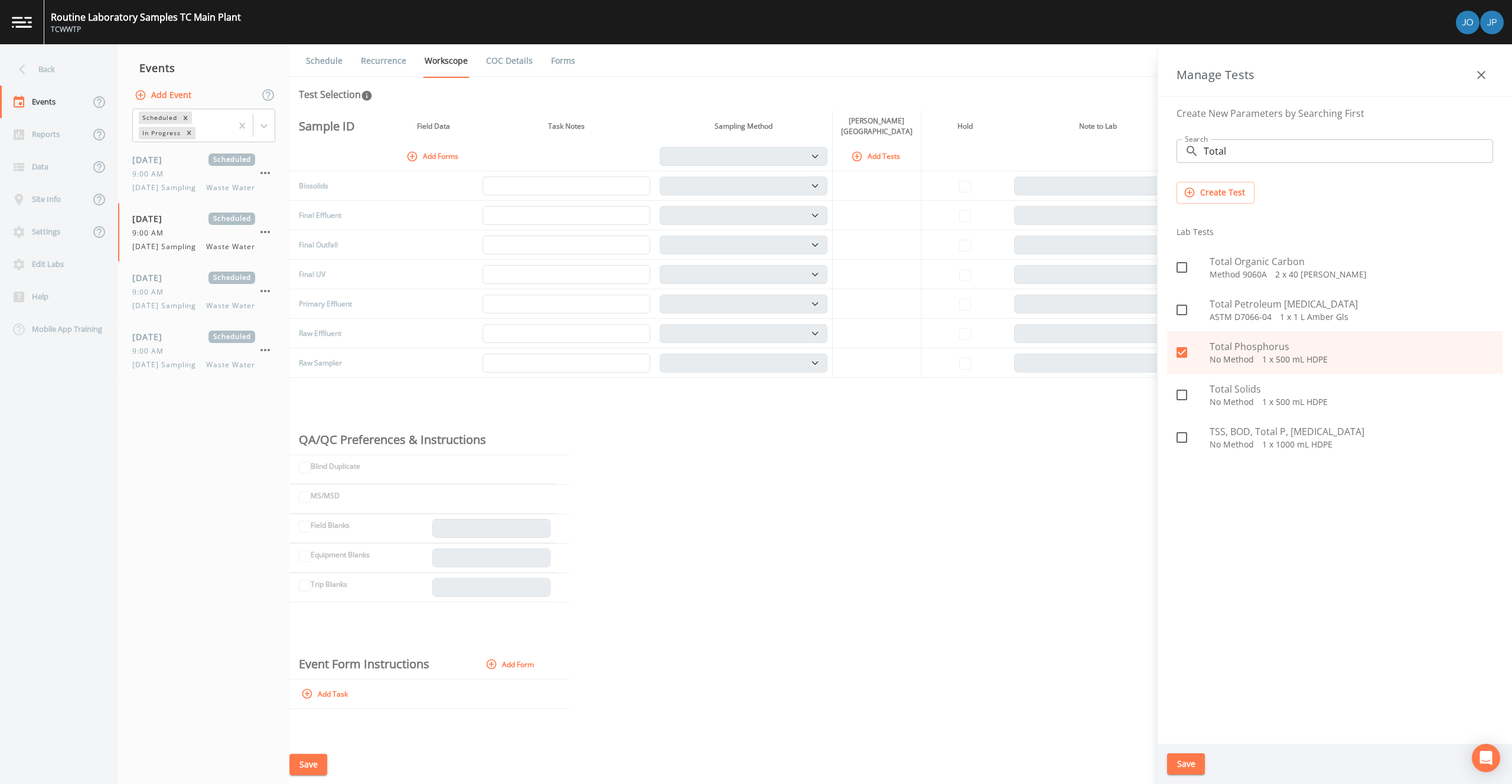
click at [1190, 758] on button "Save" at bounding box center [1186, 763] width 38 height 22
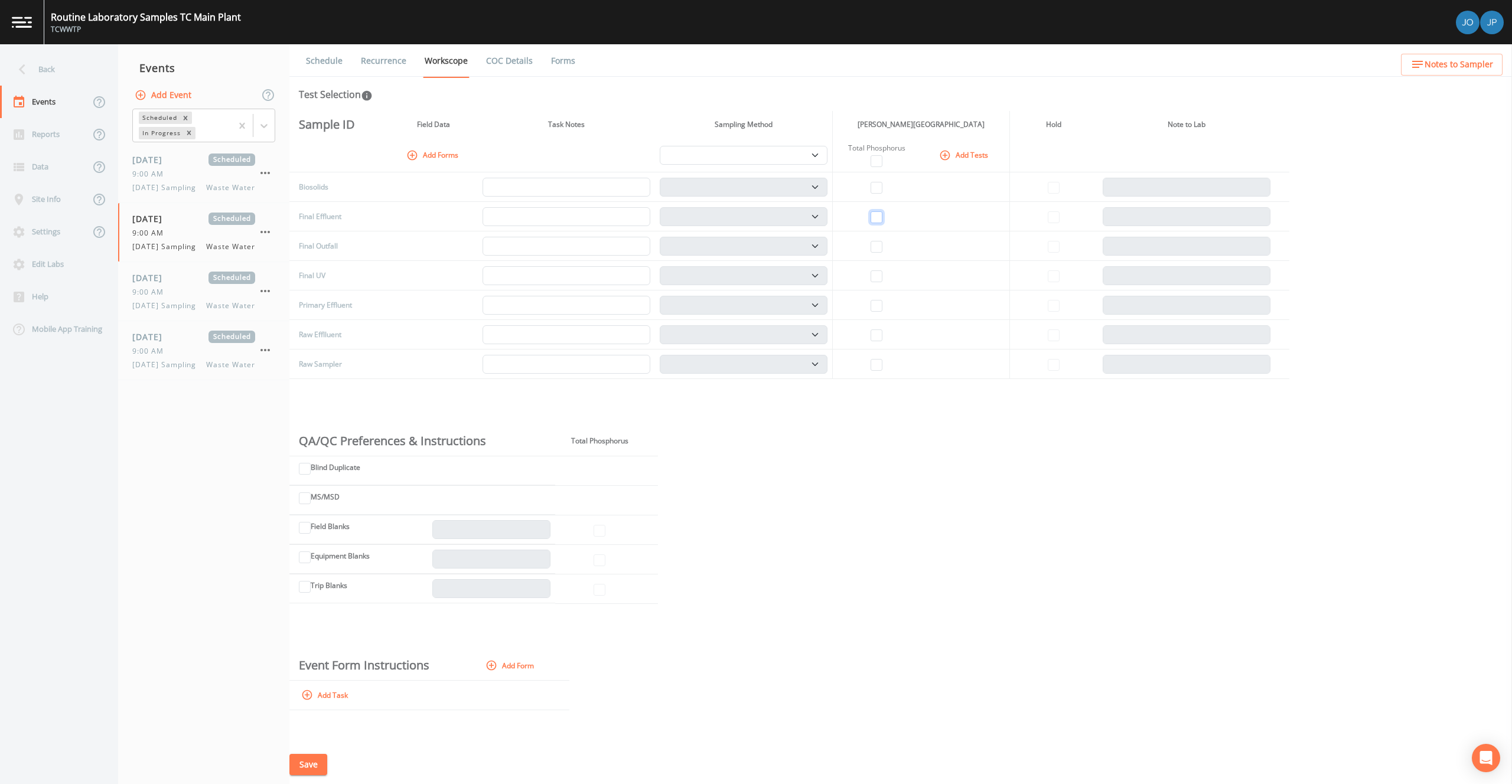
click at [879, 216] on input "checkbox" at bounding box center [876, 217] width 12 height 12
checkbox input "true"
select select "b6a3c313-748b-4795-a028-792ad310bd60"
click at [823, 418] on div "Sample ID Field Data Task Notes Sampling Method [PERSON_NAME] Traverse City Lab…" at bounding box center [900, 428] width 1222 height 634
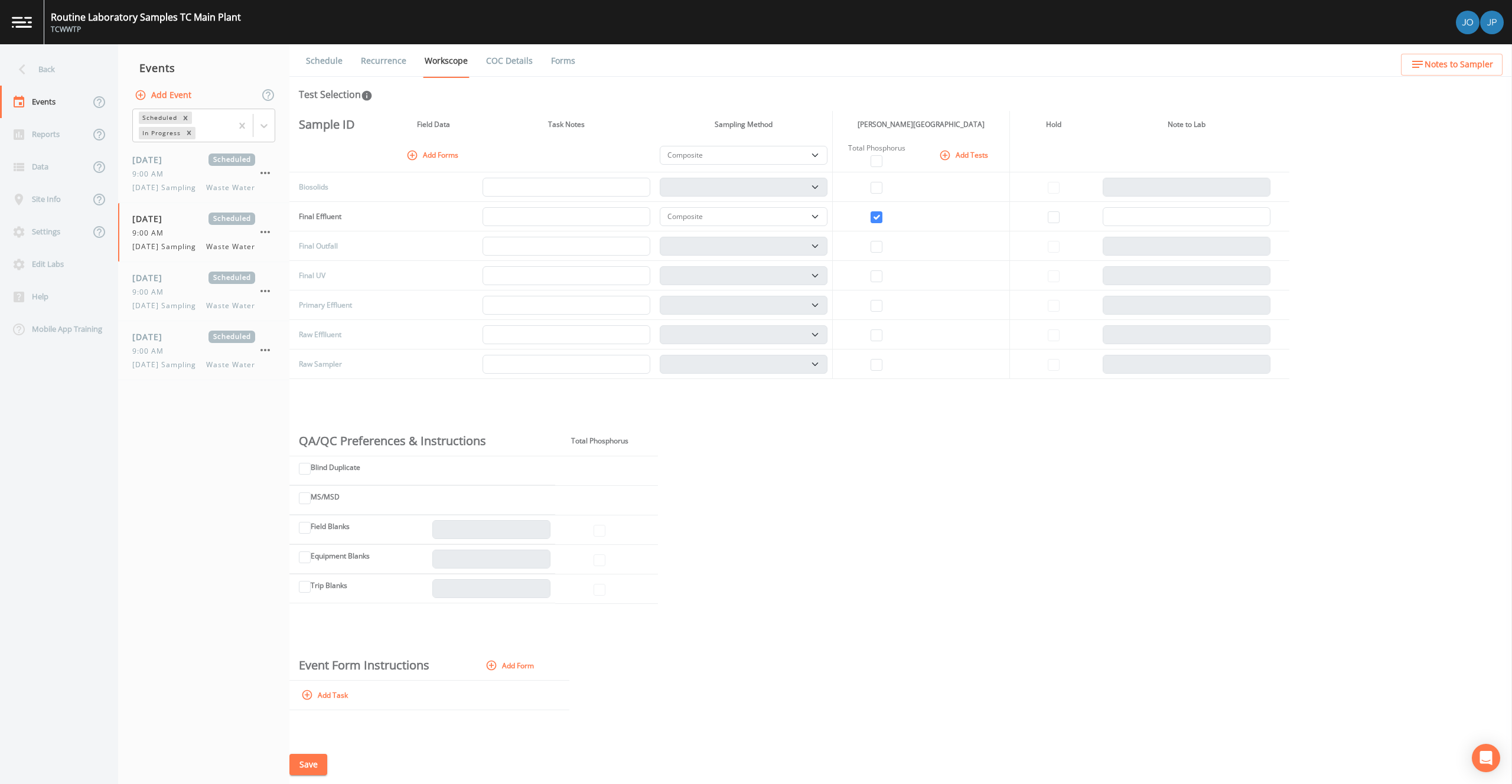
click at [313, 761] on button "Save" at bounding box center [307, 764] width 38 height 22
click at [165, 370] on span "[DATE] Sampling" at bounding box center [167, 364] width 71 height 11
select select "b6a3c313-748b-4795-a028-792ad310bd60"
select select "092b3f94-5697-4c94-9891-da161916fdbb"
select select "b6a3c313-748b-4795-a028-792ad310bd60"
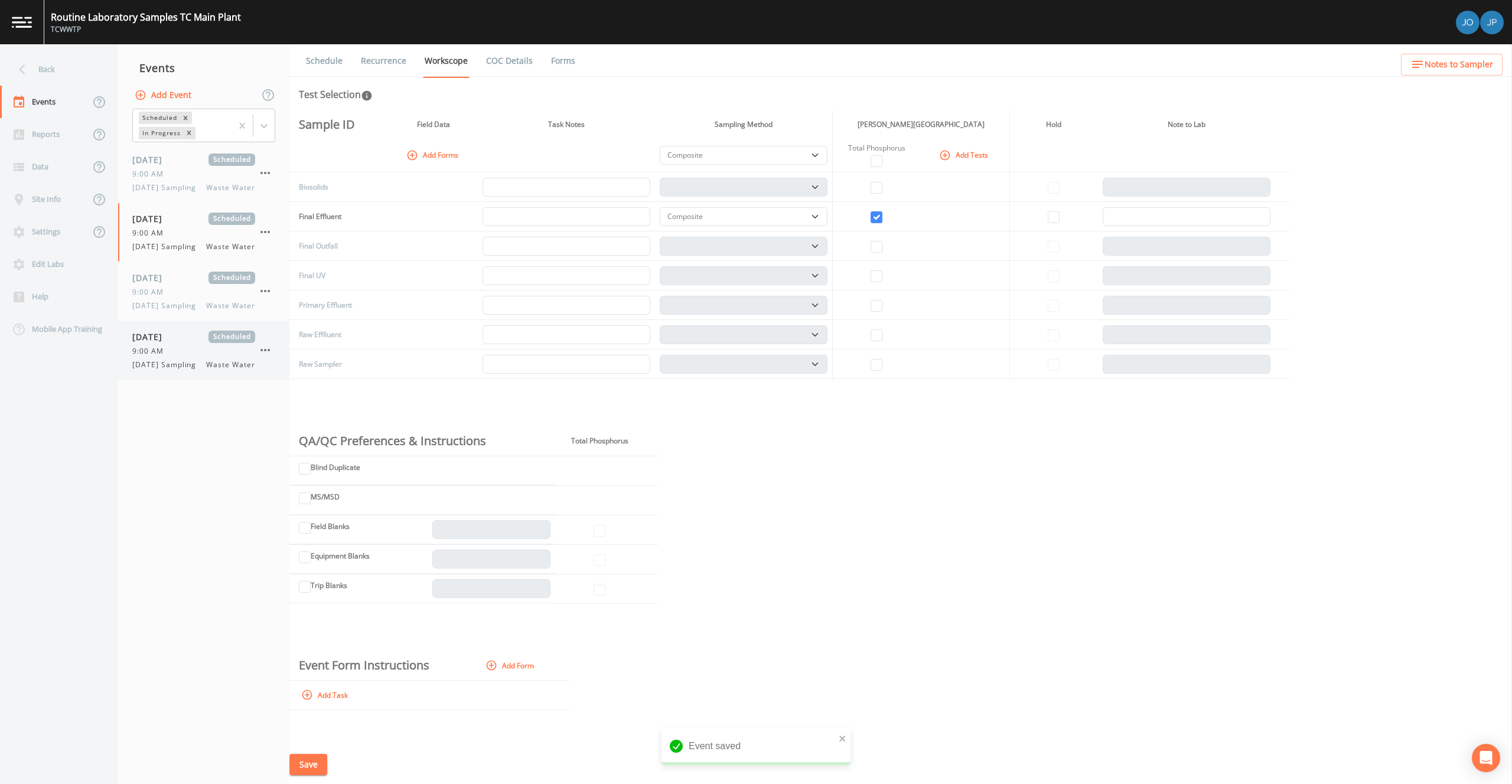
select select "b6a3c313-748b-4795-a028-792ad310bd60"
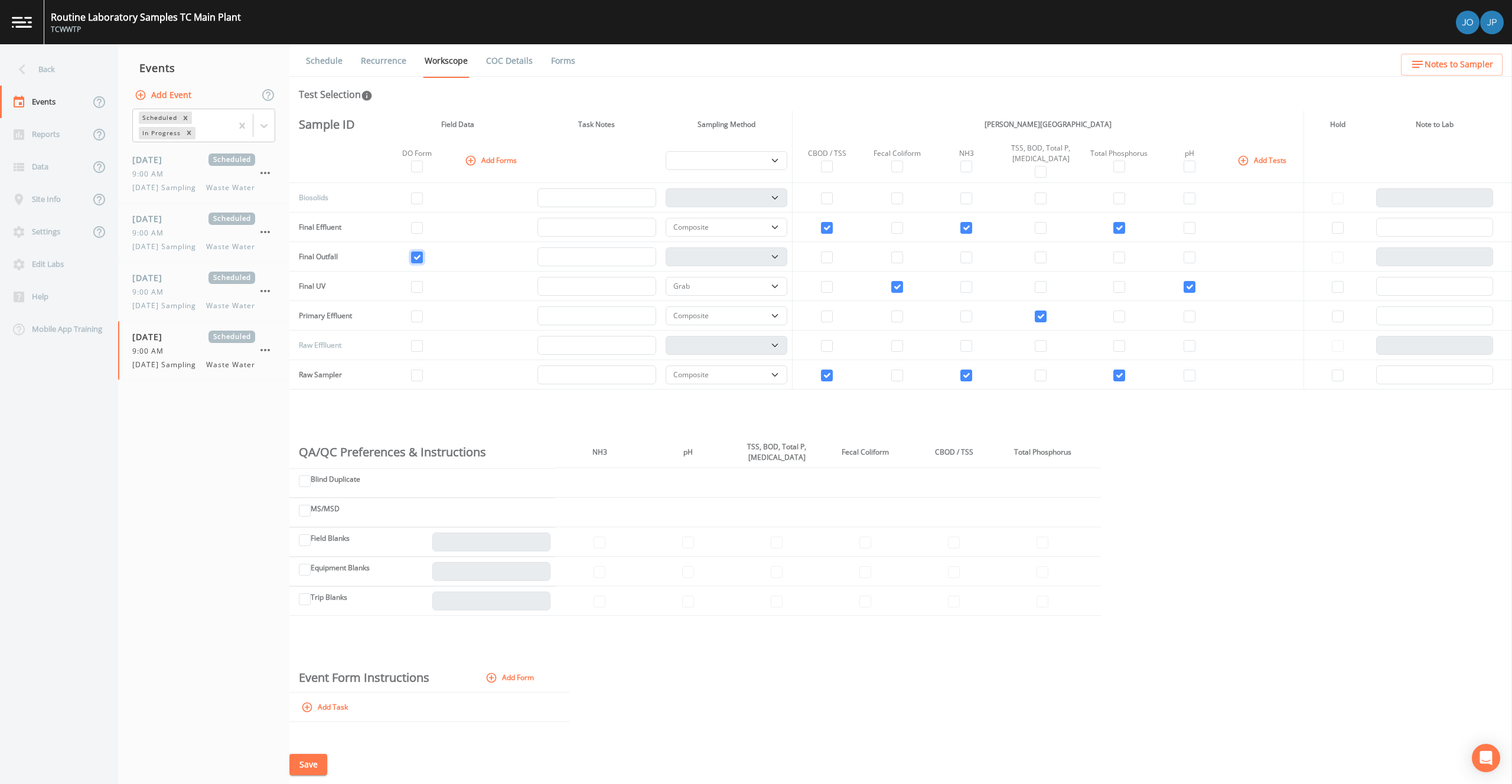
click at [413, 255] on input "checkbox" at bounding box center [417, 257] width 12 height 12
checkbox input "false"
click at [318, 764] on button "Save" at bounding box center [307, 764] width 38 height 22
click at [832, 373] on input "checkbox" at bounding box center [827, 375] width 12 height 12
checkbox input "false"
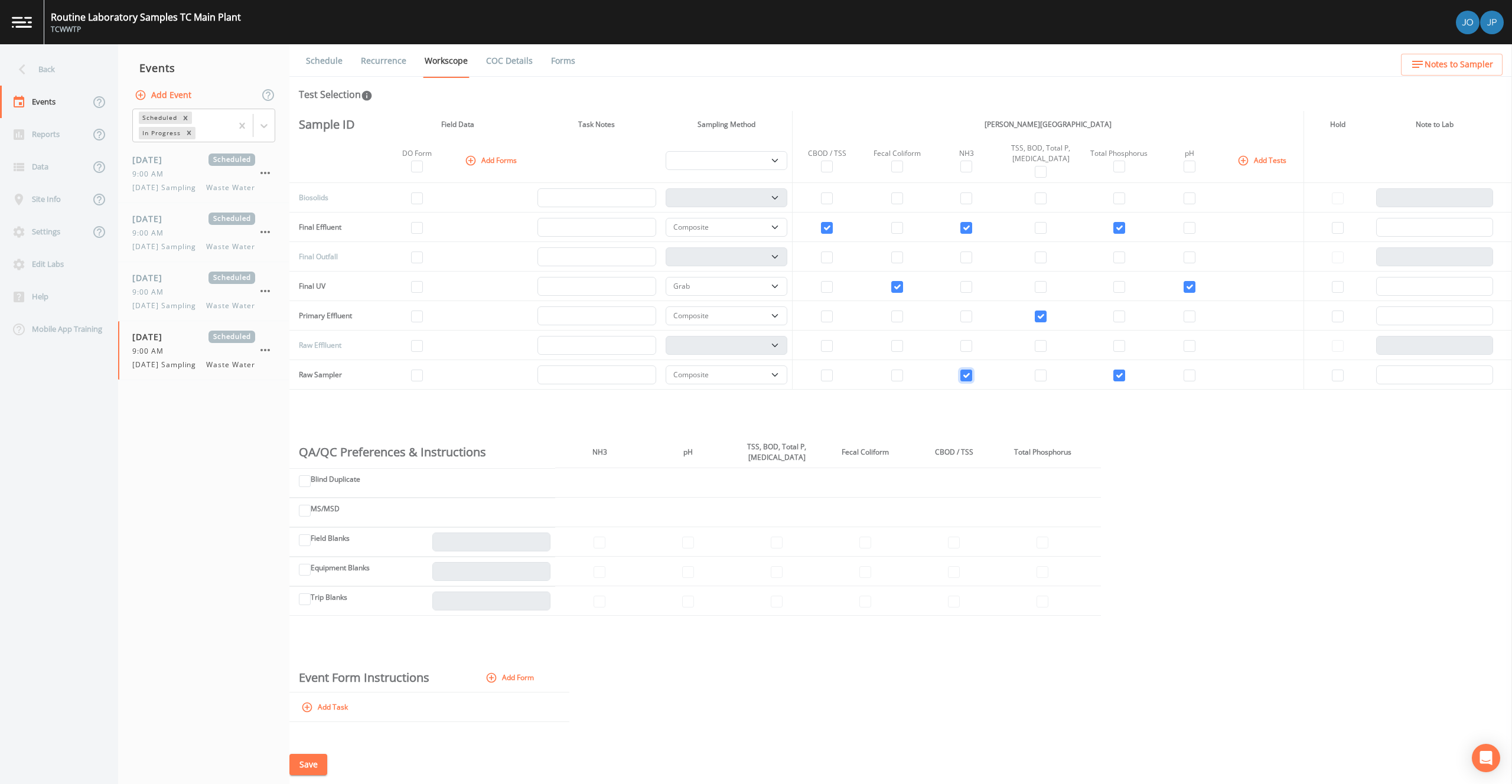
click at [969, 373] on input "checkbox" at bounding box center [967, 375] width 12 height 12
checkbox input "false"
click at [1113, 374] on input "checkbox" at bounding box center [1119, 375] width 12 height 12
checkbox input "false"
select select
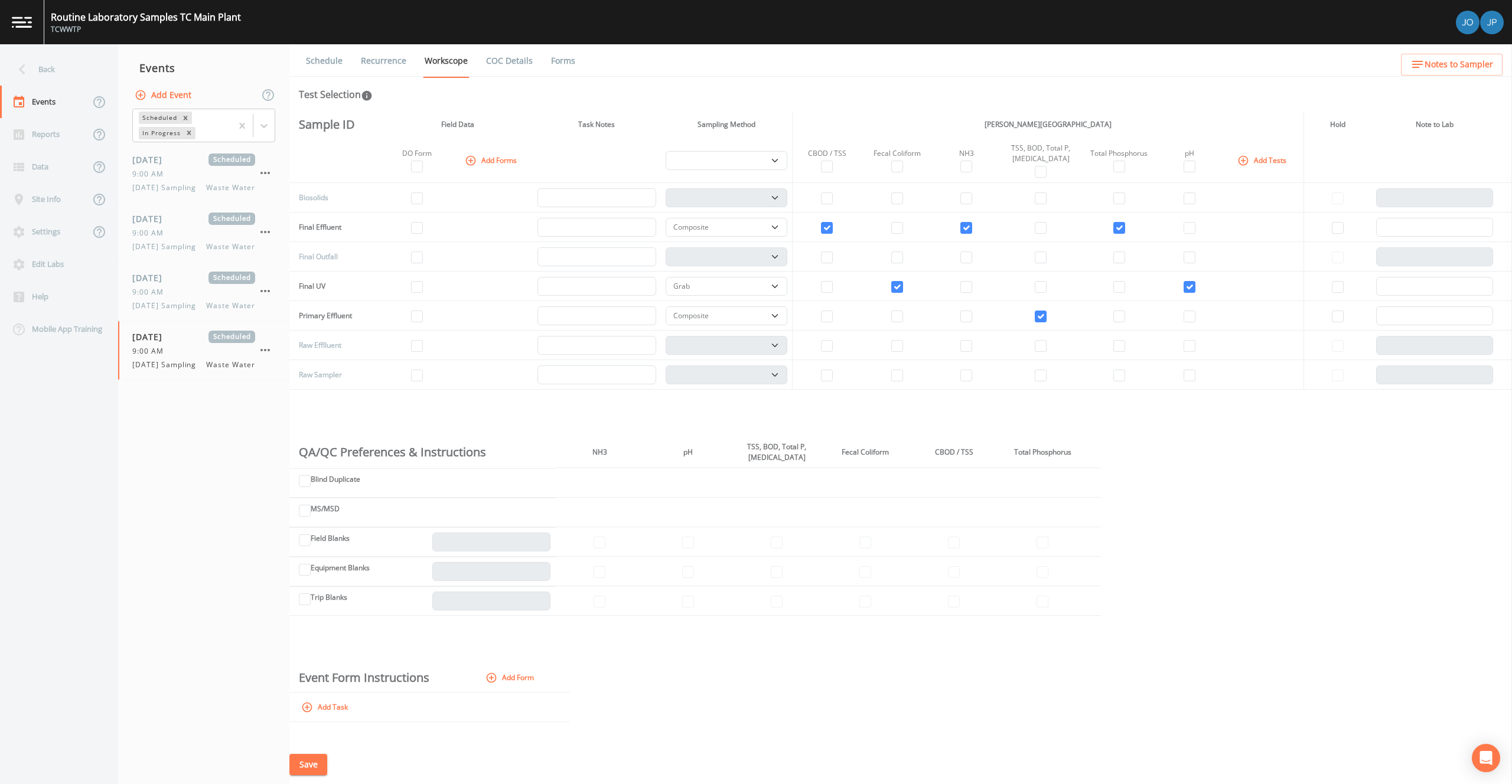
click at [312, 762] on button "Save" at bounding box center [307, 764] width 38 height 22
click at [183, 96] on button "Add Event" at bounding box center [164, 95] width 64 height 22
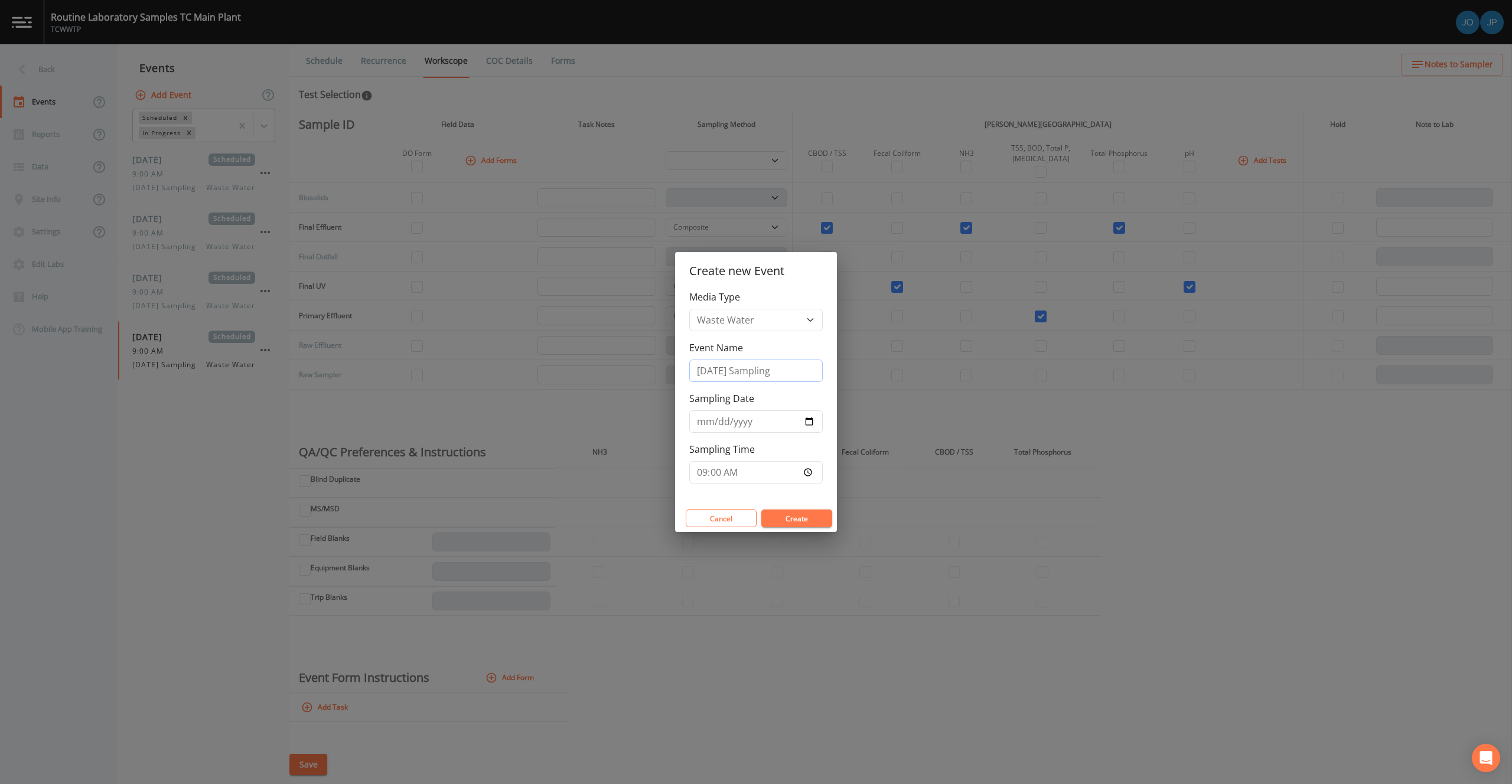
click at [734, 371] on input "[DATE] Sampling" at bounding box center [756, 370] width 133 height 23
drag, startPoint x: 733, startPoint y: 371, endPoint x: 673, endPoint y: 365, distance: 60.3
click at [673, 365] on div "Create new Event Media Type Waste Water Event Name [DATE] Sampling Sampling Dat…" at bounding box center [756, 392] width 1512 height 784
type input "[DATE] Sampling"
click at [806, 419] on input "[DATE]" at bounding box center [756, 421] width 133 height 23
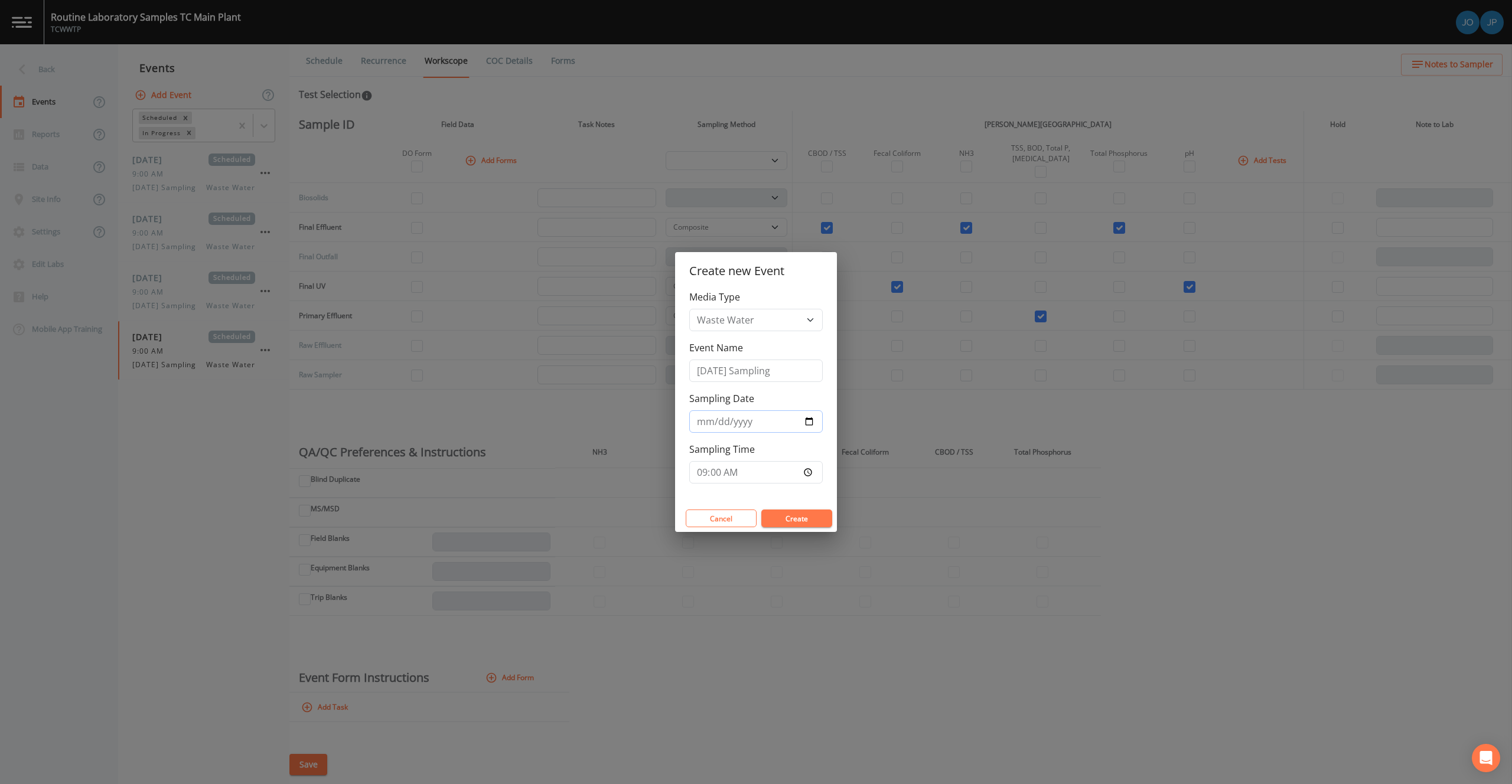
type input "[DATE]"
click at [790, 520] on button "Create" at bounding box center [796, 518] width 71 height 18
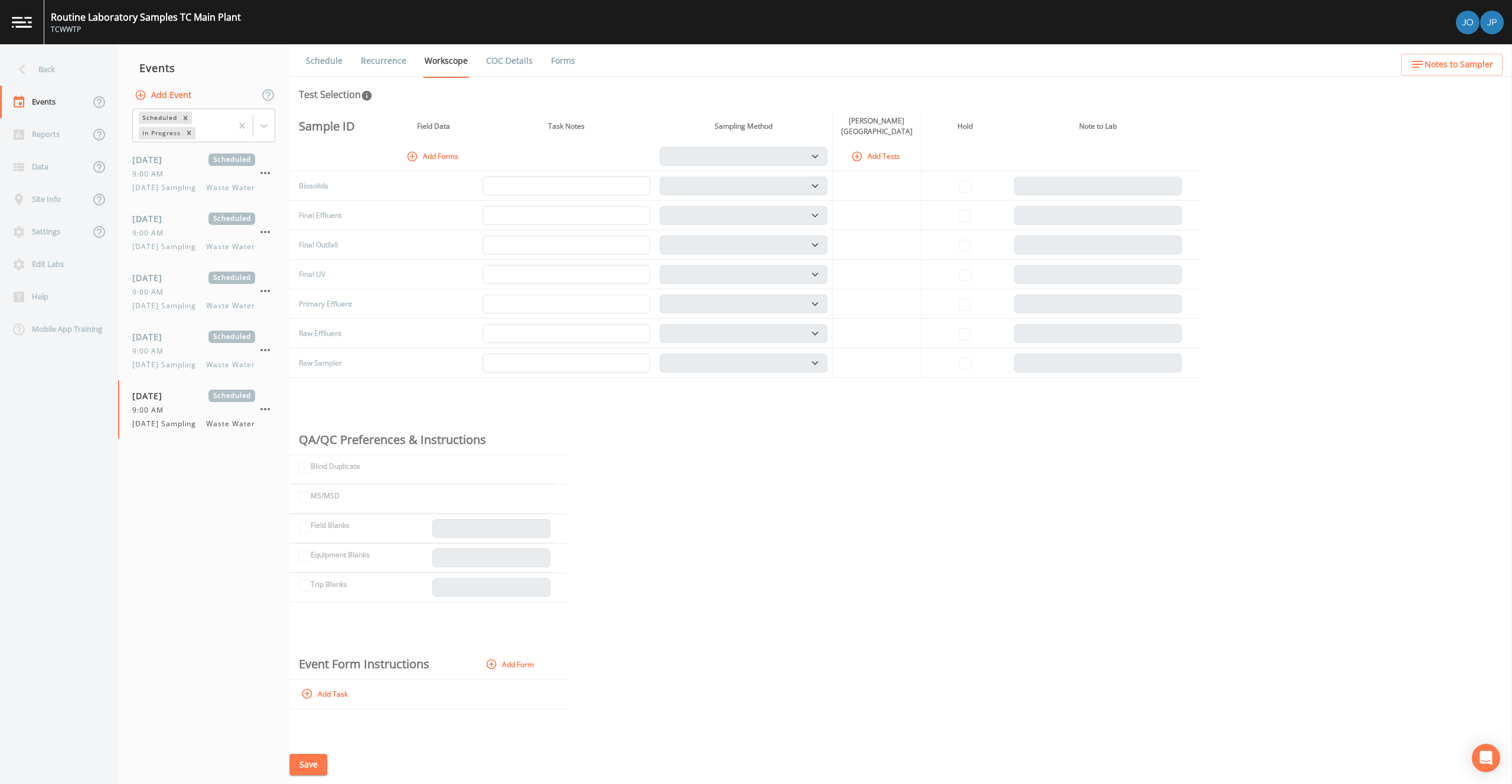
click at [875, 162] on button "Add Tests" at bounding box center [876, 157] width 56 height 20
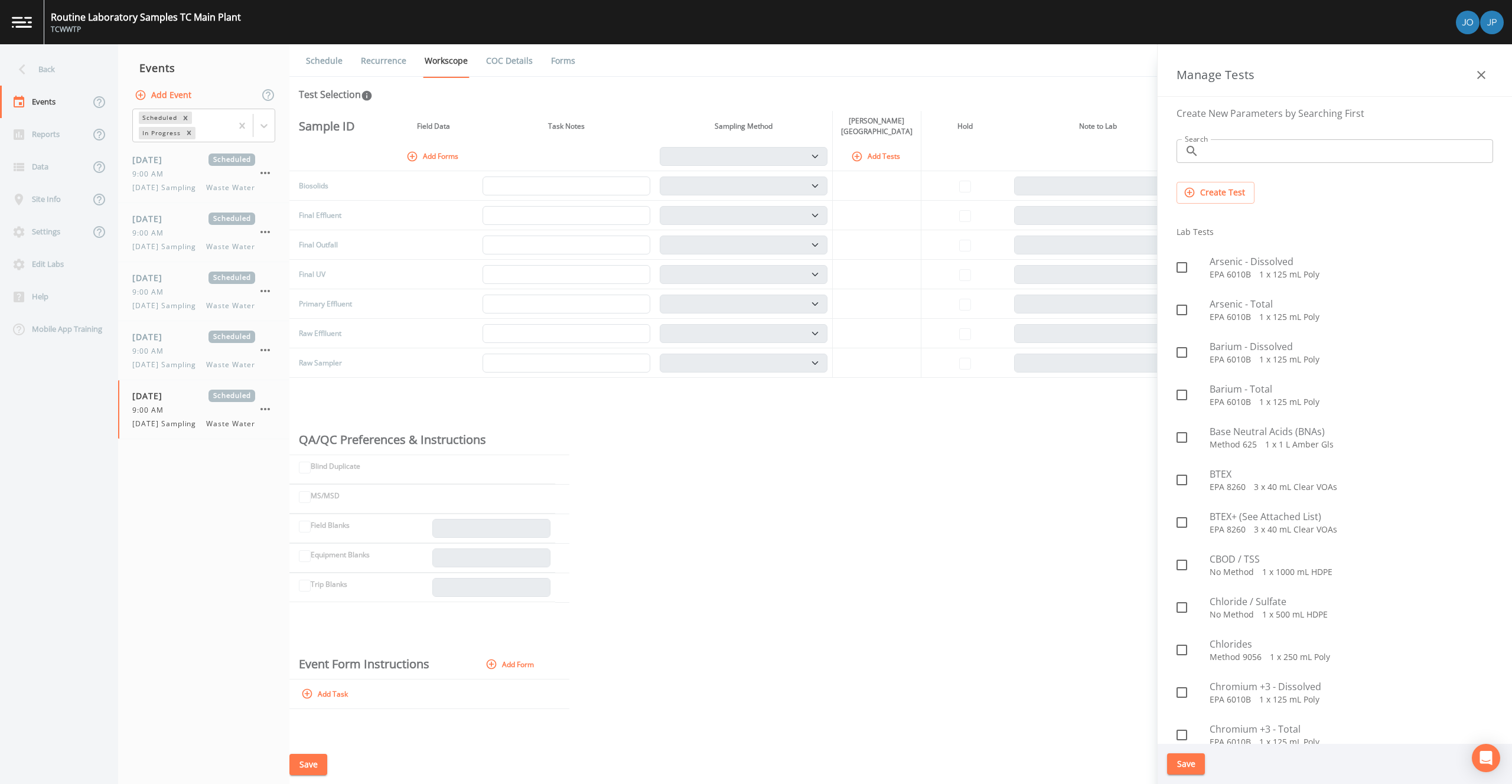
click at [1257, 159] on input "Search" at bounding box center [1347, 151] width 289 height 23
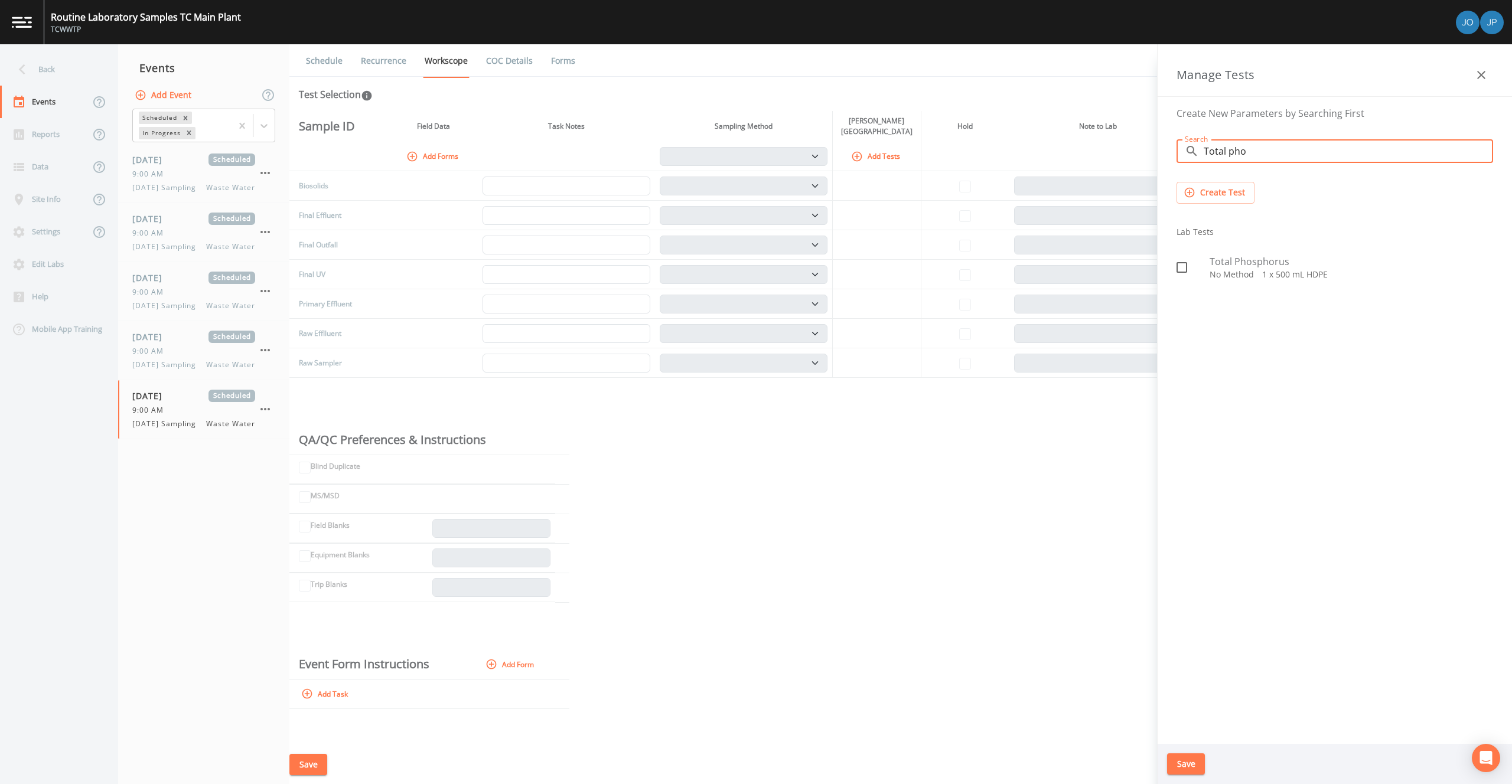
type input "Total pho"
click at [1186, 267] on icon at bounding box center [1181, 267] width 11 height 11
checkbox input "true"
click at [1188, 761] on button "Save" at bounding box center [1186, 763] width 38 height 22
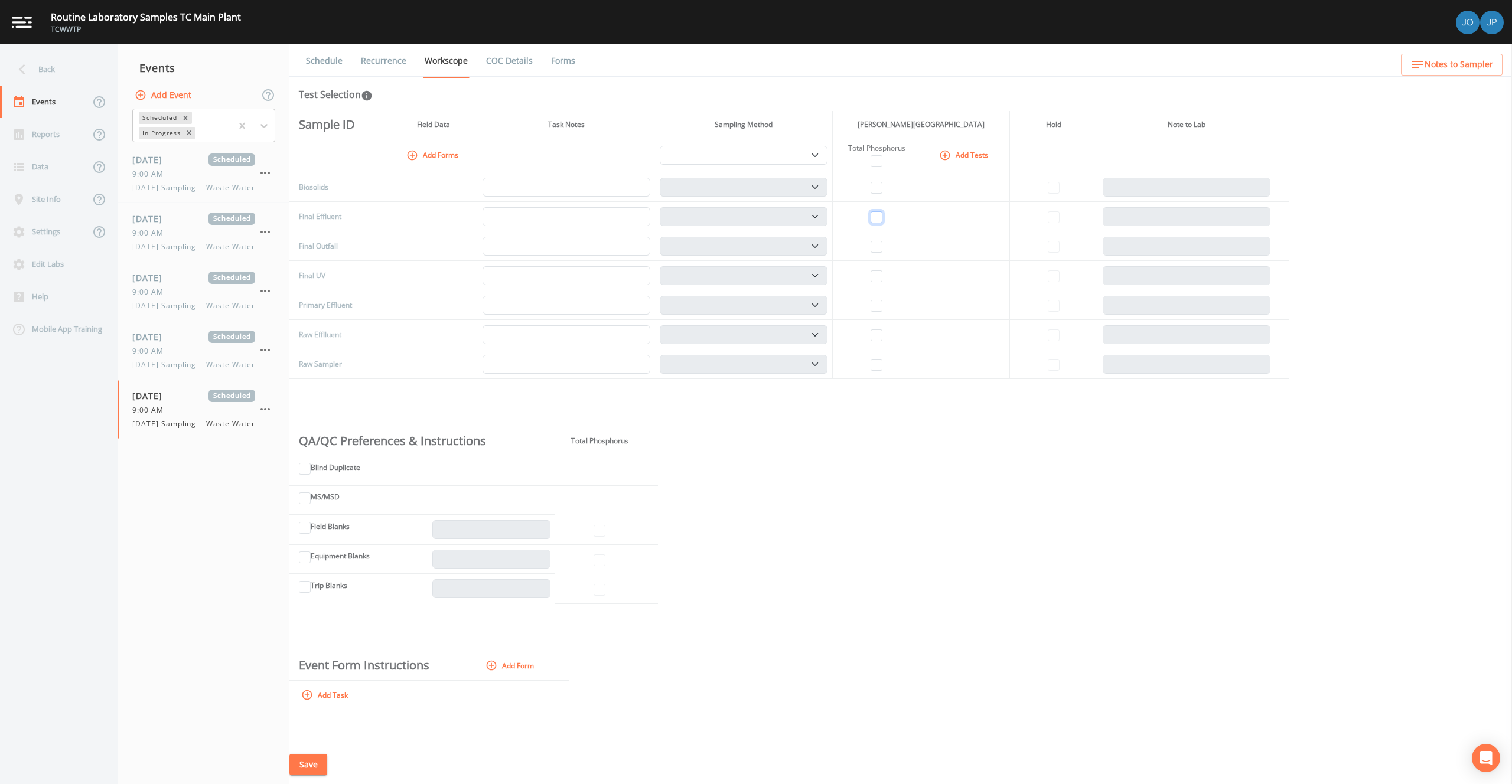
click at [874, 217] on input "checkbox" at bounding box center [876, 217] width 12 height 12
checkbox input "true"
select select "b6a3c313-748b-4795-a028-792ad310bd60"
click at [429, 147] on button "Add Forms" at bounding box center [433, 155] width 59 height 20
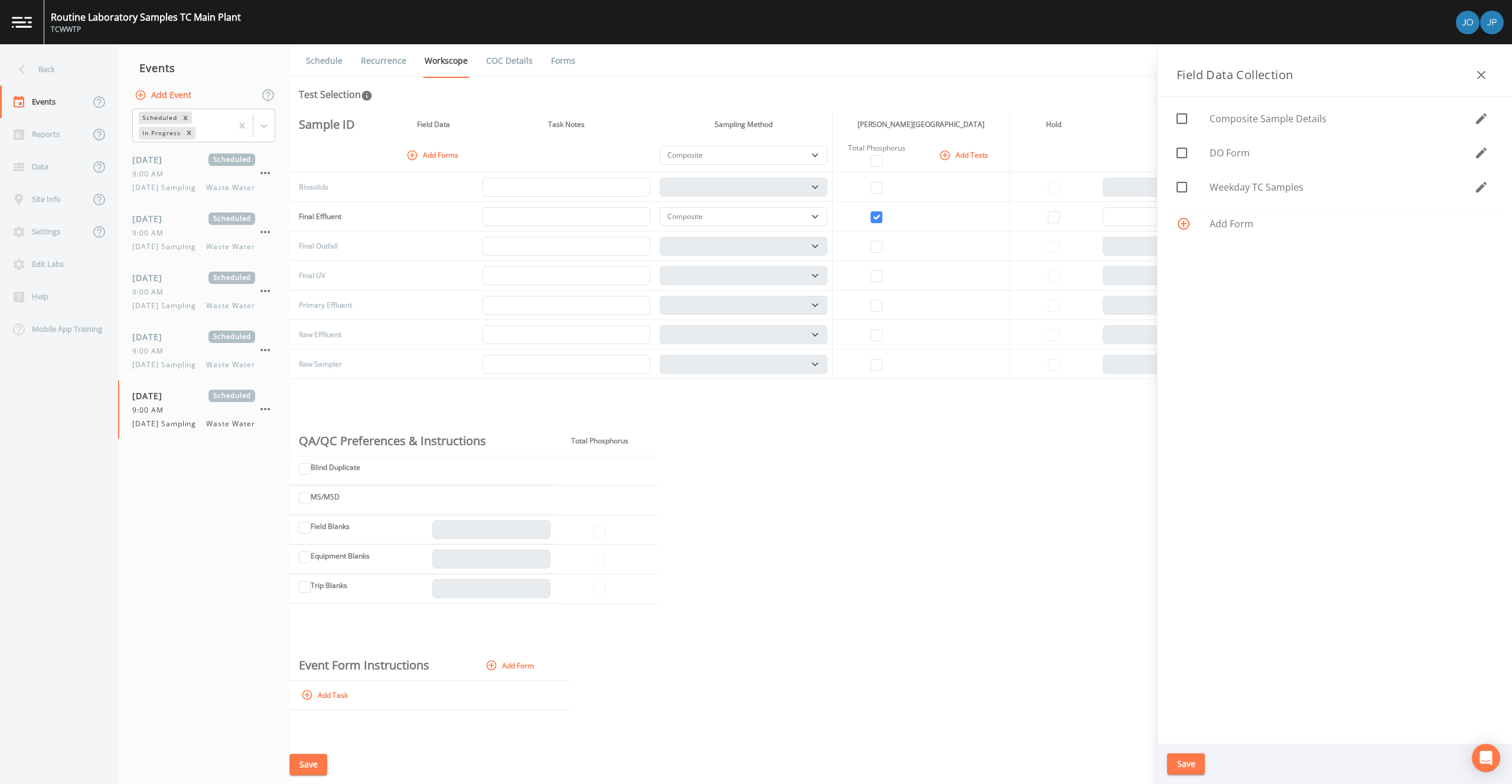
click at [1182, 159] on icon at bounding box center [1181, 153] width 14 height 14
checkbox input "true"
click at [1190, 758] on button "Save" at bounding box center [1186, 763] width 38 height 22
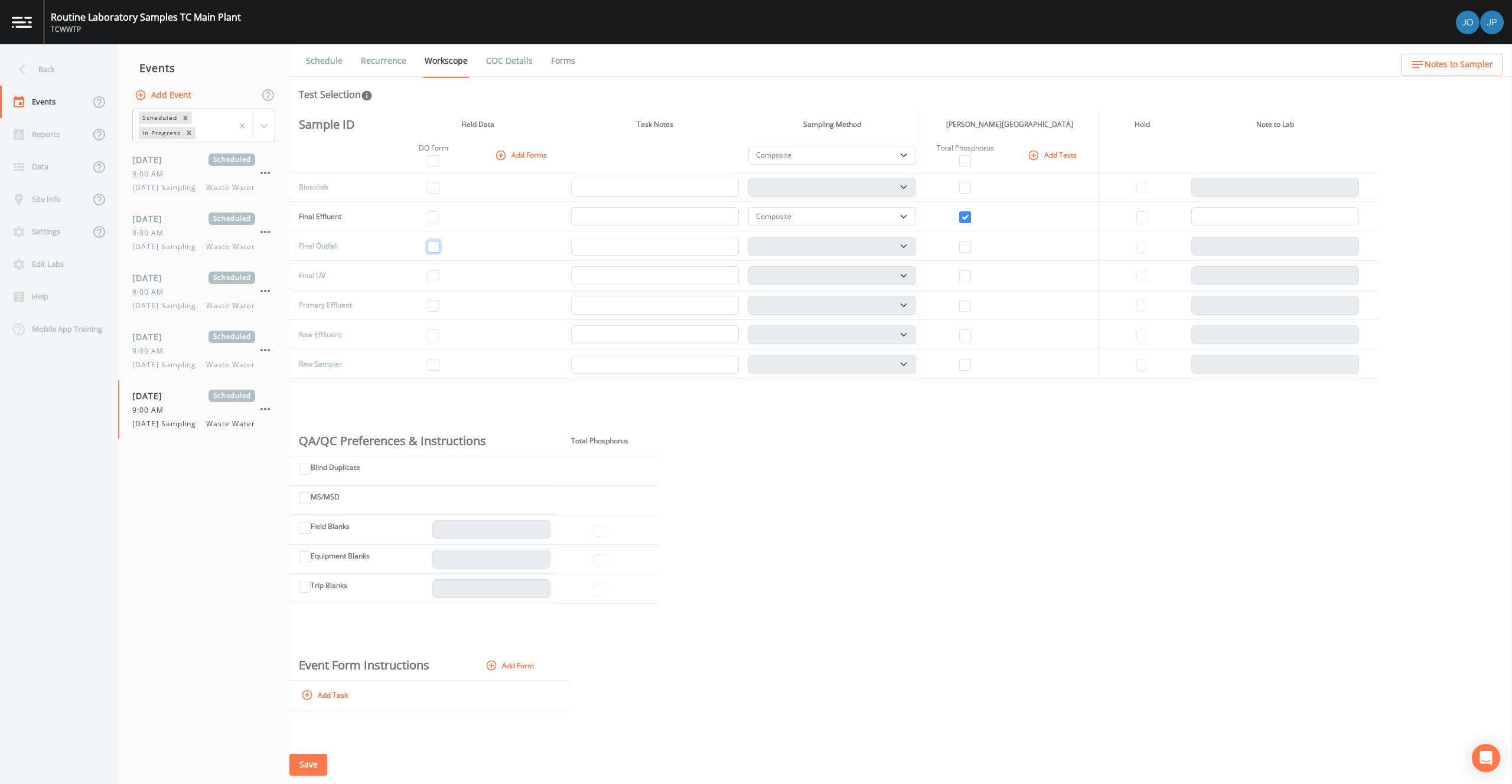
click at [436, 245] on input "checkbox" at bounding box center [434, 247] width 12 height 12
checkbox input "true"
click at [1046, 160] on button "Add Tests" at bounding box center [1053, 155] width 56 height 20
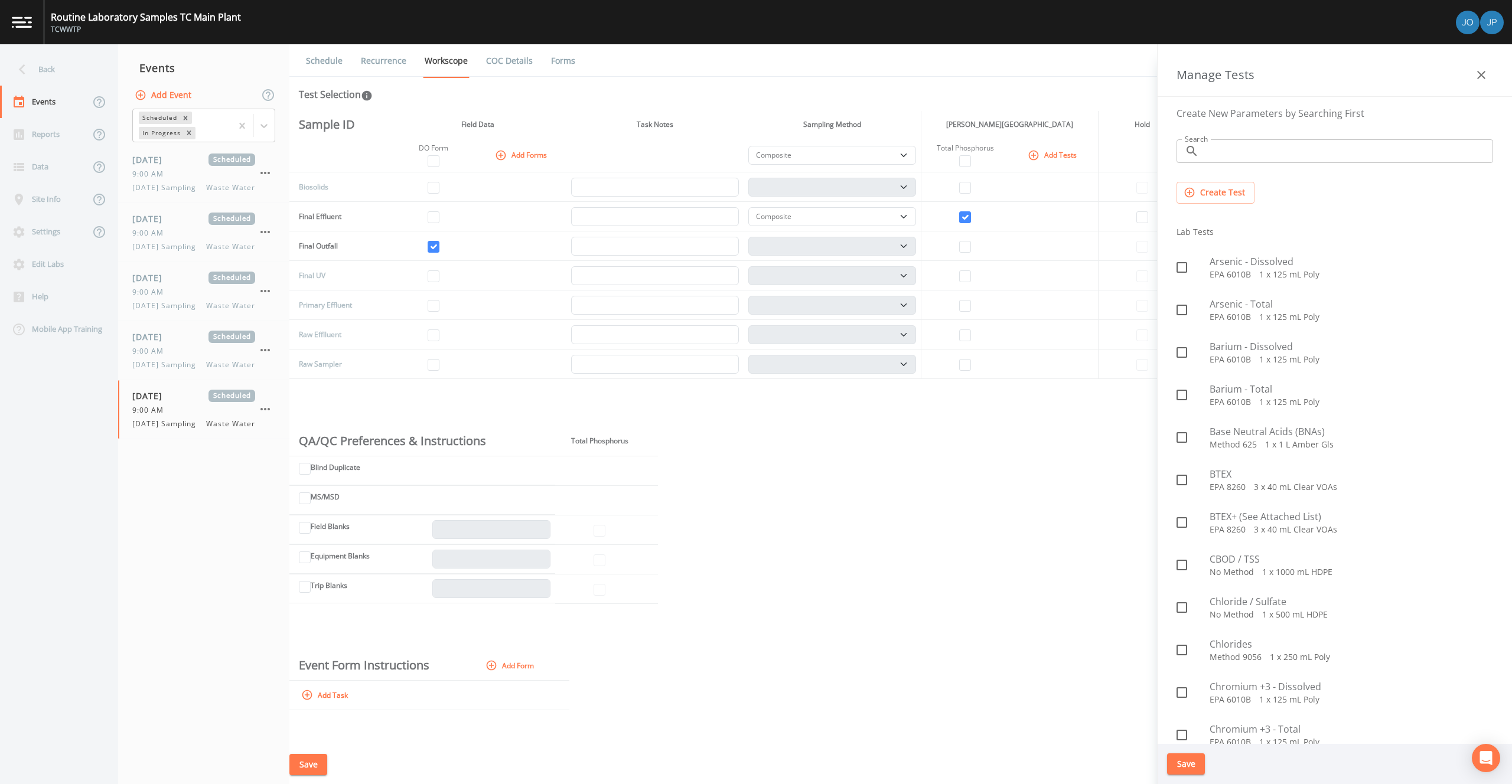
click at [1277, 157] on input "Search" at bounding box center [1347, 151] width 289 height 23
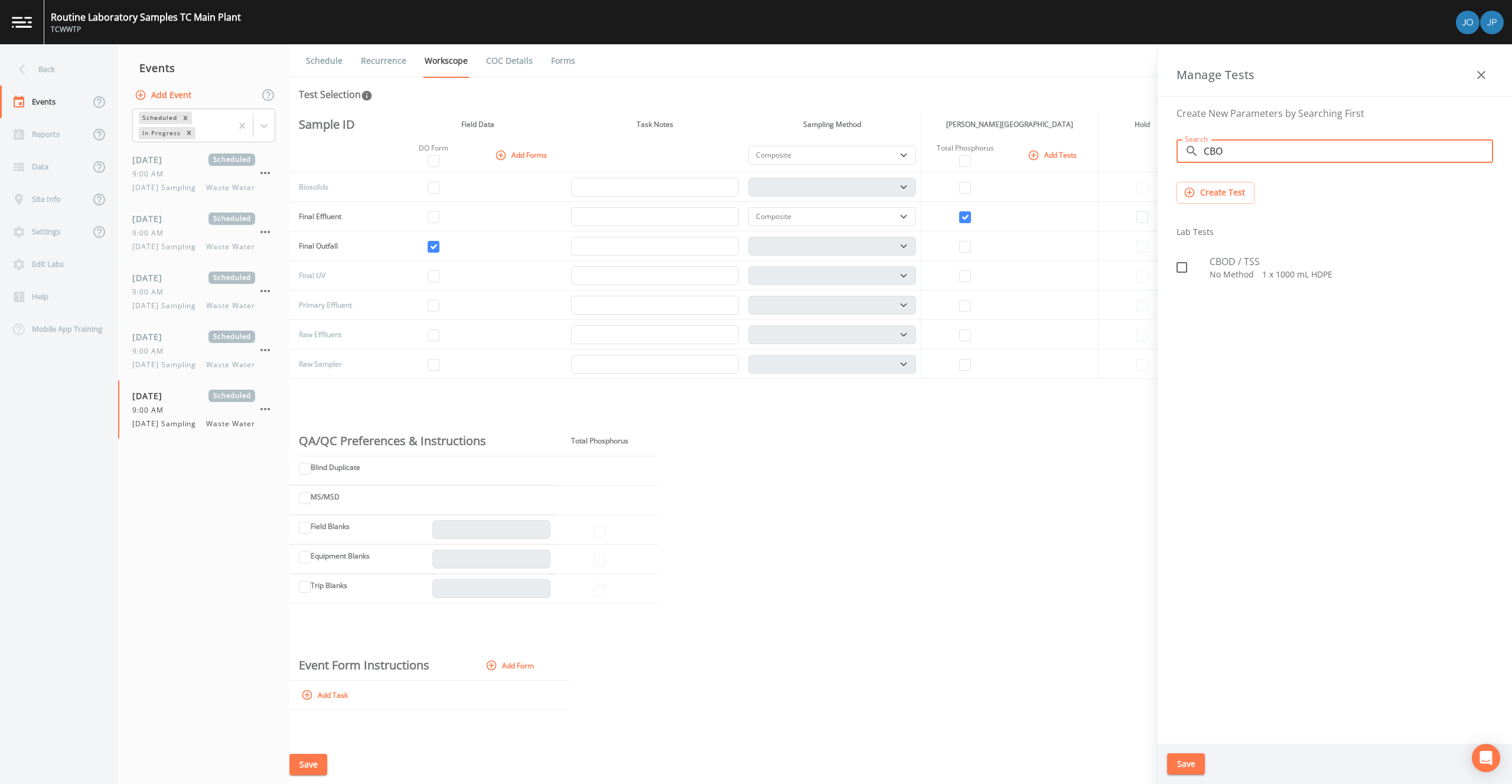
type input "CBO"
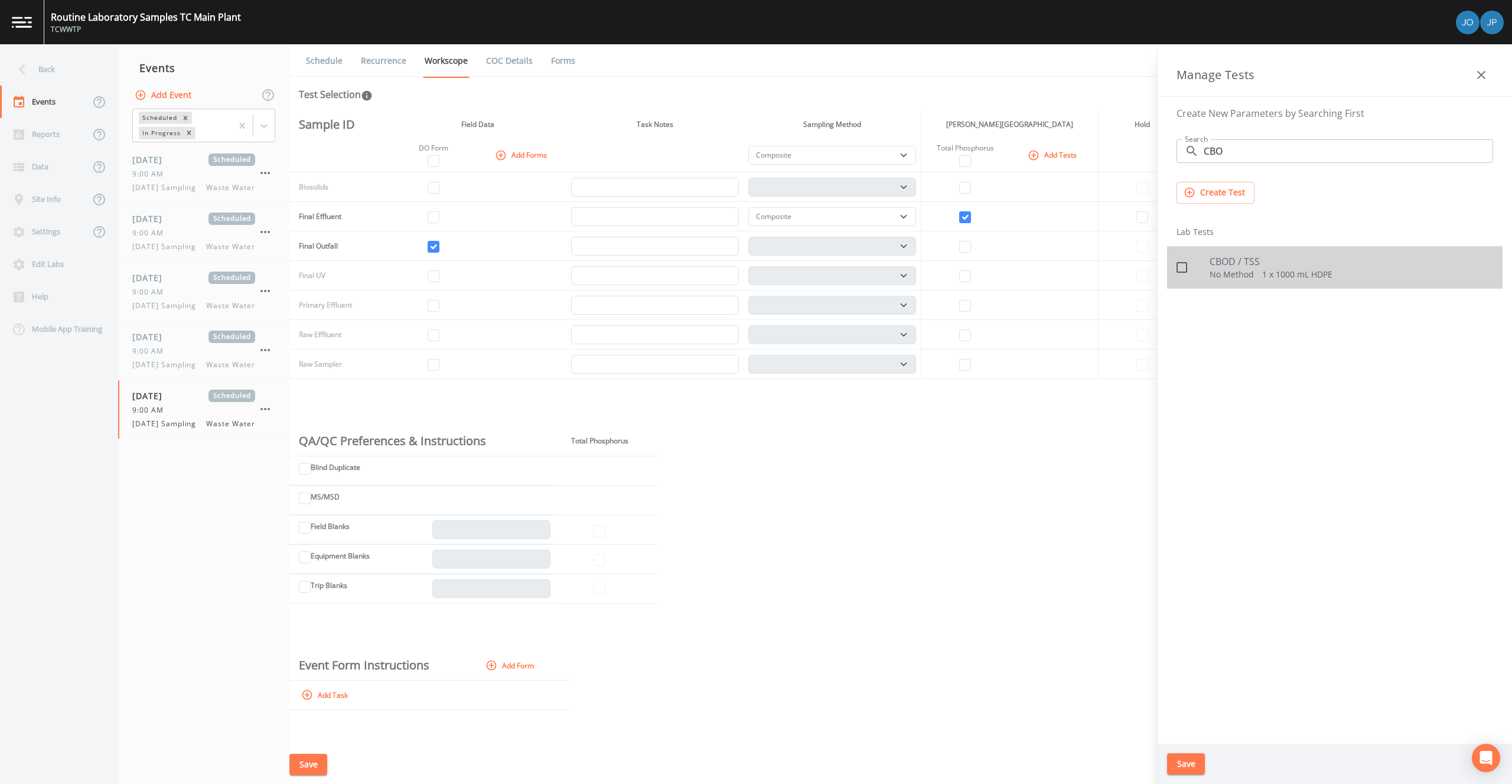
click at [1183, 268] on icon at bounding box center [1181, 267] width 14 height 14
checkbox input "true"
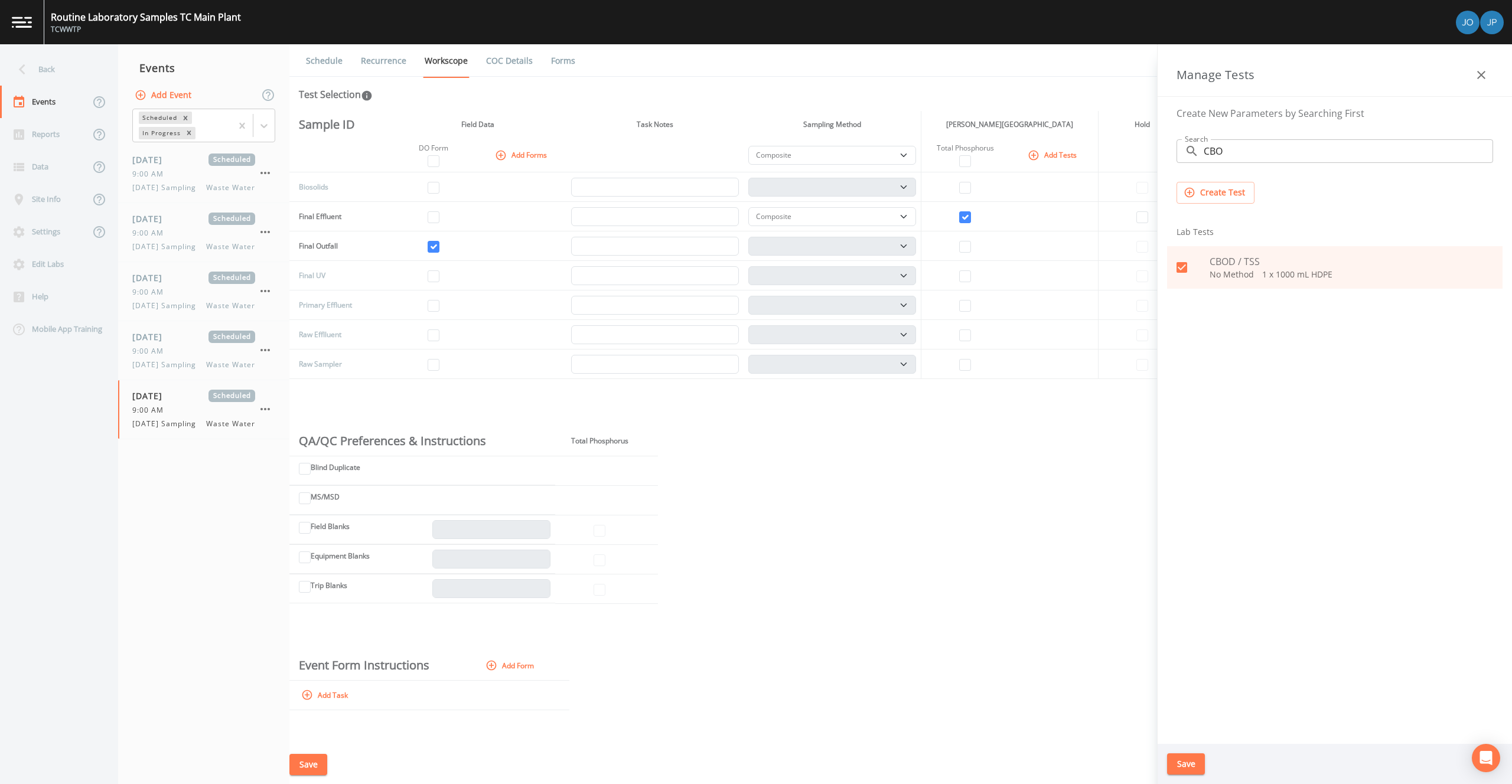
click at [1184, 765] on button "Save" at bounding box center [1186, 763] width 38 height 22
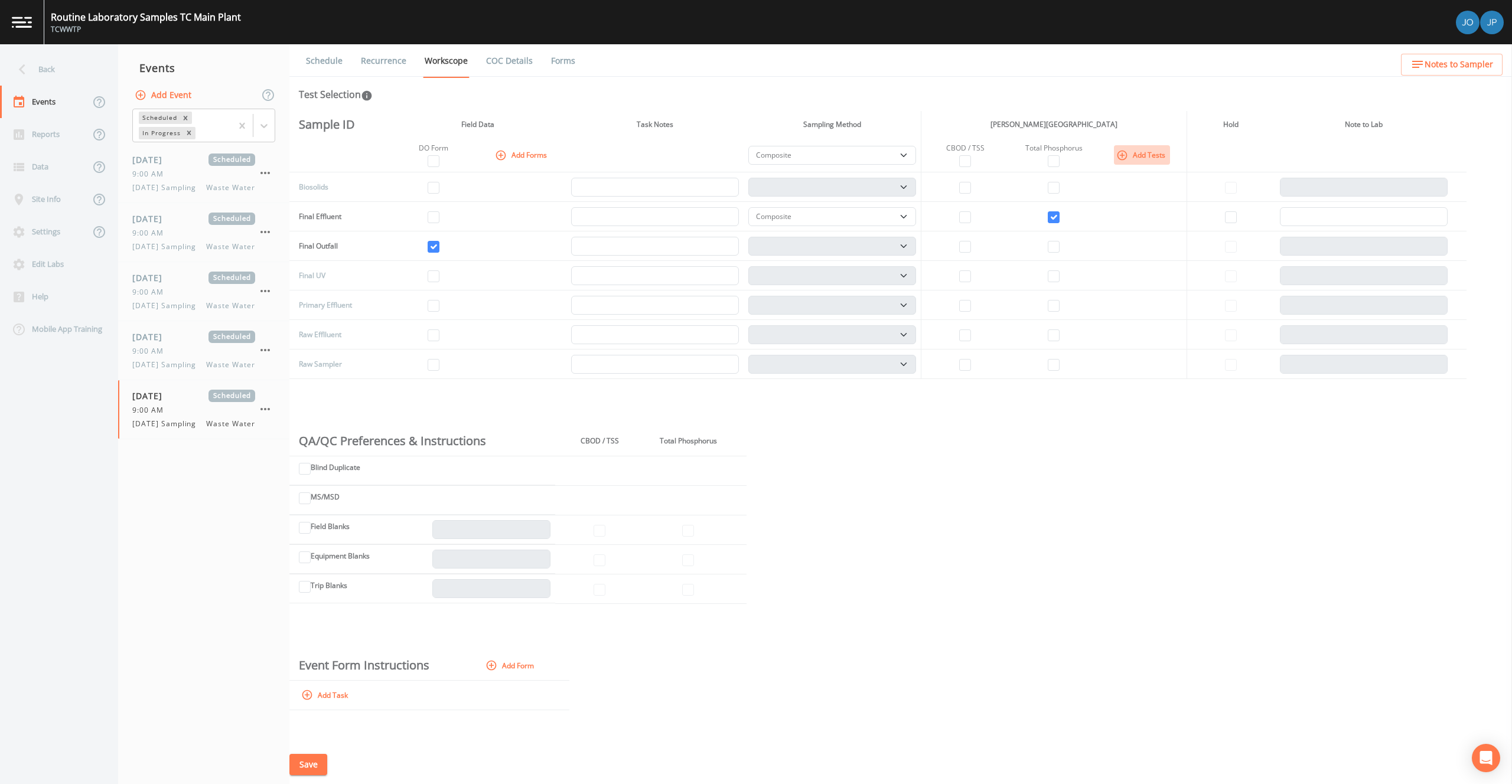
click at [1140, 155] on button "Add Tests" at bounding box center [1141, 155] width 56 height 20
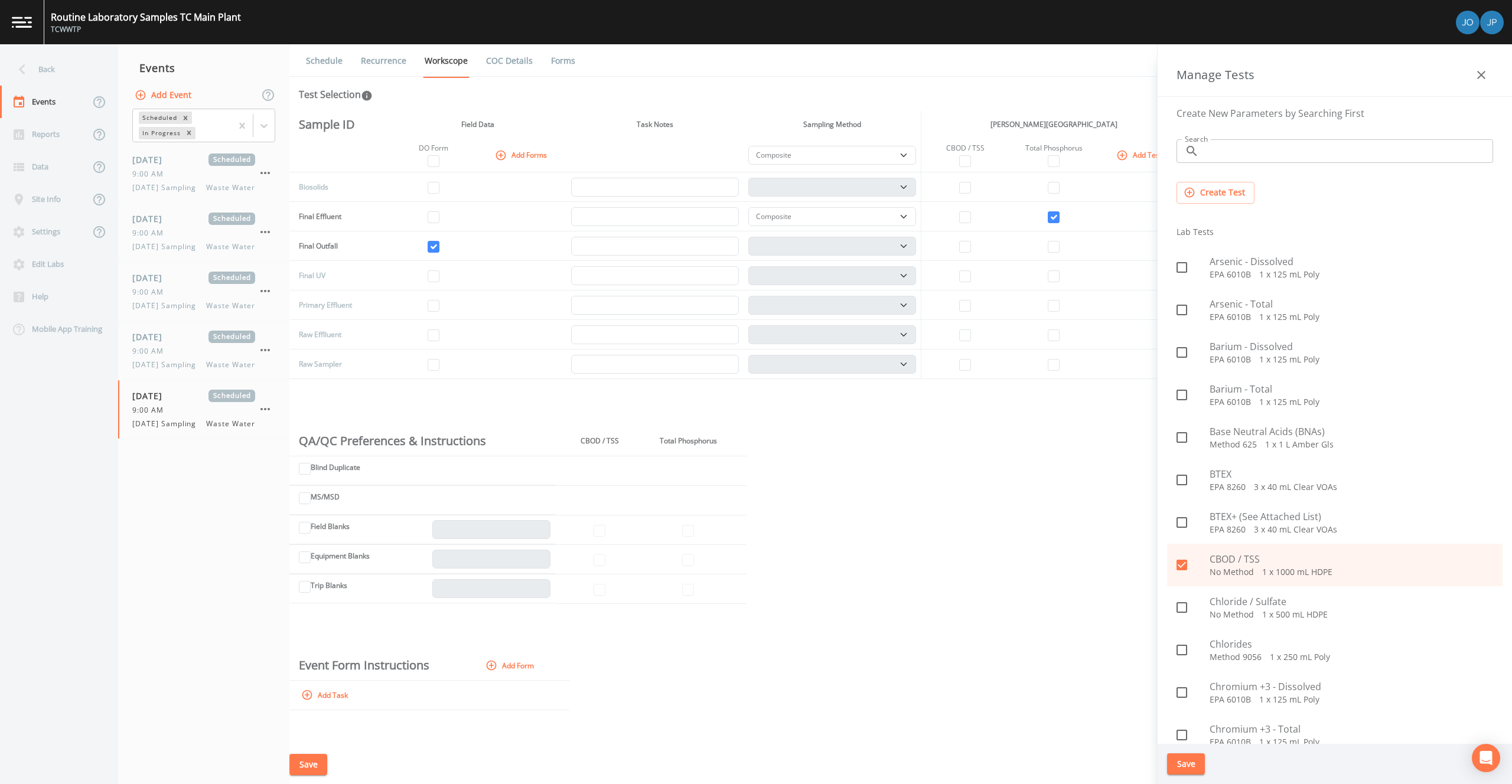
click at [1266, 156] on input "Search" at bounding box center [1347, 151] width 289 height 23
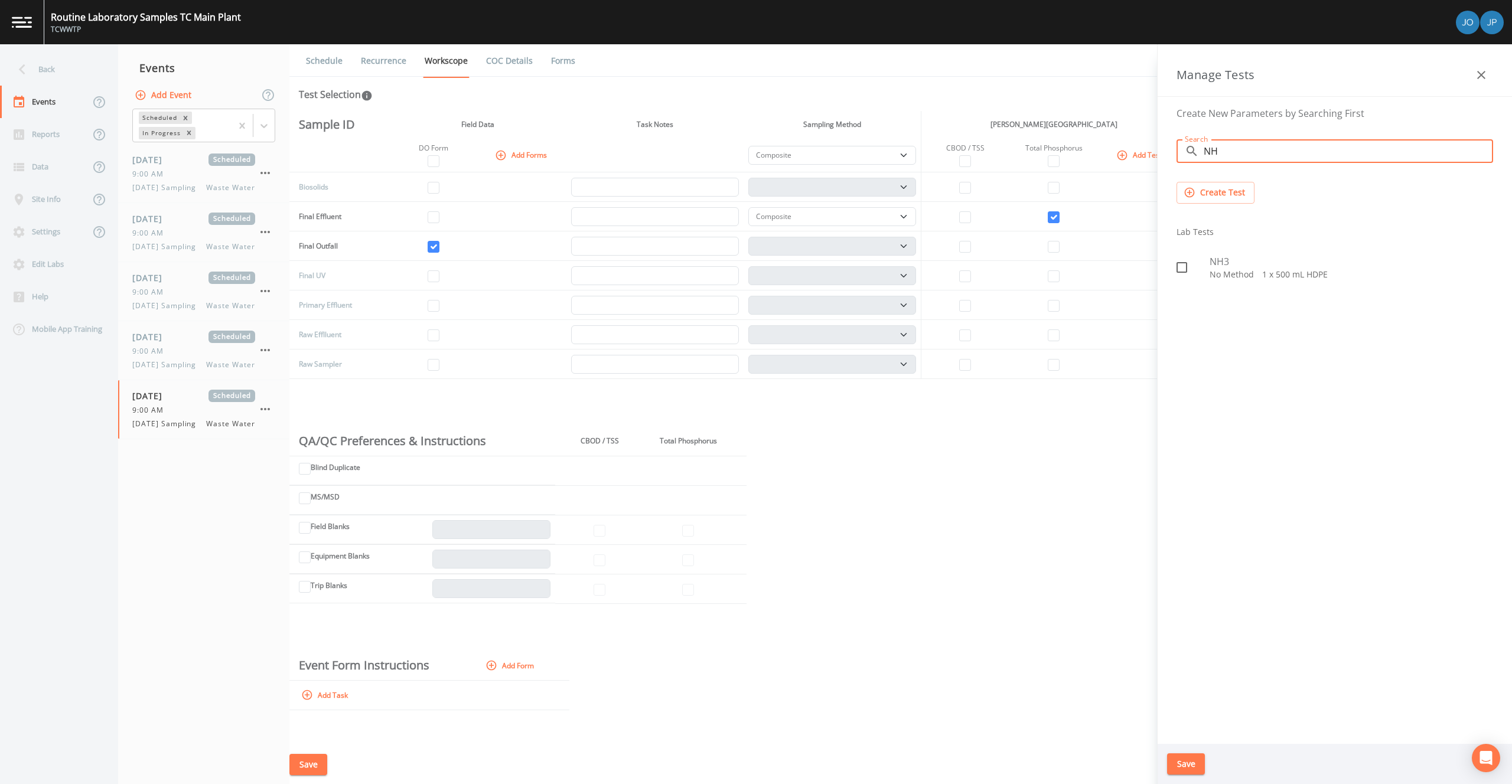
type input "NH"
click at [1181, 271] on icon at bounding box center [1181, 267] width 14 height 14
checkbox input "true"
click at [1182, 760] on button "Save" at bounding box center [1186, 763] width 38 height 22
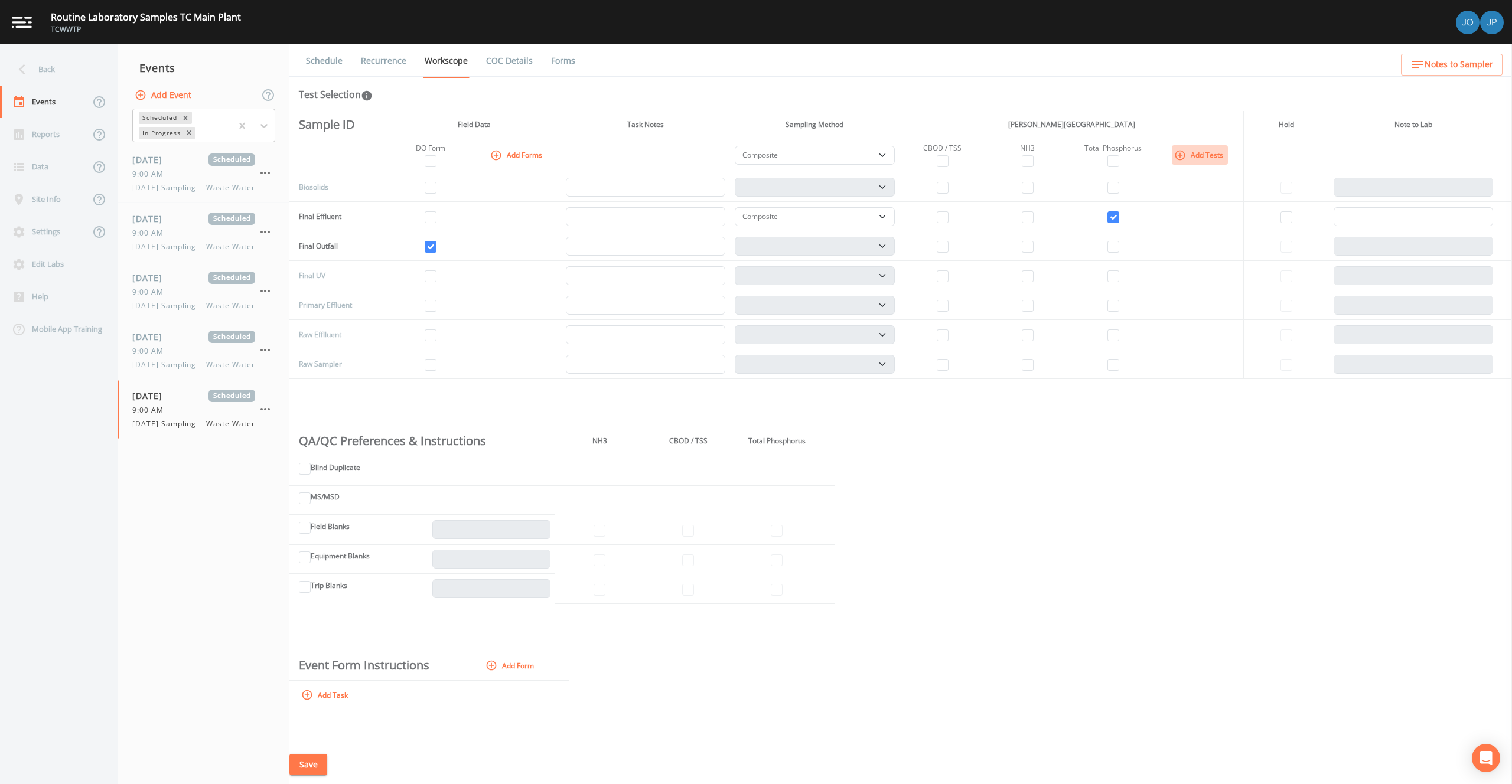
click at [1184, 156] on button "Add Tests" at bounding box center [1199, 155] width 56 height 20
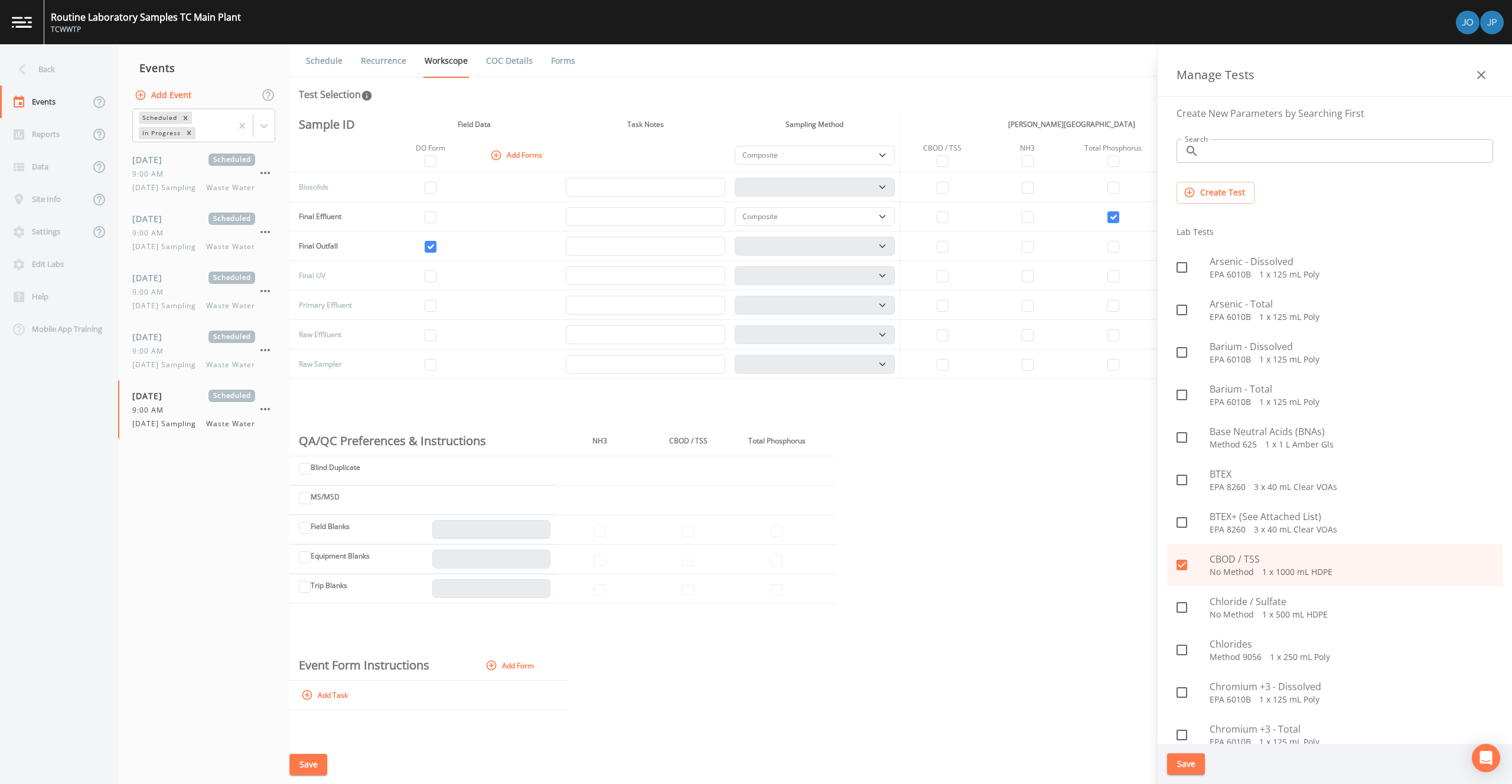
click at [1208, 158] on input "Search" at bounding box center [1347, 151] width 289 height 23
click at [1099, 482] on div "Sample ID Field Data Task Notes Sampling Method [PERSON_NAME] Traverse City Lab…" at bounding box center [900, 428] width 1222 height 634
click at [1487, 76] on icon "button" at bounding box center [1481, 74] width 14 height 14
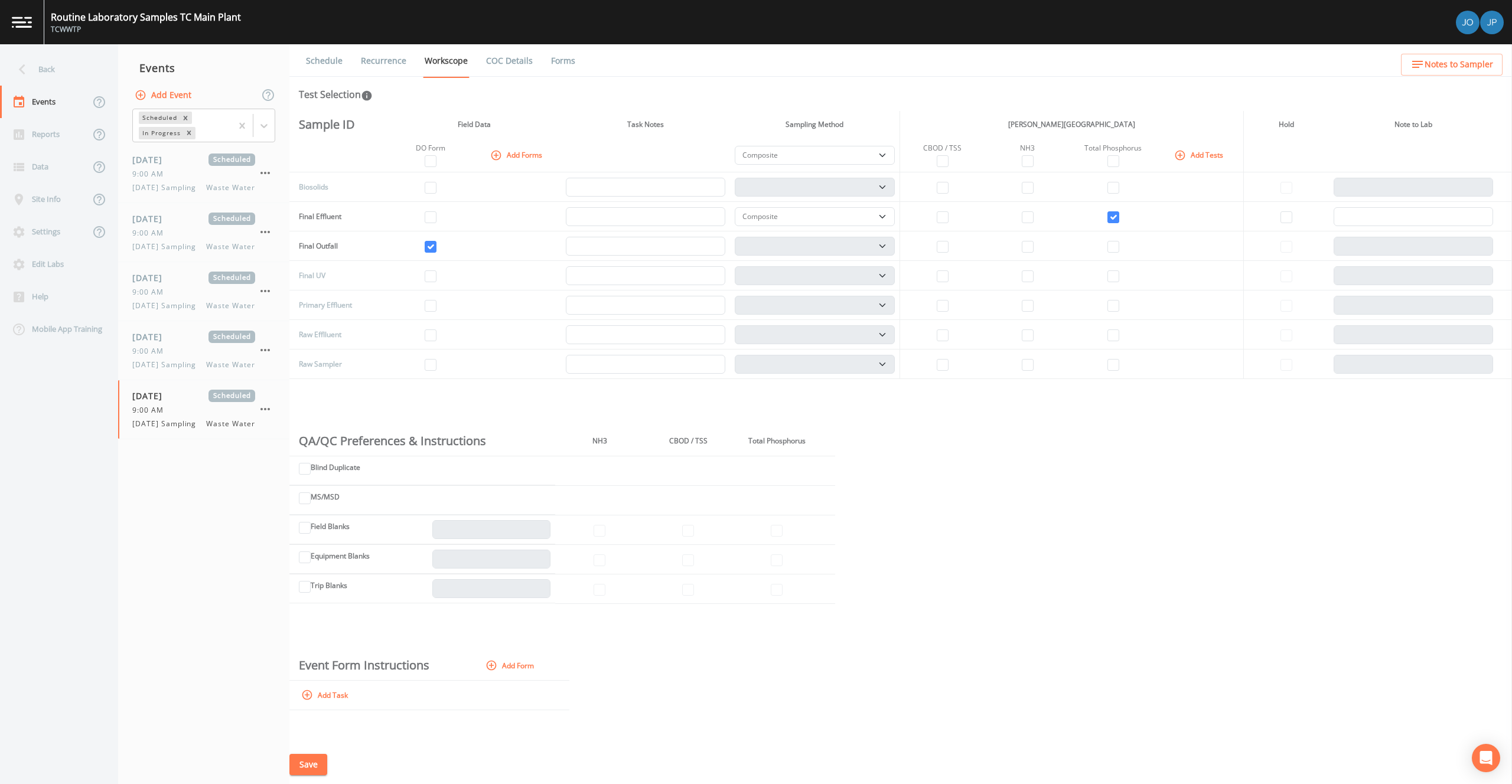
click at [946, 362] on td at bounding box center [941, 364] width 85 height 29
click at [946, 369] on td at bounding box center [941, 364] width 85 height 29
click at [944, 366] on input "checkbox" at bounding box center [942, 365] width 12 height 12
checkbox input "true"
select select "b6a3c313-748b-4795-a028-792ad310bd60"
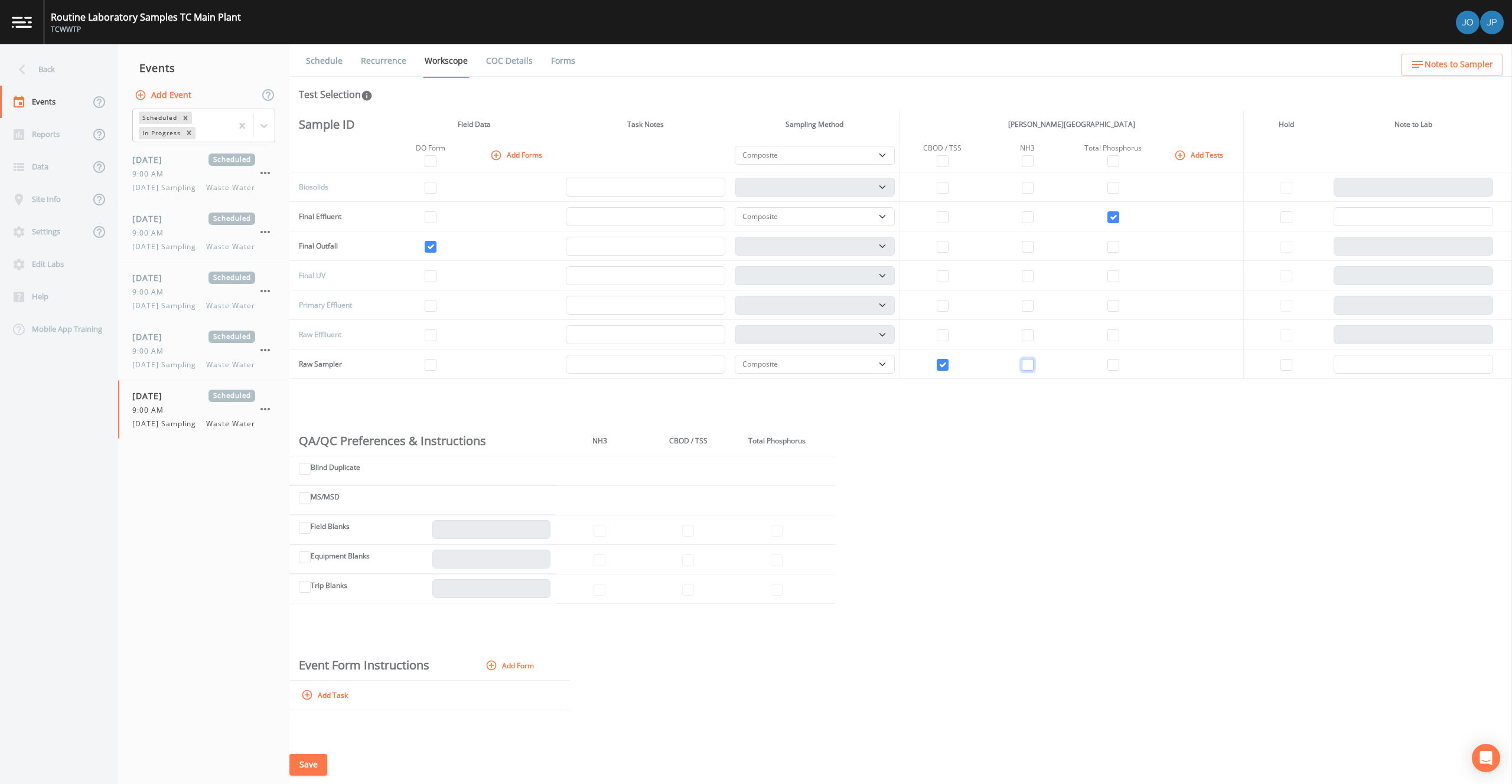
click at [1027, 365] on input "checkbox" at bounding box center [1027, 365] width 12 height 12
checkbox input "true"
click at [1111, 367] on input "checkbox" at bounding box center [1113, 365] width 12 height 12
checkbox input "true"
click at [964, 499] on div "Sample ID Field Data Task Notes Sampling Method [PERSON_NAME] Traverse City Lab…" at bounding box center [900, 428] width 1222 height 634
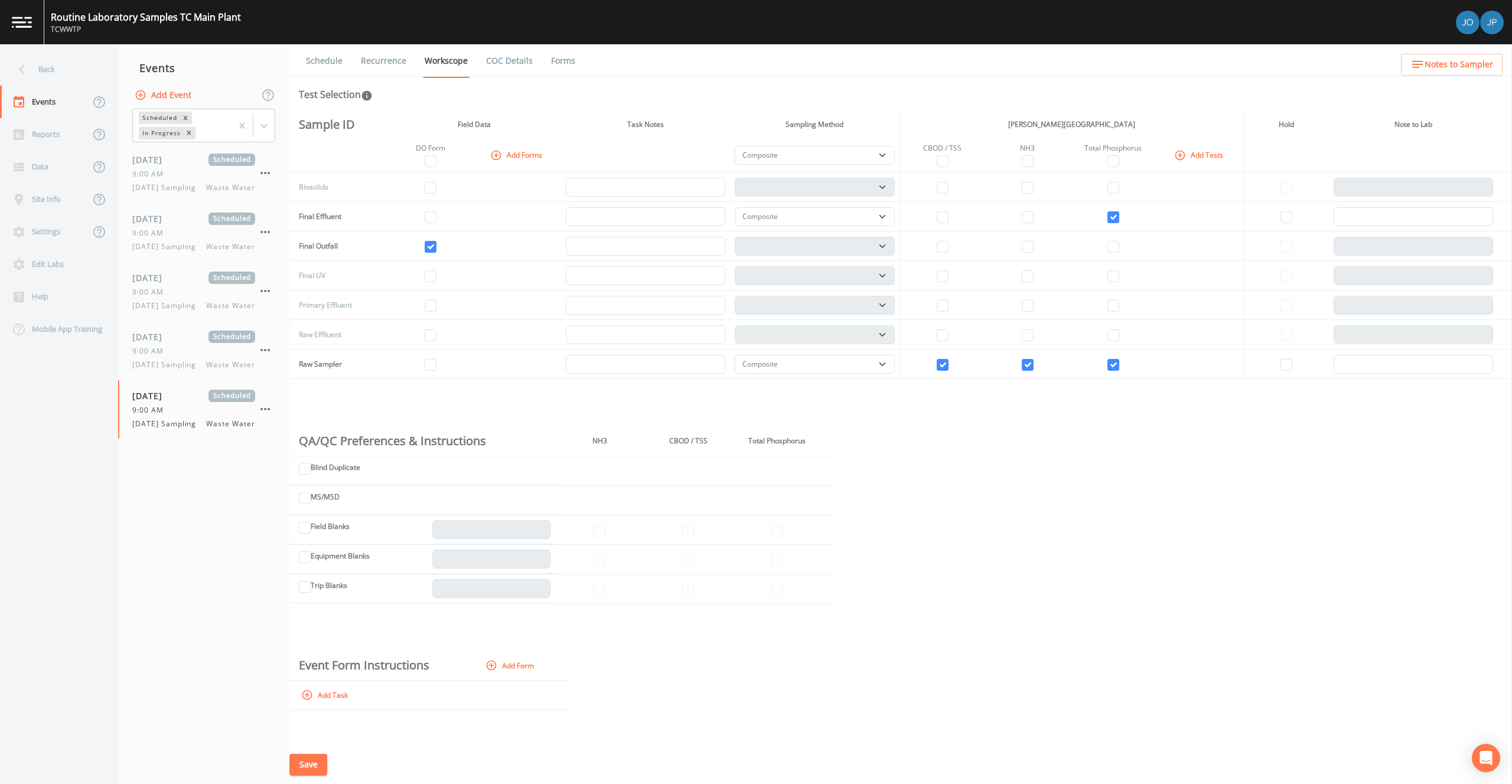
click at [313, 766] on button "Save" at bounding box center [307, 764] width 38 height 22
click at [872, 454] on div "Sample ID Field Data Task Notes Sampling Method [PERSON_NAME] Traverse City Lab…" at bounding box center [900, 428] width 1222 height 634
click at [214, 193] on span "Waste Water" at bounding box center [230, 187] width 49 height 11
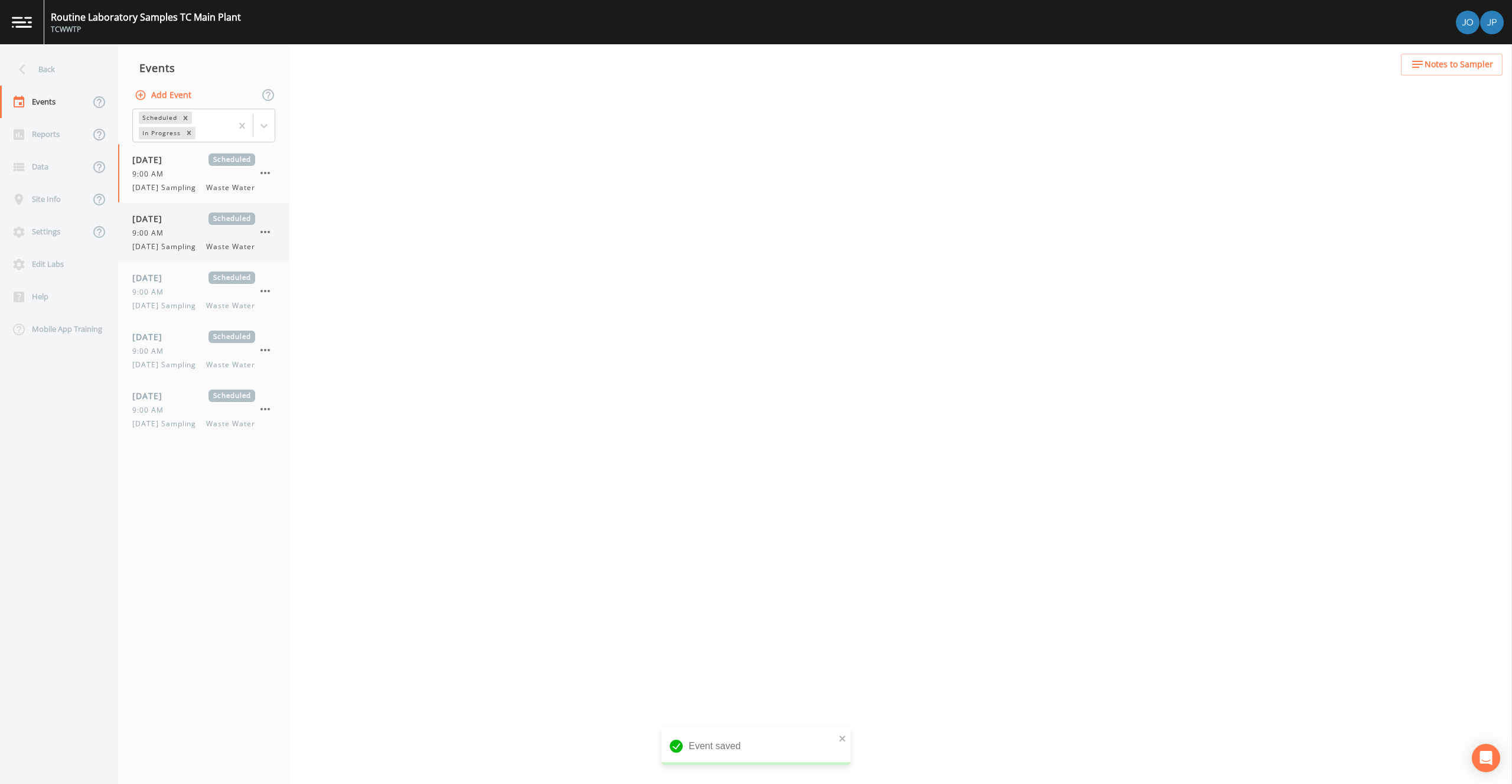
select select "b6a3c313-748b-4795-a028-792ad310bd60"
select select "092b3f94-5697-4c94-9891-da161916fdbb"
select select "b6a3c313-748b-4795-a028-792ad310bd60"
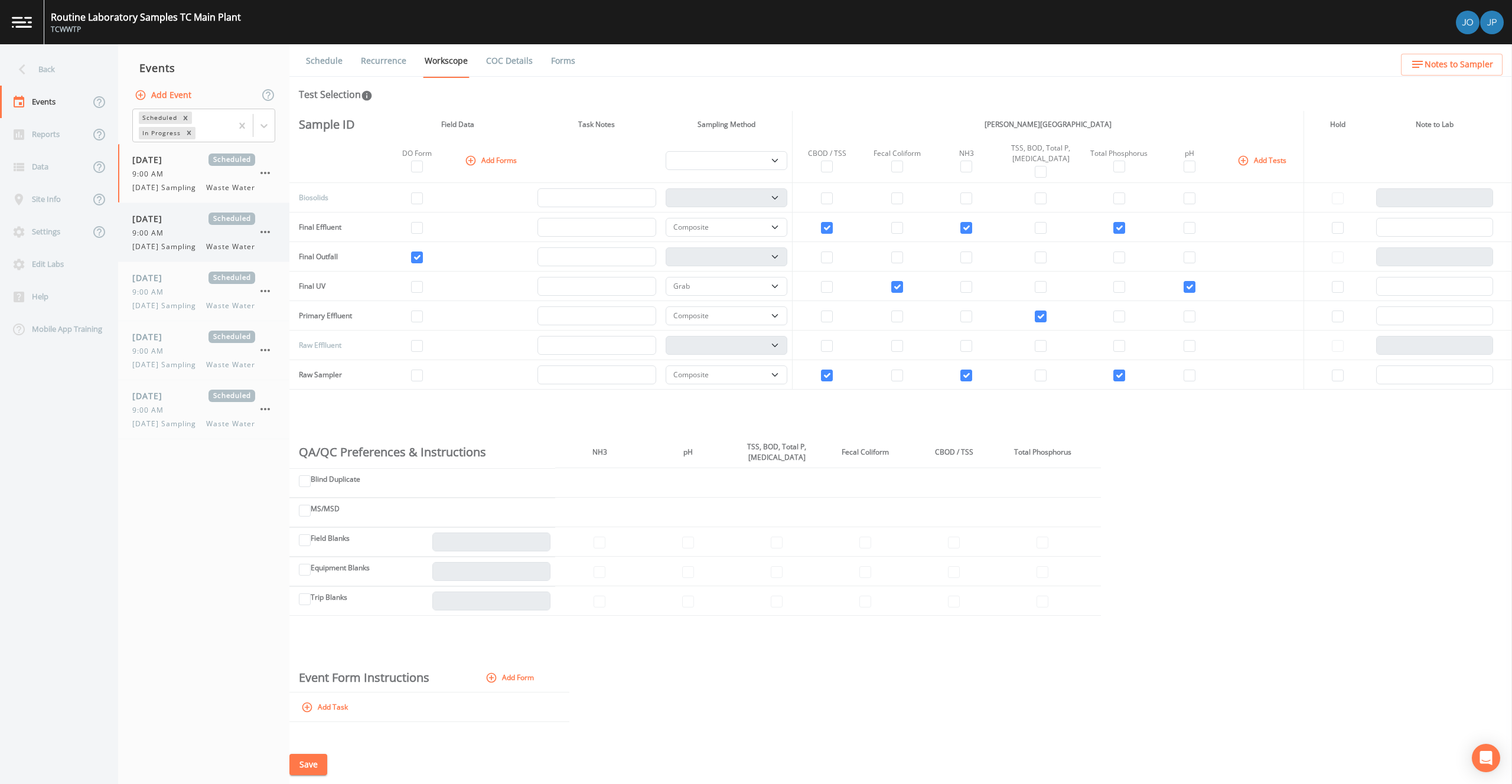
click at [191, 239] on div "9:00 AM" at bounding box center [193, 233] width 122 height 11
select select "b6a3c313-748b-4795-a028-792ad310bd60"
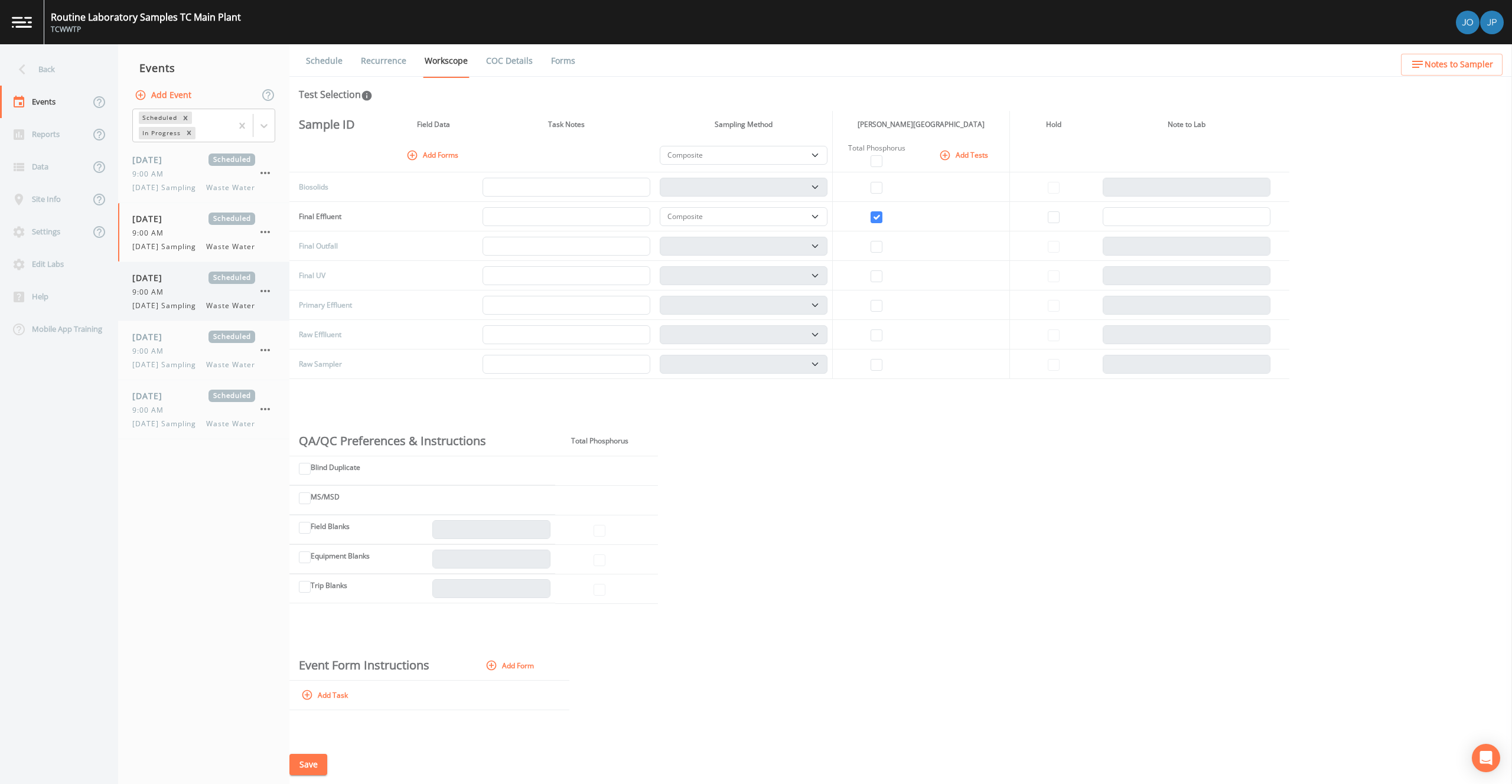
click at [197, 298] on div "9:00 AM" at bounding box center [193, 292] width 122 height 11
select select "b6a3c313-748b-4795-a028-792ad310bd60"
select select "092b3f94-5697-4c94-9891-da161916fdbb"
select select "b6a3c313-748b-4795-a028-792ad310bd60"
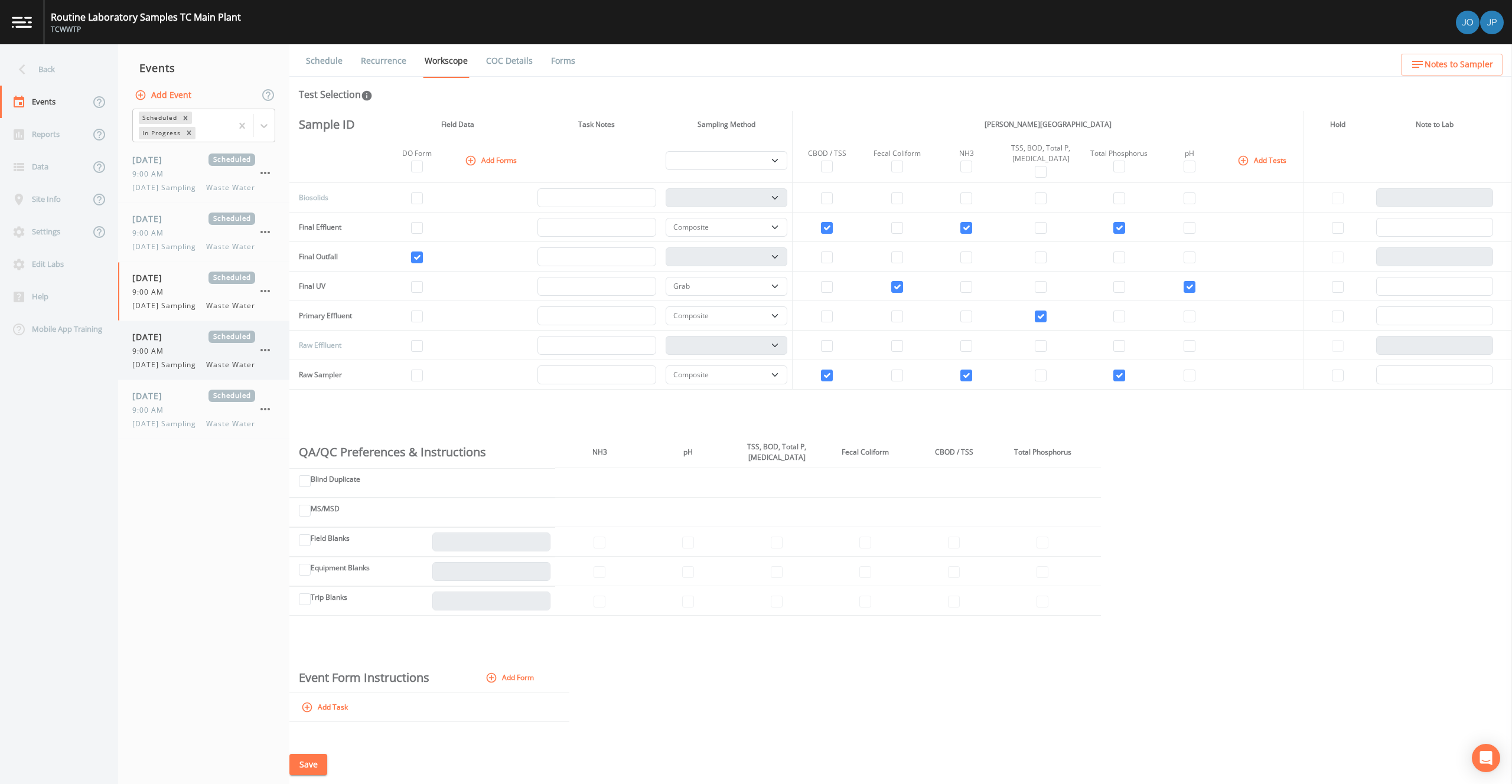
click at [197, 370] on div "[DATE] Scheduled 9:00 AM [DATE] Sampling Waste Water" at bounding box center [193, 350] width 122 height 39
select select "b6a3c313-748b-4795-a028-792ad310bd60"
select select "092b3f94-5697-4c94-9891-da161916fdbb"
select select "b6a3c313-748b-4795-a028-792ad310bd60"
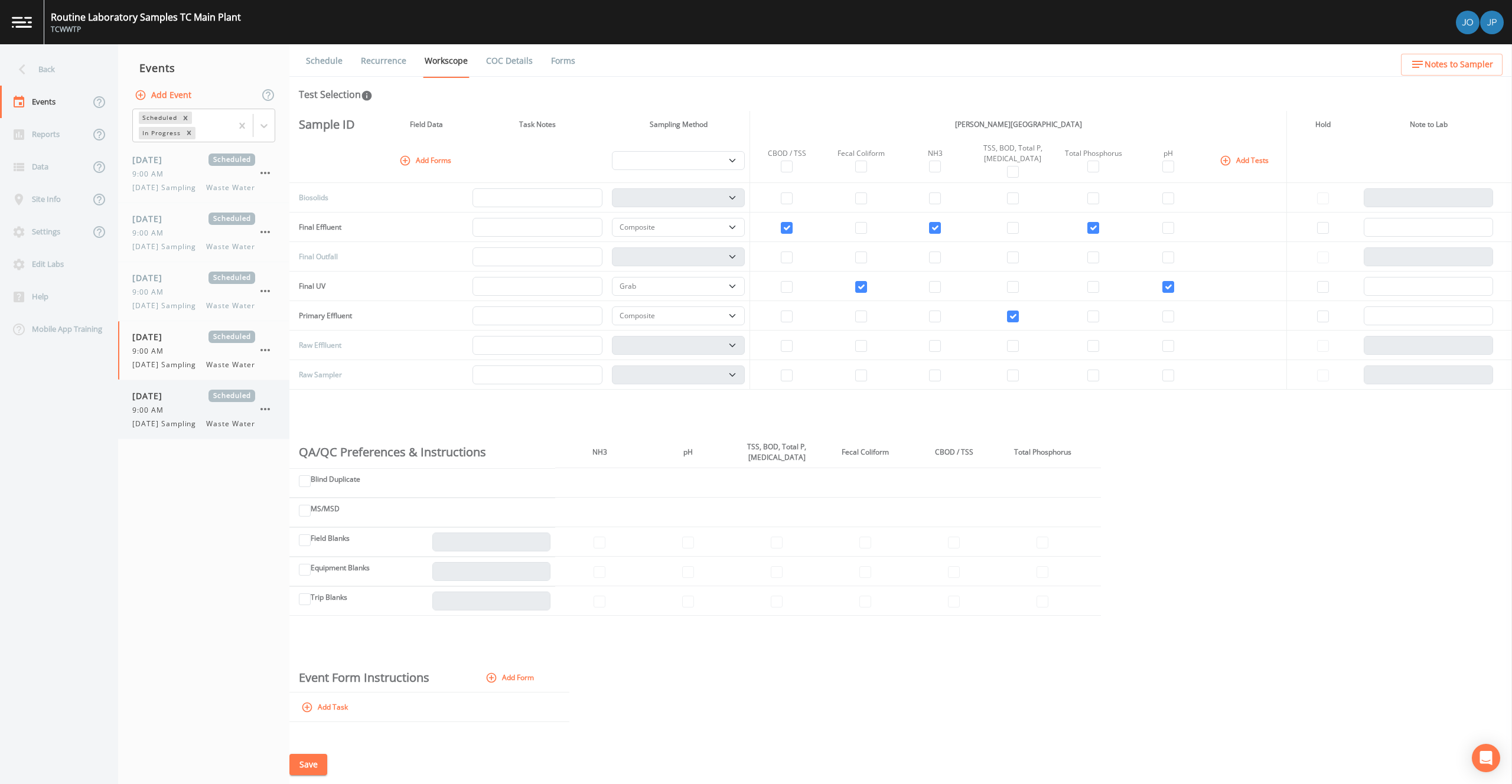
click at [191, 402] on div "[DATE] Scheduled" at bounding box center [193, 395] width 122 height 13
select select "b6a3c313-748b-4795-a028-792ad310bd60"
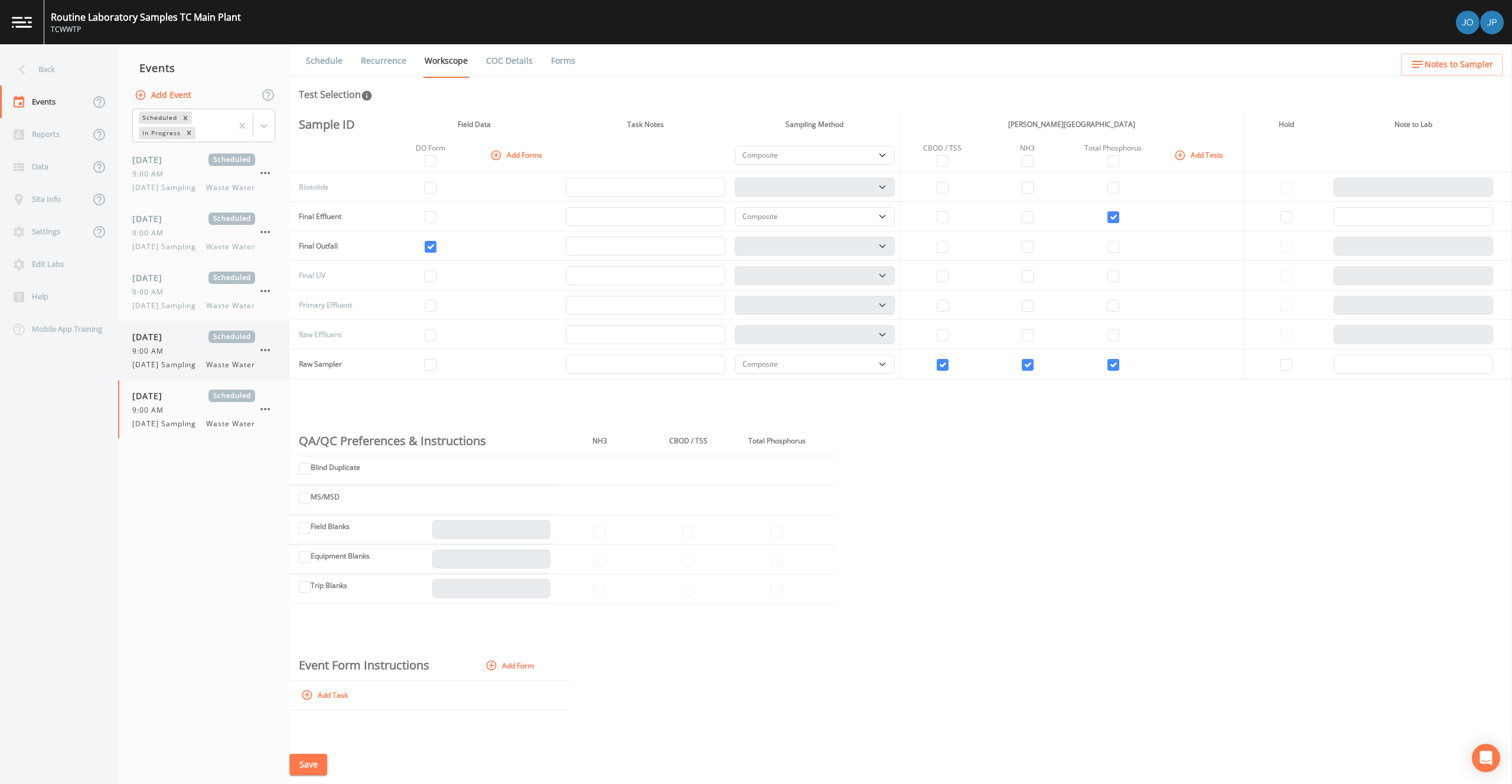
click at [193, 370] on span "[DATE] Sampling" at bounding box center [167, 364] width 71 height 11
select select "b6a3c313-748b-4795-a028-792ad310bd60"
select select "092b3f94-5697-4c94-9891-da161916fdbb"
select select "b6a3c313-748b-4795-a028-792ad310bd60"
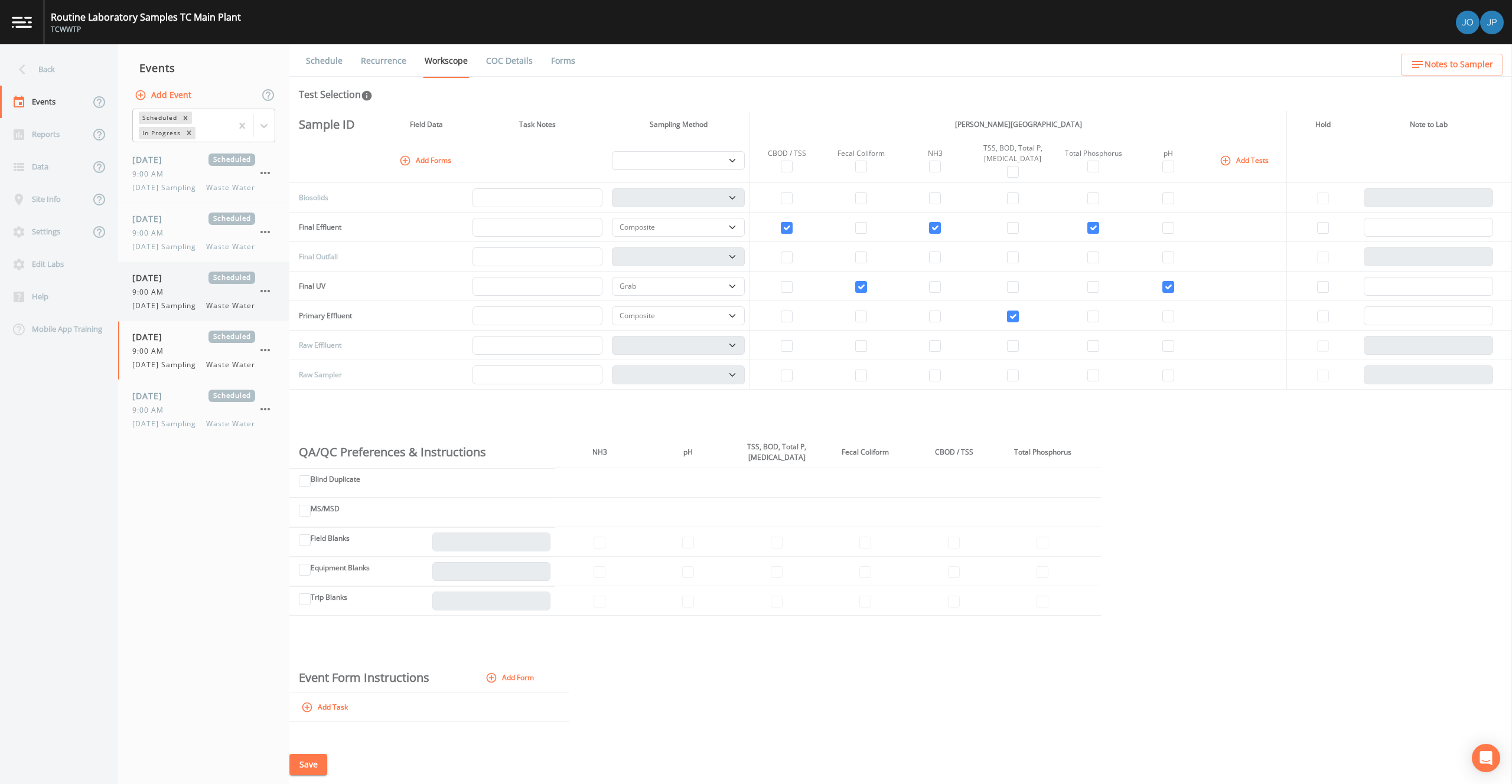
click at [191, 320] on div "[DATE] Scheduled 9:00 AM [DATE] Sampling Waste Water" at bounding box center [204, 292] width 171 height 59
select select "b6a3c313-748b-4795-a028-792ad310bd60"
select select "092b3f94-5697-4c94-9891-da161916fdbb"
select select "b6a3c313-748b-4795-a028-792ad310bd60"
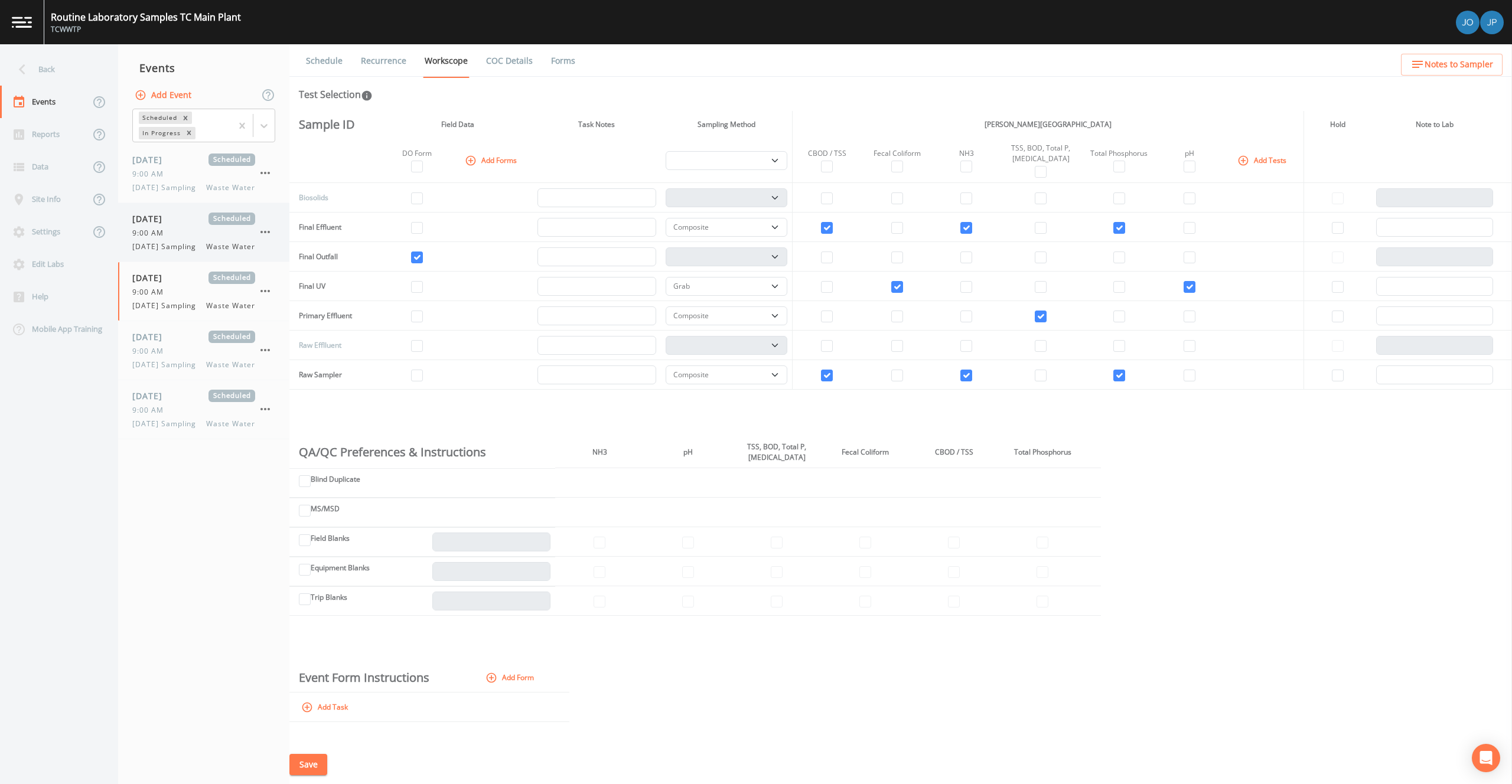
click at [187, 252] on span "[DATE] Sampling" at bounding box center [167, 247] width 71 height 11
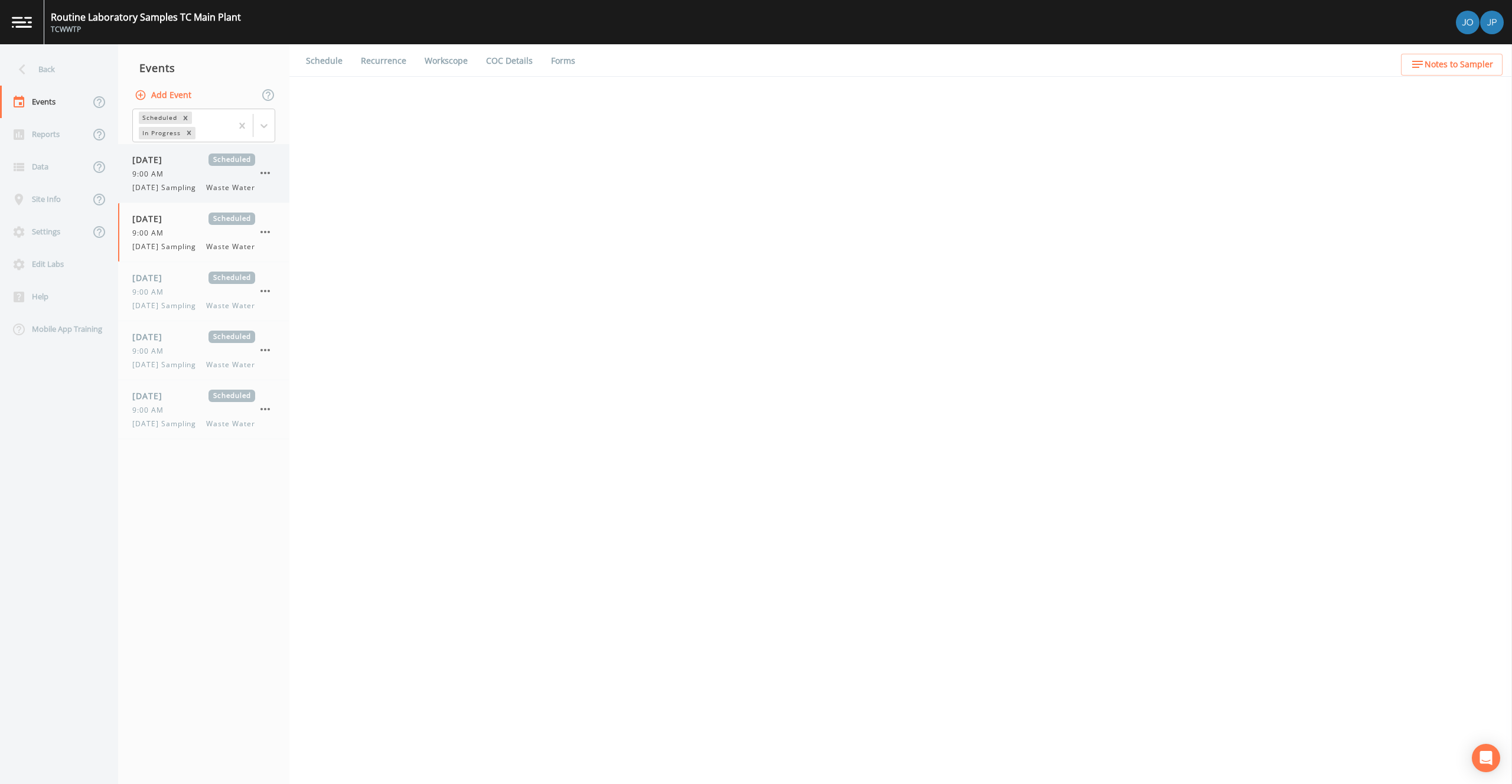
select select "b6a3c313-748b-4795-a028-792ad310bd60"
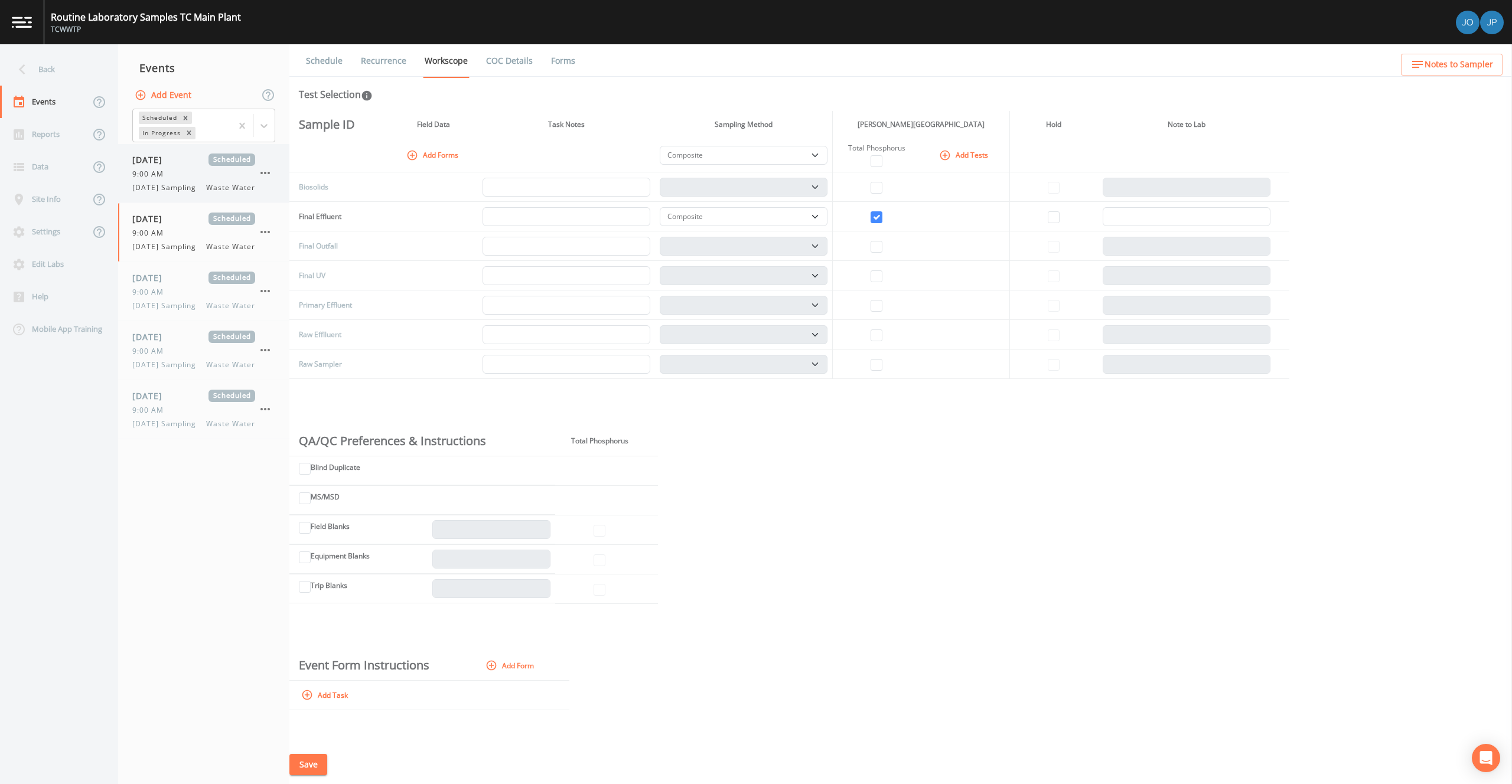
click at [184, 203] on div "[DATE] Scheduled 9:00 AM [DATE] Sampling Waste Water" at bounding box center [204, 173] width 171 height 59
select select "b6a3c313-748b-4795-a028-792ad310bd60"
select select "092b3f94-5697-4c94-9891-da161916fdbb"
select select "b6a3c313-748b-4795-a028-792ad310bd60"
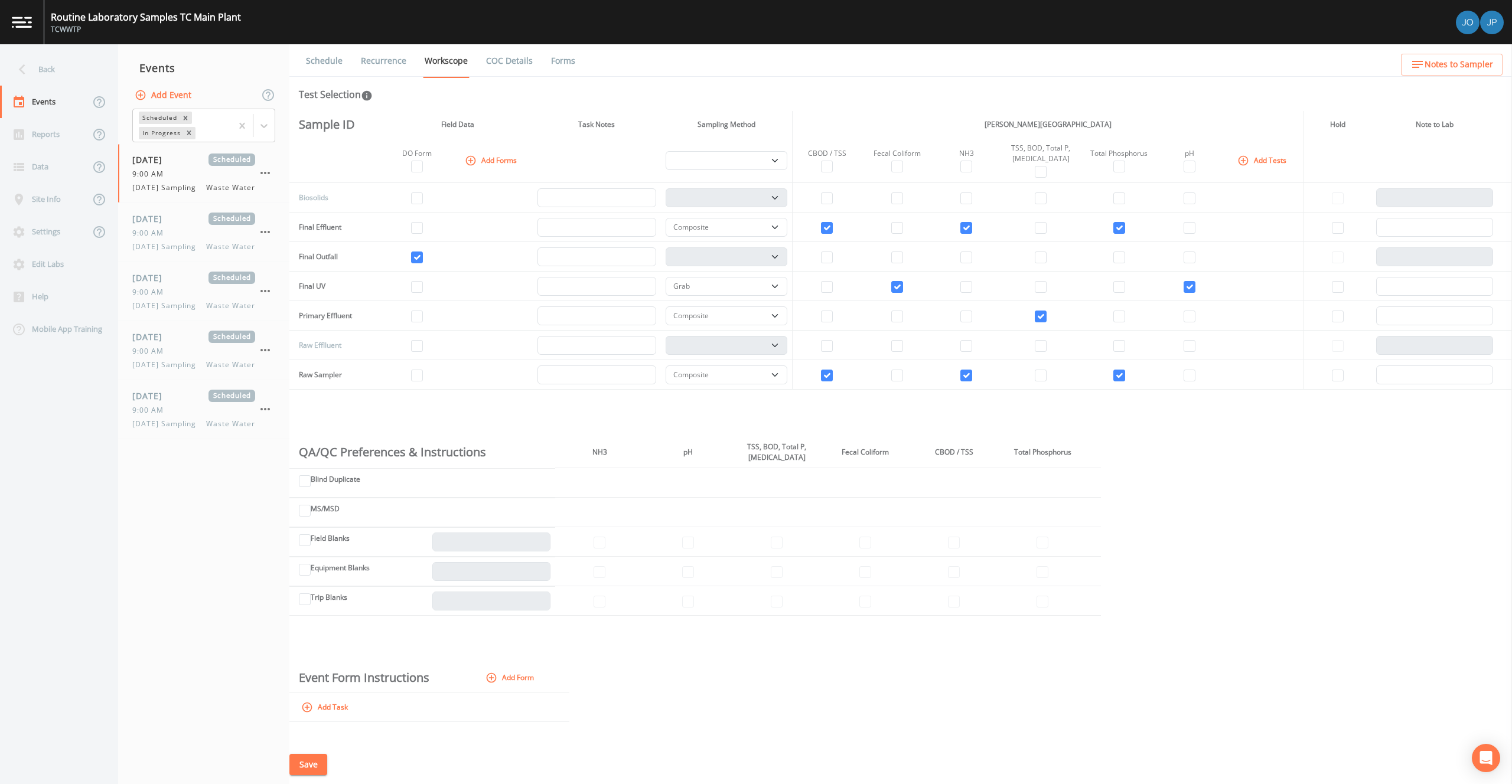
click at [545, 121] on th "Task Notes" at bounding box center [596, 124] width 127 height 27
click at [852, 295] on td at bounding box center [827, 286] width 70 height 29
click at [864, 288] on td at bounding box center [896, 286] width 71 height 29
click at [179, 356] on div "9:00 AM" at bounding box center [193, 350] width 122 height 11
select select "b6a3c313-748b-4795-a028-792ad310bd60"
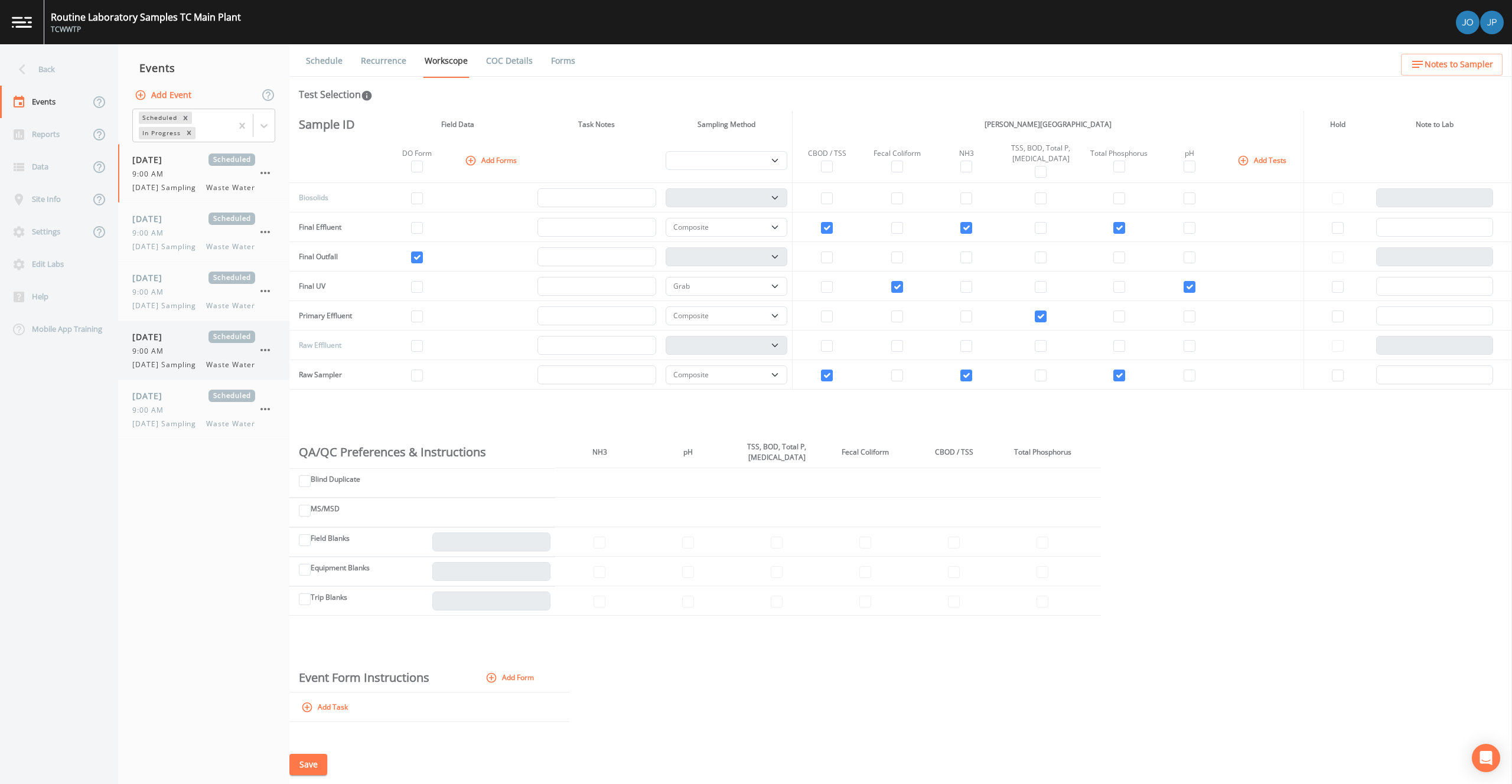
select select "092b3f94-5697-4c94-9891-da161916fdbb"
select select "b6a3c313-748b-4795-a028-792ad310bd60"
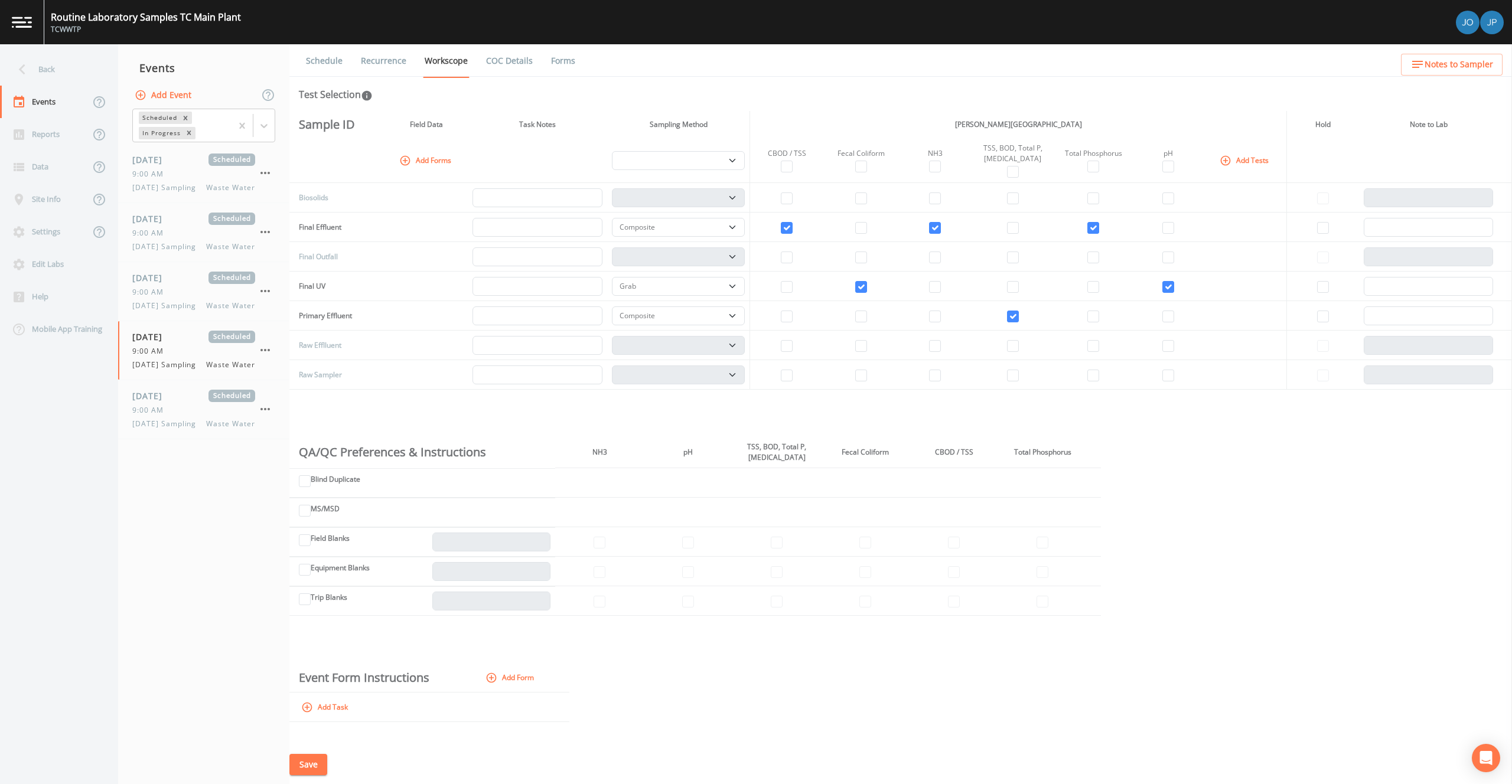
click at [296, 755] on button "Save" at bounding box center [307, 764] width 38 height 22
